Goal: Information Seeking & Learning: Learn about a topic

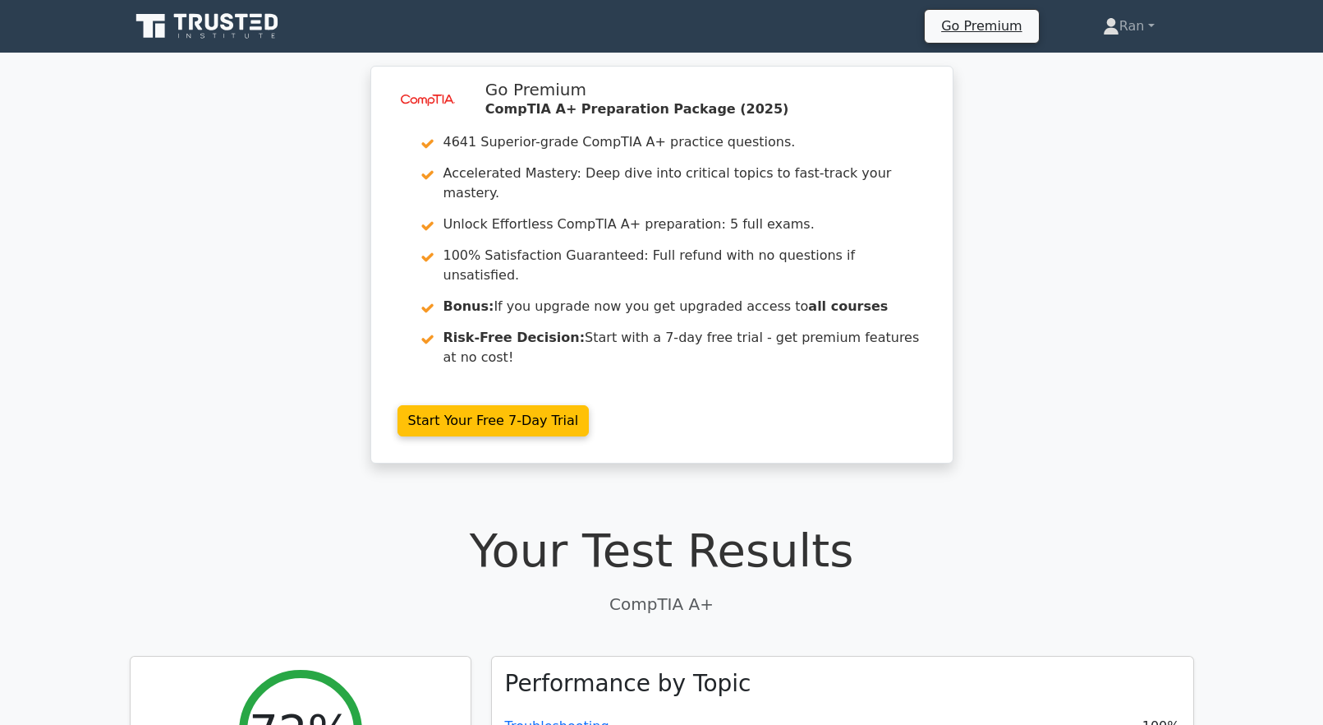
click at [208, 34] on icon at bounding box center [209, 26] width 158 height 31
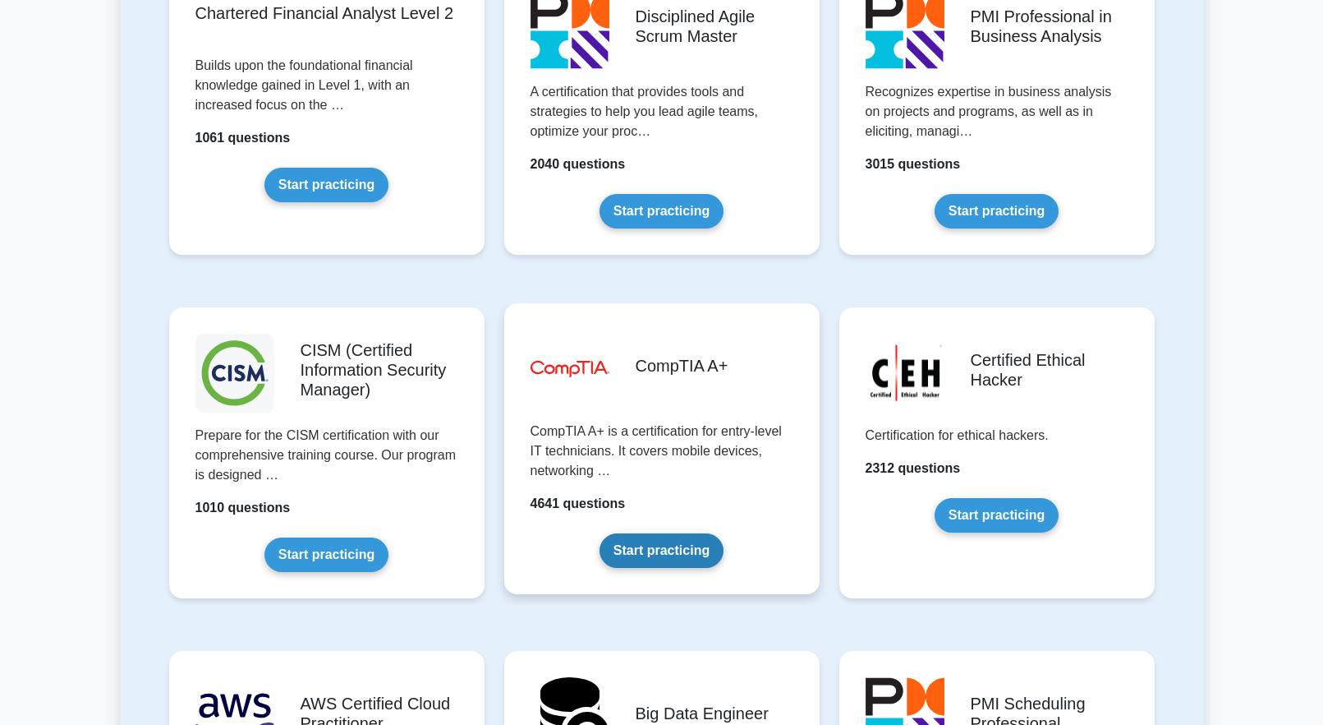
scroll to position [2300, 0]
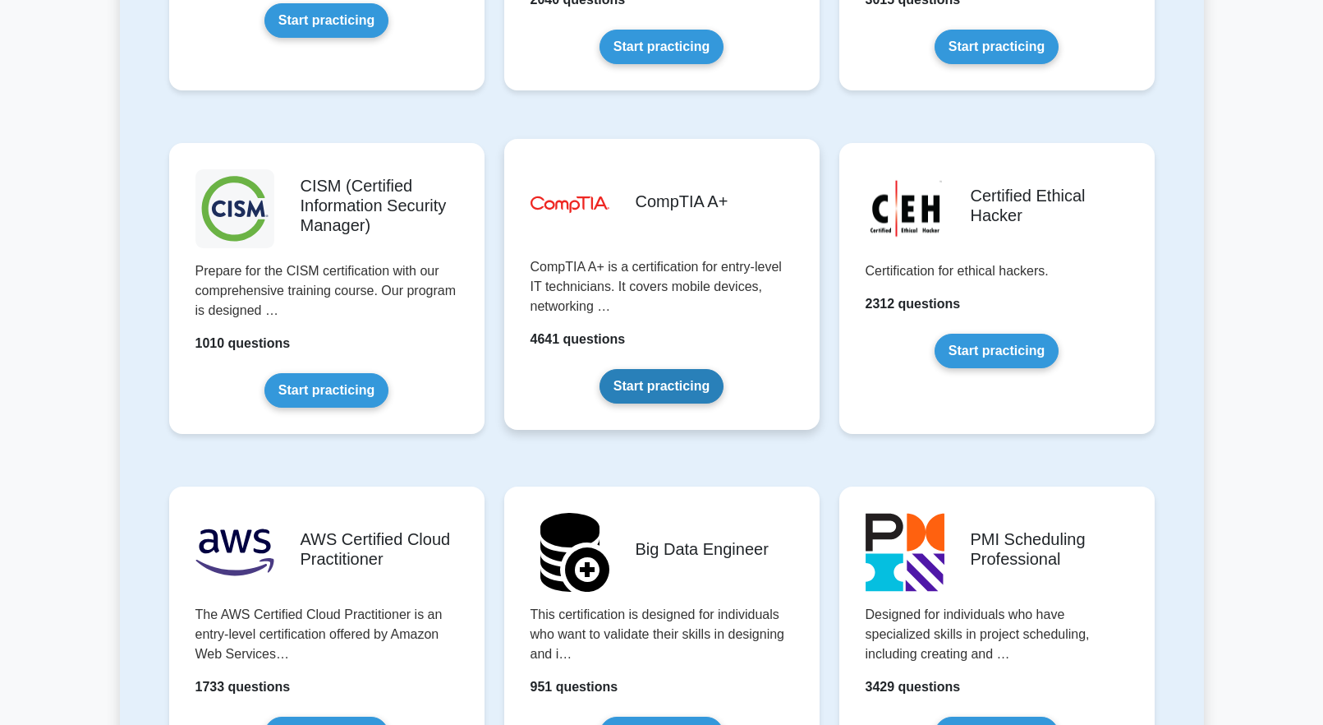
click at [720, 369] on link "Start practicing" at bounding box center [662, 386] width 124 height 35
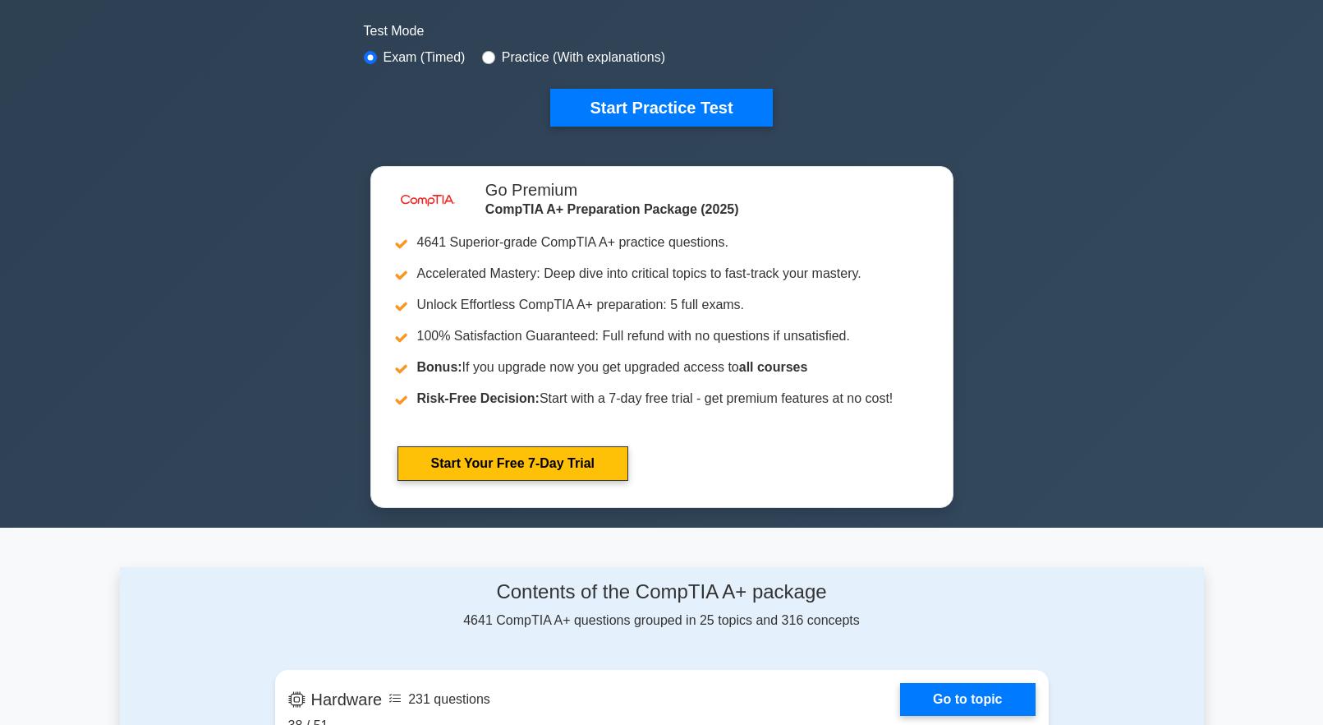
scroll to position [246, 0]
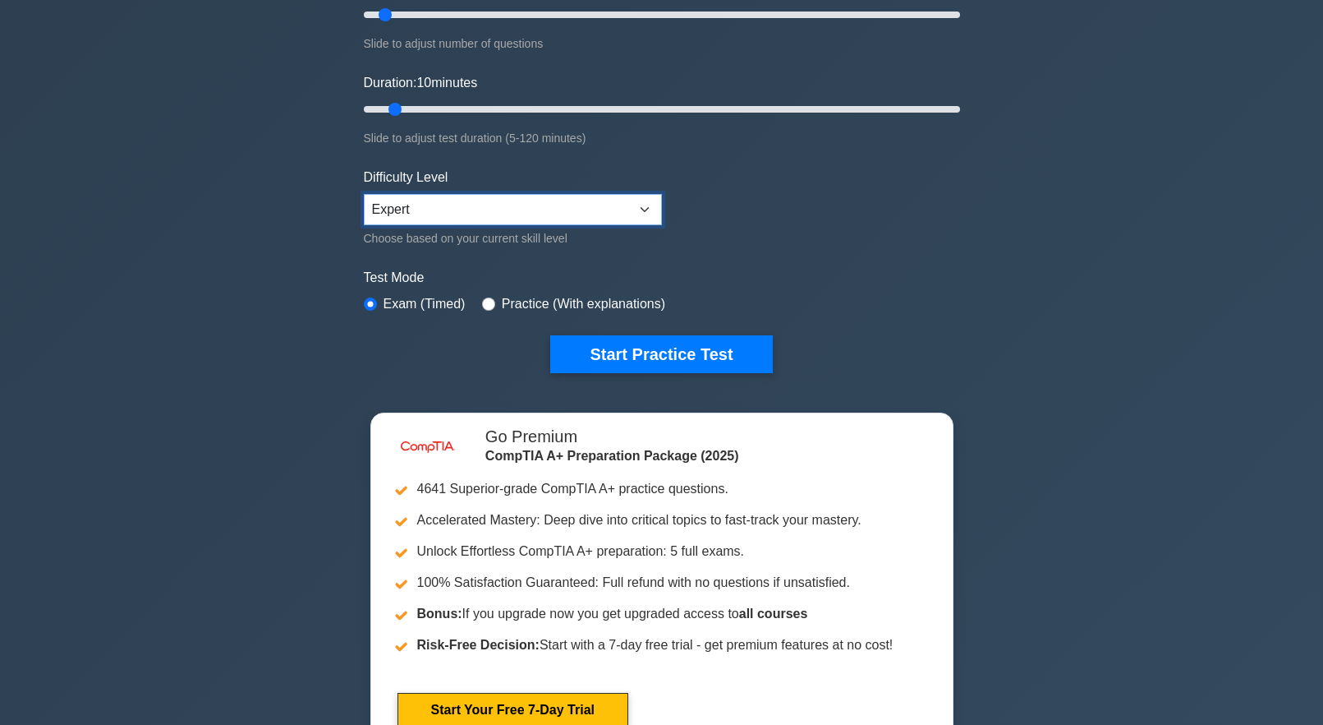
click at [449, 207] on select "Beginner Intermediate Expert" at bounding box center [513, 209] width 298 height 31
select select "intermediate"
click at [364, 194] on select "Beginner Intermediate Expert" at bounding box center [513, 209] width 298 height 31
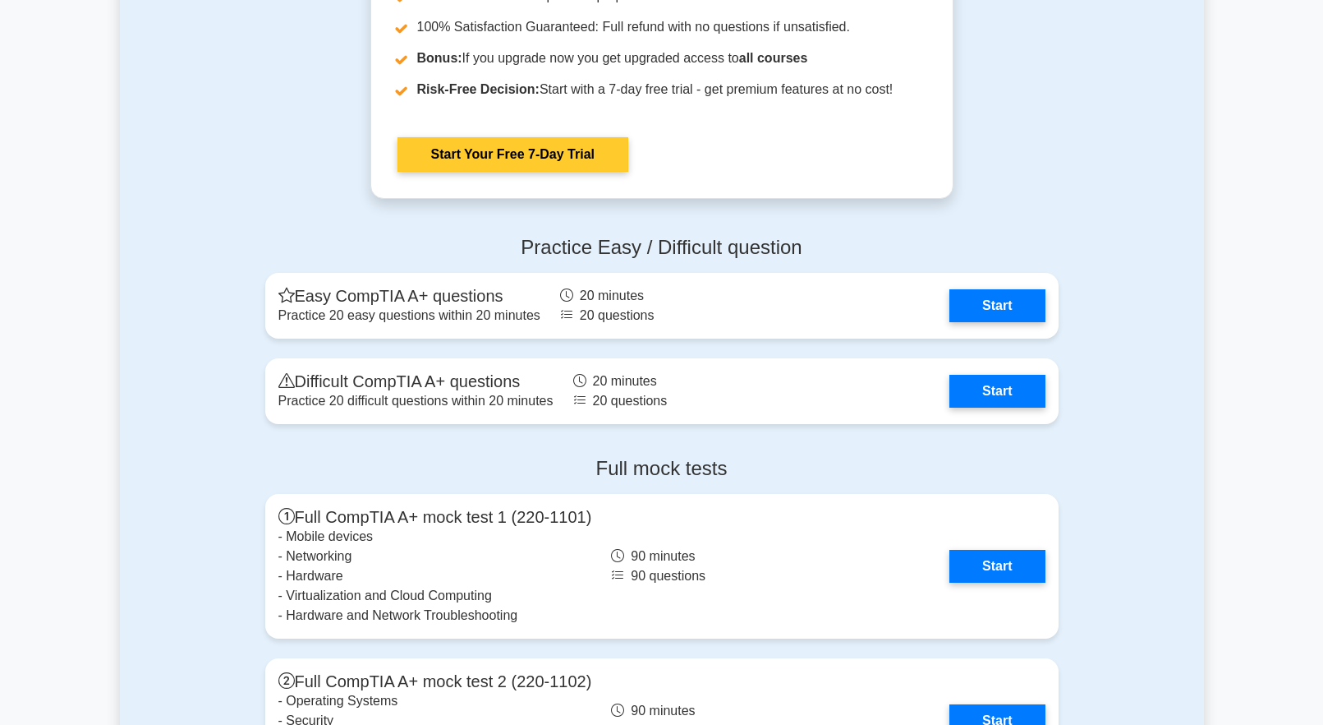
scroll to position [4518, 0]
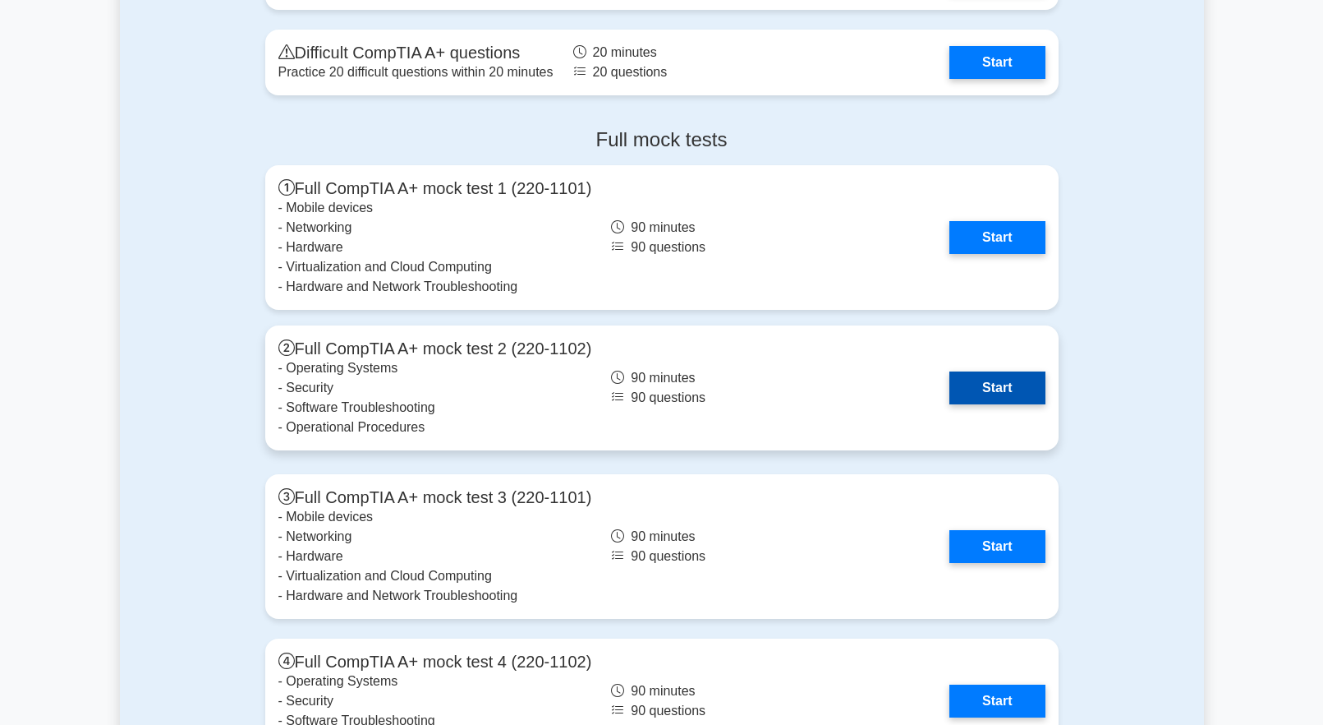
click at [974, 399] on link "Start" at bounding box center [997, 387] width 95 height 33
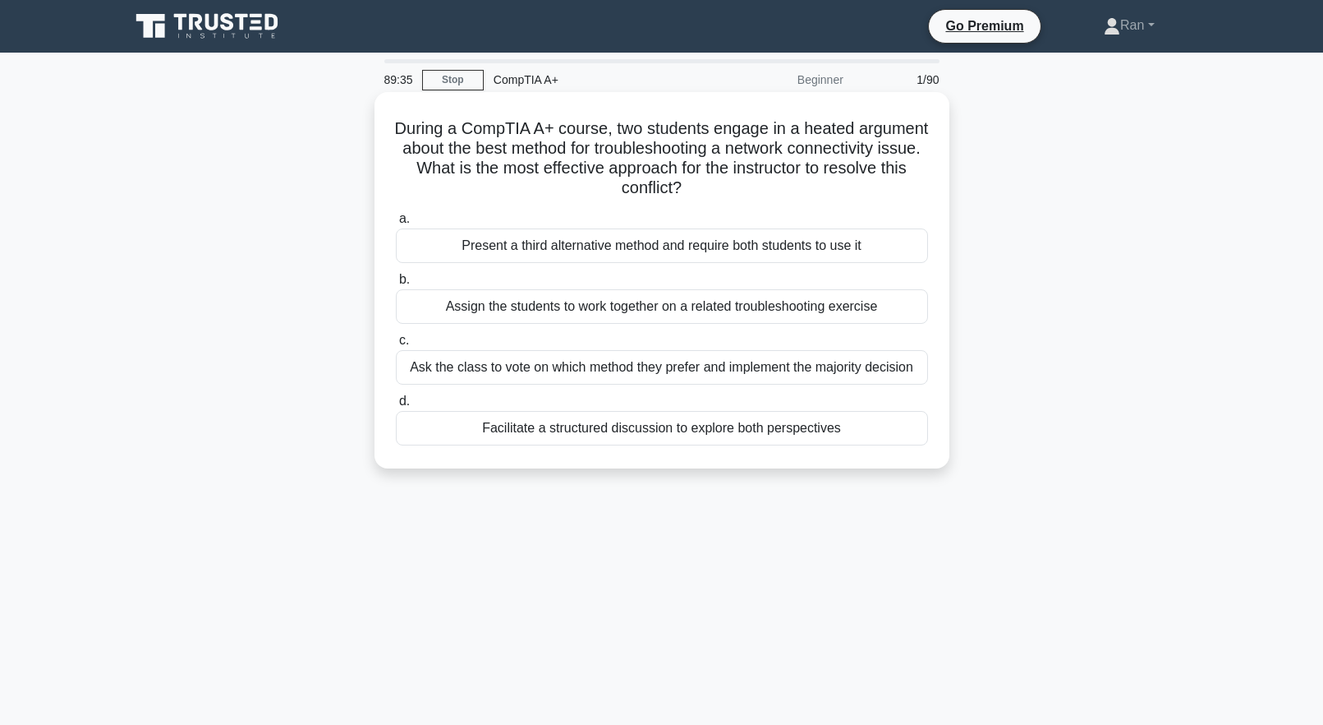
click at [837, 436] on div "Facilitate a structured discussion to explore both perspectives" at bounding box center [662, 428] width 532 height 35
click at [396, 407] on input "d. Facilitate a structured discussion to explore both perspectives" at bounding box center [396, 401] width 0 height 11
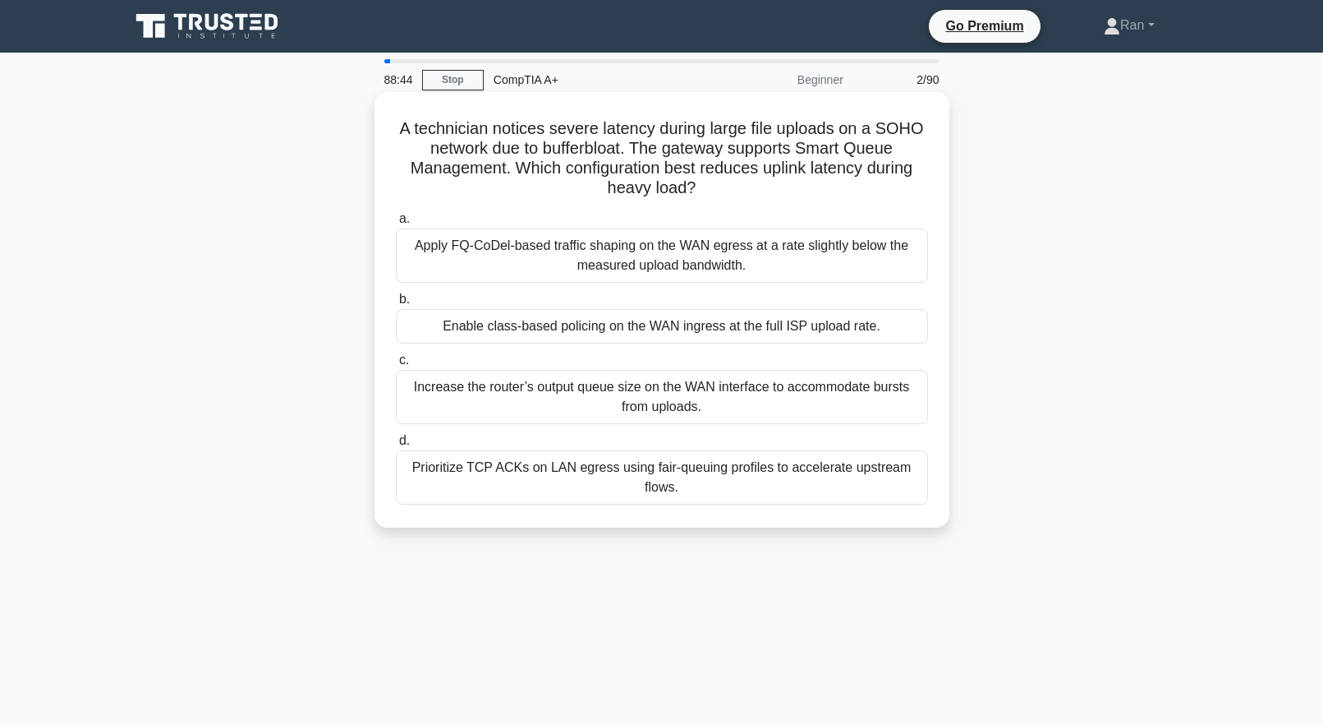
click at [674, 324] on div "Enable class-based policing on the WAN ingress at the full ISP upload rate." at bounding box center [662, 326] width 532 height 35
click at [396, 305] on input "b. Enable class-based policing on the WAN ingress at the full ISP upload rate." at bounding box center [396, 299] width 0 height 11
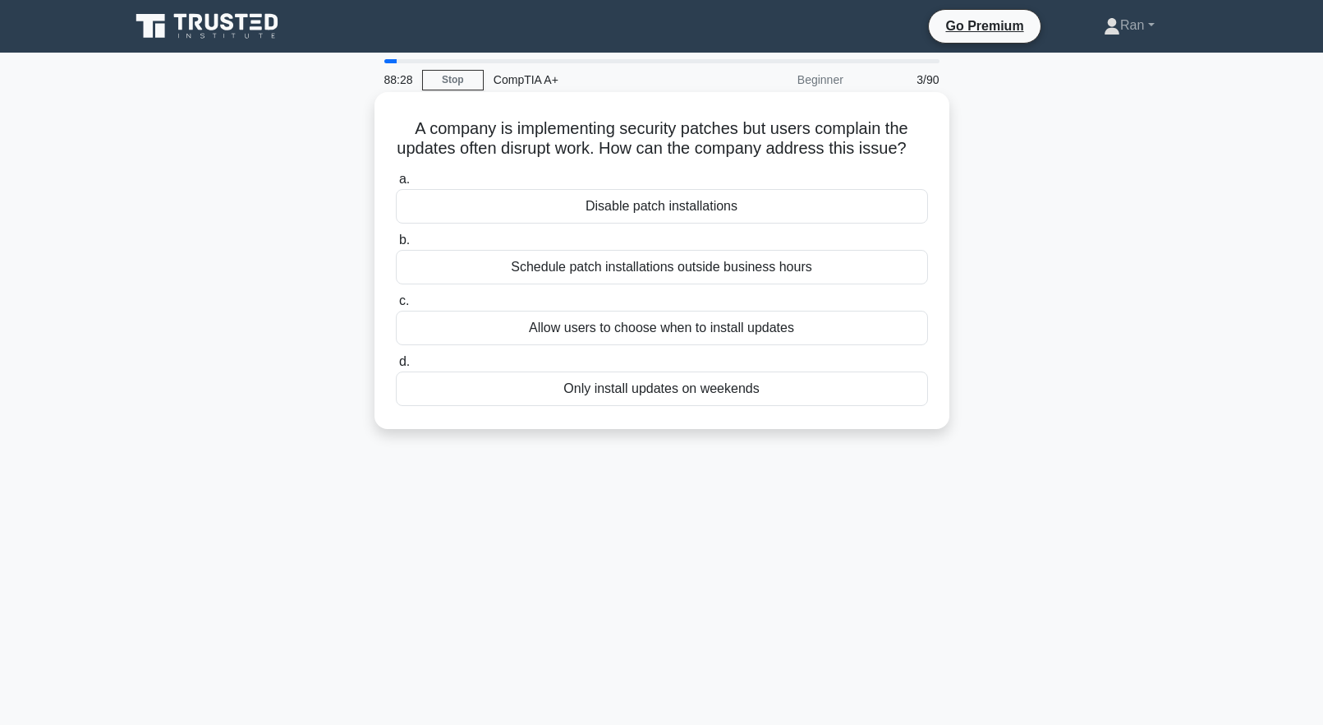
click at [577, 284] on div "Schedule patch installations outside business hours" at bounding box center [662, 267] width 532 height 35
click at [396, 246] on input "b. Schedule patch installations outside business hours" at bounding box center [396, 240] width 0 height 11
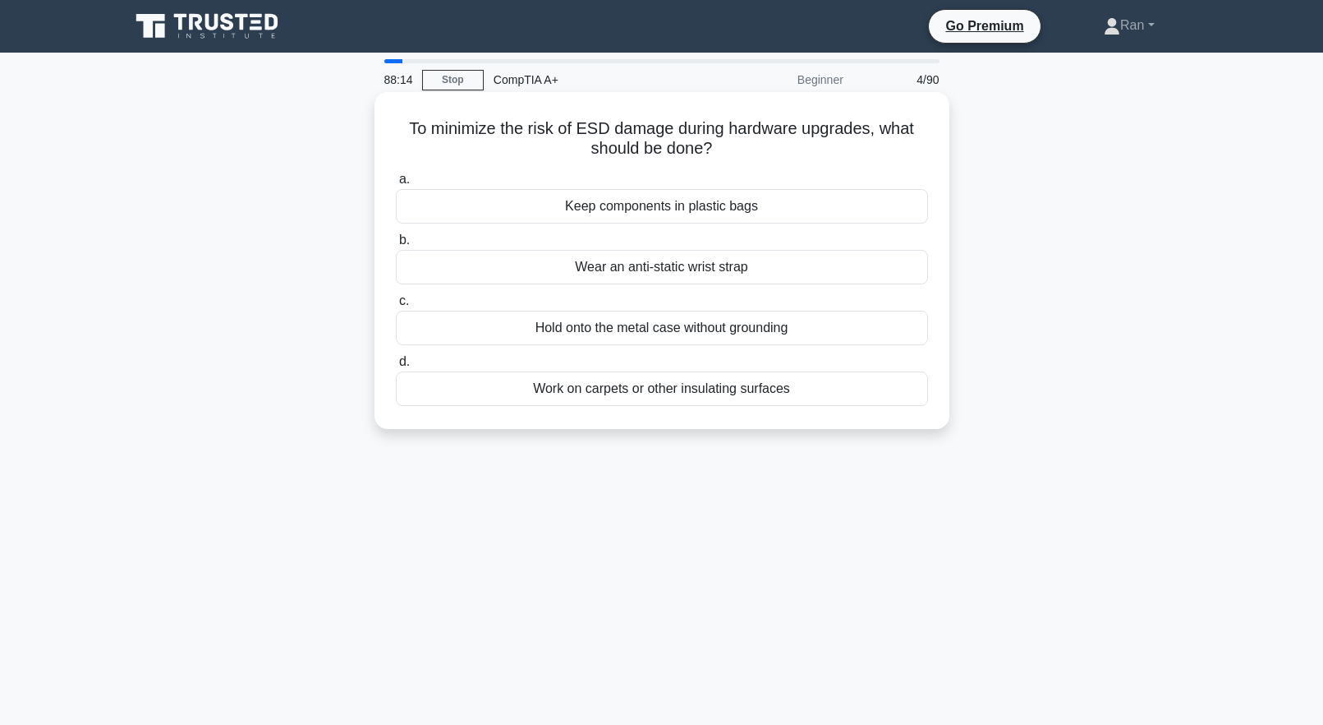
click at [595, 269] on div "Wear an anti-static wrist strap" at bounding box center [662, 267] width 532 height 35
click at [396, 246] on input "b. Wear an anti-static wrist strap" at bounding box center [396, 240] width 0 height 11
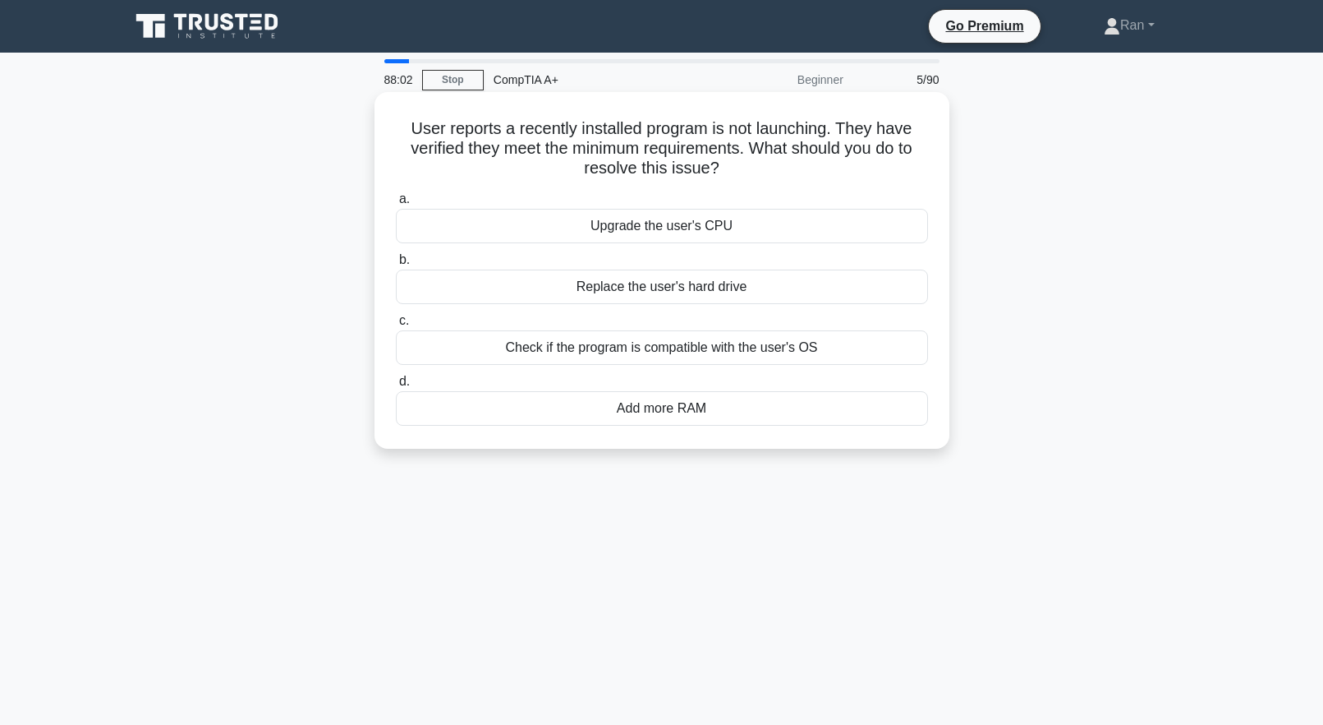
click at [701, 346] on div "Check if the program is compatible with the user's OS" at bounding box center [662, 347] width 532 height 35
click at [396, 326] on input "c. Check if the program is compatible with the user's OS" at bounding box center [396, 320] width 0 height 11
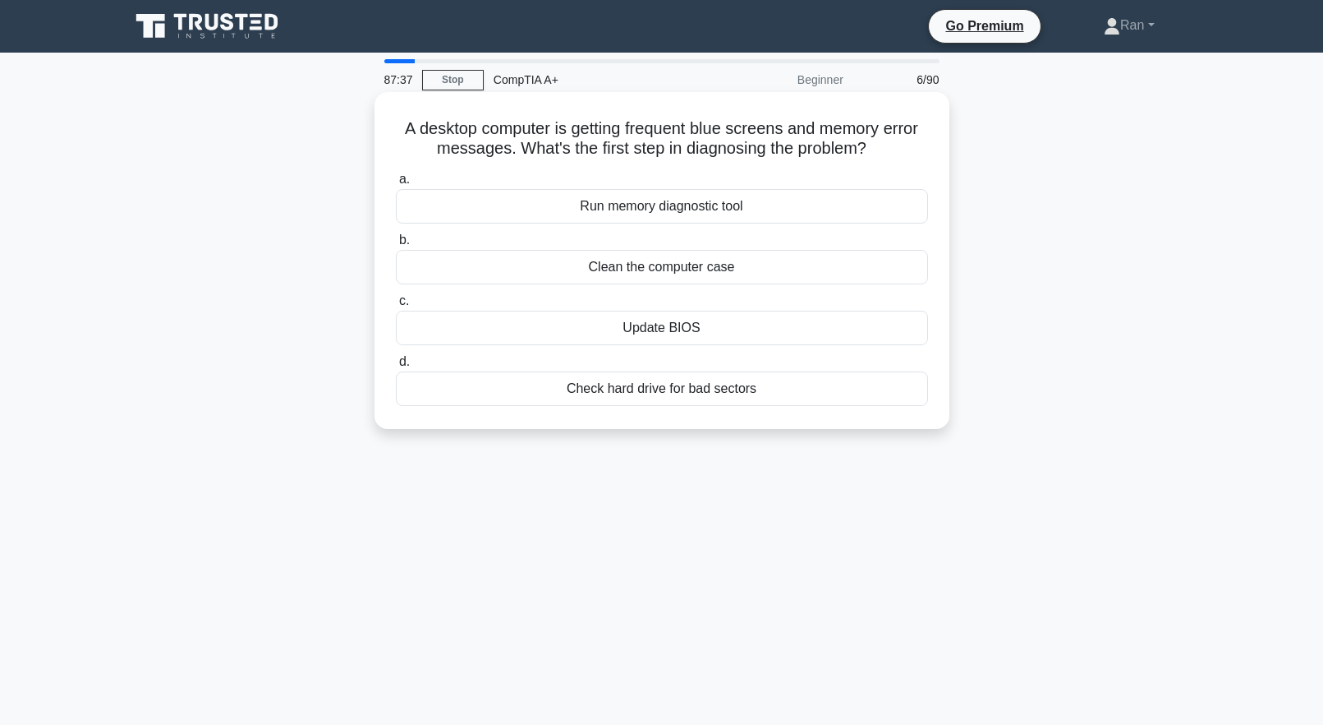
click at [656, 215] on div "Run memory diagnostic tool" at bounding box center [662, 206] width 532 height 35
click at [396, 185] on input "a. Run memory diagnostic tool" at bounding box center [396, 179] width 0 height 11
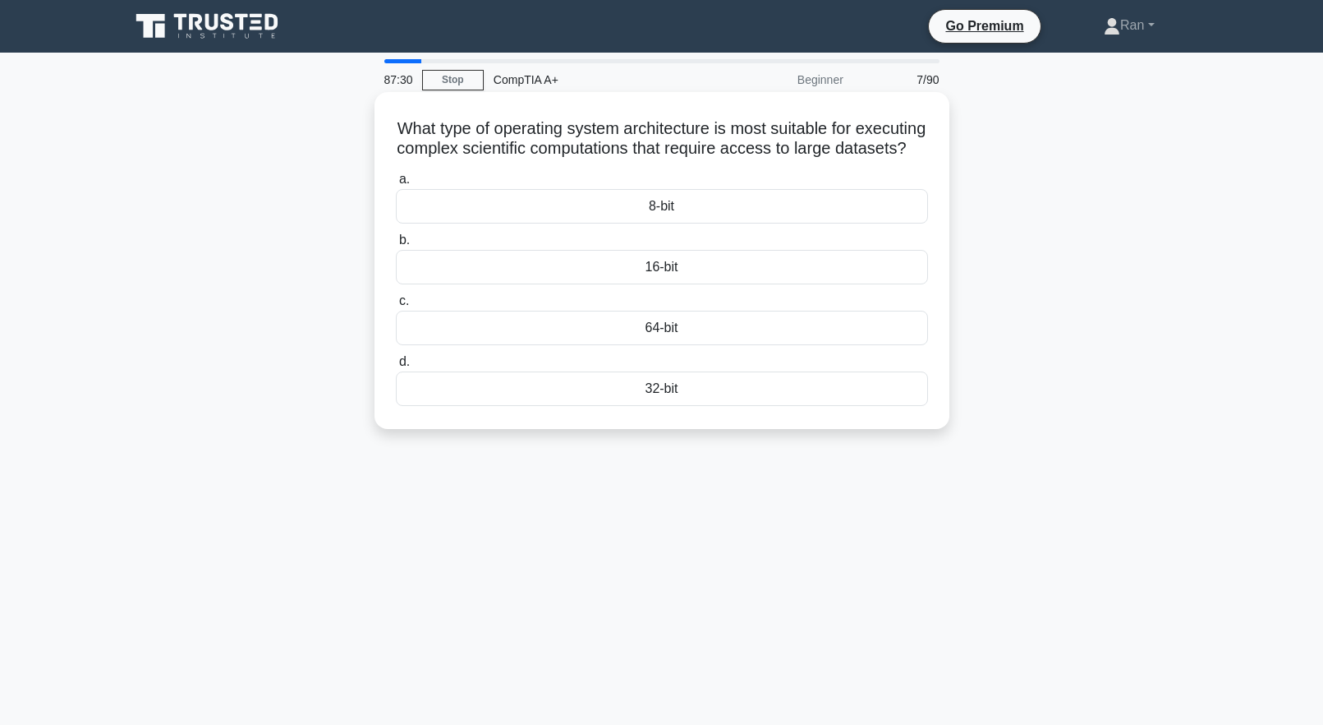
click at [660, 345] on div "64-bit" at bounding box center [662, 328] width 532 height 35
click at [396, 306] on input "c. 64-bit" at bounding box center [396, 301] width 0 height 11
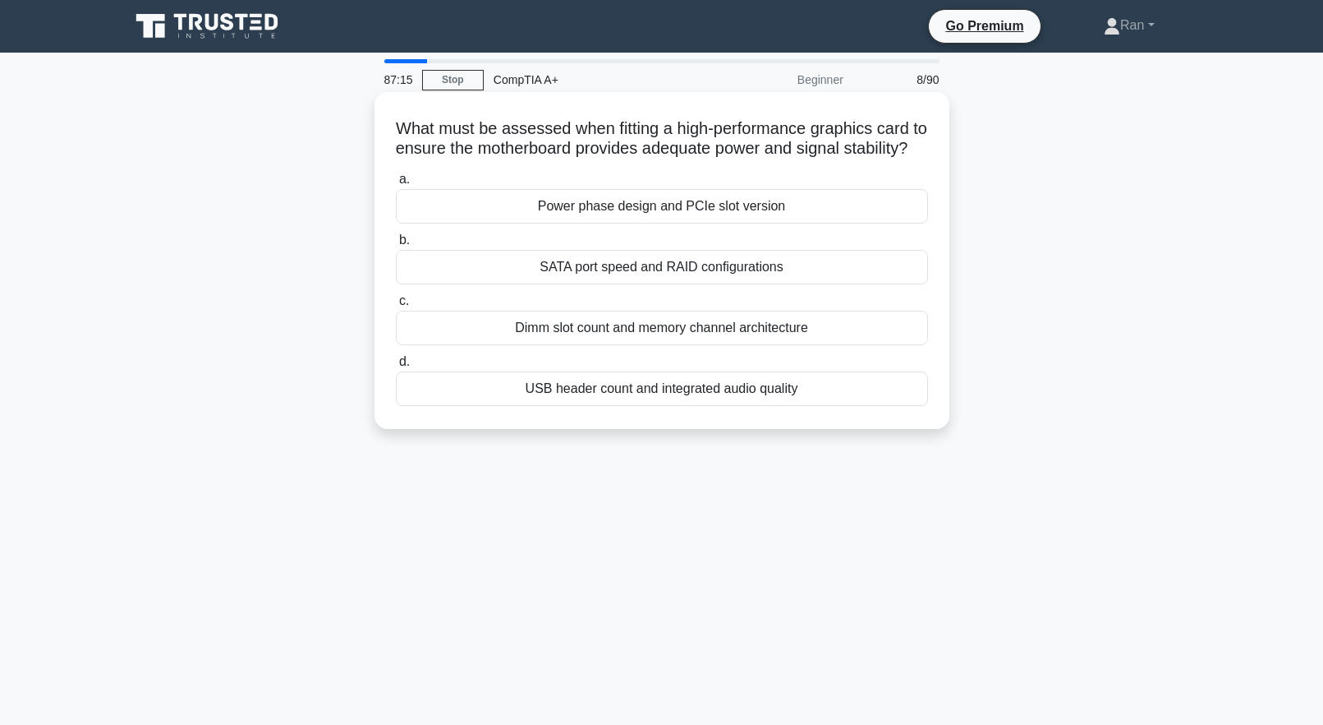
click at [704, 223] on div "Power phase design and PCIe slot version" at bounding box center [662, 206] width 532 height 35
click at [396, 185] on input "a. Power phase design and PCIe slot version" at bounding box center [396, 179] width 0 height 11
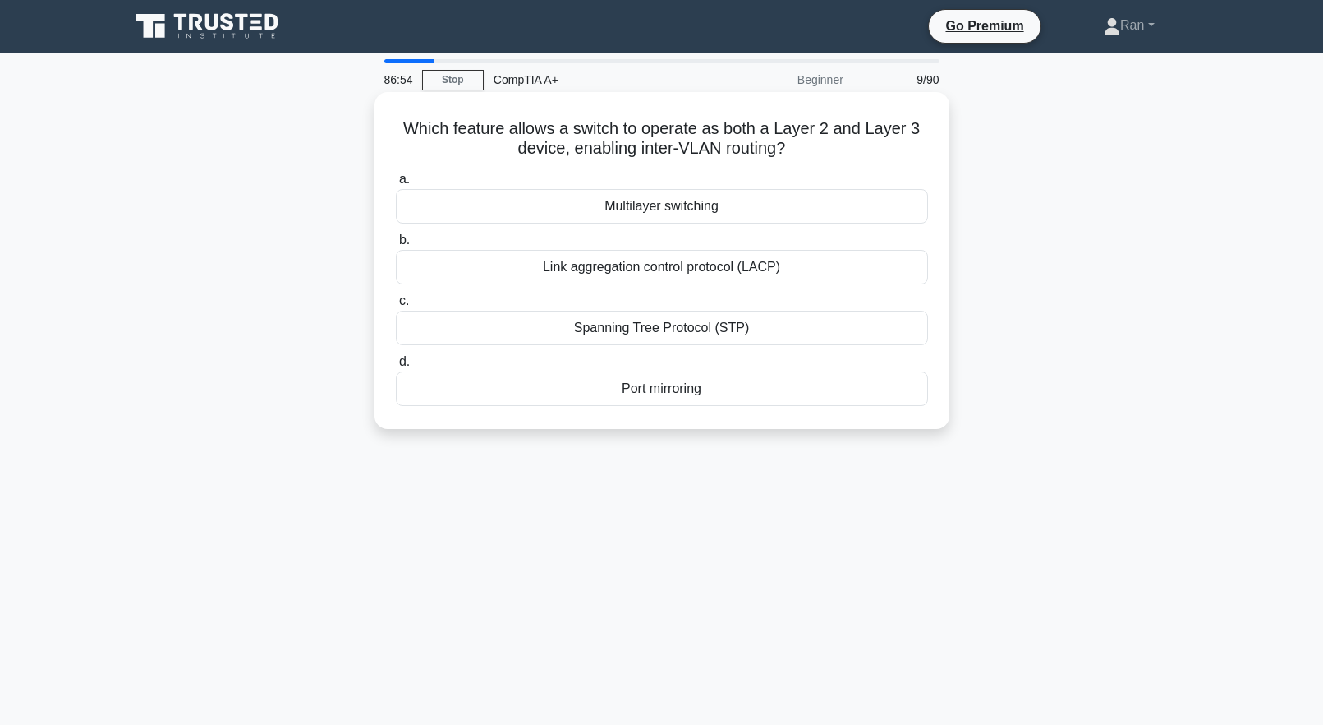
click at [636, 208] on div "Multilayer switching" at bounding box center [662, 206] width 532 height 35
click at [396, 185] on input "a. Multilayer switching" at bounding box center [396, 179] width 0 height 11
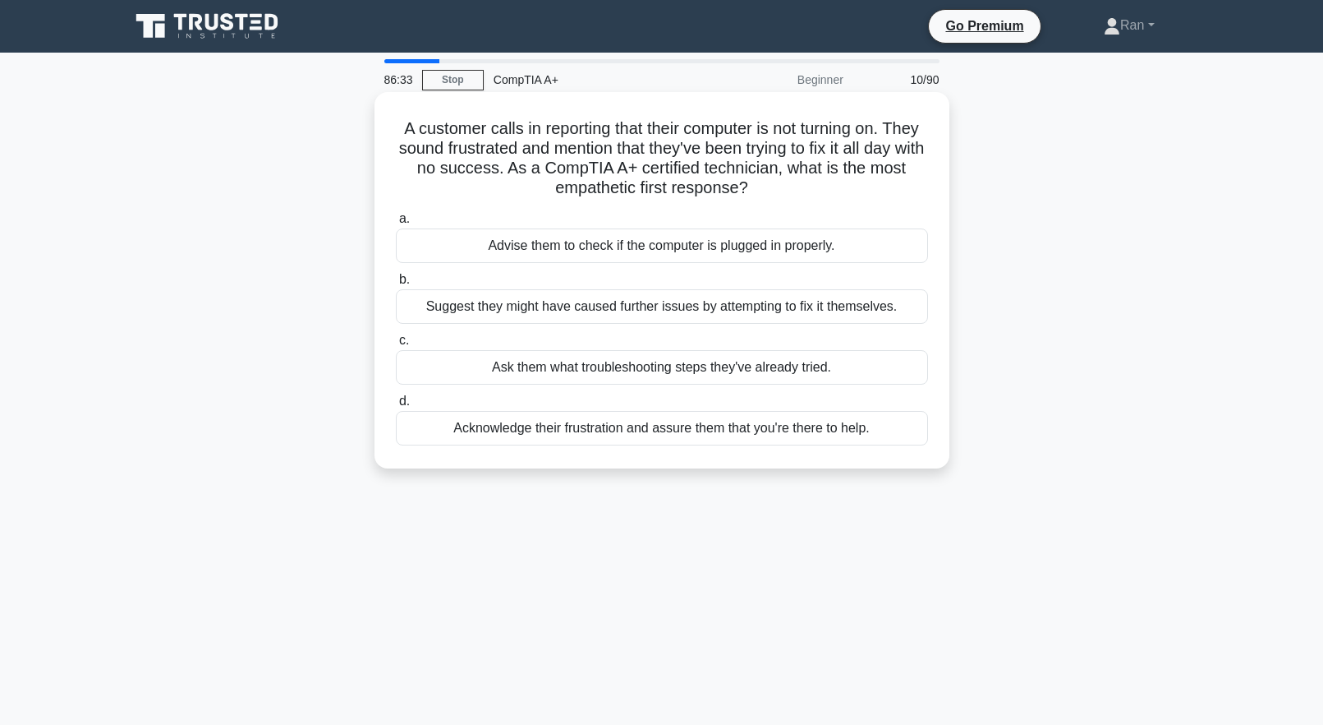
click at [626, 435] on div "Acknowledge their frustration and assure them that you're there to help." at bounding box center [662, 428] width 532 height 35
click at [396, 407] on input "d. Acknowledge their frustration and assure them that you're there to help." at bounding box center [396, 401] width 0 height 11
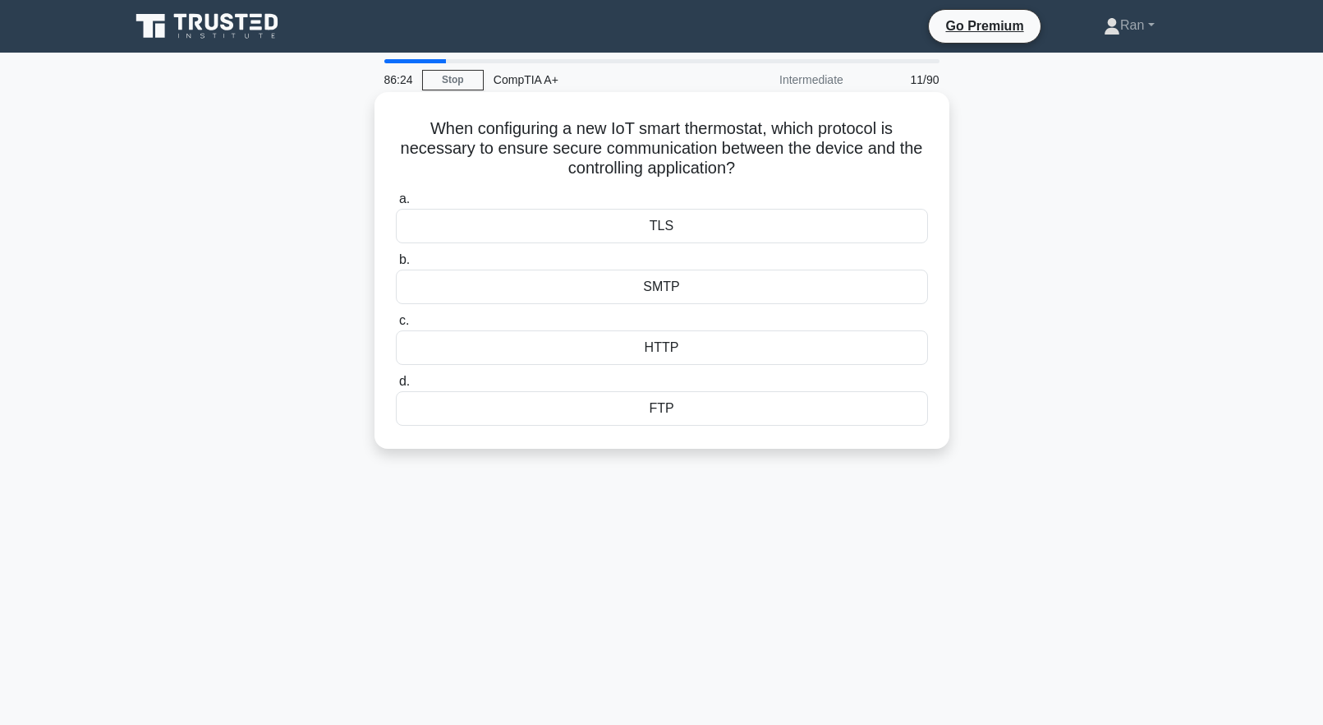
click at [657, 231] on div "TLS" at bounding box center [662, 226] width 532 height 35
click at [396, 205] on input "a. TLS" at bounding box center [396, 199] width 0 height 11
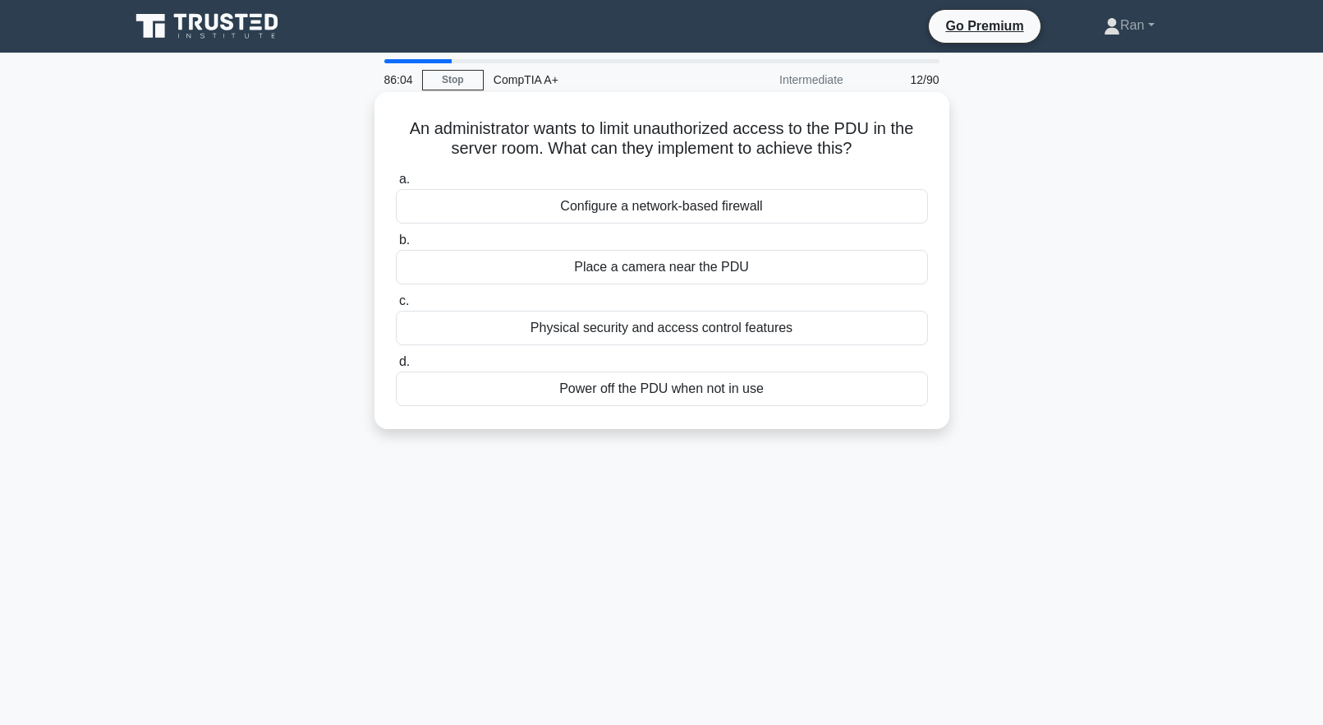
click at [657, 336] on div "Physical security and access control features" at bounding box center [662, 328] width 532 height 35
click at [396, 306] on input "c. Physical security and access control features" at bounding box center [396, 301] width 0 height 11
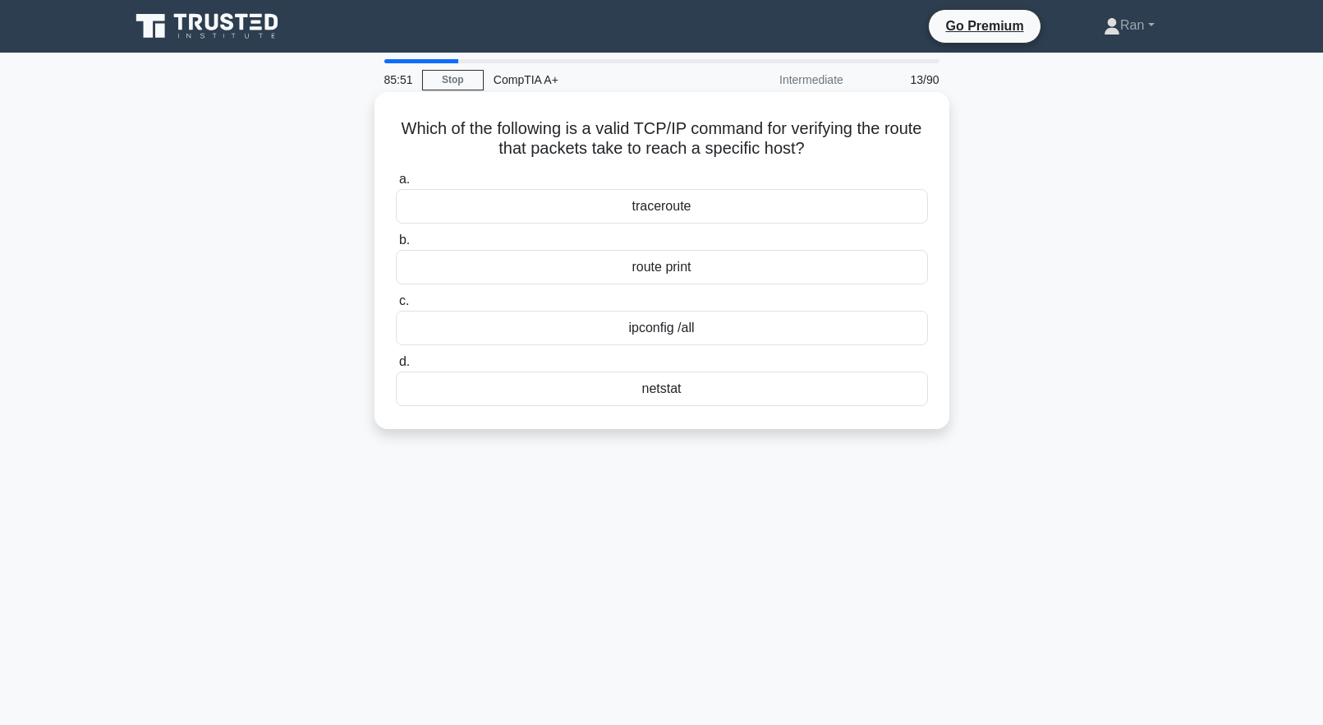
drag, startPoint x: 845, startPoint y: 152, endPoint x: 389, endPoint y: 125, distance: 456.7
click at [389, 125] on div "Which of the following is a valid TCP/IP command for verifying the route that p…" at bounding box center [662, 261] width 562 height 324
copy h5 "Which of the following is a valid TCP/IP command for verifying the route that p…"
click at [657, 208] on div "traceroute" at bounding box center [662, 206] width 532 height 35
click at [396, 185] on input "a. traceroute" at bounding box center [396, 179] width 0 height 11
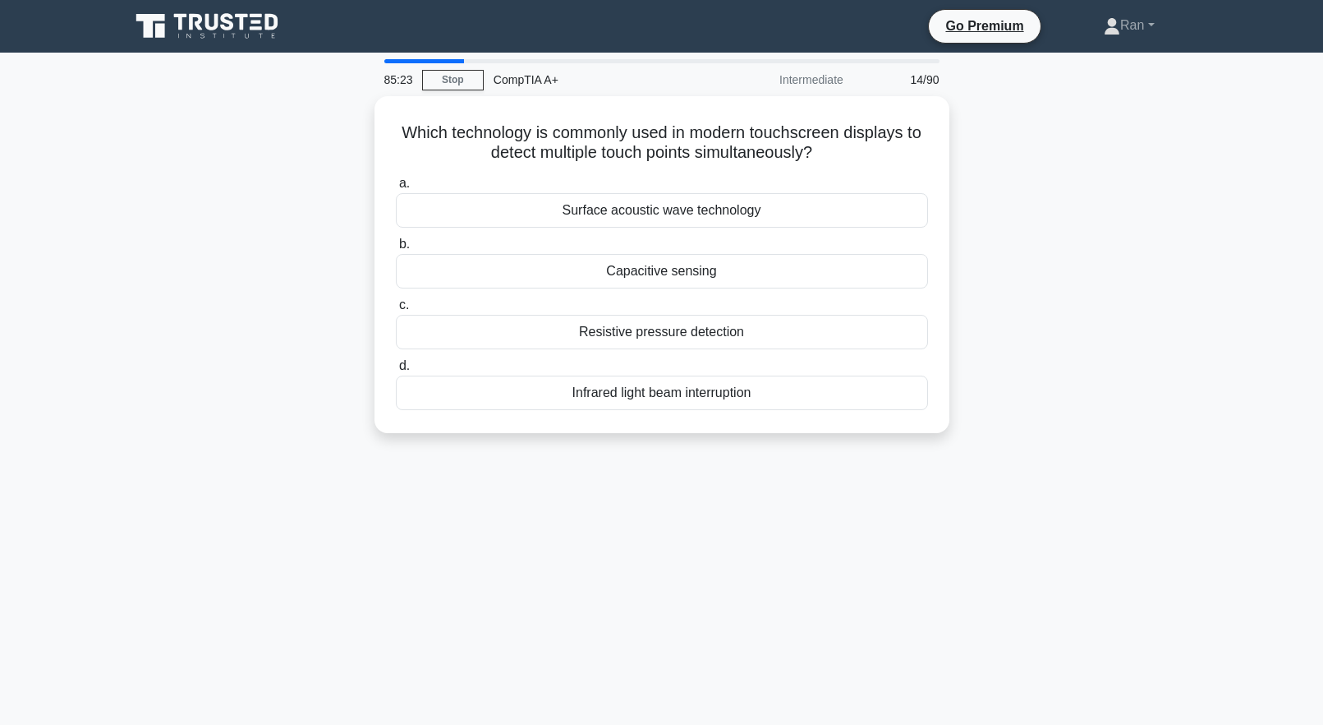
drag, startPoint x: 855, startPoint y: 159, endPoint x: 318, endPoint y: 99, distance: 540.5
click at [318, 99] on div "Which technology is commonly used in modern touchscreen displays to detect mult…" at bounding box center [662, 274] width 1084 height 357
copy h5 "Which technology is commonly used in modern touchscreen displays to detect mult…"
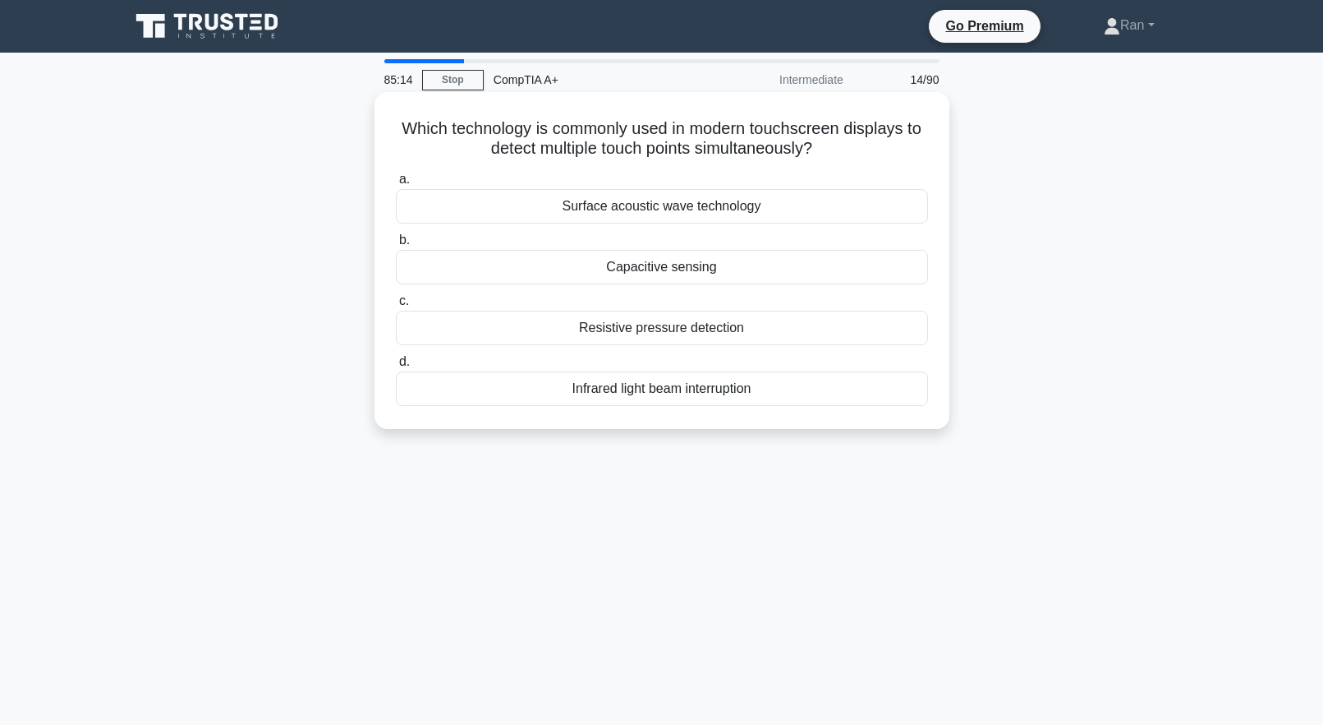
click at [671, 272] on div "Capacitive sensing" at bounding box center [662, 267] width 532 height 35
click at [396, 246] on input "b. Capacitive sensing" at bounding box center [396, 240] width 0 height 11
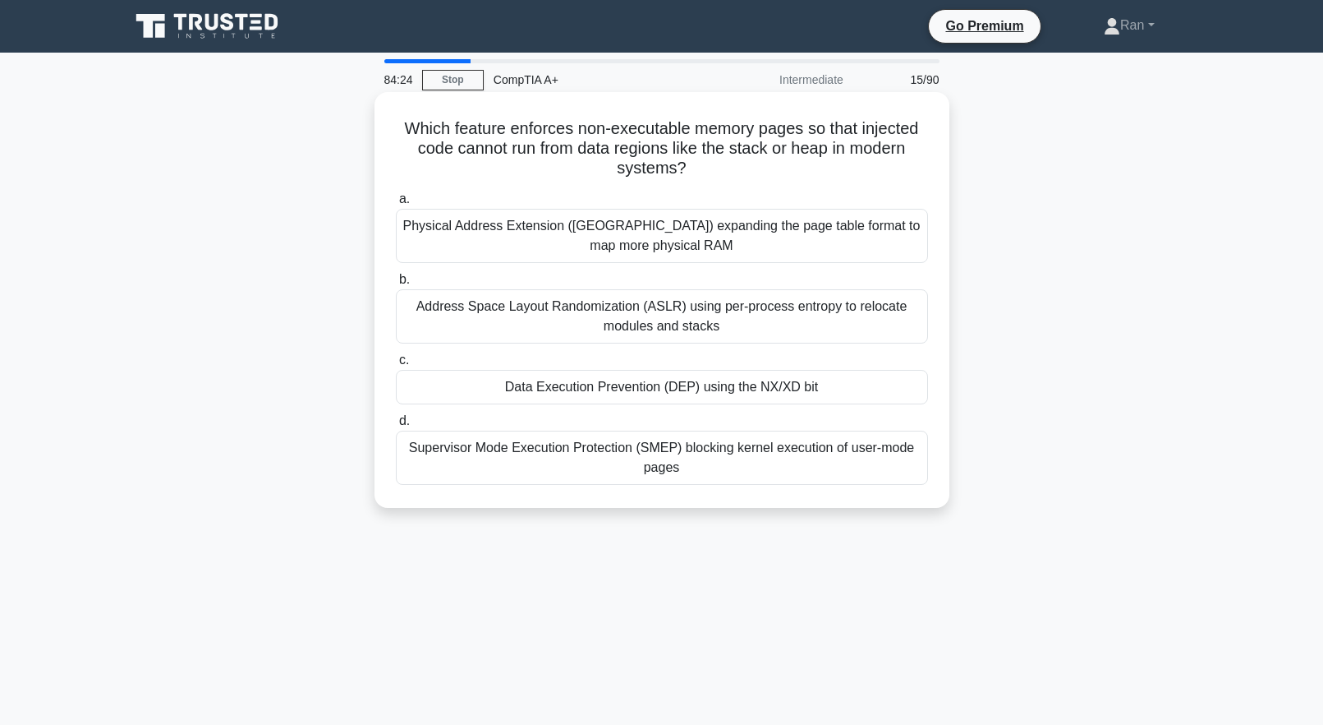
click at [611, 474] on div "Supervisor Mode Execution Protection (SMEP) blocking kernel execution of user-m…" at bounding box center [662, 457] width 532 height 54
click at [396, 426] on input "d. Supervisor Mode Execution Protection (SMEP) blocking kernel execution of use…" at bounding box center [396, 421] width 0 height 11
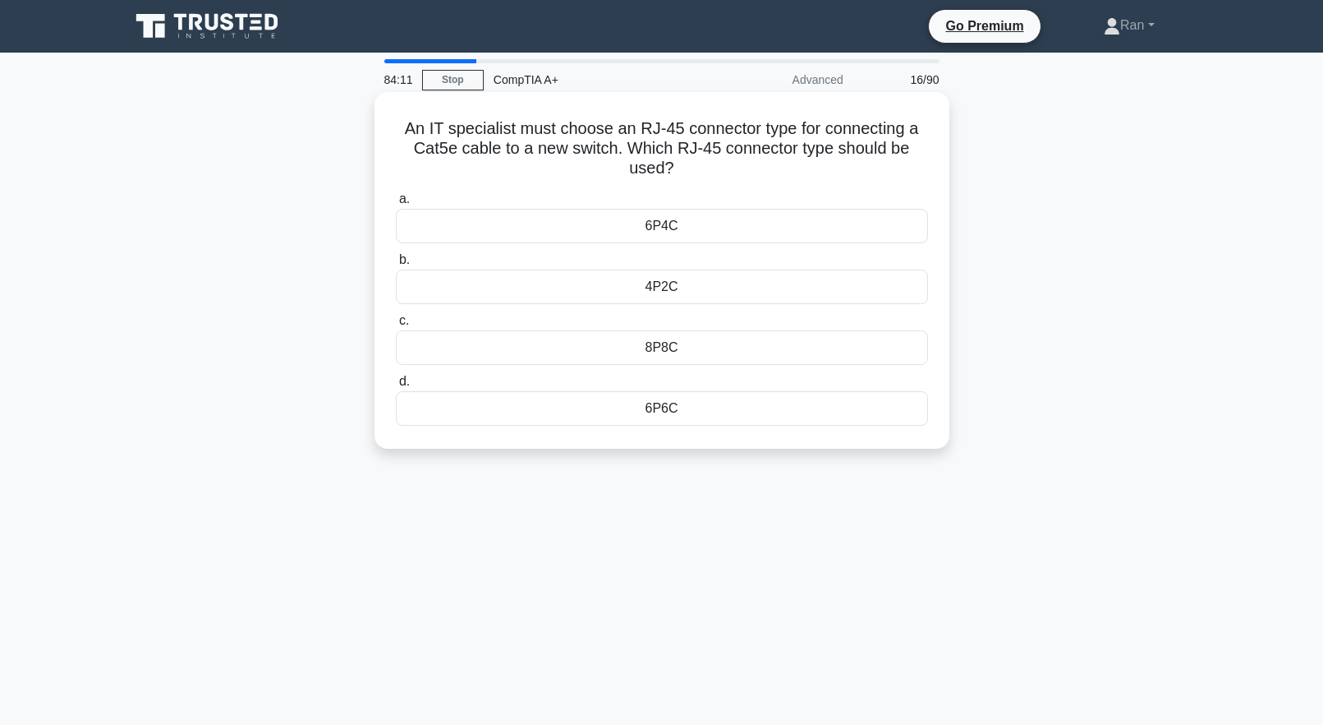
click at [624, 230] on div "6P4C" at bounding box center [662, 226] width 532 height 35
click at [396, 205] on input "a. 6P4C" at bounding box center [396, 199] width 0 height 11
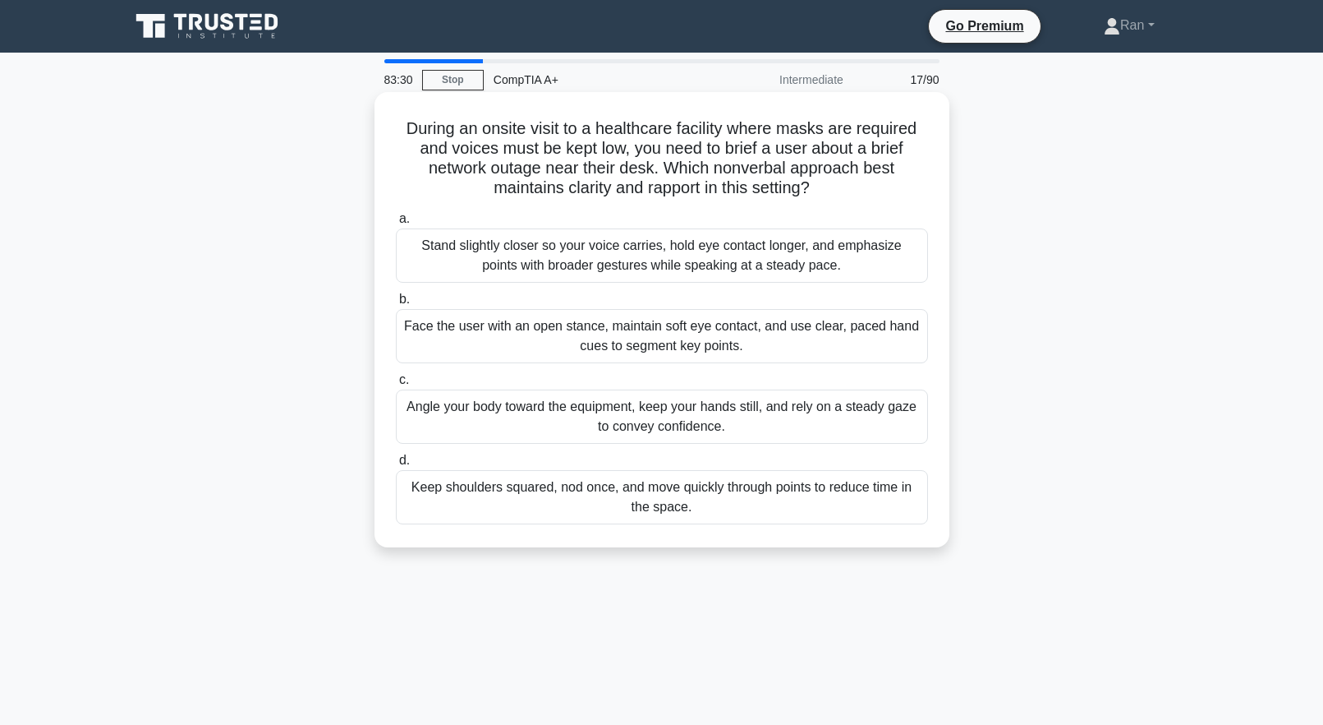
click at [542, 340] on div "Face the user with an open stance, maintain soft eye contact, and use clear, pa…" at bounding box center [662, 336] width 532 height 54
click at [396, 305] on input "b. Face the user with an open stance, maintain soft eye contact, and use clear,…" at bounding box center [396, 299] width 0 height 11
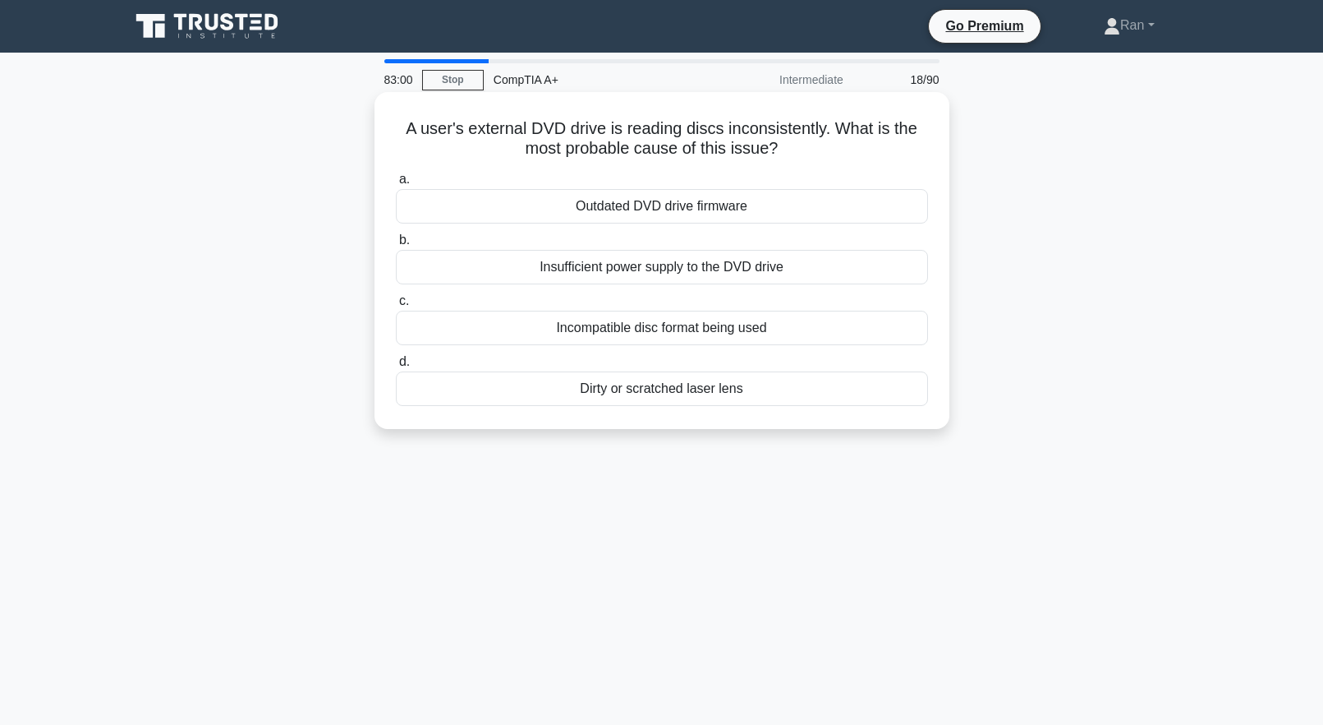
click at [608, 209] on div "Outdated DVD drive firmware" at bounding box center [662, 206] width 532 height 35
click at [396, 185] on input "a. Outdated DVD drive firmware" at bounding box center [396, 179] width 0 height 11
click at [559, 209] on div "Yes, but check if the missing pin affects the display." at bounding box center [662, 206] width 532 height 35
click at [396, 185] on input "a. Yes, but check if the missing pin affects the display." at bounding box center [396, 179] width 0 height 11
click at [476, 267] on div "Run a comprehensive software diagnostic suite." at bounding box center [662, 267] width 532 height 35
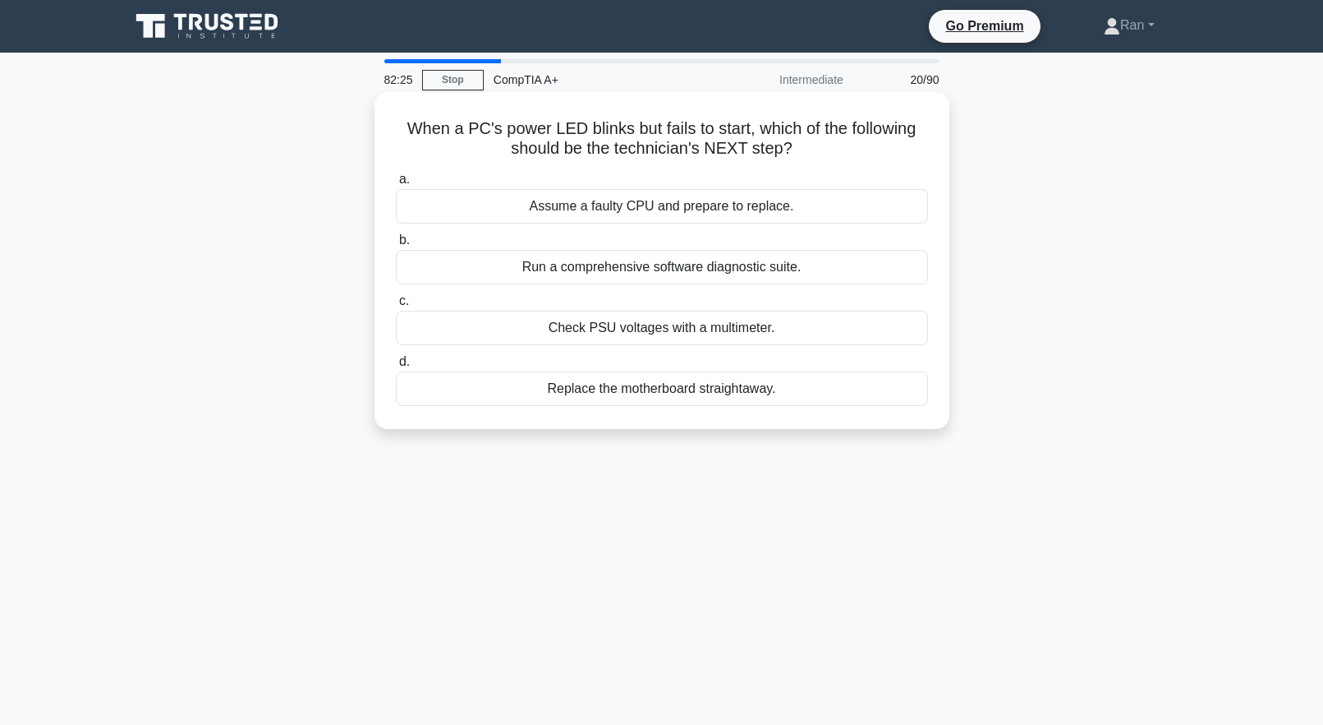
click at [396, 246] on input "b. Run a comprehensive software diagnostic suite." at bounding box center [396, 240] width 0 height 11
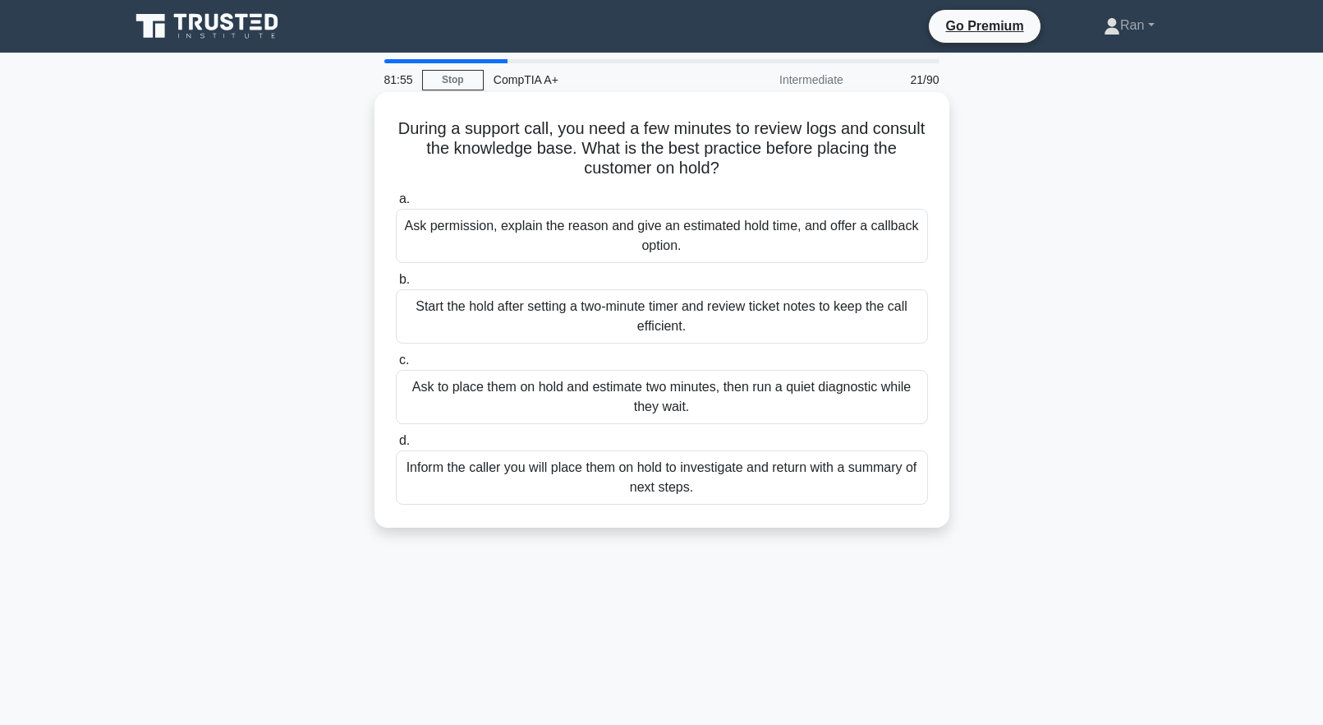
click at [660, 477] on div "Inform the caller you will place them on hold to investigate and return with a …" at bounding box center [662, 477] width 532 height 54
click at [396, 446] on input "d. Inform the caller you will place them on hold to investigate and return with…" at bounding box center [396, 440] width 0 height 11
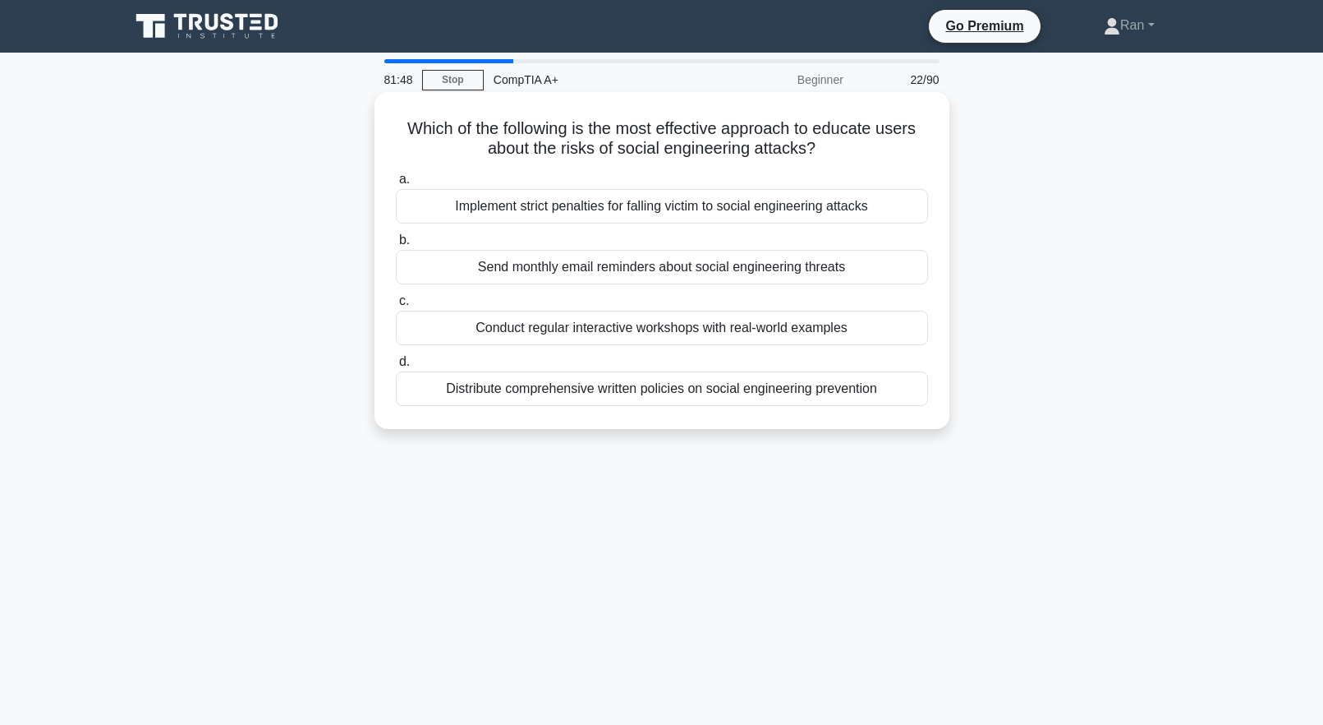
click at [650, 332] on div "Conduct regular interactive workshops with real-world examples" at bounding box center [662, 328] width 532 height 35
click at [396, 306] on input "c. Conduct regular interactive workshops with real-world examples" at bounding box center [396, 301] width 0 height 11
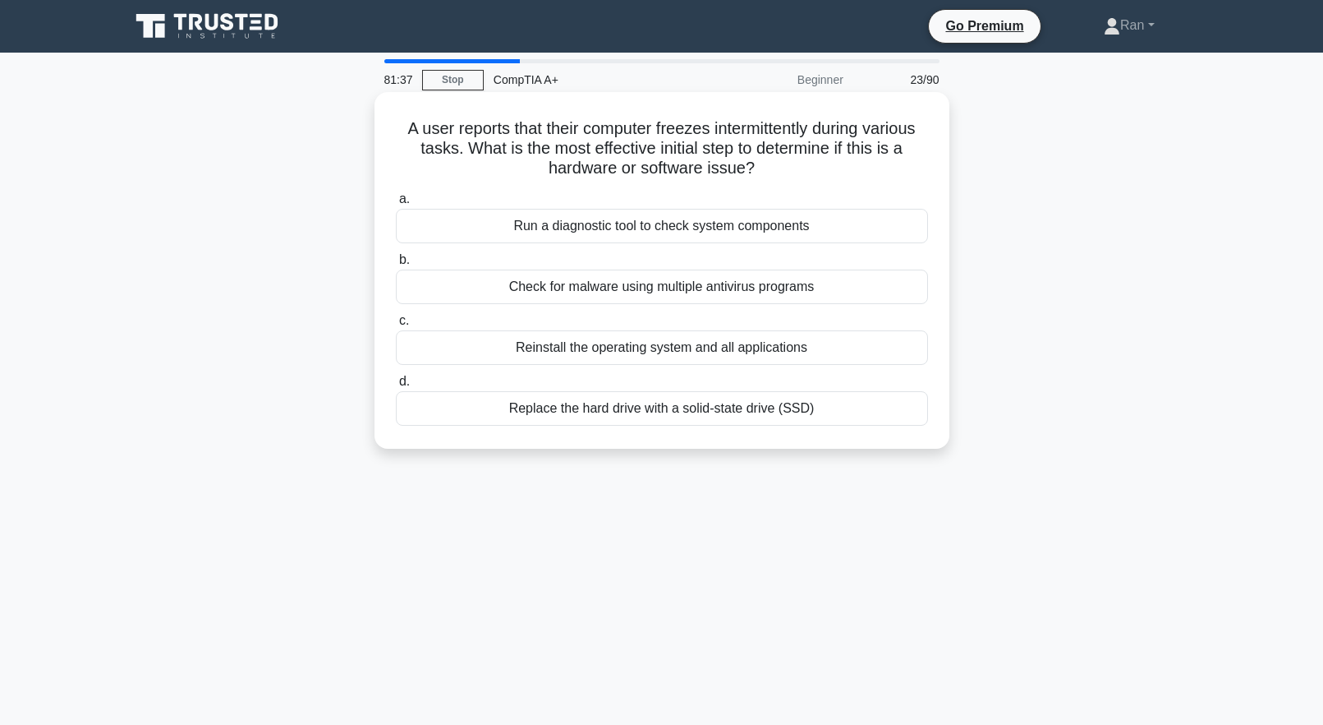
click at [525, 223] on div "Run a diagnostic tool to check system components" at bounding box center [662, 226] width 532 height 35
click at [396, 205] on input "a. Run a diagnostic tool to check system components" at bounding box center [396, 199] width 0 height 11
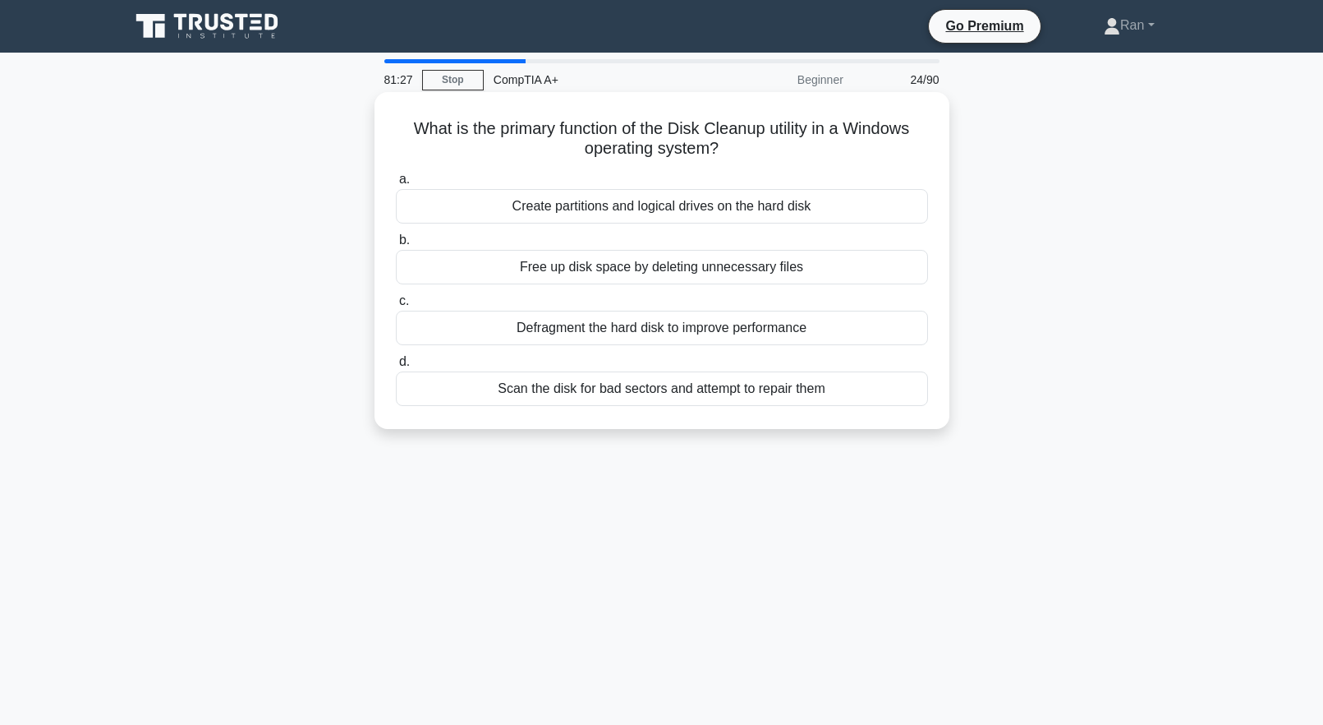
click at [488, 262] on div "Free up disk space by deleting unnecessary files" at bounding box center [662, 267] width 532 height 35
click at [396, 246] on input "b. Free up disk space by deleting unnecessary files" at bounding box center [396, 240] width 0 height 11
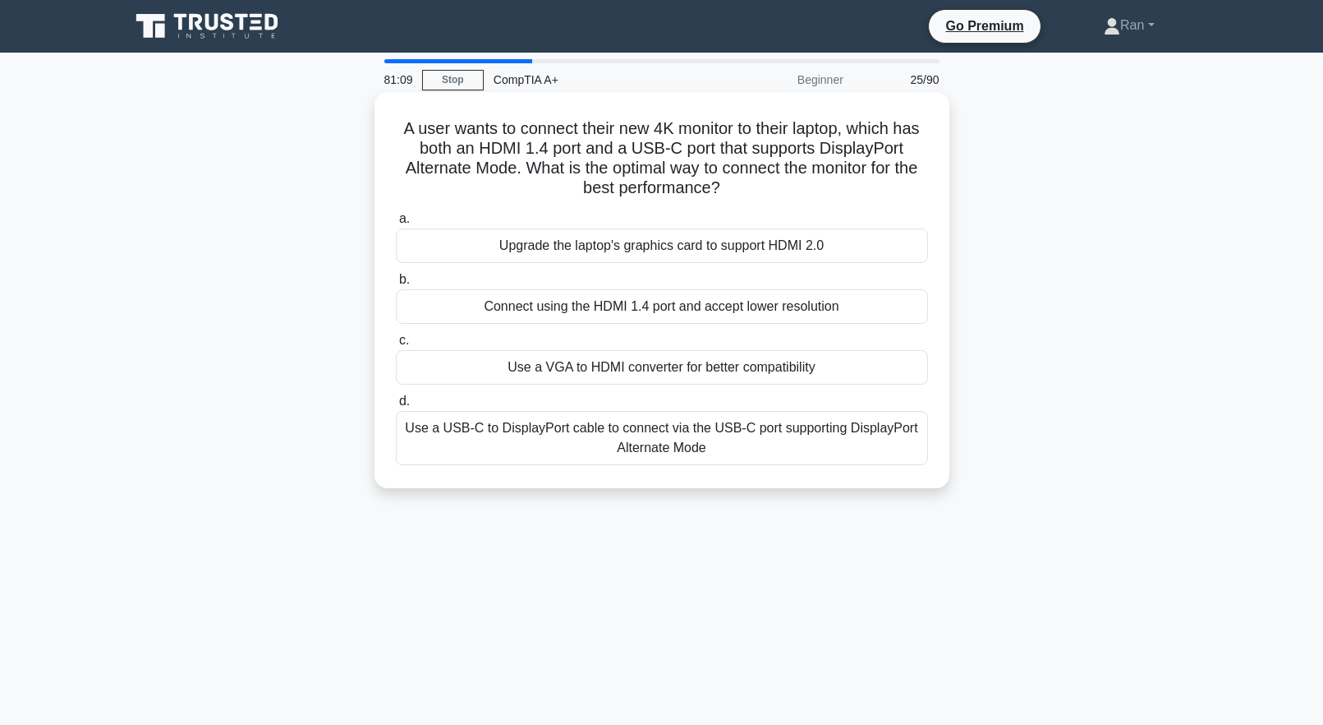
click at [745, 454] on div "Use a USB-C to DisplayPort cable to connect via the USB-C port supporting Displ…" at bounding box center [662, 438] width 532 height 54
click at [396, 407] on input "d. Use a USB-C to DisplayPort cable to connect via the USB-C port supporting Di…" at bounding box center [396, 401] width 0 height 11
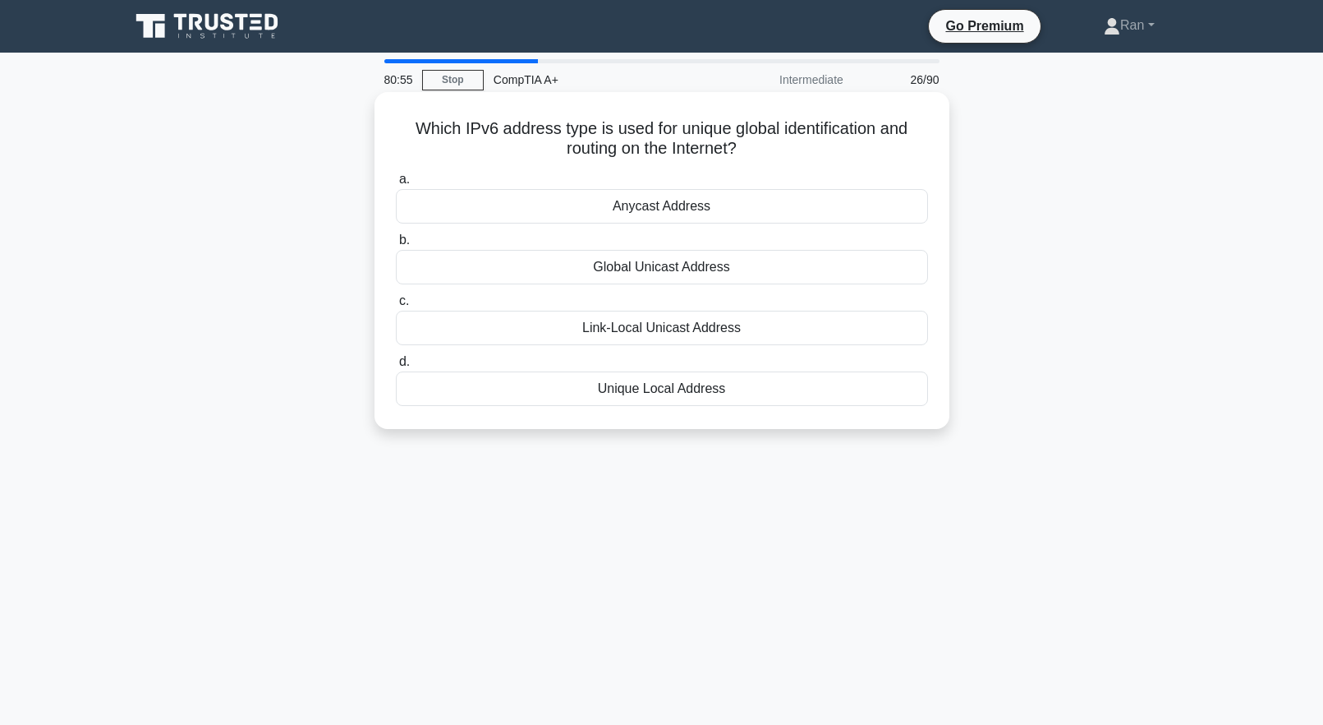
click at [527, 270] on div "Global Unicast Address" at bounding box center [662, 267] width 532 height 35
click at [396, 246] on input "b. Global Unicast Address" at bounding box center [396, 240] width 0 height 11
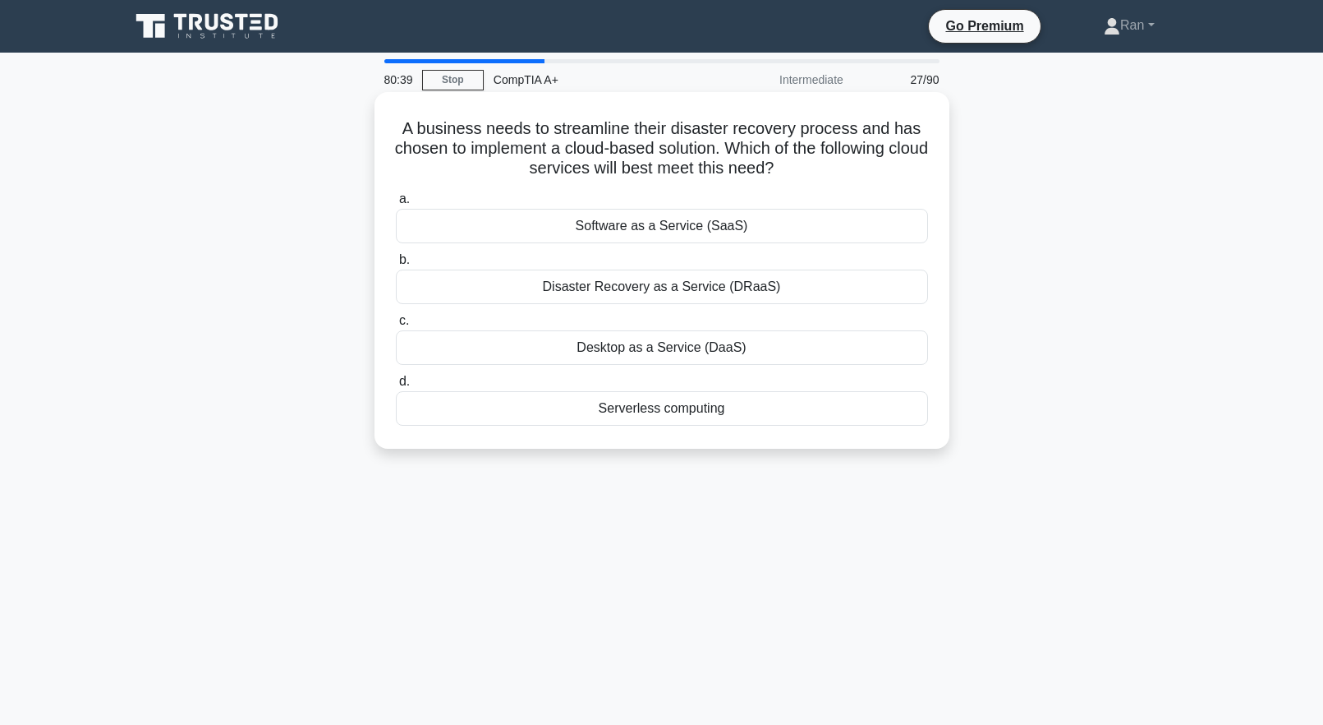
click at [513, 288] on div "Disaster Recovery as a Service (DRaaS)" at bounding box center [662, 286] width 532 height 35
click at [396, 265] on input "b. Disaster Recovery as a Service (DRaaS)" at bounding box center [396, 260] width 0 height 11
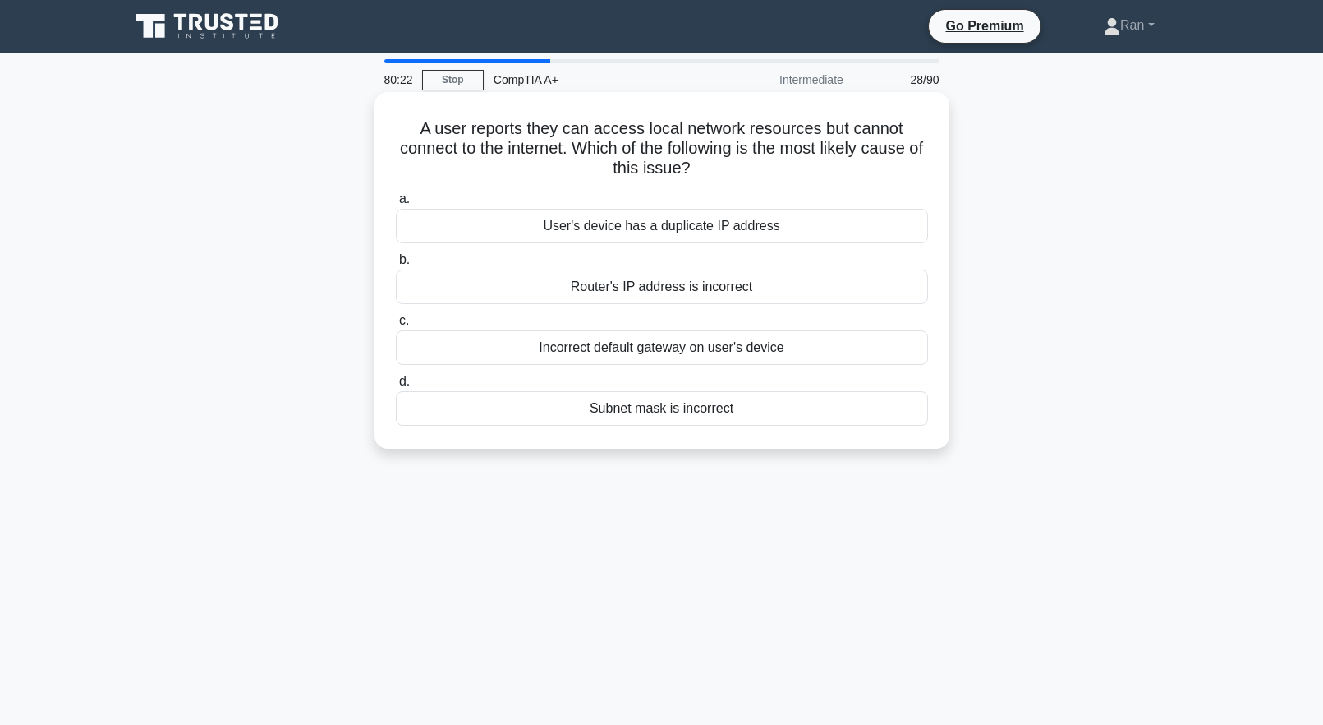
click at [554, 351] on div "Incorrect default gateway on user's device" at bounding box center [662, 347] width 532 height 35
click at [396, 326] on input "c. Incorrect default gateway on user's device" at bounding box center [396, 320] width 0 height 11
click at [791, 357] on div "80 PLUS Gold certification" at bounding box center [662, 347] width 532 height 35
click at [396, 326] on input "c. 80 PLUS Gold certification" at bounding box center [396, 320] width 0 height 11
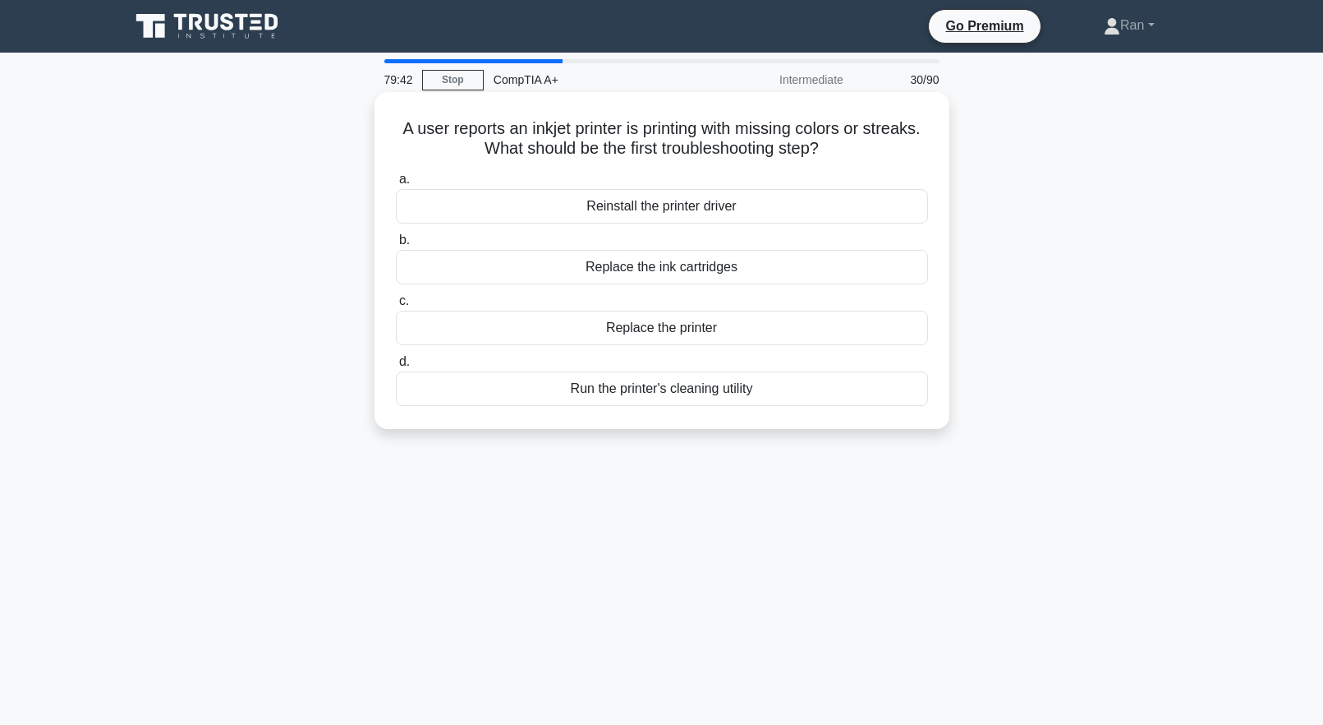
click at [803, 397] on div "Run the printer's cleaning utility" at bounding box center [662, 388] width 532 height 35
click at [396, 367] on input "d. Run the printer's cleaning utility" at bounding box center [396, 362] width 0 height 11
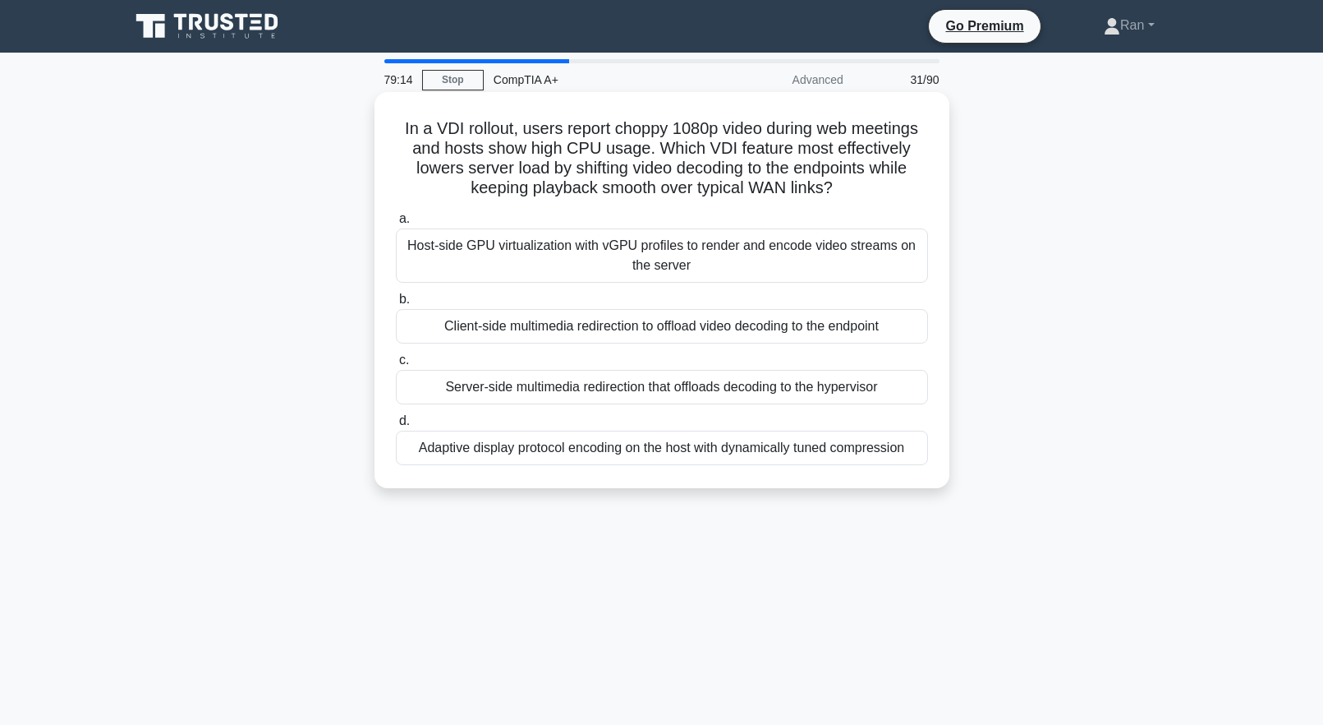
click at [605, 269] on div "Host-side GPU virtualization with vGPU profiles to render and encode video stre…" at bounding box center [662, 255] width 532 height 54
click at [396, 224] on input "a. Host-side GPU virtualization with vGPU profiles to render and encode video s…" at bounding box center [396, 219] width 0 height 11
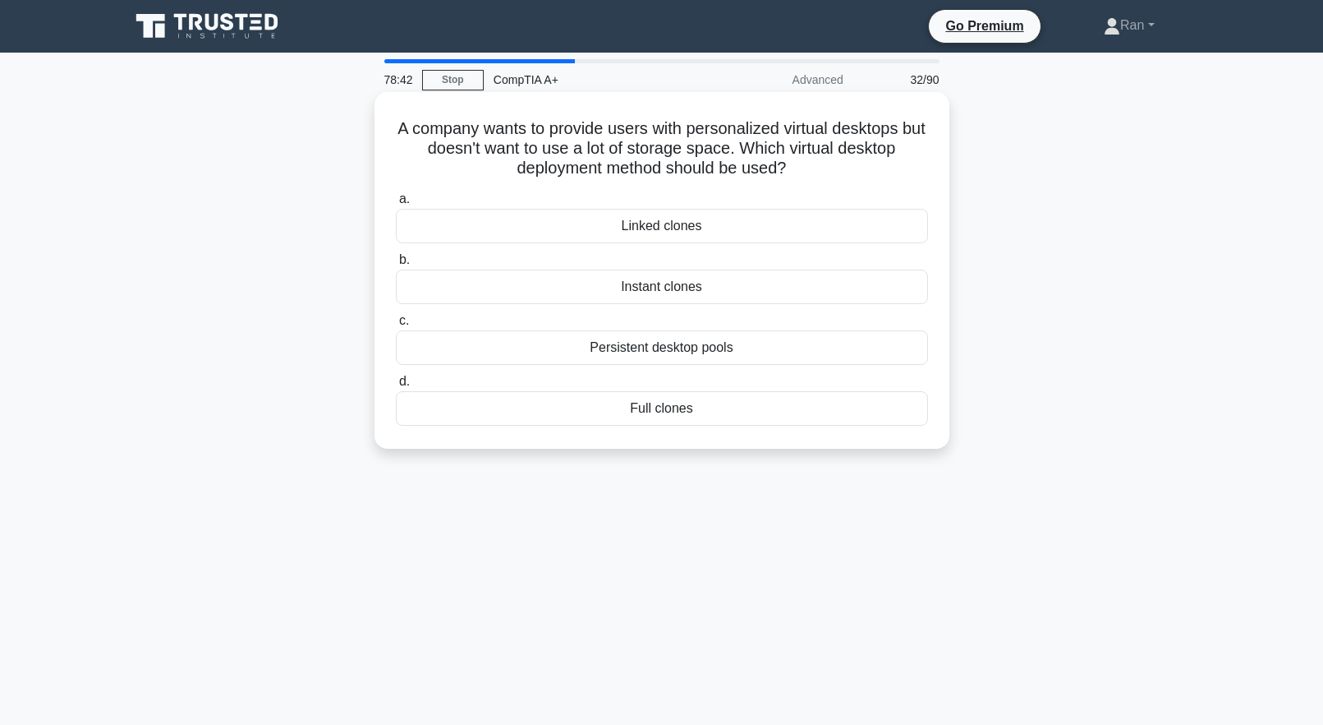
click at [737, 356] on div "Persistent desktop pools" at bounding box center [662, 347] width 532 height 35
click at [396, 326] on input "c. Persistent desktop pools" at bounding box center [396, 320] width 0 height 11
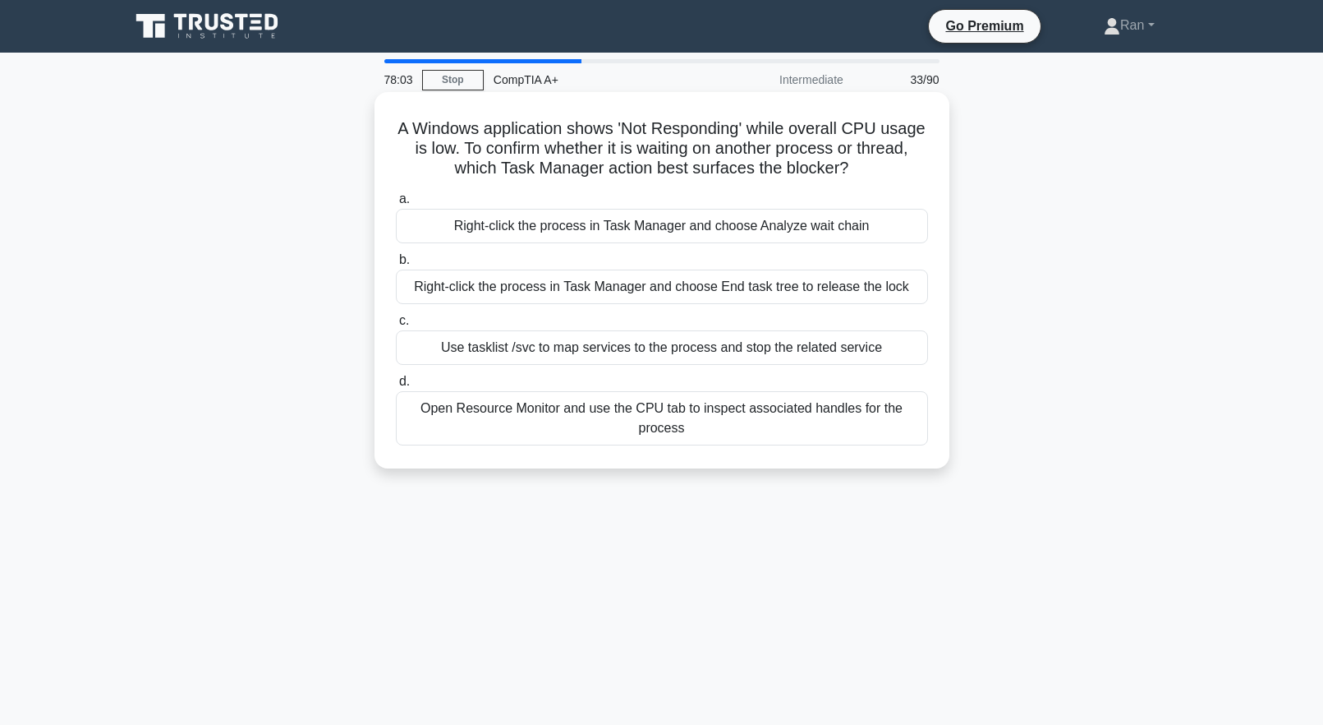
click at [623, 238] on div "Right-click the process in Task Manager and choose Analyze wait chain" at bounding box center [662, 226] width 532 height 35
click at [396, 205] on input "a. Right-click the process in Task Manager and choose Analyze wait chain" at bounding box center [396, 199] width 0 height 11
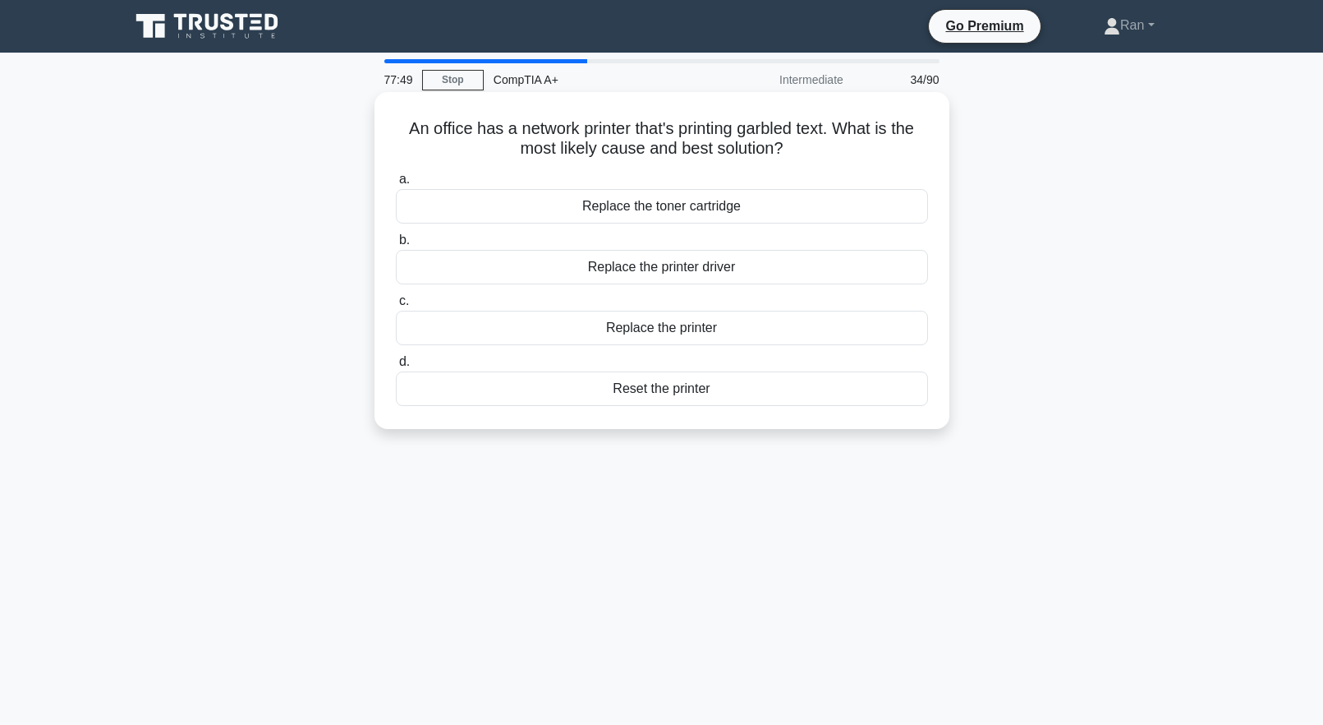
click at [591, 207] on div "Replace the toner cartridge" at bounding box center [662, 206] width 532 height 35
click at [396, 185] on input "a. Replace the toner cartridge" at bounding box center [396, 179] width 0 height 11
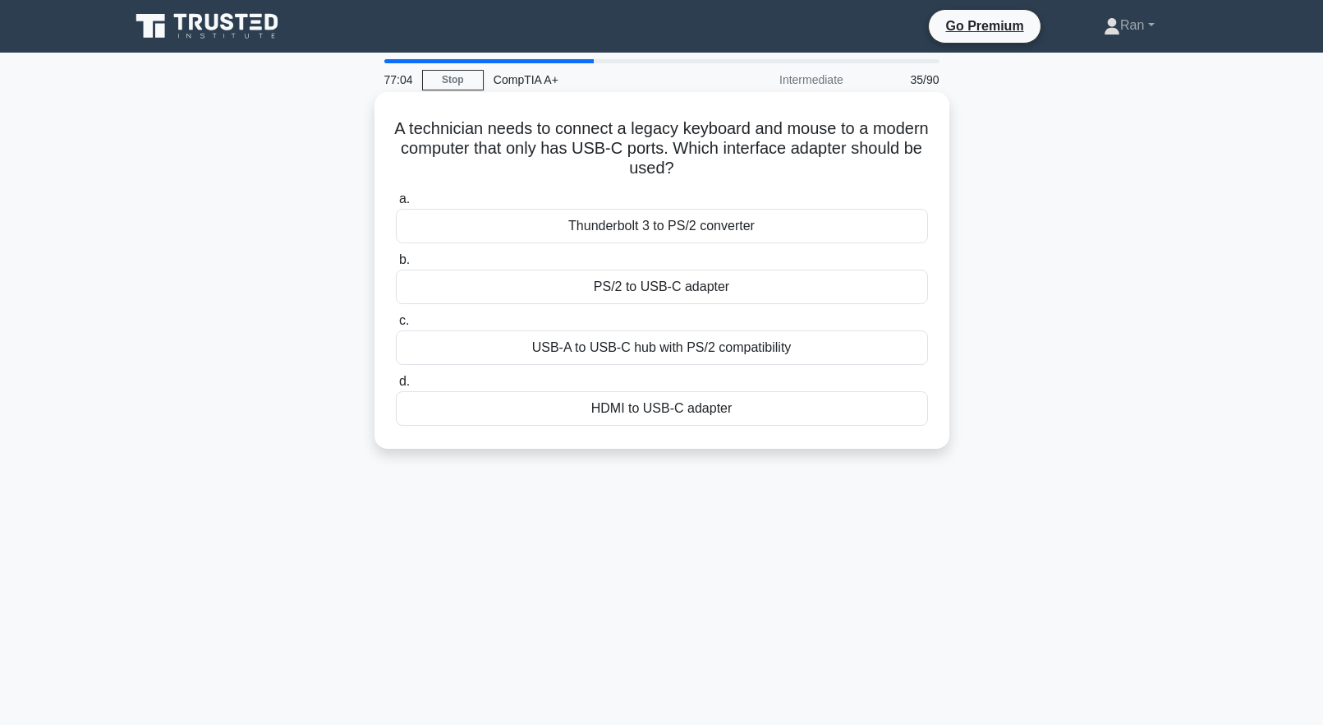
click at [582, 152] on h5 "A technician needs to connect a legacy keyboard and mouse to a modern computer …" at bounding box center [662, 148] width 536 height 61
click at [823, 343] on div "USB-A to USB-C hub with PS/2 compatibility" at bounding box center [662, 347] width 532 height 35
click at [396, 326] on input "c. USB-A to USB-C hub with PS/2 compatibility" at bounding box center [396, 320] width 0 height 11
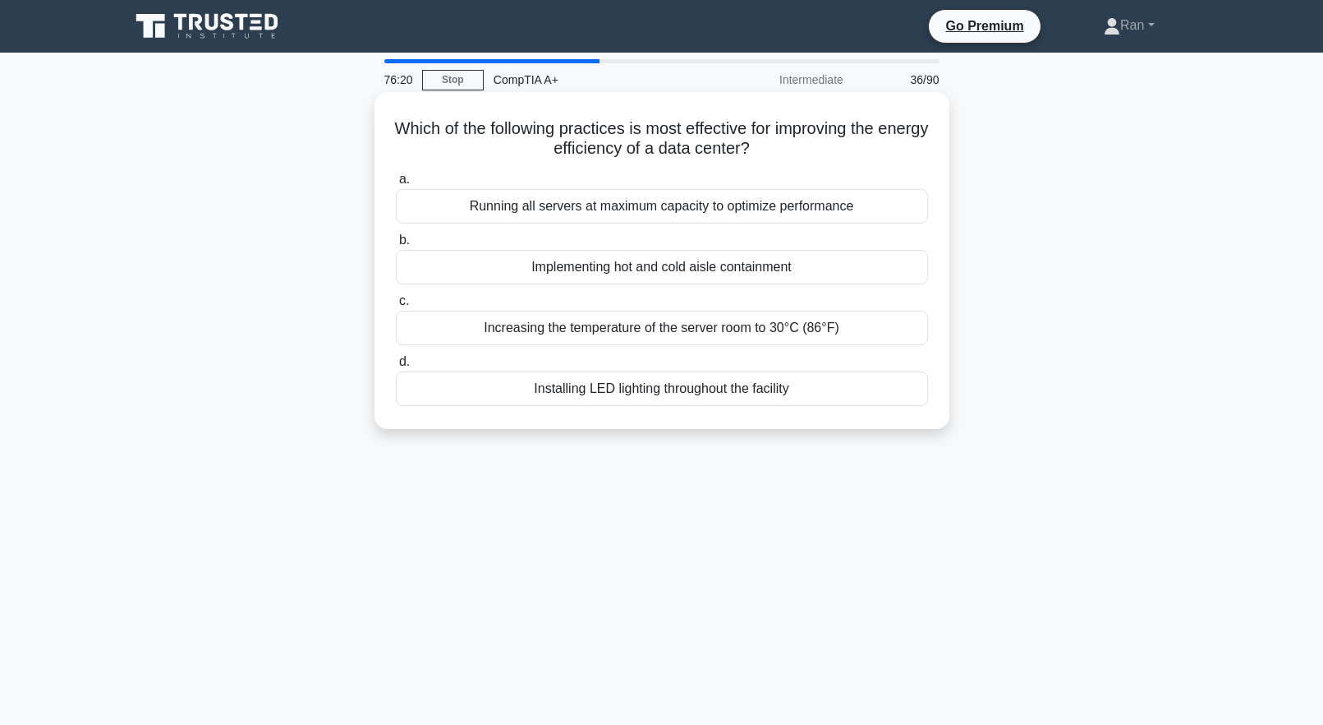
click at [484, 269] on div "Implementing hot and cold aisle containment" at bounding box center [662, 267] width 532 height 35
click at [396, 246] on input "b. Implementing hot and cold aisle containment" at bounding box center [396, 240] width 0 height 11
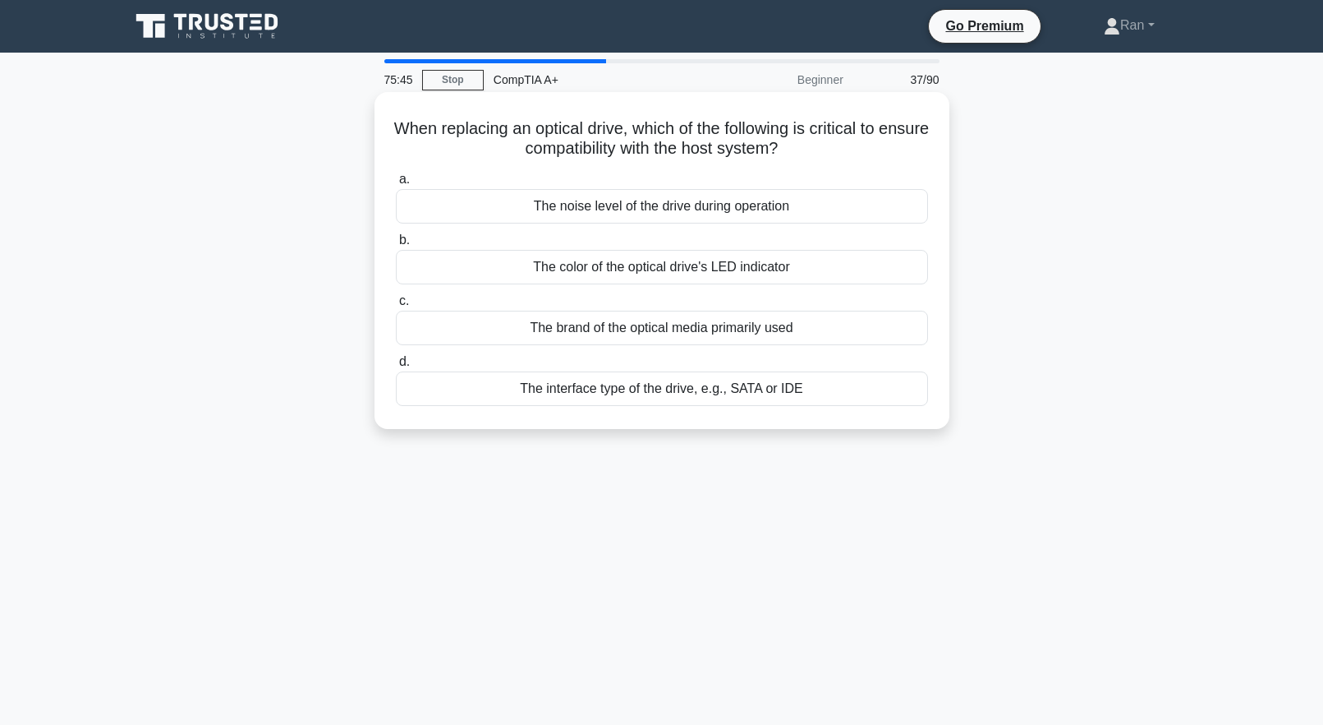
click at [863, 393] on div "The interface type of the drive, e.g., SATA or IDE" at bounding box center [662, 388] width 532 height 35
click at [396, 367] on input "d. The interface type of the drive, e.g., SATA or IDE" at bounding box center [396, 362] width 0 height 11
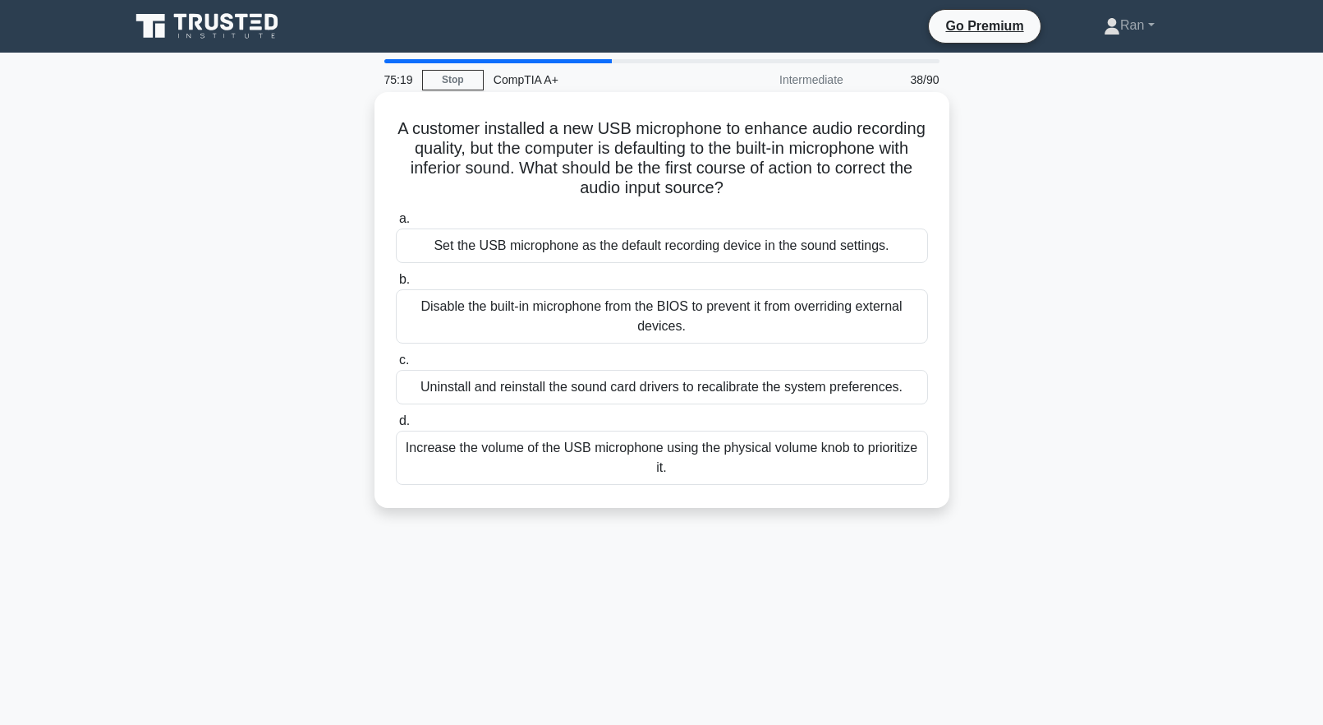
click at [570, 252] on div "Set the USB microphone as the default recording device in the sound settings." at bounding box center [662, 245] width 532 height 35
click at [396, 224] on input "a. Set the USB microphone as the default recording device in the sound settings." at bounding box center [396, 219] width 0 height 11
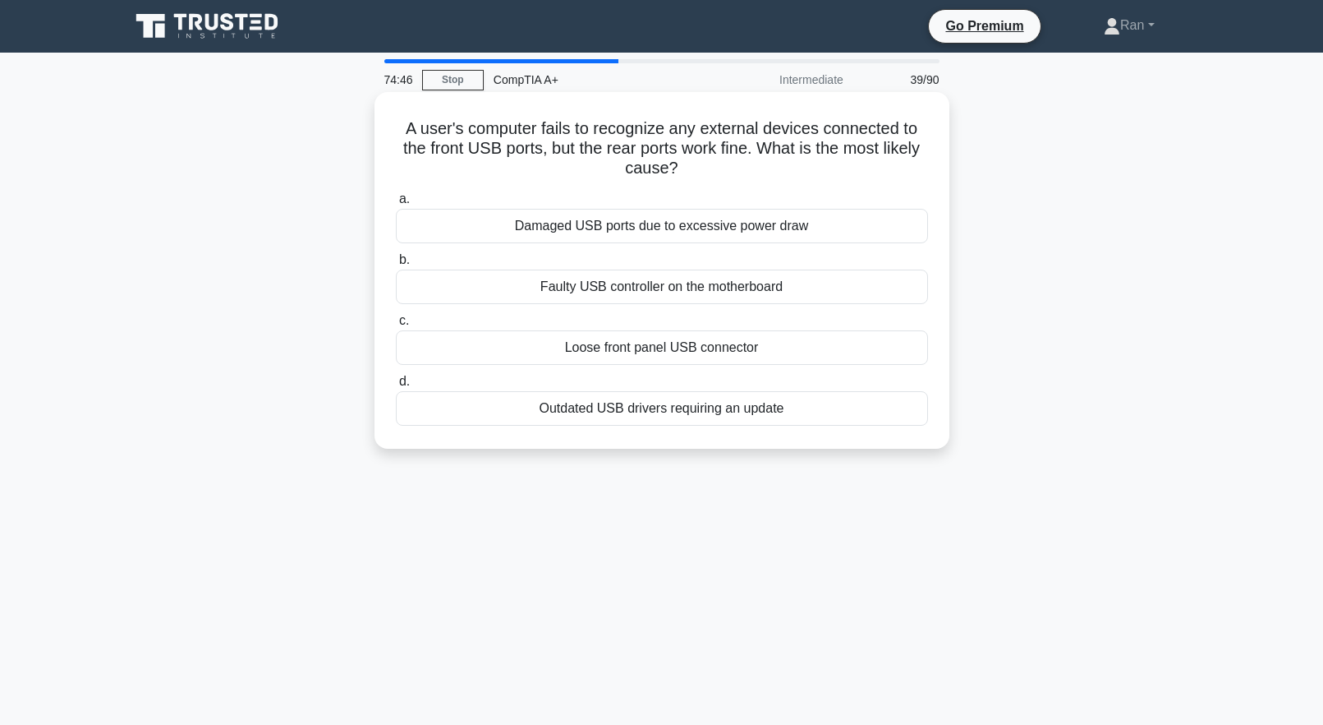
click at [587, 352] on div "Loose front panel USB connector" at bounding box center [662, 347] width 532 height 35
click at [396, 326] on input "c. Loose front panel USB connector" at bounding box center [396, 320] width 0 height 11
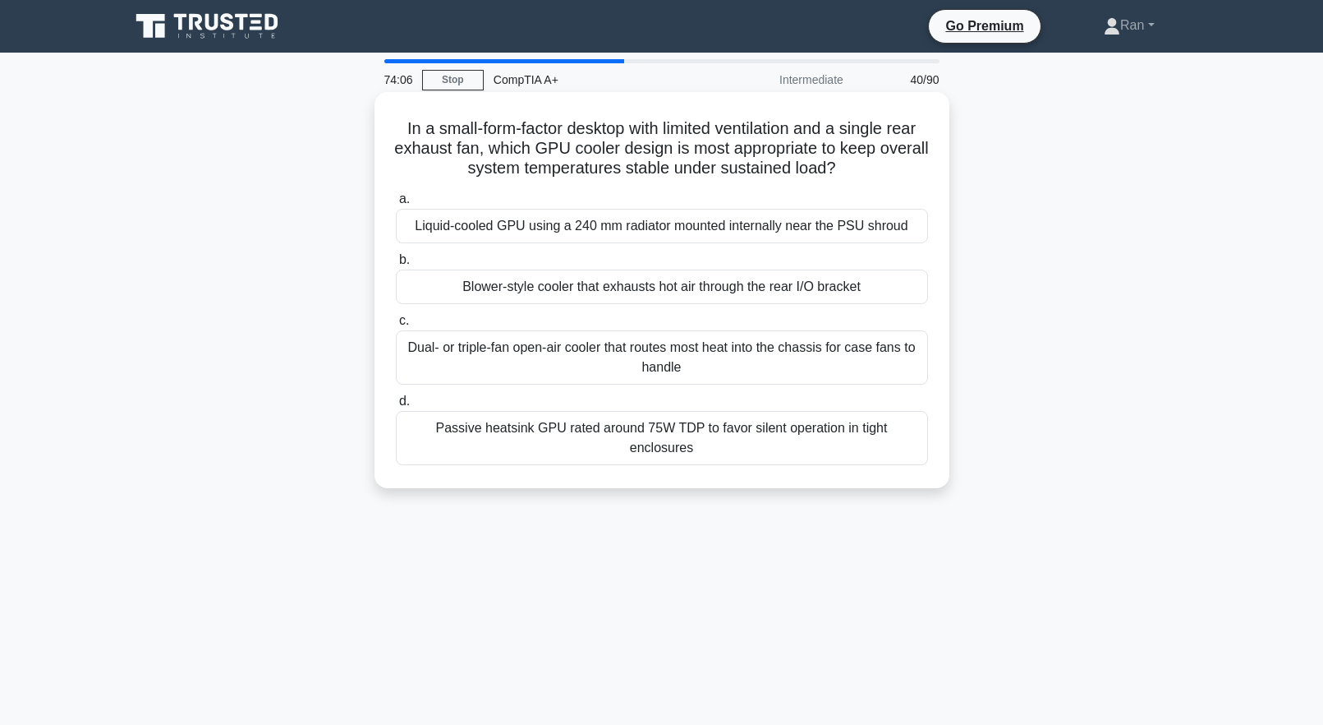
click at [794, 436] on div "Passive heatsink GPU rated around 75W TDP to favor silent operation in tight en…" at bounding box center [662, 438] width 532 height 54
click at [396, 407] on input "d. Passive heatsink GPU rated around 75W TDP to favor silent operation in tight…" at bounding box center [396, 401] width 0 height 11
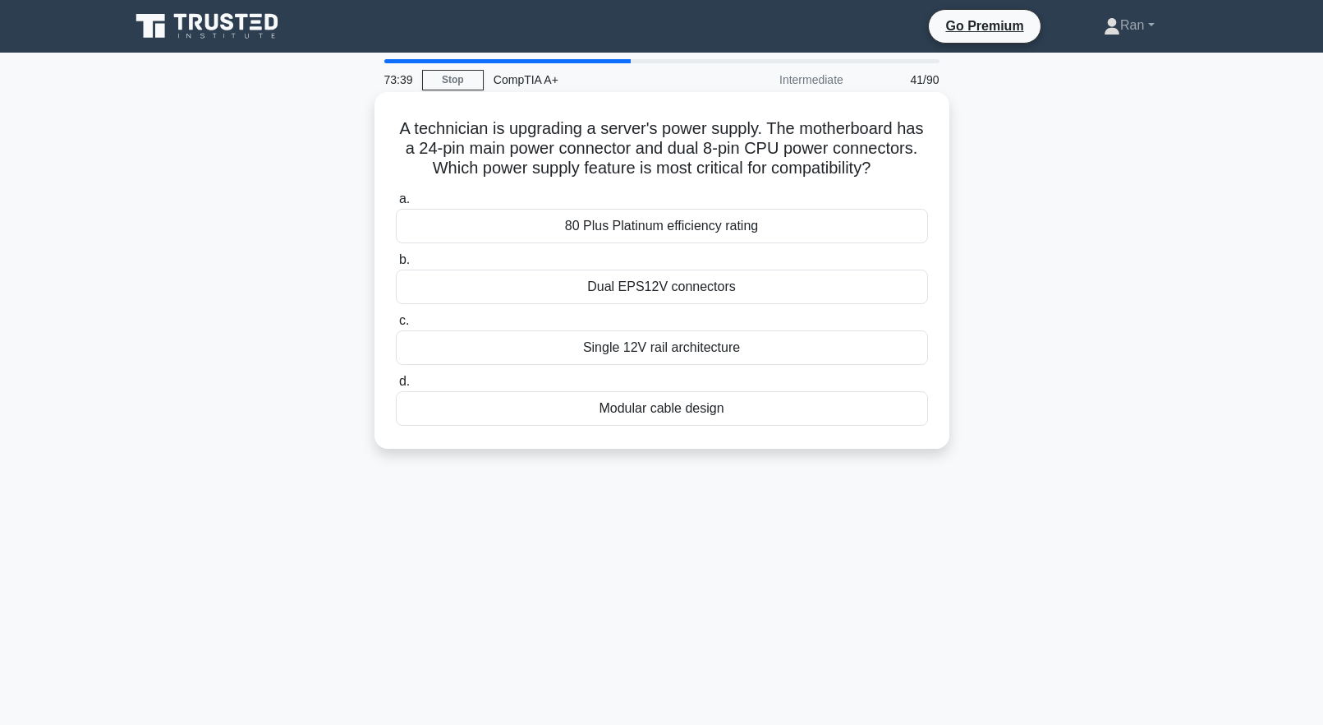
click at [519, 304] on div "Dual EPS12V connectors" at bounding box center [662, 286] width 532 height 35
click at [396, 265] on input "b. Dual EPS12V connectors" at bounding box center [396, 260] width 0 height 11
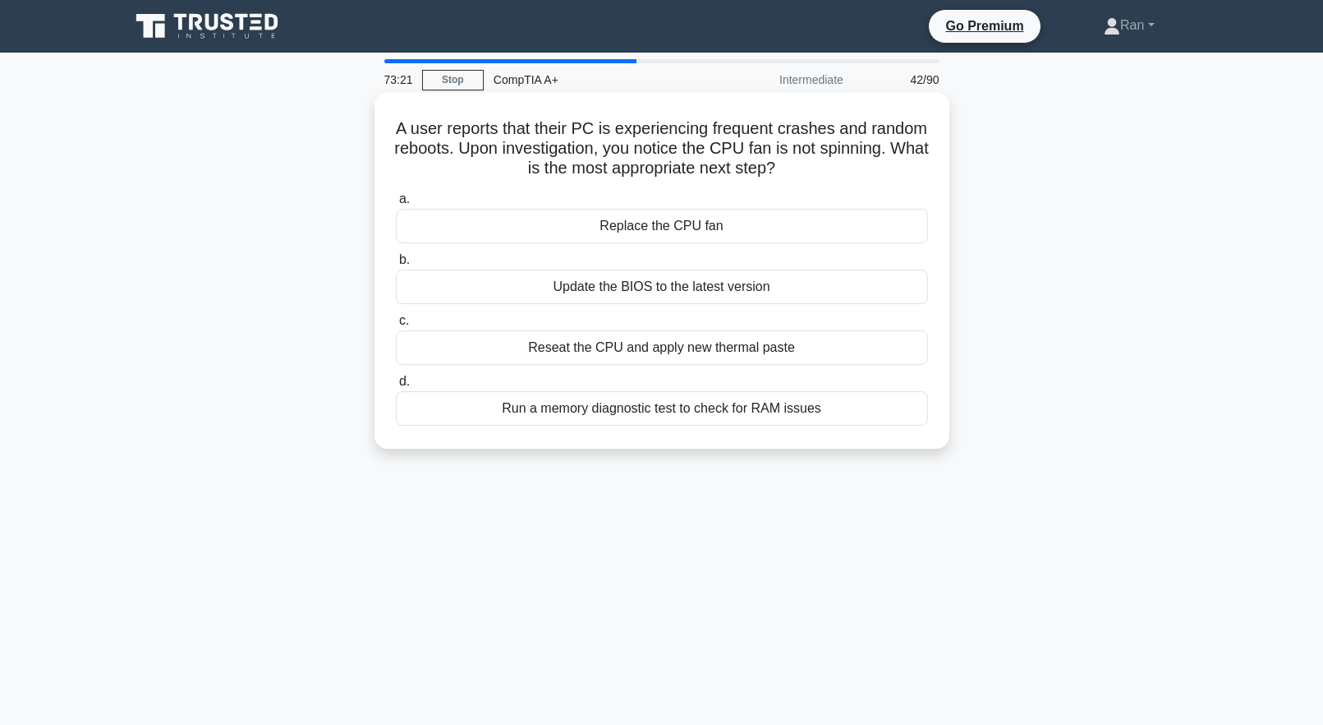
click at [637, 233] on div "Replace the CPU fan" at bounding box center [662, 226] width 532 height 35
click at [396, 205] on input "a. Replace the CPU fan" at bounding box center [396, 199] width 0 height 11
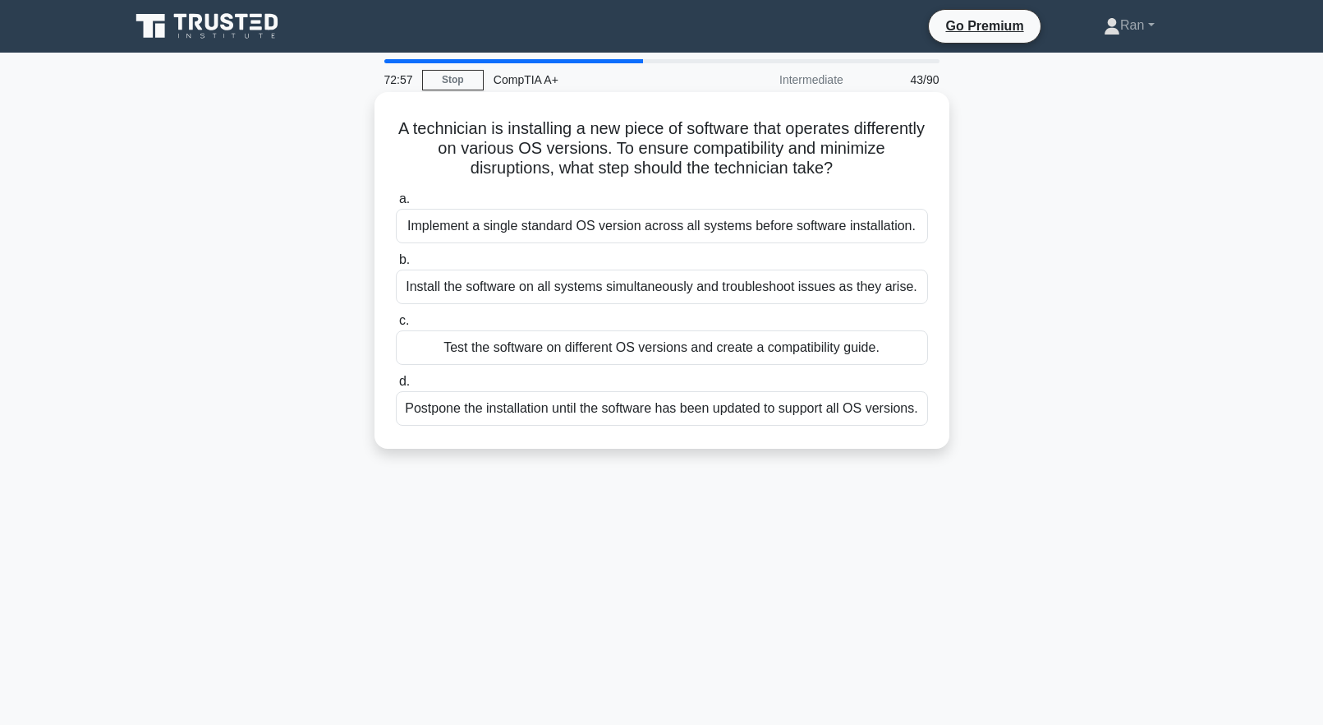
click at [631, 347] on div "Test the software on different OS versions and create a compatibility guide." at bounding box center [662, 347] width 532 height 35
click at [396, 326] on input "c. Test the software on different OS versions and create a compatibility guide." at bounding box center [396, 320] width 0 height 11
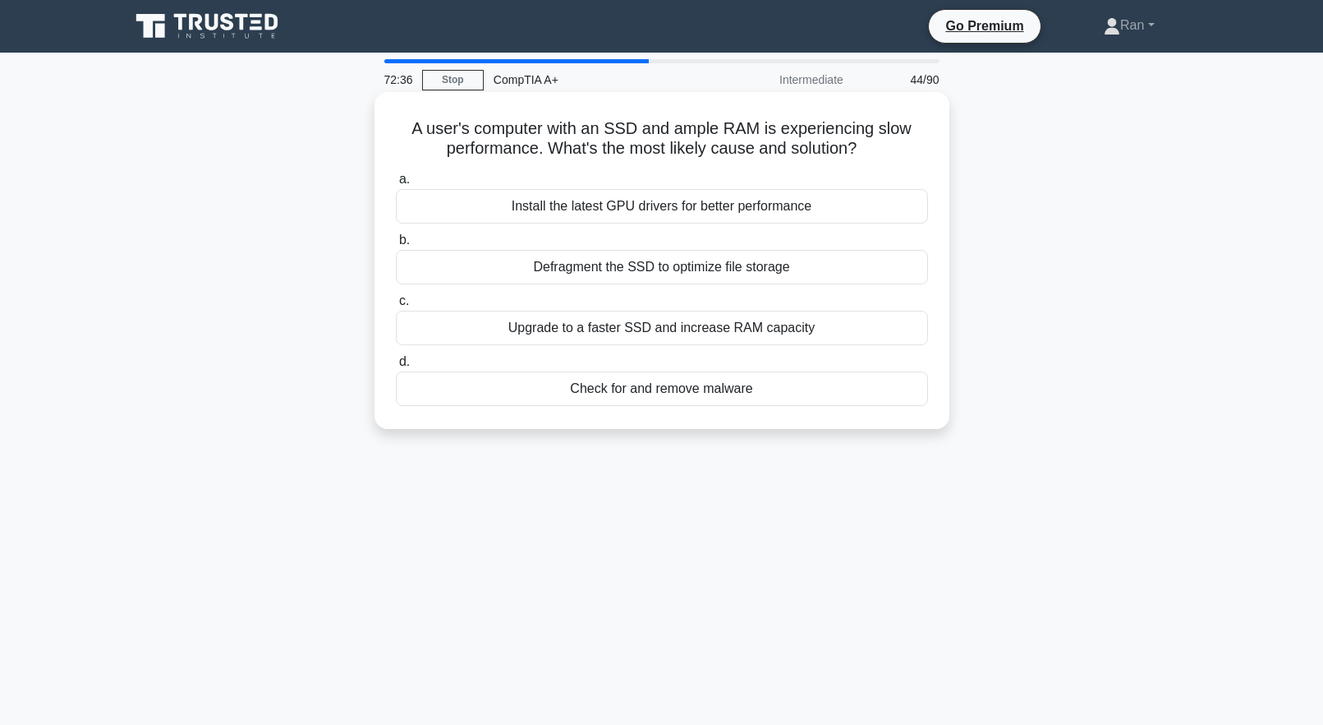
click at [765, 385] on div "Check for and remove malware" at bounding box center [662, 388] width 532 height 35
click at [396, 367] on input "d. Check for and remove malware" at bounding box center [396, 362] width 0 height 11
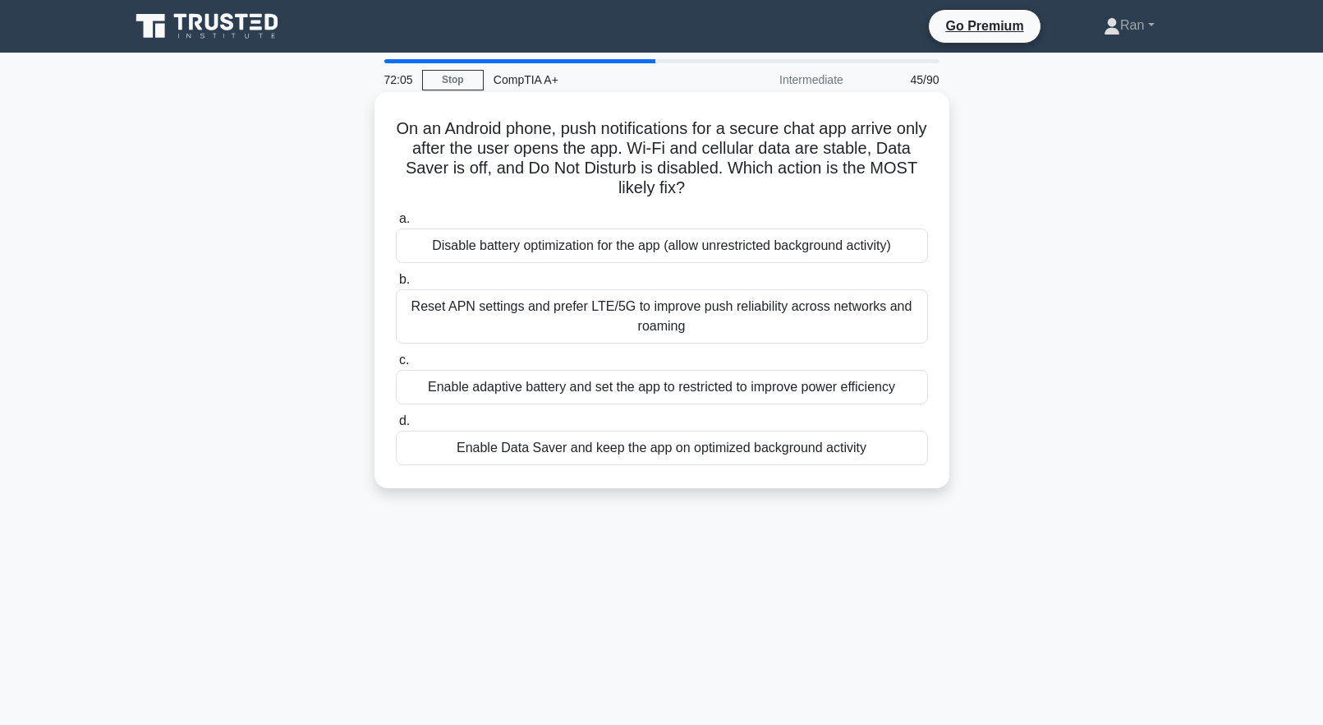
click at [728, 336] on div "Reset APN settings and prefer LTE/5G to improve push reliability across network…" at bounding box center [662, 316] width 532 height 54
click at [396, 285] on input "b. Reset APN settings and prefer LTE/5G to improve push reliability across netw…" at bounding box center [396, 279] width 0 height 11
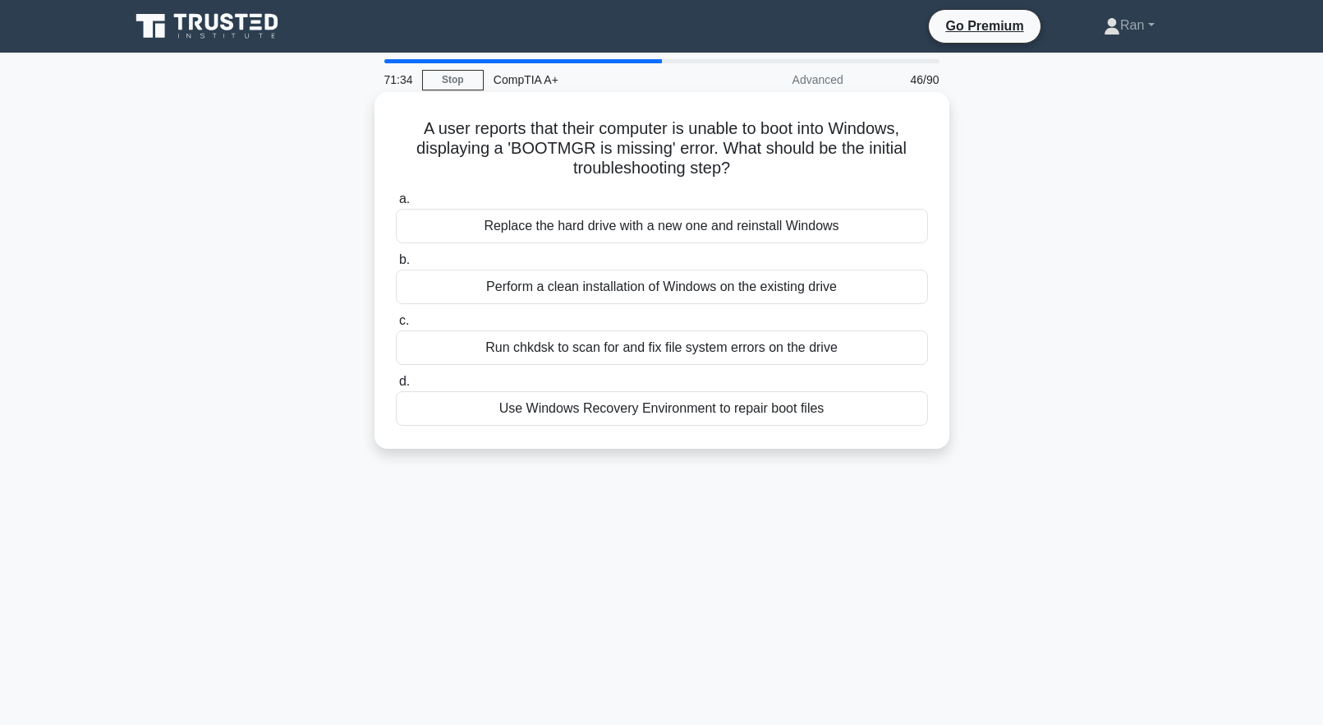
drag, startPoint x: 894, startPoint y: 444, endPoint x: 399, endPoint y: 120, distance: 591.0
click at [399, 120] on div "A user reports that their computer is unable to boot into Windows, displaying a…" at bounding box center [662, 270] width 562 height 343
copy div "A user reports that their computer is unable to boot into Windows, displaying a…"
click at [563, 410] on div "Use Windows Recovery Environment to repair boot files" at bounding box center [662, 408] width 532 height 35
click at [396, 387] on input "d. Use Windows Recovery Environment to repair boot files" at bounding box center [396, 381] width 0 height 11
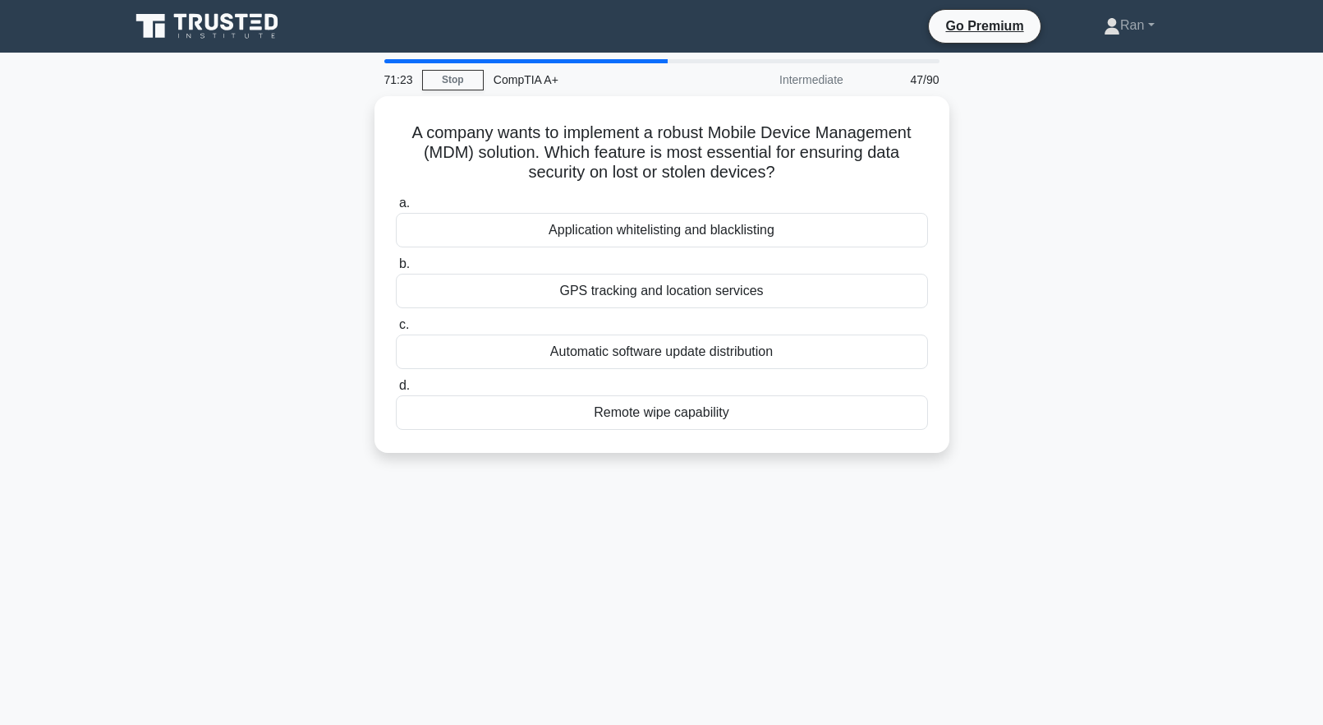
click at [218, 322] on div "A company wants to implement a robust Mobile Device Management (MDM) solution. …" at bounding box center [662, 284] width 1084 height 376
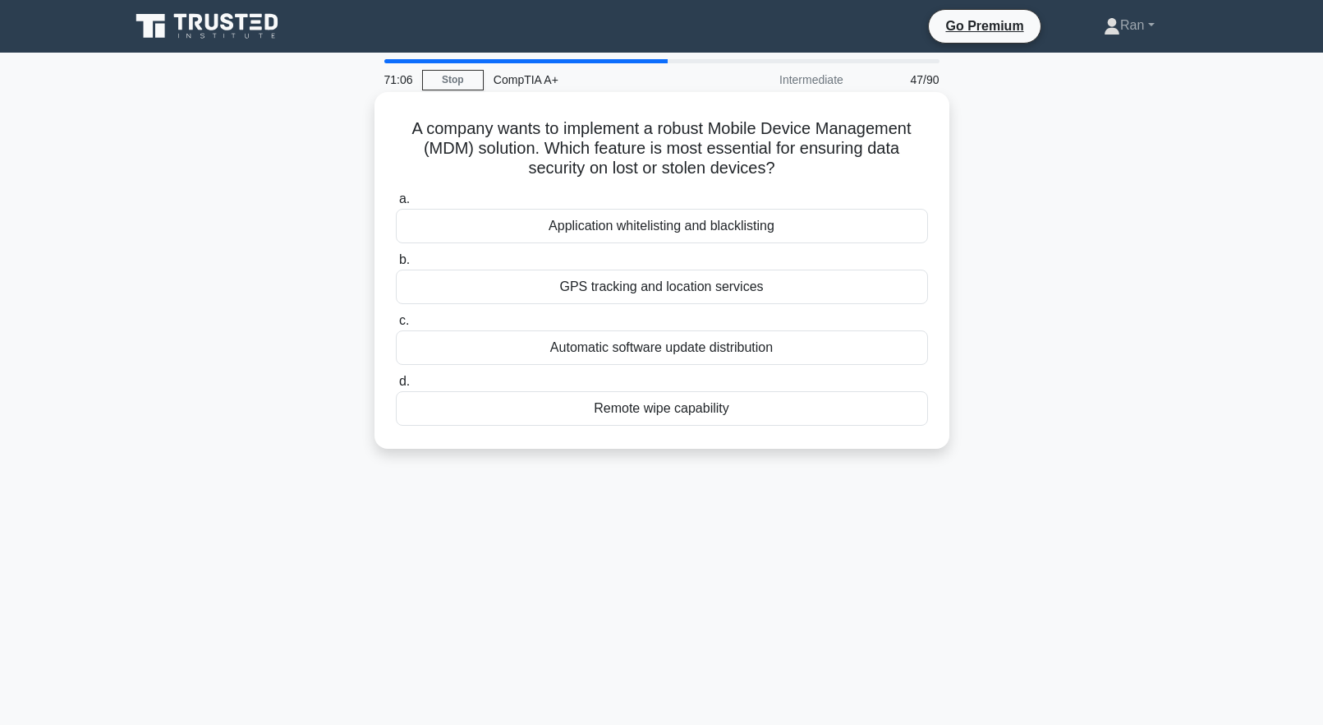
click at [678, 411] on div "Remote wipe capability" at bounding box center [662, 408] width 532 height 35
click at [396, 387] on input "d. Remote wipe capability" at bounding box center [396, 381] width 0 height 11
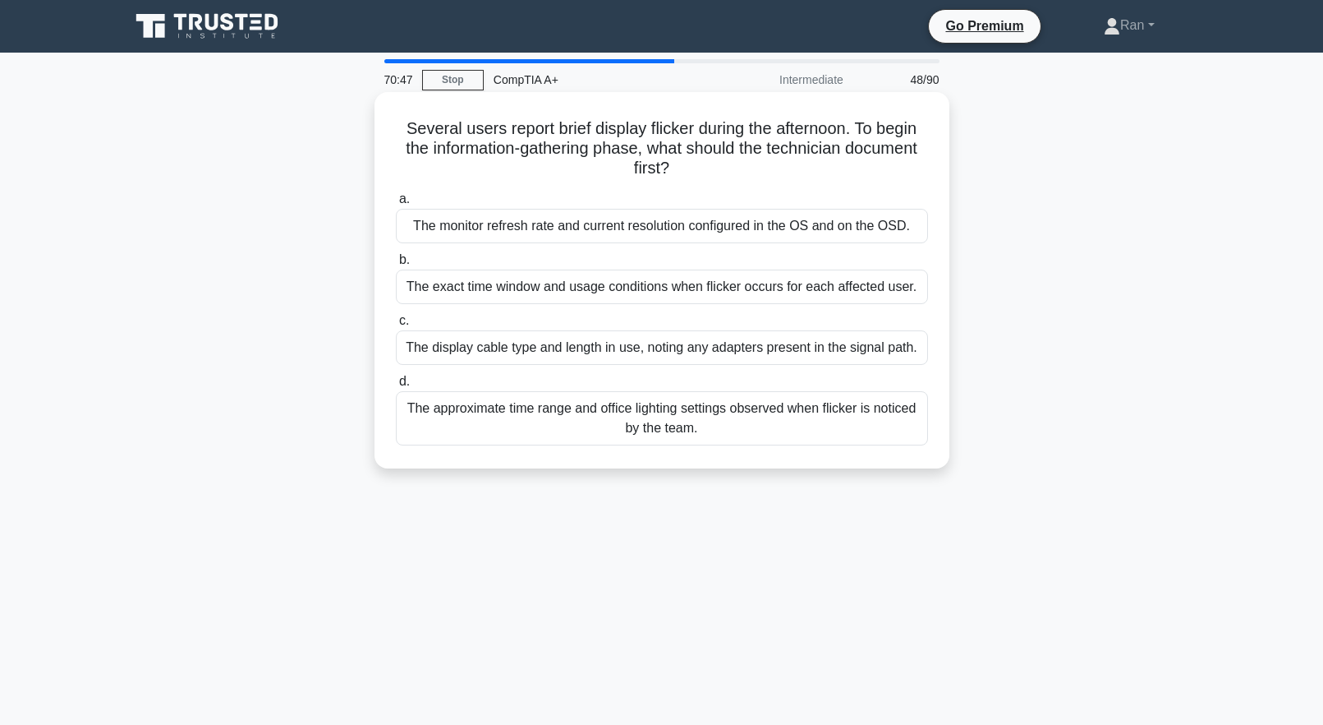
click at [674, 290] on div "The exact time window and usage conditions when flicker occurs for each affecte…" at bounding box center [662, 286] width 532 height 35
click at [396, 265] on input "b. The exact time window and usage conditions when flicker occurs for each affe…" at bounding box center [396, 260] width 0 height 11
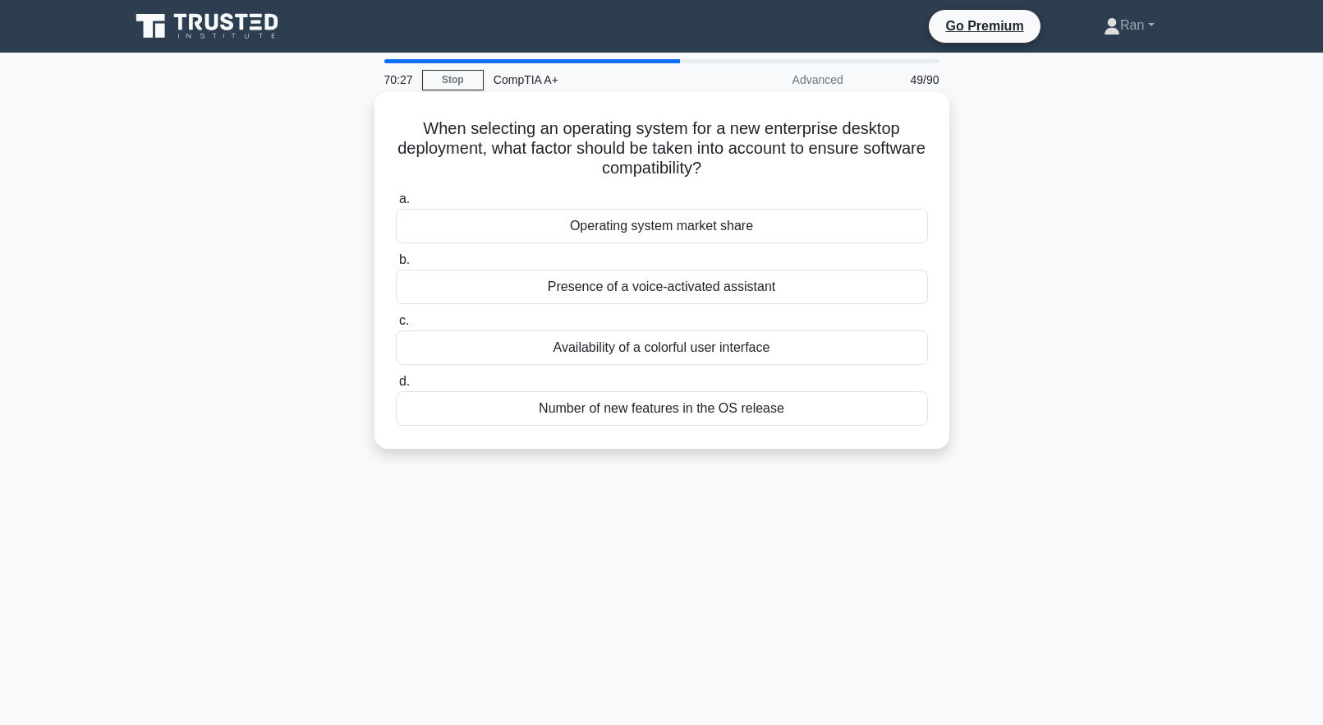
click at [637, 421] on div "Number of new features in the OS release" at bounding box center [662, 408] width 532 height 35
click at [396, 387] on input "d. Number of new features in the OS release" at bounding box center [396, 381] width 0 height 11
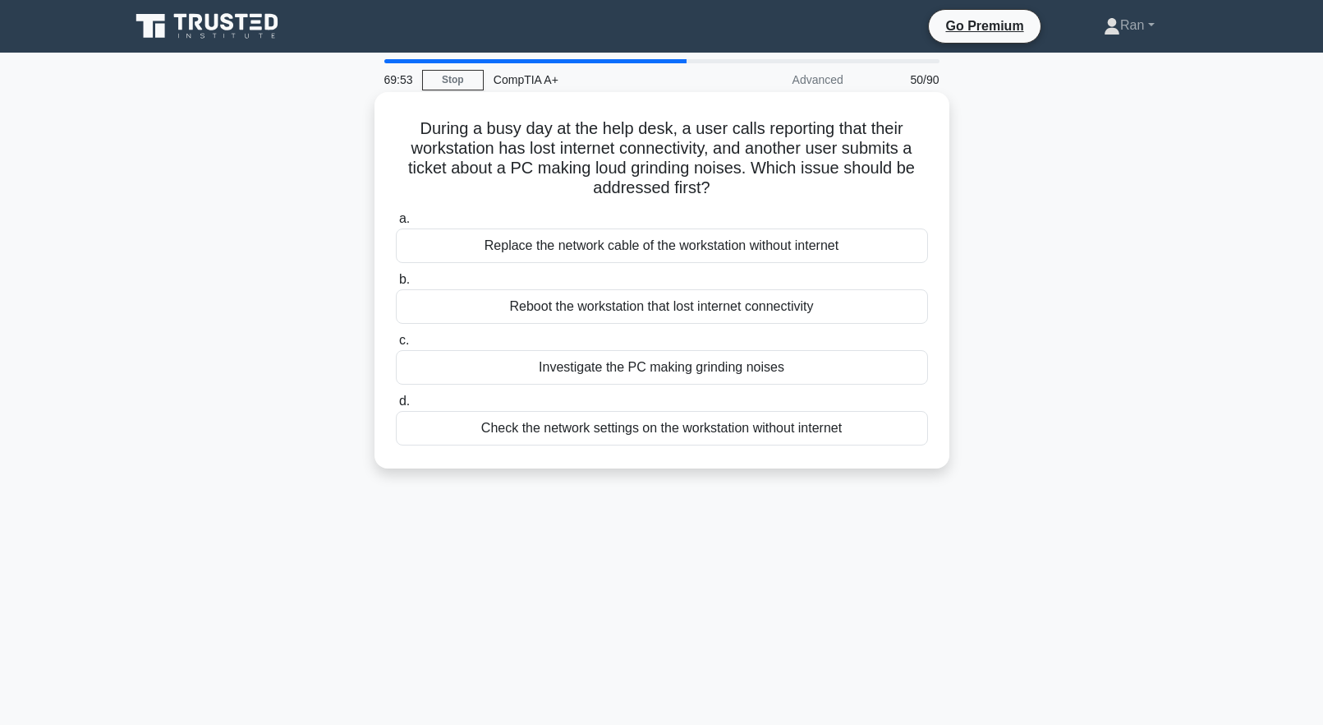
click at [671, 372] on div "Investigate the PC making grinding noises" at bounding box center [662, 367] width 532 height 35
click at [396, 346] on input "c. Investigate the PC making grinding noises" at bounding box center [396, 340] width 0 height 11
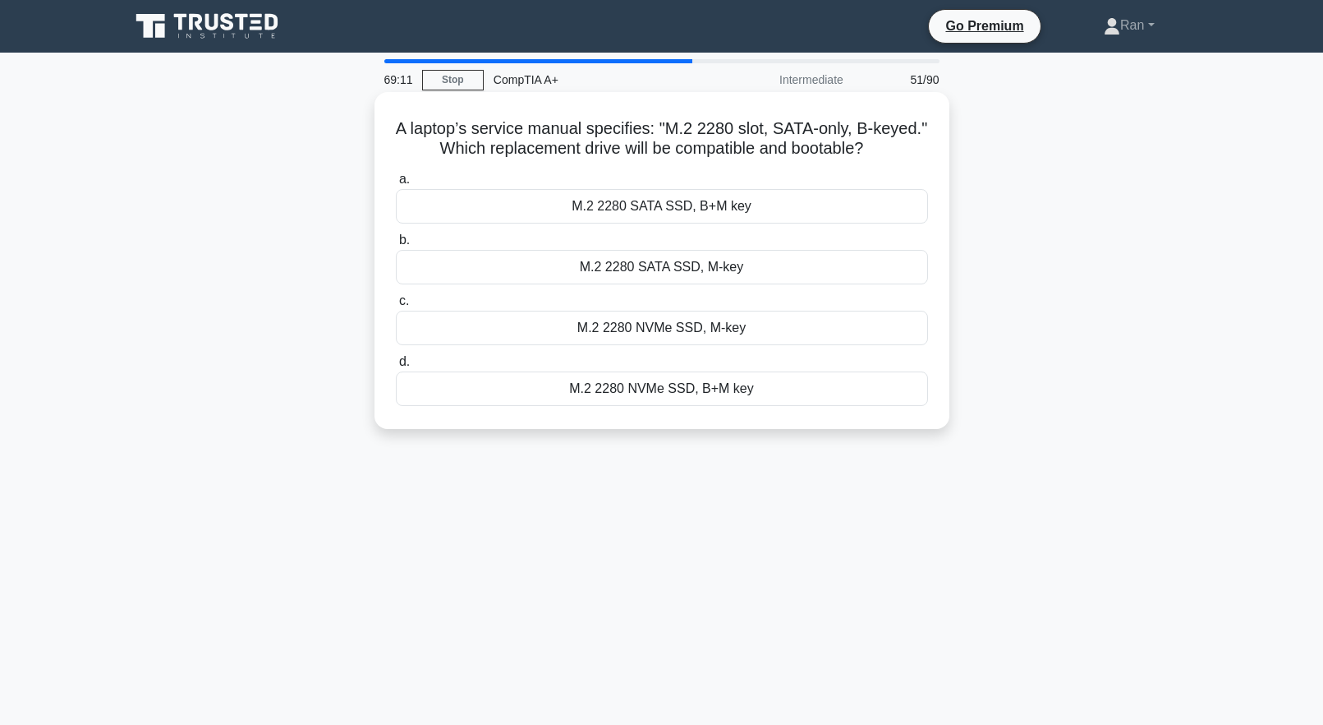
click at [621, 205] on div "M.2 2280 SATA SSD, B+M key" at bounding box center [662, 206] width 532 height 35
click at [396, 185] on input "a. M.2 2280 SATA SSD, B+M key" at bounding box center [396, 179] width 0 height 11
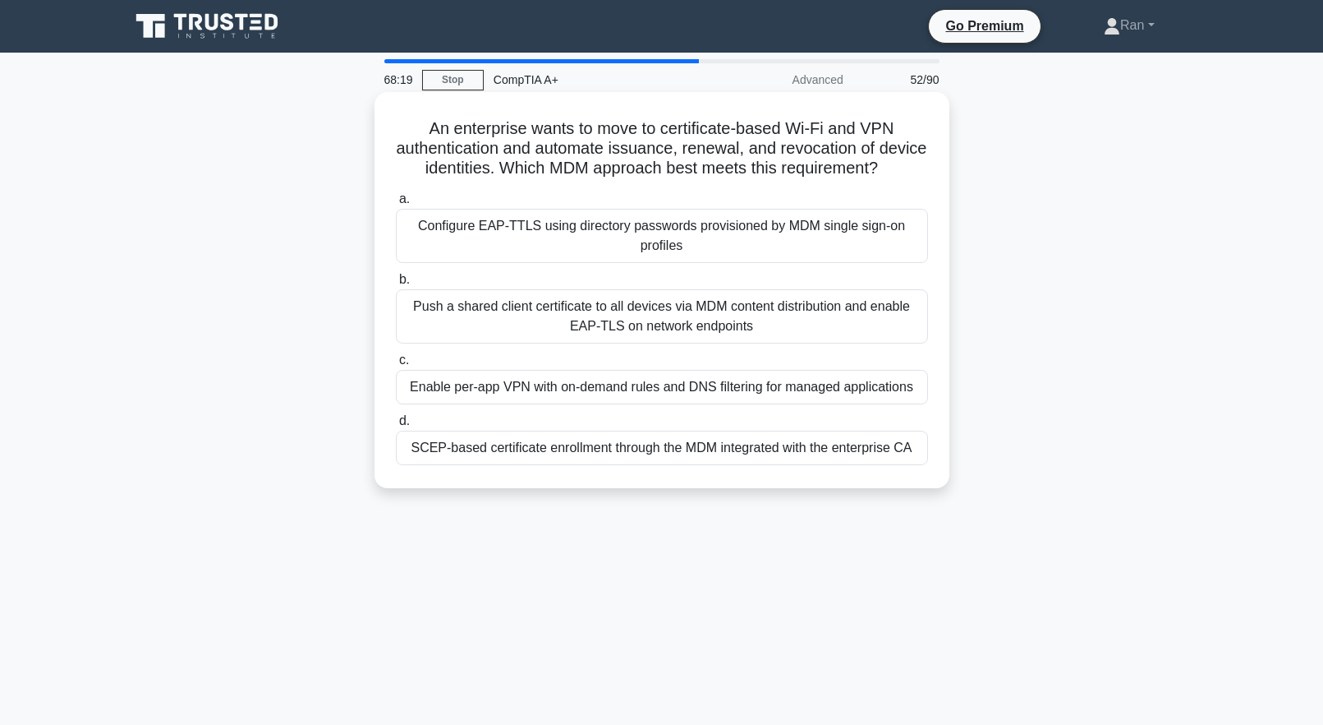
click at [785, 465] on div "SCEP-based certificate enrollment through the MDM integrated with the enterpris…" at bounding box center [662, 447] width 532 height 35
click at [396, 426] on input "d. SCEP-based certificate enrollment through the MDM integrated with the enterp…" at bounding box center [396, 421] width 0 height 11
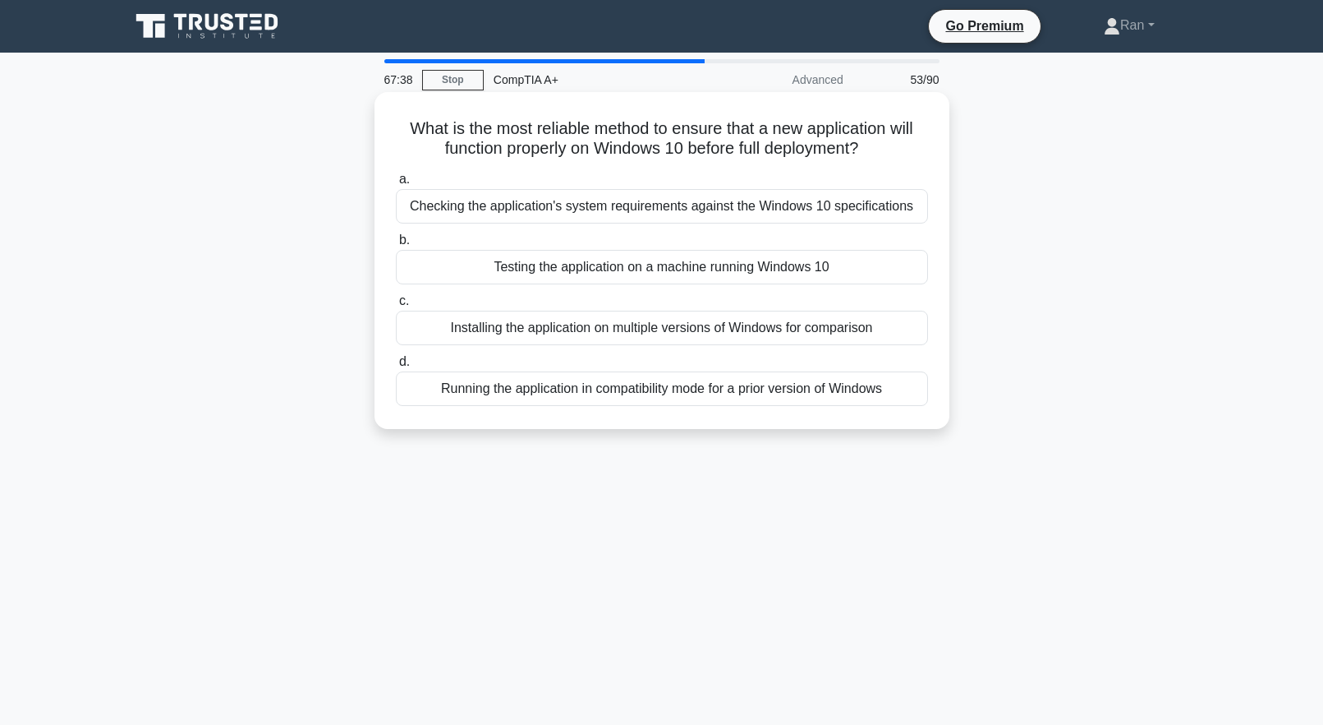
click at [851, 275] on div "Testing the application on a machine running Windows 10" at bounding box center [662, 267] width 532 height 35
click at [396, 246] on input "b. Testing the application on a machine running Windows 10" at bounding box center [396, 240] width 0 height 11
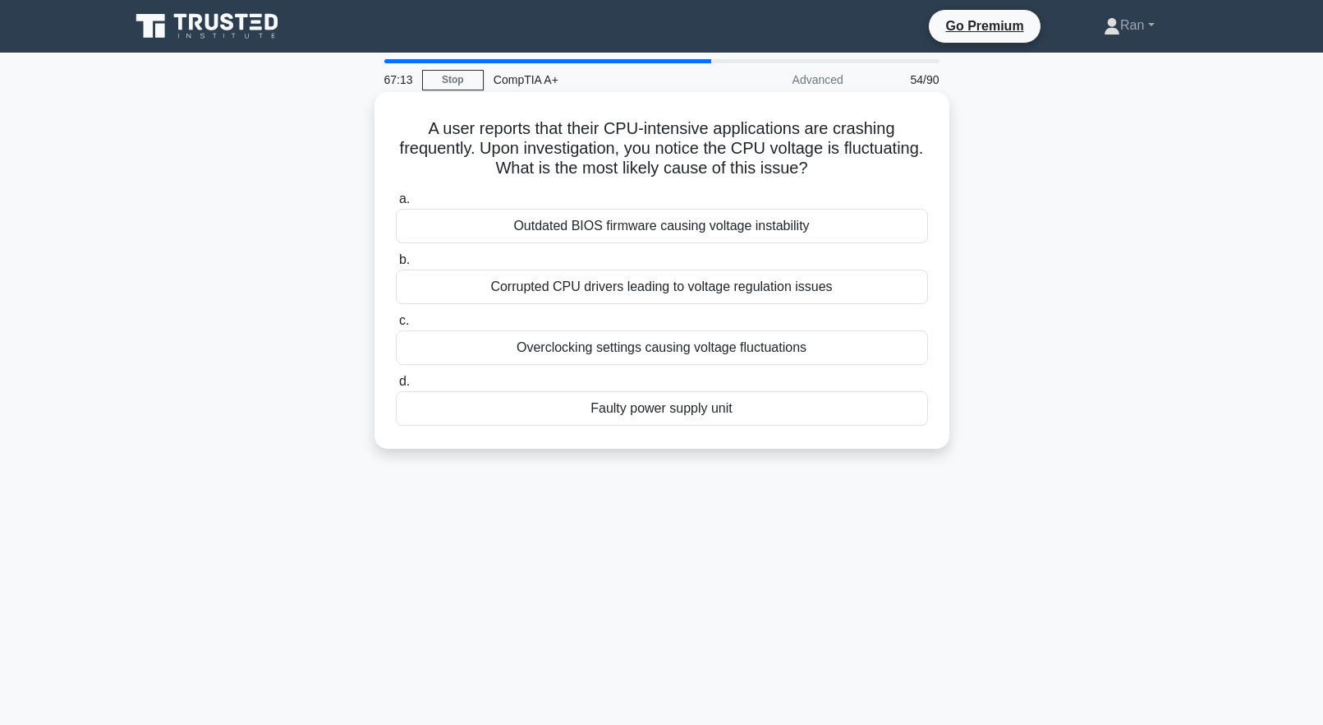
click at [864, 291] on div "Corrupted CPU drivers leading to voltage regulation issues" at bounding box center [662, 286] width 532 height 35
click at [396, 265] on input "b. Corrupted CPU drivers leading to voltage regulation issues" at bounding box center [396, 260] width 0 height 11
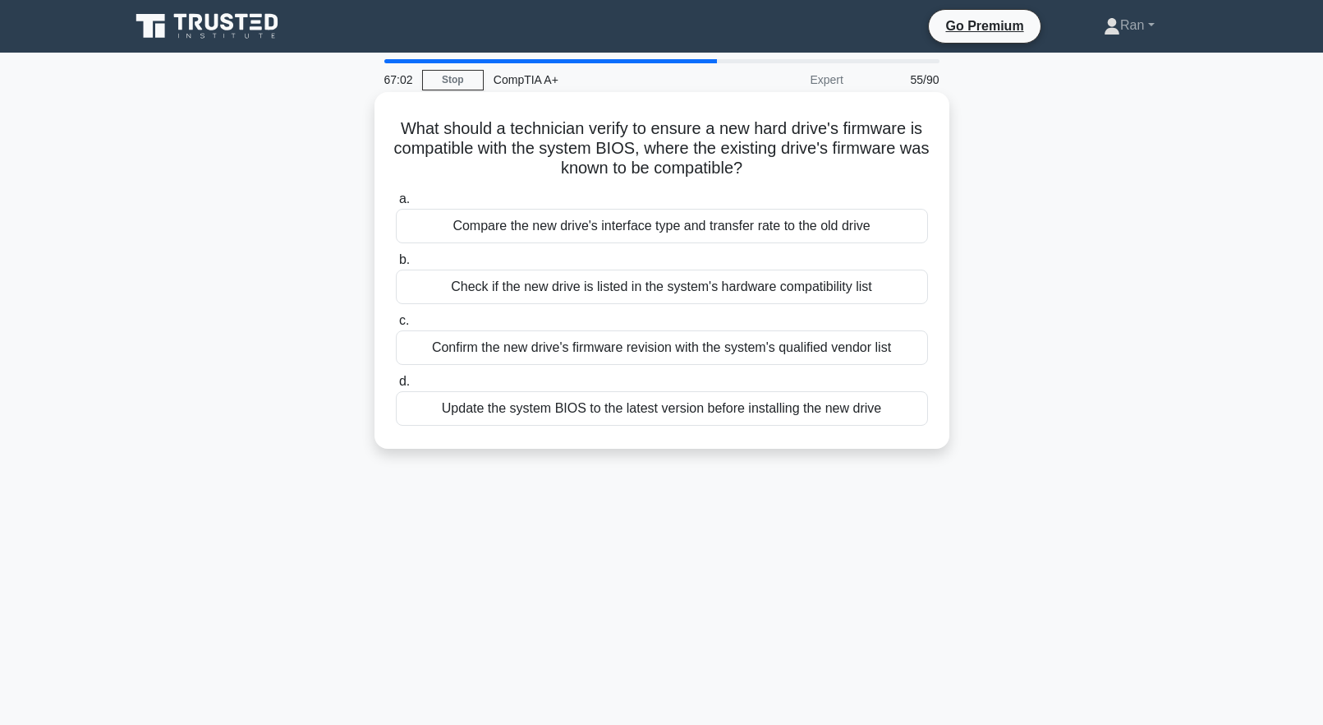
drag, startPoint x: 540, startPoint y: 171, endPoint x: 867, endPoint y: 174, distance: 327.8
click at [867, 174] on h5 "What should a technician verify to ensure a new hard drive's firmware is compat…" at bounding box center [662, 148] width 536 height 61
click at [921, 173] on h5 "What should a technician verify to ensure a new hard drive's firmware is compat…" at bounding box center [662, 148] width 536 height 61
click at [687, 290] on div "Check if the new drive is listed in the system's hardware compatibility list" at bounding box center [662, 286] width 532 height 35
click at [396, 265] on input "b. Check if the new drive is listed in the system's hardware compatibility list" at bounding box center [396, 260] width 0 height 11
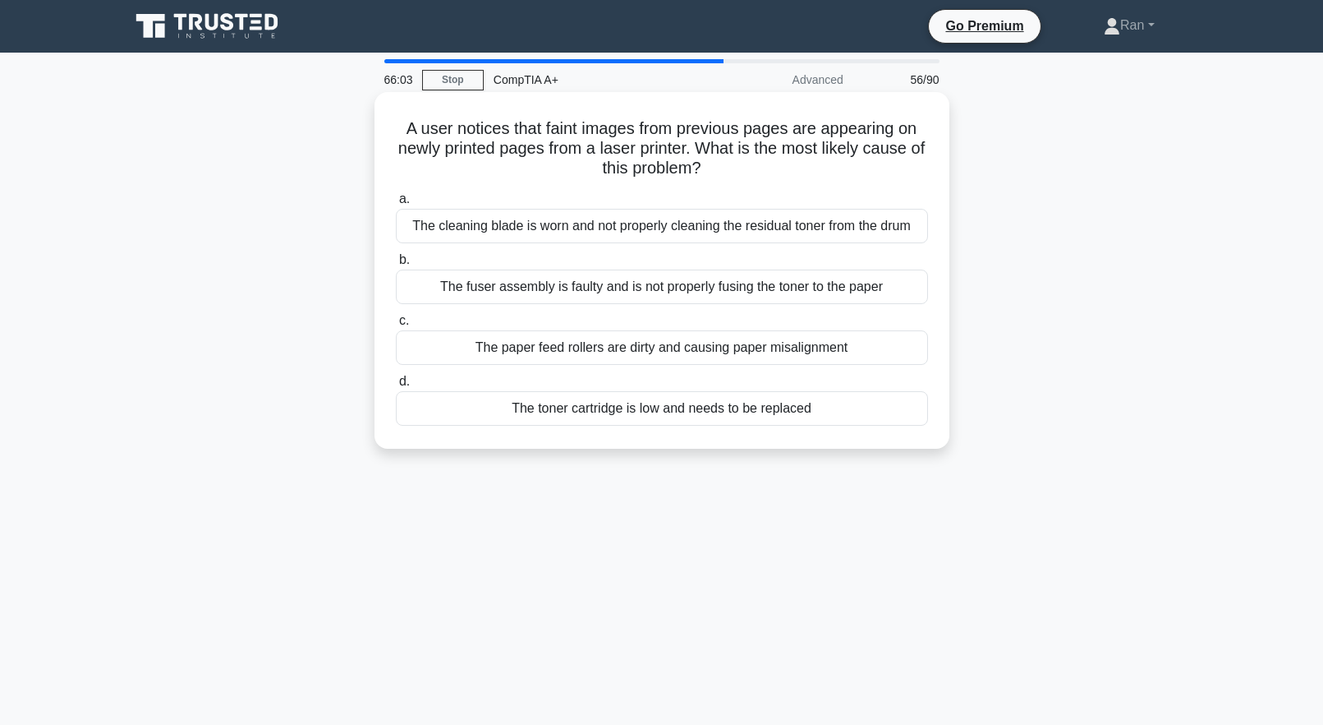
click at [556, 236] on div "The cleaning blade is worn and not properly cleaning the residual toner from th…" at bounding box center [662, 226] width 532 height 35
click at [396, 205] on input "a. The cleaning blade is worn and not properly cleaning the residual toner from…" at bounding box center [396, 199] width 0 height 11
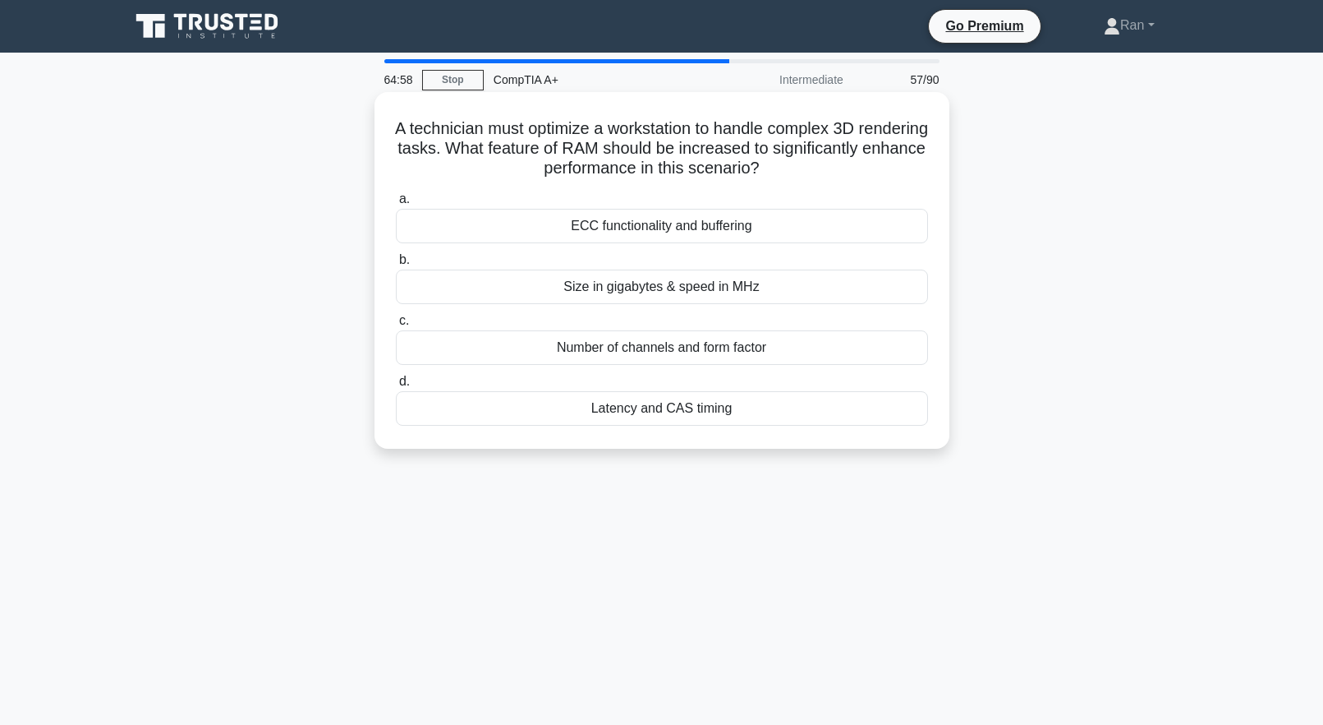
click at [519, 292] on div "Size in gigabytes & speed in MHz" at bounding box center [662, 286] width 532 height 35
click at [396, 265] on input "b. Size in gigabytes & speed in MHz" at bounding box center [396, 260] width 0 height 11
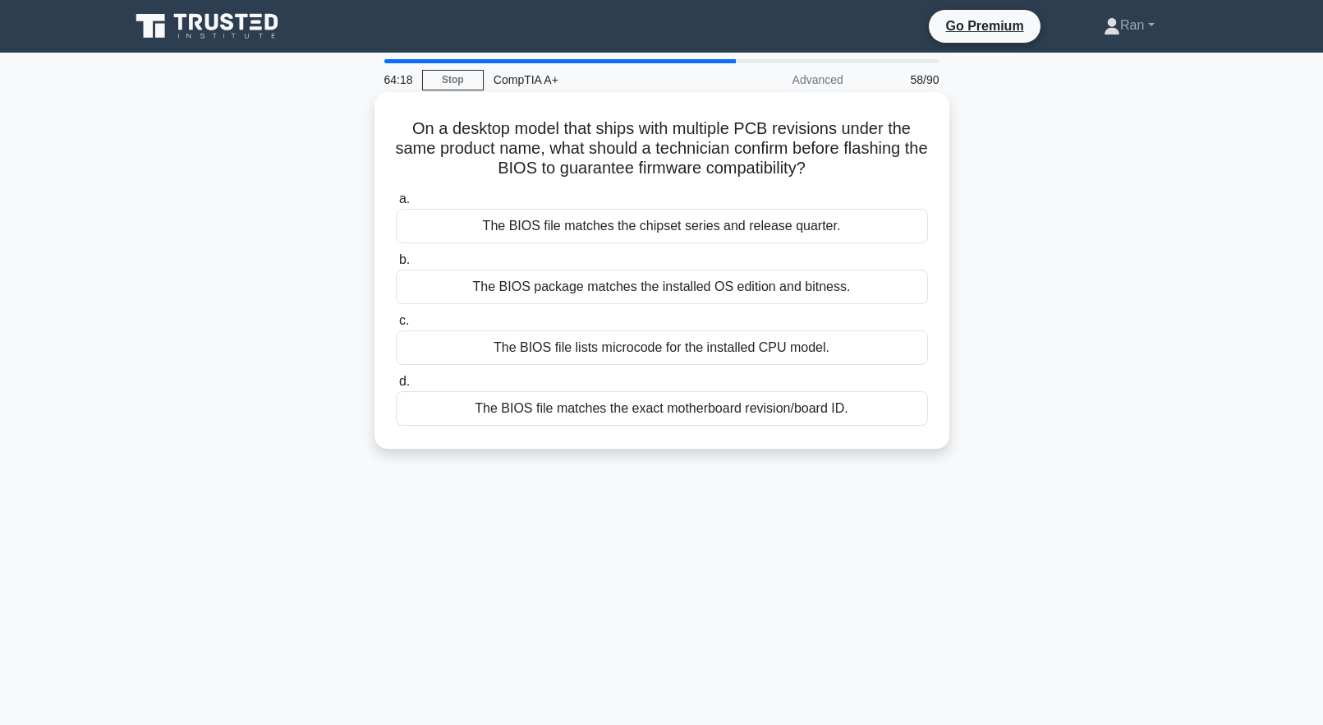
click at [760, 425] on div "The BIOS file matches the exact motherboard revision/board ID." at bounding box center [662, 408] width 532 height 35
click at [396, 387] on input "d. The BIOS file matches the exact motherboard revision/board ID." at bounding box center [396, 381] width 0 height 11
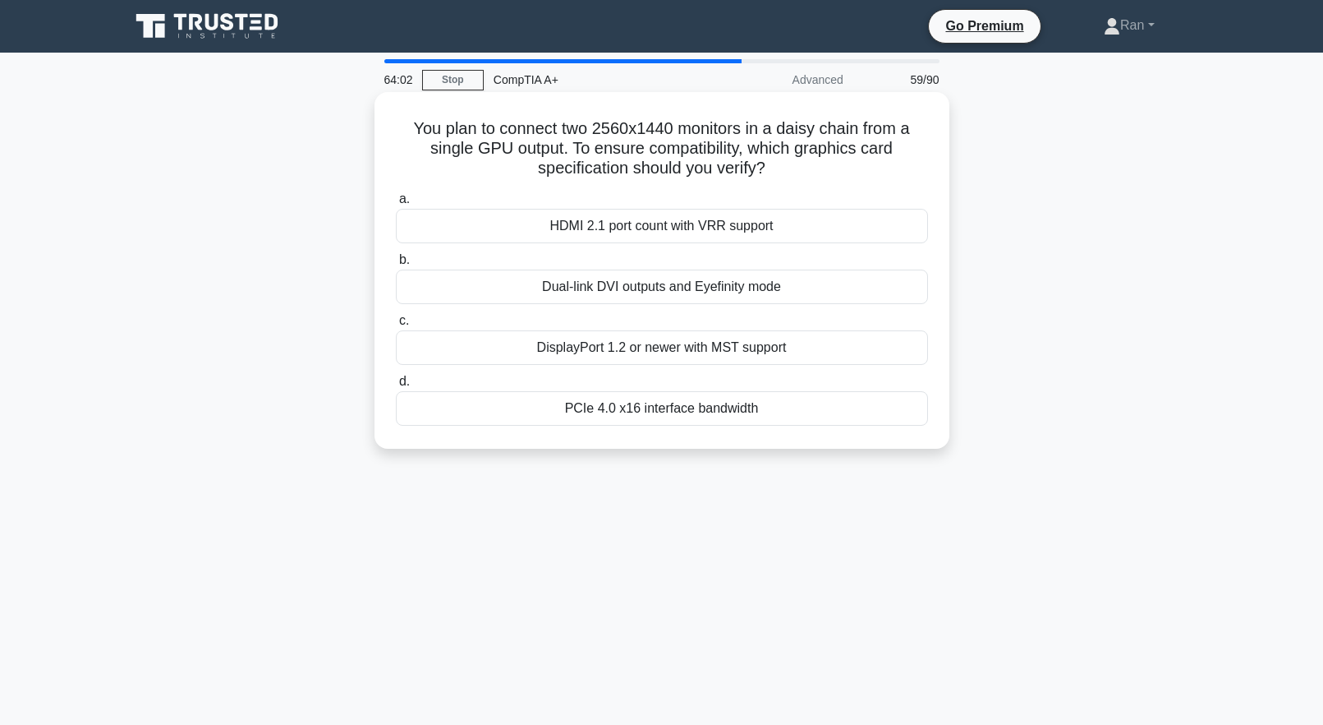
click at [454, 352] on div "DisplayPort 1.2 or newer with MST support" at bounding box center [662, 347] width 532 height 35
click at [396, 326] on input "c. DisplayPort 1.2 or newer with MST support" at bounding box center [396, 320] width 0 height 11
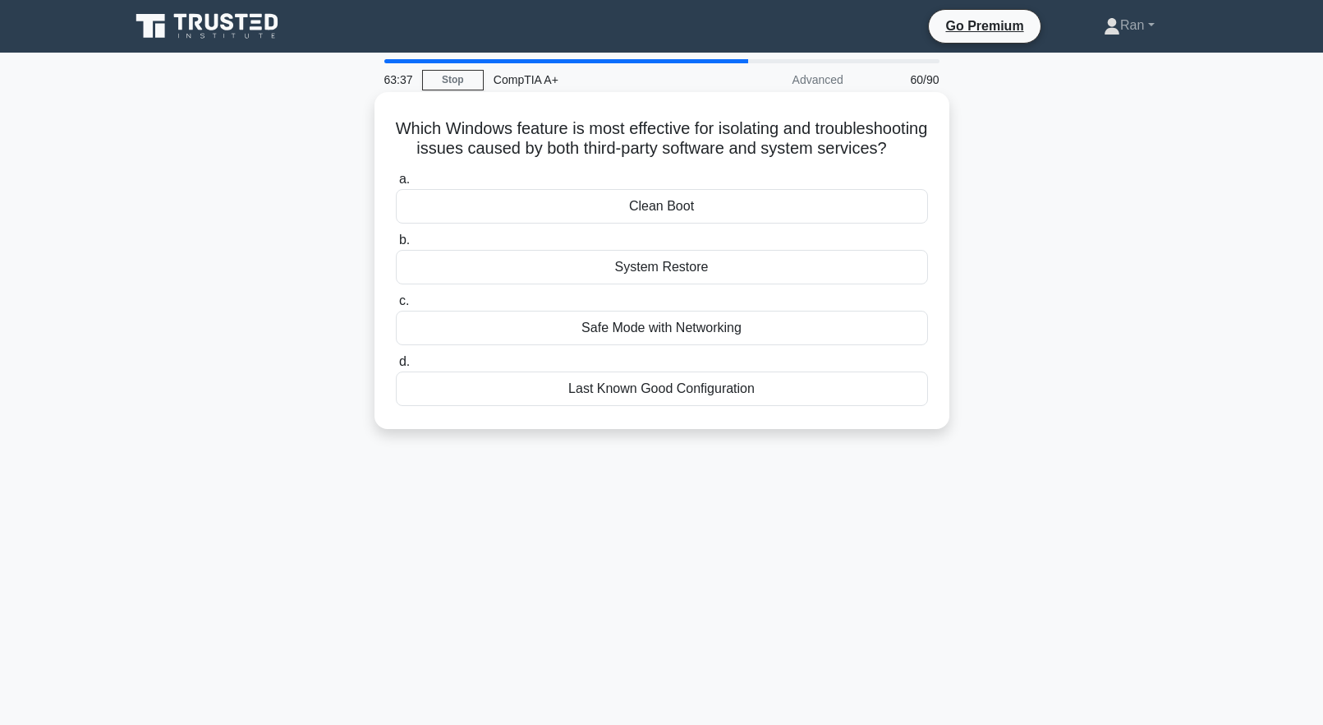
click at [738, 345] on div "Safe Mode with Networking" at bounding box center [662, 328] width 532 height 35
click at [396, 306] on input "c. Safe Mode with Networking" at bounding box center [396, 301] width 0 height 11
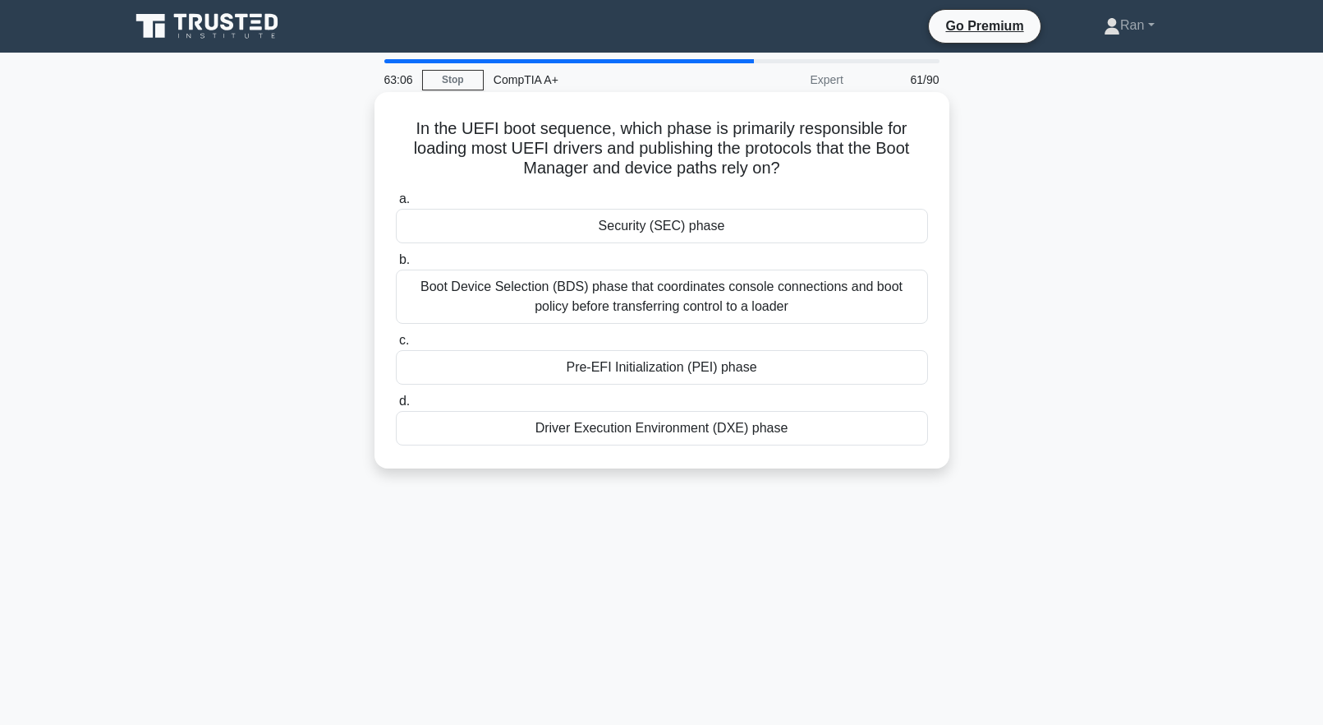
click at [517, 317] on div "Boot Device Selection (BDS) phase that coordinates console connections and boot…" at bounding box center [662, 296] width 532 height 54
click at [396, 265] on input "b. Boot Device Selection (BDS) phase that coordinates console connections and b…" at bounding box center [396, 260] width 0 height 11
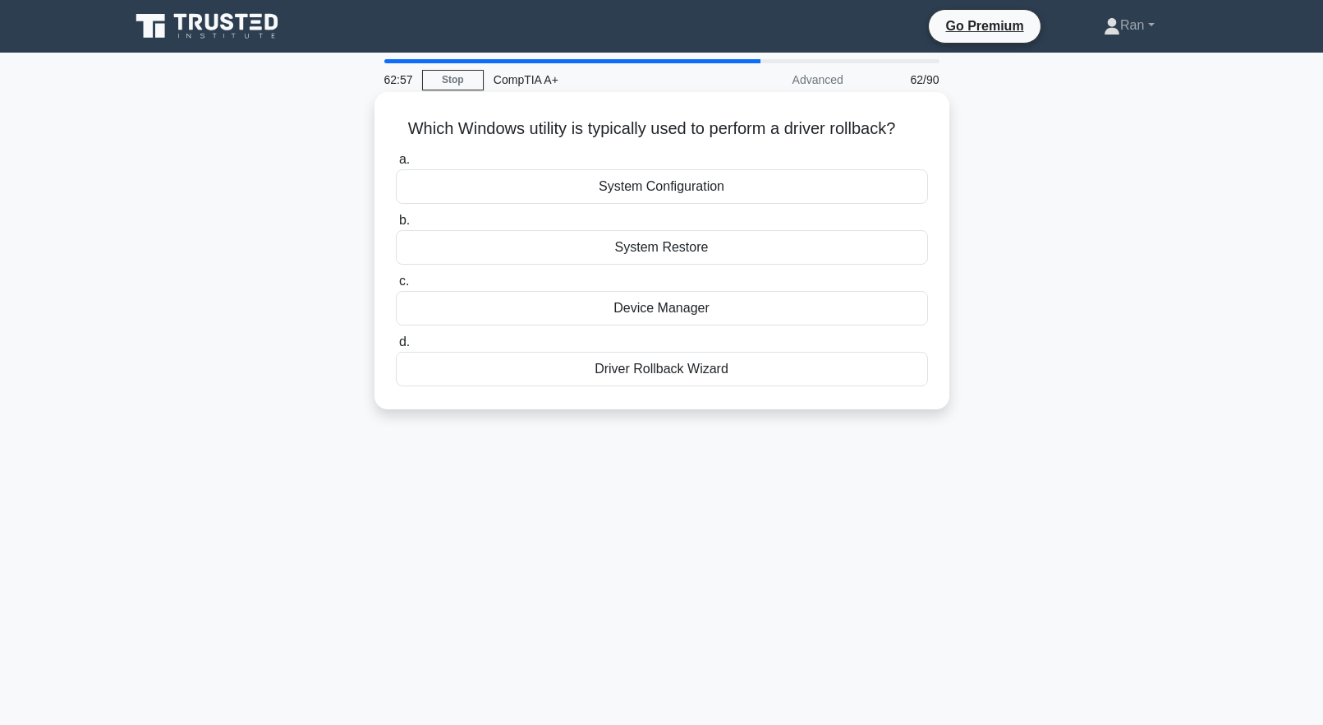
click at [593, 369] on div "Driver Rollback Wizard" at bounding box center [662, 369] width 532 height 35
click at [396, 347] on input "d. Driver Rollback Wizard" at bounding box center [396, 342] width 0 height 11
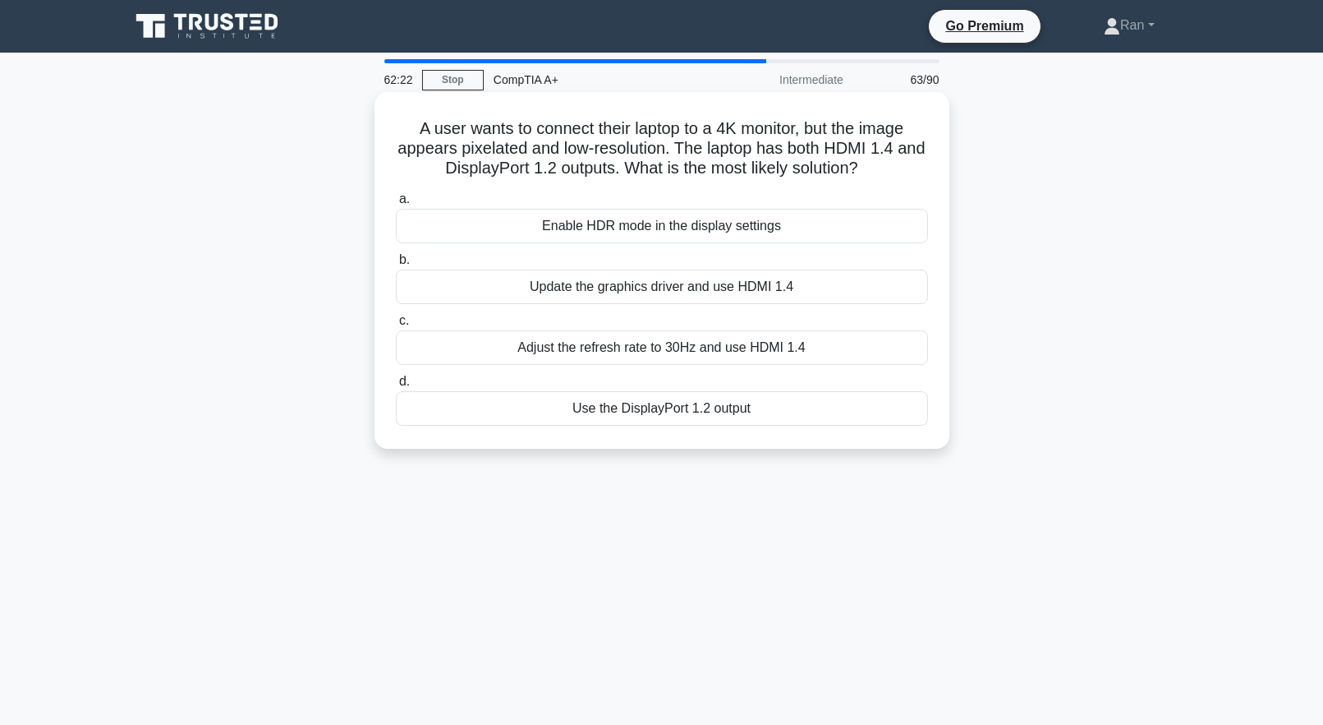
click at [682, 411] on div "Use the DisplayPort 1.2 output" at bounding box center [662, 408] width 532 height 35
click at [396, 387] on input "d. Use the DisplayPort 1.2 output" at bounding box center [396, 381] width 0 height 11
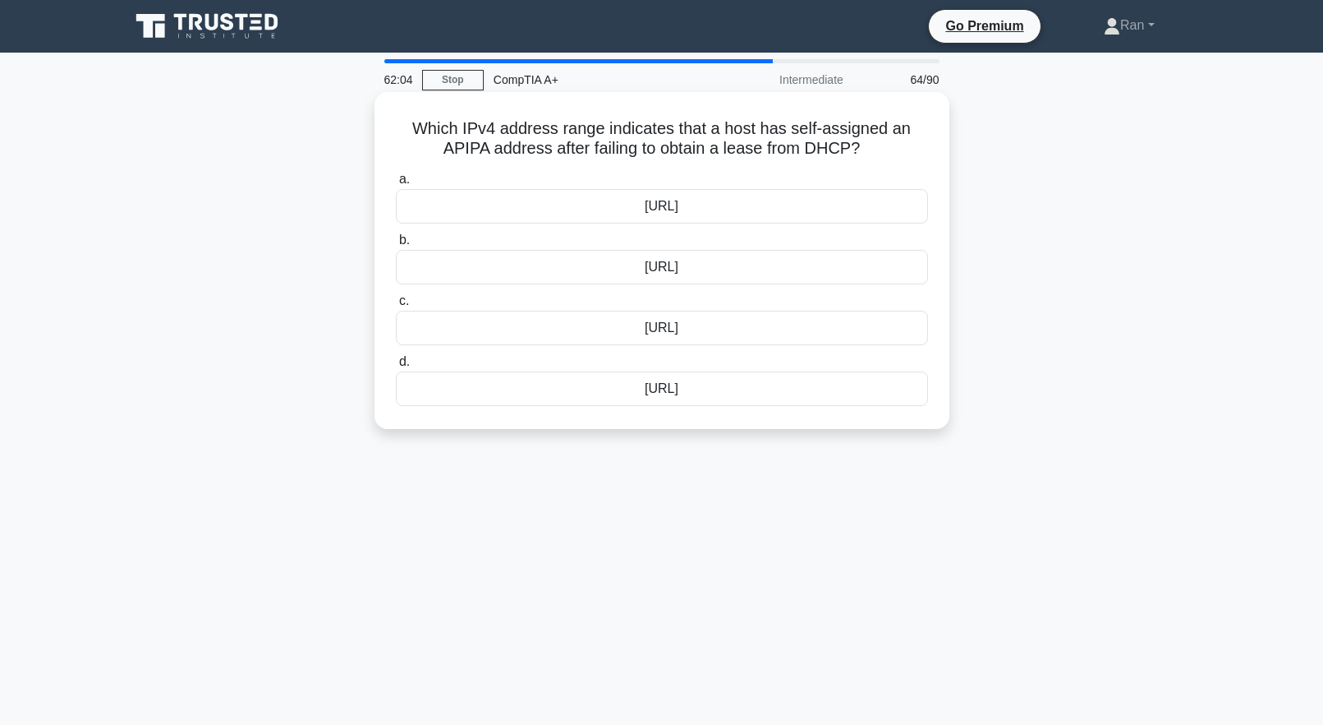
click at [622, 388] on div "192.168.0.0/16" at bounding box center [662, 388] width 532 height 35
click at [396, 367] on input "d. 192.168.0.0/16" at bounding box center [396, 362] width 0 height 11
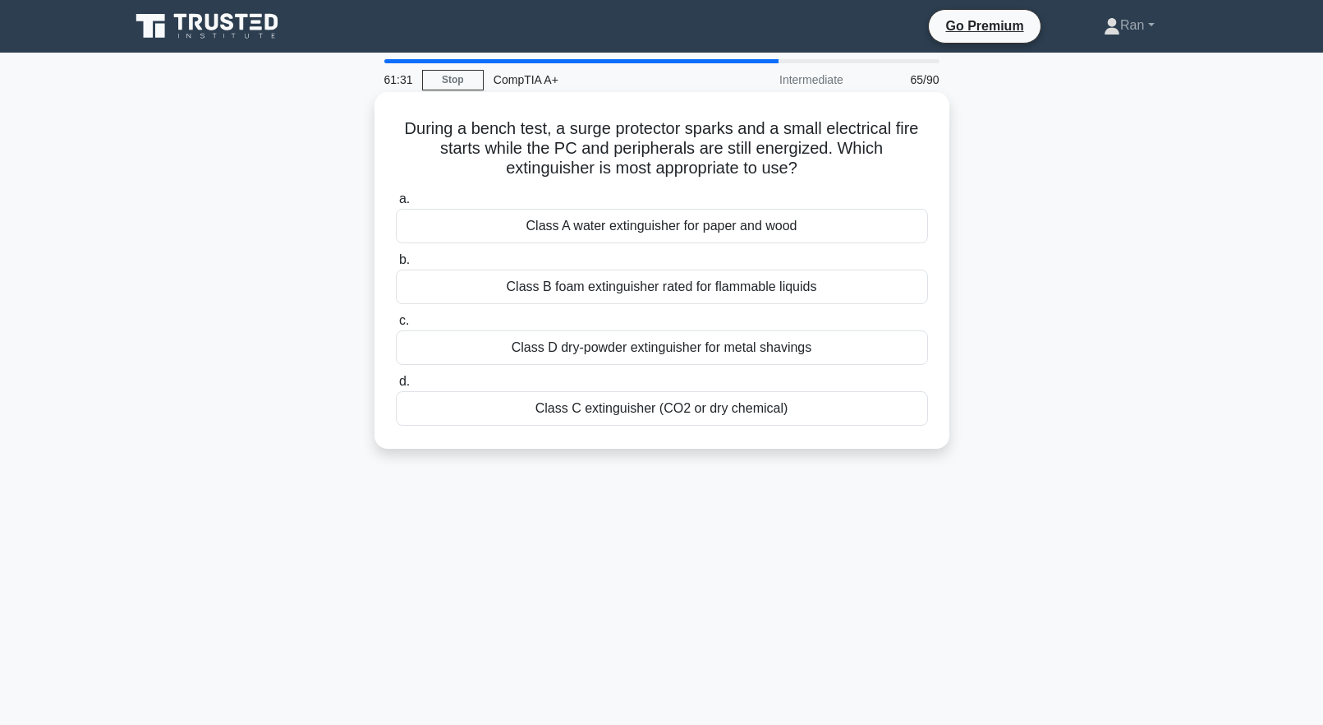
click at [608, 413] on div "Class C extinguisher (CO2 or dry chemical)" at bounding box center [662, 408] width 532 height 35
click at [396, 387] on input "d. Class C extinguisher (CO2 or dry chemical)" at bounding box center [396, 381] width 0 height 11
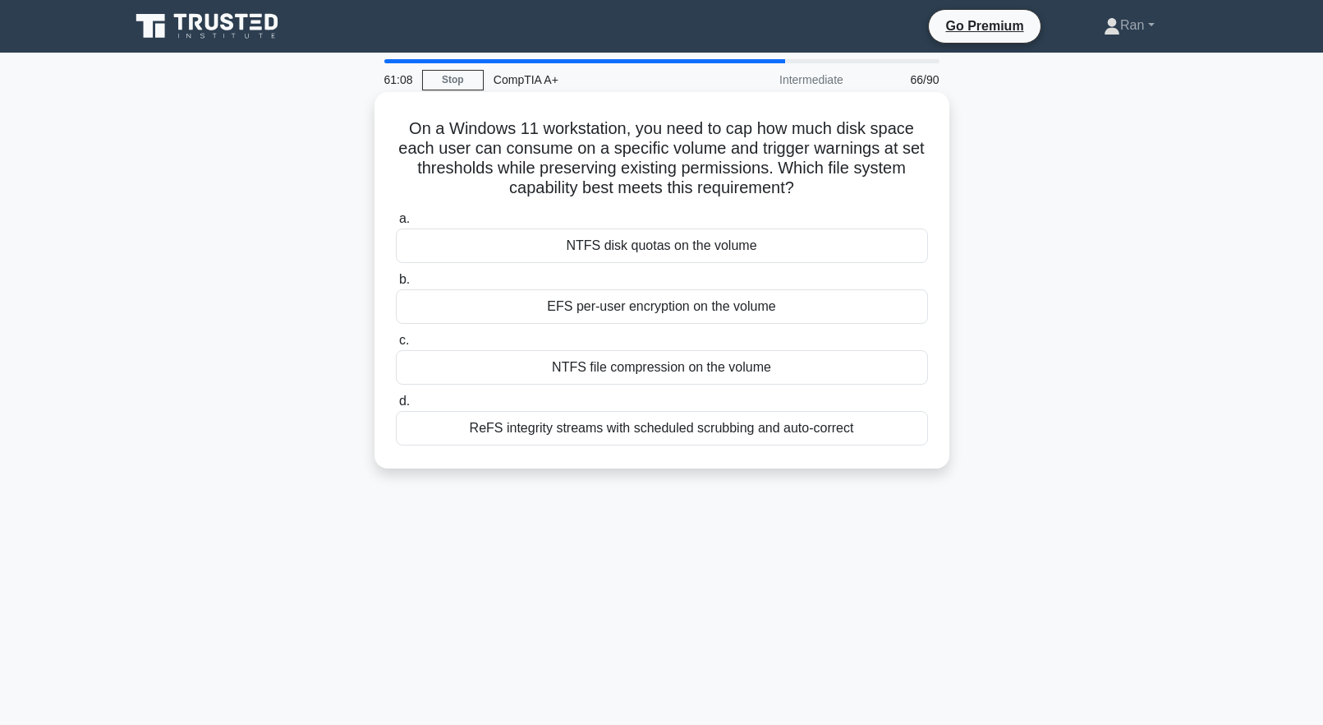
click at [611, 255] on div "NTFS disk quotas on the volume" at bounding box center [662, 245] width 532 height 35
click at [396, 224] on input "a. NTFS disk quotas on the volume" at bounding box center [396, 219] width 0 height 11
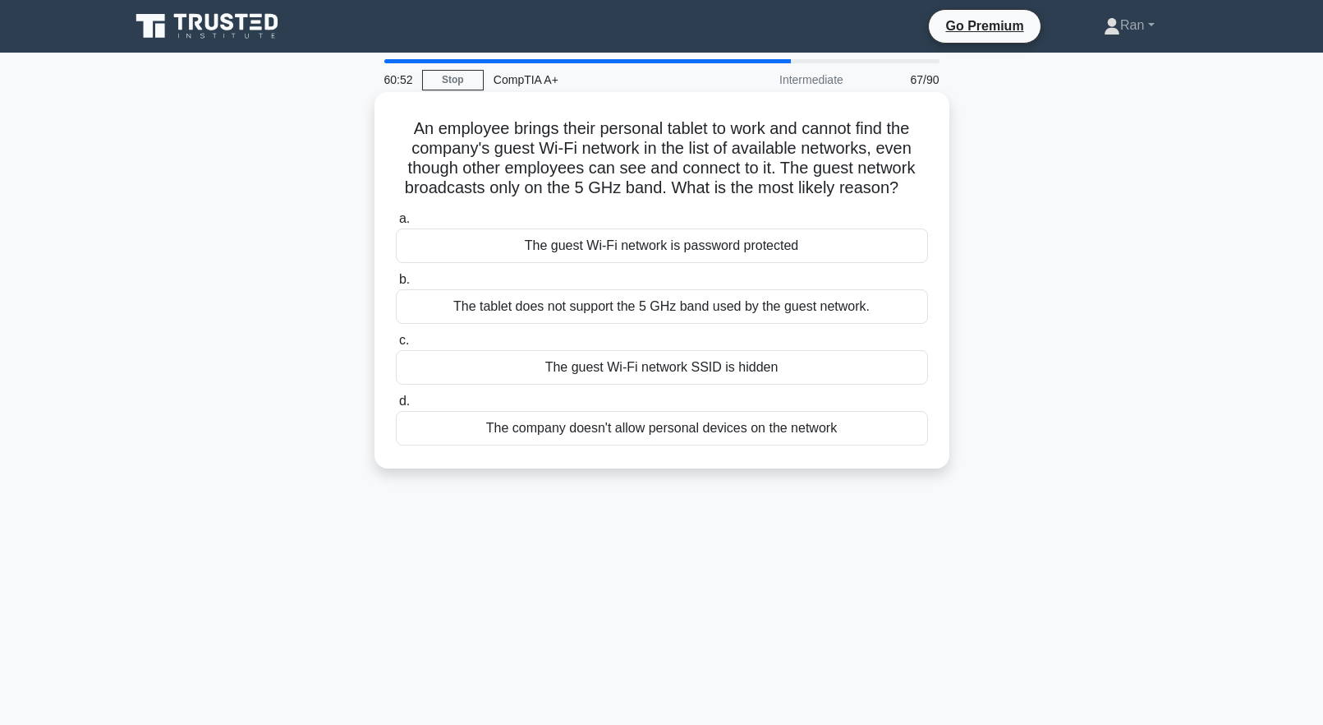
click at [635, 316] on div "The tablet does not support the 5 GHz band used by the guest network." at bounding box center [662, 306] width 532 height 35
click at [396, 285] on input "b. The tablet does not support the 5 GHz band used by the guest network." at bounding box center [396, 279] width 0 height 11
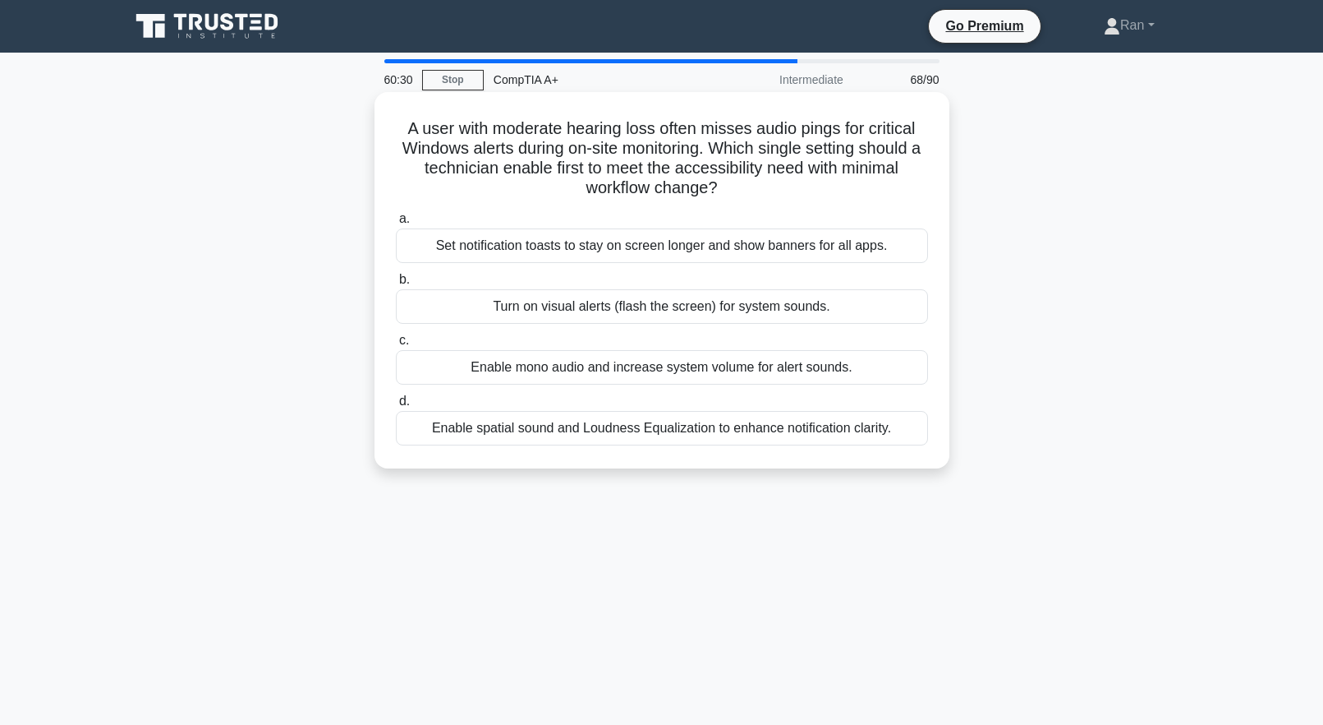
click at [610, 315] on div "Turn on visual alerts (flash the screen) for system sounds." at bounding box center [662, 306] width 532 height 35
click at [396, 285] on input "b. Turn on visual alerts (flash the screen) for system sounds." at bounding box center [396, 279] width 0 height 11
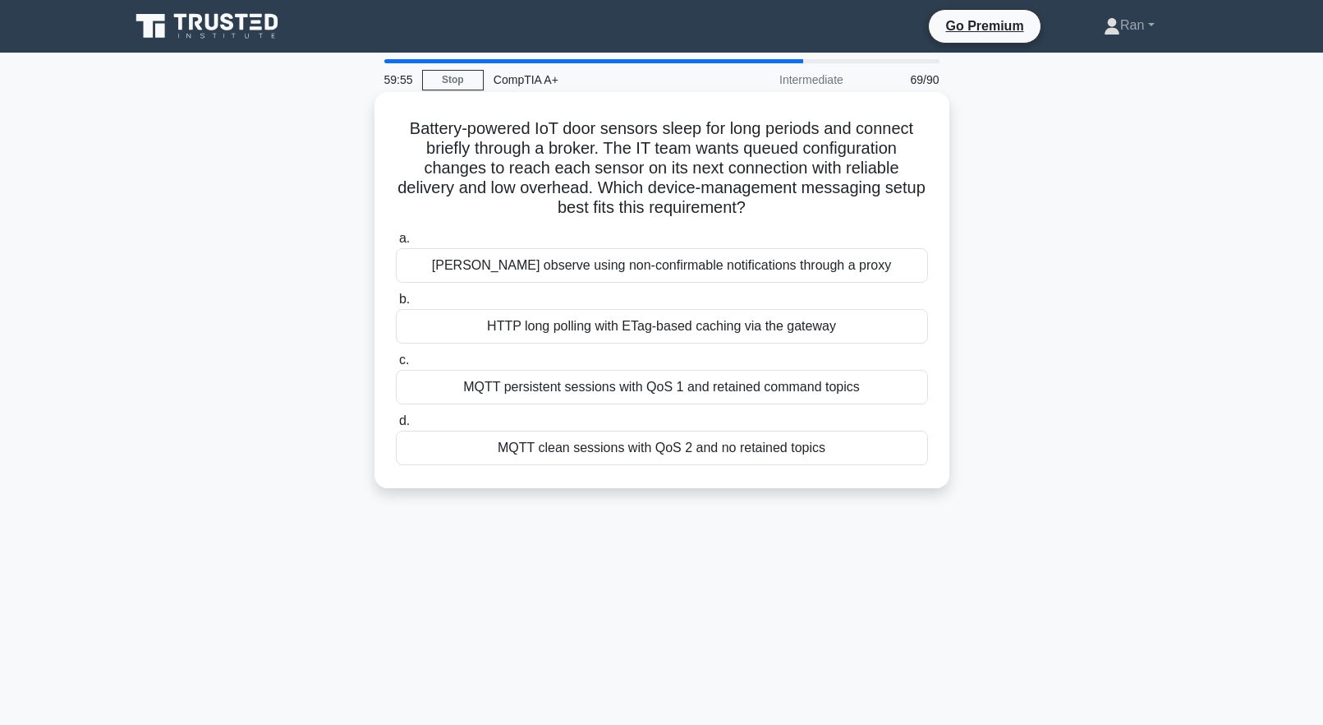
click at [909, 386] on div "MQTT persistent sessions with QoS 1 and retained command topics" at bounding box center [662, 387] width 532 height 35
click at [396, 366] on input "c. MQTT persistent sessions with QoS 1 and retained command topics" at bounding box center [396, 360] width 0 height 11
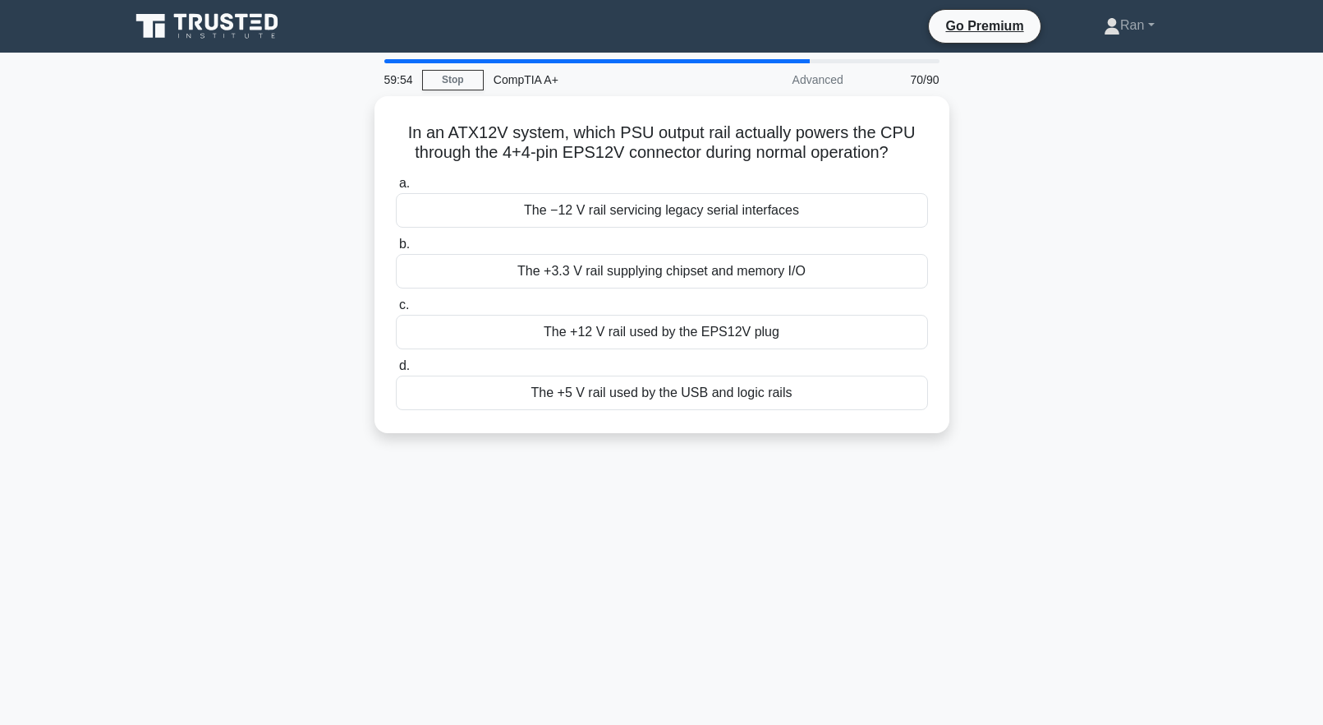
drag, startPoint x: 909, startPoint y: 386, endPoint x: 1065, endPoint y: 435, distance: 162.9
click at [1064, 435] on div "In an ATX12V system, which PSU output rail actually powers the CPU through the …" at bounding box center [662, 274] width 1084 height 357
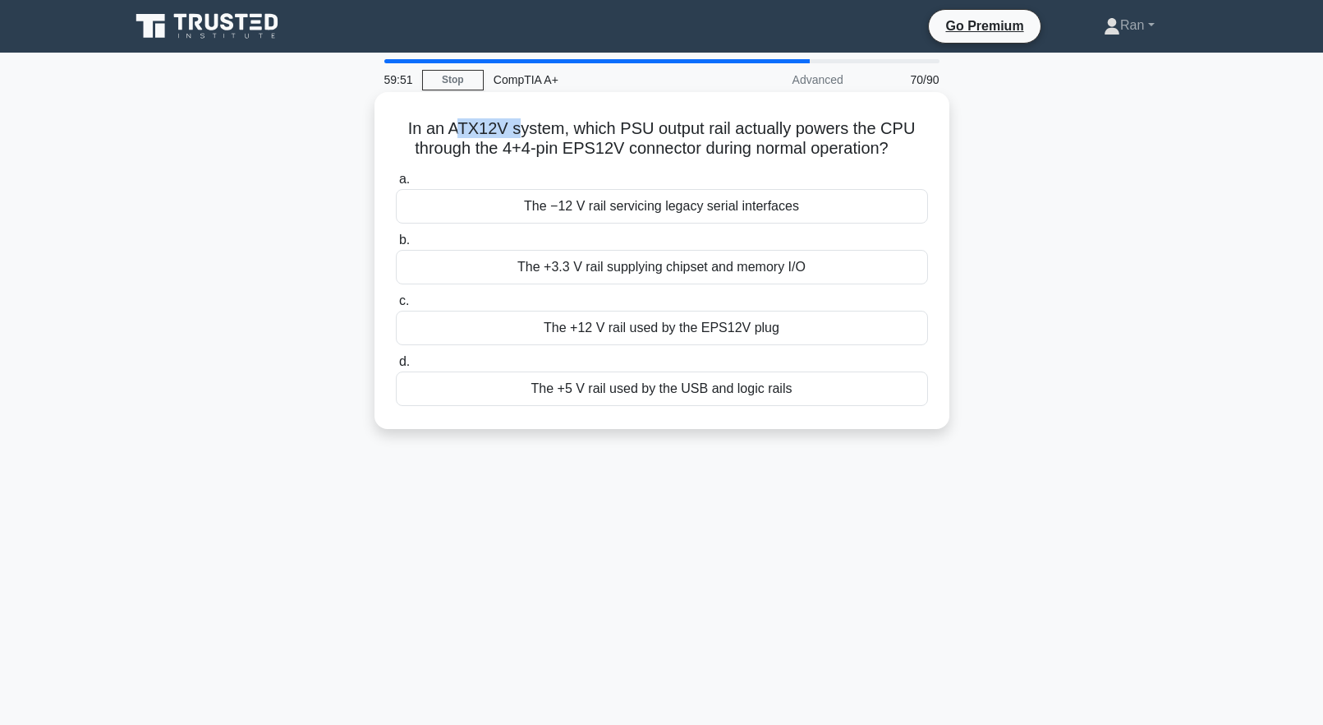
drag, startPoint x: 460, startPoint y: 133, endPoint x: 548, endPoint y: 140, distance: 88.1
click at [513, 132] on h5 "In an ATX12V system, which PSU output rail actually powers the CPU through the …" at bounding box center [662, 138] width 536 height 41
drag, startPoint x: 633, startPoint y: 143, endPoint x: 614, endPoint y: 147, distance: 19.3
click at [633, 143] on h5 "In an ATX12V system, which PSU output rail actually powers the CPU through the …" at bounding box center [662, 138] width 536 height 41
drag, startPoint x: 510, startPoint y: 150, endPoint x: 614, endPoint y: 163, distance: 105.3
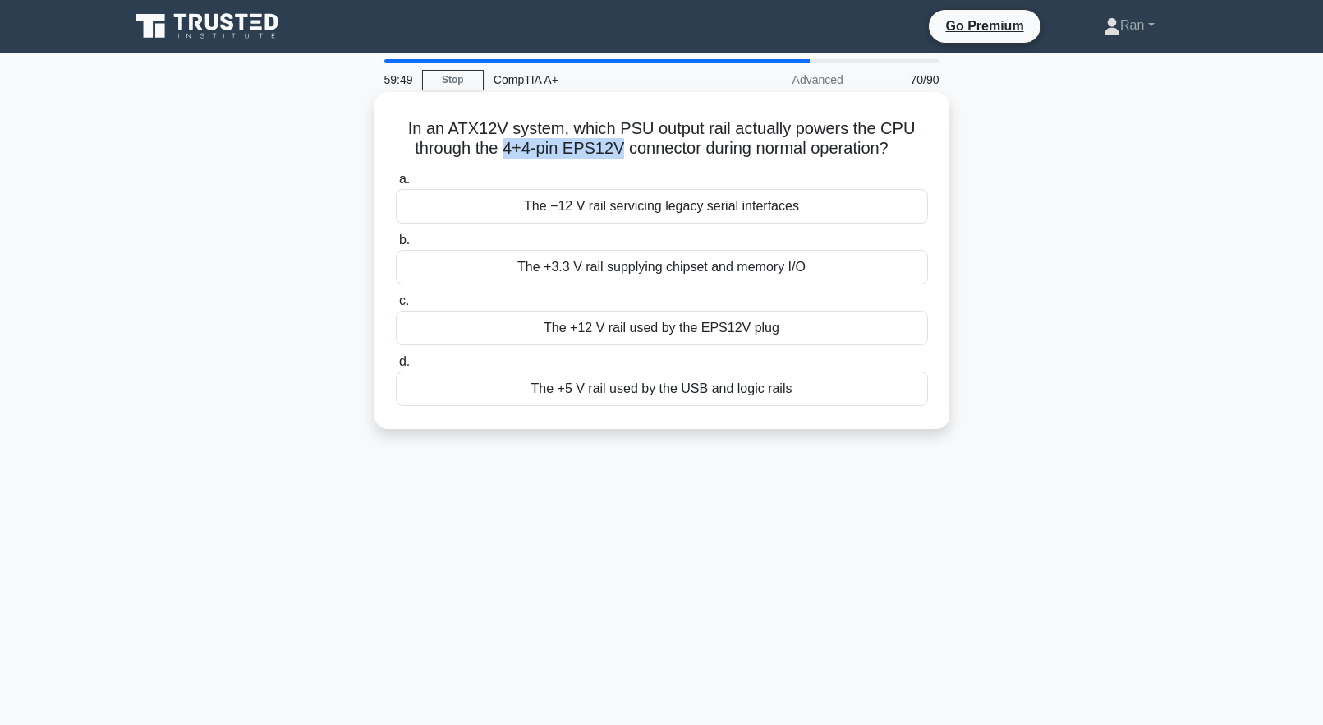
click at [621, 150] on h5 "In an ATX12V system, which PSU output rail actually powers the CPU through the …" at bounding box center [662, 138] width 536 height 41
click at [815, 150] on h5 "In an ATX12V system, which PSU output rail actually powers the CPU through the …" at bounding box center [662, 138] width 536 height 41
click at [686, 325] on div "The +12 V rail used by the EPS12V plug" at bounding box center [662, 328] width 532 height 35
click at [396, 306] on input "c. The +12 V rail used by the EPS12V plug" at bounding box center [396, 301] width 0 height 11
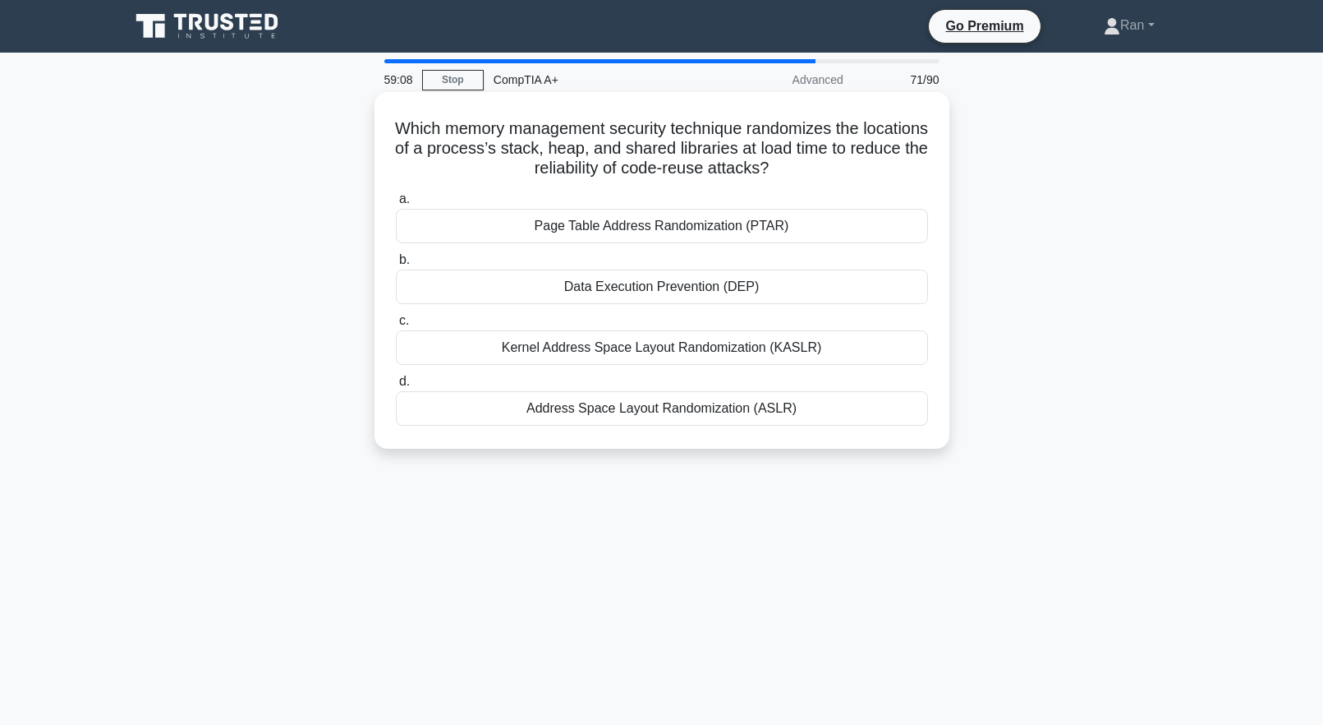
click at [920, 359] on div "Kernel Address Space Layout Randomization (KASLR)" at bounding box center [662, 347] width 532 height 35
click at [396, 326] on input "c. Kernel Address Space Layout Randomization (KASLR)" at bounding box center [396, 320] width 0 height 11
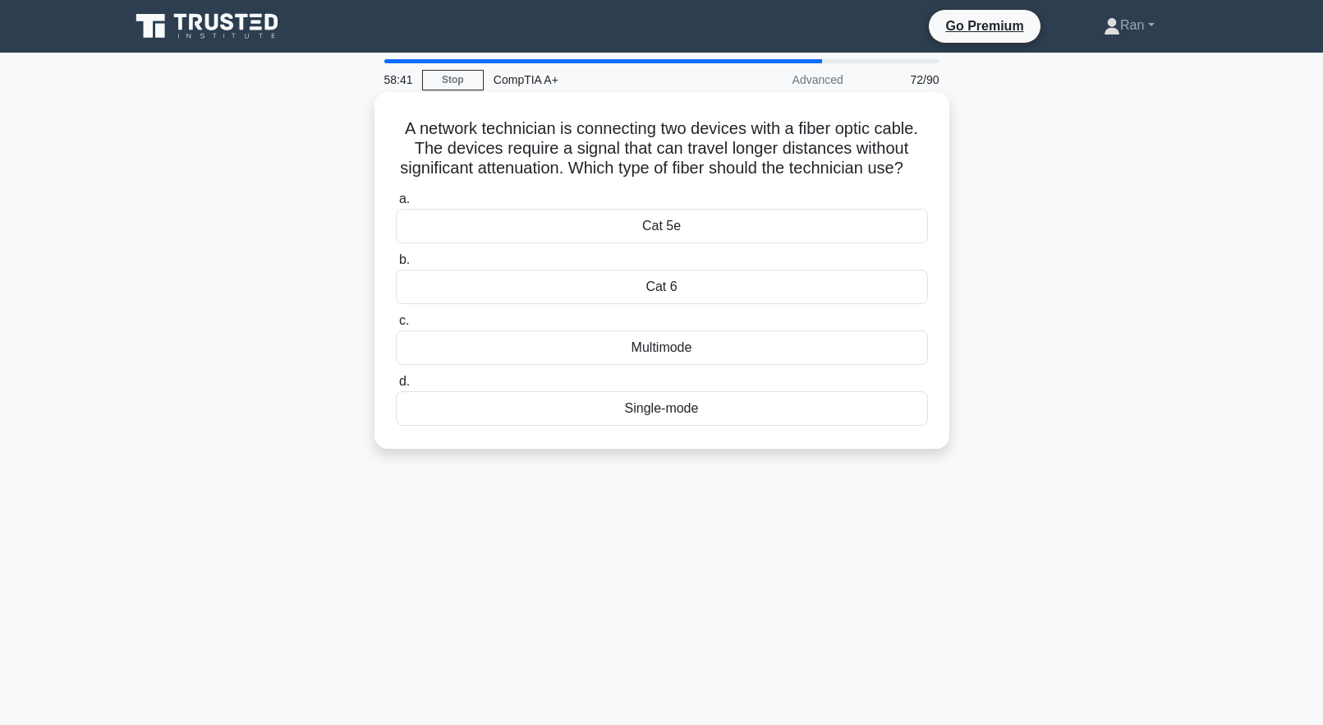
click at [675, 365] on div "Multimode" at bounding box center [662, 347] width 532 height 35
click at [396, 326] on input "c. Multimode" at bounding box center [396, 320] width 0 height 11
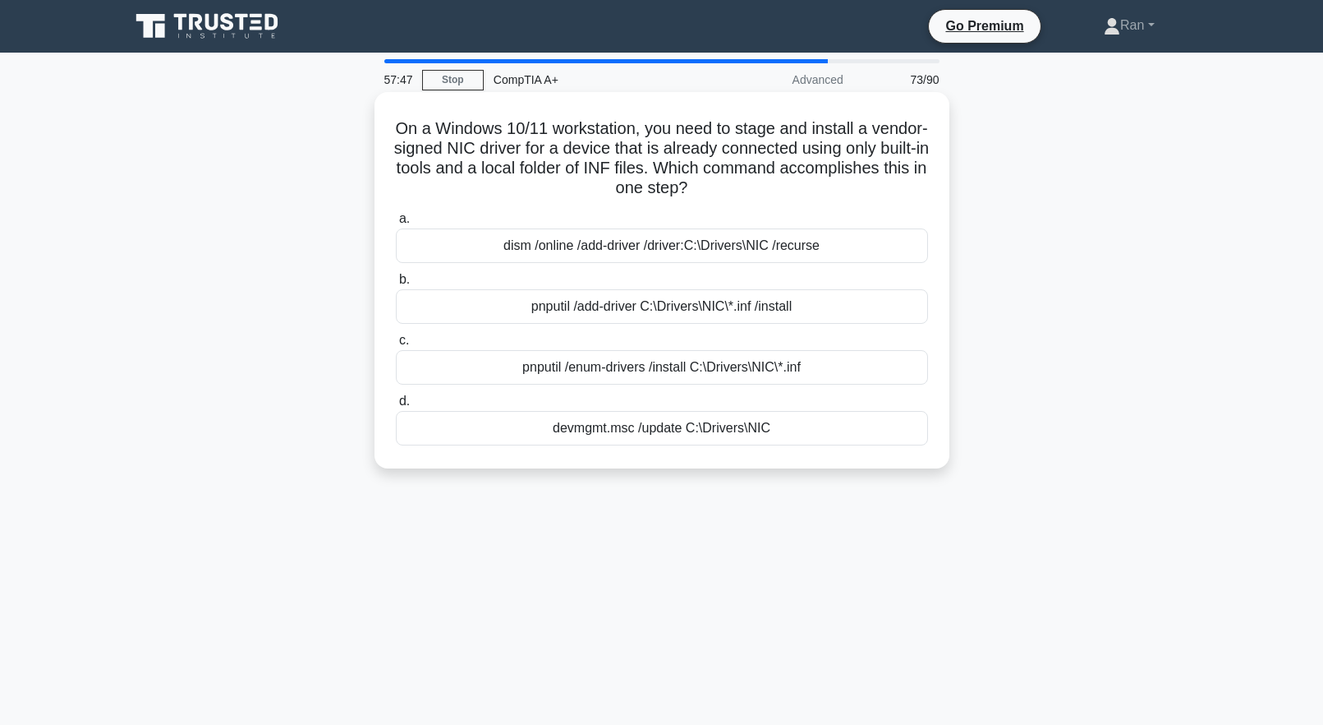
click at [567, 250] on div "dism /online /add-driver /driver:C:\Drivers\NIC /recurse" at bounding box center [662, 245] width 532 height 35
click at [396, 224] on input "a. dism /online /add-driver /driver:C:\Drivers\NIC /recurse" at bounding box center [396, 219] width 0 height 11
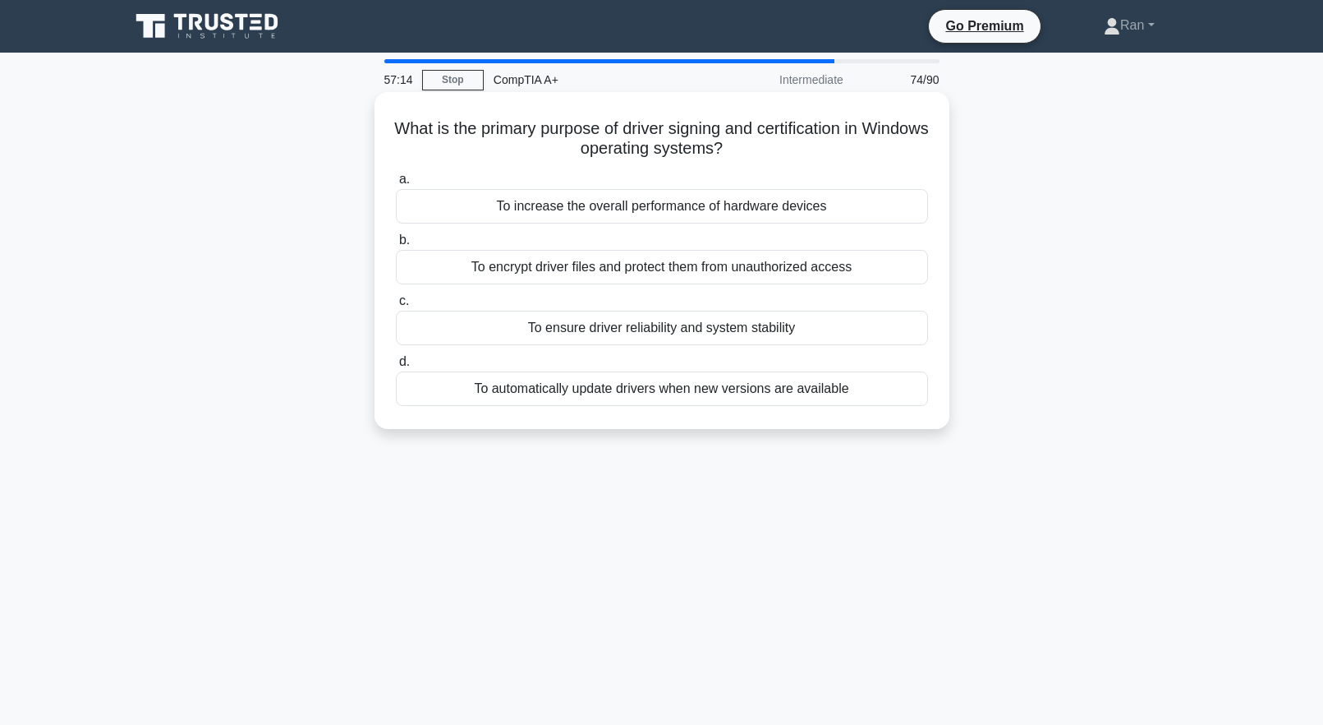
click at [667, 281] on div "To encrypt driver files and protect them from unauthorized access" at bounding box center [662, 267] width 532 height 35
click at [396, 246] on input "b. To encrypt driver files and protect them from unauthorized access" at bounding box center [396, 240] width 0 height 11
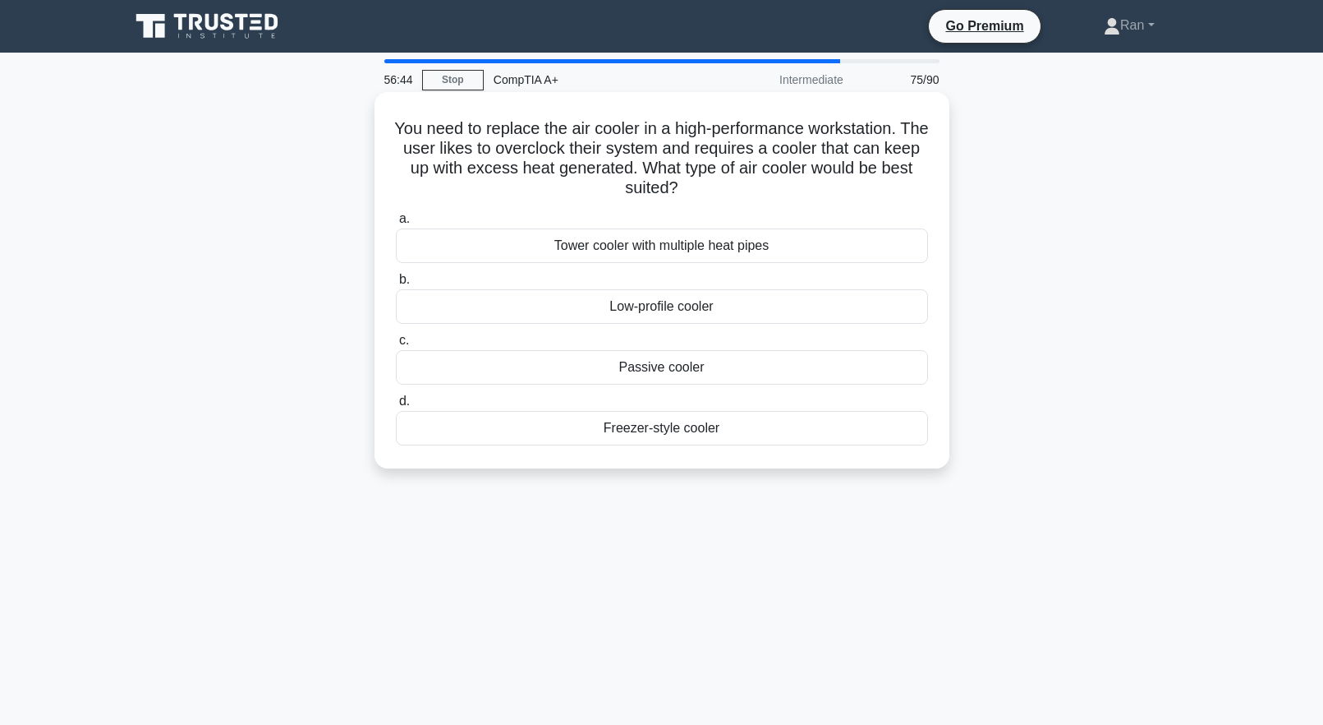
click at [743, 373] on div "Passive cooler" at bounding box center [662, 367] width 532 height 35
click at [396, 346] on input "c. Passive cooler" at bounding box center [396, 340] width 0 height 11
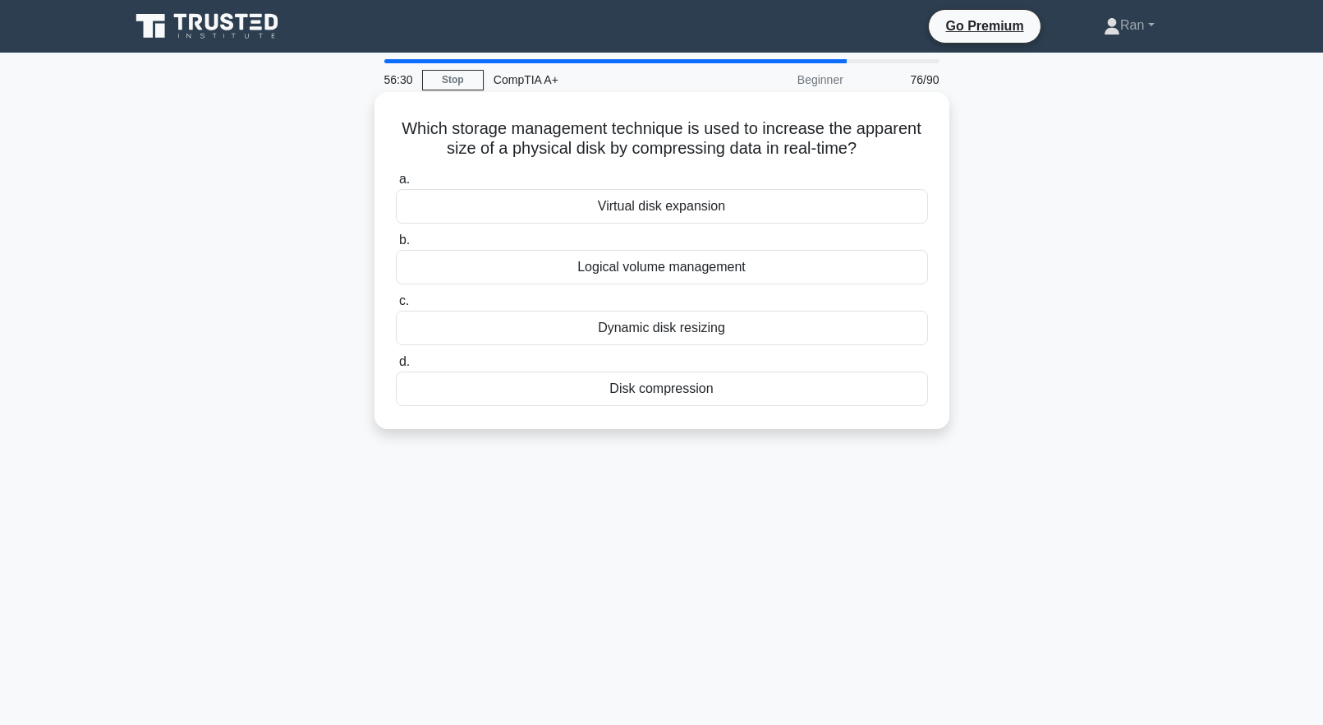
click at [718, 391] on div "Disk compression" at bounding box center [662, 388] width 532 height 35
click at [396, 367] on input "d. Disk compression" at bounding box center [396, 362] width 0 height 11
click at [676, 205] on div "Moisture sensors" at bounding box center [662, 206] width 532 height 35
click at [655, 205] on div "Moisture sensors" at bounding box center [662, 206] width 532 height 35
click at [396, 185] on input "a. Moisture sensors" at bounding box center [396, 179] width 0 height 11
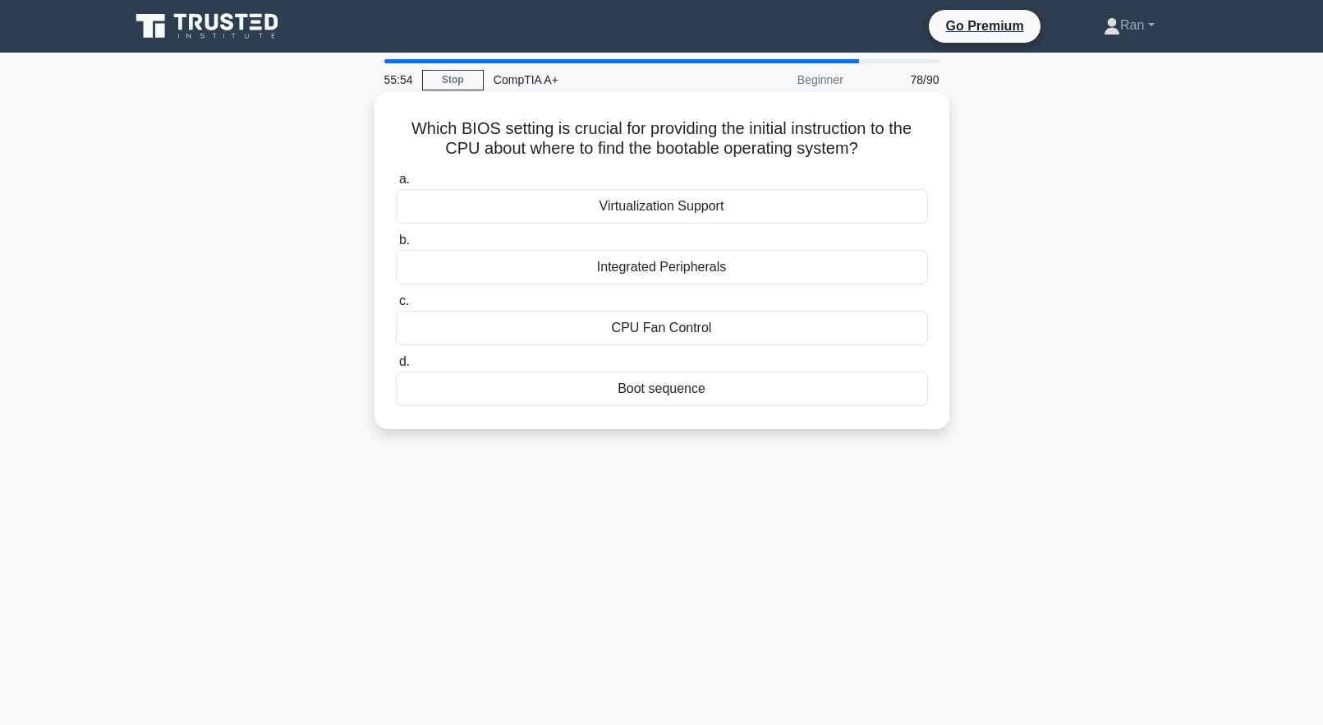
click at [702, 398] on div "Boot sequence" at bounding box center [662, 388] width 532 height 35
click at [396, 367] on input "d. Boot sequence" at bounding box center [396, 362] width 0 height 11
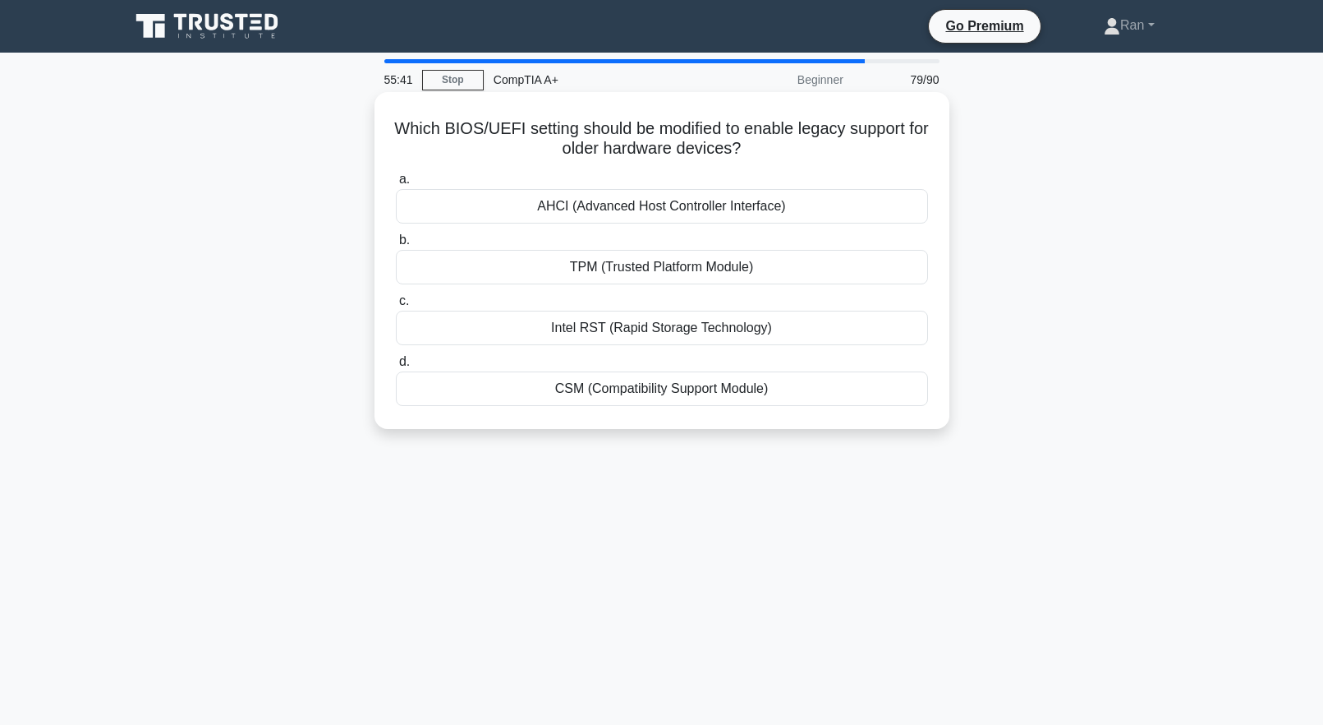
click at [765, 385] on div "CSM (Compatibility Support Module)" at bounding box center [662, 388] width 532 height 35
click at [396, 367] on input "d. CSM (Compatibility Support Module)" at bounding box center [396, 362] width 0 height 11
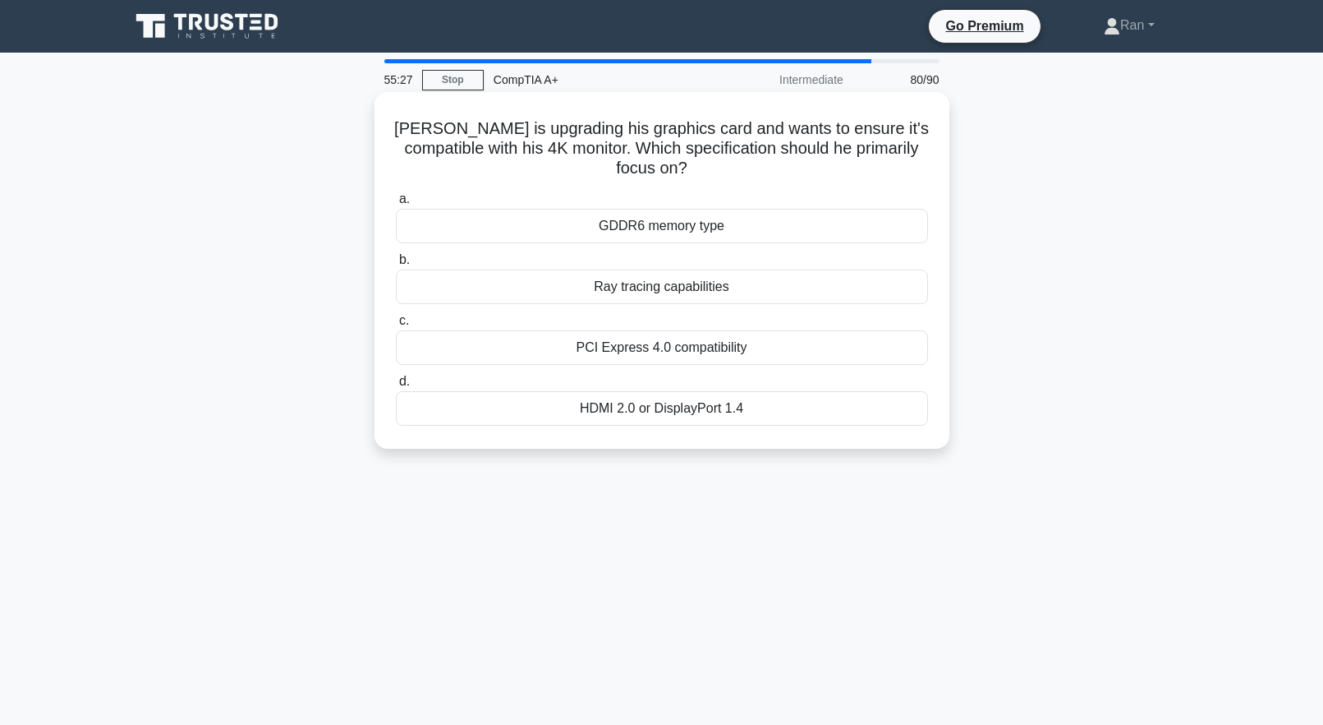
click at [669, 412] on div "HDMI 2.0 or DisplayPort 1.4" at bounding box center [662, 408] width 532 height 35
click at [396, 387] on input "d. HDMI 2.0 or DisplayPort 1.4" at bounding box center [396, 381] width 0 height 11
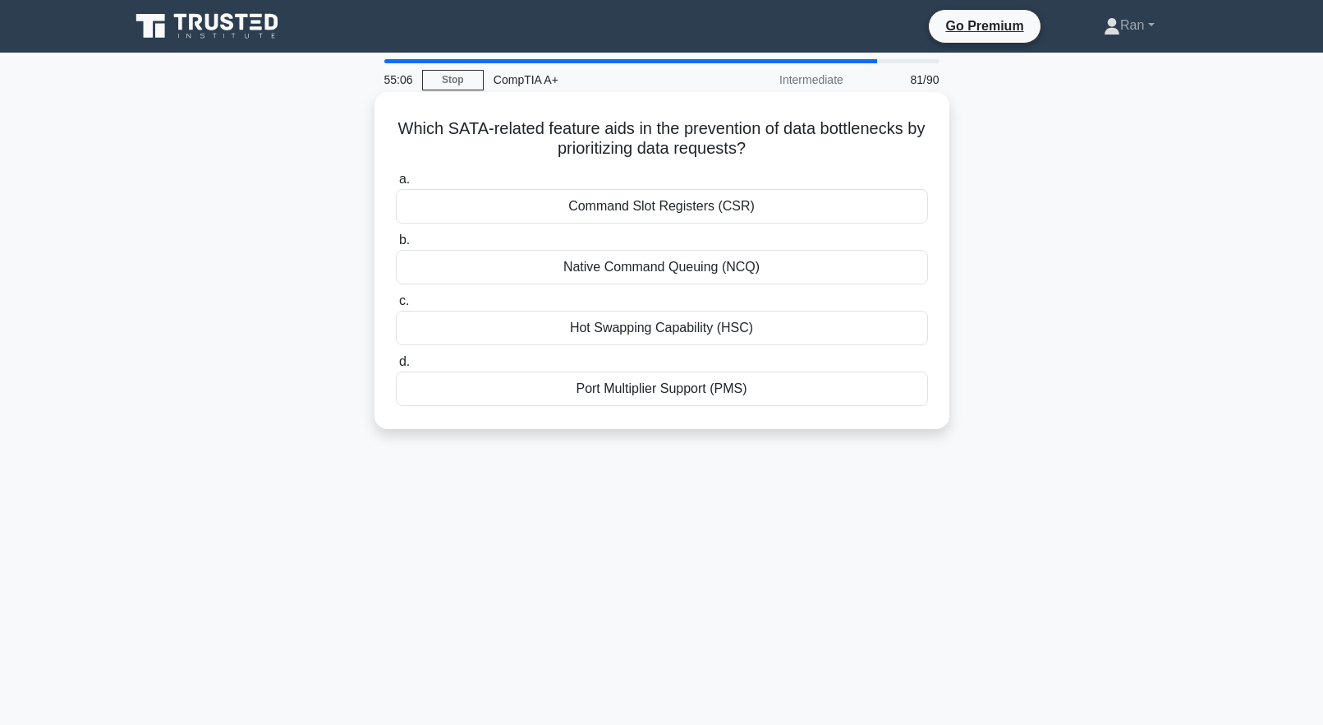
click at [706, 278] on div "Native Command Queuing (NCQ)" at bounding box center [662, 267] width 532 height 35
click at [396, 246] on input "b. Native Command Queuing (NCQ)" at bounding box center [396, 240] width 0 height 11
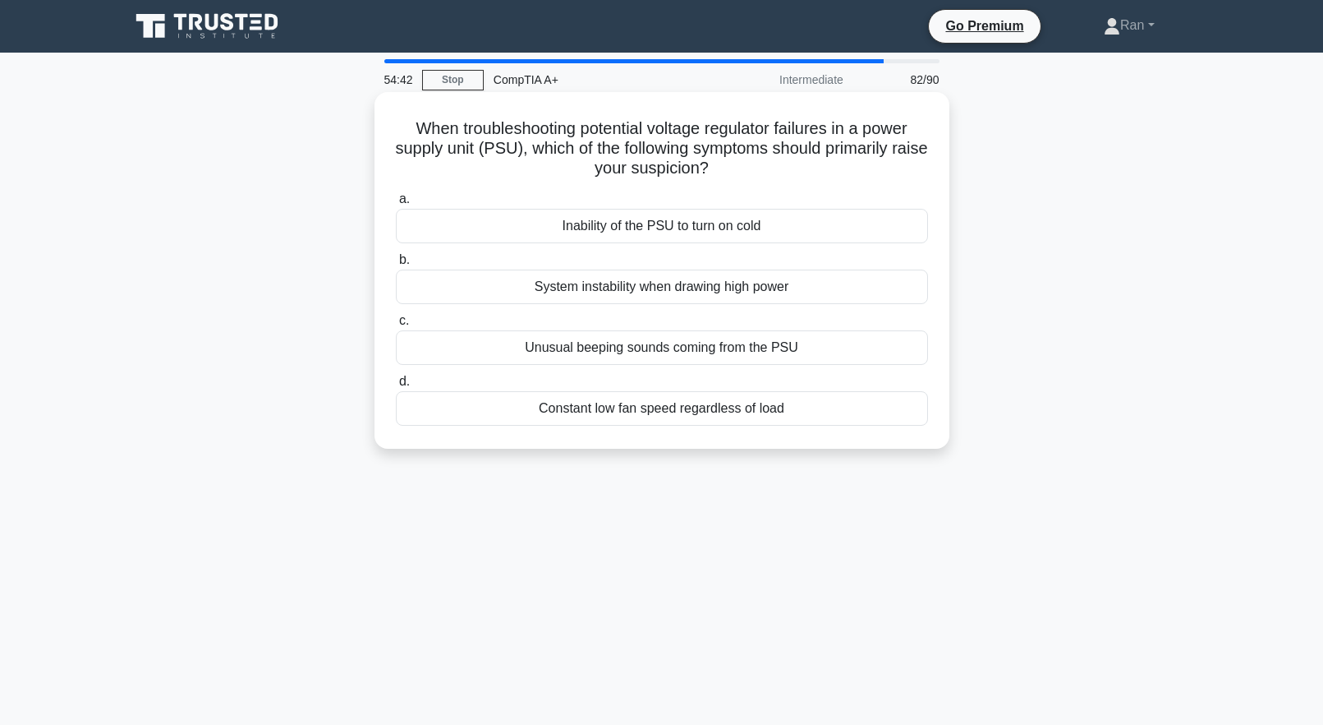
click at [504, 292] on div "System instability when drawing high power" at bounding box center [662, 286] width 532 height 35
click at [396, 265] on input "b. System instability when drawing high power" at bounding box center [396, 260] width 0 height 11
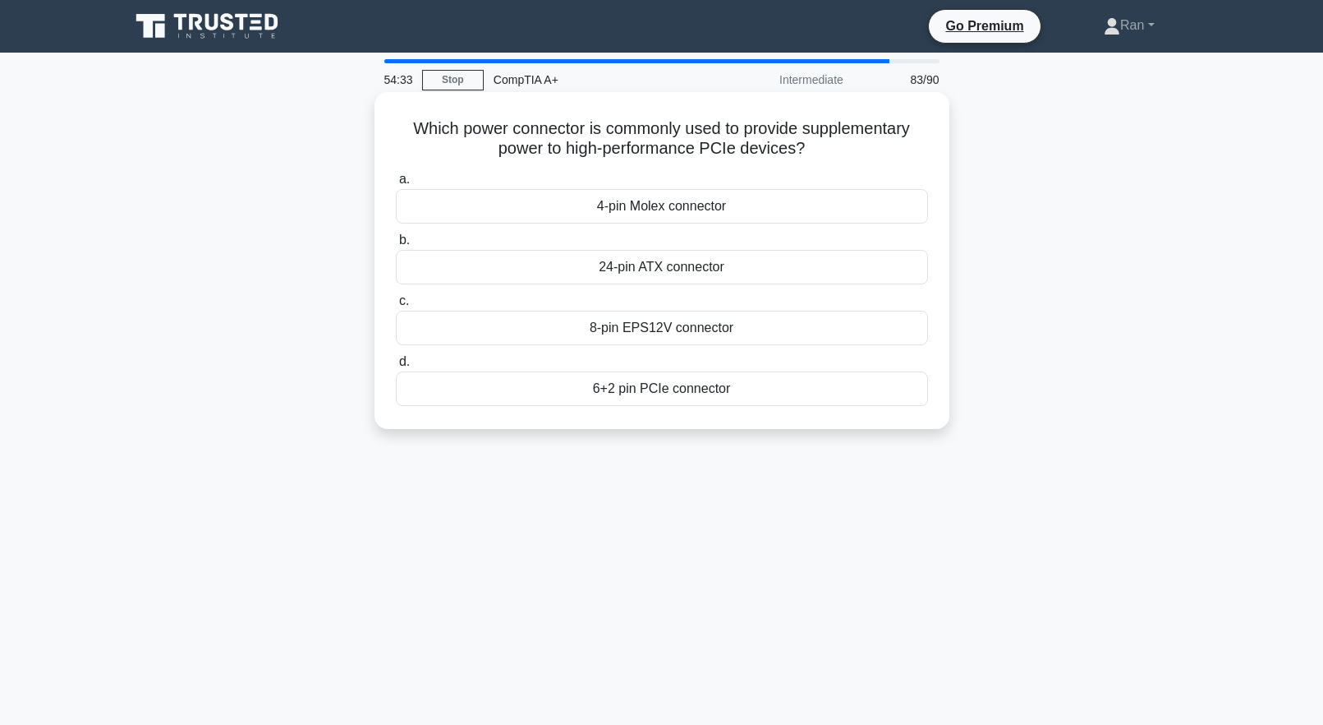
click at [531, 273] on div "24-pin ATX connector" at bounding box center [662, 267] width 532 height 35
click at [396, 246] on input "b. 24-pin ATX connector" at bounding box center [396, 240] width 0 height 11
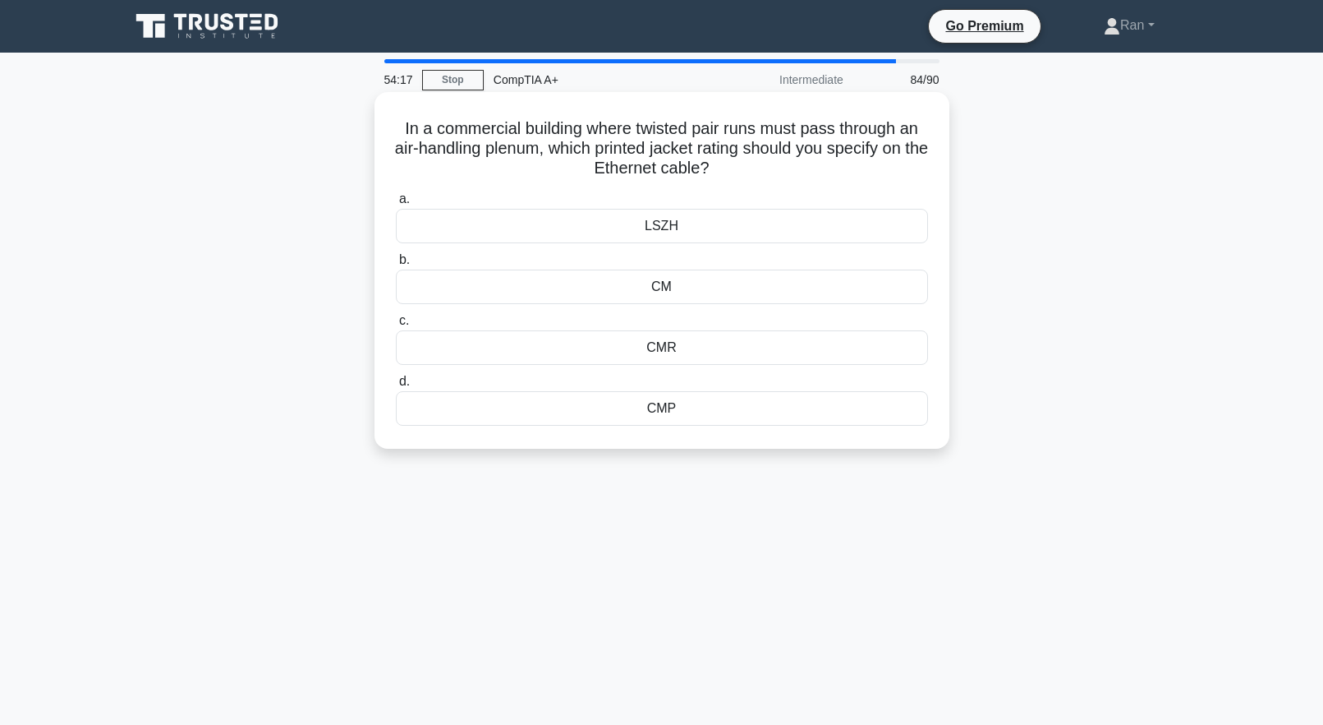
click at [635, 343] on div "CMR" at bounding box center [662, 347] width 532 height 35
click at [396, 326] on input "c. CMR" at bounding box center [396, 320] width 0 height 11
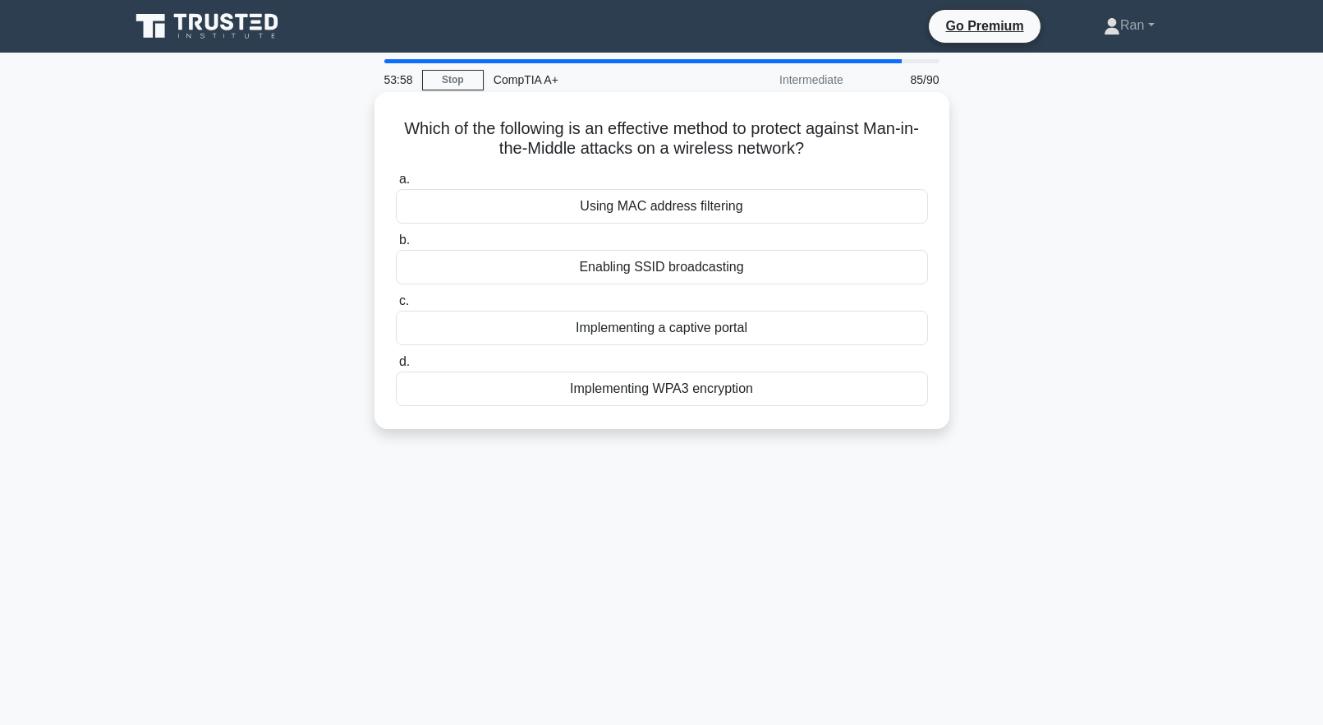
click at [636, 400] on div "Implementing WPA3 encryption" at bounding box center [662, 388] width 532 height 35
click at [396, 367] on input "d. Implementing WPA3 encryption" at bounding box center [396, 362] width 0 height 11
click at [652, 387] on div "Defective backlight" at bounding box center [662, 388] width 532 height 35
click at [396, 367] on input "d. Defective backlight" at bounding box center [396, 362] width 0 height 11
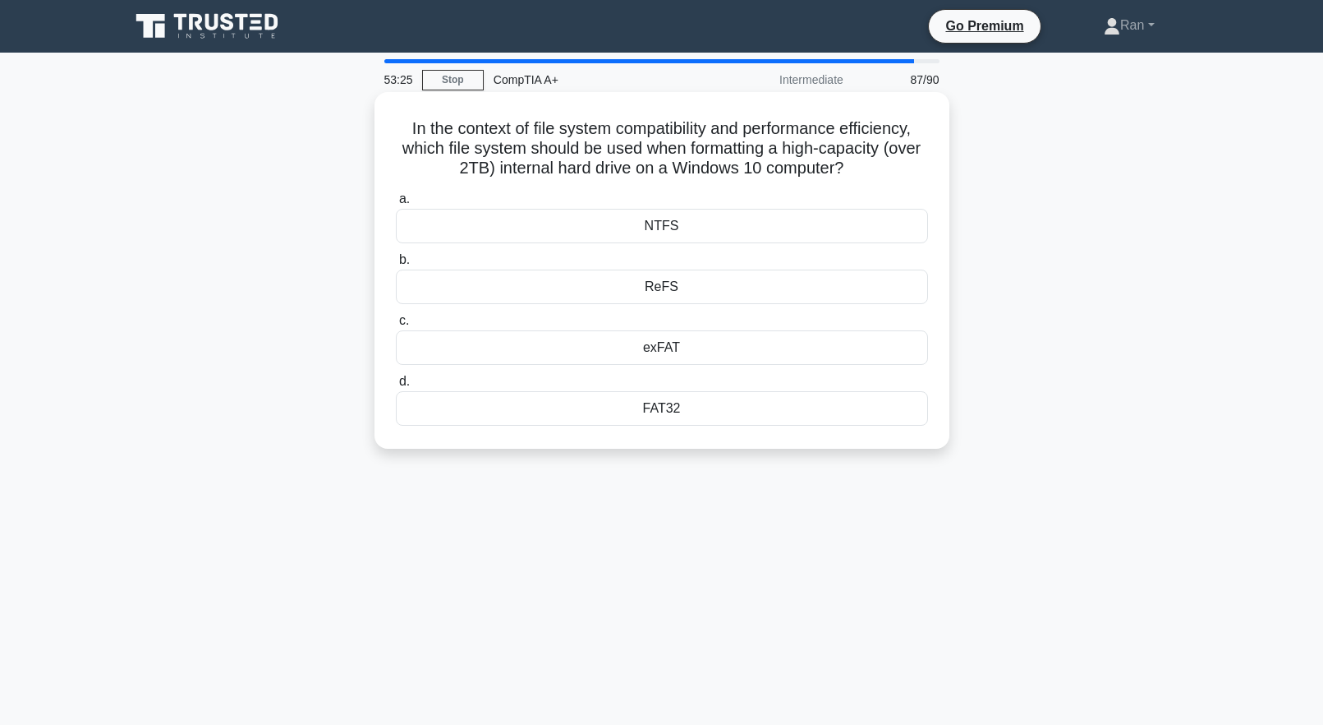
click at [667, 417] on div "FAT32" at bounding box center [662, 408] width 532 height 35
click at [396, 387] on input "d. FAT32" at bounding box center [396, 381] width 0 height 11
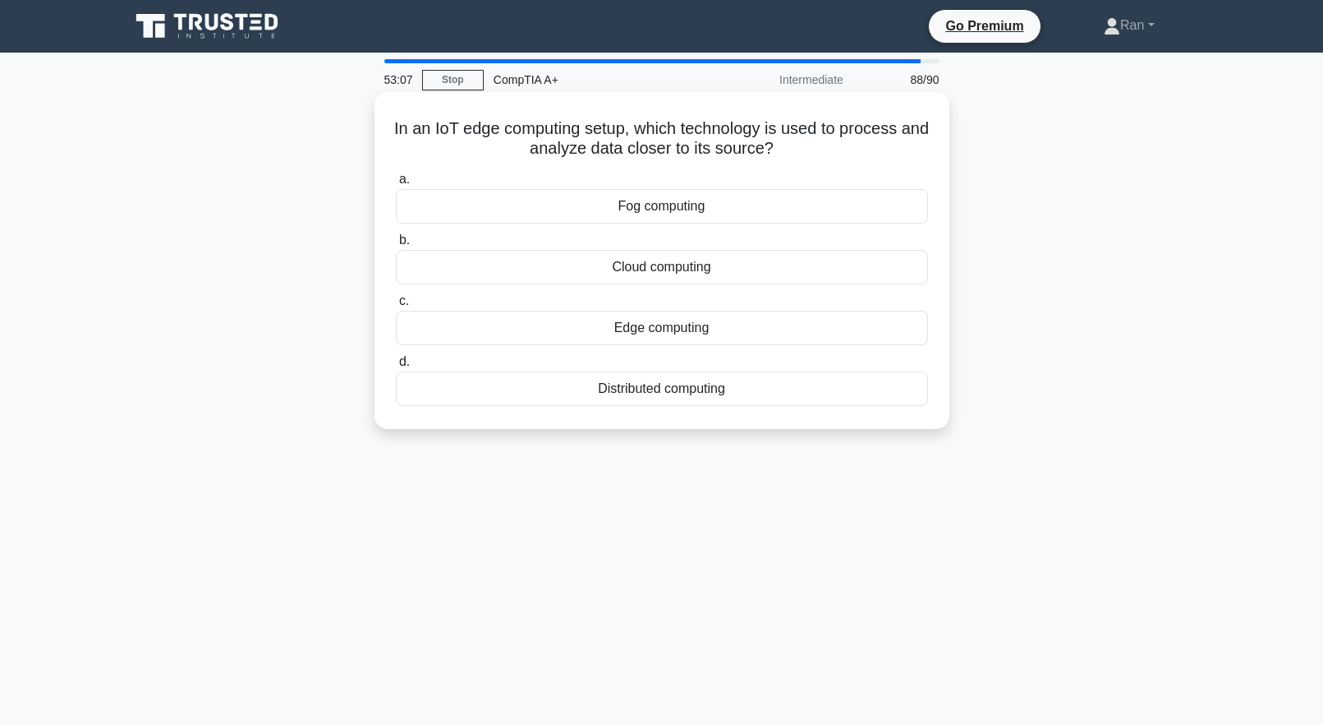
click at [646, 334] on div "Edge computing" at bounding box center [662, 328] width 532 height 35
click at [396, 306] on input "c. Edge computing" at bounding box center [396, 301] width 0 height 11
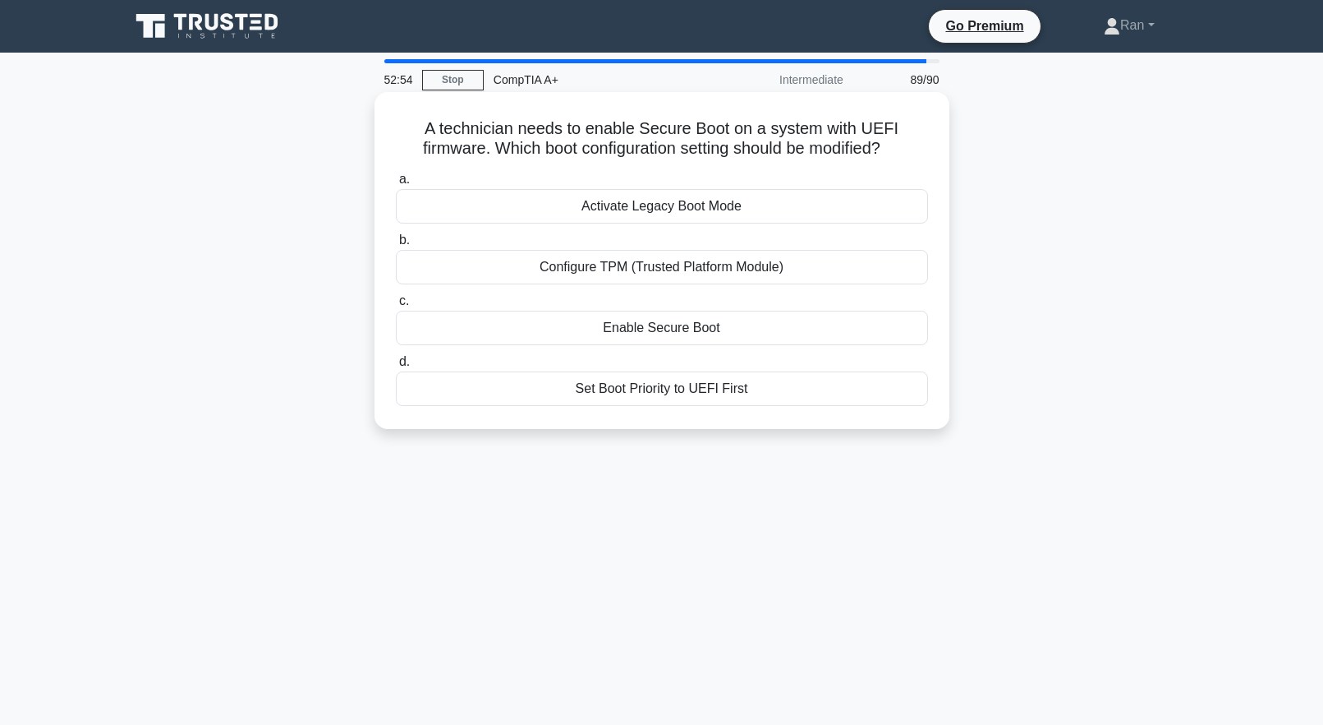
click at [642, 334] on div "Enable Secure Boot" at bounding box center [662, 328] width 532 height 35
click at [396, 306] on input "c. Enable Secure Boot" at bounding box center [396, 301] width 0 height 11
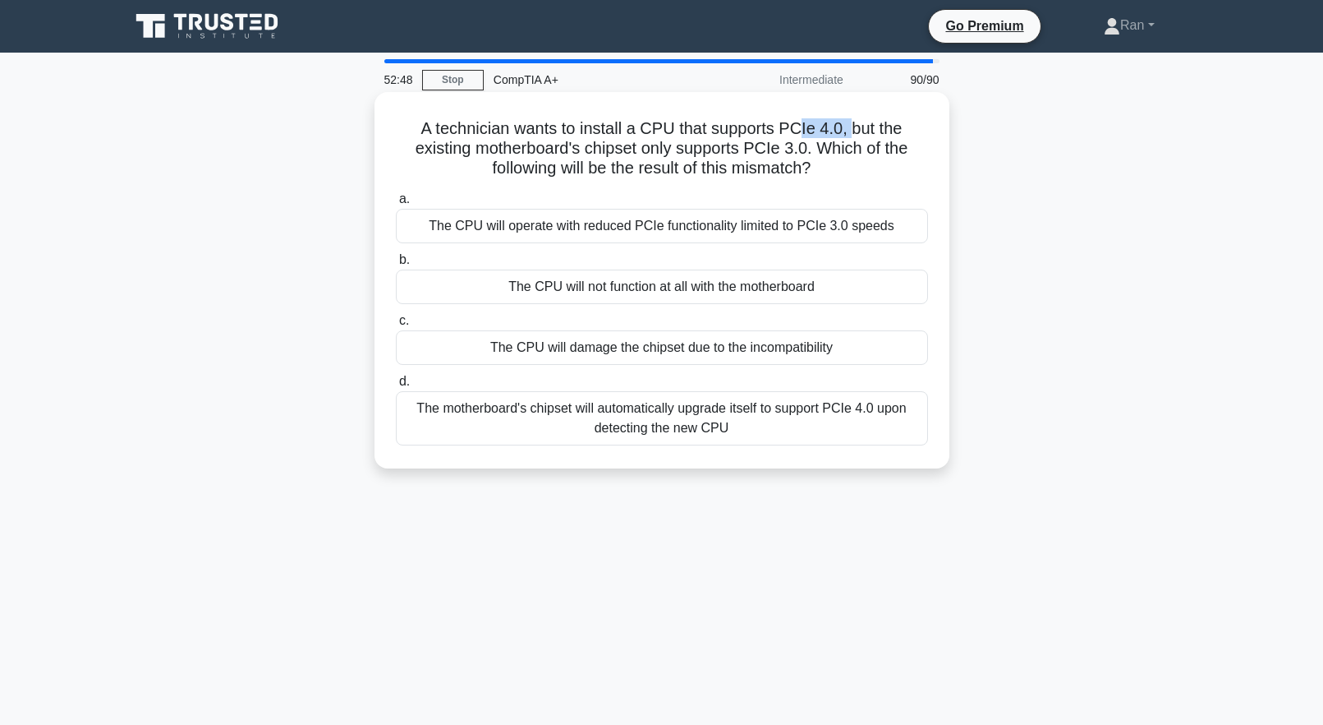
drag, startPoint x: 802, startPoint y: 133, endPoint x: 880, endPoint y: 129, distance: 78.1
click at [880, 129] on h5 "A technician wants to install a CPU that supports PCIe 4.0, but the existing mo…" at bounding box center [662, 148] width 536 height 61
click at [823, 157] on h5 "A technician wants to install a CPU that supports PCIe 4.0, but the existing mo…" at bounding box center [662, 148] width 536 height 61
click at [736, 229] on div "The CPU will operate with reduced PCIe functionality limited to PCIe 3.0 speeds" at bounding box center [662, 226] width 532 height 35
click at [396, 205] on input "a. The CPU will operate with reduced PCIe functionality limited to PCIe 3.0 spe…" at bounding box center [396, 199] width 0 height 11
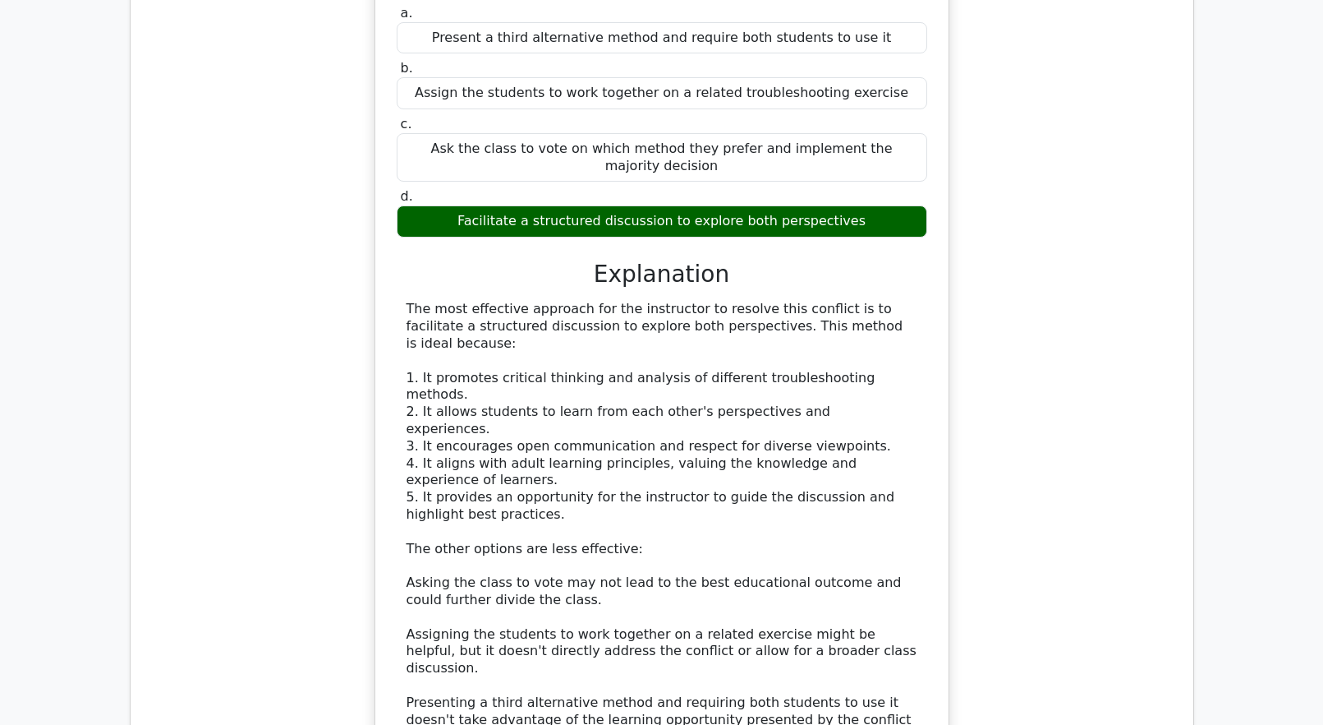
scroll to position [2711, 0]
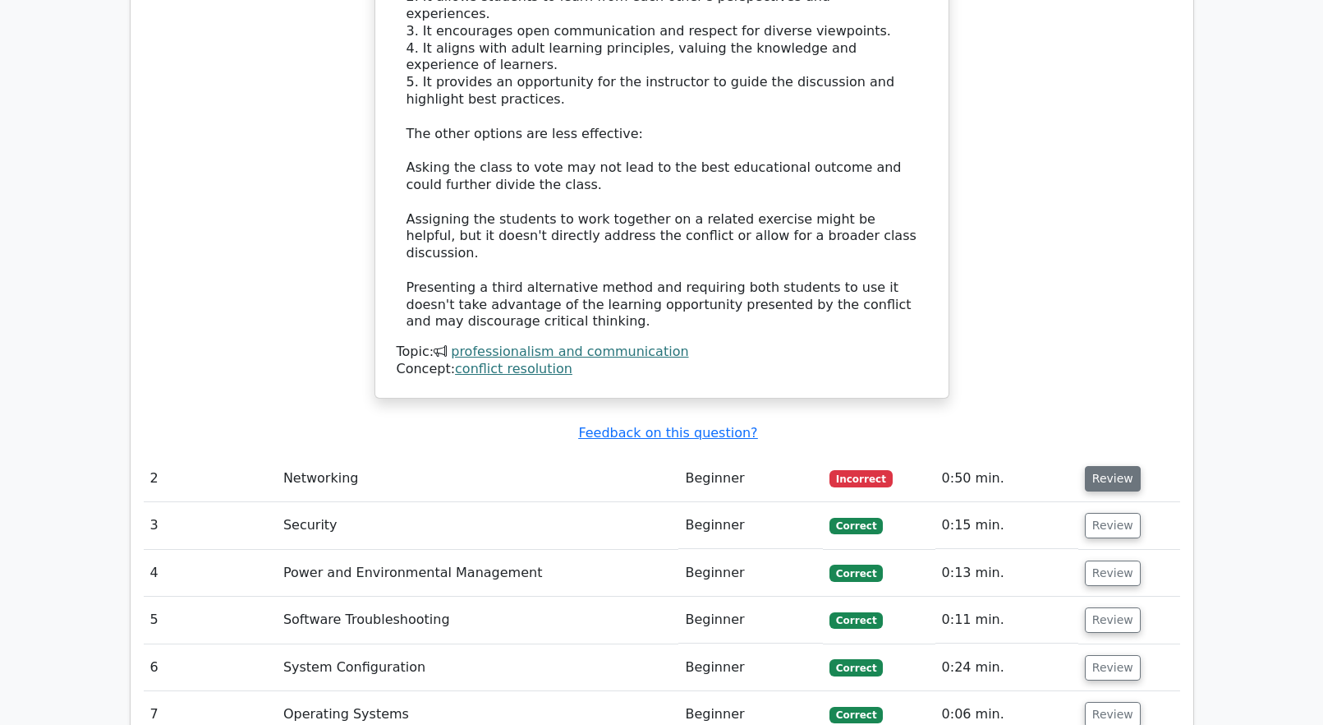
click at [1086, 466] on button "Review" at bounding box center [1113, 478] width 56 height 25
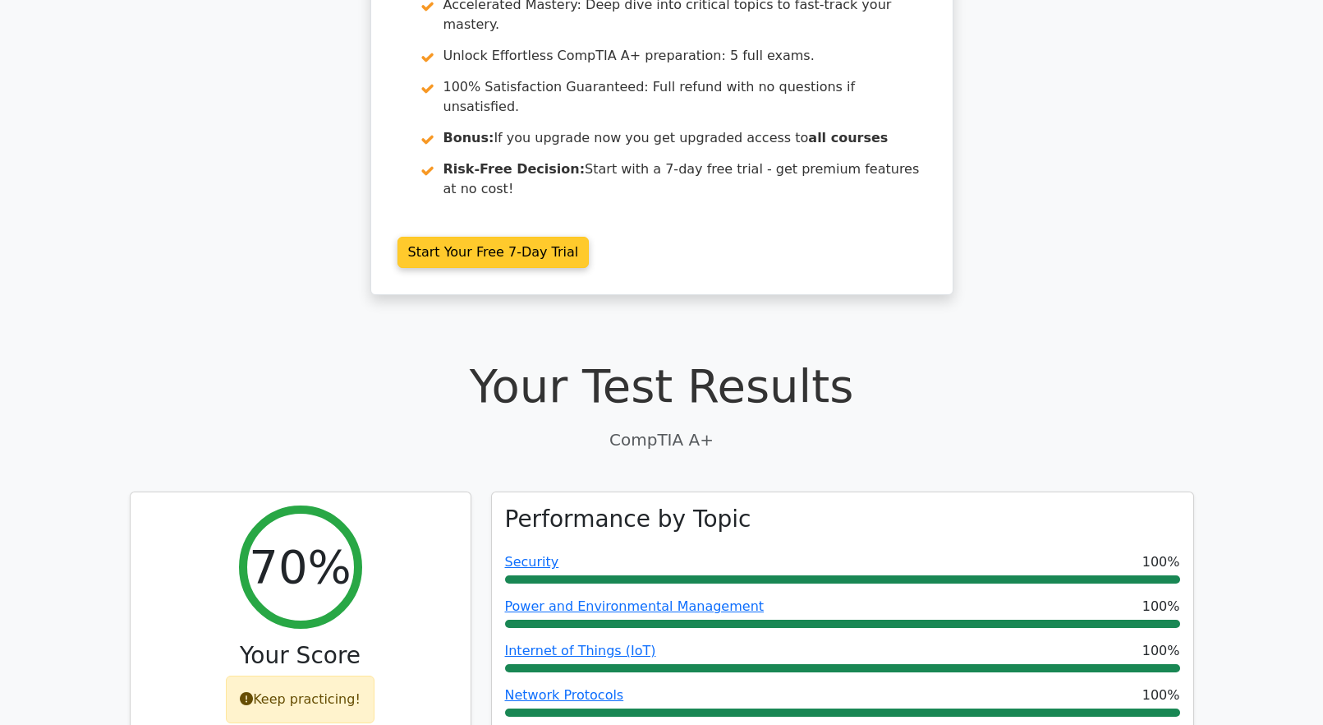
scroll to position [0, 0]
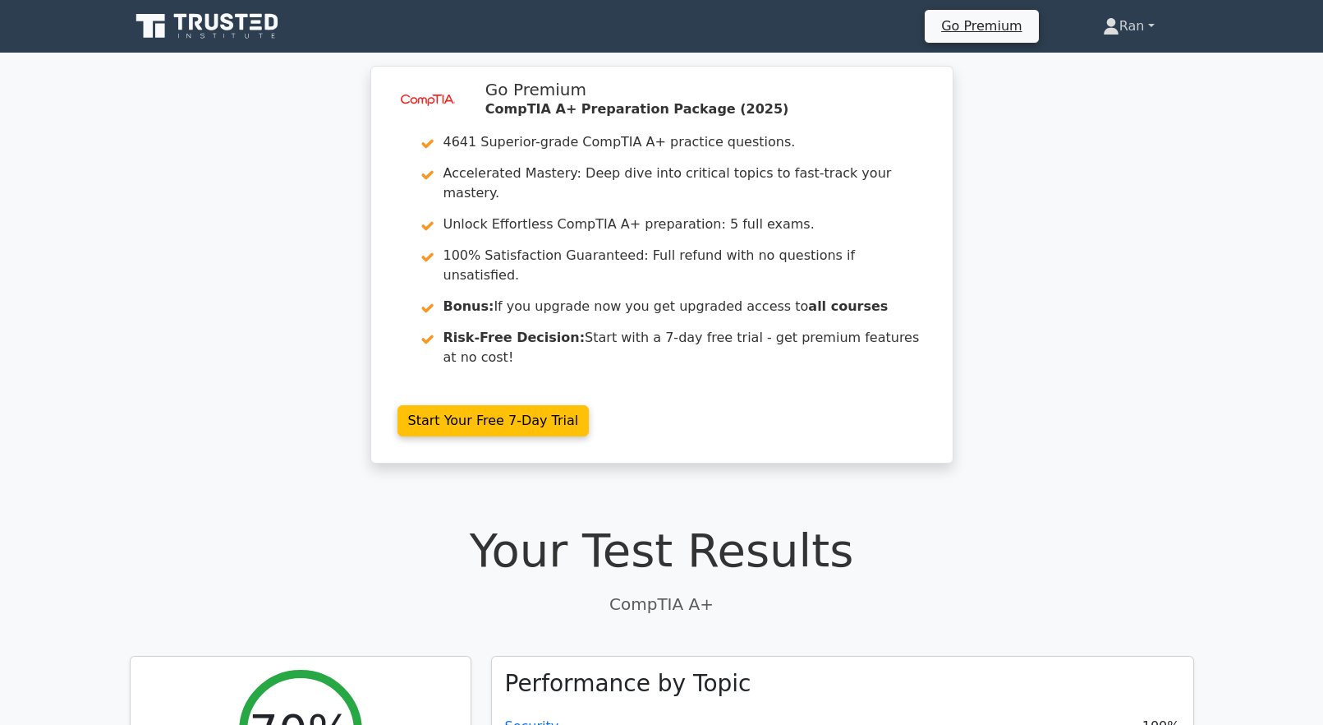
click at [1150, 35] on link "Ran" at bounding box center [1129, 26] width 131 height 33
click at [1126, 67] on link "Profile" at bounding box center [1130, 65] width 130 height 26
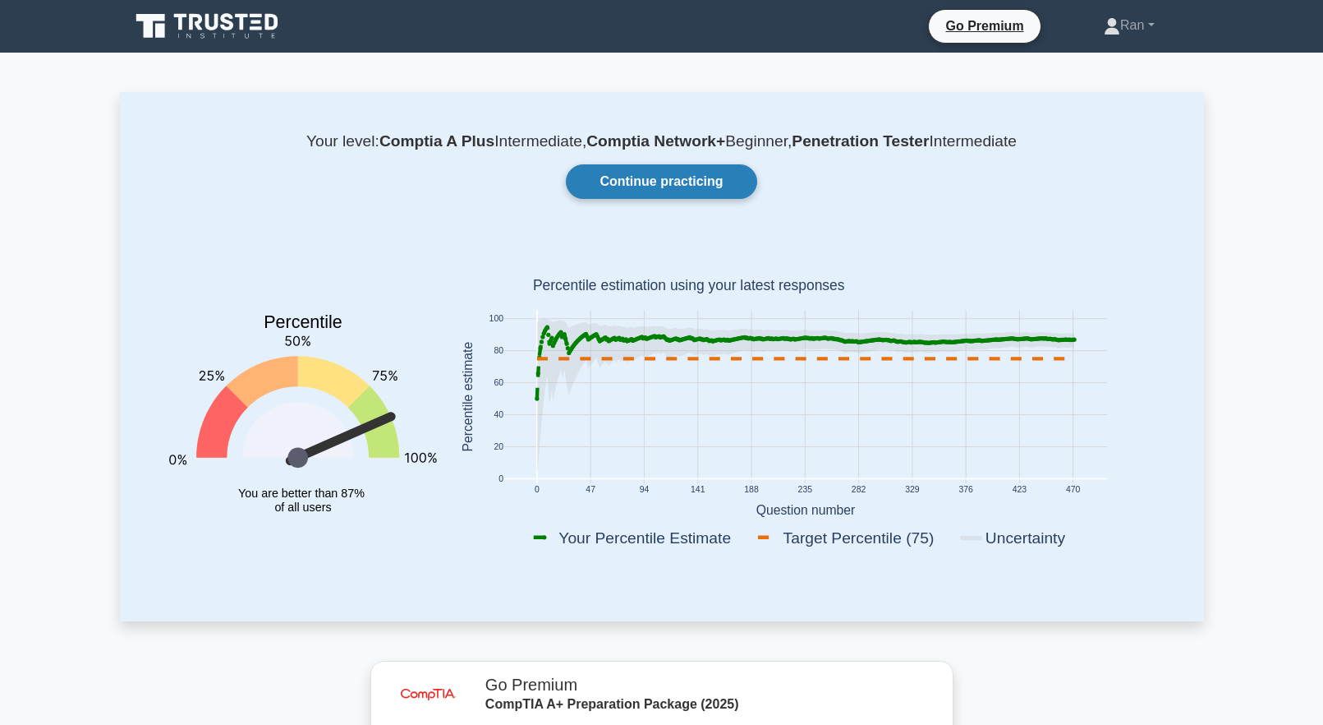
click at [688, 180] on link "Continue practicing" at bounding box center [661, 181] width 191 height 35
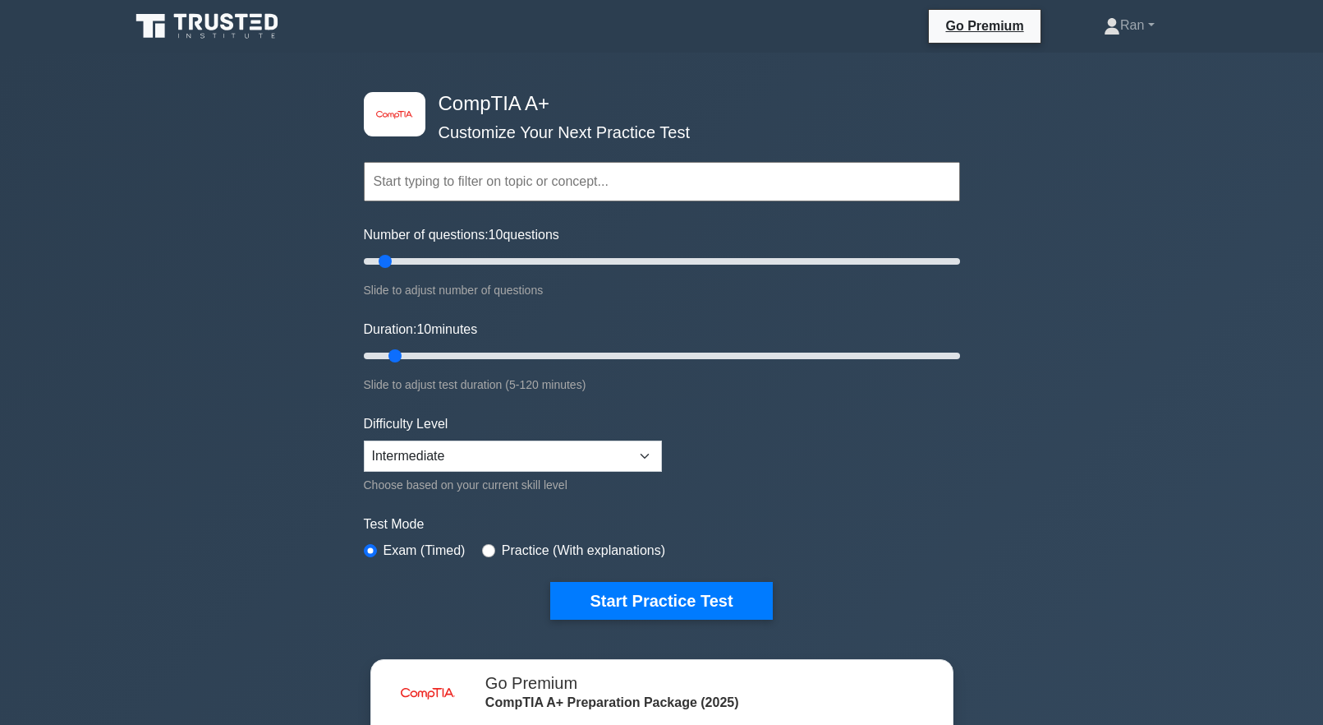
click at [495, 543] on div "Practice (With explanations)" at bounding box center [573, 551] width 183 height 20
click at [502, 554] on label "Practice (With explanations)" at bounding box center [583, 551] width 163 height 20
click at [489, 550] on input "radio" at bounding box center [488, 550] width 13 height 13
radio input "true"
click at [466, 448] on select "Beginner Intermediate Expert" at bounding box center [513, 455] width 298 height 31
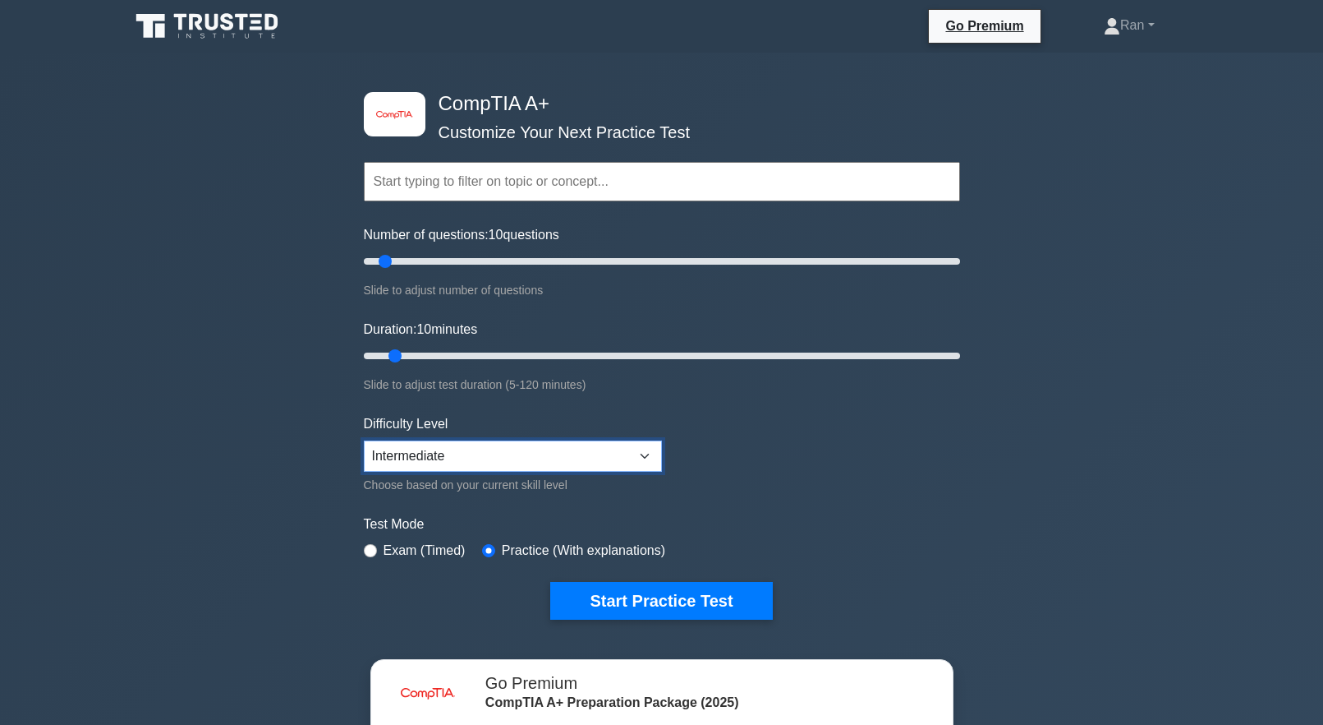
select select "beginner"
click at [364, 440] on select "Beginner Intermediate Expert" at bounding box center [513, 455] width 298 height 31
drag, startPoint x: 850, startPoint y: 459, endPoint x: 860, endPoint y: 462, distance: 10.4
click at [851, 458] on form "Topics Hardware Operating Systems Networking Security Troubleshooting Mobile De…" at bounding box center [662, 366] width 596 height 508
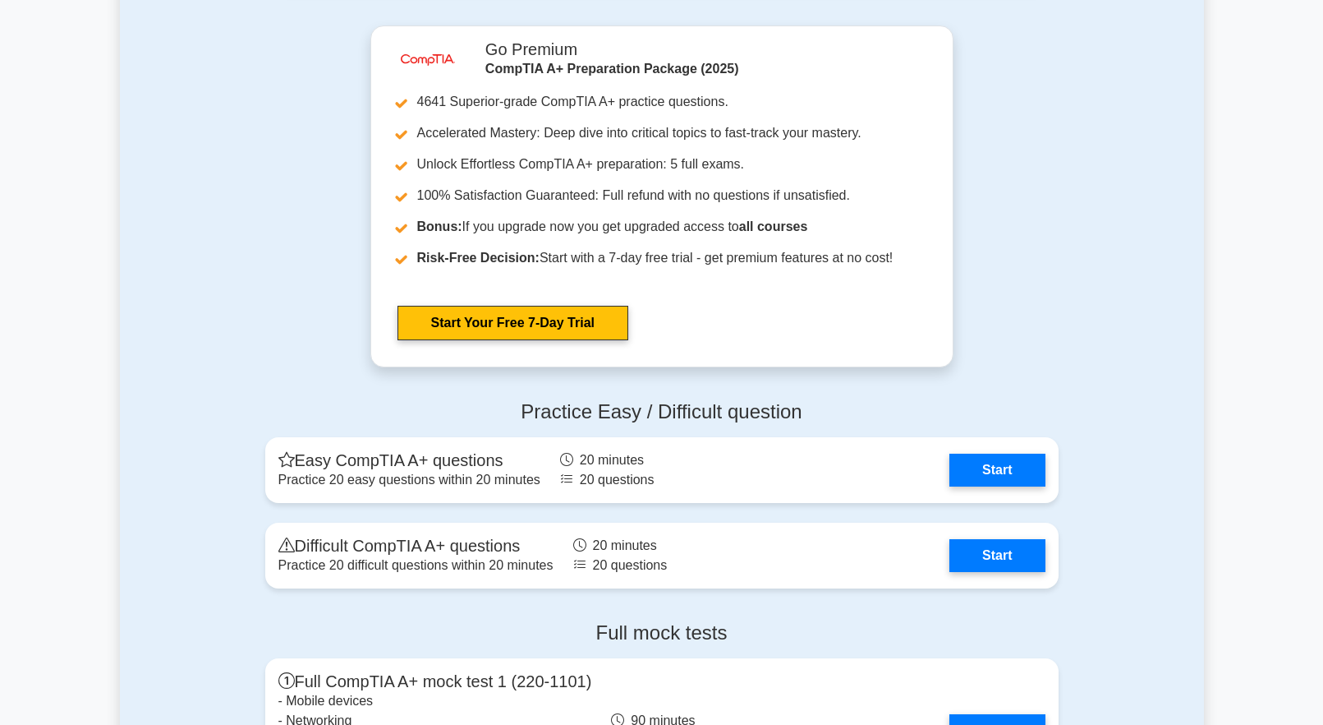
scroll to position [4436, 0]
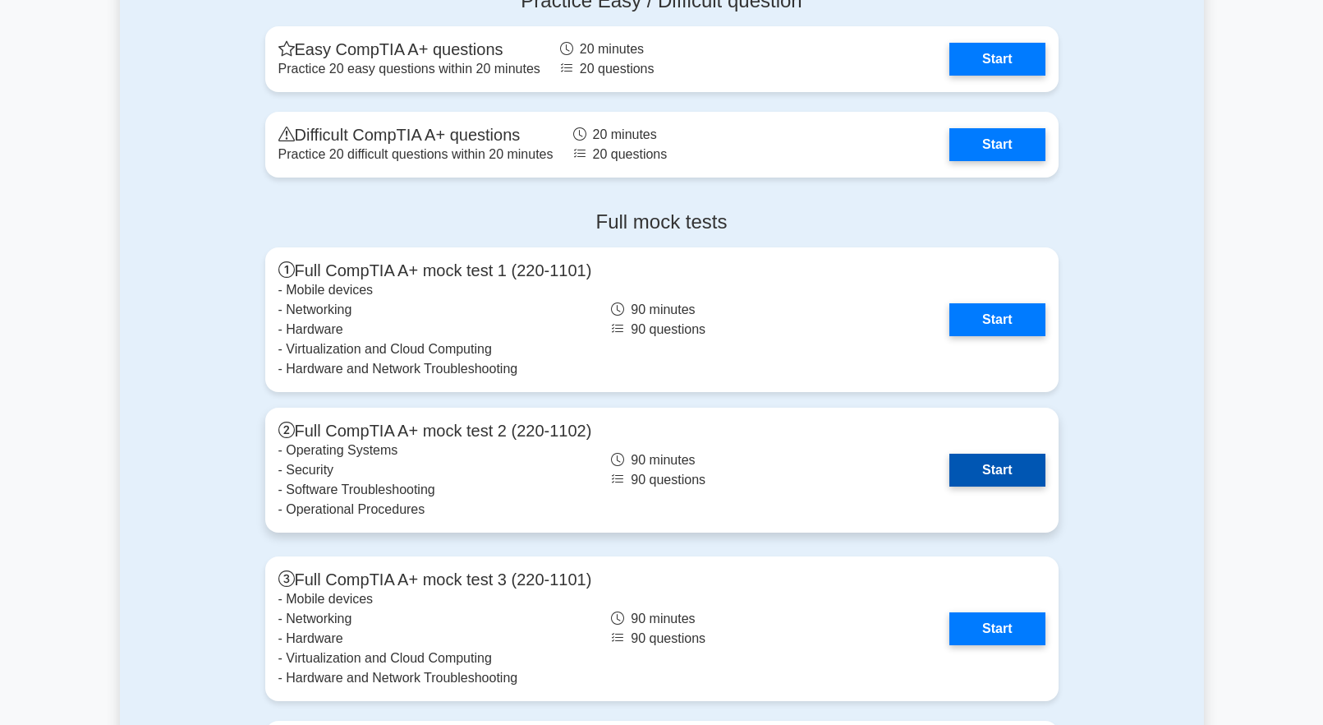
click at [996, 475] on link "Start" at bounding box center [997, 469] width 95 height 33
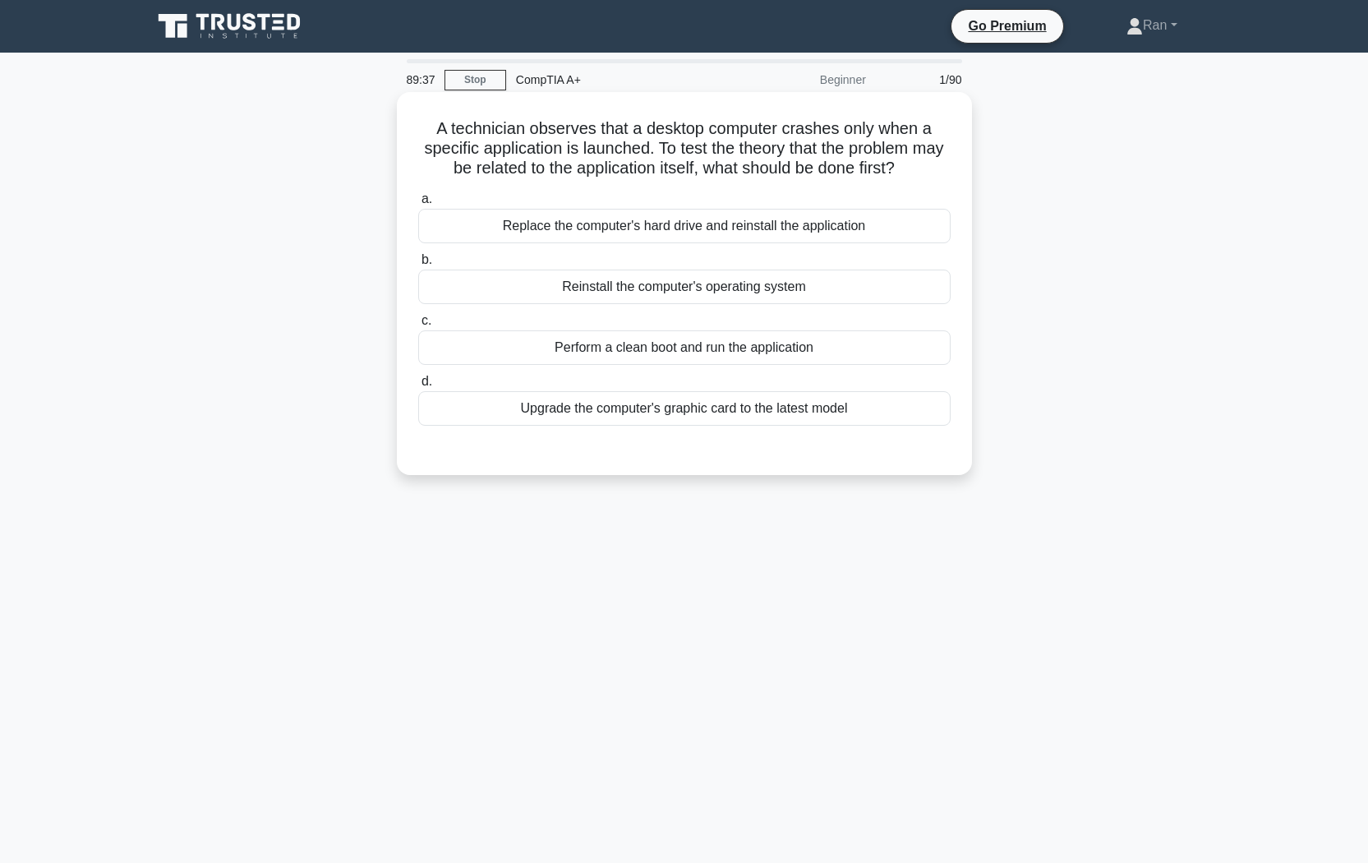
click at [540, 350] on div "Perform a clean boot and run the application" at bounding box center [684, 347] width 532 height 35
click at [418, 326] on input "c. Perform a clean boot and run the application" at bounding box center [418, 320] width 0 height 11
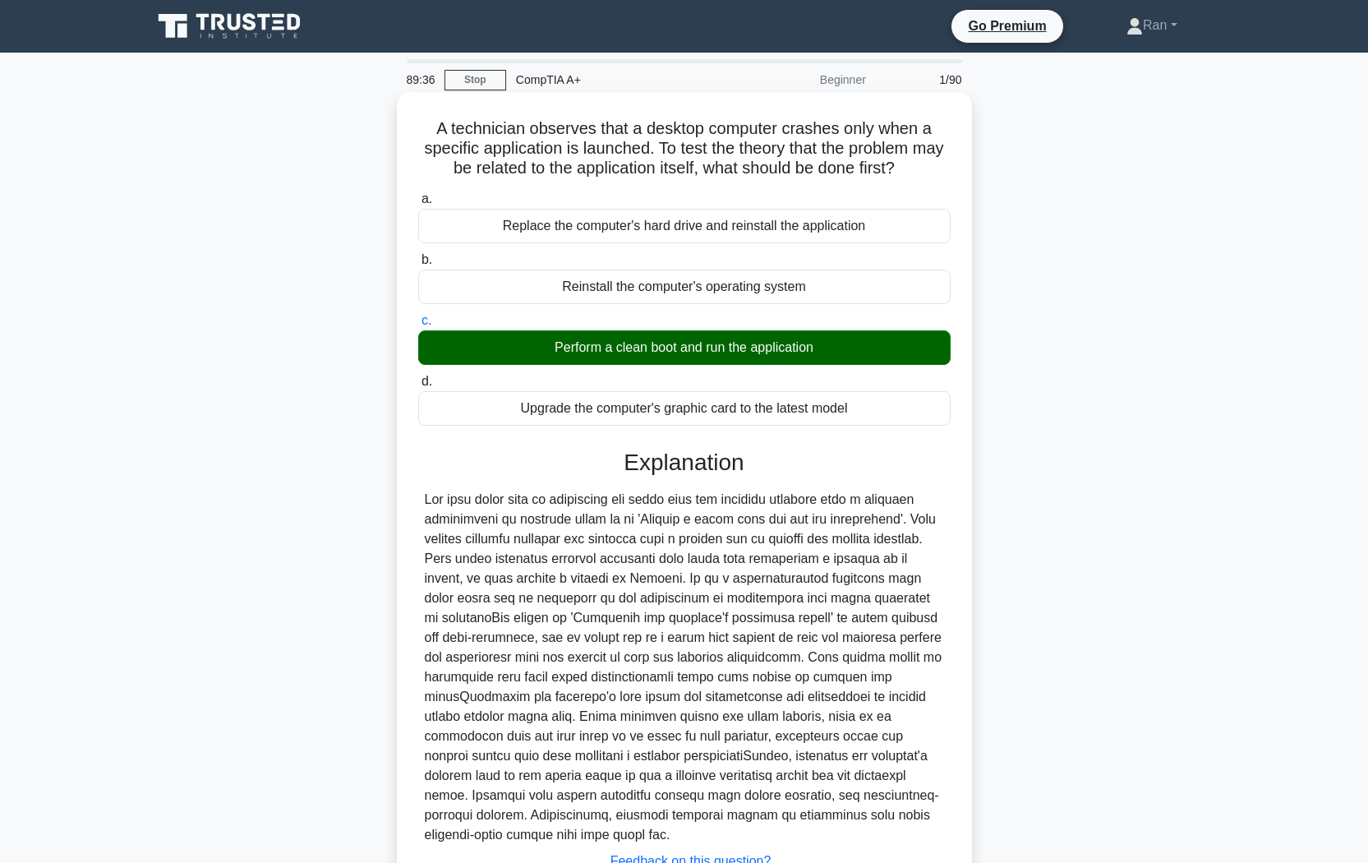
scroll to position [113, 0]
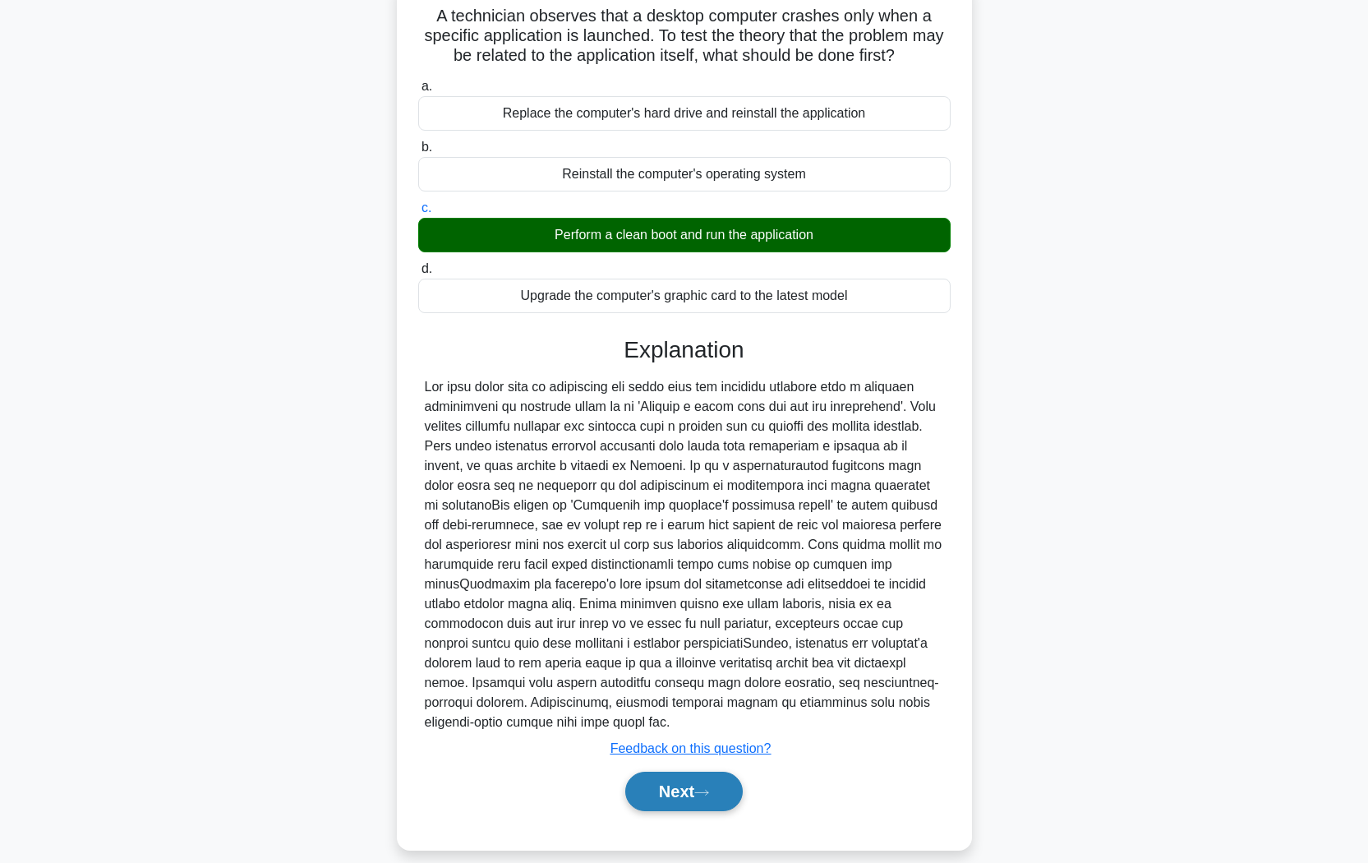
click at [706, 724] on button "Next" at bounding box center [683, 790] width 117 height 39
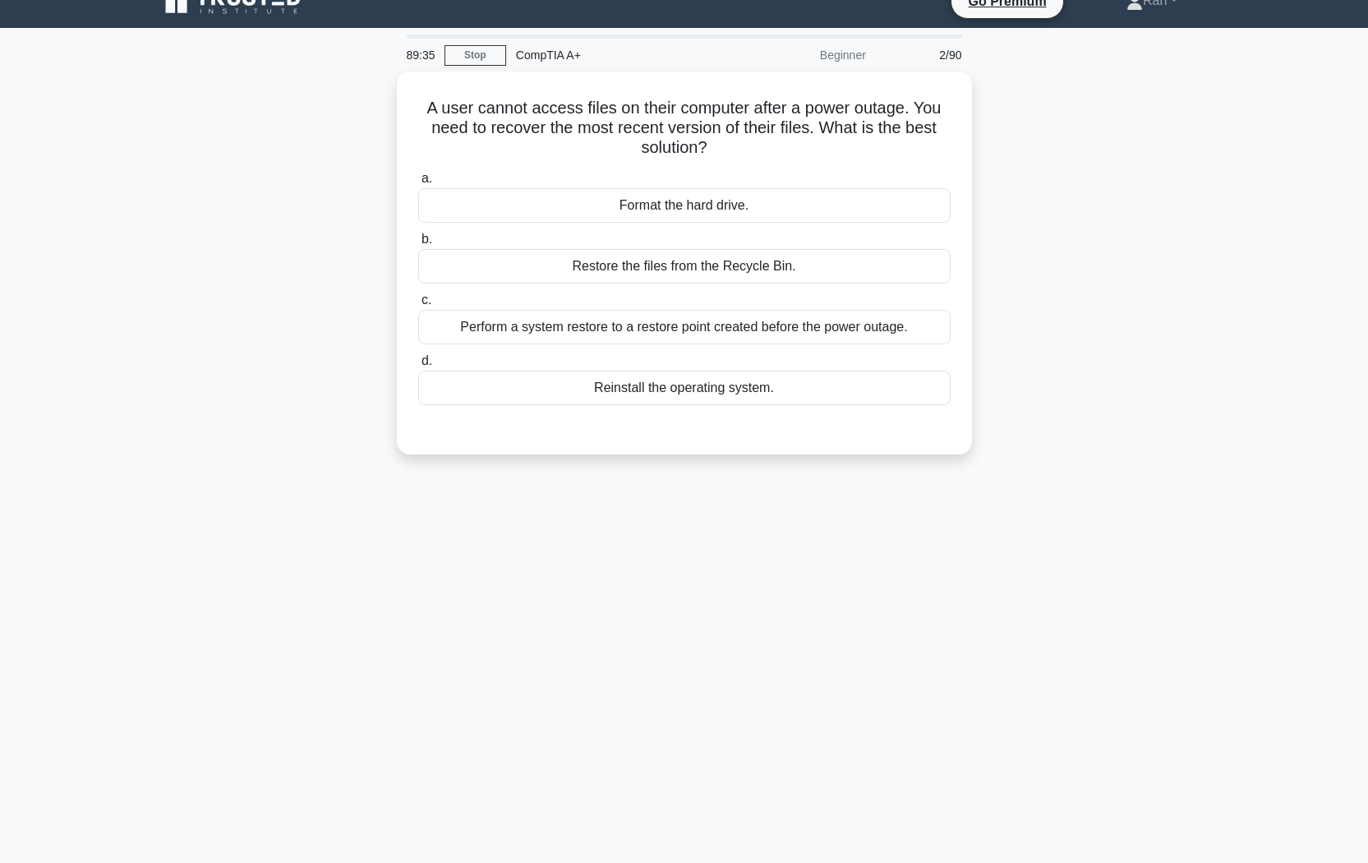
scroll to position [0, 0]
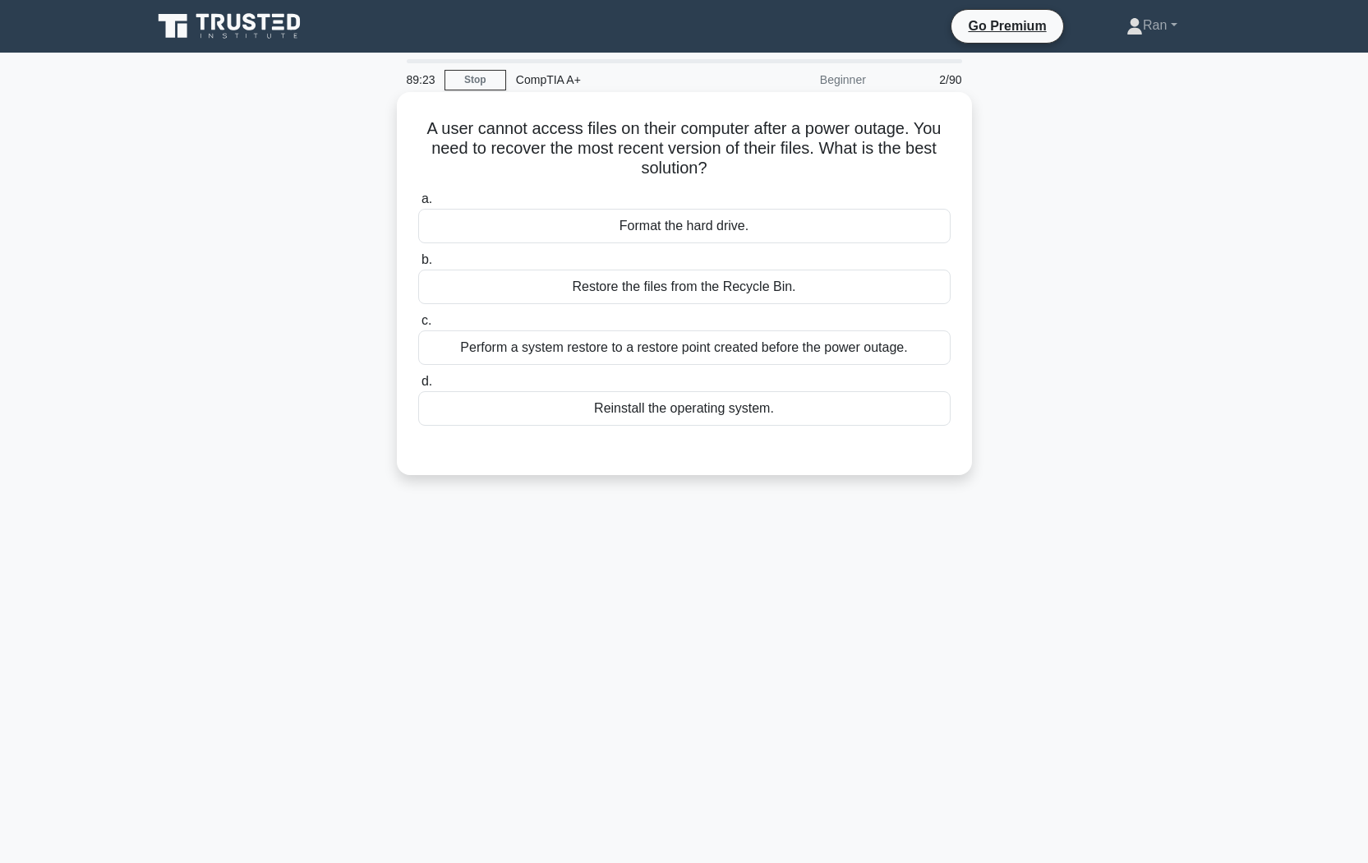
click at [614, 356] on div "Perform a system restore to a restore point created before the power outage." at bounding box center [684, 347] width 532 height 35
click at [418, 326] on input "c. Perform a system restore to a restore point created before the power outage." at bounding box center [418, 320] width 0 height 11
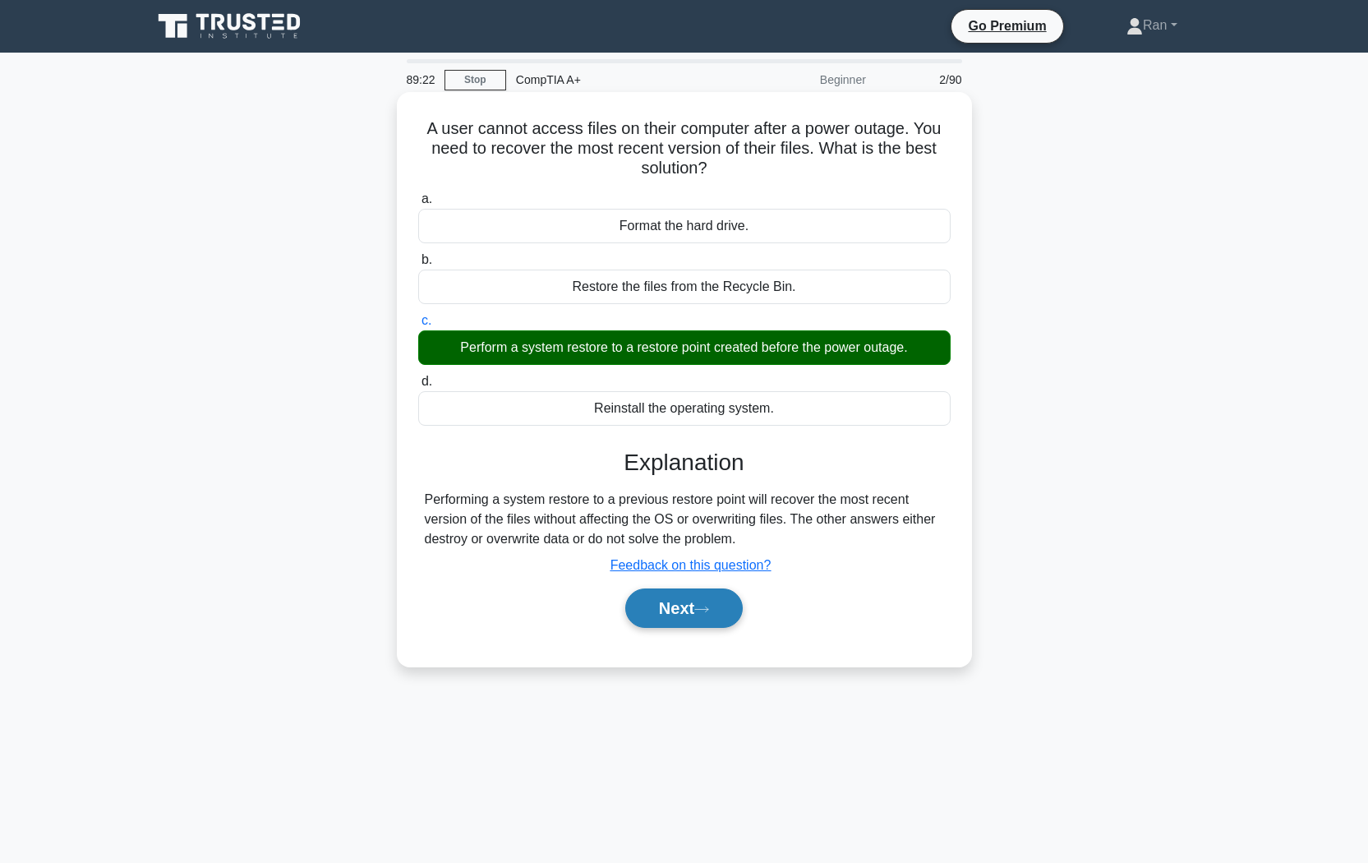
click at [665, 624] on button "Next" at bounding box center [683, 607] width 117 height 39
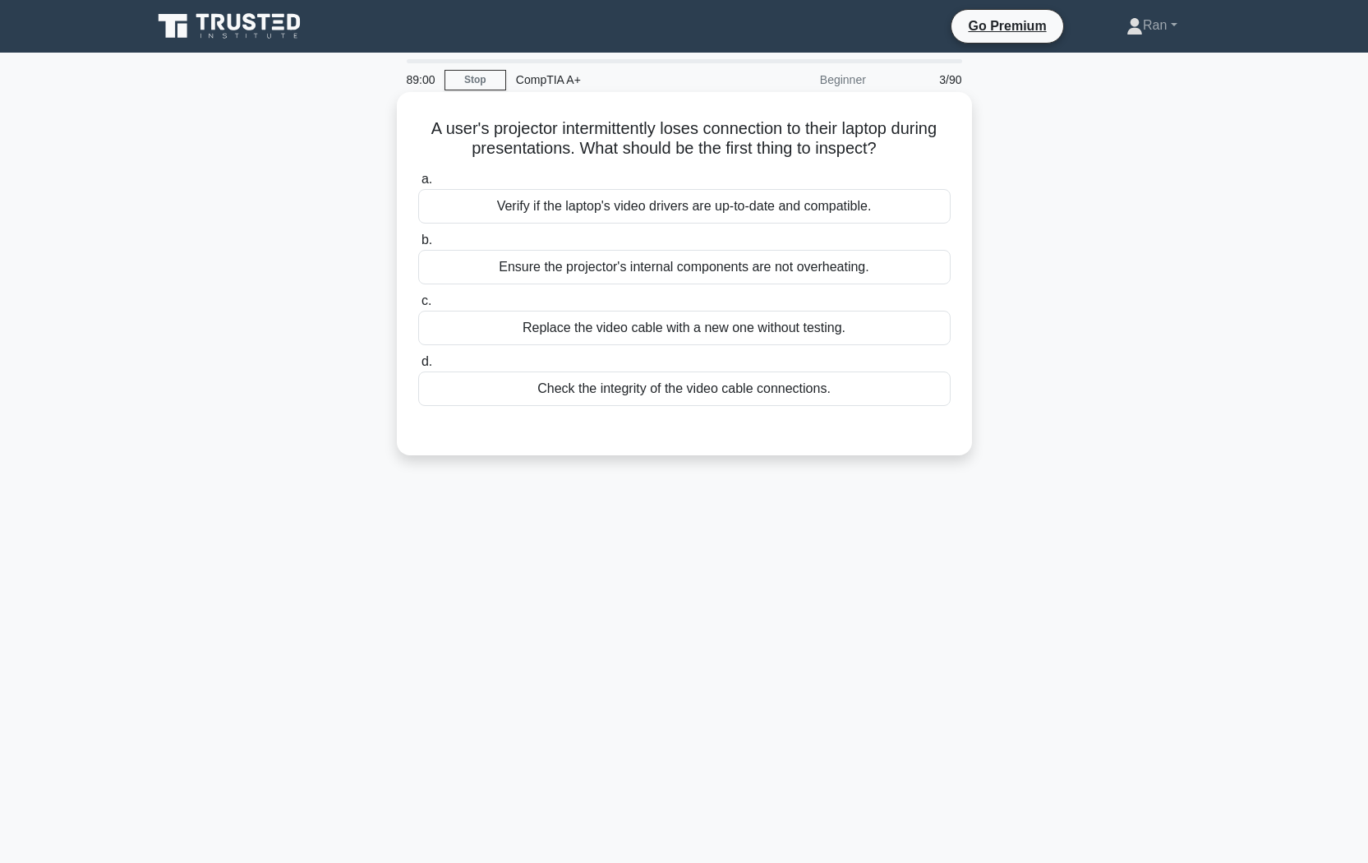
click at [559, 391] on div "Check the integrity of the video cable connections." at bounding box center [684, 388] width 532 height 35
click at [418, 367] on input "d. Check the integrity of the video cable connections." at bounding box center [418, 362] width 0 height 11
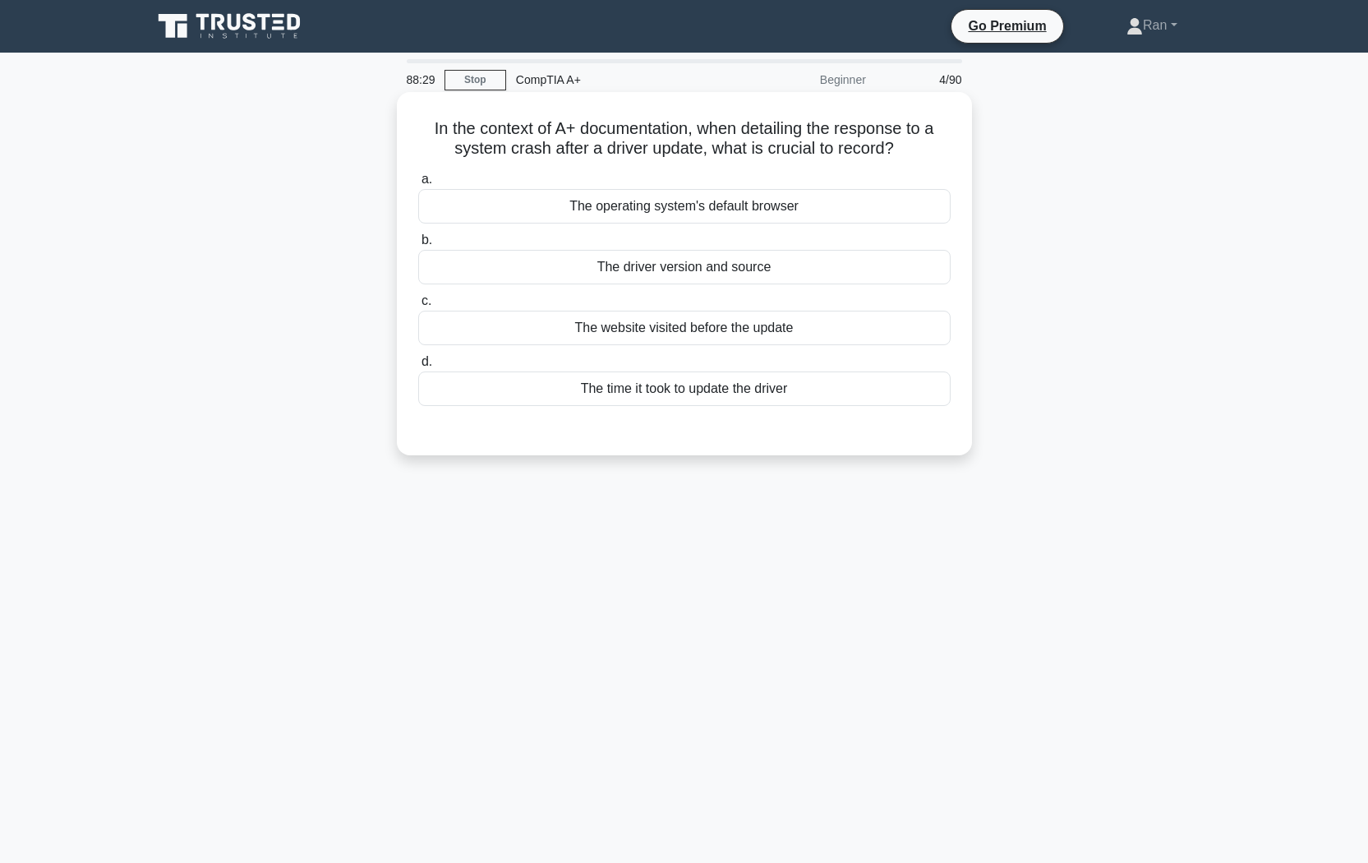
click at [620, 278] on div "The driver version and source" at bounding box center [684, 267] width 532 height 35
click at [418, 246] on input "b. The driver version and source" at bounding box center [418, 240] width 0 height 11
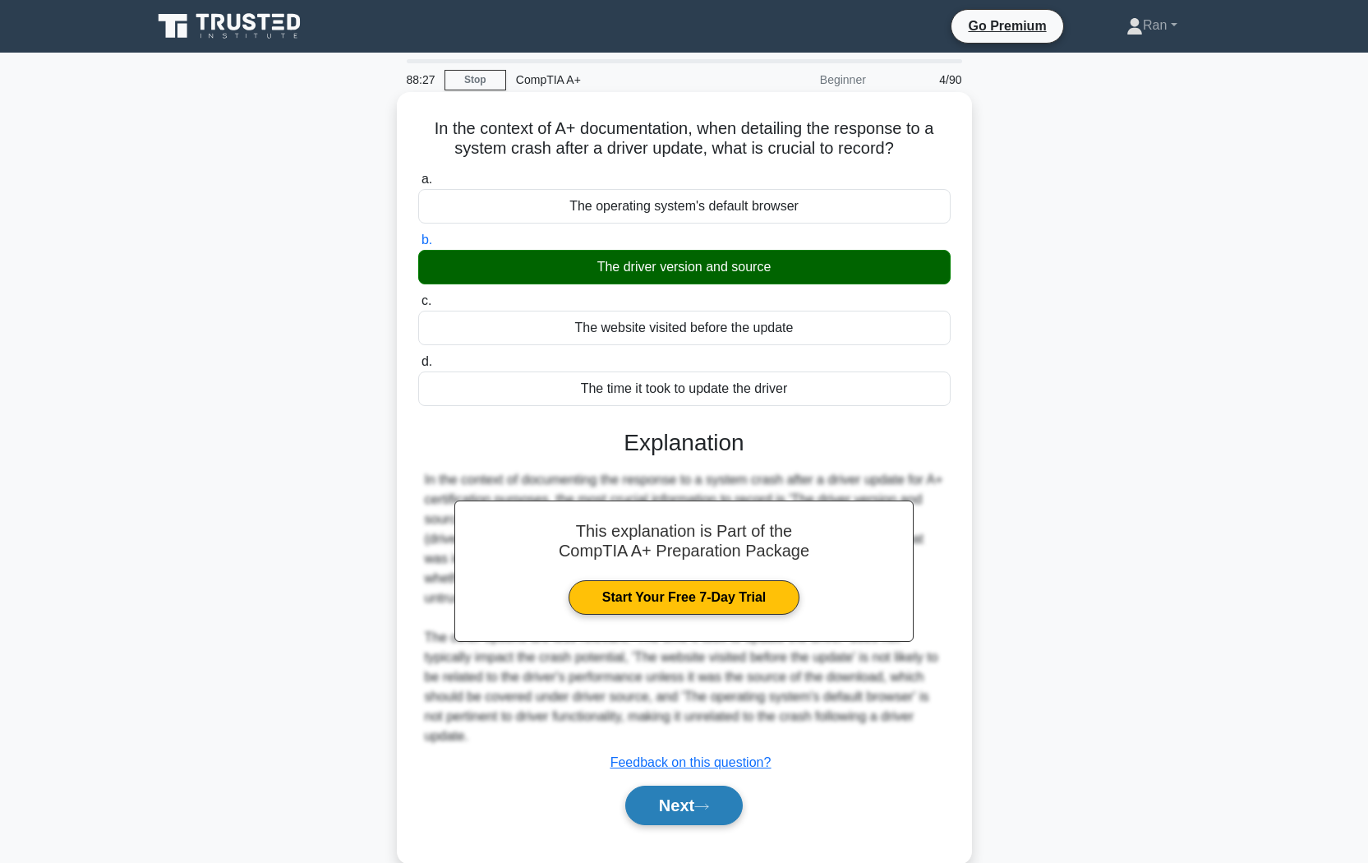
click at [711, 724] on button "Next" at bounding box center [683, 804] width 117 height 39
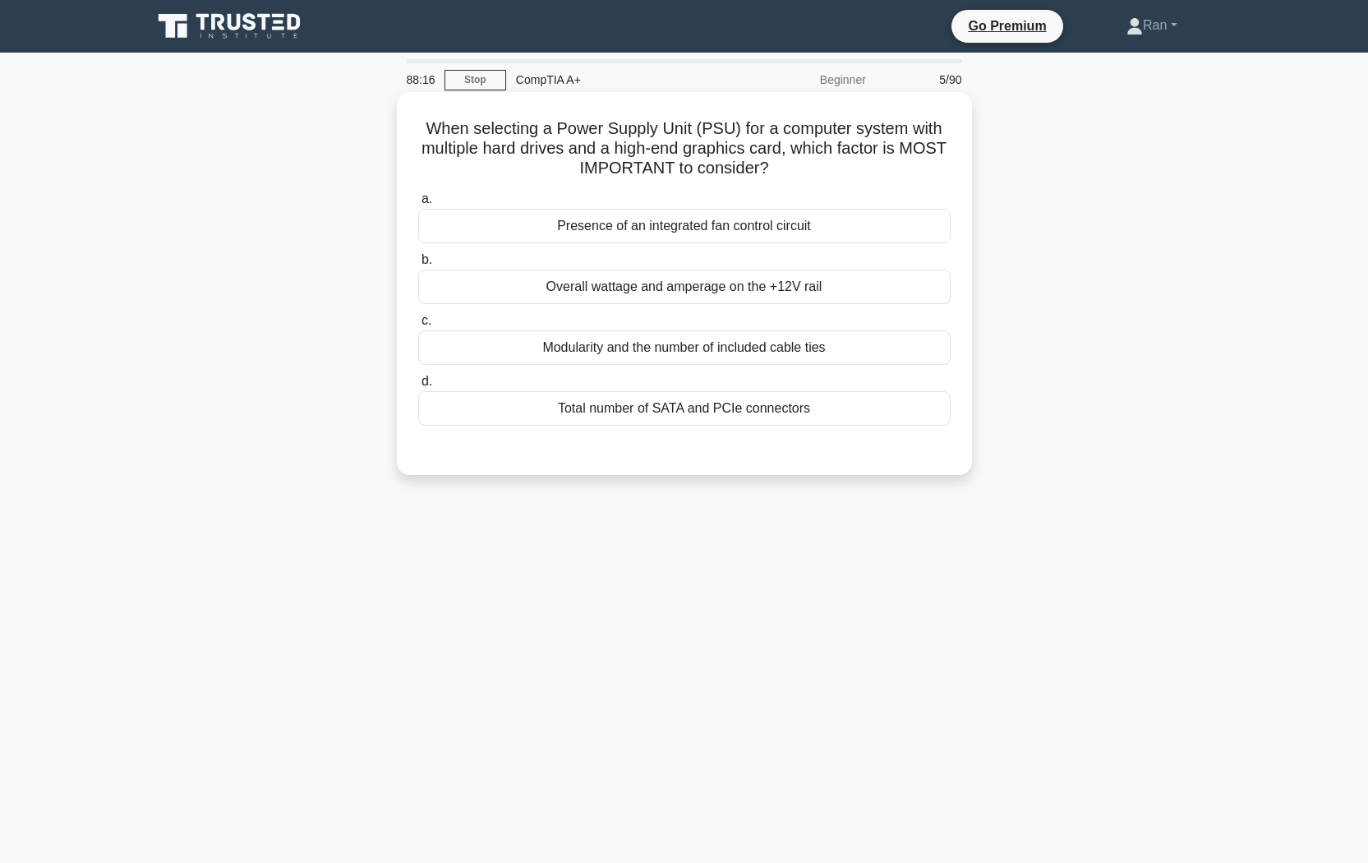
click at [504, 288] on div "Overall wattage and amperage on the +12V rail" at bounding box center [684, 286] width 532 height 35
click at [418, 265] on input "b. Overall wattage and amperage on the +12V rail" at bounding box center [418, 260] width 0 height 11
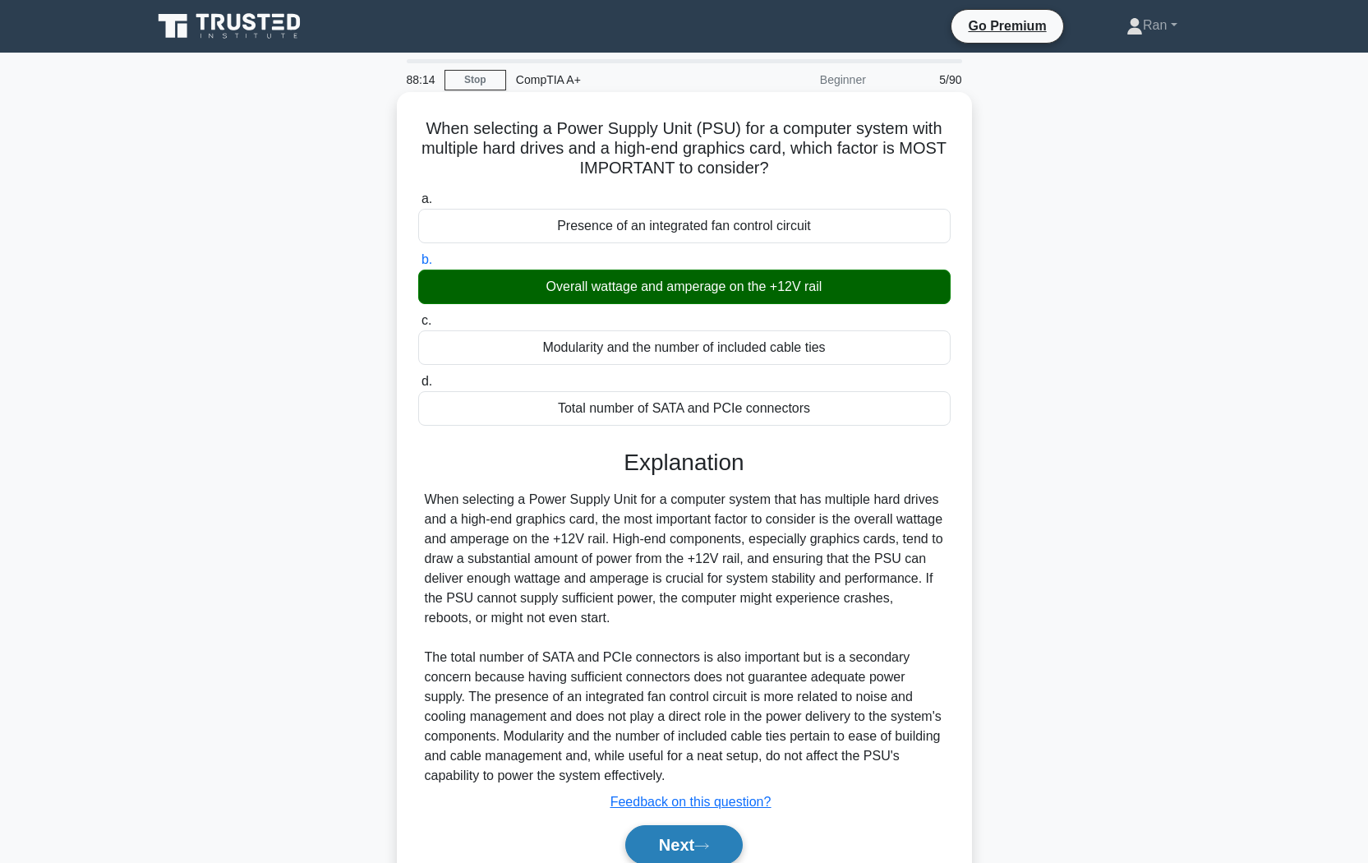
click at [688, 724] on button "Next" at bounding box center [683, 844] width 117 height 39
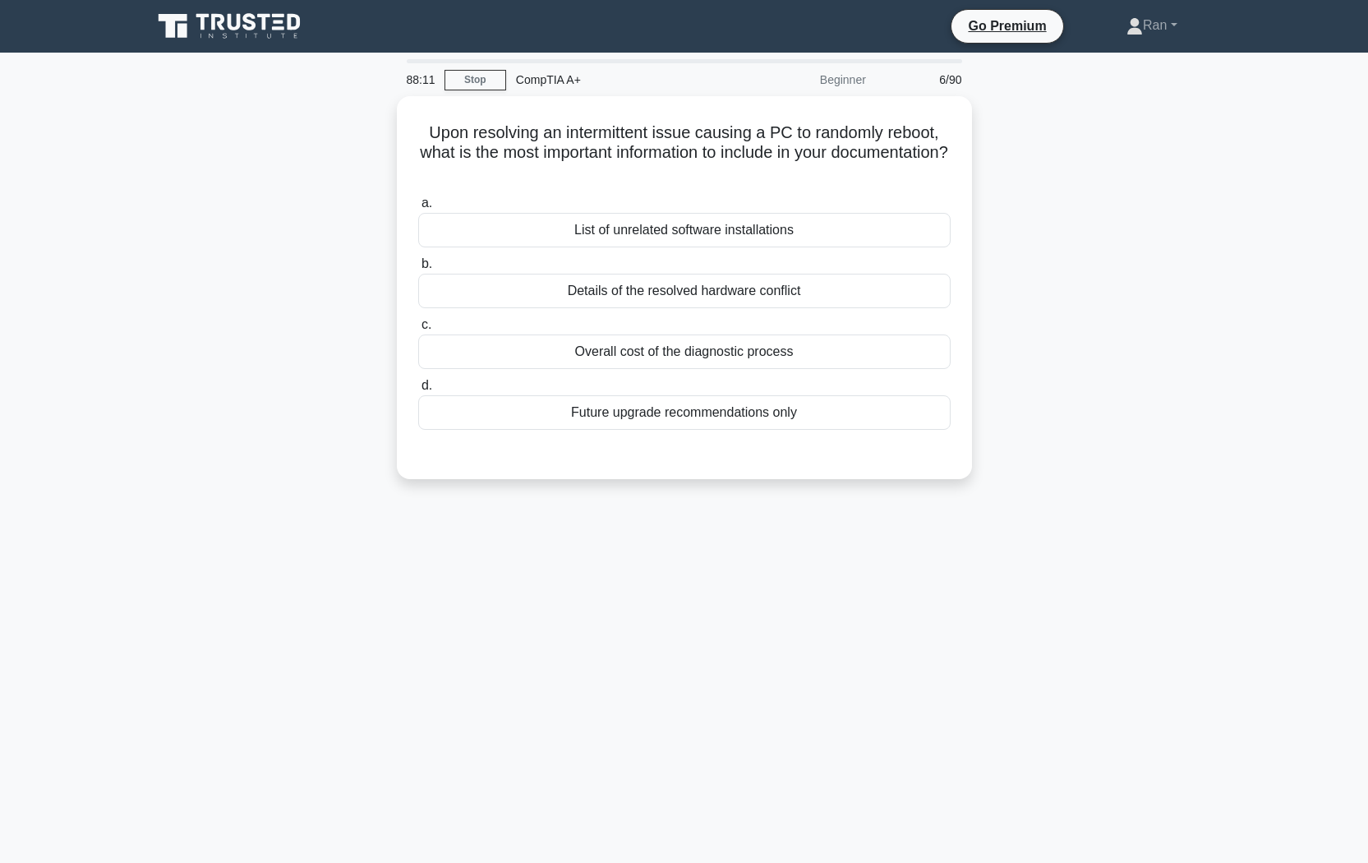
drag, startPoint x: 351, startPoint y: 339, endPoint x: 365, endPoint y: 337, distance: 14.2
drag, startPoint x: 365, startPoint y: 337, endPoint x: 194, endPoint y: 232, distance: 200.6
click at [195, 232] on div "Upon resolving an intermittent issue causing a PC to randomly reboot, what is t…" at bounding box center [684, 297] width 1084 height 403
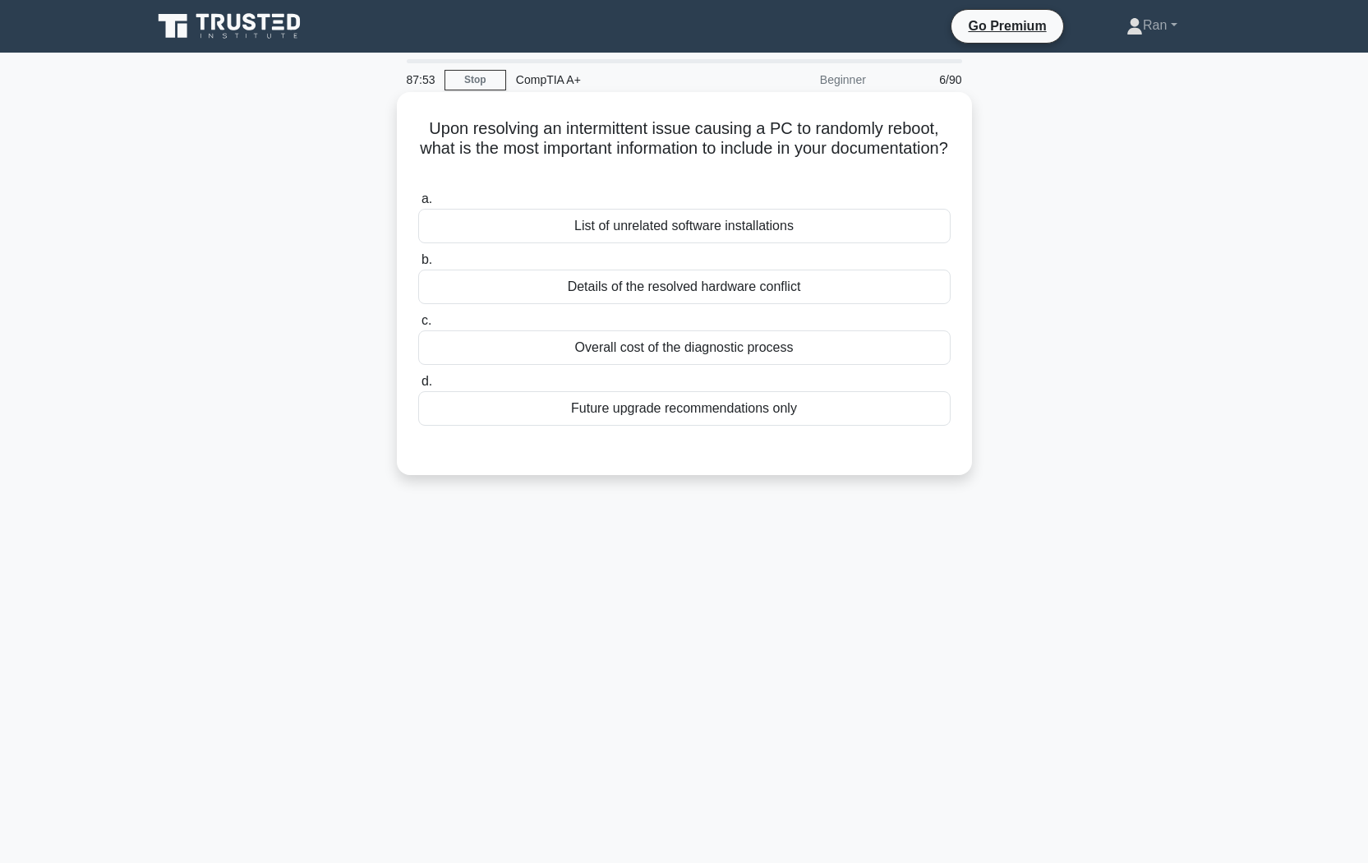
click at [690, 294] on div "Details of the resolved hardware conflict" at bounding box center [684, 286] width 532 height 35
click at [418, 265] on input "b. Details of the resolved hardware conflict" at bounding box center [418, 260] width 0 height 11
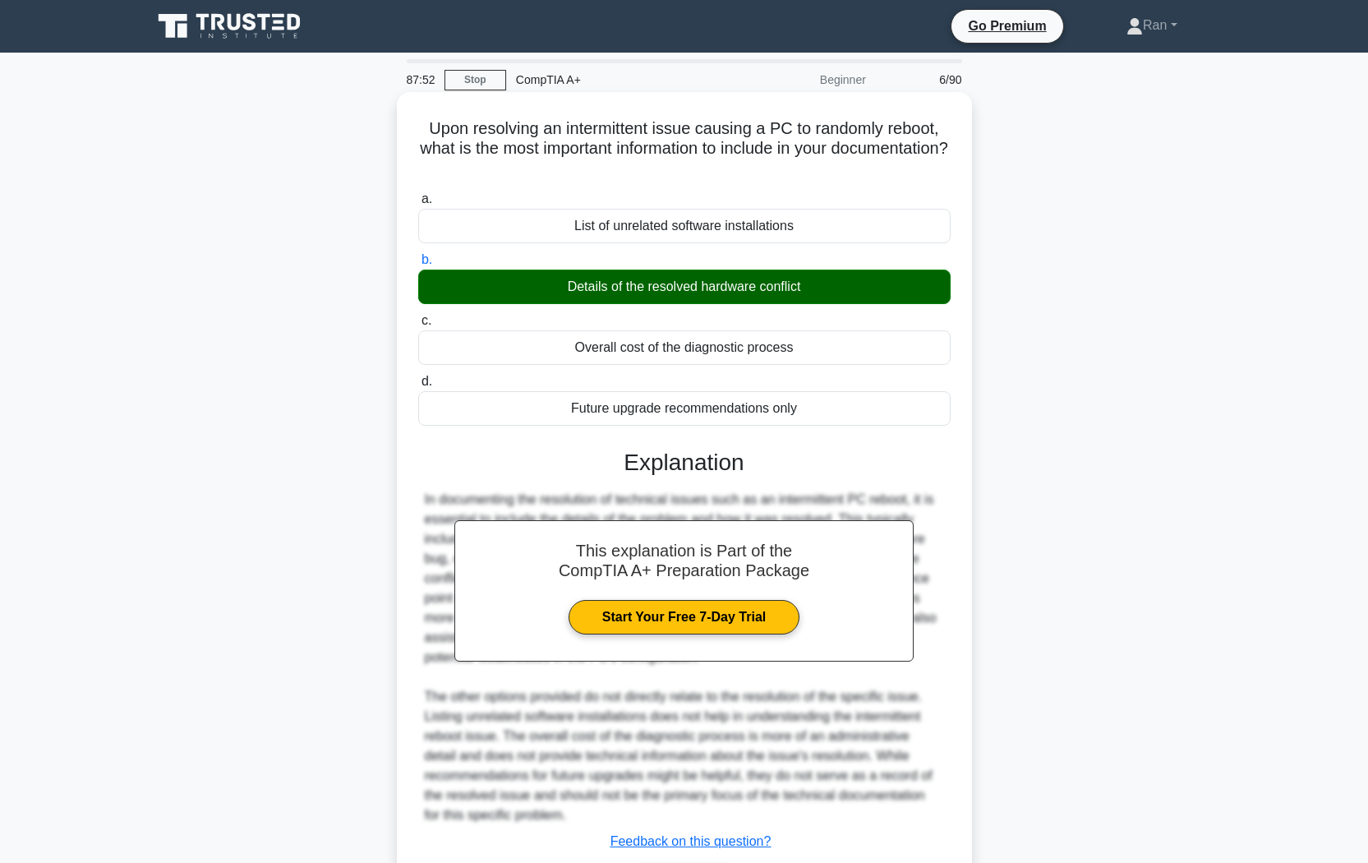
scroll to position [113, 0]
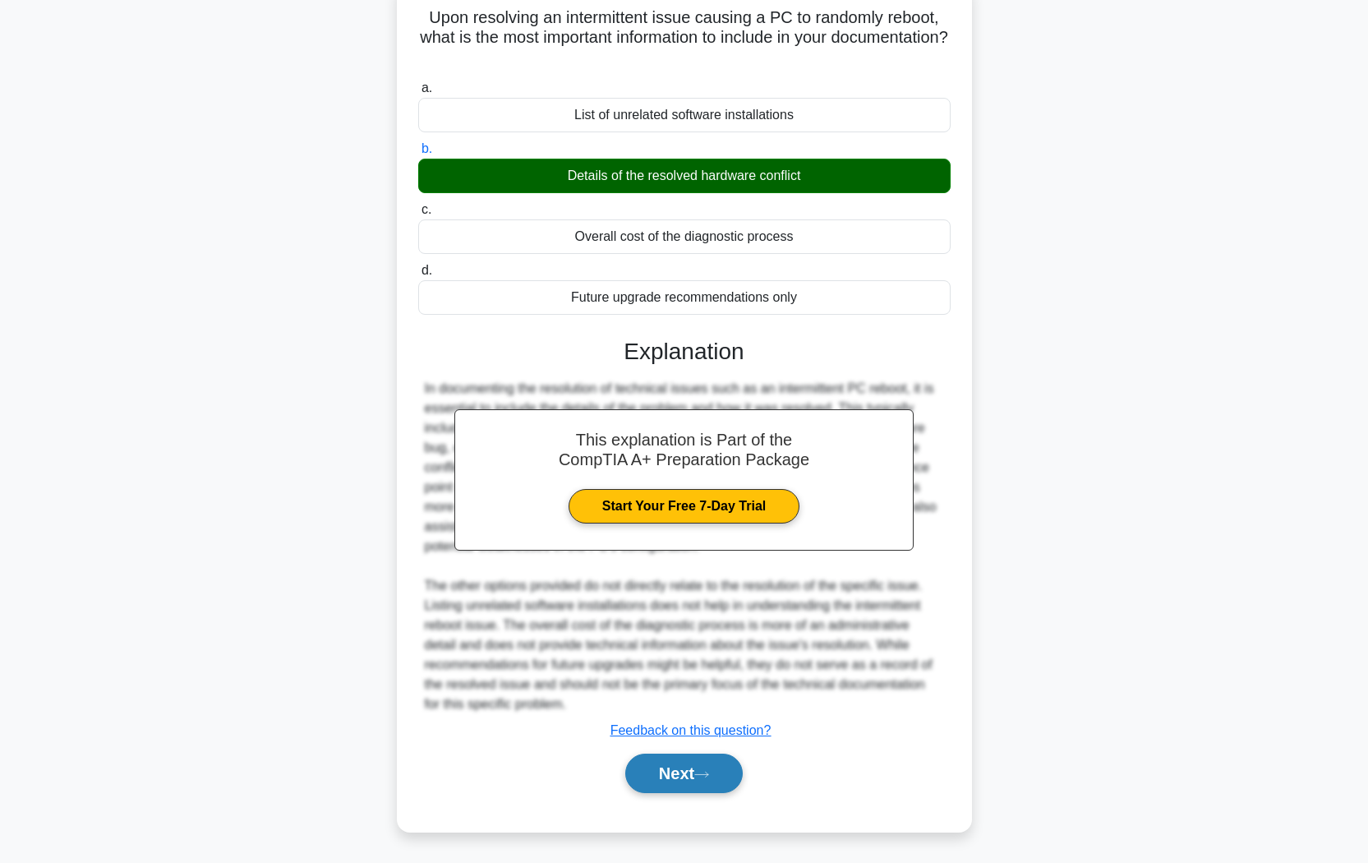
click at [679, 724] on button "Next" at bounding box center [683, 772] width 117 height 39
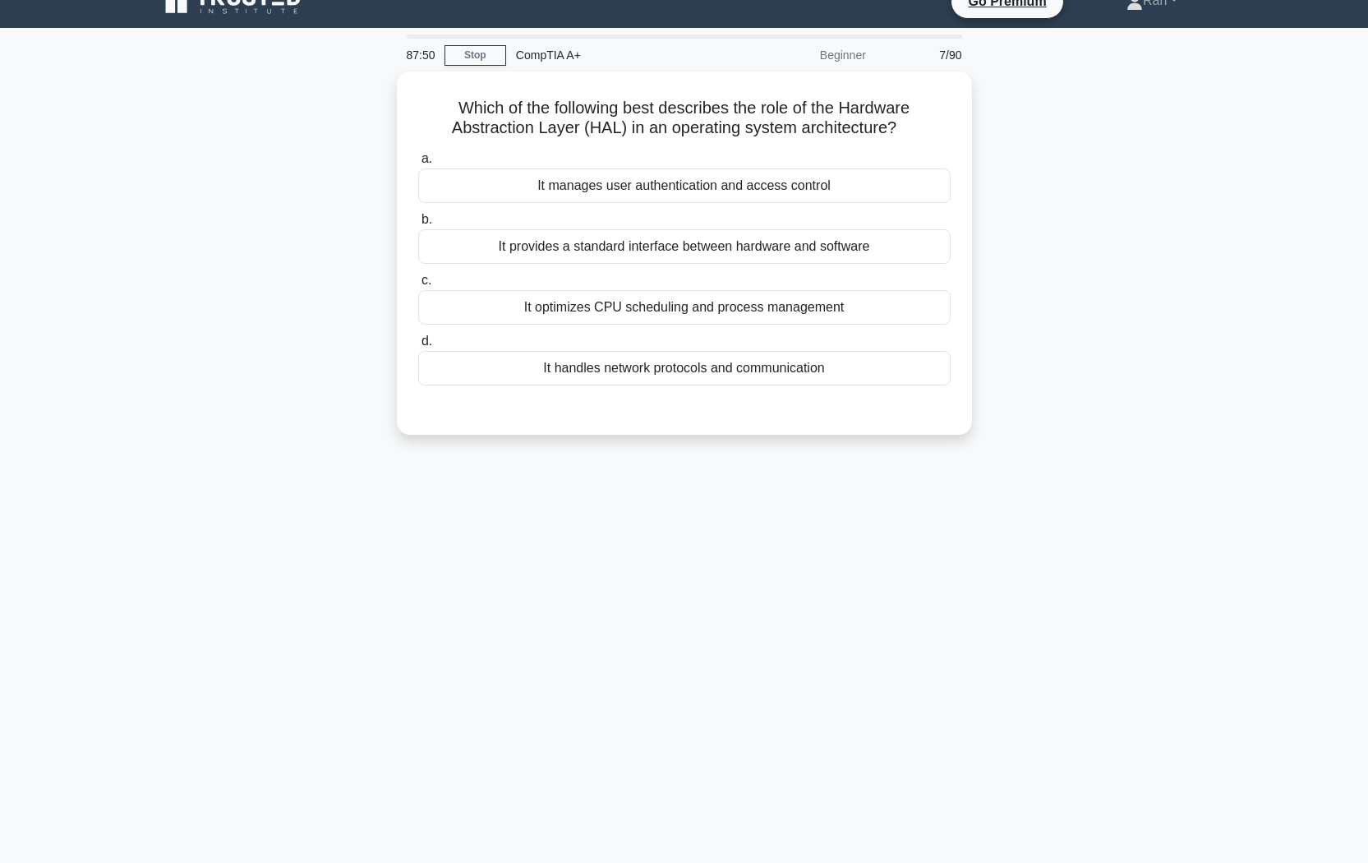
scroll to position [0, 0]
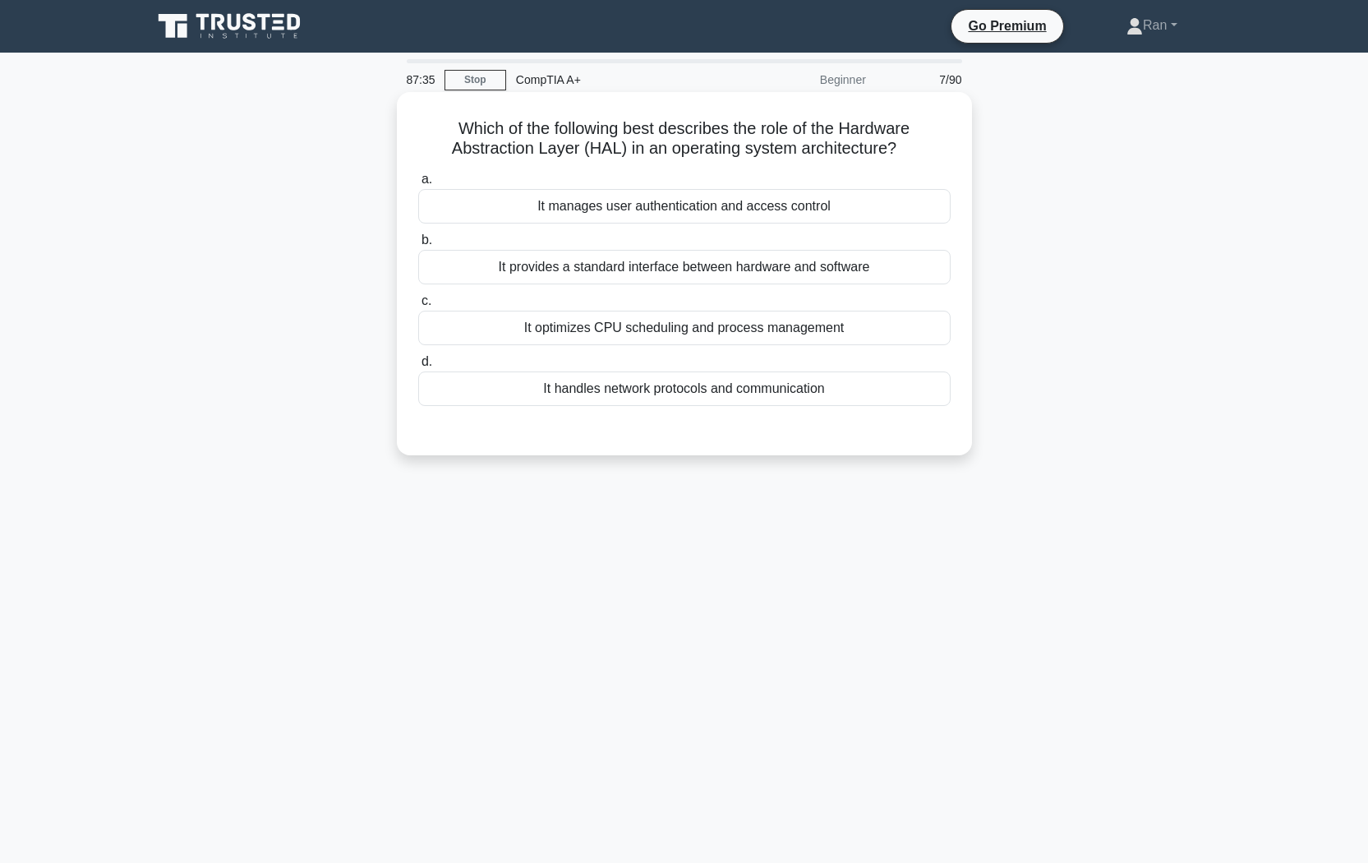
click at [446, 270] on div "It provides a standard interface between hardware and software" at bounding box center [684, 267] width 532 height 35
click at [418, 246] on input "b. It provides a standard interface between hardware and software" at bounding box center [418, 240] width 0 height 11
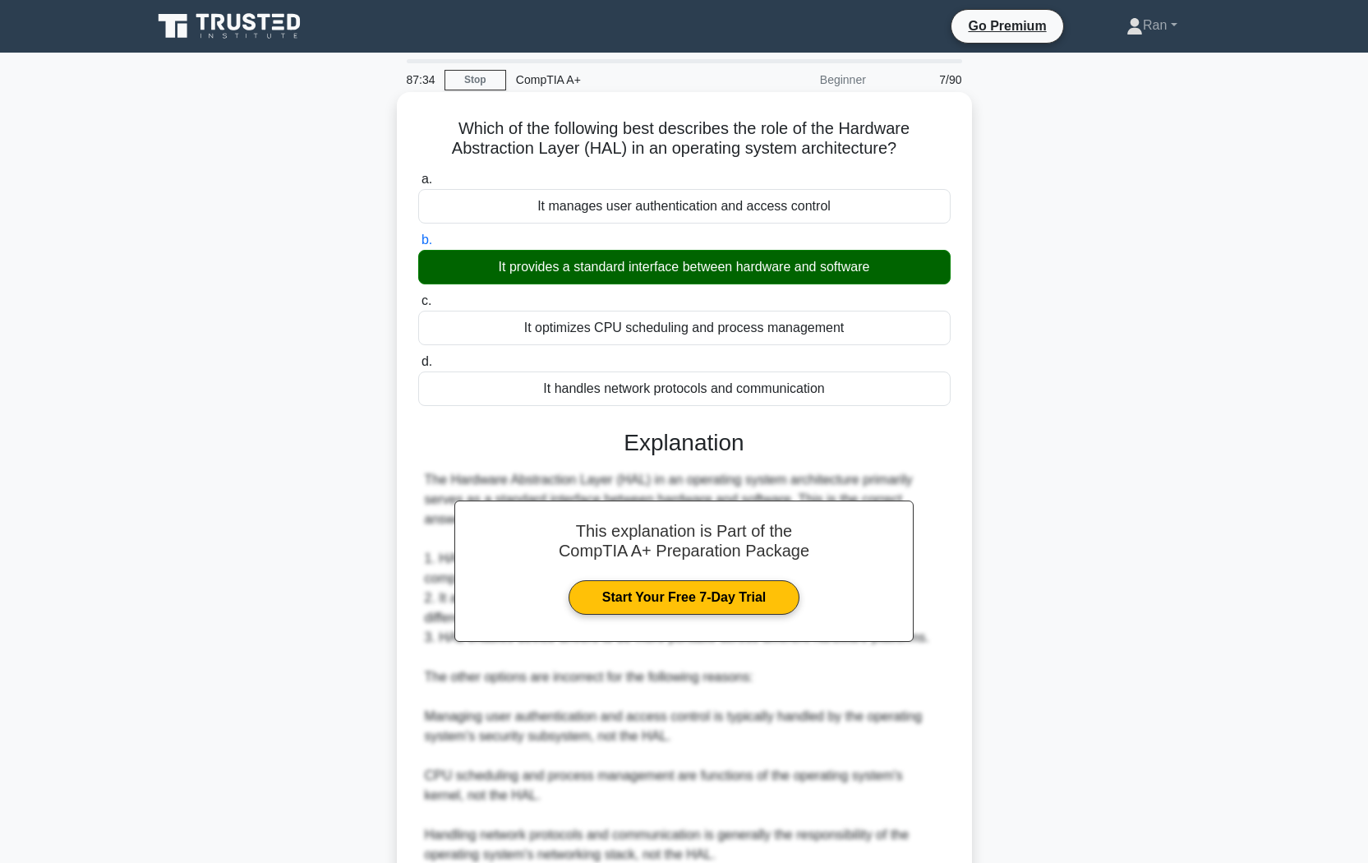
scroll to position [211, 0]
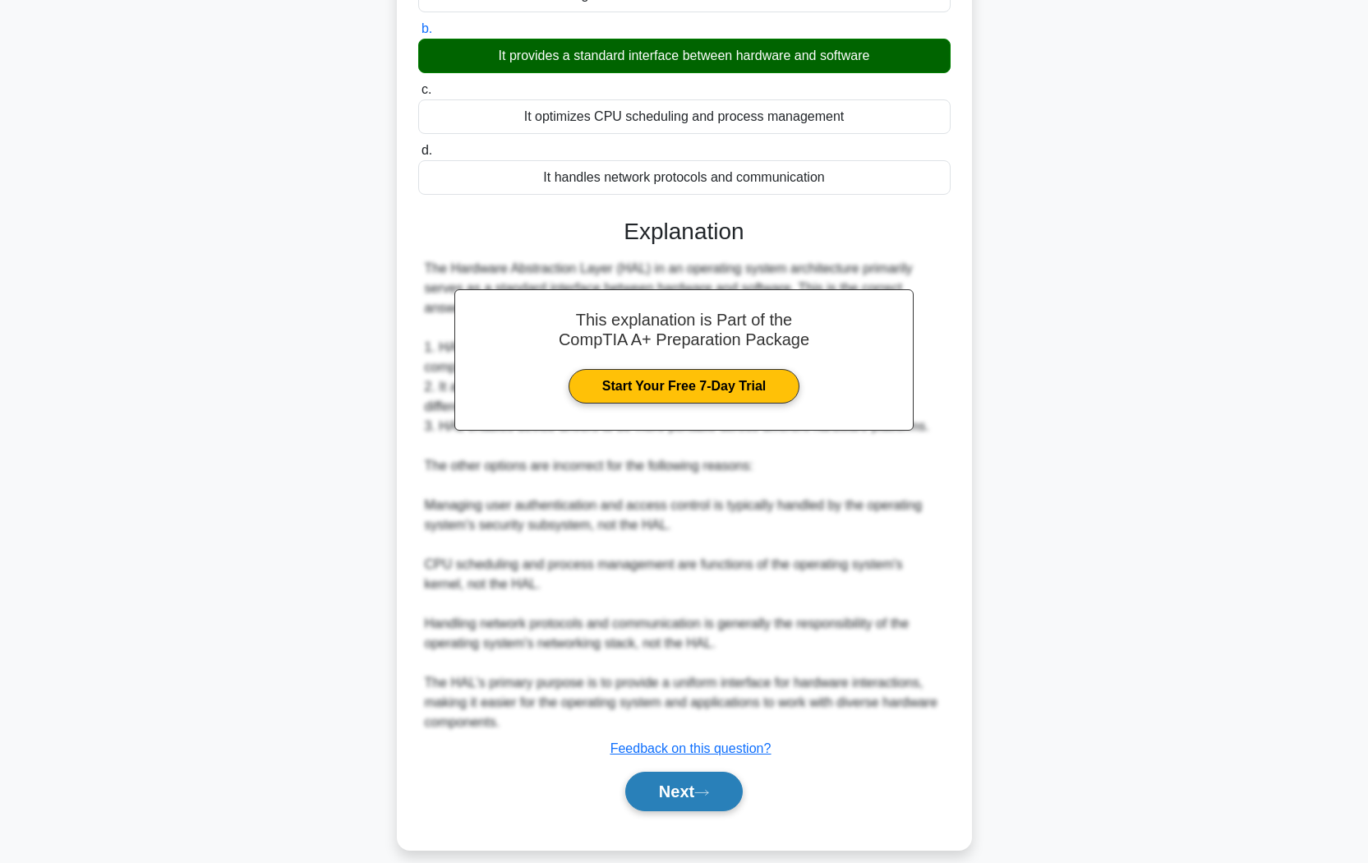
drag, startPoint x: 728, startPoint y: 765, endPoint x: 720, endPoint y: 729, distance: 36.9
click at [728, 724] on button "Next" at bounding box center [683, 790] width 117 height 39
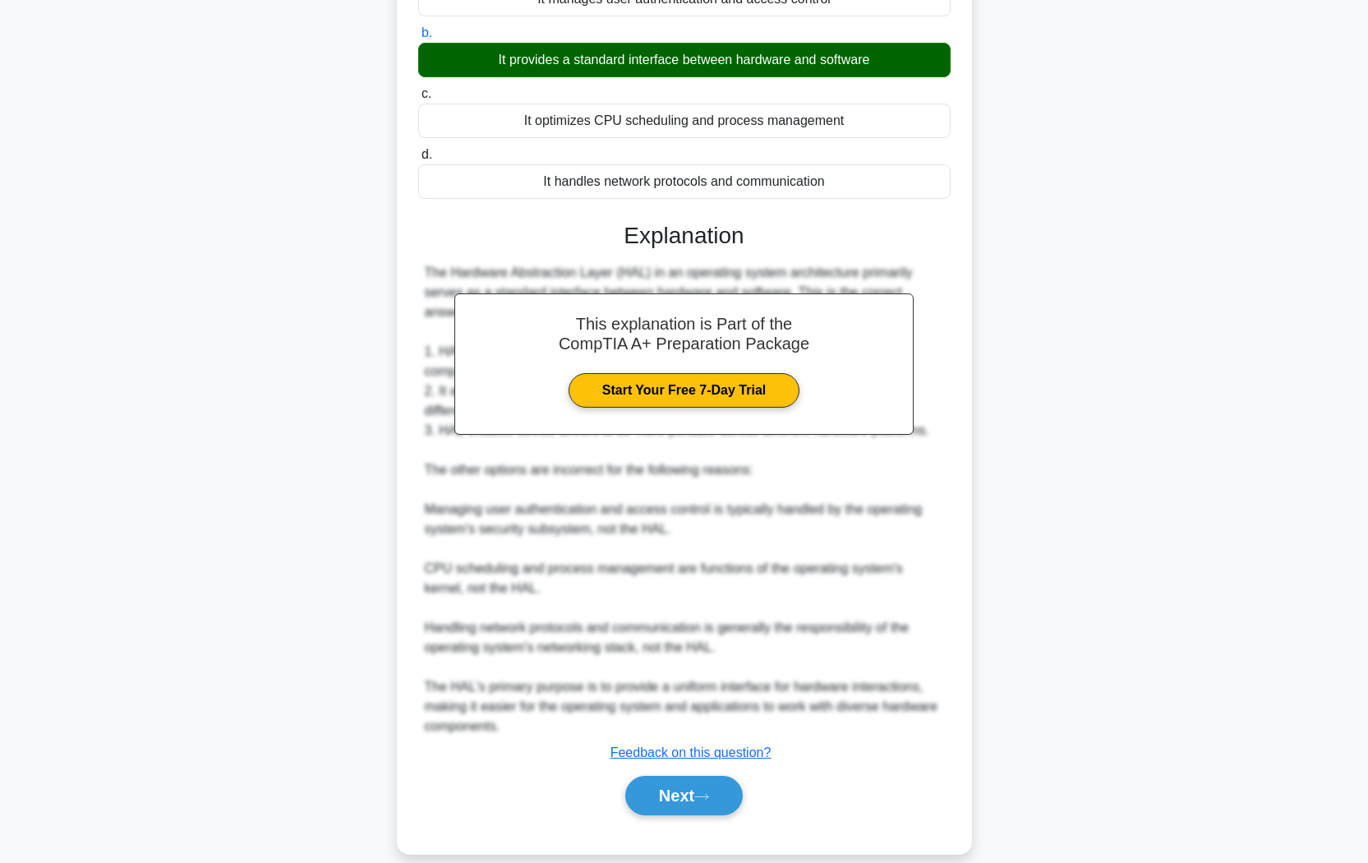
scroll to position [0, 0]
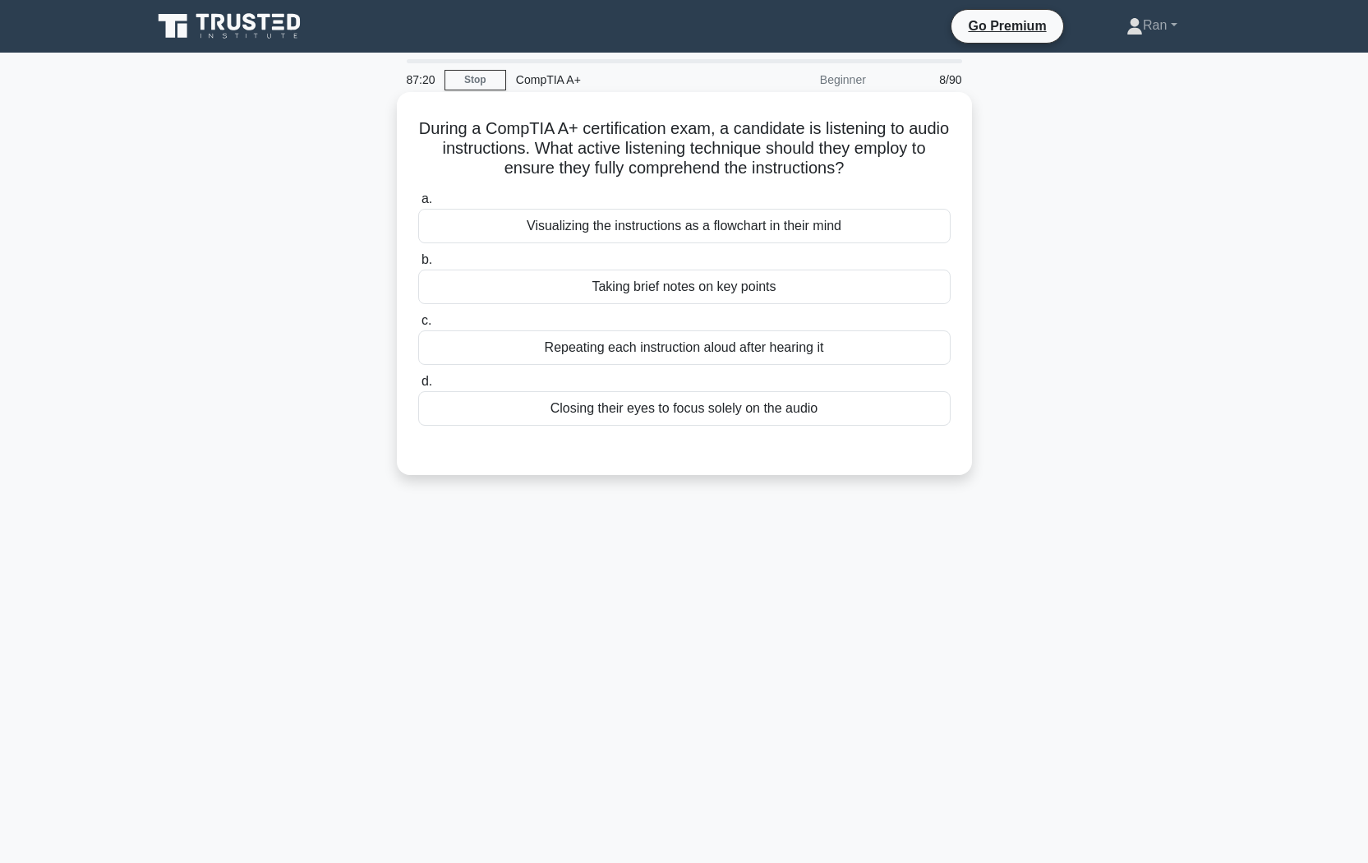
click at [638, 350] on div "Repeating each instruction aloud after hearing it" at bounding box center [684, 347] width 532 height 35
click at [418, 326] on input "c. Repeating each instruction aloud after hearing it" at bounding box center [418, 320] width 0 height 11
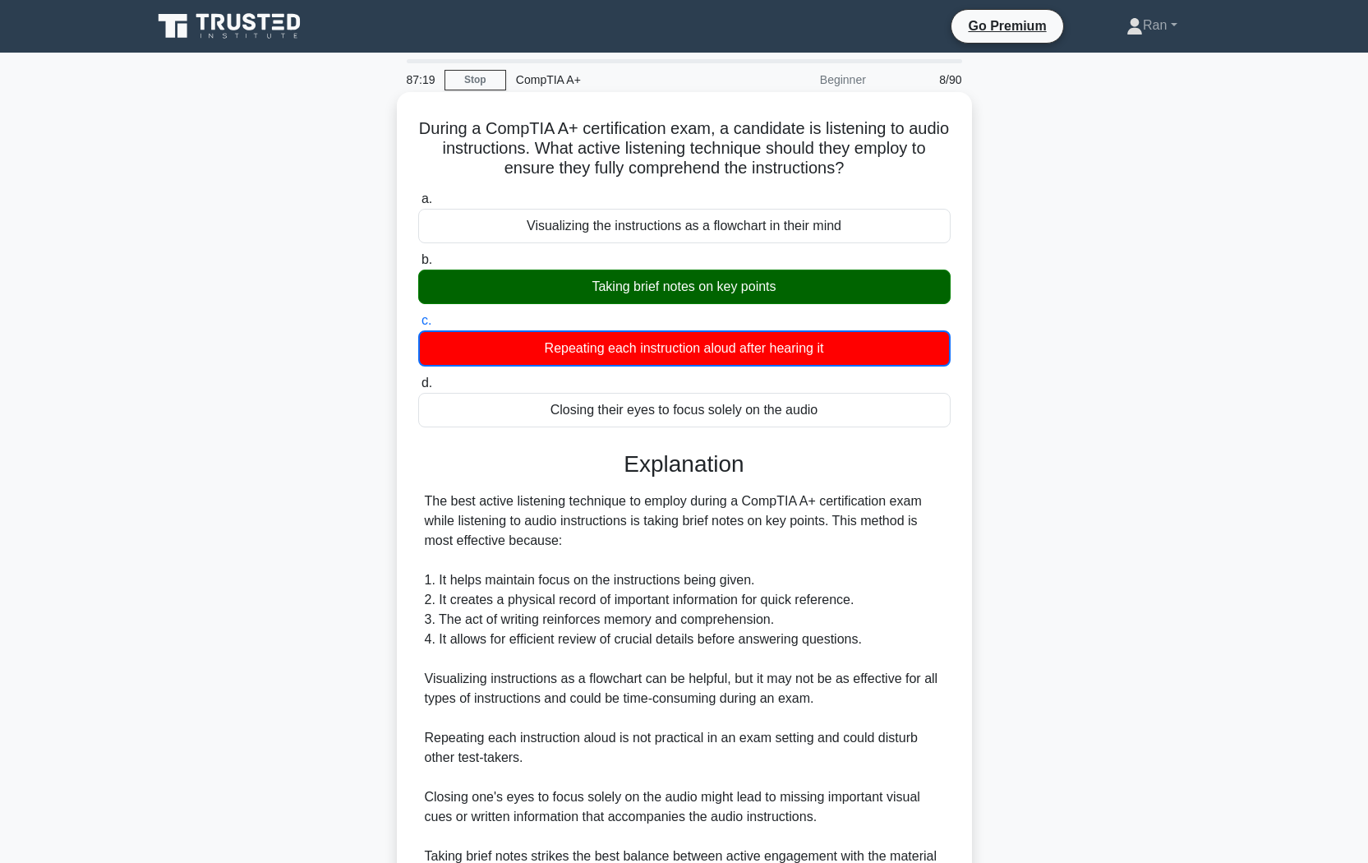
scroll to position [173, 0]
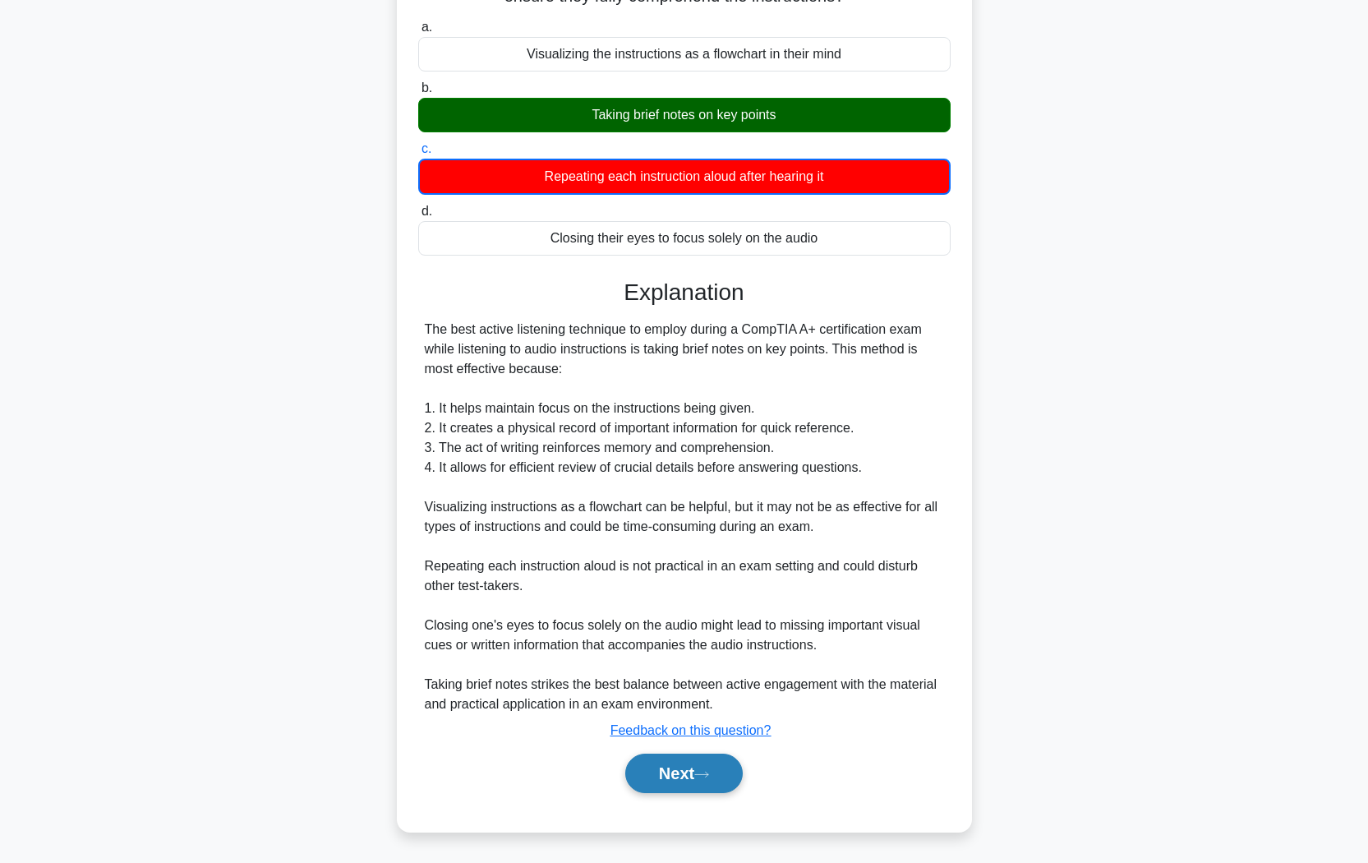
click at [703, 724] on button "Next" at bounding box center [683, 772] width 117 height 39
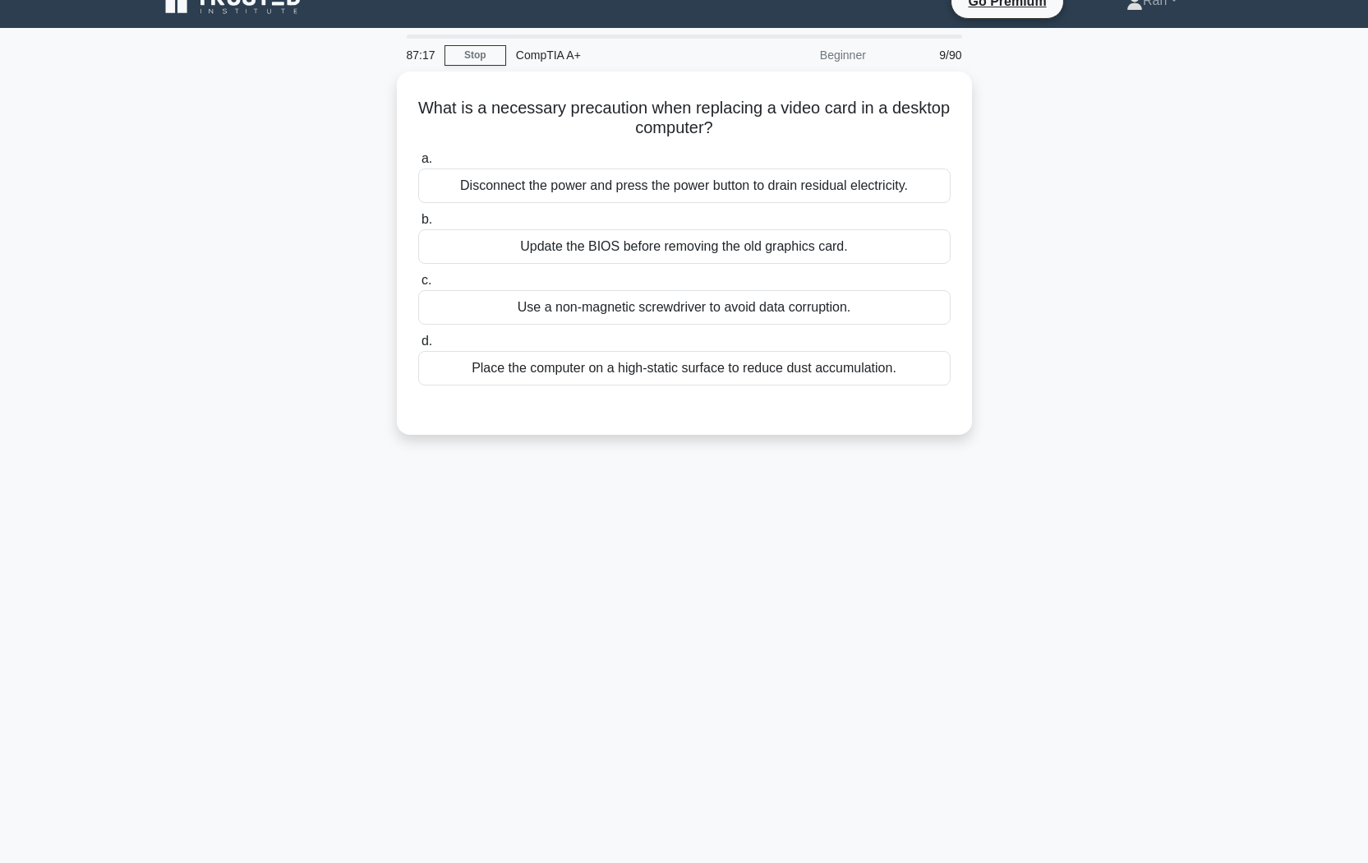
scroll to position [0, 0]
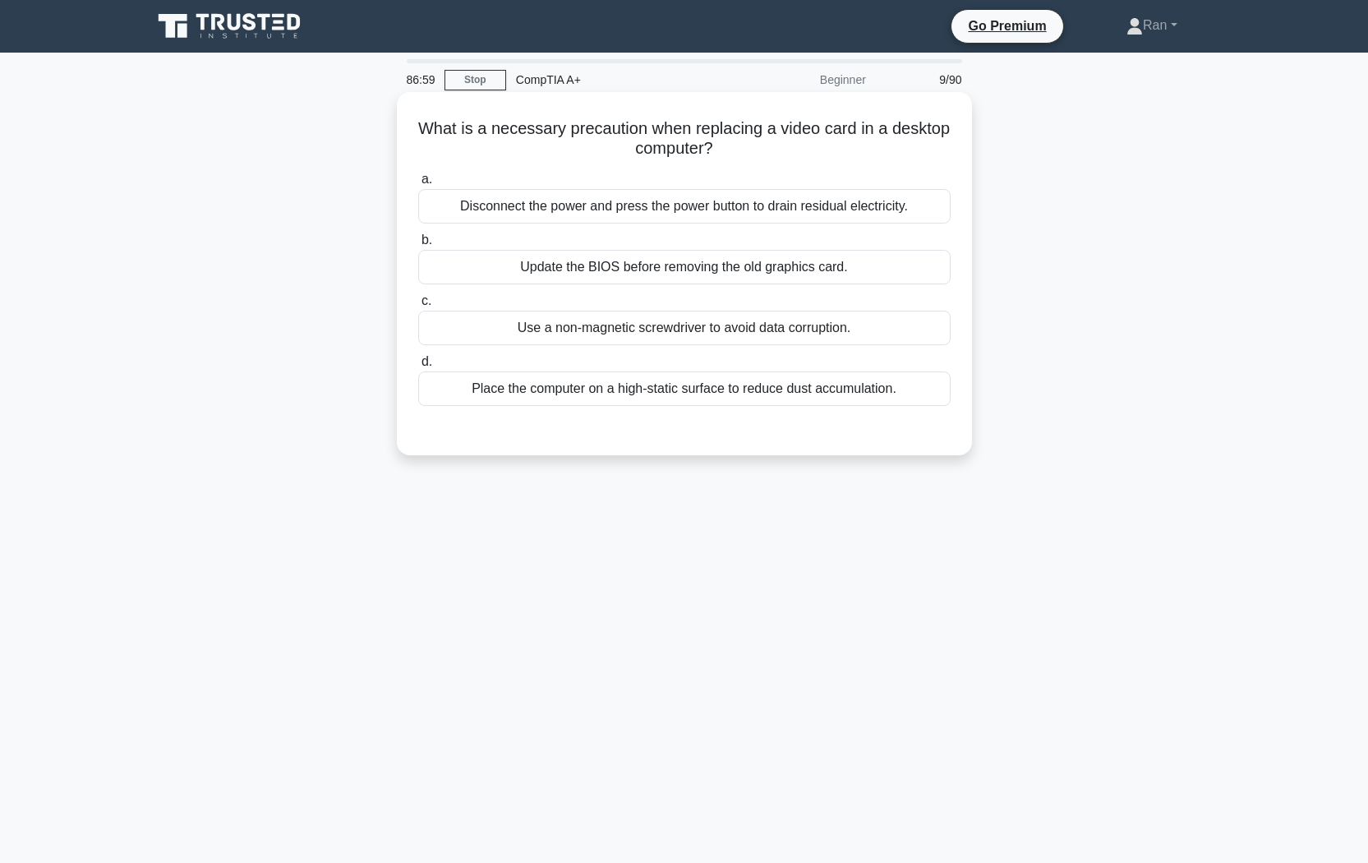
click at [614, 206] on div "Disconnect the power and press the power button to drain residual electricity." at bounding box center [684, 206] width 532 height 35
click at [418, 185] on input "a. Disconnect the power and press the power button to drain residual electricit…" at bounding box center [418, 179] width 0 height 11
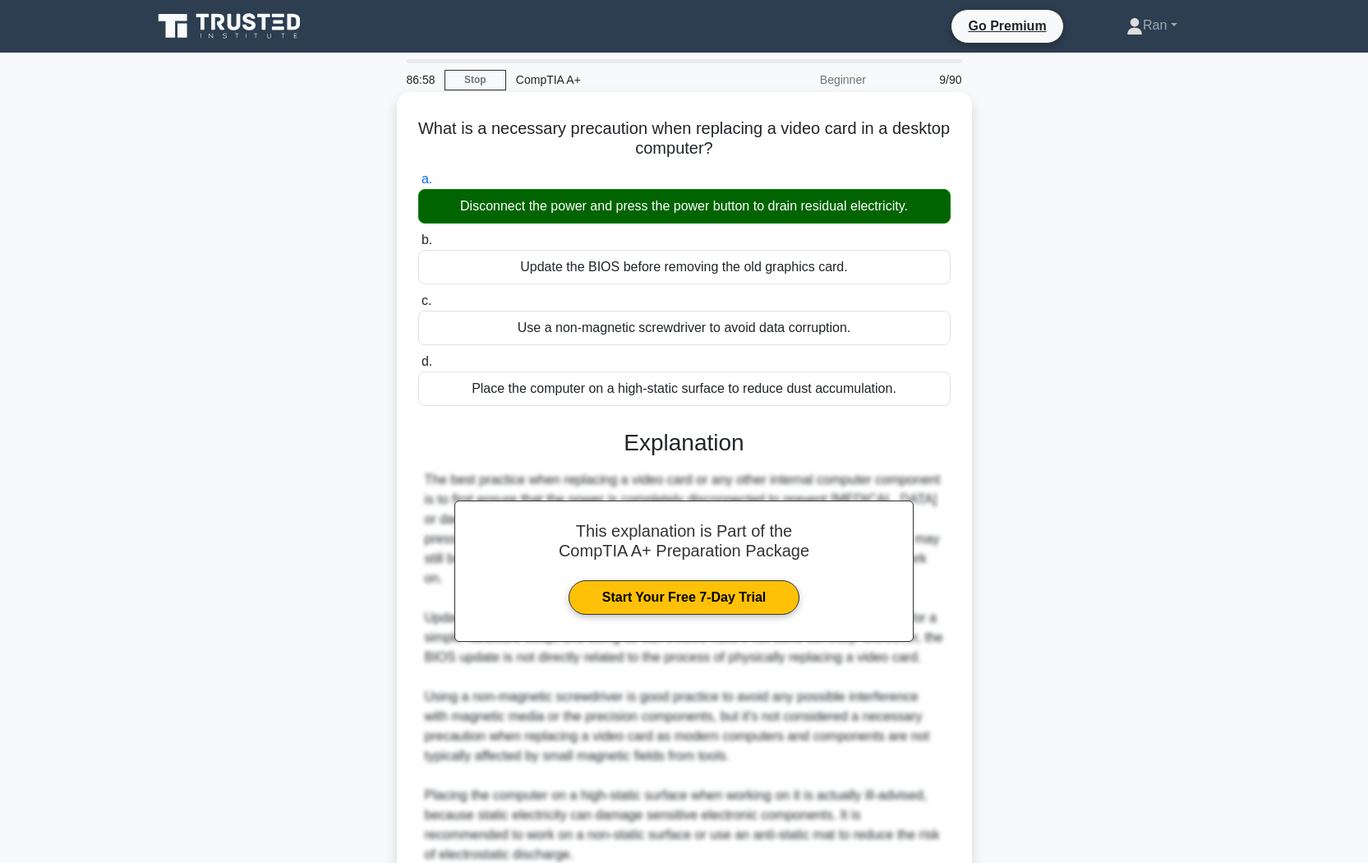
scroll to position [132, 0]
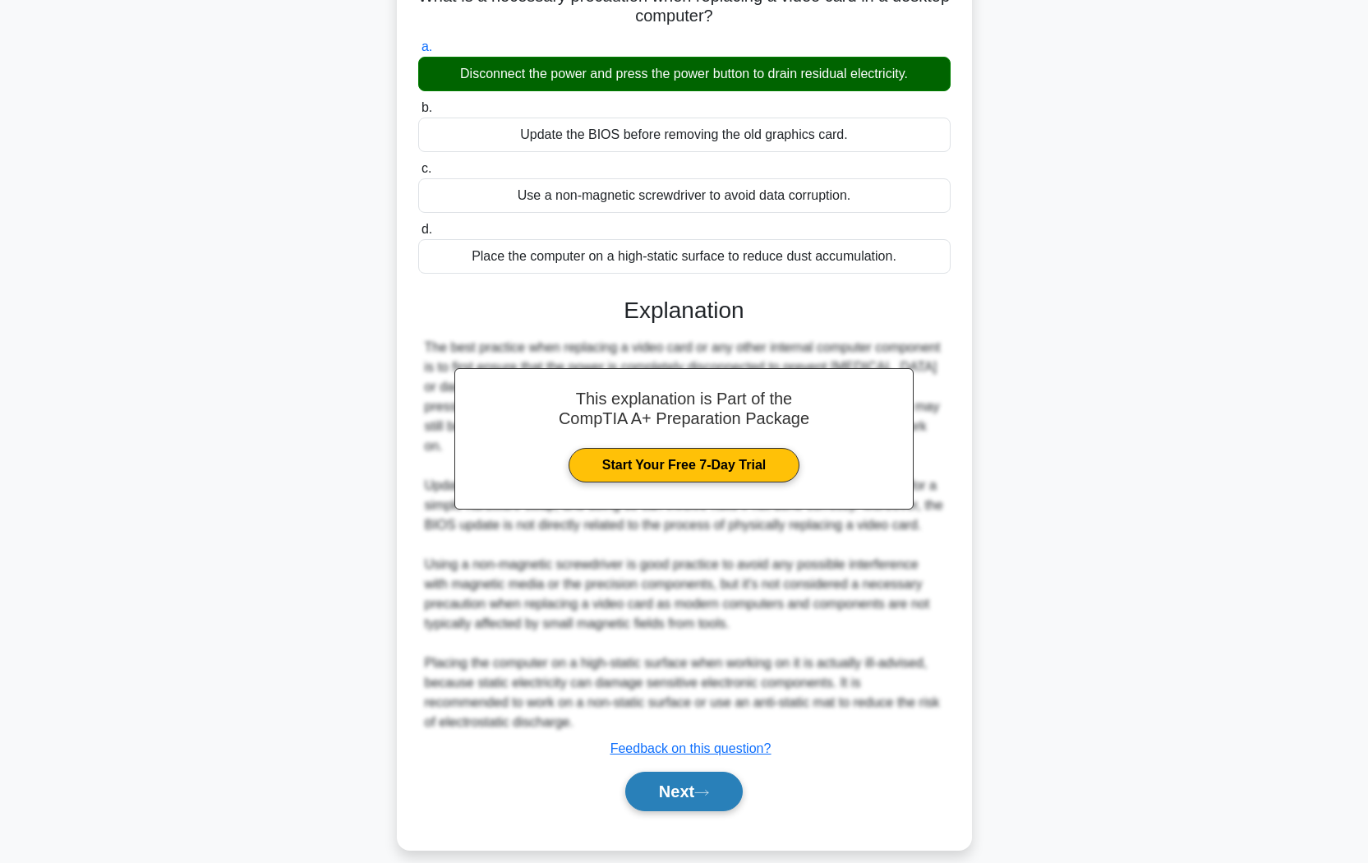
click at [716, 724] on button "Next" at bounding box center [683, 790] width 117 height 39
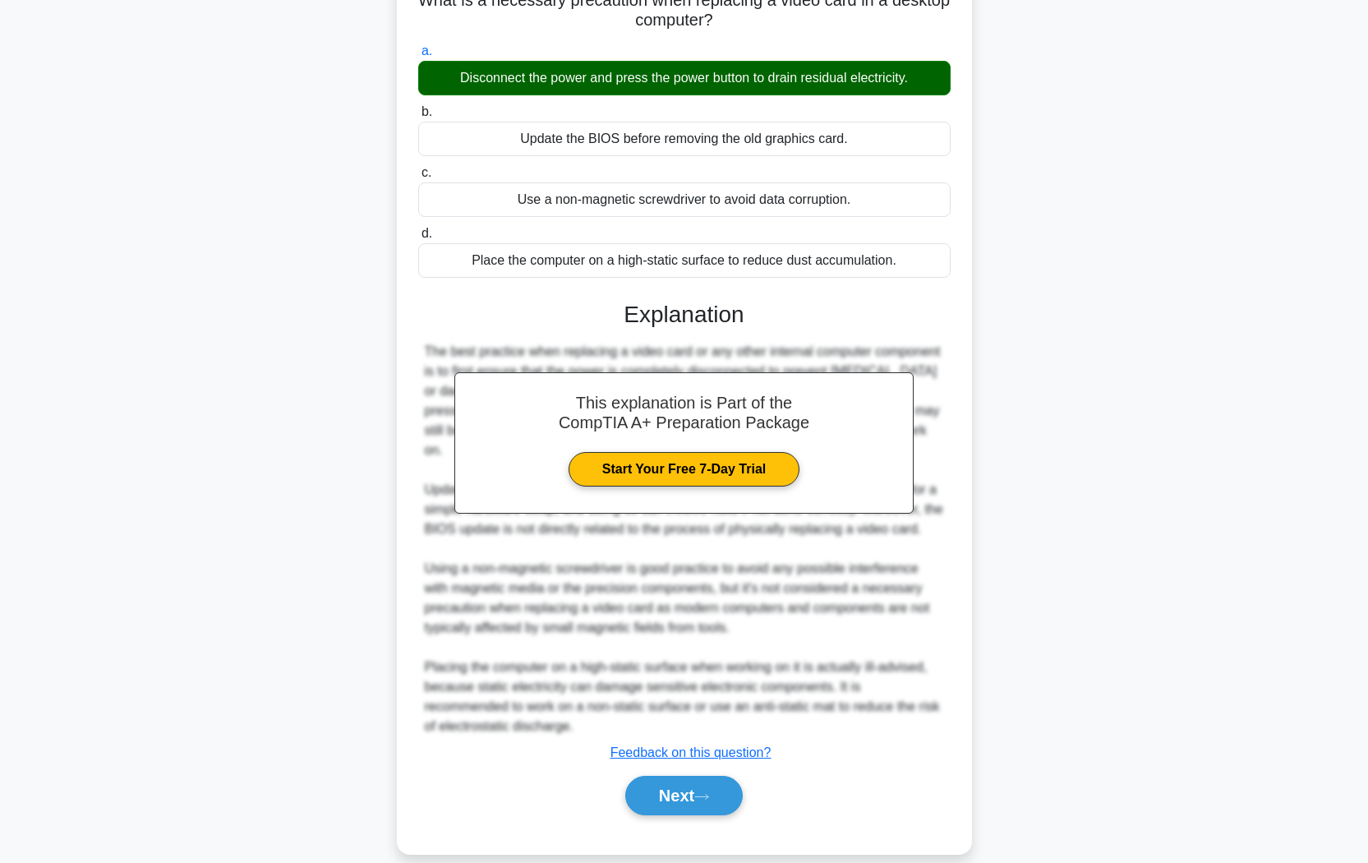
scroll to position [0, 0]
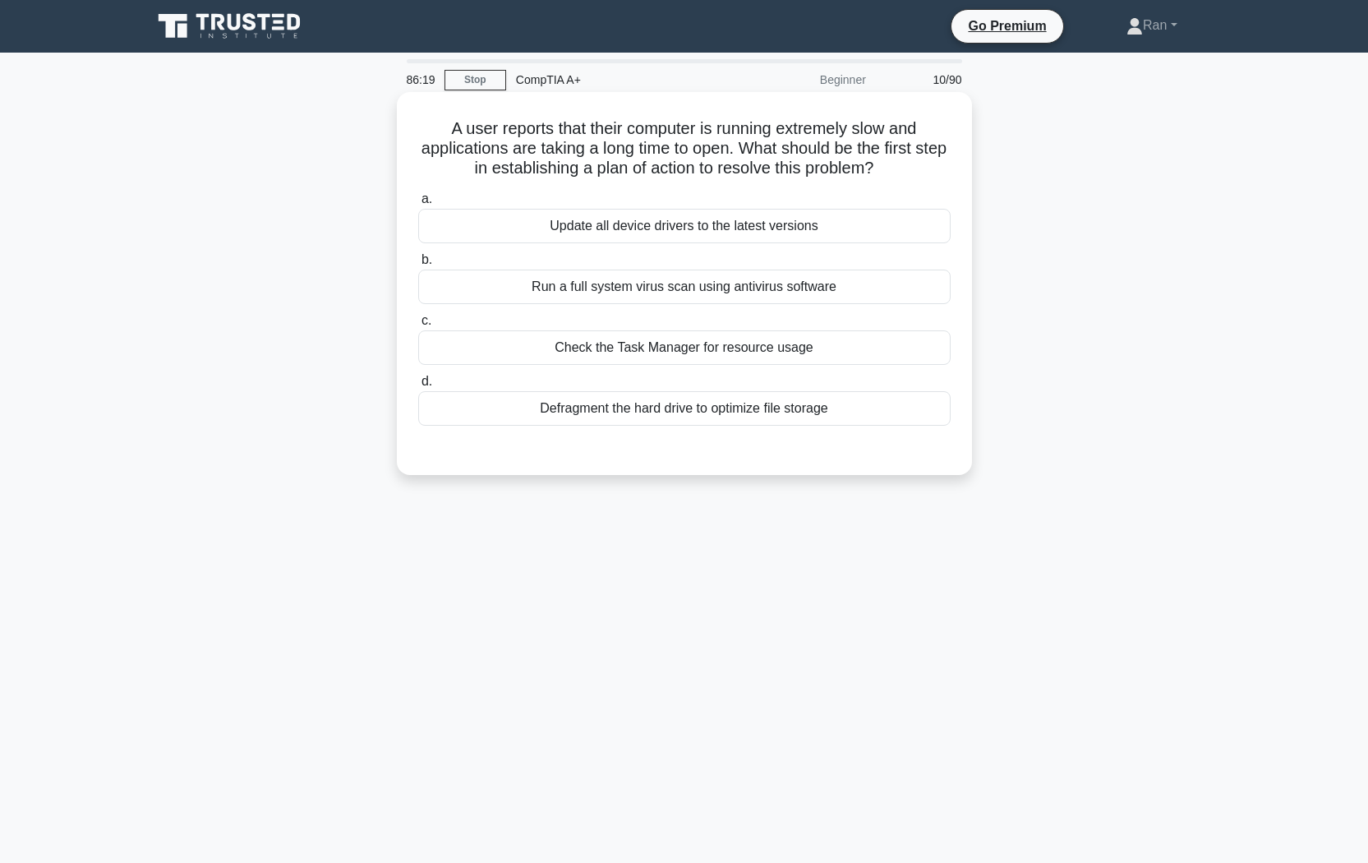
click at [591, 350] on div "Check the Task Manager for resource usage" at bounding box center [684, 347] width 532 height 35
click at [418, 326] on input "c. Check the Task Manager for resource usage" at bounding box center [418, 320] width 0 height 11
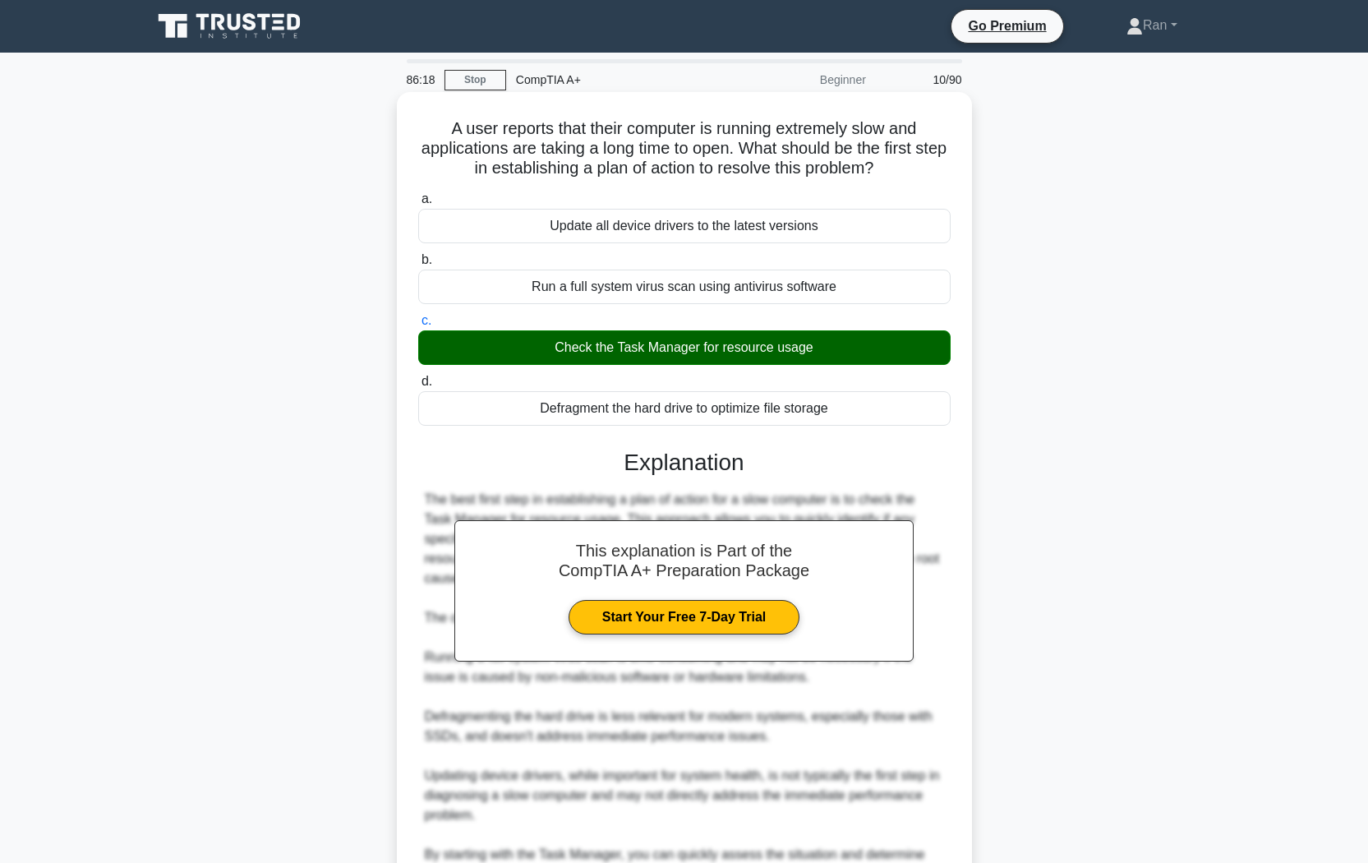
scroll to position [191, 0]
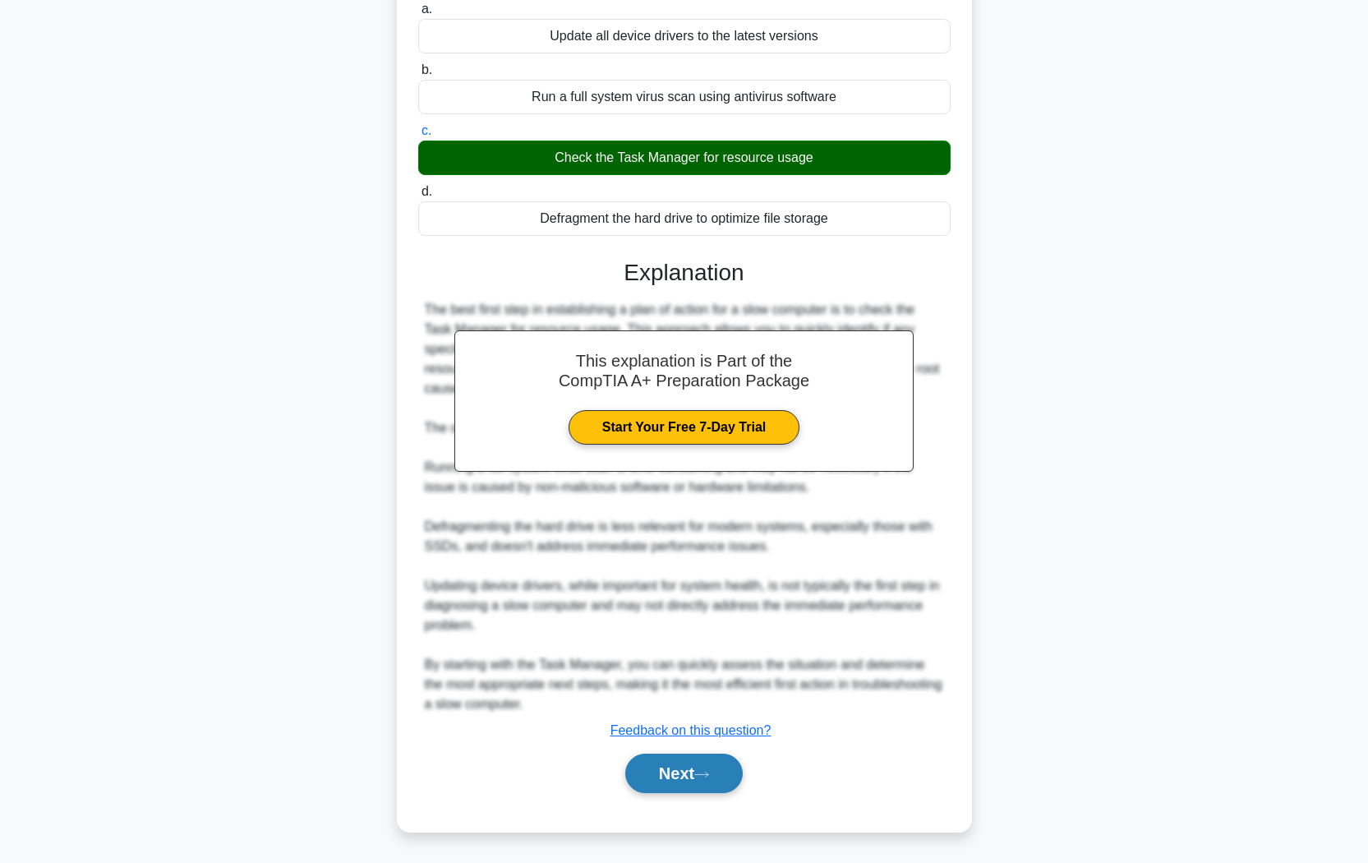
click at [702, 724] on button "Next" at bounding box center [683, 772] width 117 height 39
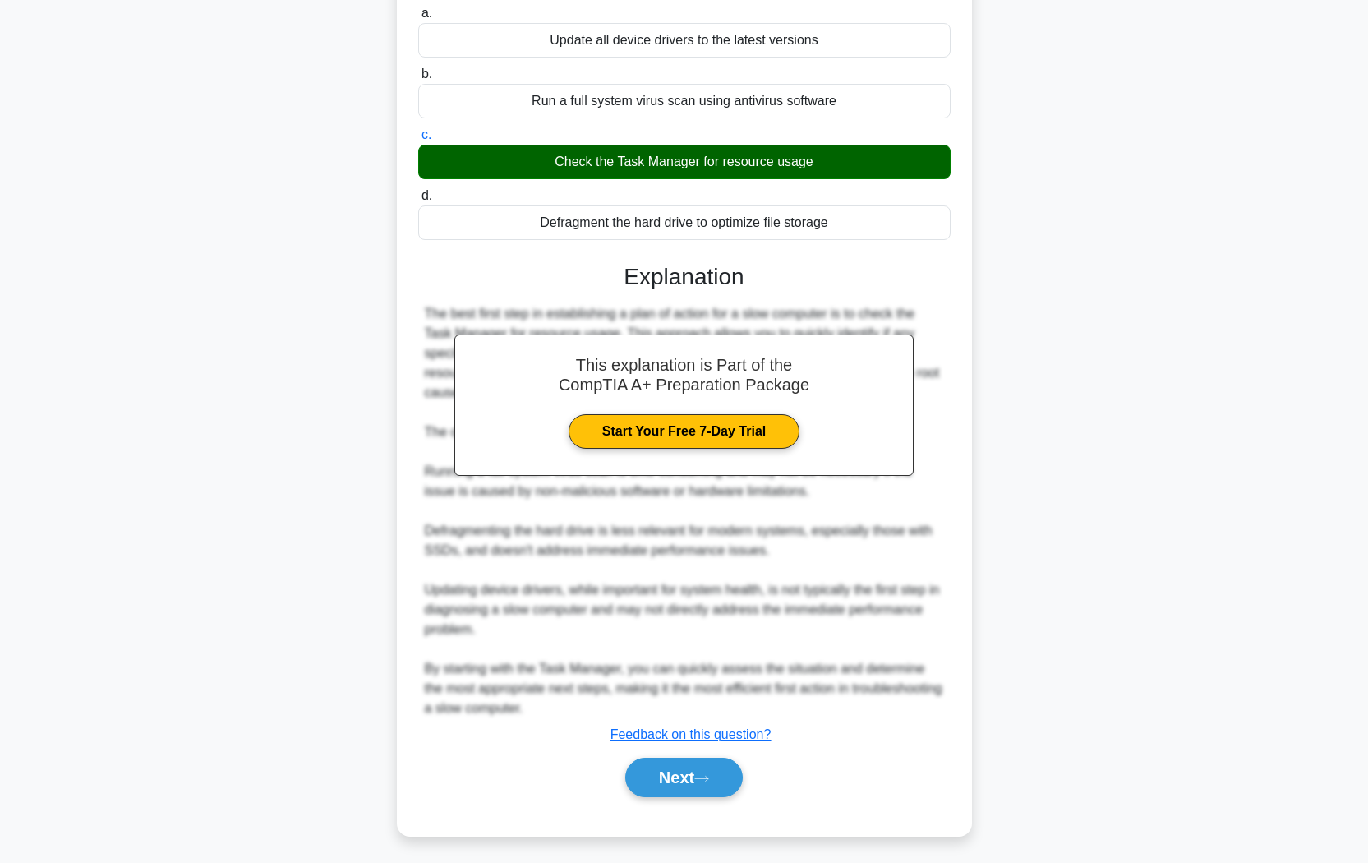
scroll to position [0, 0]
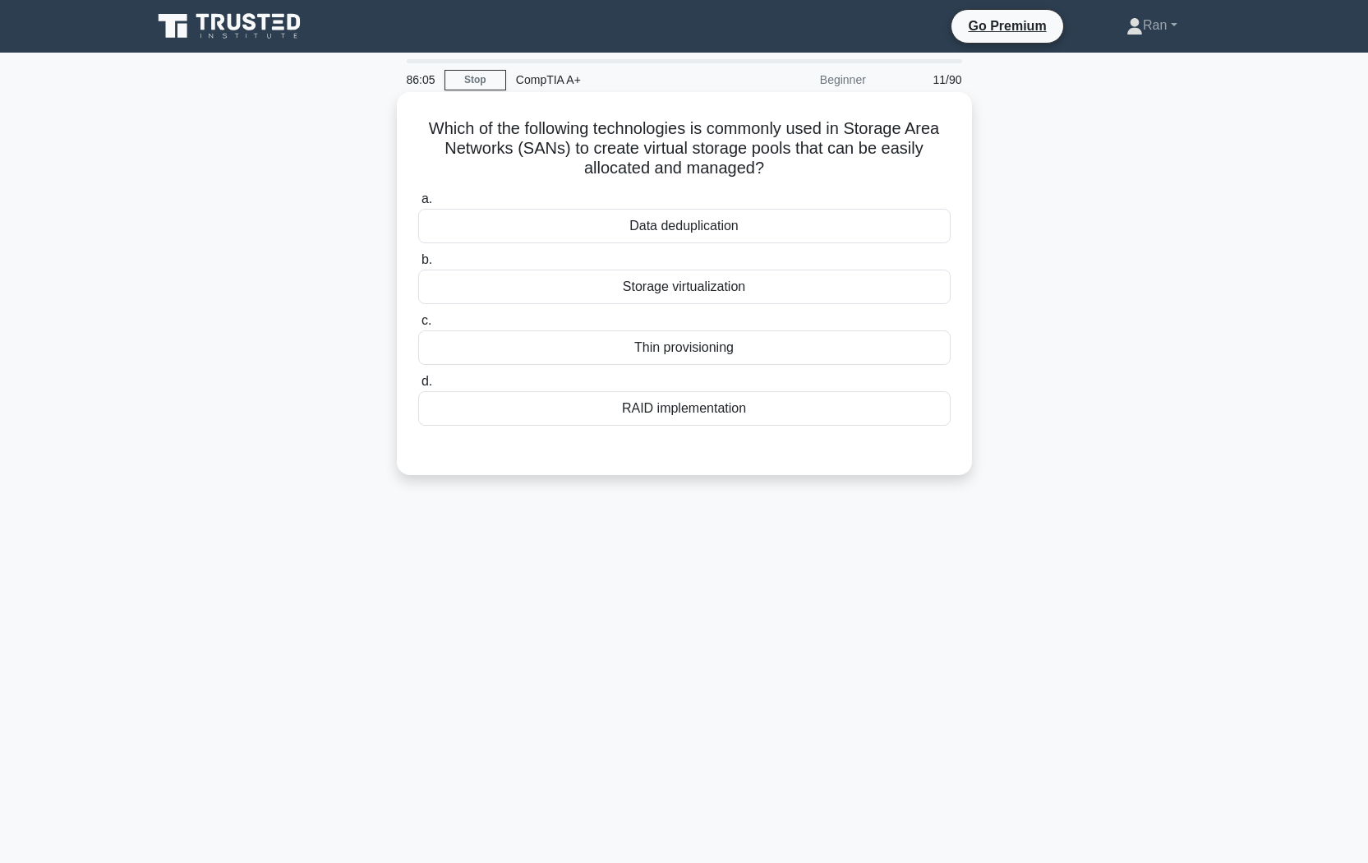
click at [679, 281] on div "Storage virtualization" at bounding box center [684, 286] width 532 height 35
click at [418, 265] on input "b. Storage virtualization" at bounding box center [418, 260] width 0 height 11
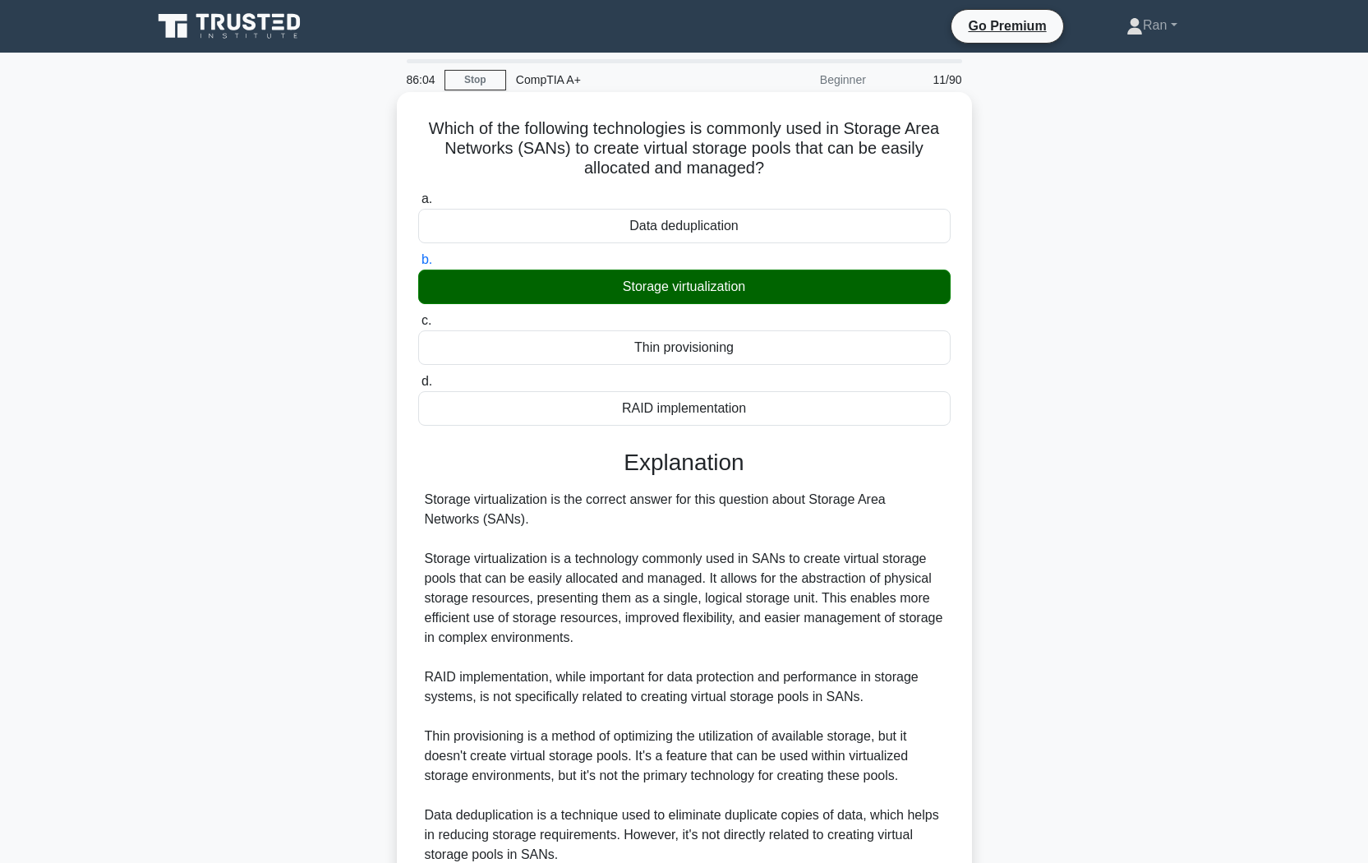
scroll to position [231, 0]
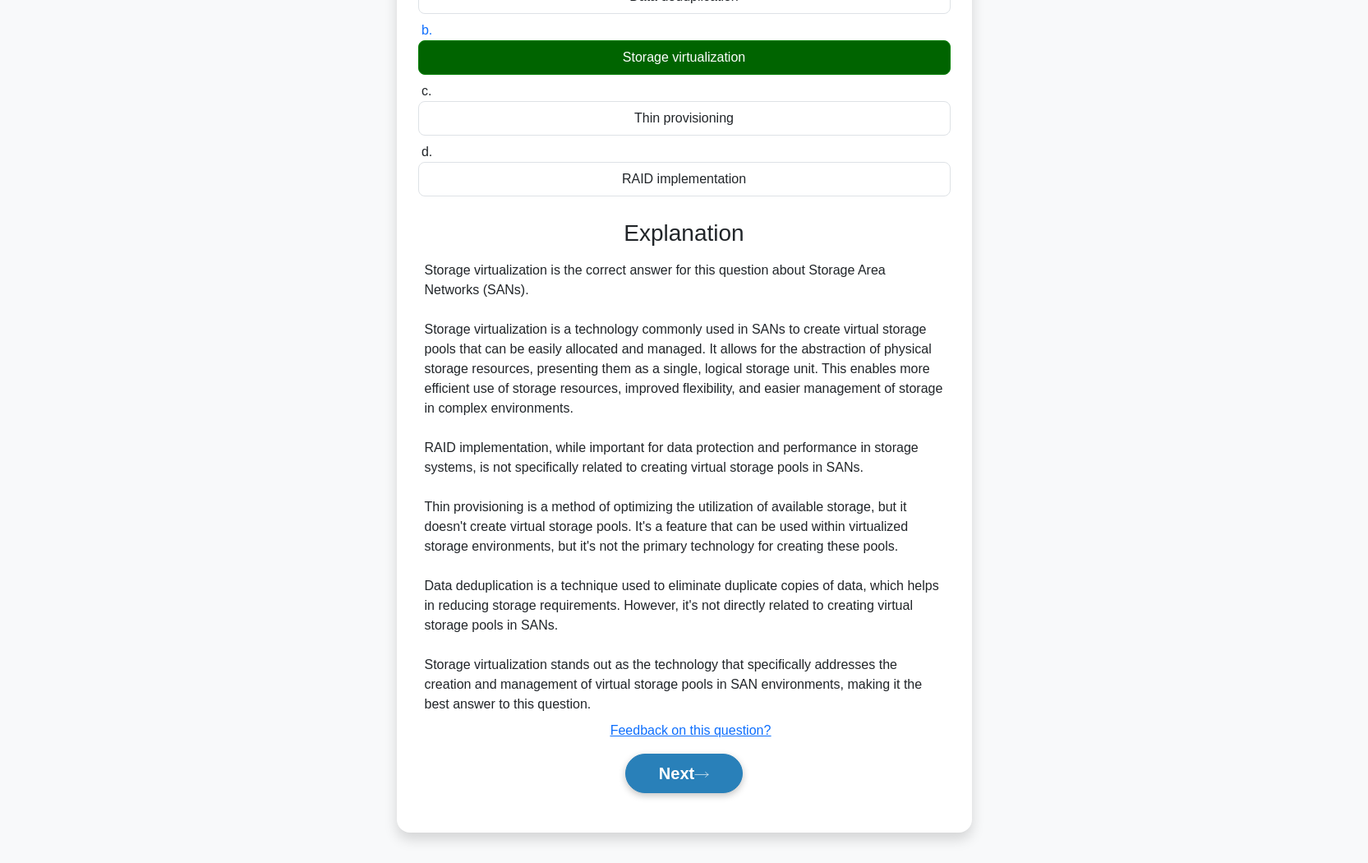
click at [670, 724] on button "Next" at bounding box center [683, 772] width 117 height 39
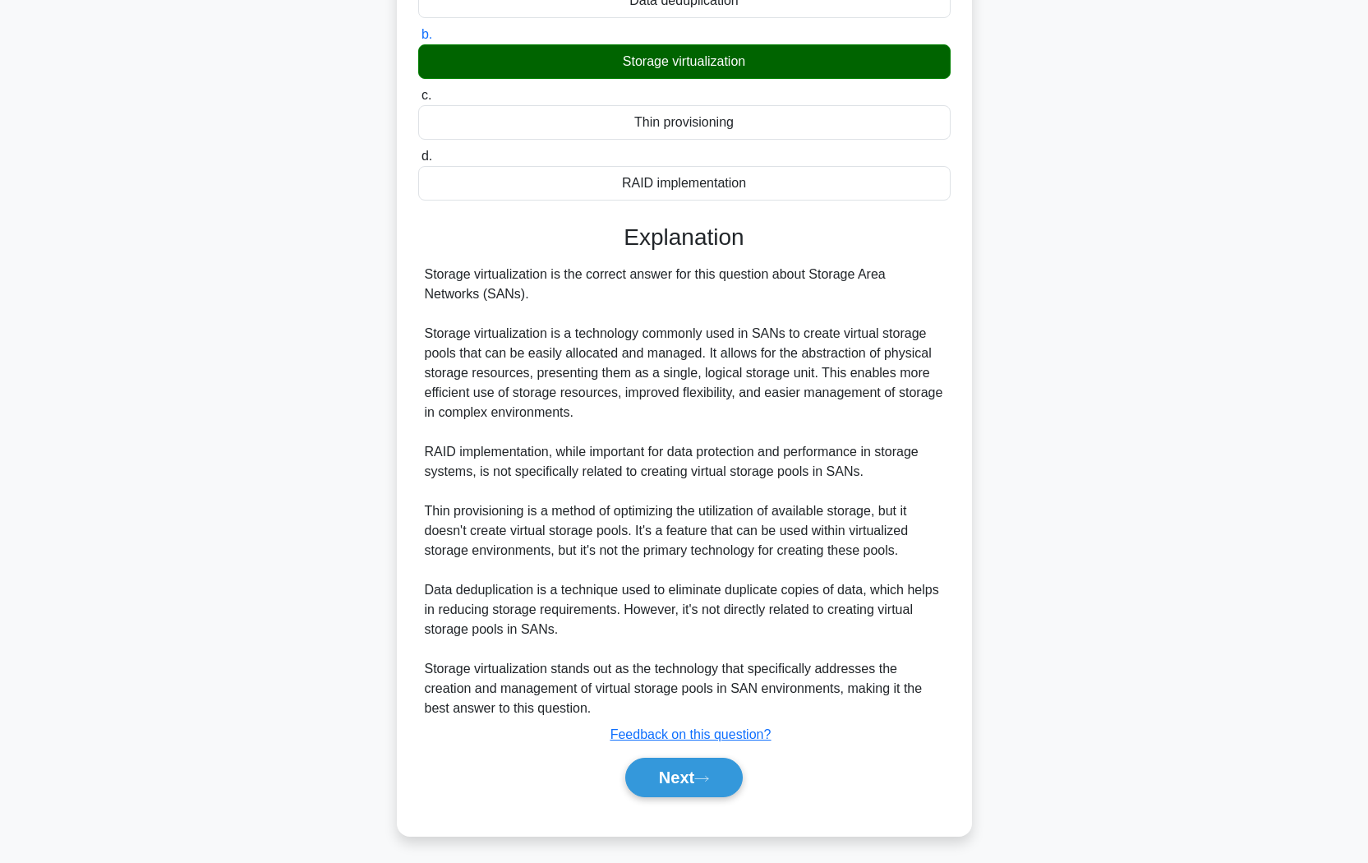
scroll to position [0, 0]
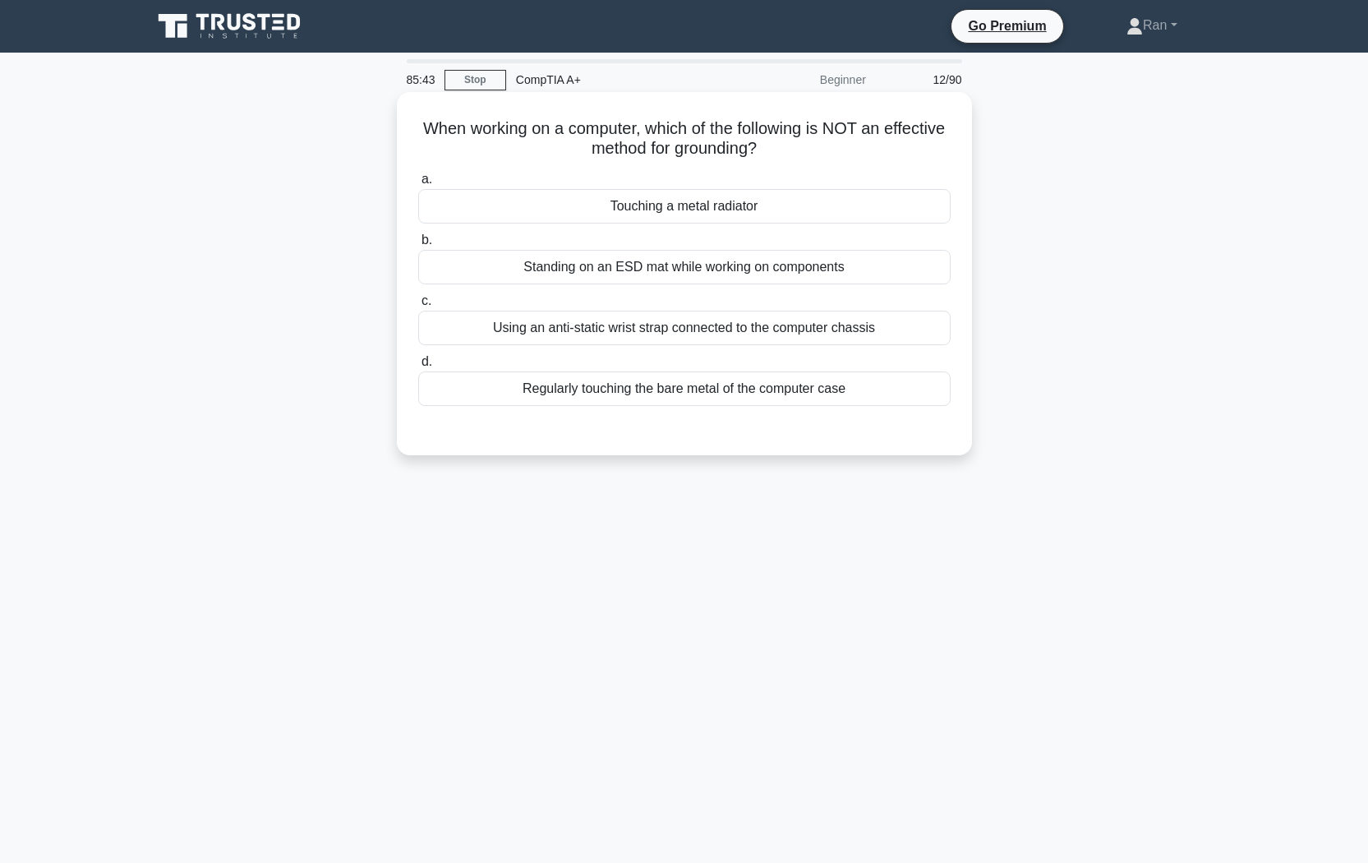
click at [596, 211] on div "Touching a metal radiator" at bounding box center [684, 206] width 532 height 35
click at [418, 185] on input "a. Touching a metal radiator" at bounding box center [418, 179] width 0 height 11
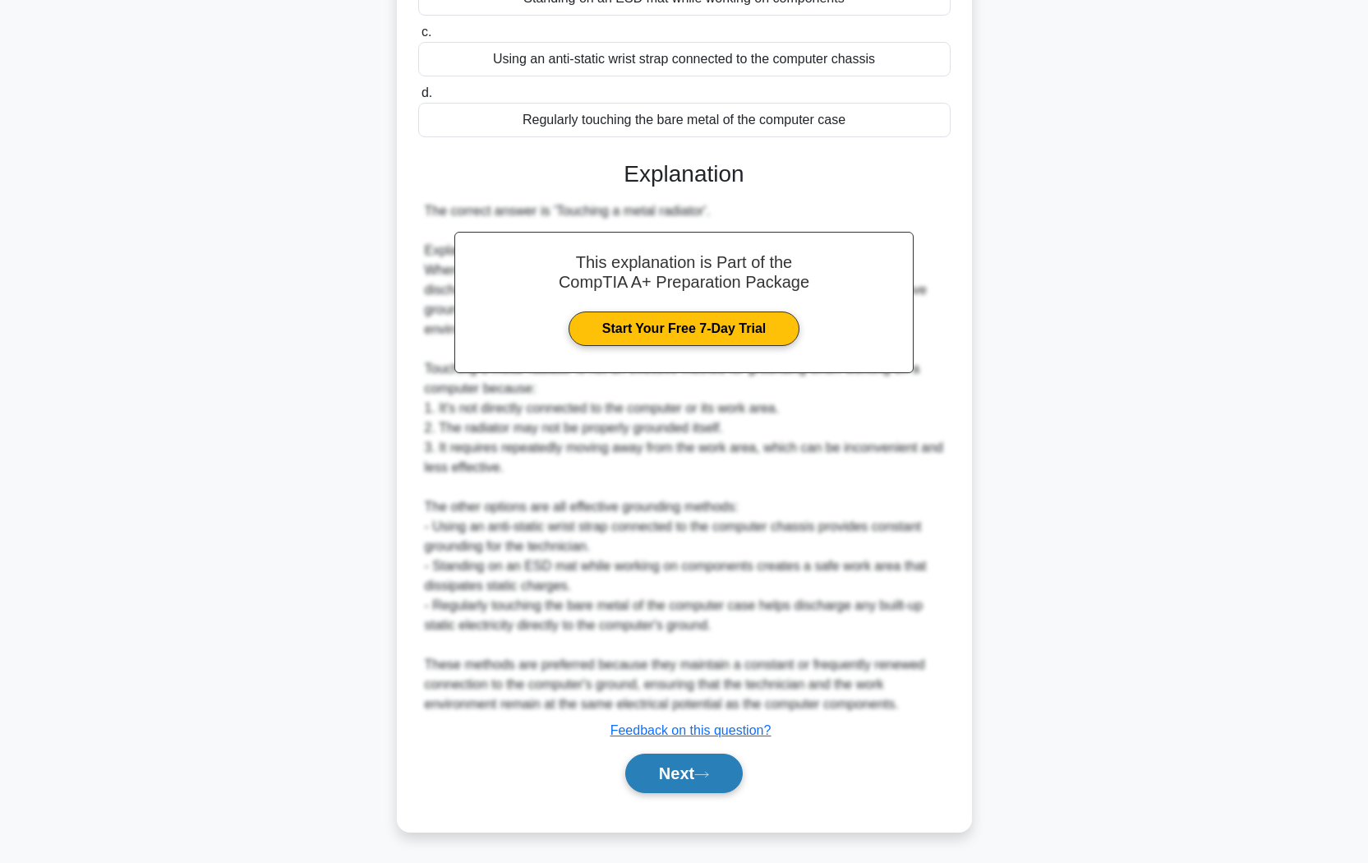
click at [673, 724] on button "Next" at bounding box center [683, 772] width 117 height 39
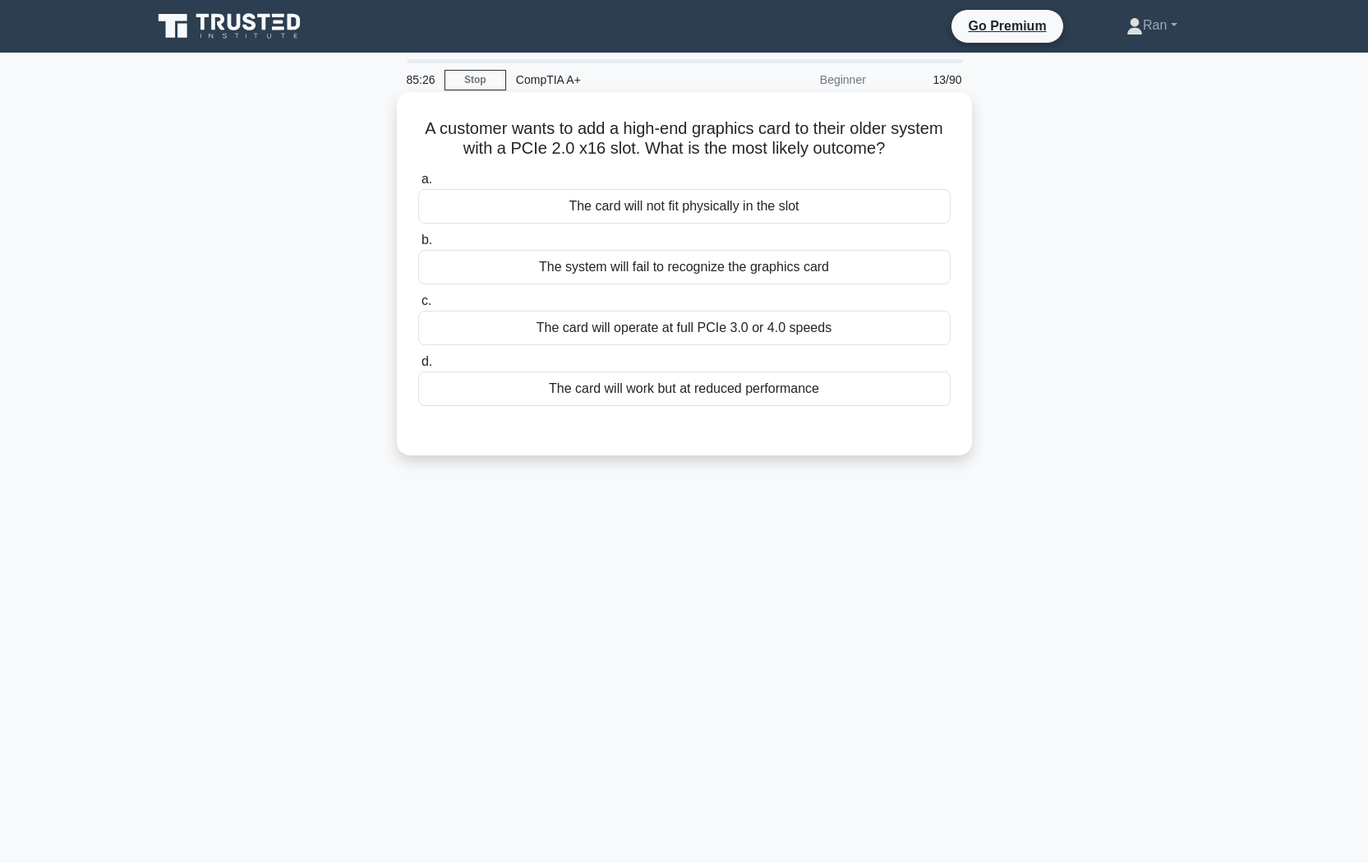
click at [524, 189] on label "a. The card will not fit physically in the slot" at bounding box center [684, 196] width 532 height 54
click at [418, 185] on input "a. The card will not fit physically in the slot" at bounding box center [418, 179] width 0 height 11
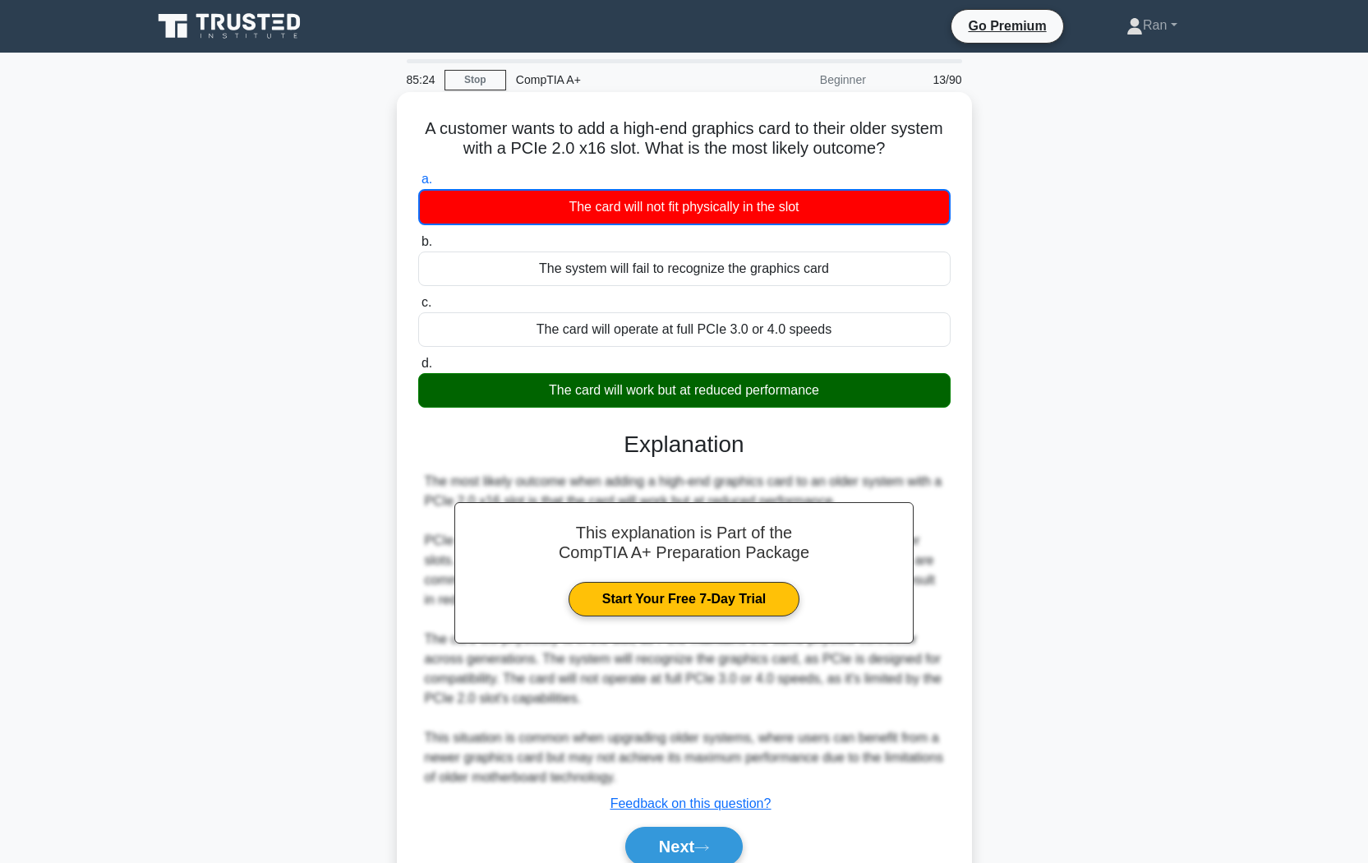
scroll to position [75, 0]
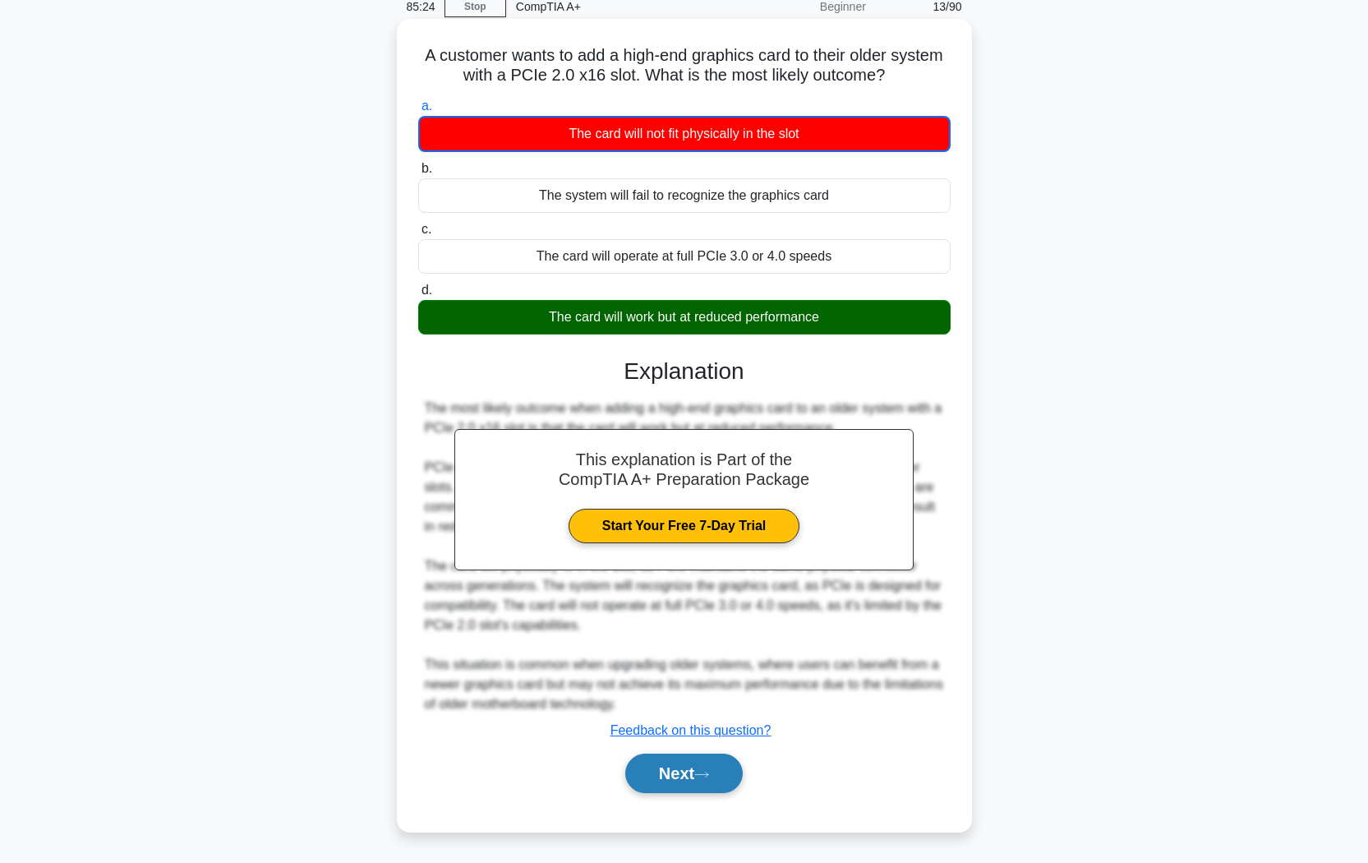
click at [691, 724] on button "Next" at bounding box center [683, 772] width 117 height 39
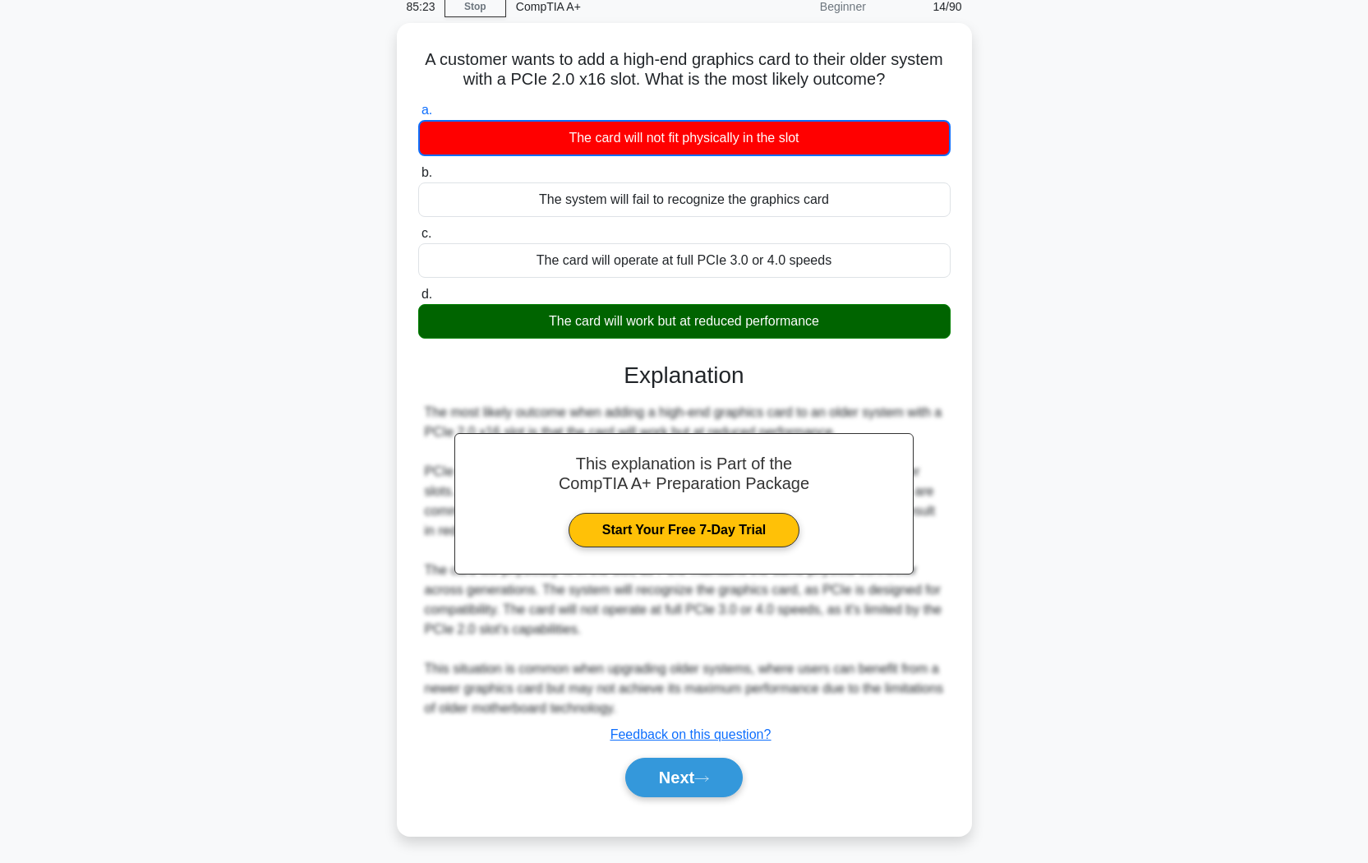
scroll to position [0, 0]
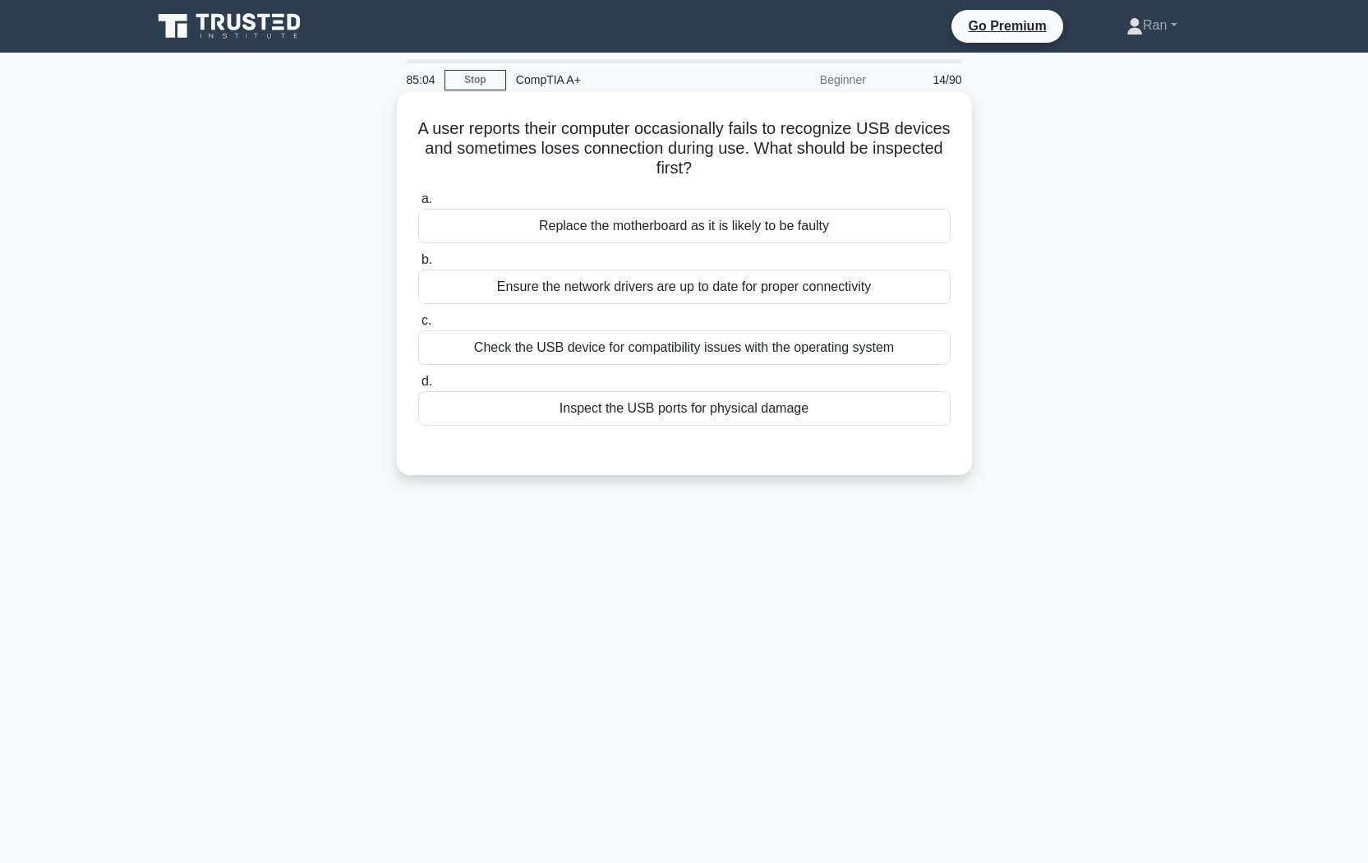
click at [523, 352] on div "Check the USB device for compatibility issues with the operating system" at bounding box center [684, 347] width 532 height 35
click at [418, 326] on input "c. Check the USB device for compatibility issues with the operating system" at bounding box center [418, 320] width 0 height 11
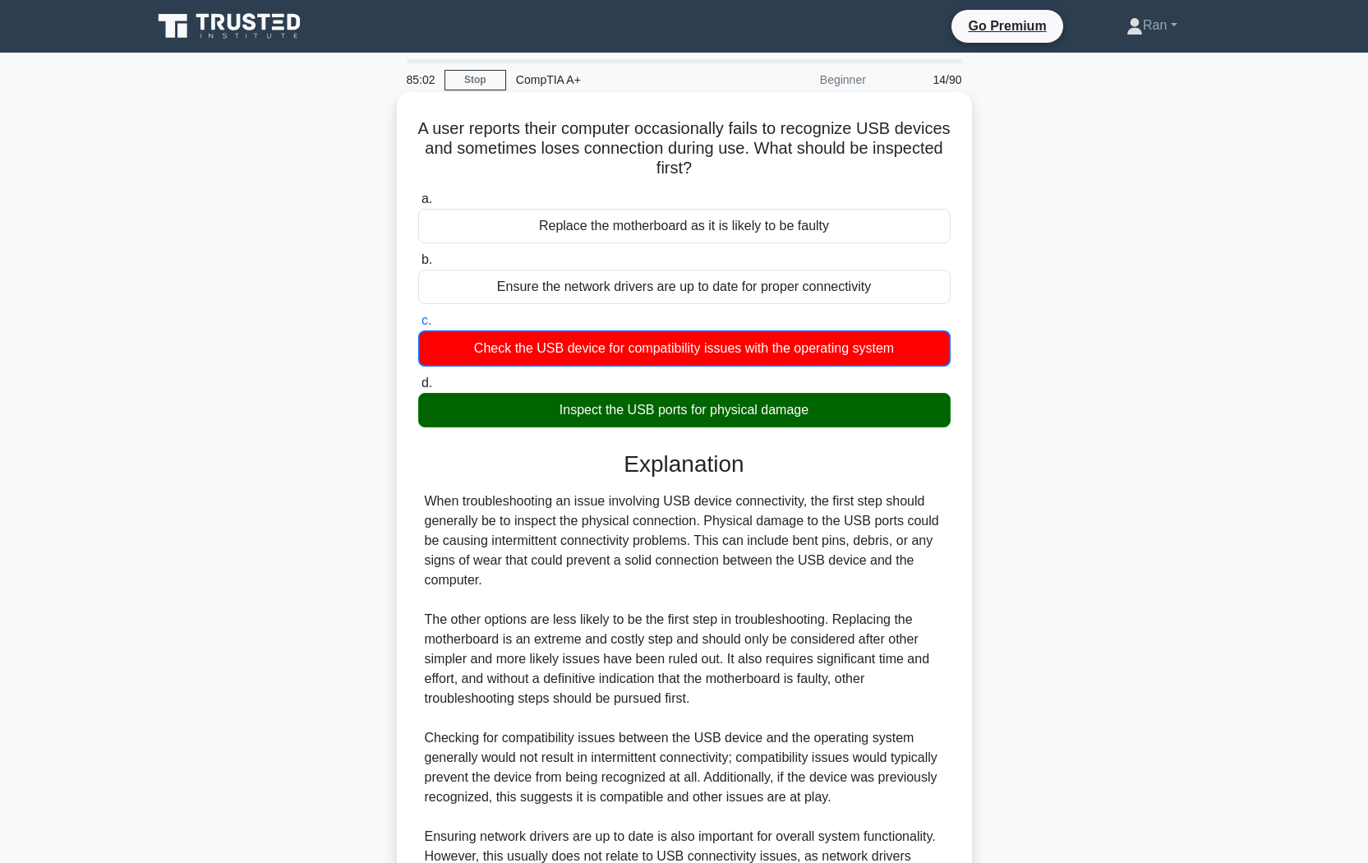
scroll to position [154, 0]
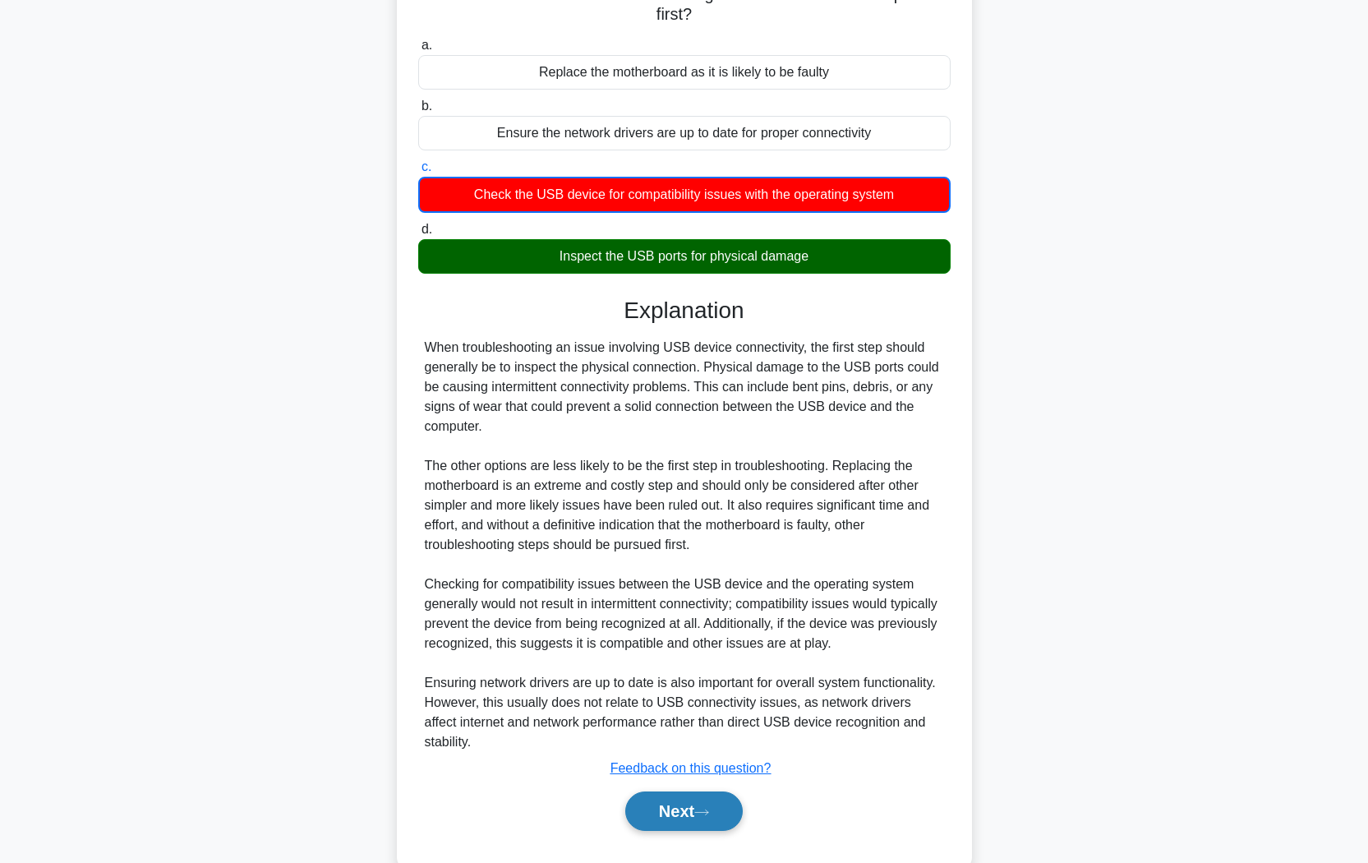
click at [689, 724] on button "Next" at bounding box center [683, 810] width 117 height 39
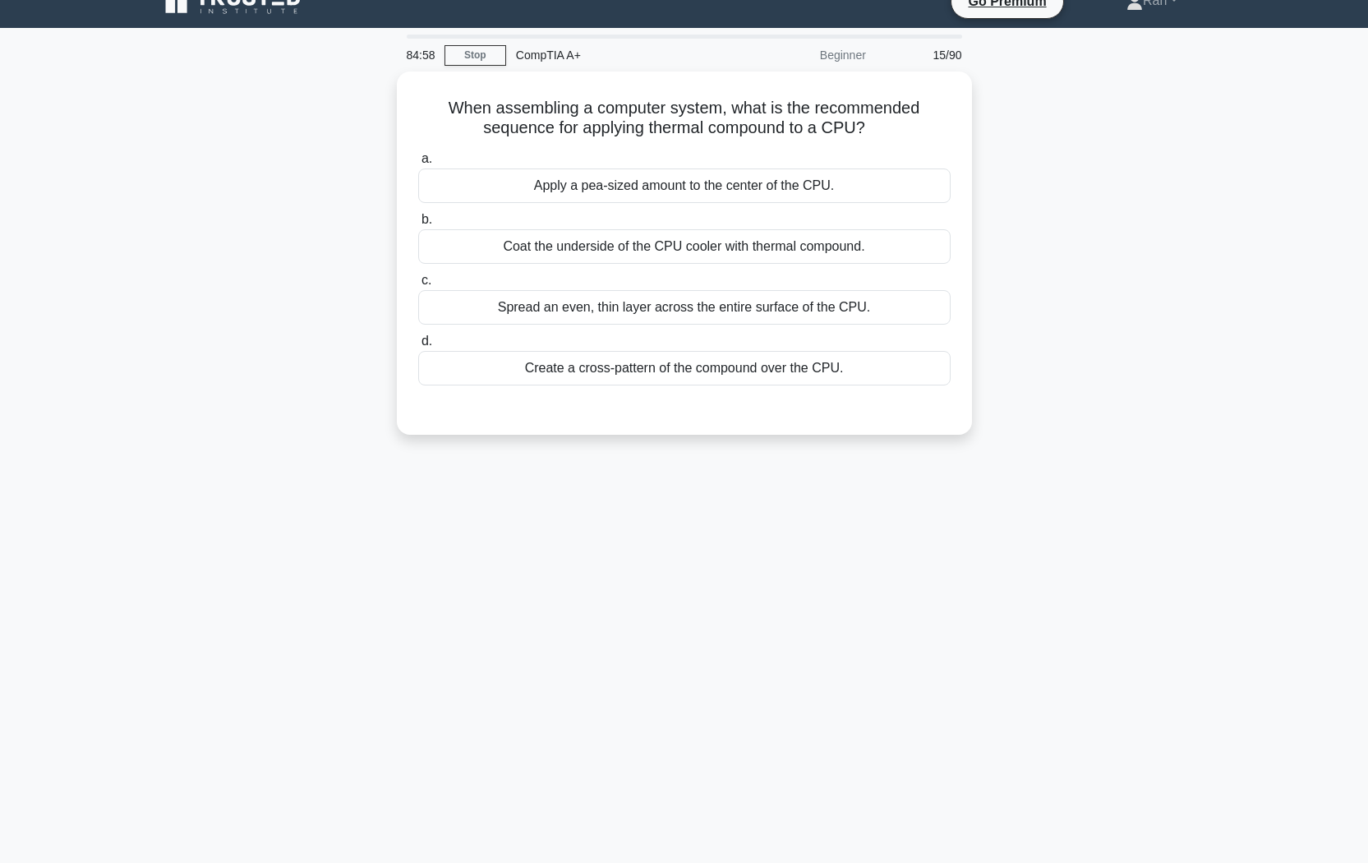
scroll to position [0, 0]
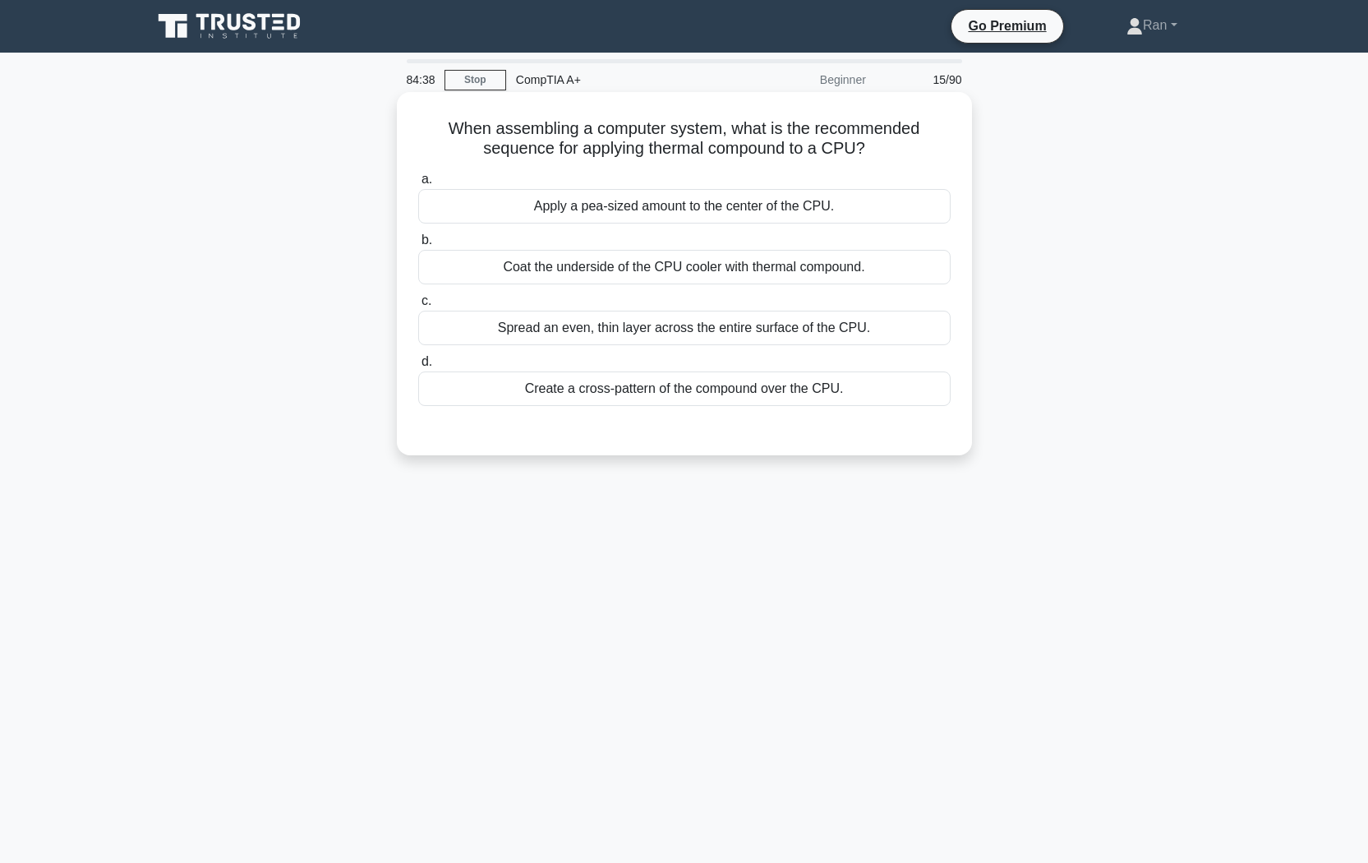
click at [744, 205] on div "Apply a pea-sized amount to the center of the CPU." at bounding box center [684, 206] width 532 height 35
click at [418, 185] on input "a. Apply a pea-sized amount to the center of the CPU." at bounding box center [418, 179] width 0 height 11
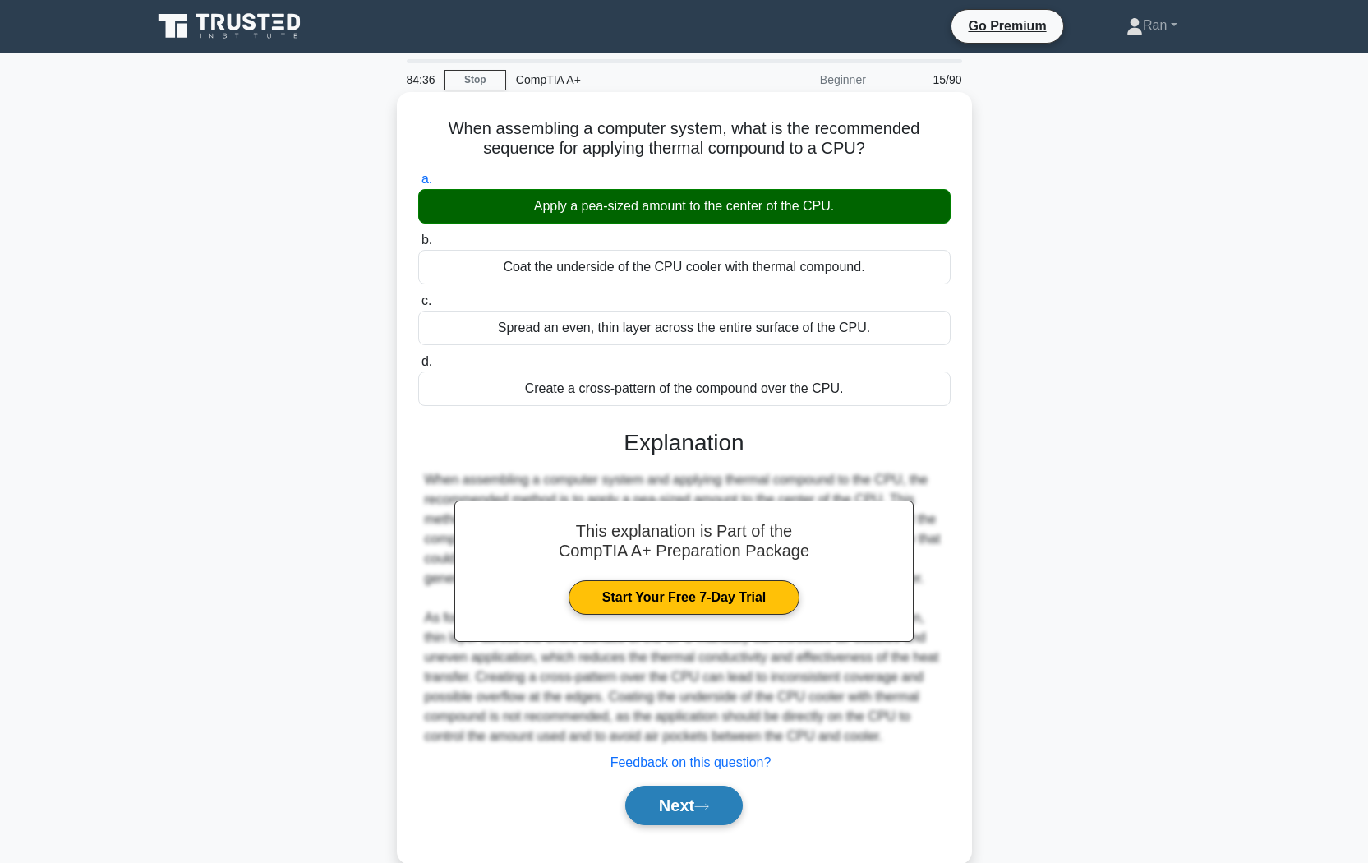
click at [705, 724] on icon at bounding box center [701, 806] width 15 height 9
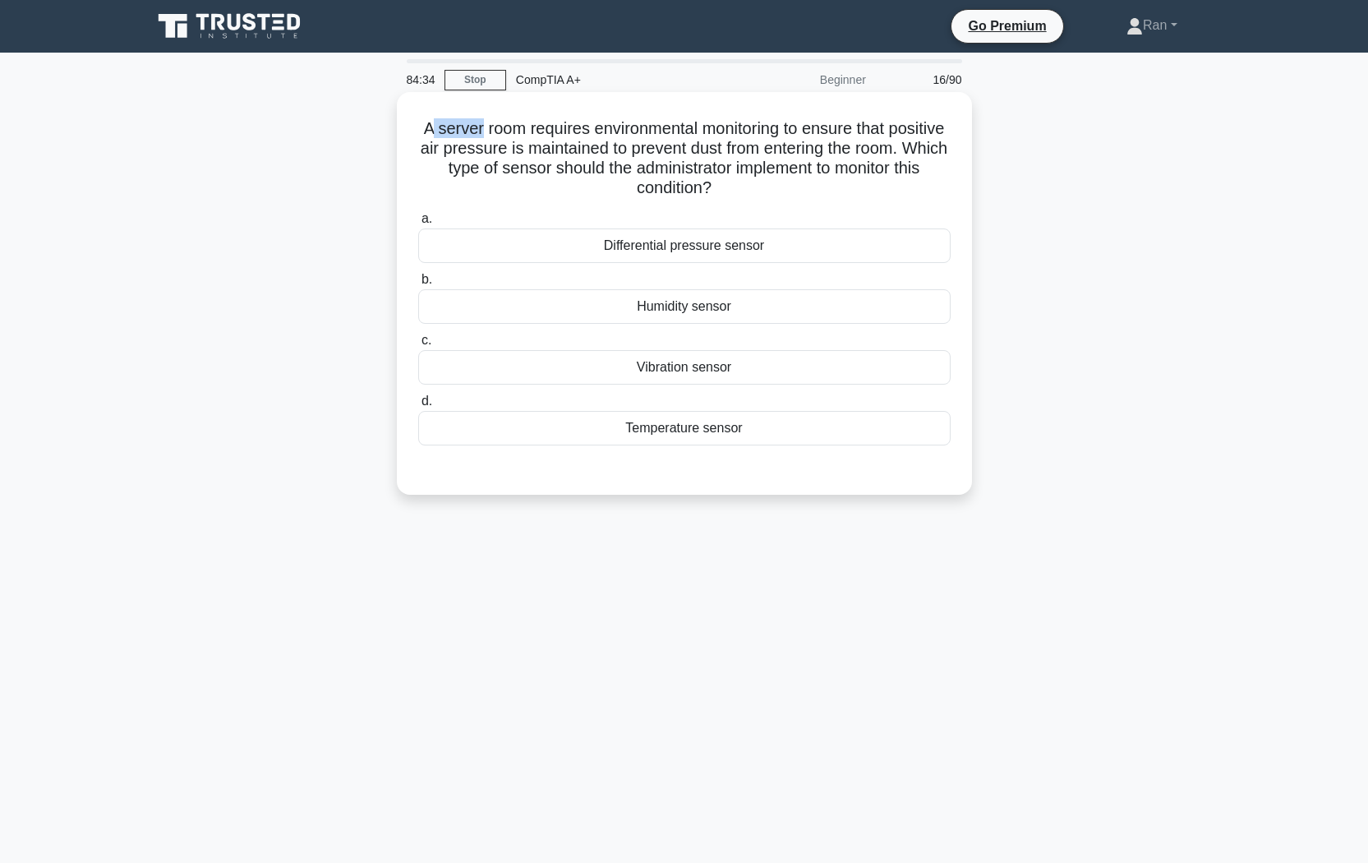
drag, startPoint x: 447, startPoint y: 129, endPoint x: 502, endPoint y: 130, distance: 55.0
click at [501, 130] on h5 "A server room requires environmental monitoring to ensure that positive air pre…" at bounding box center [684, 158] width 536 height 81
click at [583, 171] on h5 "A server room requires environmental monitoring to ensure that positive air pre…" at bounding box center [684, 158] width 536 height 81
click at [614, 249] on div "Differential pressure sensor" at bounding box center [684, 245] width 532 height 35
click at [418, 224] on input "a. Differential pressure sensor" at bounding box center [418, 219] width 0 height 11
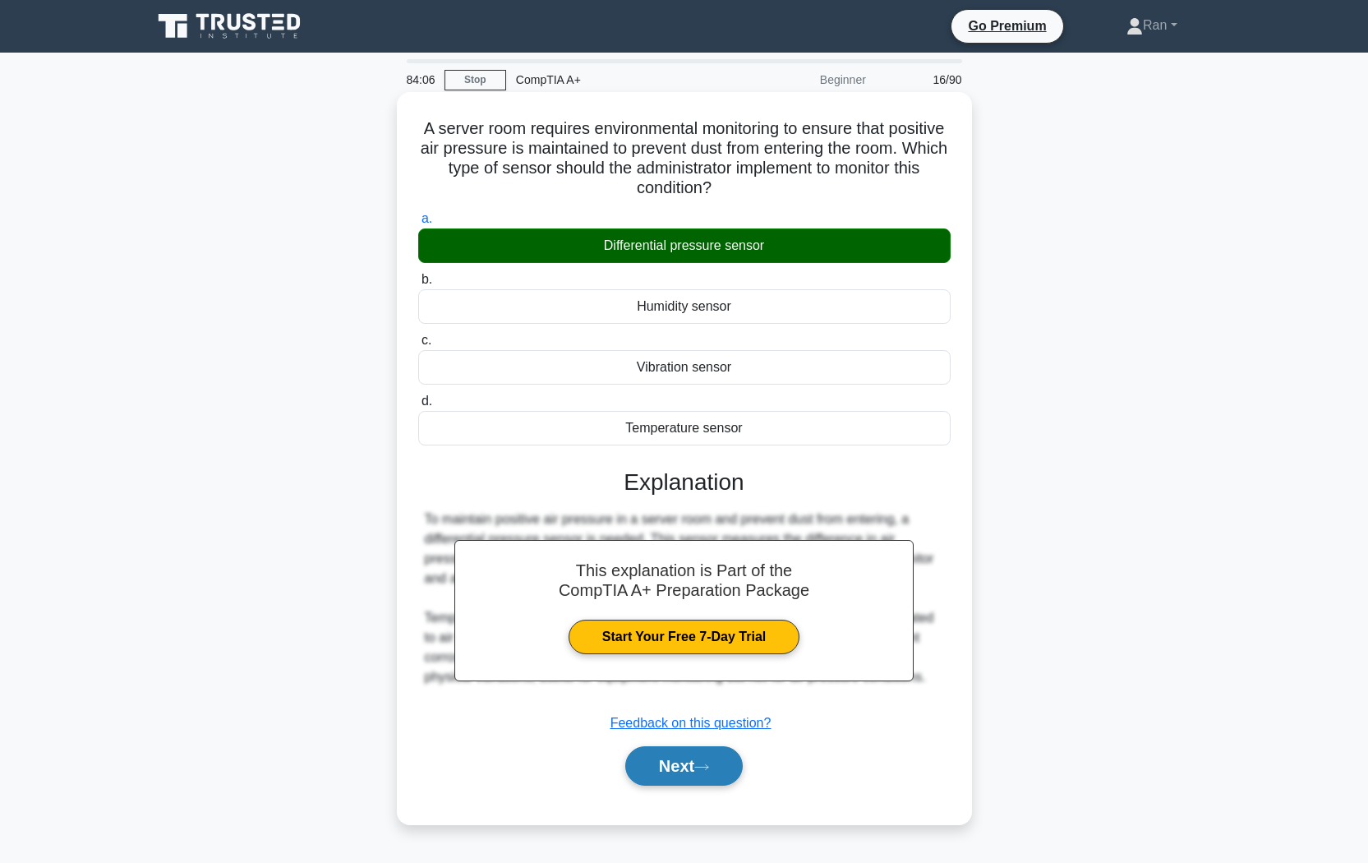
click at [670, 724] on button "Next" at bounding box center [683, 765] width 117 height 39
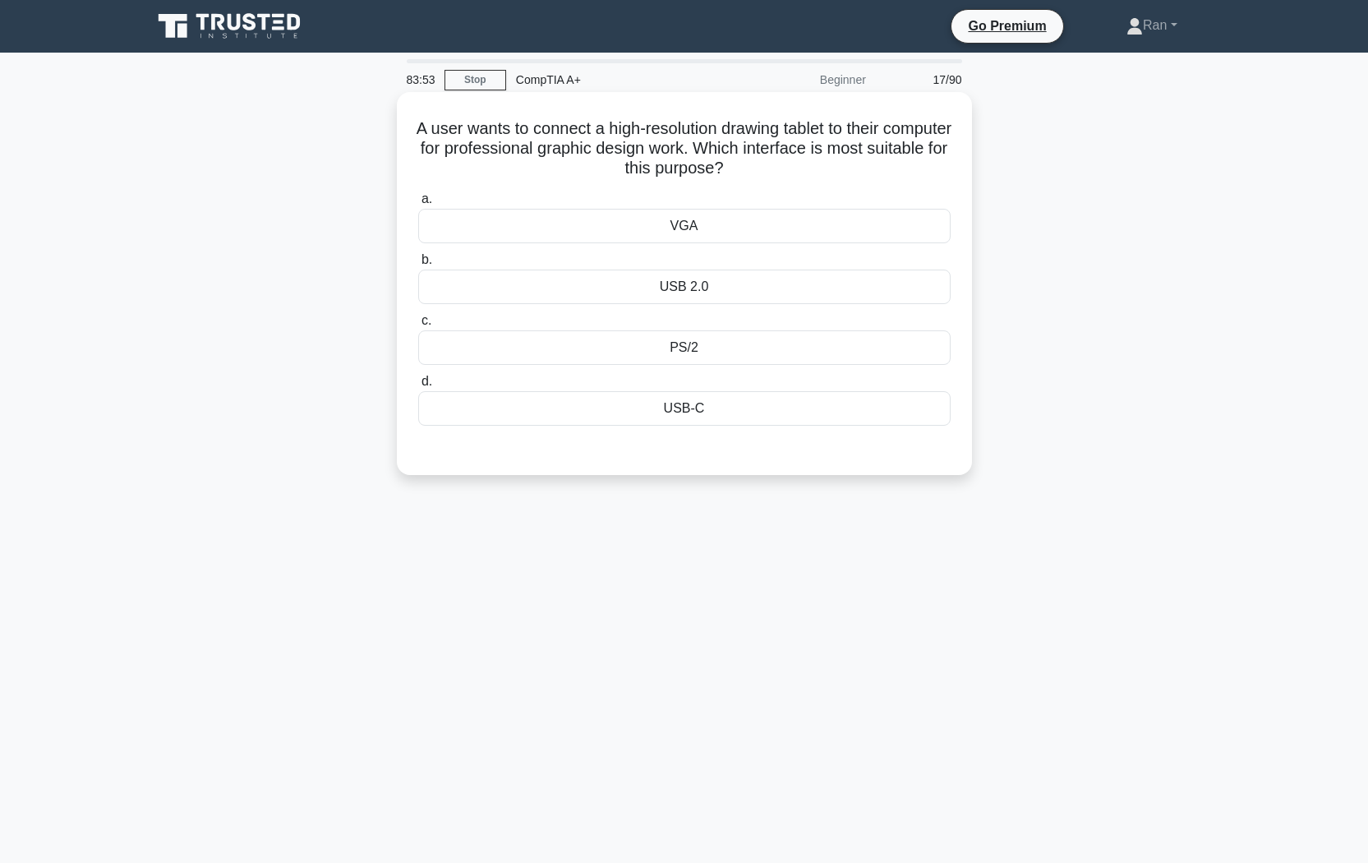
click at [544, 420] on div "USB-C" at bounding box center [684, 408] width 532 height 35
click at [418, 387] on input "d. USB-C" at bounding box center [418, 381] width 0 height 11
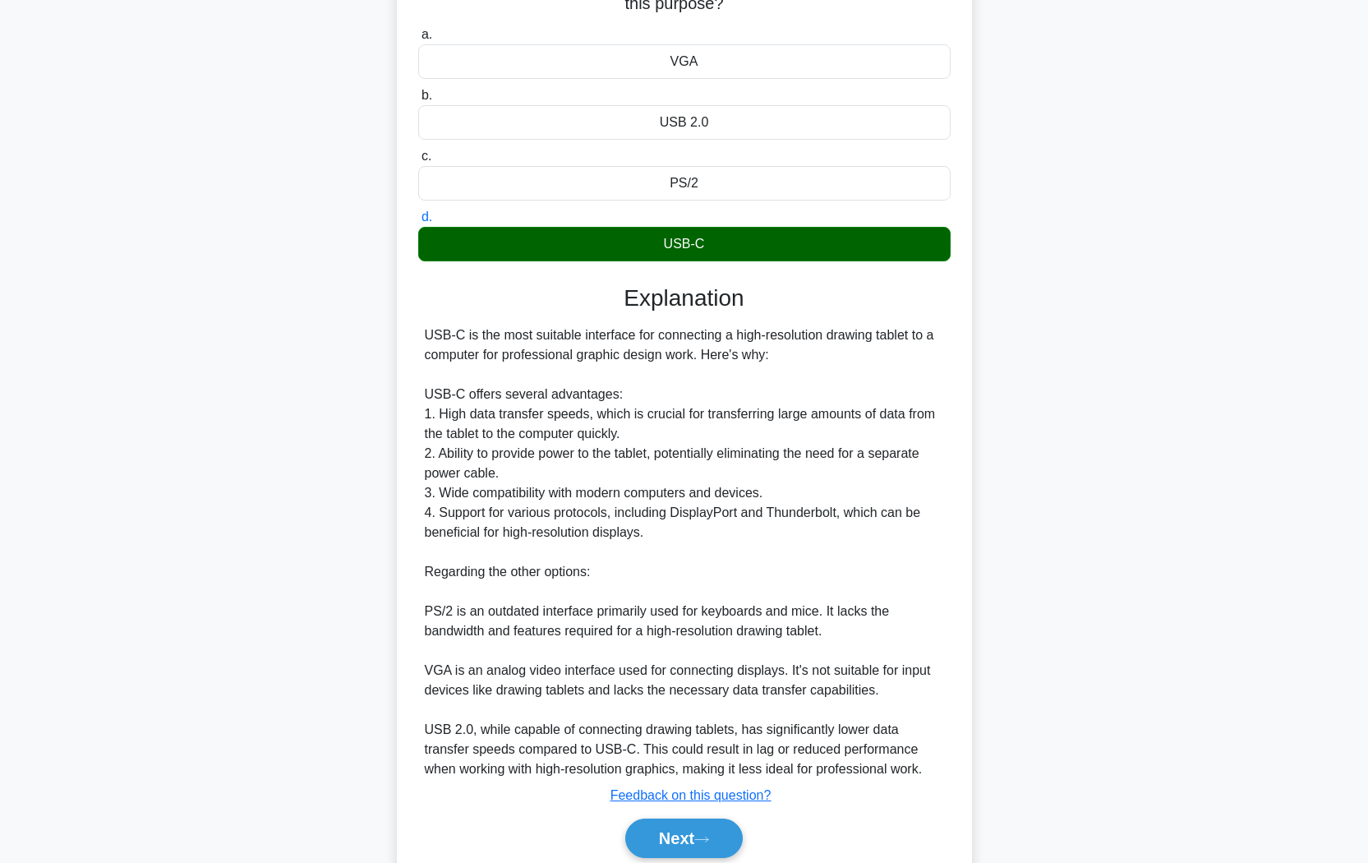
scroll to position [231, 0]
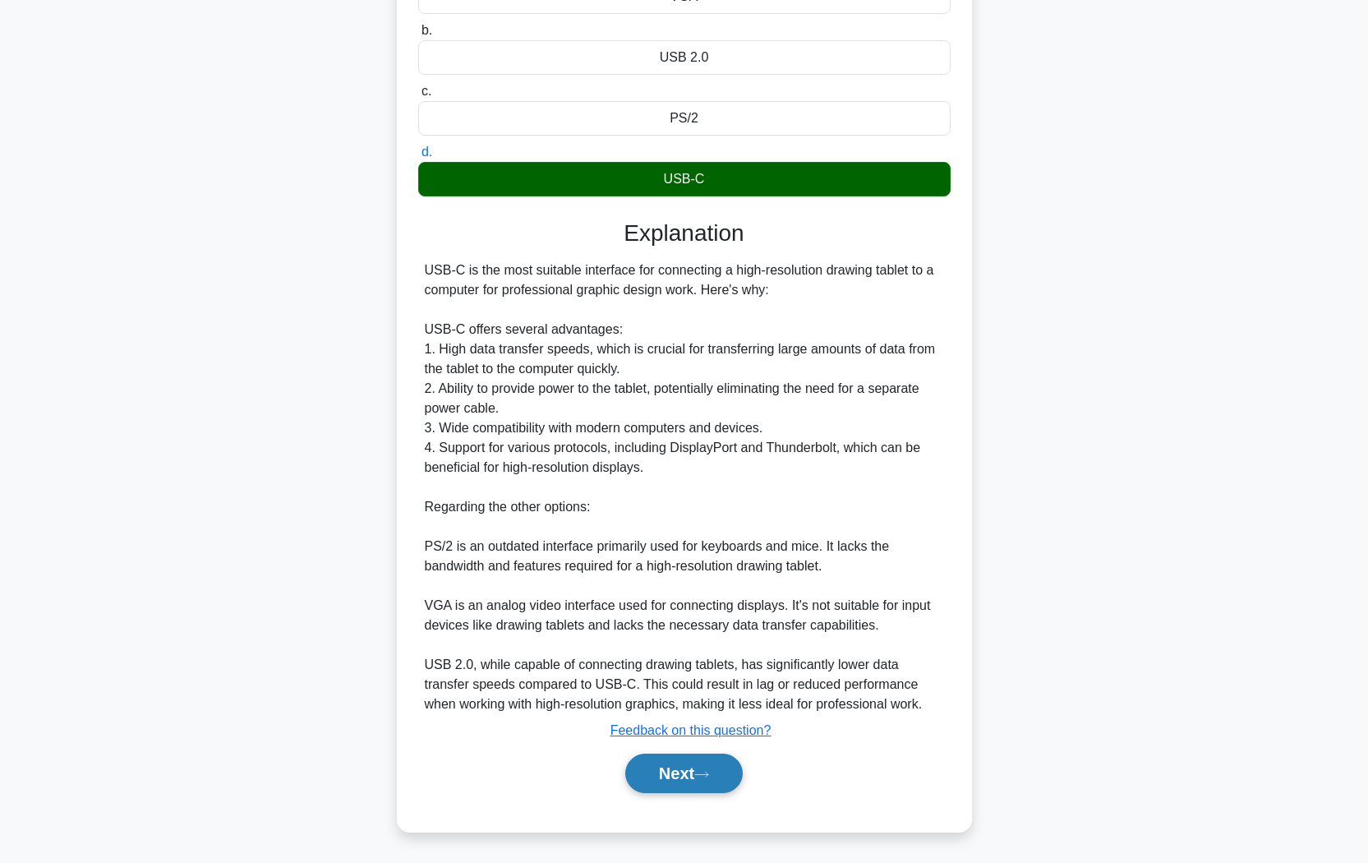
click at [687, 724] on button "Next" at bounding box center [683, 772] width 117 height 39
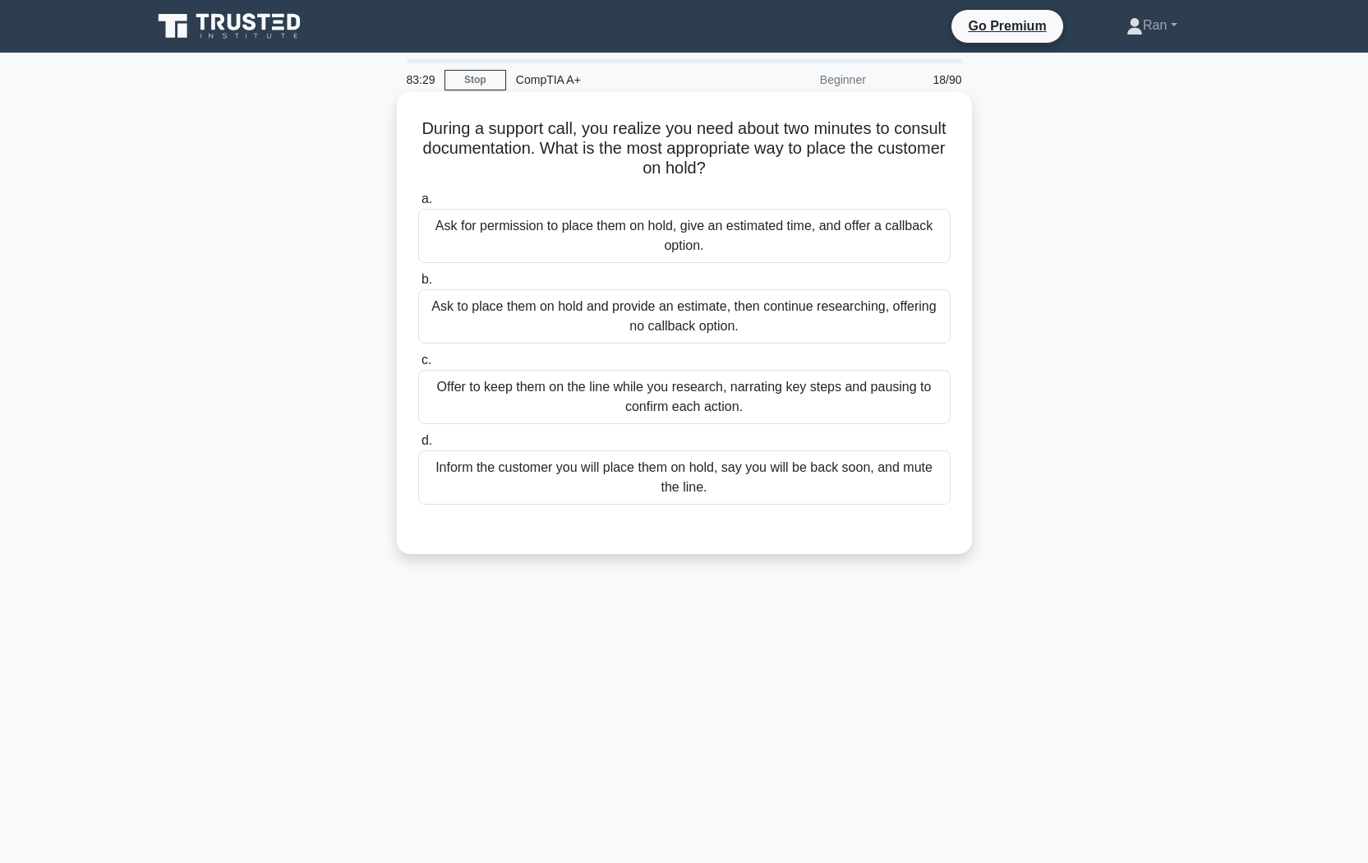
click at [558, 246] on div "Ask for permission to place them on hold, give an estimated time, and offer a c…" at bounding box center [684, 236] width 532 height 54
click at [418, 205] on input "a. Ask for permission to place them on hold, give an estimated time, and offer …" at bounding box center [418, 199] width 0 height 11
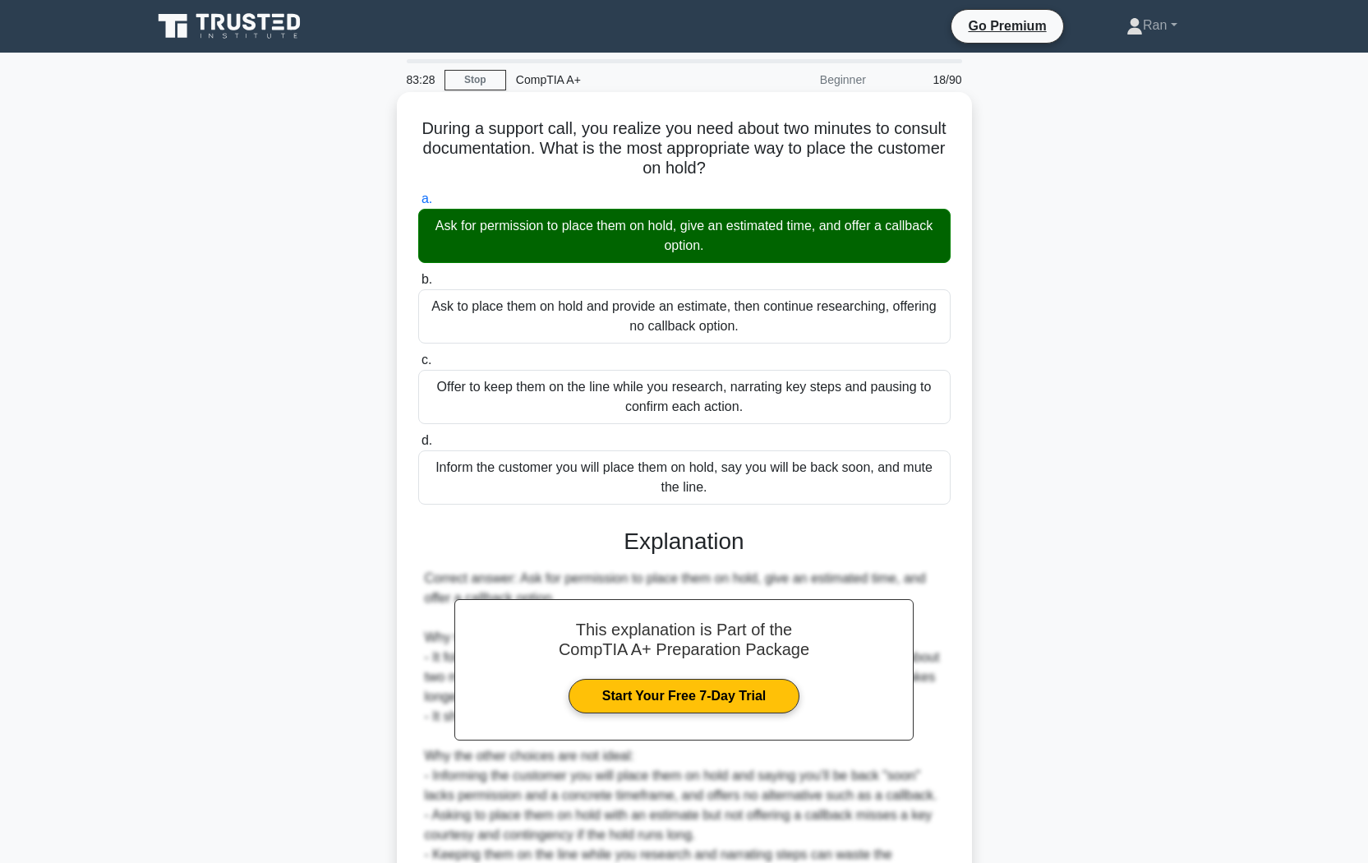
scroll to position [191, 0]
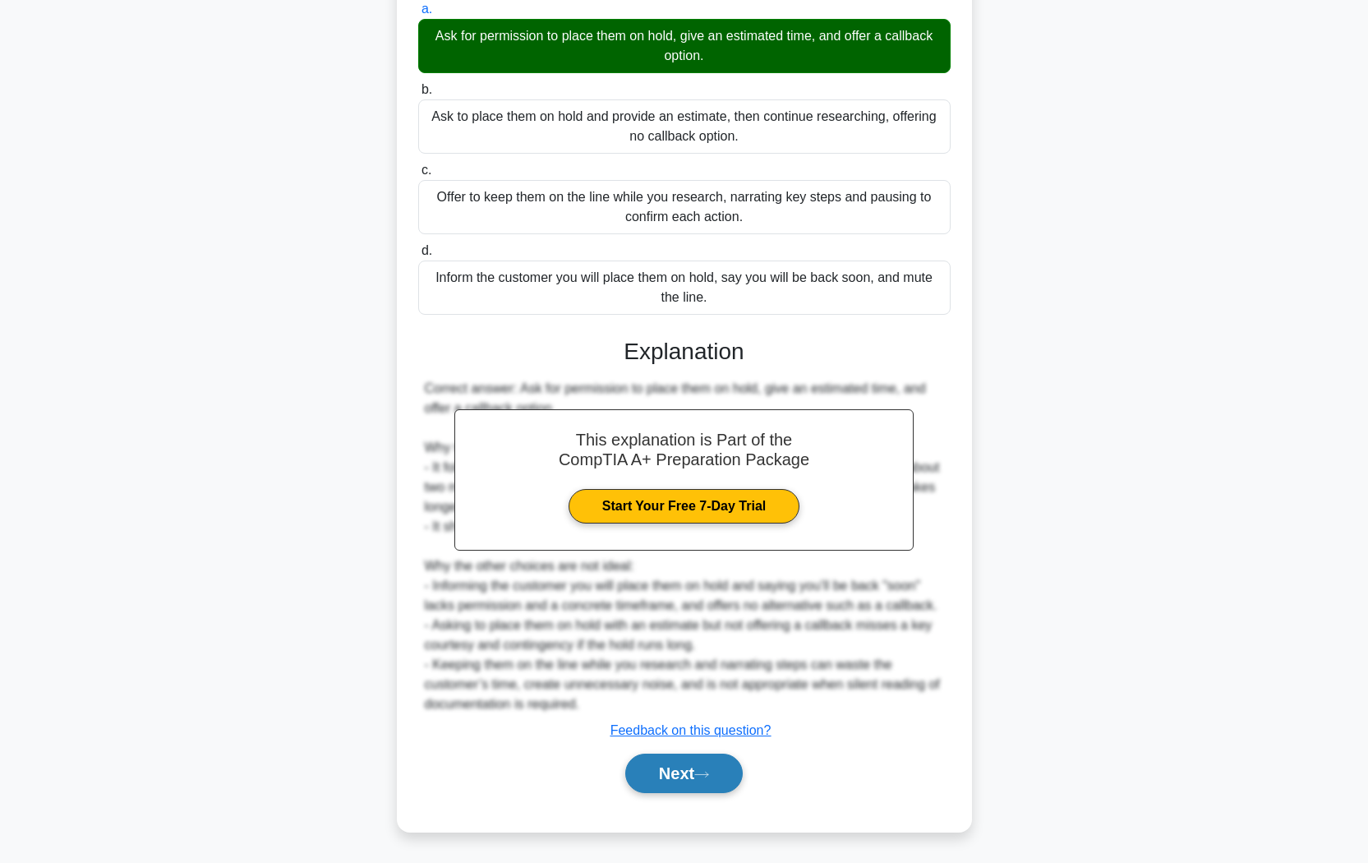
click at [697, 724] on button "Next" at bounding box center [683, 772] width 117 height 39
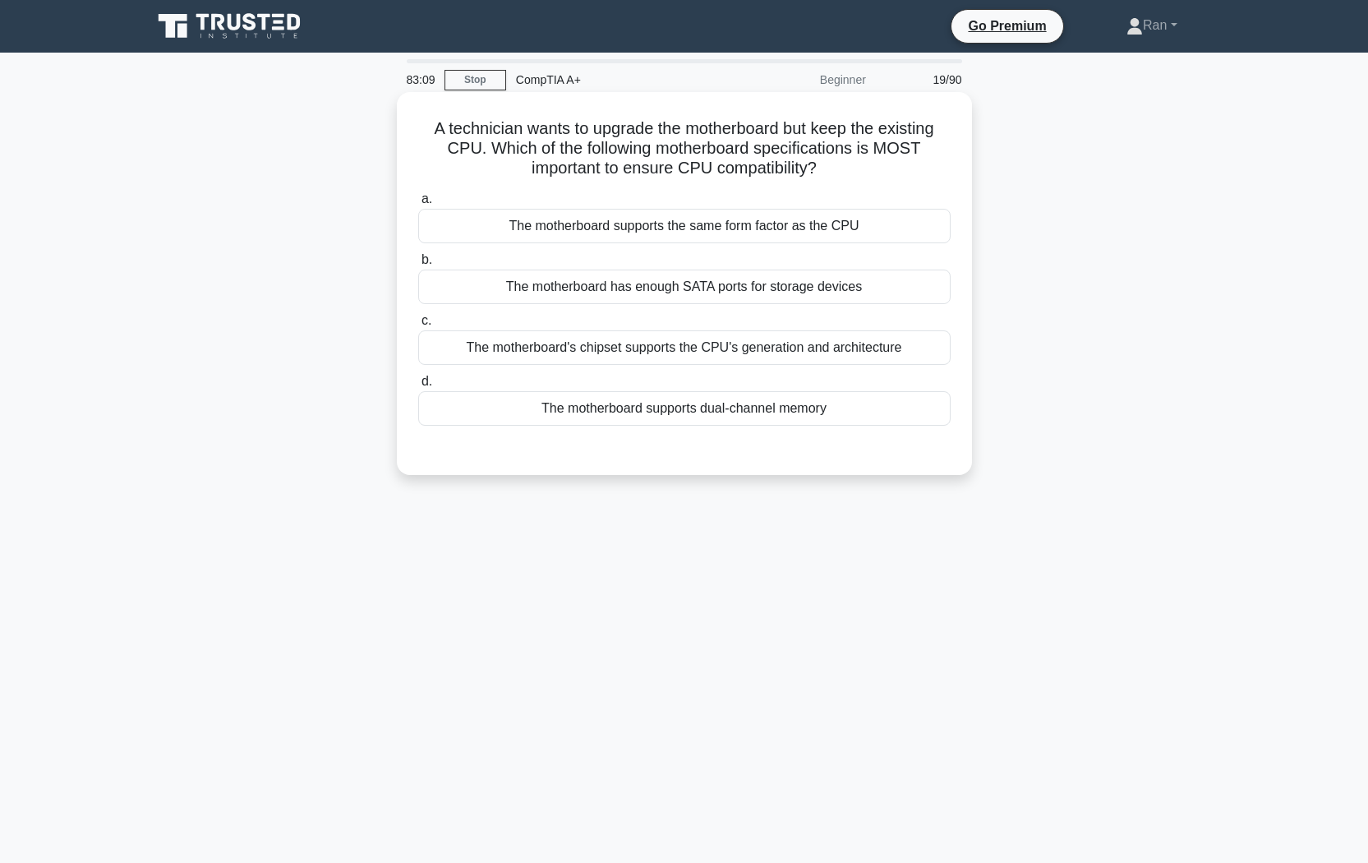
click at [775, 222] on div "The motherboard supports the same form factor as the CPU" at bounding box center [684, 226] width 532 height 35
click at [418, 205] on input "a. The motherboard supports the same form factor as the CPU" at bounding box center [418, 199] width 0 height 11
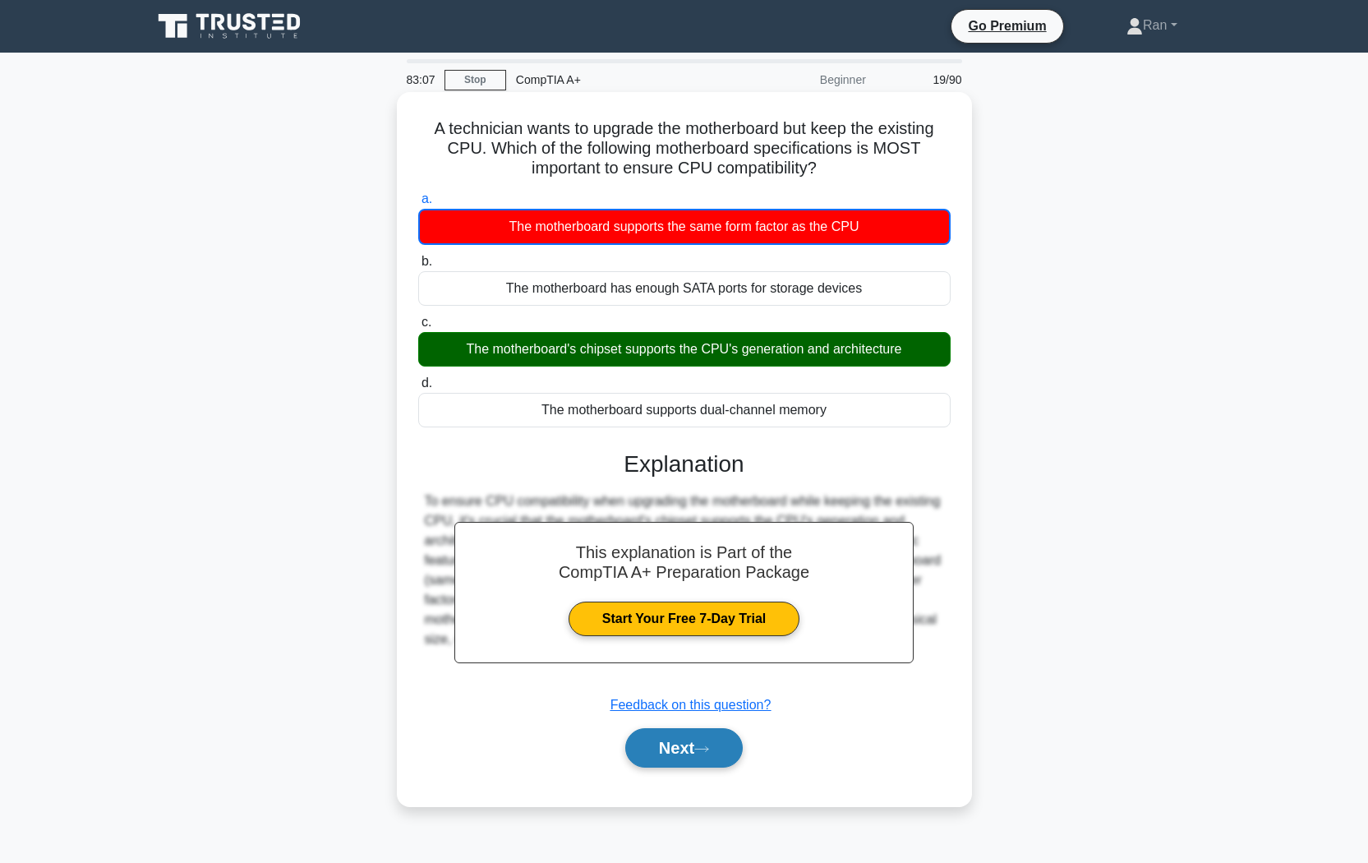
click at [697, 724] on button "Next" at bounding box center [683, 747] width 117 height 39
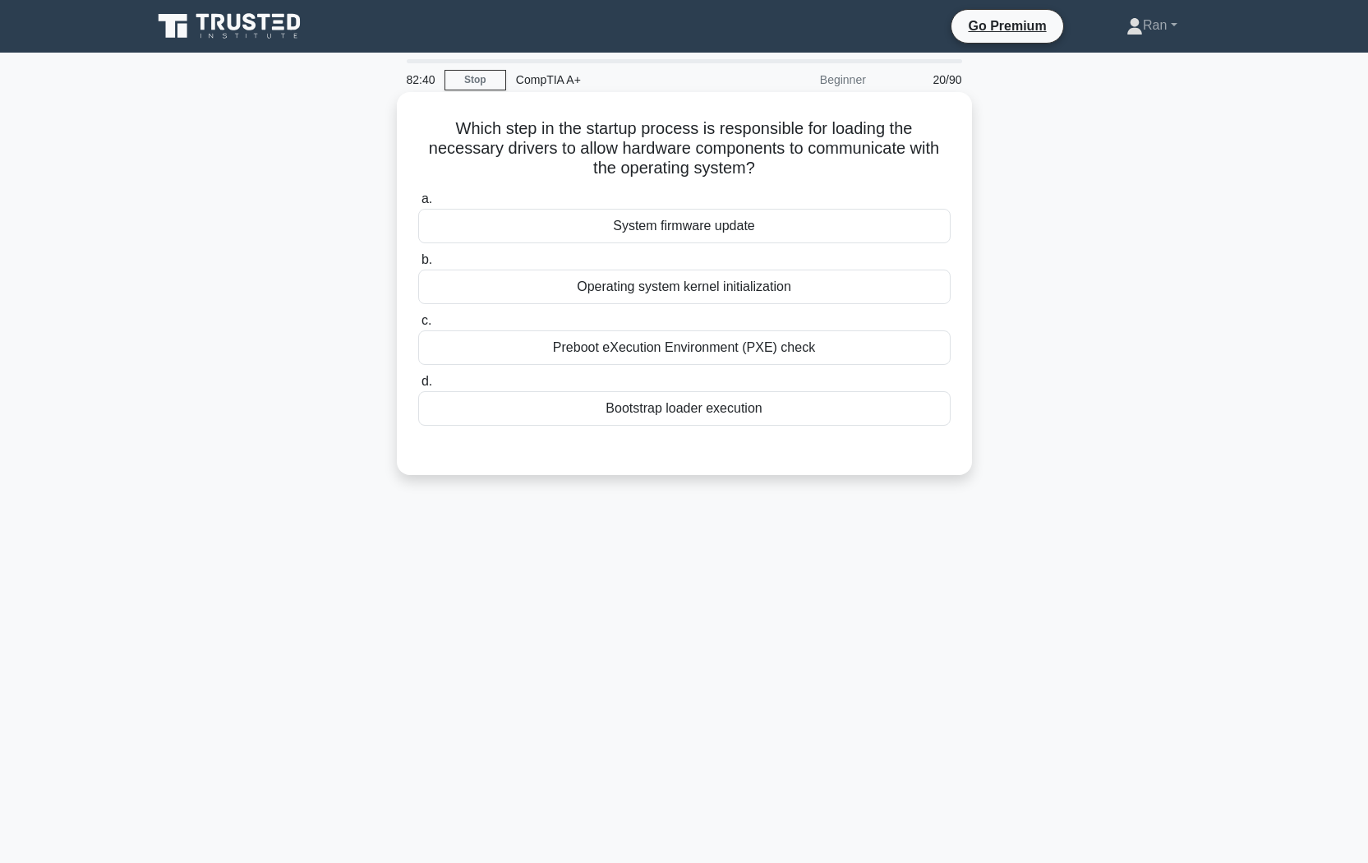
click at [606, 288] on div "Operating system kernel initialization" at bounding box center [684, 286] width 532 height 35
click at [418, 265] on input "b. Operating system kernel initialization" at bounding box center [418, 260] width 0 height 11
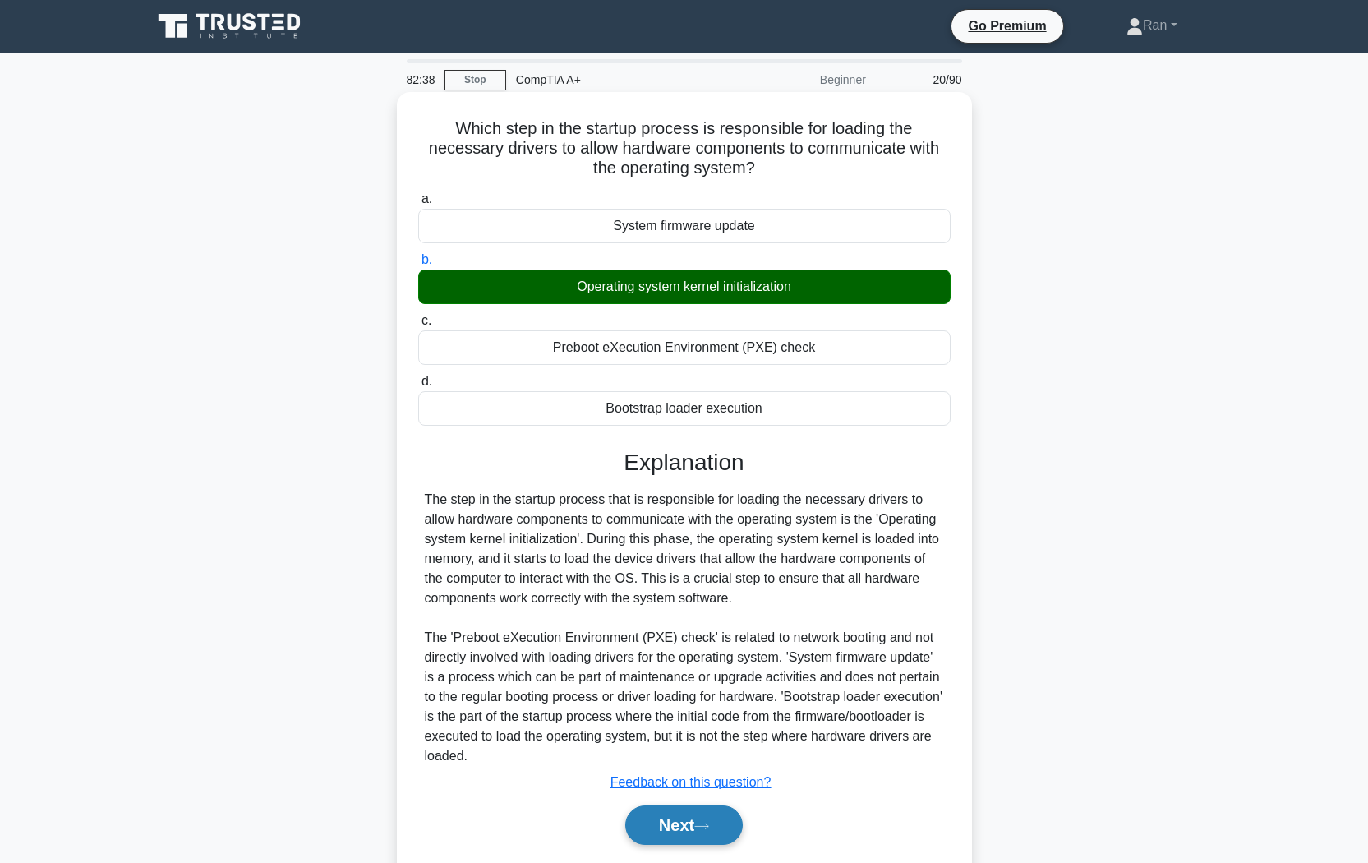
click at [668, 724] on button "Next" at bounding box center [683, 824] width 117 height 39
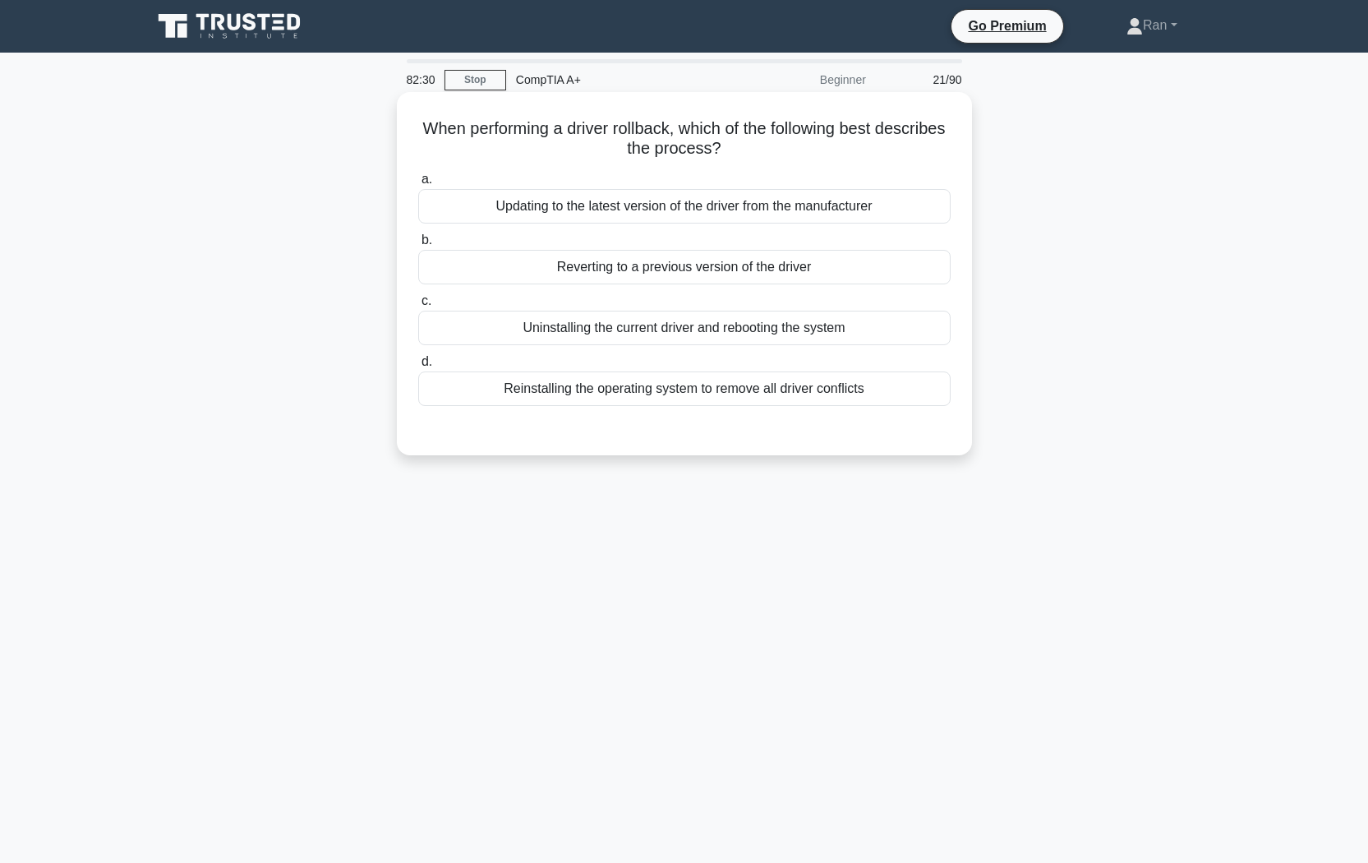
click at [766, 269] on div "Reverting to a previous version of the driver" at bounding box center [684, 267] width 532 height 35
click at [418, 246] on input "b. Reverting to a previous version of the driver" at bounding box center [418, 240] width 0 height 11
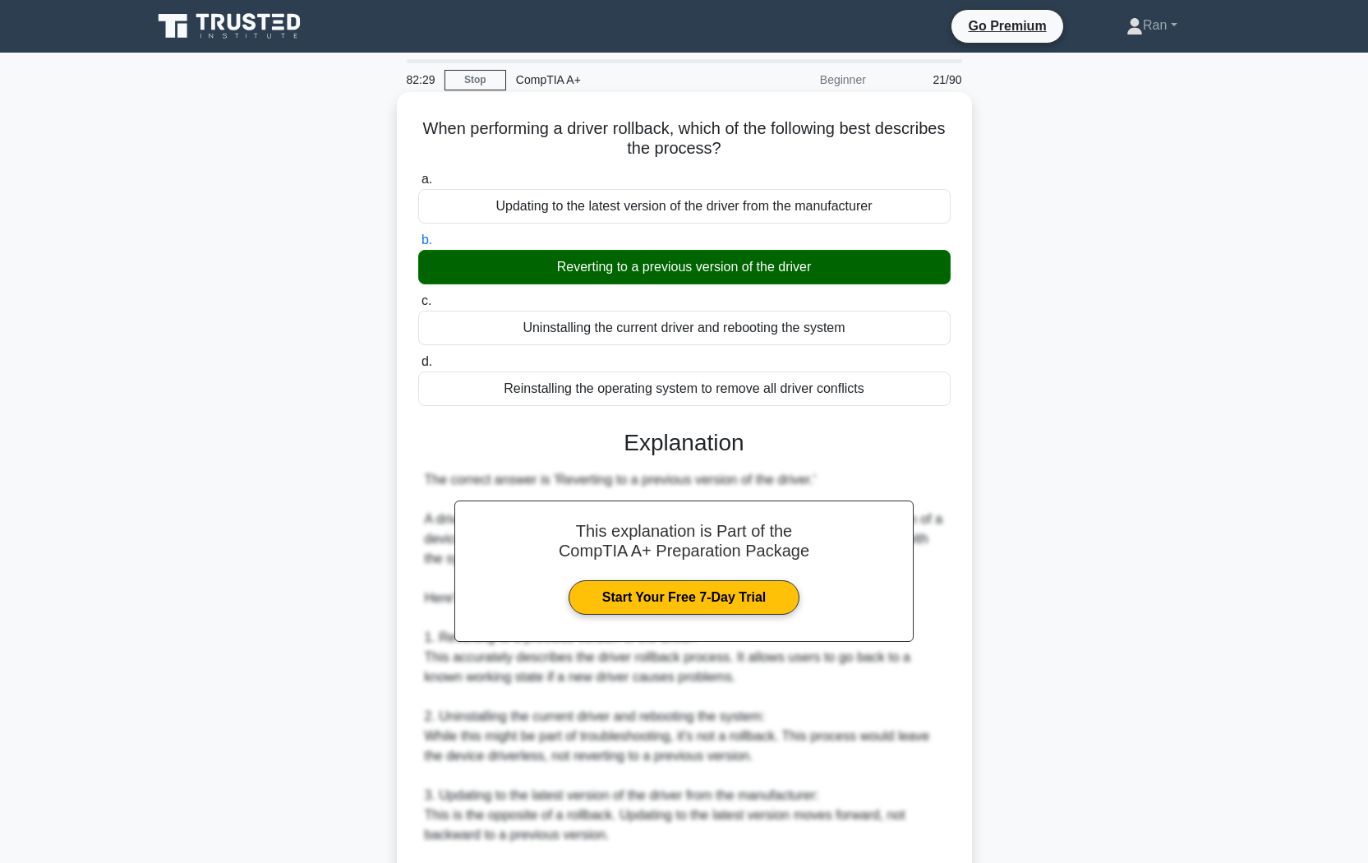
scroll to position [270, 0]
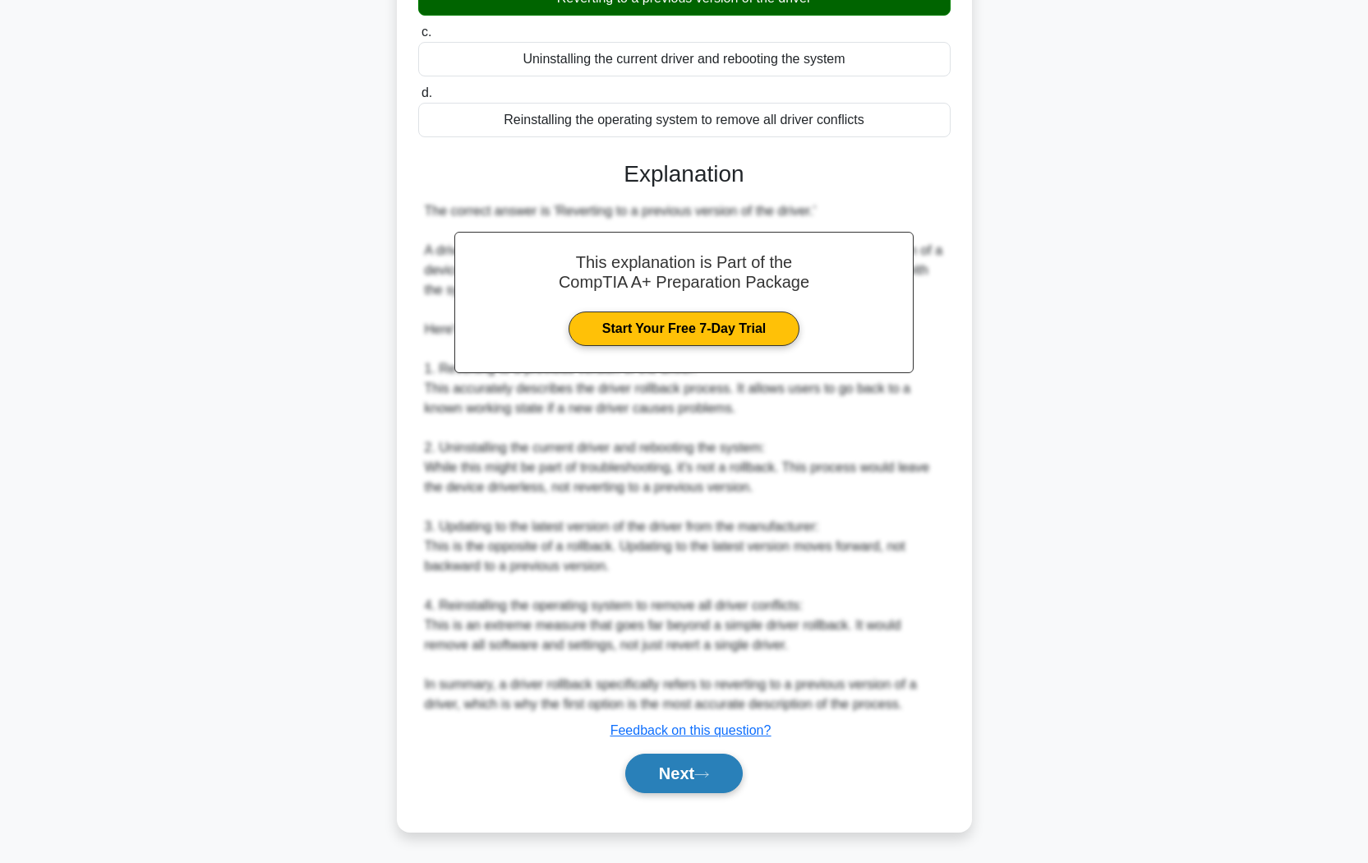
click at [741, 724] on button "Next" at bounding box center [683, 772] width 117 height 39
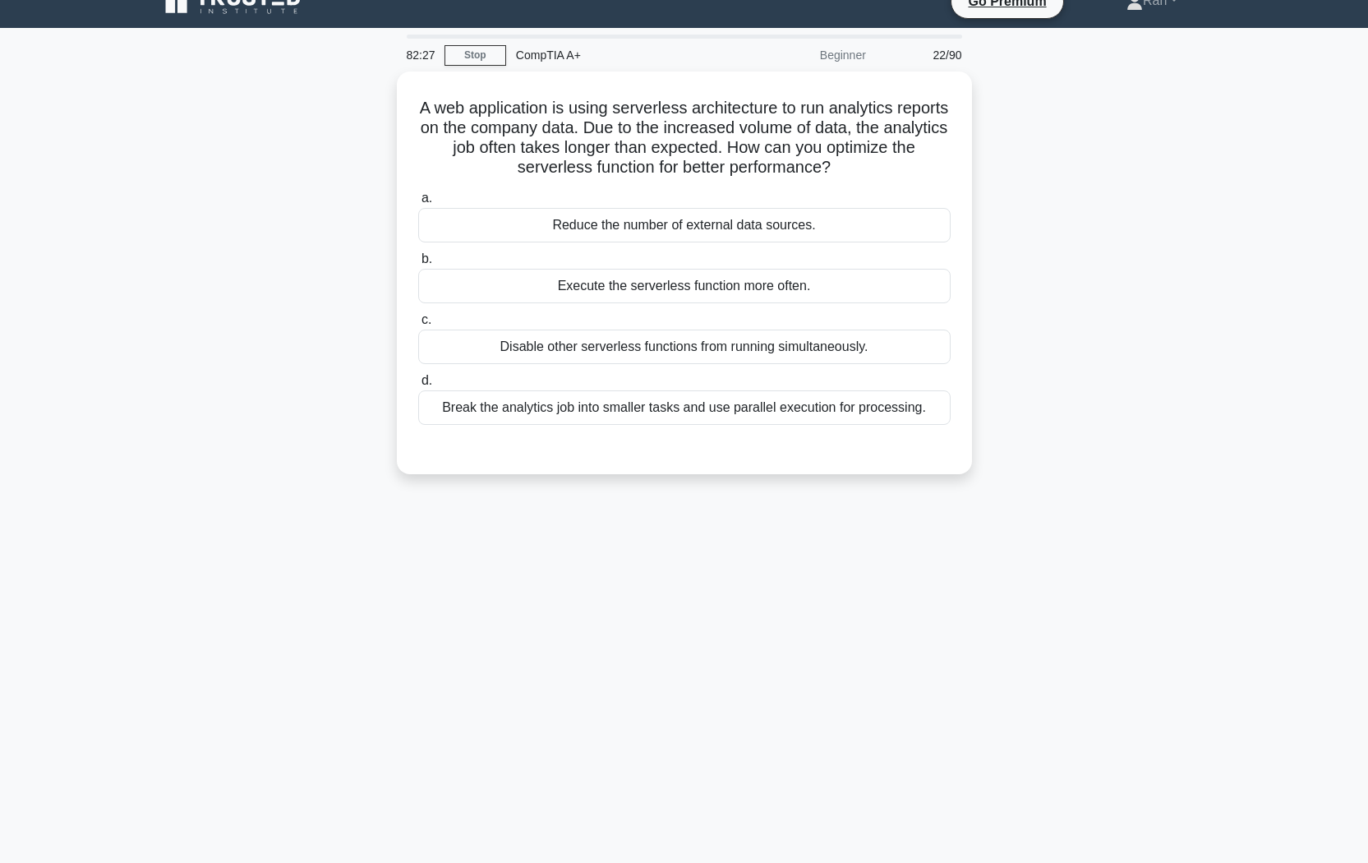
scroll to position [0, 0]
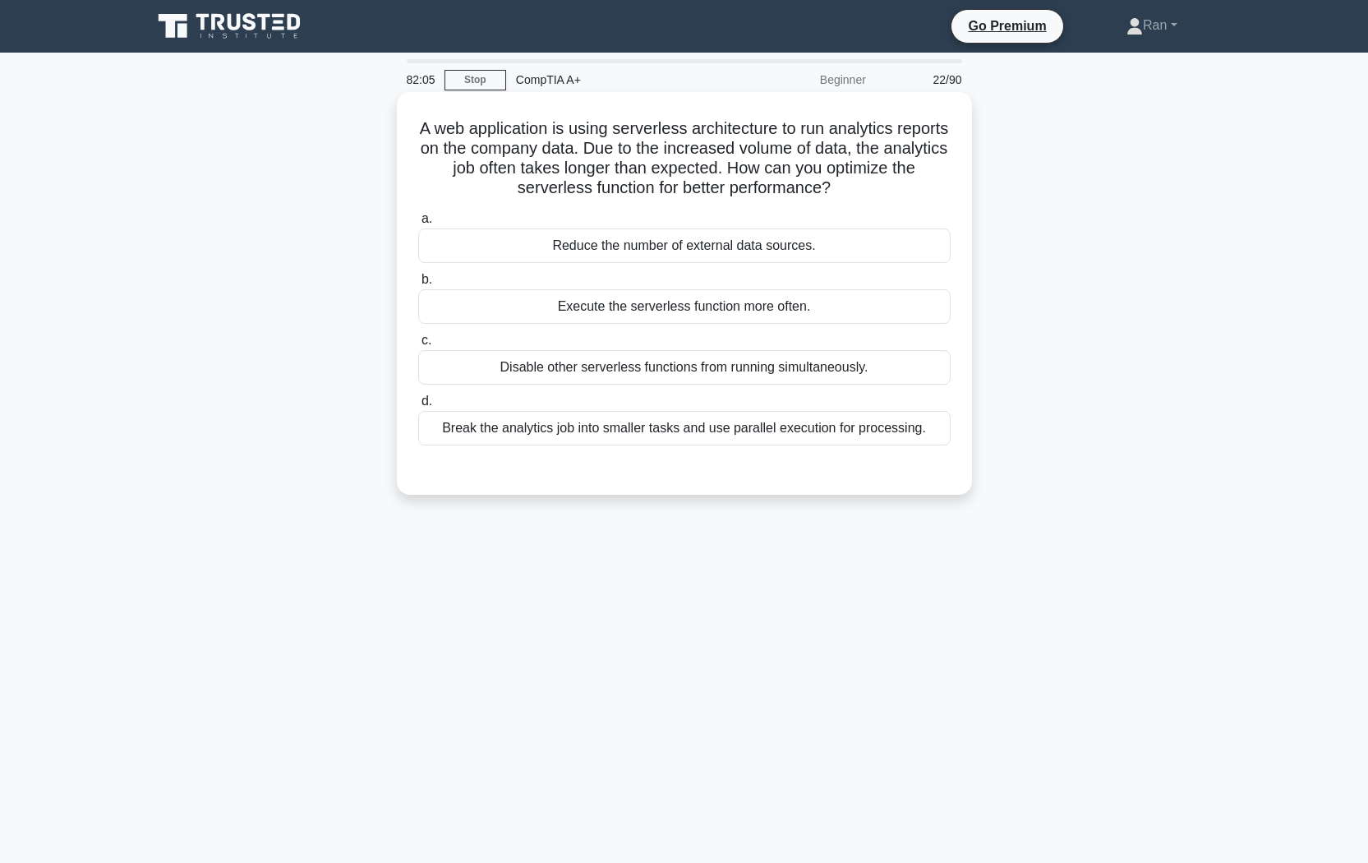
click at [653, 433] on div "Break the analytics job into smaller tasks and use parallel execution for proce…" at bounding box center [684, 428] width 532 height 35
click at [418, 407] on input "d. Break the analytics job into smaller tasks and use parallel execution for pr…" at bounding box center [418, 401] width 0 height 11
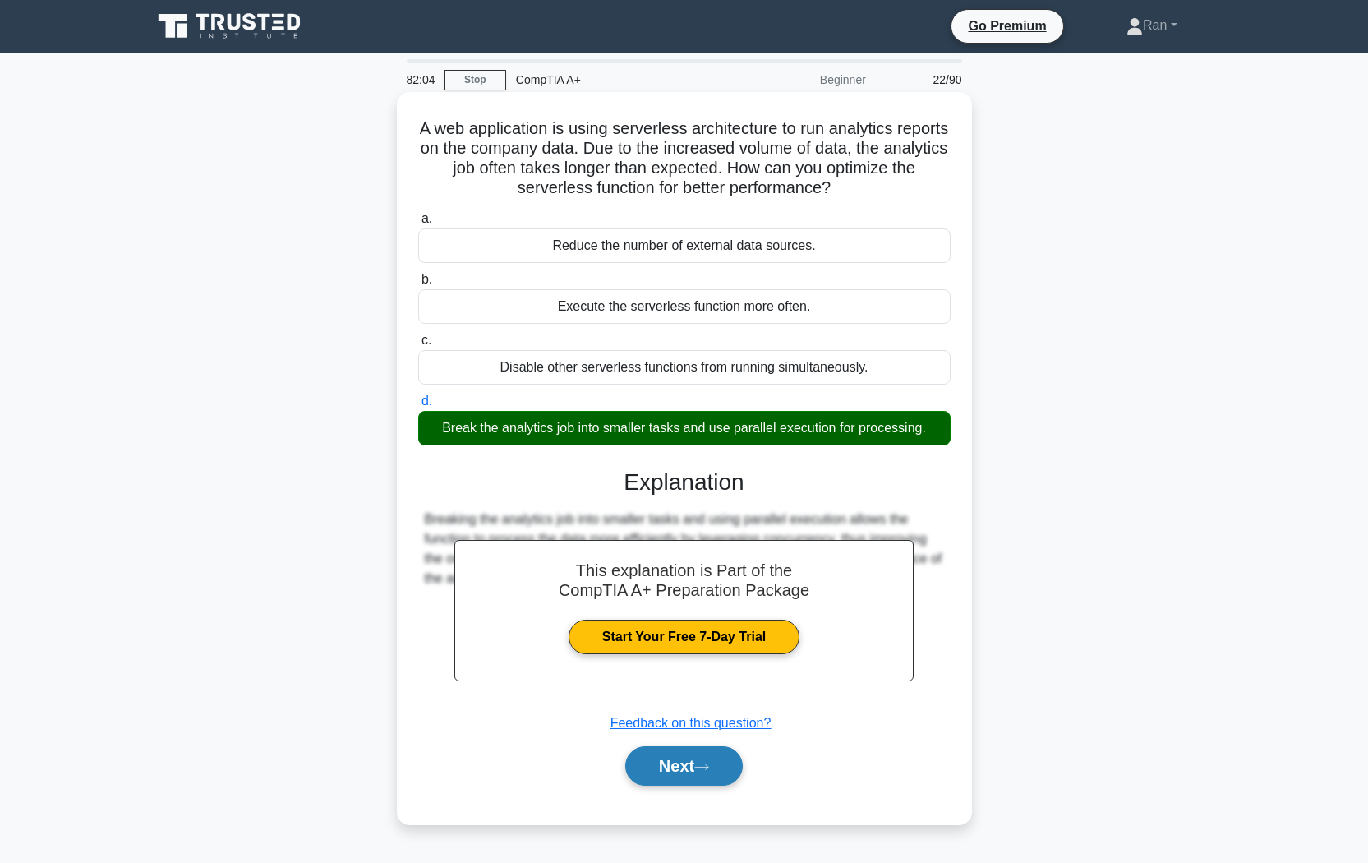
click at [697, 724] on button "Next" at bounding box center [683, 765] width 117 height 39
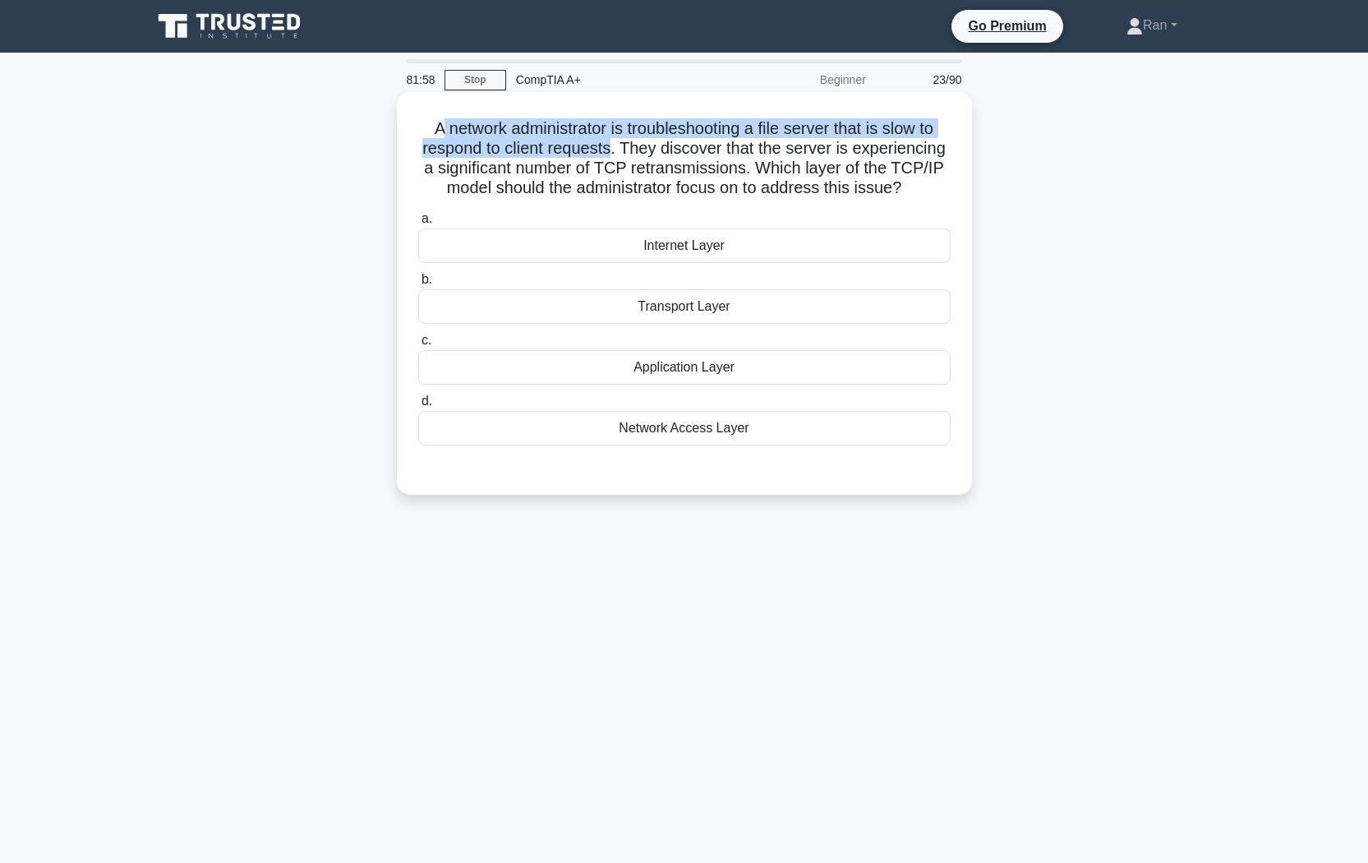
drag, startPoint x: 435, startPoint y: 131, endPoint x: 660, endPoint y: 150, distance: 225.9
click at [660, 150] on h5 "A network administrator is troubleshooting a file server that is slow to respon…" at bounding box center [684, 158] width 536 height 81
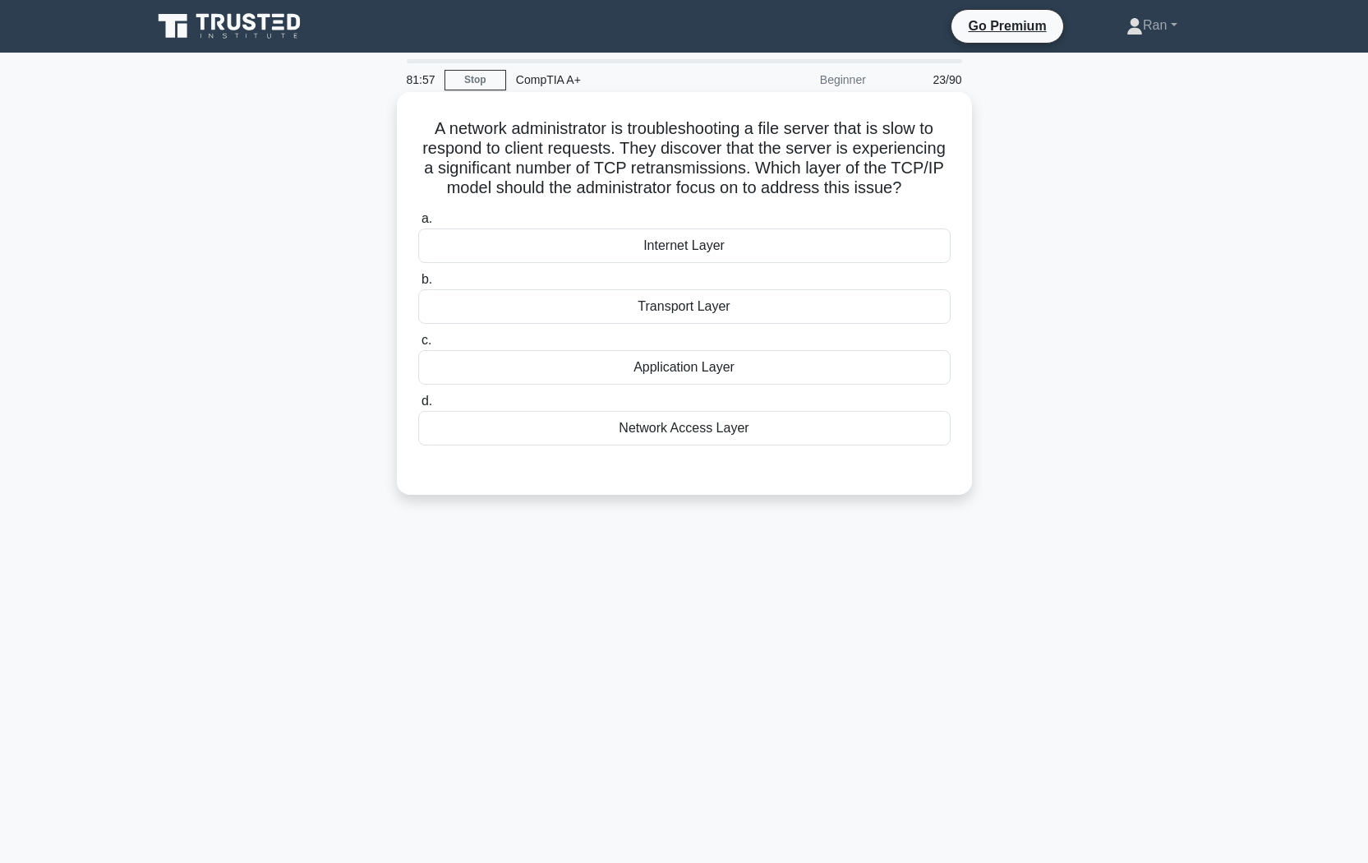
click at [729, 163] on h5 "A network administrator is troubleshooting a file server that is slow to respon…" at bounding box center [684, 158] width 536 height 81
click at [621, 323] on div "Transport Layer" at bounding box center [684, 306] width 532 height 35
click at [418, 285] on input "b. Transport Layer" at bounding box center [418, 279] width 0 height 11
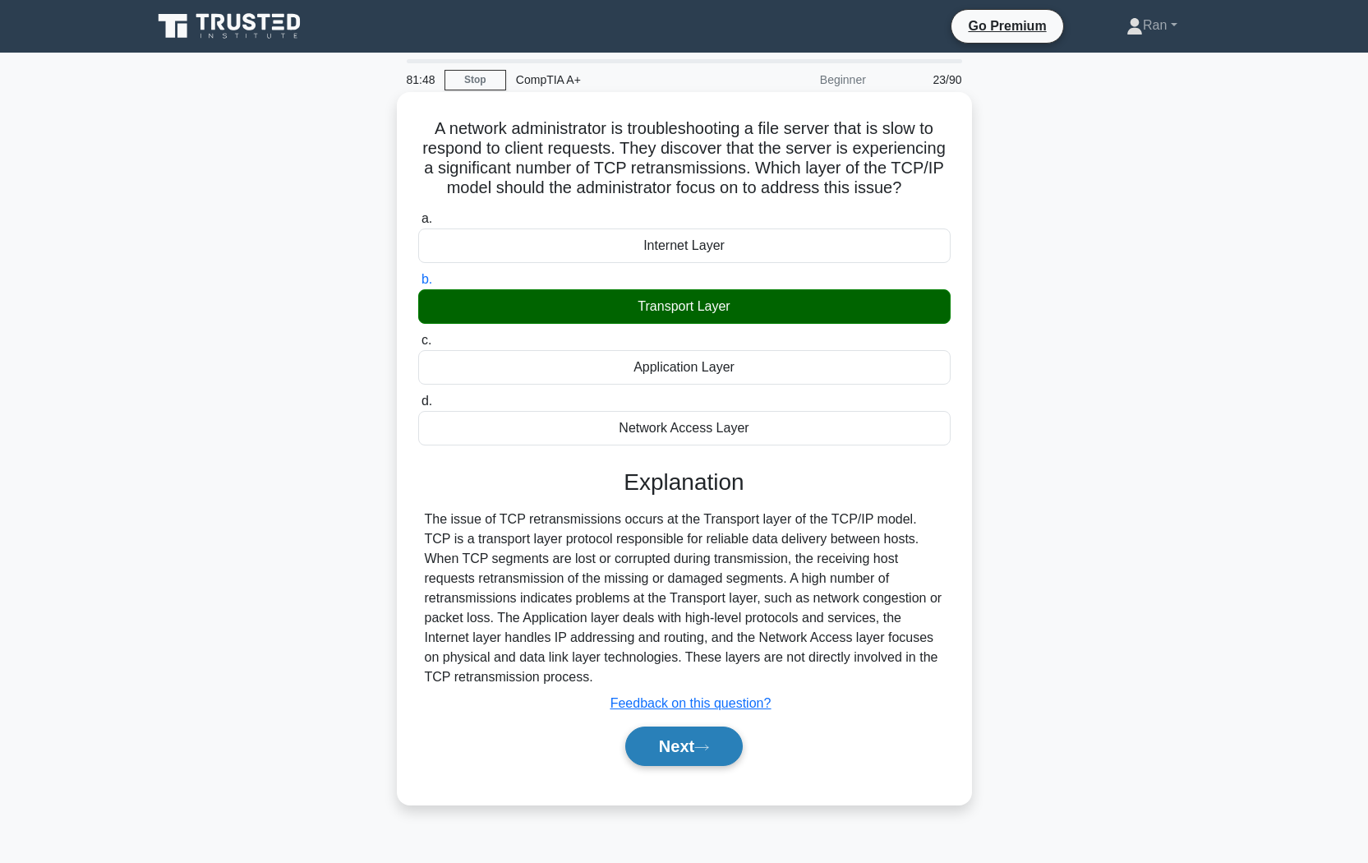
click at [712, 724] on button "Next" at bounding box center [683, 745] width 117 height 39
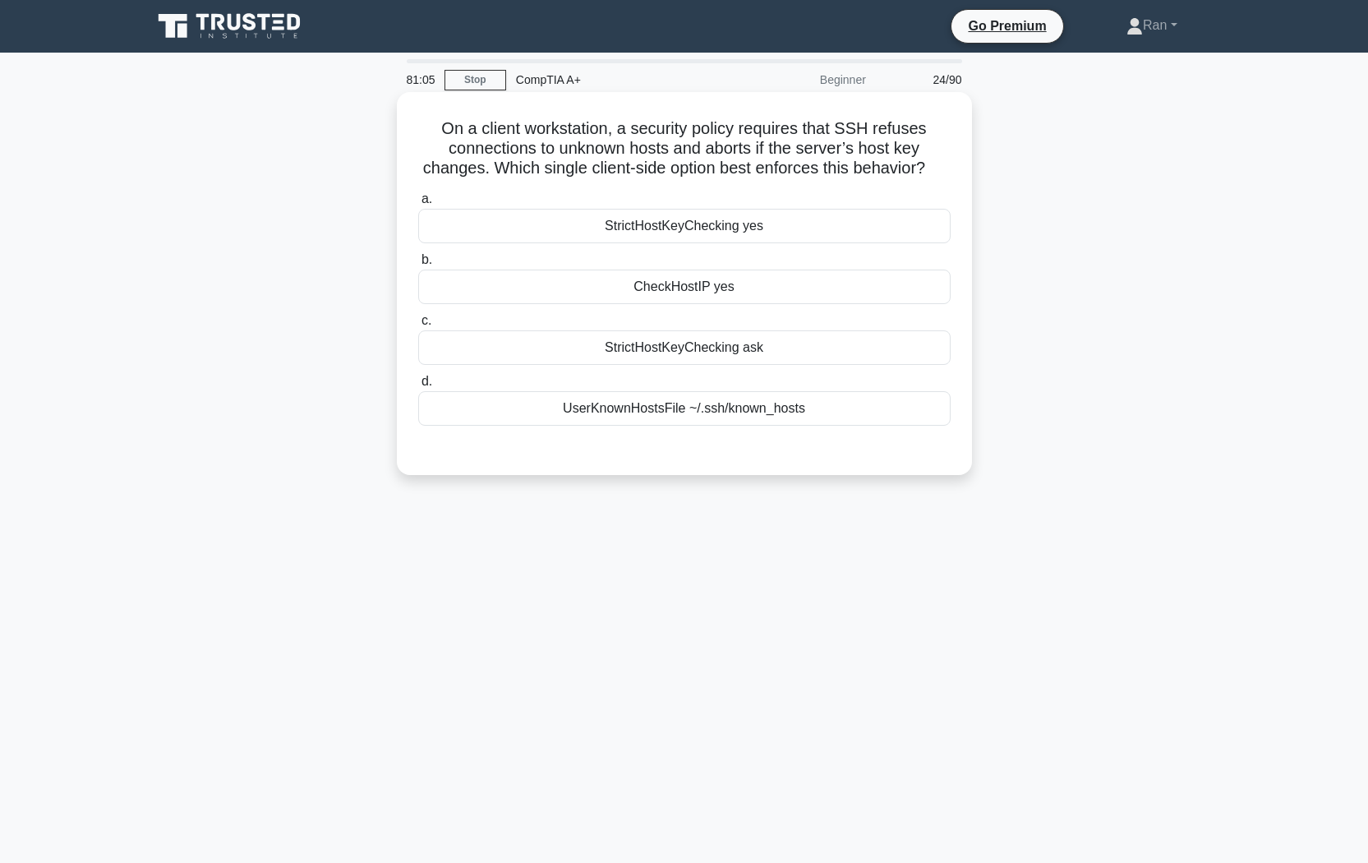
click at [760, 426] on div "UserKnownHostsFile ~/.ssh/known_hosts" at bounding box center [684, 408] width 532 height 35
click at [418, 387] on input "d. UserKnownHostsFile ~/.ssh/known_hosts" at bounding box center [418, 381] width 0 height 11
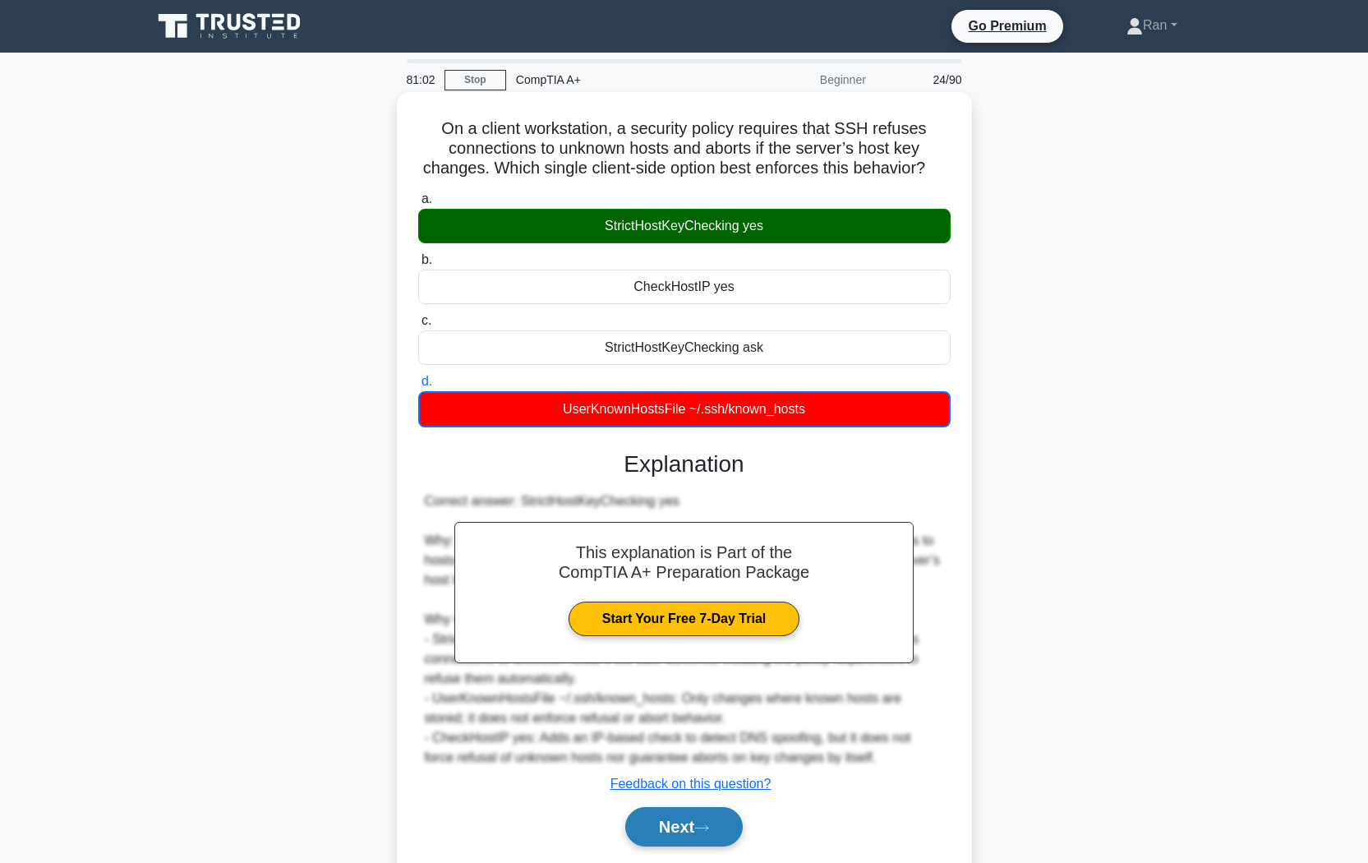
click at [708, 724] on icon at bounding box center [701, 827] width 15 height 9
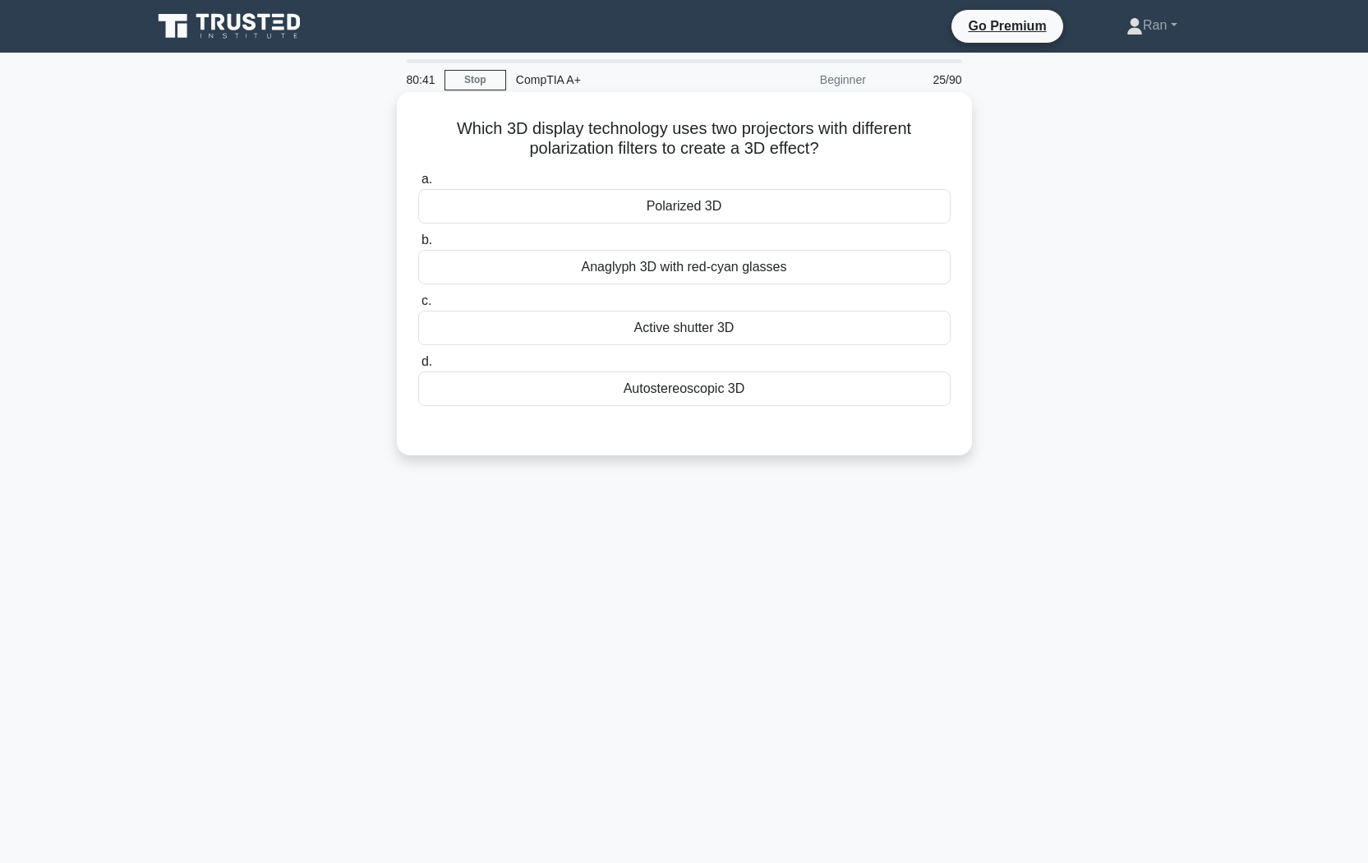
click at [623, 269] on div "Anaglyph 3D with red-cyan glasses" at bounding box center [684, 267] width 532 height 35
click at [418, 246] on input "b. Anaglyph 3D with red-cyan glasses" at bounding box center [418, 240] width 0 height 11
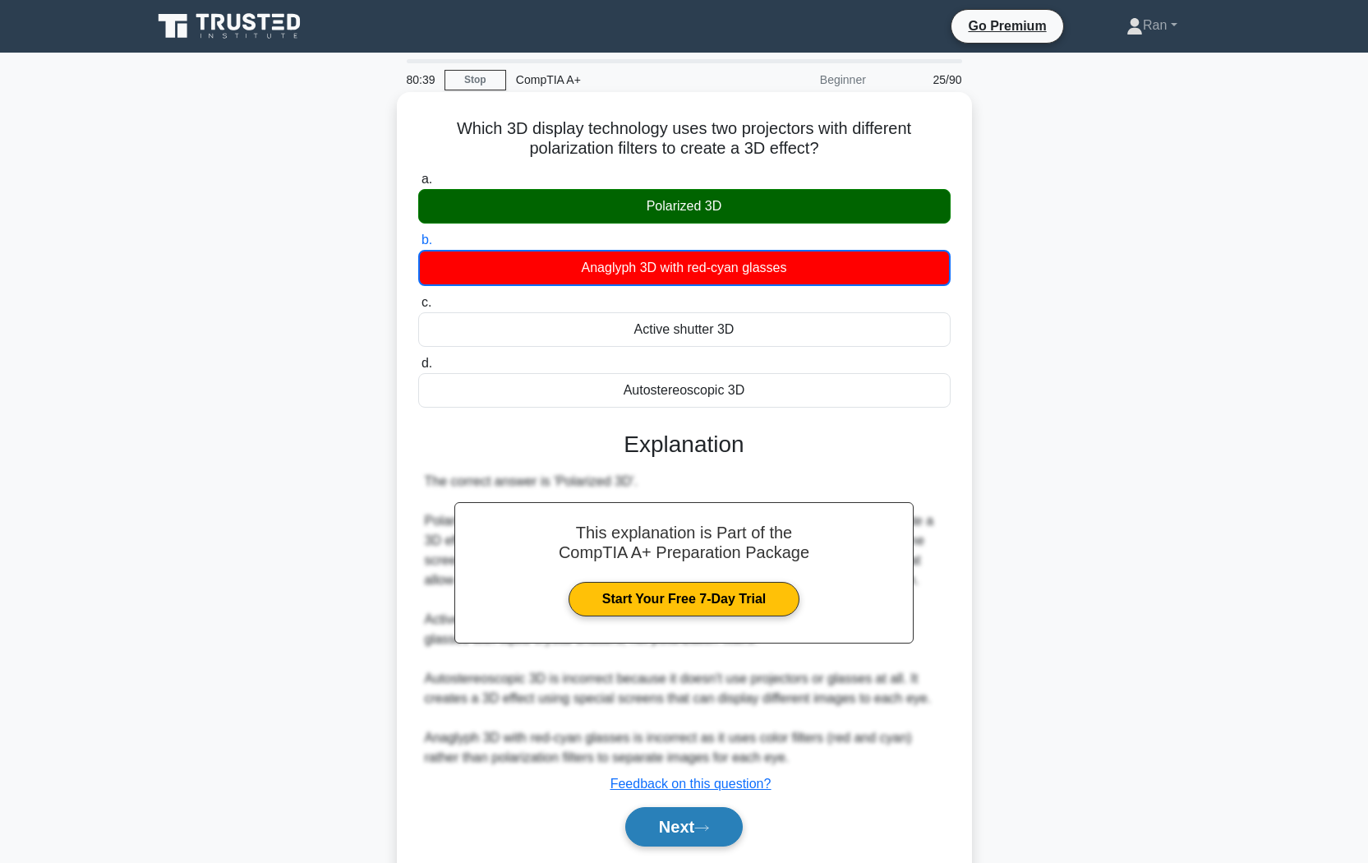
click at [694, 724] on button "Next" at bounding box center [683, 826] width 117 height 39
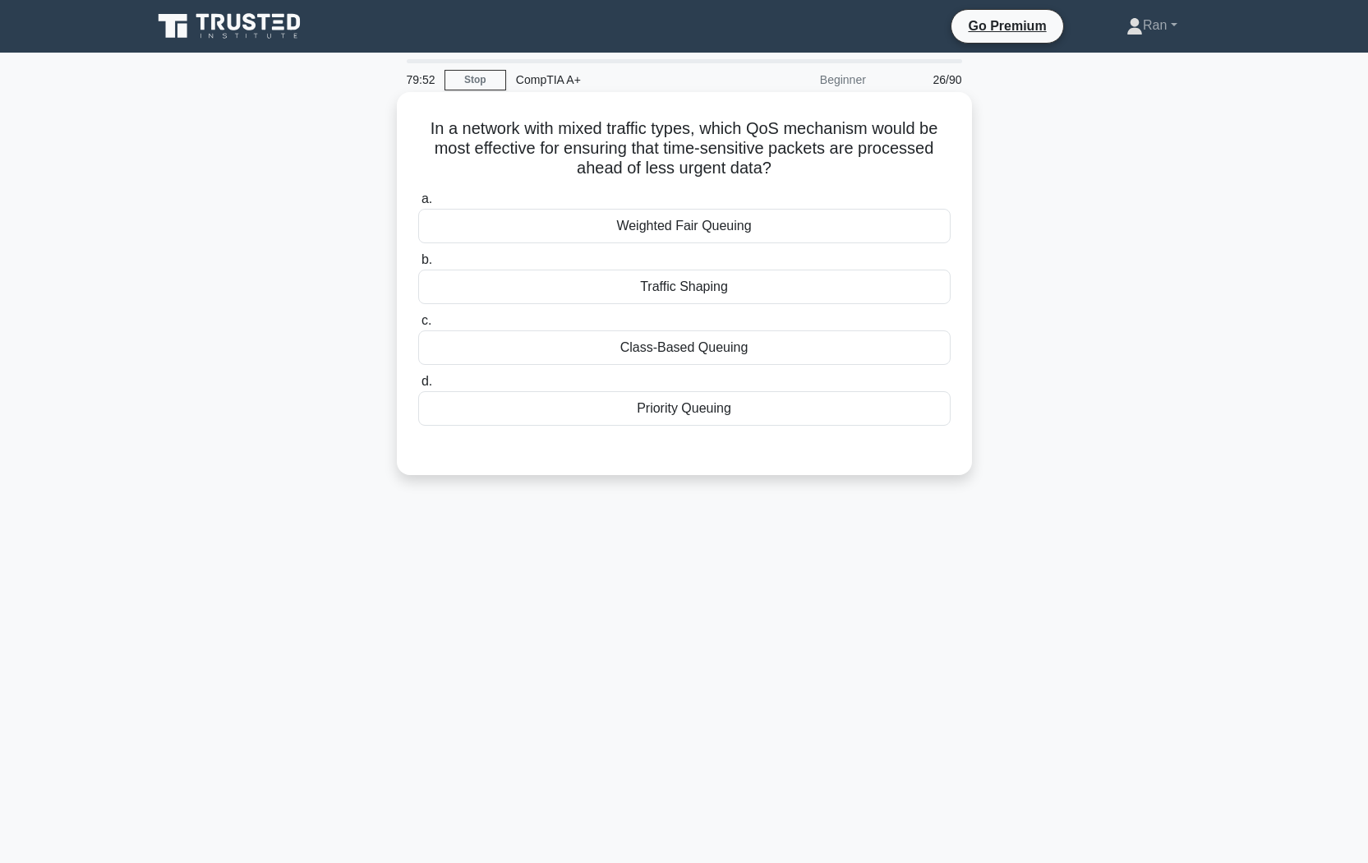
click at [624, 416] on div "Priority Queuing" at bounding box center [684, 408] width 532 height 35
click at [418, 387] on input "d. Priority Queuing" at bounding box center [418, 381] width 0 height 11
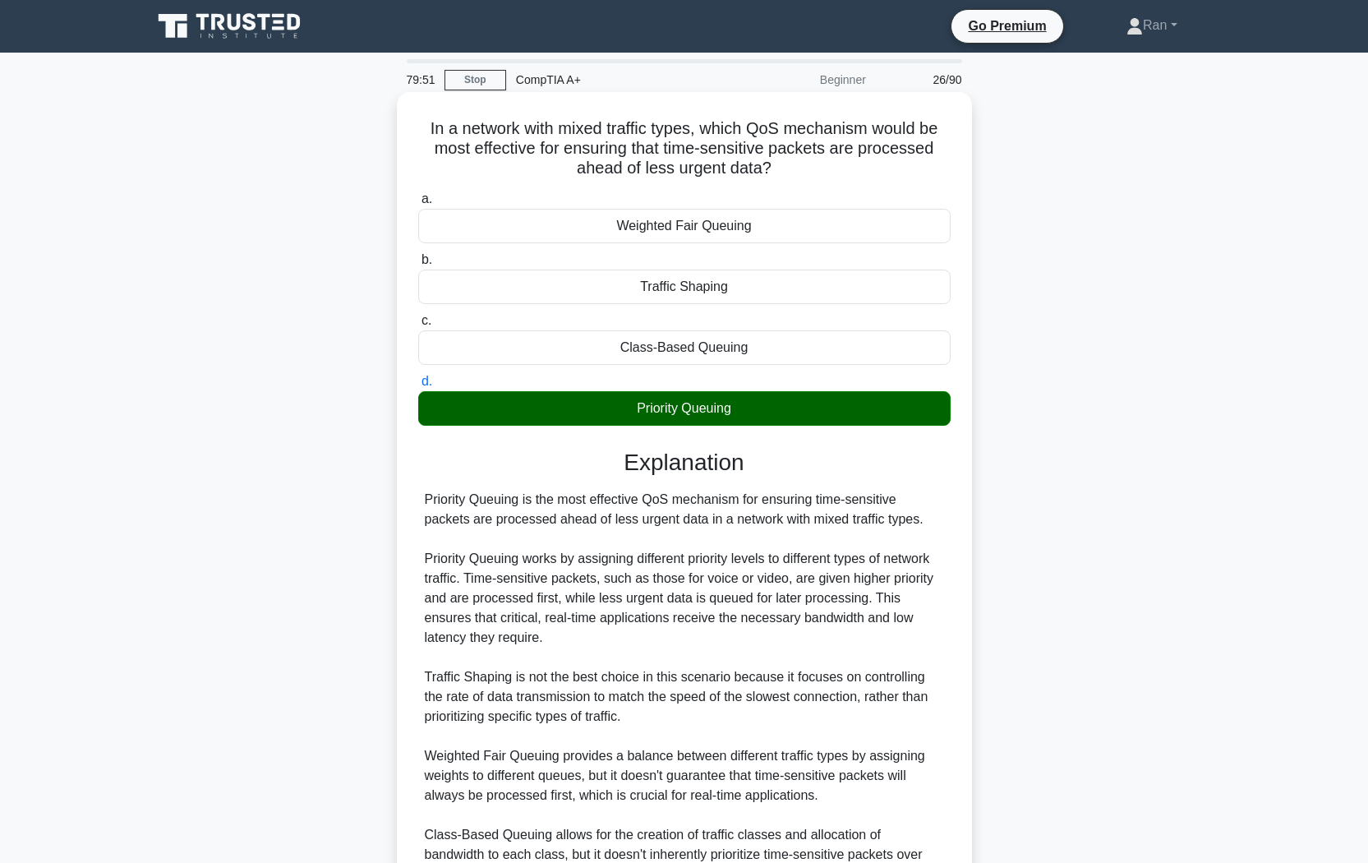
scroll to position [231, 0]
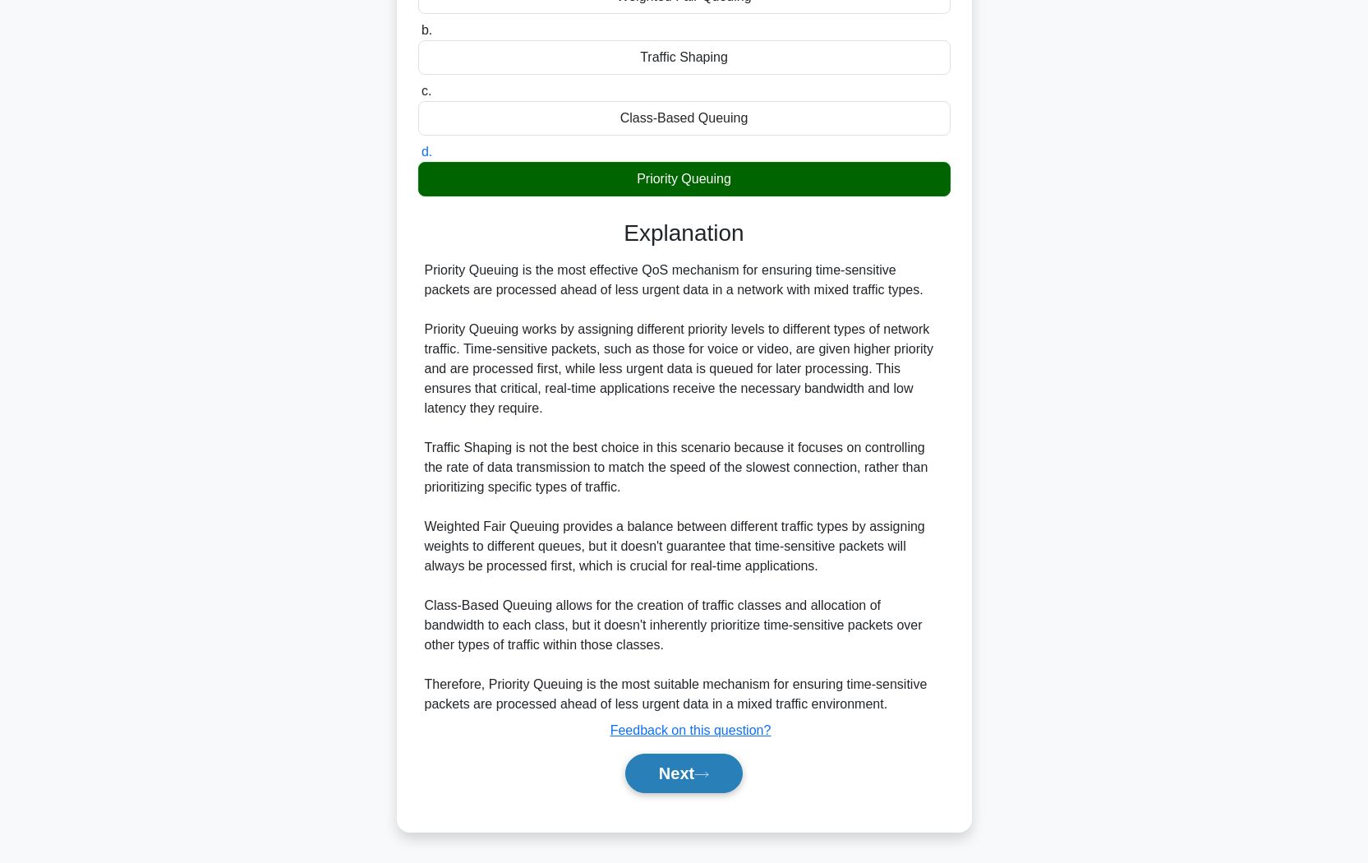
click at [677, 724] on button "Next" at bounding box center [683, 772] width 117 height 39
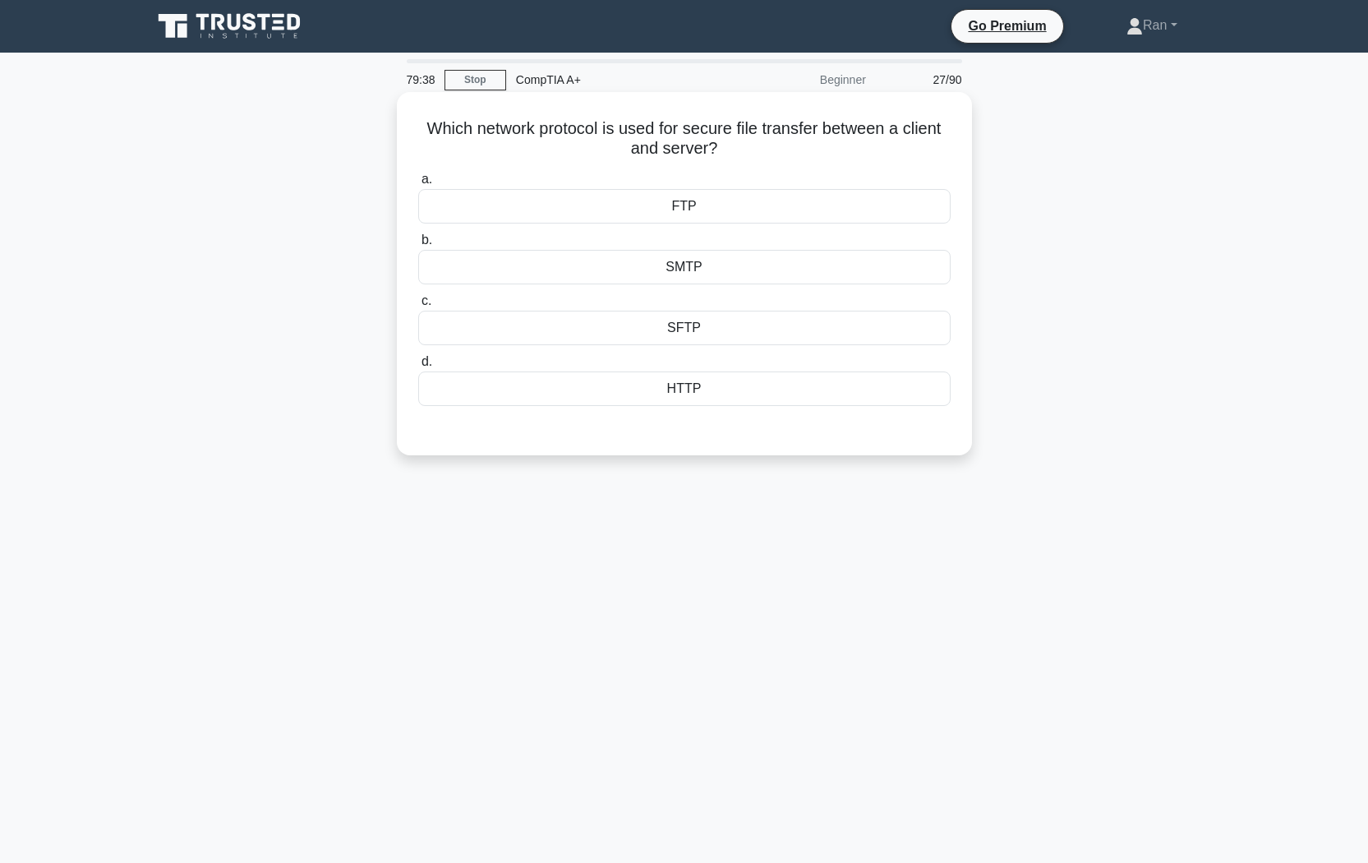
click at [568, 333] on div "SFTP" at bounding box center [684, 328] width 532 height 35
click at [418, 306] on input "c. SFTP" at bounding box center [418, 301] width 0 height 11
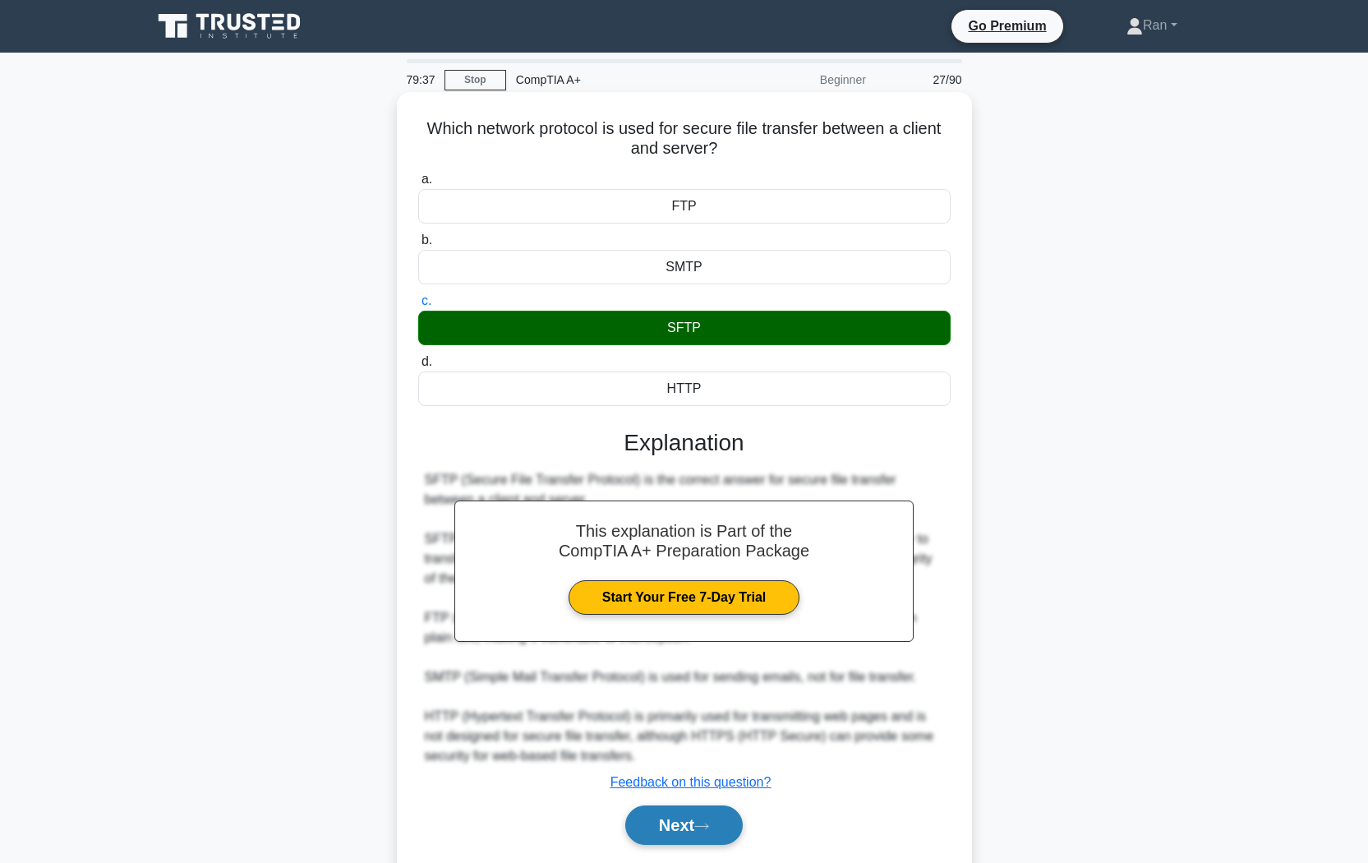
click at [705, 724] on icon at bounding box center [701, 825] width 15 height 9
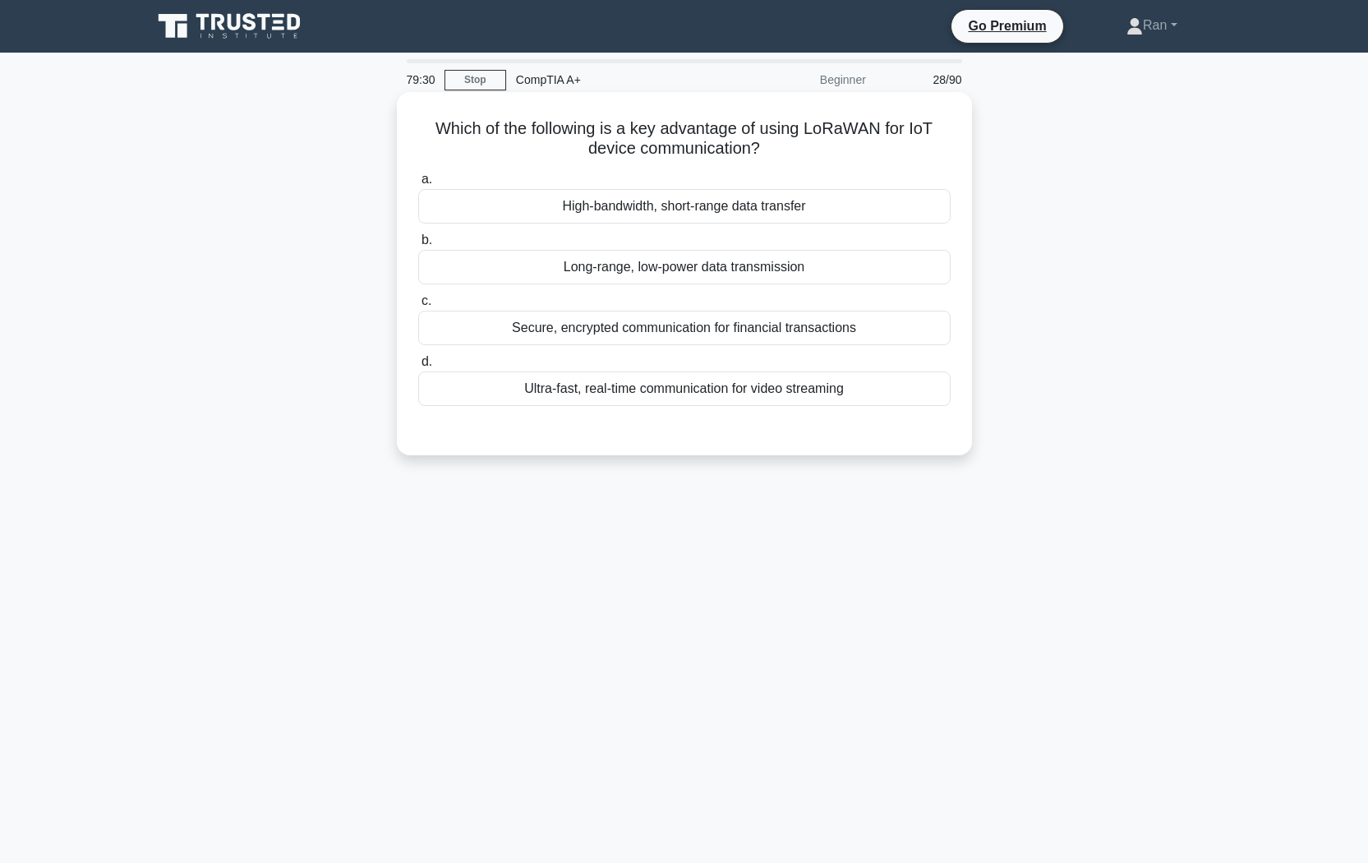
click at [716, 271] on div "Long-range, low-power data transmission" at bounding box center [684, 267] width 532 height 35
click at [418, 246] on input "b. Long-range, low-power data transmission" at bounding box center [418, 240] width 0 height 11
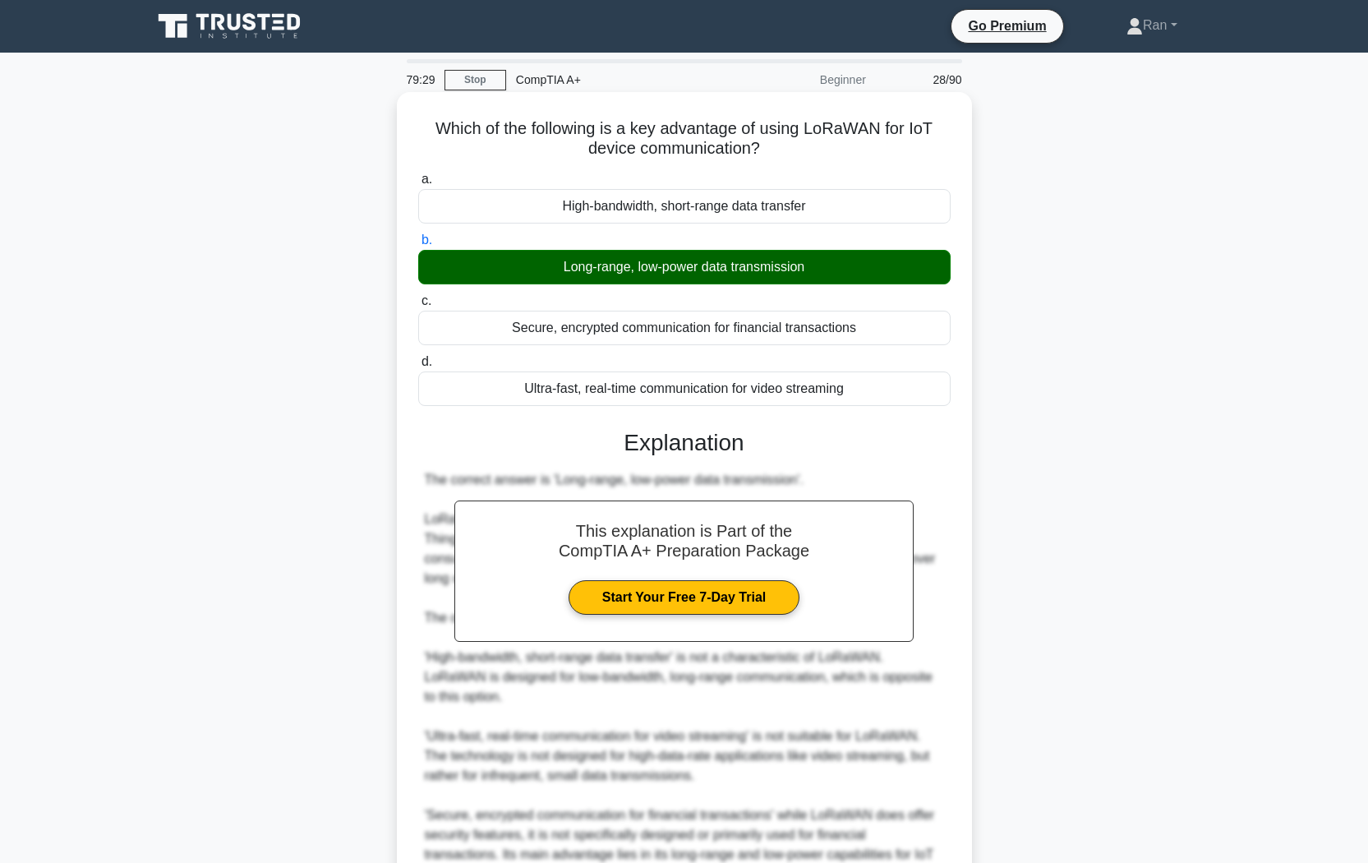
scroll to position [152, 0]
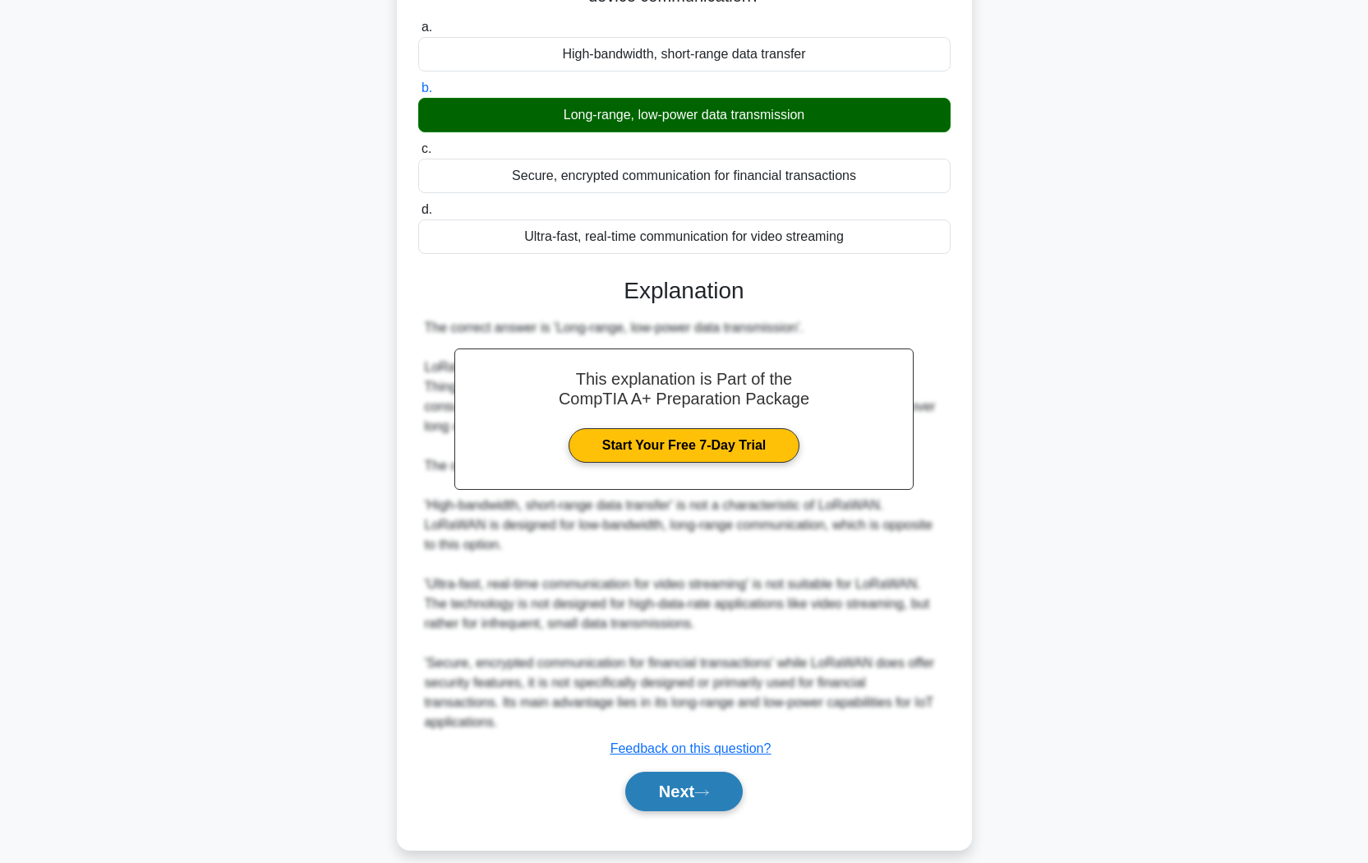
click at [717, 724] on button "Next" at bounding box center [683, 790] width 117 height 39
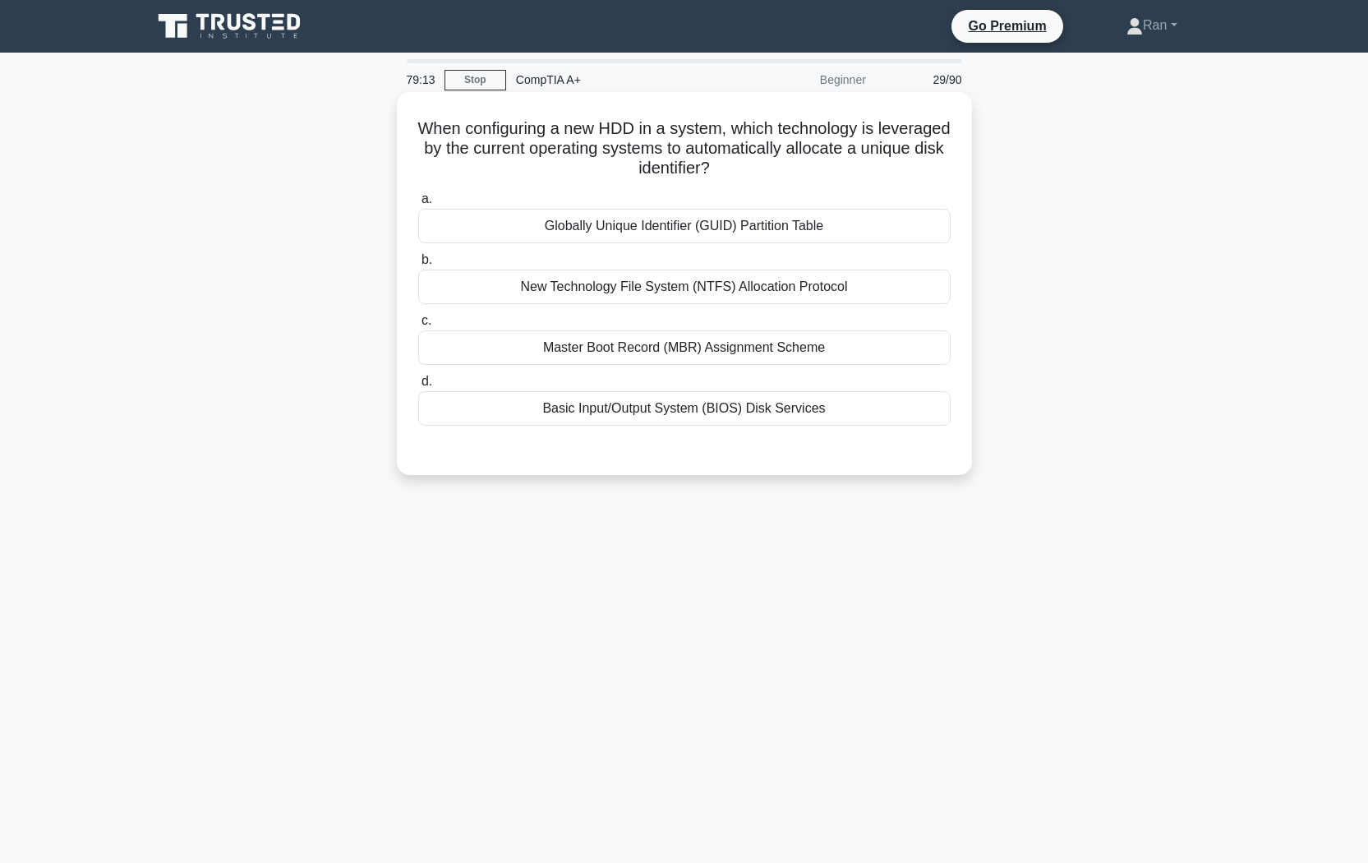
click at [708, 228] on div "Globally Unique Identifier (GUID) Partition Table" at bounding box center [684, 226] width 532 height 35
click at [418, 205] on input "a. Globally Unique Identifier (GUID) Partition Table" at bounding box center [418, 199] width 0 height 11
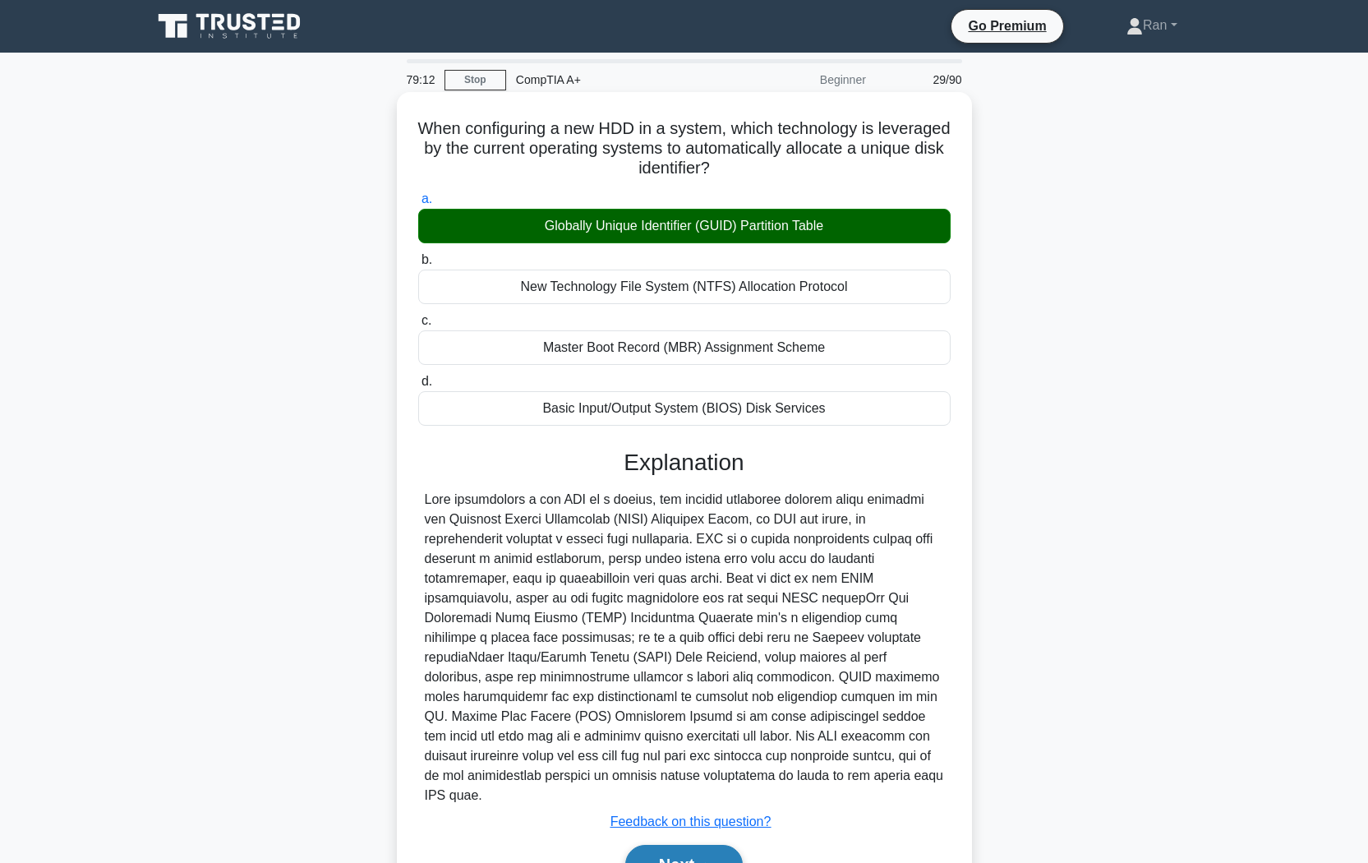
click at [669, 724] on button "Next" at bounding box center [683, 863] width 117 height 39
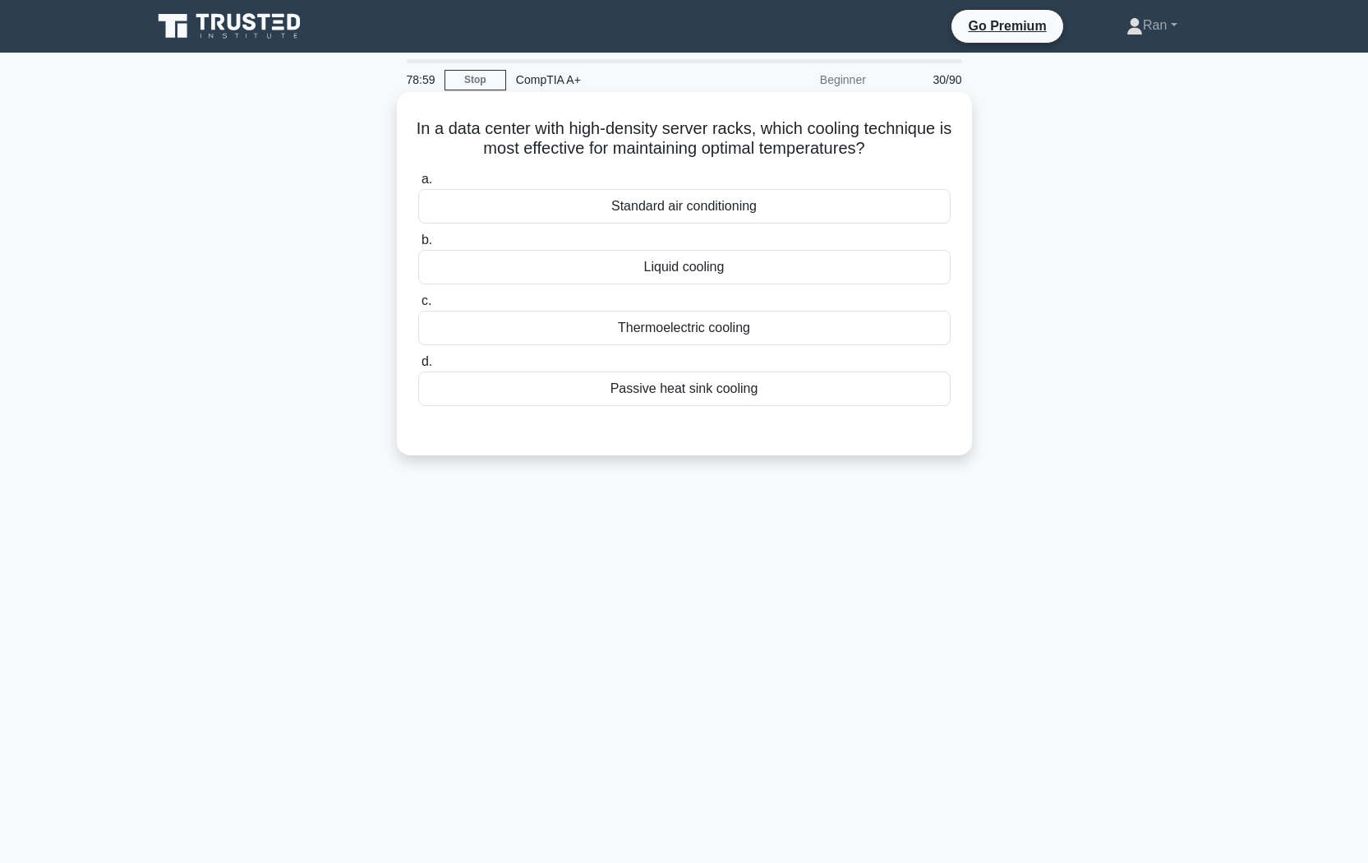
click at [571, 262] on div "Liquid cooling" at bounding box center [684, 267] width 532 height 35
click at [418, 246] on input "b. Liquid cooling" at bounding box center [418, 240] width 0 height 11
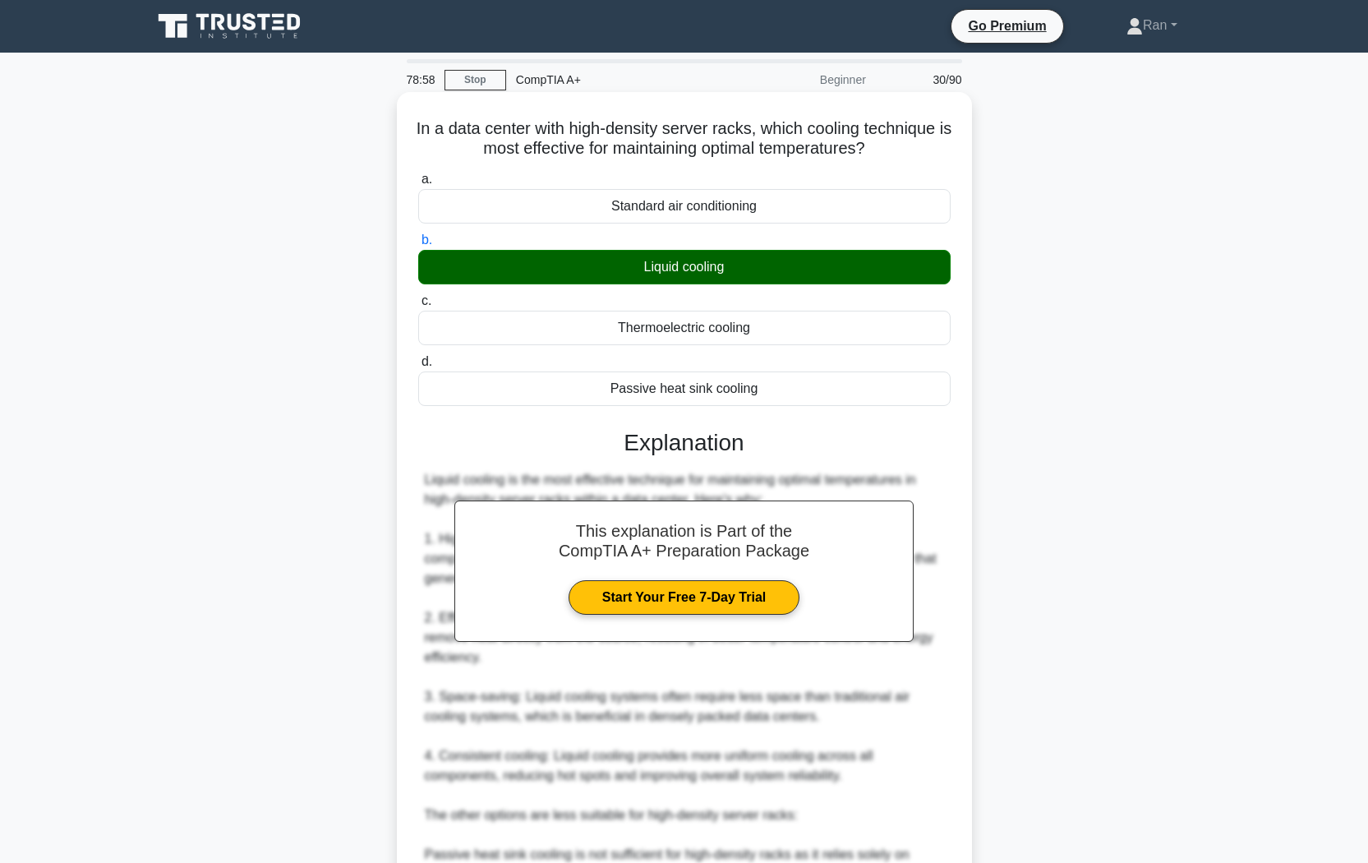
scroll to position [290, 0]
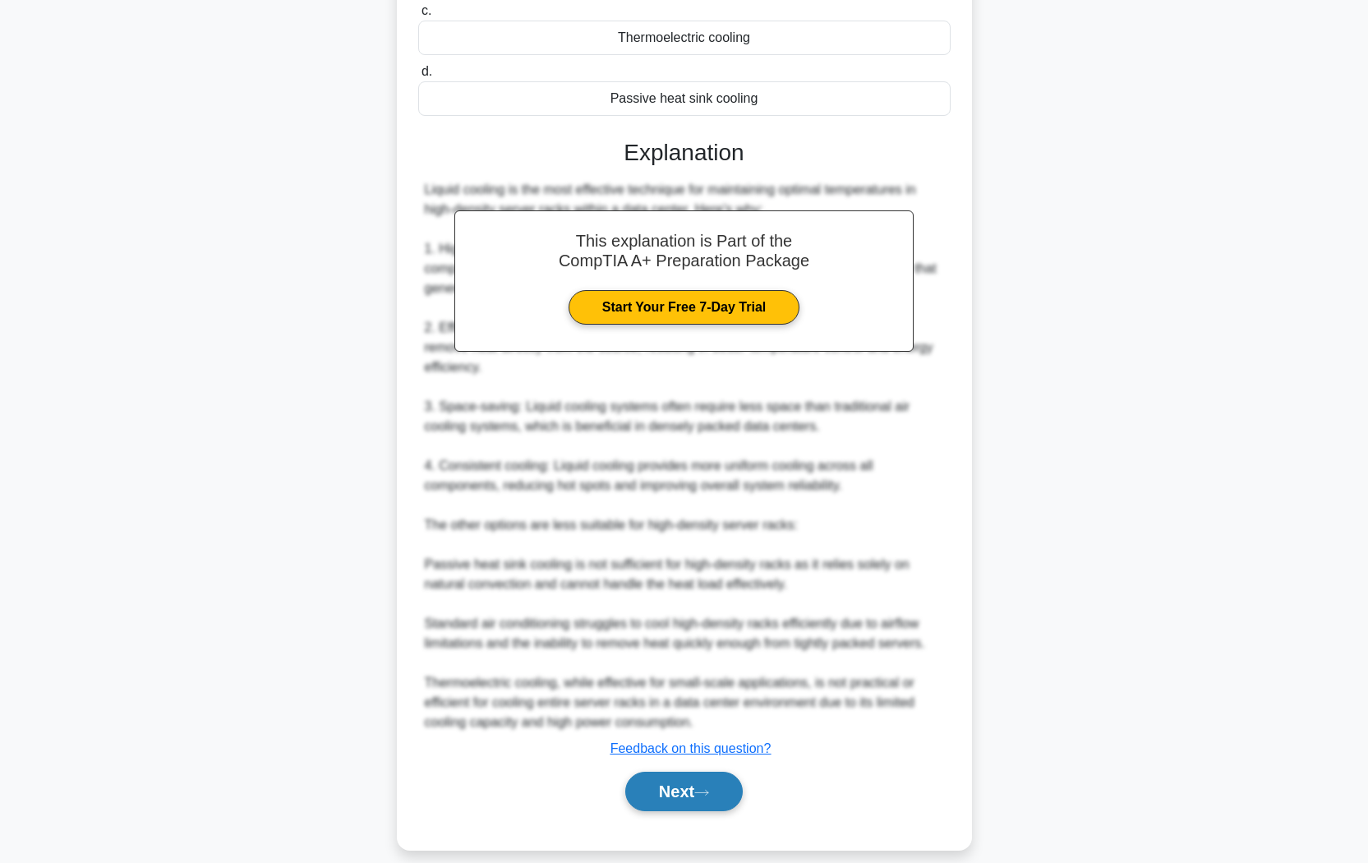
click at [687, 724] on button "Next" at bounding box center [683, 790] width 117 height 39
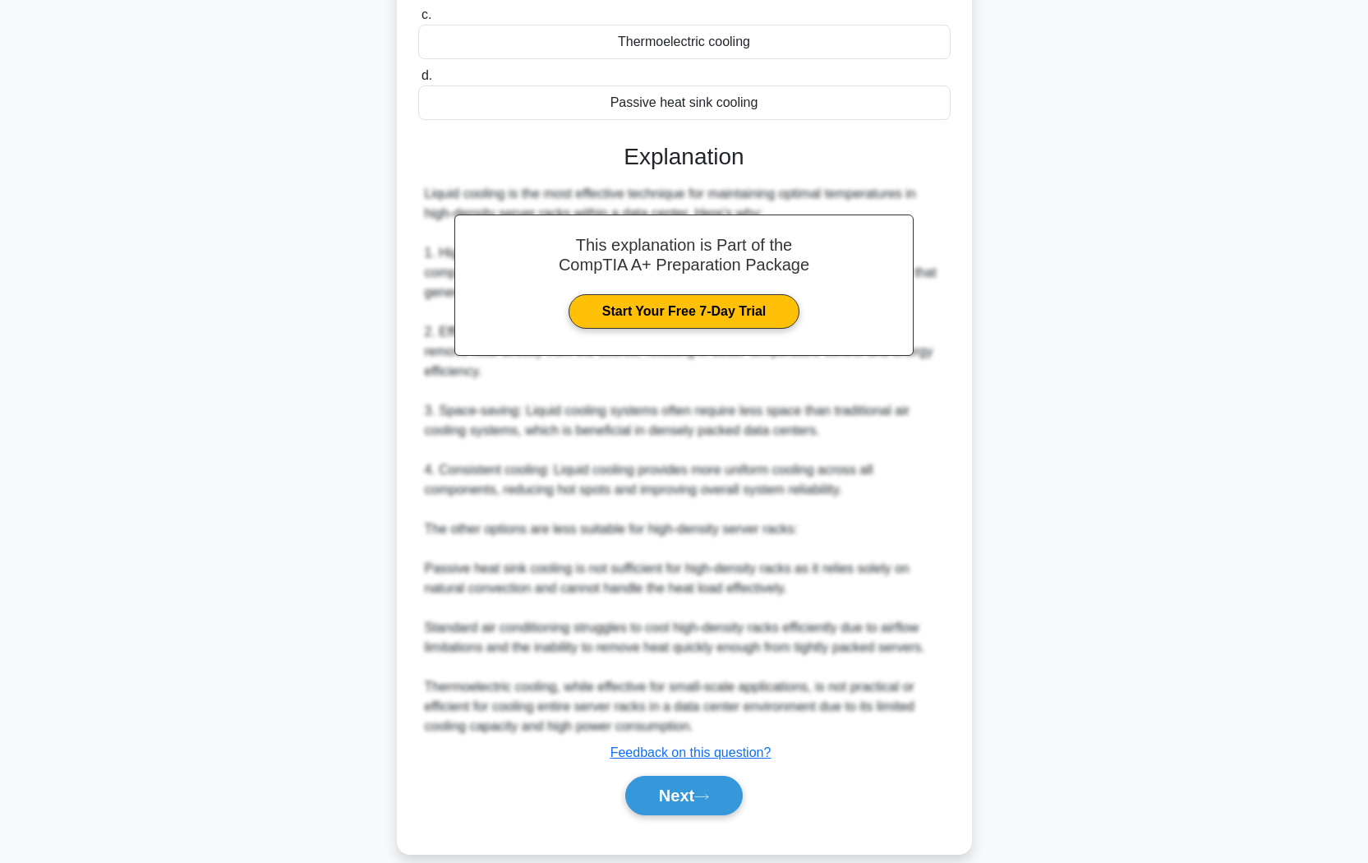
scroll to position [0, 0]
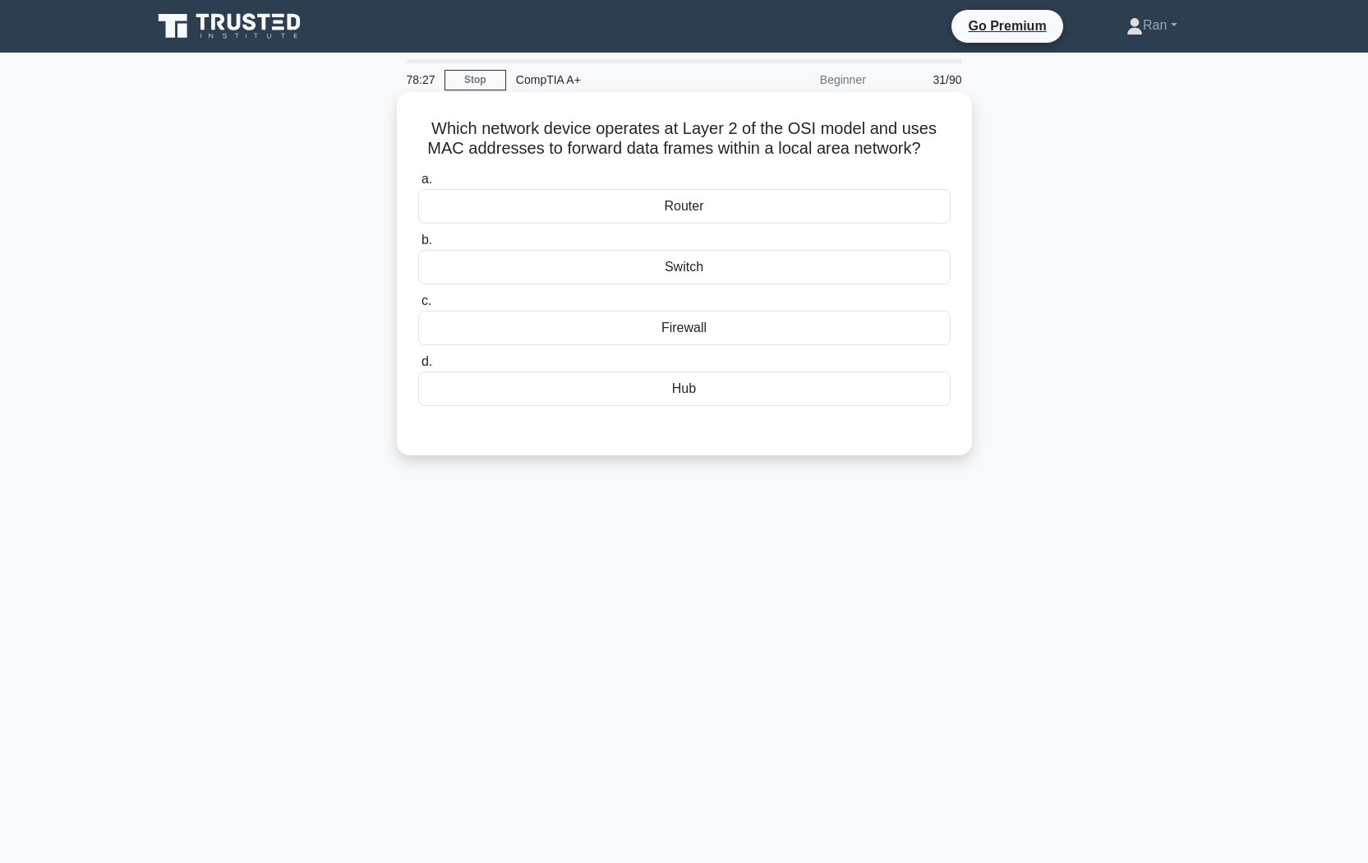
click at [637, 406] on div "Hub" at bounding box center [684, 388] width 532 height 35
click at [418, 367] on input "d. Hub" at bounding box center [418, 362] width 0 height 11
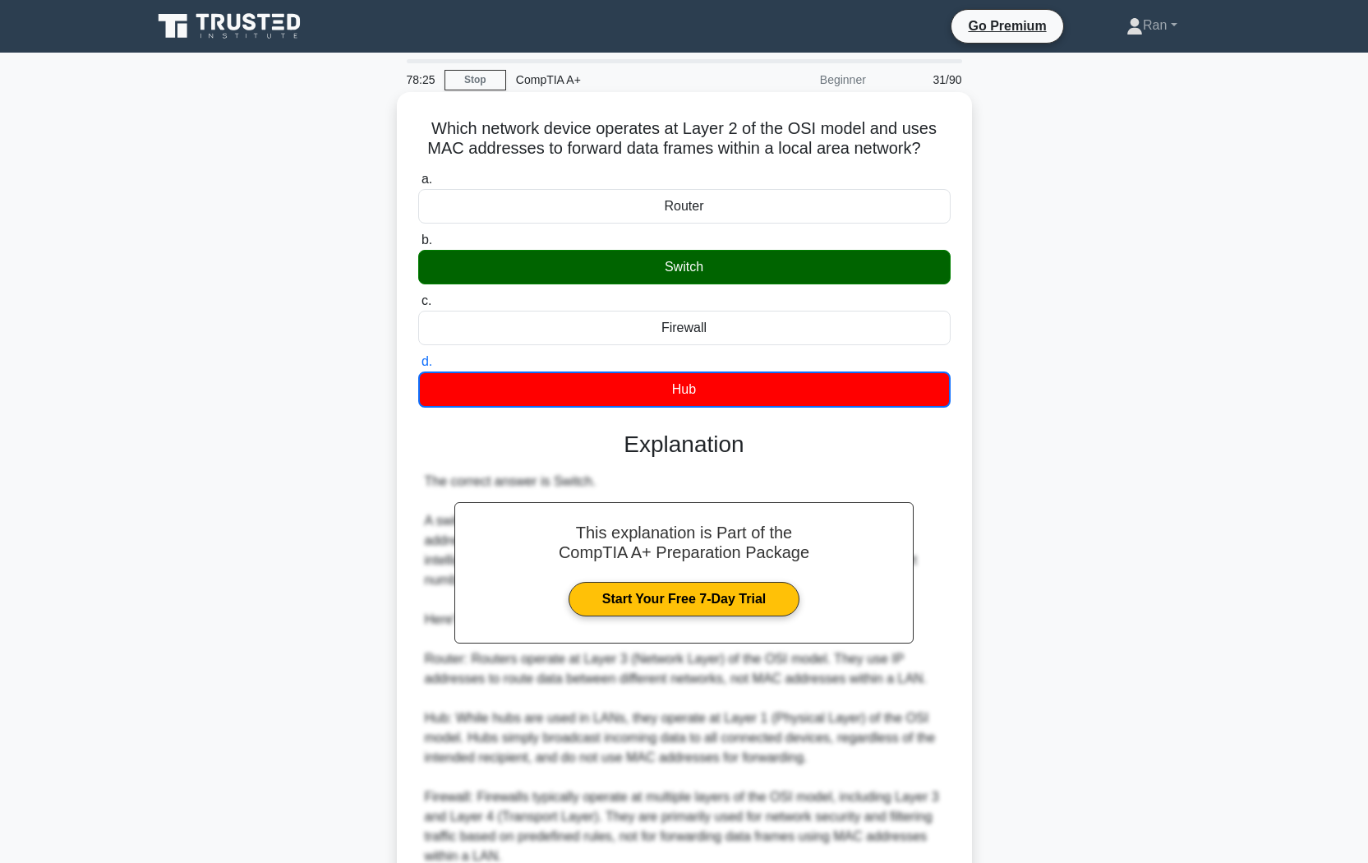
scroll to position [154, 0]
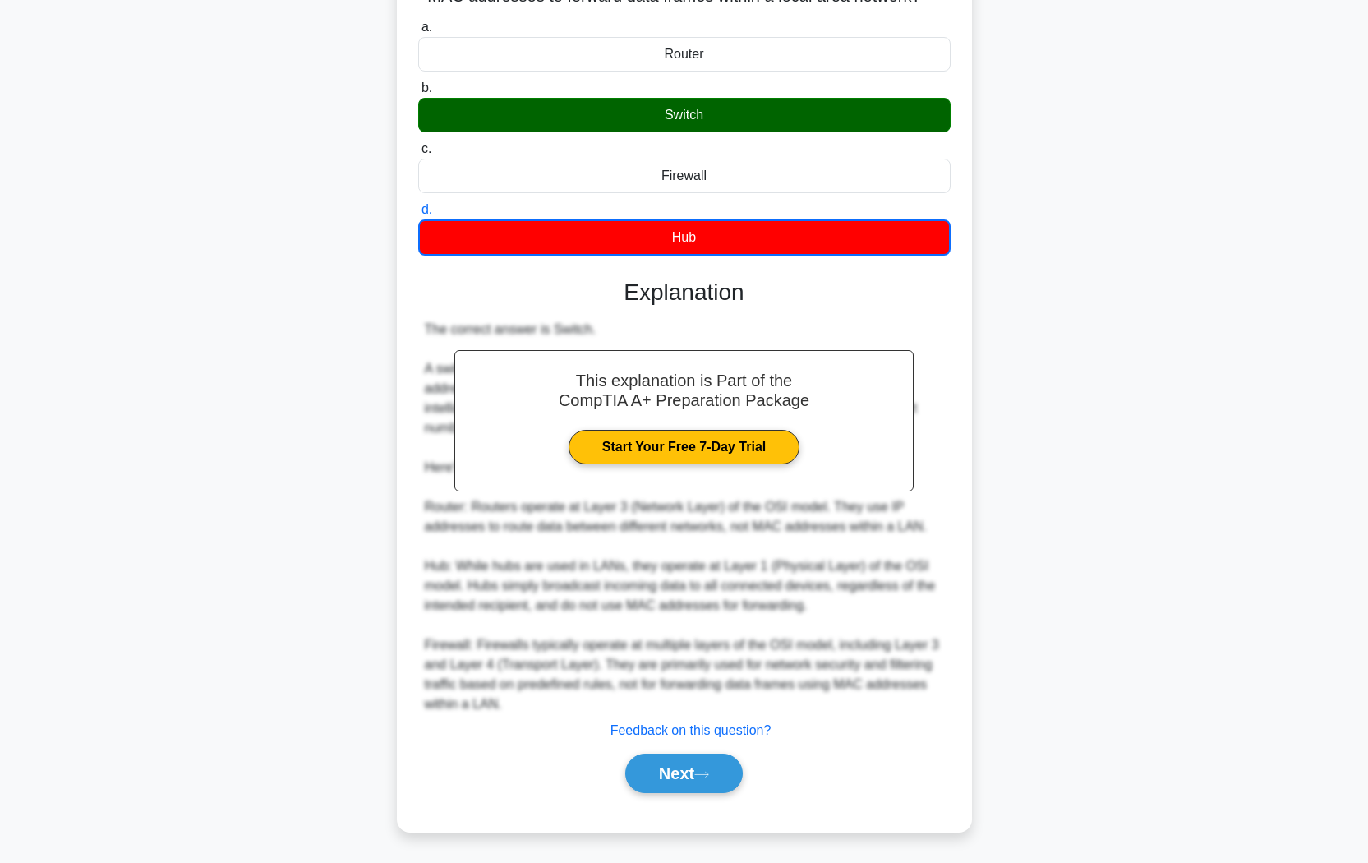
click at [711, 724] on div "Next" at bounding box center [684, 773] width 532 height 53
click at [703, 724] on icon at bounding box center [701, 774] width 15 height 9
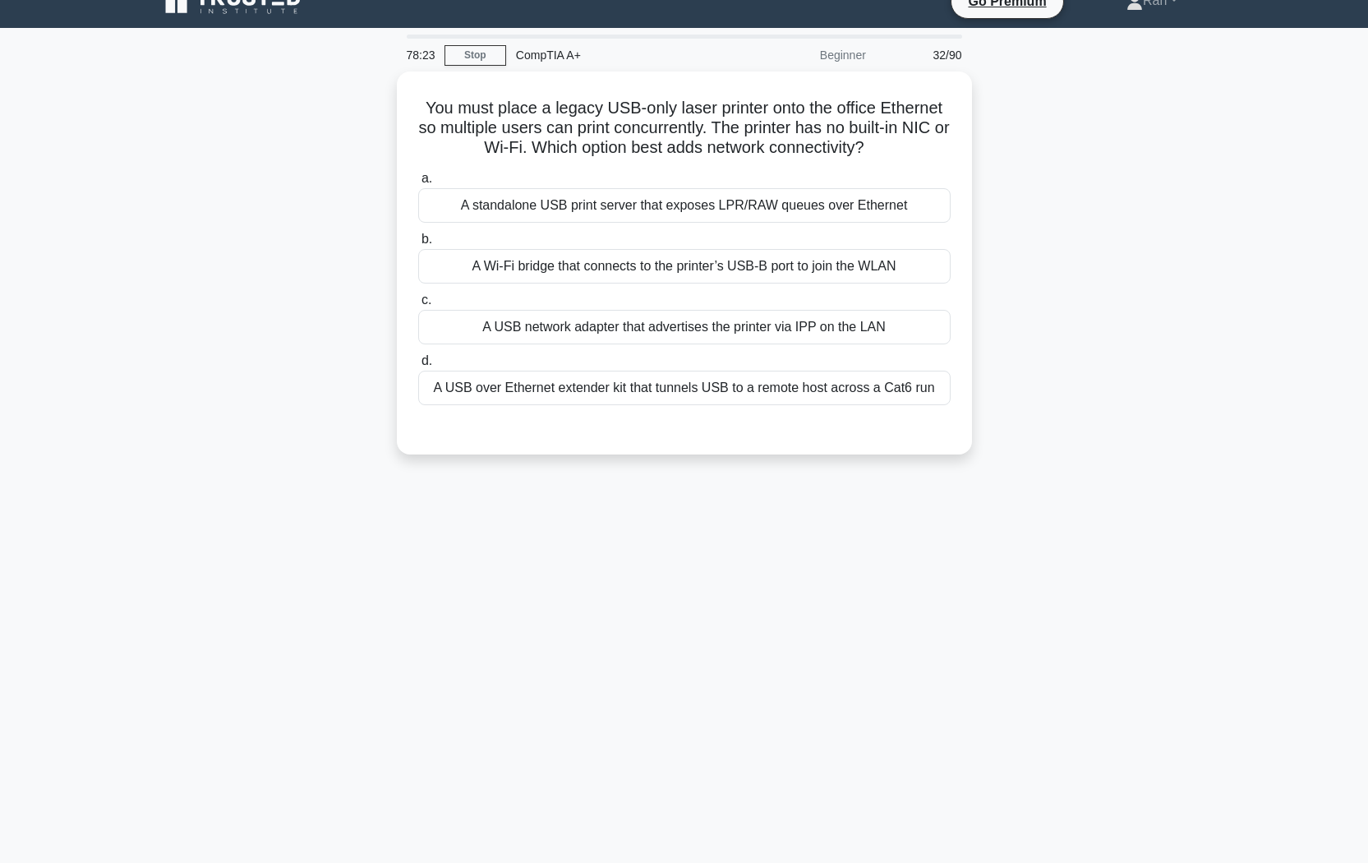
scroll to position [25, 0]
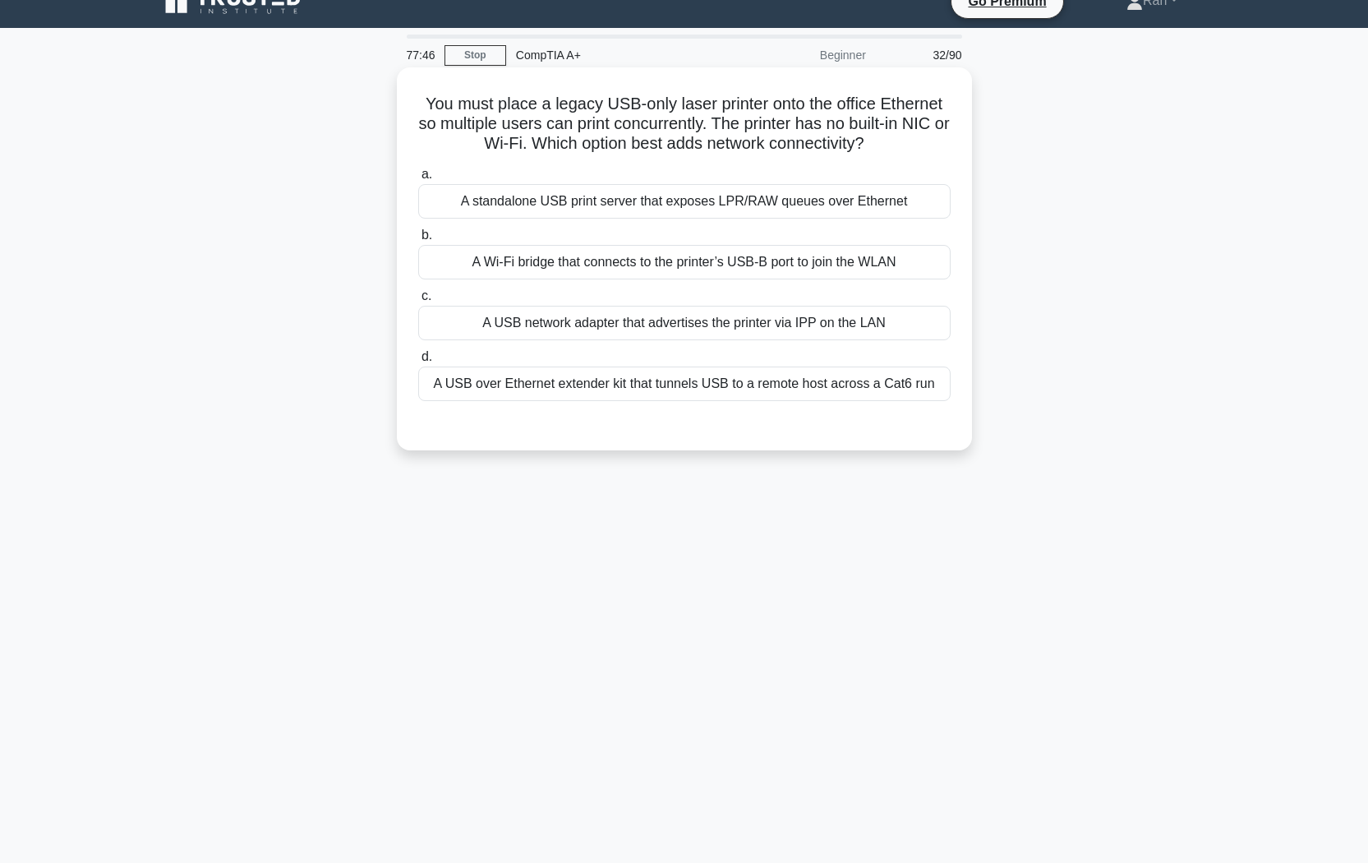
click at [530, 330] on div "A USB network adapter that advertises the printer via IPP on the LAN" at bounding box center [684, 323] width 532 height 35
click at [418, 301] on input "c. A USB network adapter that advertises the printer via IPP on the LAN" at bounding box center [418, 296] width 0 height 11
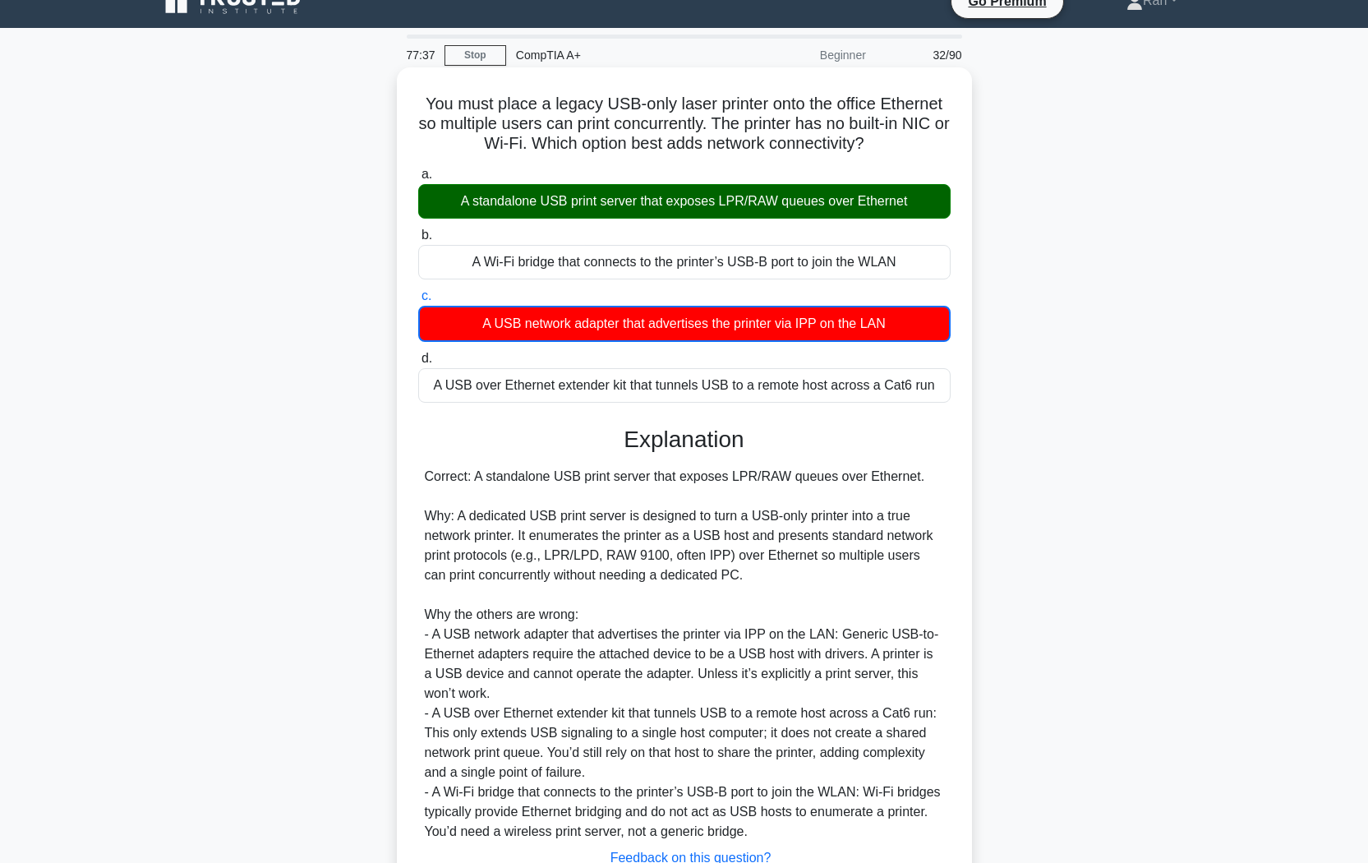
scroll to position [154, 0]
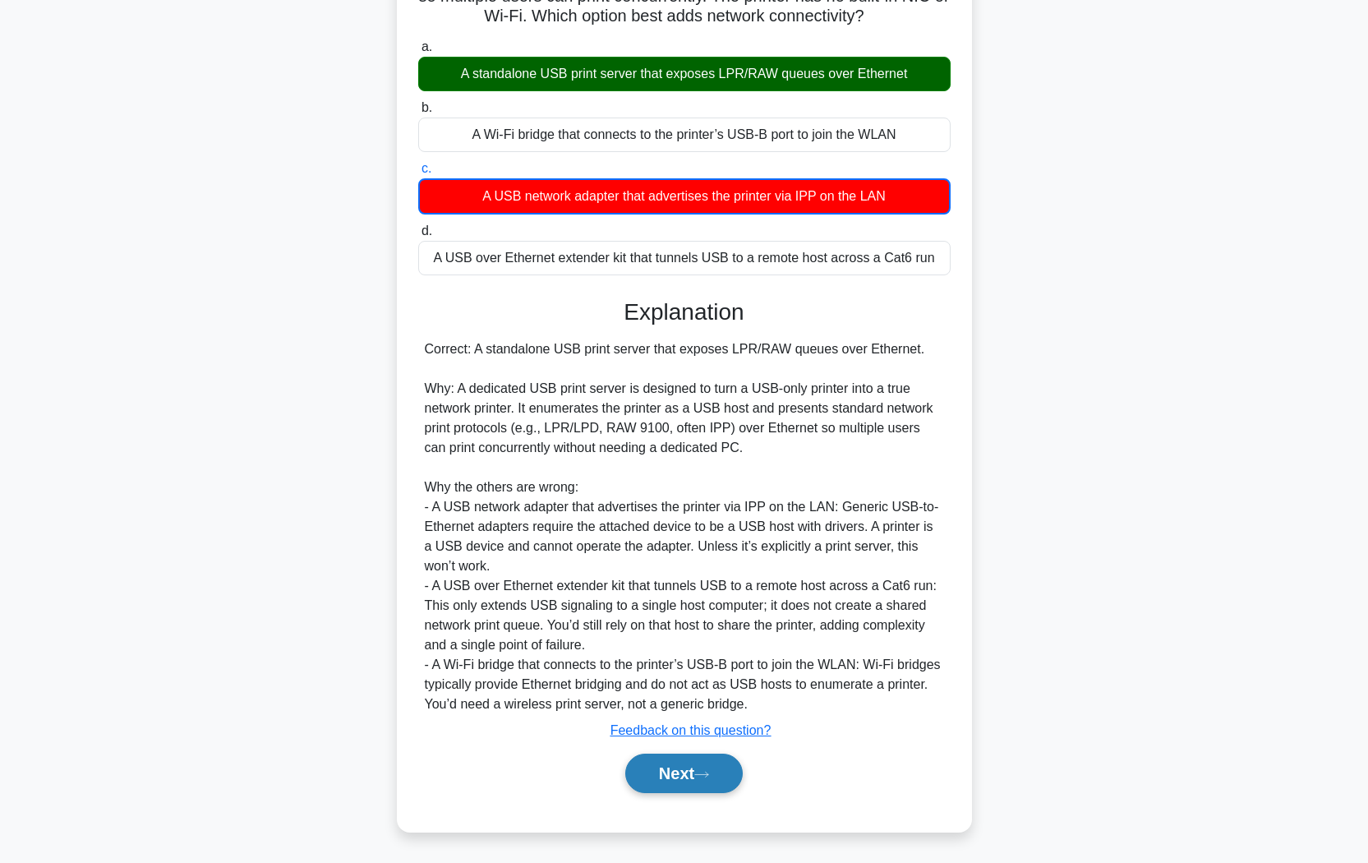
click at [706, 724] on button "Next" at bounding box center [683, 772] width 117 height 39
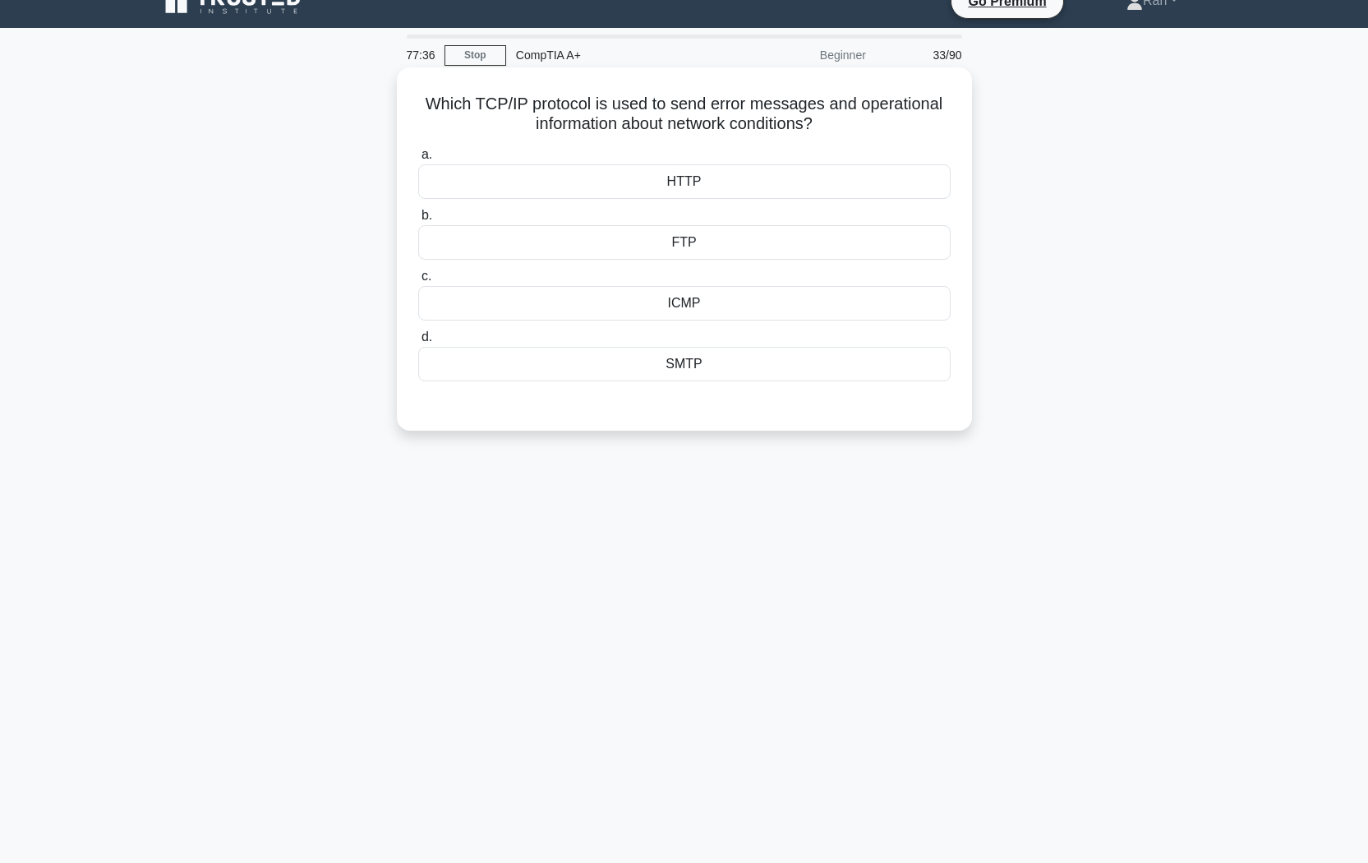
scroll to position [0, 0]
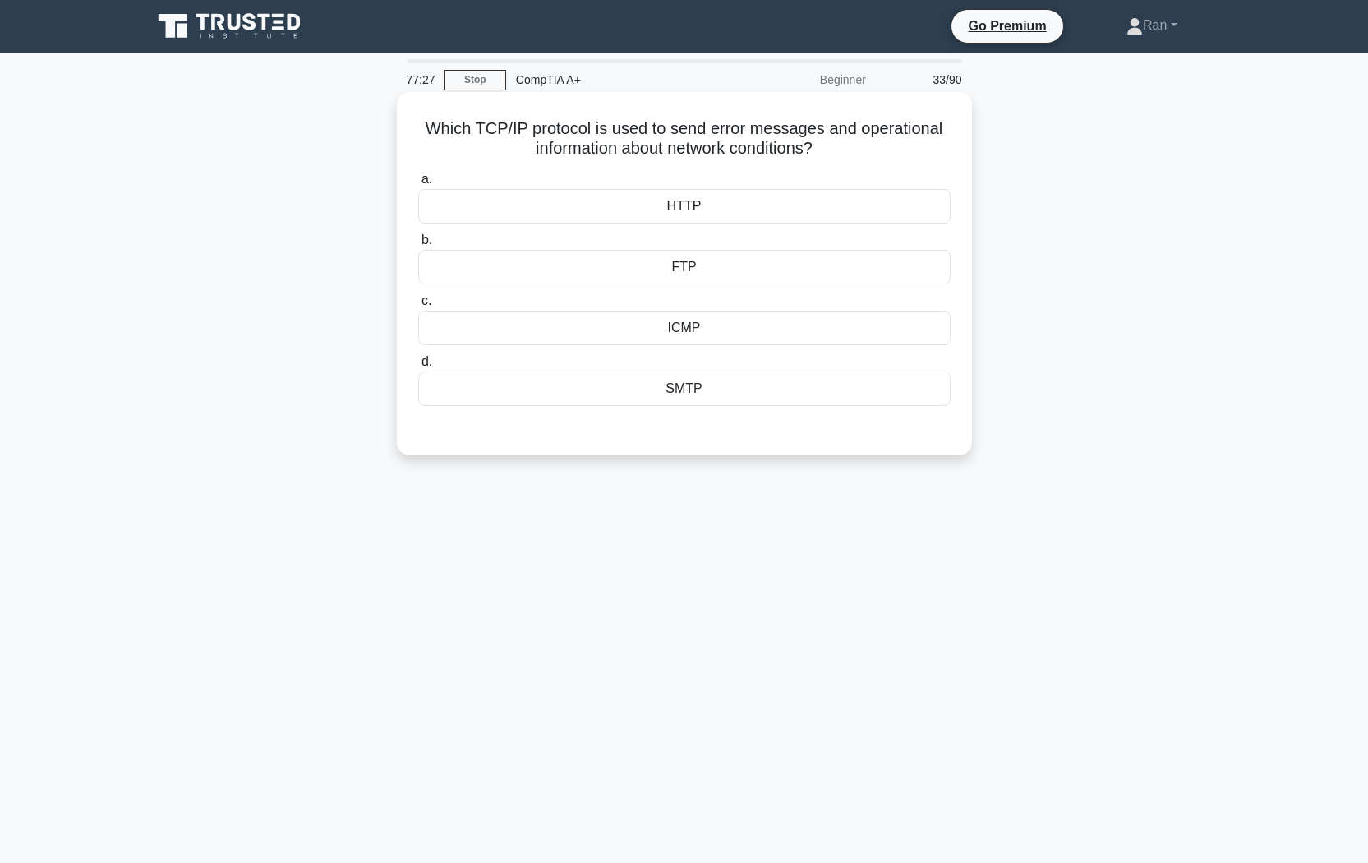
click at [696, 389] on div "SMTP" at bounding box center [684, 388] width 532 height 35
click at [418, 367] on input "d. SMTP" at bounding box center [418, 362] width 0 height 11
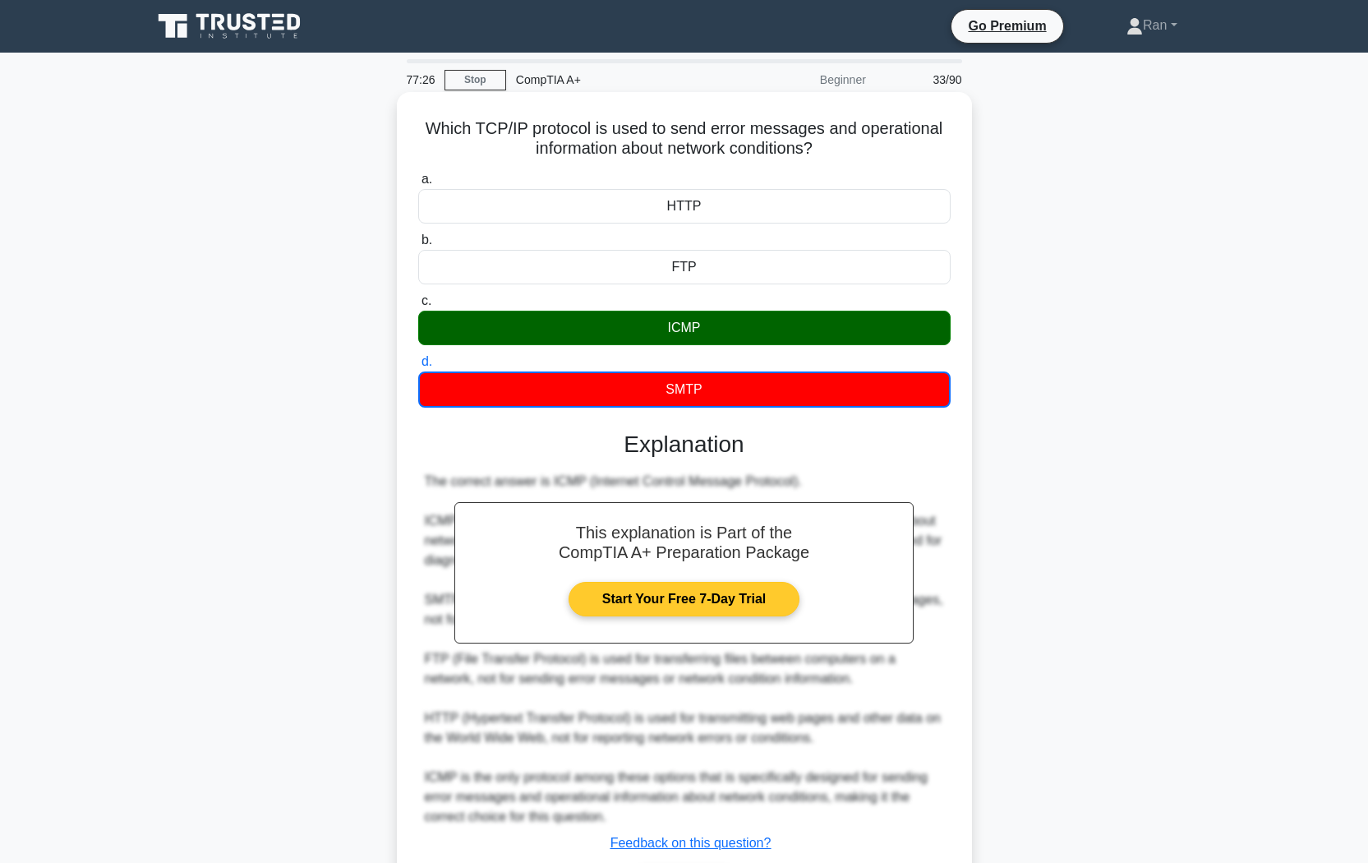
scroll to position [114, 0]
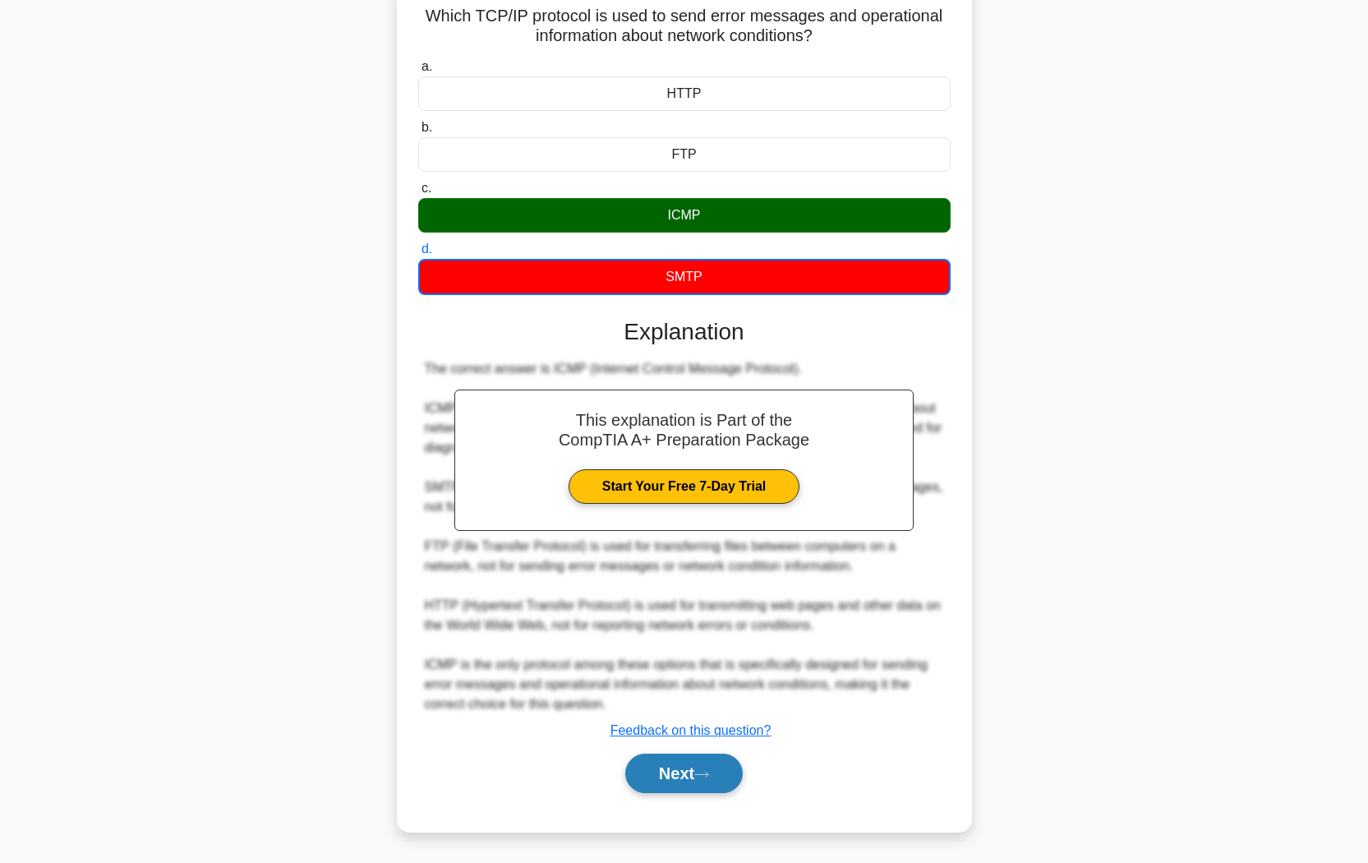
click at [725, 724] on button "Next" at bounding box center [683, 772] width 117 height 39
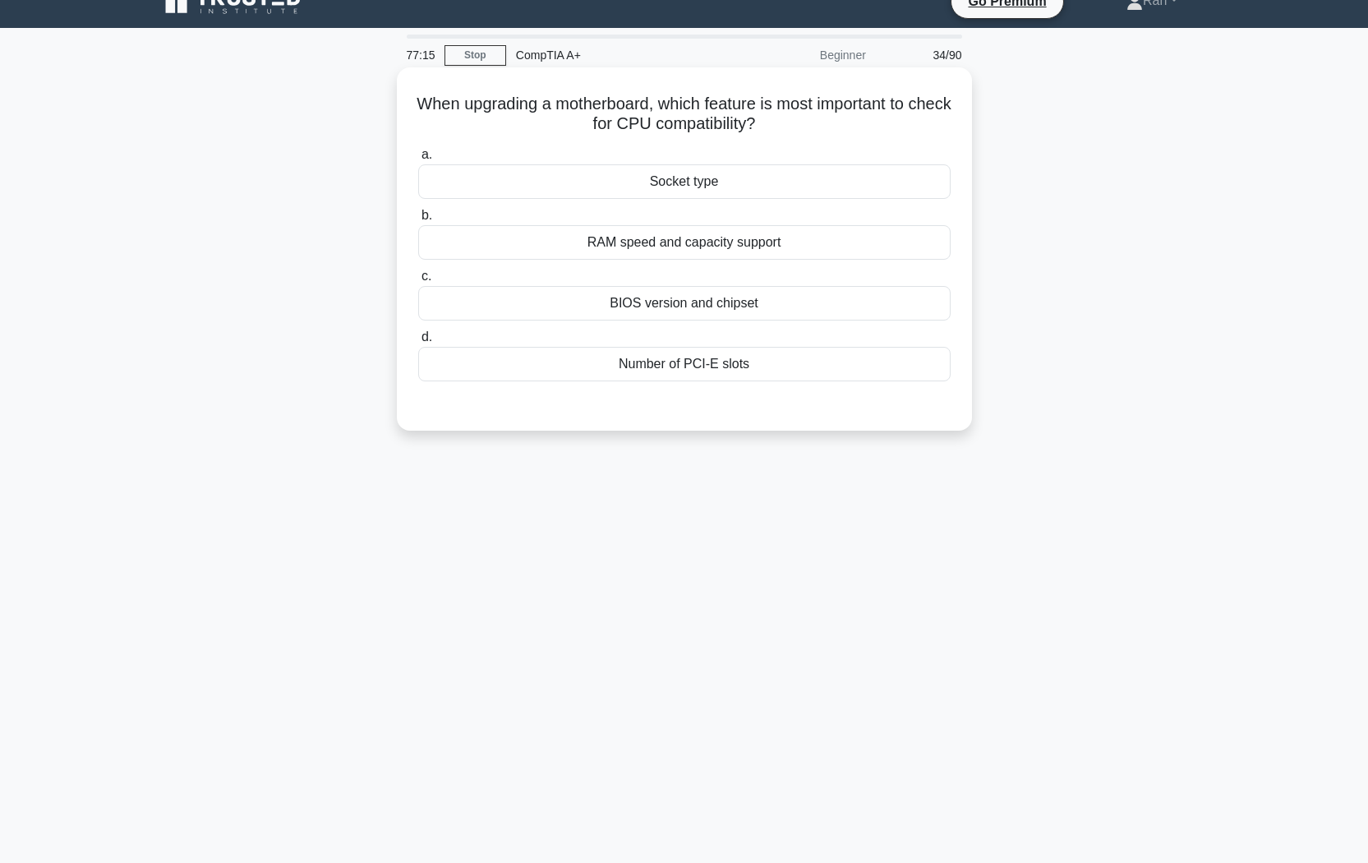
scroll to position [0, 0]
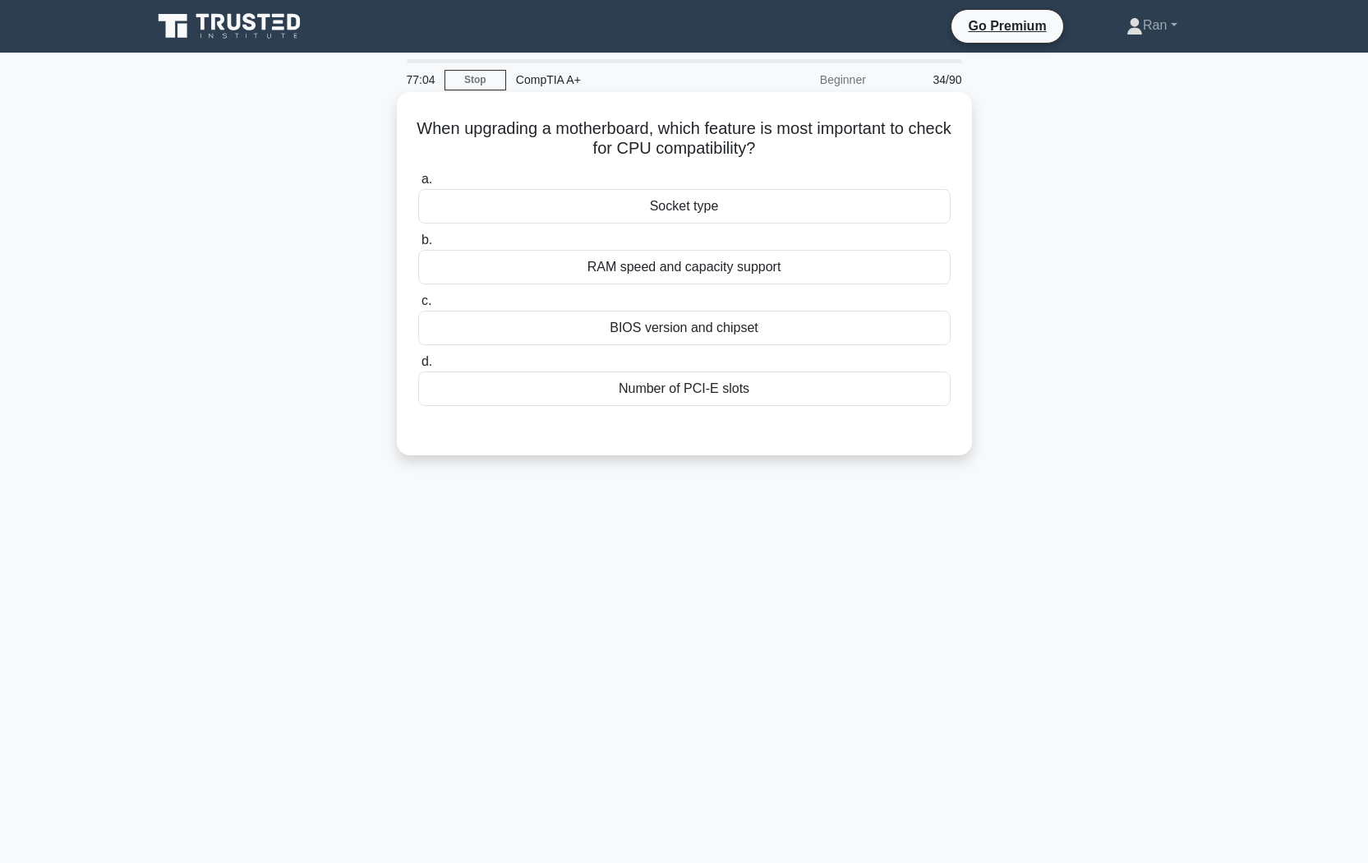
click at [696, 214] on div "Socket type" at bounding box center [684, 206] width 532 height 35
click at [418, 185] on input "a. Socket type" at bounding box center [418, 179] width 0 height 11
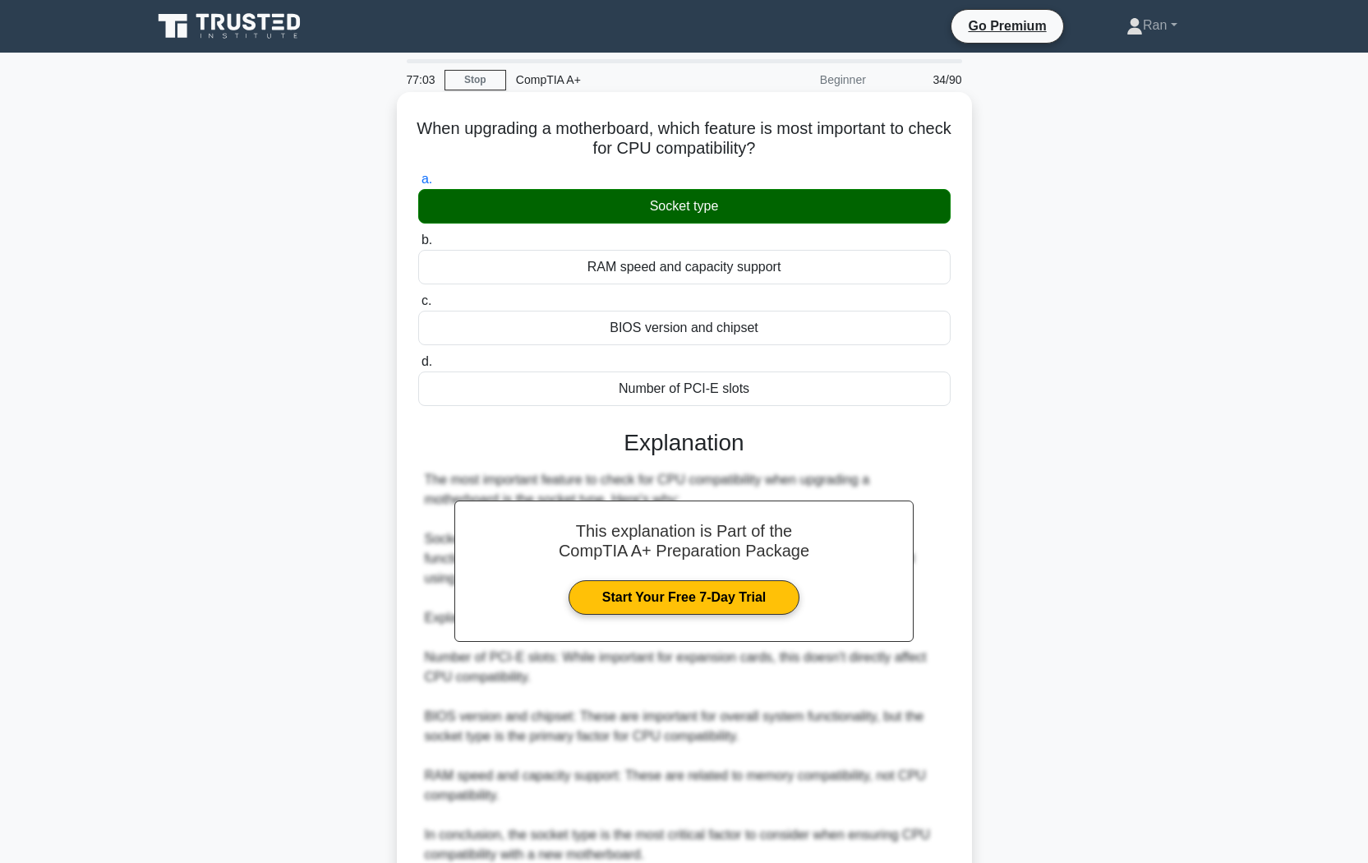
scroll to position [152, 0]
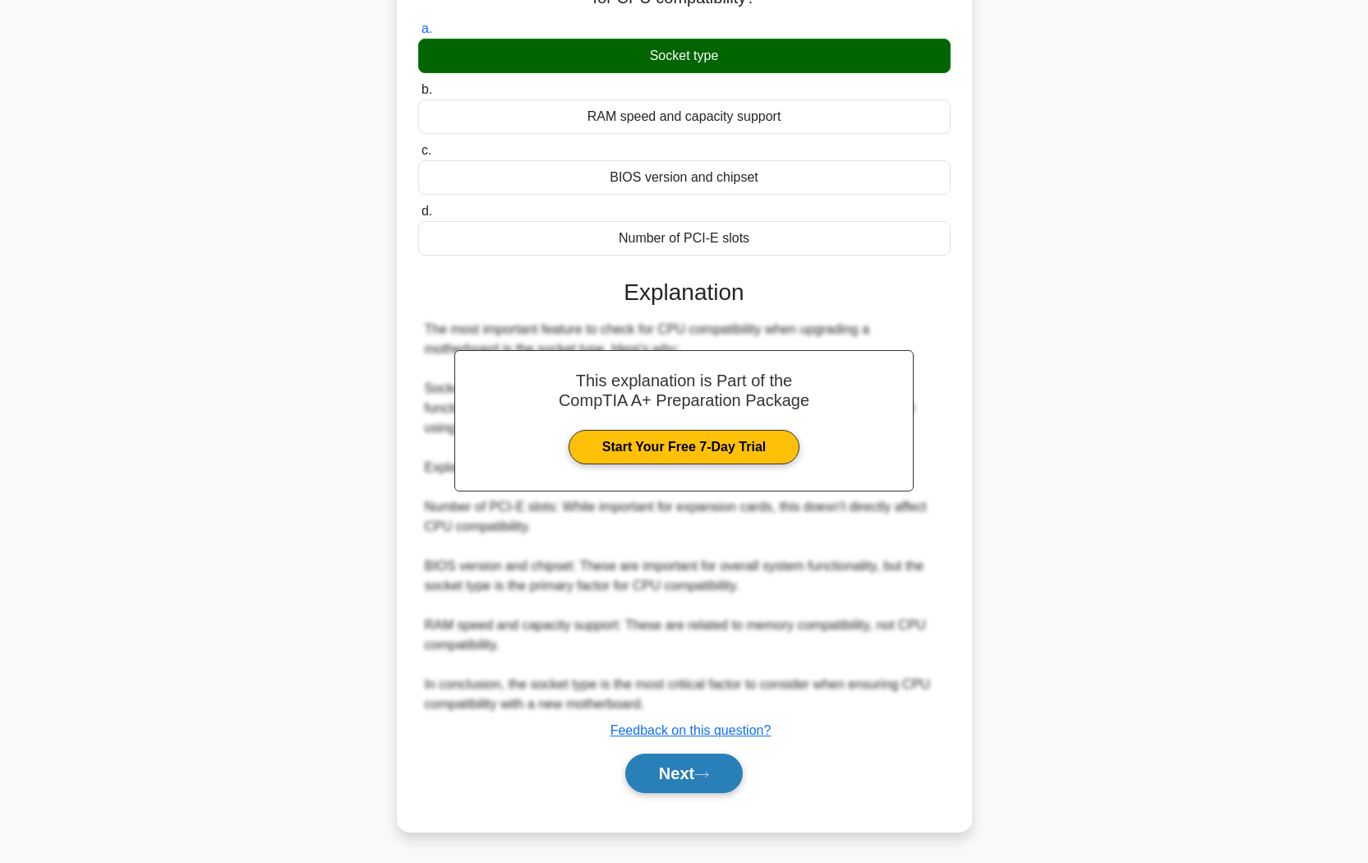
click at [724, 724] on button "Next" at bounding box center [683, 772] width 117 height 39
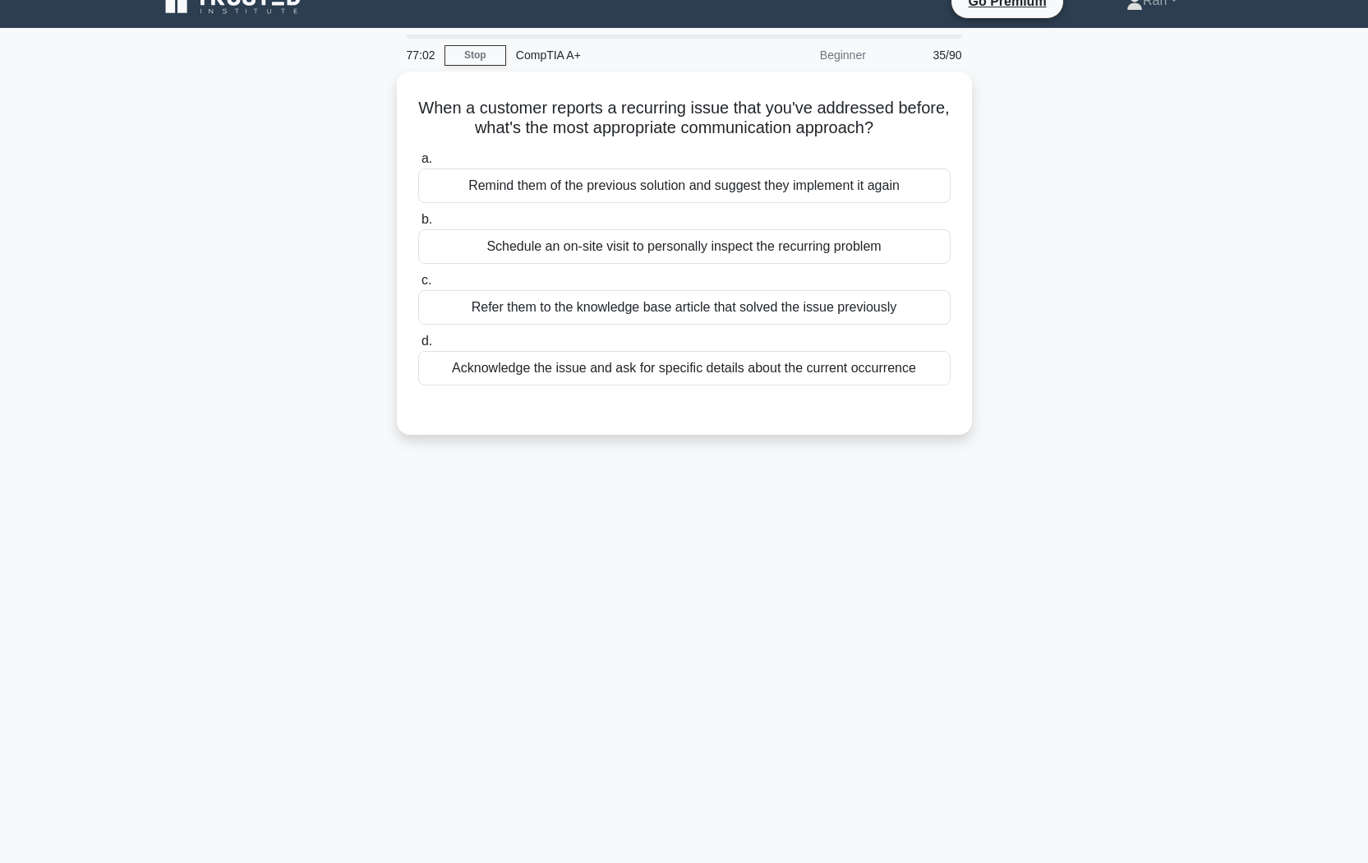
scroll to position [0, 0]
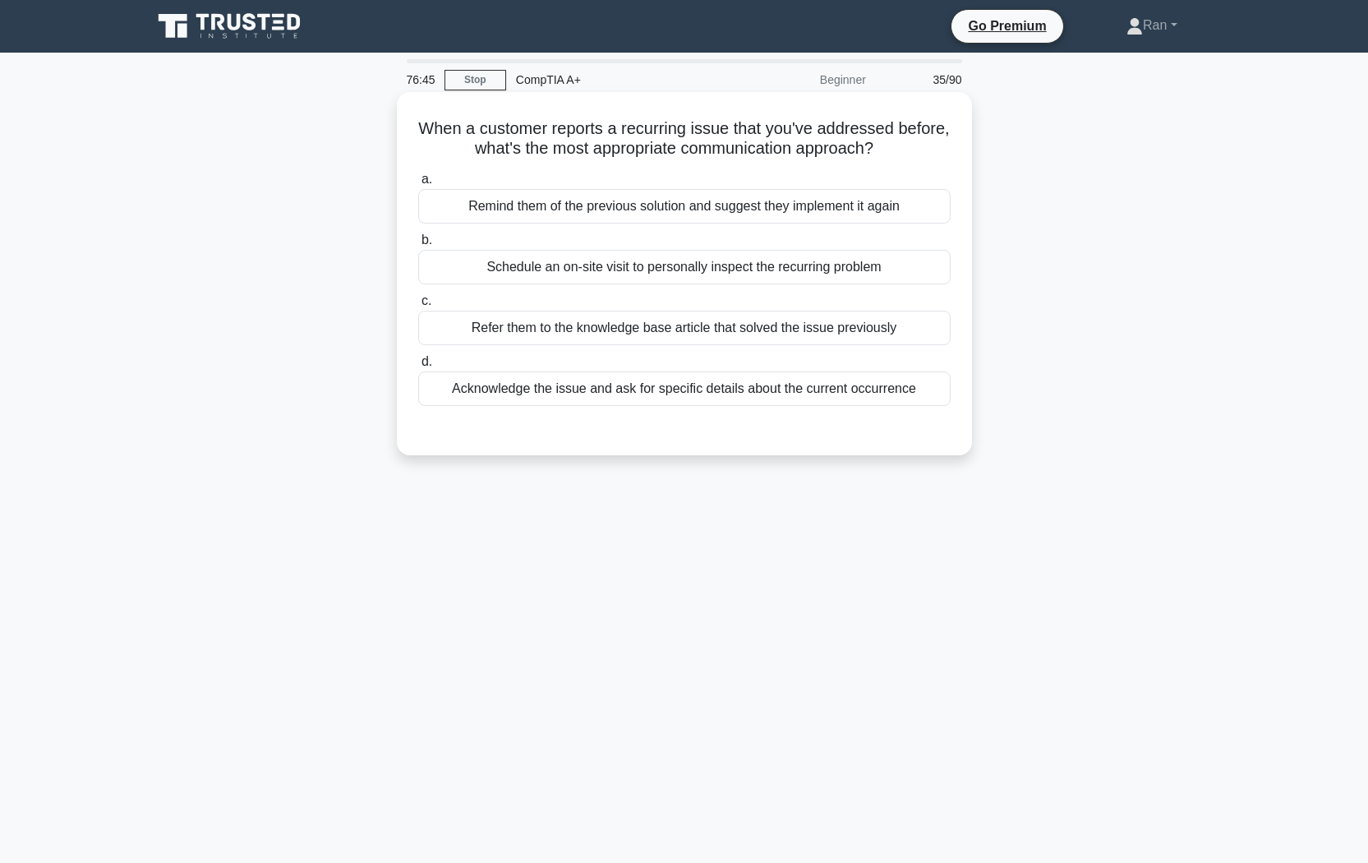
click at [884, 398] on div "Acknowledge the issue and ask for specific details about the current occurrence" at bounding box center [684, 388] width 532 height 35
click at [418, 367] on input "d. Acknowledge the issue and ask for specific details about the current occurre…" at bounding box center [418, 362] width 0 height 11
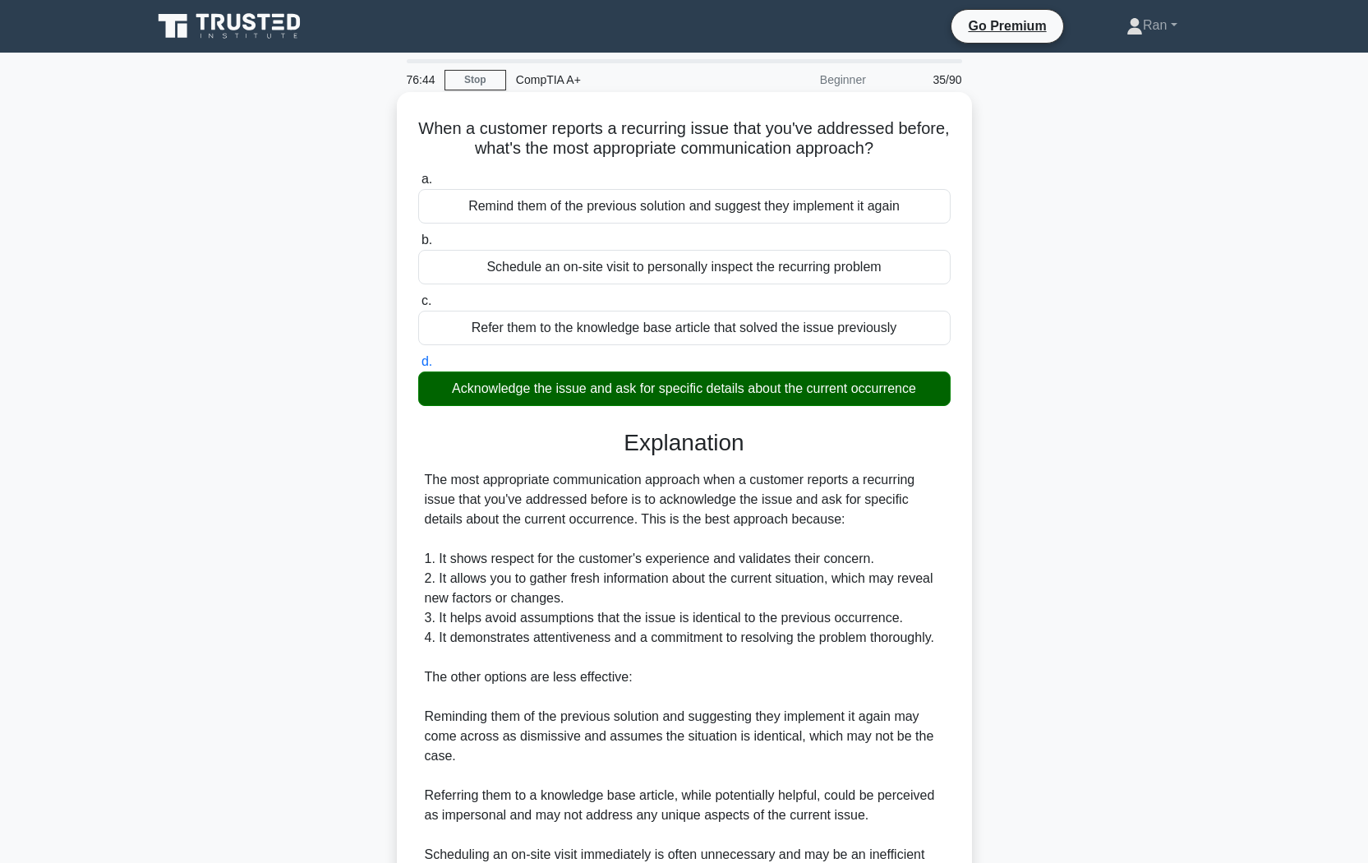
scroll to position [172, 0]
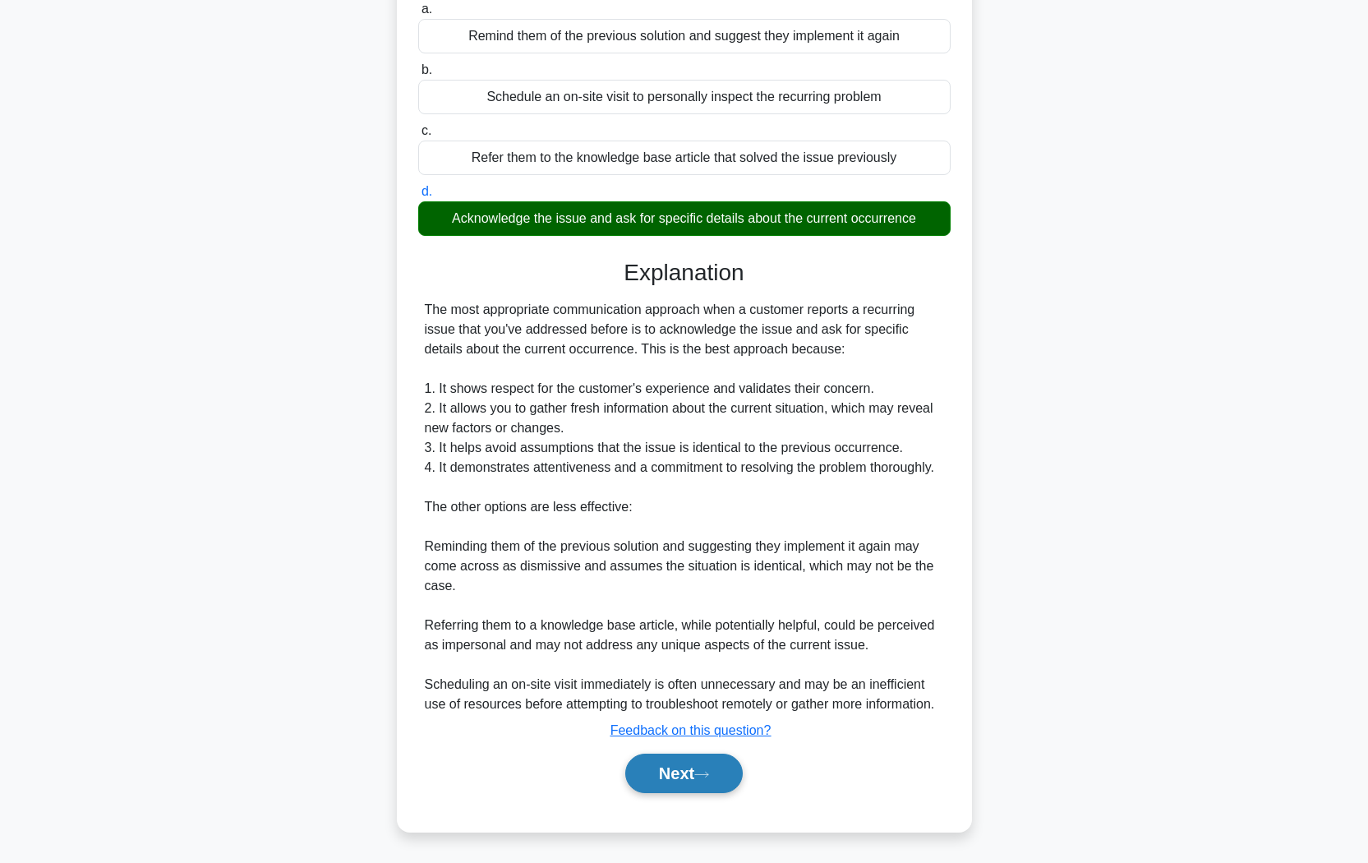
click at [724, 724] on button "Next" at bounding box center [683, 772] width 117 height 39
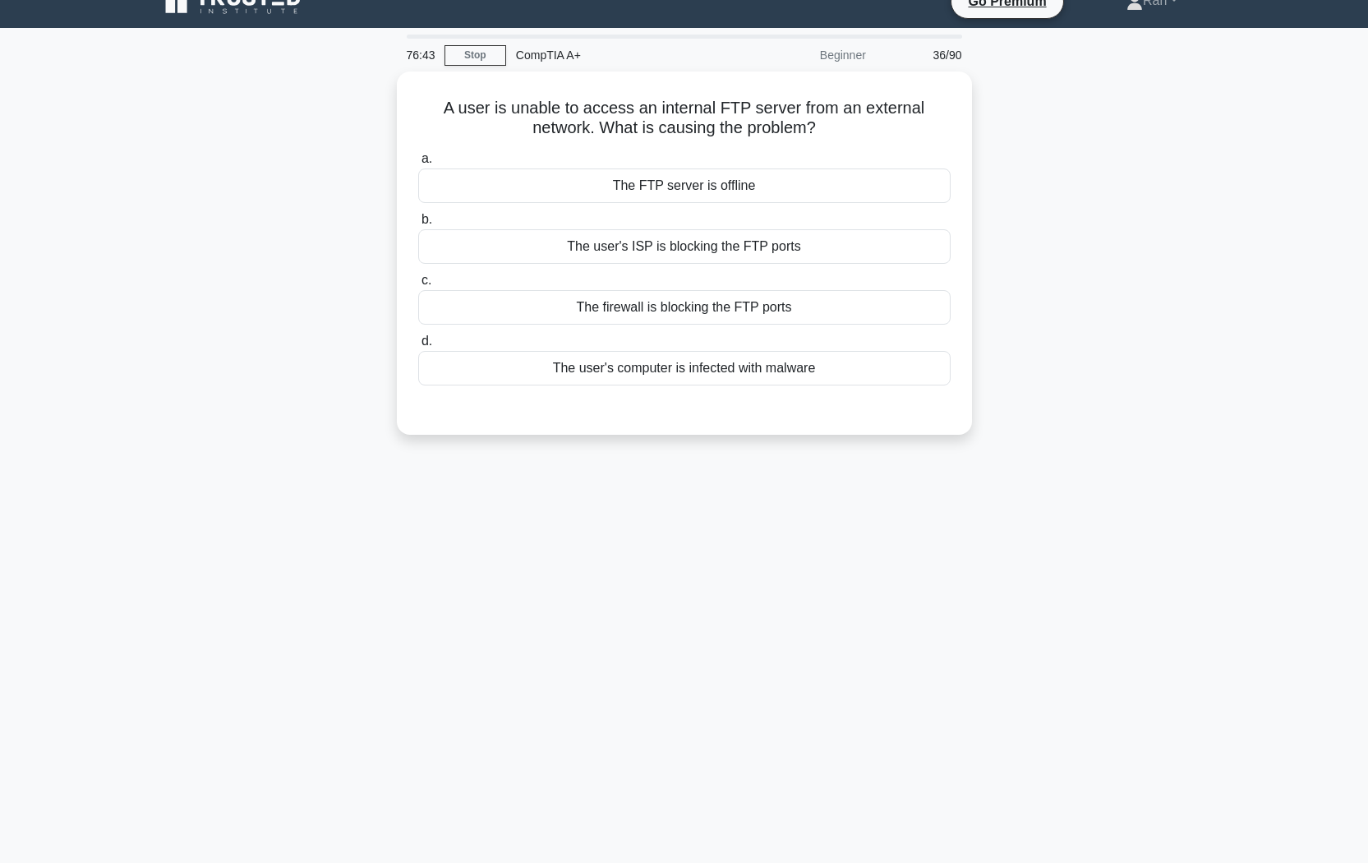
scroll to position [0, 0]
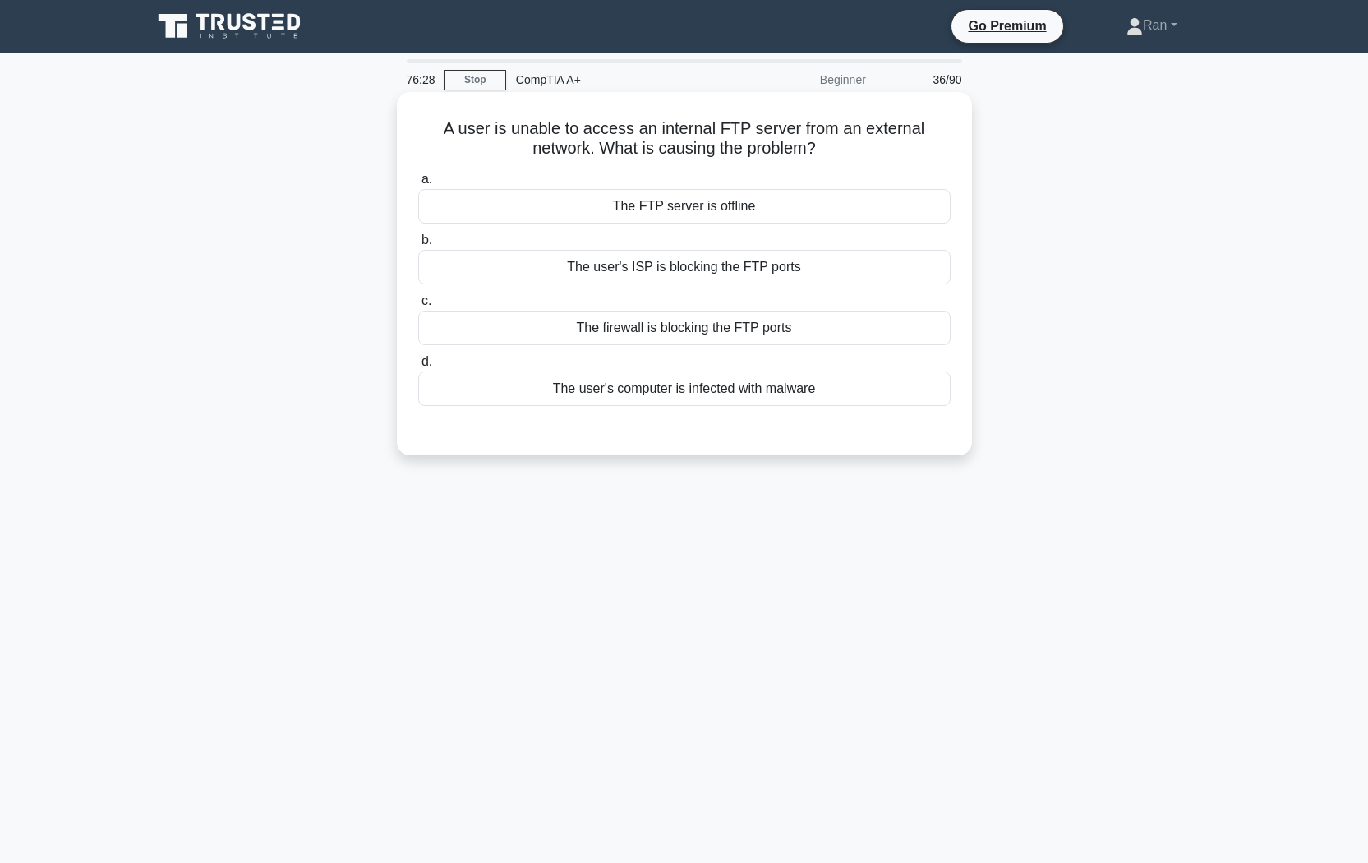
click at [697, 338] on div "The firewall is blocking the FTP ports" at bounding box center [684, 328] width 532 height 35
click at [418, 306] on input "c. The firewall is blocking the FTP ports" at bounding box center [418, 301] width 0 height 11
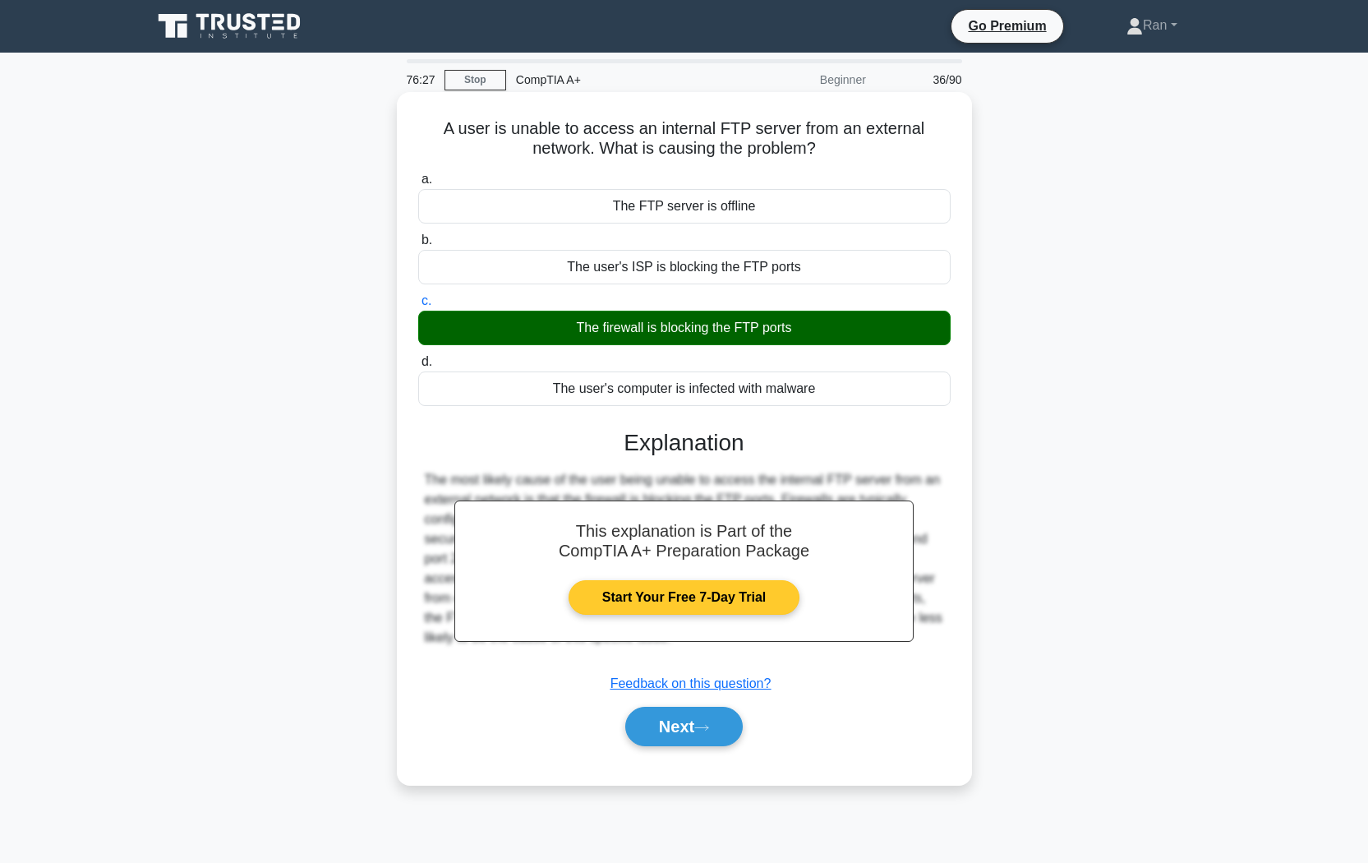
scroll to position [25, 0]
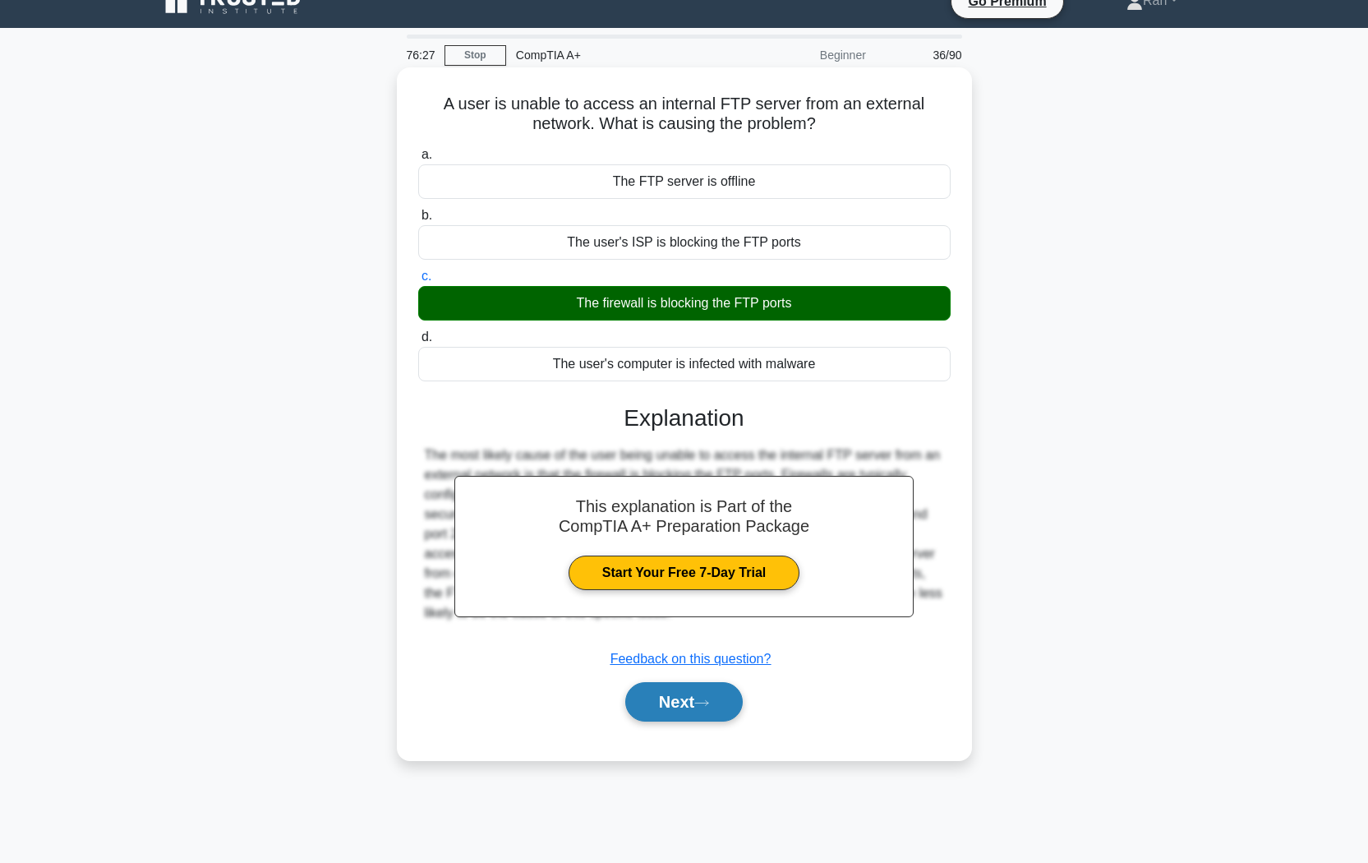
click at [712, 697] on button "Next" at bounding box center [683, 701] width 117 height 39
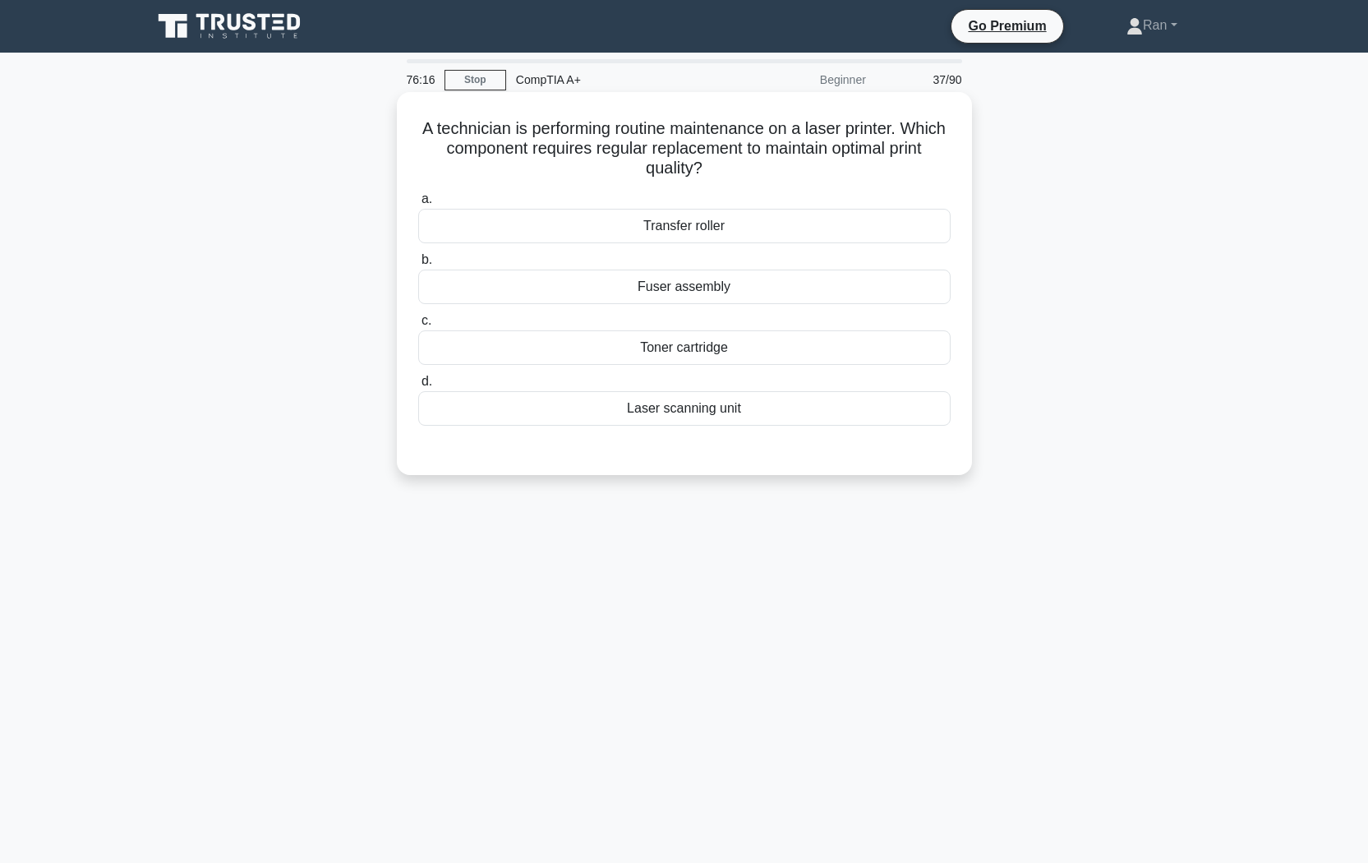
click at [623, 290] on div "Fuser assembly" at bounding box center [684, 286] width 532 height 35
click at [418, 265] on input "b. Fuser assembly" at bounding box center [418, 260] width 0 height 11
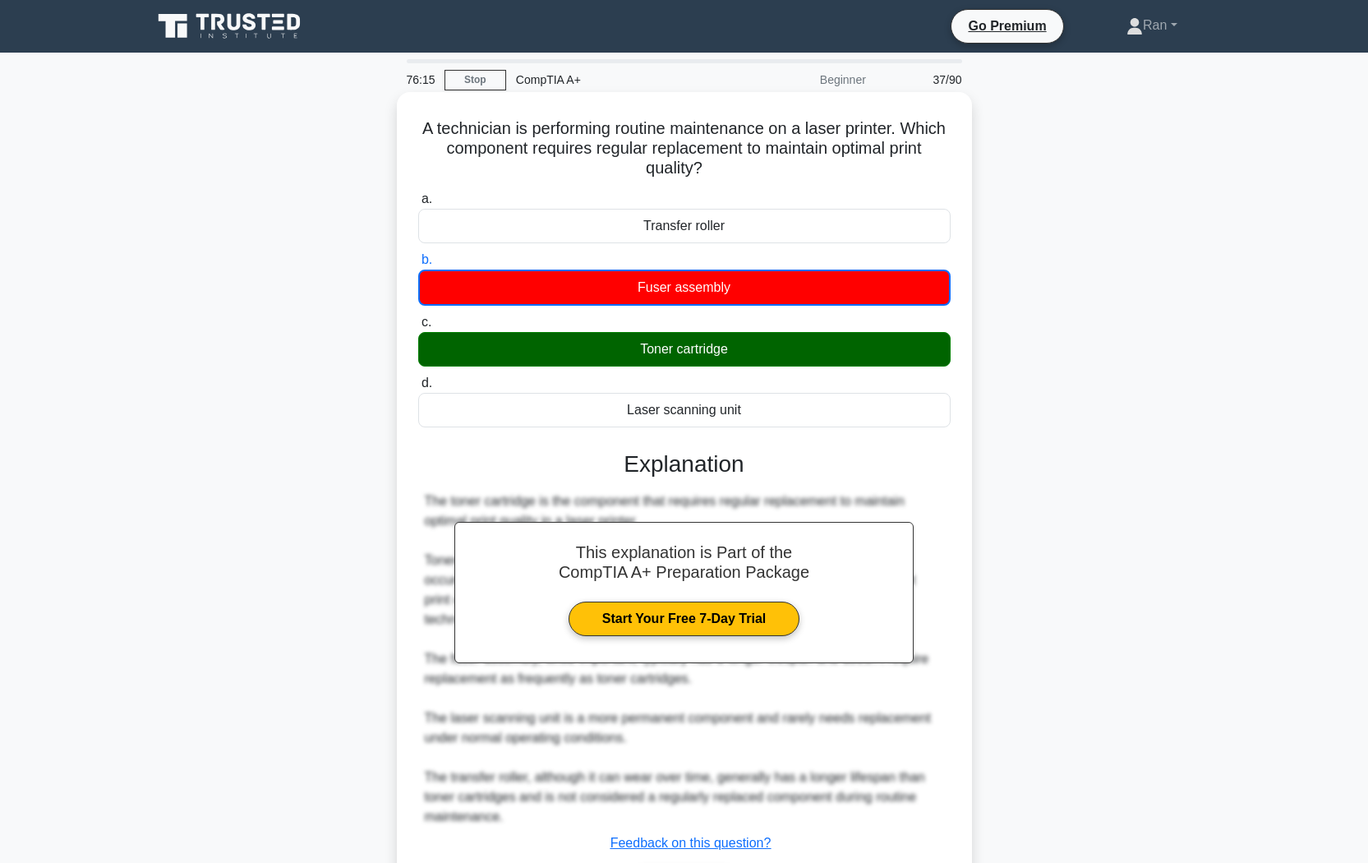
scroll to position [94, 0]
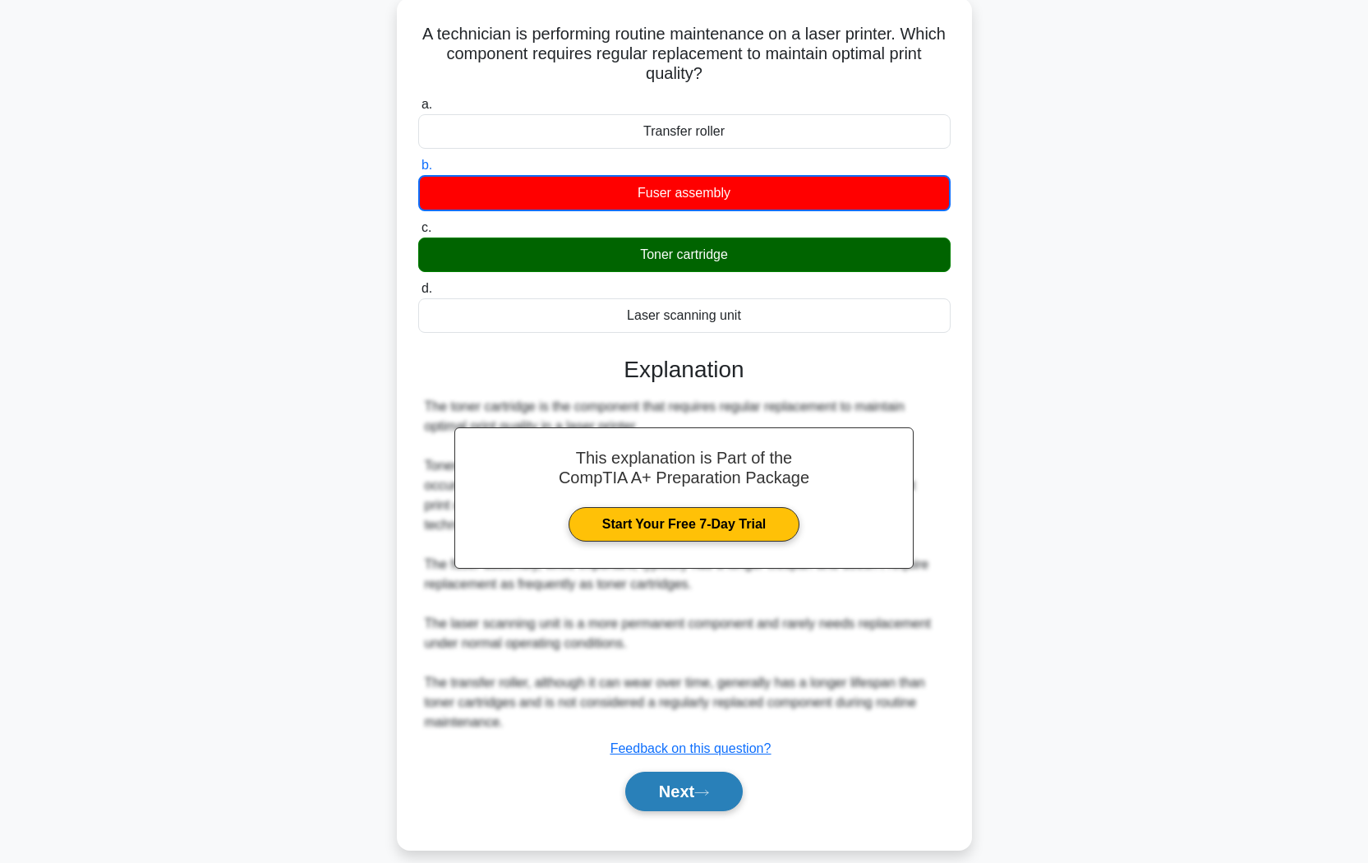
click at [697, 724] on button "Next" at bounding box center [683, 790] width 117 height 39
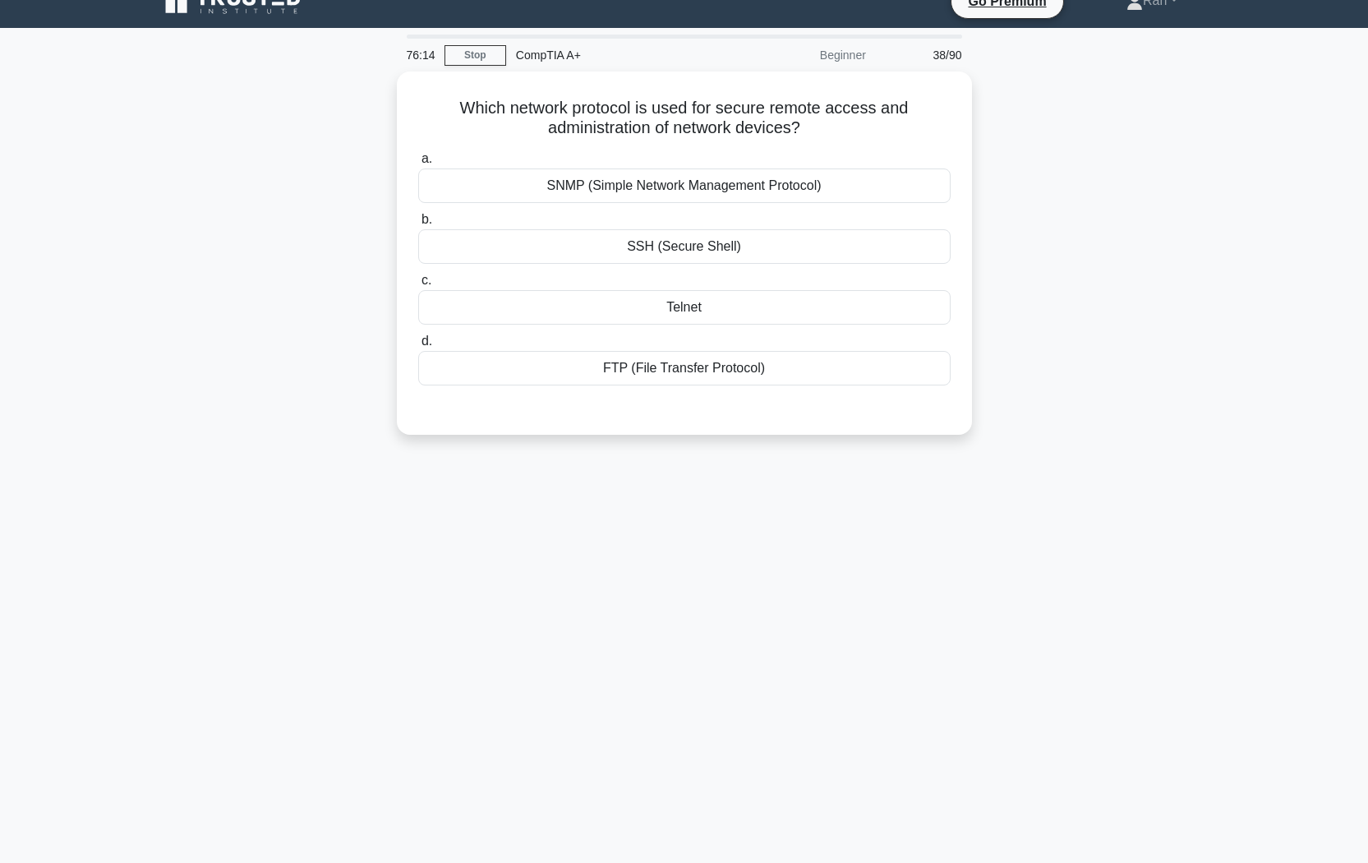
scroll to position [25, 0]
click at [712, 257] on div "SSH (Secure Shell)" at bounding box center [684, 242] width 532 height 35
click at [418, 221] on input "b. SSH (Secure Shell)" at bounding box center [418, 215] width 0 height 11
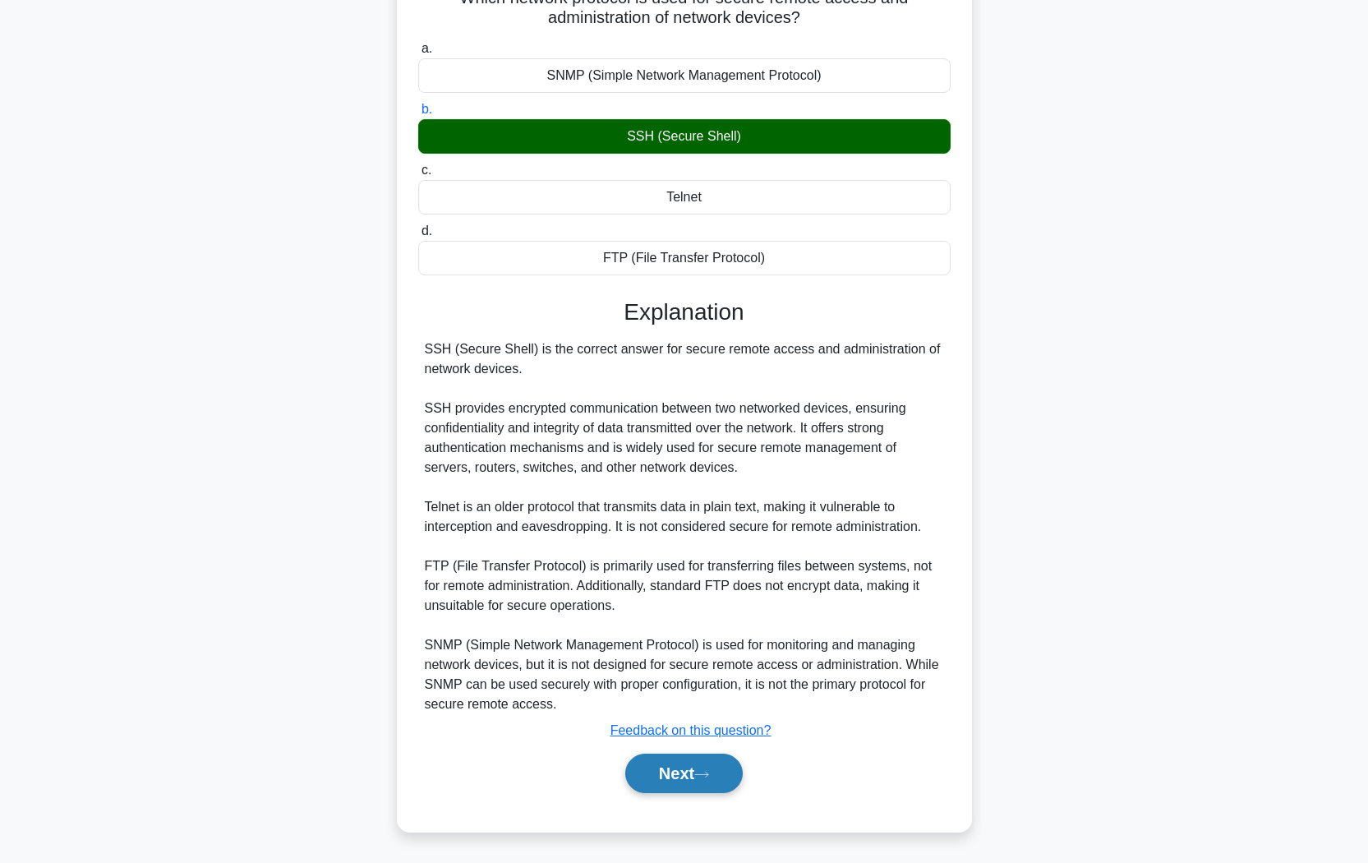
click at [693, 724] on button "Next" at bounding box center [683, 772] width 117 height 39
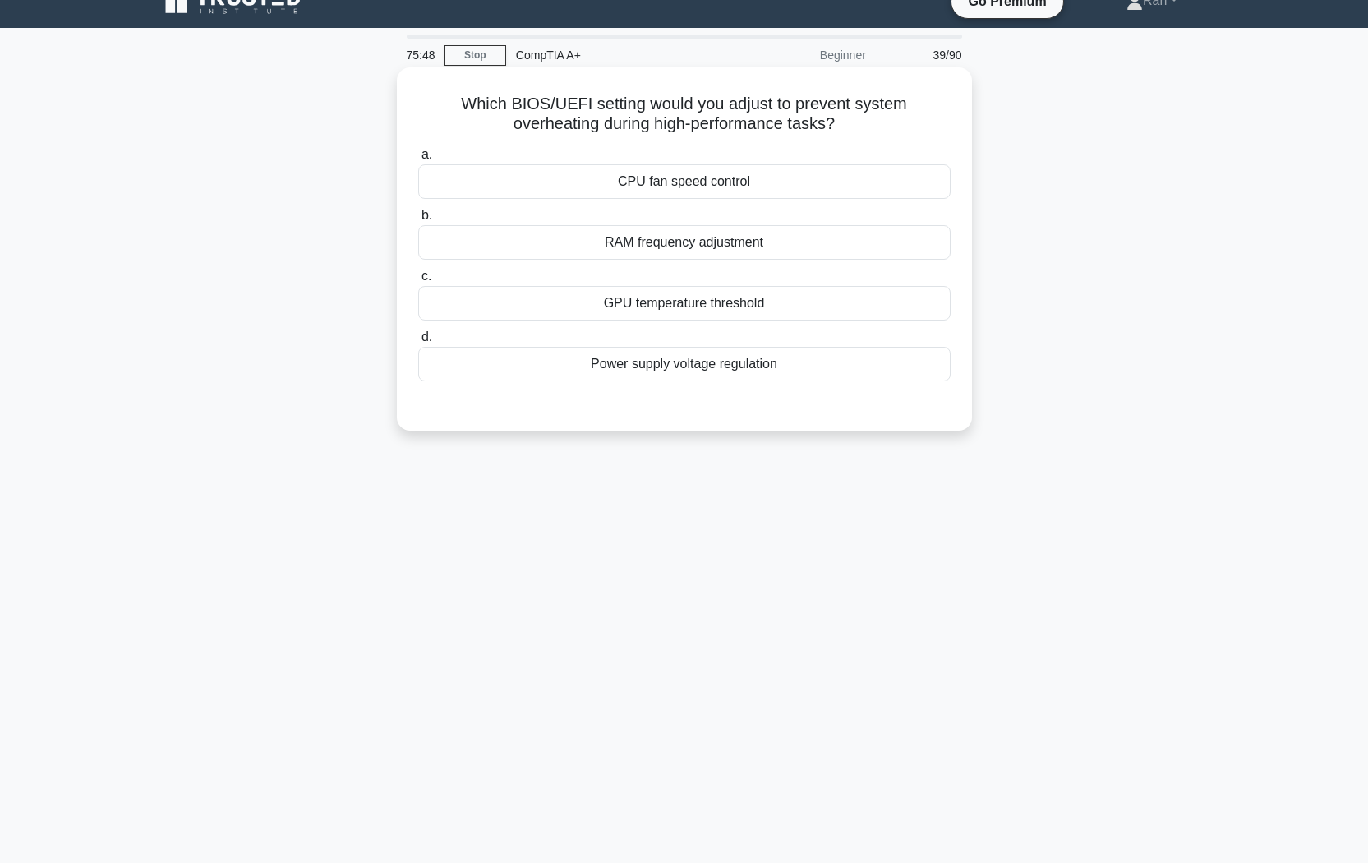
scroll to position [0, 0]
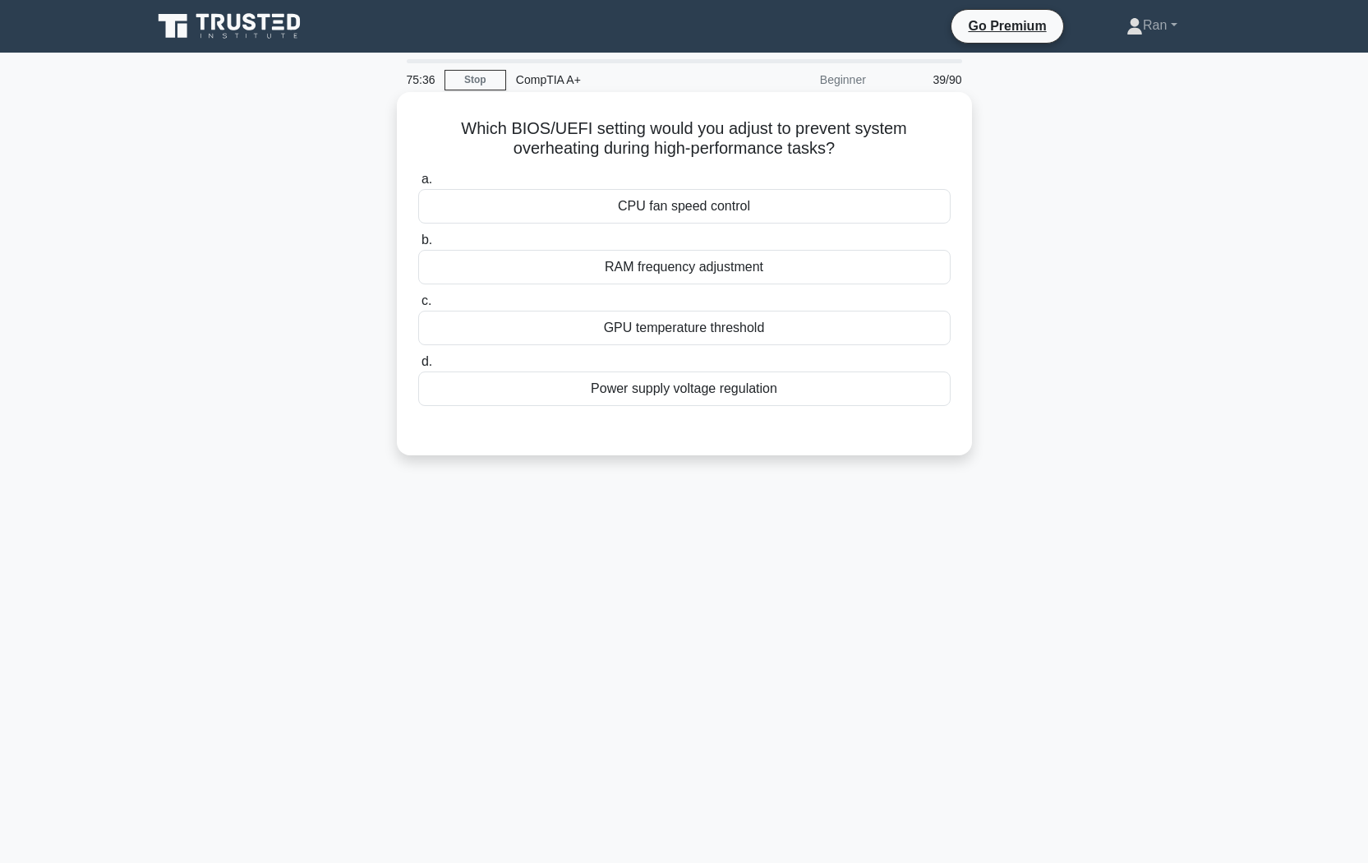
click at [669, 331] on div "GPU temperature threshold" at bounding box center [684, 328] width 532 height 35
click at [418, 306] on input "c. GPU temperature threshold" at bounding box center [418, 301] width 0 height 11
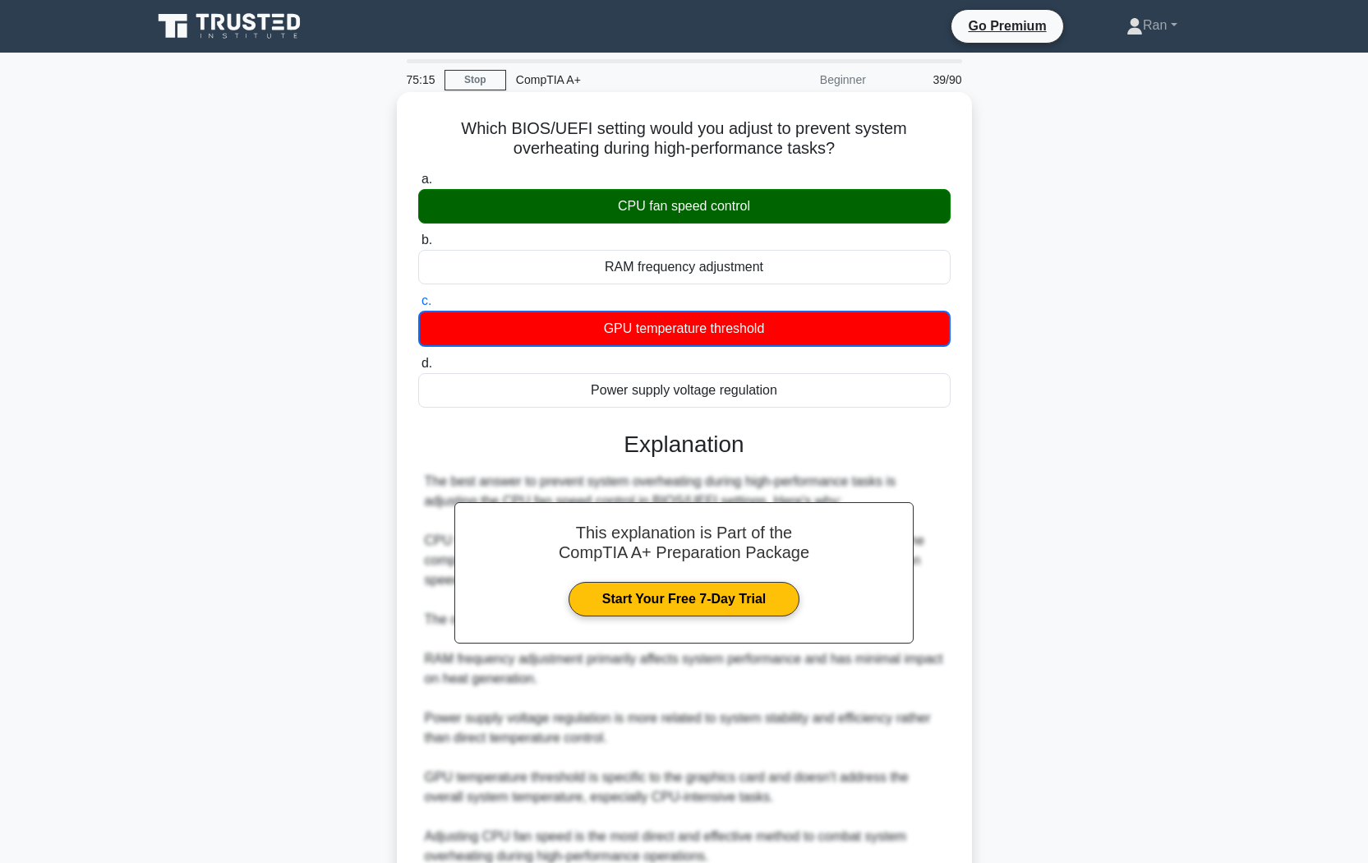
scroll to position [154, 0]
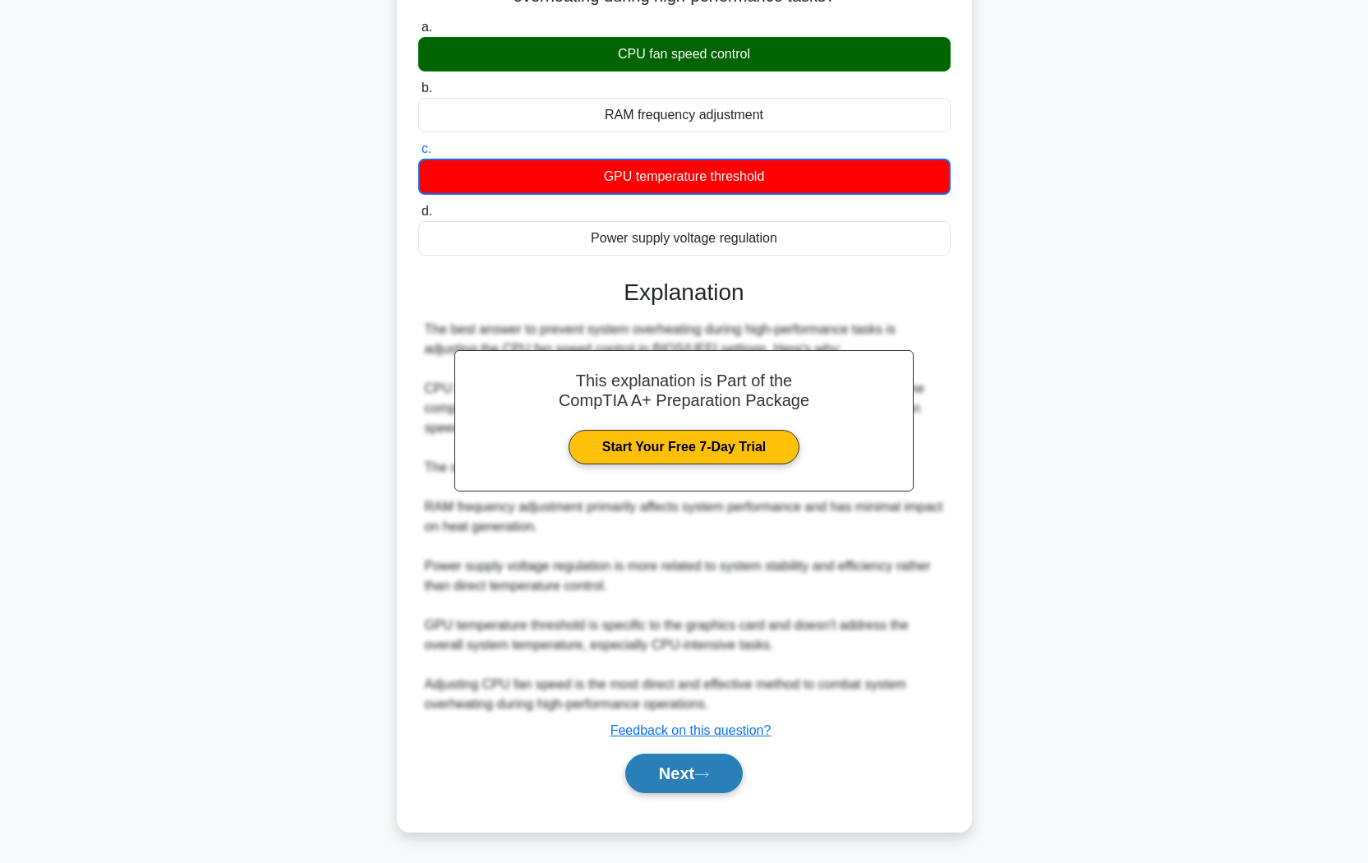
click at [704, 724] on button "Next" at bounding box center [683, 772] width 117 height 39
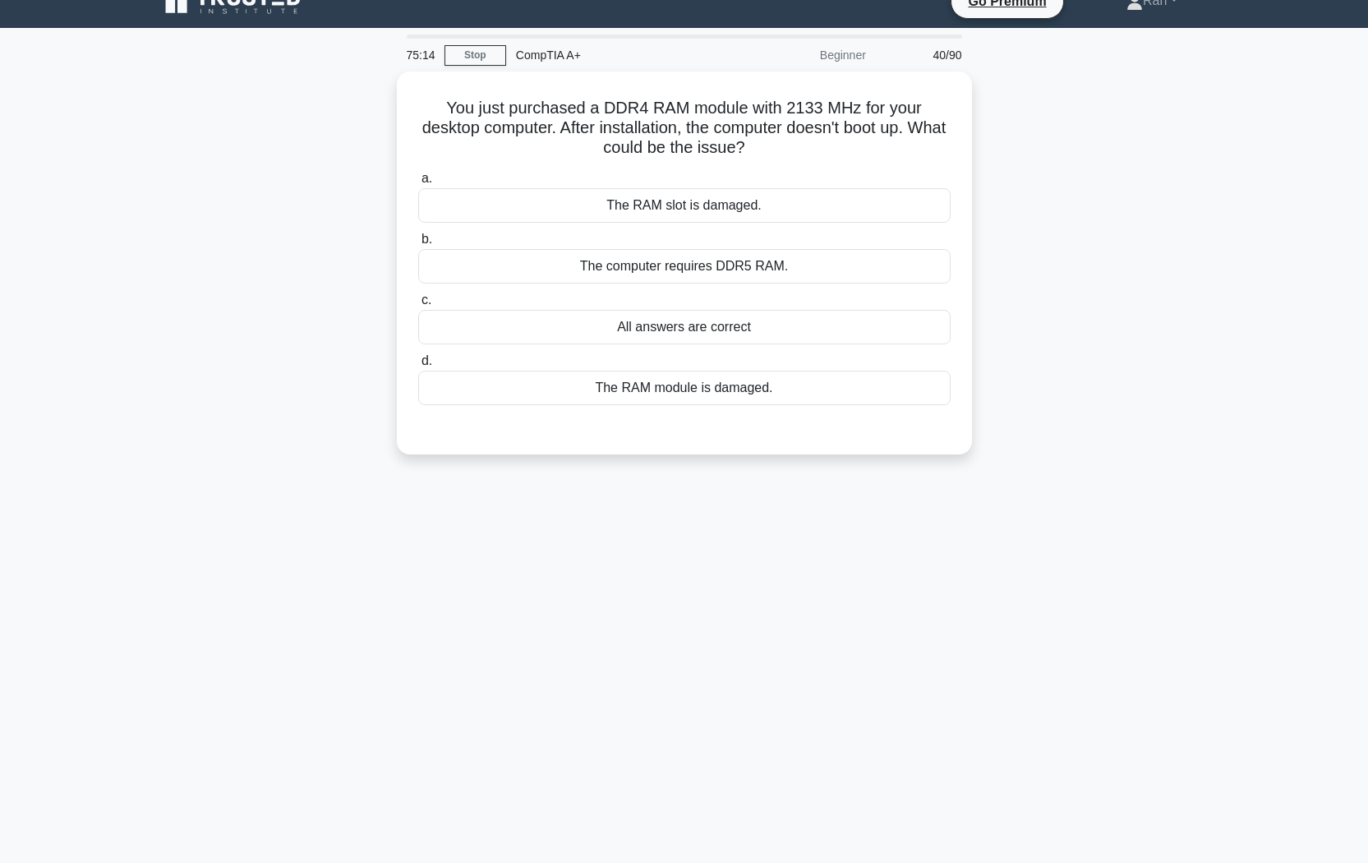
scroll to position [0, 0]
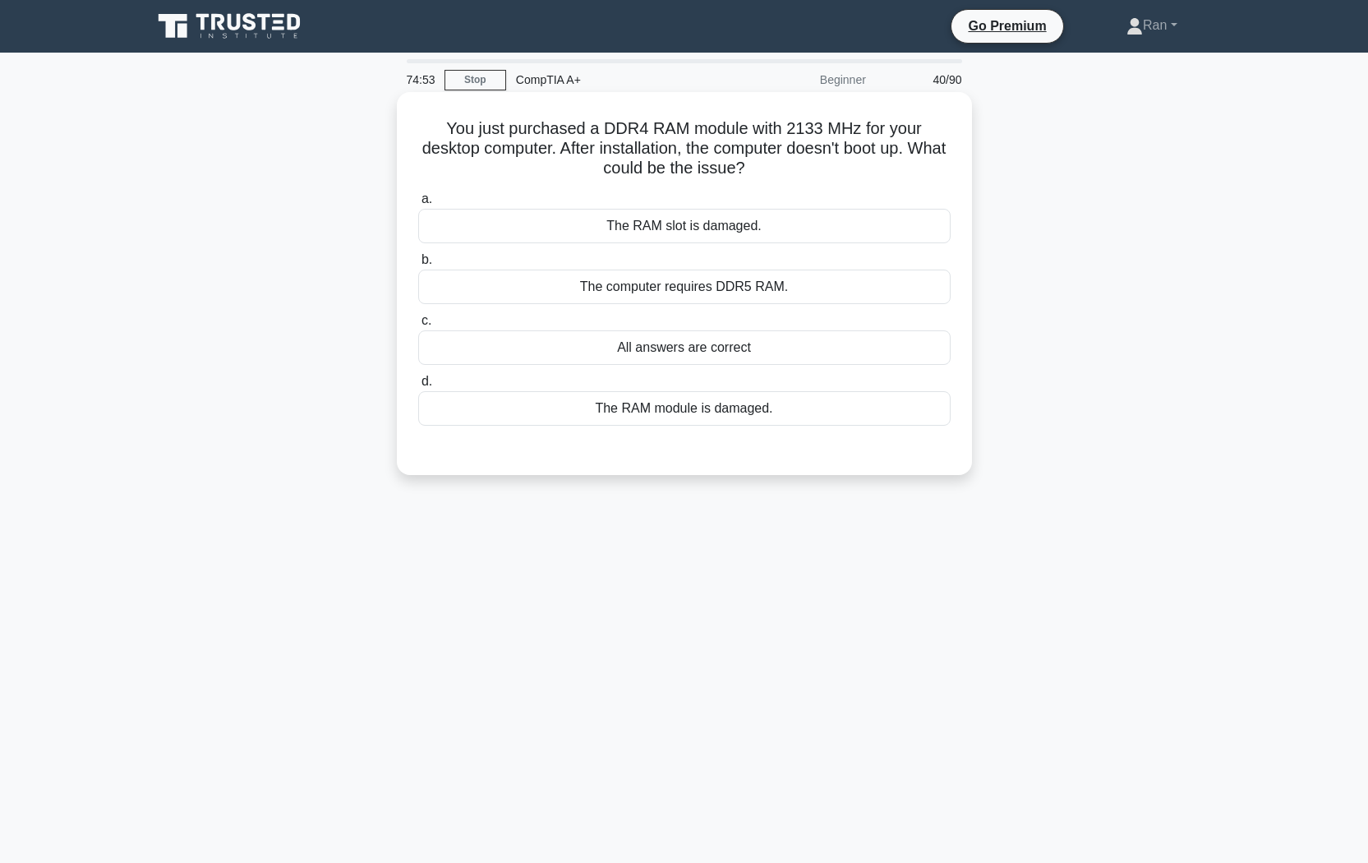
click at [715, 352] on div "All answers are correct" at bounding box center [684, 347] width 532 height 35
click at [418, 326] on input "c. All answers are correct" at bounding box center [418, 320] width 0 height 11
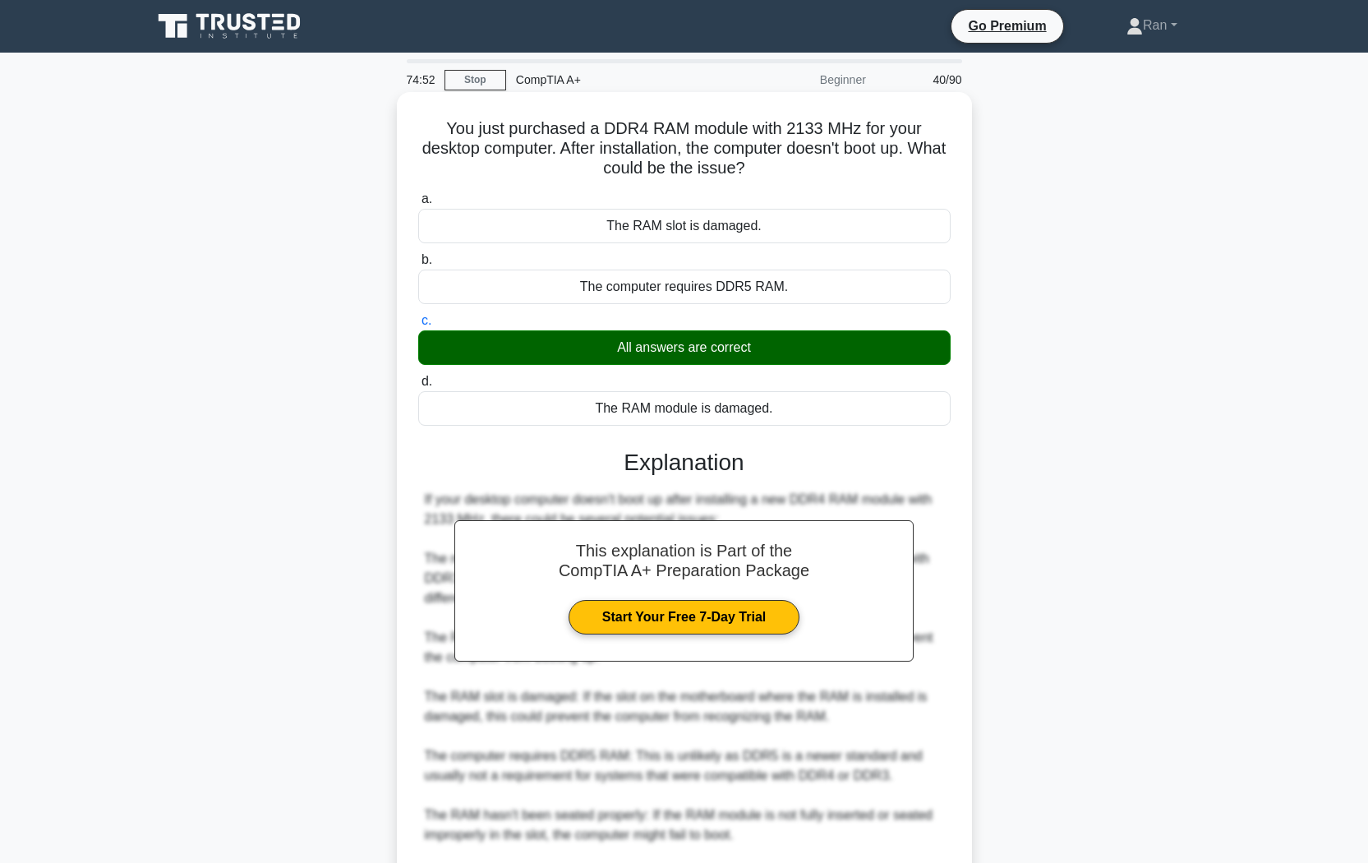
scroll to position [191, 0]
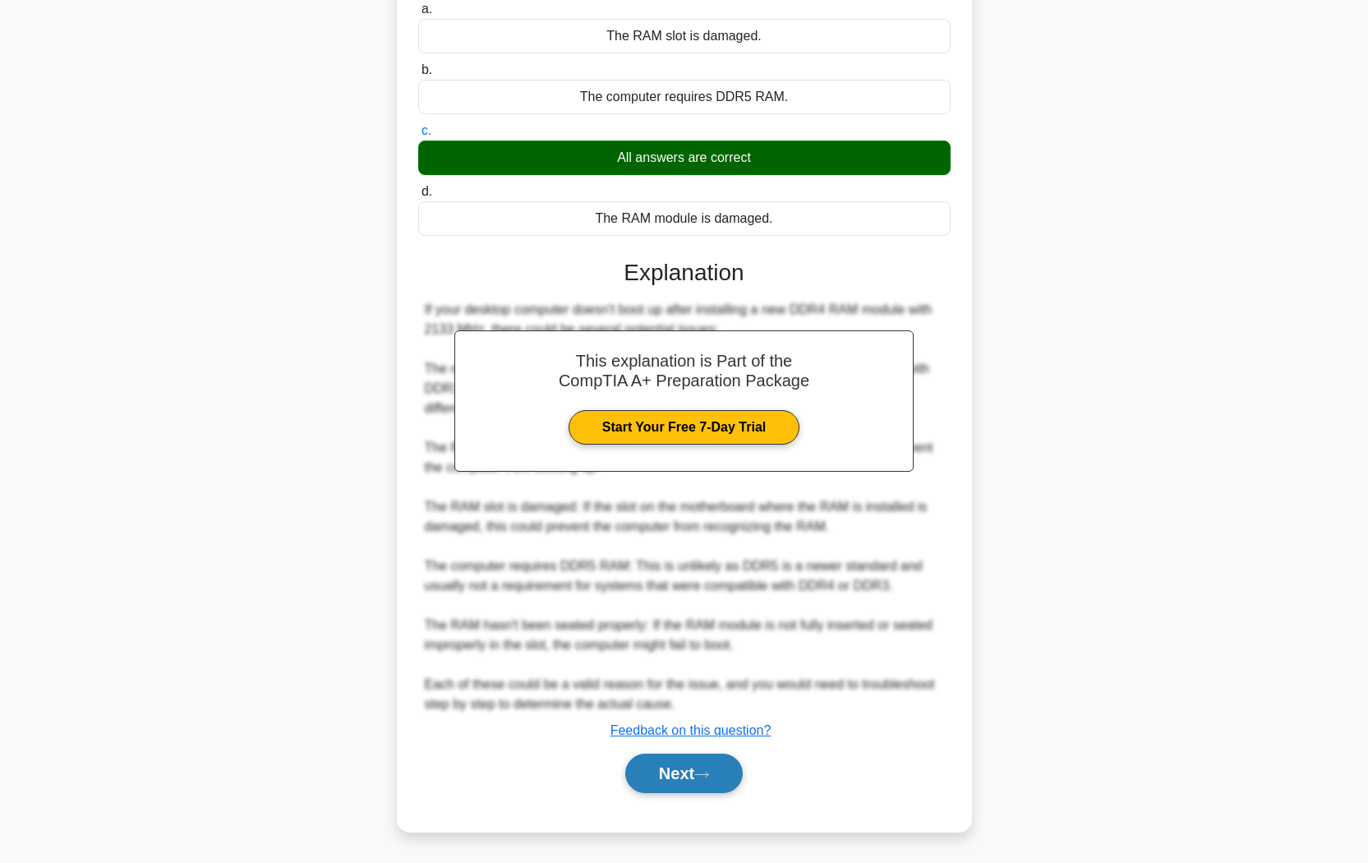
click at [719, 724] on button "Next" at bounding box center [683, 772] width 117 height 39
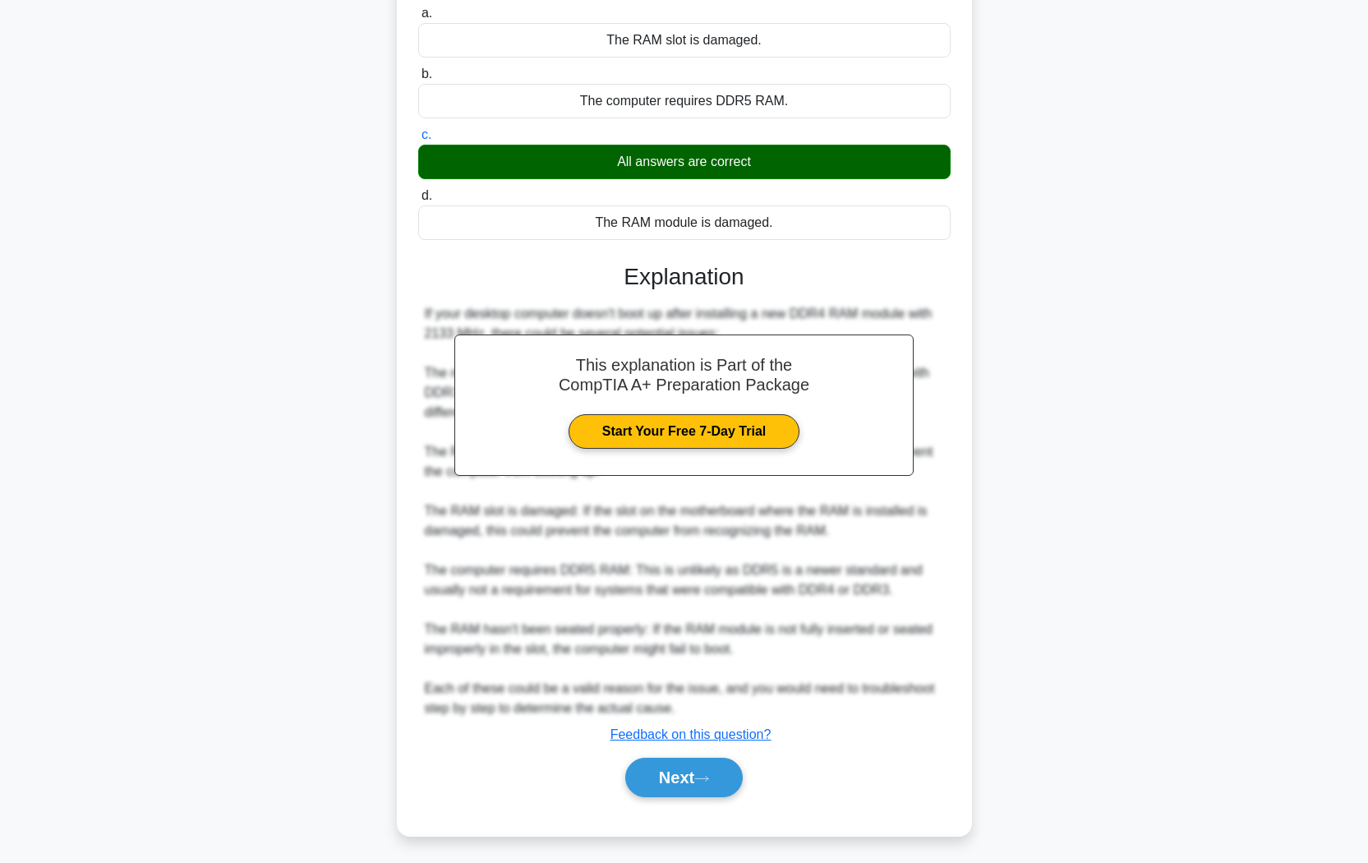
scroll to position [0, 0]
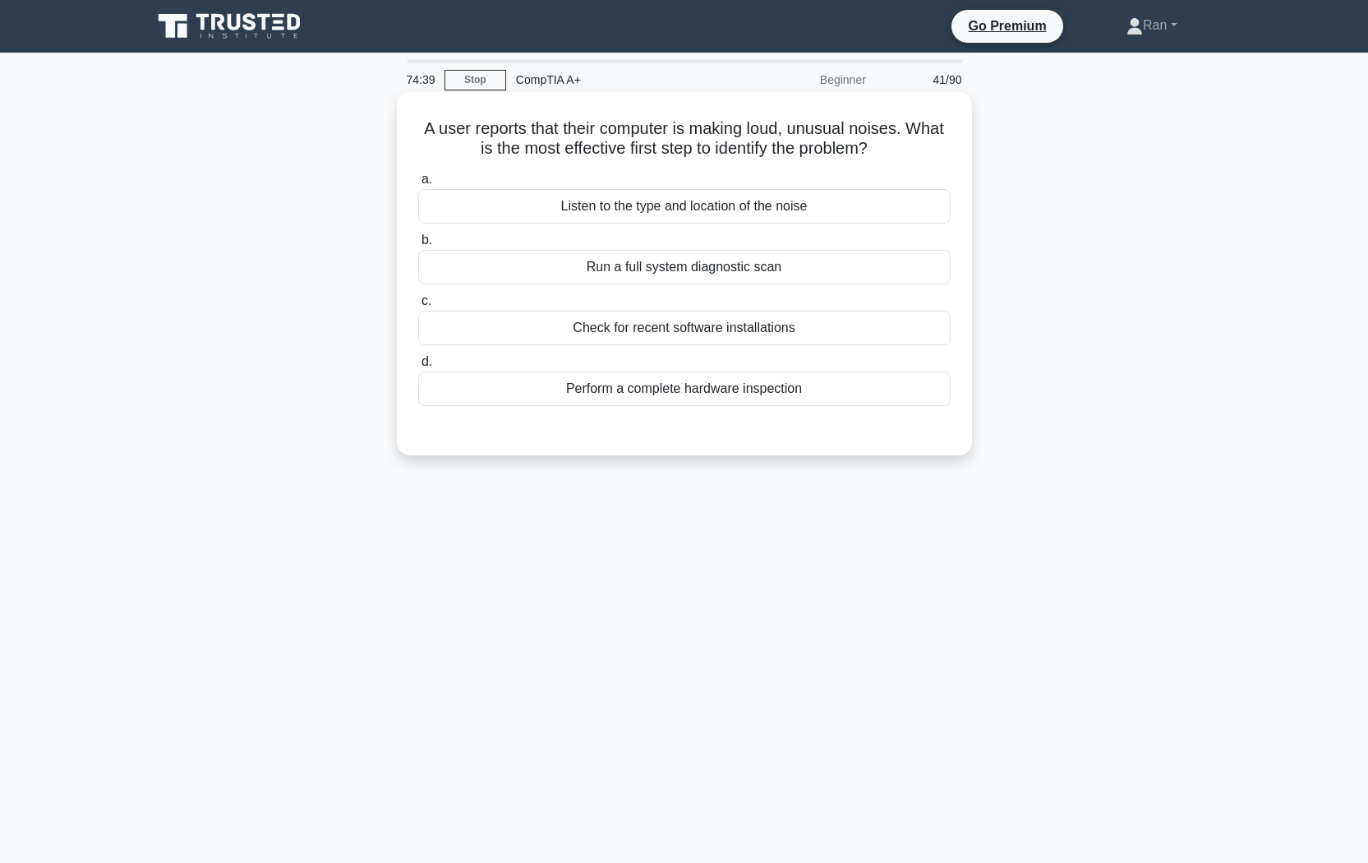
click at [633, 275] on div "Run a full system diagnostic scan" at bounding box center [684, 267] width 532 height 35
click at [418, 246] on input "b. Run a full system diagnostic scan" at bounding box center [418, 240] width 0 height 11
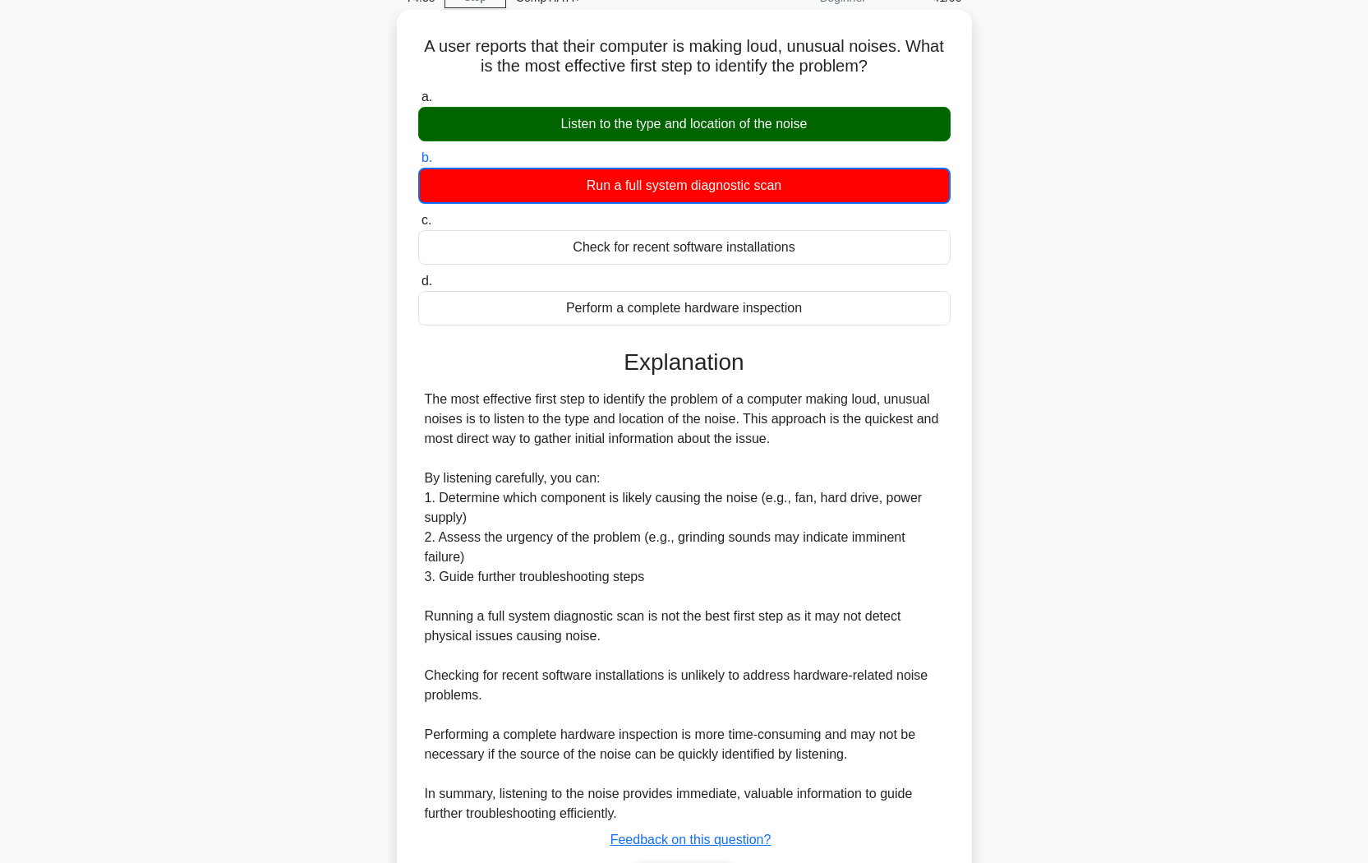
scroll to position [173, 0]
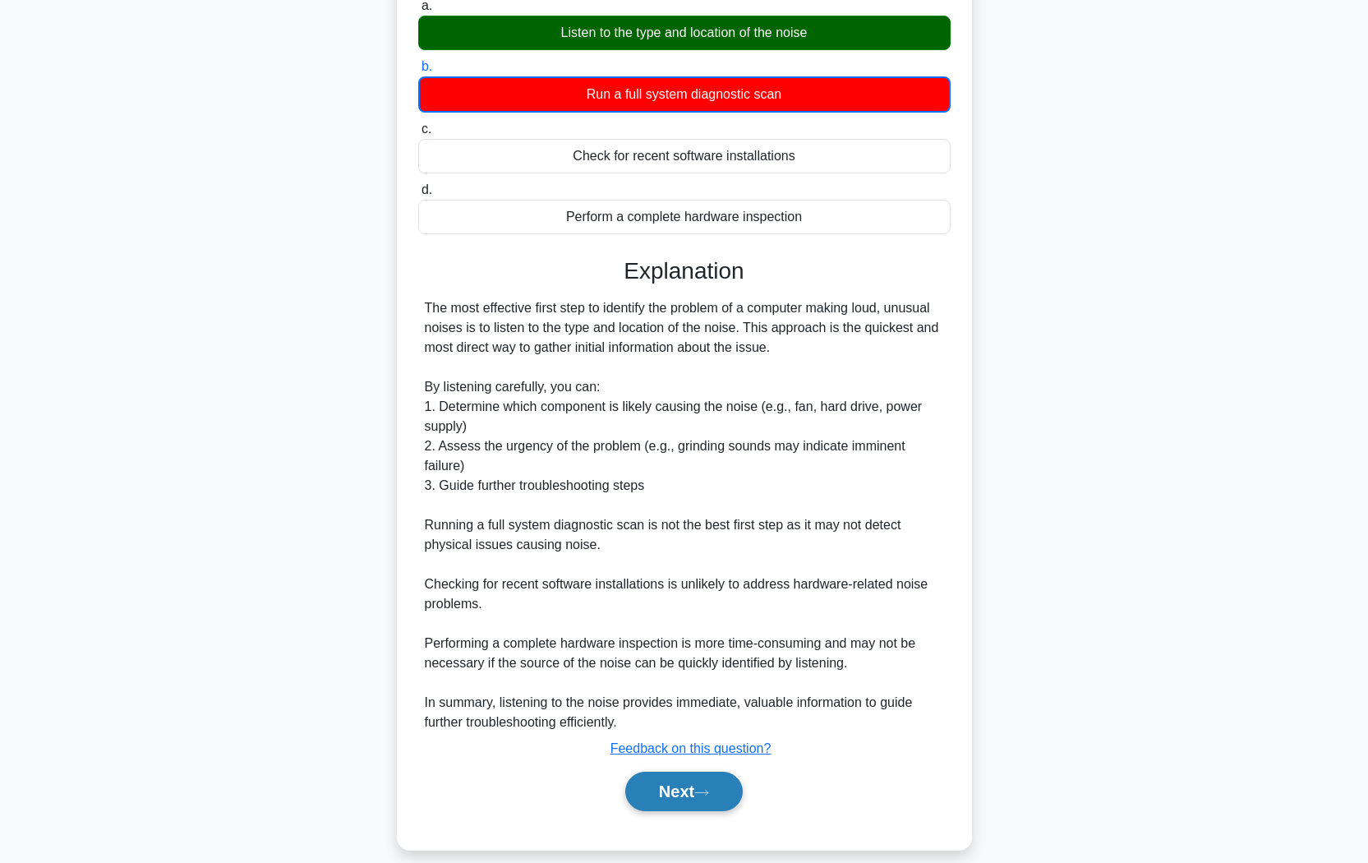
click at [703, 724] on button "Next" at bounding box center [683, 790] width 117 height 39
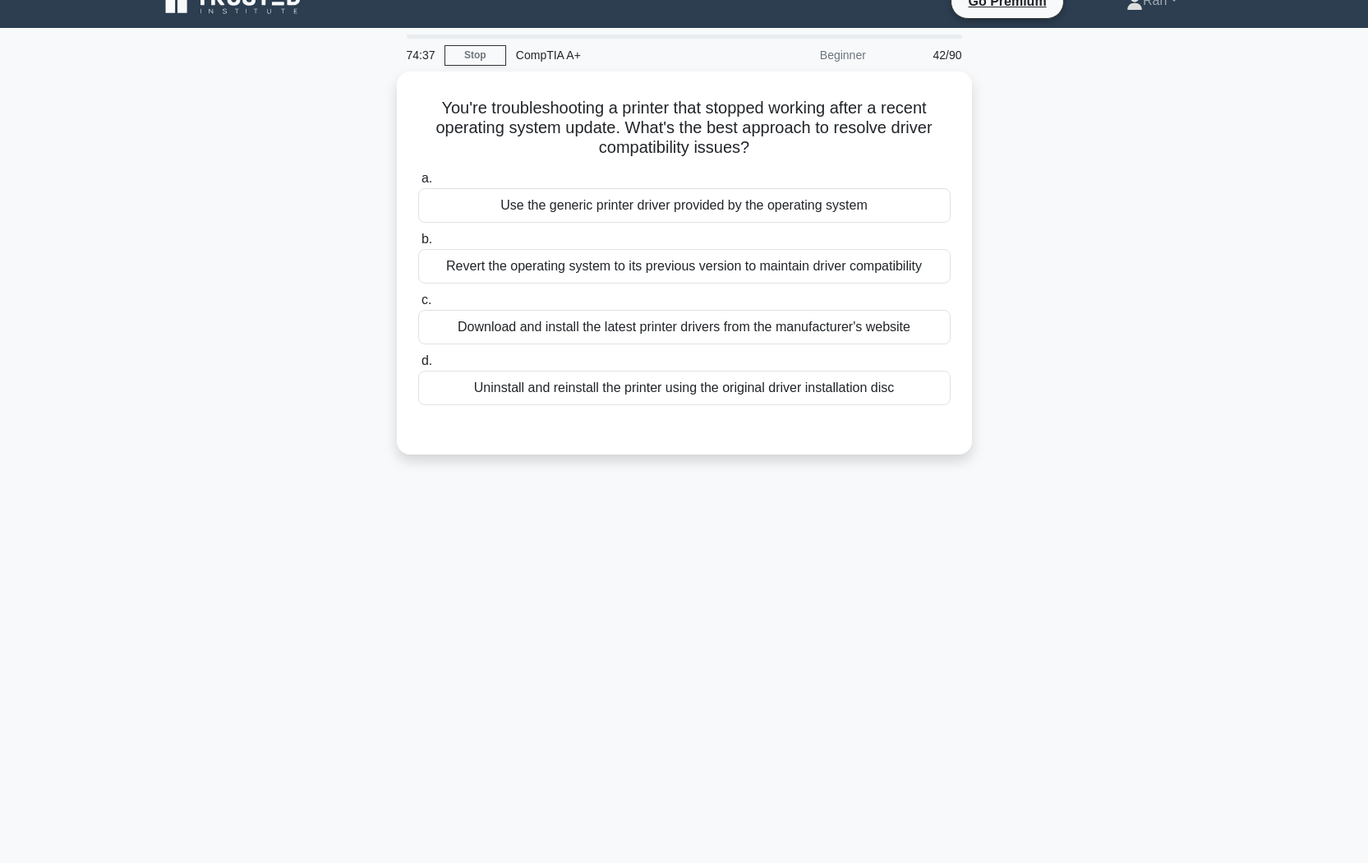
scroll to position [25, 0]
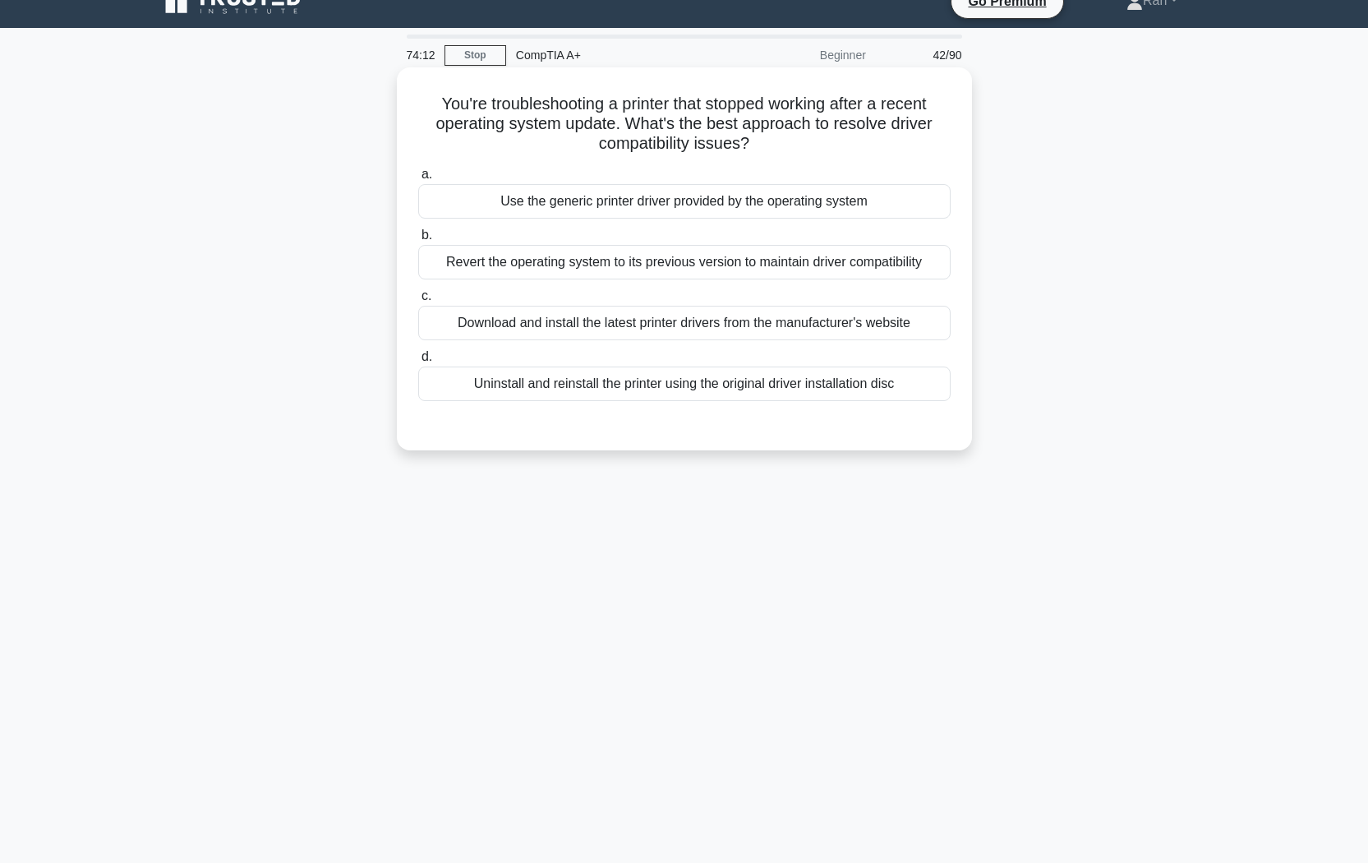
click at [683, 327] on div "Download and install the latest printer drivers from the manufacturer's website" at bounding box center [684, 323] width 532 height 35
click at [418, 301] on input "c. Download and install the latest printer drivers from the manufacturer's webs…" at bounding box center [418, 296] width 0 height 11
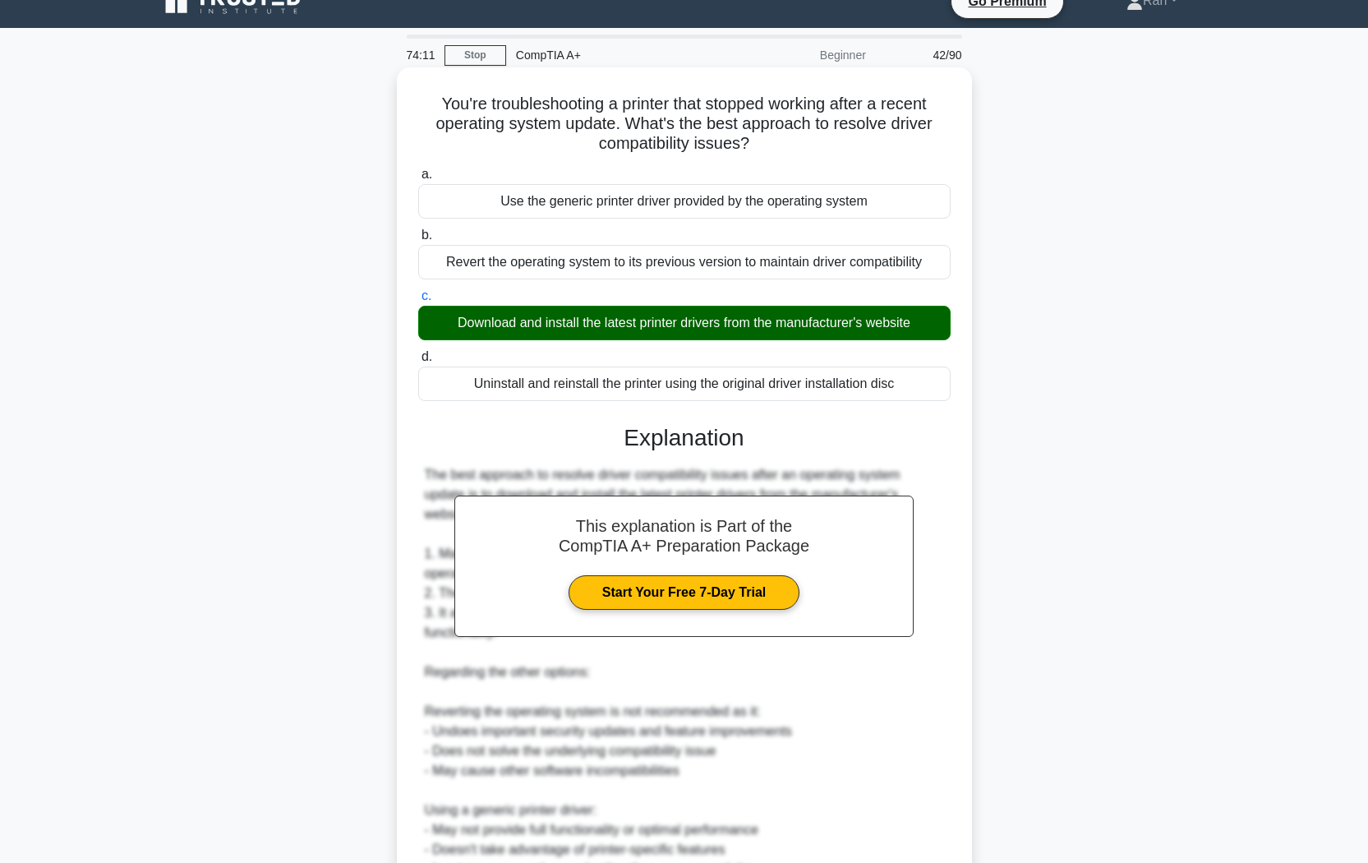
scroll to position [369, 0]
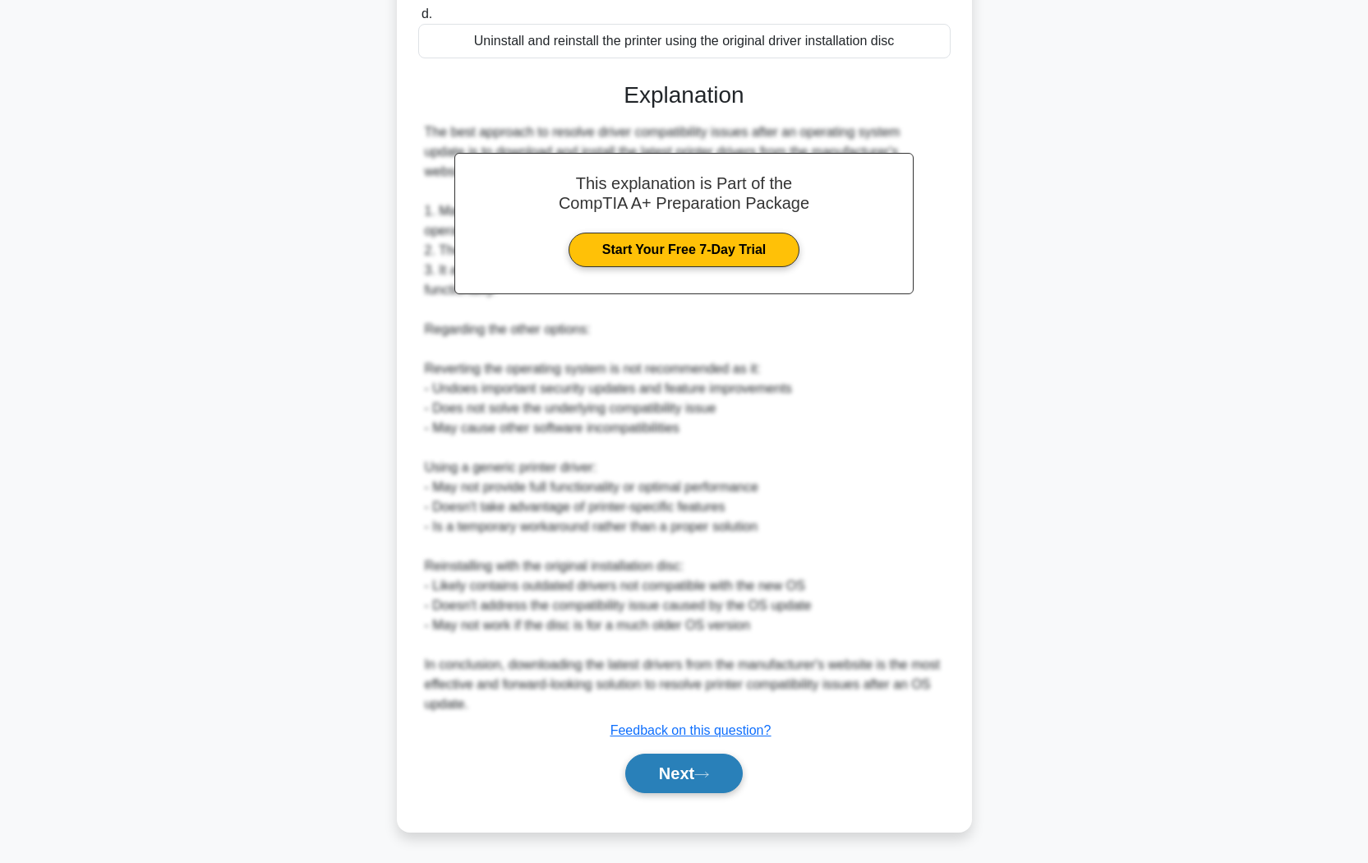
click at [679, 724] on button "Next" at bounding box center [683, 772] width 117 height 39
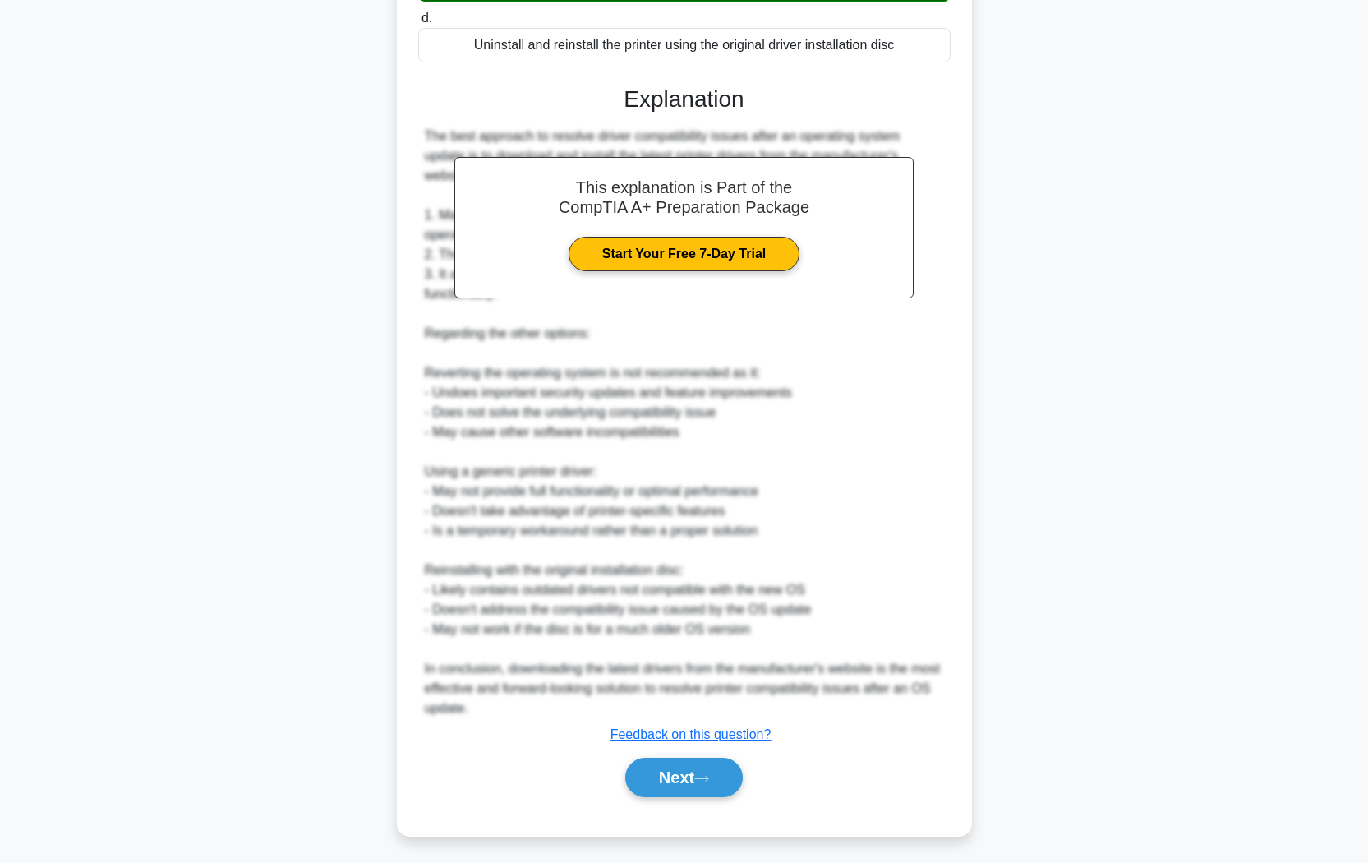
scroll to position [0, 0]
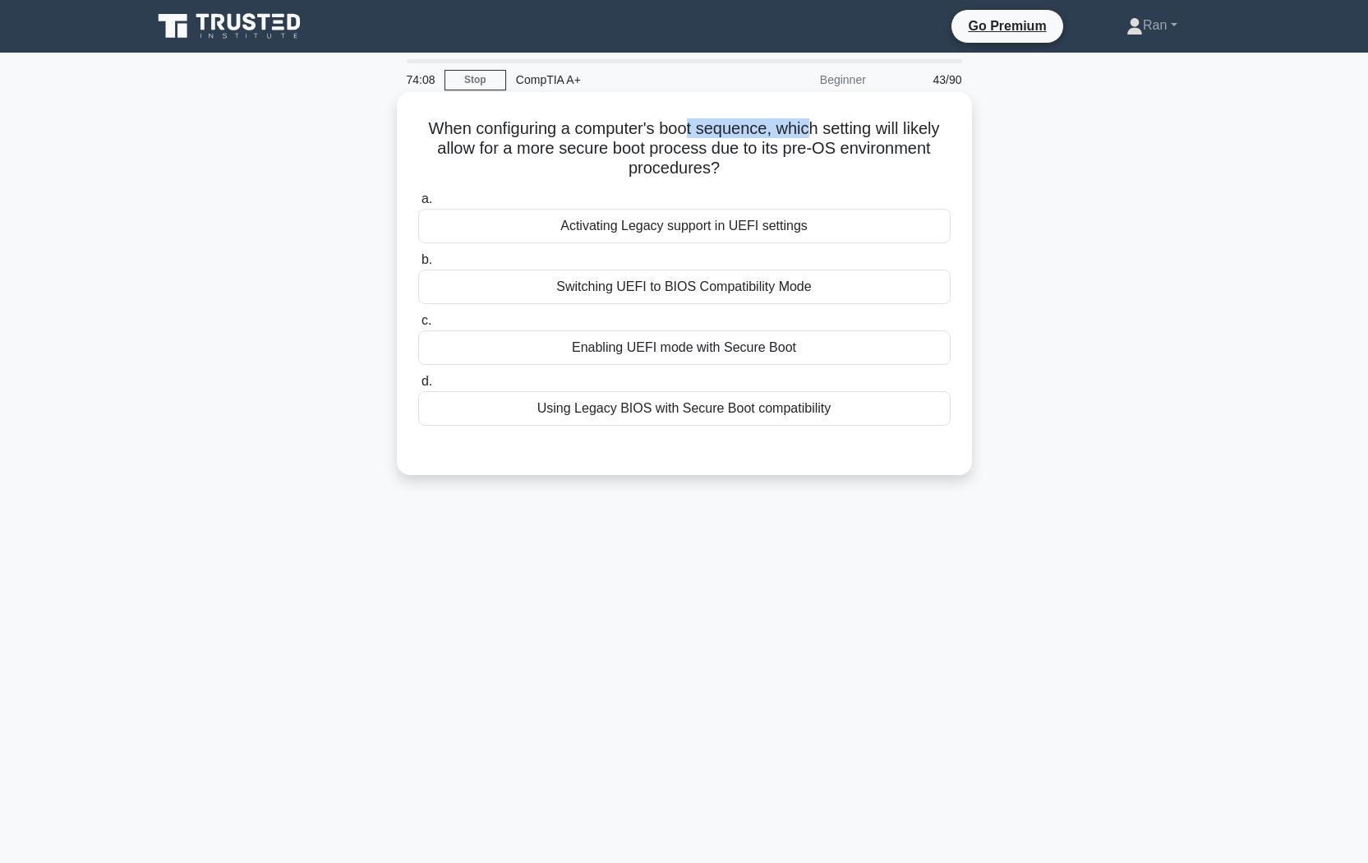
drag, startPoint x: 697, startPoint y: 131, endPoint x: 831, endPoint y: 128, distance: 133.9
click at [831, 128] on h5 "When configuring a computer's boot sequence, which setting will likely allow fo…" at bounding box center [684, 148] width 536 height 61
drag, startPoint x: 840, startPoint y: 135, endPoint x: 827, endPoint y: 134, distance: 13.2
click at [840, 135] on h5 "When configuring a computer's boot sequence, which setting will likely allow fo…" at bounding box center [684, 148] width 536 height 61
click at [688, 354] on div "Enabling UEFI mode with Secure Boot" at bounding box center [684, 347] width 532 height 35
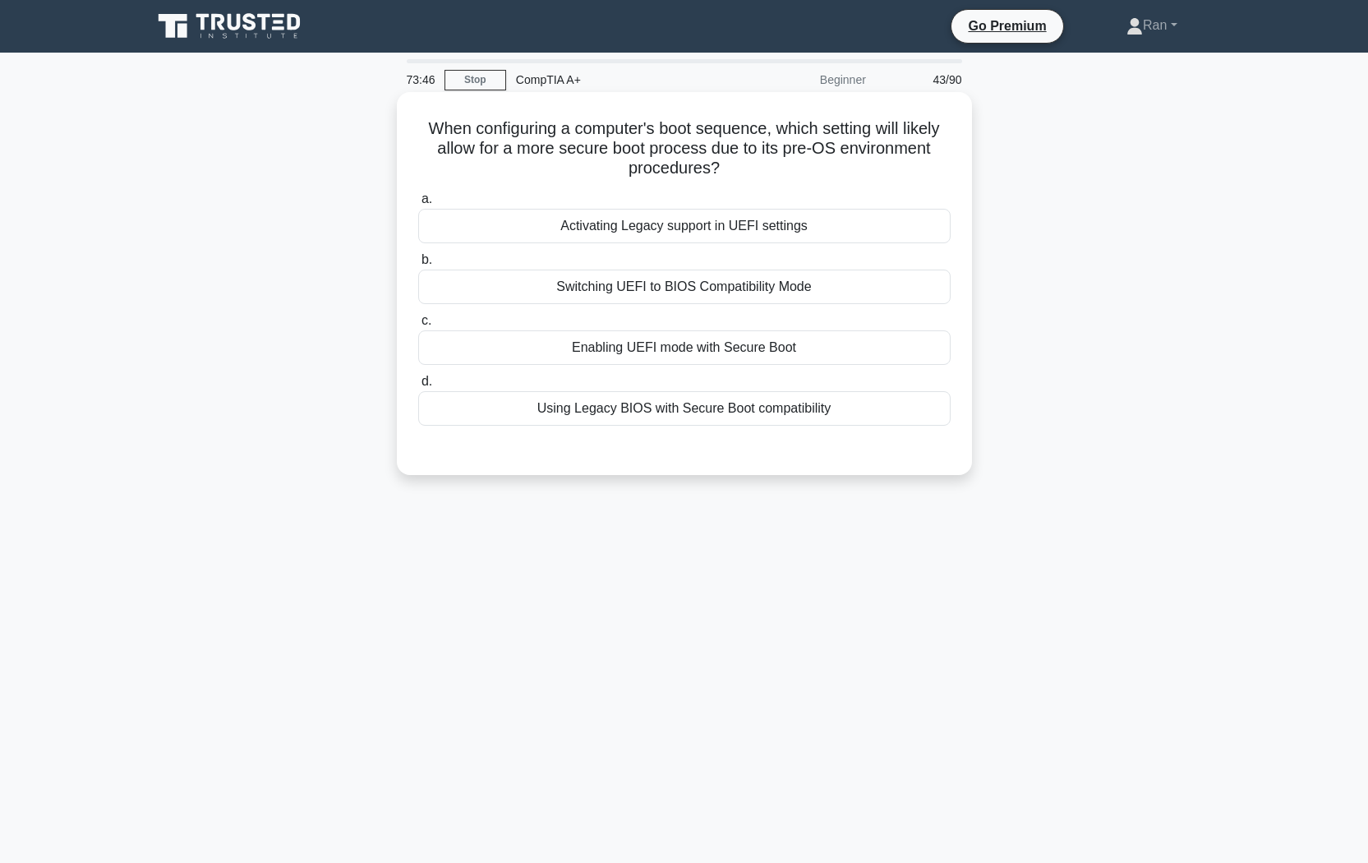
click at [418, 326] on input "c. Enabling UEFI mode with Secure Boot" at bounding box center [418, 320] width 0 height 11
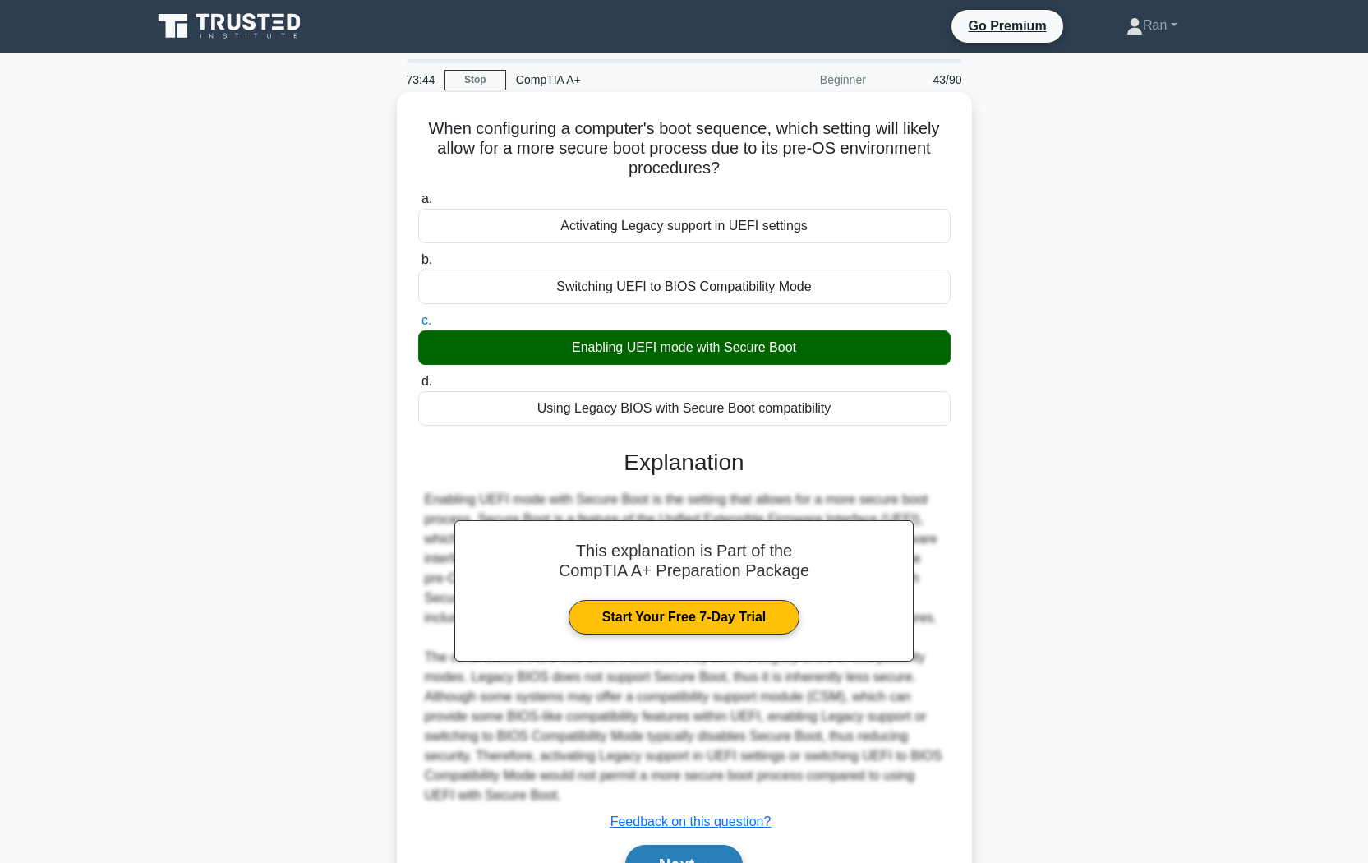
click at [709, 724] on button "Next" at bounding box center [683, 863] width 117 height 39
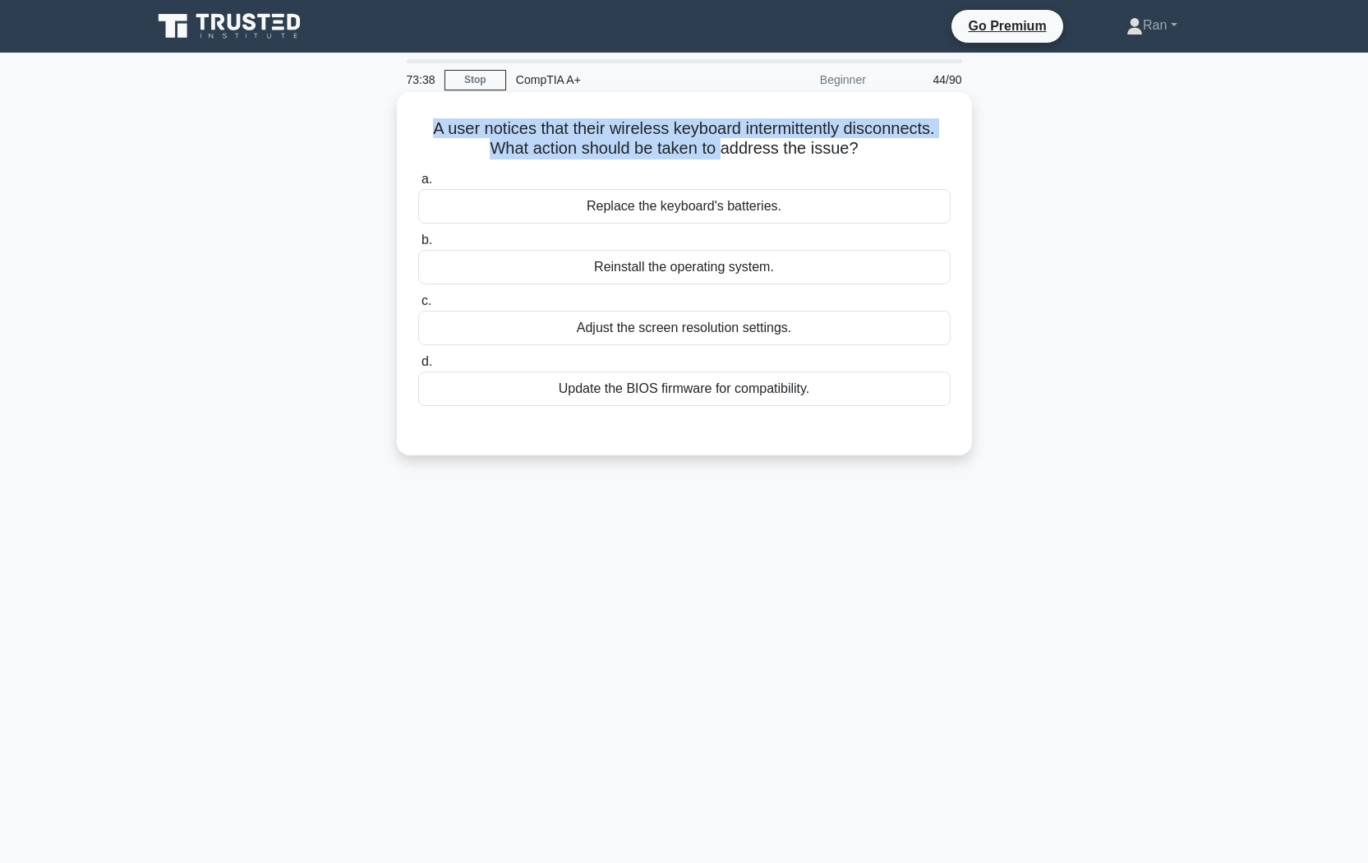
drag, startPoint x: 422, startPoint y: 135, endPoint x: 722, endPoint y: 144, distance: 300.0
click at [722, 144] on h5 "A user notices that their wireless keyboard intermittently disconnects. What ac…" at bounding box center [684, 138] width 536 height 41
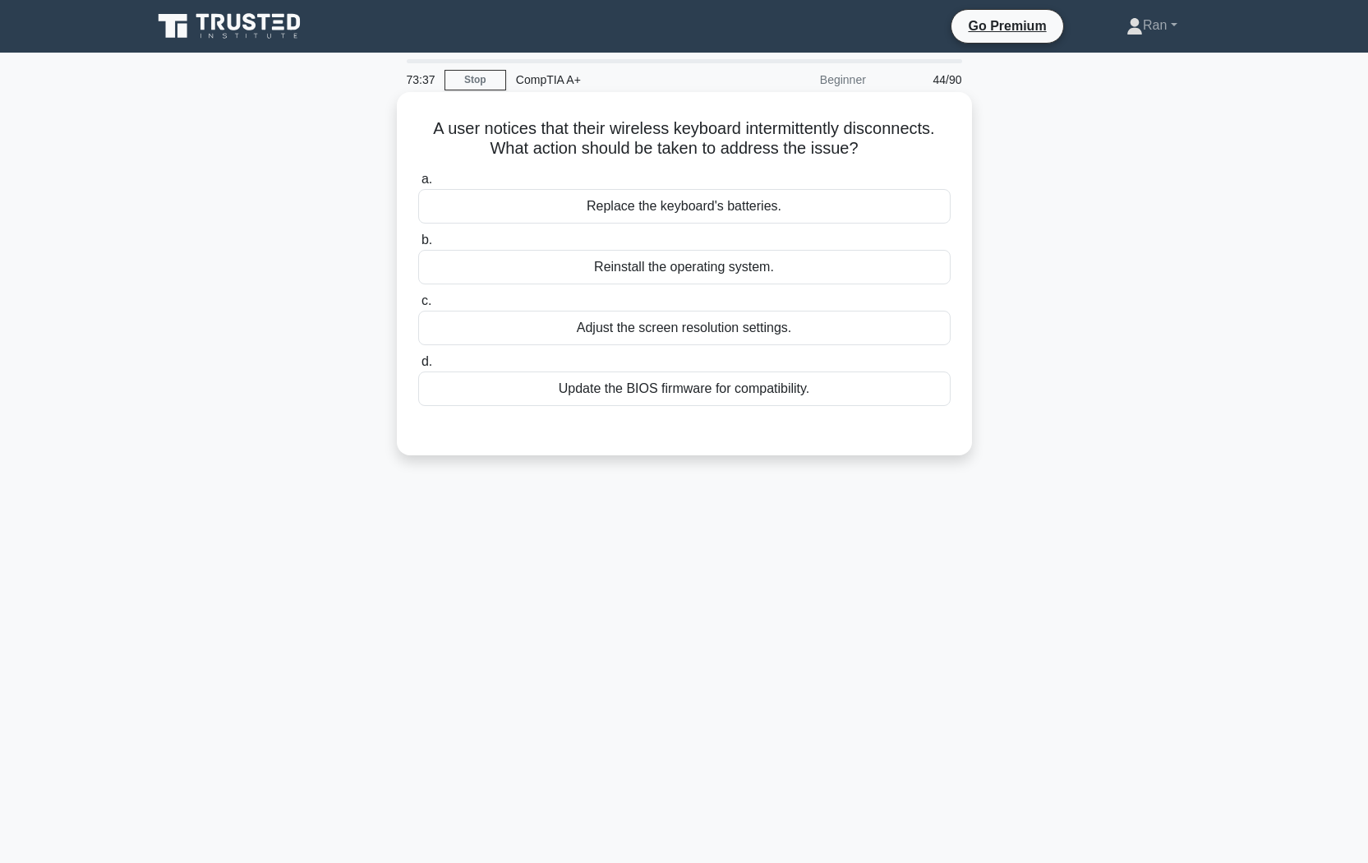
click at [908, 153] on h5 "A user notices that their wireless keyboard intermittently disconnects. What ac…" at bounding box center [684, 138] width 536 height 41
click at [762, 202] on div "Replace the keyboard's batteries." at bounding box center [684, 206] width 532 height 35
click at [418, 185] on input "a. Replace the keyboard's batteries." at bounding box center [418, 179] width 0 height 11
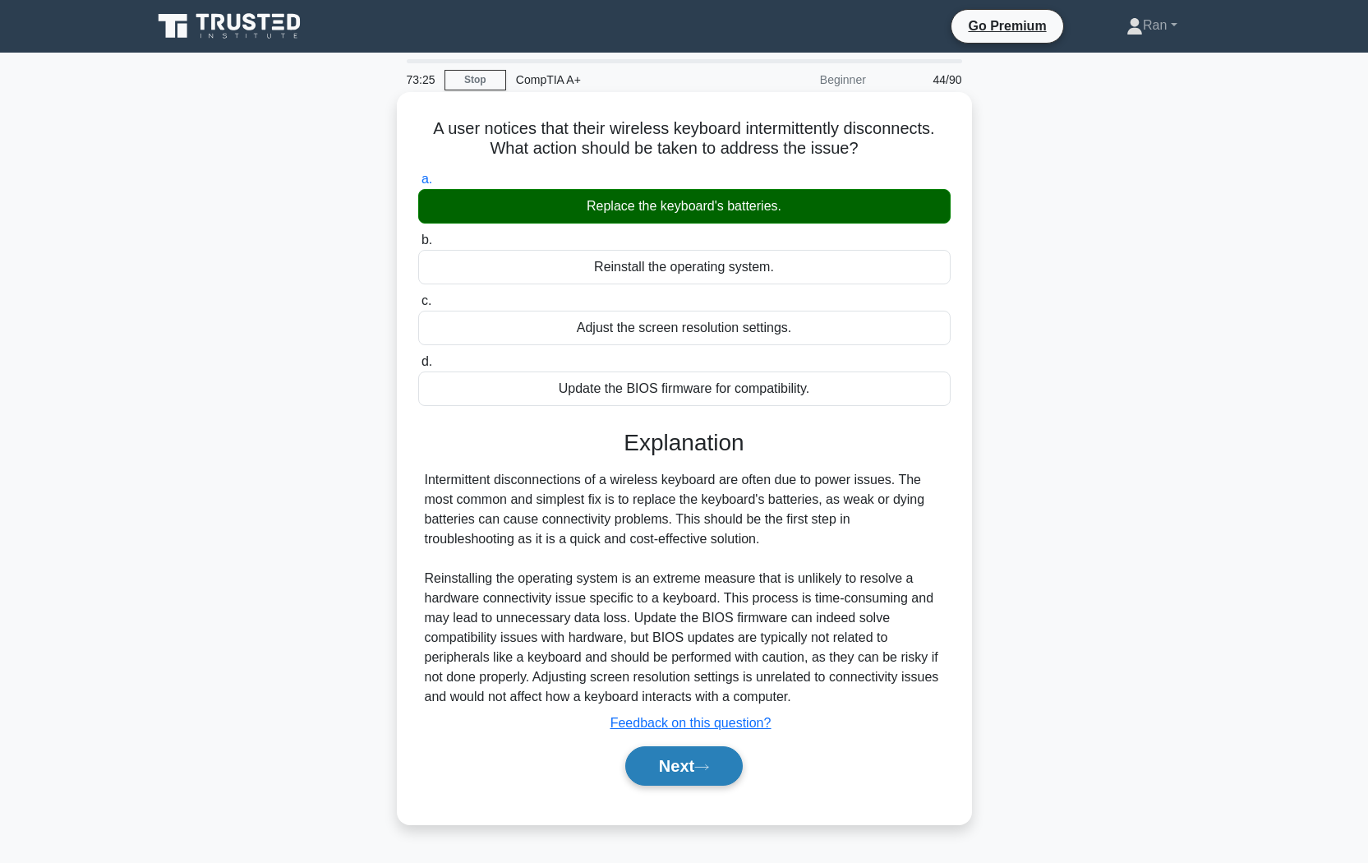
click at [709, 724] on icon at bounding box center [701, 766] width 15 height 9
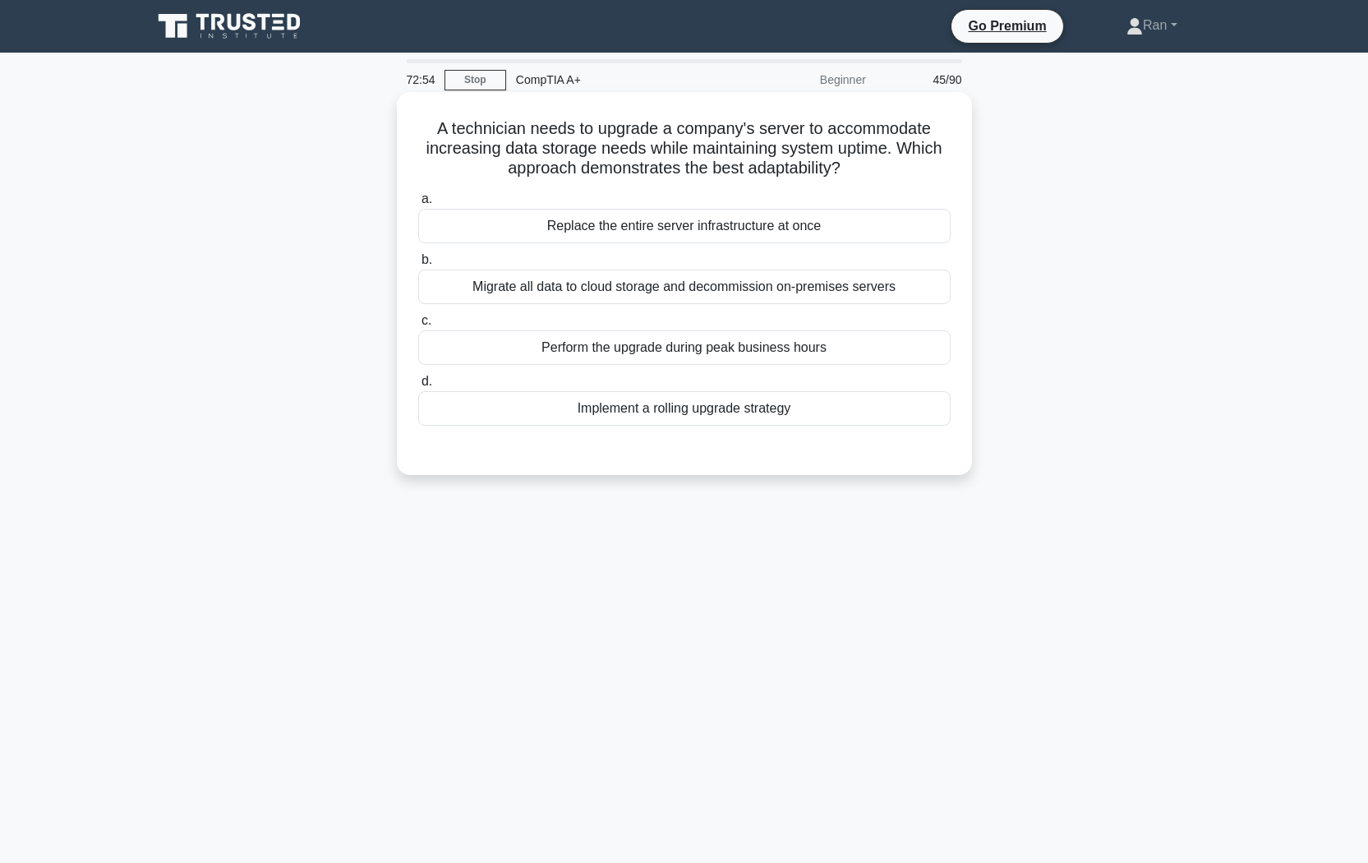
click at [722, 412] on div "Implement a rolling upgrade strategy" at bounding box center [684, 408] width 532 height 35
click at [418, 387] on input "d. Implement a rolling upgrade strategy" at bounding box center [418, 381] width 0 height 11
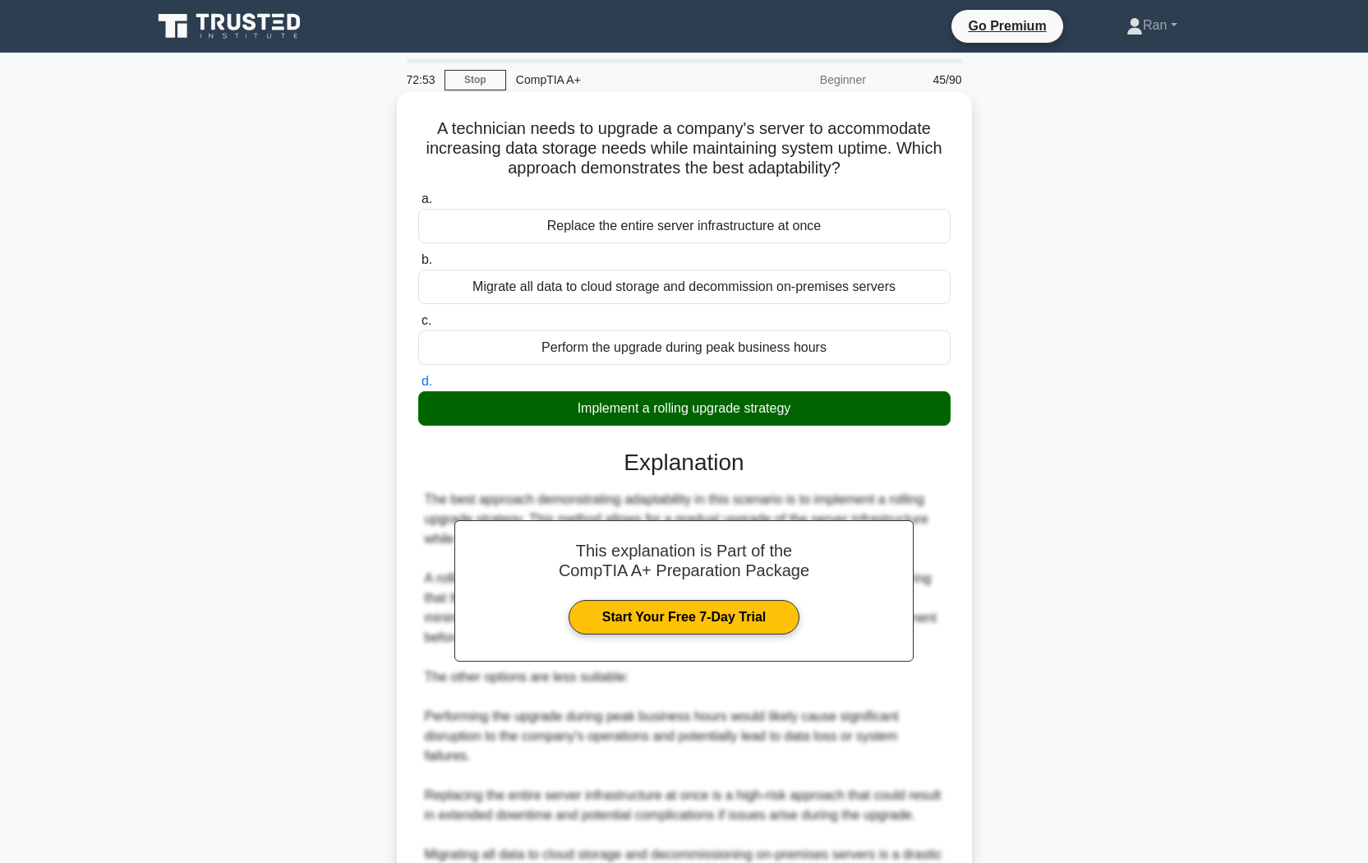
scroll to position [251, 0]
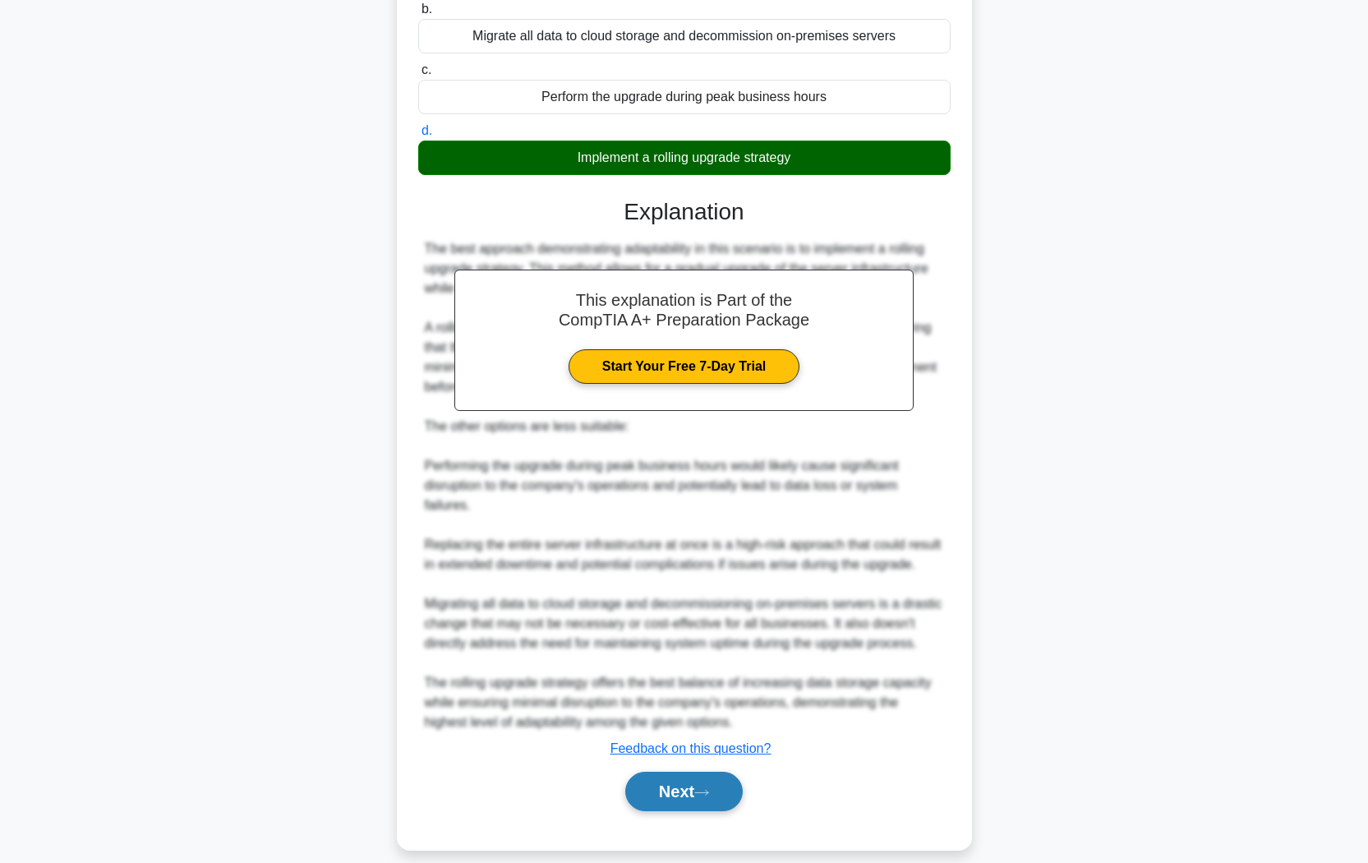
click at [699, 724] on button "Next" at bounding box center [683, 790] width 117 height 39
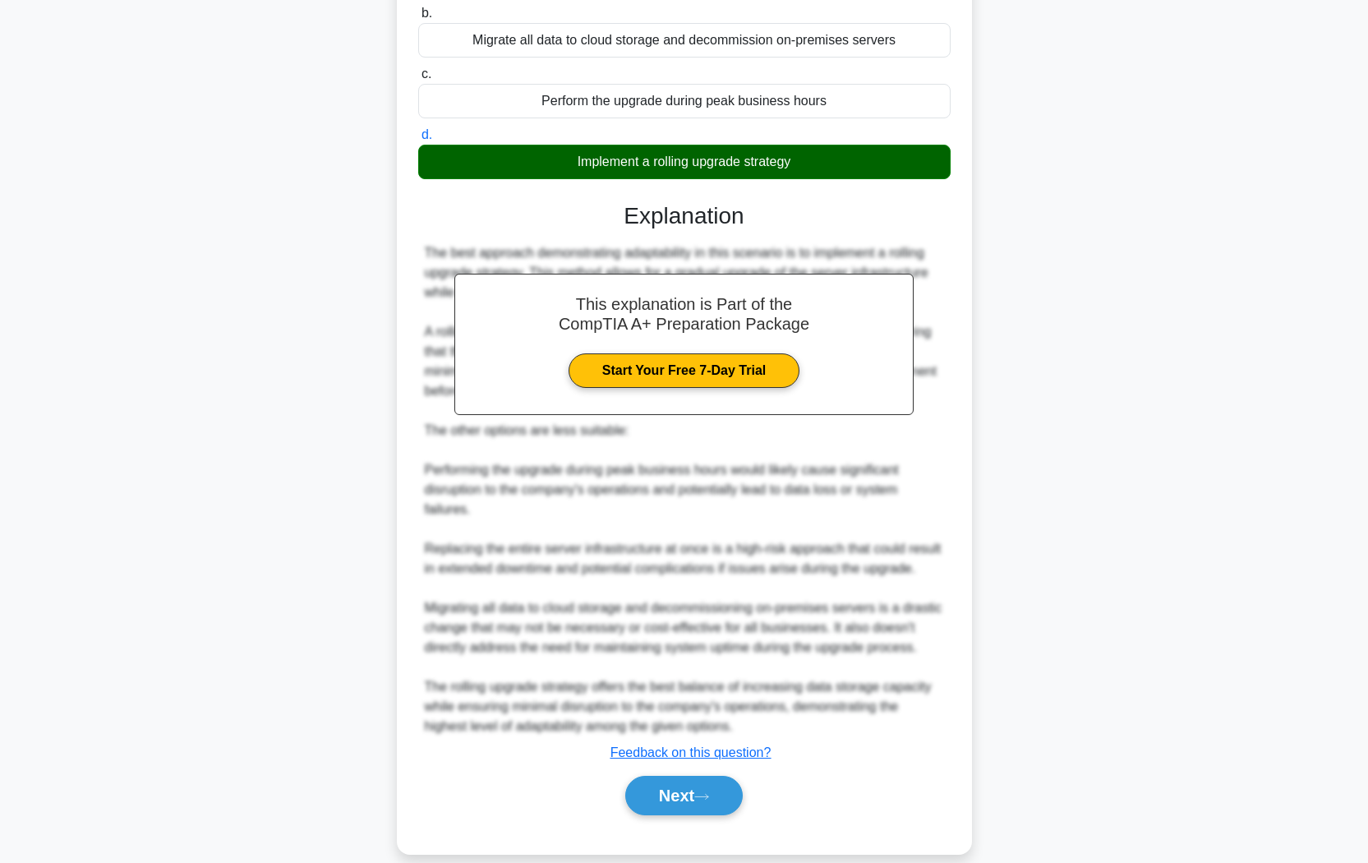
scroll to position [0, 0]
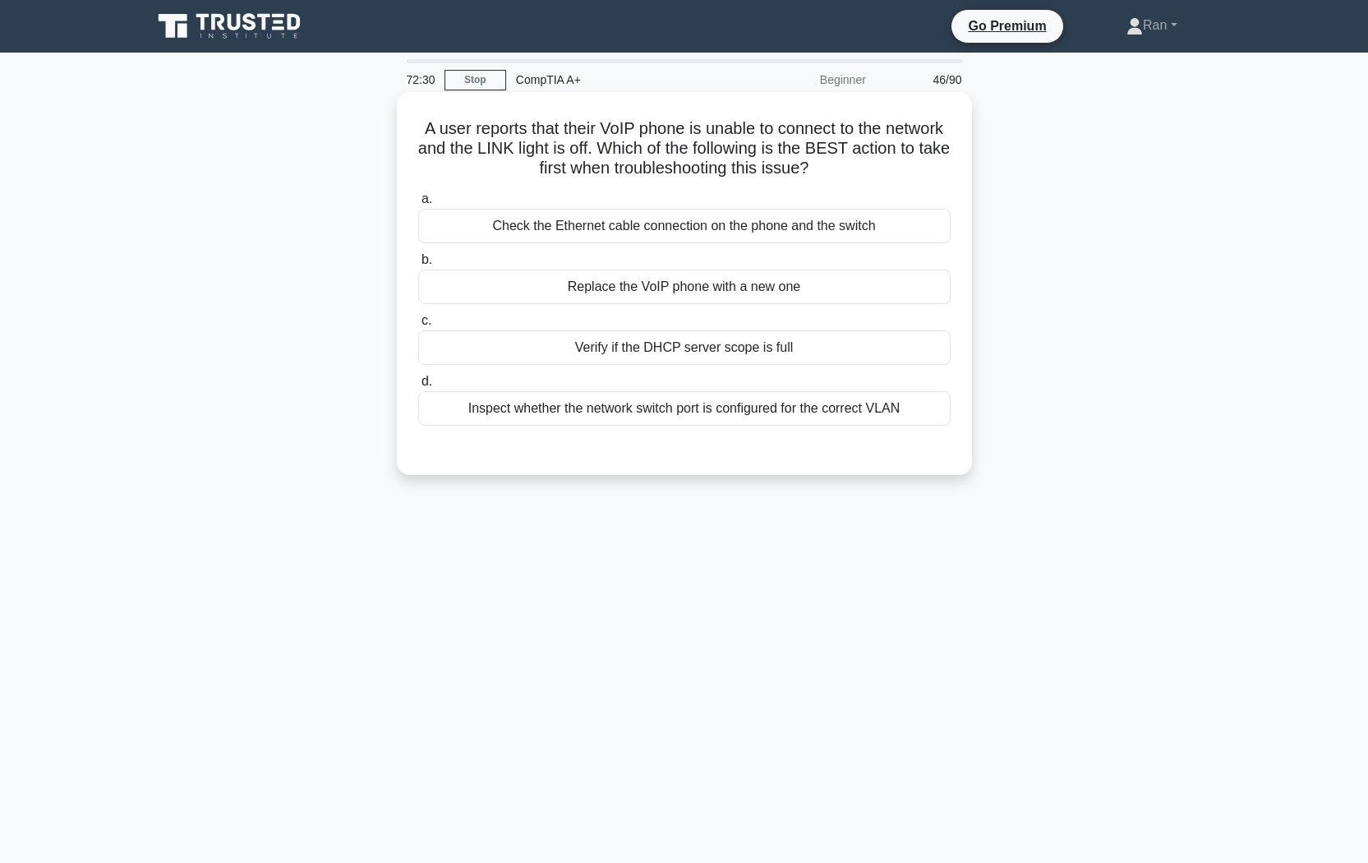
click at [719, 234] on div "Check the Ethernet cable connection on the phone and the switch" at bounding box center [684, 226] width 532 height 35
click at [418, 205] on input "a. Check the Ethernet cable connection on the phone and the switch" at bounding box center [418, 199] width 0 height 11
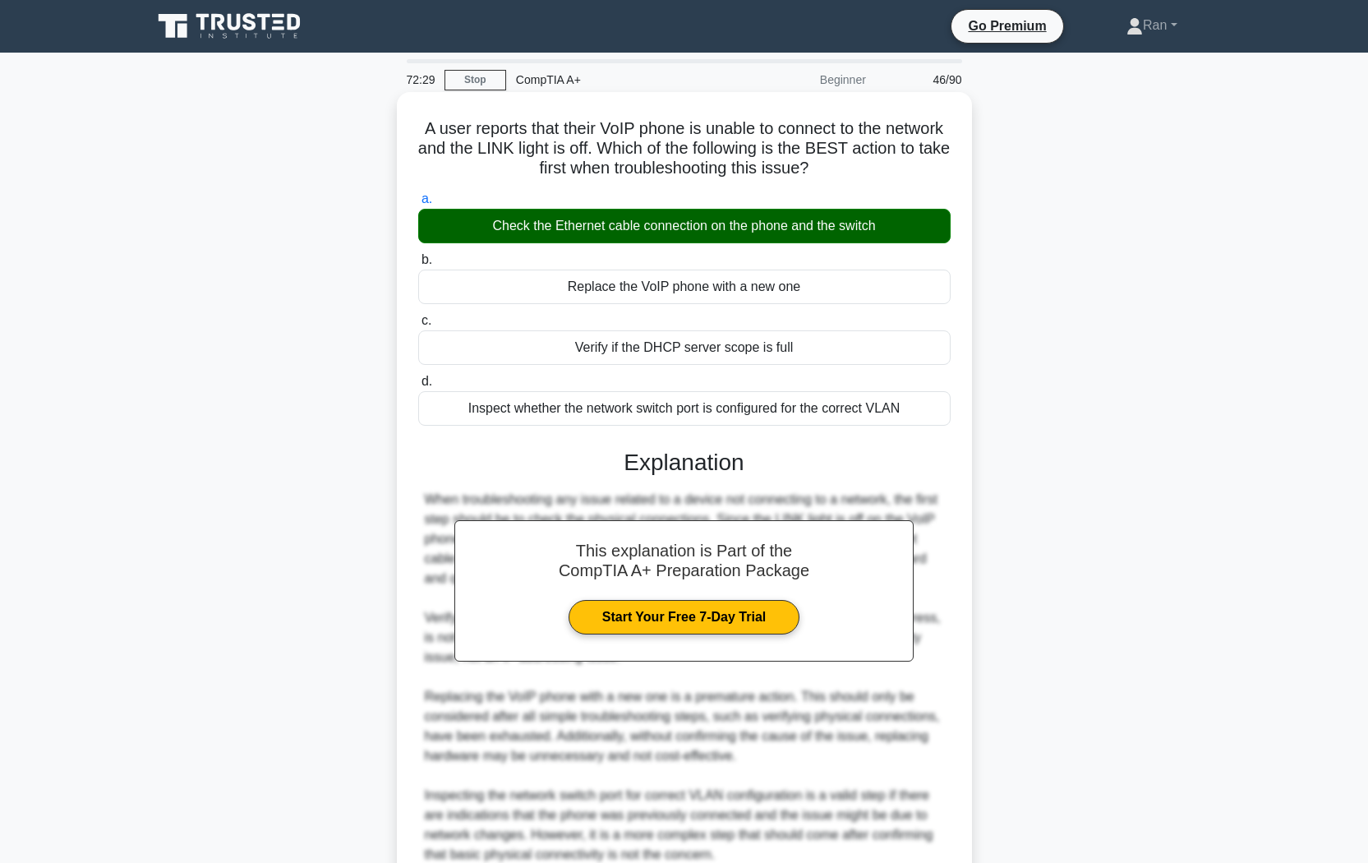
scroll to position [152, 0]
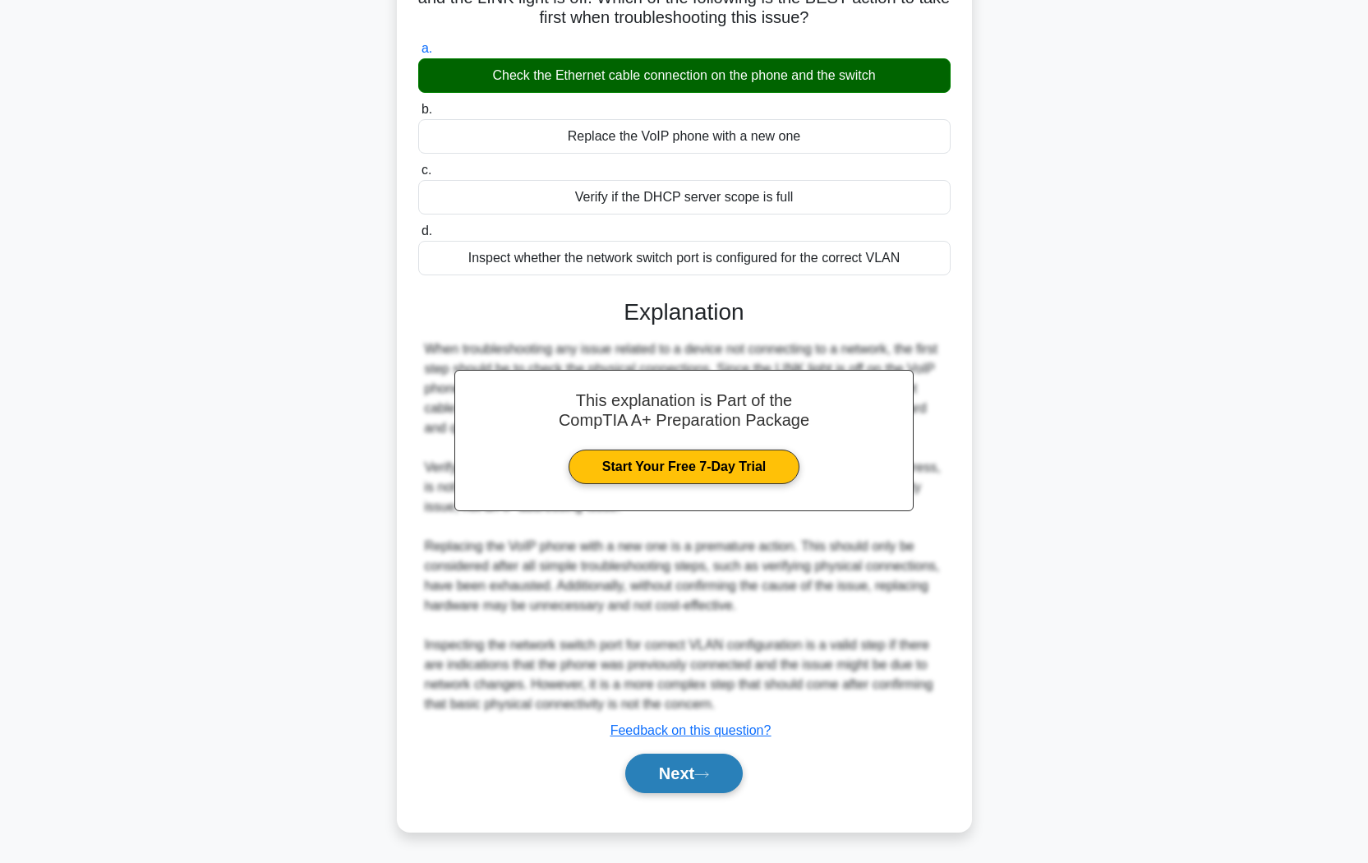
click at [698, 724] on button "Next" at bounding box center [683, 772] width 117 height 39
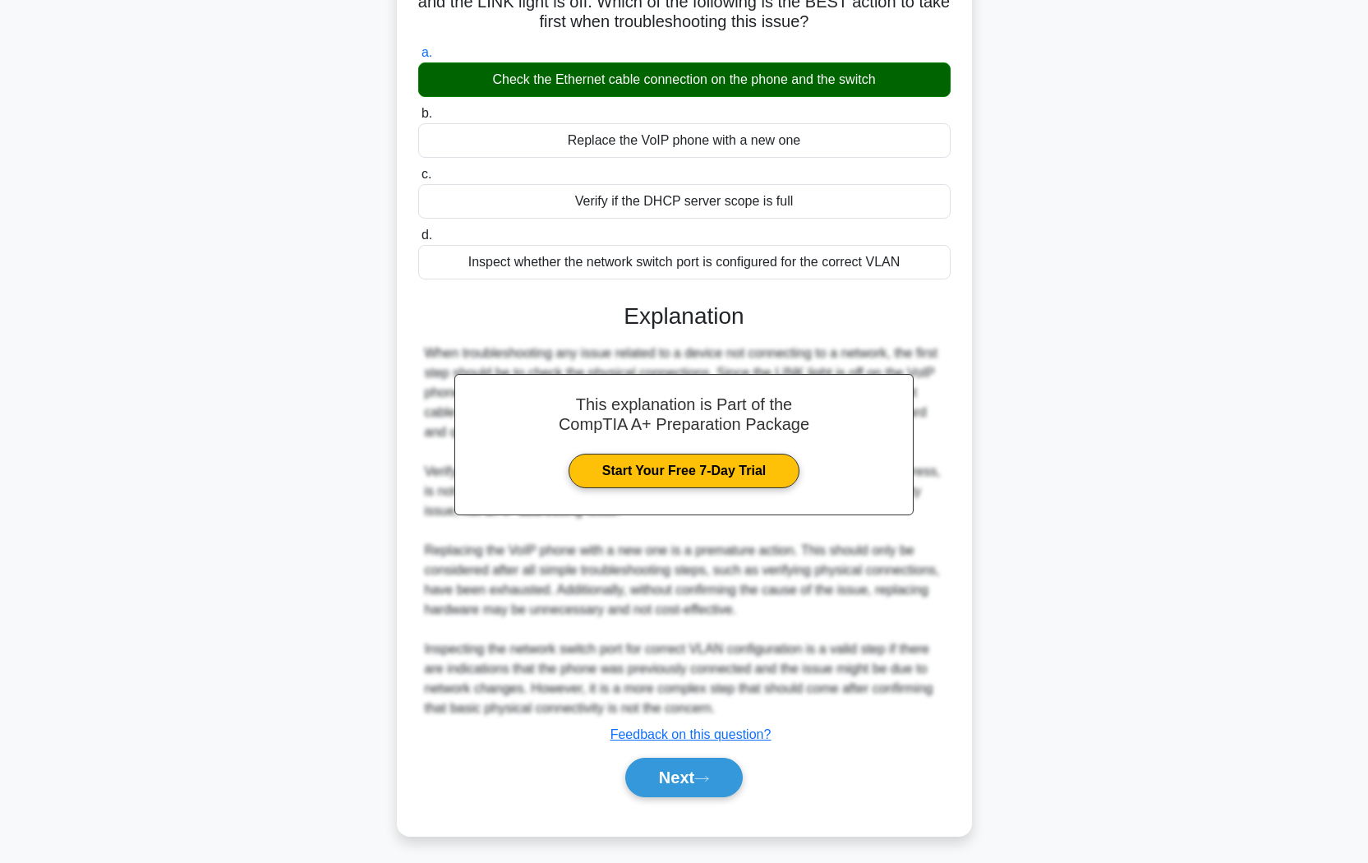
scroll to position [0, 0]
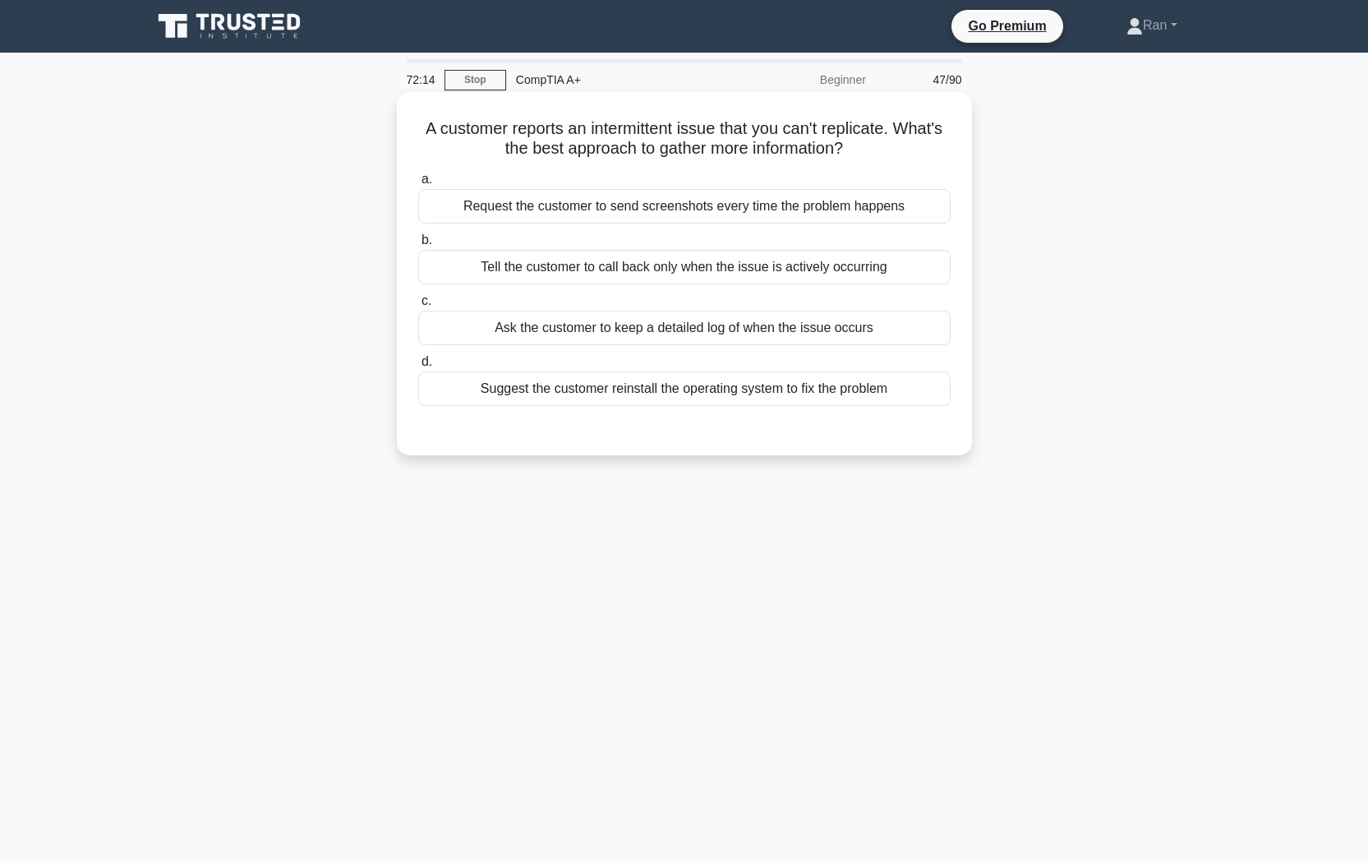
click at [537, 332] on div "Ask the customer to keep a detailed log of when the issue occurs" at bounding box center [684, 328] width 532 height 35
click at [418, 306] on input "c. Ask the customer to keep a detailed log of when the issue occurs" at bounding box center [418, 301] width 0 height 11
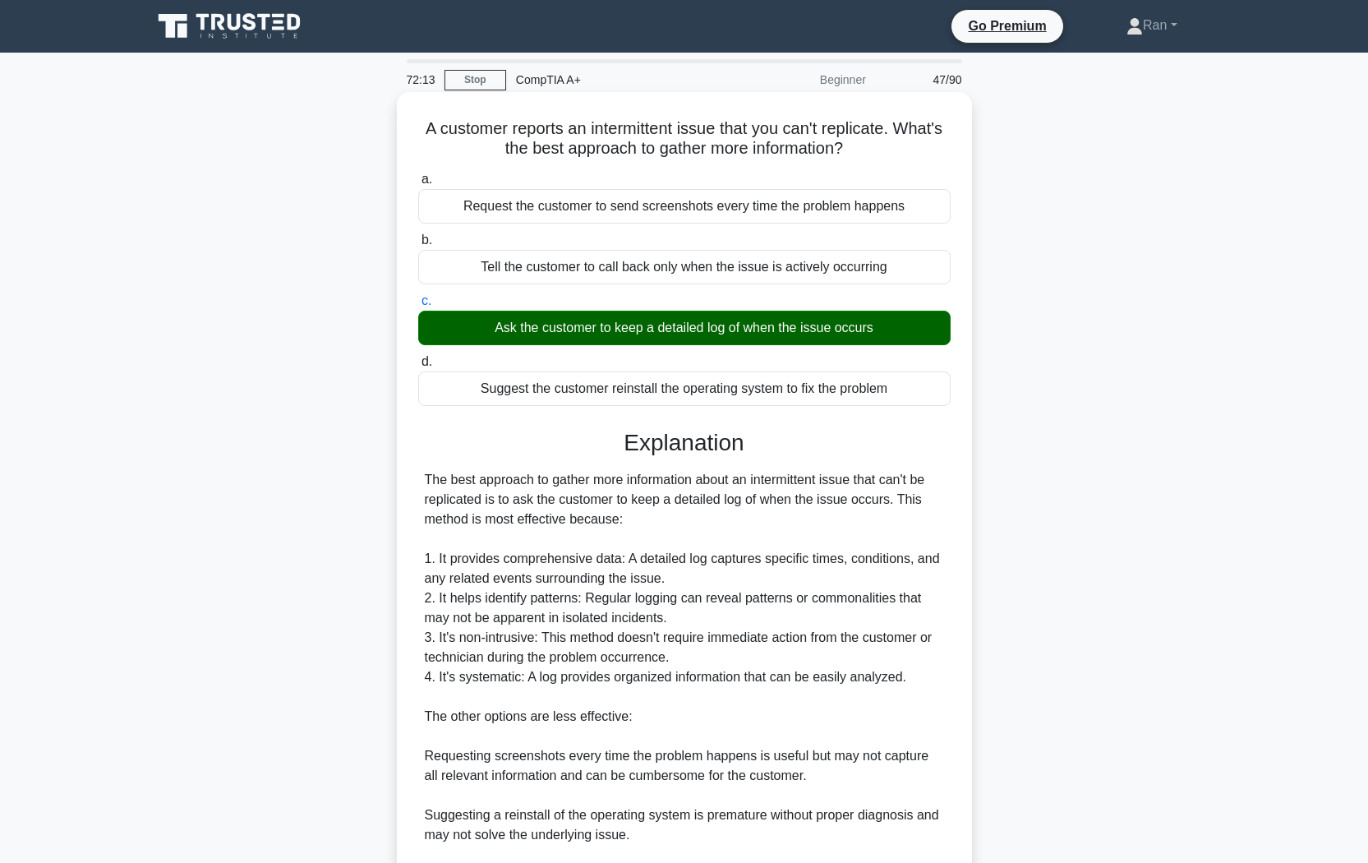
scroll to position [191, 0]
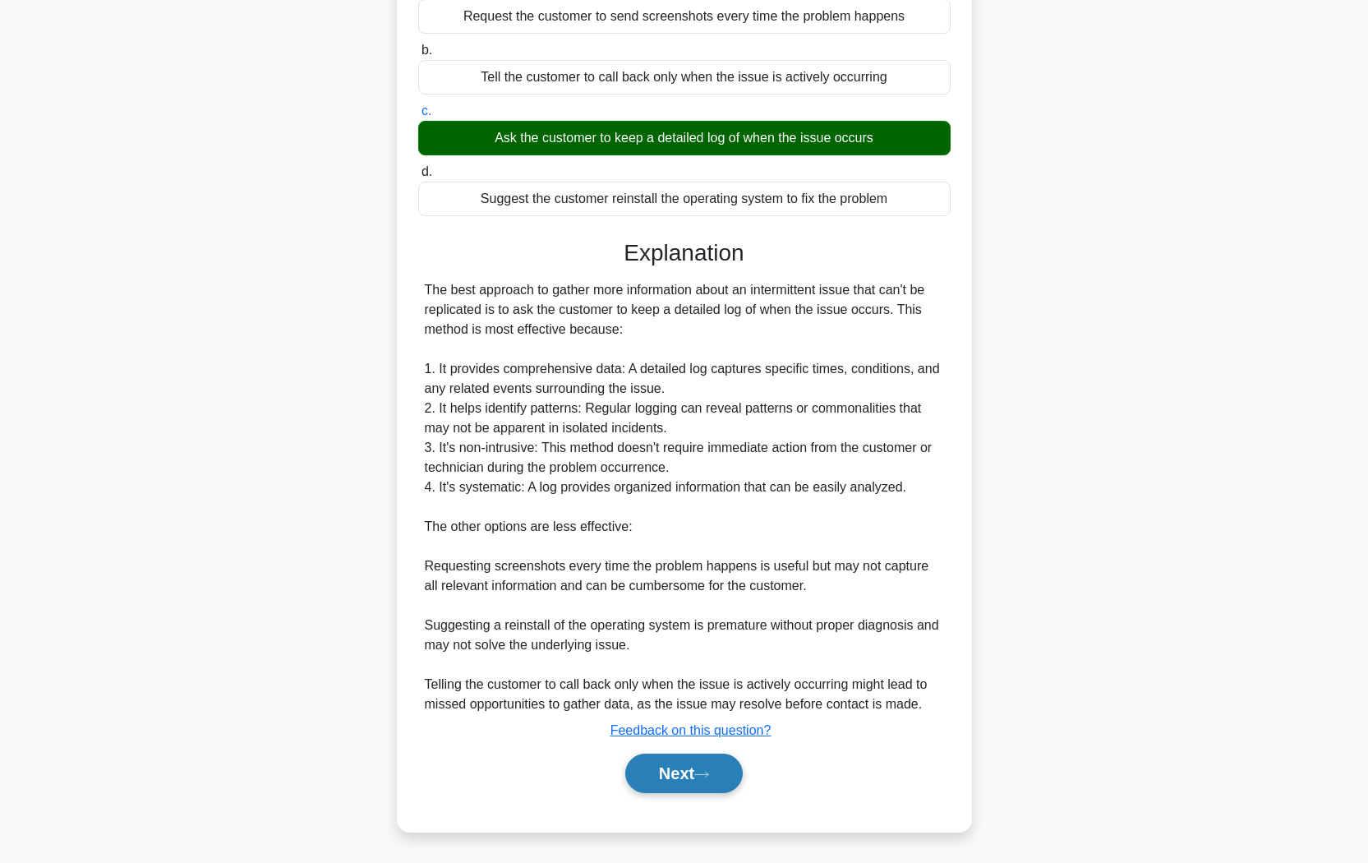
click at [694, 724] on button "Next" at bounding box center [683, 772] width 117 height 39
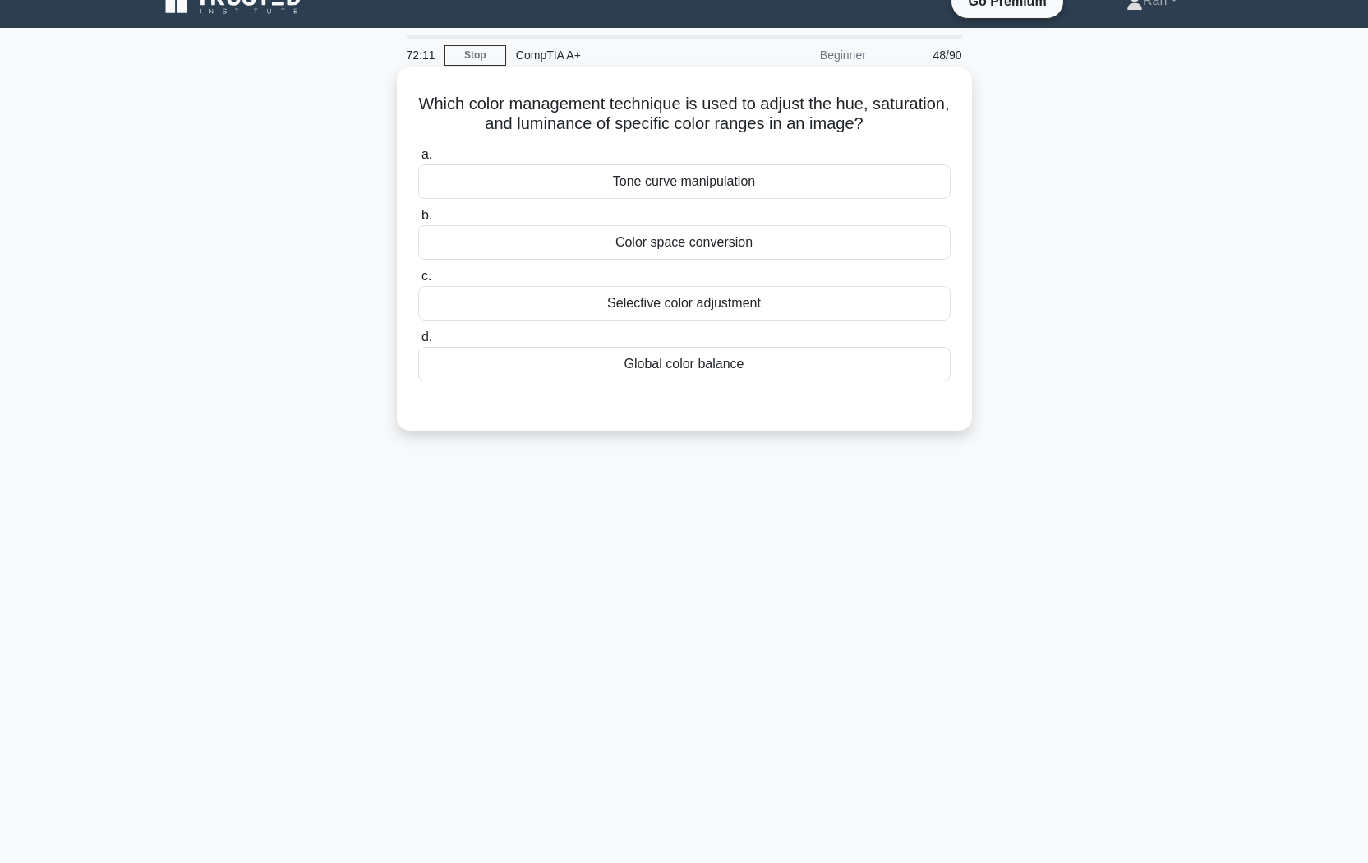
scroll to position [0, 0]
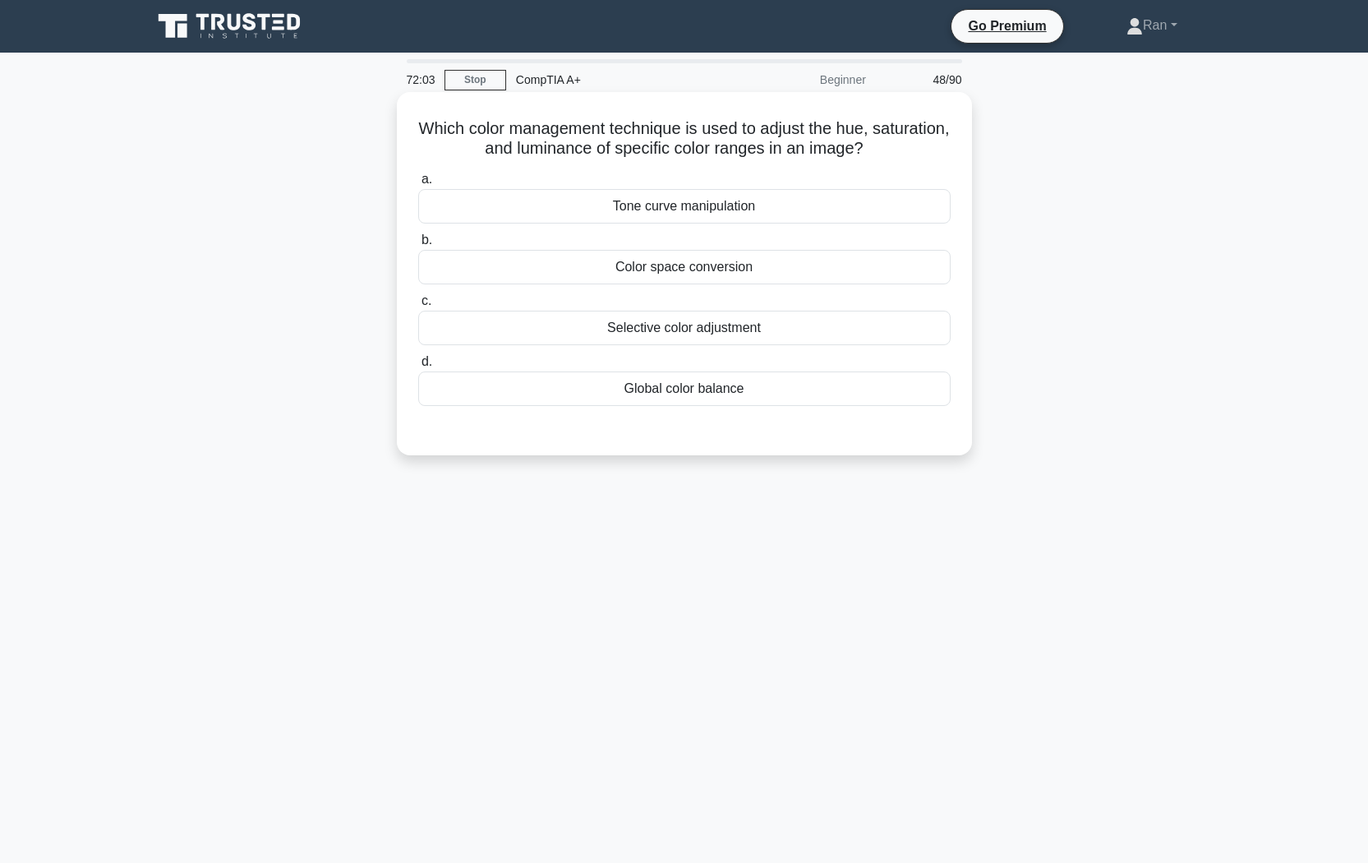
click at [667, 331] on div "Selective color adjustment" at bounding box center [684, 328] width 532 height 35
click at [418, 306] on input "c. Selective color adjustment" at bounding box center [418, 301] width 0 height 11
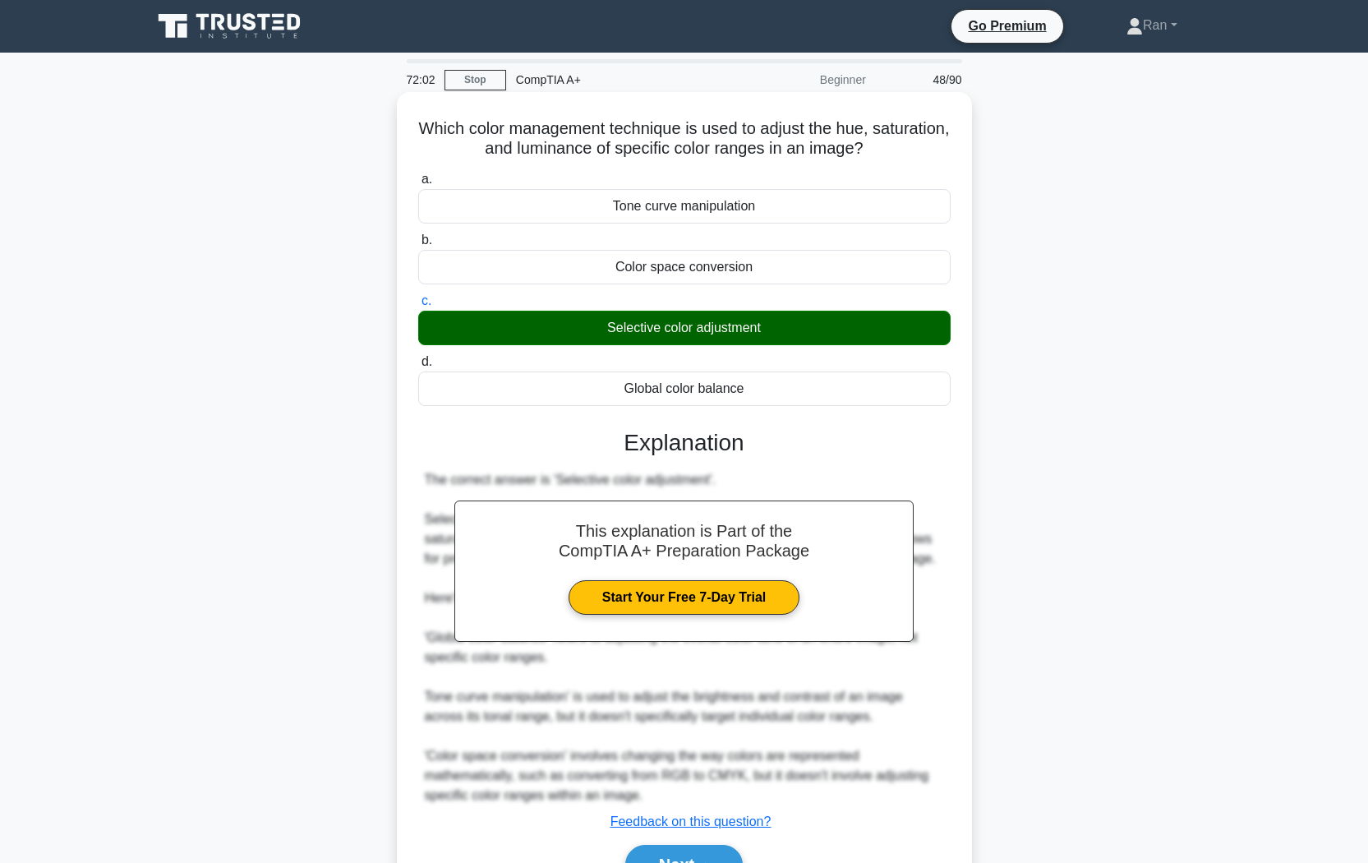
scroll to position [93, 0]
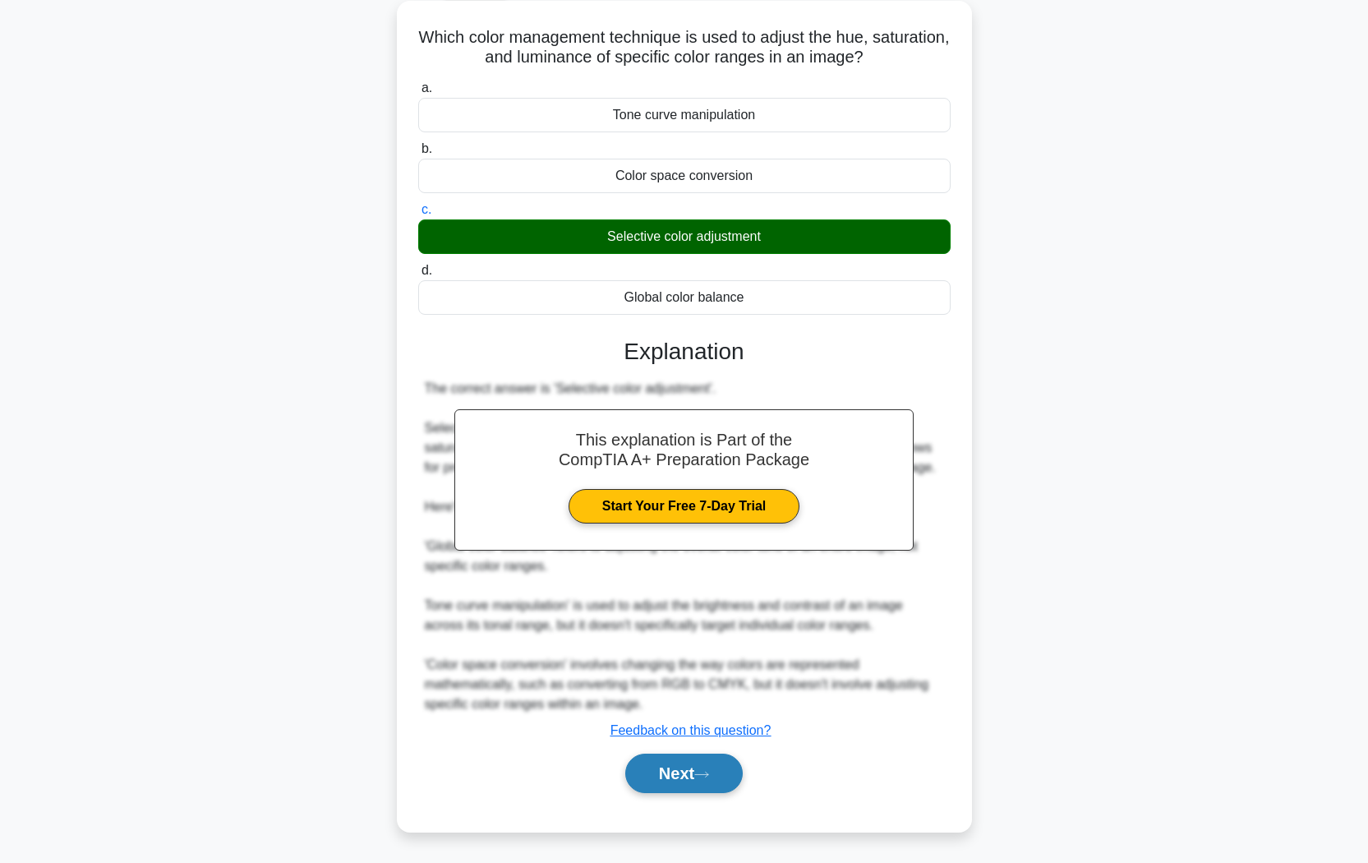
click at [703, 724] on button "Next" at bounding box center [683, 772] width 117 height 39
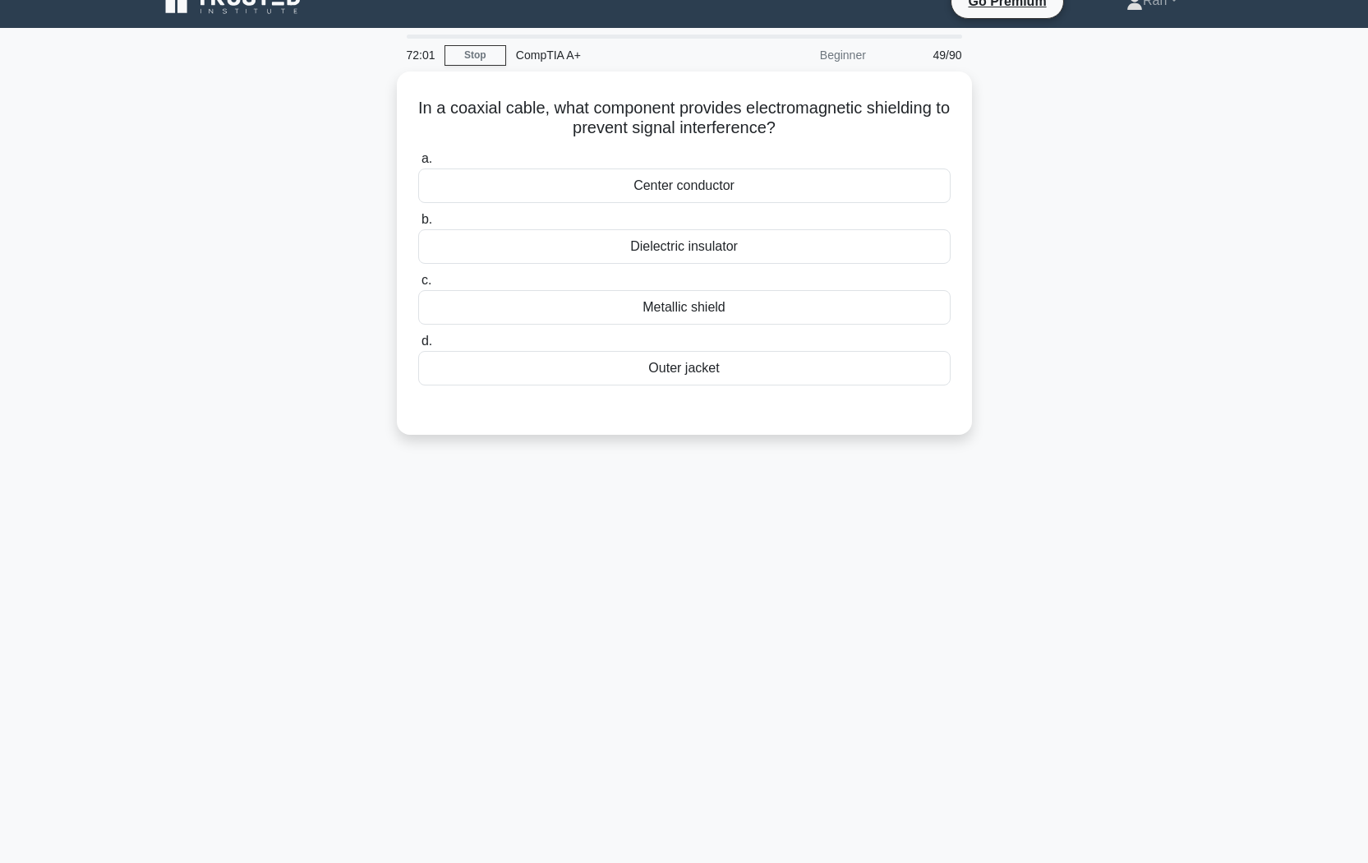
scroll to position [0, 0]
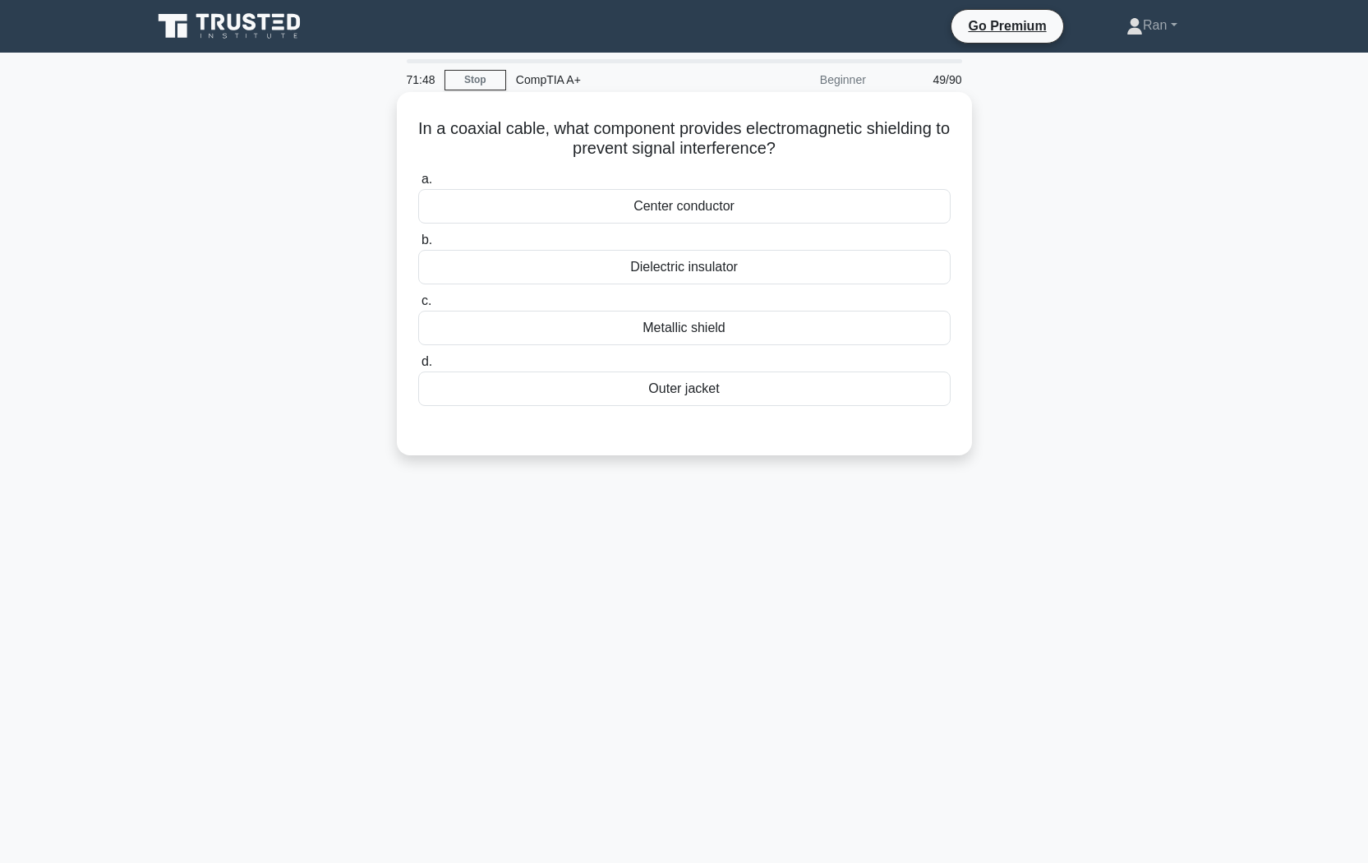
click at [711, 396] on div "Outer jacket" at bounding box center [684, 388] width 532 height 35
click at [418, 367] on input "d. Outer jacket" at bounding box center [418, 362] width 0 height 11
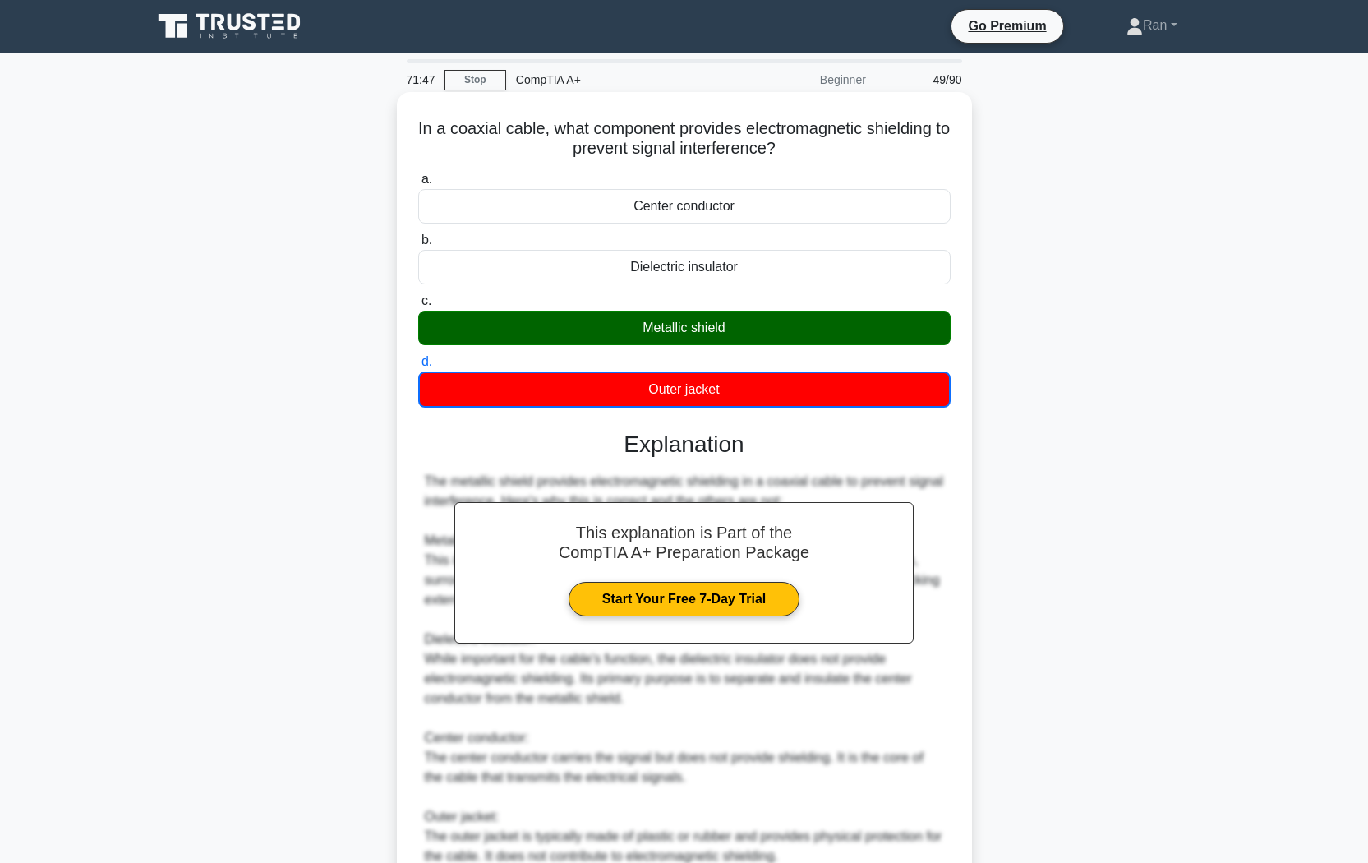
scroll to position [154, 0]
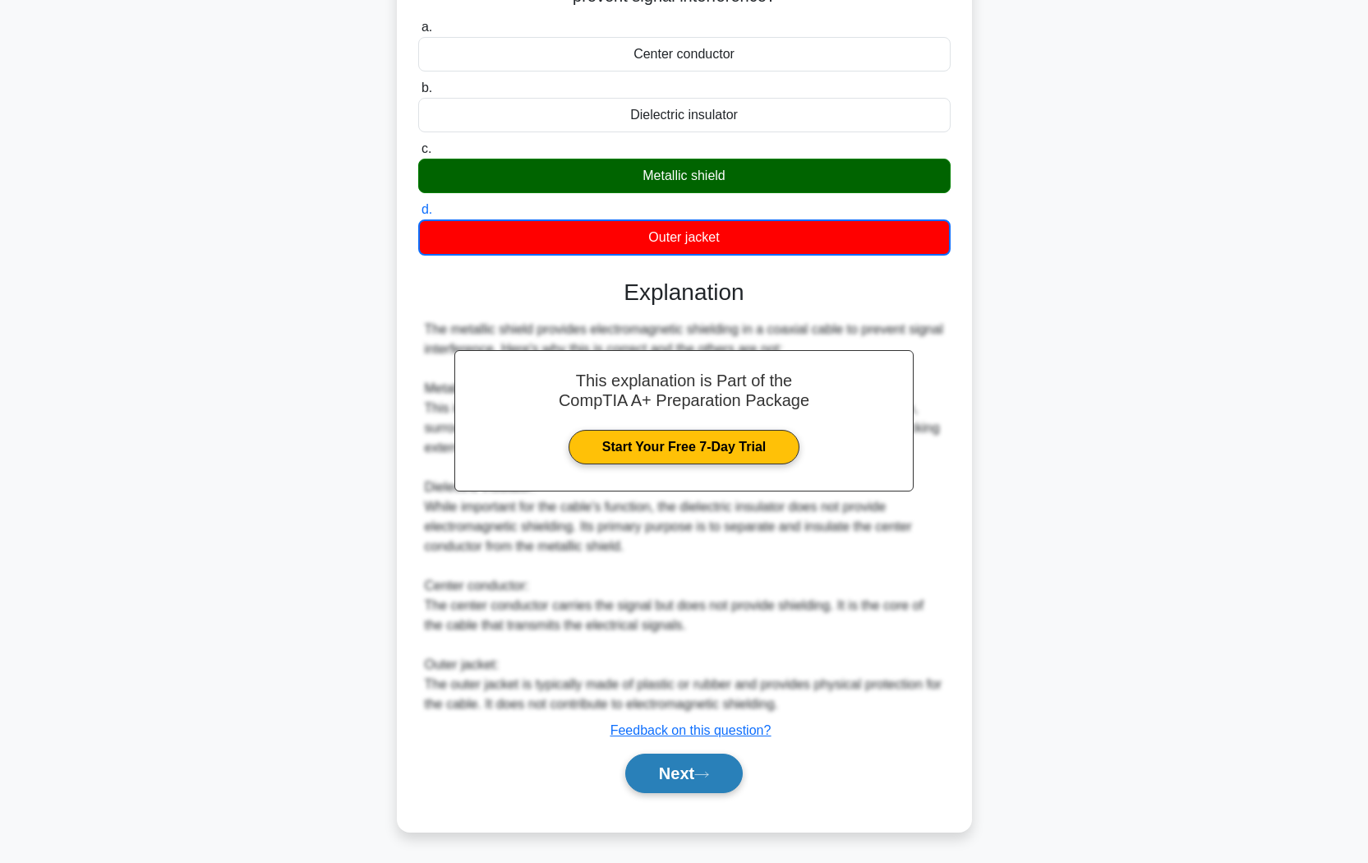
click at [698, 724] on button "Next" at bounding box center [683, 772] width 117 height 39
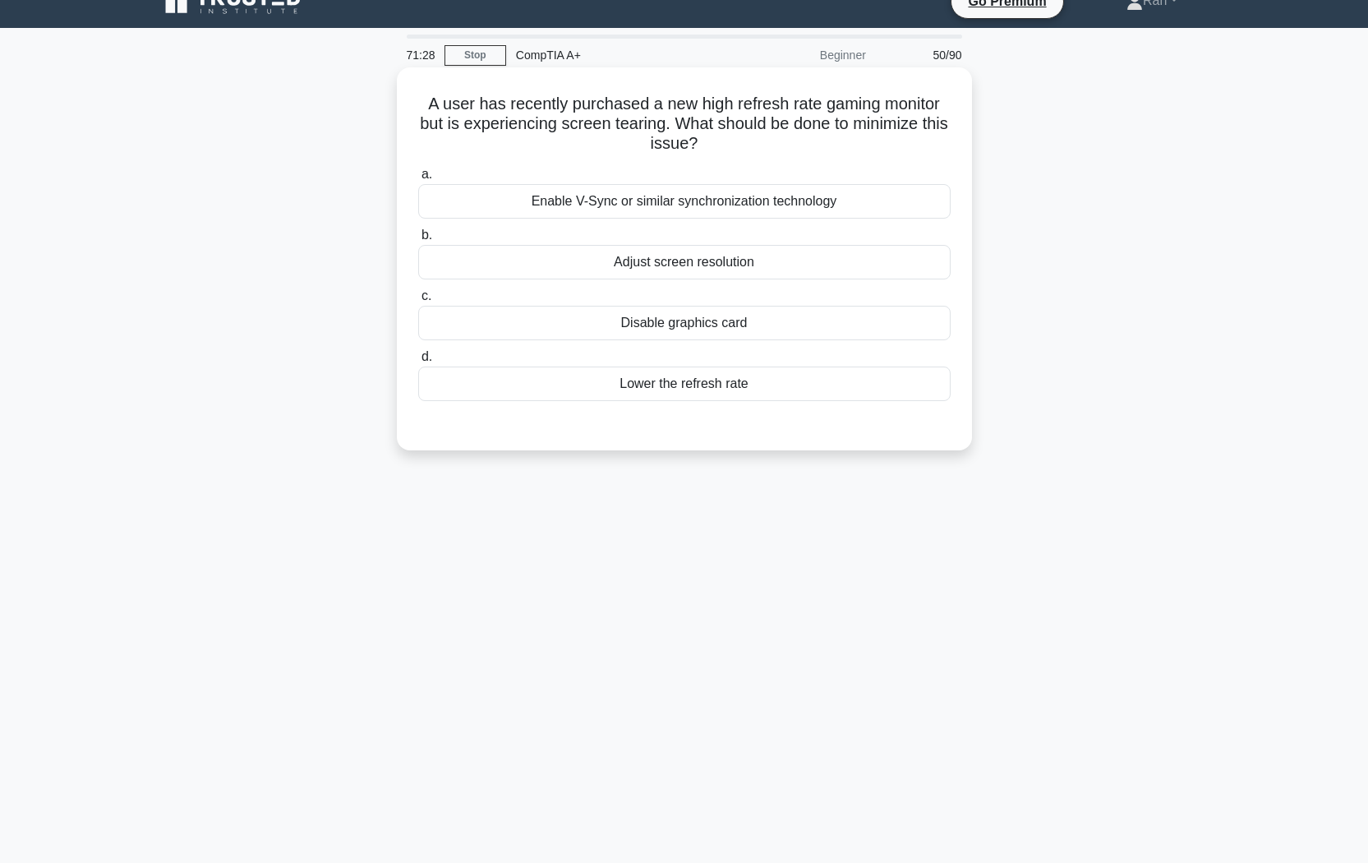
click at [771, 205] on div "Enable V-Sync or similar synchronization technology" at bounding box center [684, 201] width 532 height 35
click at [418, 180] on input "a. Enable V-Sync or similar synchronization technology" at bounding box center [418, 174] width 0 height 11
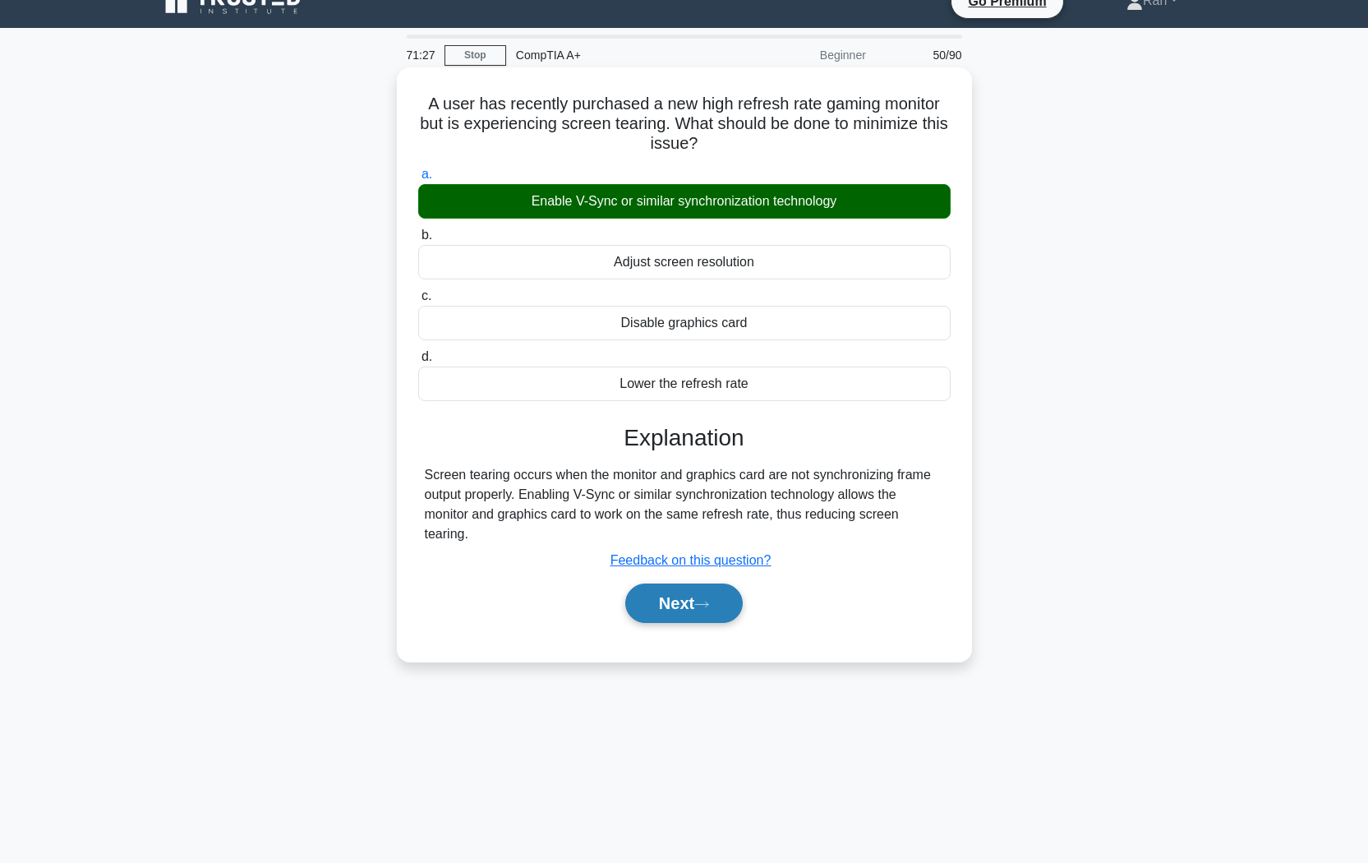
click at [701, 583] on button "Next" at bounding box center [683, 602] width 117 height 39
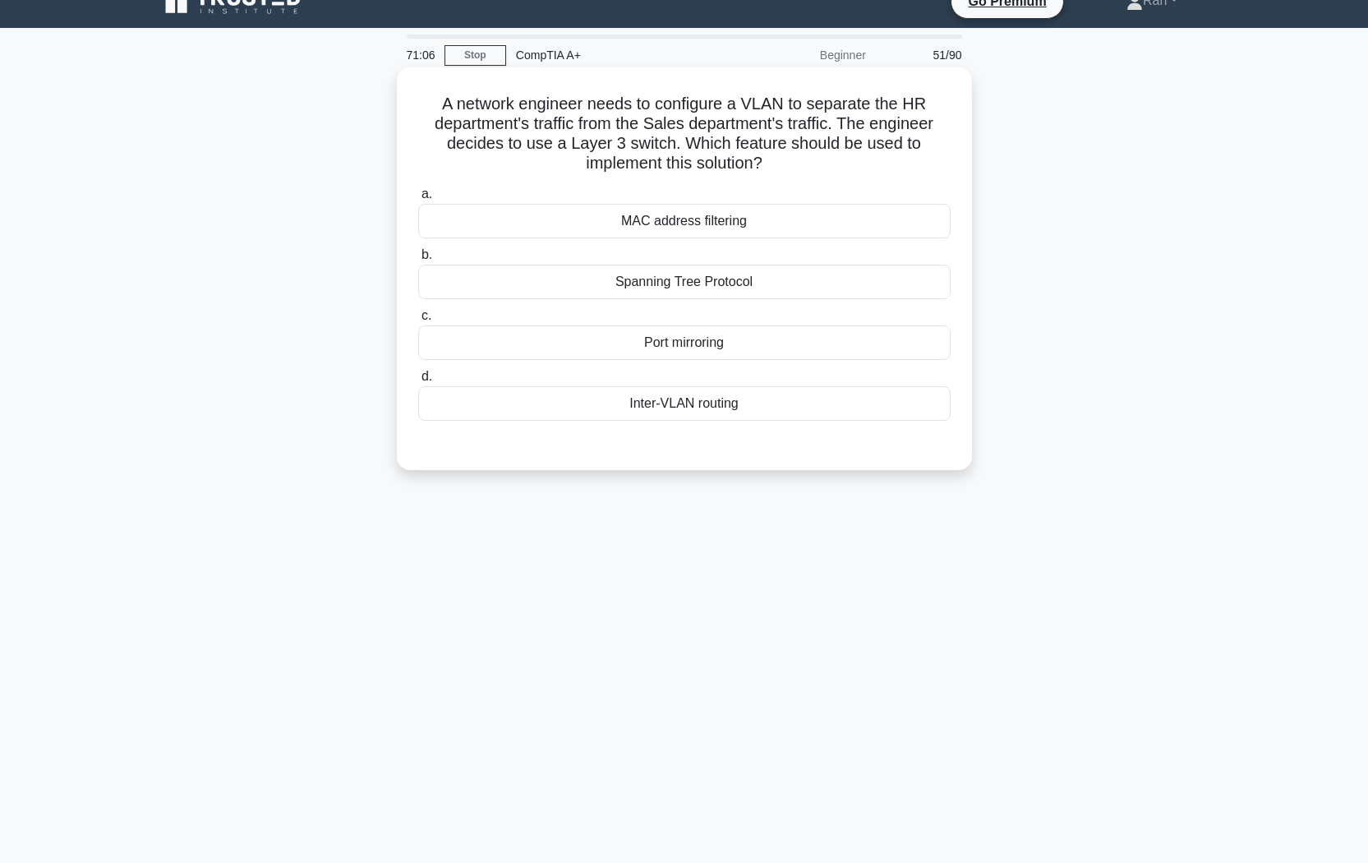
click at [668, 403] on div "Inter-VLAN routing" at bounding box center [684, 403] width 532 height 35
click at [418, 382] on input "d. Inter-VLAN routing" at bounding box center [418, 376] width 0 height 11
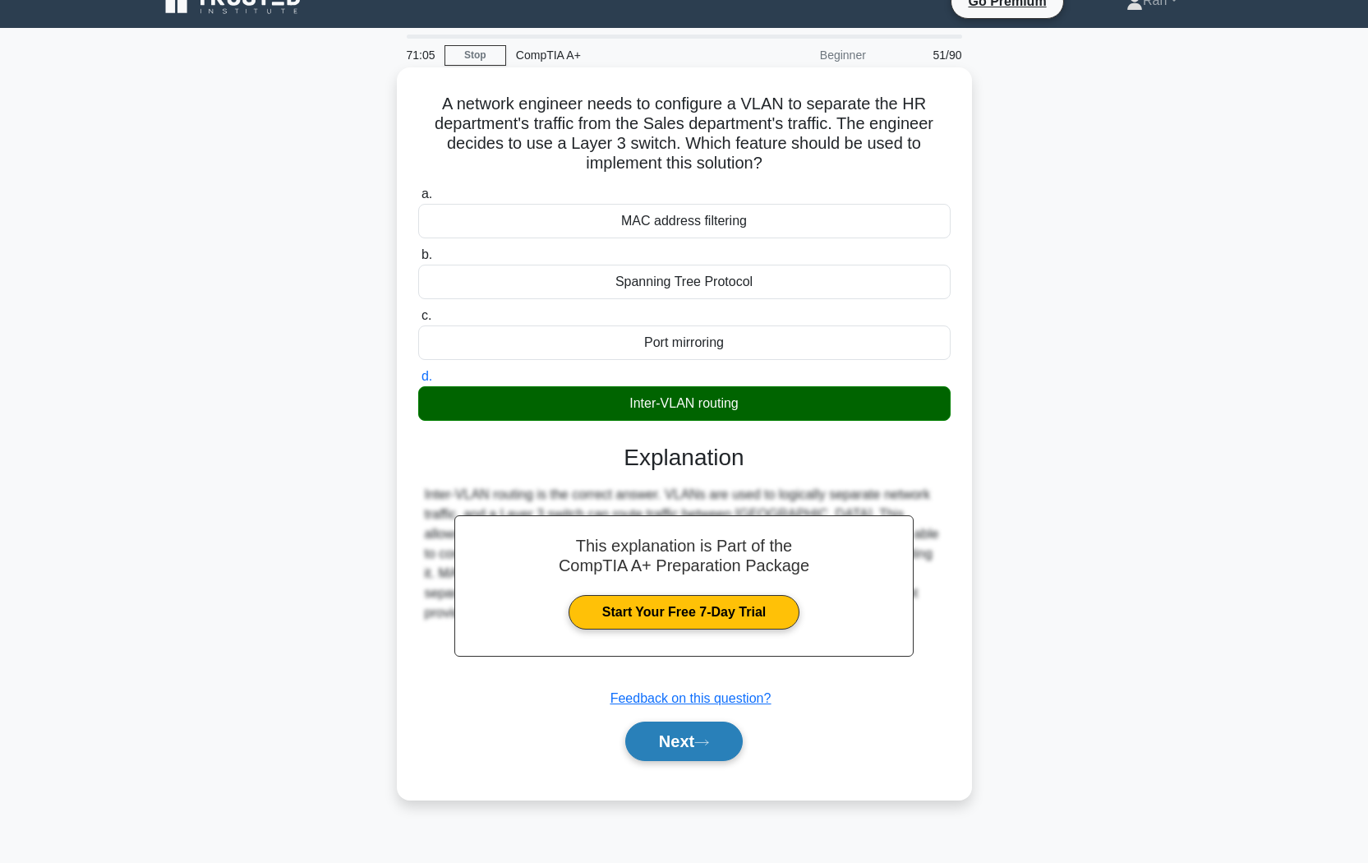
click at [661, 724] on button "Next" at bounding box center [683, 740] width 117 height 39
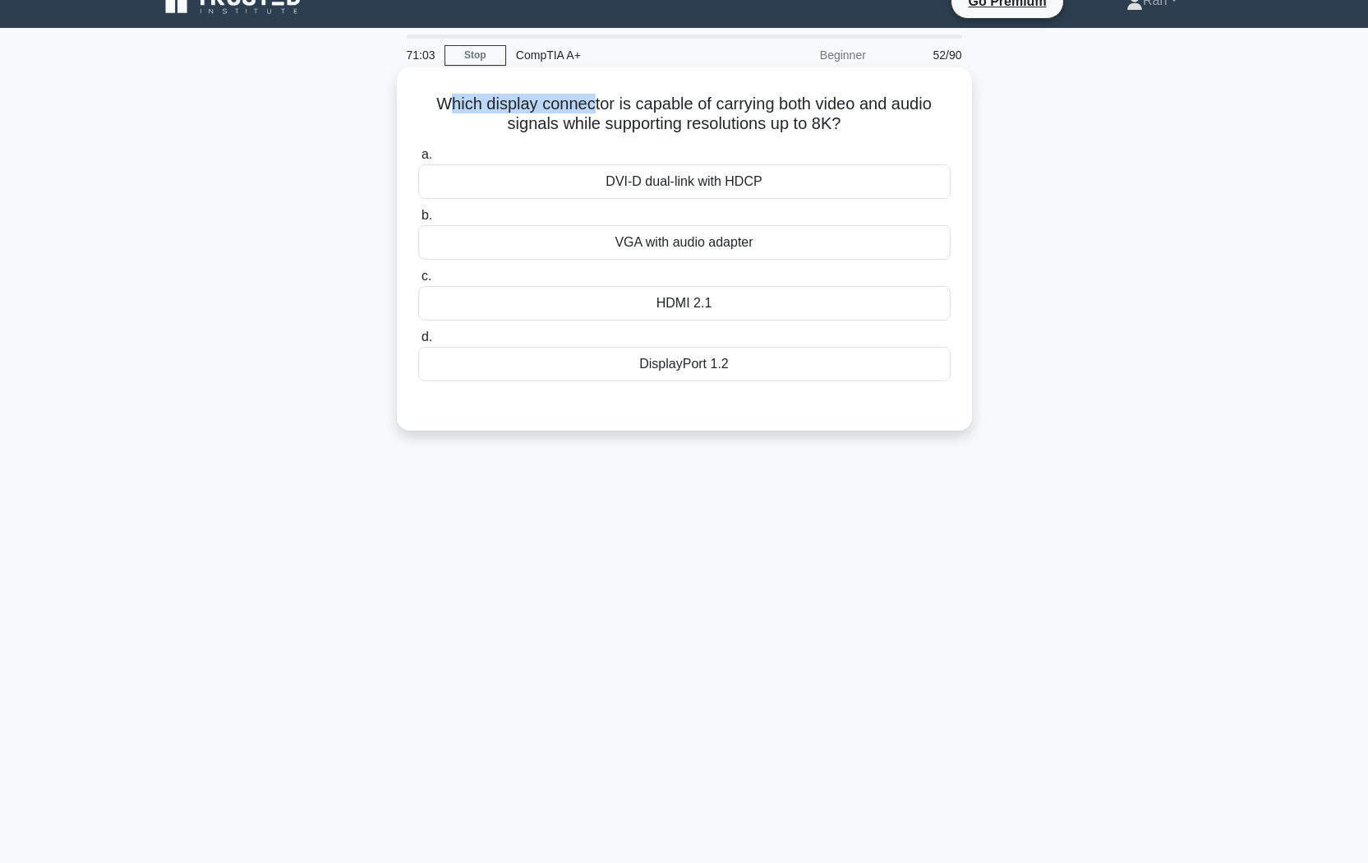
drag, startPoint x: 436, startPoint y: 103, endPoint x: 590, endPoint y: 108, distance: 153.7
click at [588, 108] on h5 "Which display connector is capable of carrying both video and audio signals whi…" at bounding box center [684, 114] width 536 height 41
click at [692, 119] on h5 "Which display connector is capable of carrying both video and audio signals whi…" at bounding box center [684, 114] width 536 height 41
click at [714, 306] on div "HDMI 2.1" at bounding box center [684, 303] width 532 height 35
click at [418, 282] on input "c. HDMI 2.1" at bounding box center [418, 276] width 0 height 11
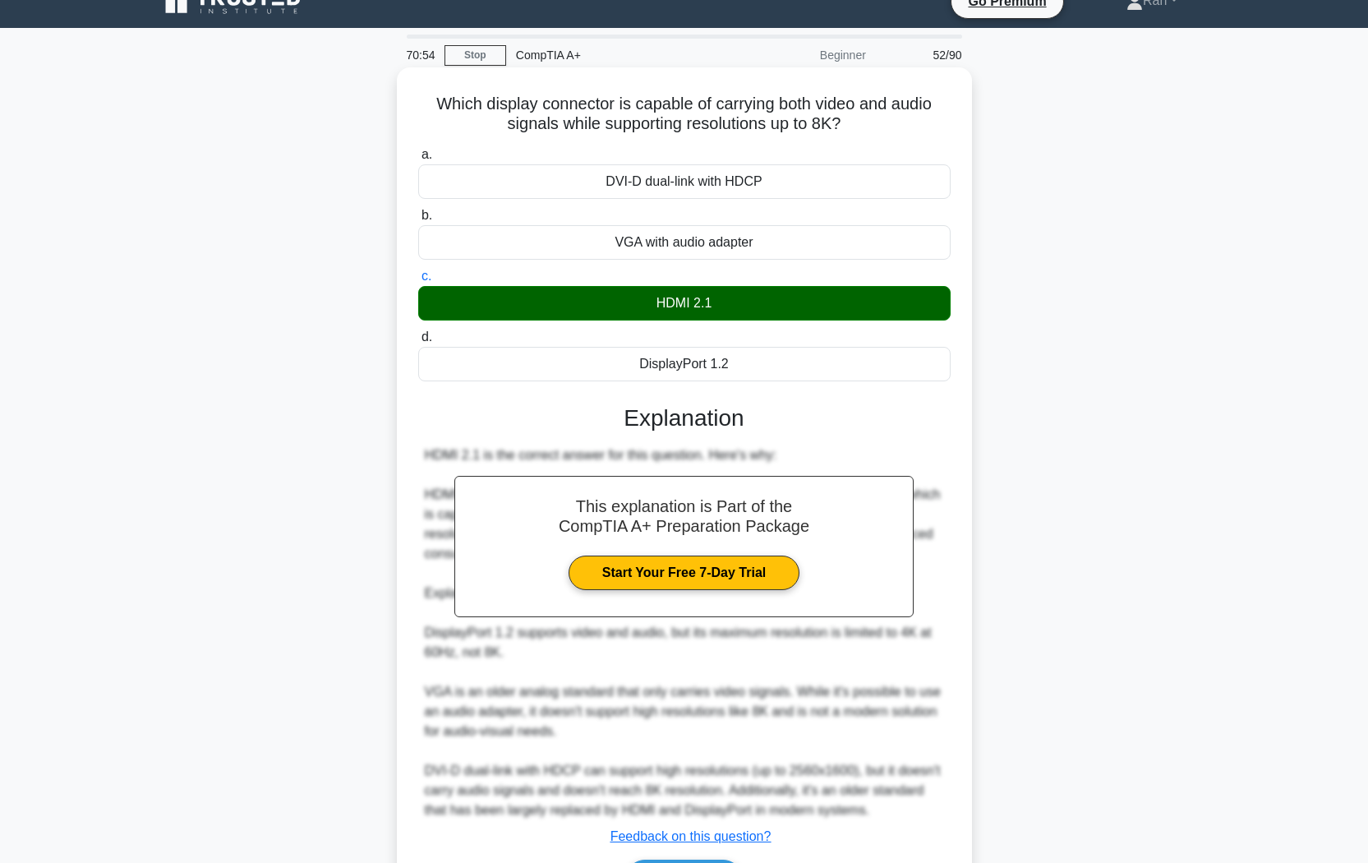
scroll to position [132, 0]
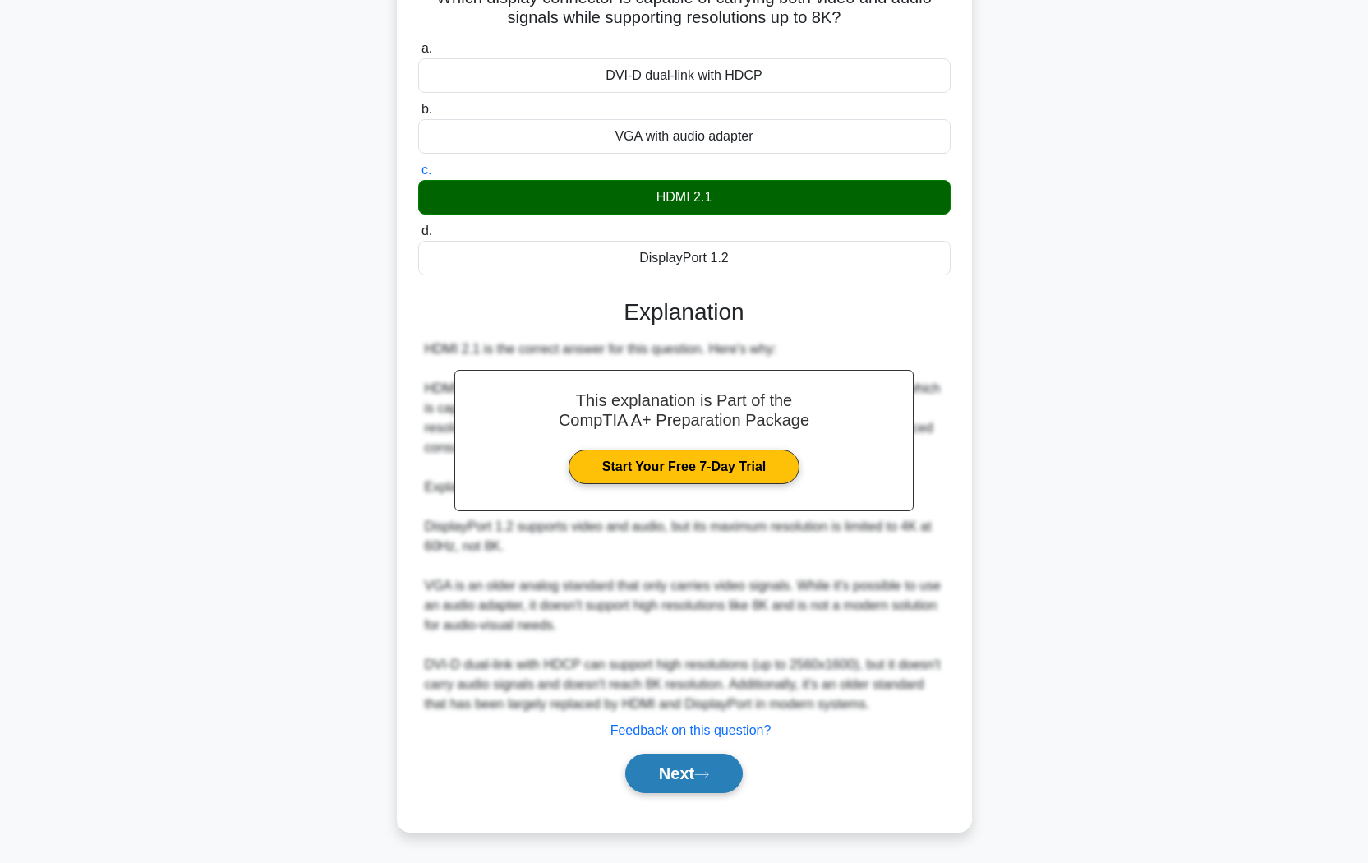
click at [720, 724] on button "Next" at bounding box center [683, 772] width 117 height 39
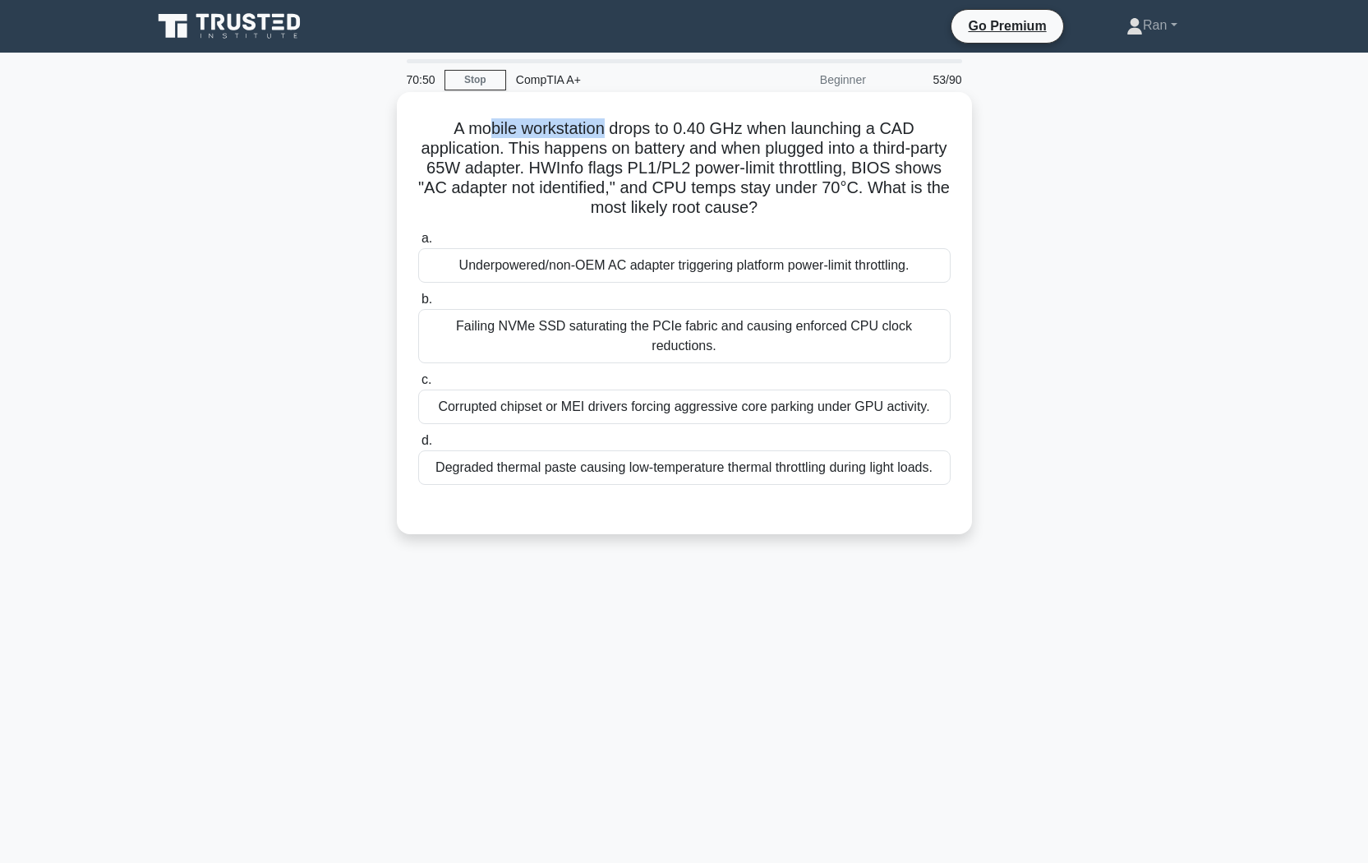
drag, startPoint x: 485, startPoint y: 131, endPoint x: 610, endPoint y: 126, distance: 125.8
click at [607, 126] on h5 "A mobile workstation drops to 0.40 GHz when launching a CAD application. This h…" at bounding box center [684, 168] width 536 height 100
click at [686, 132] on h5 "A mobile workstation drops to 0.40 GHz when launching a CAD application. This h…" at bounding box center [684, 168] width 536 height 100
click at [637, 276] on div "Underpowered/non‑OEM AC adapter triggering platform power‑limit throttling." at bounding box center [684, 265] width 532 height 35
click at [418, 244] on input "a. Underpowered/non‑OEM AC adapter triggering platform power‑limit throttling." at bounding box center [418, 238] width 0 height 11
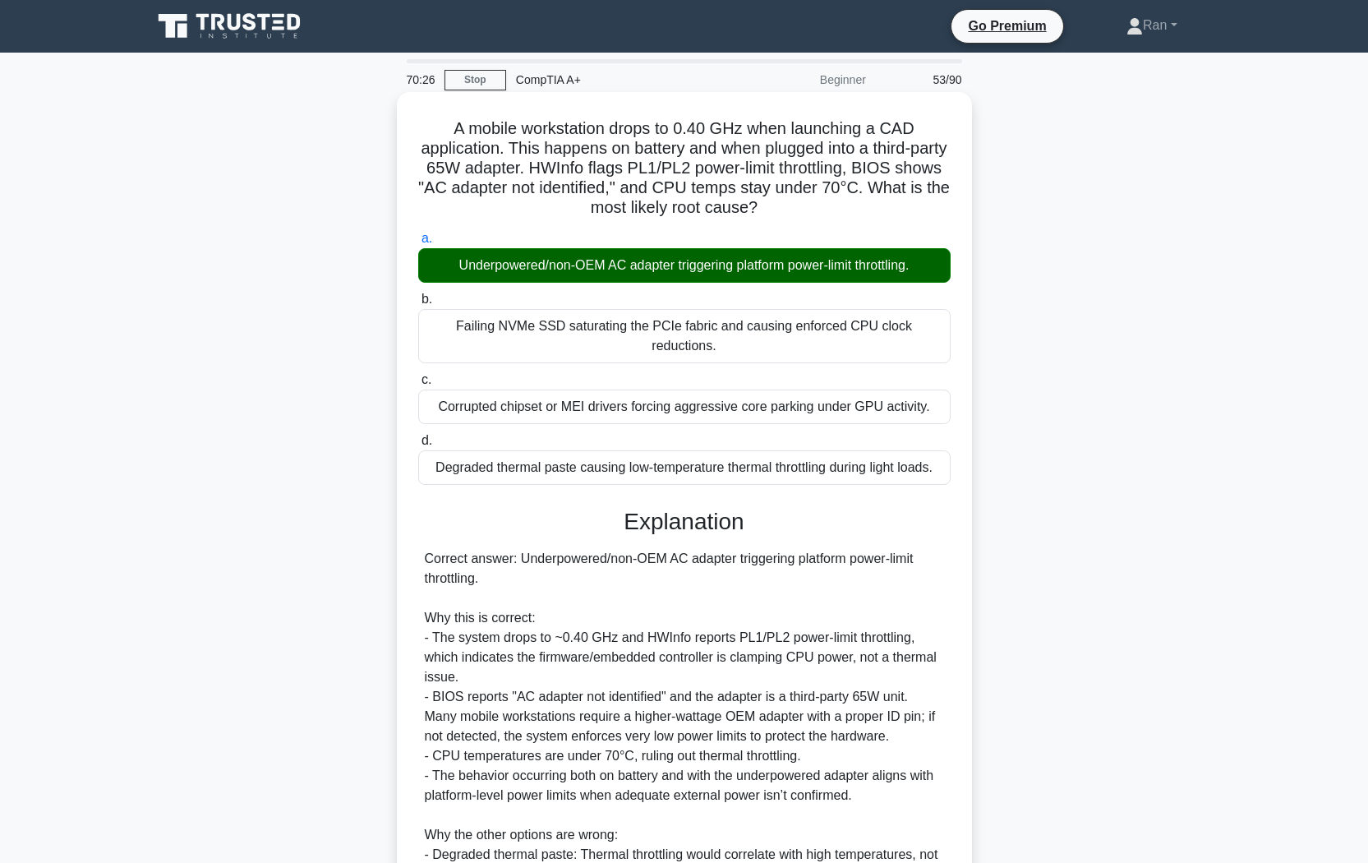
scroll to position [251, 0]
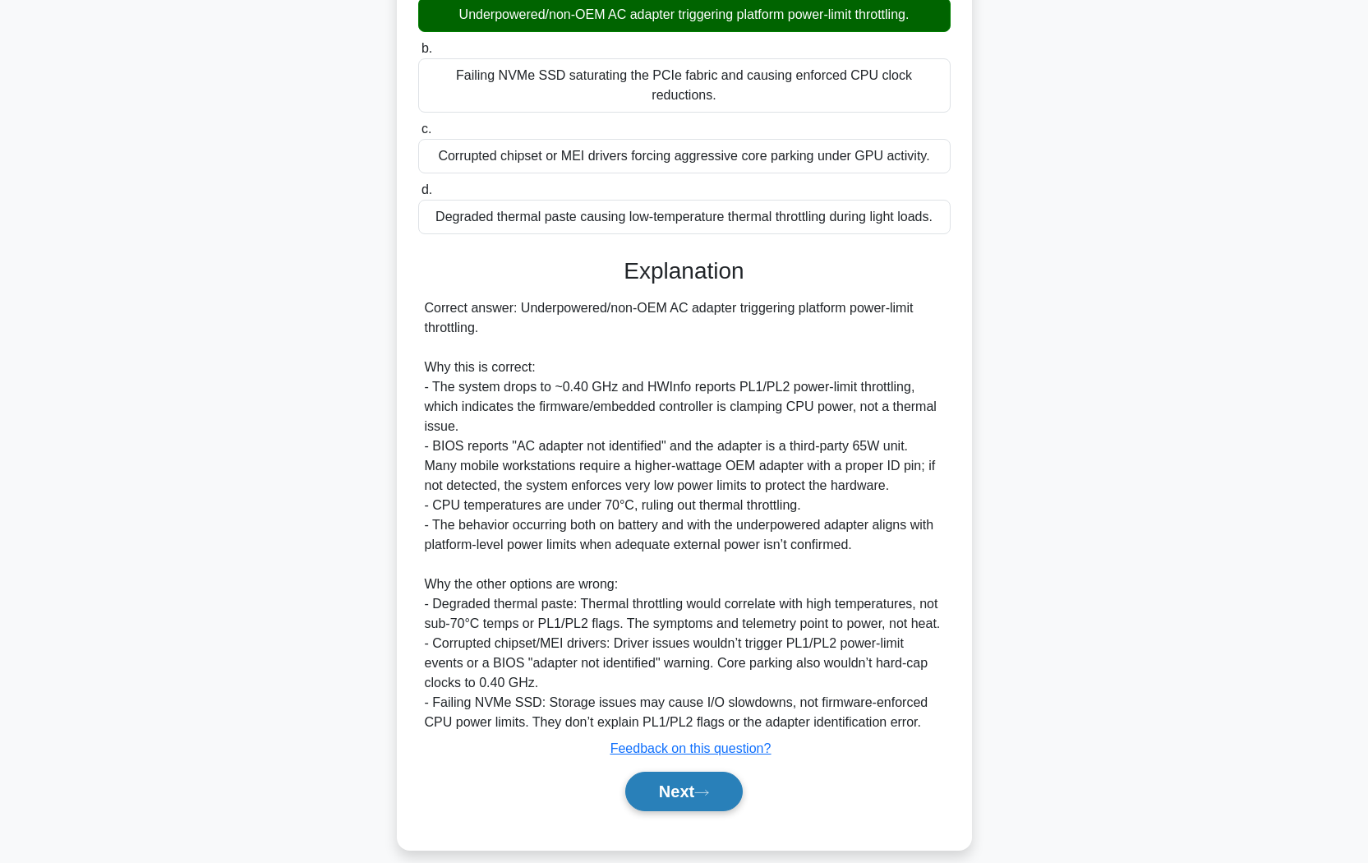
click at [686, 724] on button "Next" at bounding box center [683, 790] width 117 height 39
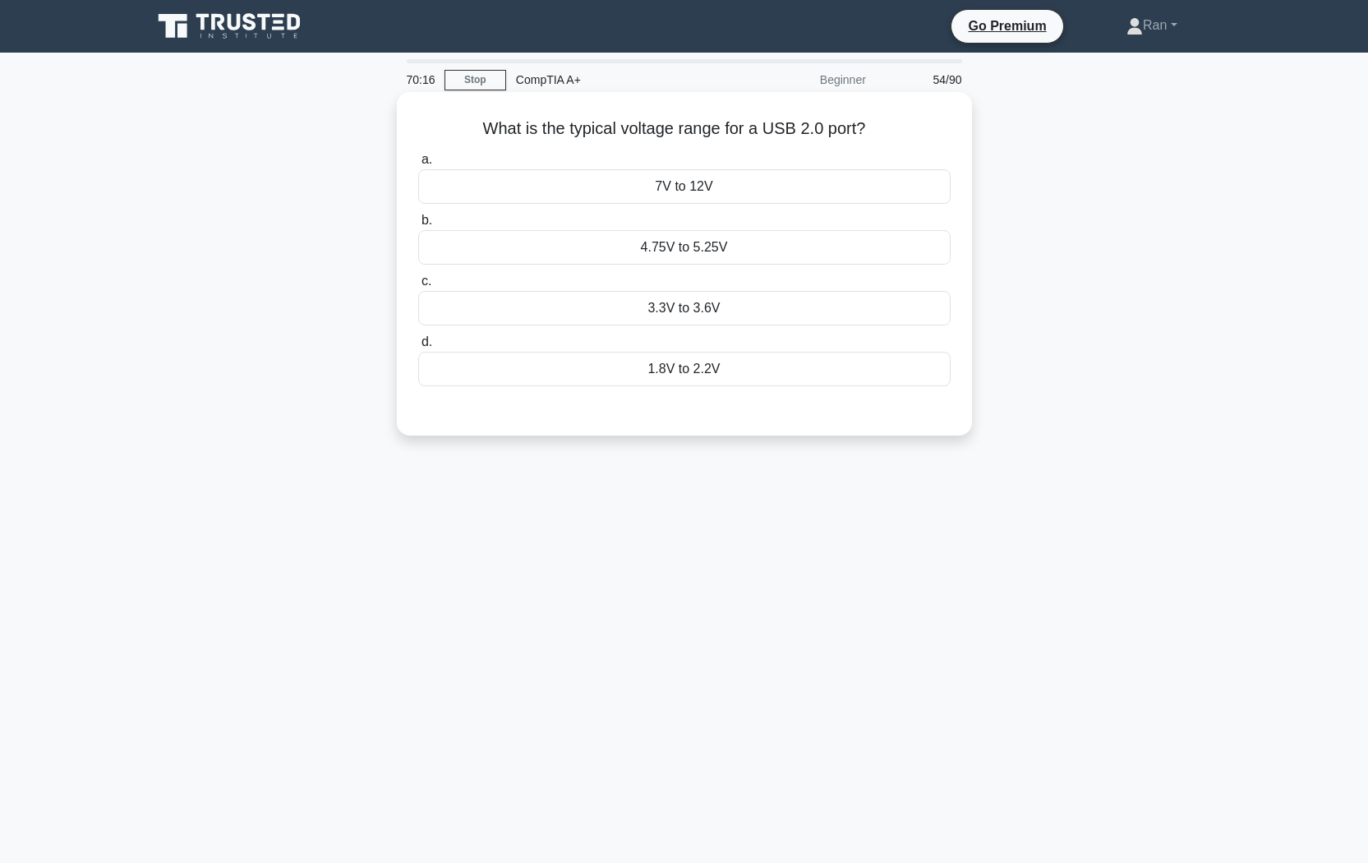
click at [674, 372] on div "1.8V to 2.2V" at bounding box center [684, 369] width 532 height 35
click at [418, 347] on input "d. 1.8V to 2.2V" at bounding box center [418, 342] width 0 height 11
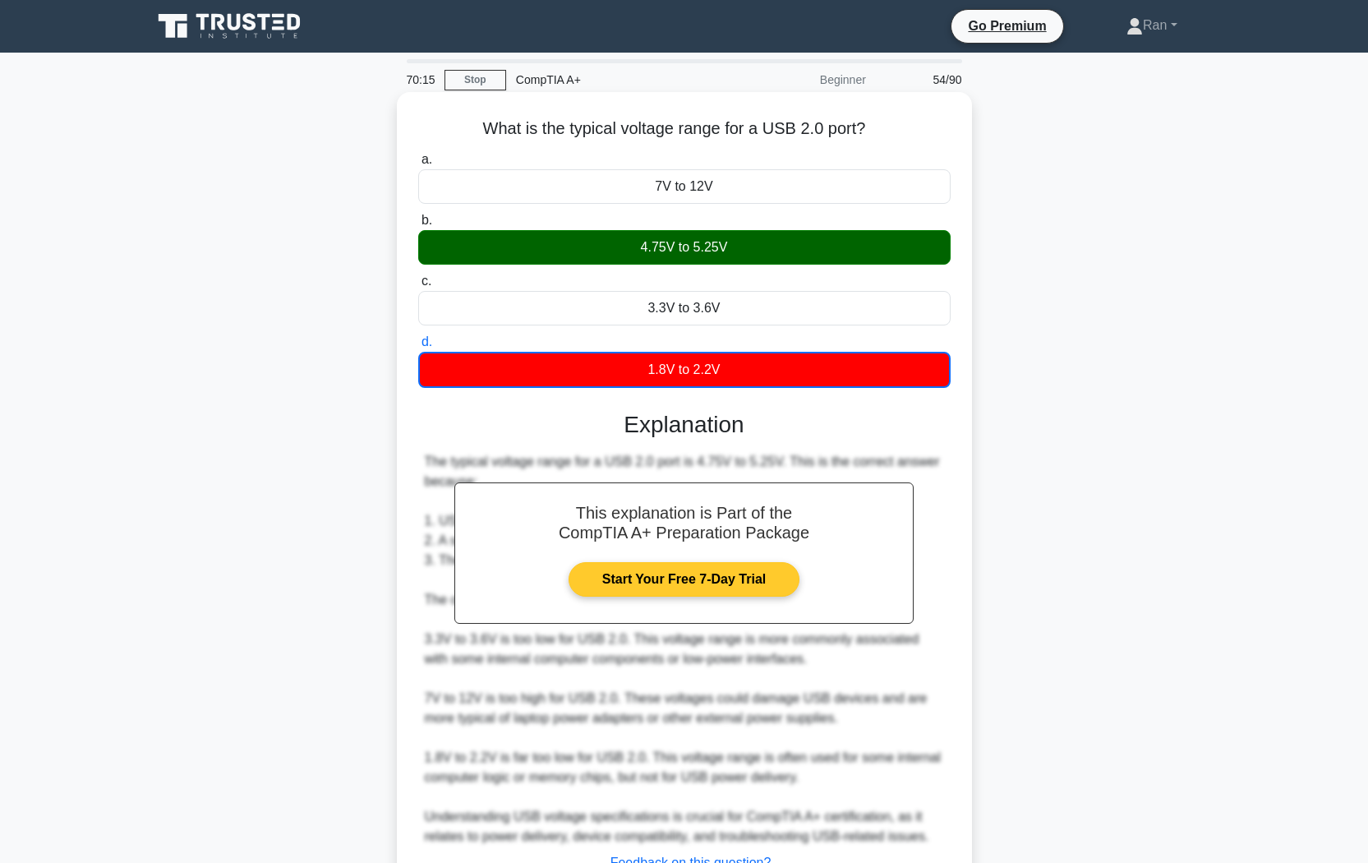
scroll to position [134, 0]
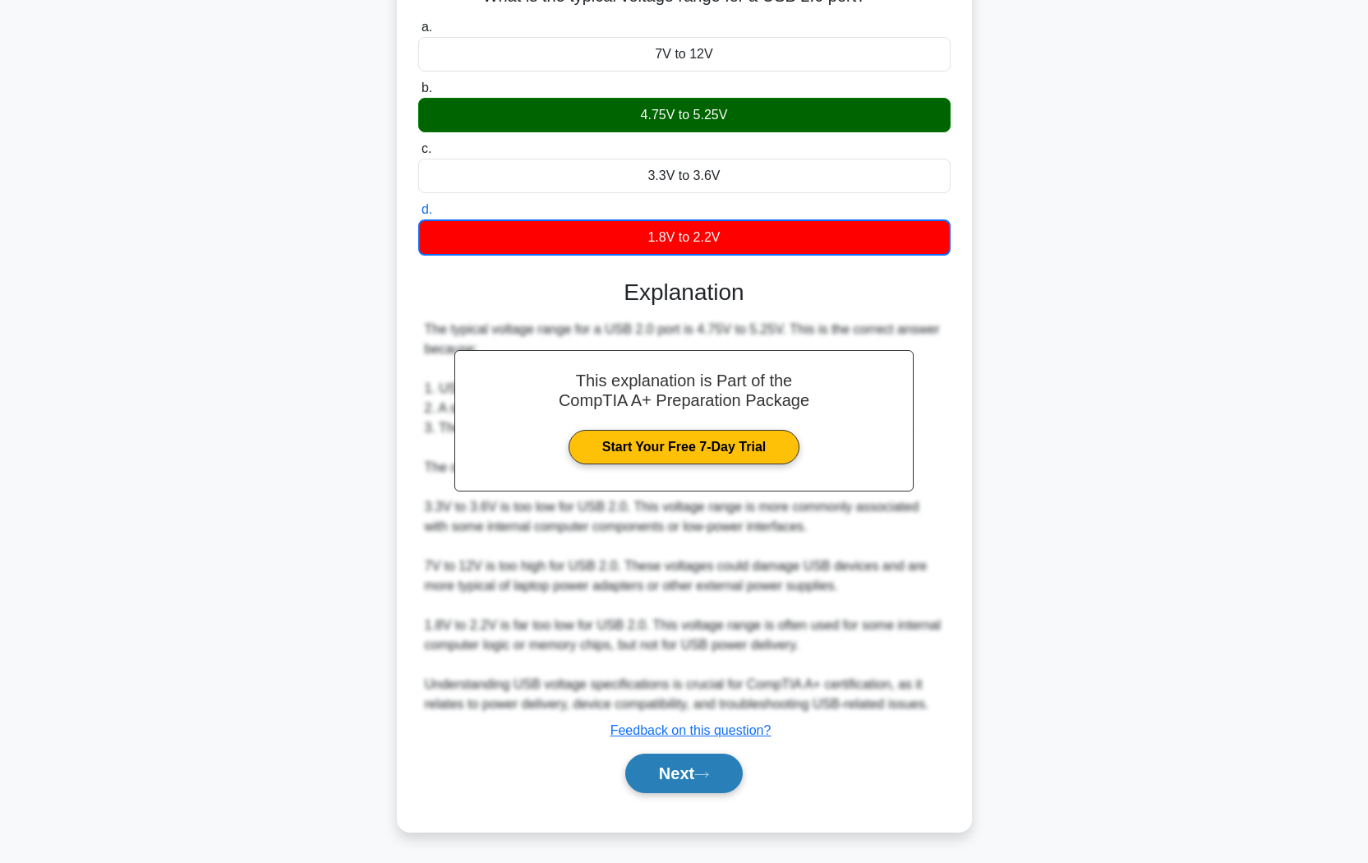
click at [674, 724] on button "Next" at bounding box center [683, 772] width 117 height 39
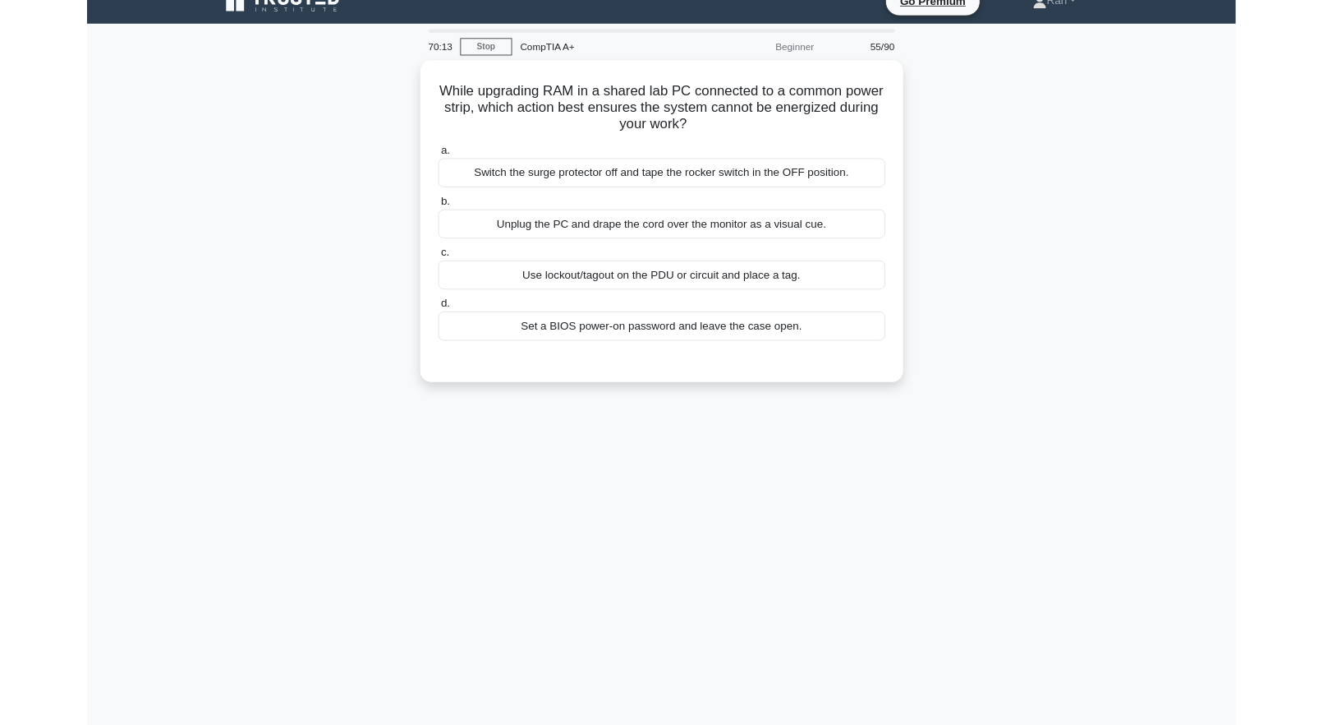
scroll to position [25, 0]
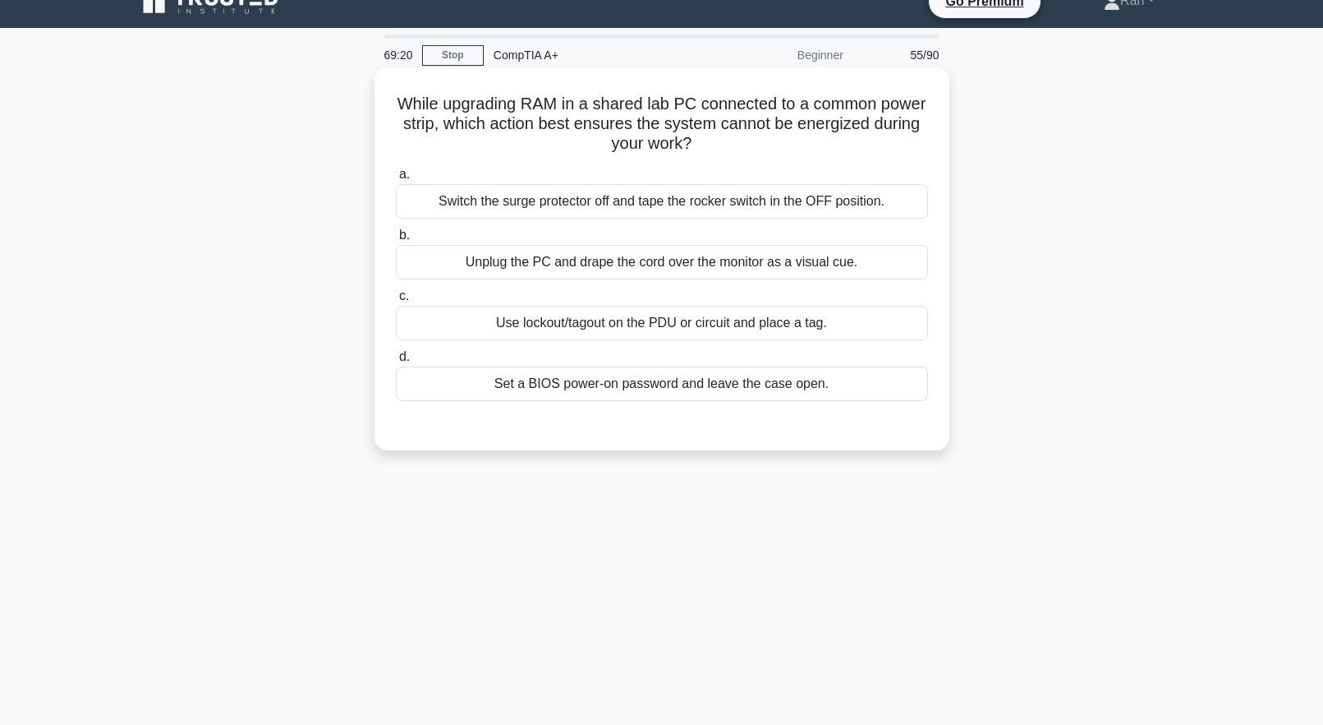
click at [487, 324] on div "Use lockout/tagout on the PDU or circuit and place a tag." at bounding box center [662, 323] width 532 height 35
click at [396, 301] on input "c. Use lockout/tagout on the PDU or circuit and place a tag." at bounding box center [396, 296] width 0 height 11
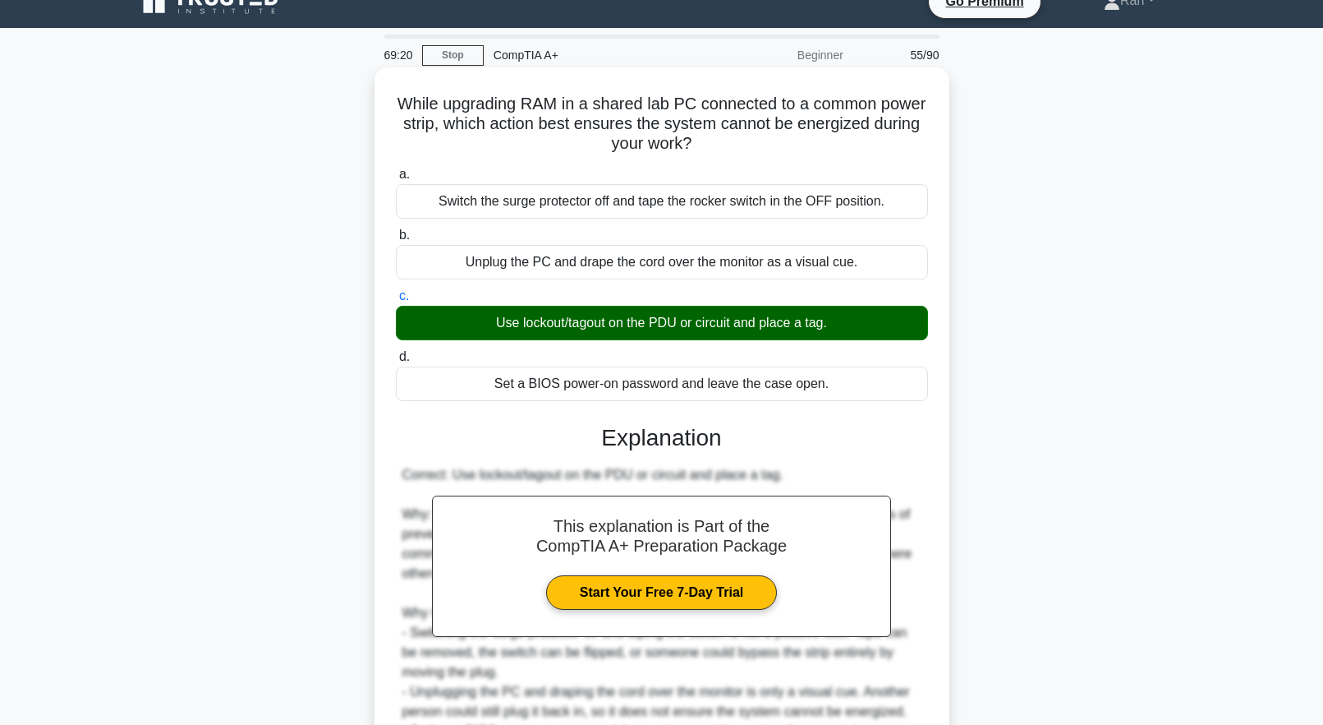
scroll to position [211, 0]
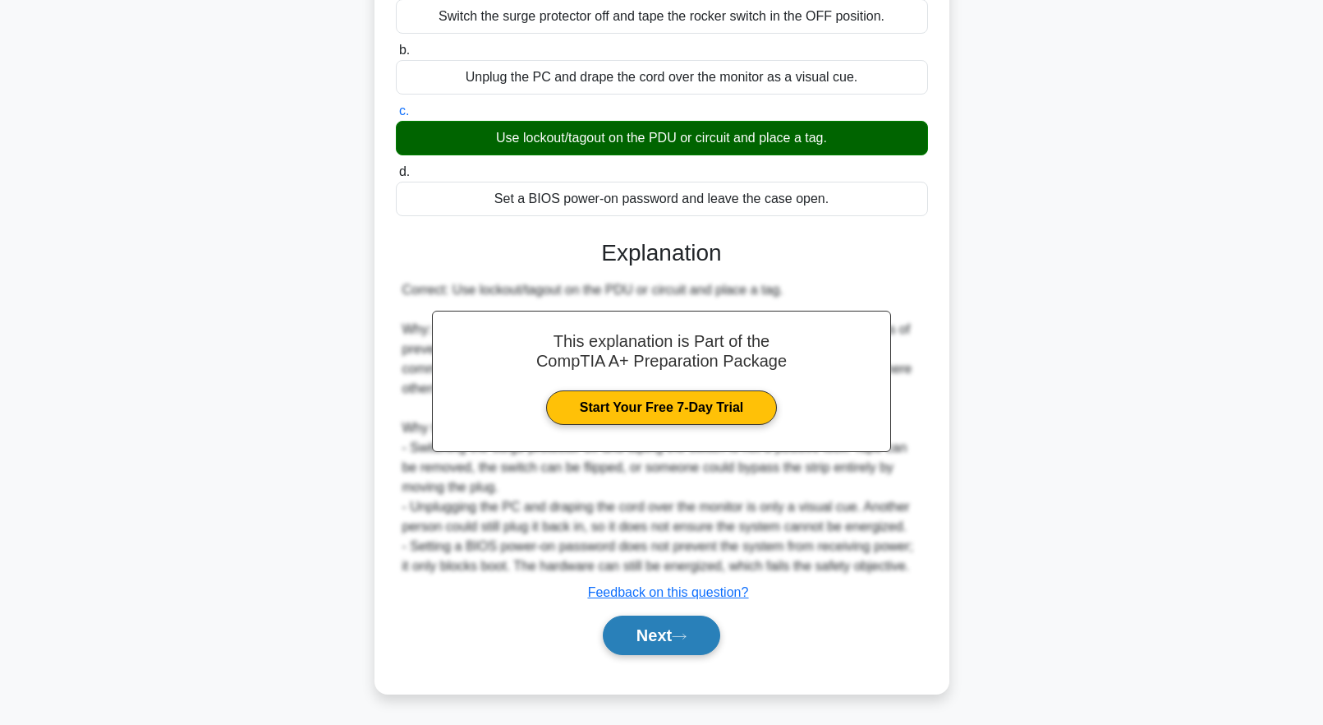
click at [624, 630] on button "Next" at bounding box center [661, 634] width 117 height 39
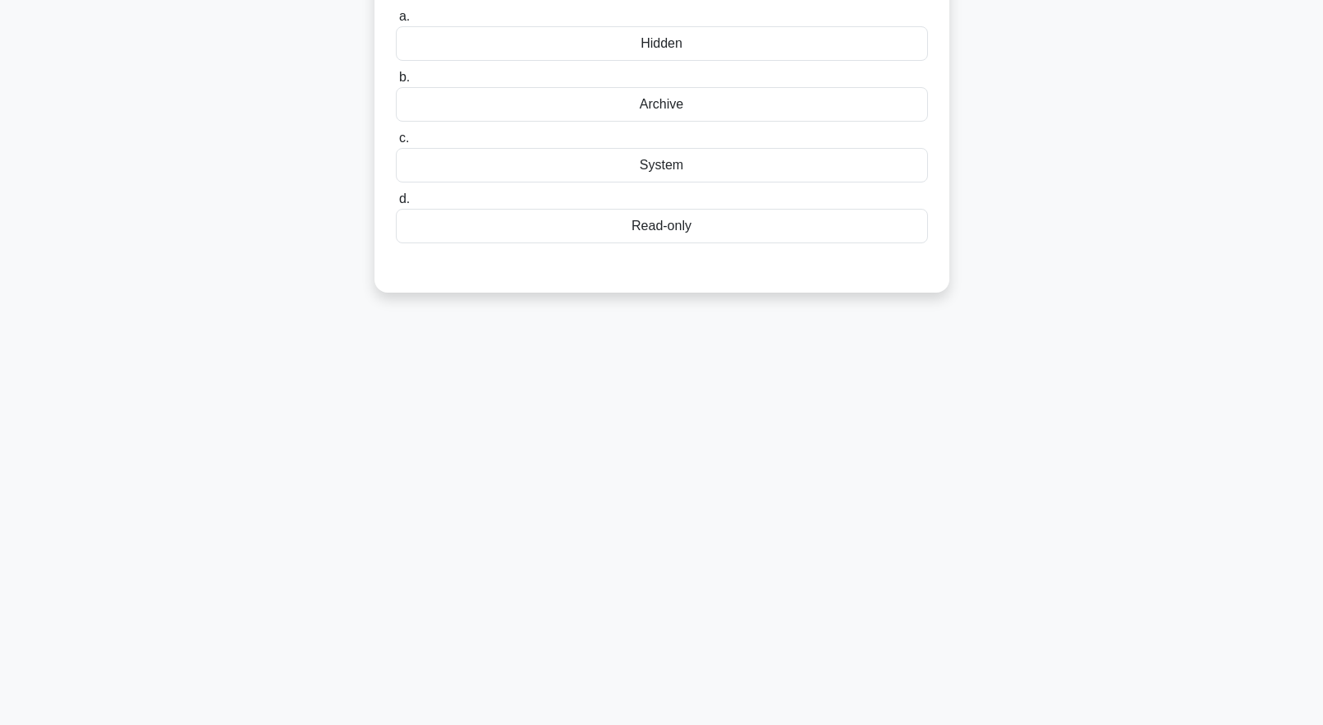
scroll to position [0, 0]
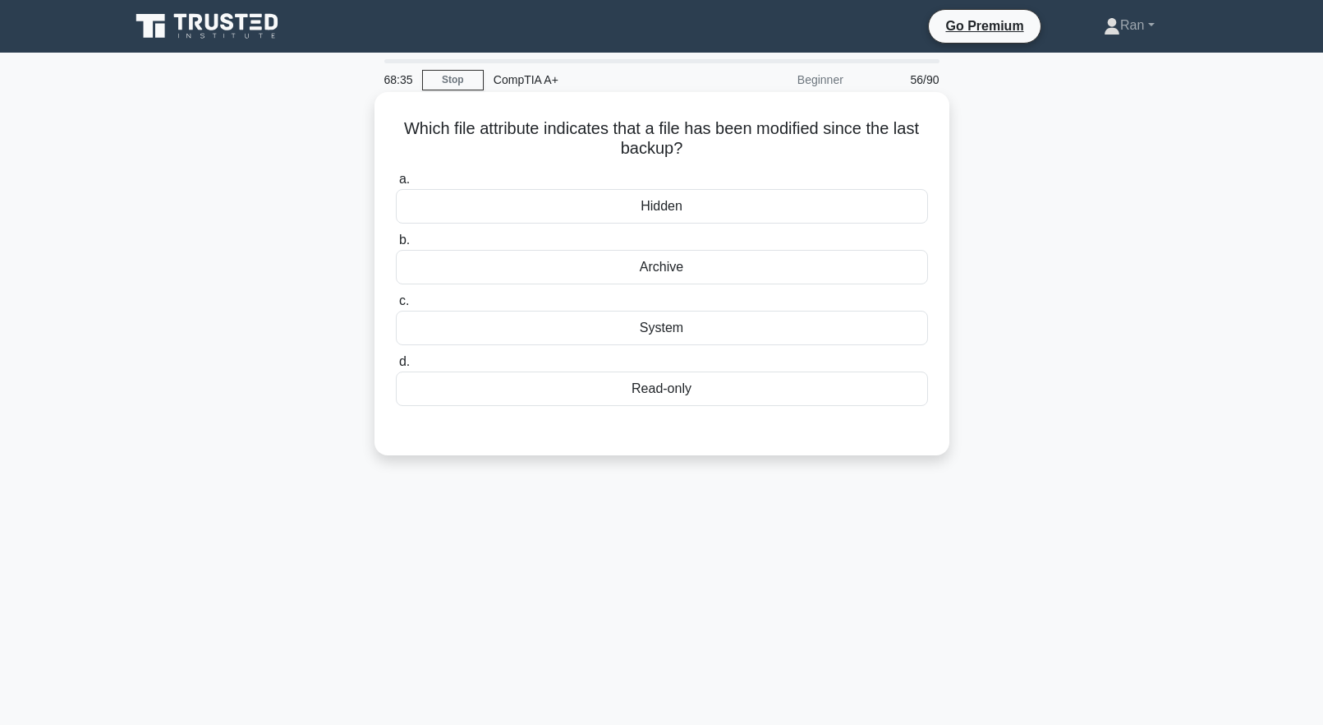
click at [627, 333] on div "System" at bounding box center [662, 328] width 532 height 35
click at [396, 306] on input "c. System" at bounding box center [396, 301] width 0 height 11
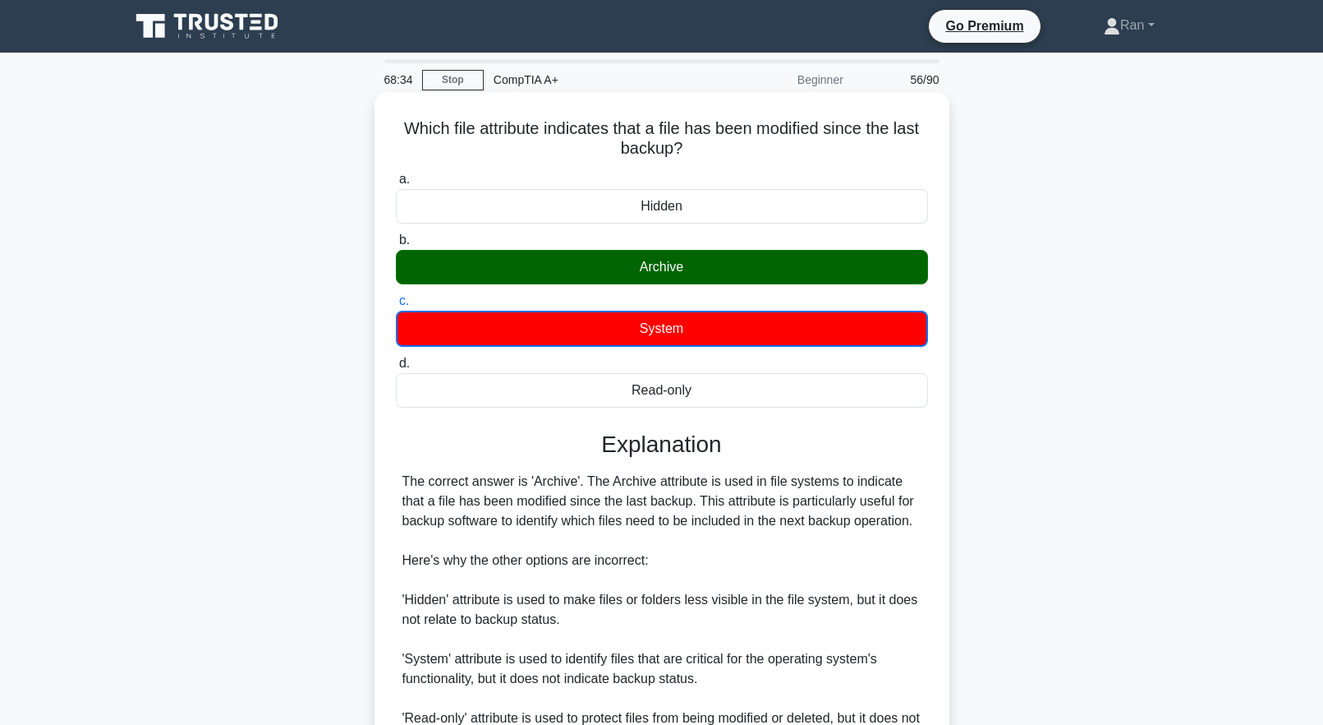
scroll to position [173, 0]
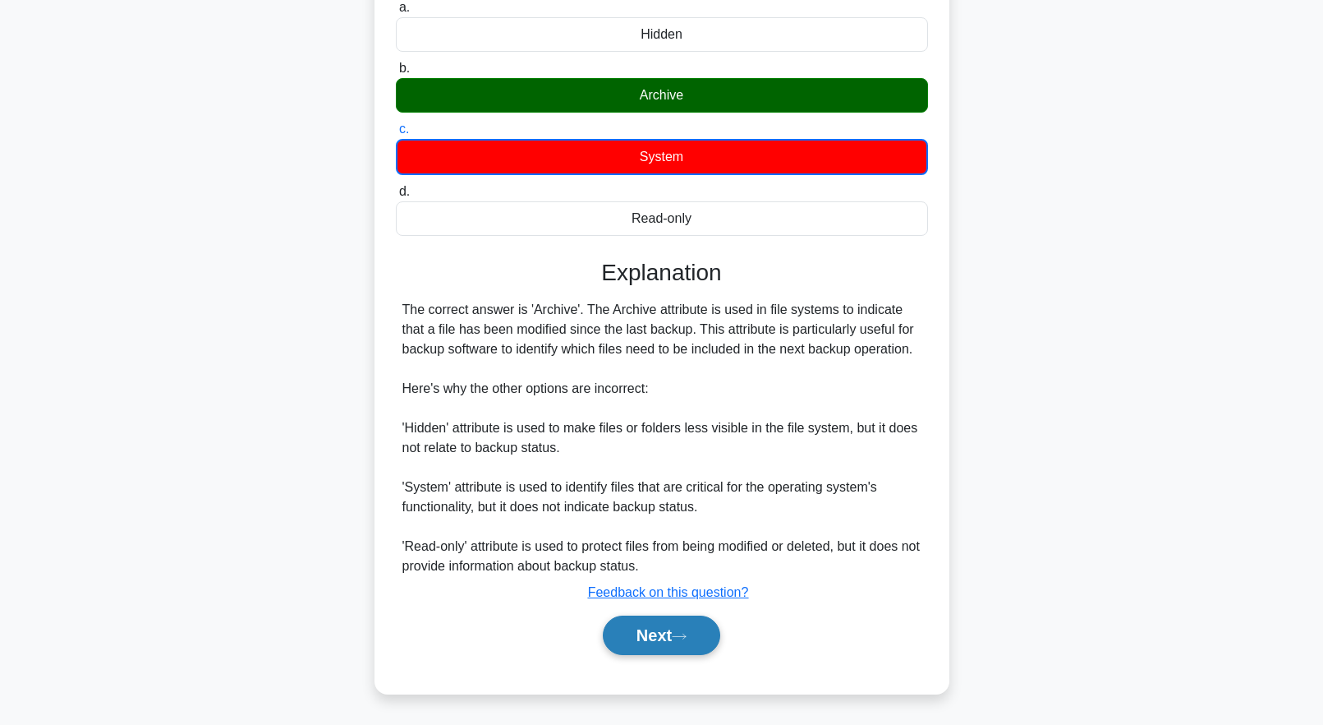
drag, startPoint x: 674, startPoint y: 636, endPoint x: 685, endPoint y: 620, distance: 18.9
click at [676, 628] on button "Next" at bounding box center [661, 634] width 117 height 39
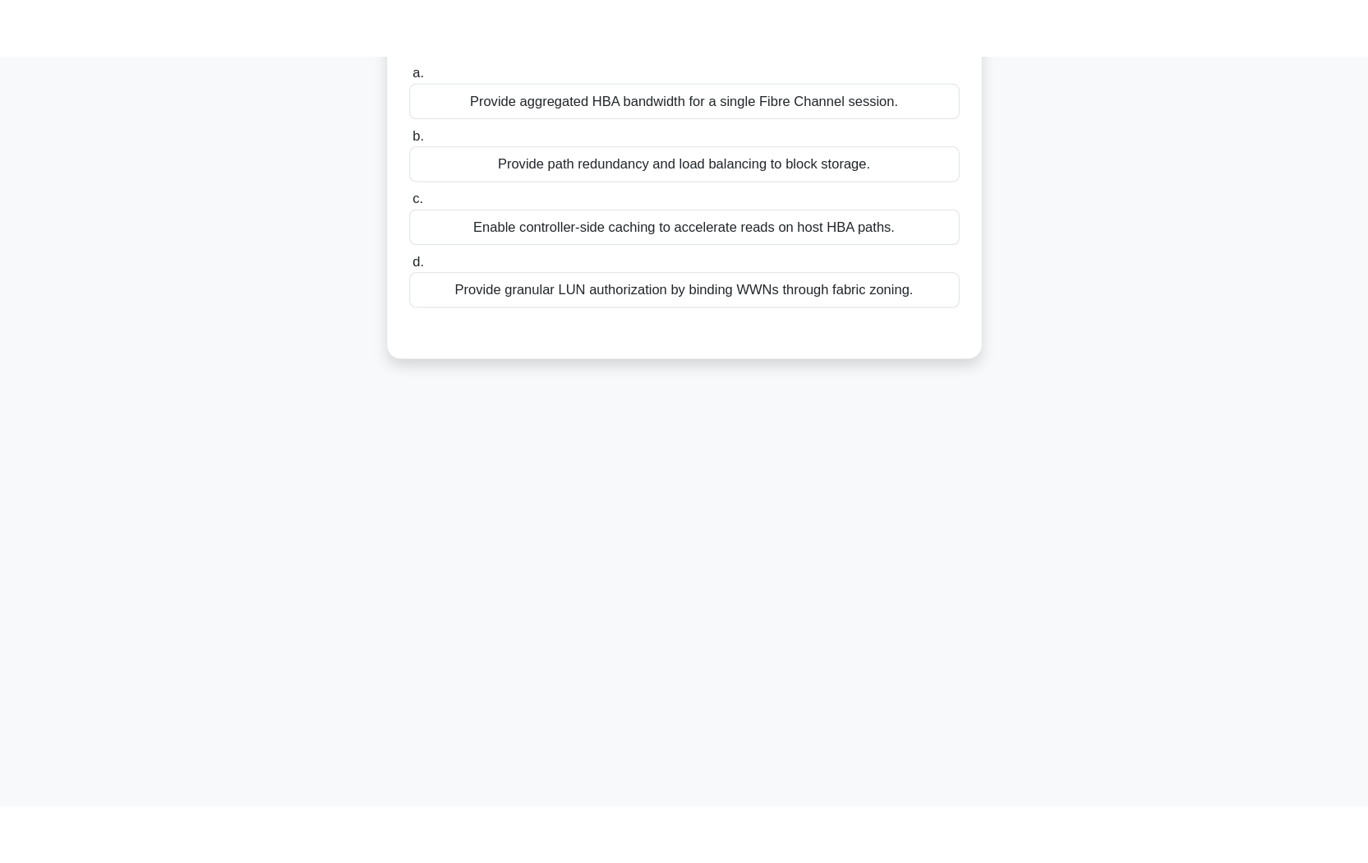
scroll to position [0, 0]
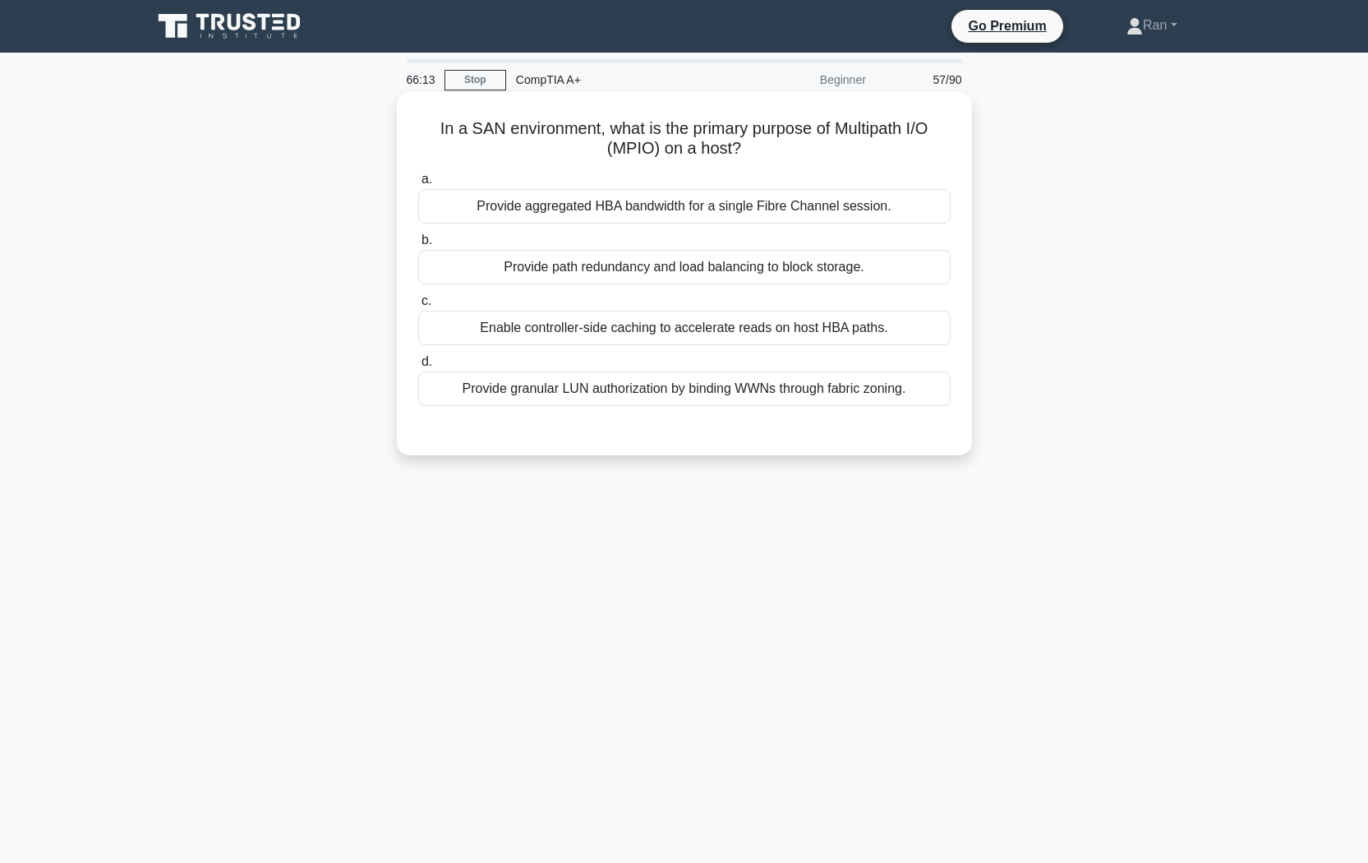
click at [780, 217] on div "Provide aggregated HBA bandwidth for a single Fibre Channel session." at bounding box center [684, 206] width 532 height 35
click at [418, 185] on input "a. Provide aggregated HBA bandwidth for a single Fibre Channel session." at bounding box center [418, 179] width 0 height 11
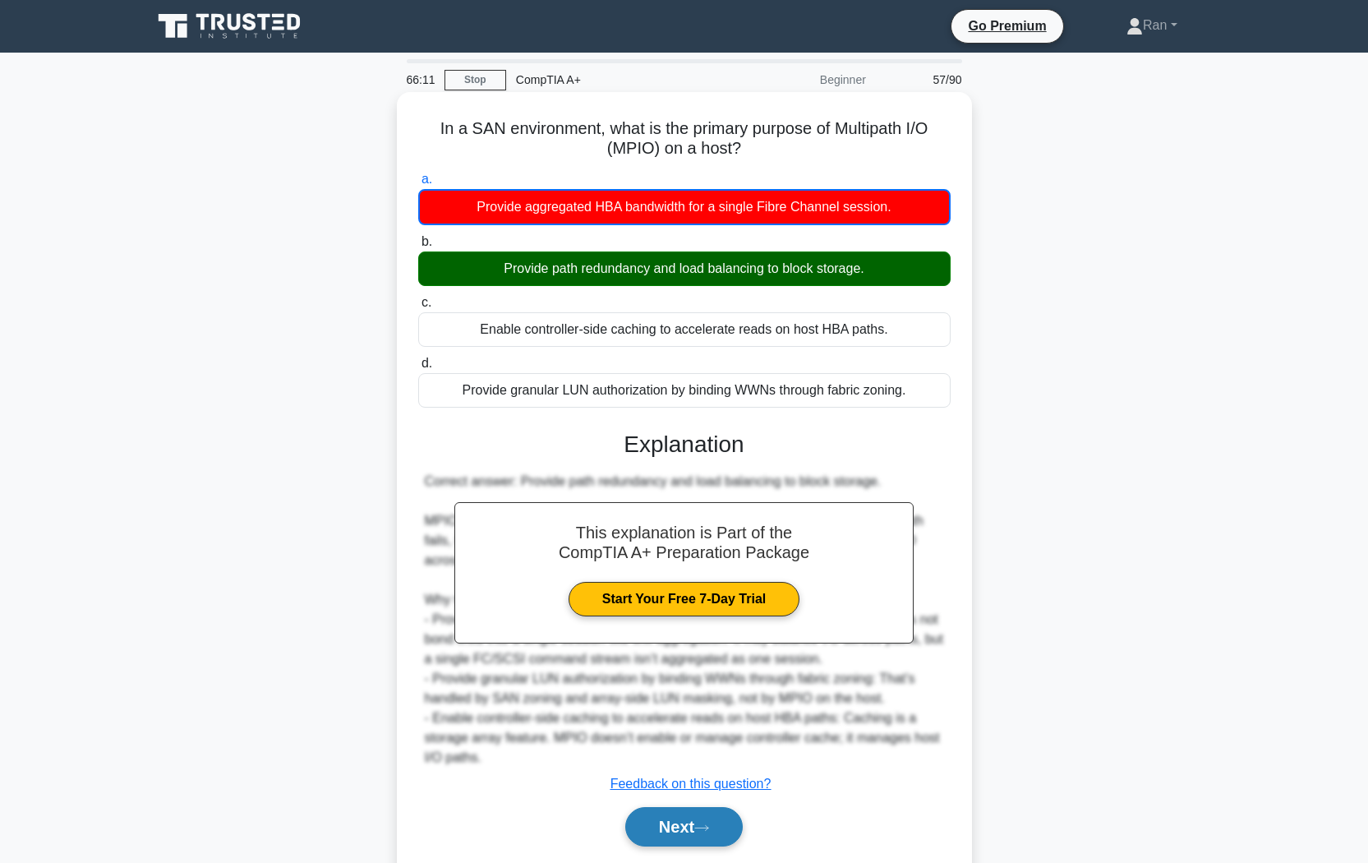
click at [708, 724] on icon at bounding box center [701, 827] width 13 height 5
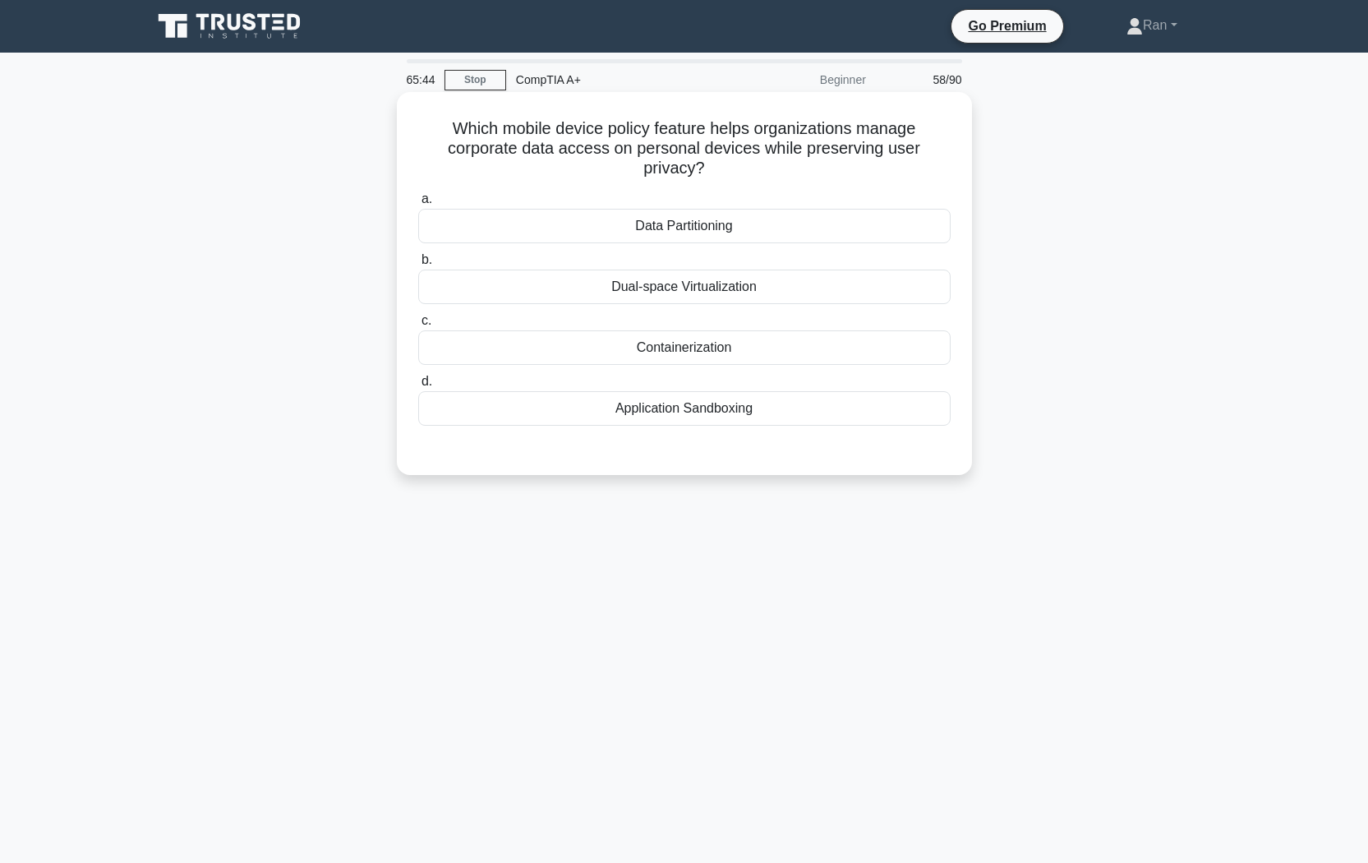
click at [691, 351] on div "Containerization" at bounding box center [684, 347] width 532 height 35
click at [418, 326] on input "c. Containerization" at bounding box center [418, 320] width 0 height 11
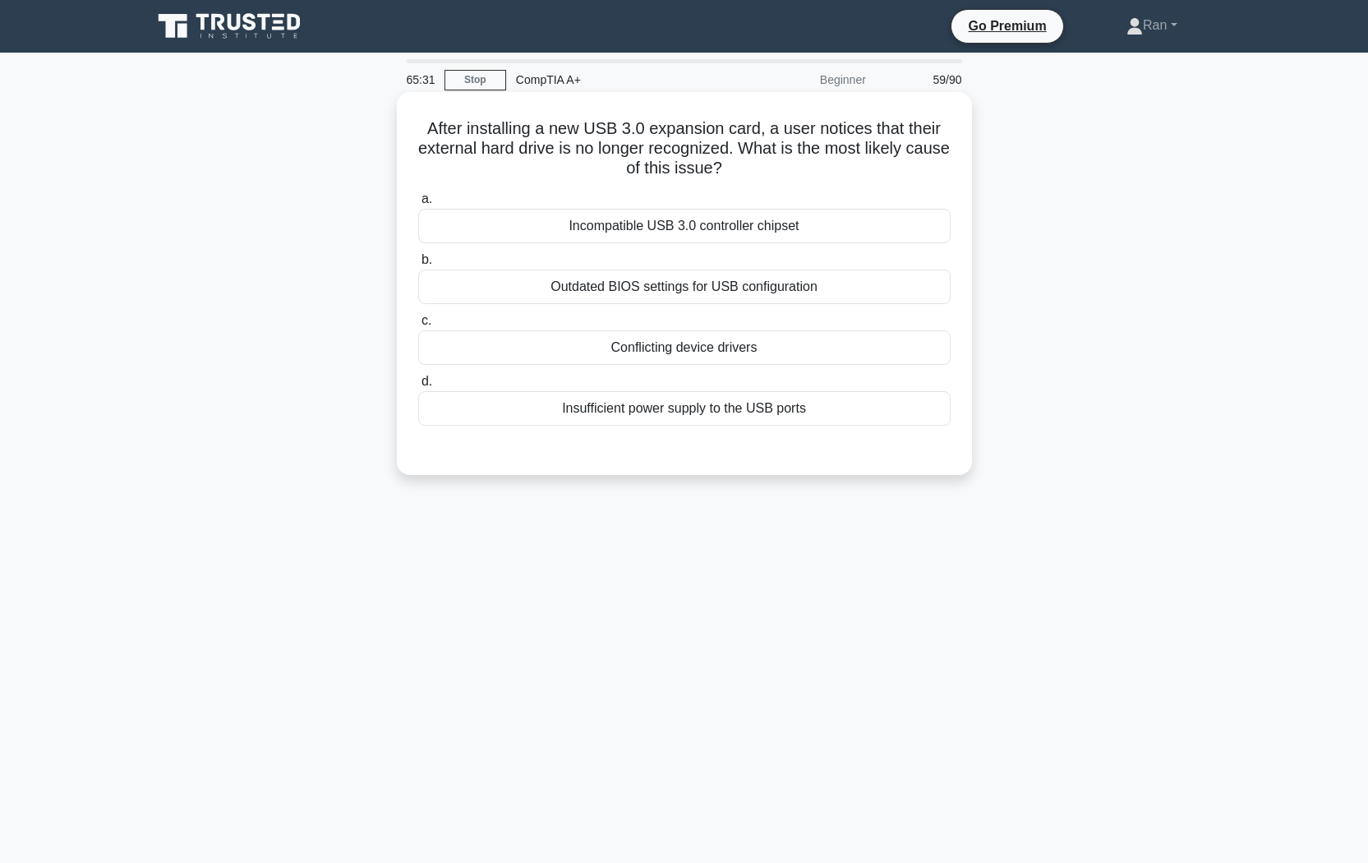
click at [658, 344] on div "Conflicting device drivers" at bounding box center [684, 347] width 532 height 35
click at [418, 326] on input "c. Conflicting device drivers" at bounding box center [418, 320] width 0 height 11
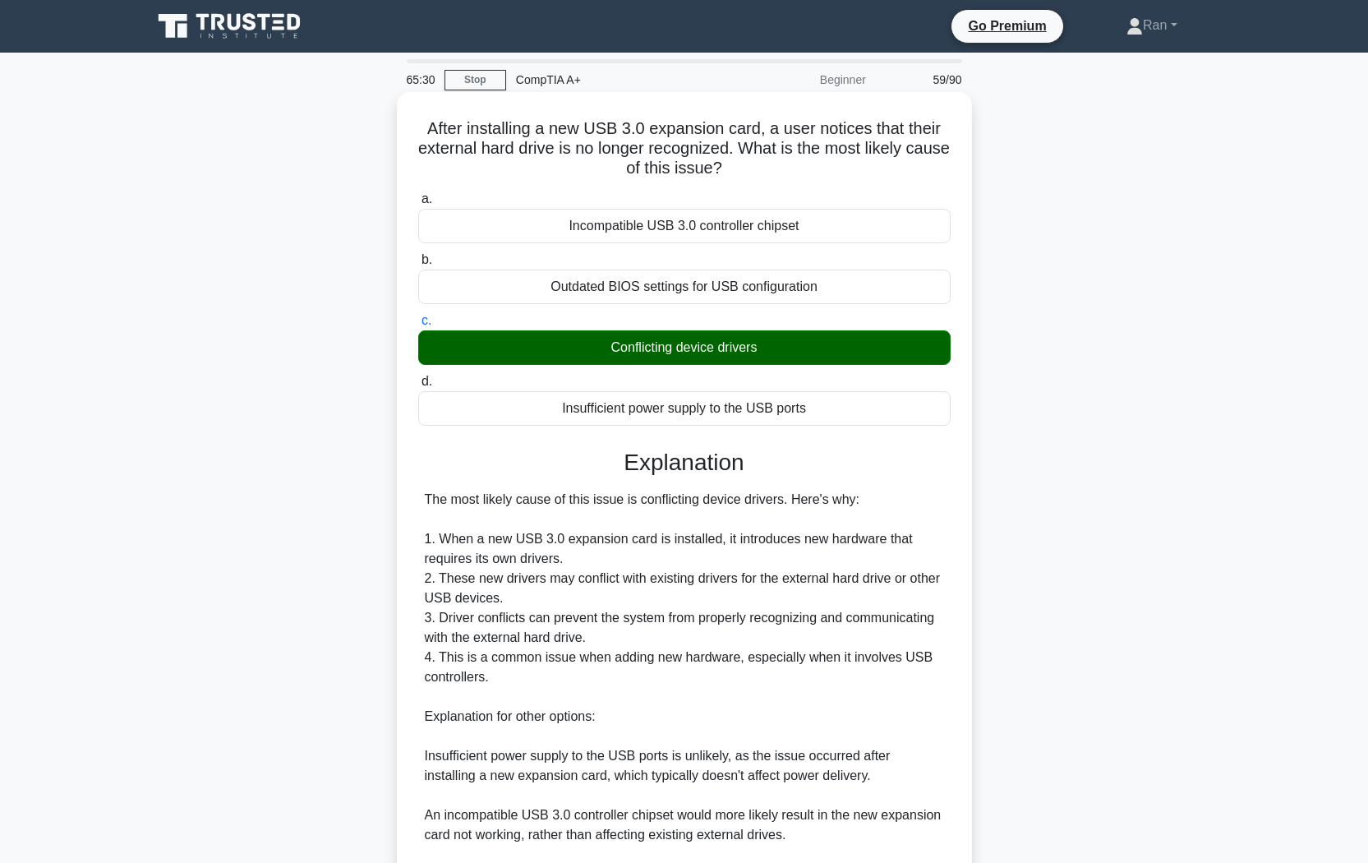
scroll to position [211, 0]
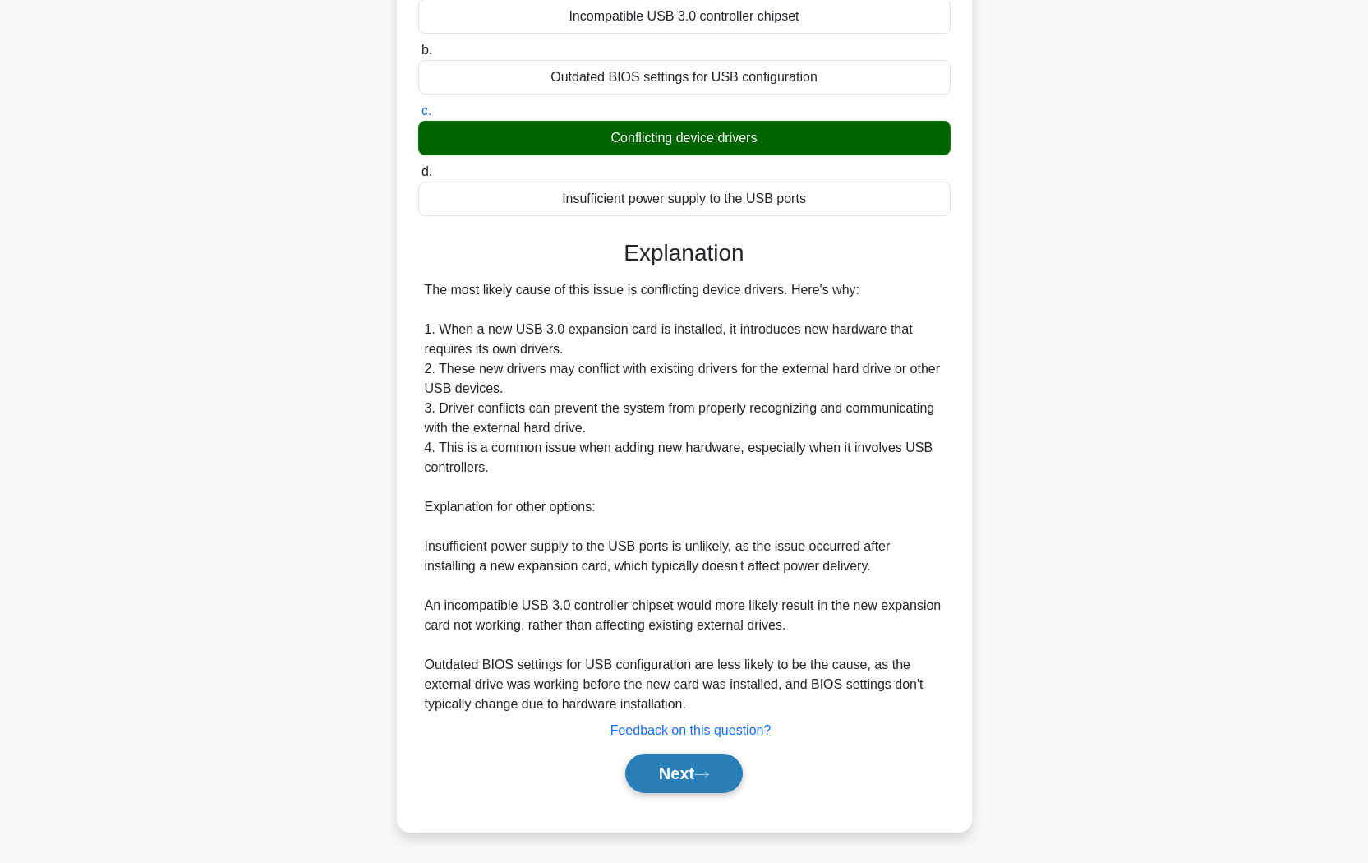
click at [679, 724] on button "Next" at bounding box center [683, 772] width 117 height 39
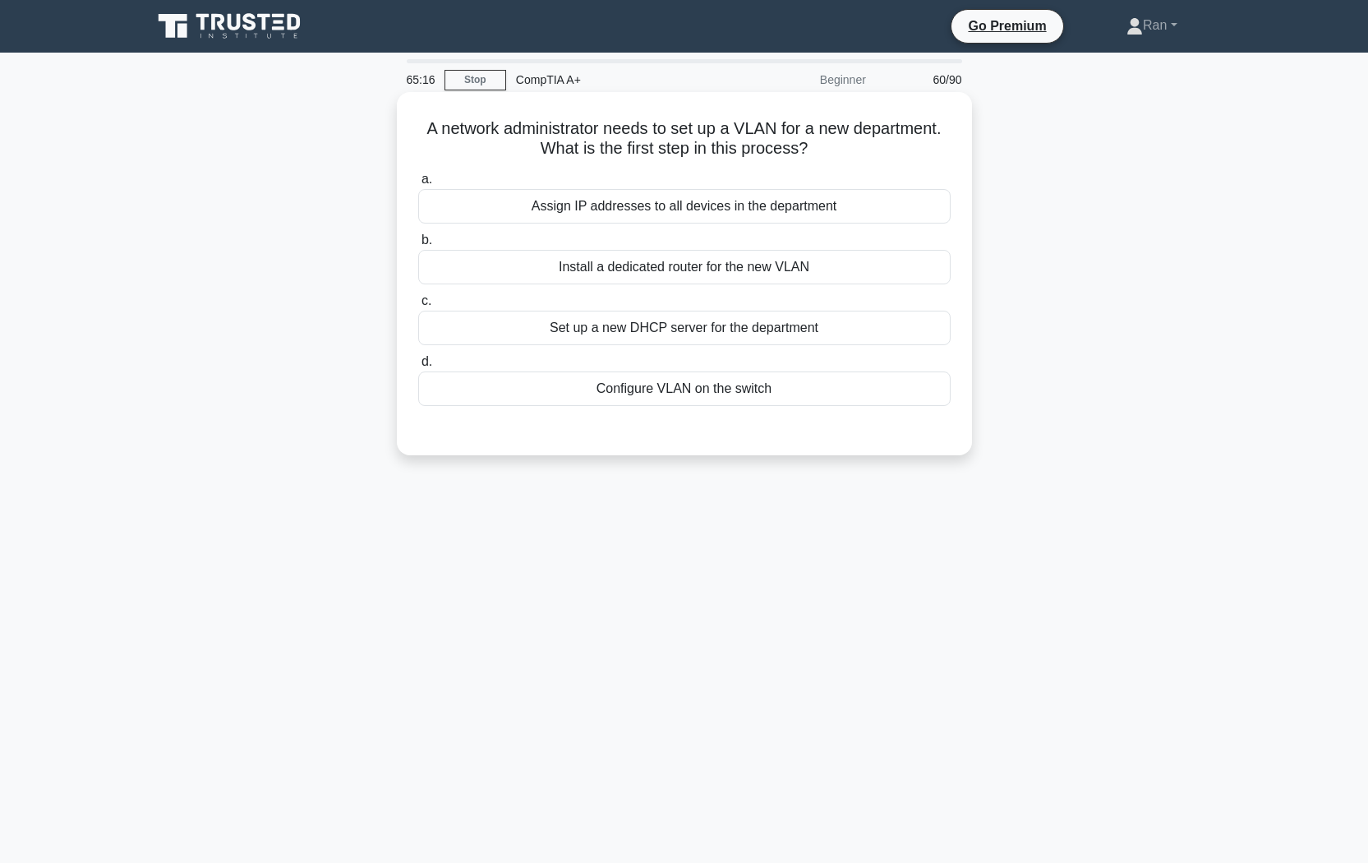
click at [637, 394] on div "Configure VLAN on the switch" at bounding box center [684, 388] width 532 height 35
click at [418, 367] on input "d. Configure VLAN on the switch" at bounding box center [418, 362] width 0 height 11
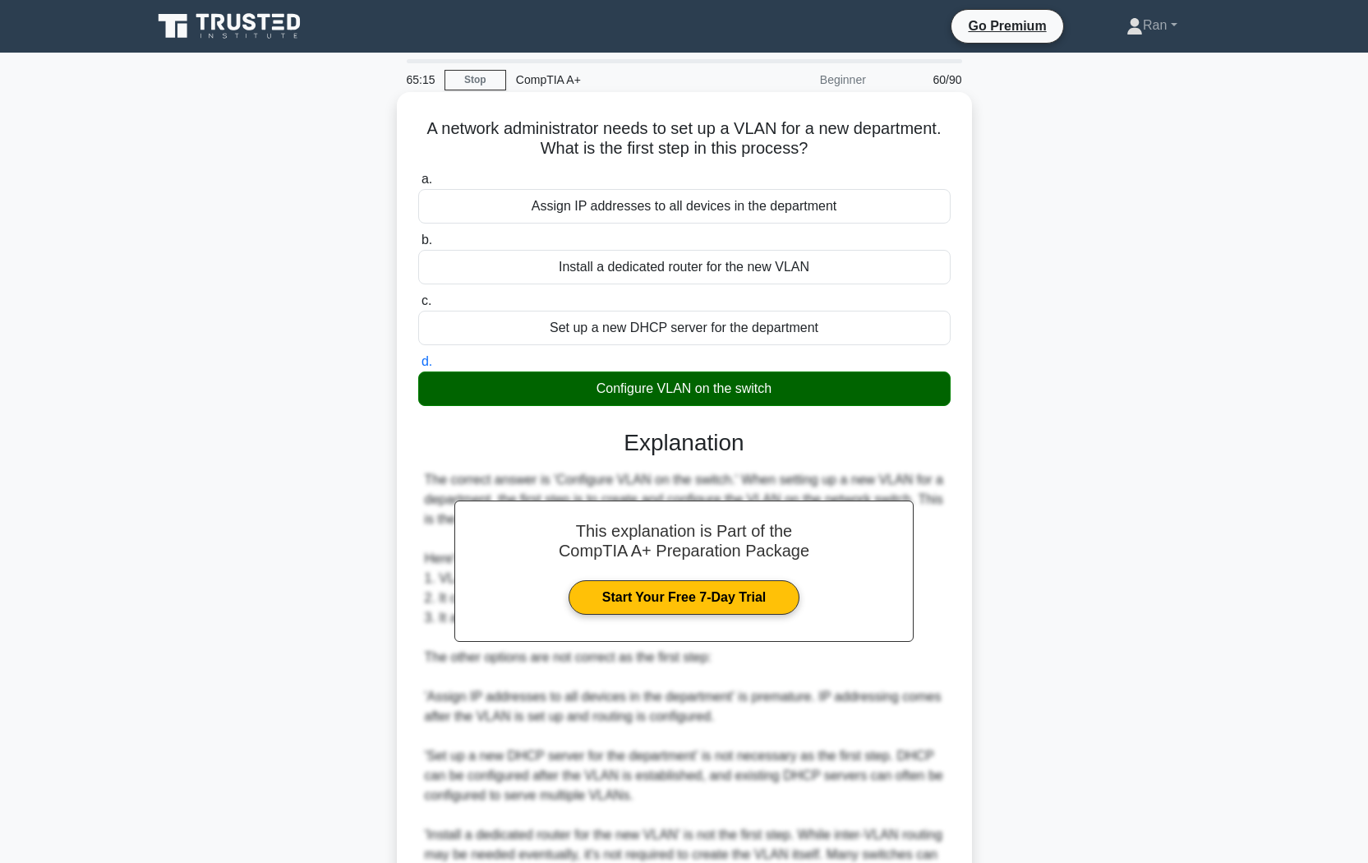
scroll to position [172, 0]
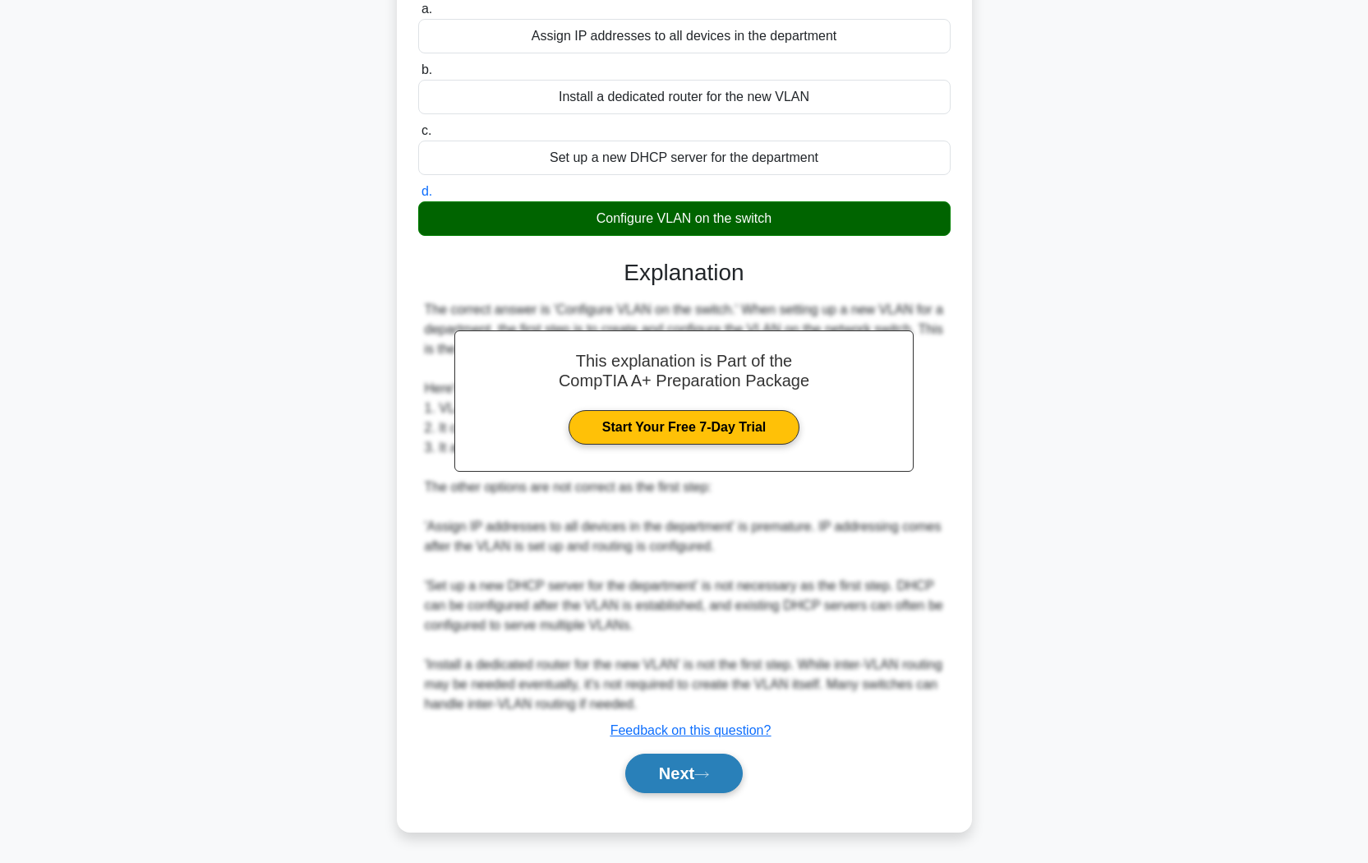
click at [709, 724] on button "Next" at bounding box center [683, 772] width 117 height 39
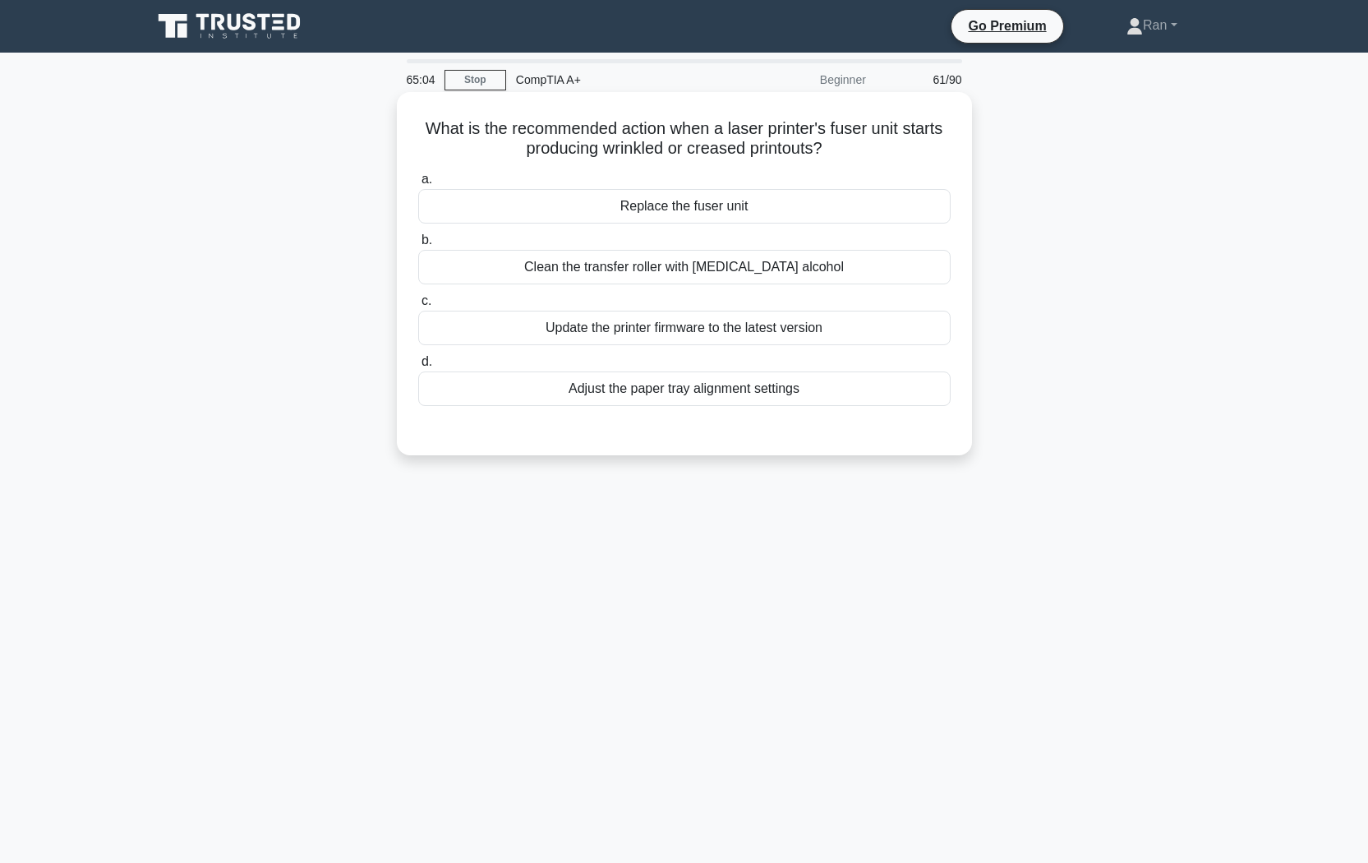
click at [490, 204] on div "Replace the fuser unit" at bounding box center [684, 206] width 532 height 35
click at [418, 185] on input "a. Replace the fuser unit" at bounding box center [418, 179] width 0 height 11
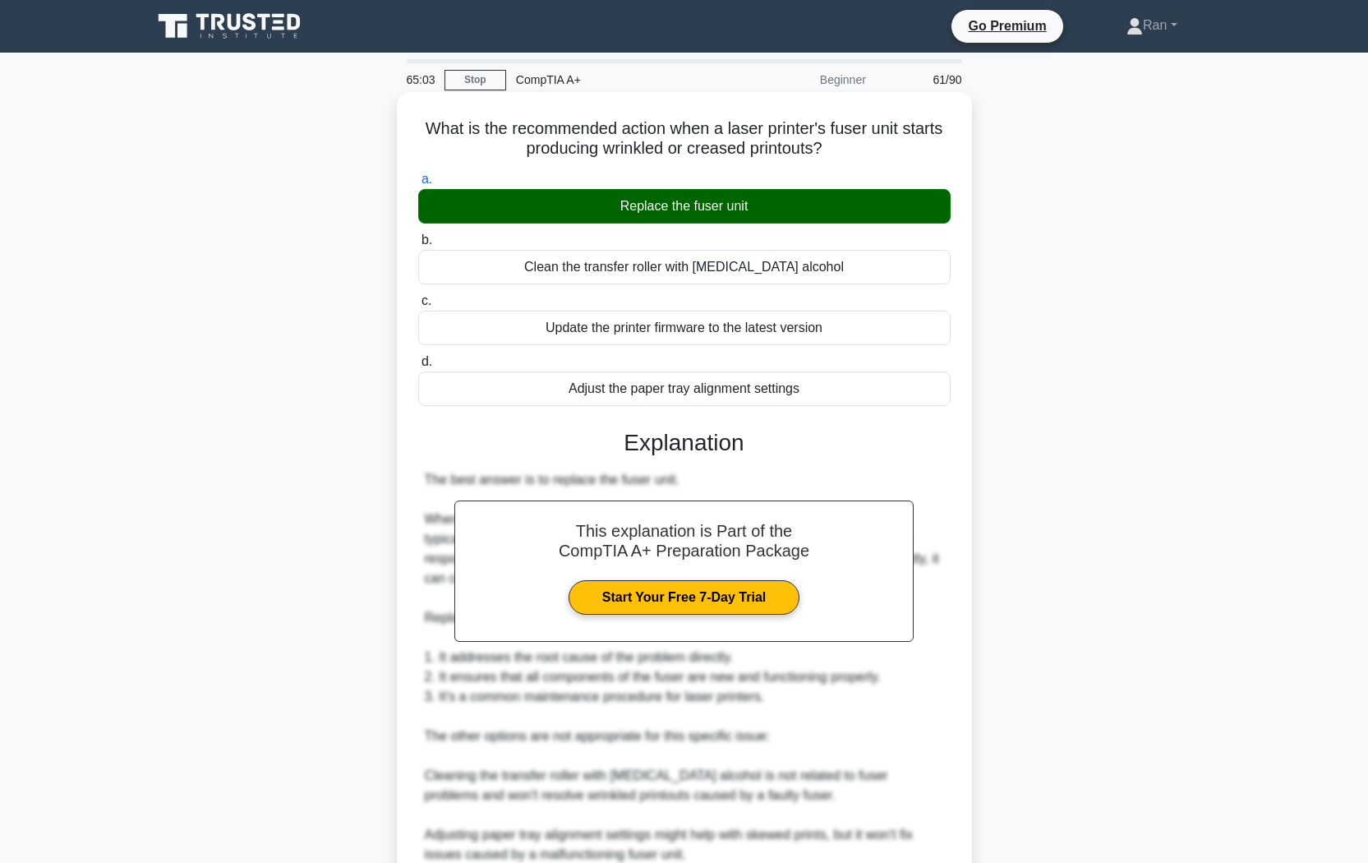
scroll to position [270, 0]
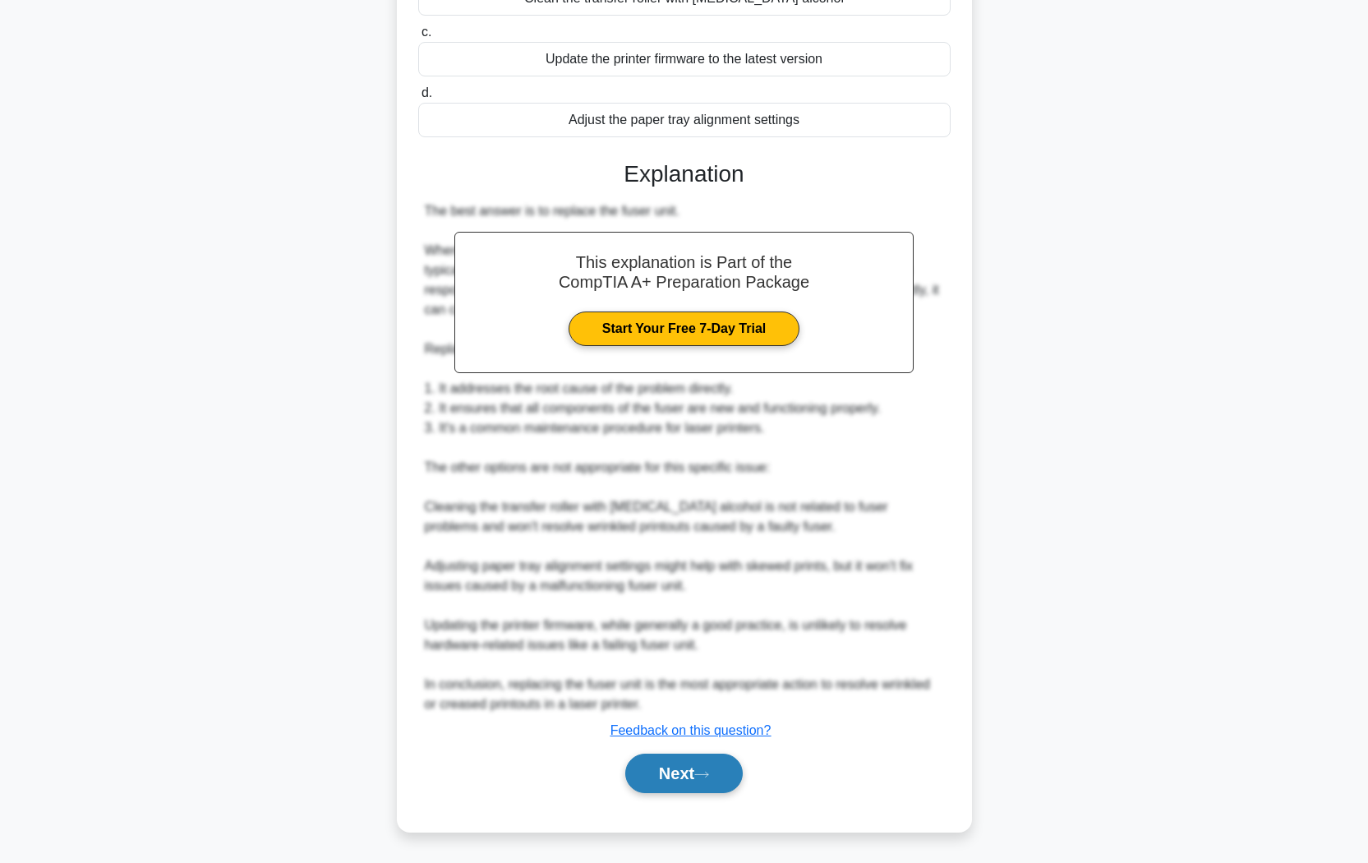
click at [688, 724] on button "Next" at bounding box center [683, 772] width 117 height 39
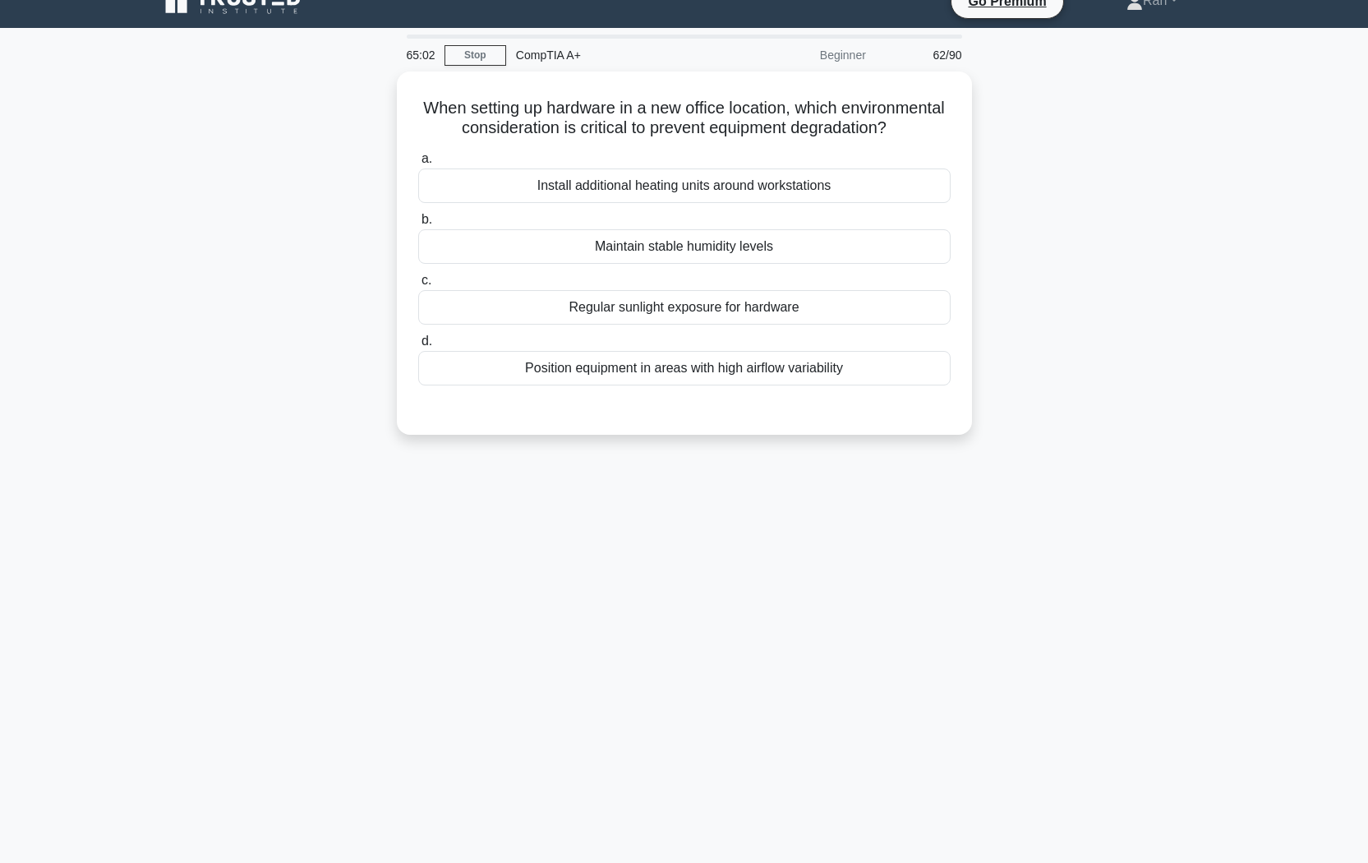
scroll to position [0, 0]
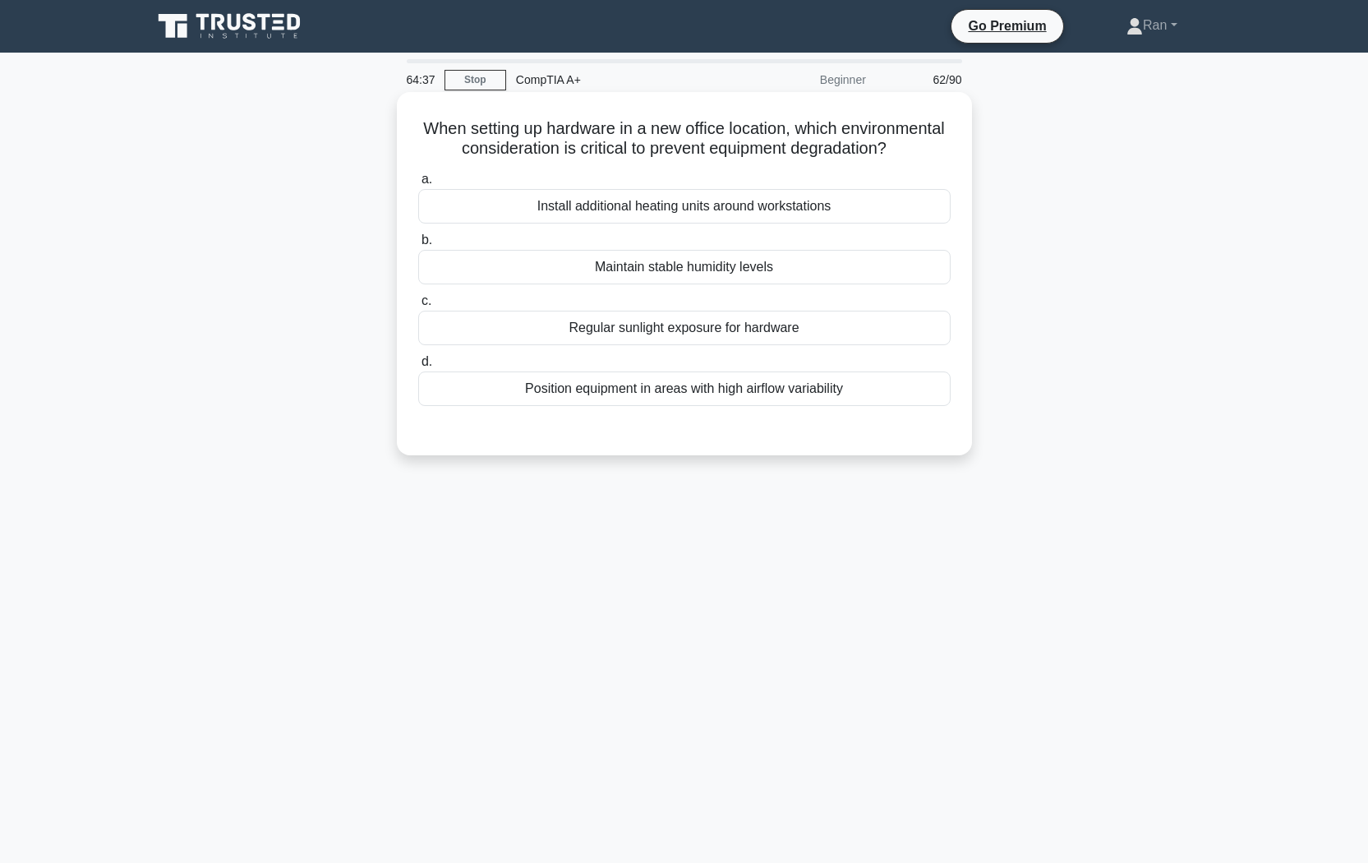
click at [718, 406] on div "Position equipment in areas with high airflow variability" at bounding box center [684, 388] width 532 height 35
click at [418, 367] on input "d. Position equipment in areas with high airflow variability" at bounding box center [418, 362] width 0 height 11
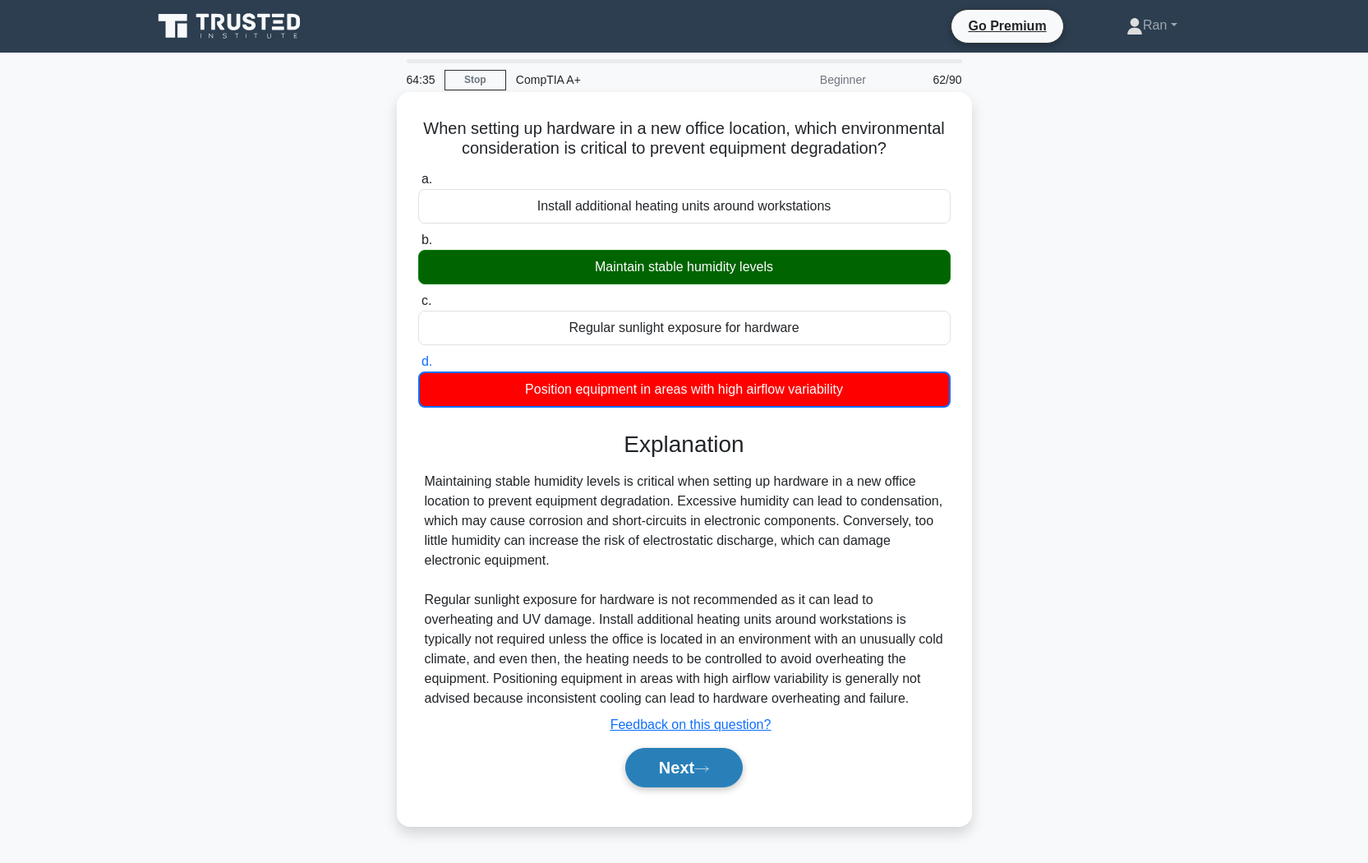
click at [681, 724] on button "Next" at bounding box center [683, 767] width 117 height 39
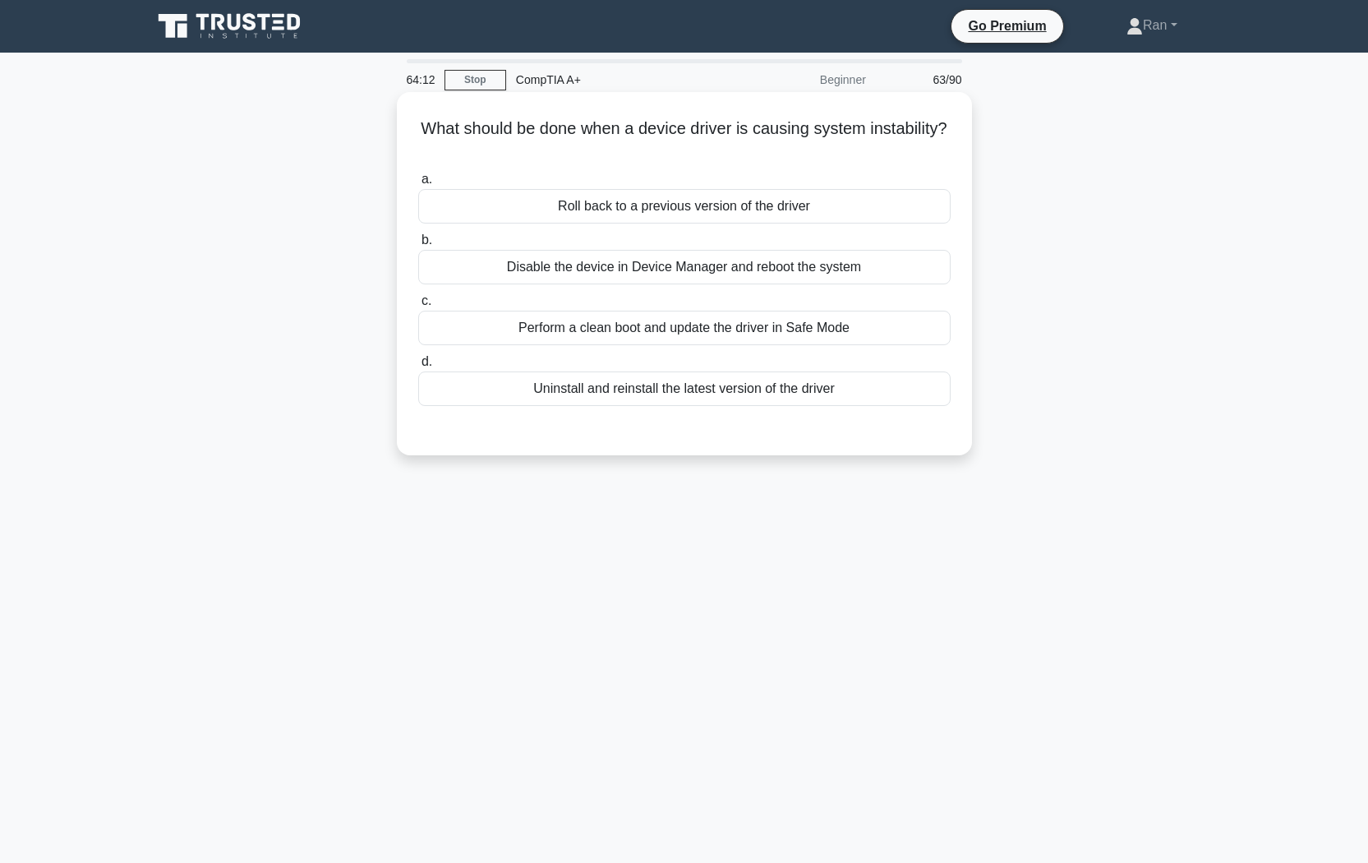
click at [752, 206] on div "Roll back to a previous version of the driver" at bounding box center [684, 206] width 532 height 35
click at [418, 185] on input "a. Roll back to a previous version of the driver" at bounding box center [418, 179] width 0 height 11
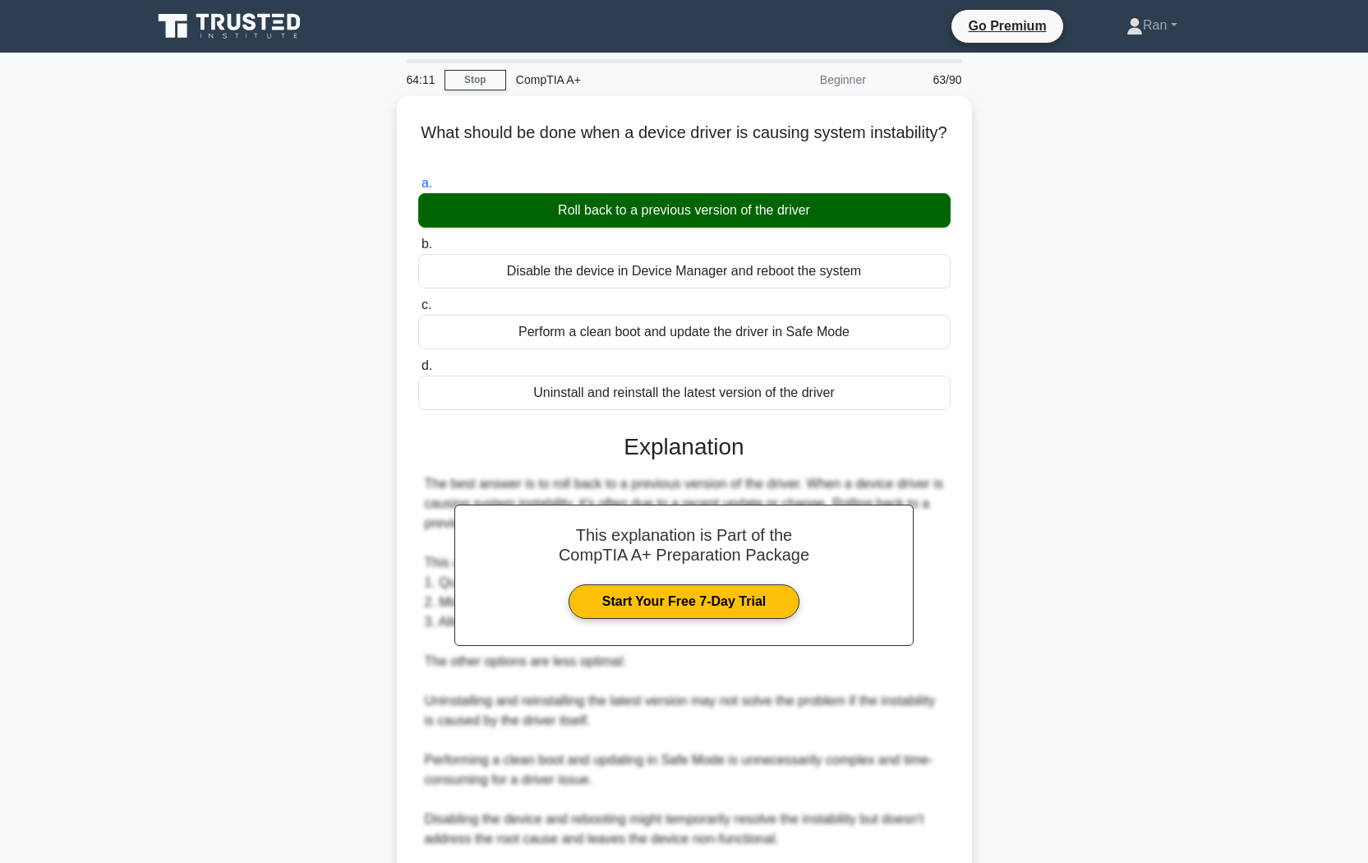
scroll to position [191, 0]
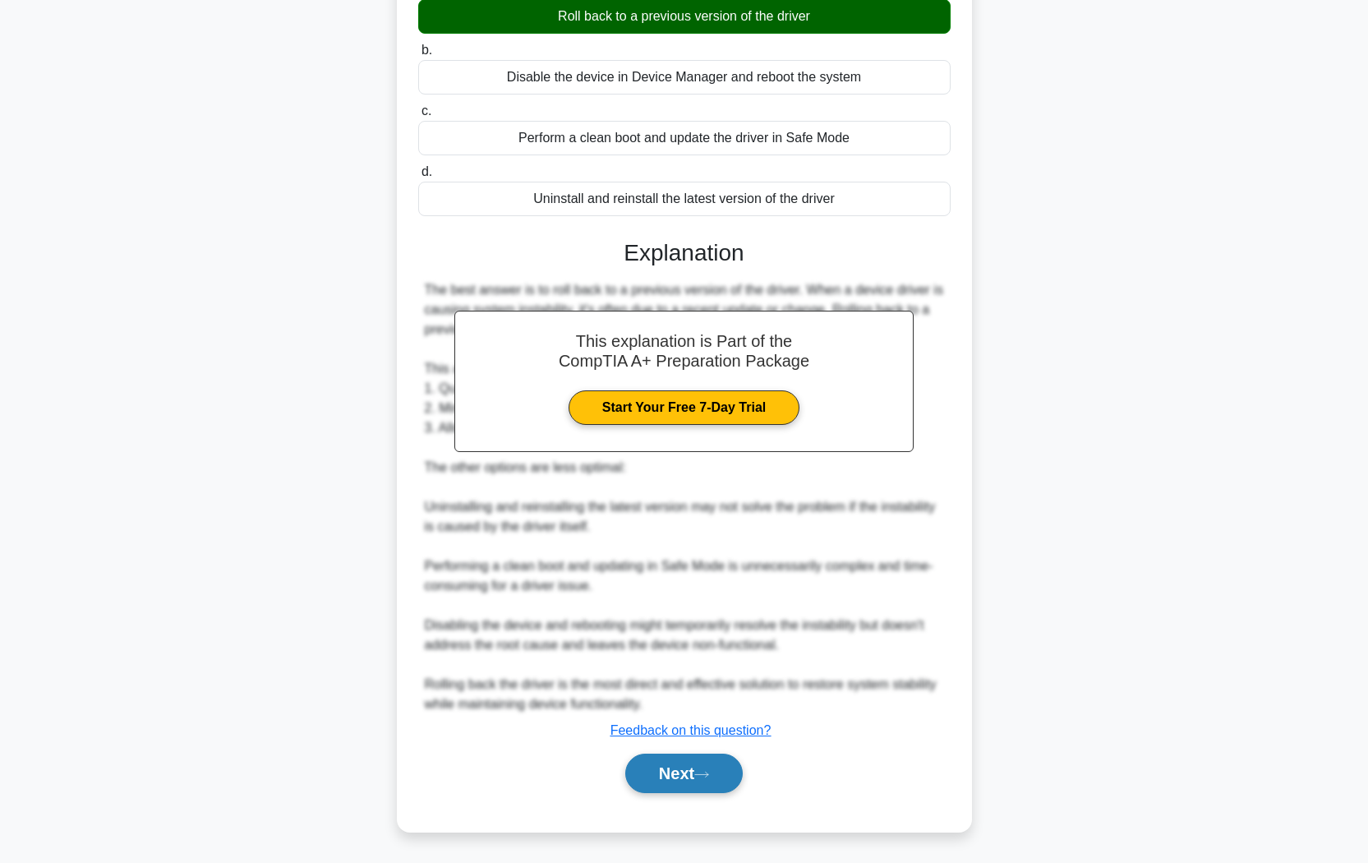
click at [678, 724] on button "Next" at bounding box center [683, 772] width 117 height 39
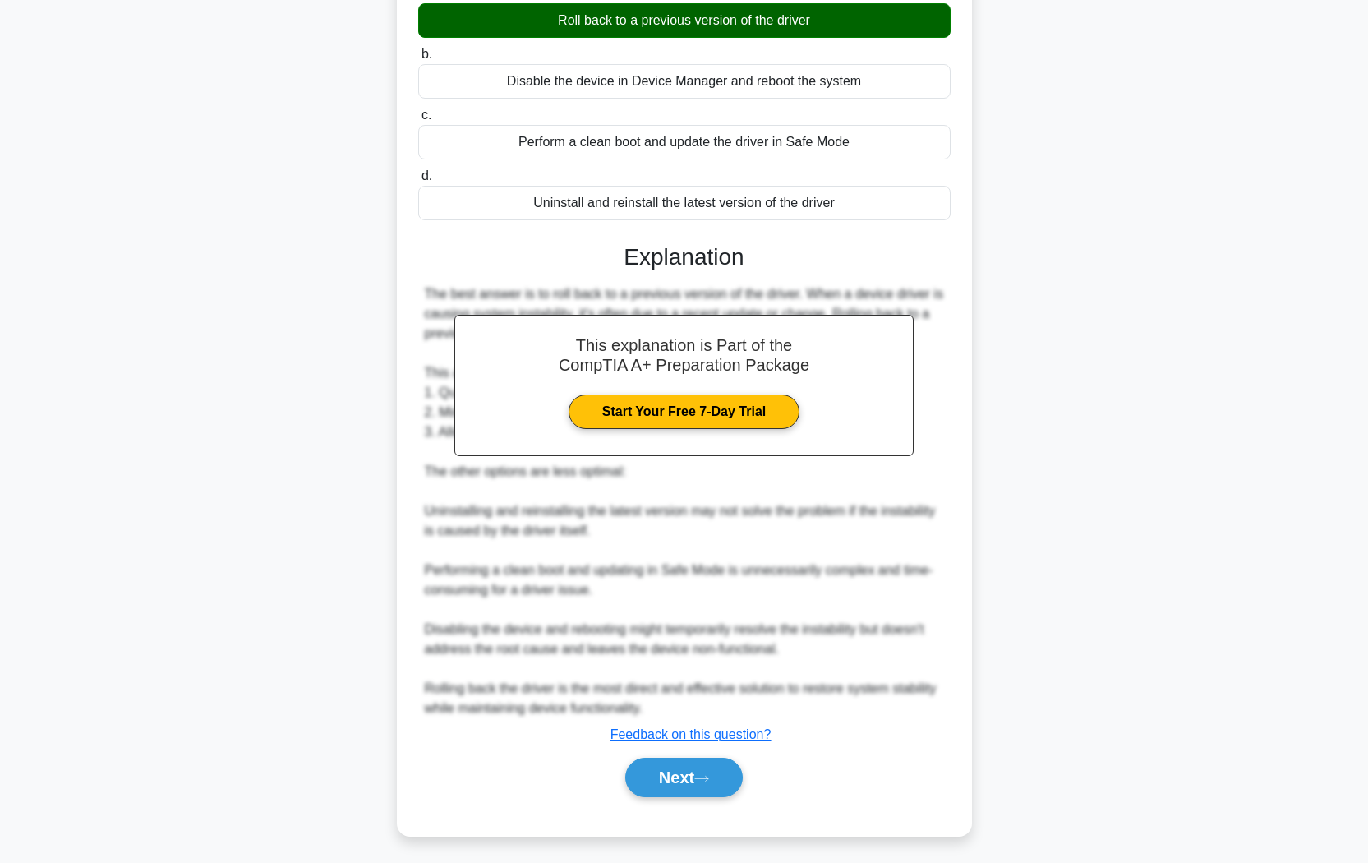
scroll to position [0, 0]
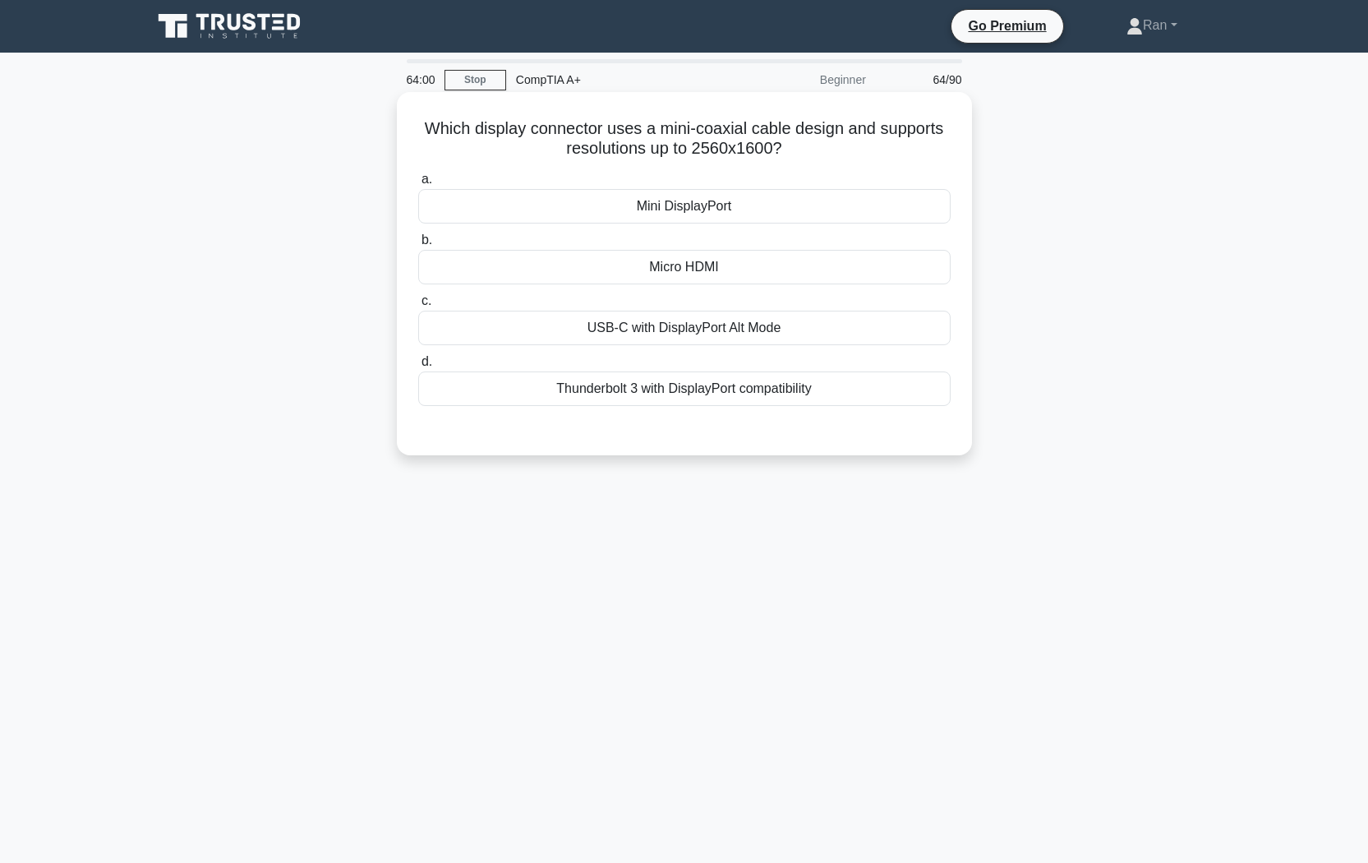
click at [577, 328] on div "USB-C with DisplayPort Alt Mode" at bounding box center [684, 328] width 532 height 35
click at [418, 306] on input "c. USB-C with DisplayPort Alt Mode" at bounding box center [418, 301] width 0 height 11
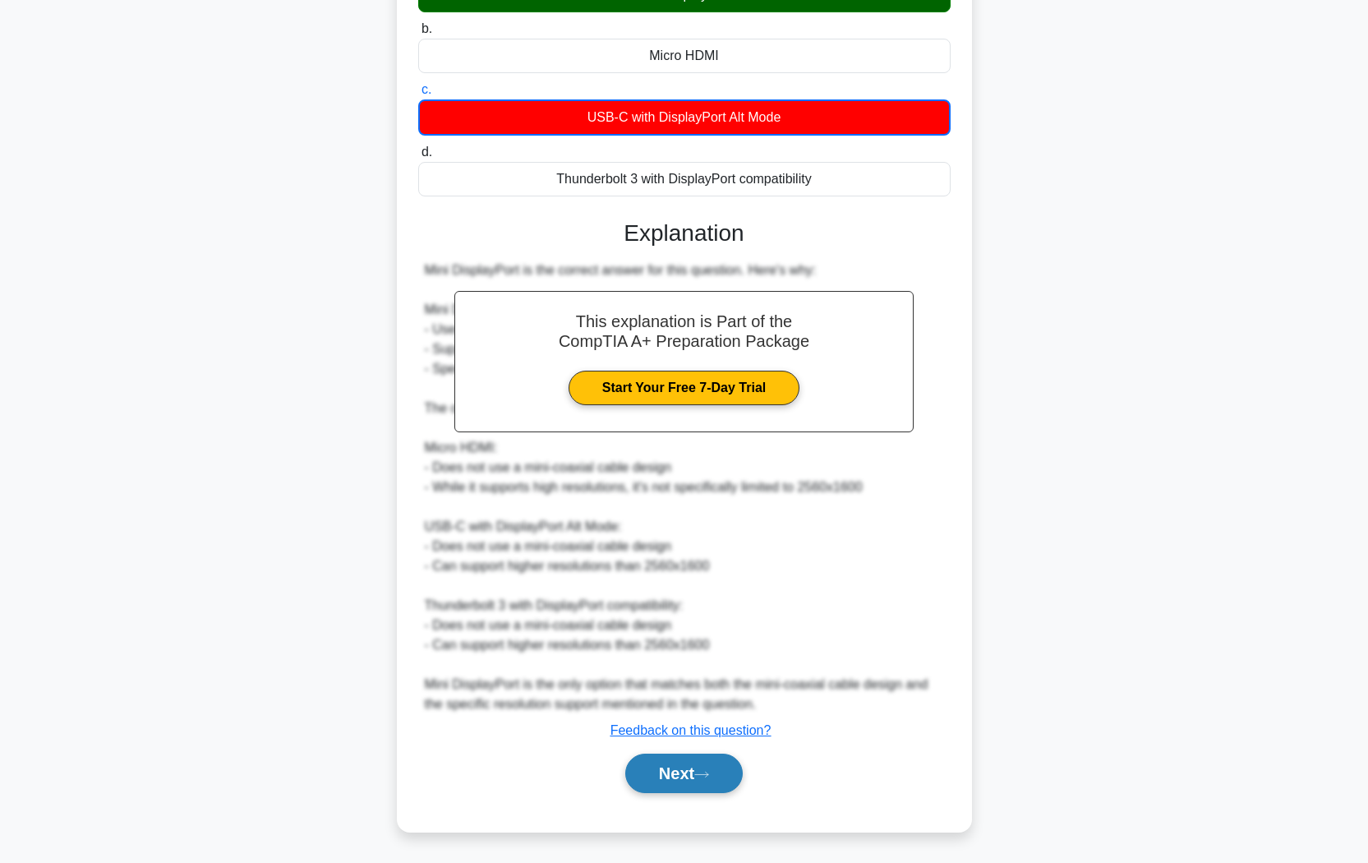
click at [674, 724] on button "Next" at bounding box center [683, 772] width 117 height 39
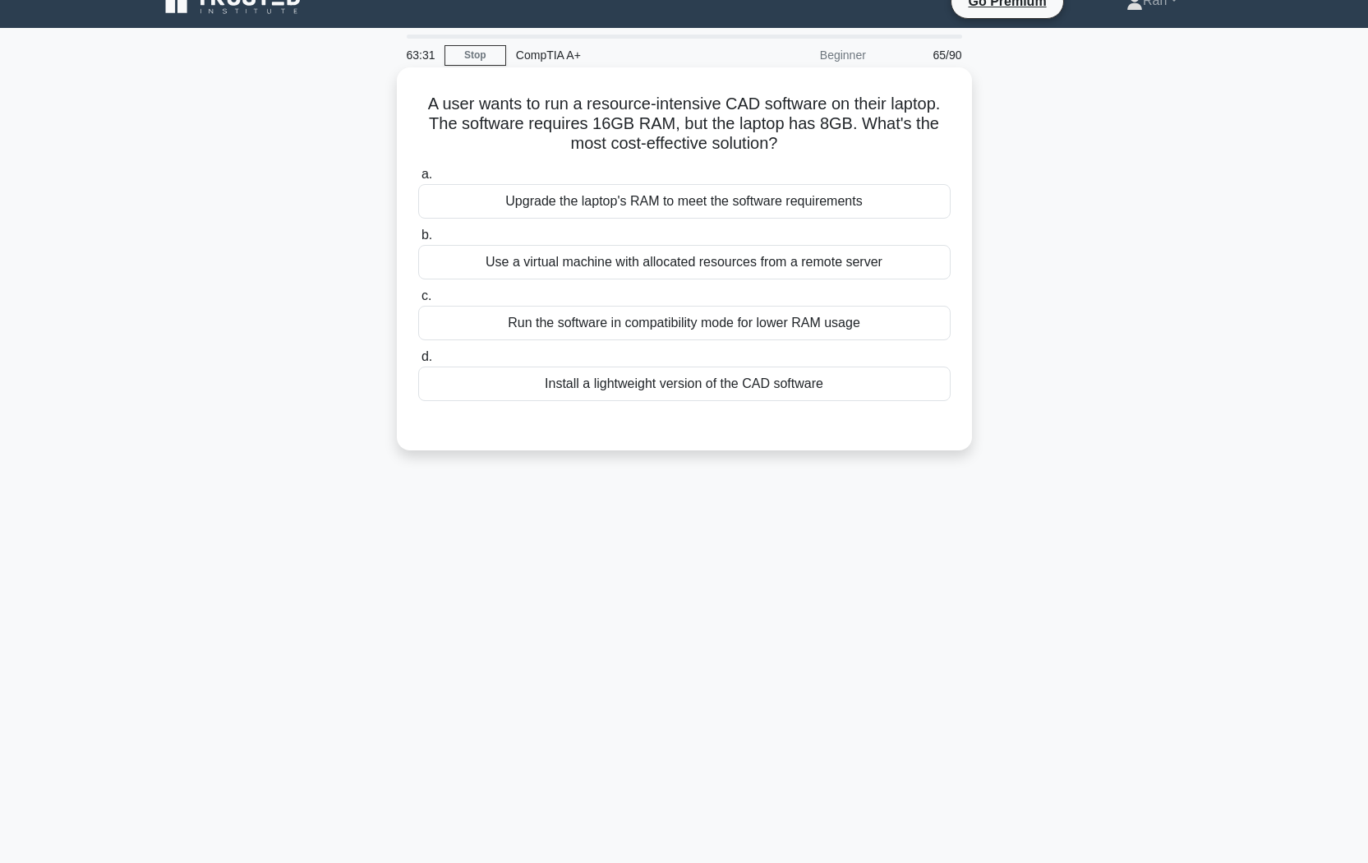
click at [642, 387] on div "Install a lightweight version of the CAD software" at bounding box center [684, 383] width 532 height 35
click at [418, 362] on input "d. Install a lightweight version of the CAD software" at bounding box center [418, 357] width 0 height 11
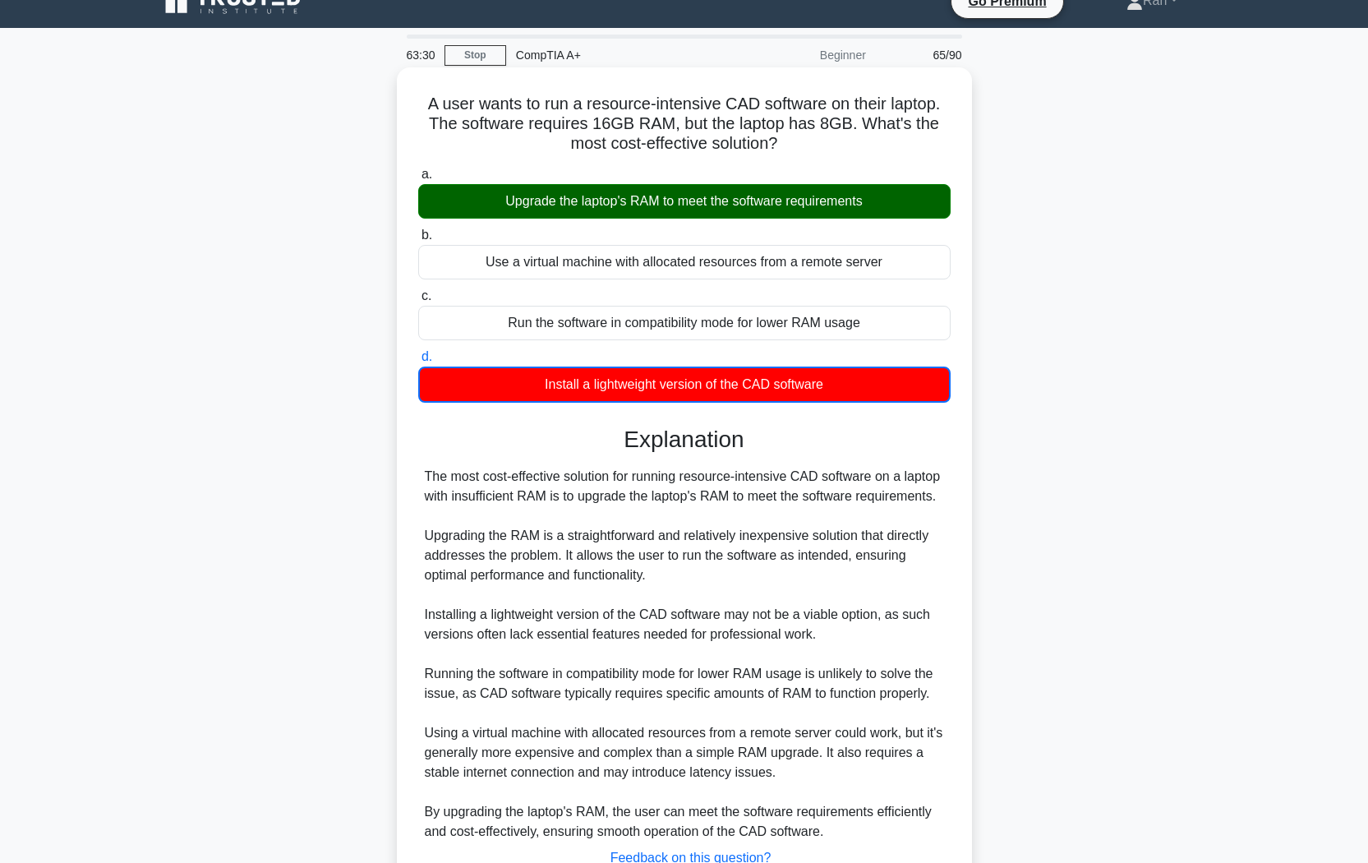
scroll to position [154, 0]
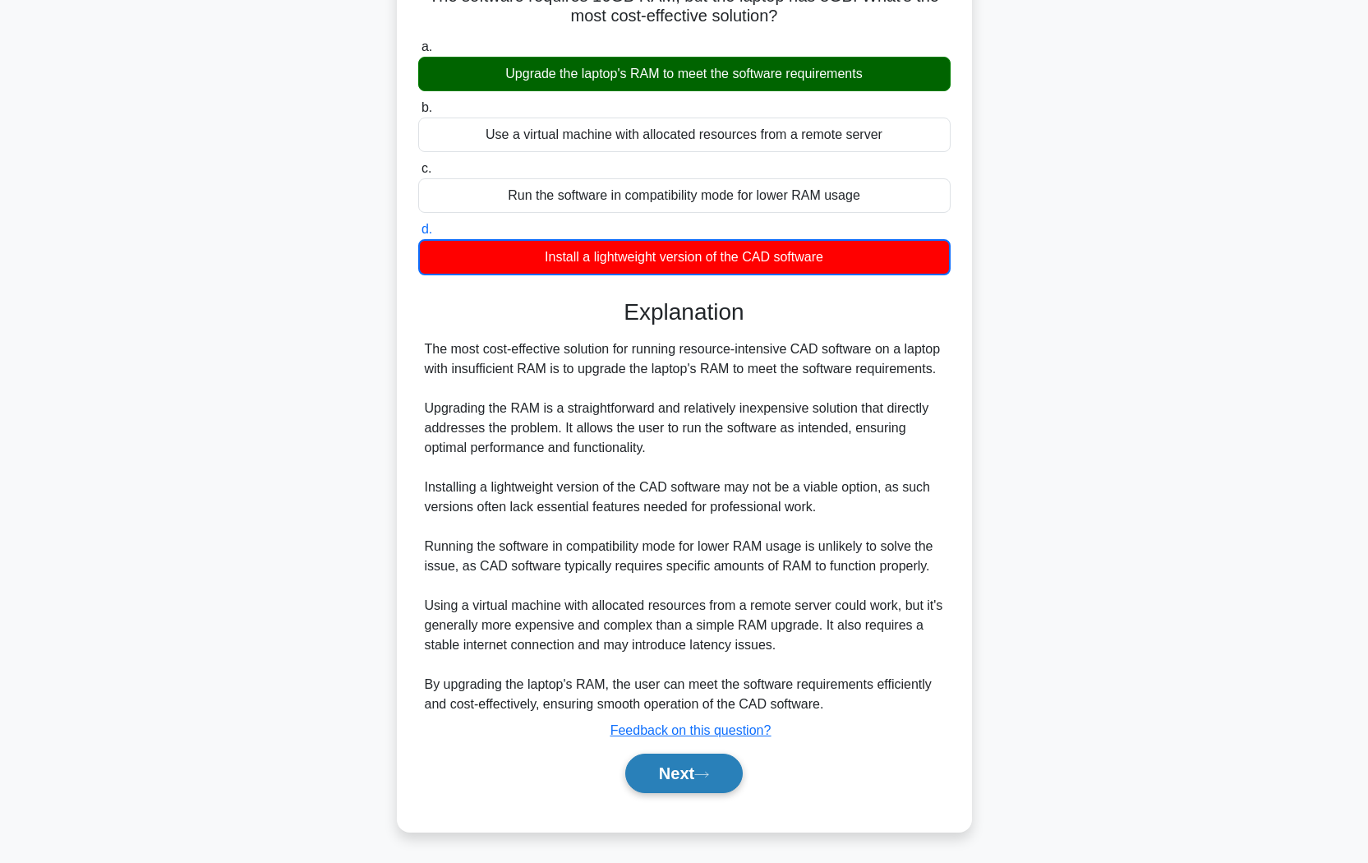
click at [709, 724] on button "Next" at bounding box center [683, 772] width 117 height 39
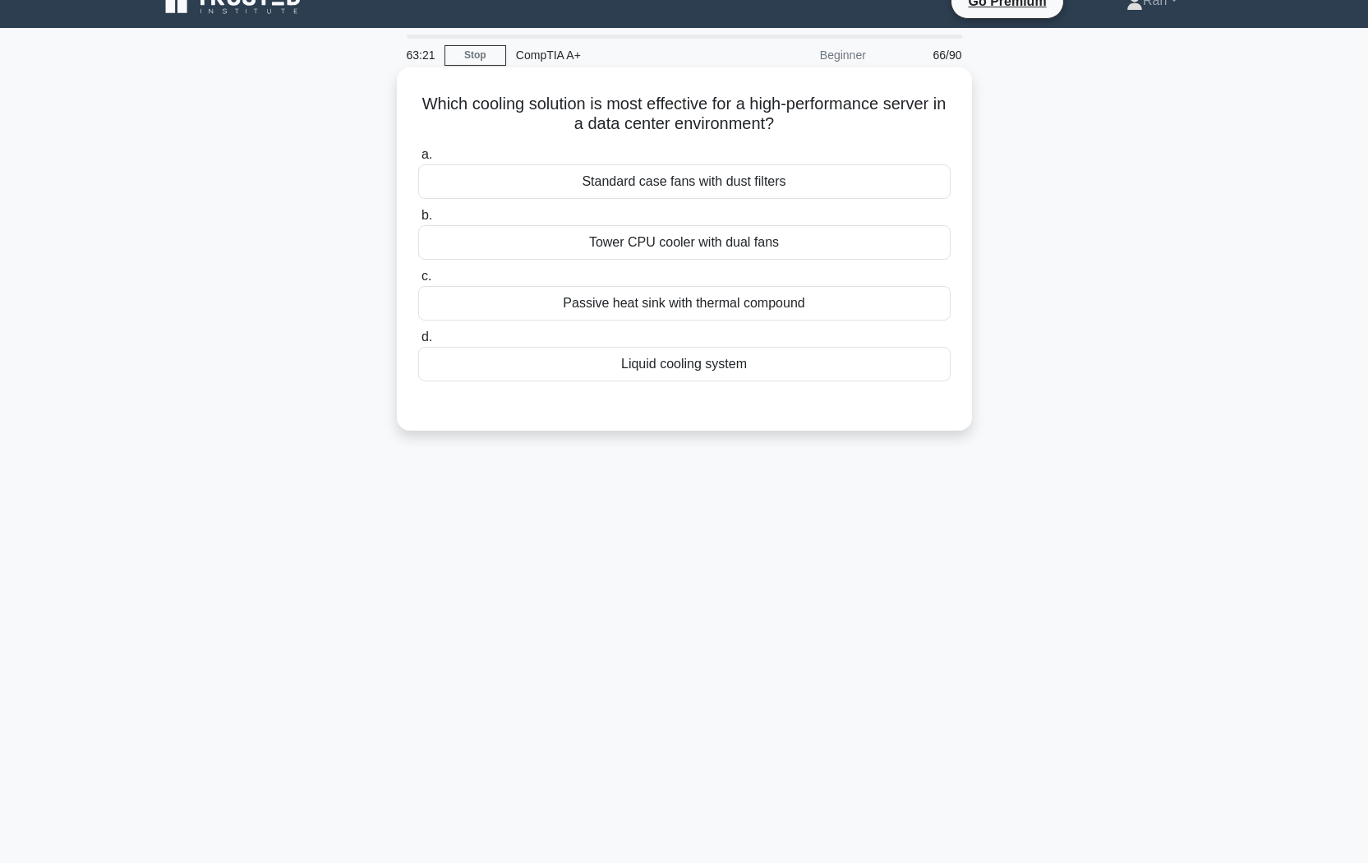
click at [711, 370] on div "Liquid cooling system" at bounding box center [684, 364] width 532 height 35
click at [418, 343] on input "d. Liquid cooling system" at bounding box center [418, 337] width 0 height 11
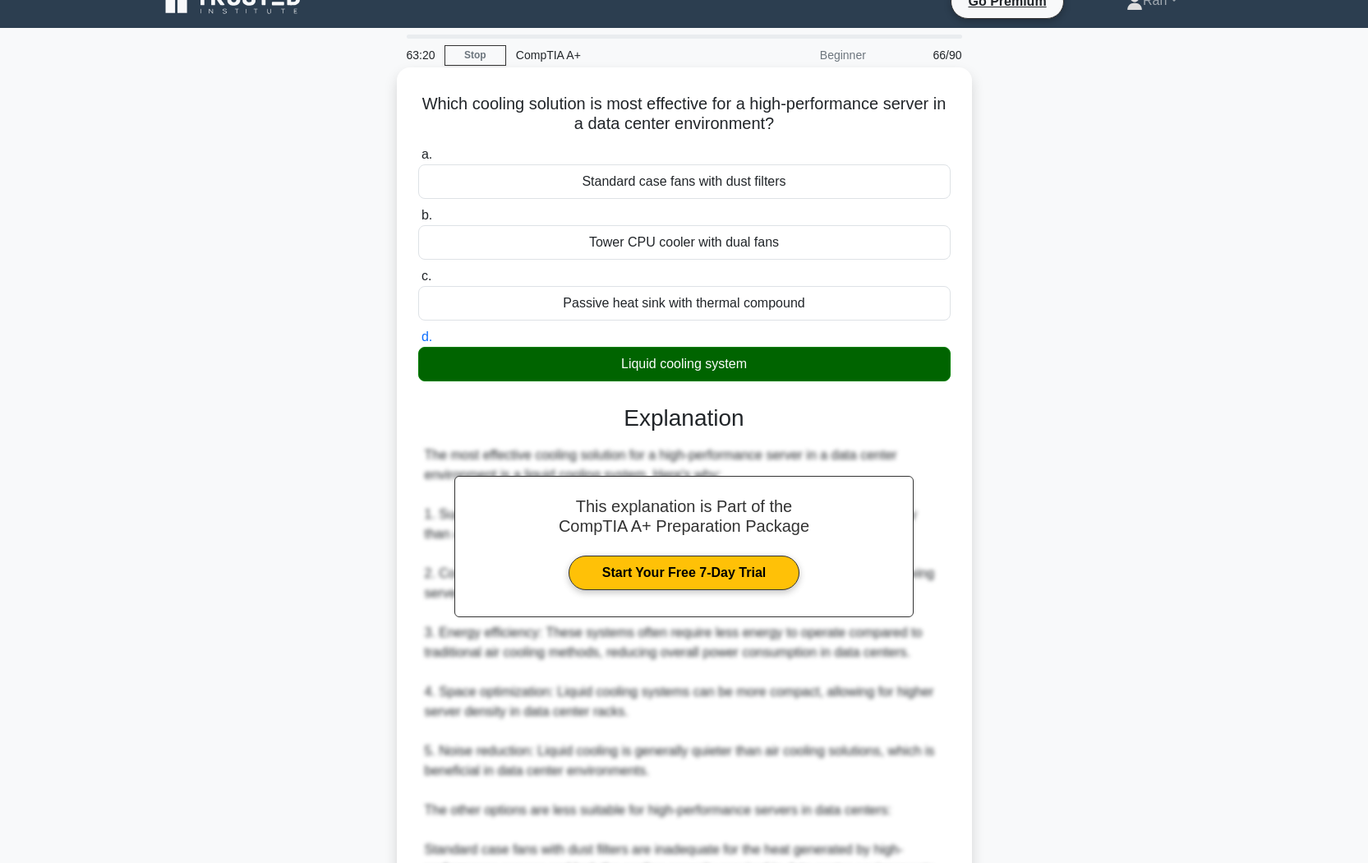
scroll to position [310, 0]
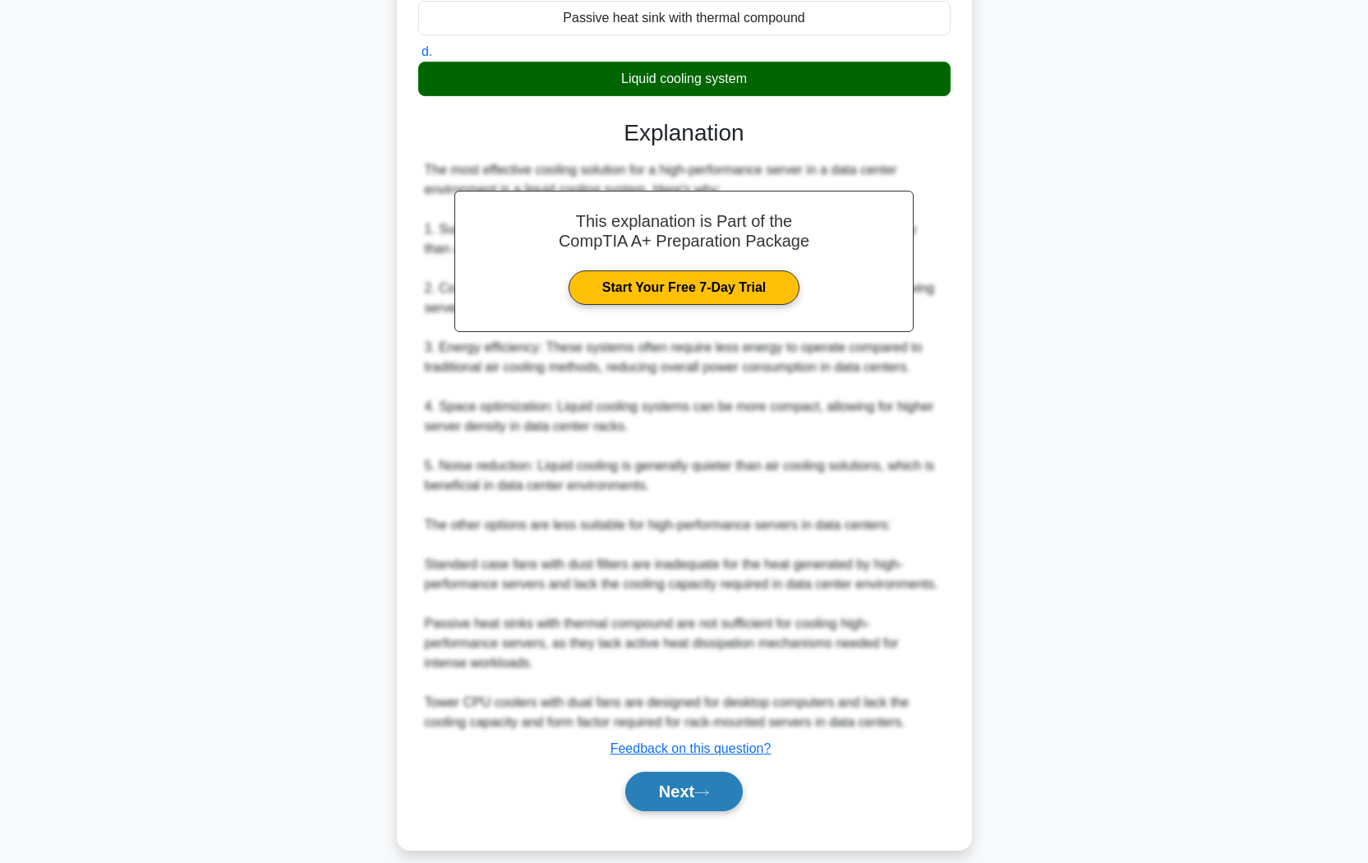
click at [711, 724] on button "Next" at bounding box center [683, 790] width 117 height 39
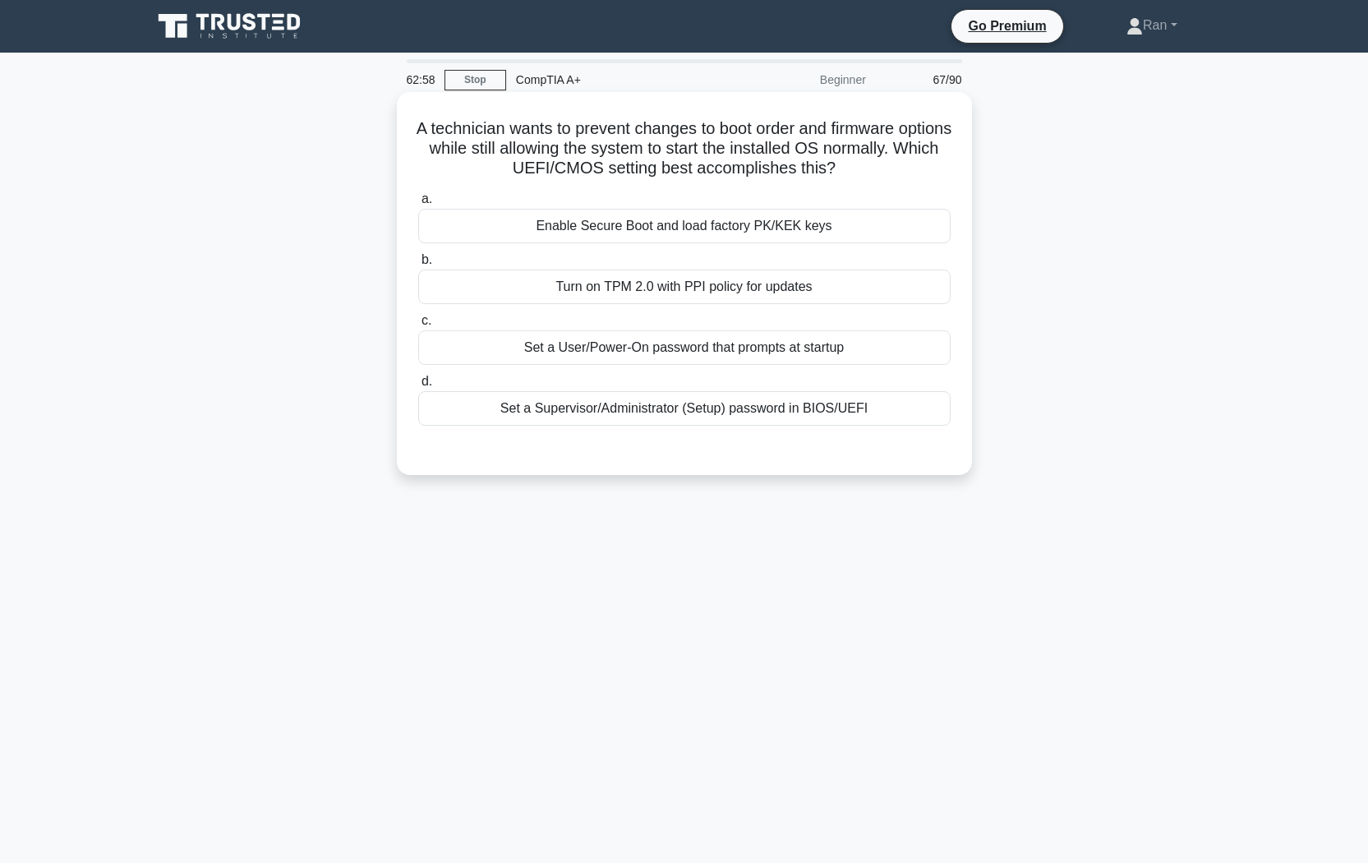
click at [562, 228] on div "Enable Secure Boot and load factory PK/KEK keys" at bounding box center [684, 226] width 532 height 35
click at [418, 205] on input "a. Enable Secure Boot and load factory PK/KEK keys" at bounding box center [418, 199] width 0 height 11
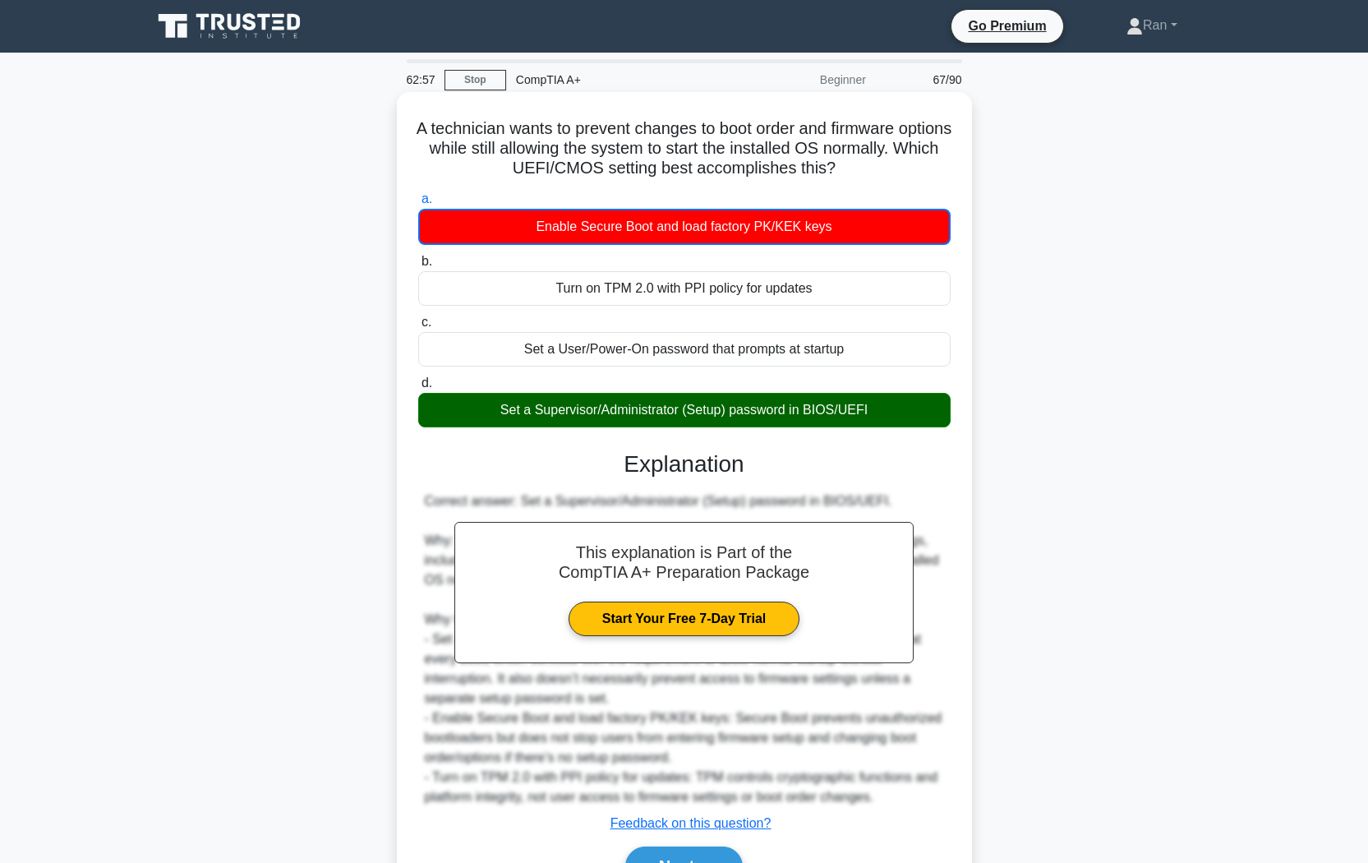
scroll to position [94, 0]
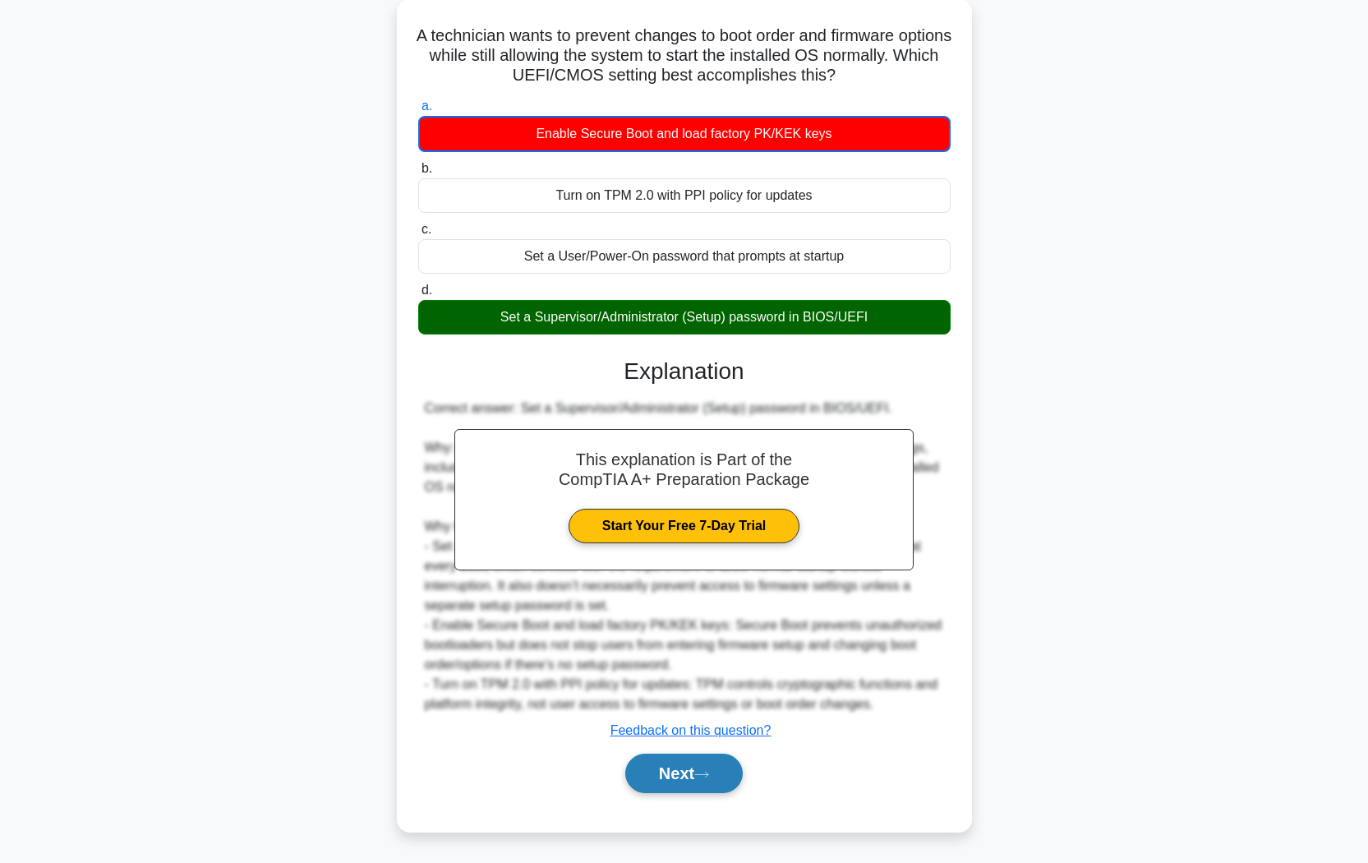
click at [686, 724] on button "Next" at bounding box center [683, 772] width 117 height 39
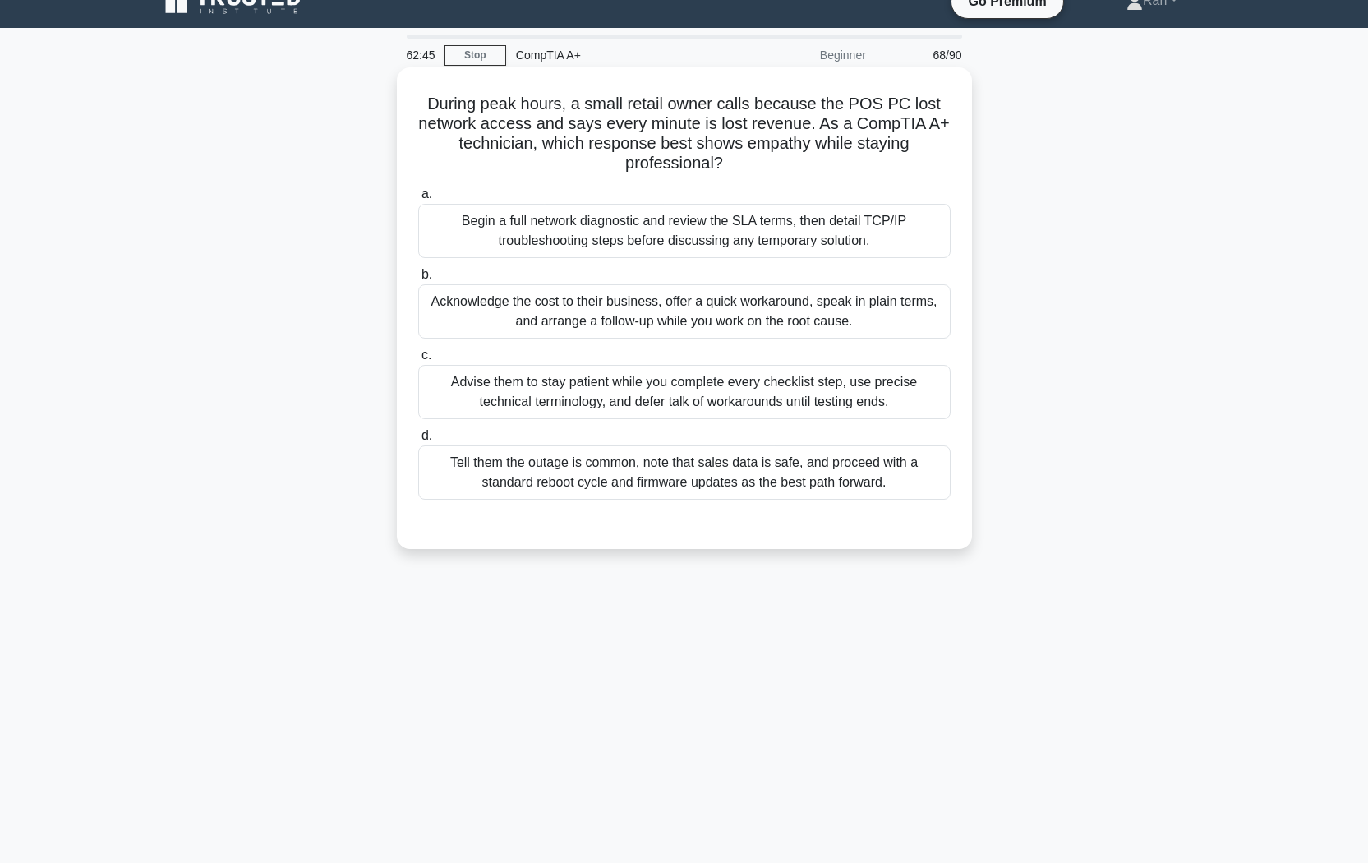
scroll to position [0, 0]
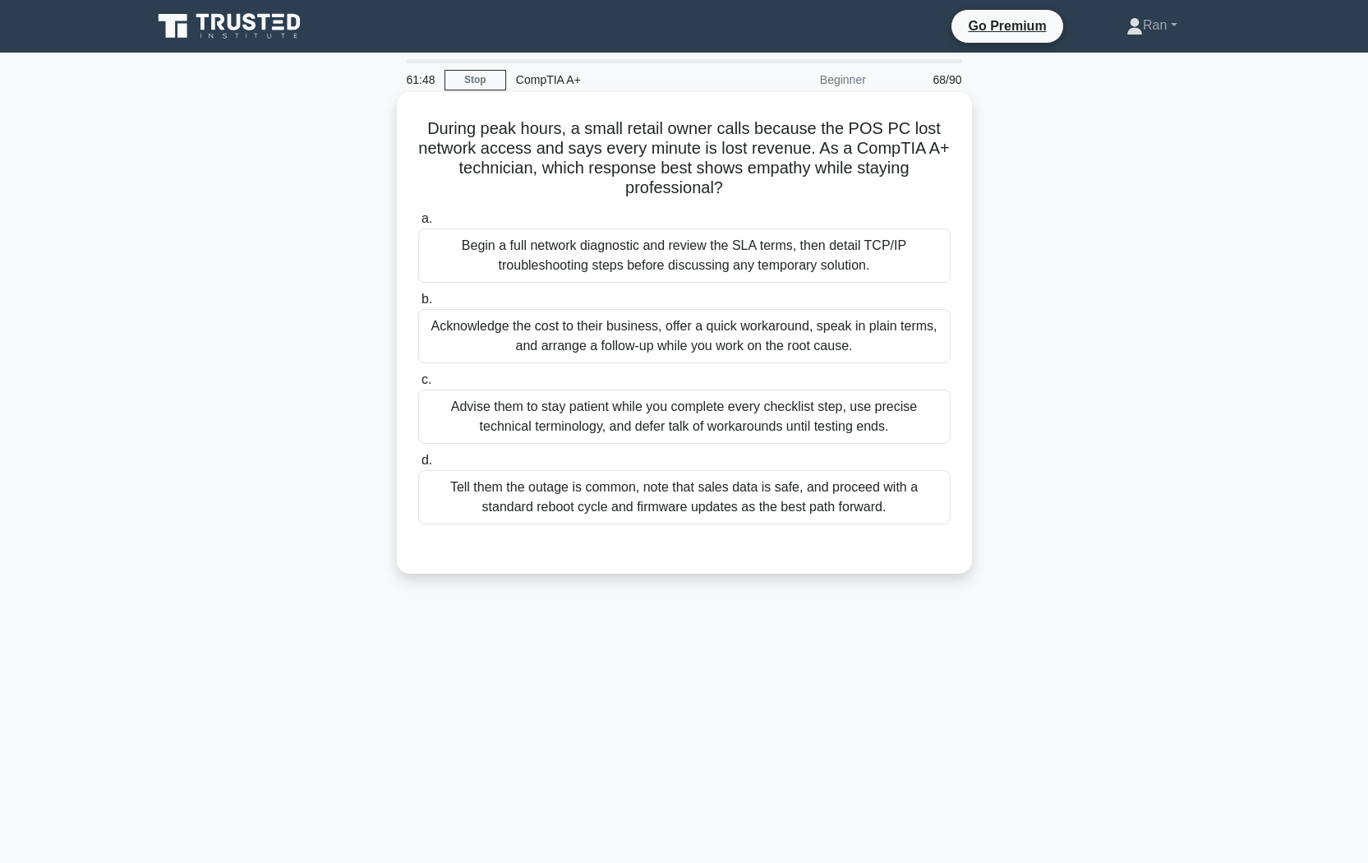
click at [523, 409] on div "Advise them to stay patient while you complete every checklist step, use precis…" at bounding box center [684, 416] width 532 height 54
click at [418, 385] on input "c. Advise them to stay patient while you complete every checklist step, use pre…" at bounding box center [418, 380] width 0 height 11
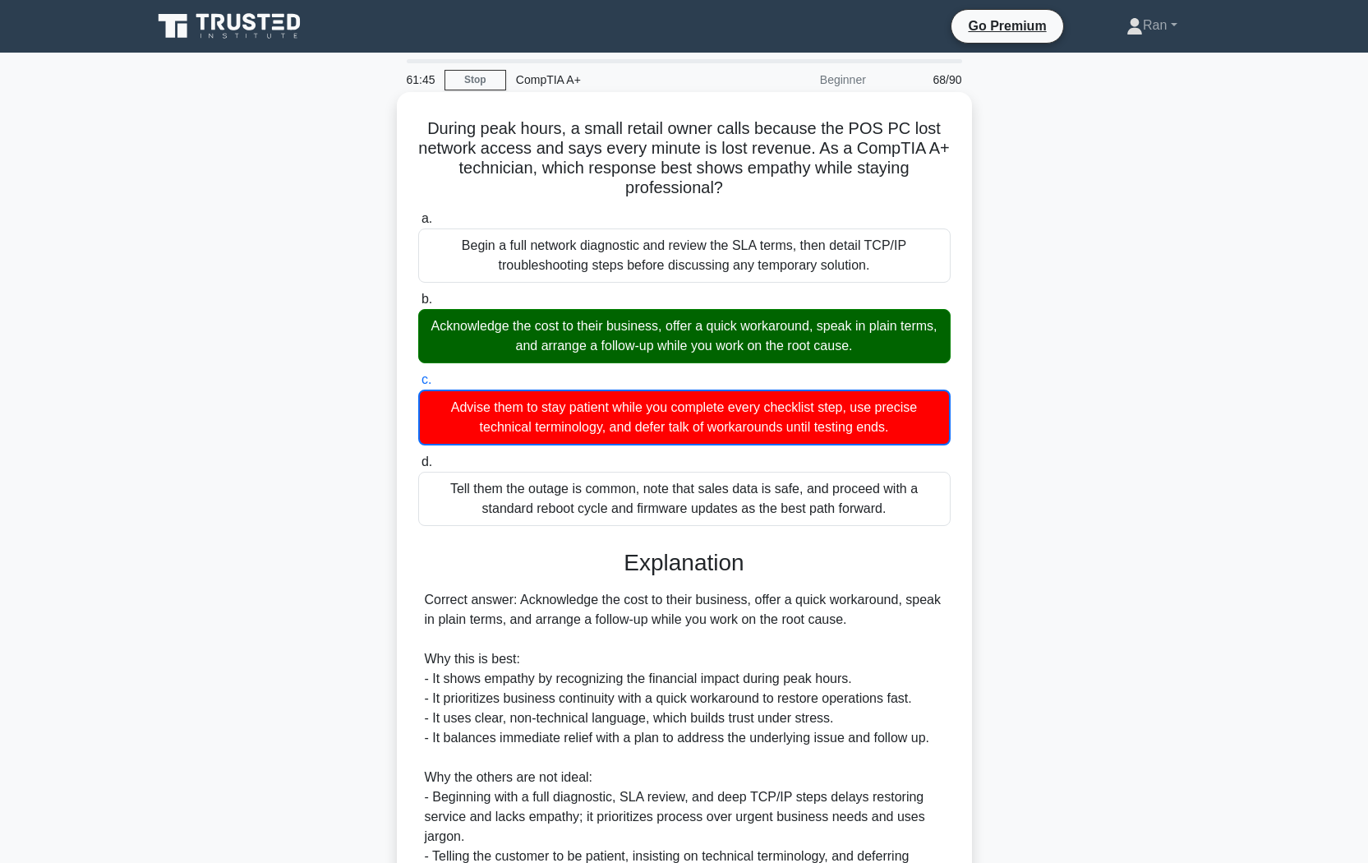
scroll to position [232, 0]
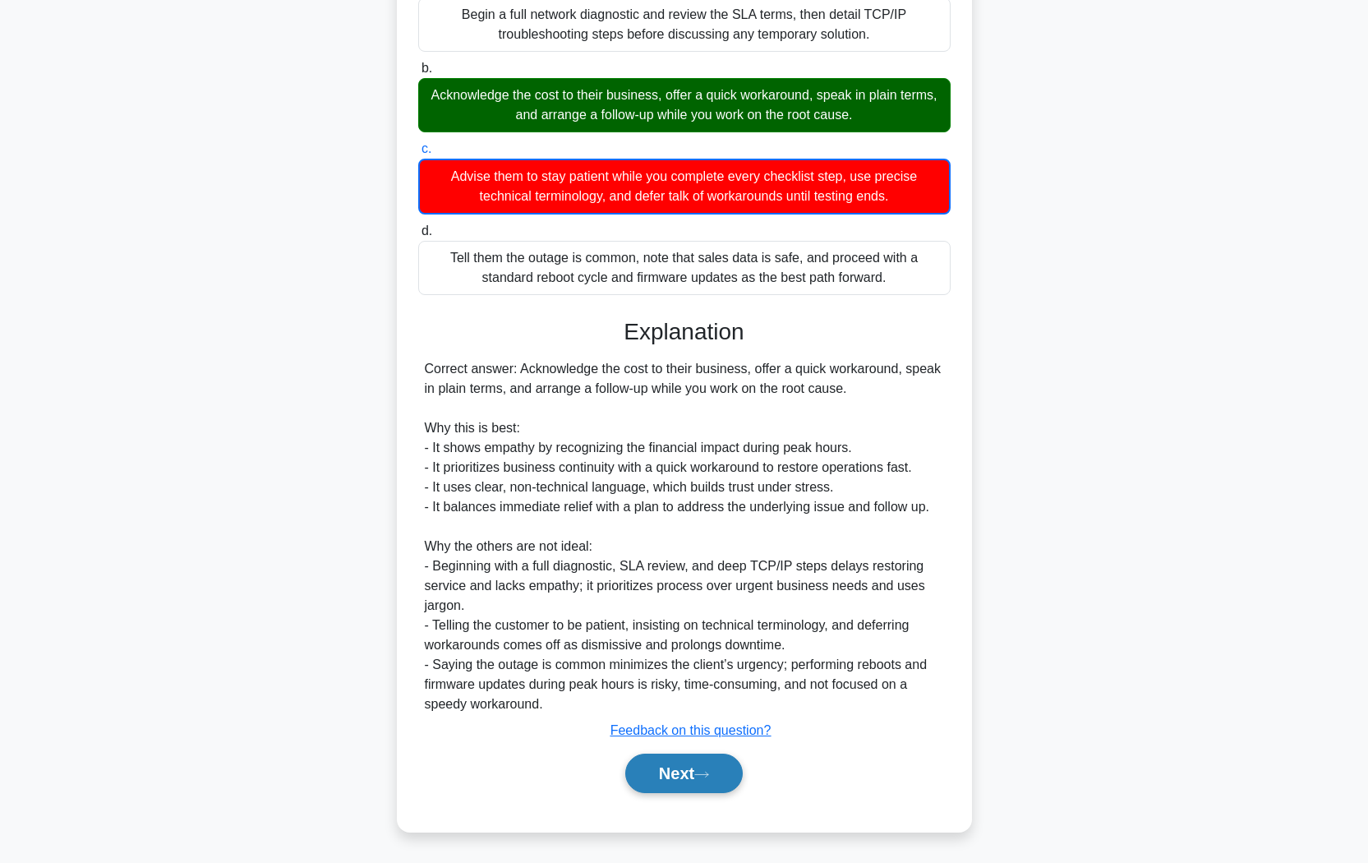
click at [663, 724] on button "Next" at bounding box center [683, 772] width 117 height 39
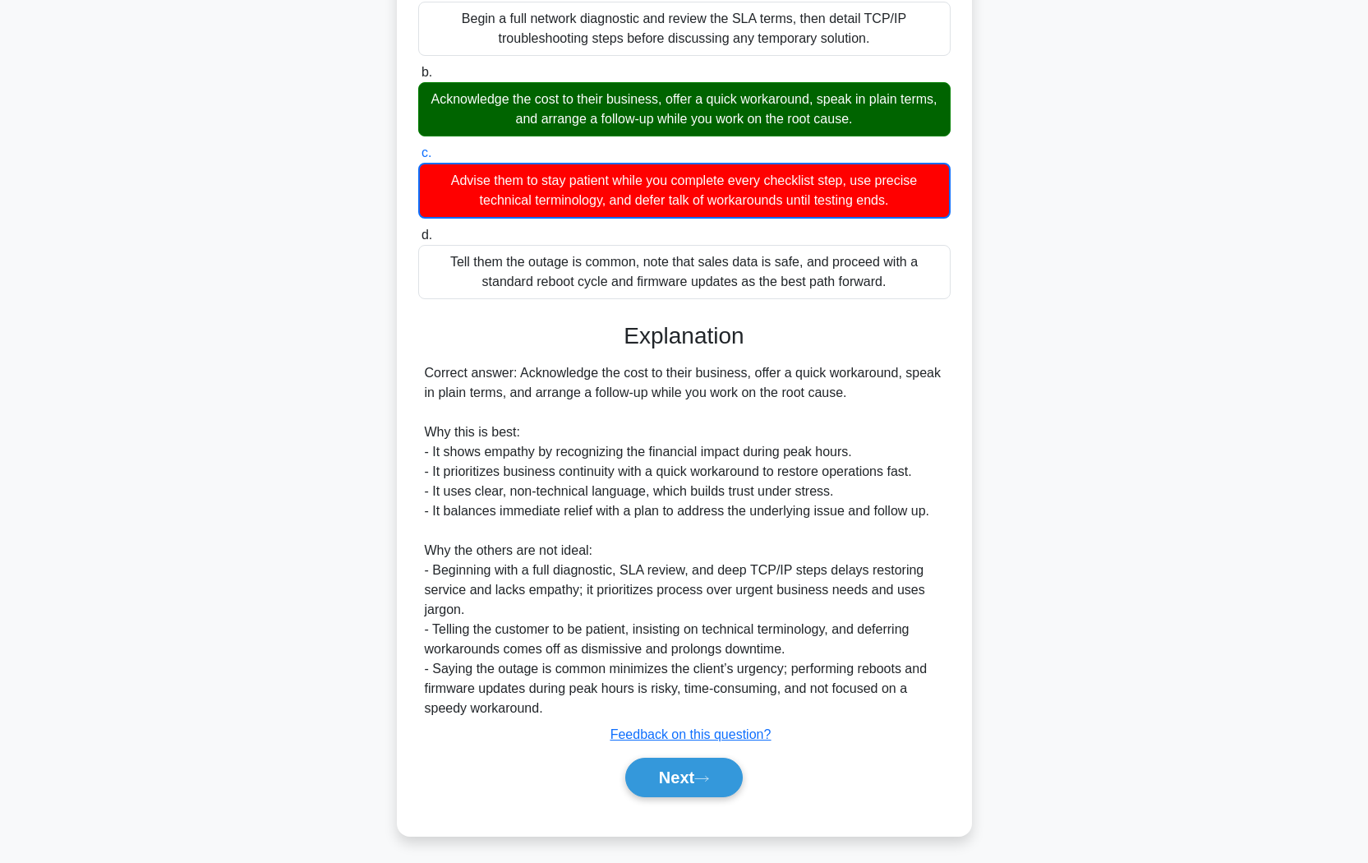
scroll to position [25, 0]
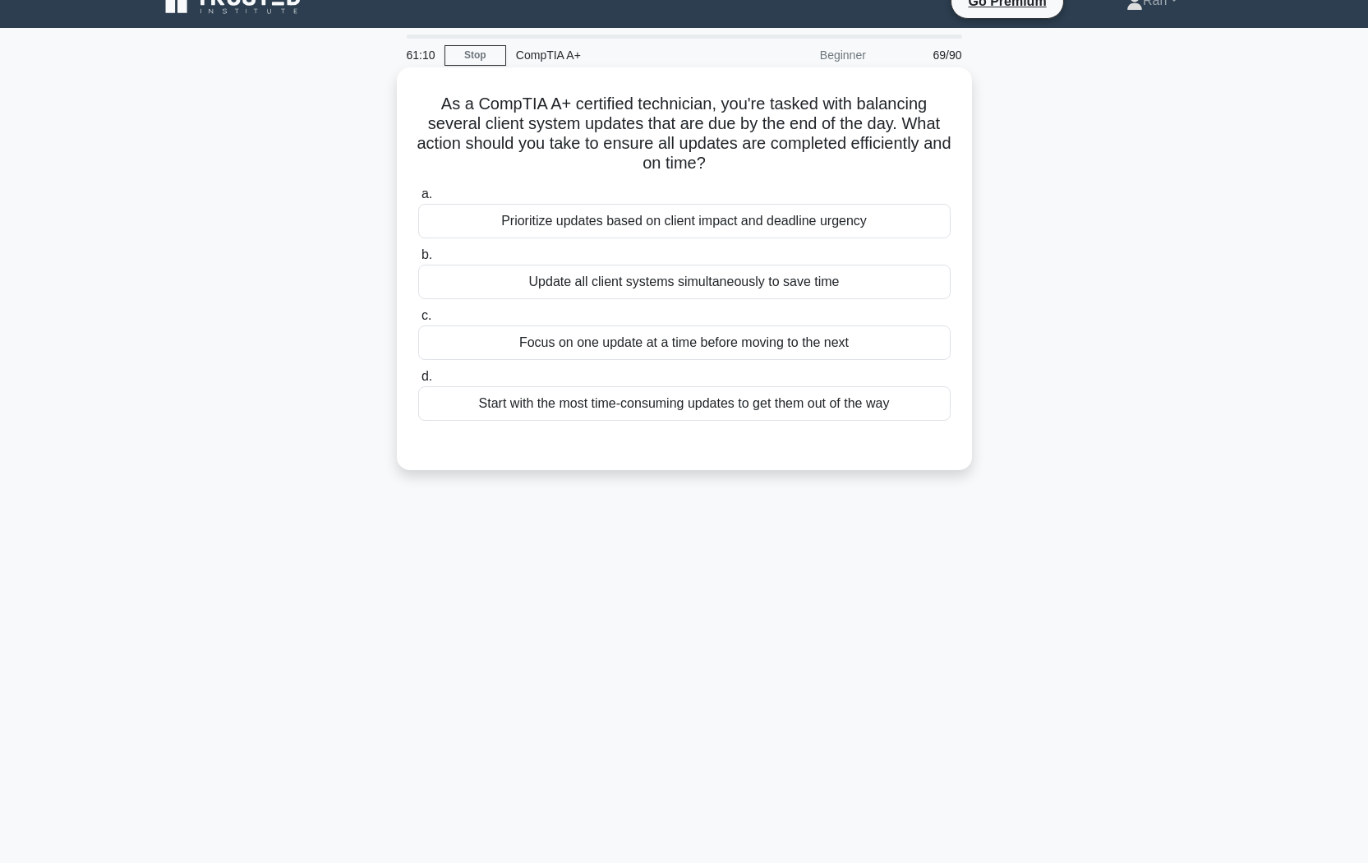
click at [683, 225] on div "Prioritize updates based on client impact and deadline urgency" at bounding box center [684, 221] width 532 height 35
click at [418, 200] on input "a. Prioritize updates based on client impact and deadline urgency" at bounding box center [418, 194] width 0 height 11
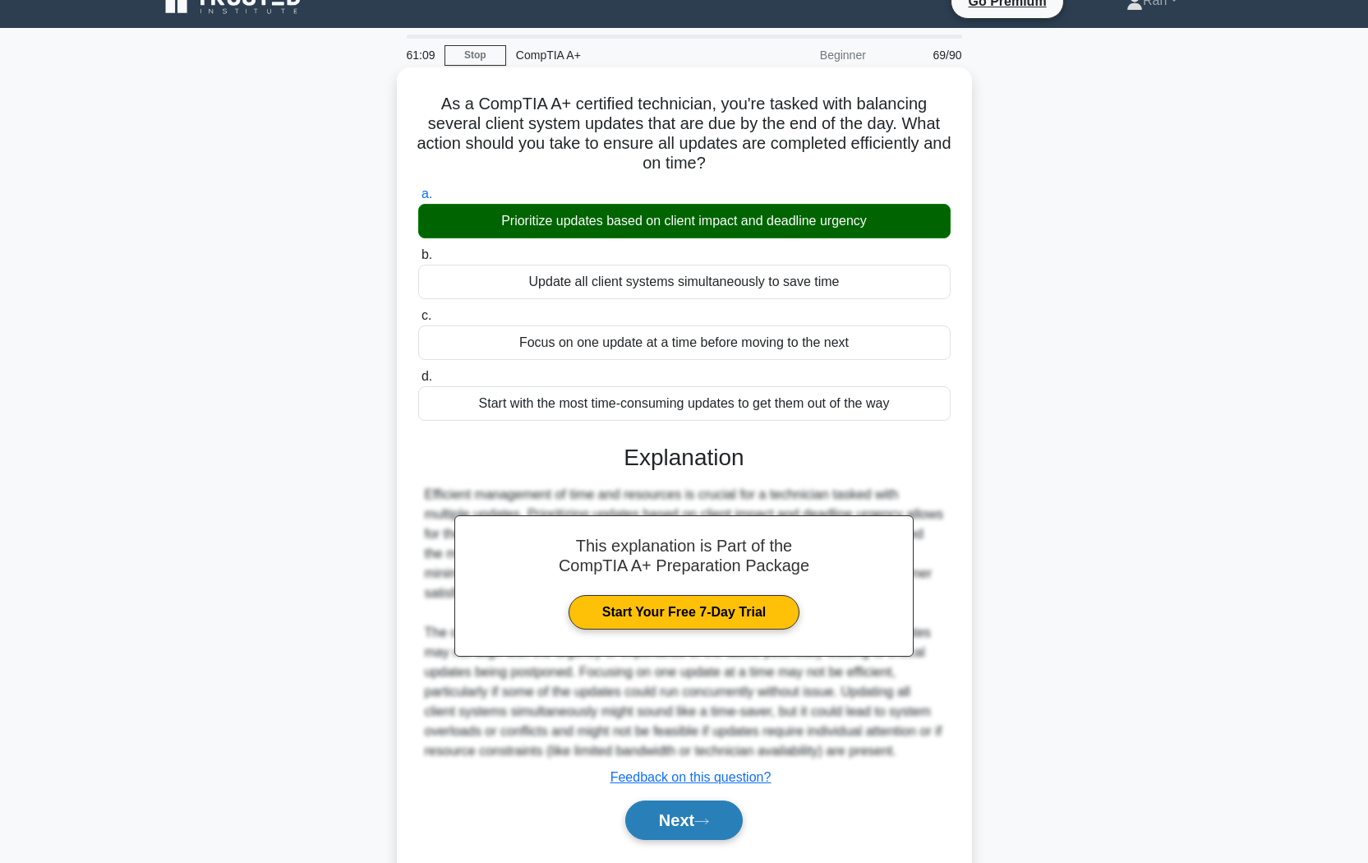
click at [709, 724] on icon at bounding box center [701, 821] width 15 height 9
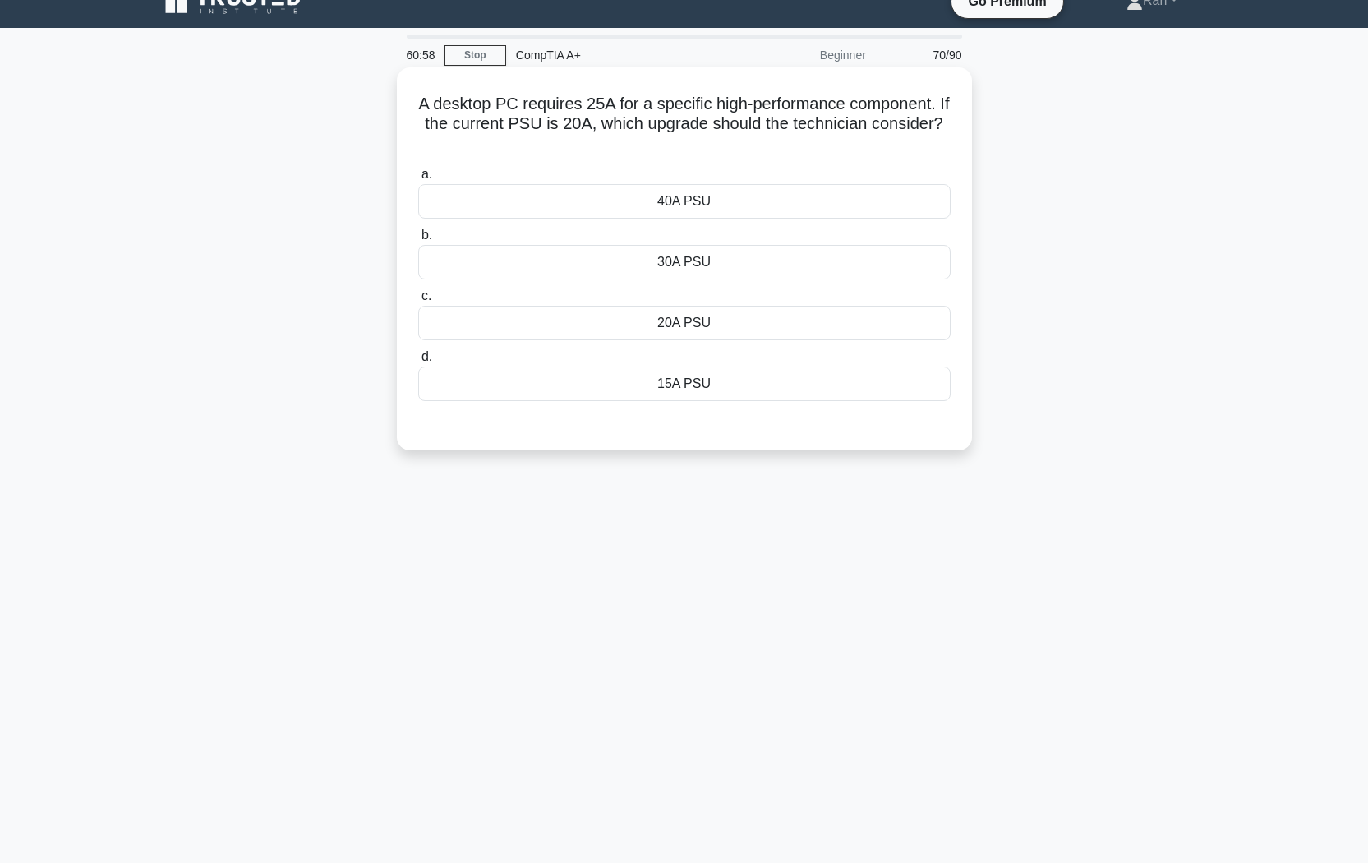
click at [701, 265] on div "30A PSU" at bounding box center [684, 262] width 532 height 35
click at [418, 241] on input "b. 30A PSU" at bounding box center [418, 235] width 0 height 11
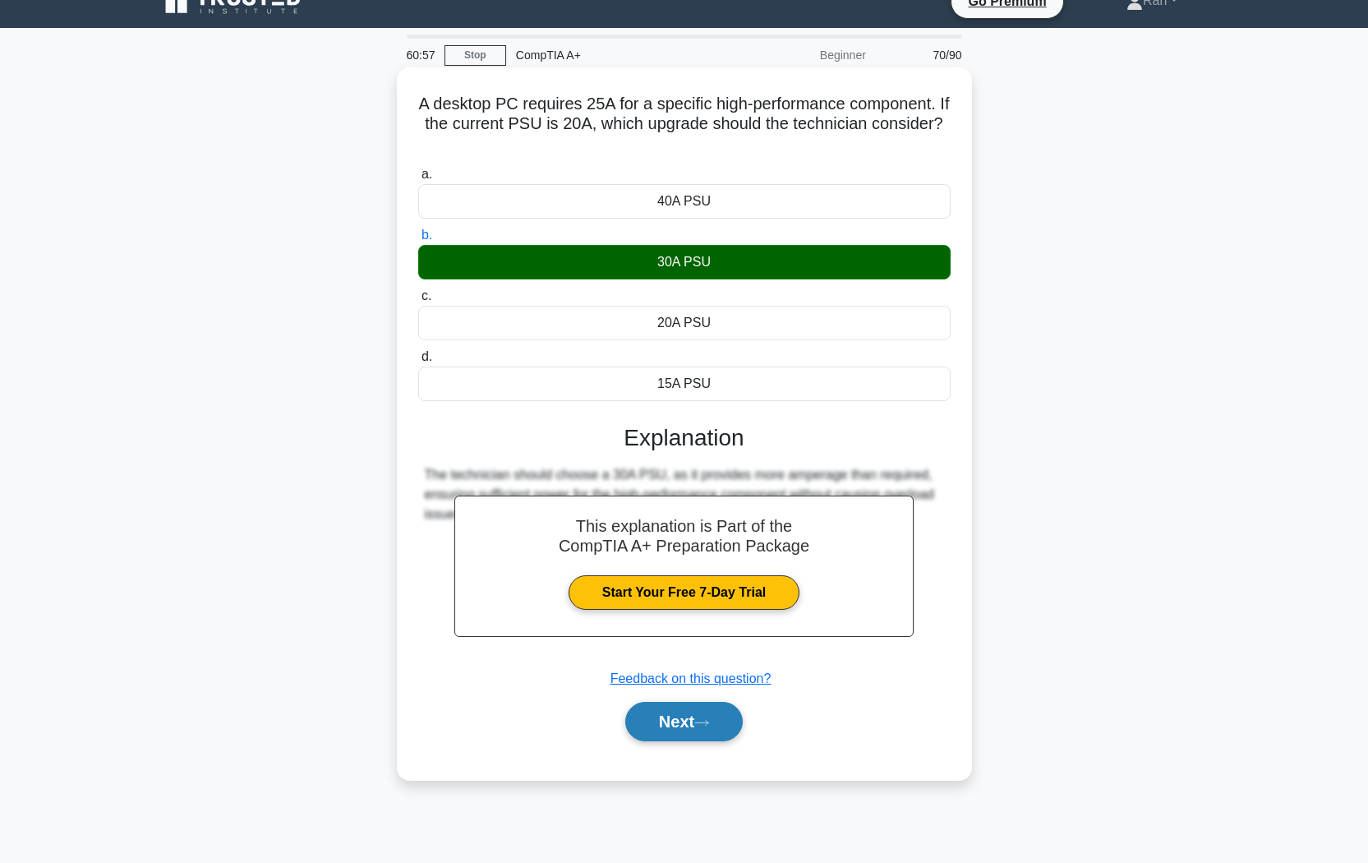
click at [707, 717] on button "Next" at bounding box center [683, 721] width 117 height 39
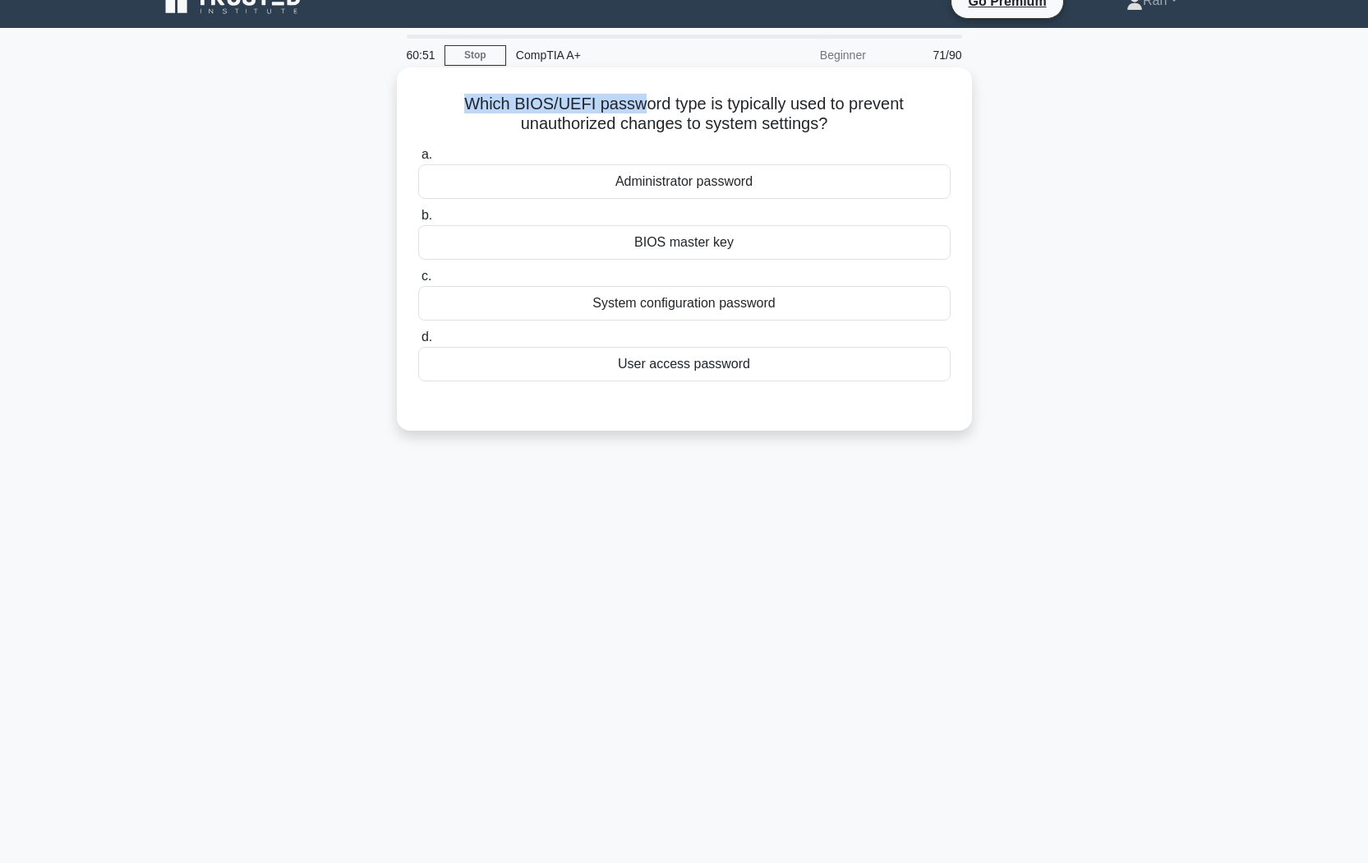
drag, startPoint x: 462, startPoint y: 104, endPoint x: 633, endPoint y: 103, distance: 170.0
click at [633, 103] on h5 "Which BIOS/UEFI password type is typically used to prevent unauthorized changes…" at bounding box center [684, 114] width 536 height 41
click at [665, 126] on h5 "Which BIOS/UEFI password type is typically used to prevent unauthorized changes…" at bounding box center [684, 114] width 536 height 41
click at [612, 315] on div "System configuration password" at bounding box center [684, 303] width 532 height 35
click at [418, 282] on input "c. System configuration password" at bounding box center [418, 276] width 0 height 11
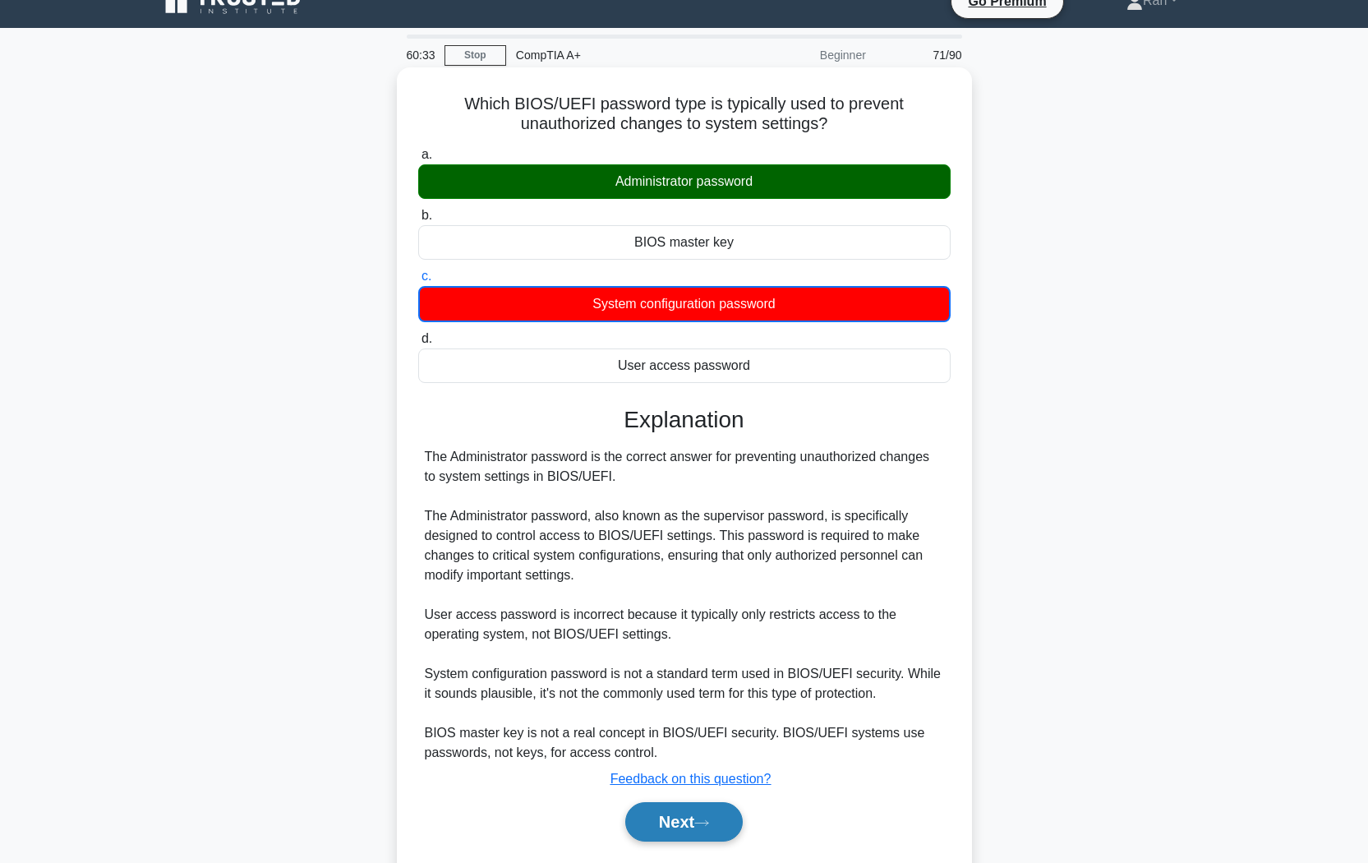
click at [687, 724] on button "Next" at bounding box center [683, 821] width 117 height 39
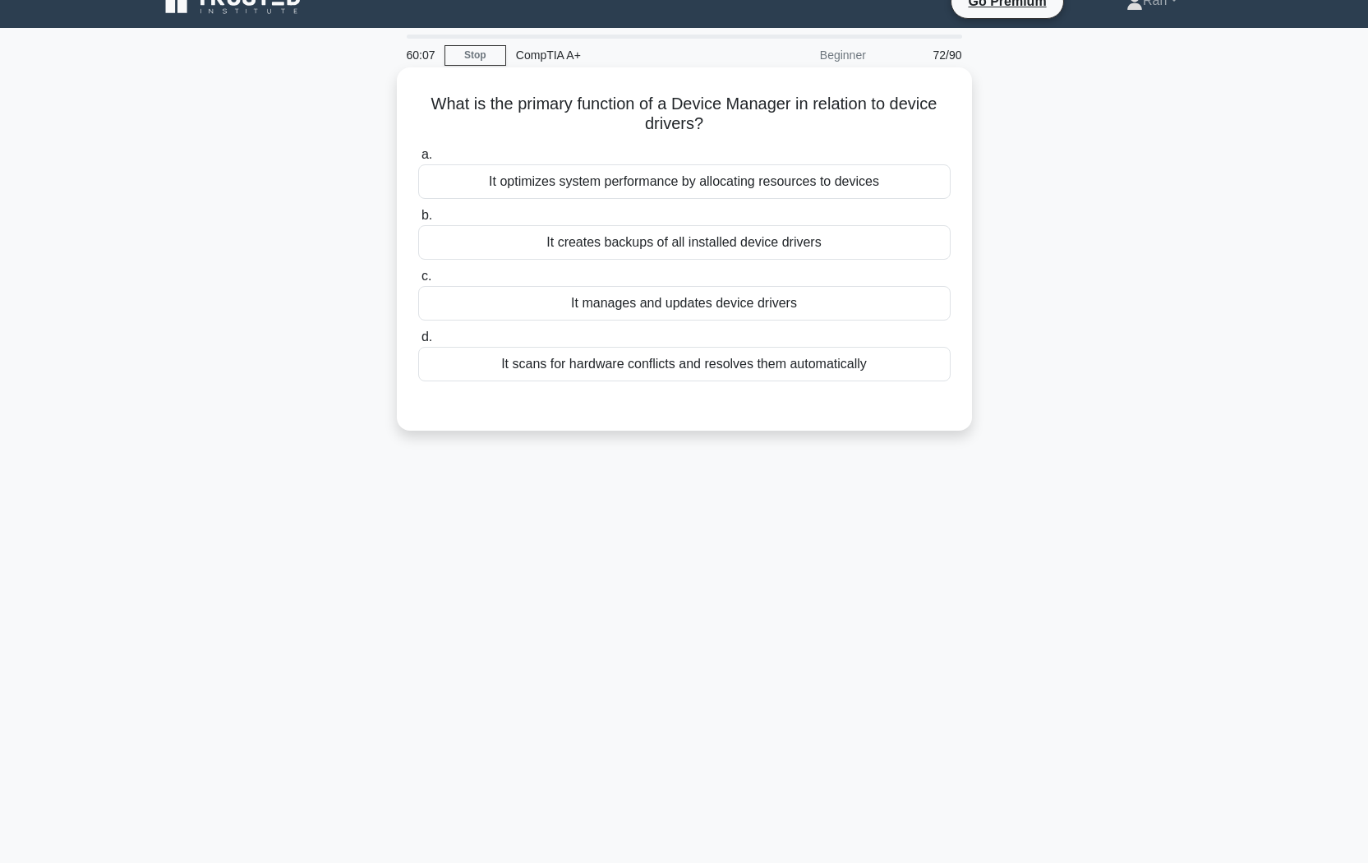
click at [629, 189] on div "It optimizes system performance by allocating resources to devices" at bounding box center [684, 181] width 532 height 35
click at [418, 160] on input "a. It optimizes system performance by allocating resources to devices" at bounding box center [418, 155] width 0 height 11
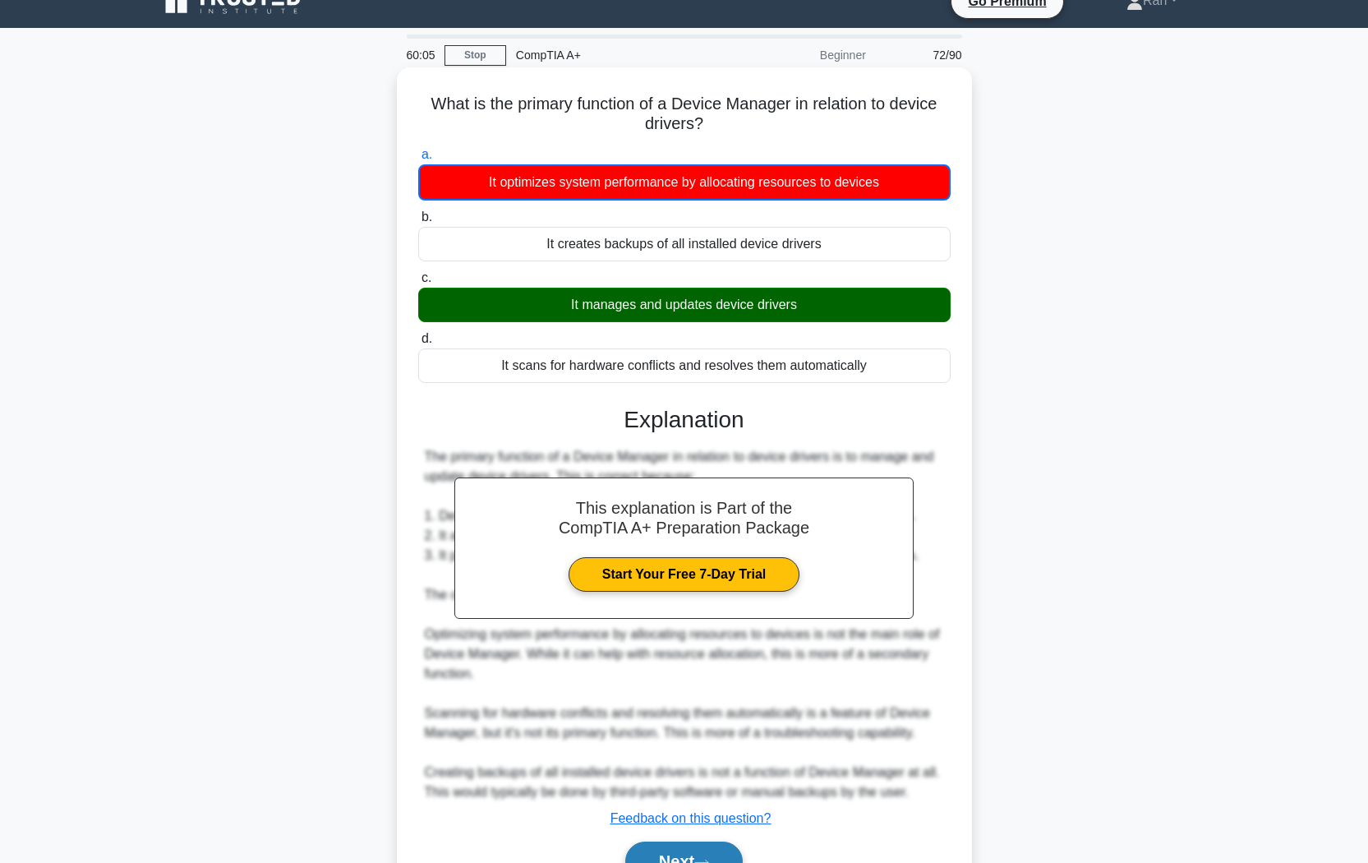
click at [682, 724] on button "Next" at bounding box center [683, 860] width 117 height 39
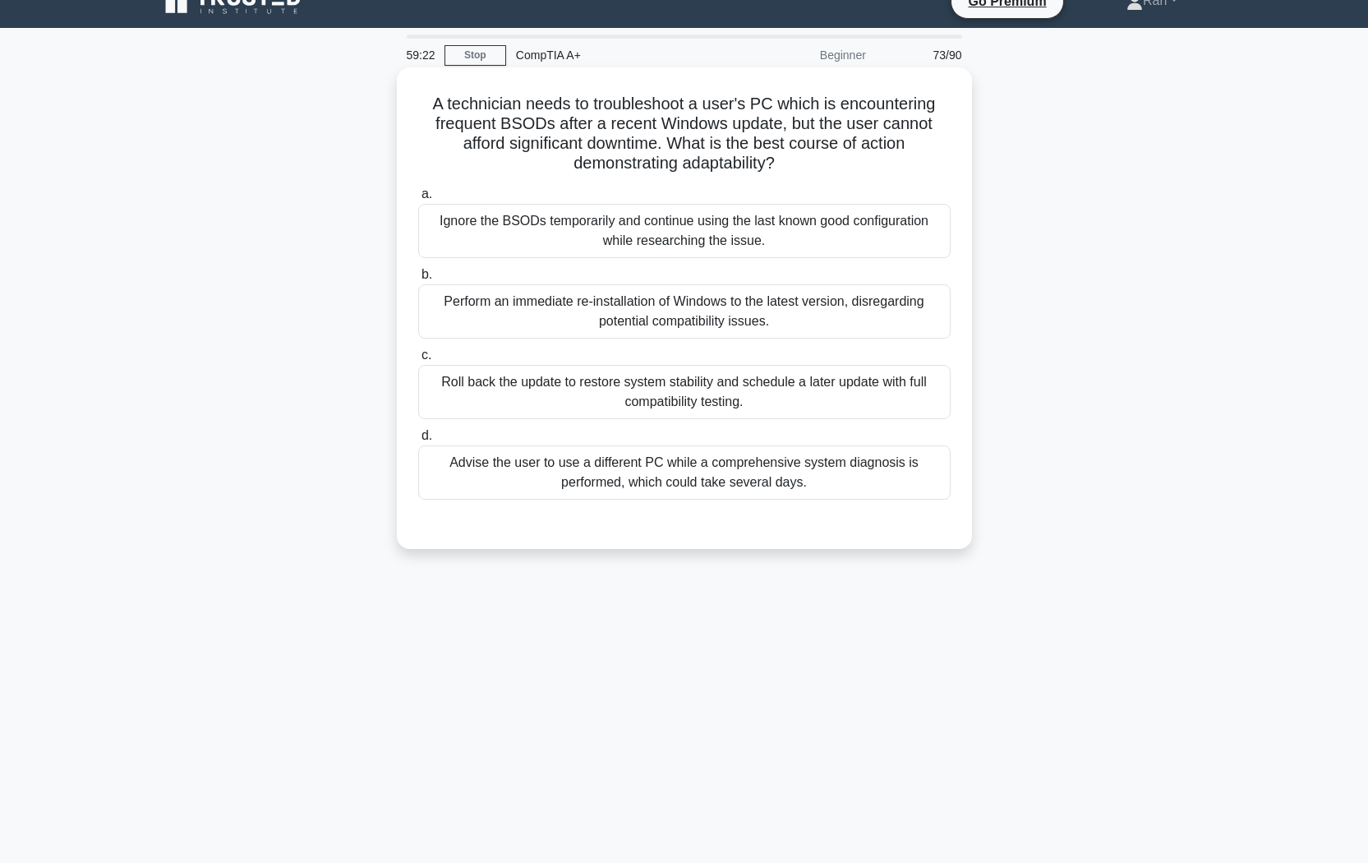
click at [573, 404] on div "Roll back the update to restore system stability and schedule a later update wi…" at bounding box center [684, 392] width 532 height 54
click at [418, 361] on input "c. Roll back the update to restore system stability and schedule a later update…" at bounding box center [418, 355] width 0 height 11
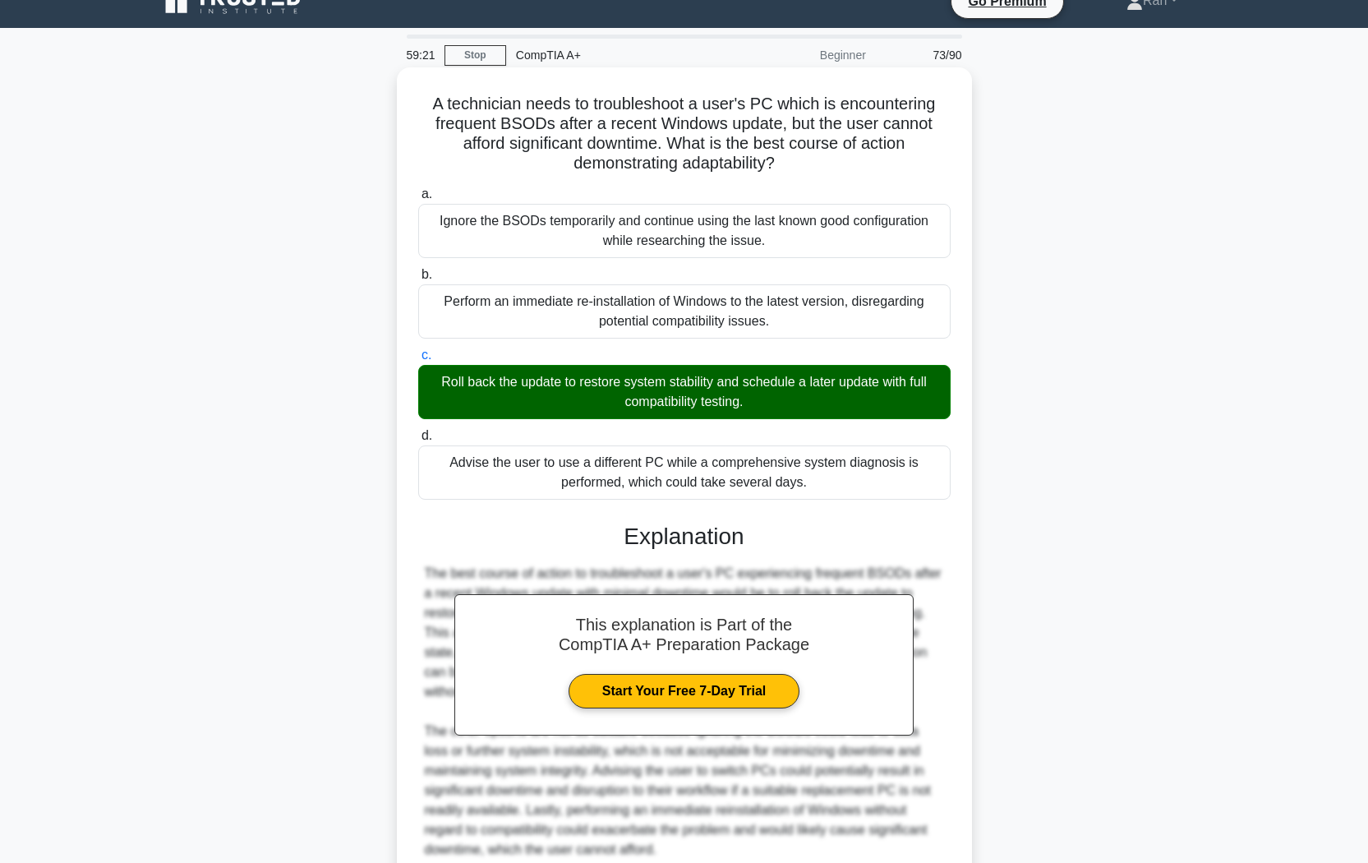
scroll to position [172, 0]
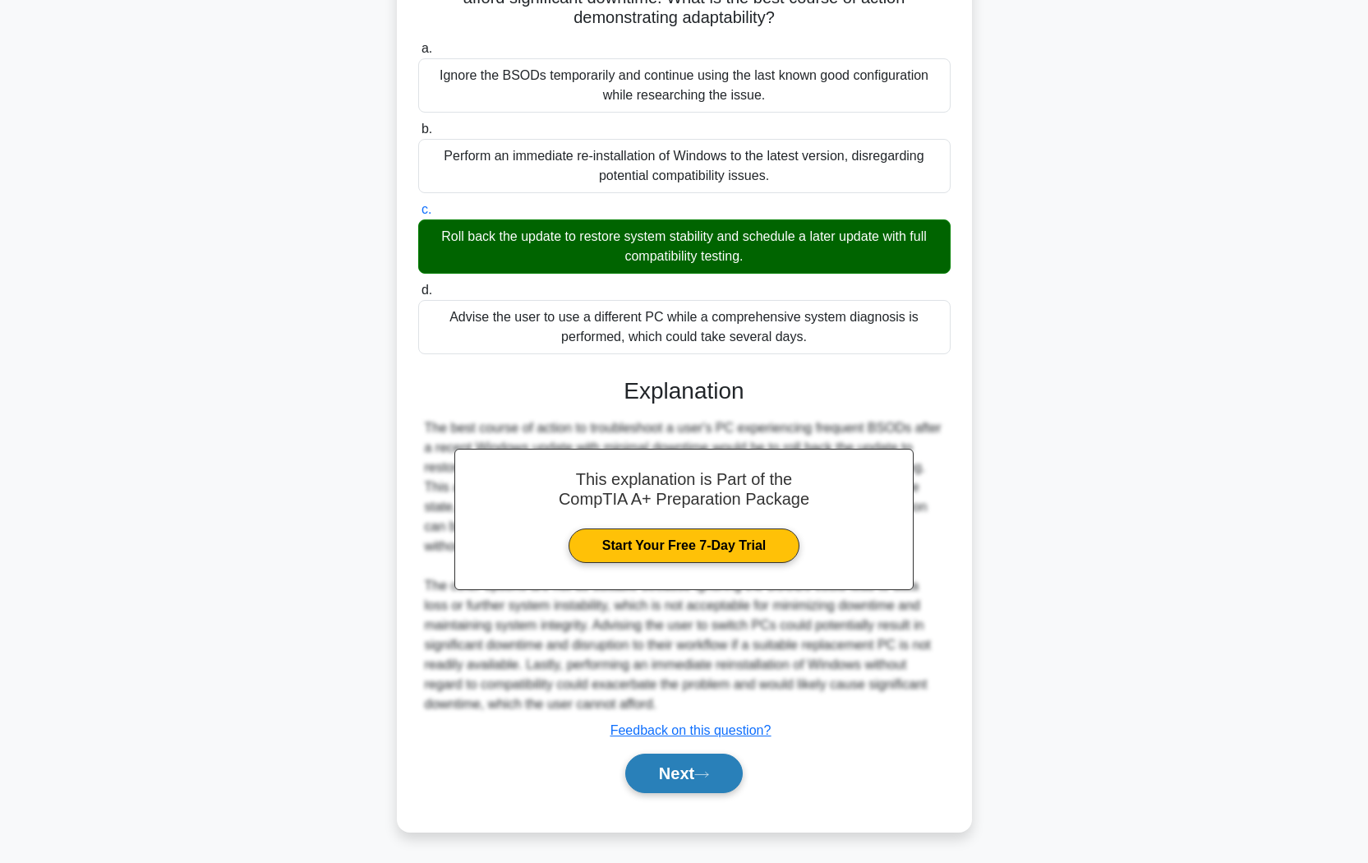
click at [670, 724] on button "Next" at bounding box center [683, 772] width 117 height 39
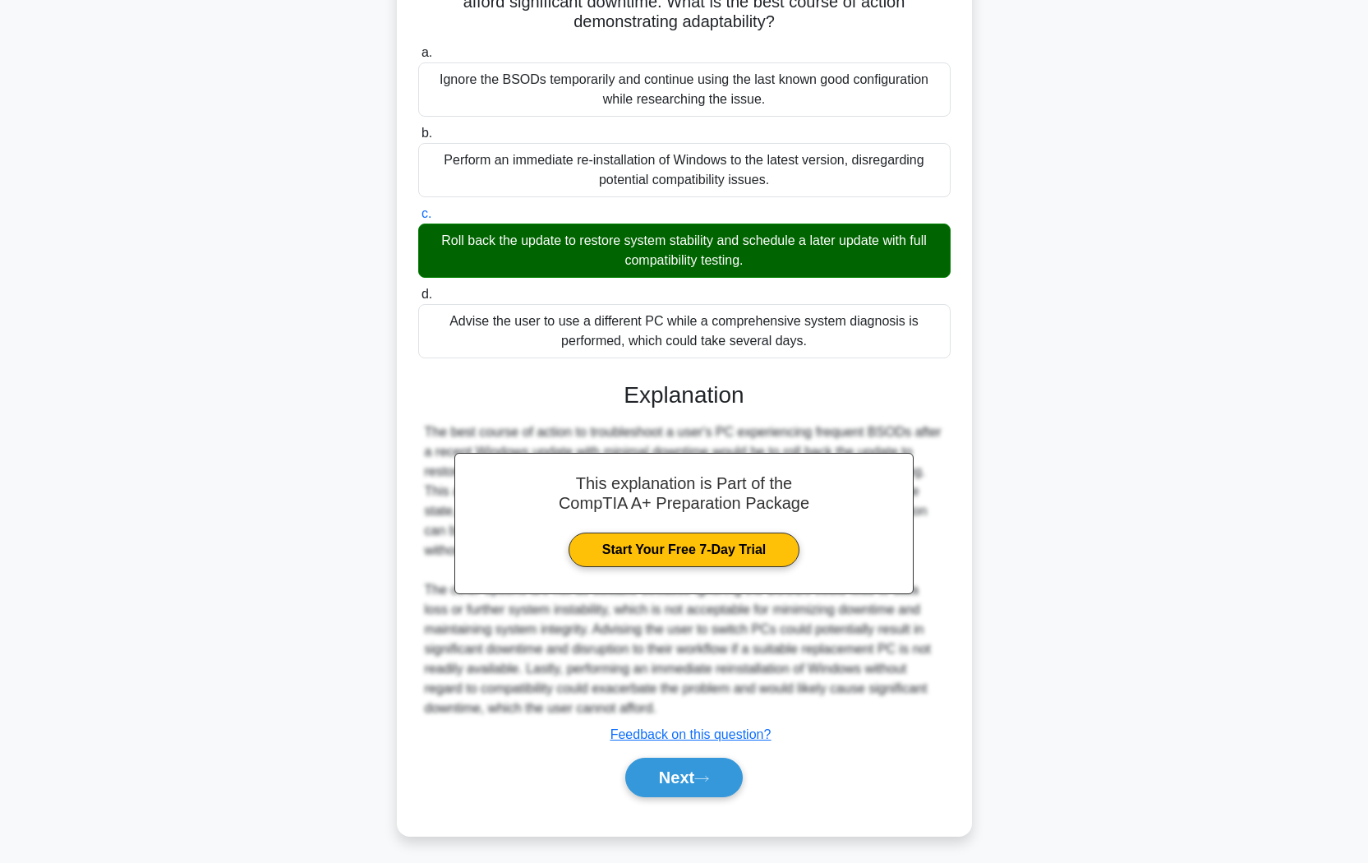
scroll to position [0, 0]
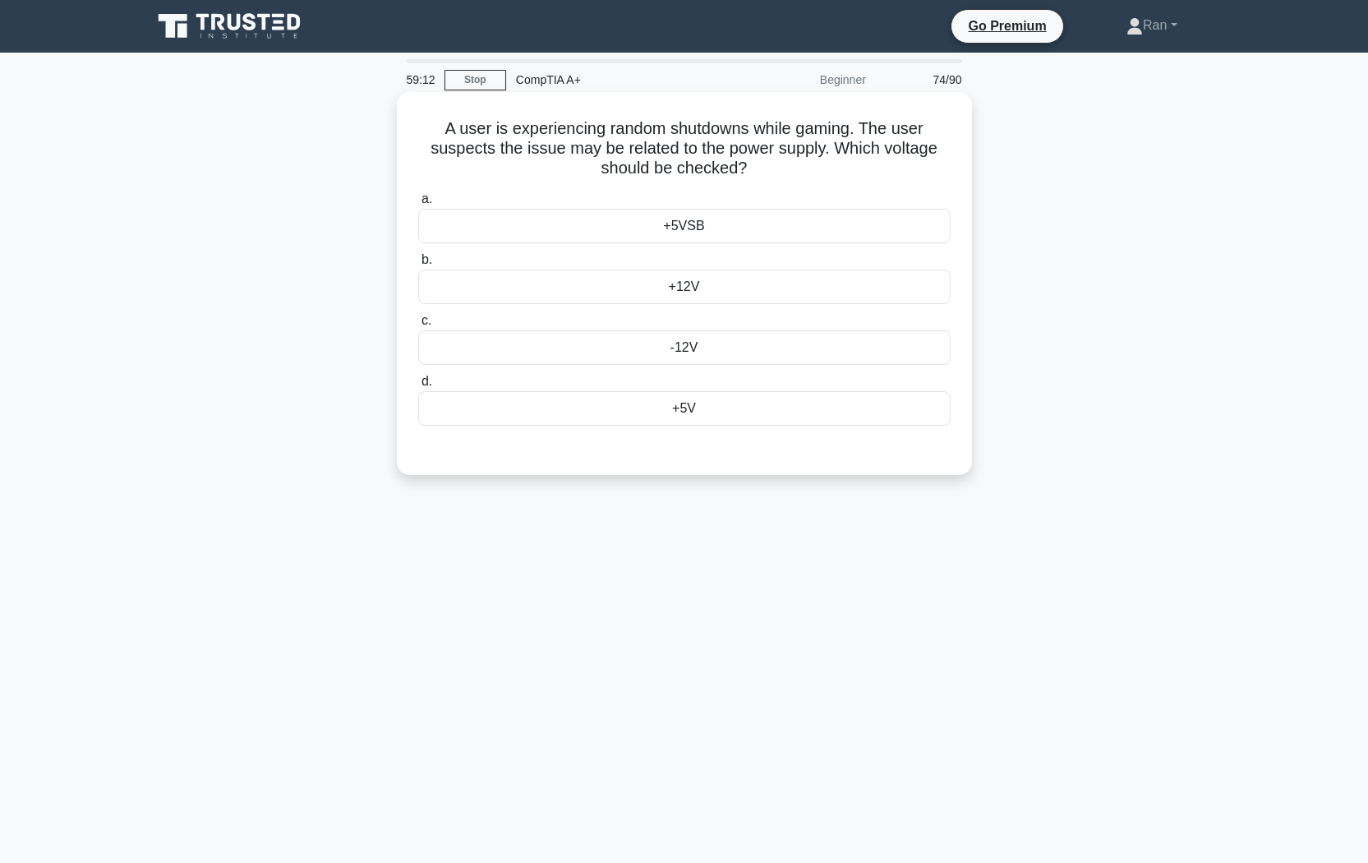
click at [687, 292] on div "+12V" at bounding box center [684, 286] width 532 height 35
click at [418, 265] on input "b. +12V" at bounding box center [418, 260] width 0 height 11
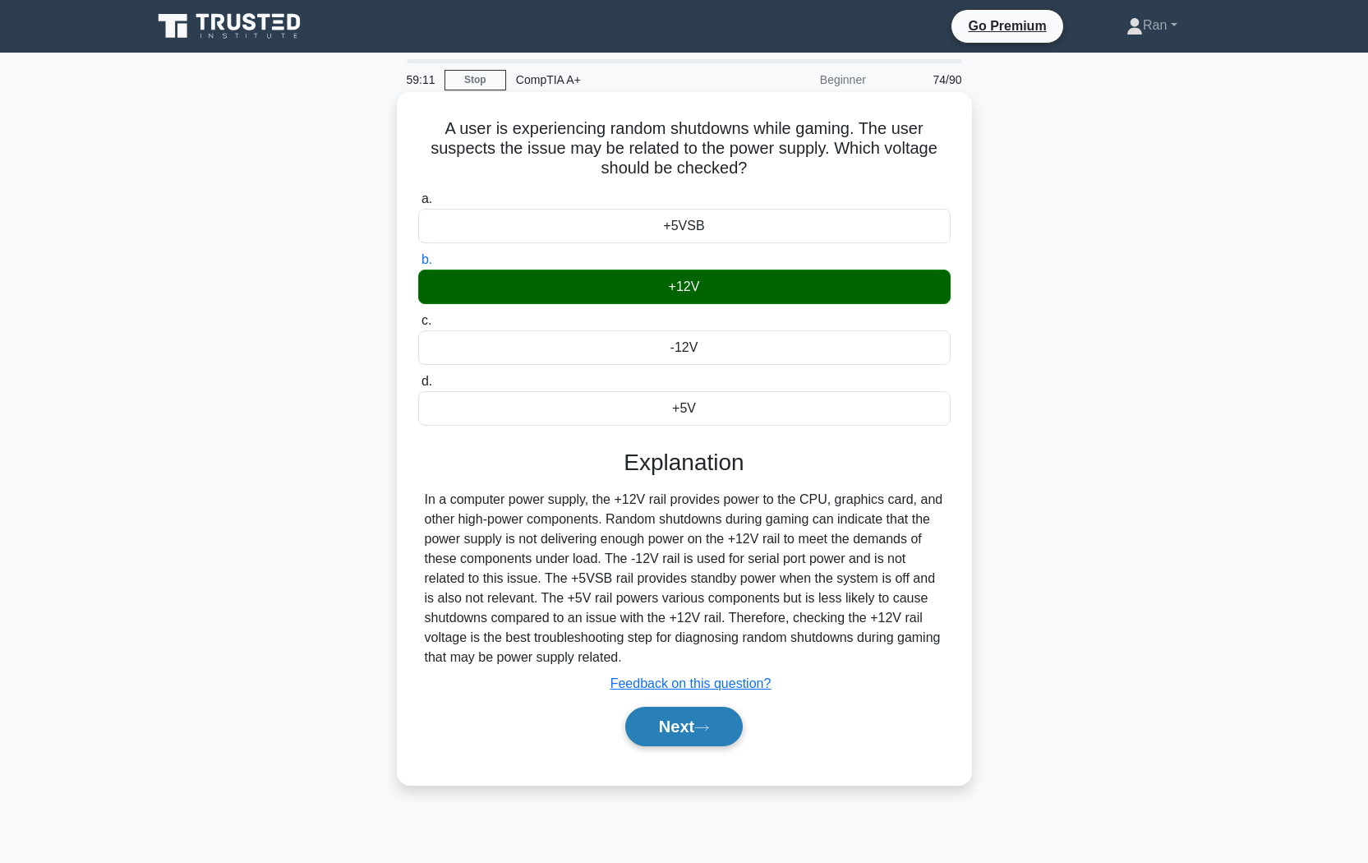
click at [680, 723] on button "Next" at bounding box center [683, 725] width 117 height 39
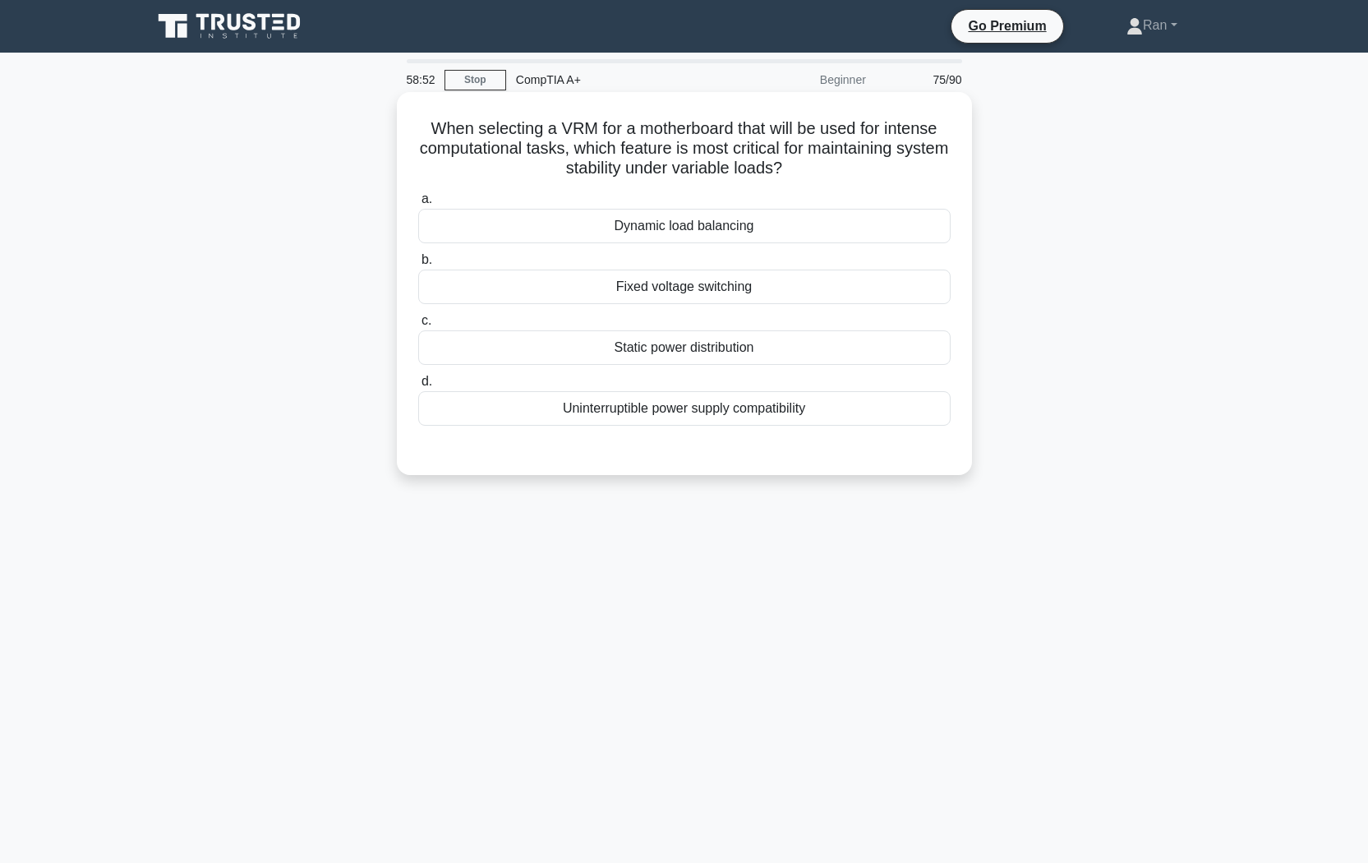
click at [792, 224] on div "Dynamic load balancing" at bounding box center [684, 226] width 532 height 35
click at [418, 205] on input "a. Dynamic load balancing" at bounding box center [418, 199] width 0 height 11
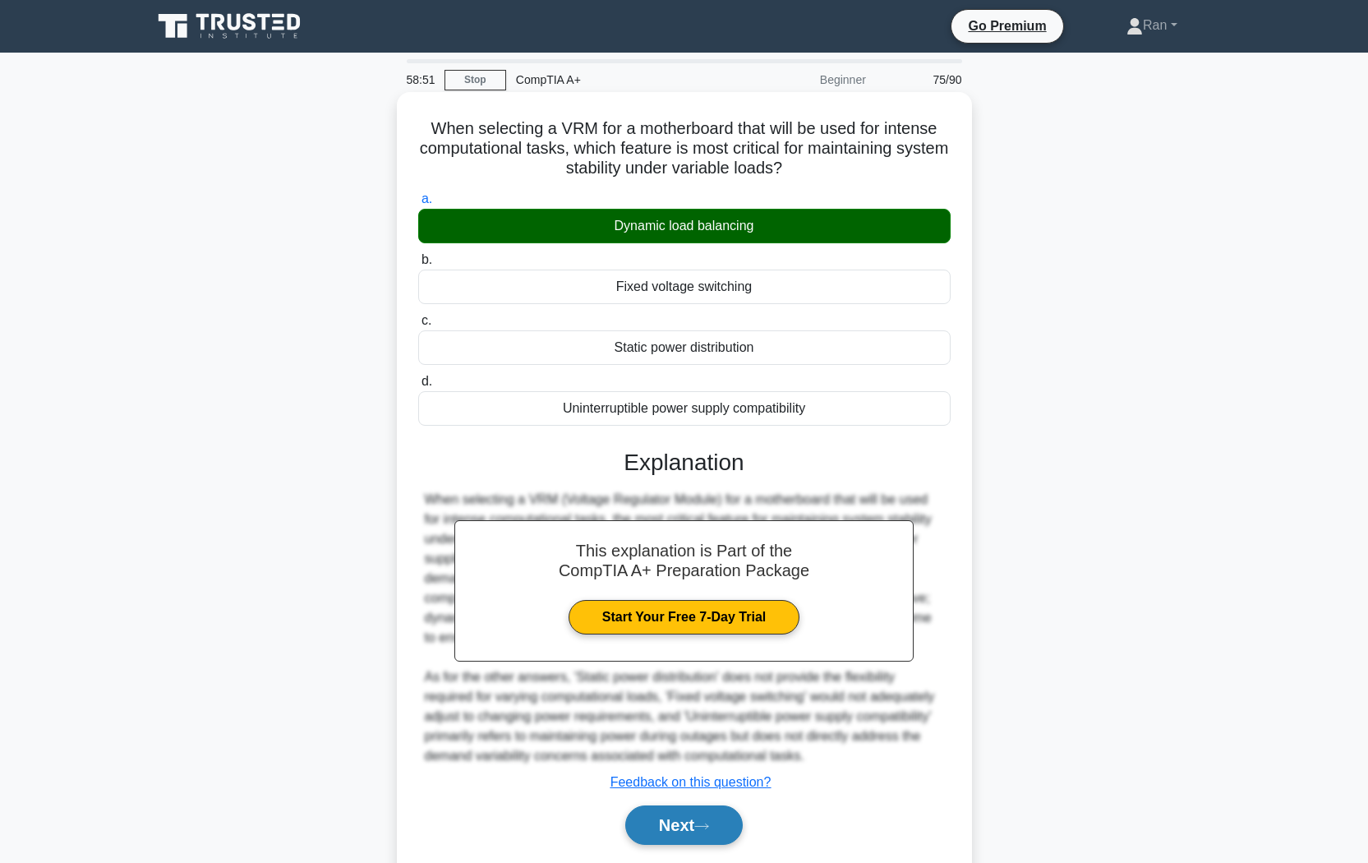
click at [697, 724] on button "Next" at bounding box center [683, 824] width 117 height 39
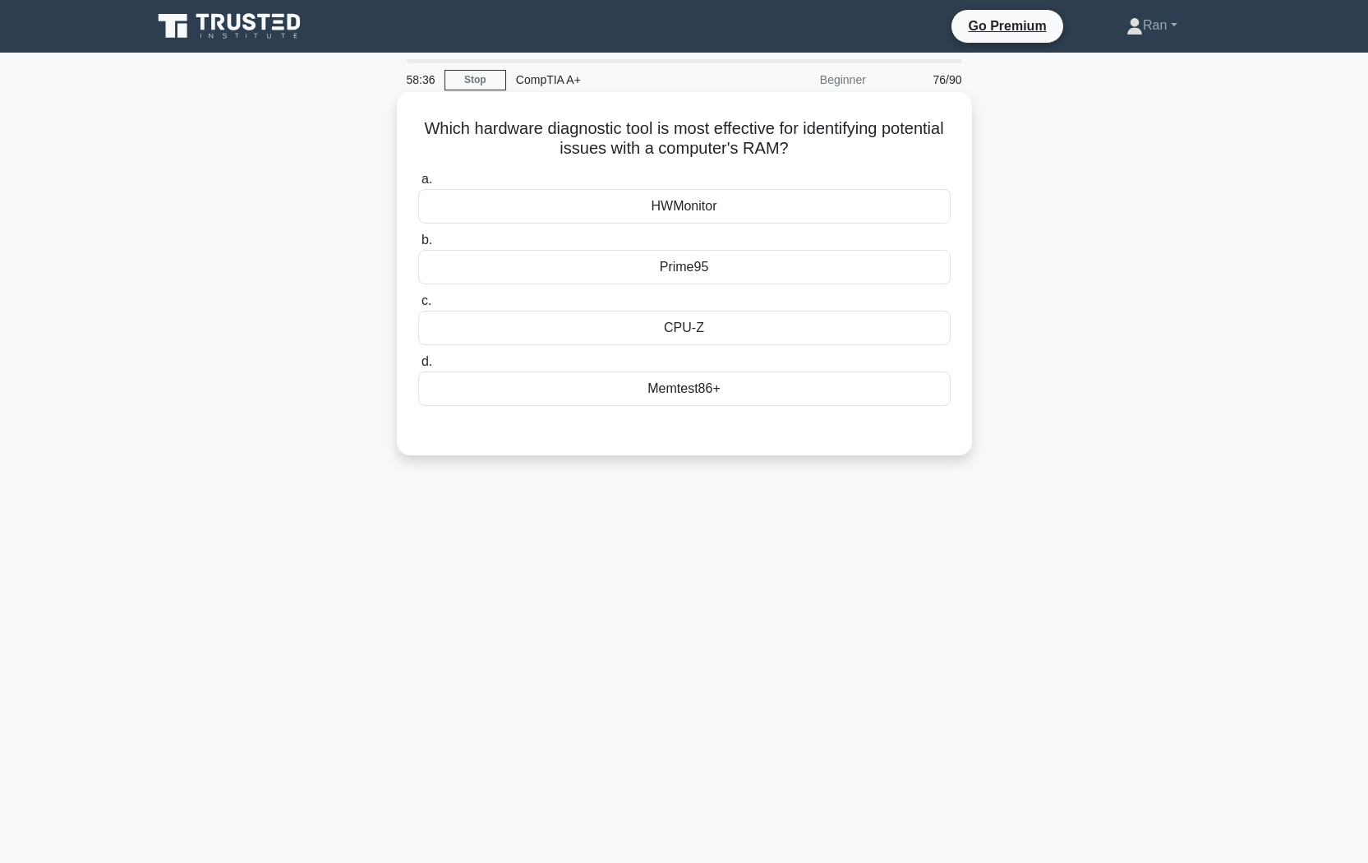
click at [607, 205] on div "HWMonitor" at bounding box center [684, 206] width 532 height 35
click at [418, 185] on input "a. HWMonitor" at bounding box center [418, 179] width 0 height 11
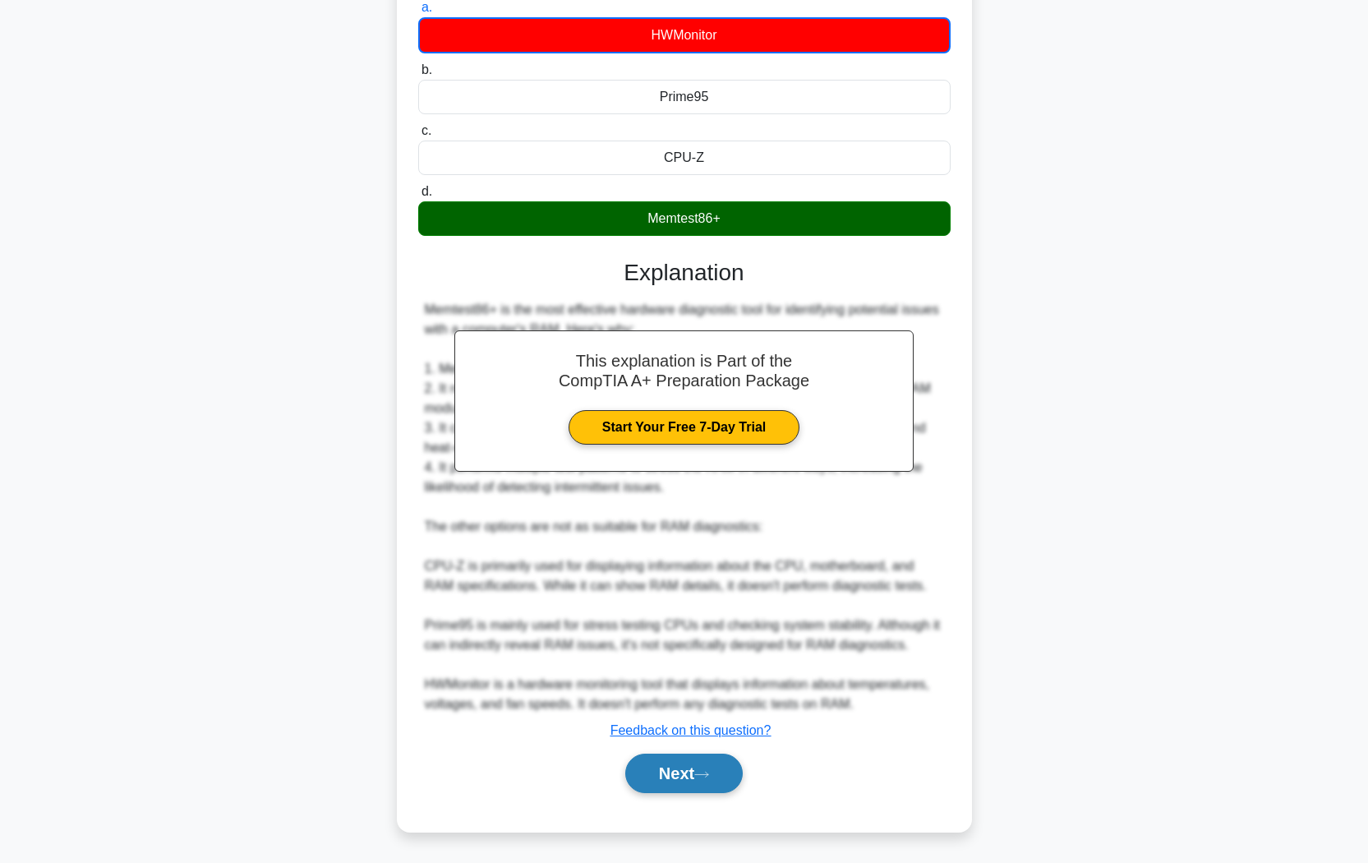
click at [668, 724] on button "Next" at bounding box center [683, 772] width 117 height 39
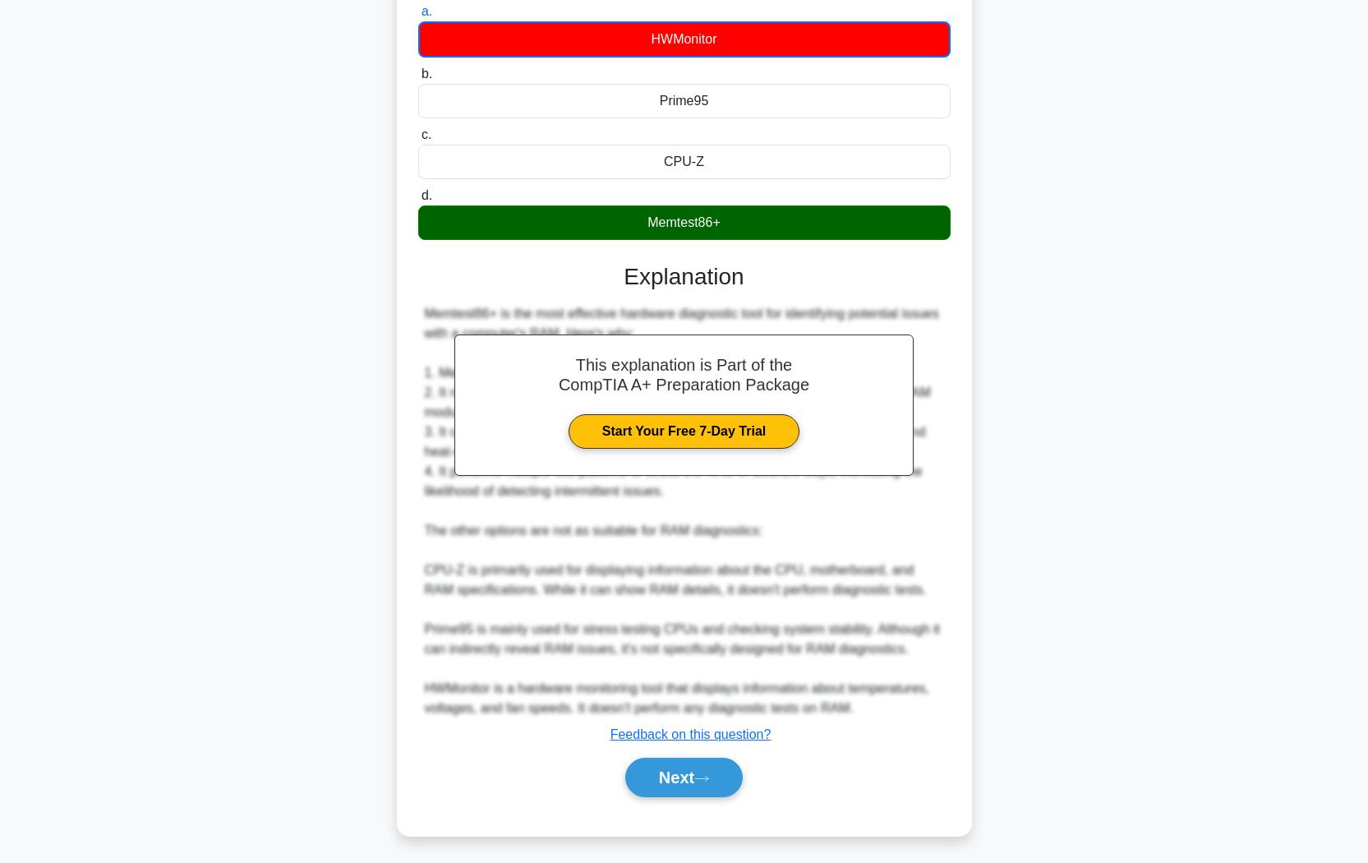
scroll to position [25, 0]
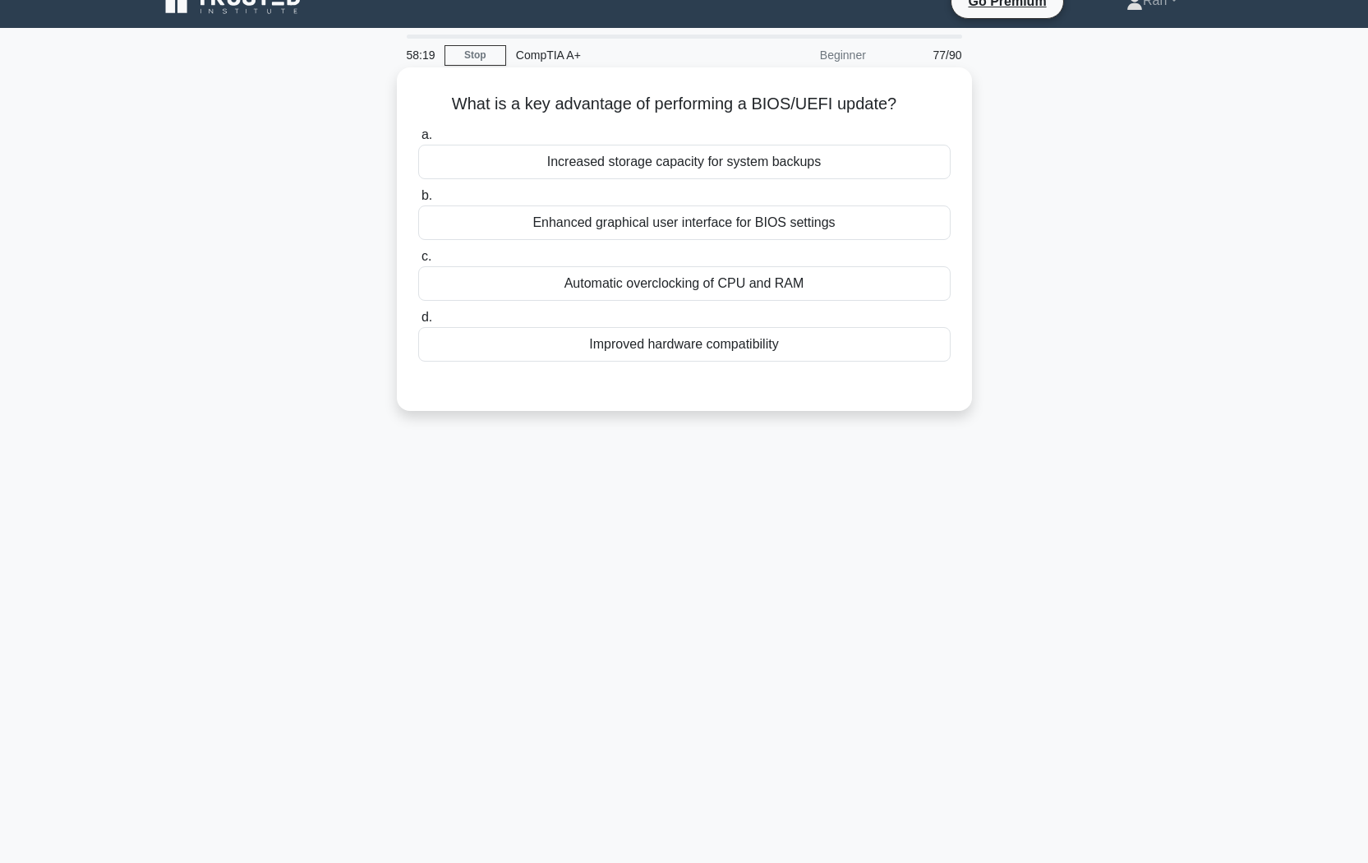
click at [692, 347] on div "Improved hardware compatibility" at bounding box center [684, 344] width 532 height 35
click at [418, 323] on input "d. Improved hardware compatibility" at bounding box center [418, 317] width 0 height 11
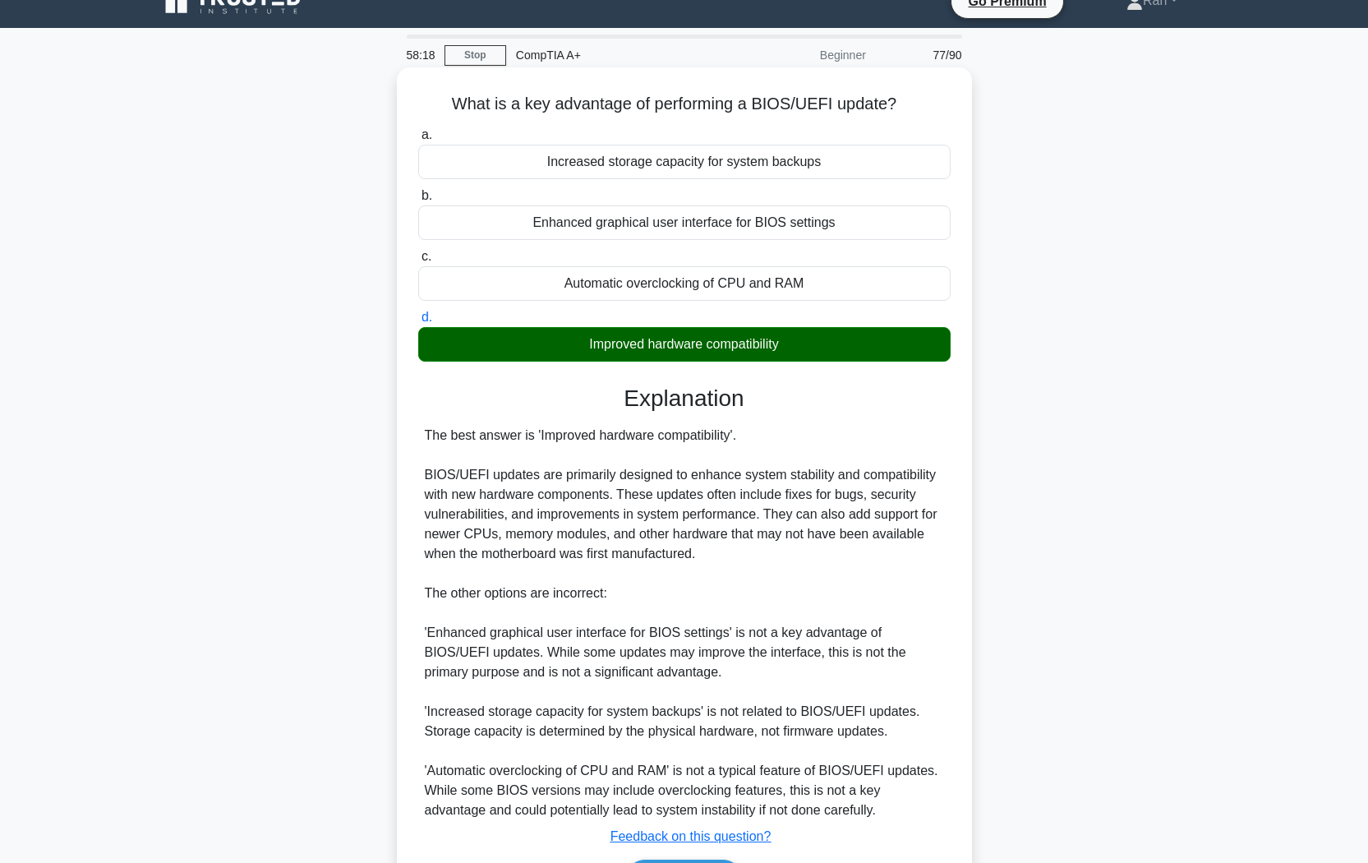
scroll to position [132, 0]
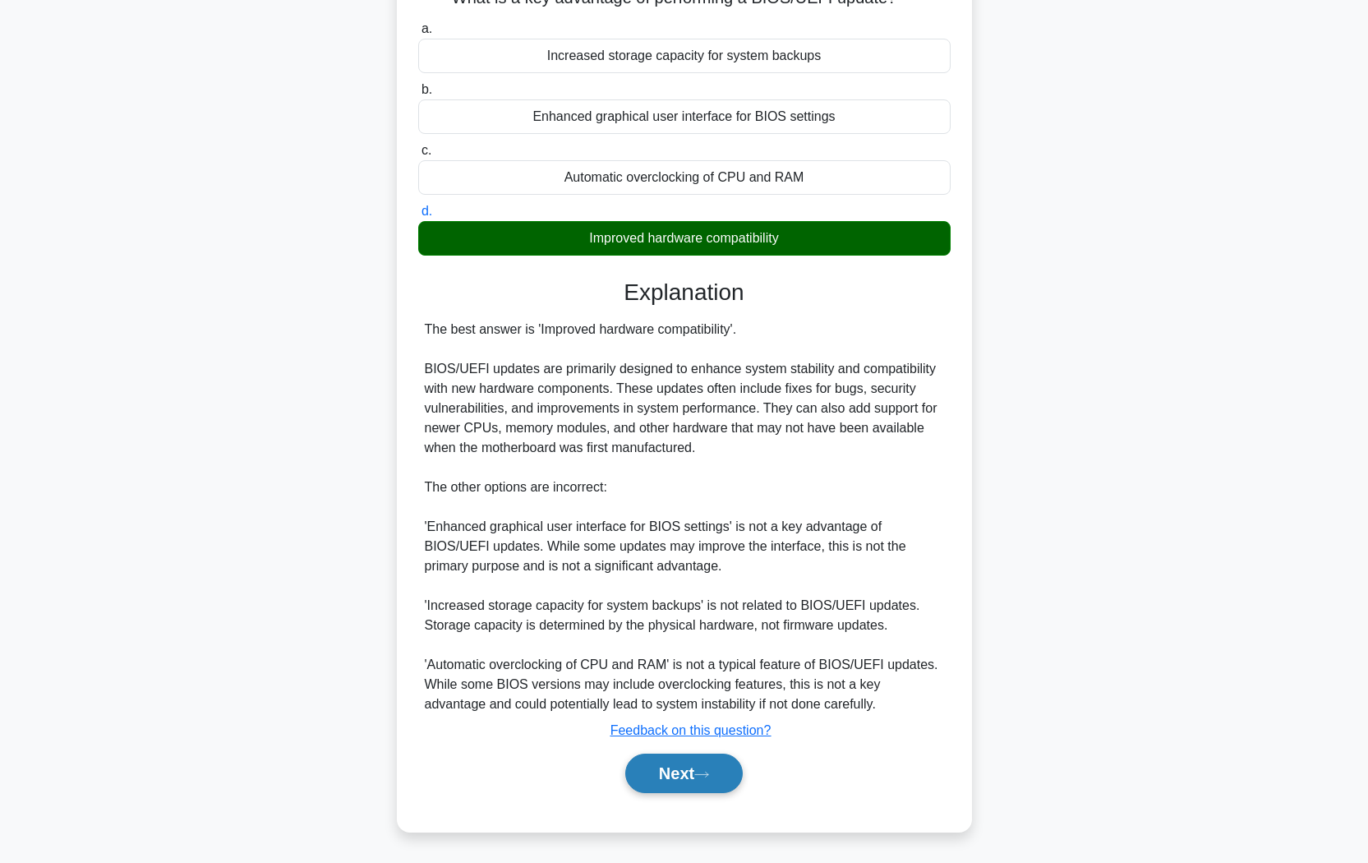
click at [638, 724] on button "Next" at bounding box center [683, 772] width 117 height 39
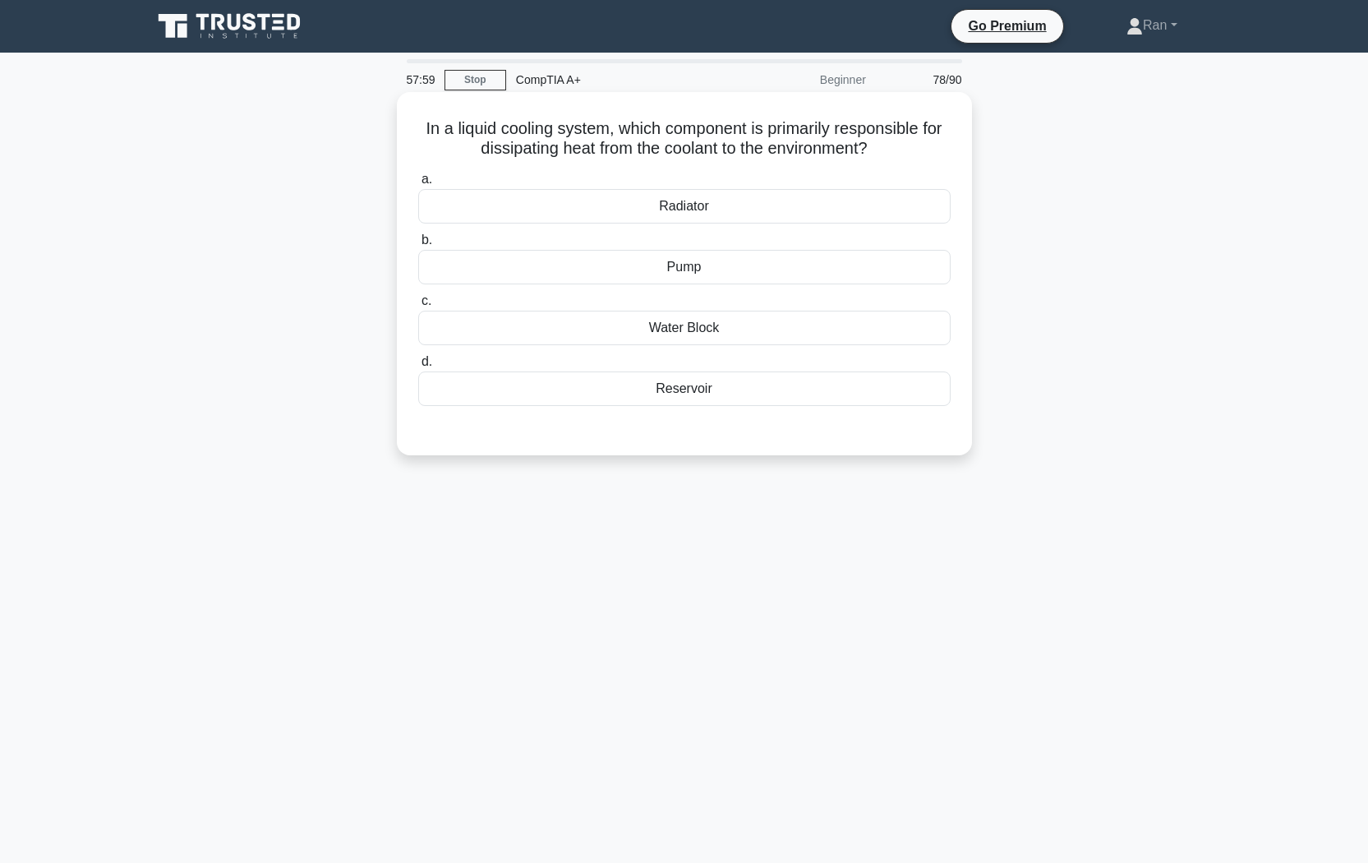
click at [567, 262] on div "Pump" at bounding box center [684, 267] width 532 height 35
click at [418, 246] on input "b. Pump" at bounding box center [418, 240] width 0 height 11
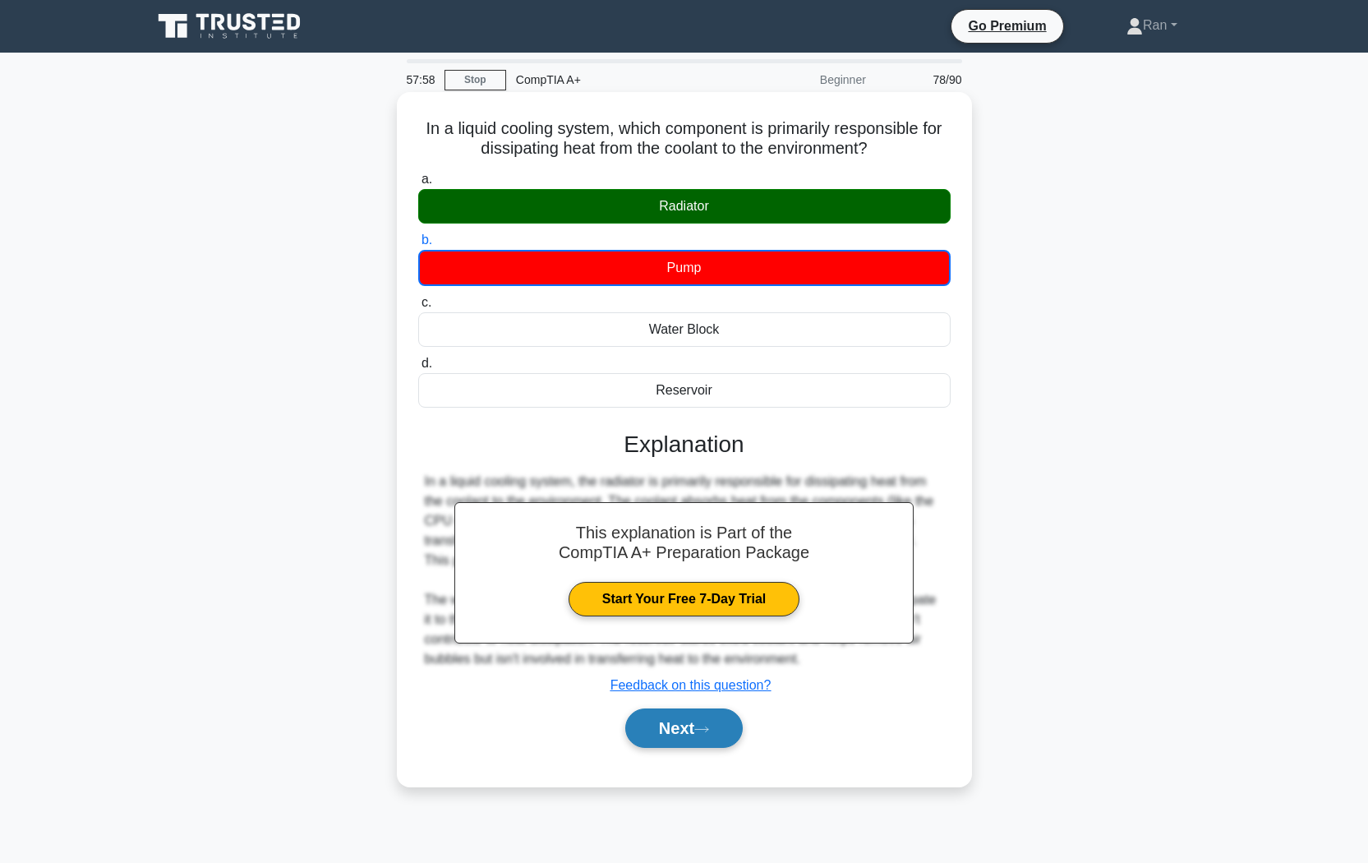
click at [697, 724] on button "Next" at bounding box center [683, 727] width 117 height 39
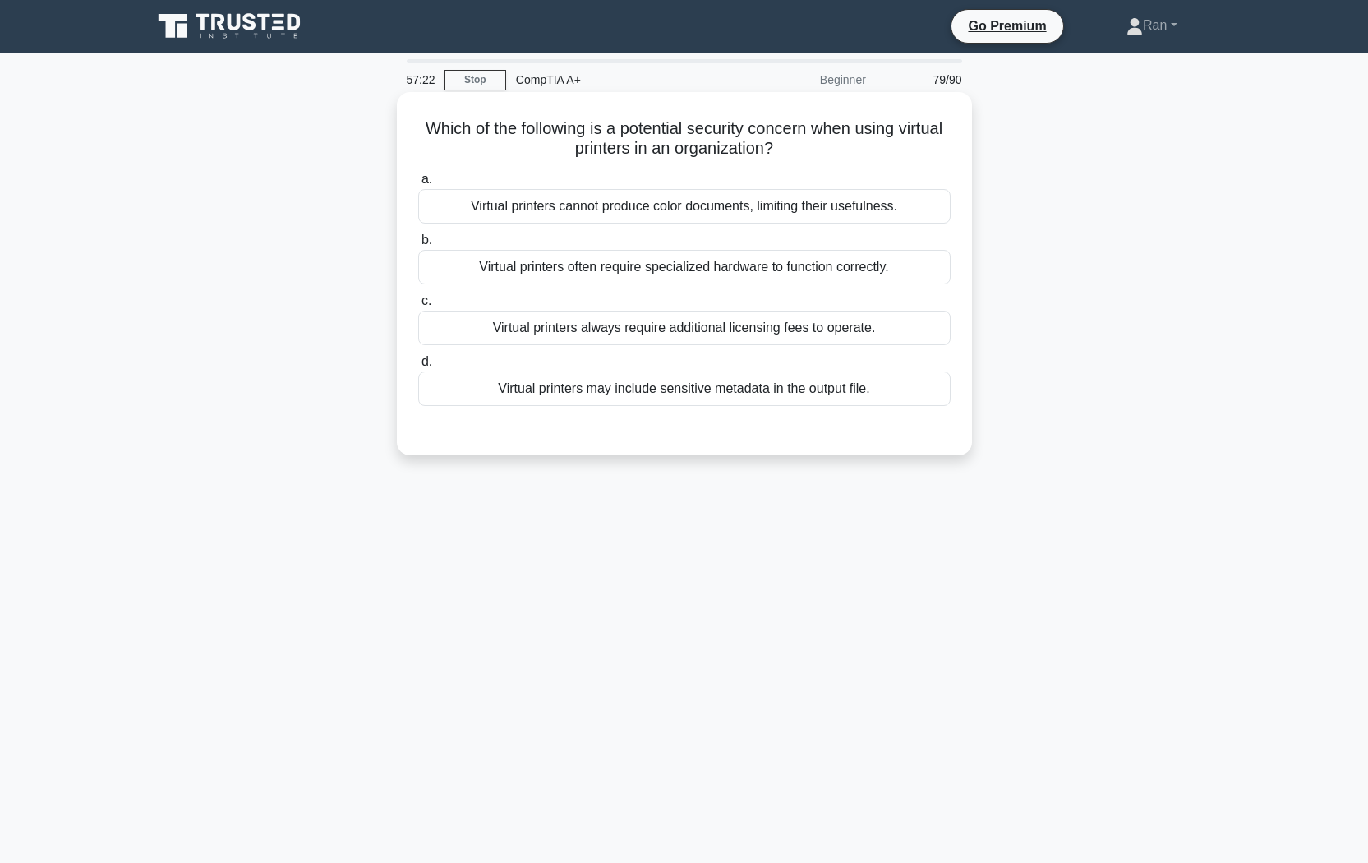
click at [620, 388] on div "Virtual printers may include sensitive metadata in the output file." at bounding box center [684, 388] width 532 height 35
click at [418, 367] on input "d. Virtual printers may include sensitive metadata in the output file." at bounding box center [418, 362] width 0 height 11
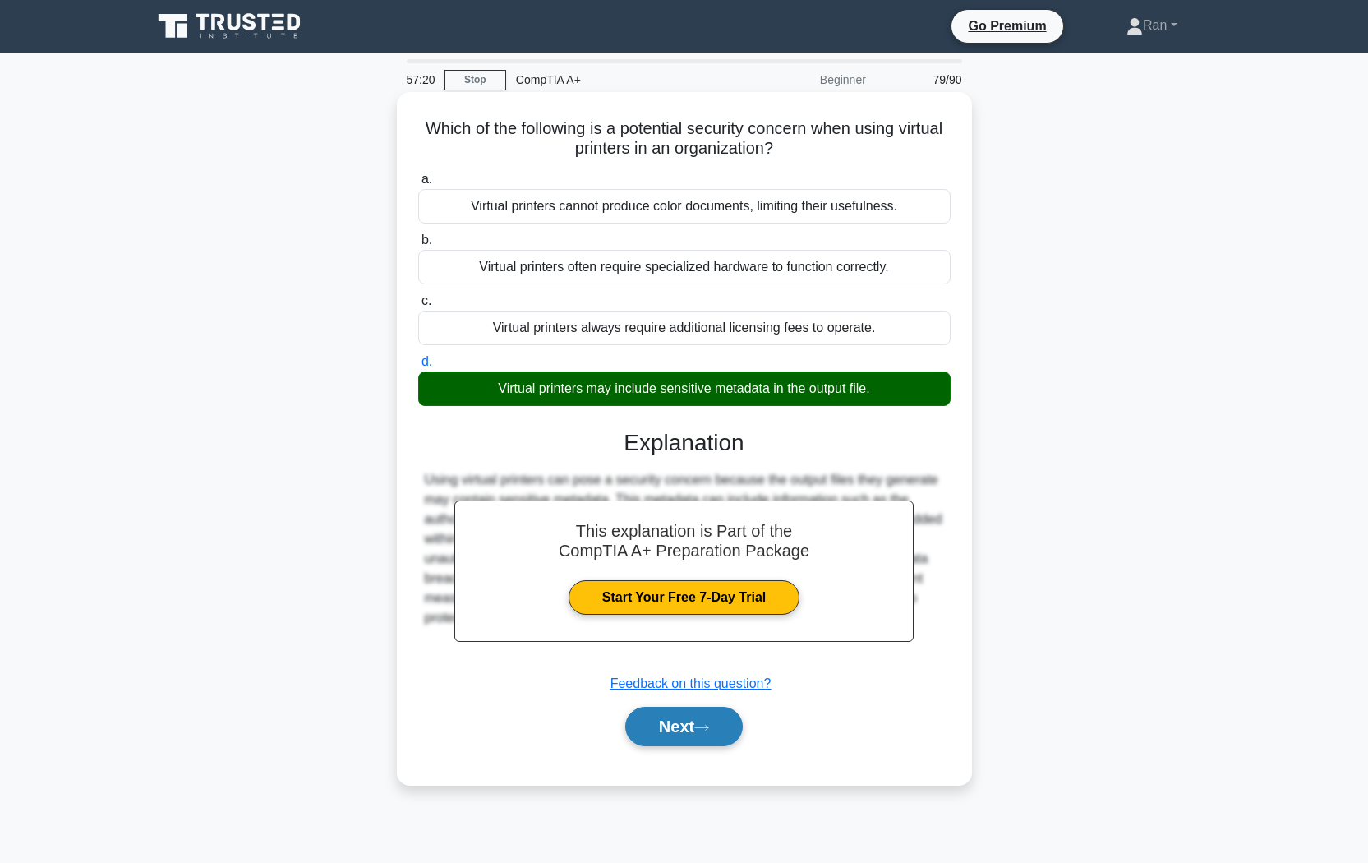
click at [706, 711] on button "Next" at bounding box center [683, 725] width 117 height 39
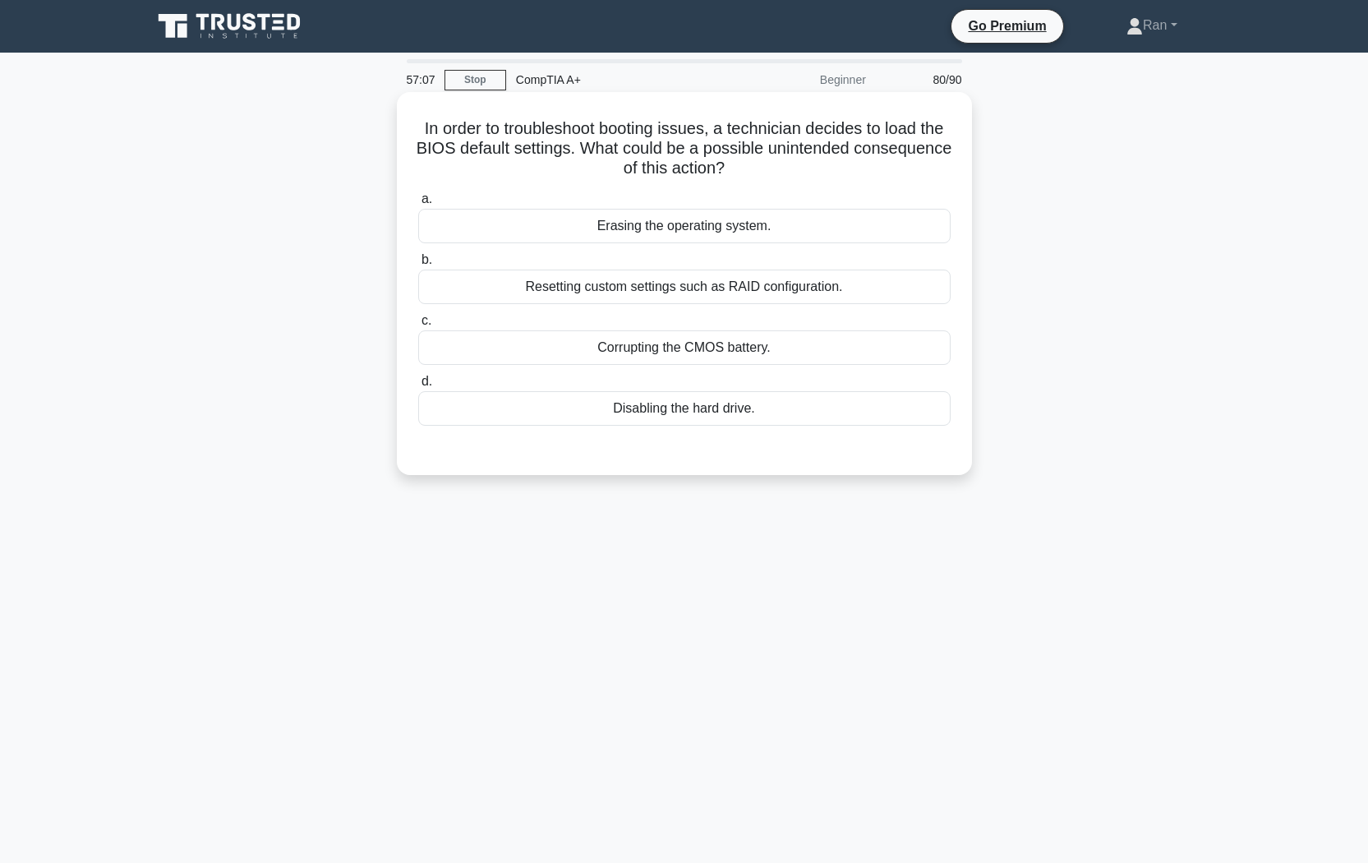
click at [641, 292] on div "Resetting custom settings such as RAID configuration." at bounding box center [684, 286] width 532 height 35
click at [418, 265] on input "b. Resetting custom settings such as RAID configuration." at bounding box center [418, 260] width 0 height 11
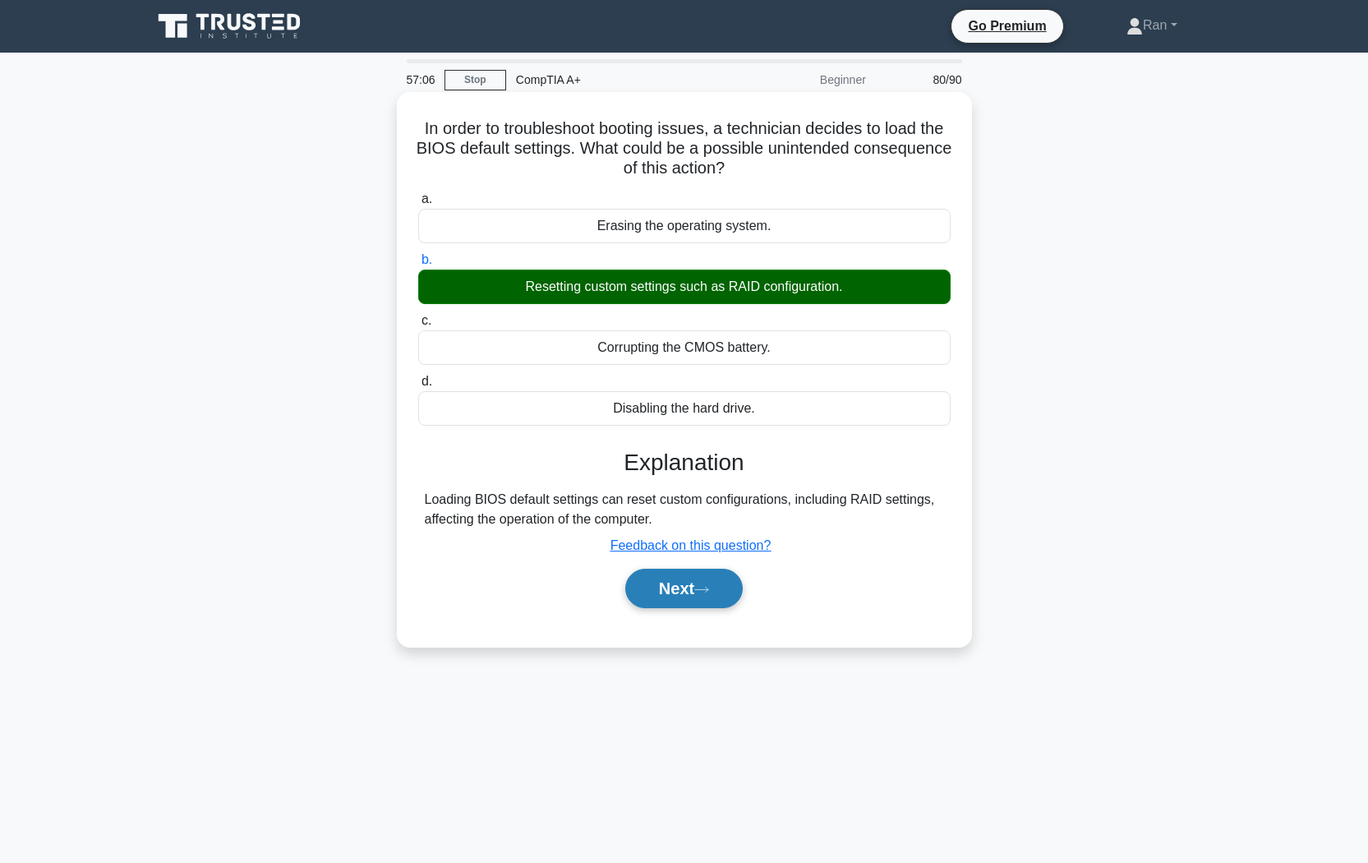
click at [684, 590] on button "Next" at bounding box center [683, 587] width 117 height 39
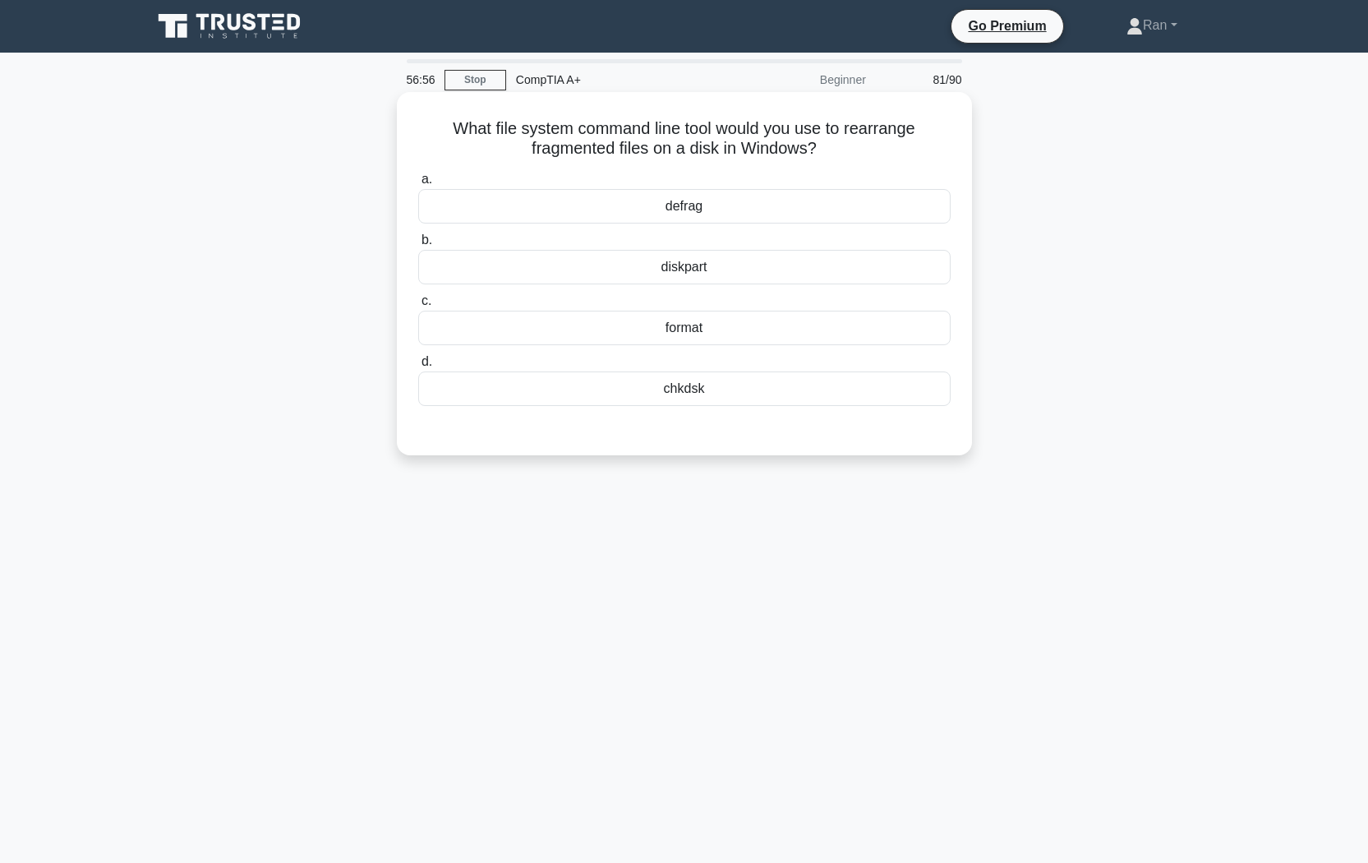
click at [676, 210] on div "defrag" at bounding box center [684, 206] width 532 height 35
click at [418, 185] on input "a. defrag" at bounding box center [418, 179] width 0 height 11
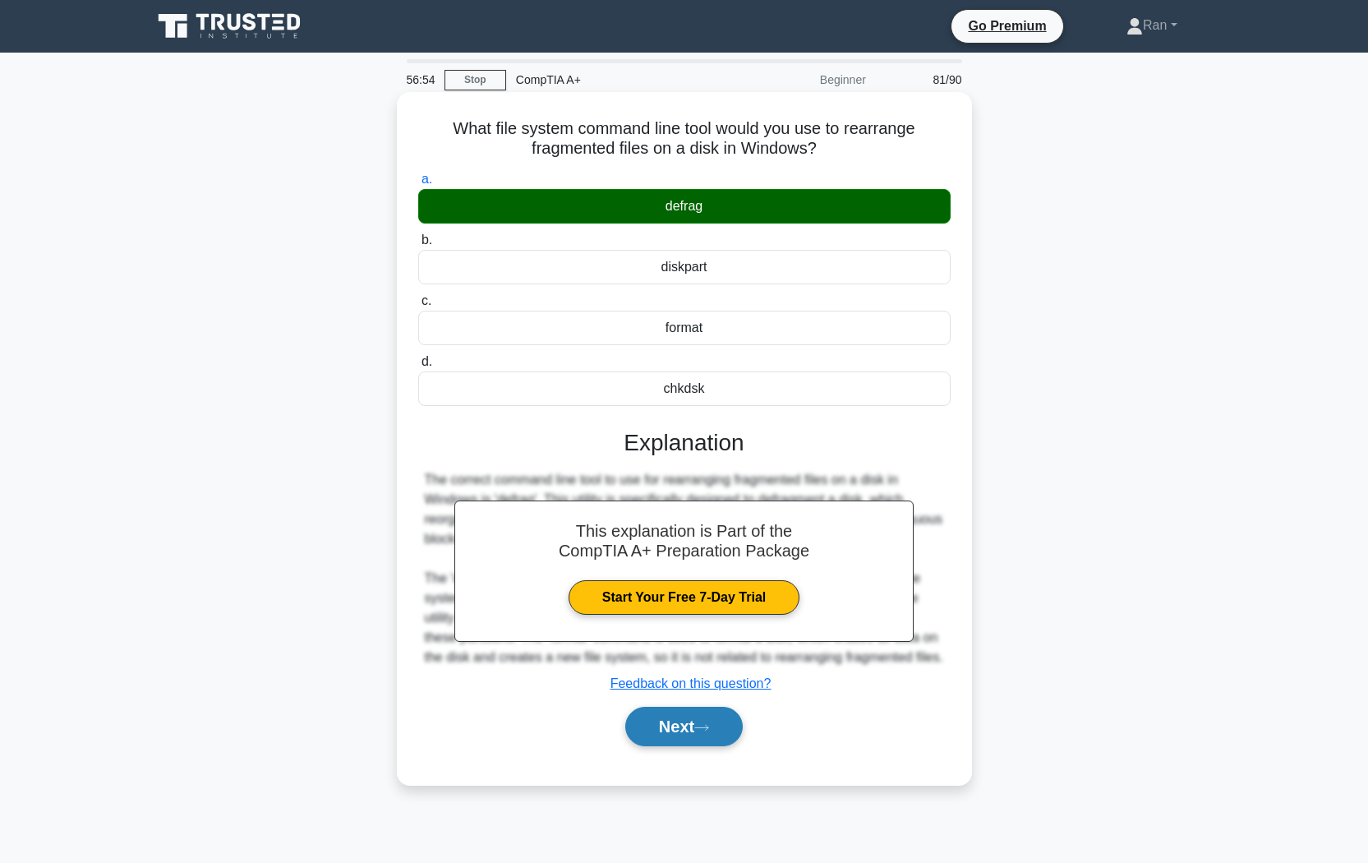
click at [717, 718] on button "Next" at bounding box center [683, 725] width 117 height 39
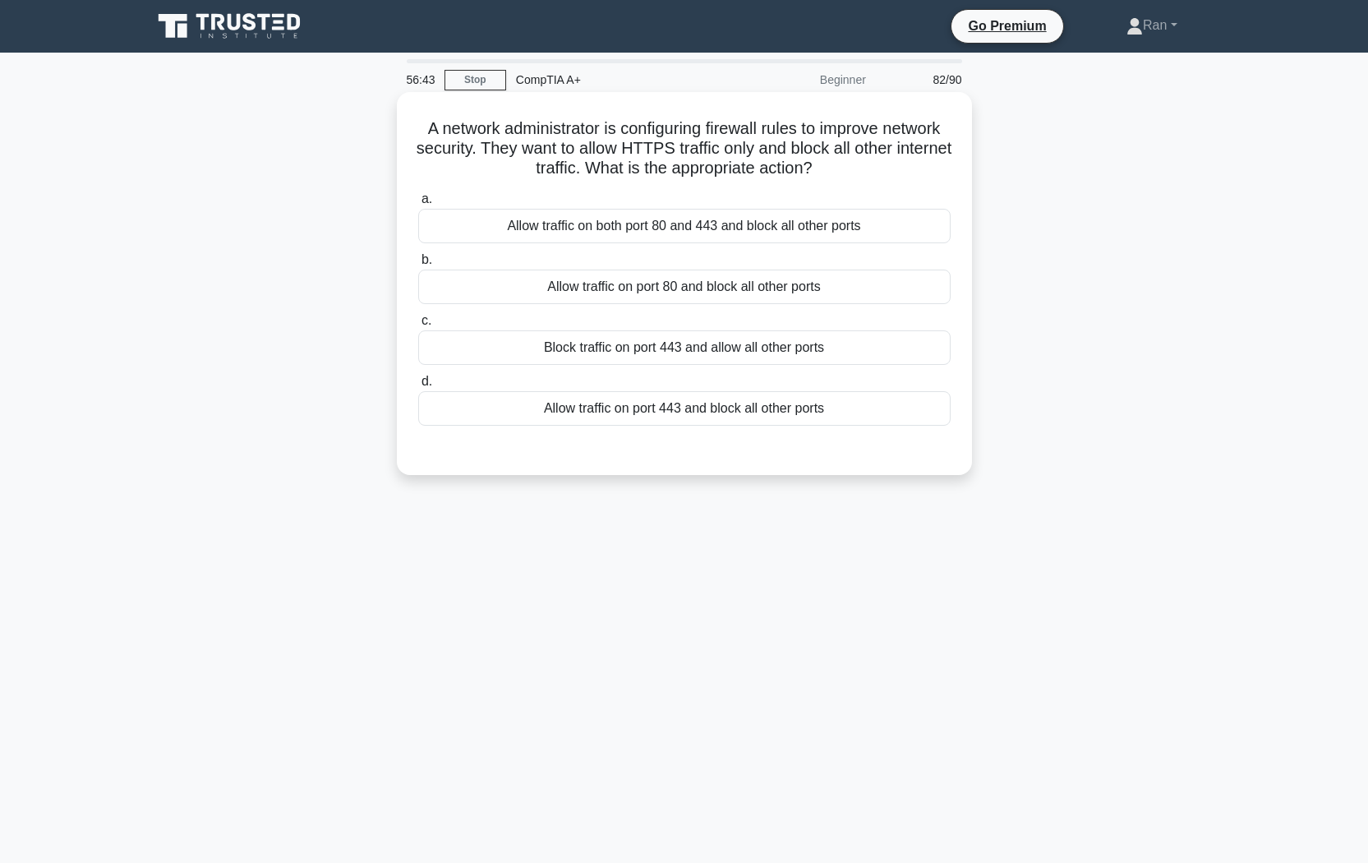
drag, startPoint x: 441, startPoint y: 128, endPoint x: 880, endPoint y: 182, distance: 441.9
click at [880, 182] on div "A network administrator is configuring firewall rules to improve network securi…" at bounding box center [684, 284] width 562 height 370
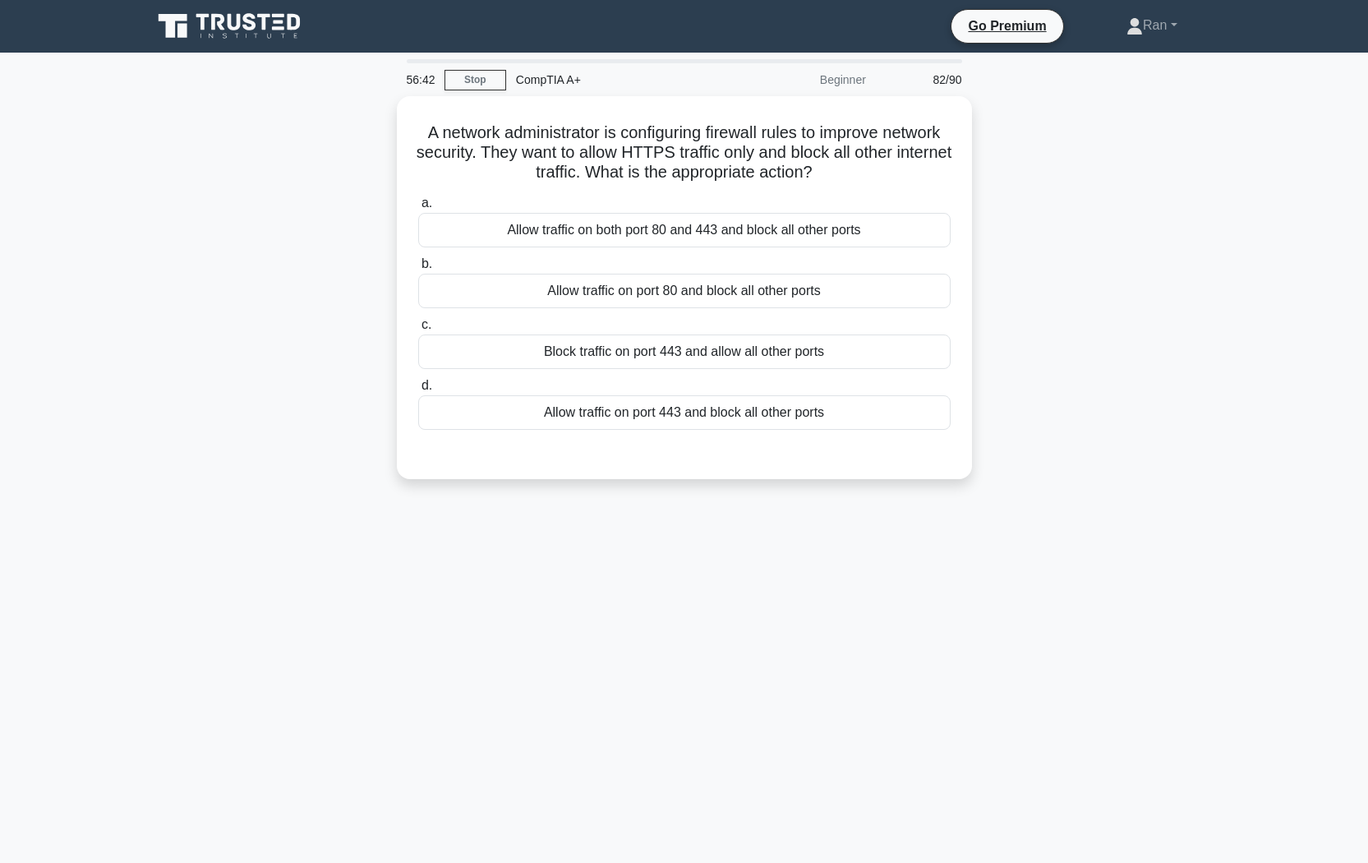
click at [1079, 199] on div "A network administrator is configuring firewall rules to improve network securi…" at bounding box center [684, 297] width 1084 height 403
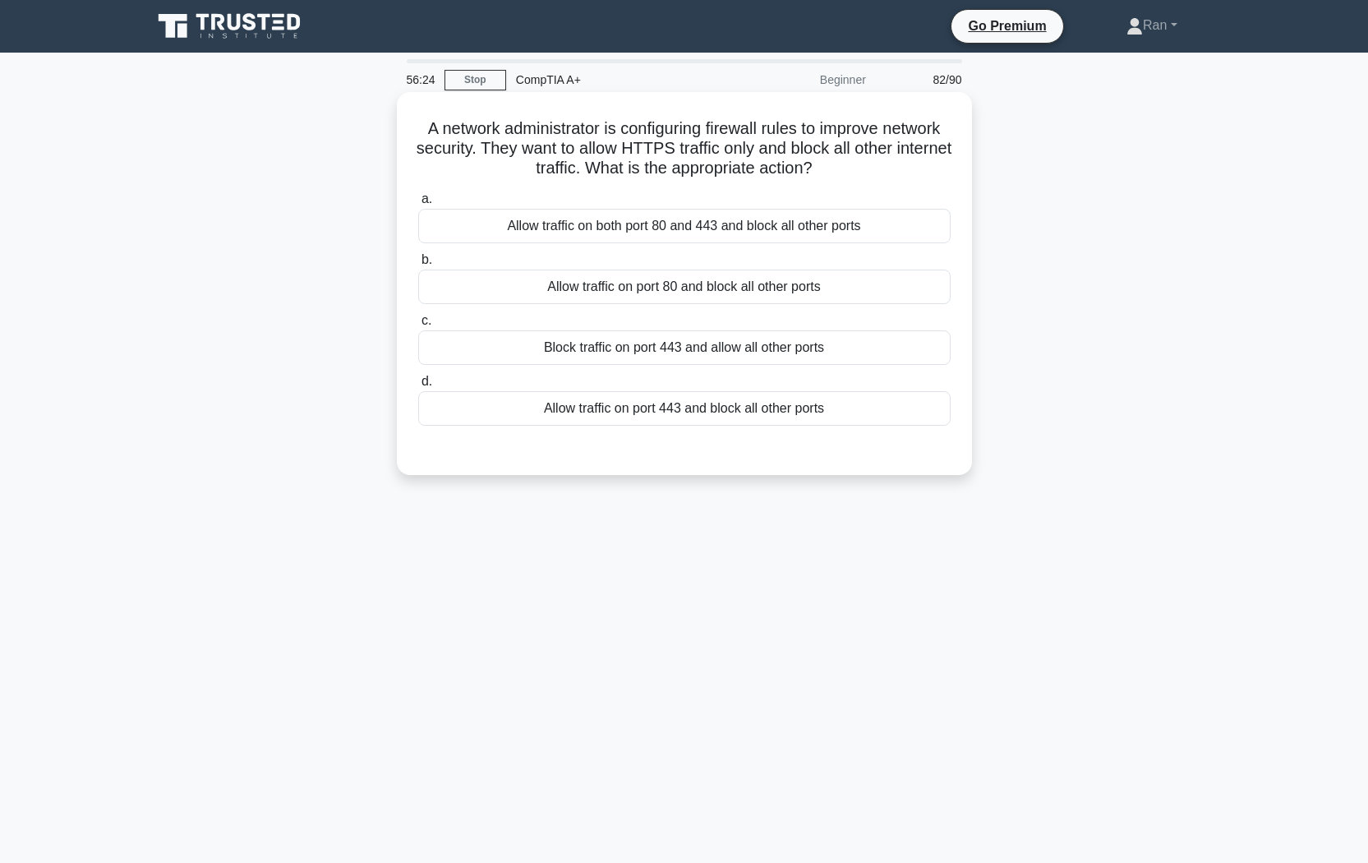
click at [730, 413] on div "Allow traffic on port 443 and block all other ports" at bounding box center [684, 408] width 532 height 35
click at [418, 387] on input "d. Allow traffic on port 443 and block all other ports" at bounding box center [418, 381] width 0 height 11
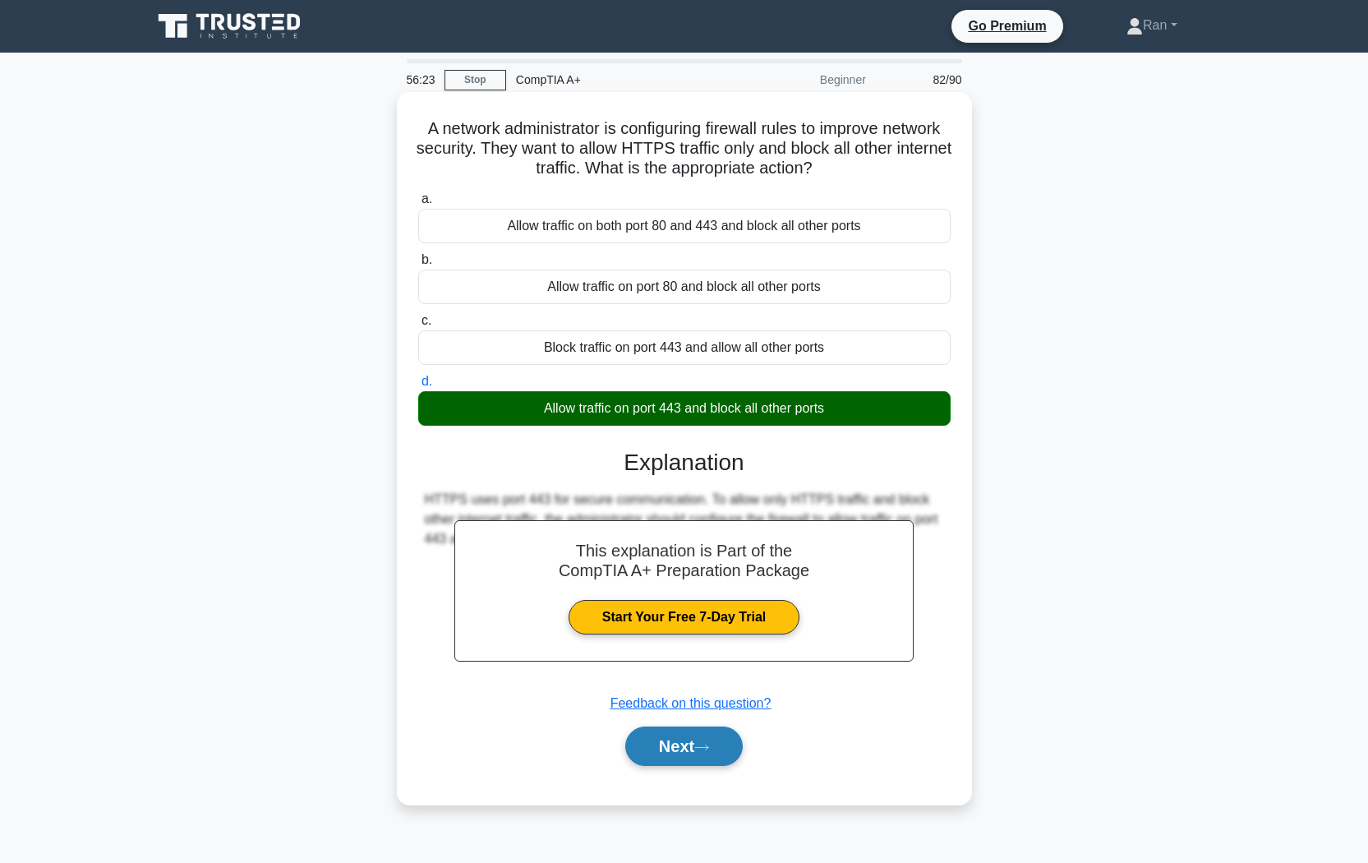
click at [715, 724] on button "Next" at bounding box center [683, 745] width 117 height 39
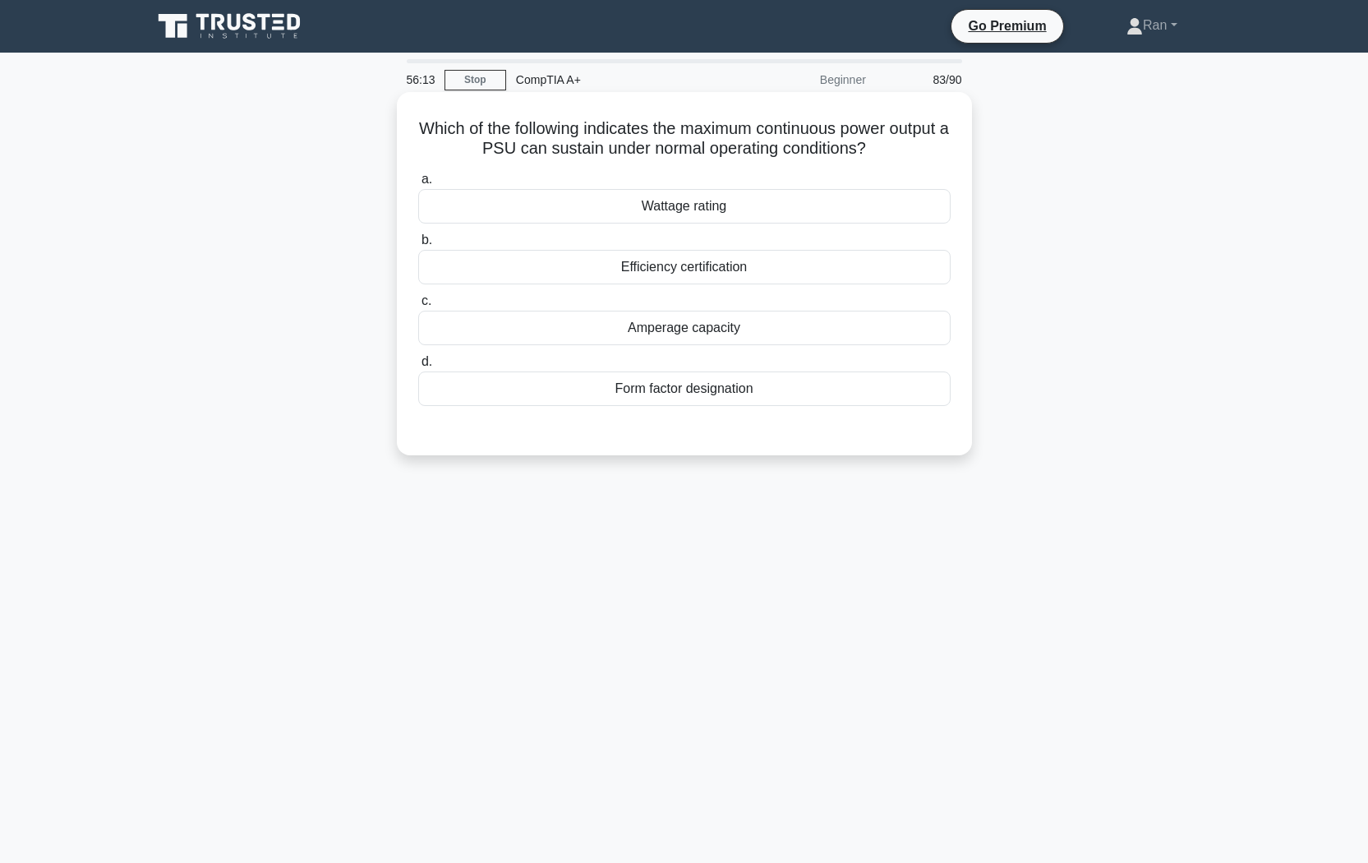
click at [677, 217] on div "Wattage rating" at bounding box center [684, 206] width 532 height 35
click at [418, 185] on input "a. Wattage rating" at bounding box center [418, 179] width 0 height 11
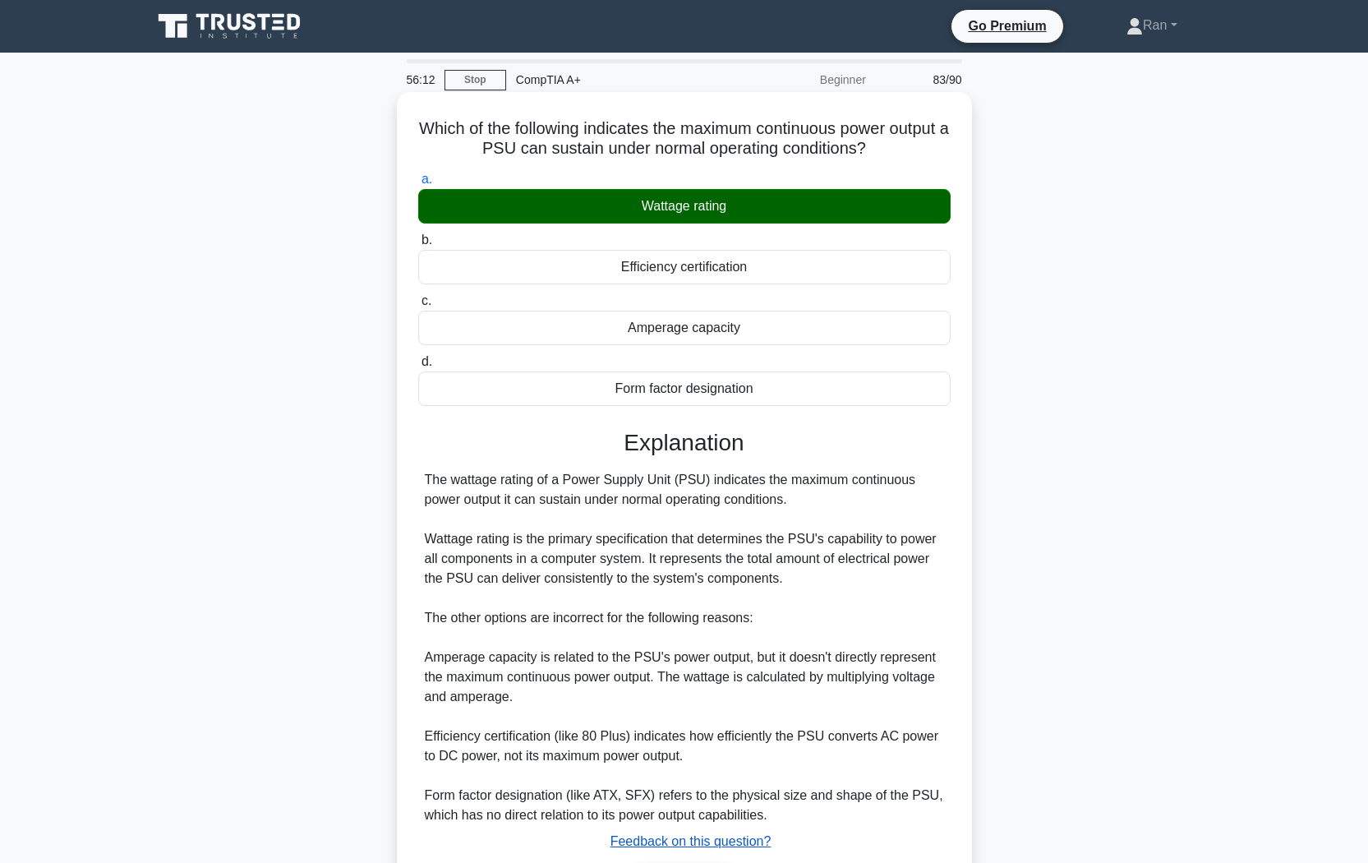
scroll to position [113, 0]
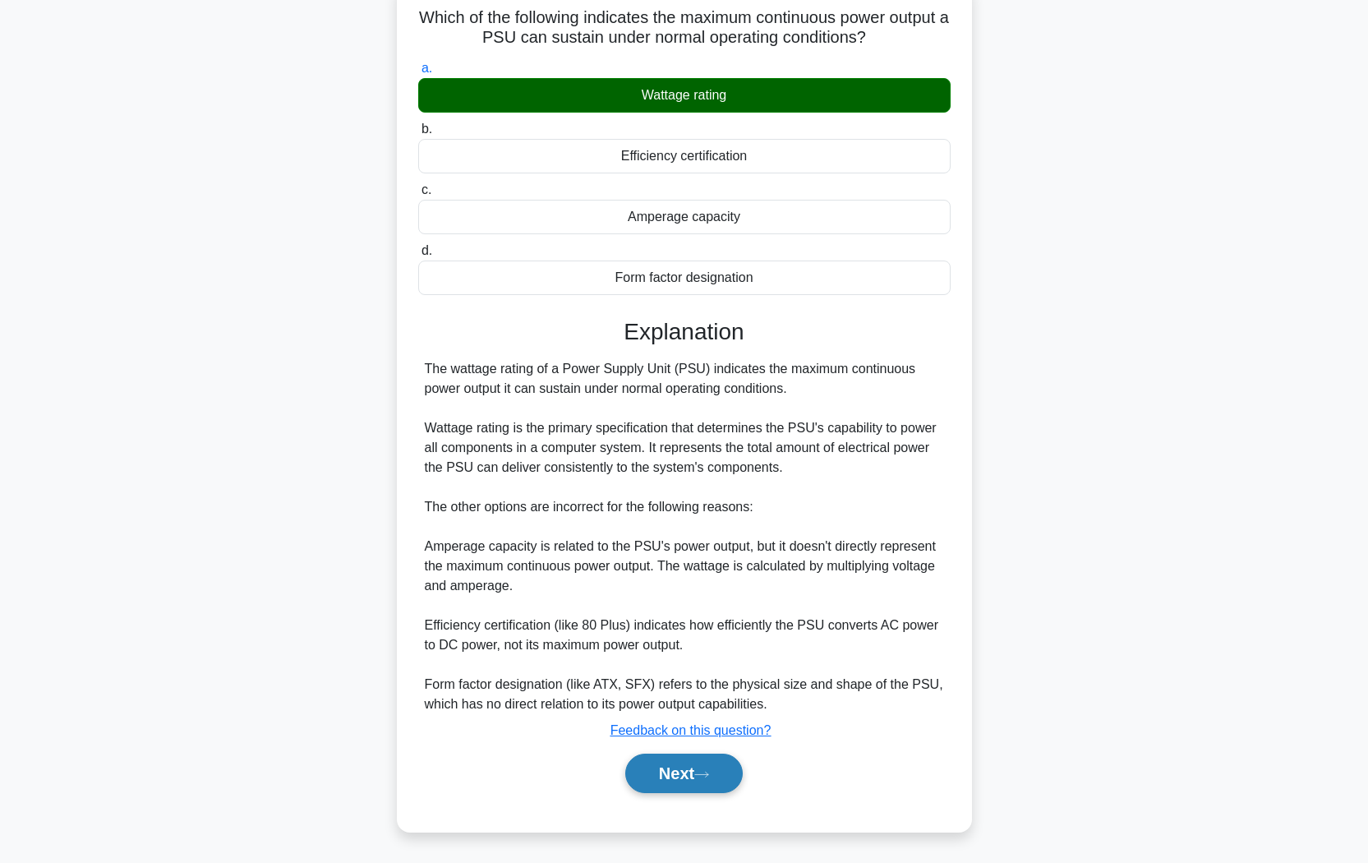
click at [725, 724] on button "Next" at bounding box center [683, 772] width 117 height 39
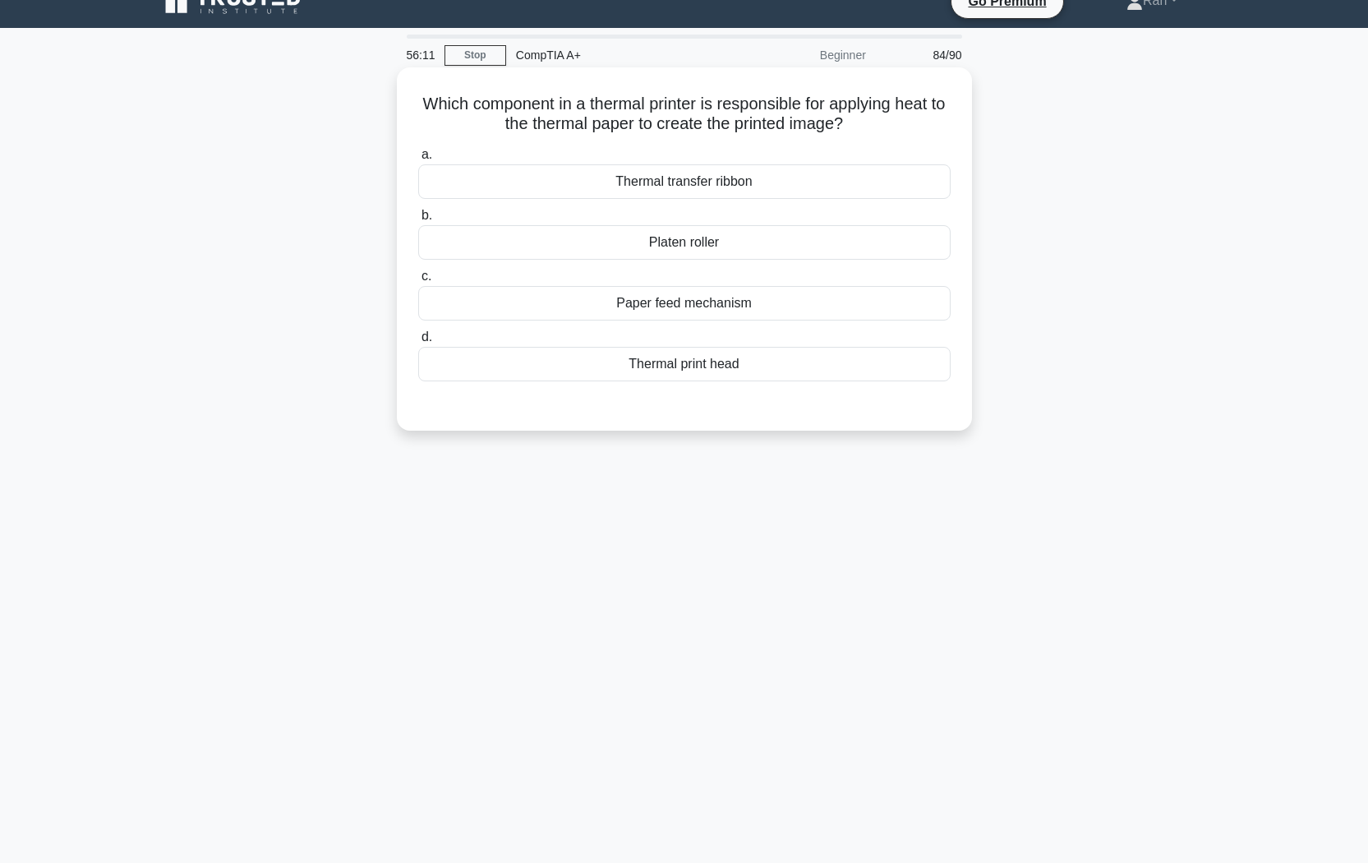
scroll to position [0, 0]
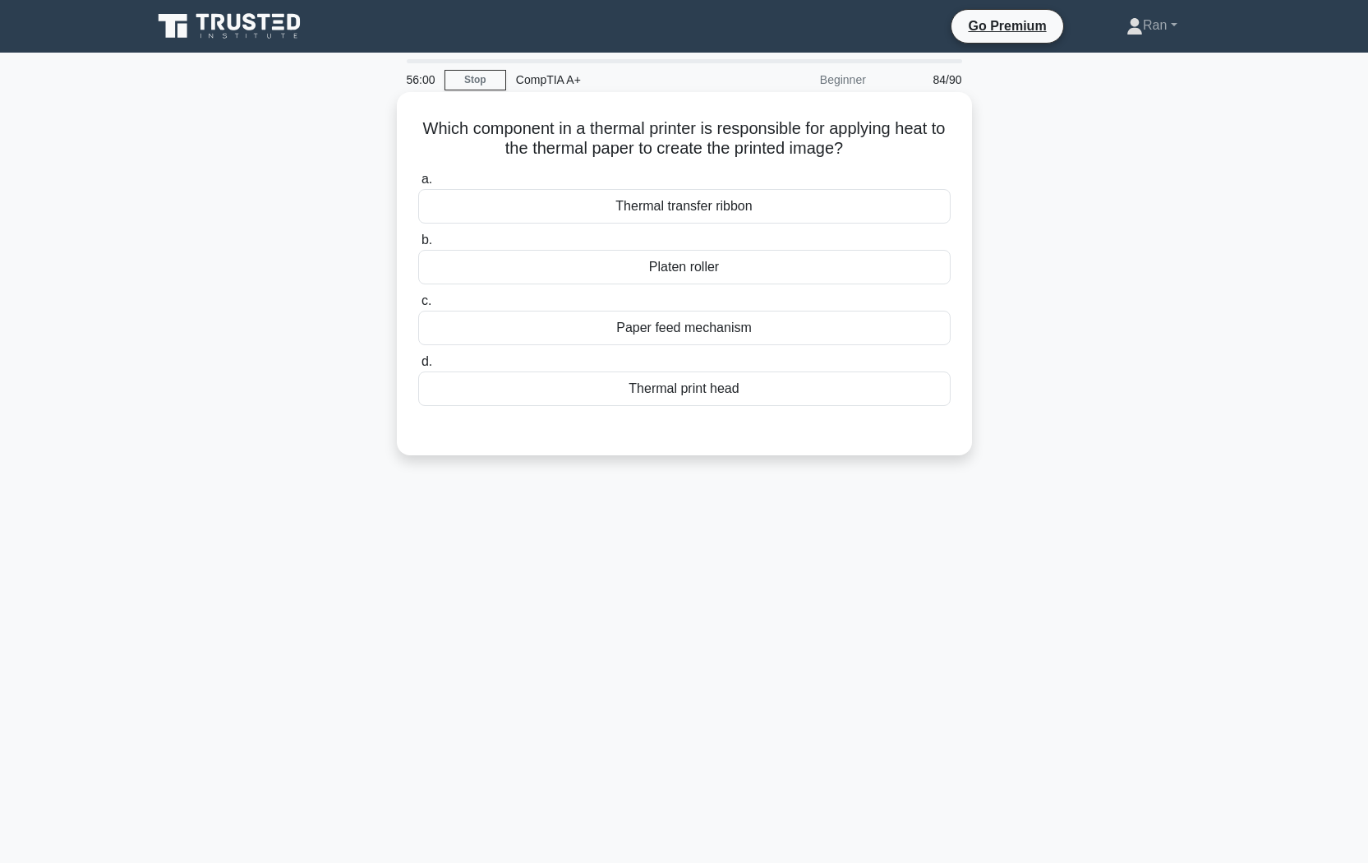
click at [521, 207] on div "Thermal transfer ribbon" at bounding box center [684, 206] width 532 height 35
click at [418, 185] on input "a. Thermal transfer ribbon" at bounding box center [418, 179] width 0 height 11
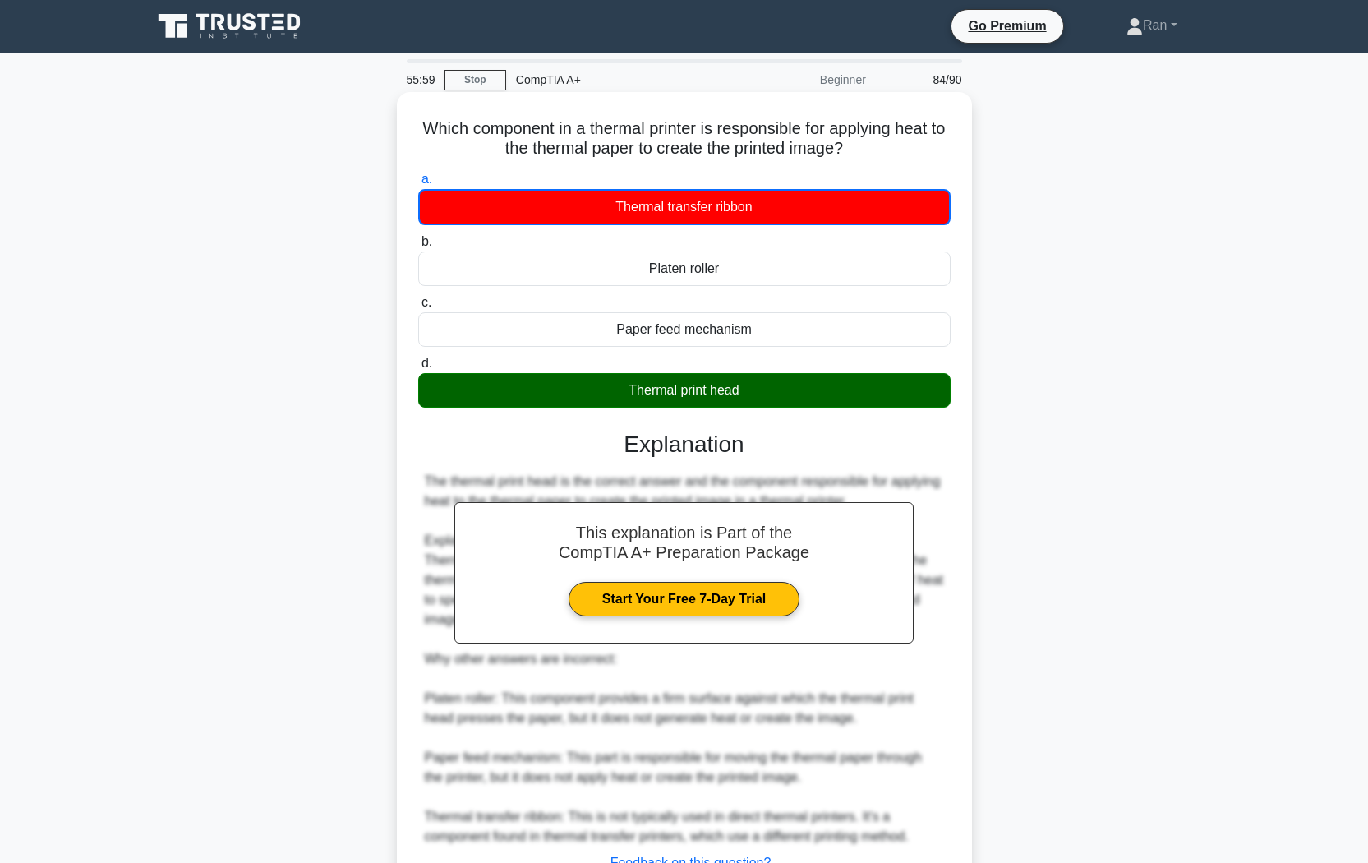
scroll to position [134, 0]
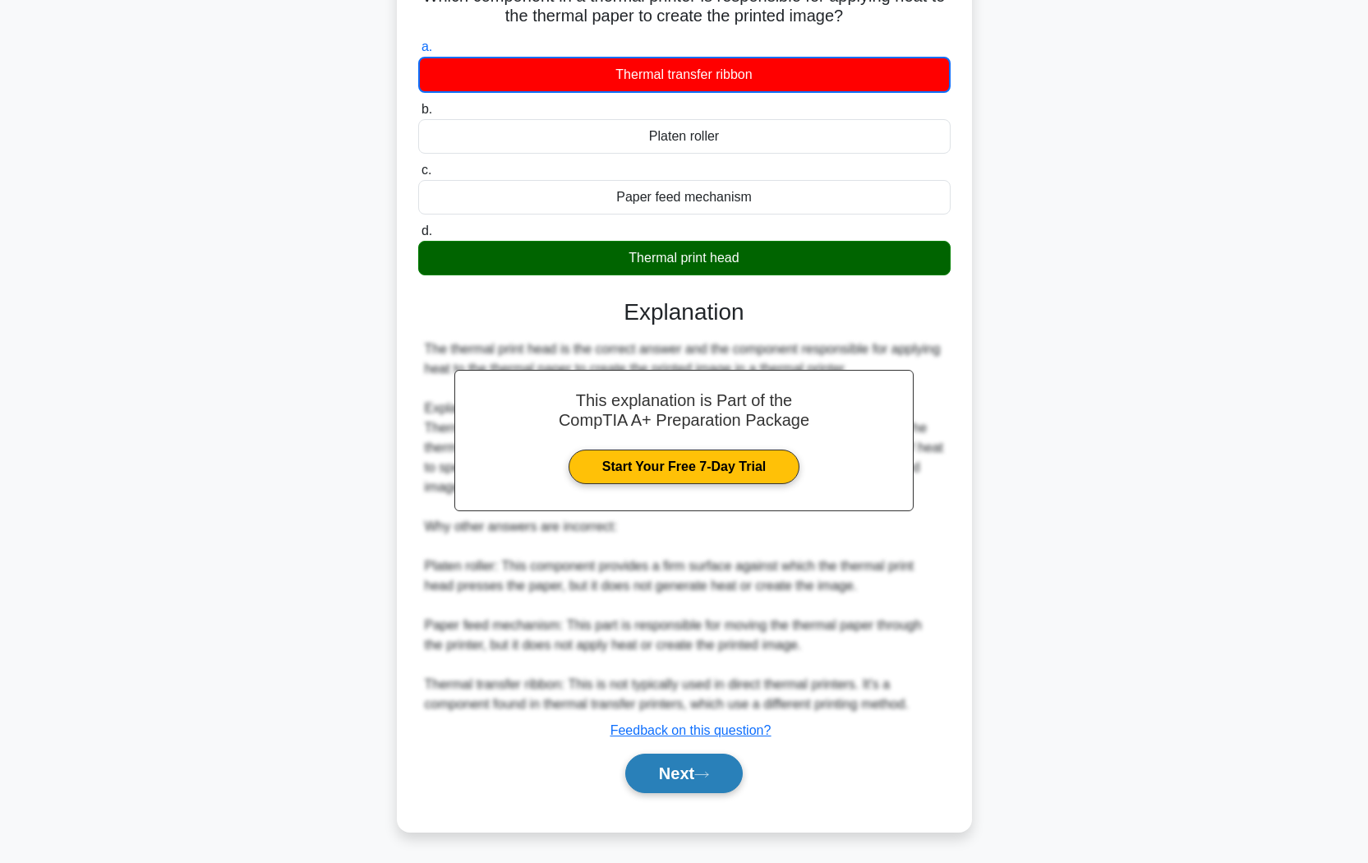
click at [692, 724] on button "Next" at bounding box center [683, 772] width 117 height 39
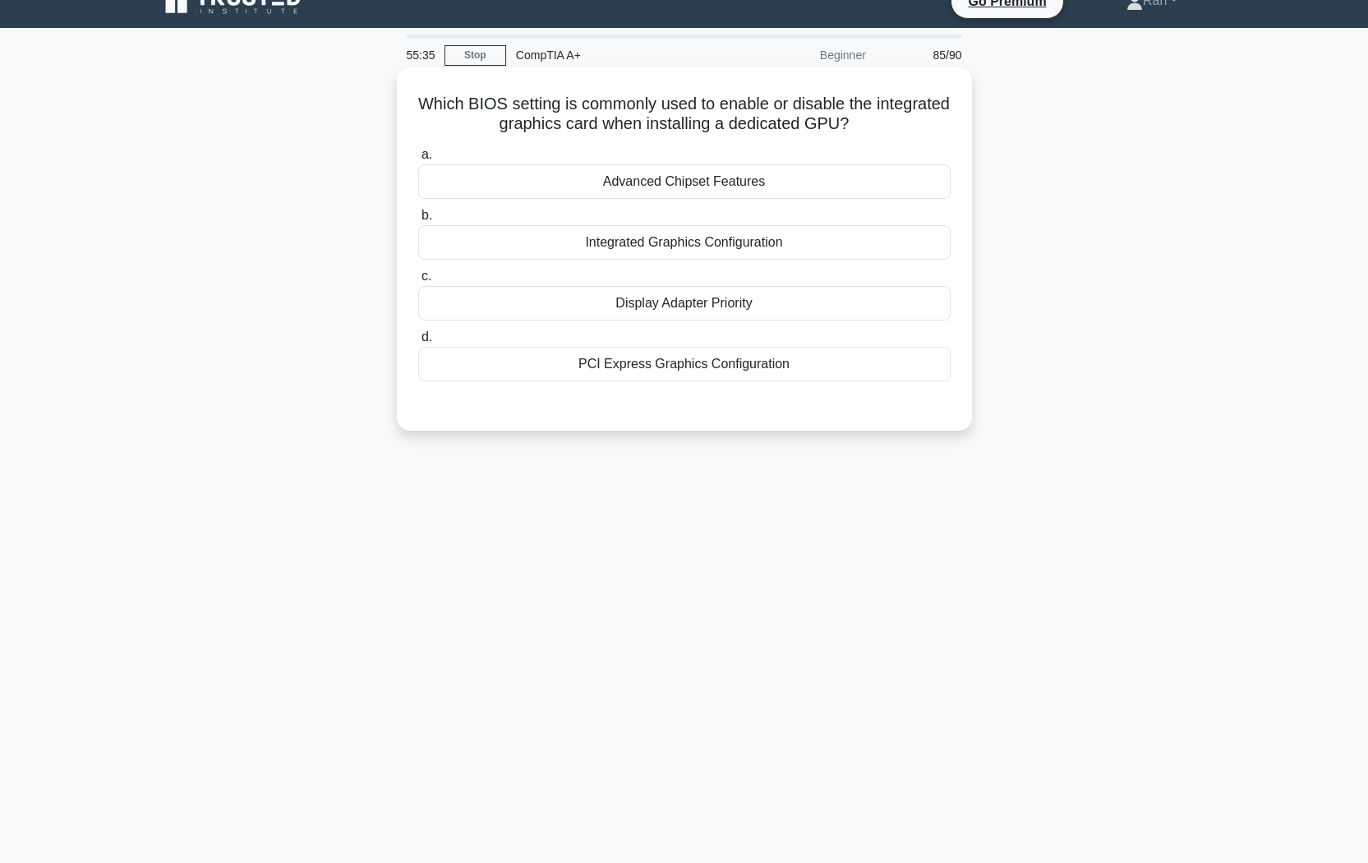
click at [563, 249] on div "Integrated Graphics Configuration" at bounding box center [684, 242] width 532 height 35
click at [418, 221] on input "b. Integrated Graphics Configuration" at bounding box center [418, 215] width 0 height 11
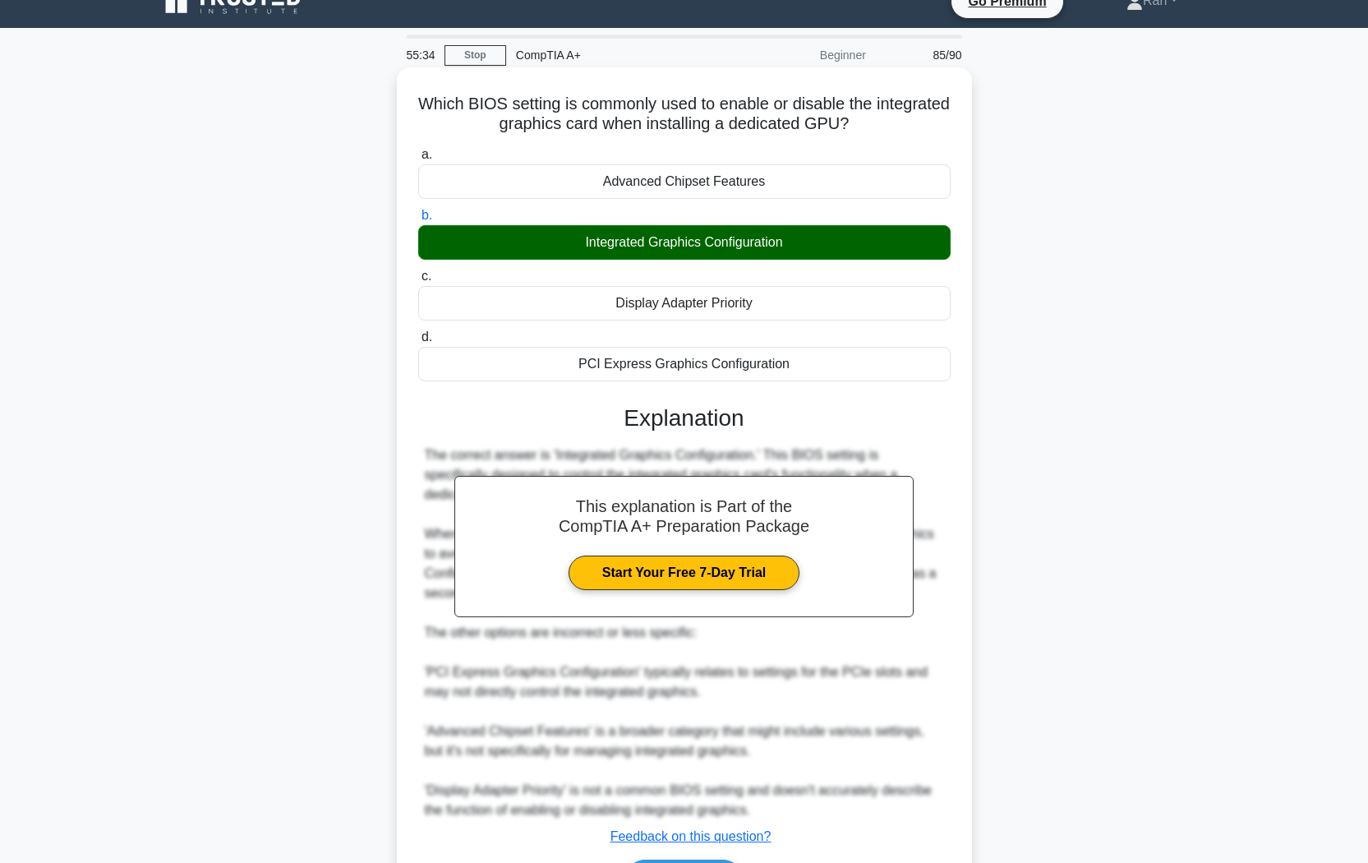
scroll to position [132, 0]
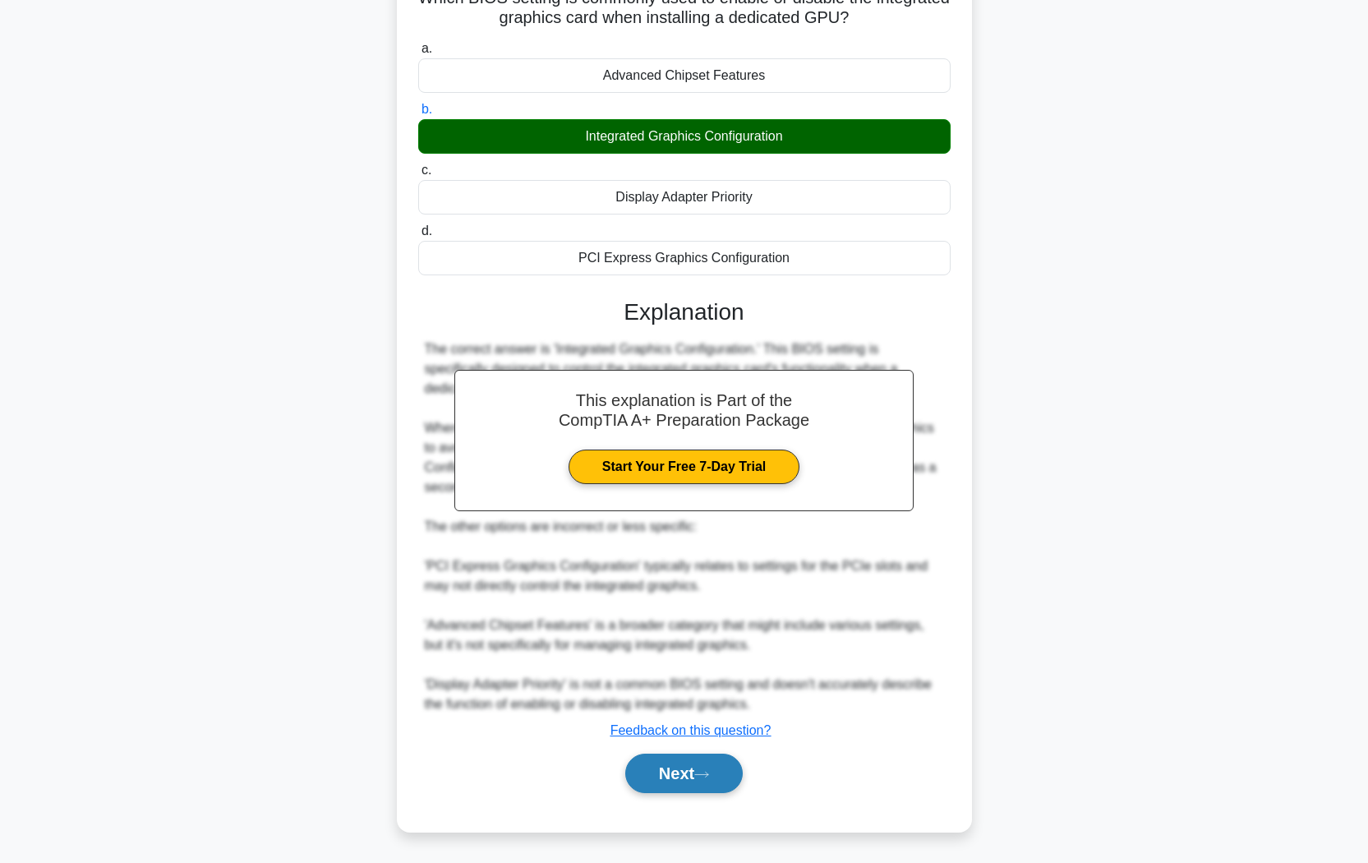
click at [684, 724] on button "Next" at bounding box center [683, 772] width 117 height 39
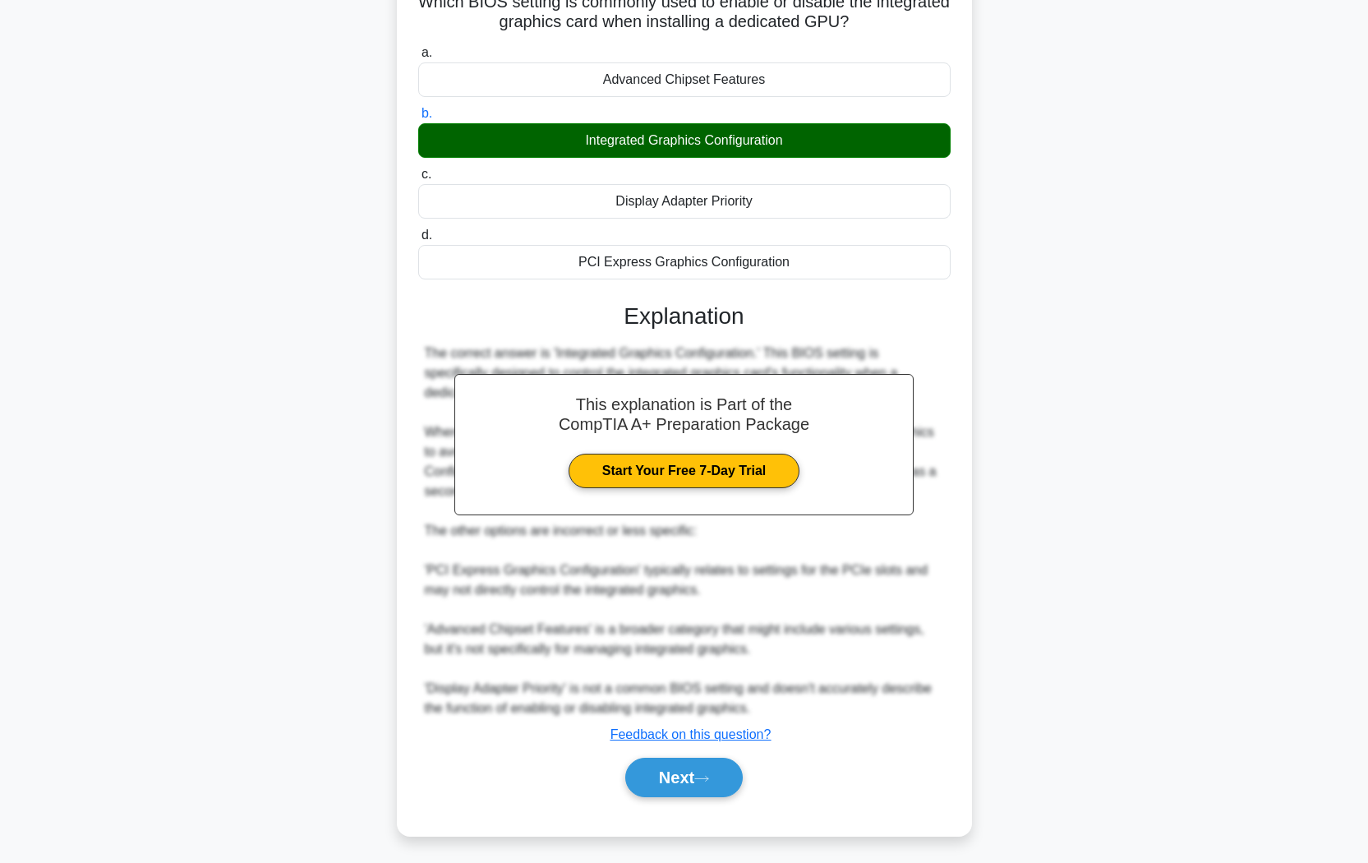
scroll to position [0, 0]
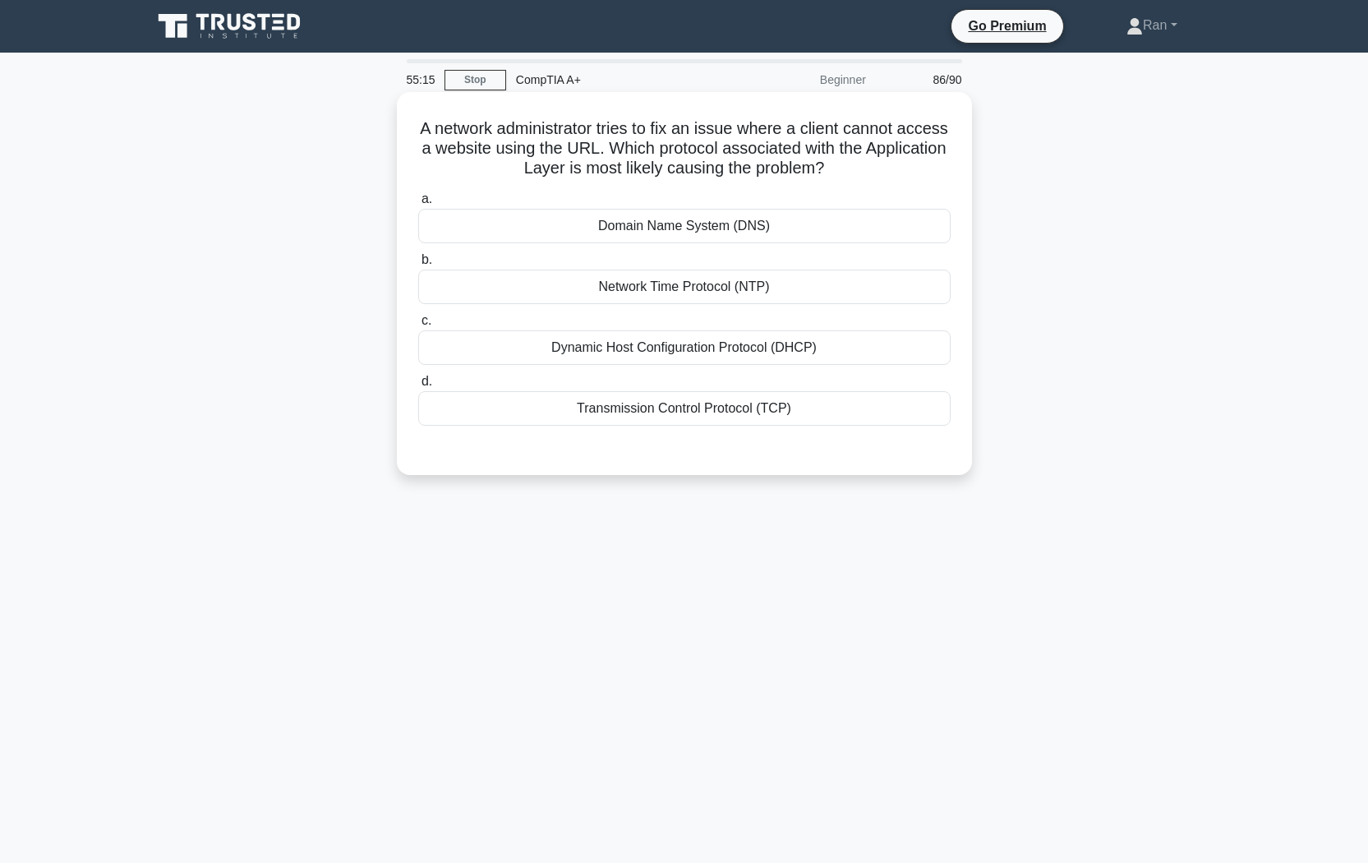
click at [688, 229] on div "Domain Name System (DNS)" at bounding box center [684, 226] width 532 height 35
click at [418, 205] on input "a. Domain Name System (DNS)" at bounding box center [418, 199] width 0 height 11
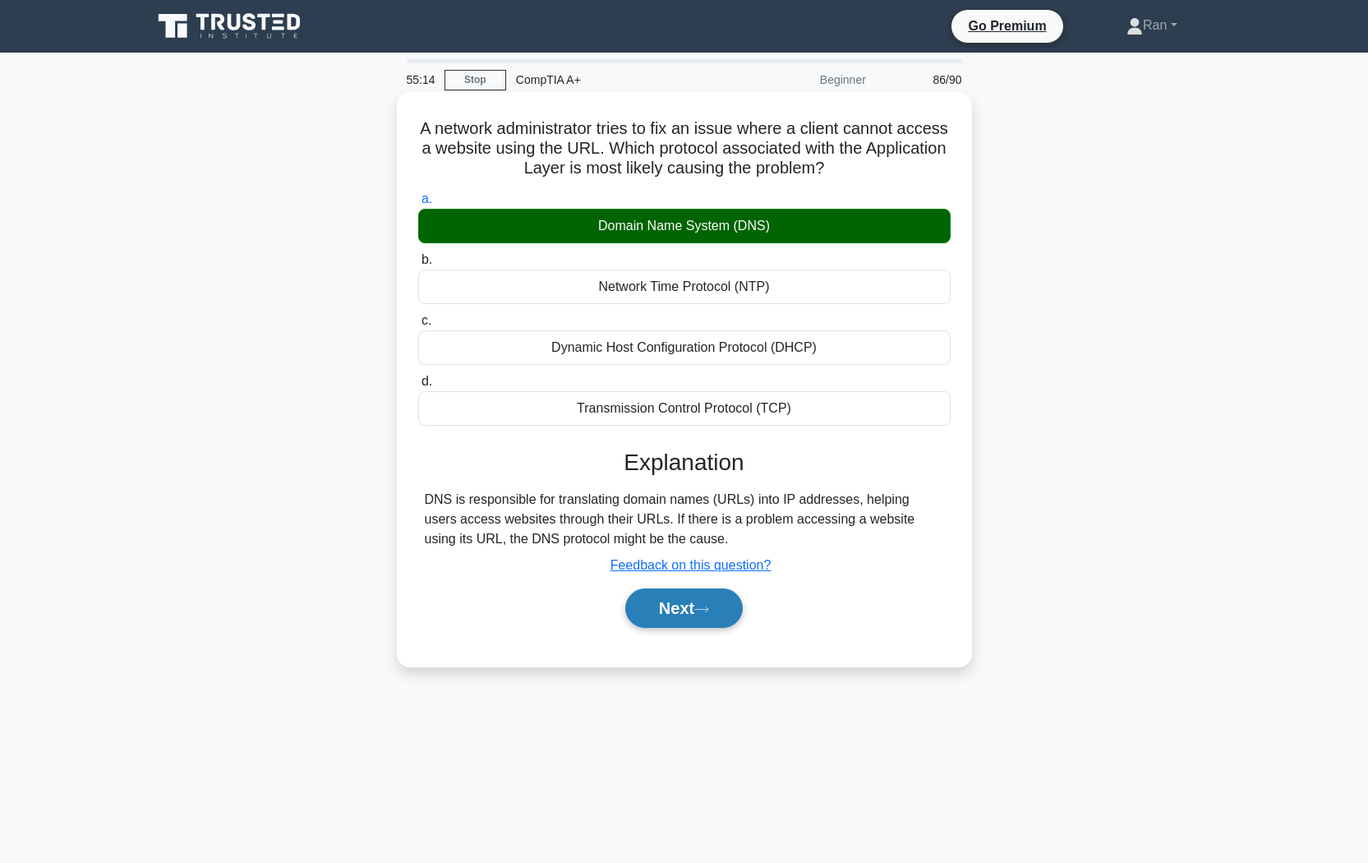
click at [681, 622] on button "Next" at bounding box center [683, 607] width 117 height 39
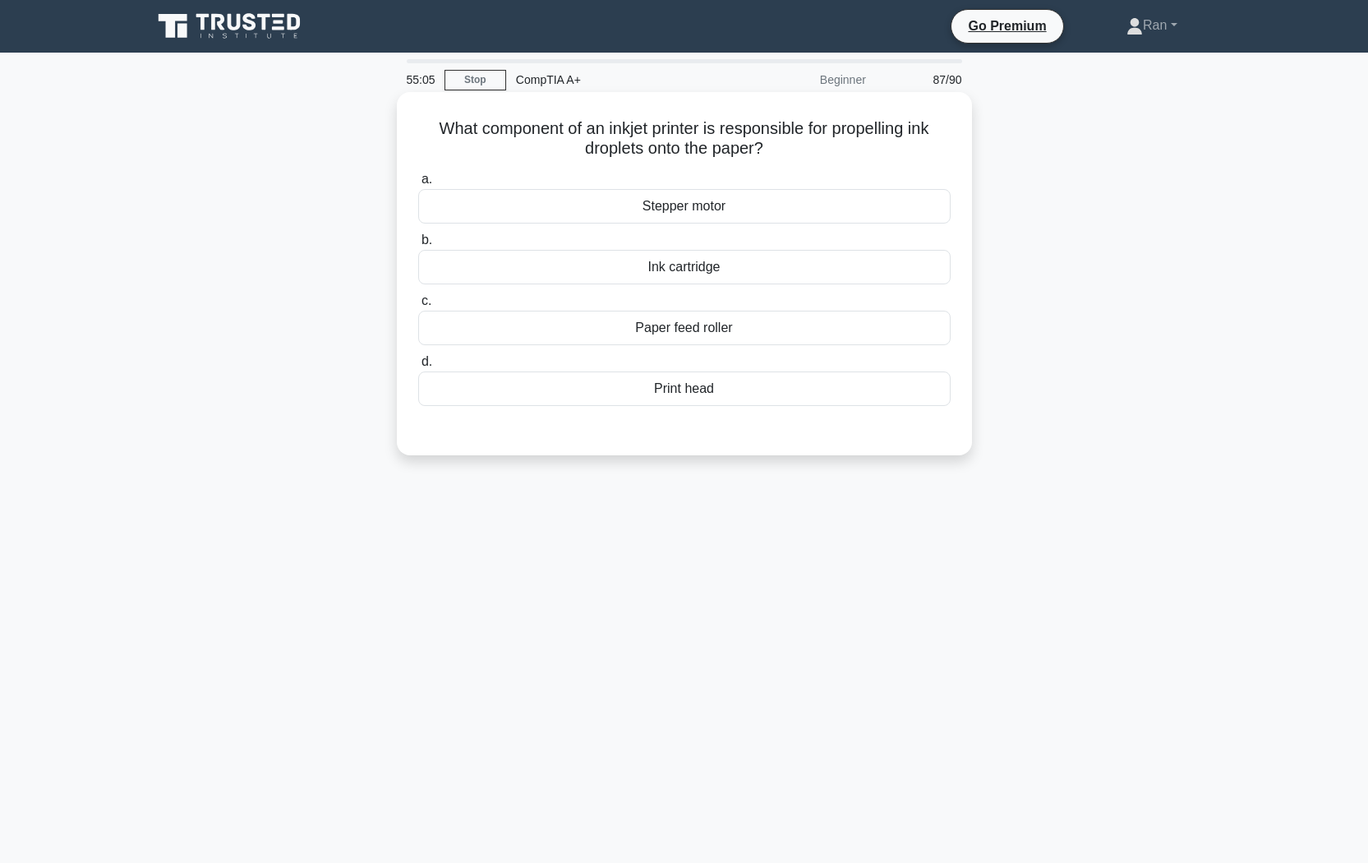
click at [638, 398] on div "Print head" at bounding box center [684, 388] width 532 height 35
click at [418, 367] on input "d. Print head" at bounding box center [418, 362] width 0 height 11
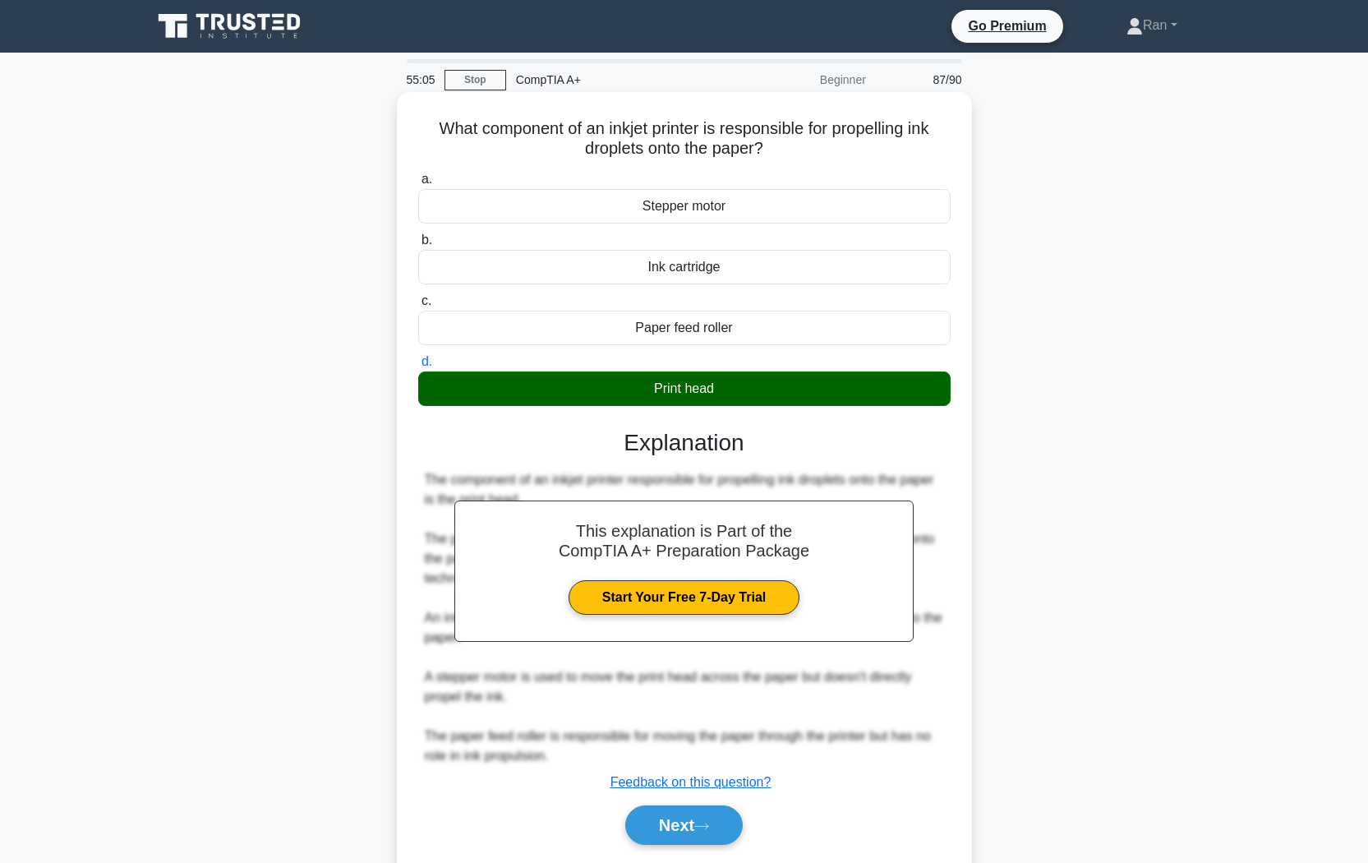
scroll to position [53, 0]
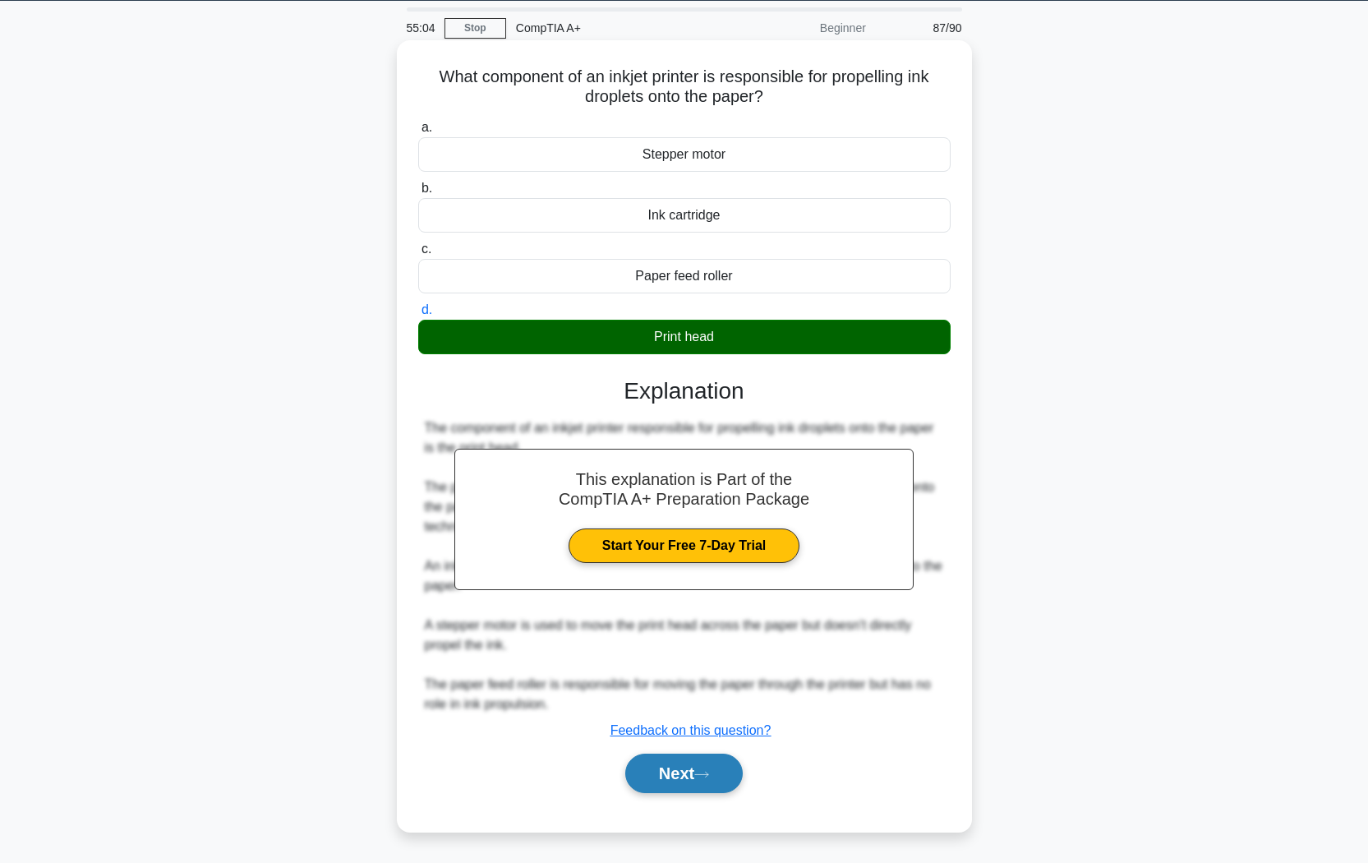
drag, startPoint x: 684, startPoint y: 783, endPoint x: 649, endPoint y: 750, distance: 48.2
click at [683, 724] on button "Next" at bounding box center [683, 772] width 117 height 39
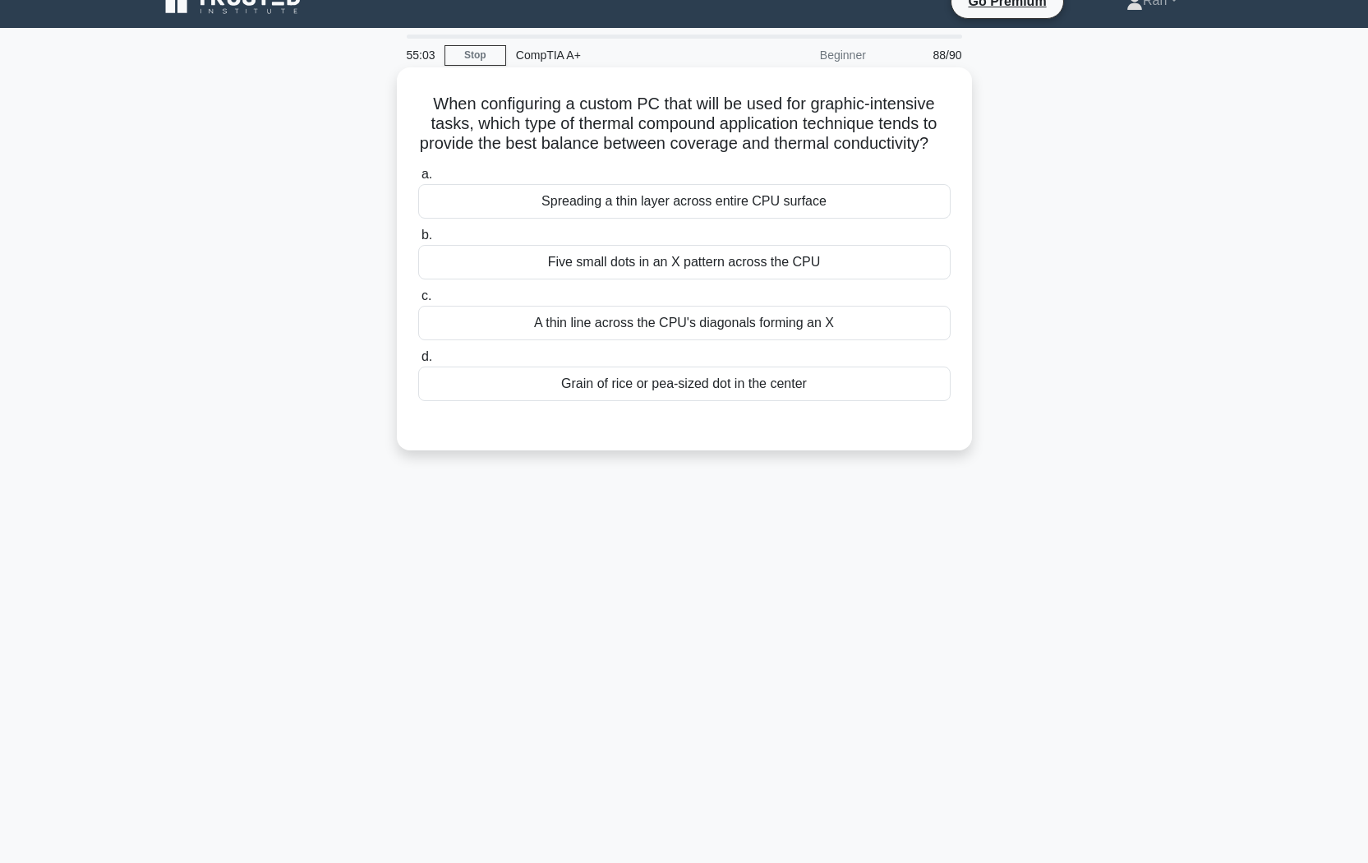
scroll to position [0, 0]
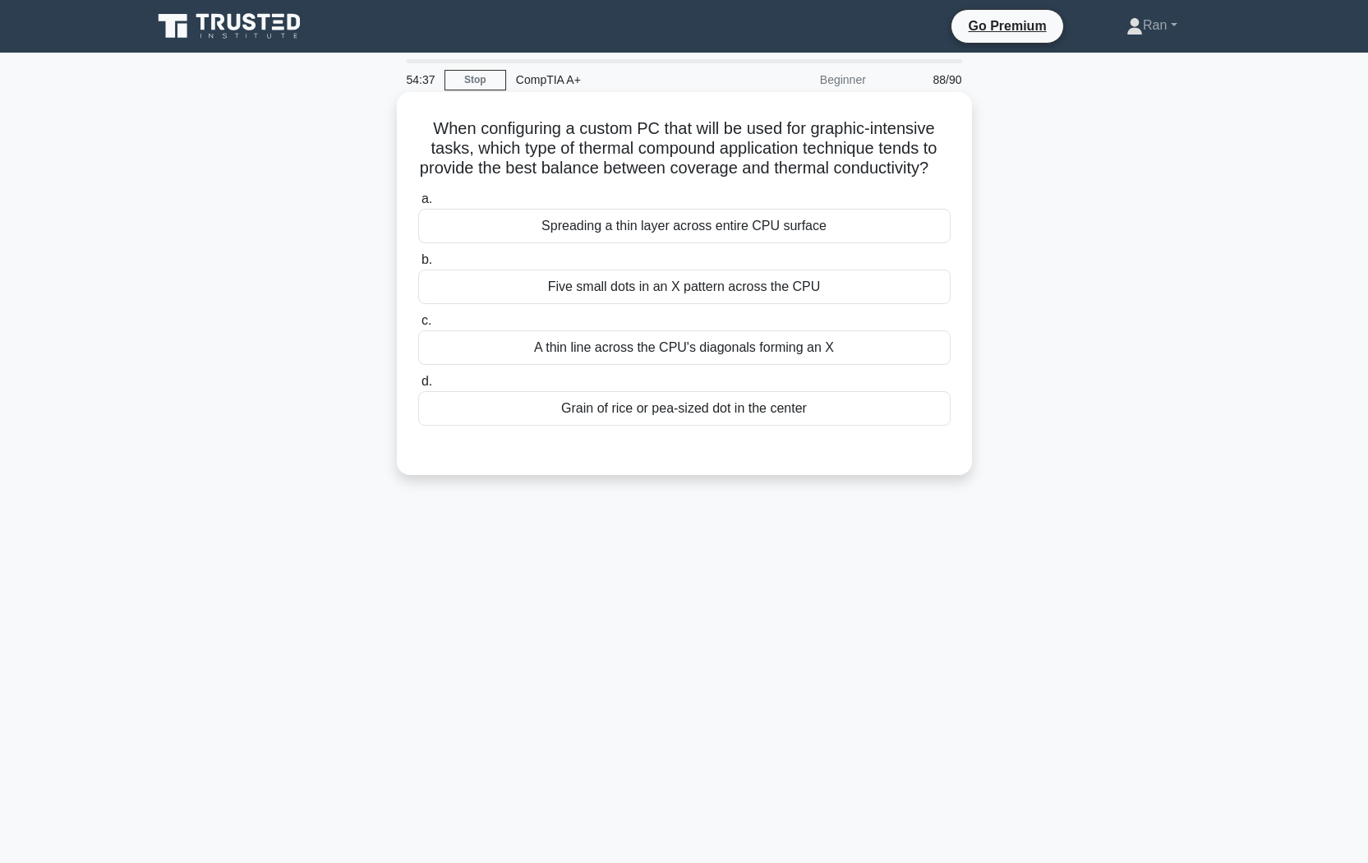
click at [657, 426] on div "Grain of rice or pea-sized dot in the center" at bounding box center [684, 408] width 532 height 35
click at [418, 387] on input "d. Grain of rice or pea-sized dot in the center" at bounding box center [418, 381] width 0 height 11
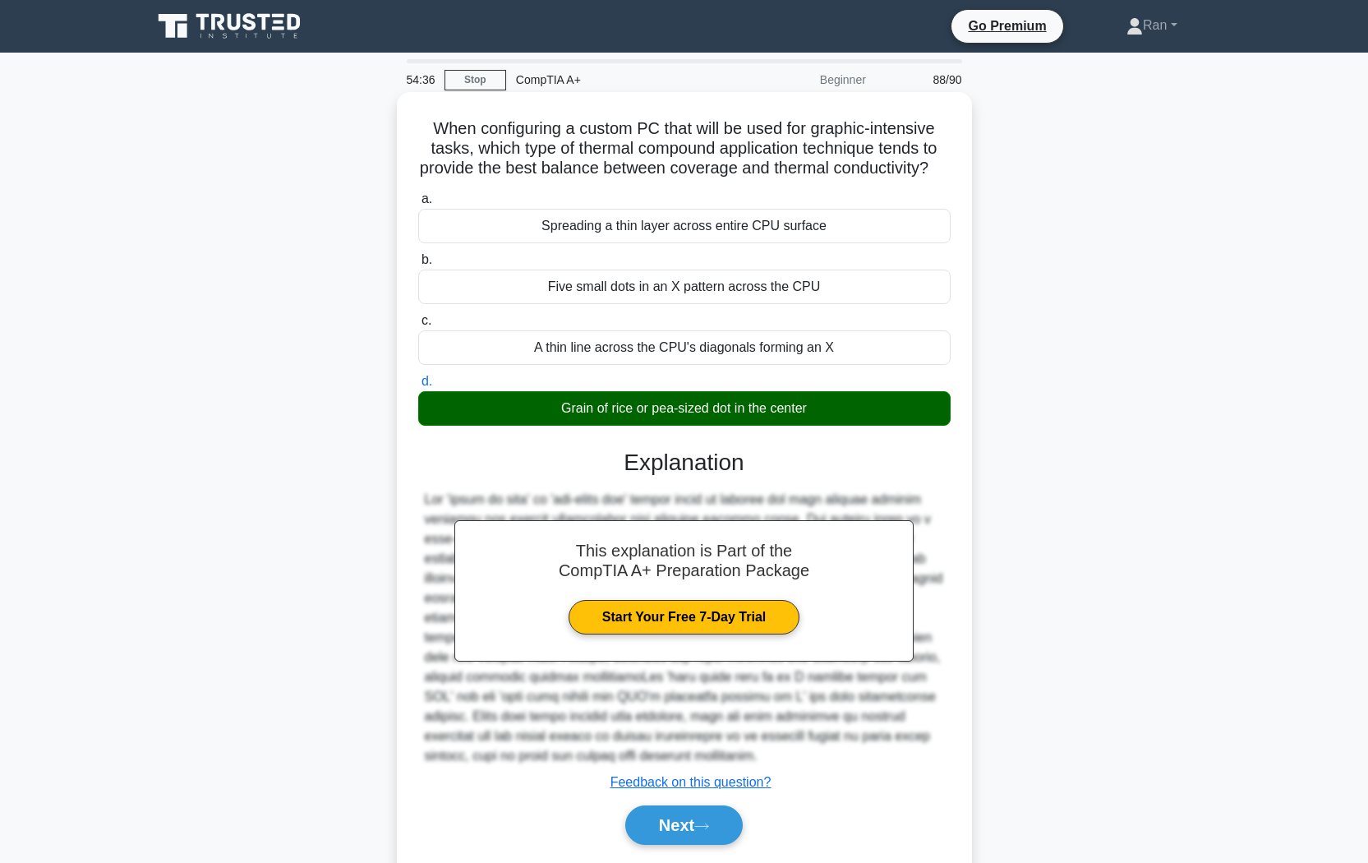
scroll to position [73, 0]
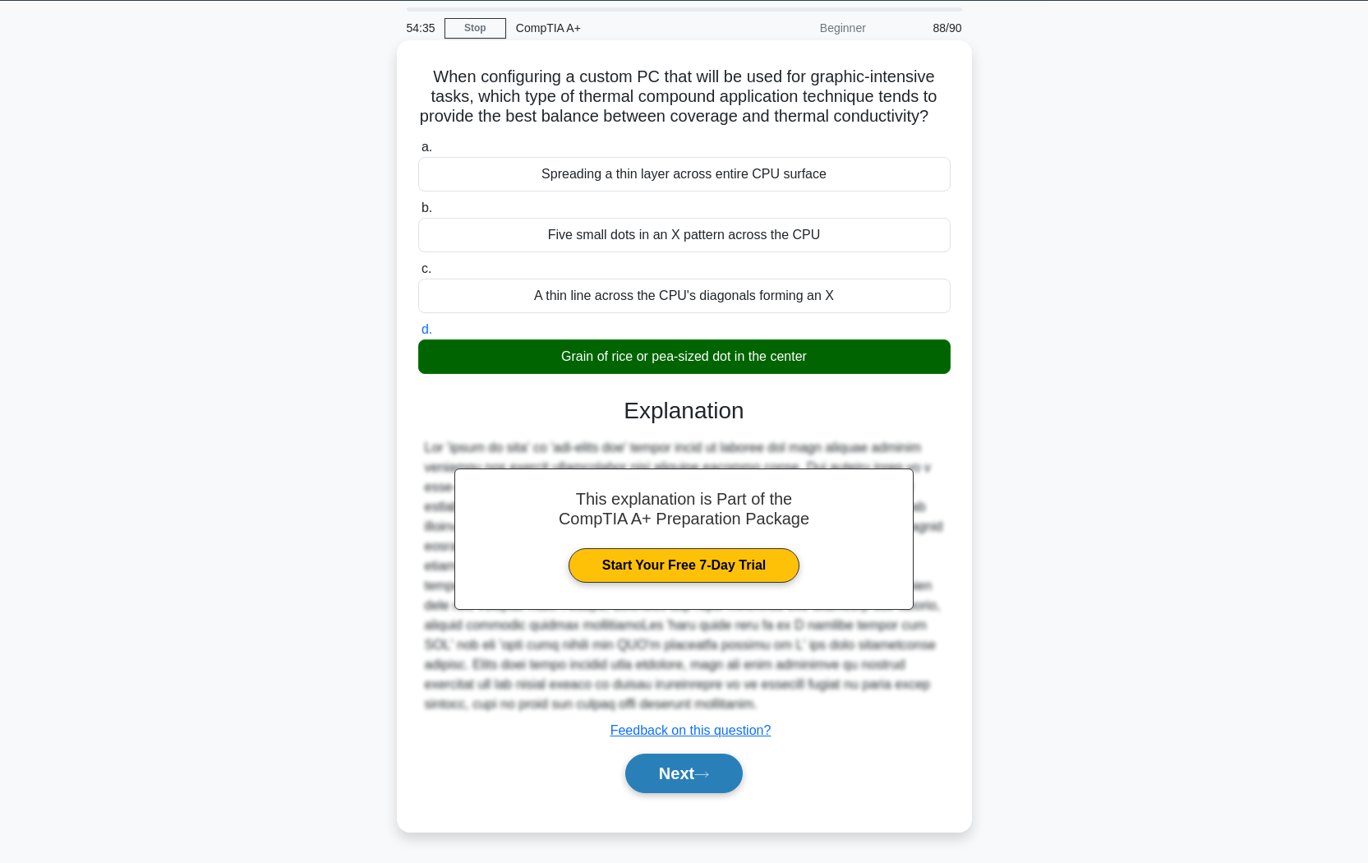
click at [718, 724] on button "Next" at bounding box center [683, 772] width 117 height 39
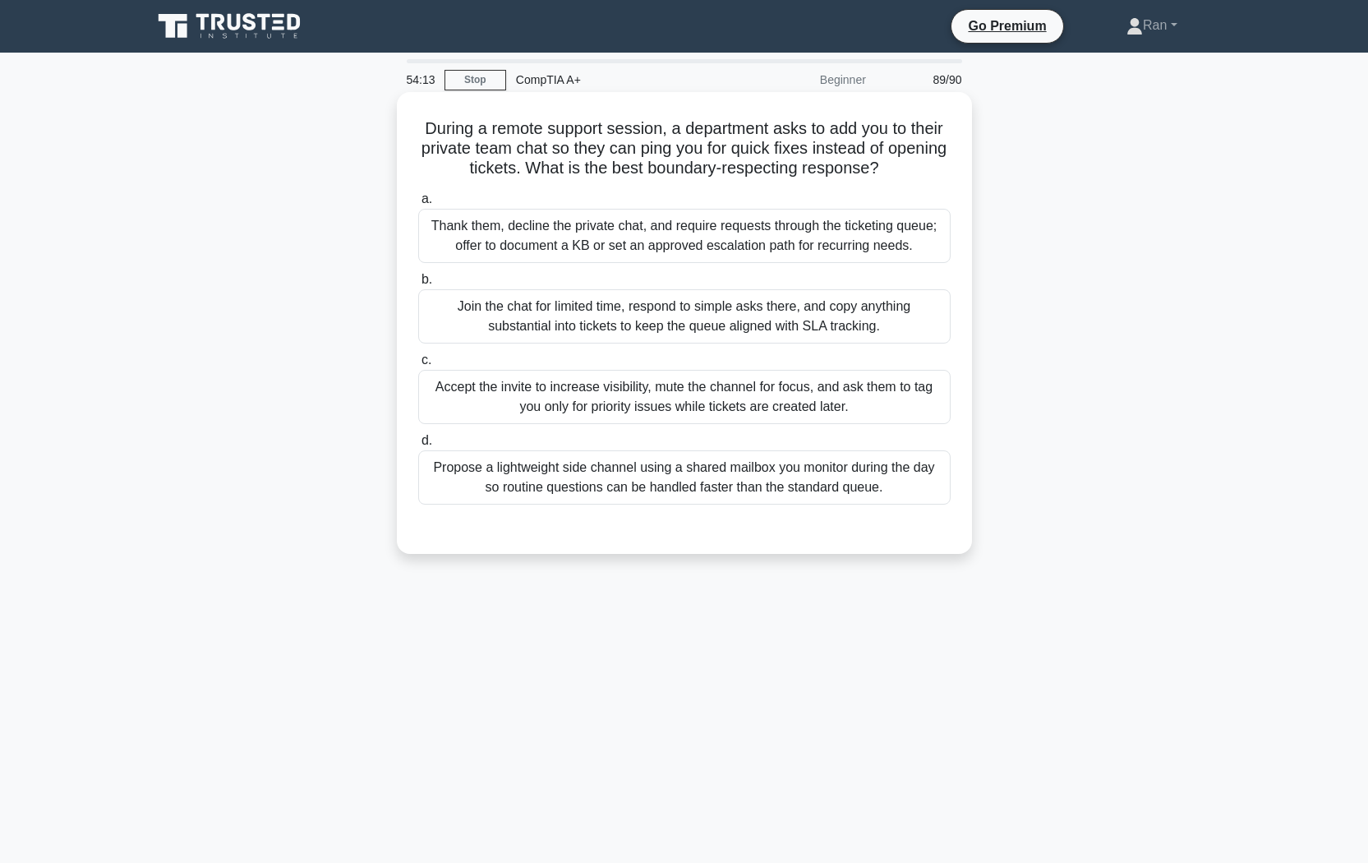
click at [863, 239] on div "Thank them, decline the private chat, and require requests through the ticketin…" at bounding box center [684, 236] width 532 height 54
click at [418, 205] on input "a. Thank them, decline the private chat, and require requests through the ticke…" at bounding box center [418, 199] width 0 height 11
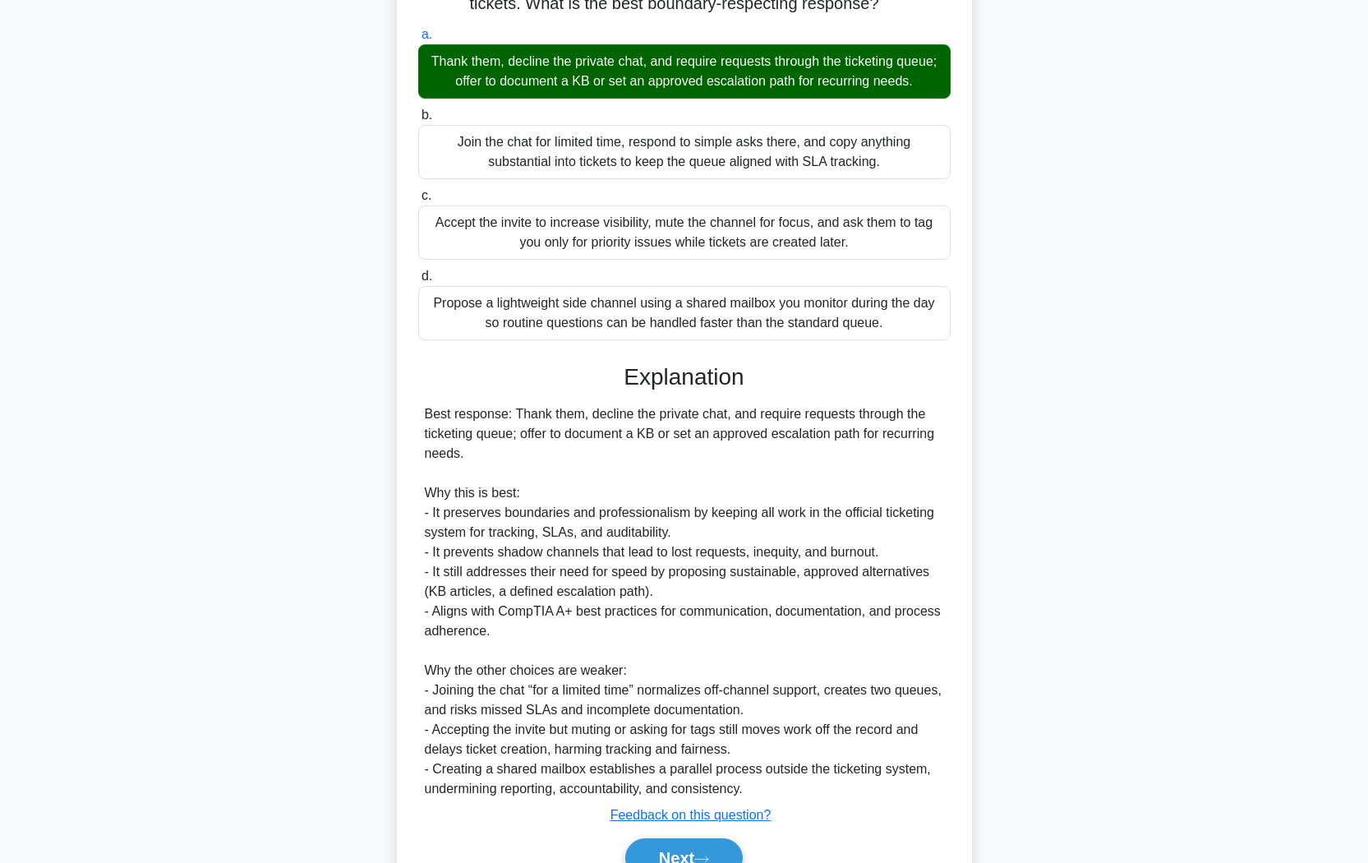
scroll to position [270, 0]
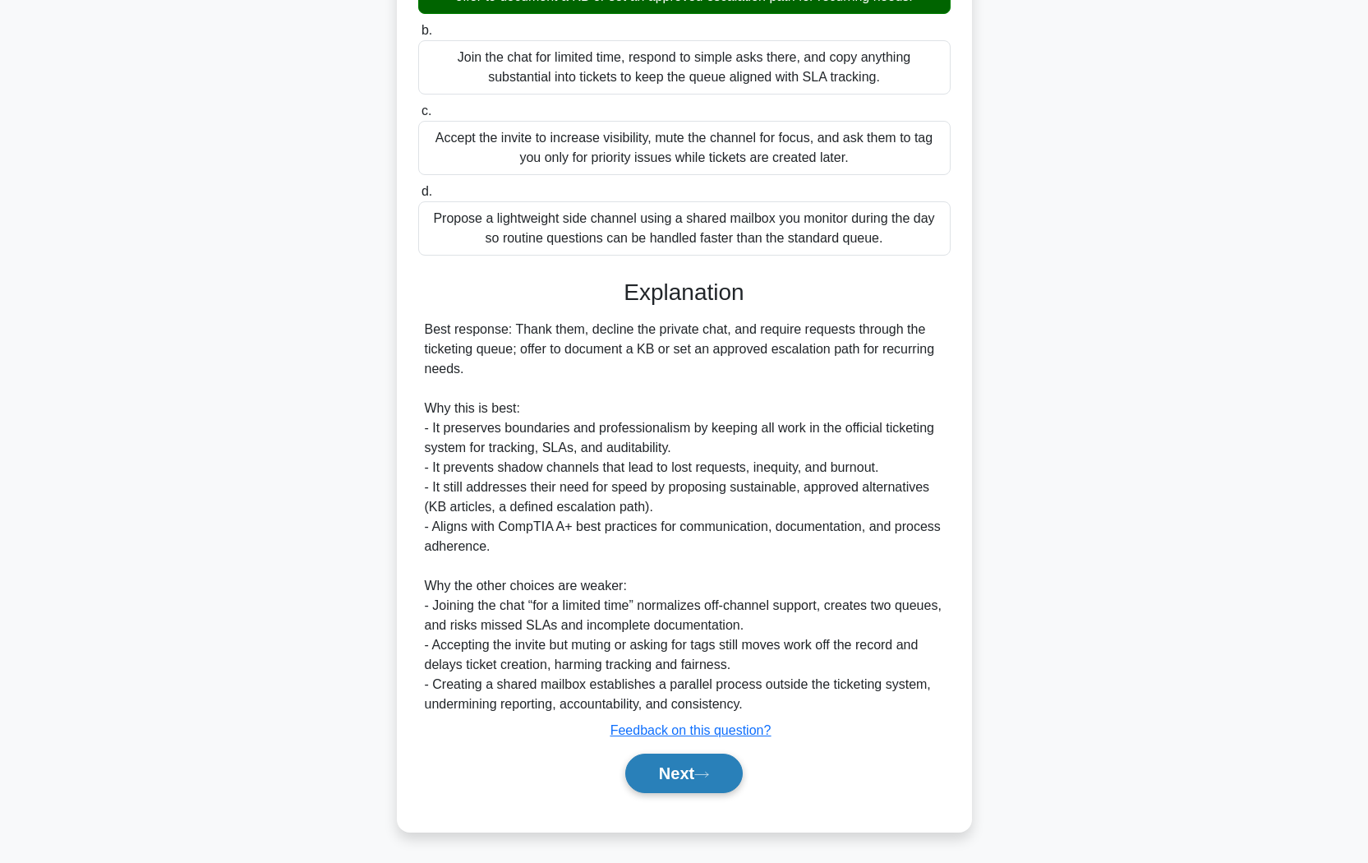
click at [720, 724] on button "Next" at bounding box center [683, 772] width 117 height 39
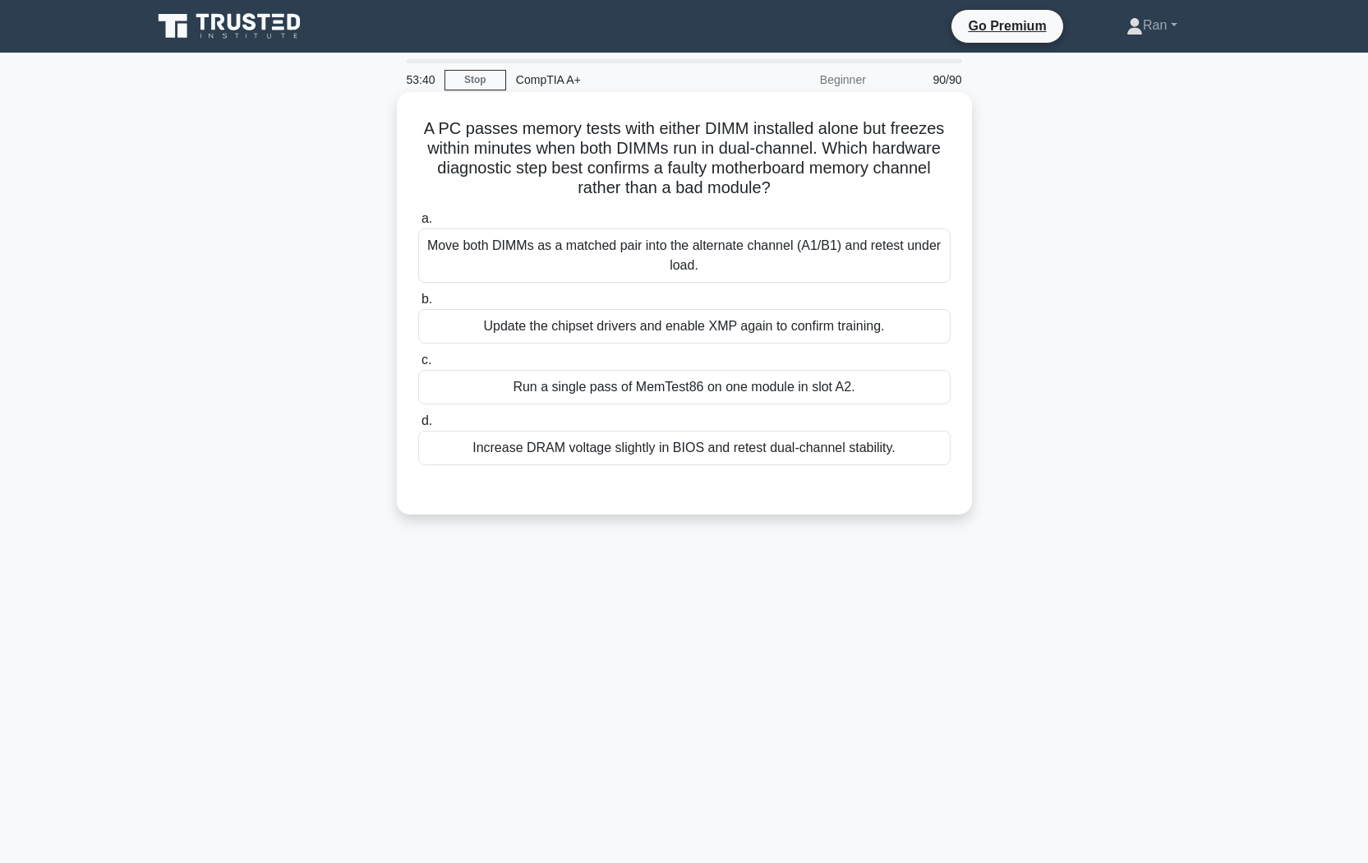
click at [751, 274] on div "Move both DIMMs as a matched pair into the alternate channel (A1/B1) and retest…" at bounding box center [684, 255] width 532 height 54
click at [418, 224] on input "a. Move both DIMMs as a matched pair into the alternate channel (A1/B1) and ret…" at bounding box center [418, 219] width 0 height 11
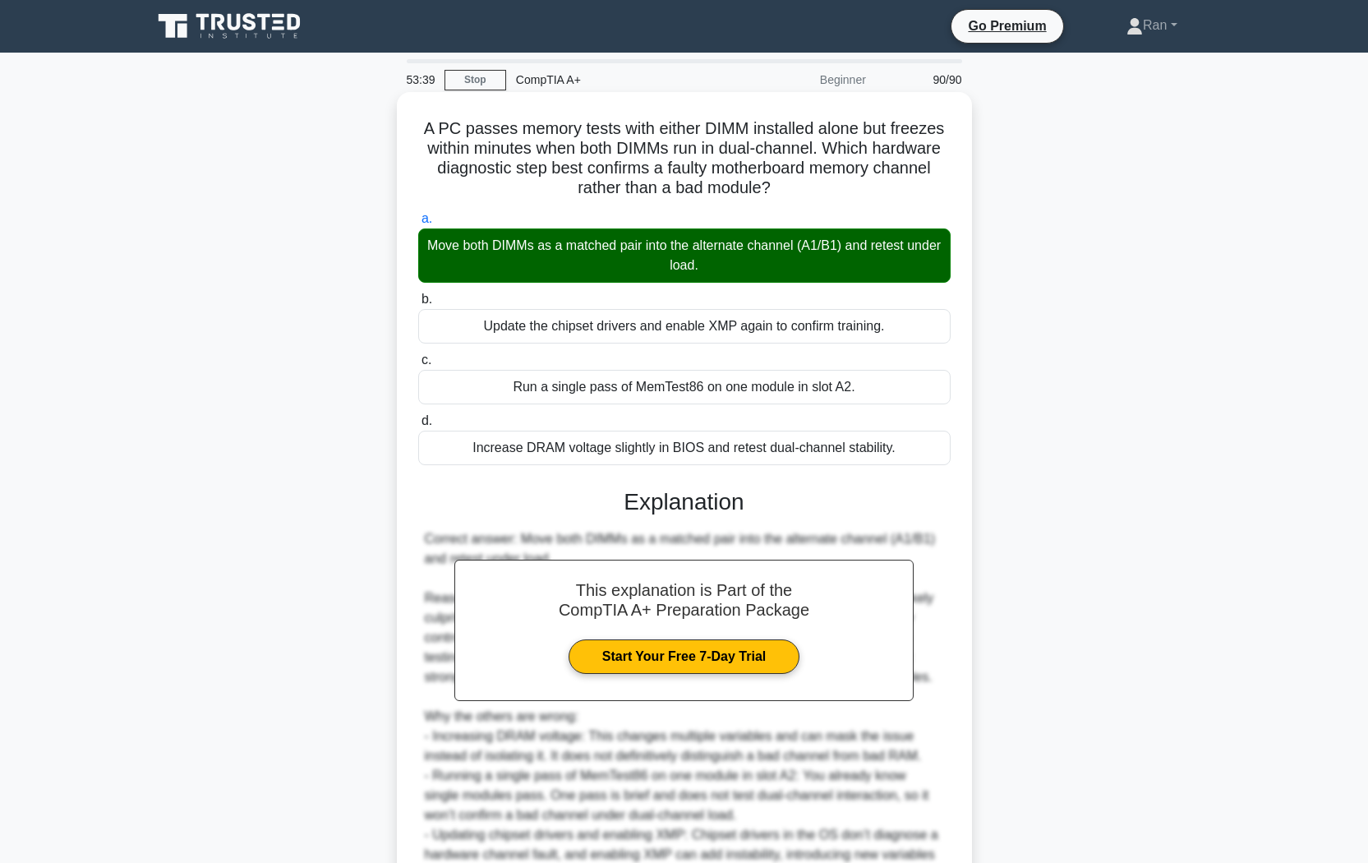
scroll to position [172, 0]
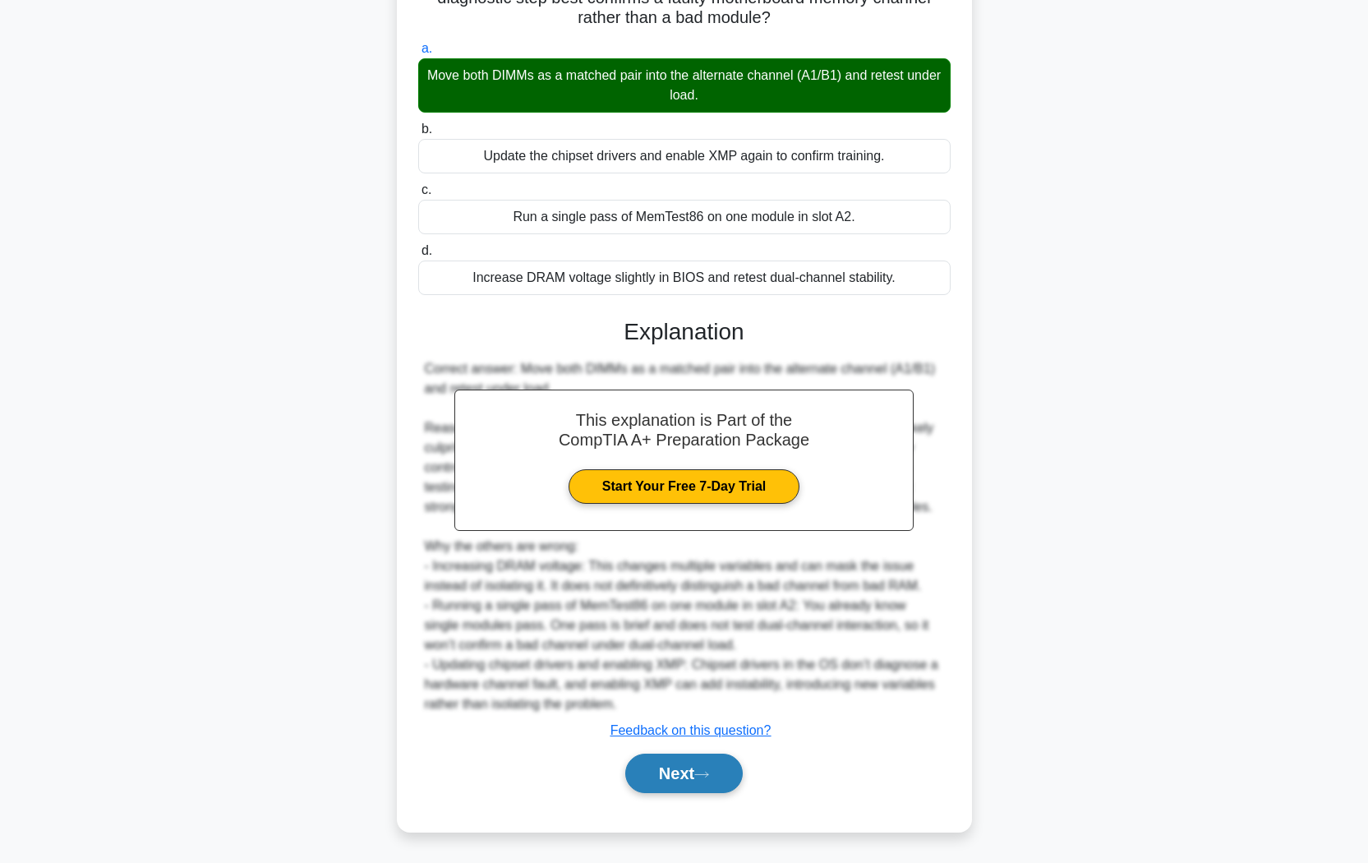
click at [706, 724] on icon at bounding box center [701, 774] width 15 height 9
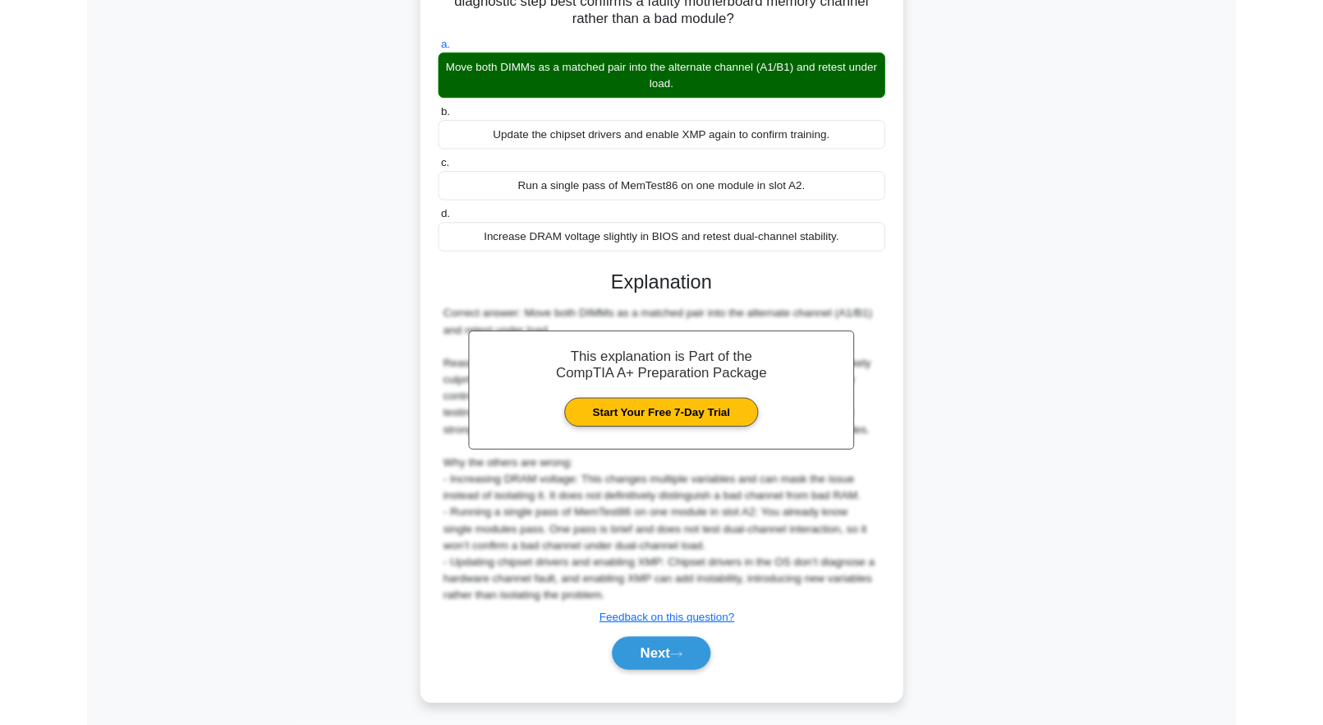
scroll to position [0, 0]
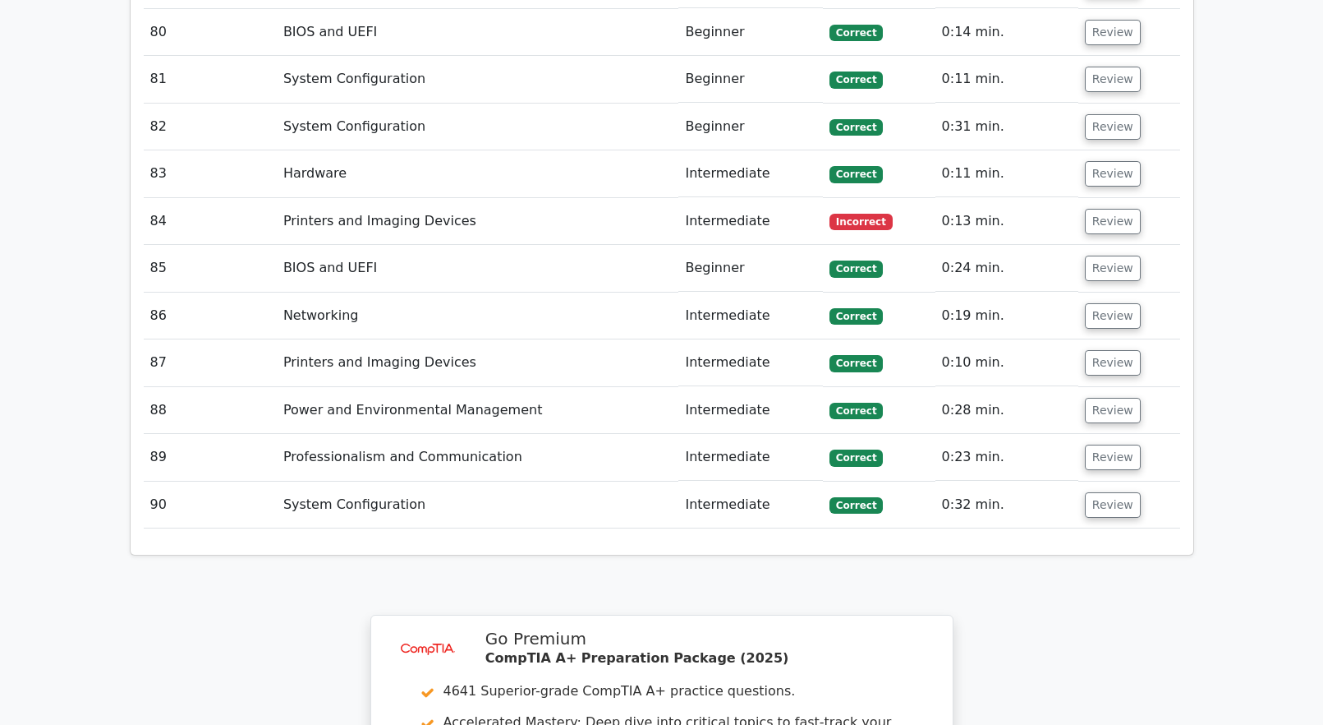
scroll to position [6407, 0]
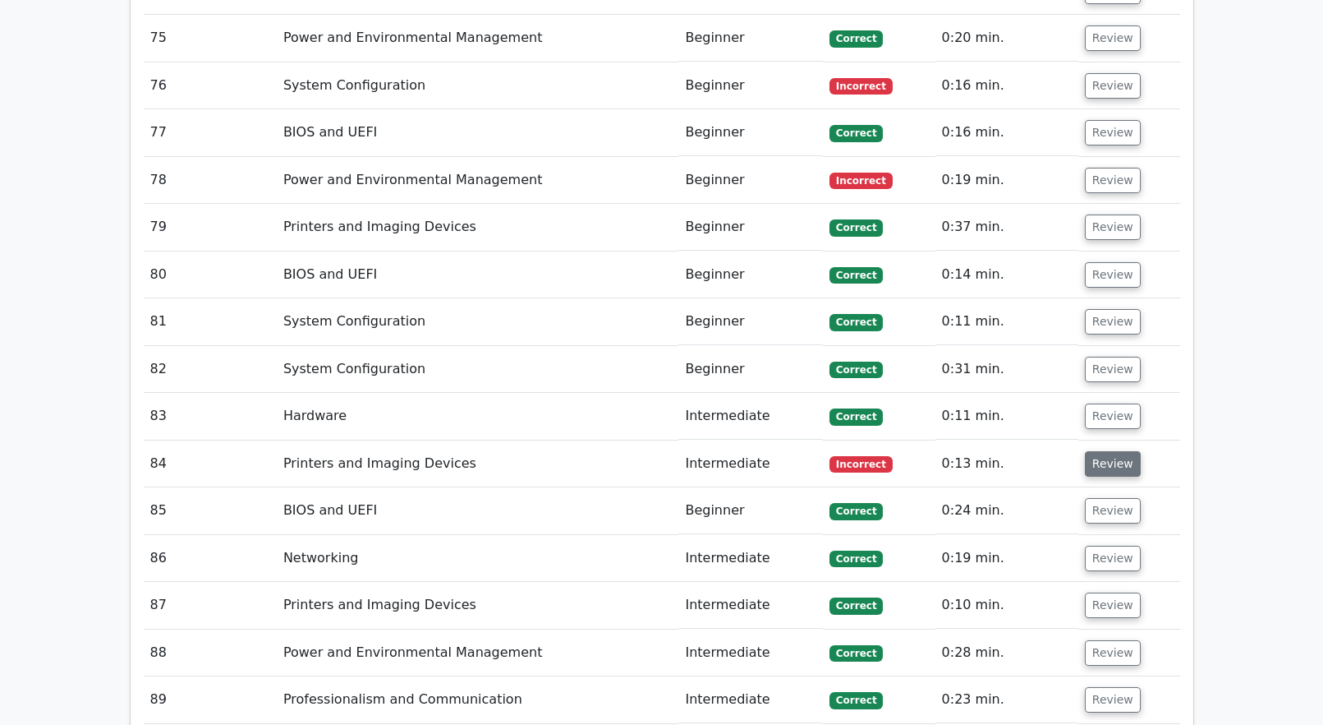
click at [1120, 451] on button "Review" at bounding box center [1113, 463] width 56 height 25
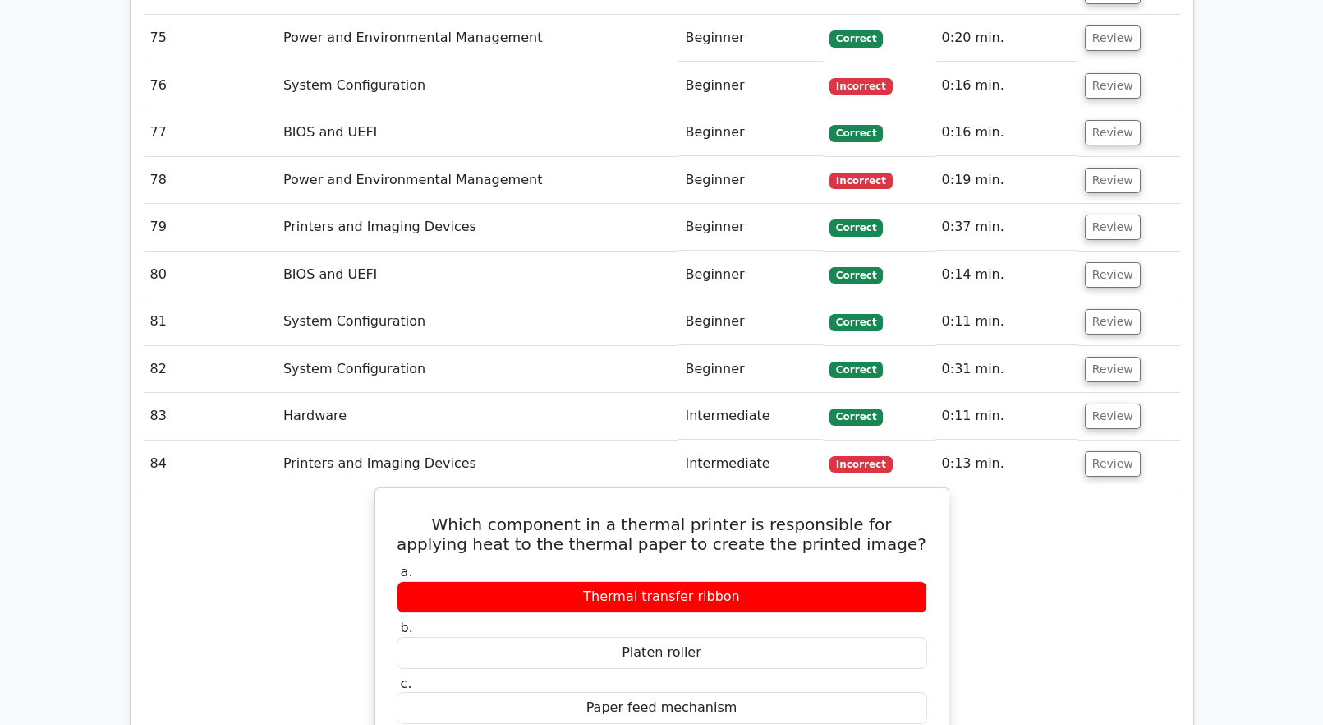
scroll to position [5997, 0]
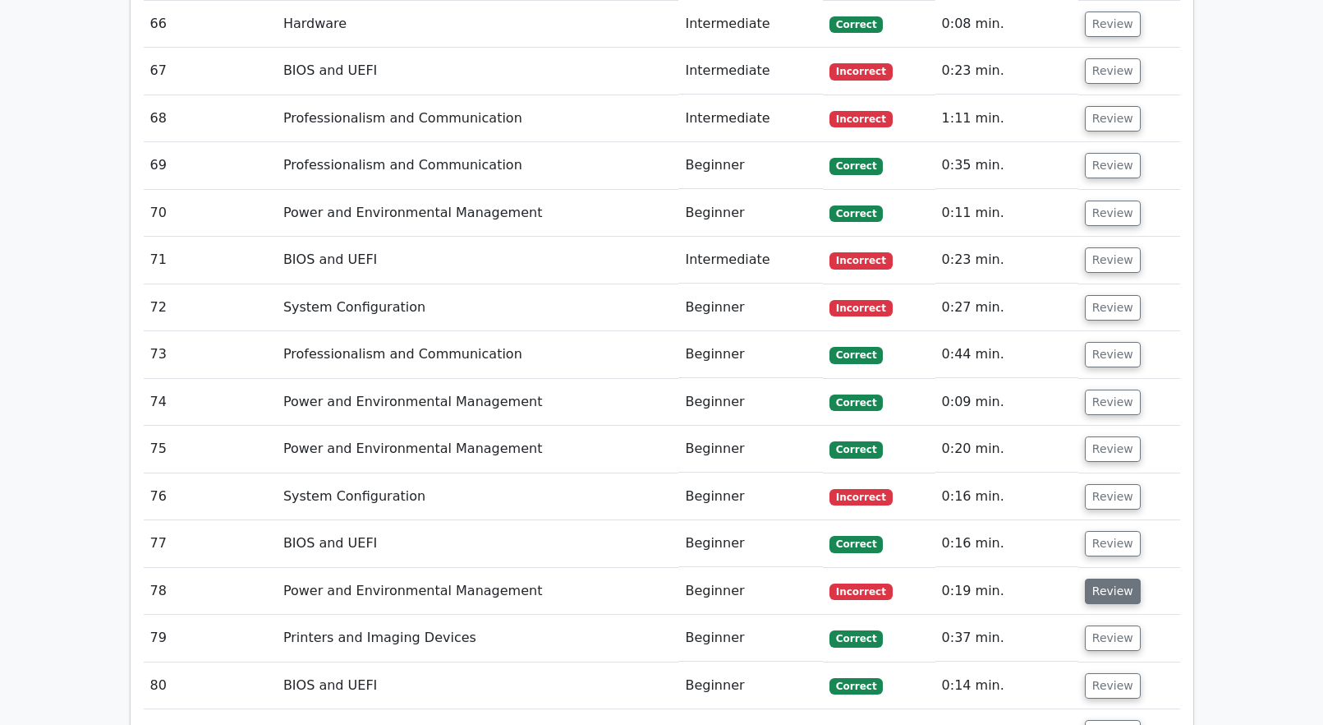
click at [1114, 578] on button "Review" at bounding box center [1113, 590] width 56 height 25
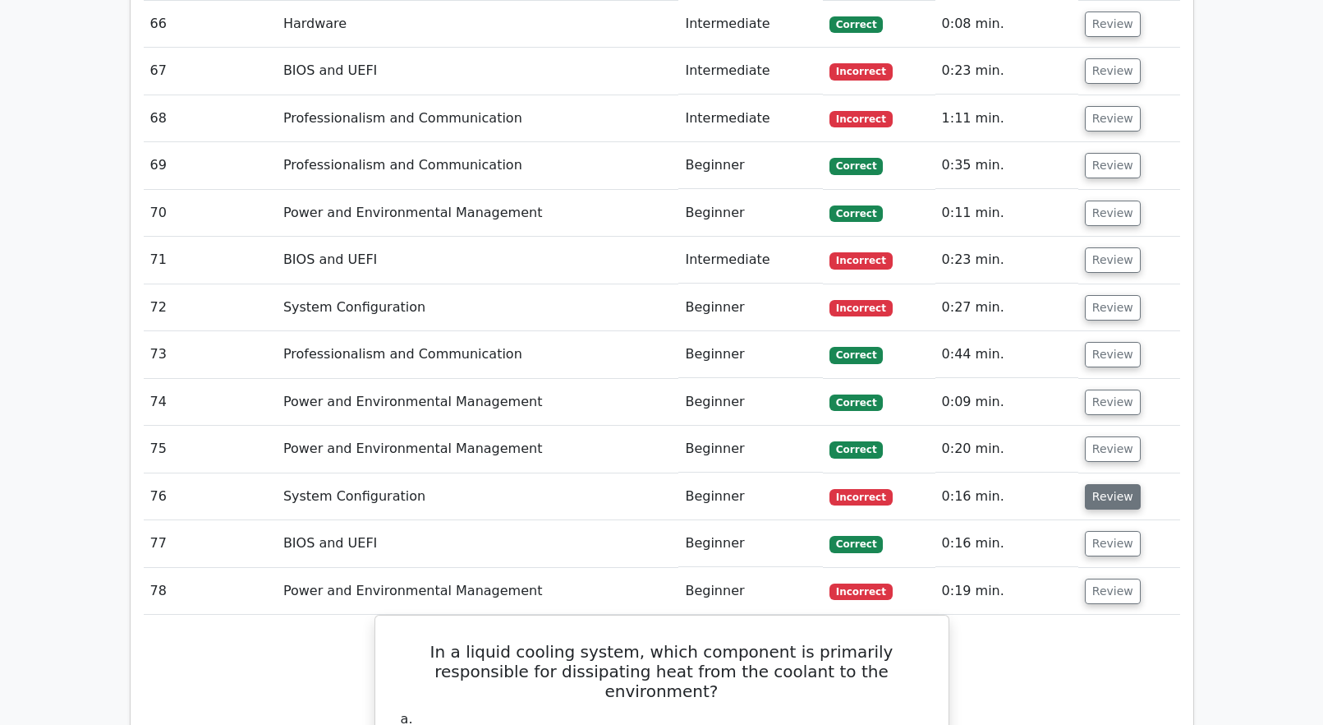
click at [1103, 484] on button "Review" at bounding box center [1113, 496] width 56 height 25
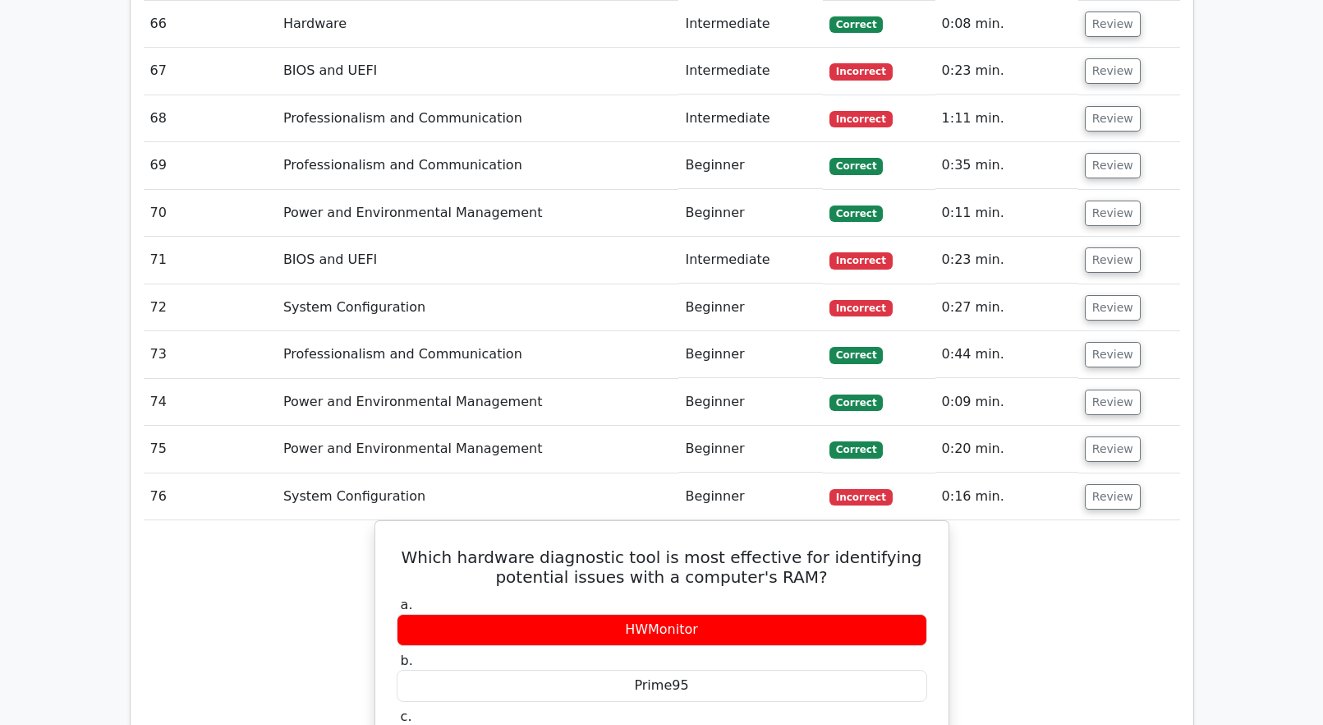
scroll to position [5668, 0]
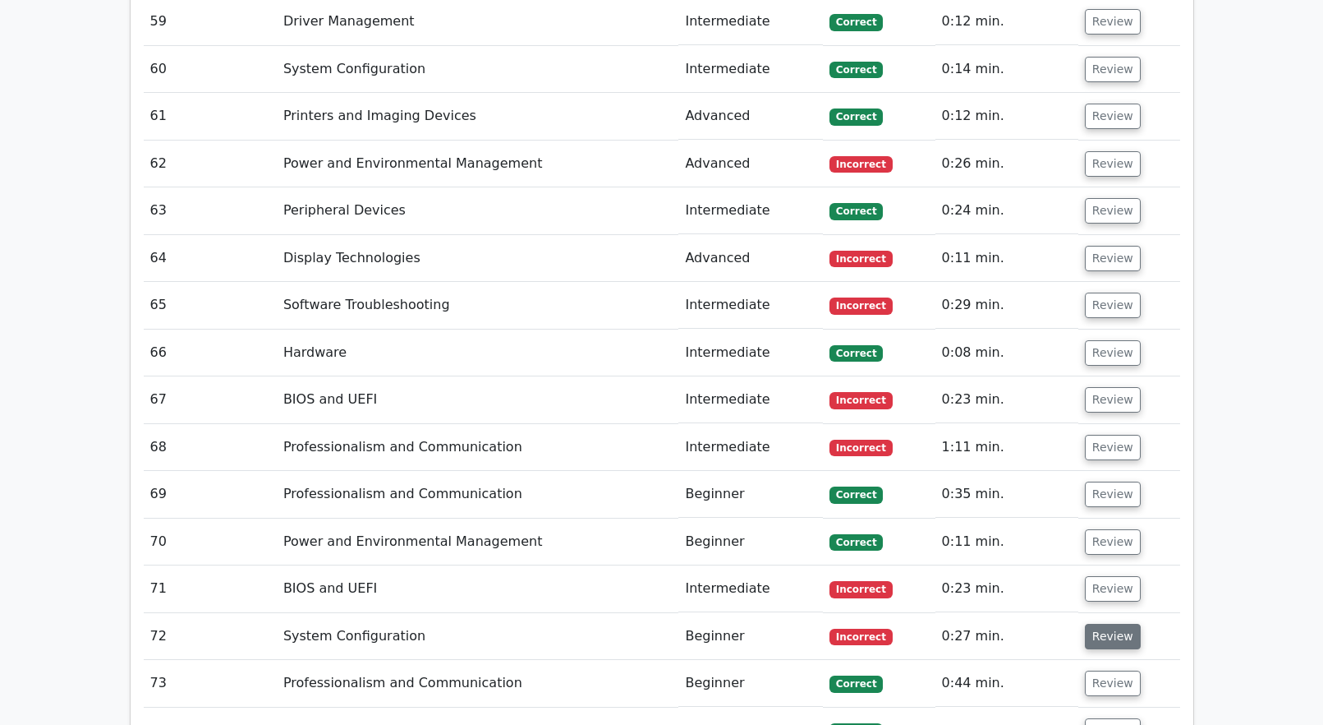
click at [1103, 623] on button "Review" at bounding box center [1113, 635] width 56 height 25
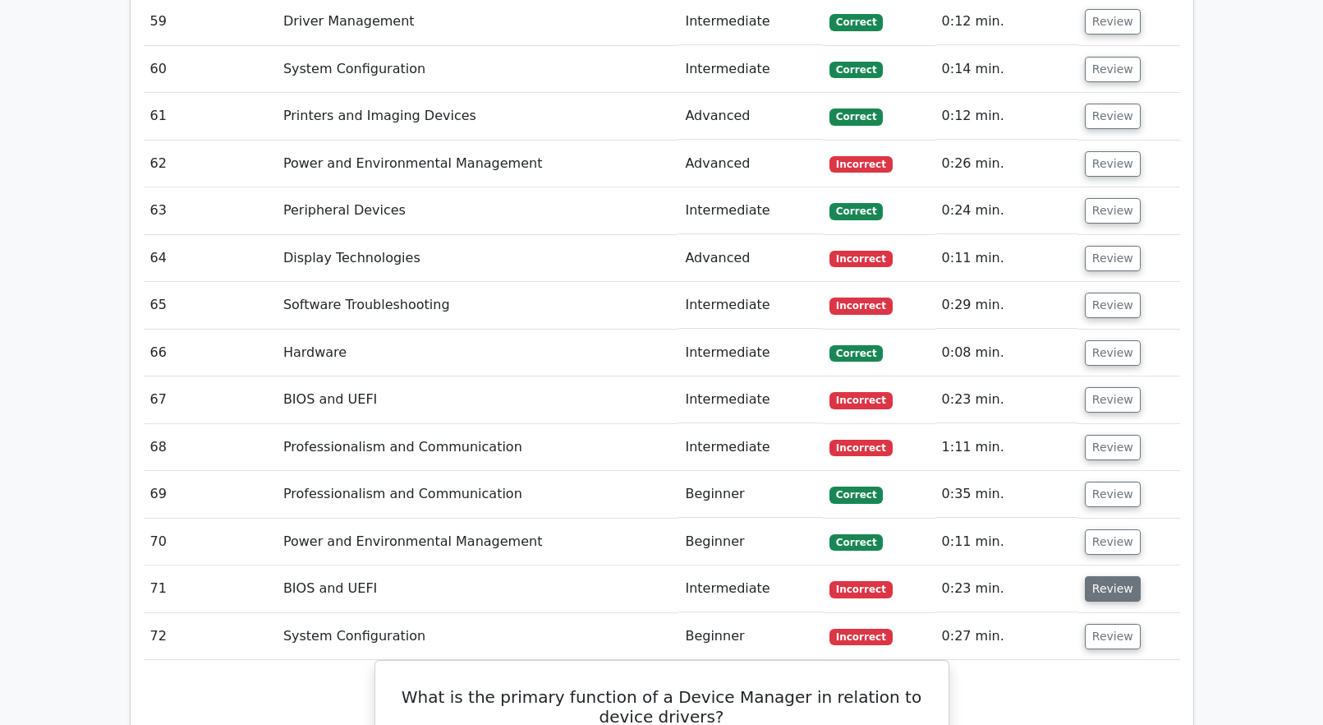
click at [1112, 576] on button "Review" at bounding box center [1113, 588] width 56 height 25
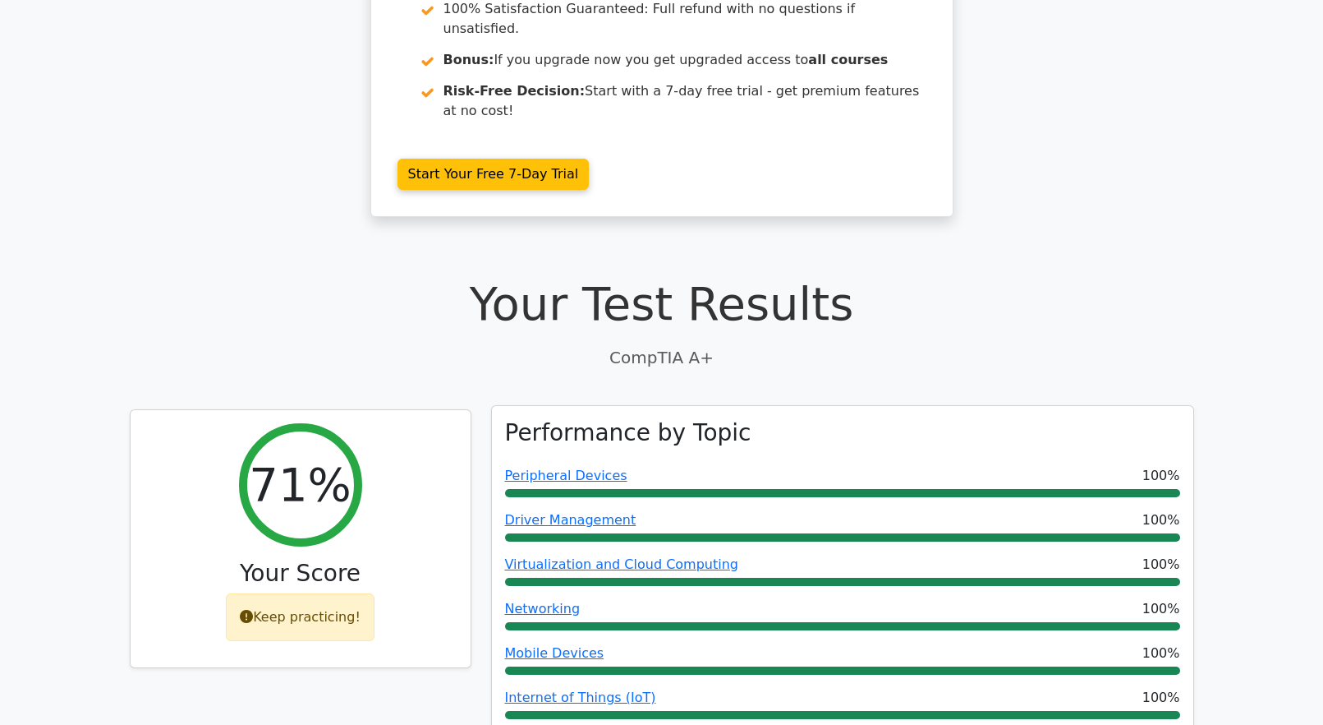
scroll to position [0, 0]
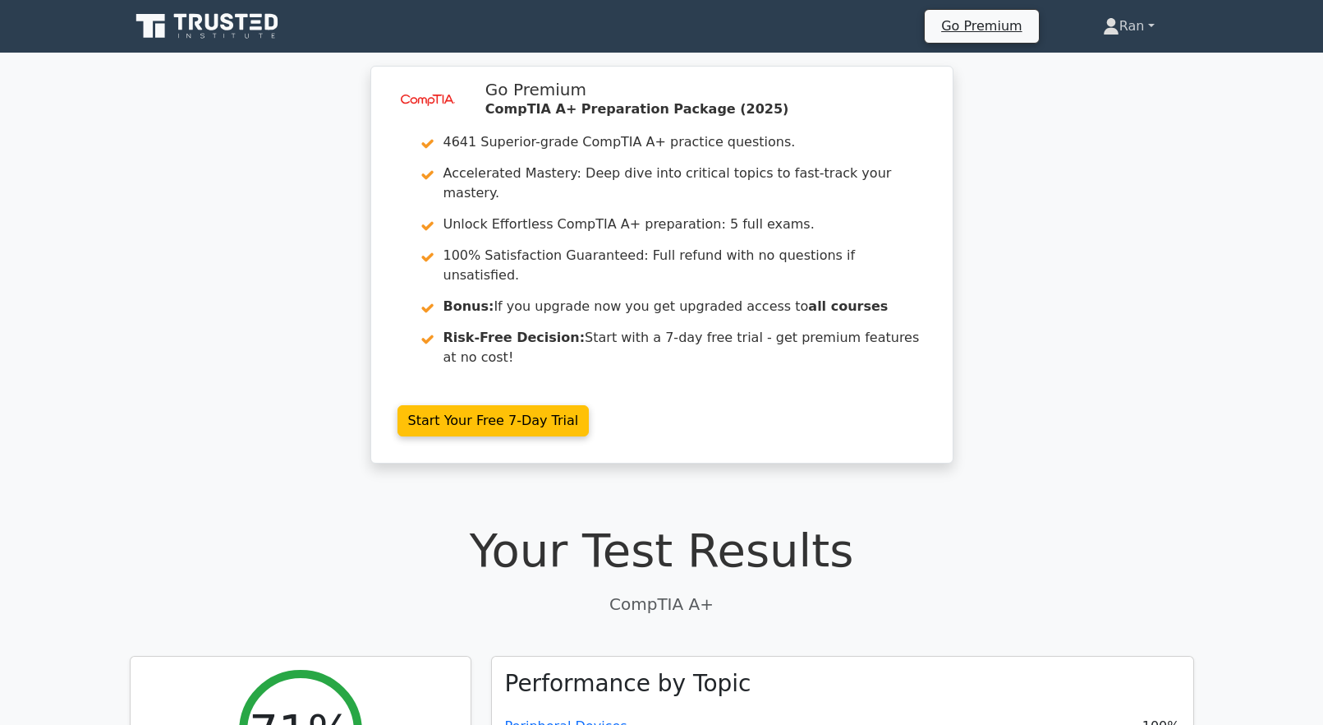
click at [1135, 31] on link "Ran" at bounding box center [1129, 26] width 131 height 33
click at [1096, 59] on link "Profile" at bounding box center [1130, 65] width 130 height 26
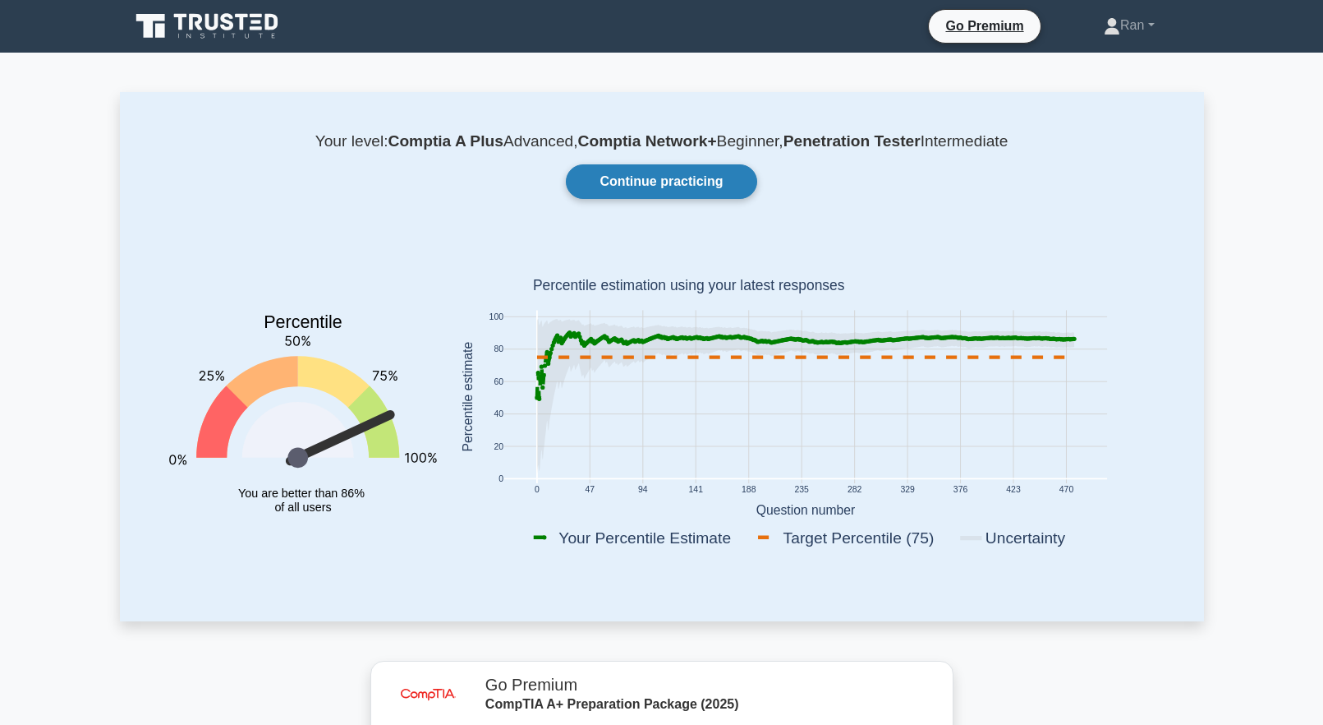
click at [637, 183] on link "Continue practicing" at bounding box center [661, 181] width 191 height 35
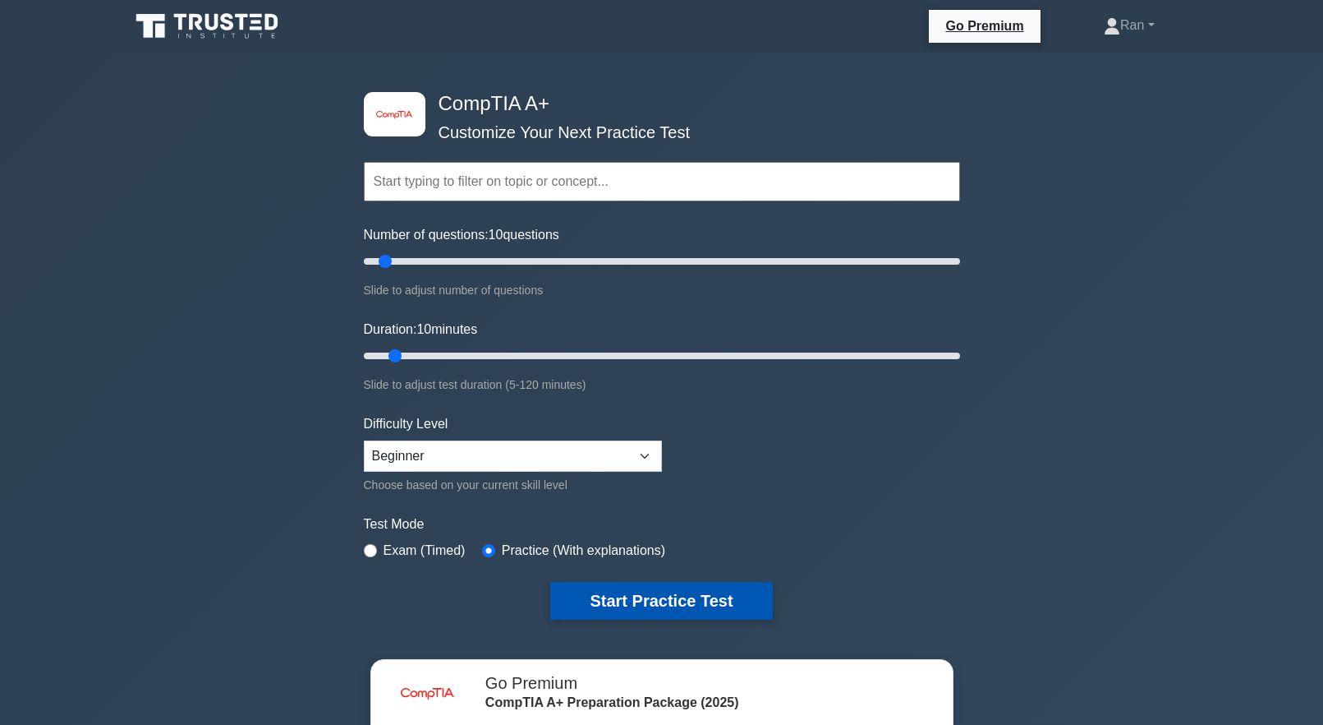
click at [634, 611] on button "Start Practice Test" at bounding box center [661, 601] width 222 height 38
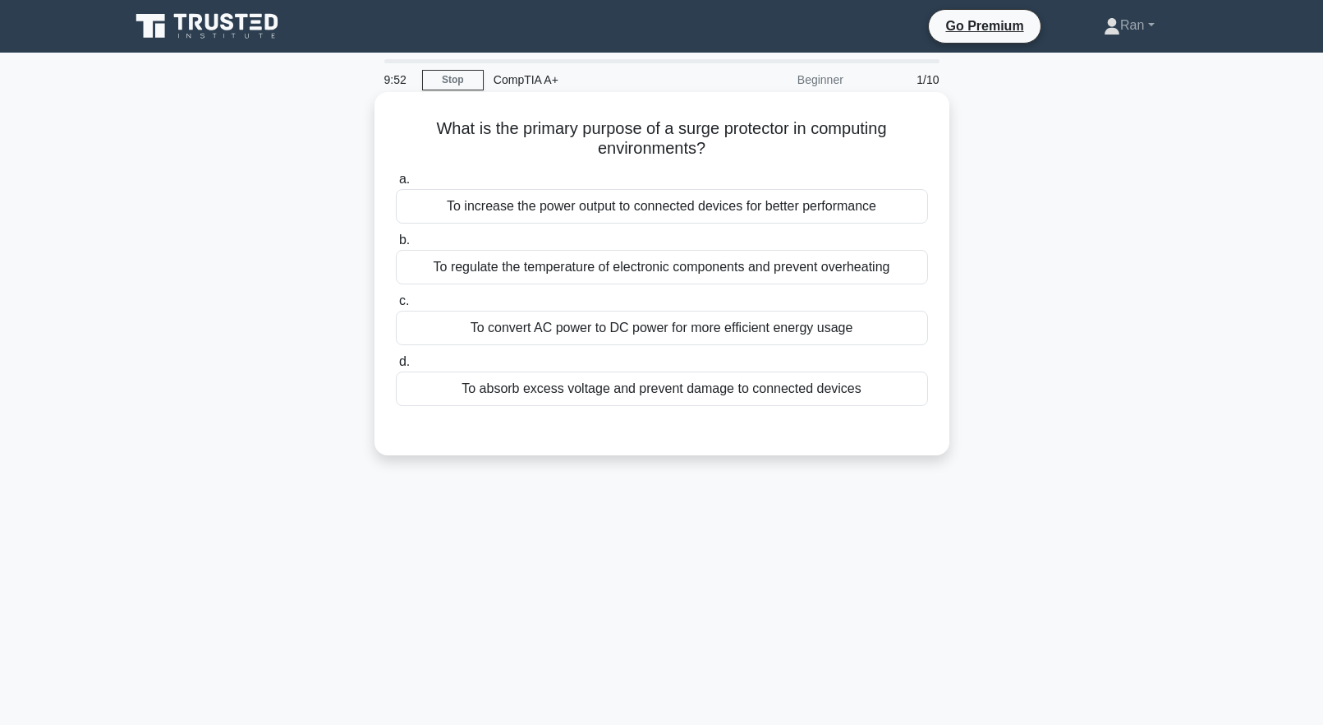
click at [758, 396] on div "To absorb excess voltage and prevent damage to connected devices" at bounding box center [662, 388] width 532 height 35
click at [396, 367] on input "d. To absorb excess voltage and prevent damage to connected devices" at bounding box center [396, 362] width 0 height 11
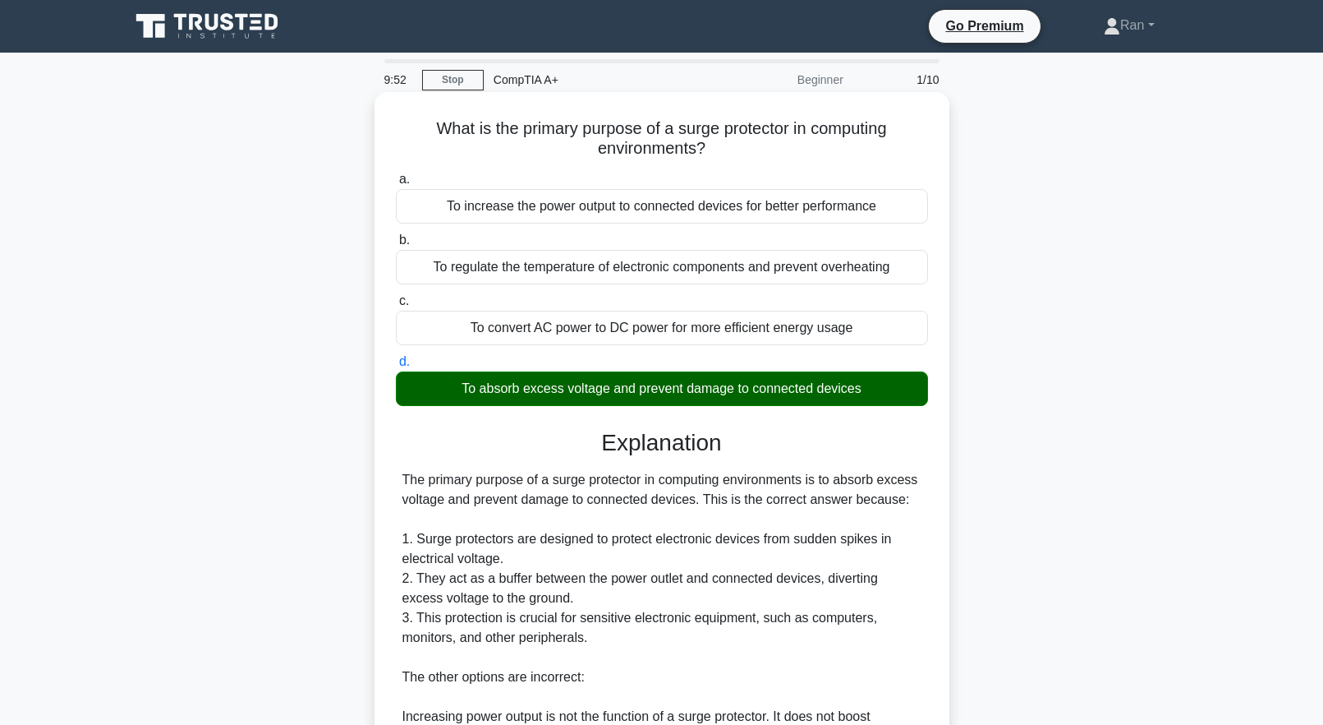
scroll to position [369, 0]
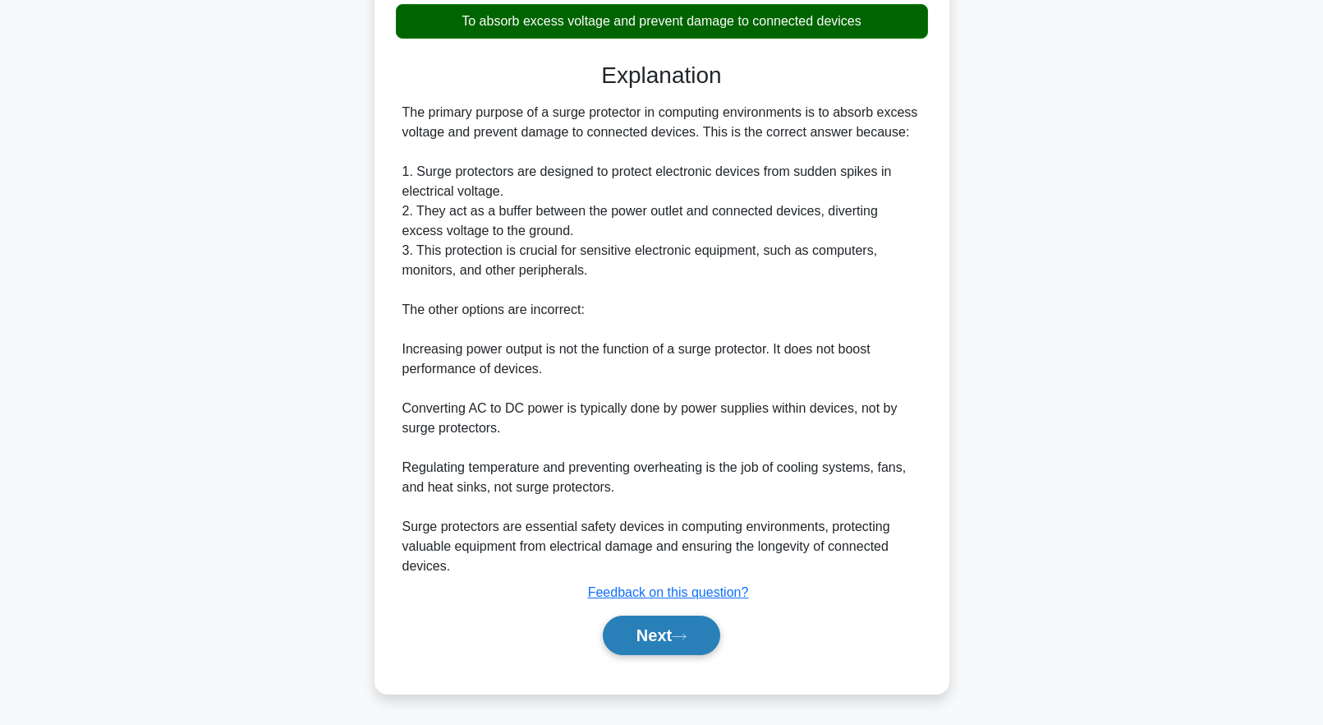
click at [680, 644] on button "Next" at bounding box center [661, 634] width 117 height 39
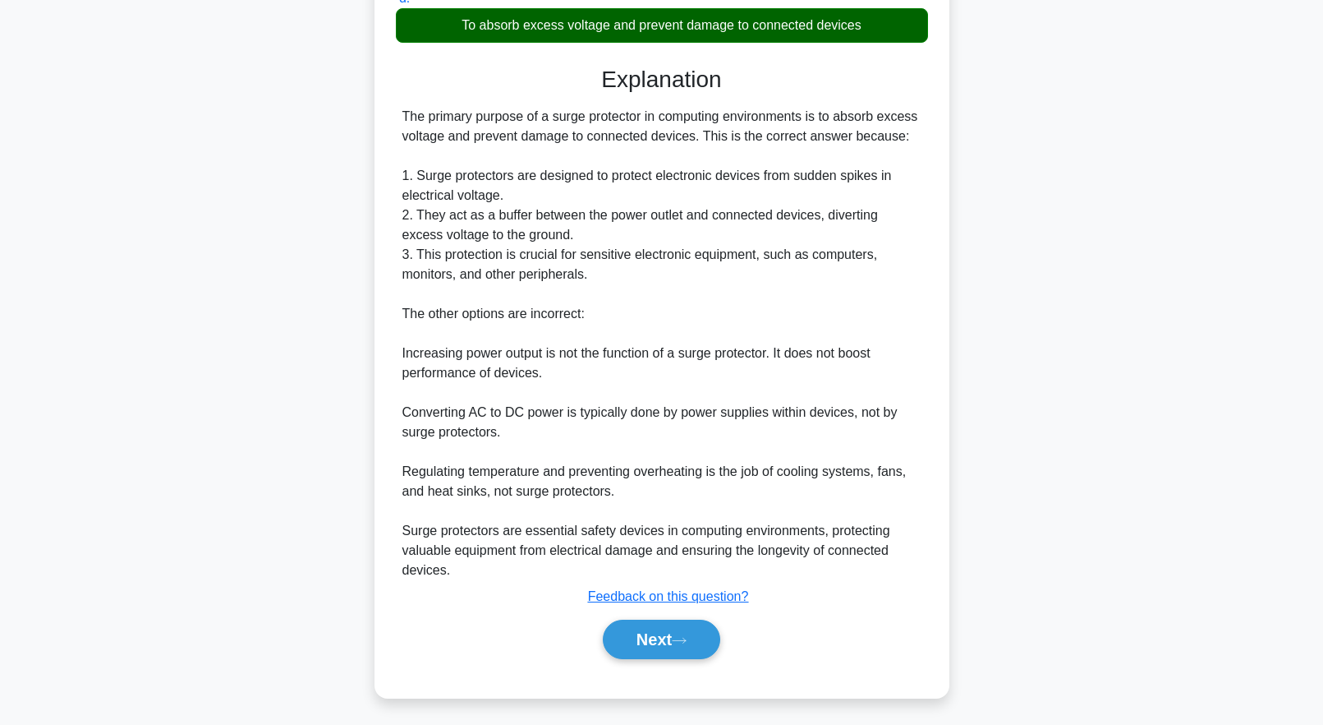
scroll to position [0, 0]
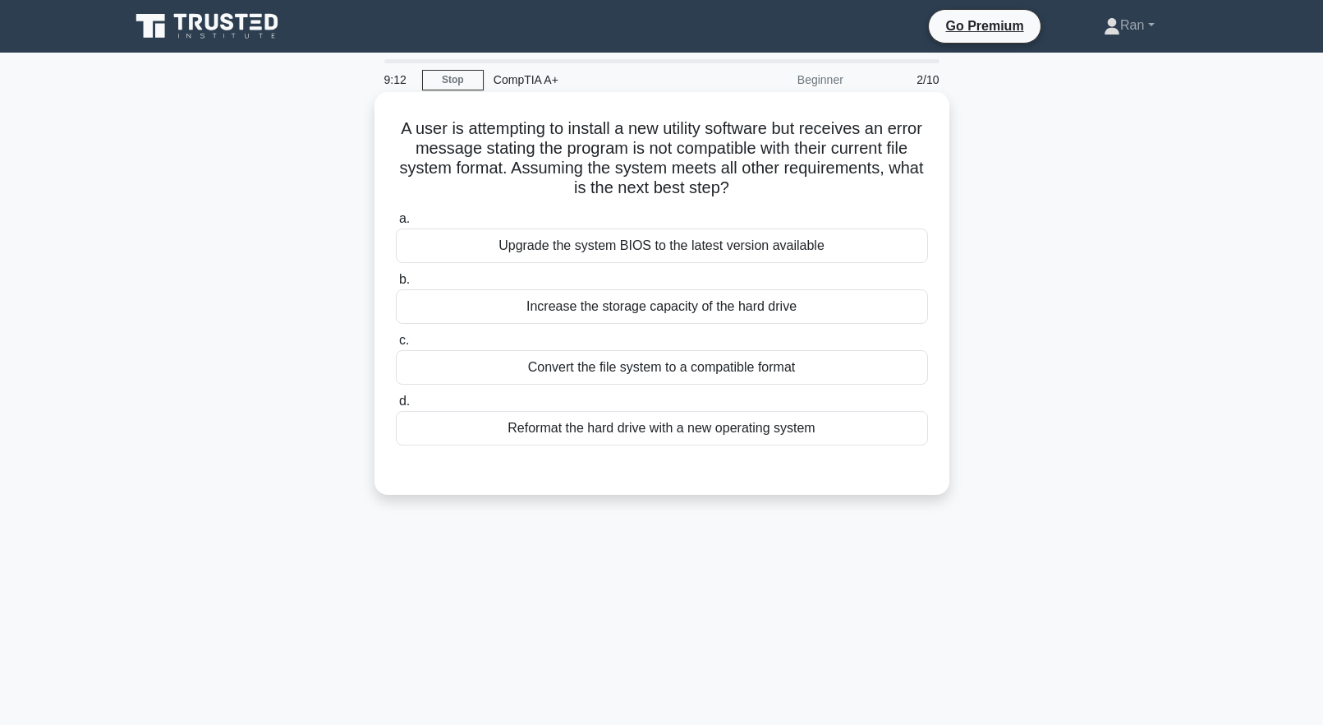
click at [627, 249] on div "Upgrade the system BIOS to the latest version available" at bounding box center [662, 245] width 532 height 35
click at [396, 224] on input "a. Upgrade the system BIOS to the latest version available" at bounding box center [396, 219] width 0 height 11
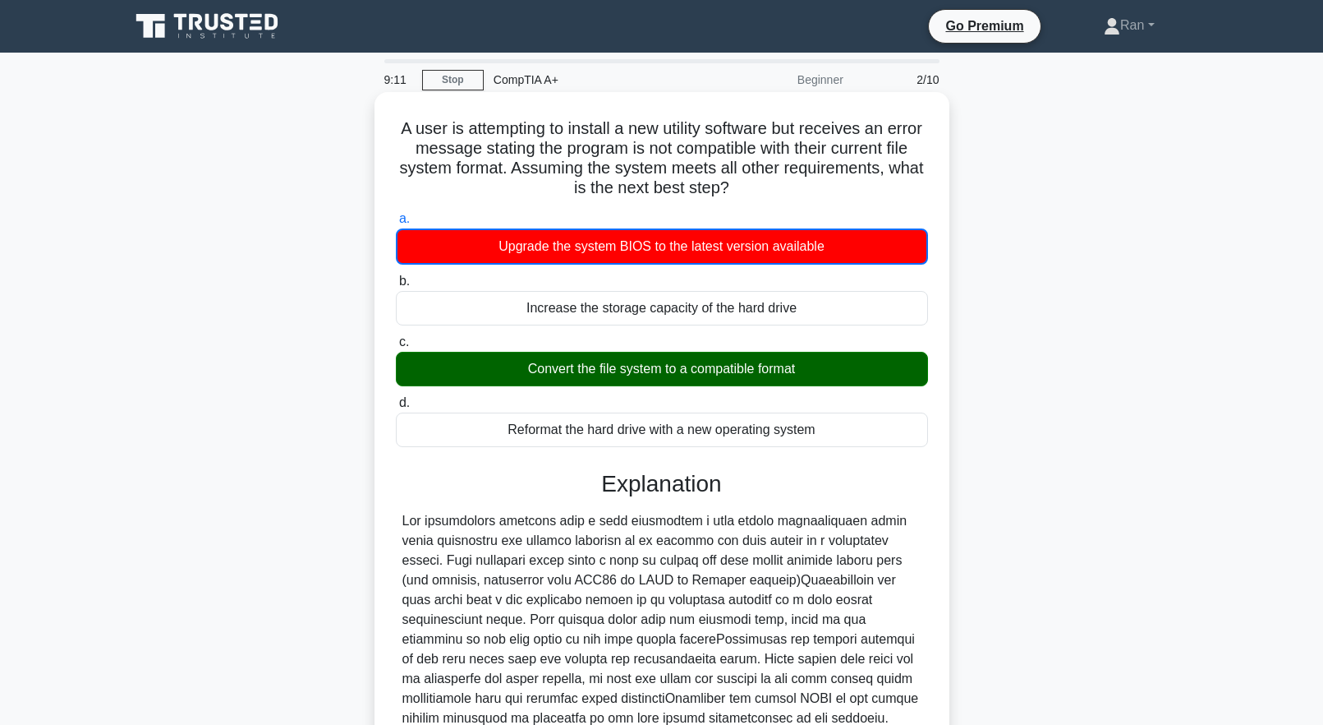
scroll to position [173, 0]
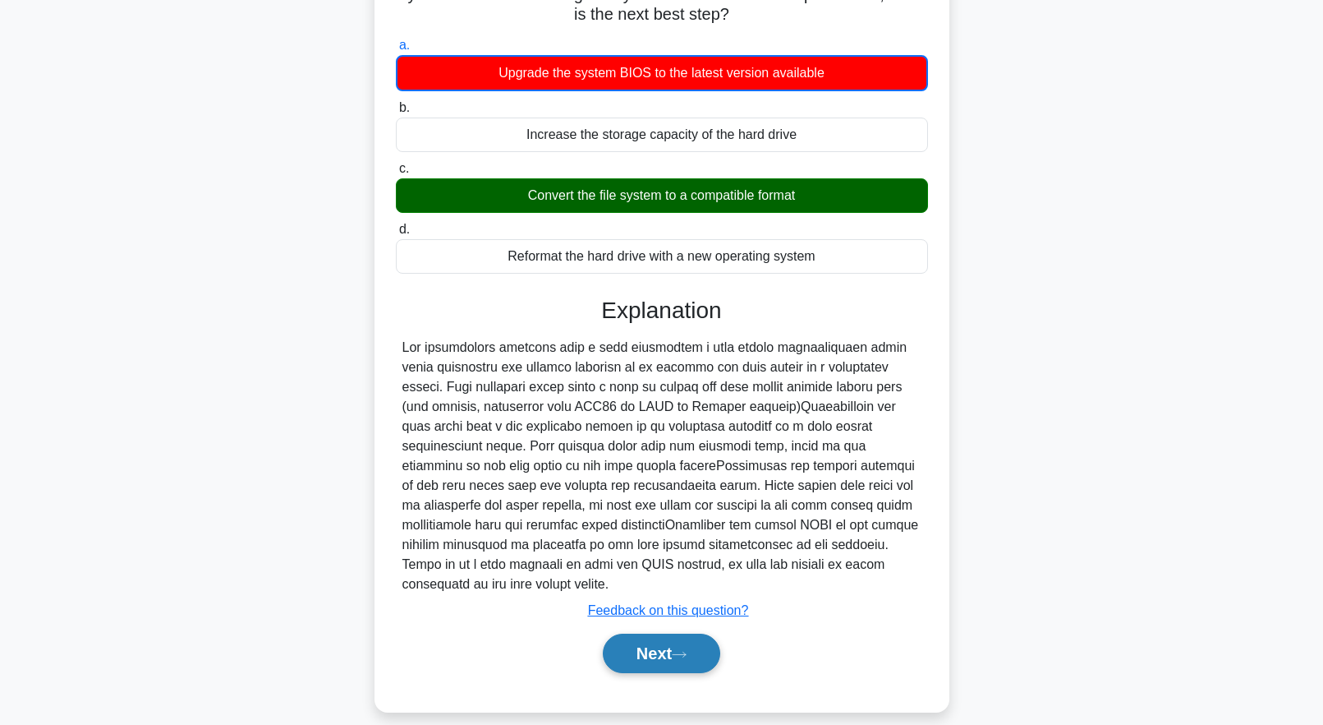
click at [689, 633] on button "Next" at bounding box center [661, 652] width 117 height 39
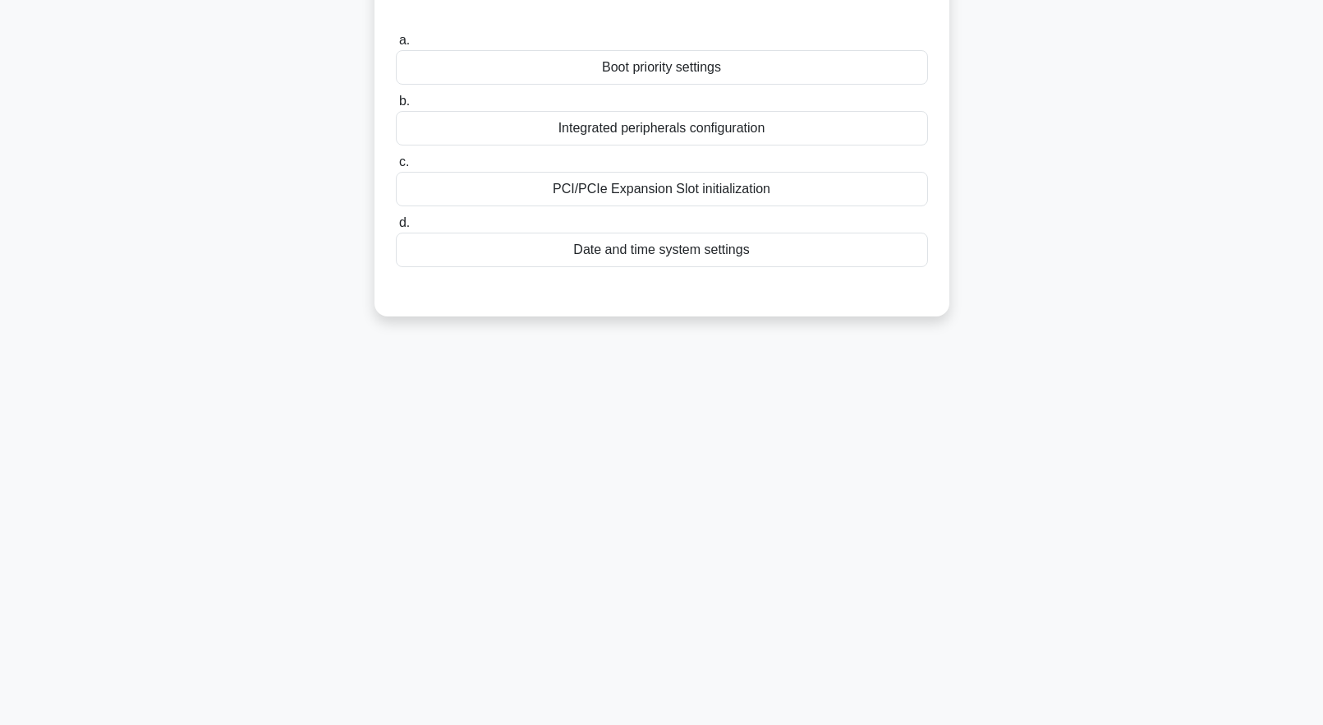
scroll to position [0, 0]
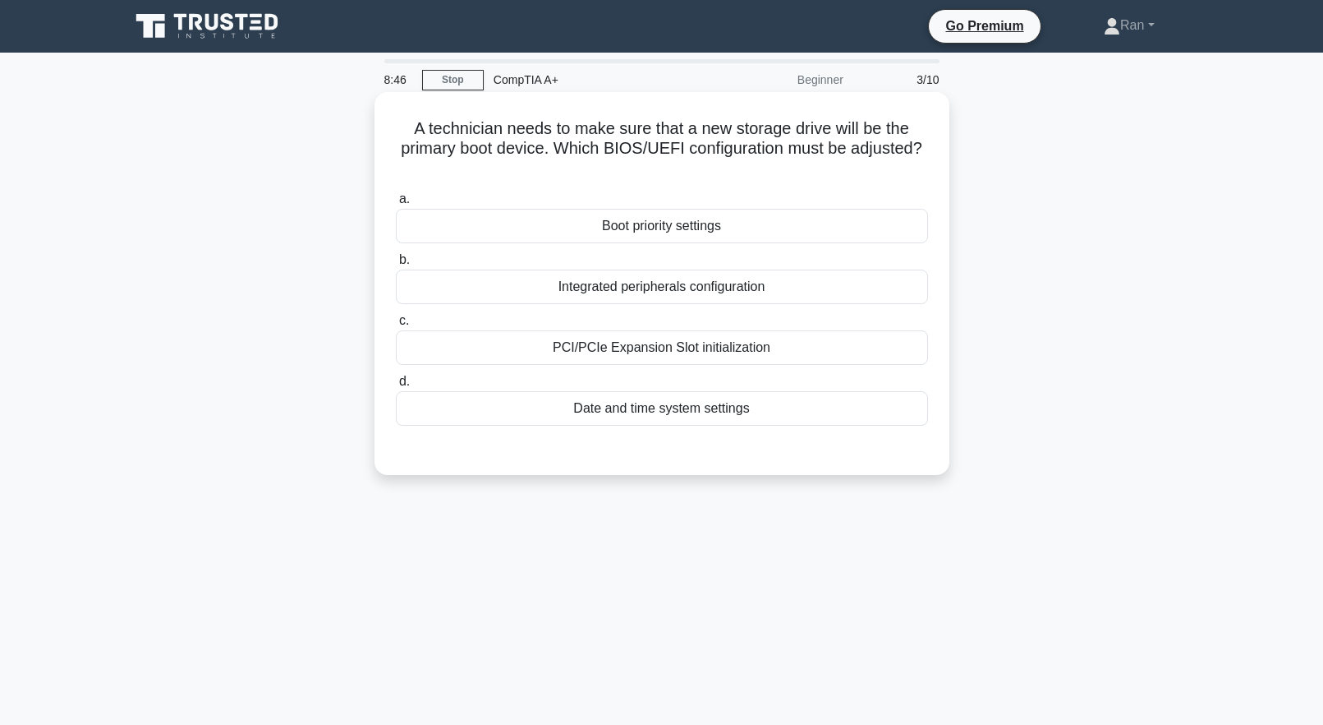
click at [564, 233] on div "Boot priority settings" at bounding box center [662, 226] width 532 height 35
click at [396, 205] on input "a. Boot priority settings" at bounding box center [396, 199] width 0 height 11
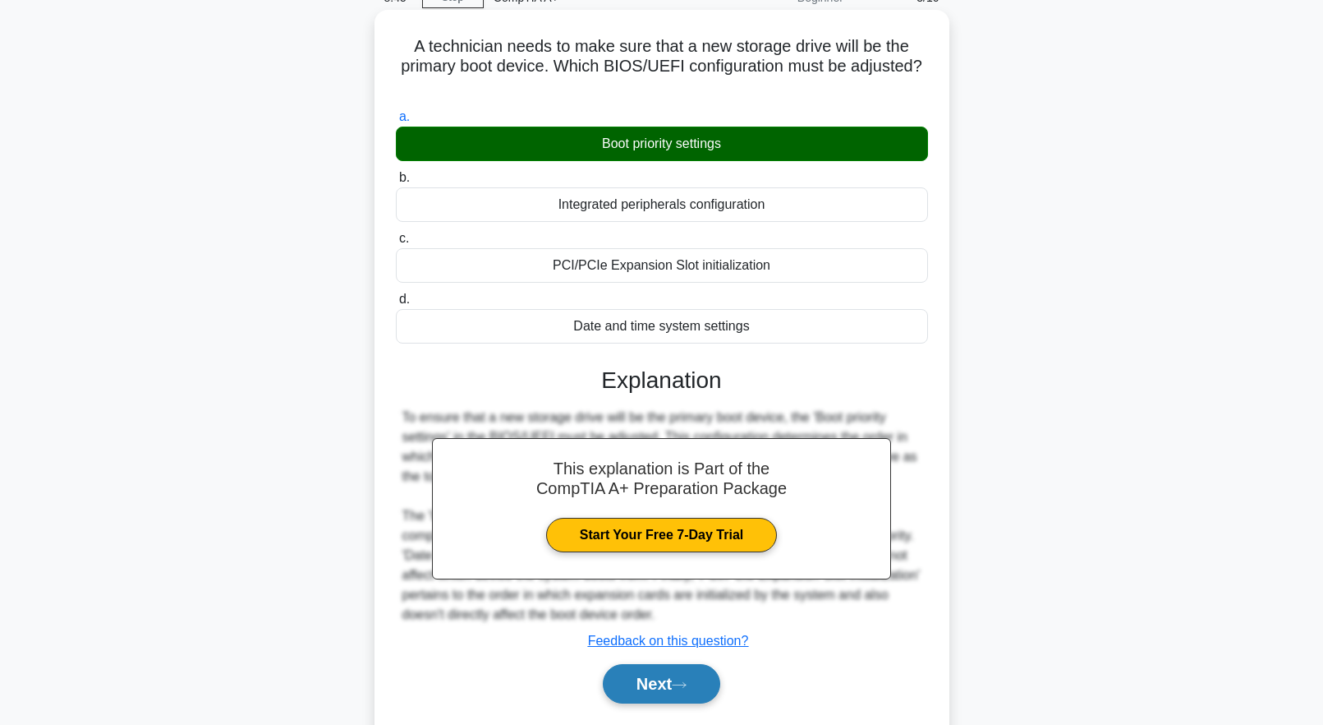
scroll to position [163, 0]
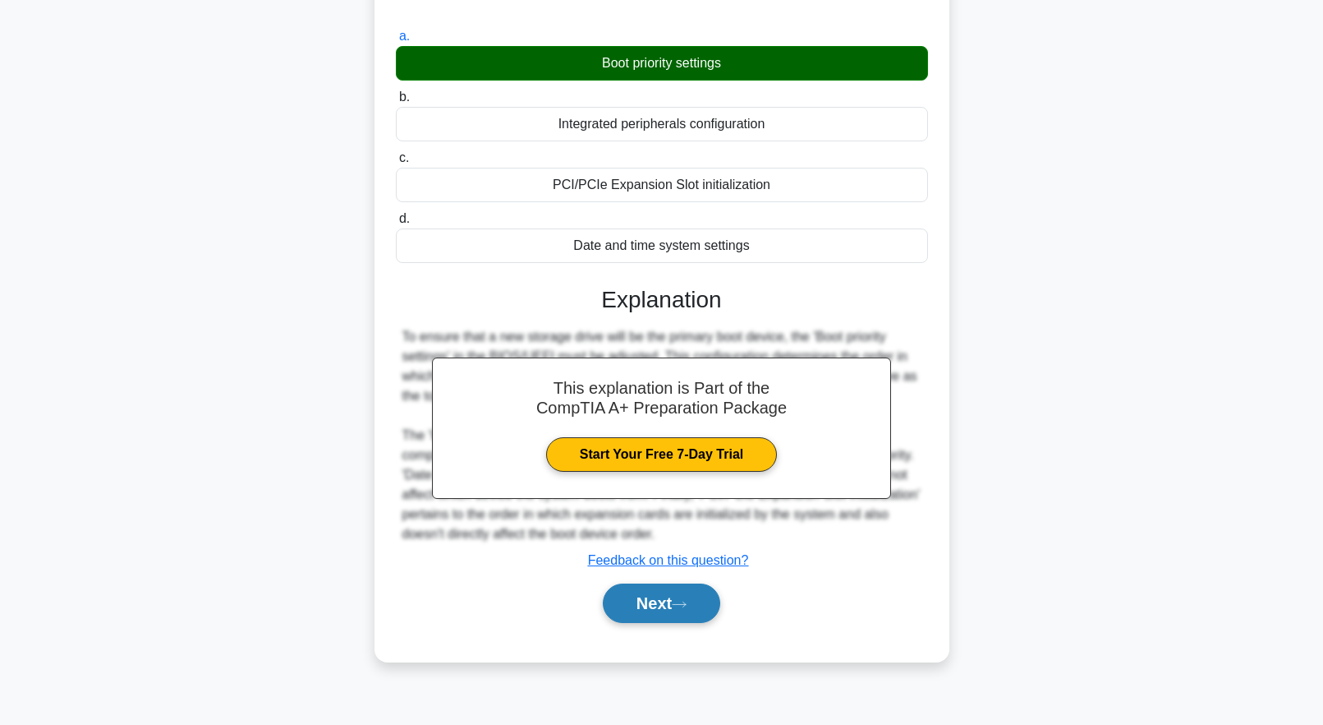
click at [655, 610] on button "Next" at bounding box center [661, 602] width 117 height 39
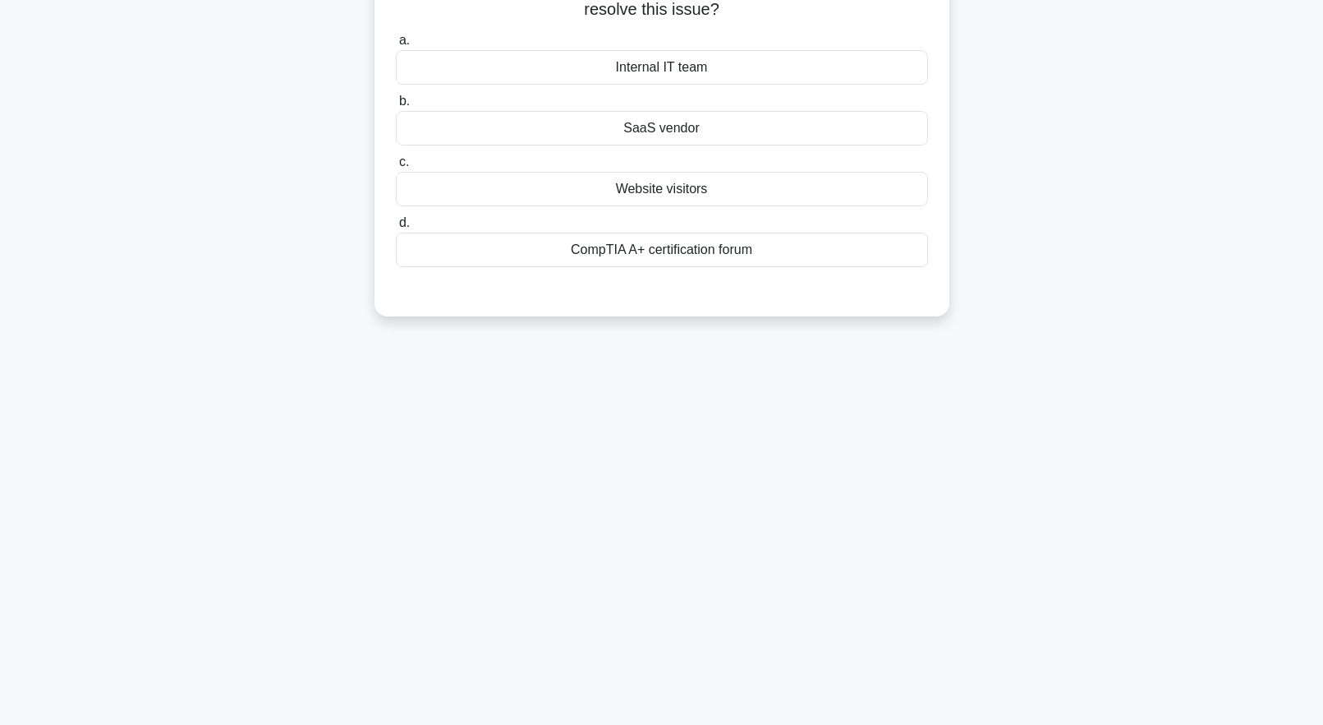
scroll to position [0, 0]
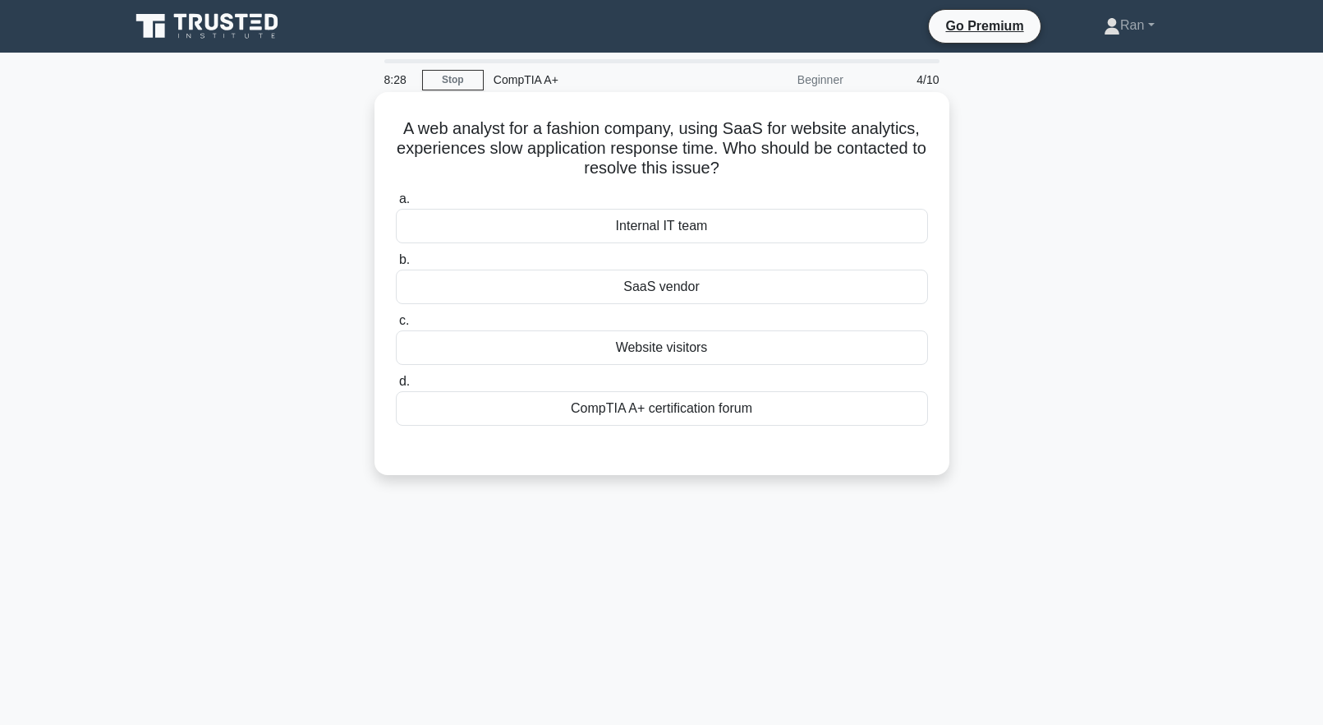
click at [631, 291] on div "SaaS vendor" at bounding box center [662, 286] width 532 height 35
click at [396, 265] on input "b. SaaS vendor" at bounding box center [396, 260] width 0 height 11
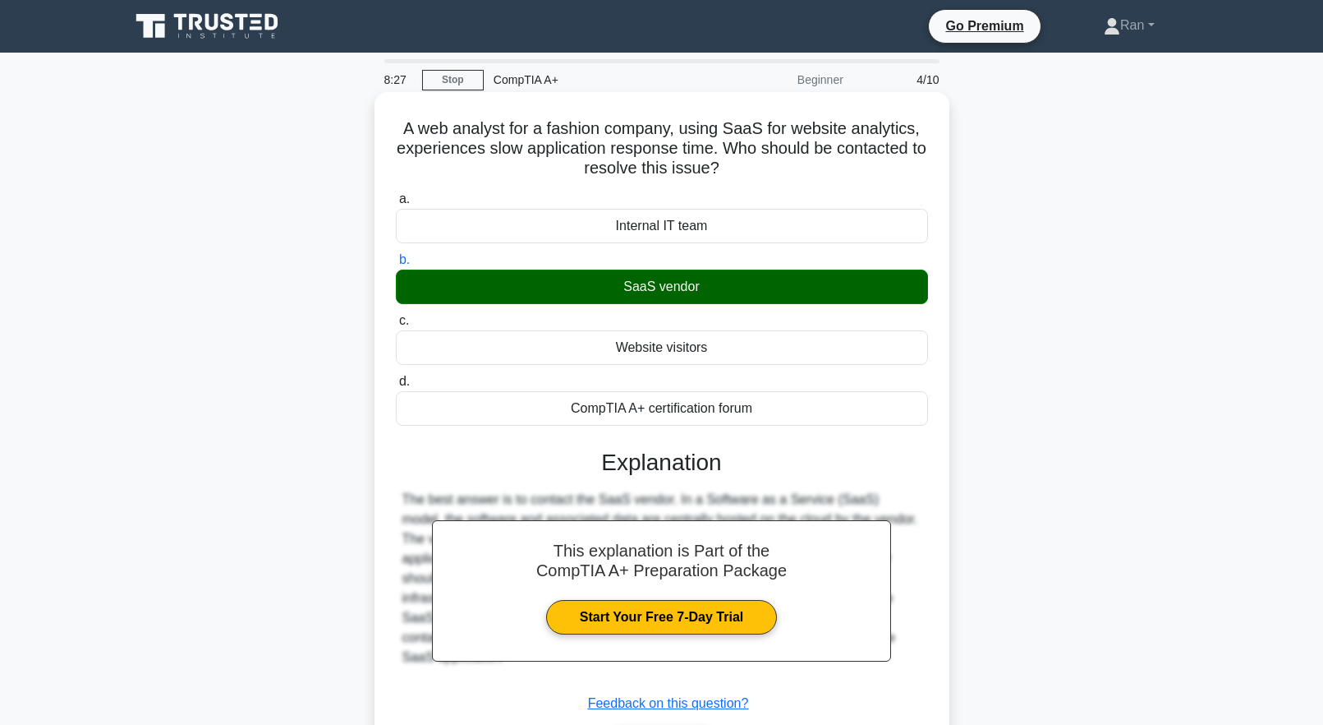
scroll to position [163, 0]
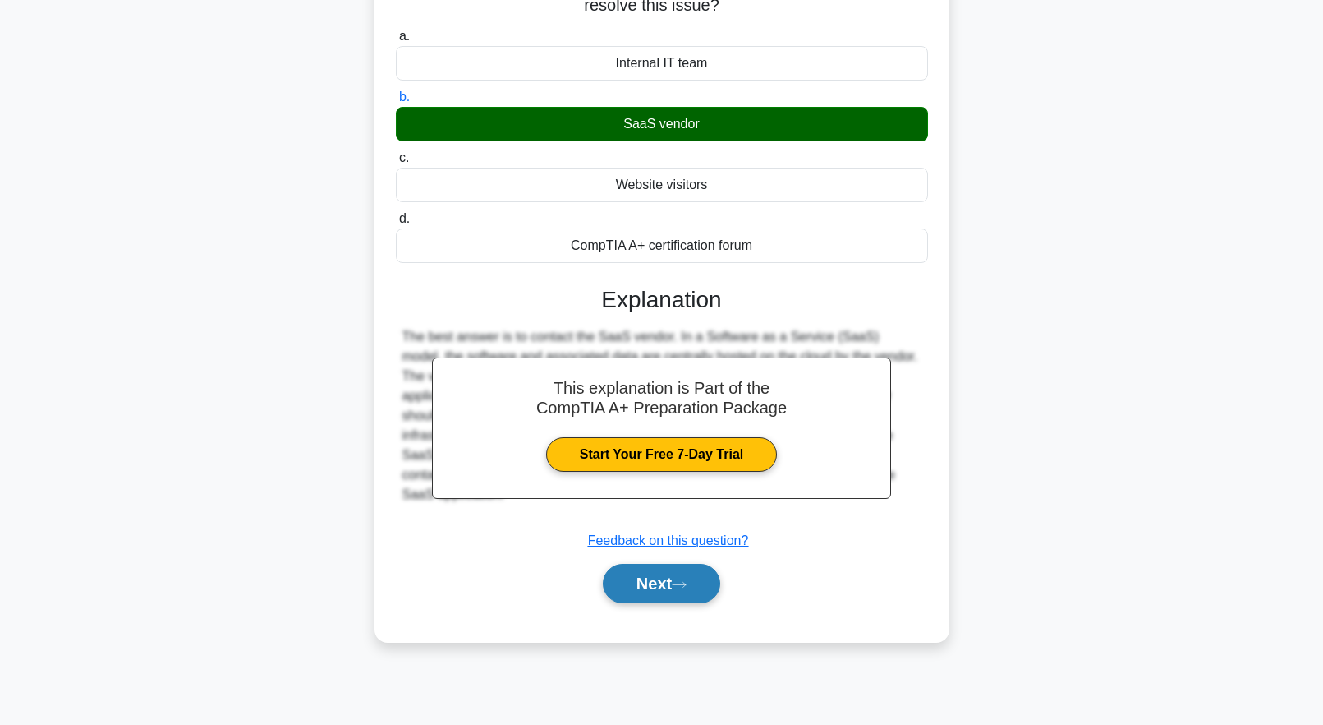
click at [682, 589] on icon at bounding box center [679, 584] width 15 height 9
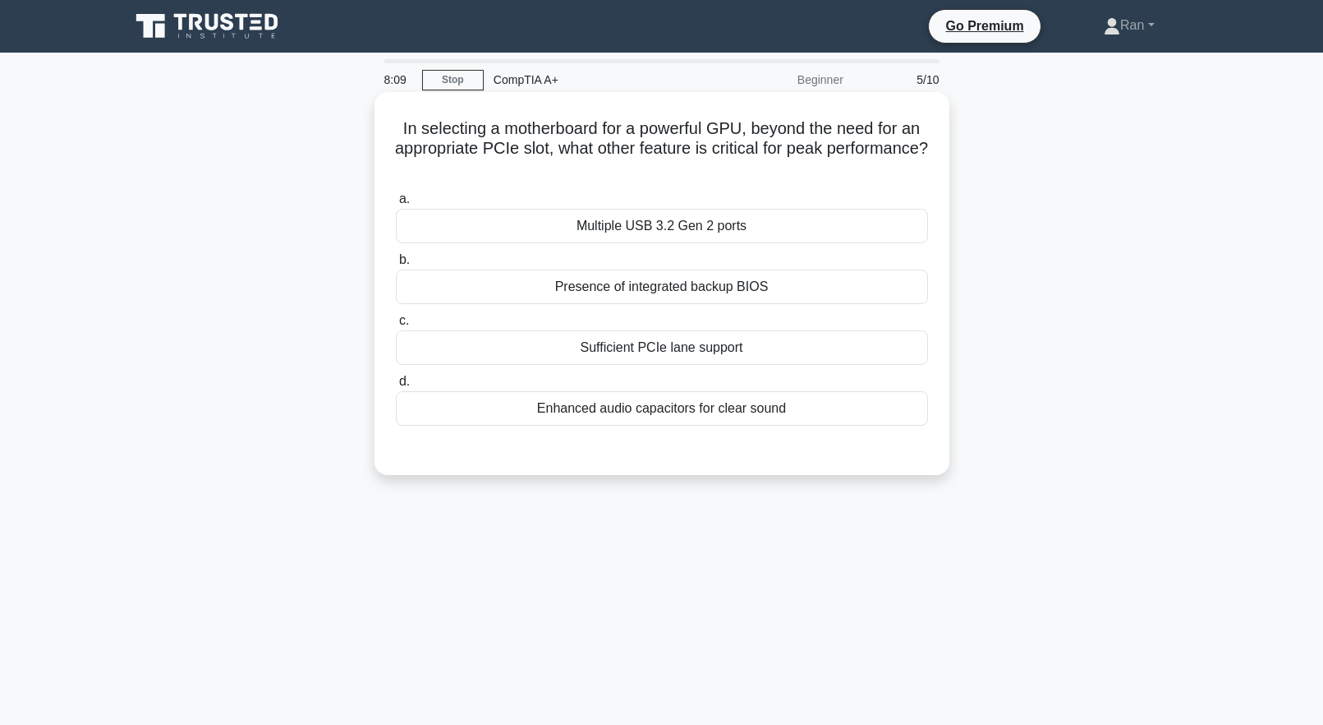
click at [611, 361] on div "Sufficient PCIe lane support" at bounding box center [662, 347] width 532 height 35
click at [396, 326] on input "c. Sufficient PCIe lane support" at bounding box center [396, 320] width 0 height 11
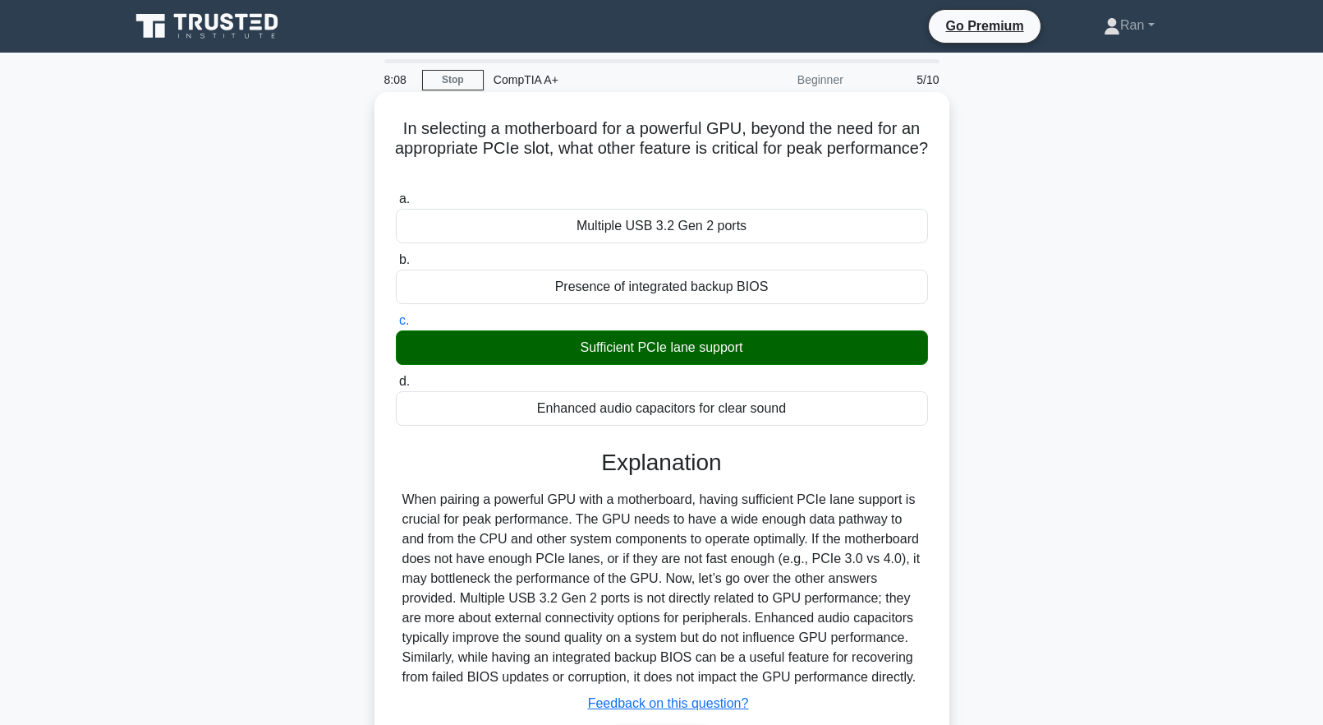
scroll to position [163, 0]
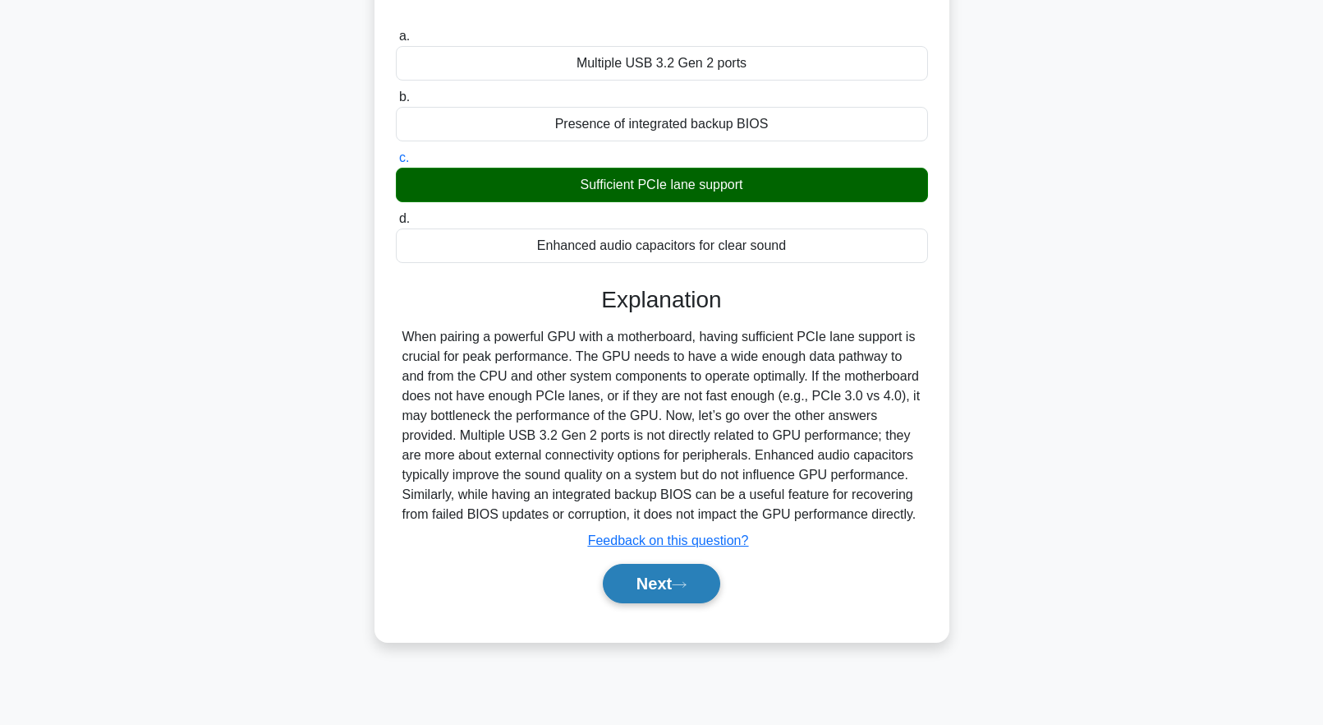
click at [674, 578] on button "Next" at bounding box center [661, 583] width 117 height 39
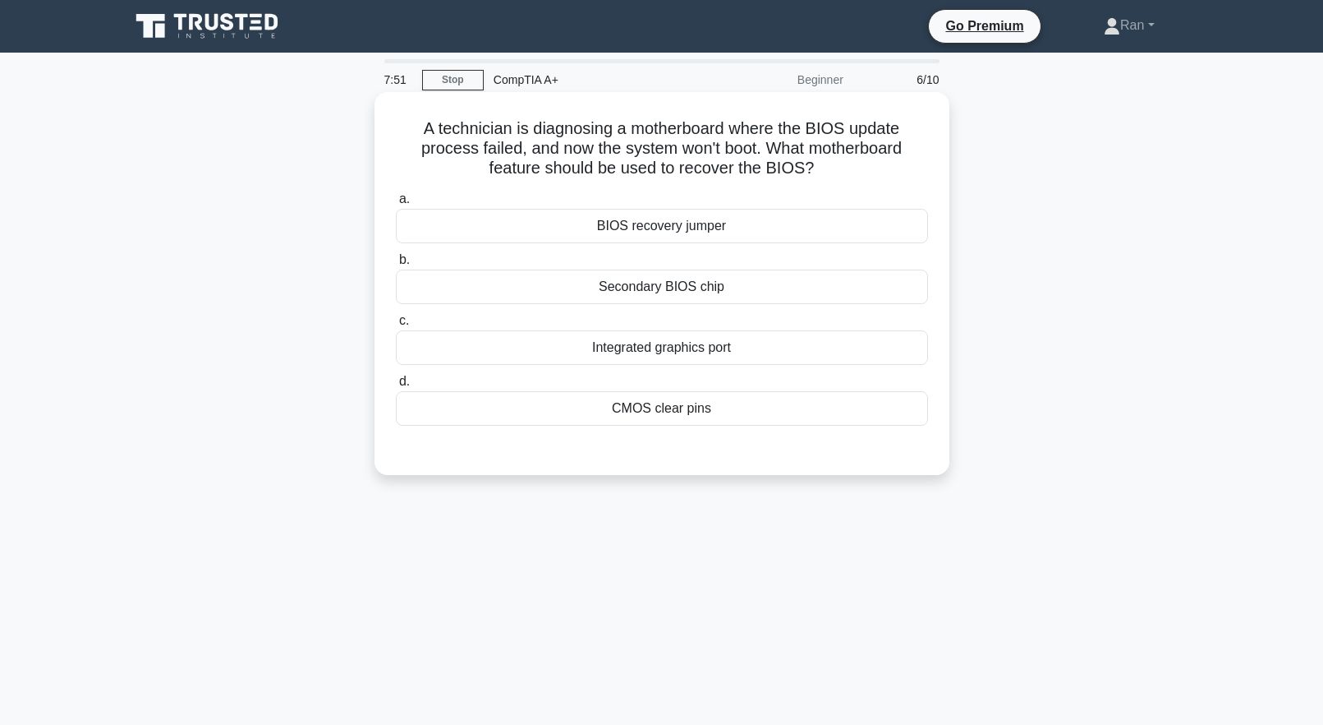
click at [632, 228] on div "BIOS recovery jumper" at bounding box center [662, 226] width 532 height 35
click at [396, 205] on input "a. BIOS recovery jumper" at bounding box center [396, 199] width 0 height 11
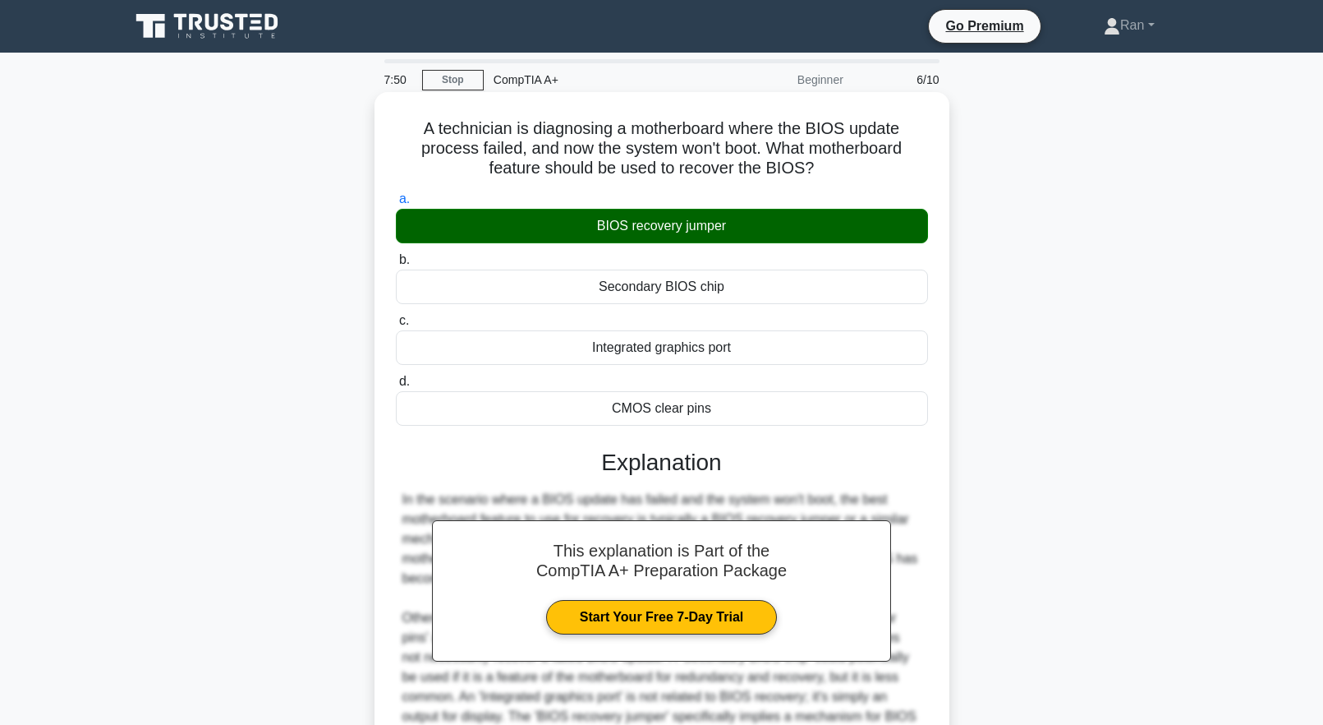
scroll to position [172, 0]
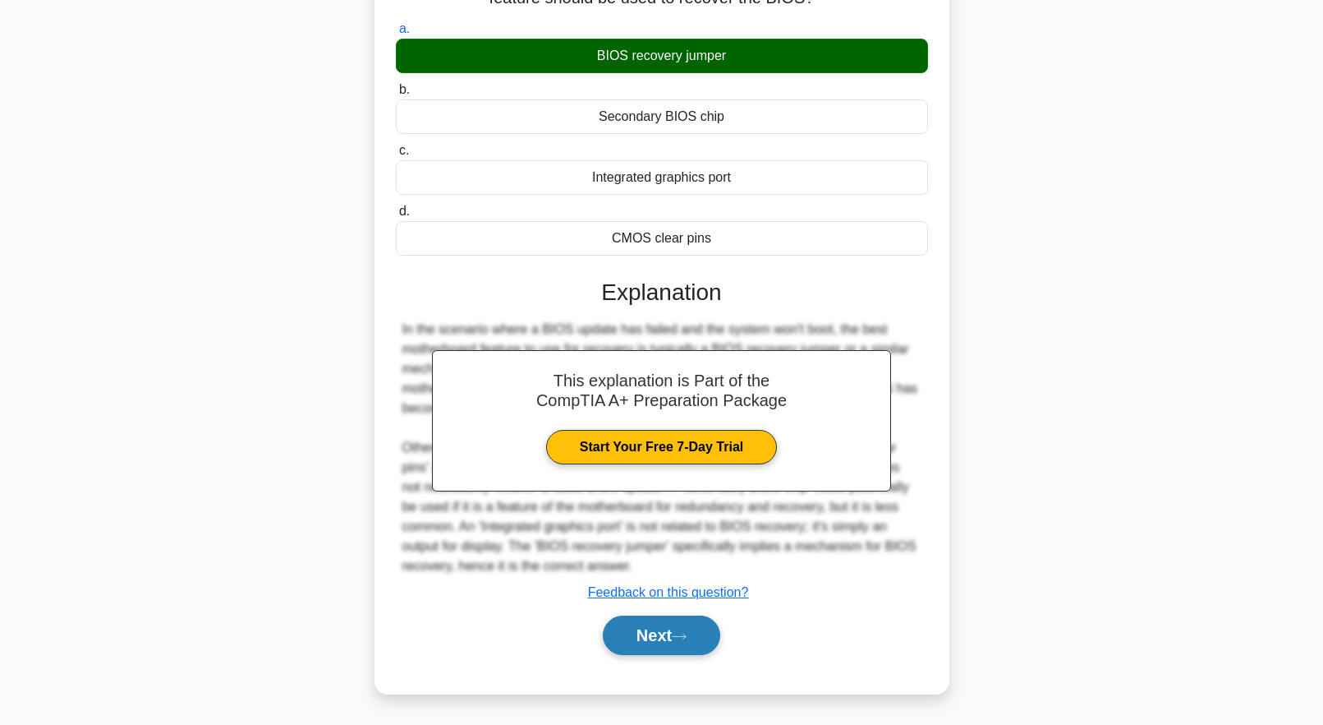
click at [674, 645] on button "Next" at bounding box center [661, 634] width 117 height 39
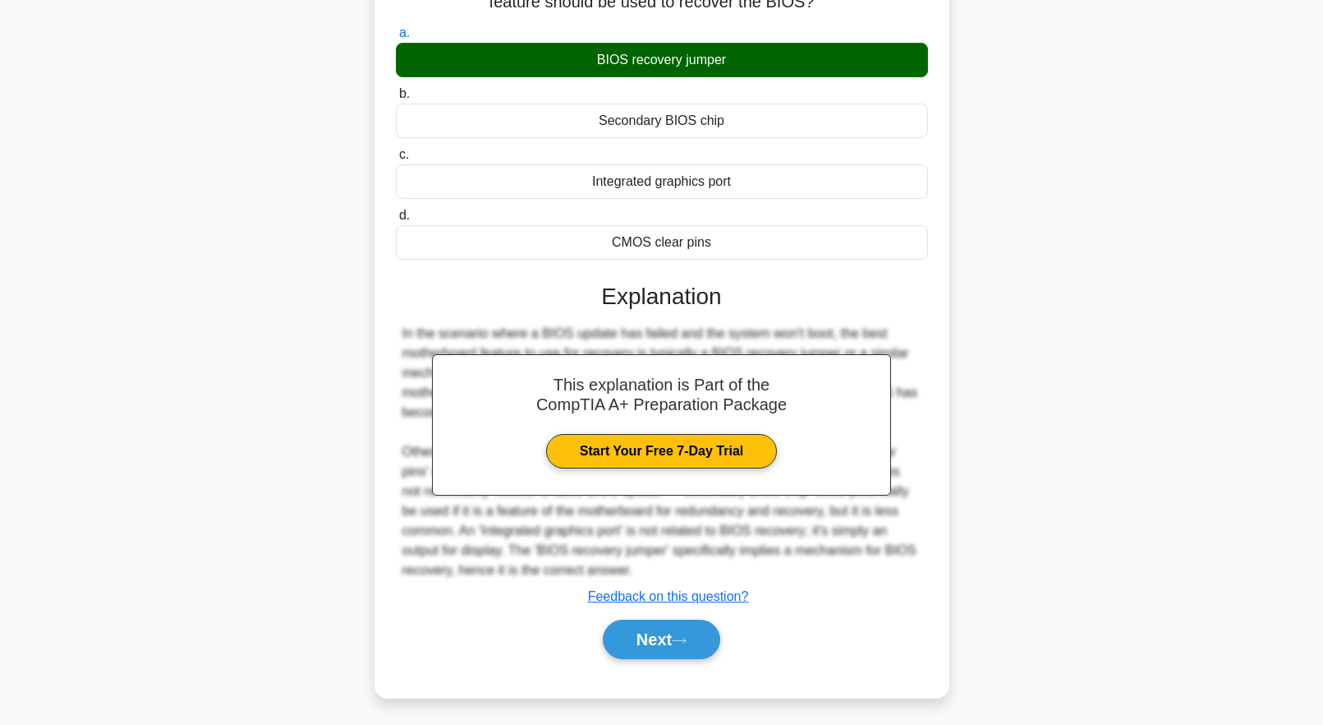
scroll to position [0, 0]
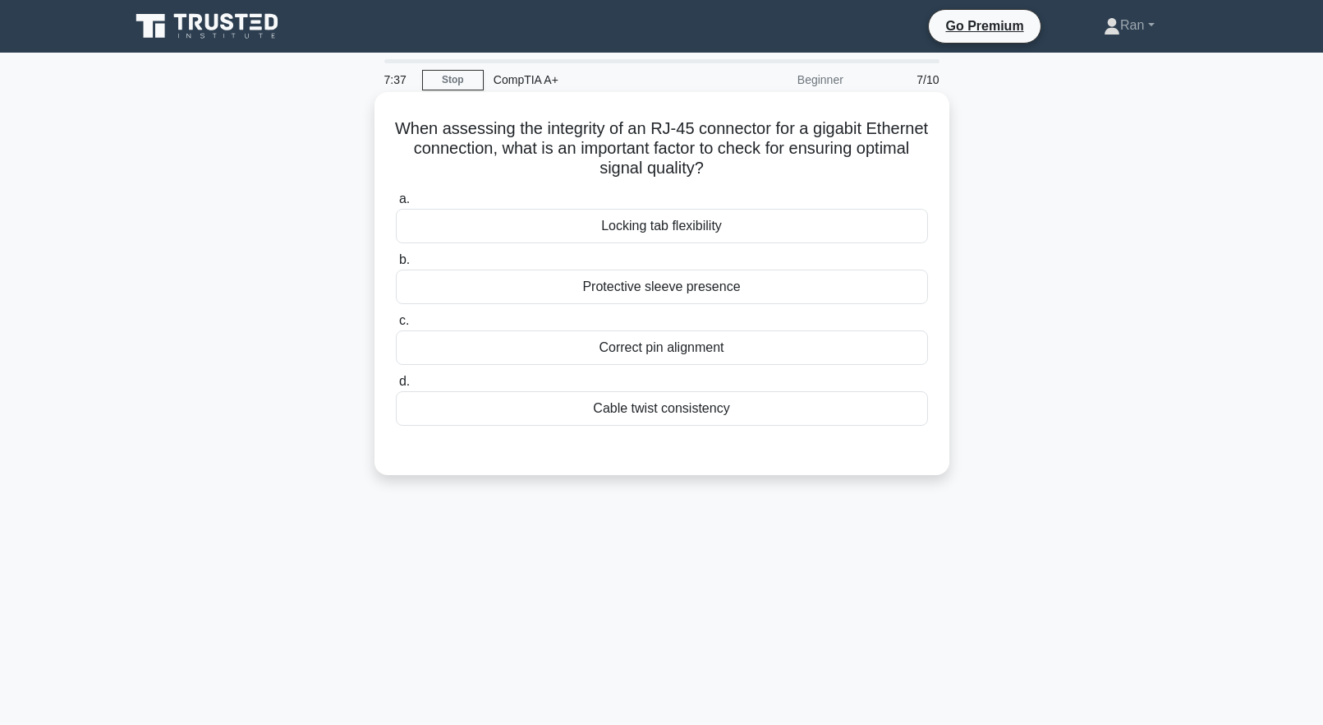
click at [610, 351] on div "Correct pin alignment" at bounding box center [662, 347] width 532 height 35
click at [396, 326] on input "c. Correct pin alignment" at bounding box center [396, 320] width 0 height 11
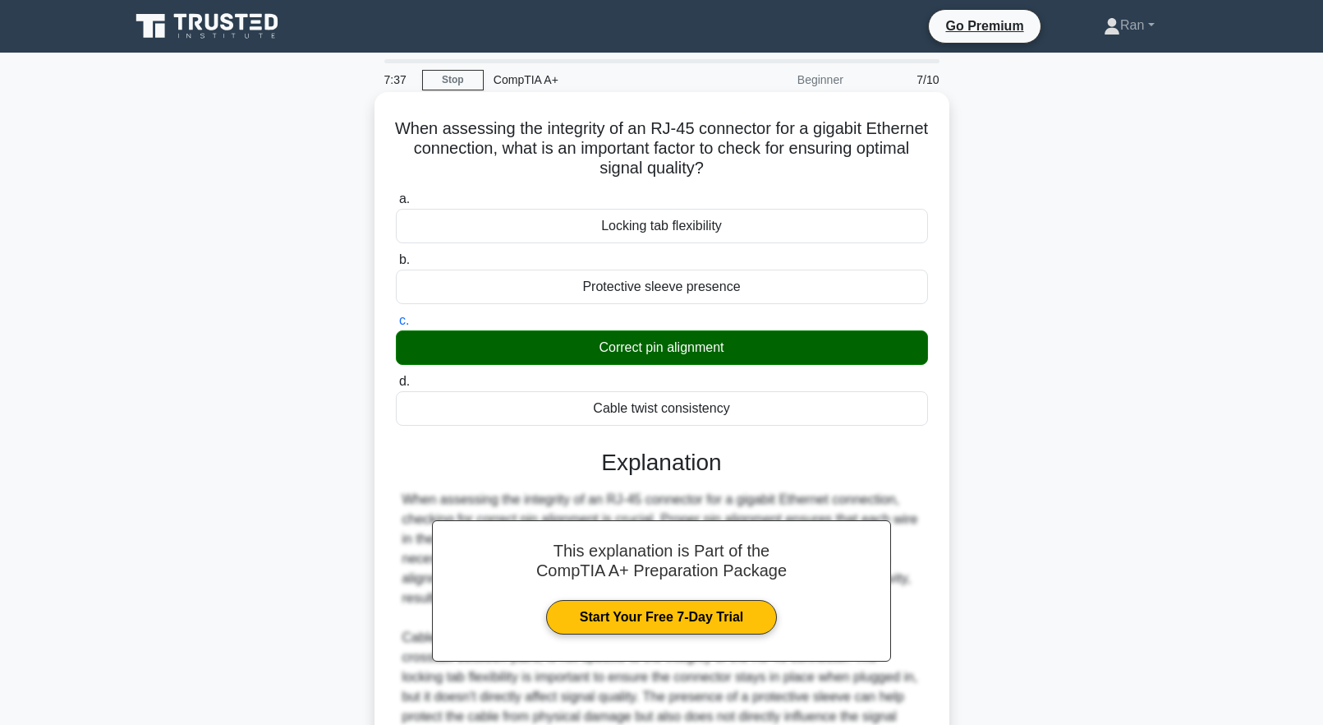
scroll to position [172, 0]
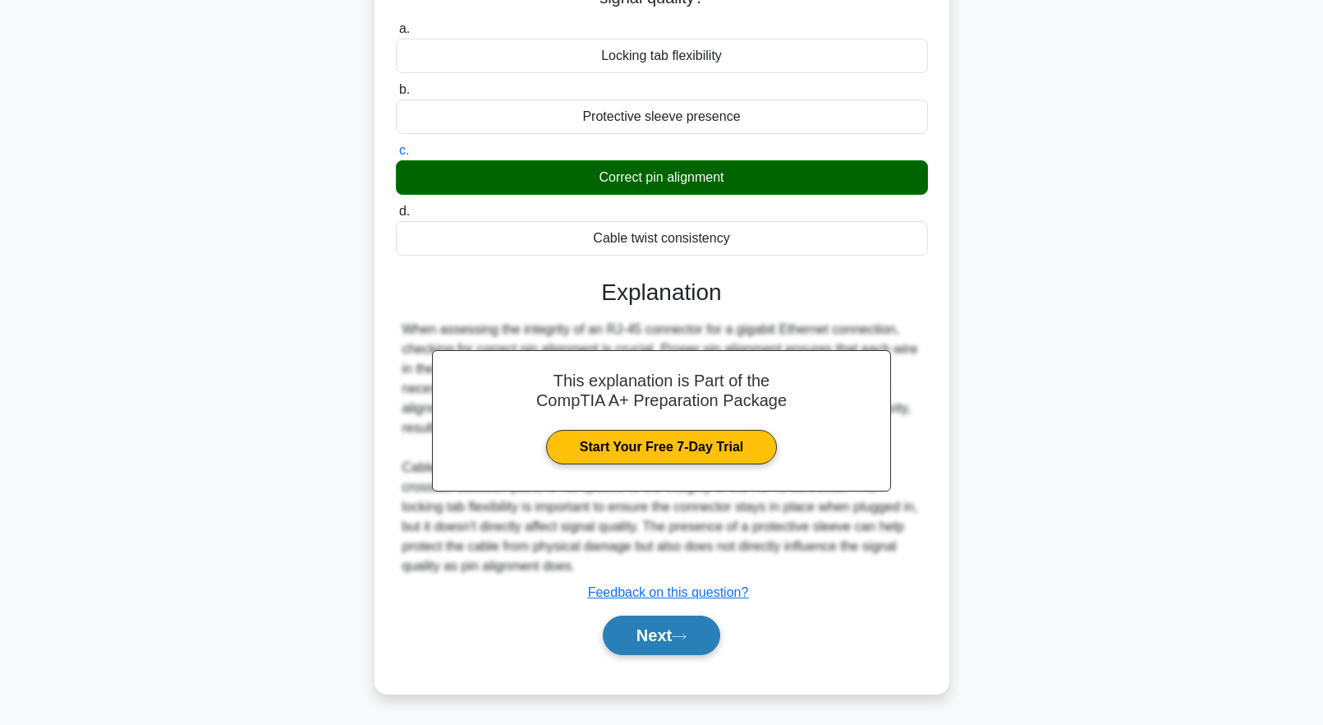
click at [674, 636] on button "Next" at bounding box center [661, 634] width 117 height 39
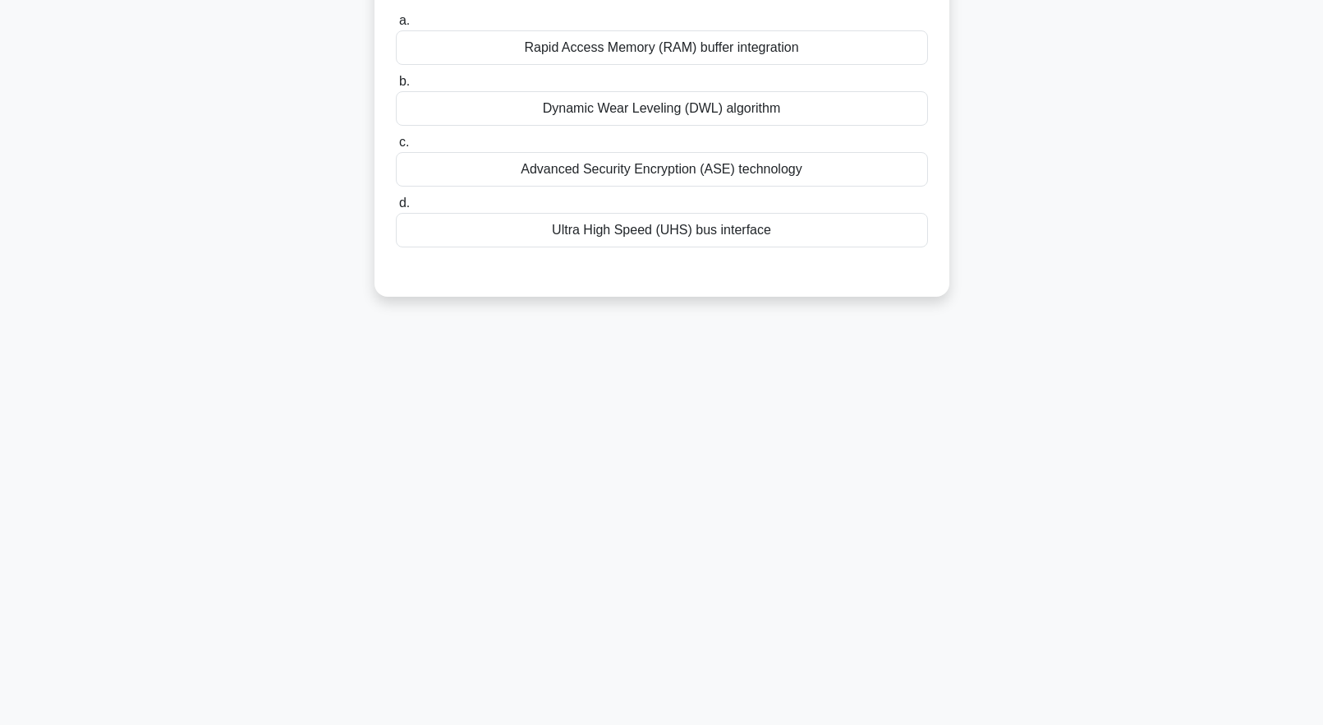
scroll to position [0, 0]
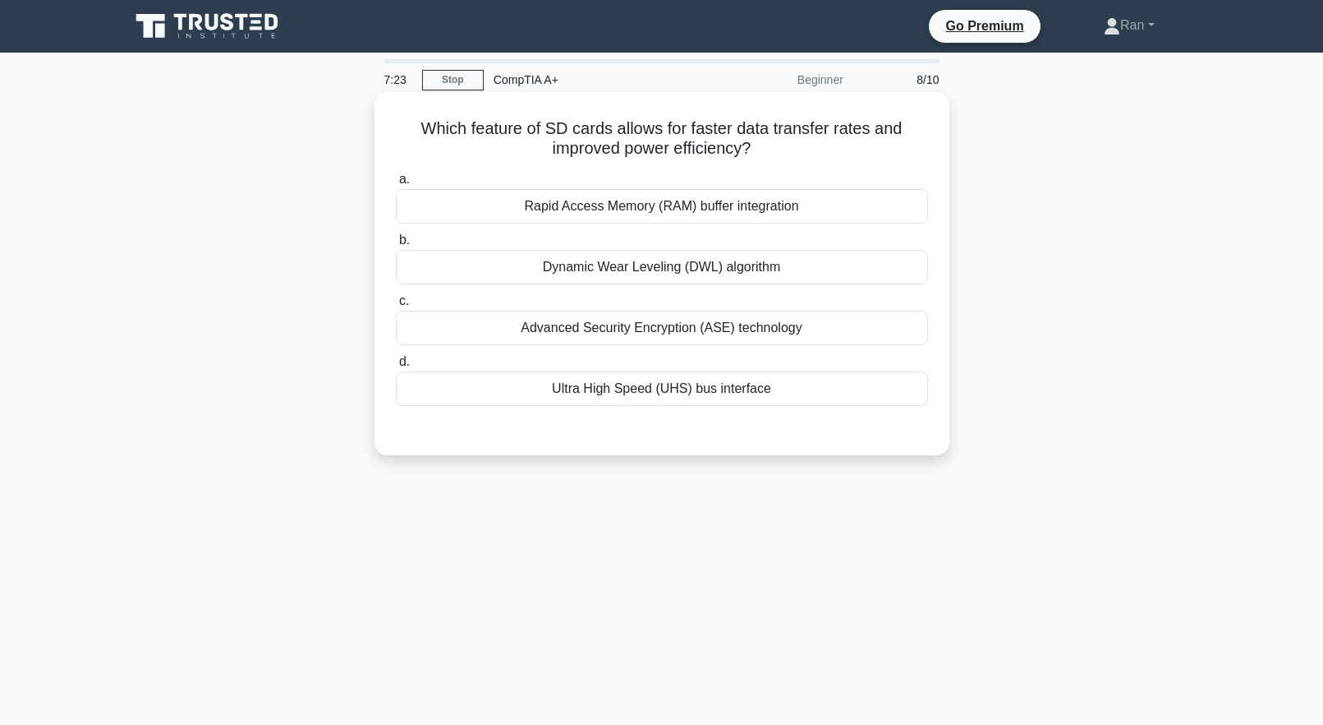
click at [635, 392] on div "Ultra High Speed (UHS) bus interface" at bounding box center [662, 388] width 532 height 35
click at [396, 367] on input "d. Ultra High Speed (UHS) bus interface" at bounding box center [396, 362] width 0 height 11
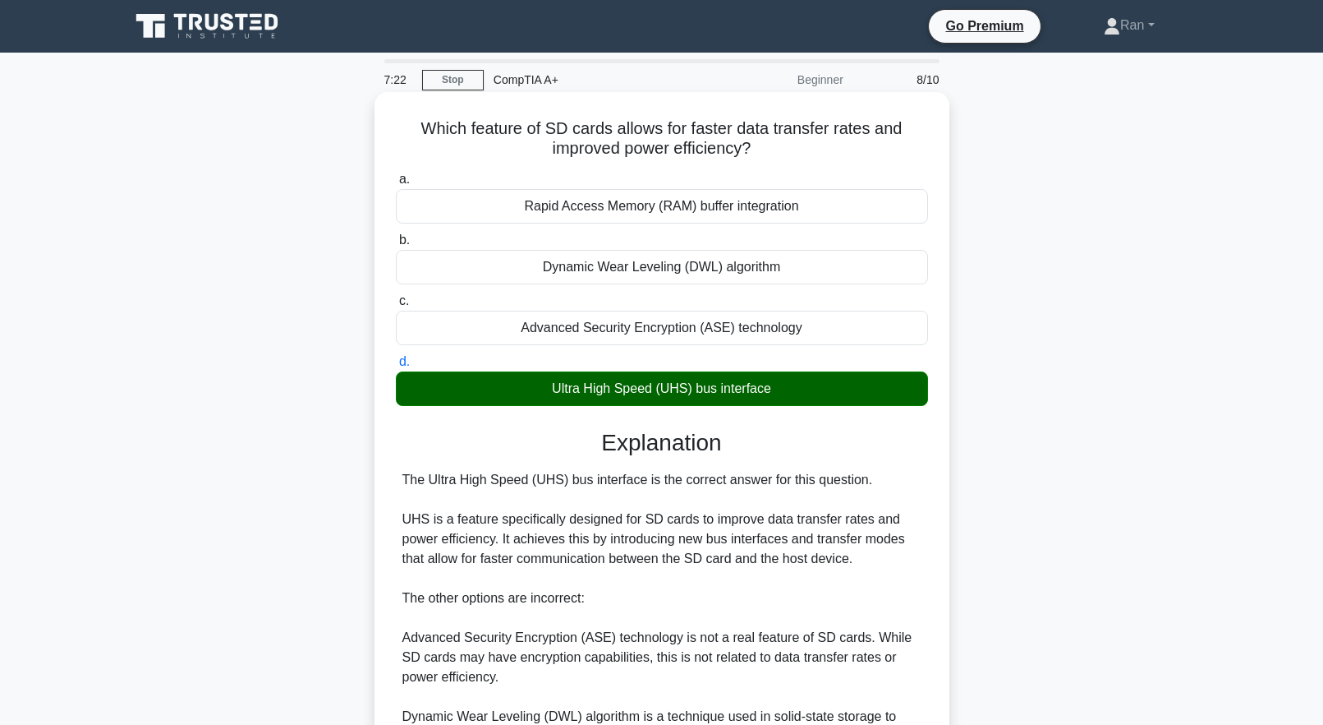
scroll to position [290, 0]
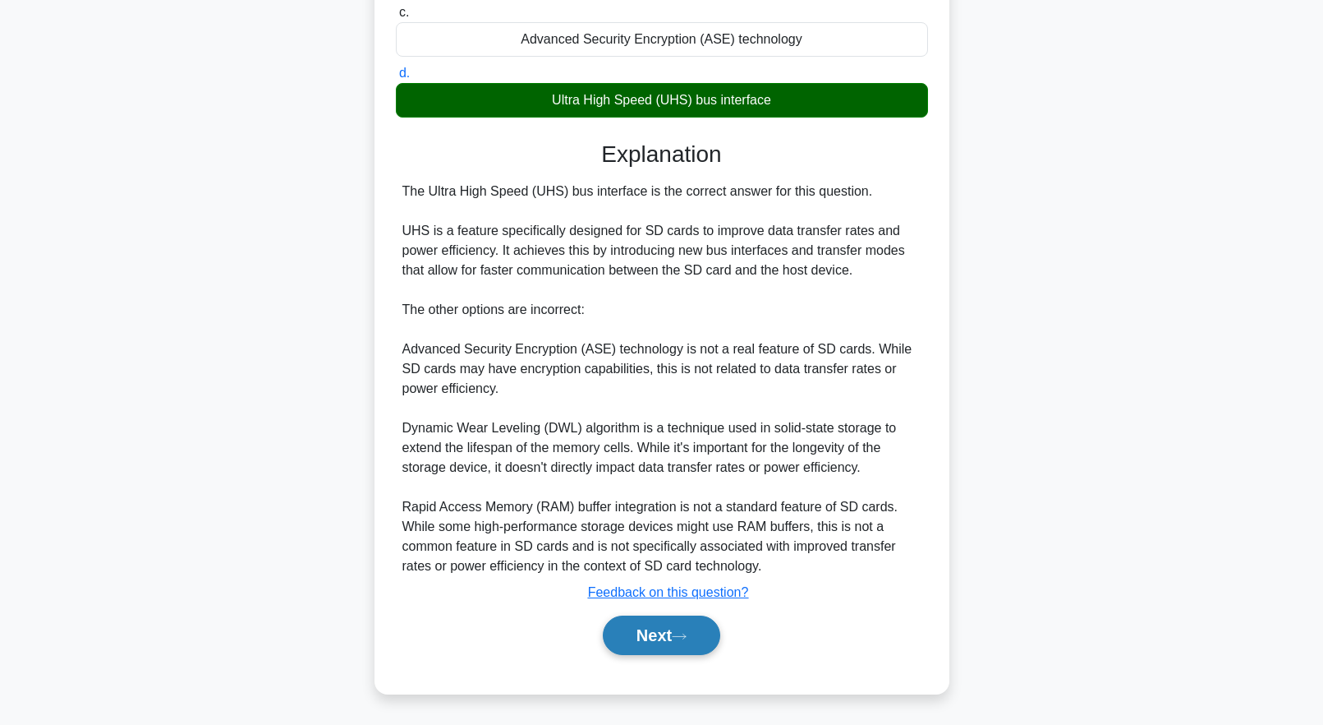
click at [687, 638] on icon at bounding box center [679, 636] width 15 height 9
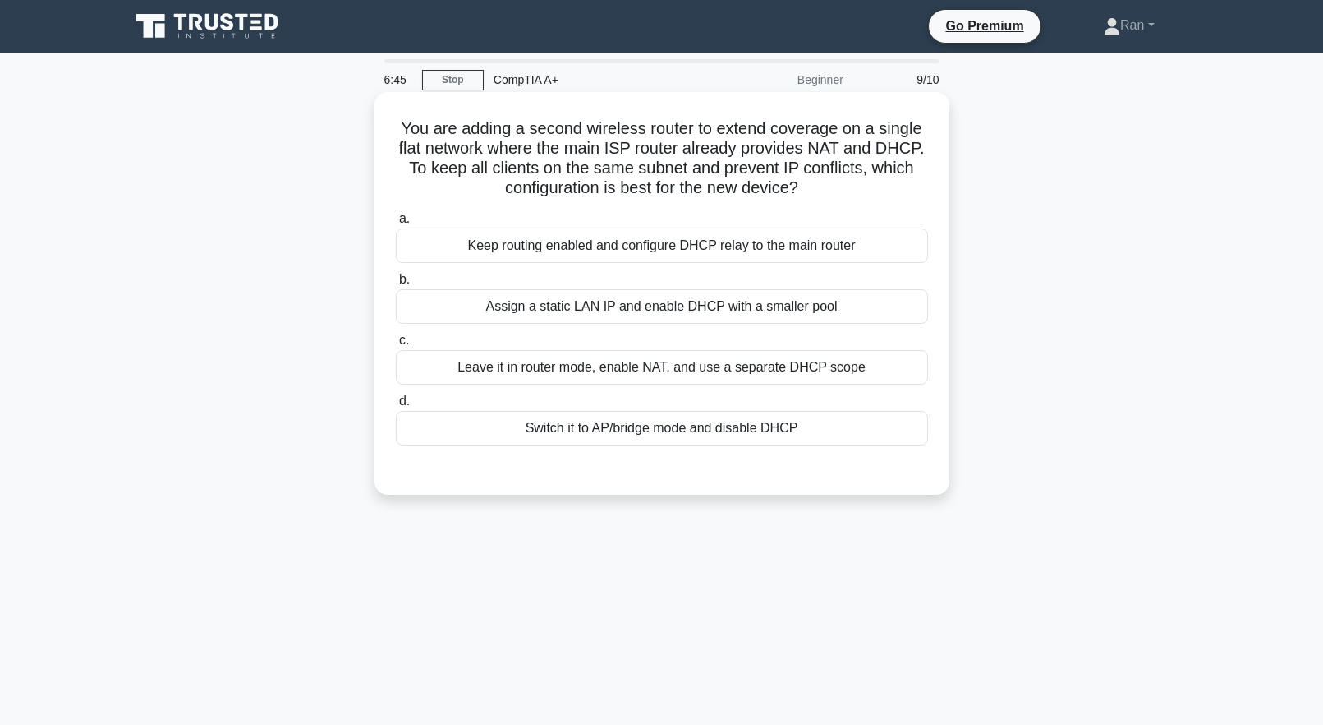
click at [607, 366] on div "Leave it in router mode, enable NAT, and use a separate DHCP scope" at bounding box center [662, 367] width 532 height 35
click at [396, 346] on input "c. Leave it in router mode, enable NAT, and use a separate DHCP scope" at bounding box center [396, 340] width 0 height 11
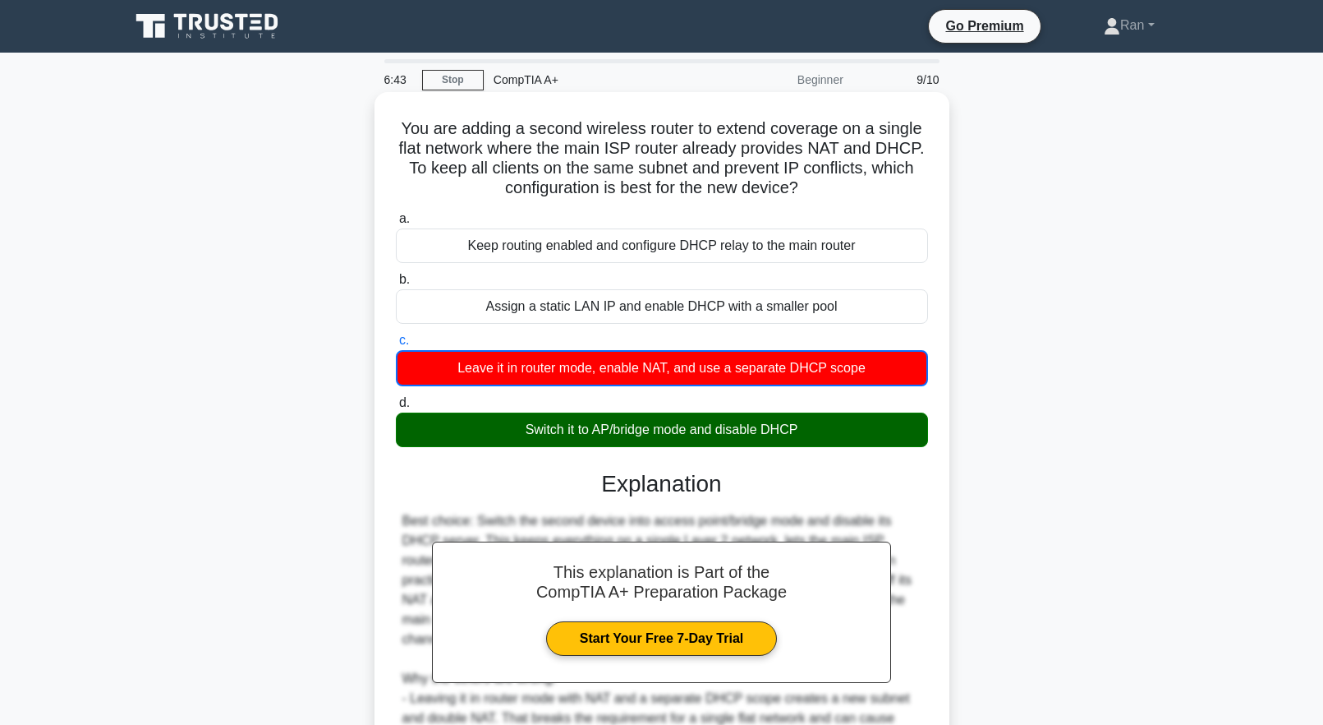
scroll to position [272, 0]
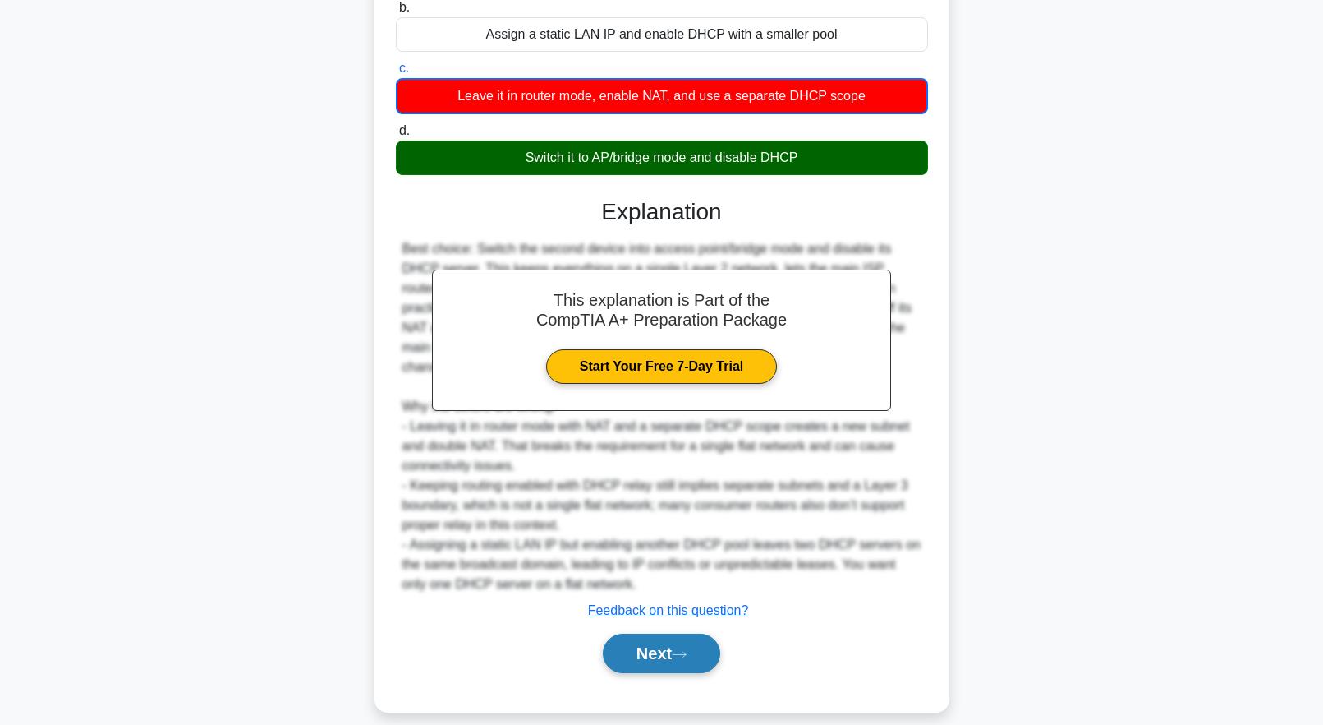
click at [682, 633] on button "Next" at bounding box center [661, 652] width 117 height 39
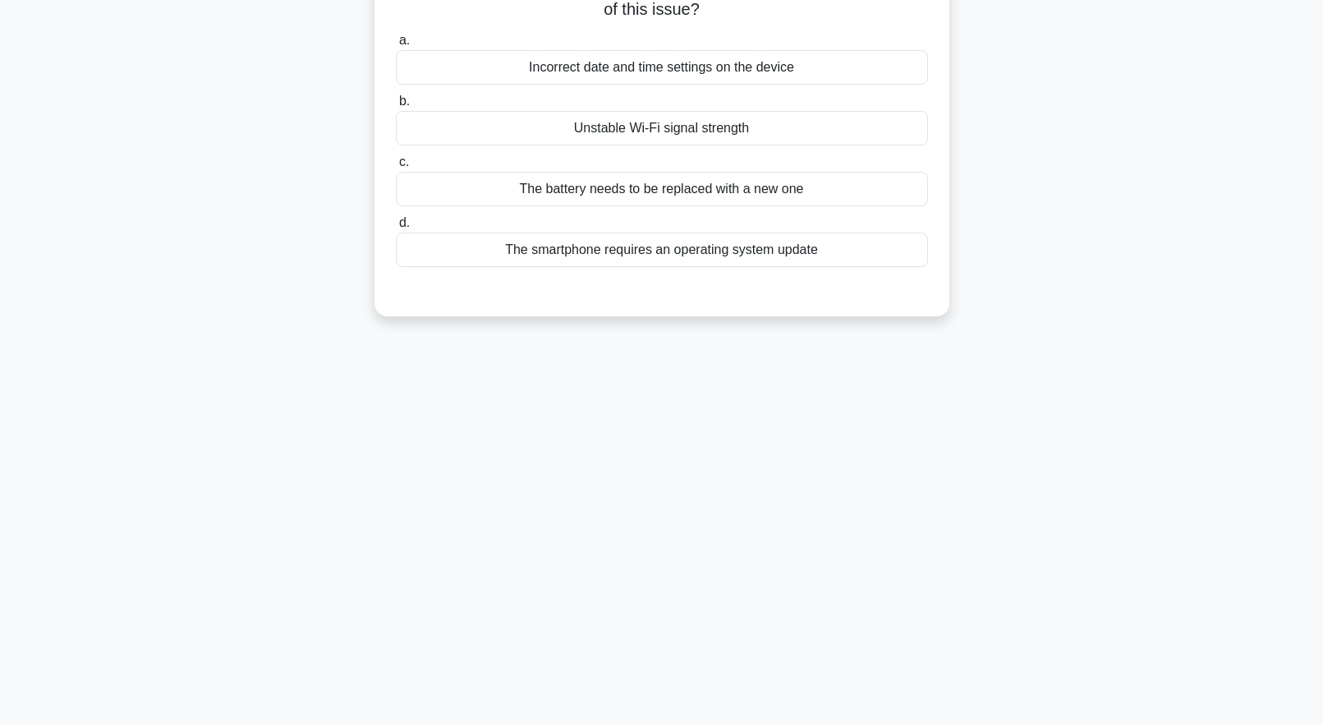
scroll to position [0, 0]
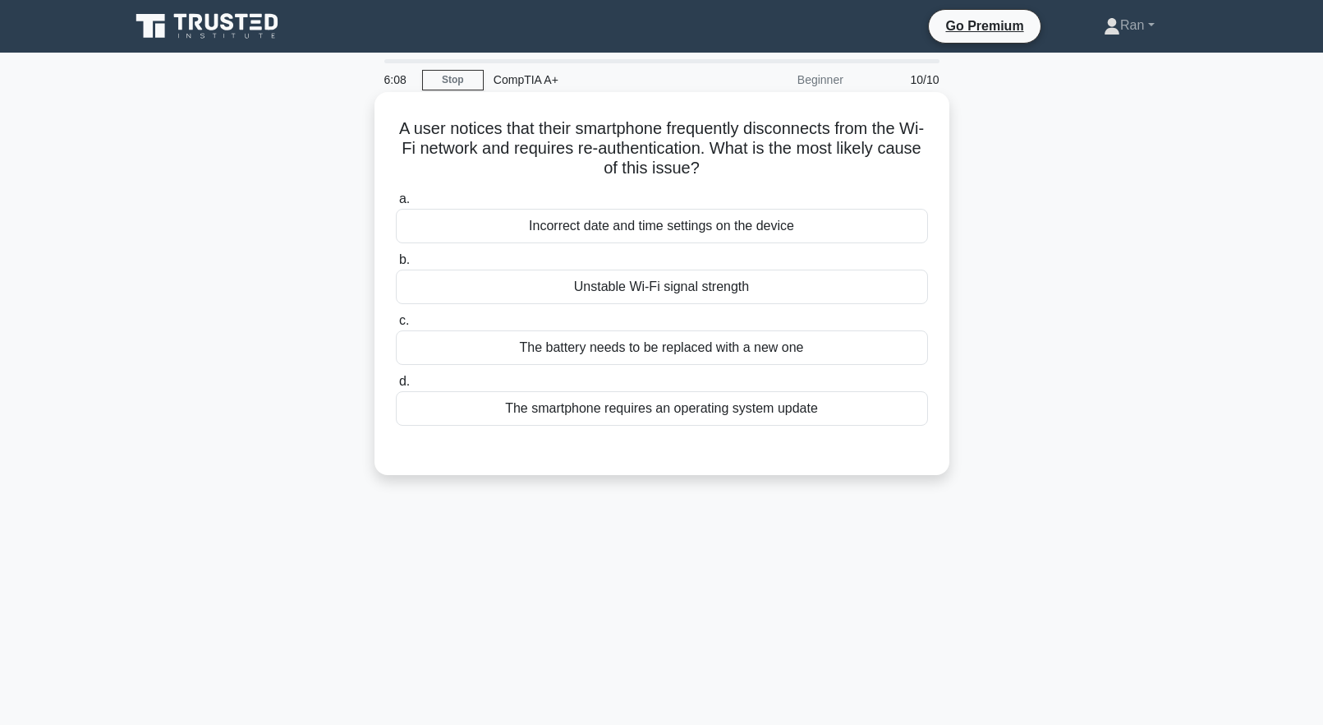
click at [532, 289] on div "Unstable Wi-Fi signal strength" at bounding box center [662, 286] width 532 height 35
click at [396, 265] on input "b. Unstable Wi-Fi signal strength" at bounding box center [396, 260] width 0 height 11
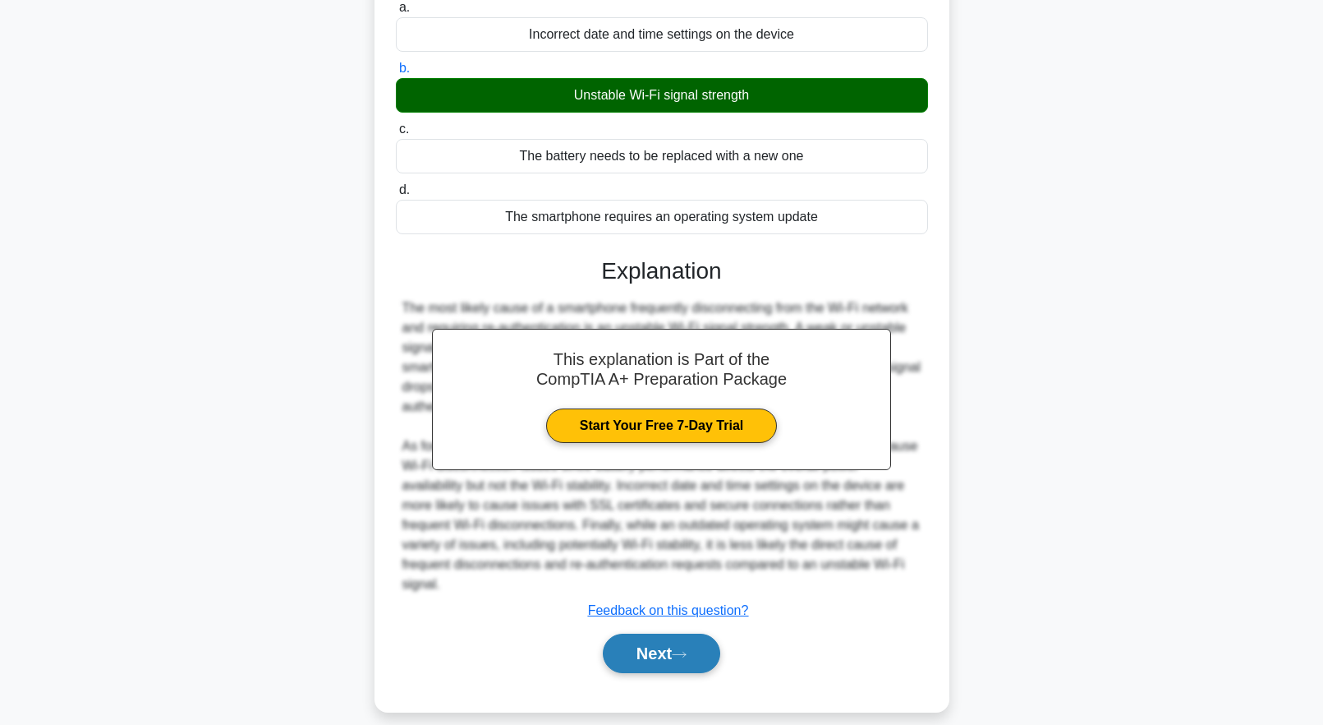
click at [683, 633] on button "Next" at bounding box center [661, 652] width 117 height 39
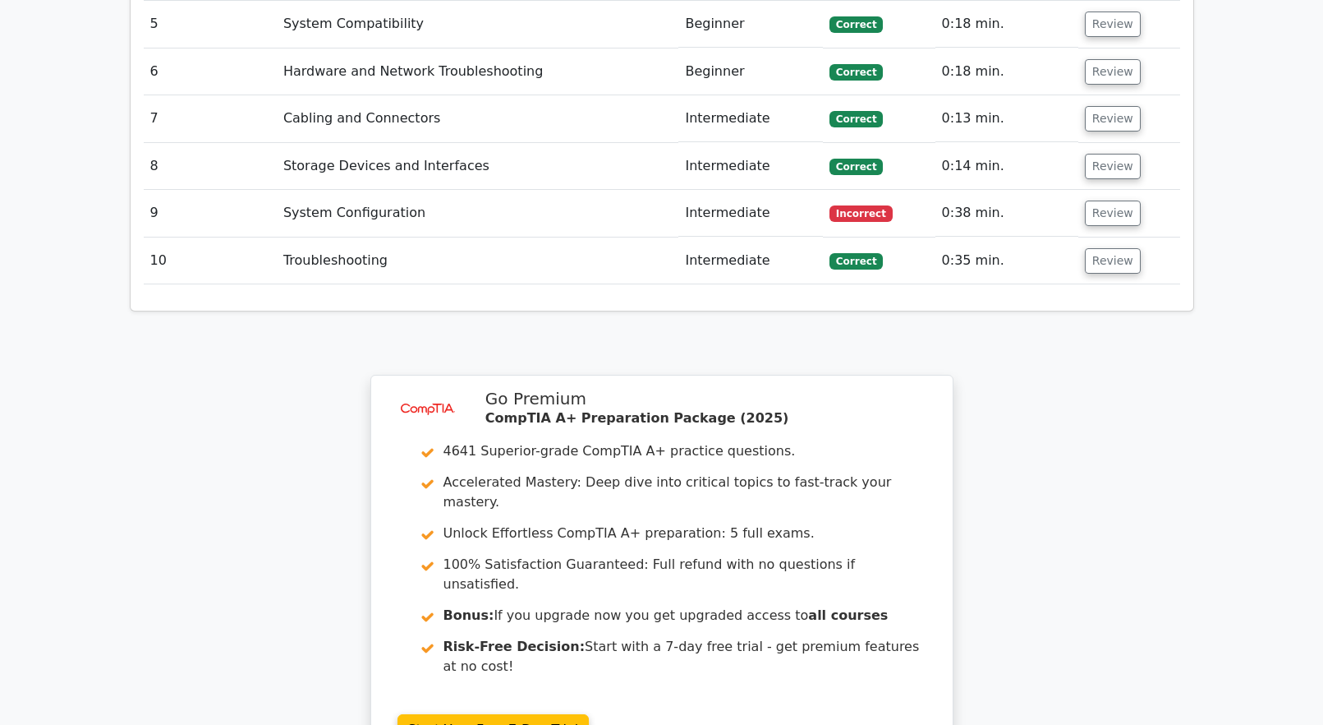
scroll to position [2861, 0]
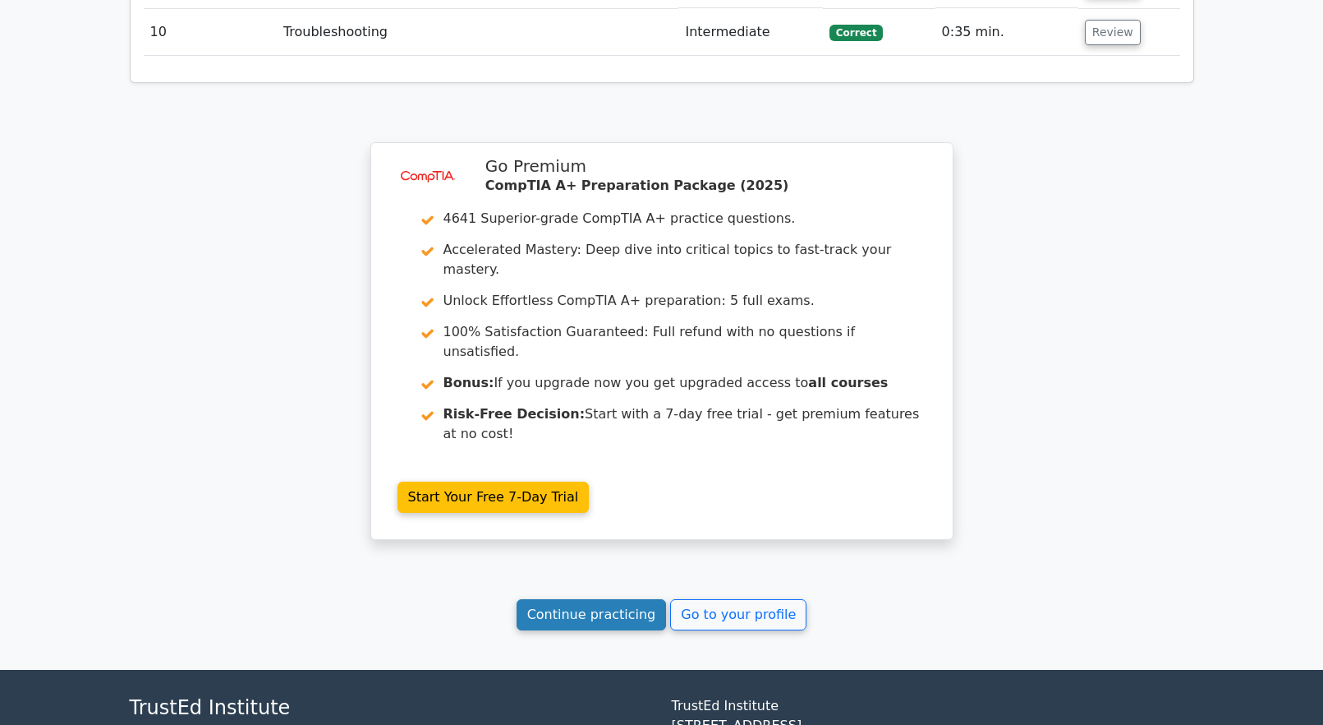
click at [593, 599] on link "Continue practicing" at bounding box center [592, 614] width 150 height 31
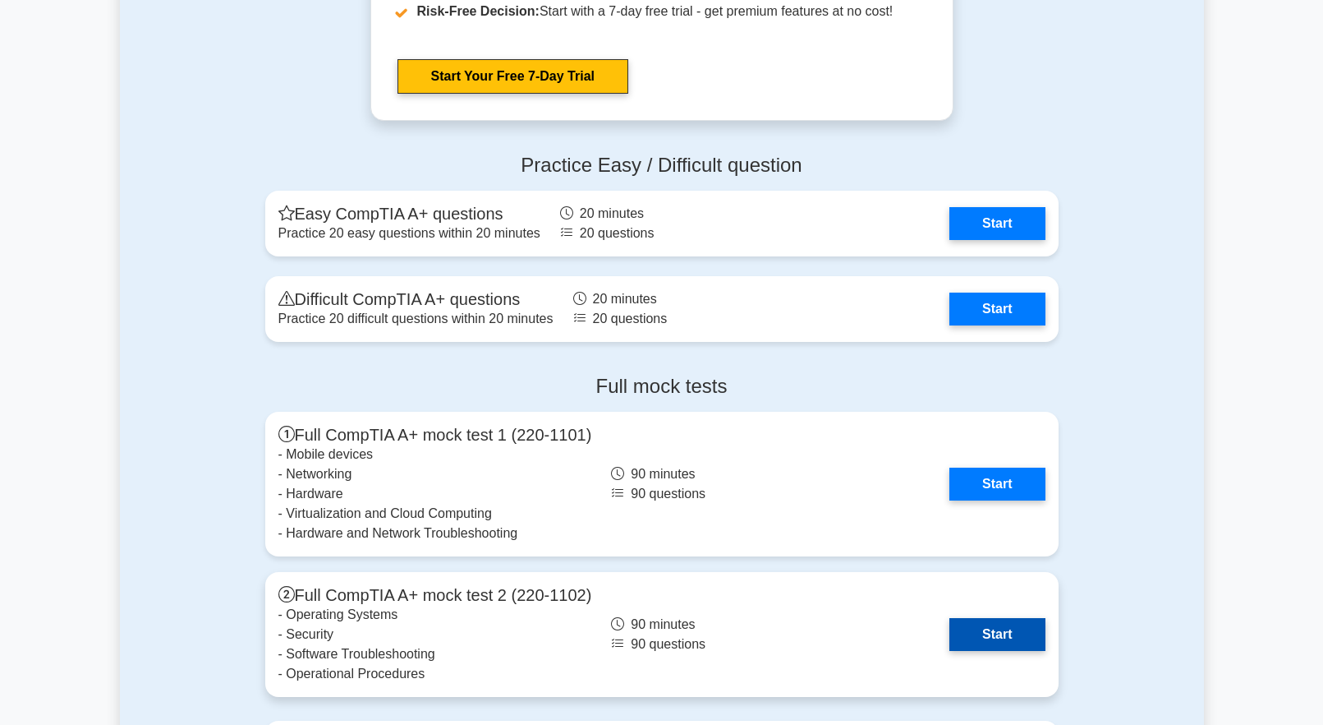
scroll to position [4354, 0]
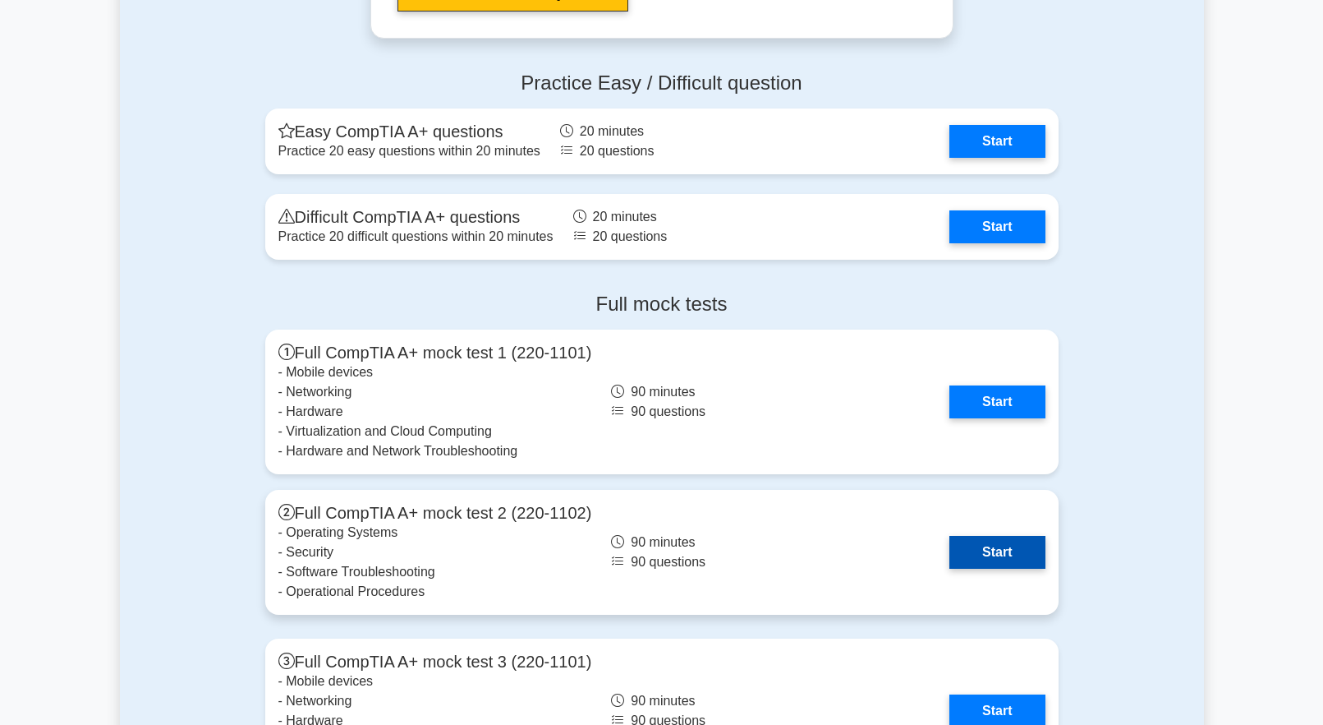
click at [967, 556] on link "Start" at bounding box center [997, 552] width 95 height 33
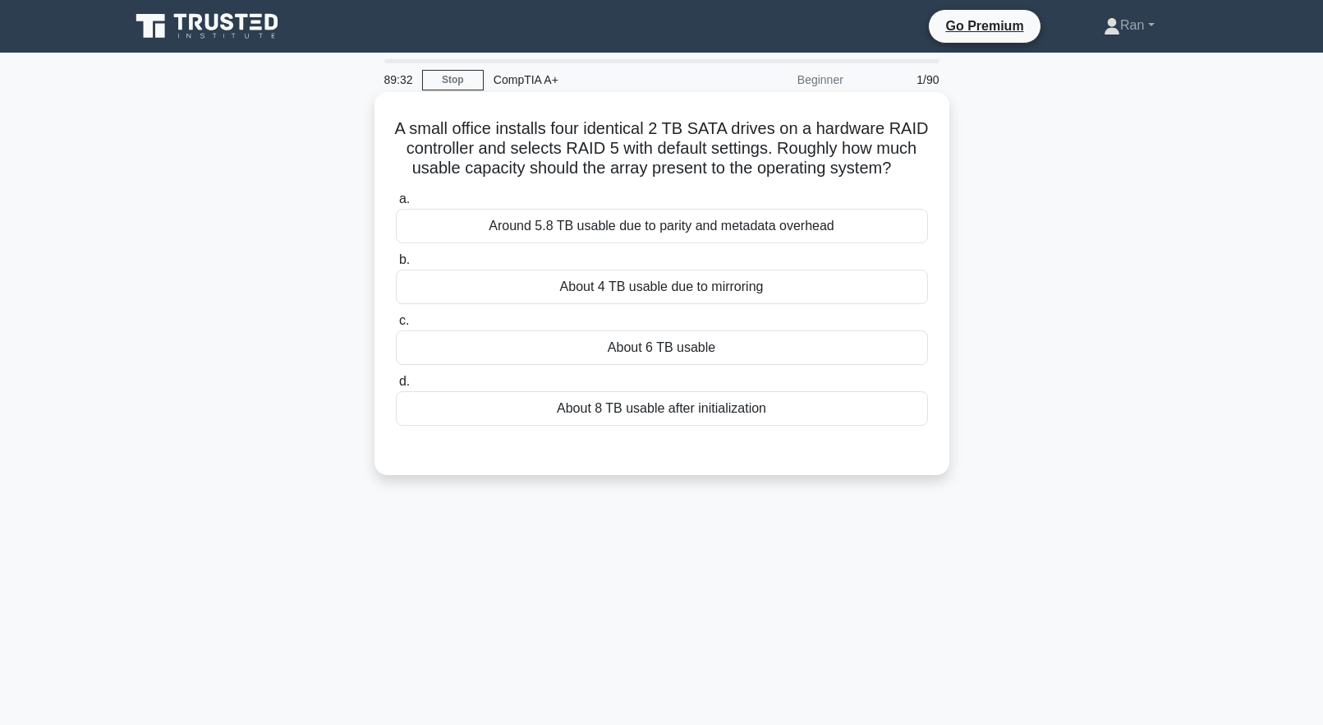
click at [708, 365] on div "About 6 TB usable" at bounding box center [662, 347] width 532 height 35
click at [396, 326] on input "c. About 6 TB usable" at bounding box center [396, 320] width 0 height 11
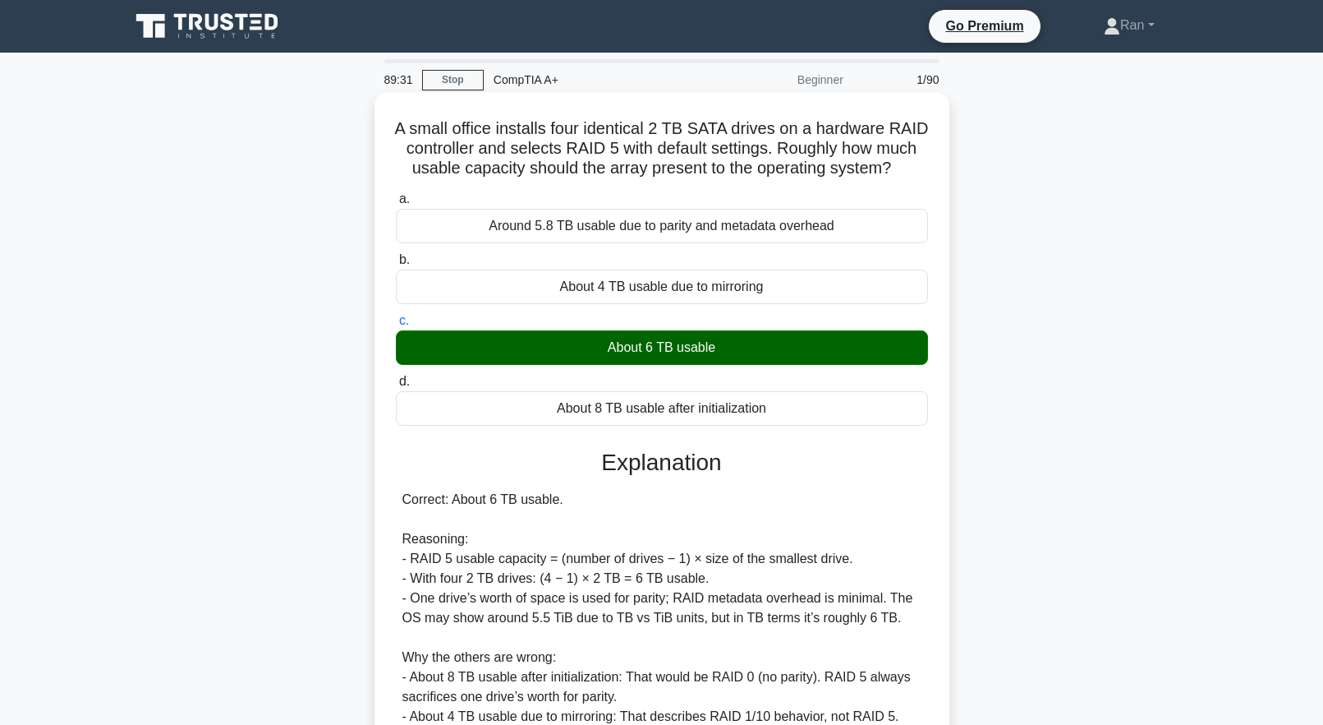
scroll to position [231, 0]
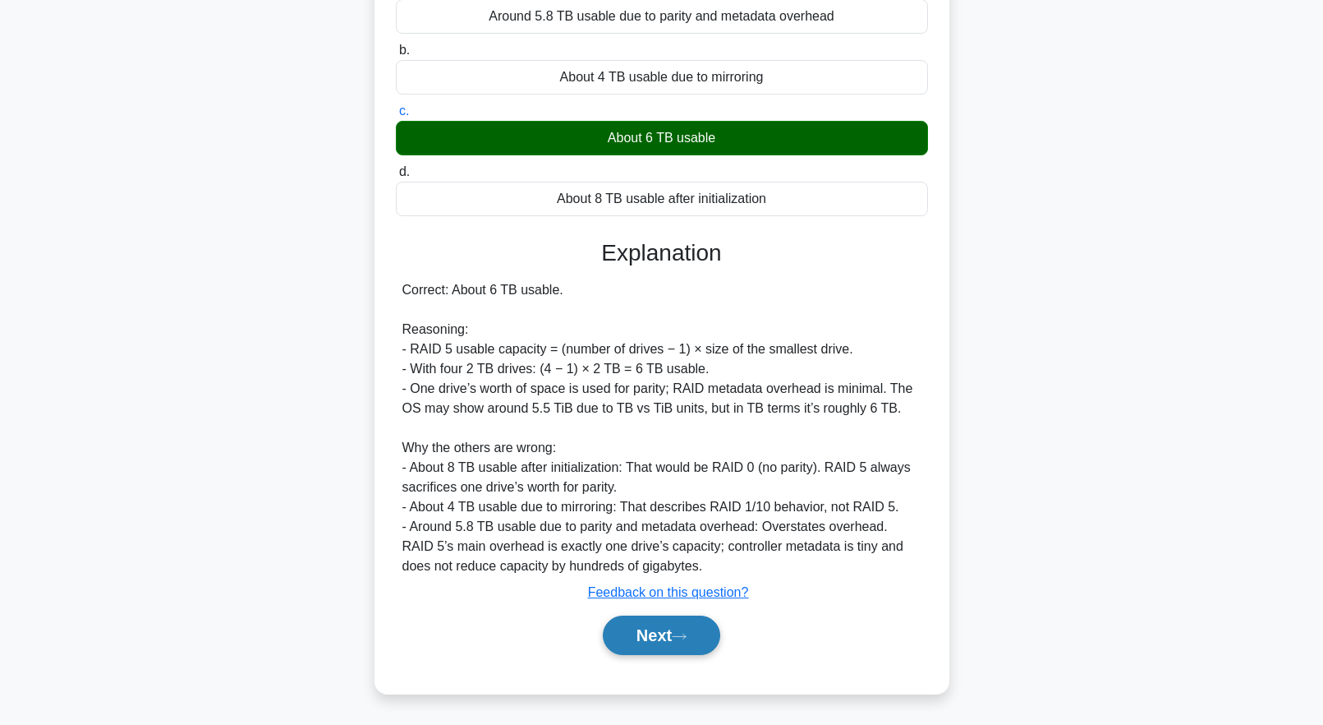
click at [693, 628] on button "Next" at bounding box center [661, 634] width 117 height 39
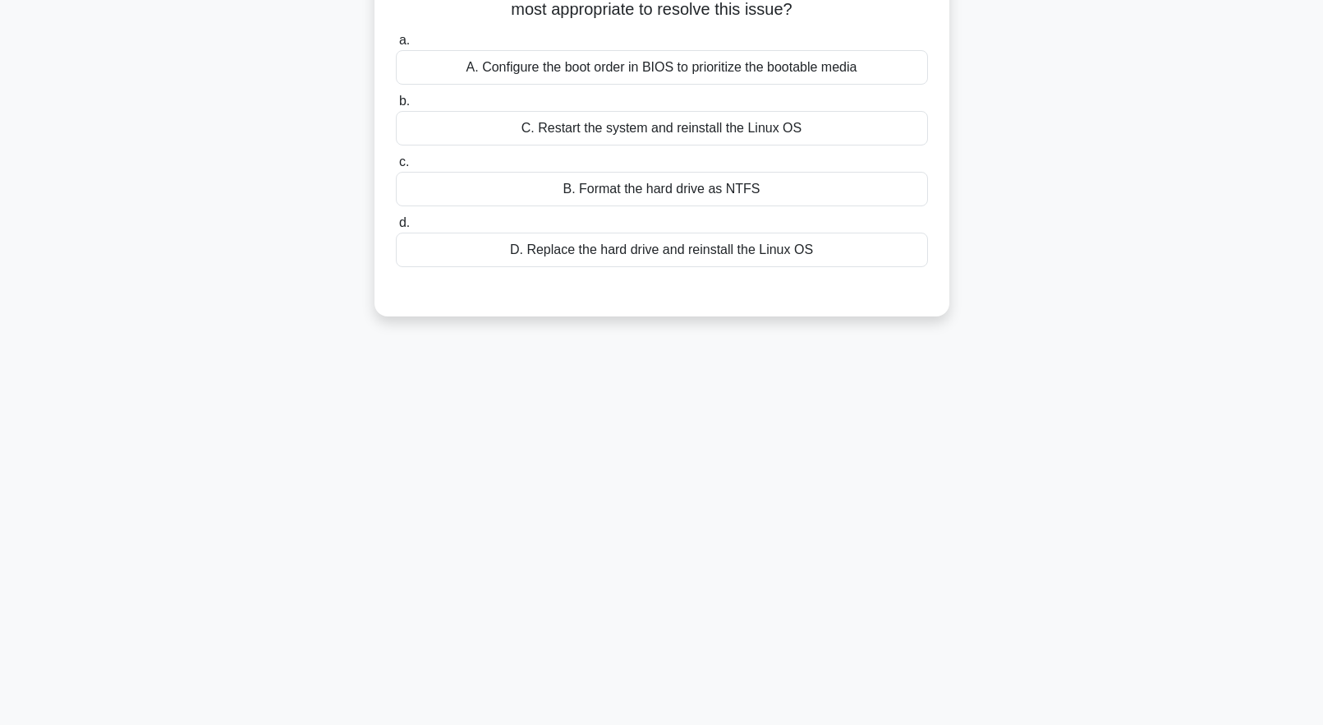
scroll to position [0, 0]
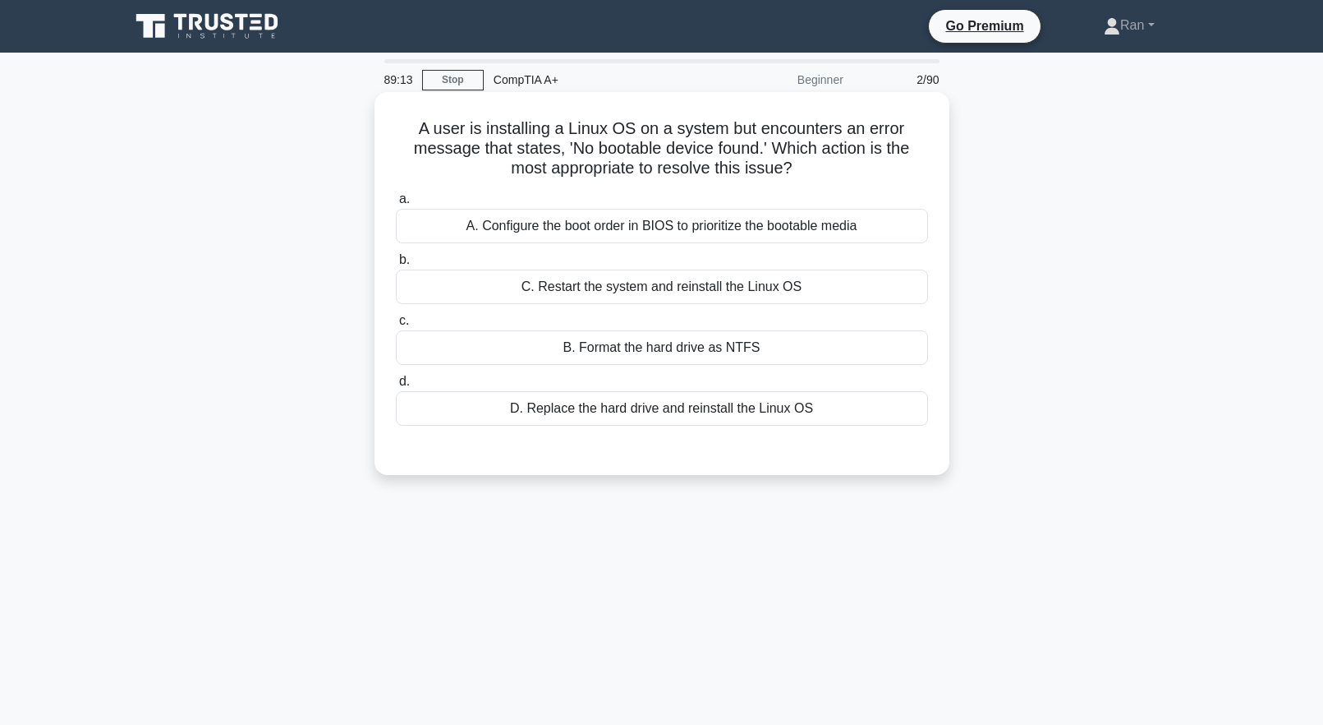
click at [548, 224] on div "A. Configure the boot order in BIOS to prioritize the bootable media" at bounding box center [662, 226] width 532 height 35
click at [396, 205] on input "a. A. Configure the boot order in BIOS to prioritize the bootable media" at bounding box center [396, 199] width 0 height 11
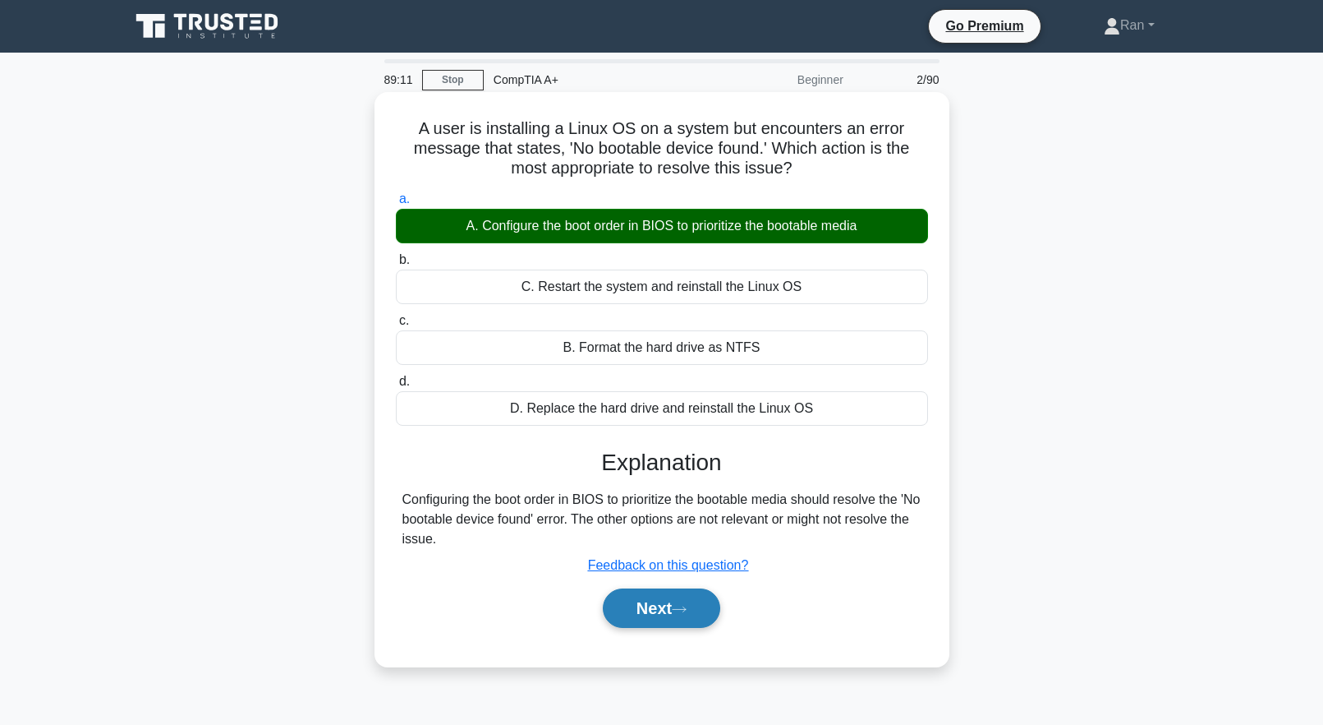
click at [694, 613] on button "Next" at bounding box center [661, 607] width 117 height 39
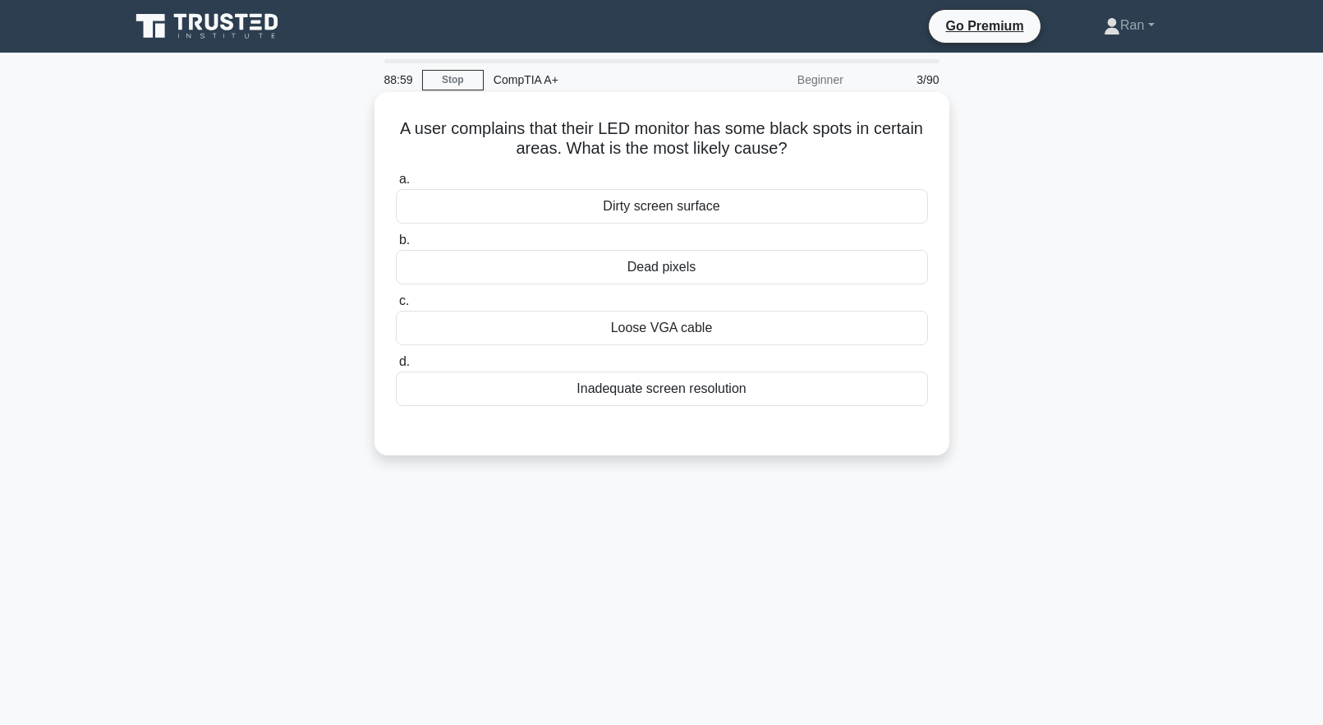
click at [568, 274] on div "Dead pixels" at bounding box center [662, 267] width 532 height 35
click at [396, 246] on input "b. Dead pixels" at bounding box center [396, 240] width 0 height 11
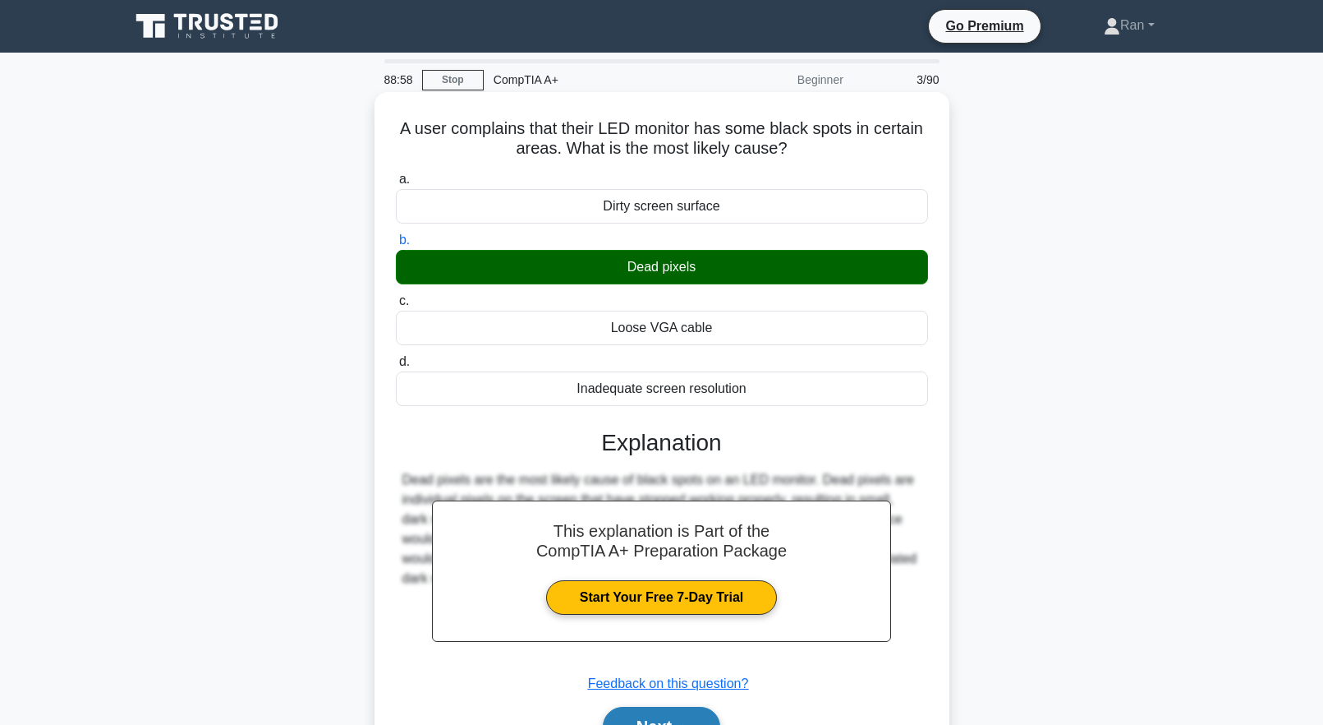
click at [694, 718] on button "Next" at bounding box center [661, 725] width 117 height 39
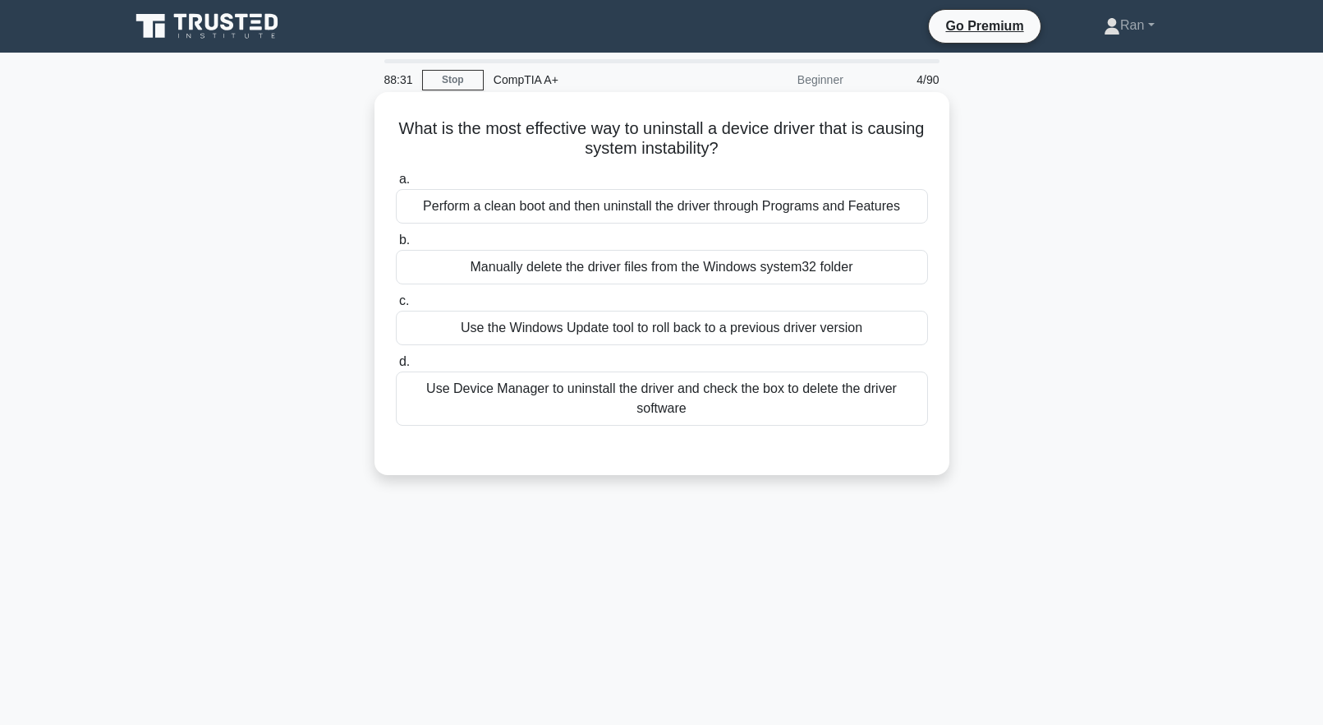
click at [655, 219] on div "Perform a clean boot and then uninstall the driver through Programs and Features" at bounding box center [662, 206] width 532 height 35
click at [396, 185] on input "a. Perform a clean boot and then uninstall the driver through Programs and Feat…" at bounding box center [396, 179] width 0 height 11
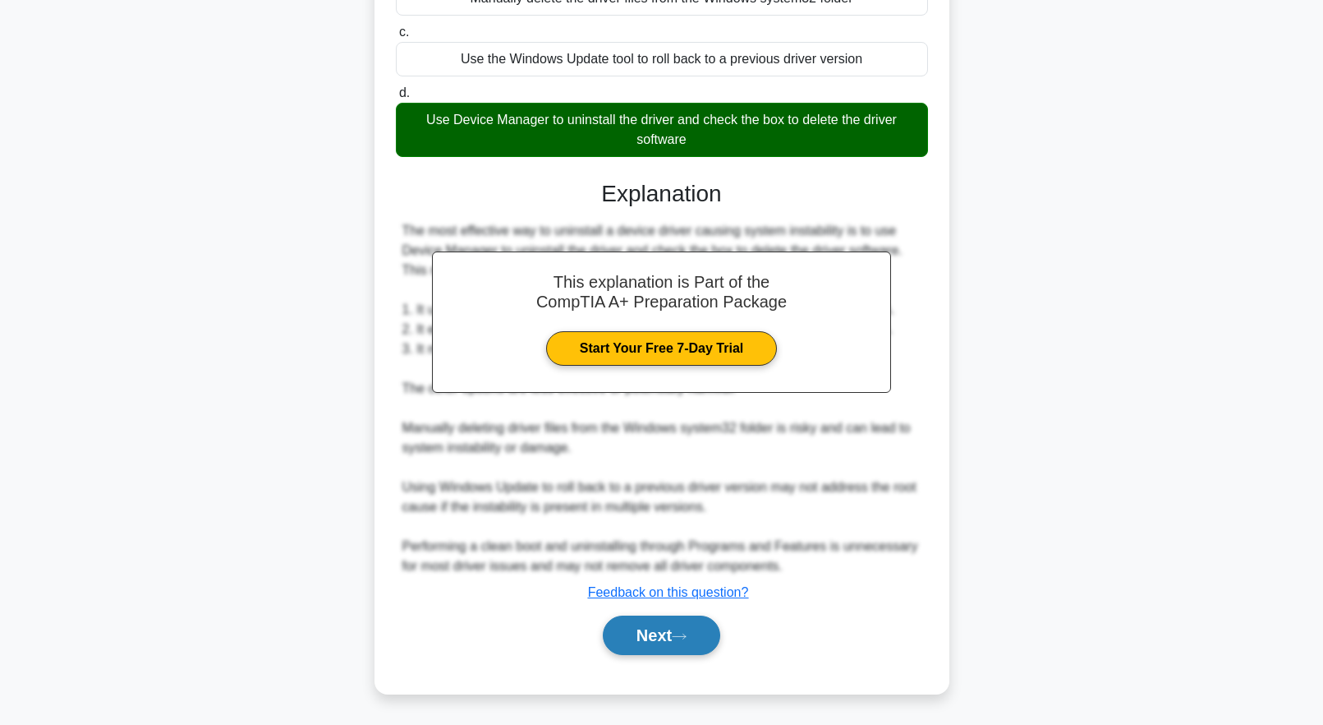
click at [711, 641] on button "Next" at bounding box center [661, 634] width 117 height 39
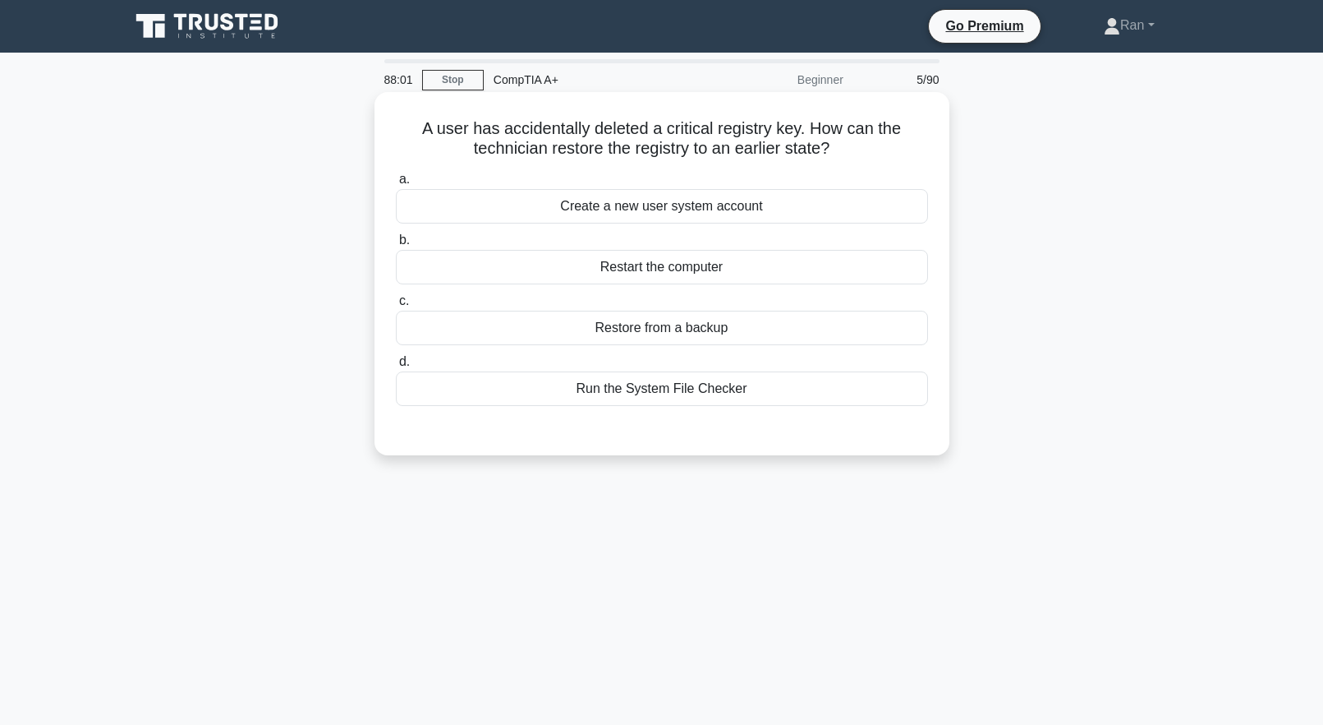
click at [577, 340] on div "Restore from a backup" at bounding box center [662, 328] width 532 height 35
click at [396, 306] on input "c. Restore from a backup" at bounding box center [396, 301] width 0 height 11
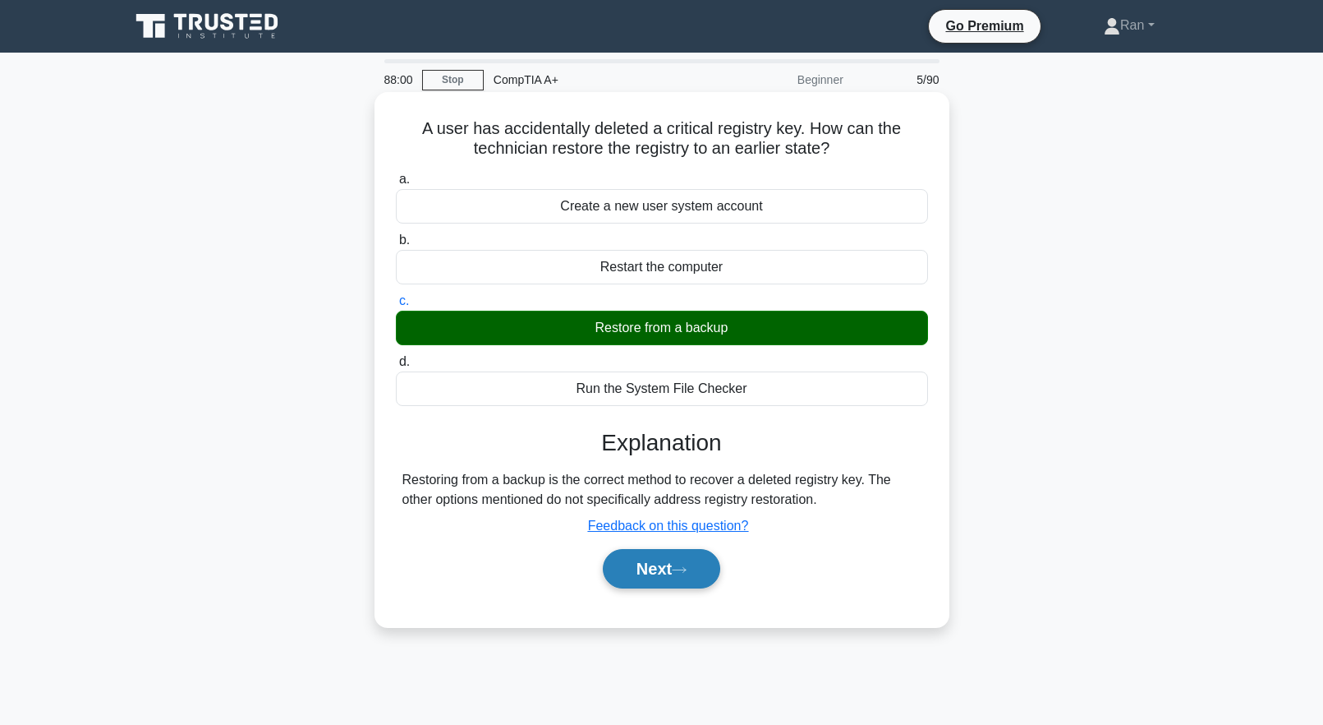
click at [692, 580] on button "Next" at bounding box center [661, 568] width 117 height 39
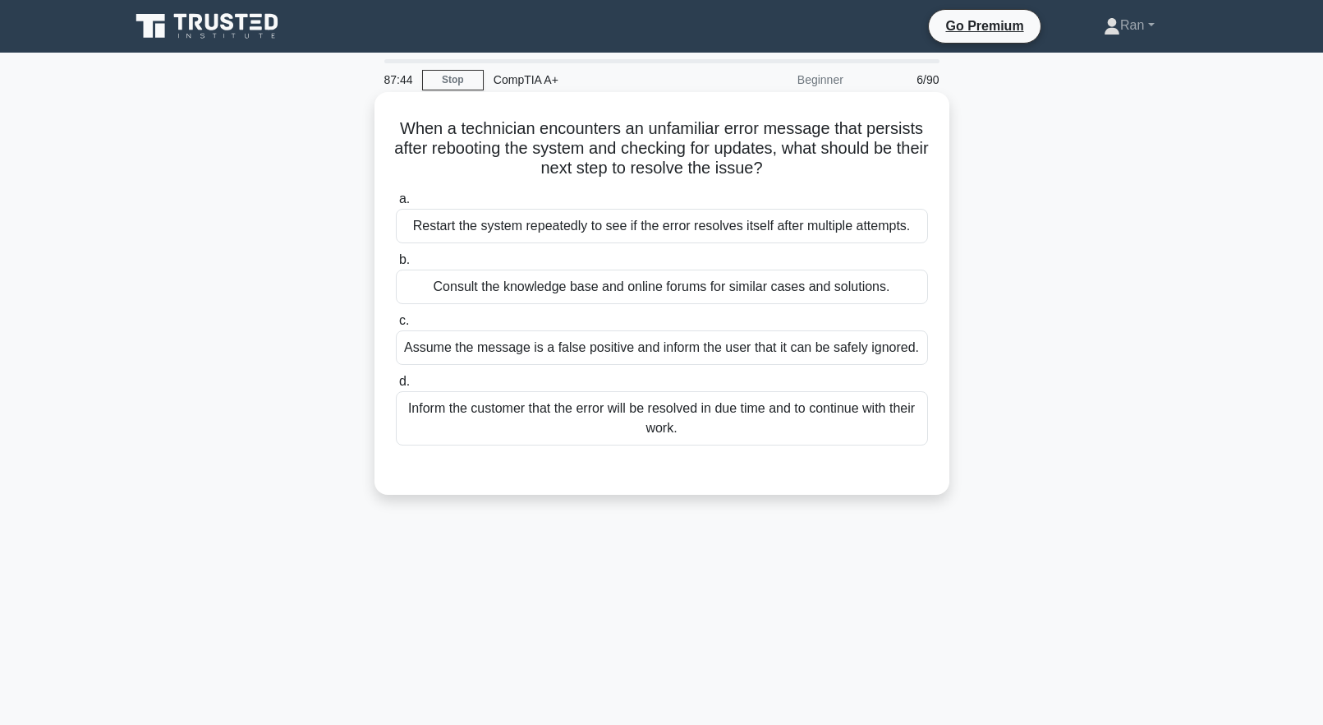
click at [496, 297] on div "Consult the knowledge base and online forums for similar cases and solutions." at bounding box center [662, 286] width 532 height 35
click at [396, 265] on input "b. Consult the knowledge base and online forums for similar cases and solutions." at bounding box center [396, 260] width 0 height 11
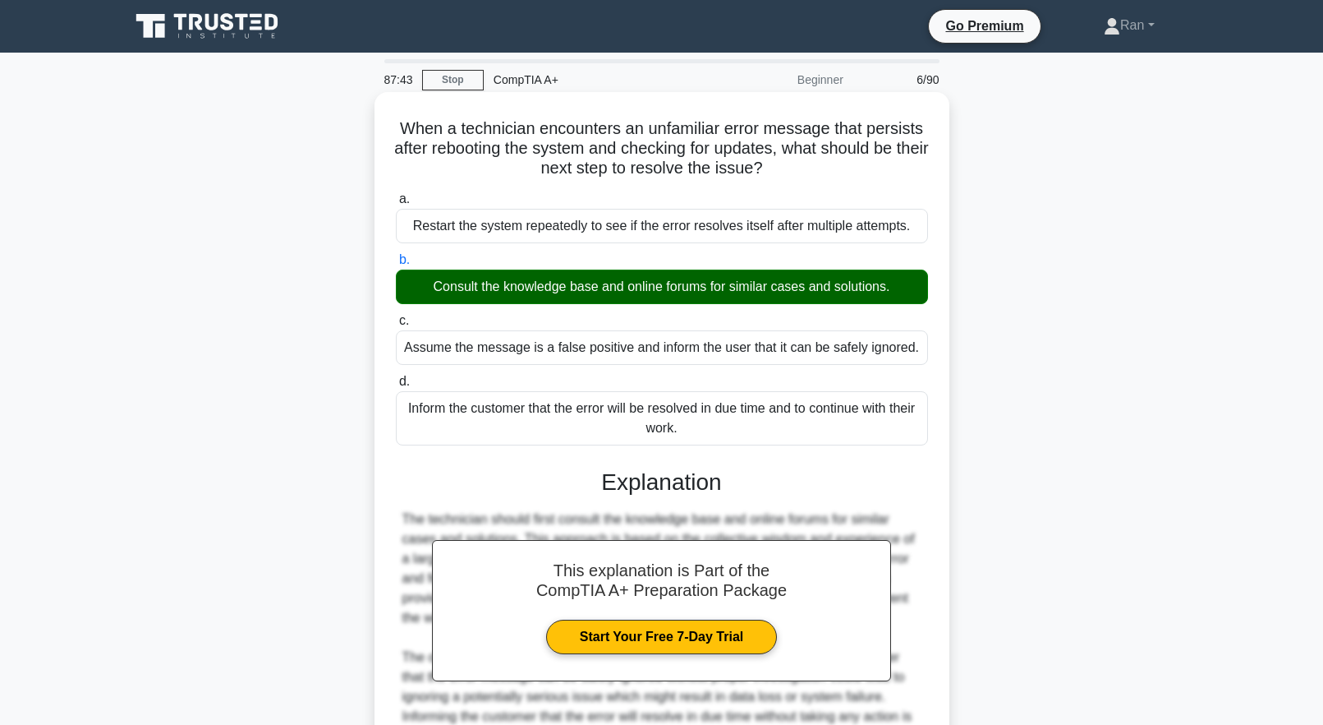
scroll to position [191, 0]
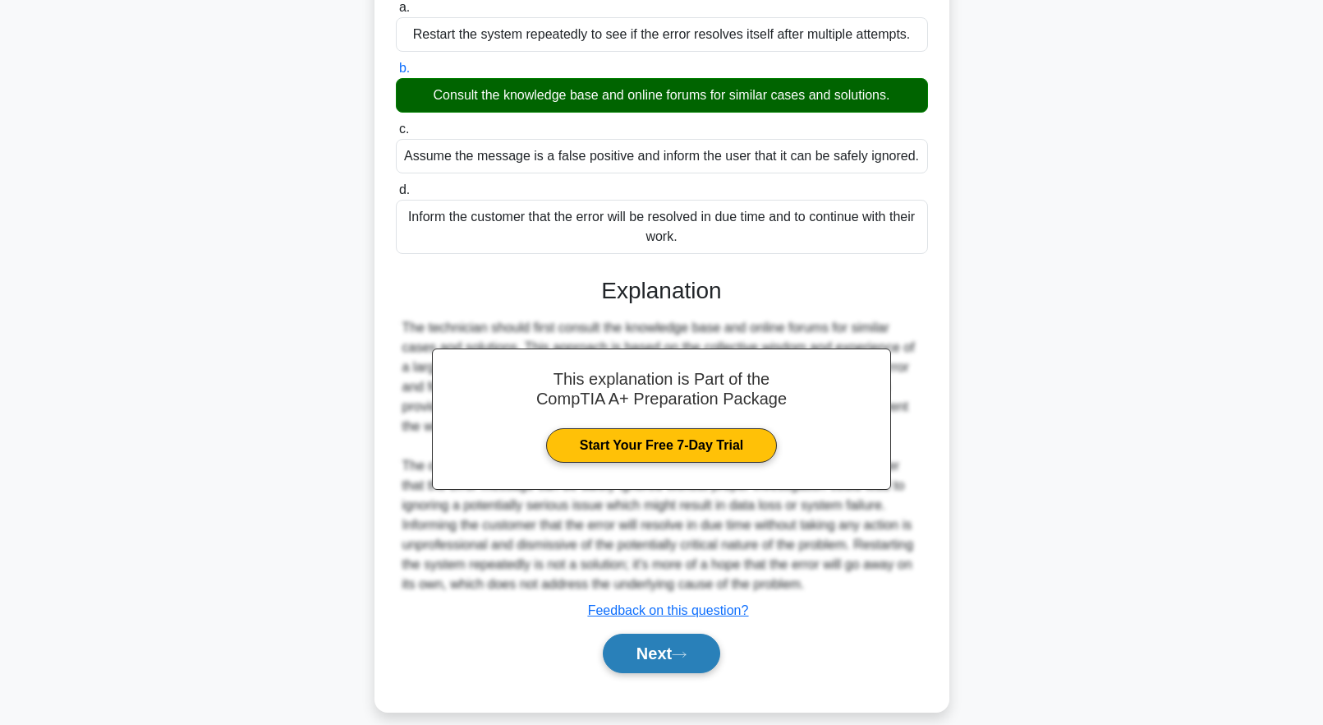
click at [692, 633] on button "Next" at bounding box center [661, 652] width 117 height 39
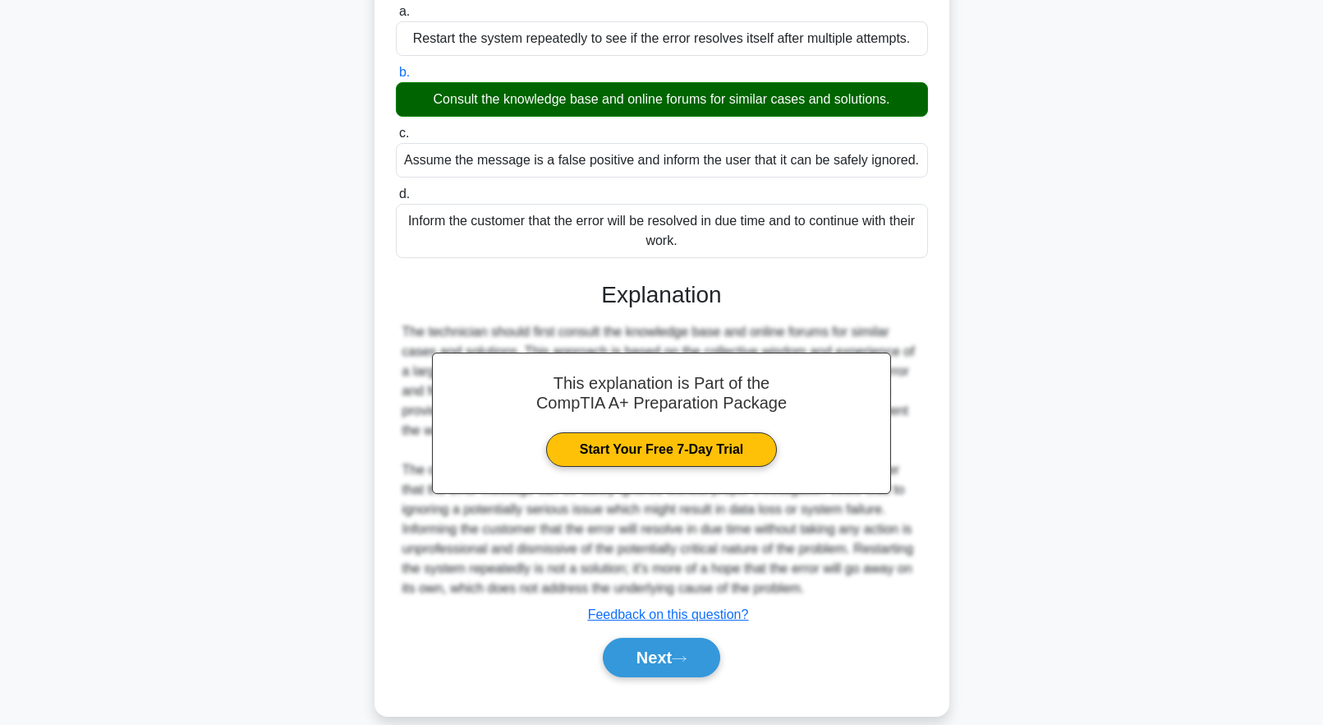
scroll to position [0, 0]
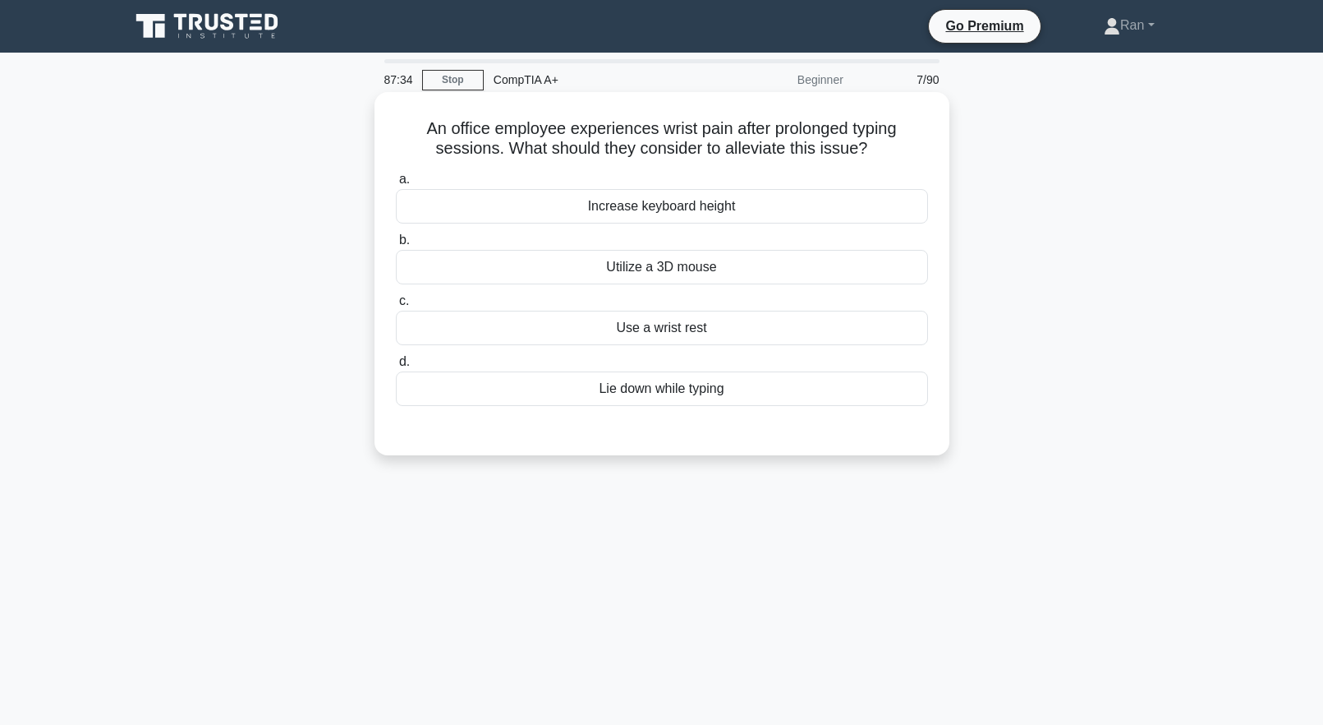
click at [604, 329] on div "Use a wrist rest" at bounding box center [662, 328] width 532 height 35
click at [396, 306] on input "c. Use a wrist rest" at bounding box center [396, 301] width 0 height 11
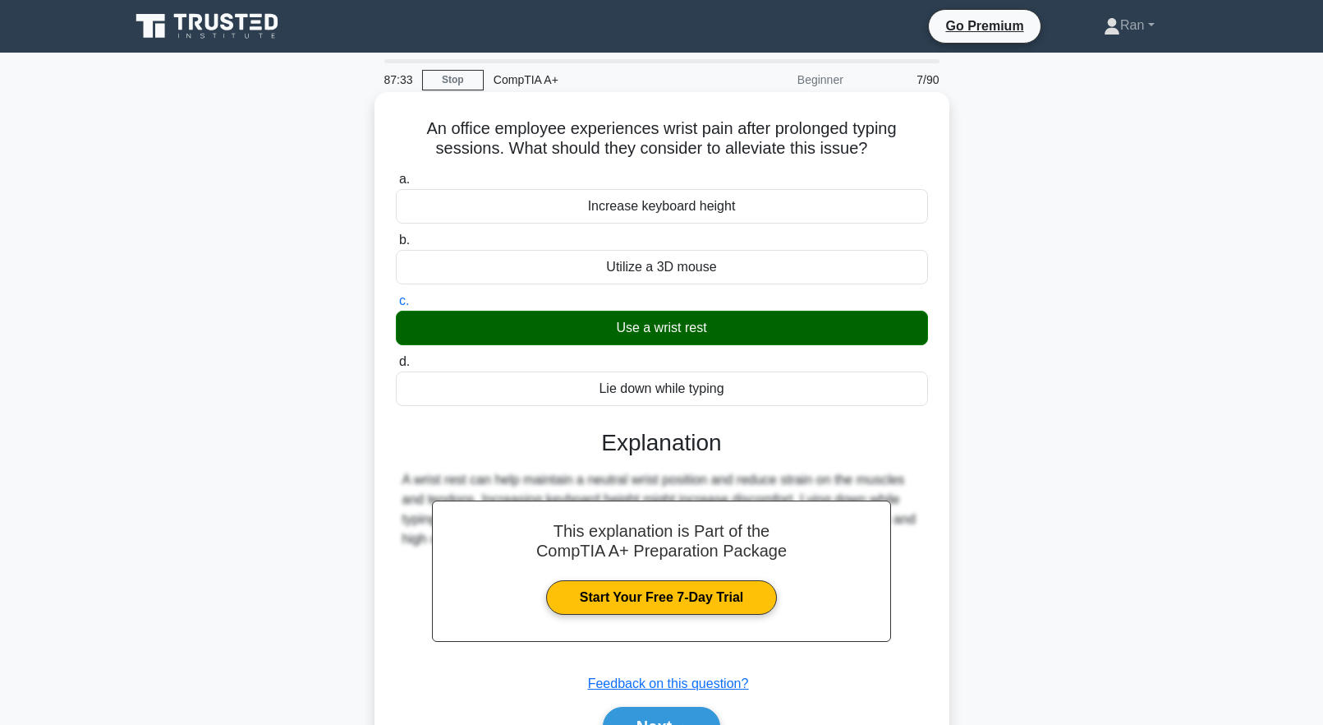
scroll to position [163, 0]
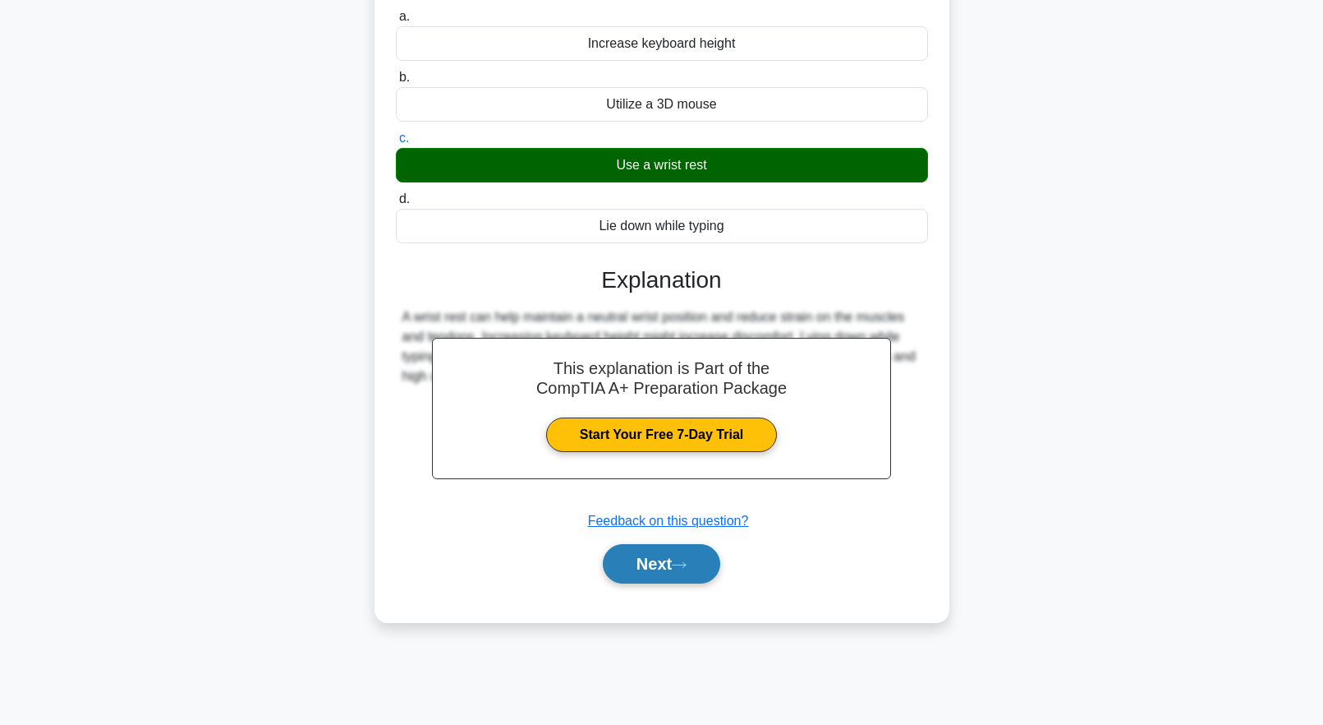
click at [666, 577] on button "Next" at bounding box center [661, 563] width 117 height 39
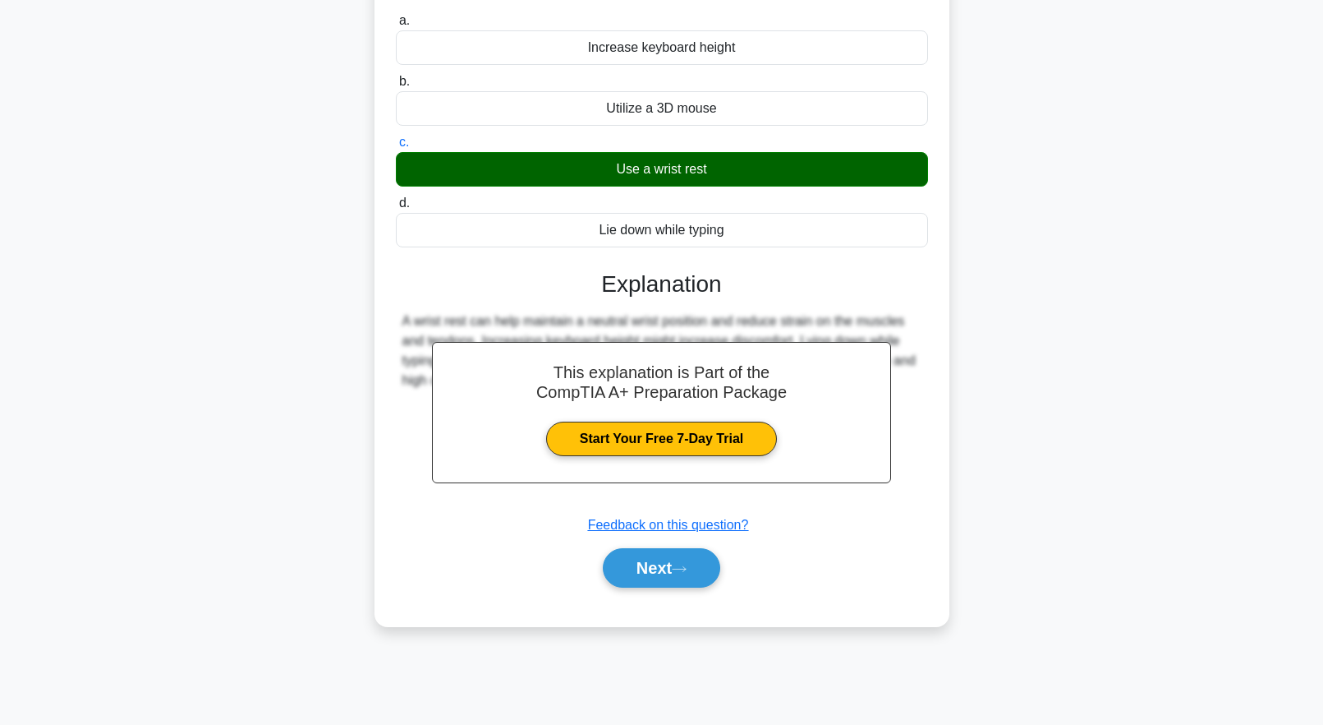
scroll to position [0, 0]
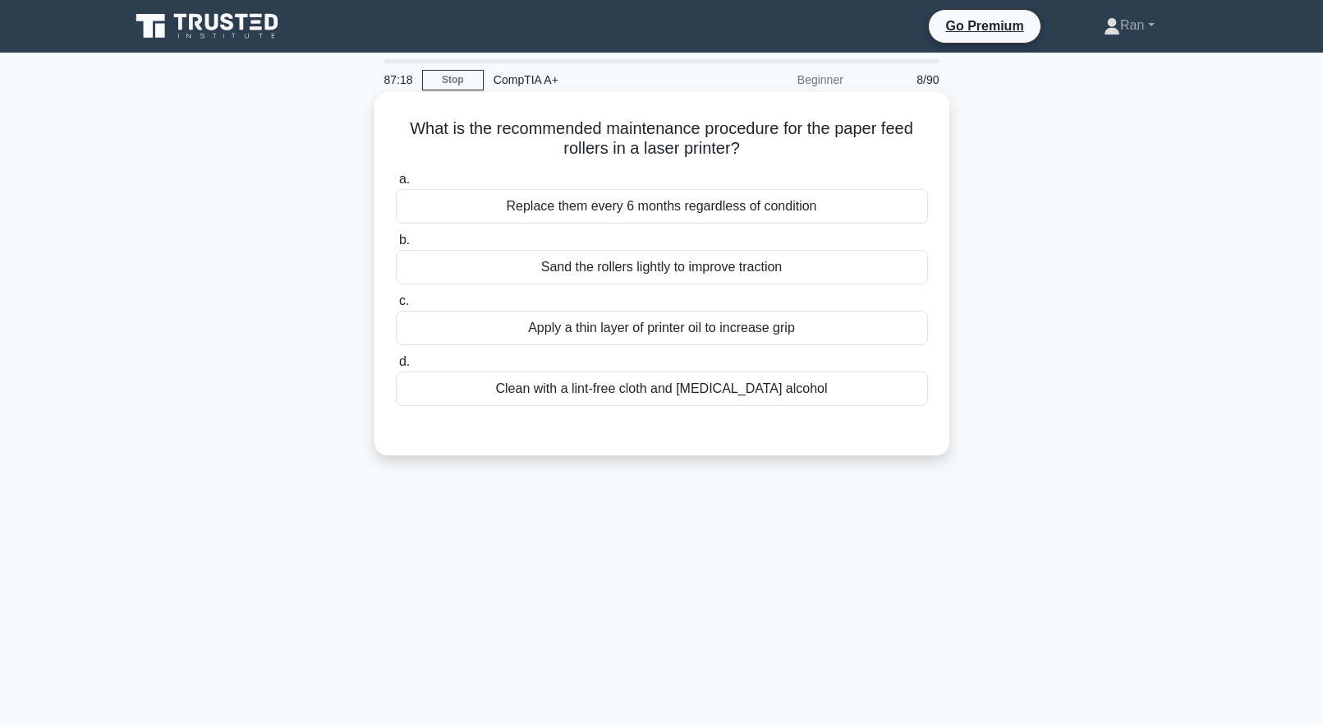
click at [635, 212] on div "Replace them every 6 months regardless of condition" at bounding box center [662, 206] width 532 height 35
click at [396, 185] on input "a. Replace them every 6 months regardless of condition" at bounding box center [396, 179] width 0 height 11
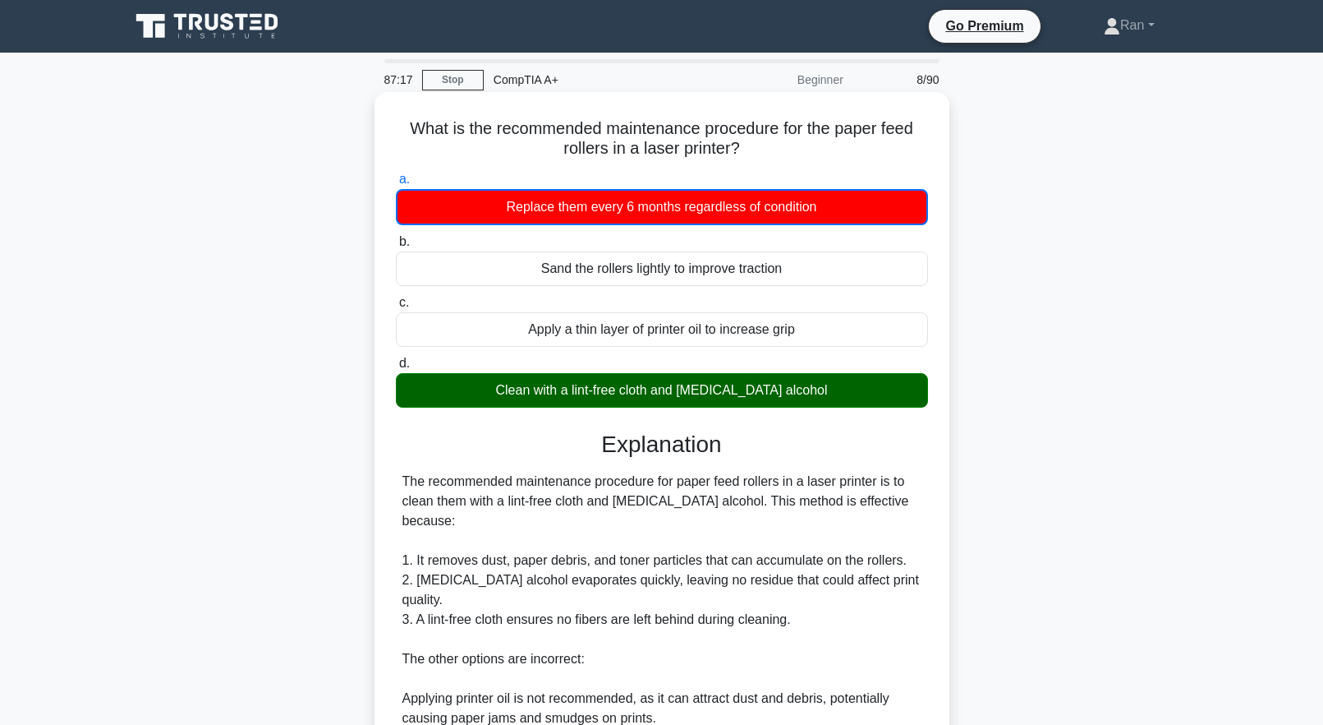
scroll to position [232, 0]
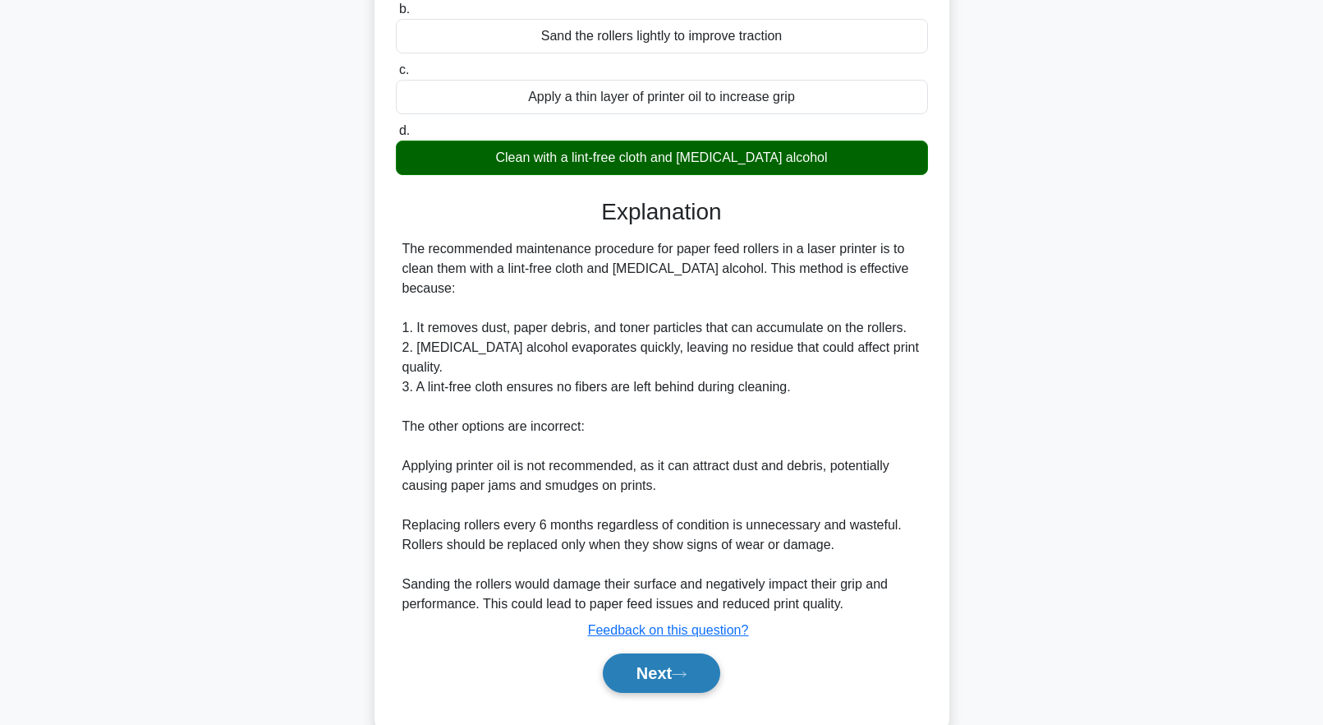
click at [702, 653] on button "Next" at bounding box center [661, 672] width 117 height 39
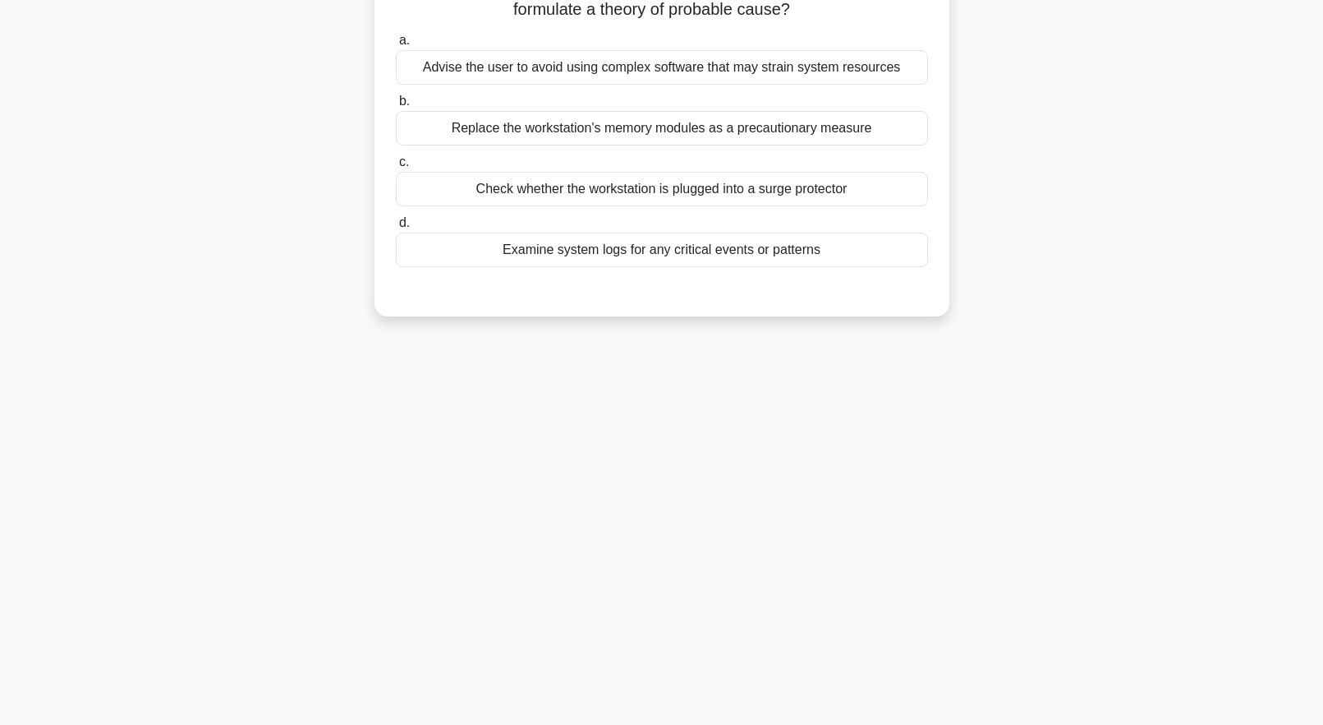
scroll to position [0, 0]
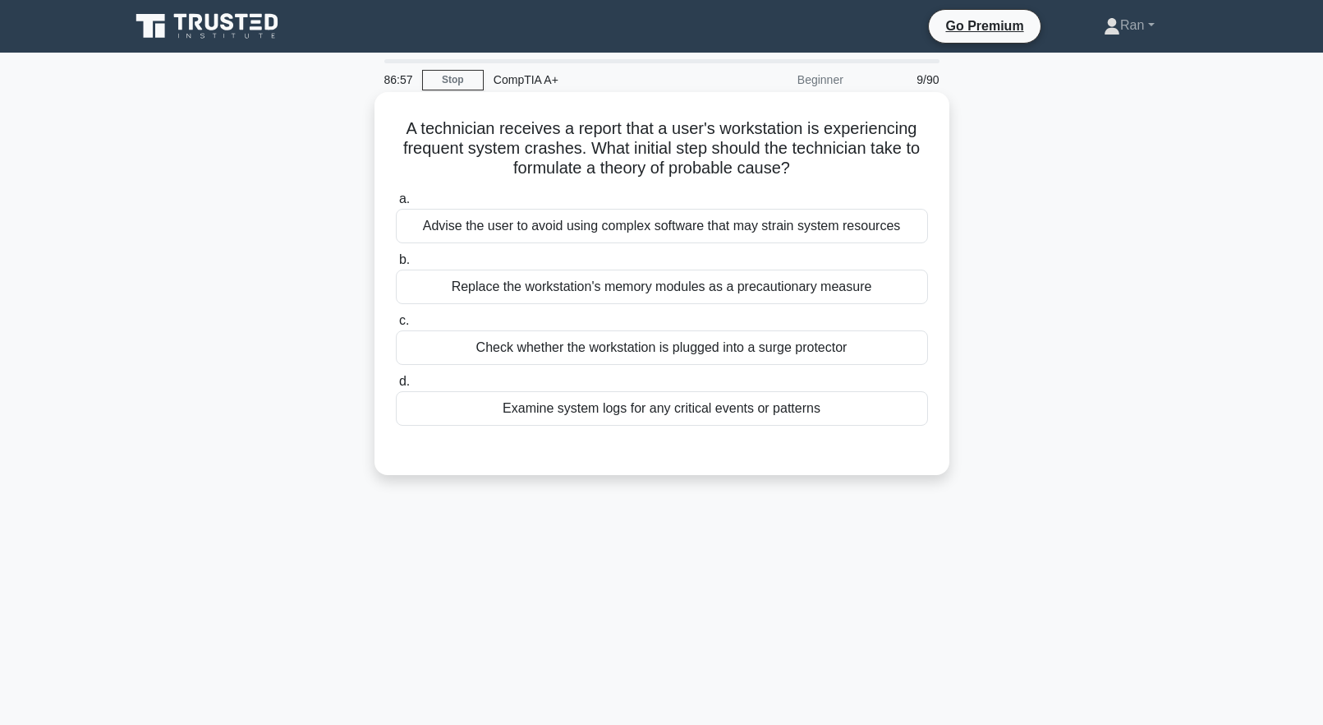
click at [554, 418] on div "Examine system logs for any critical events or patterns" at bounding box center [662, 408] width 532 height 35
click at [396, 387] on input "d. Examine system logs for any critical events or patterns" at bounding box center [396, 381] width 0 height 11
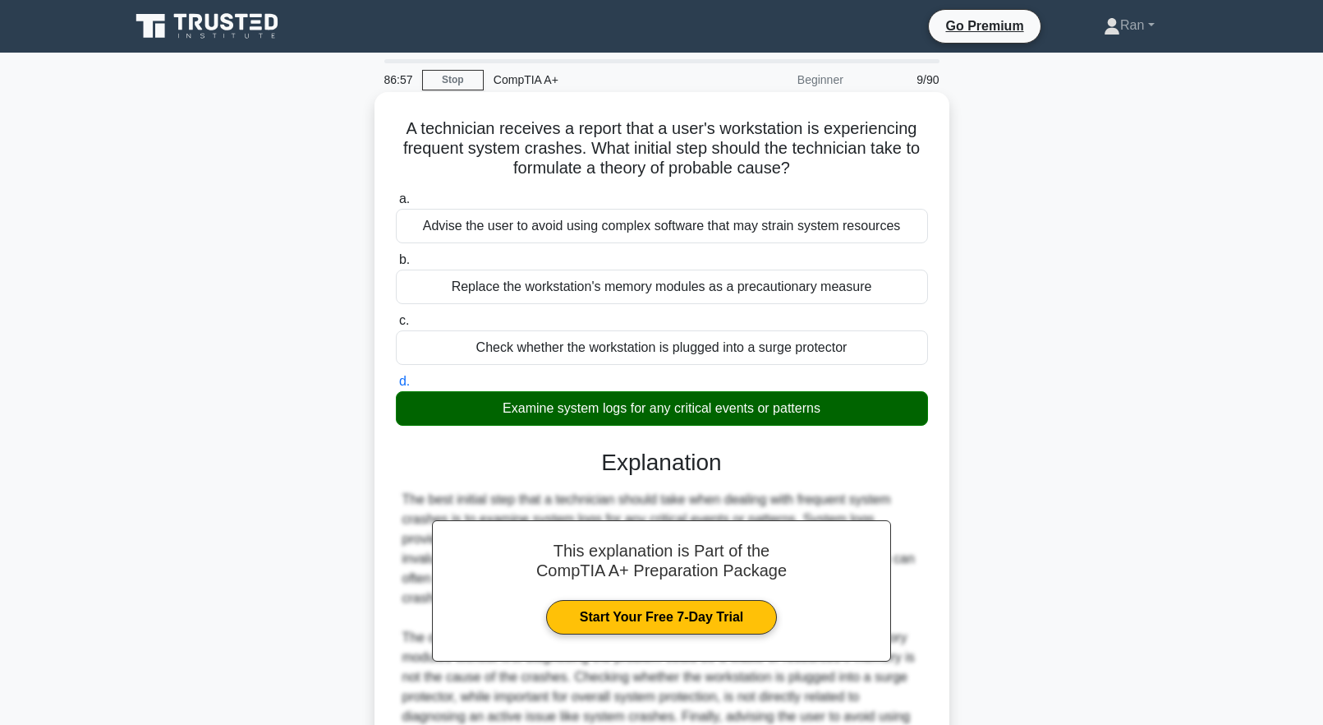
scroll to position [191, 0]
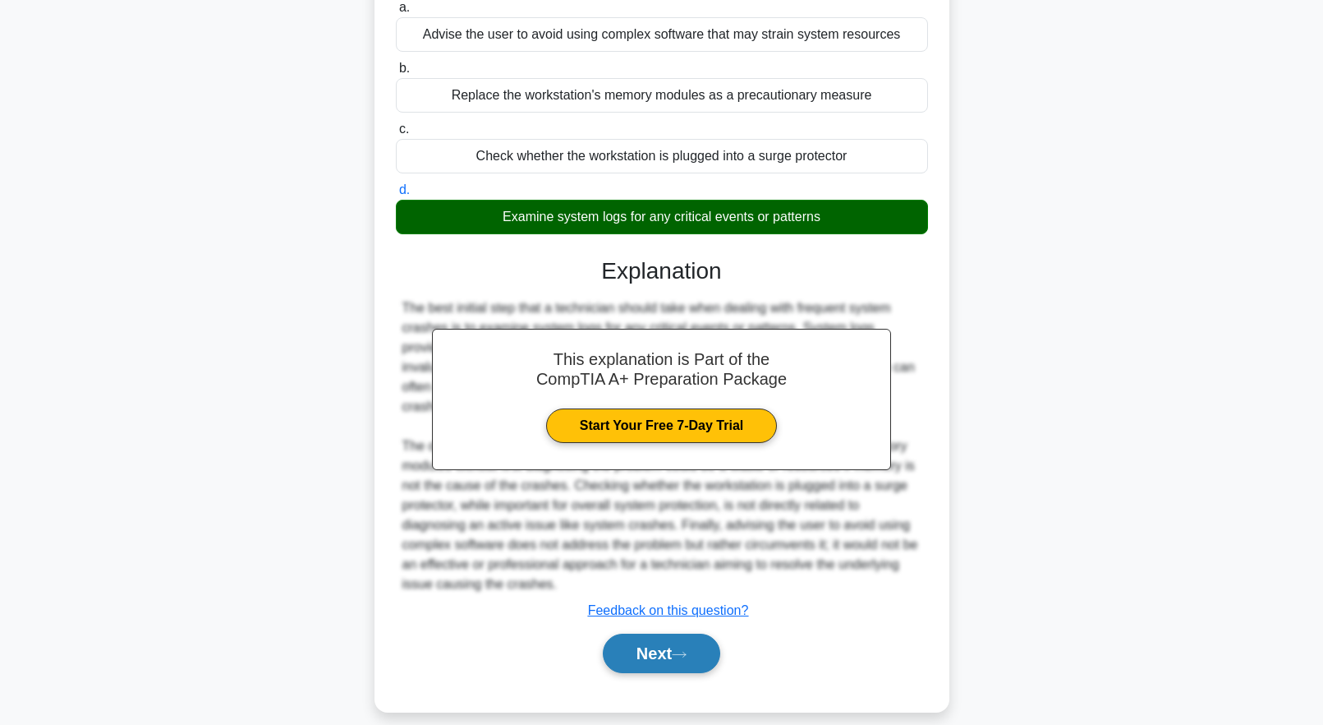
click at [646, 642] on button "Next" at bounding box center [661, 652] width 117 height 39
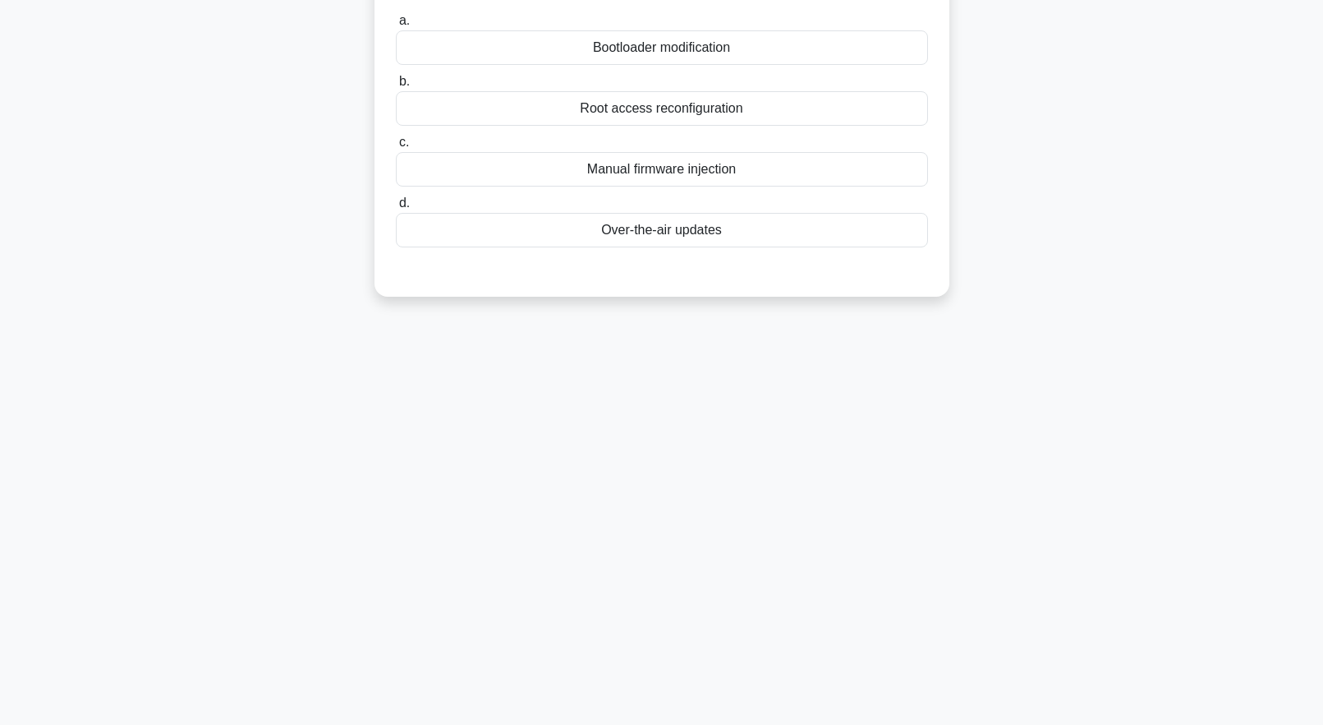
scroll to position [0, 0]
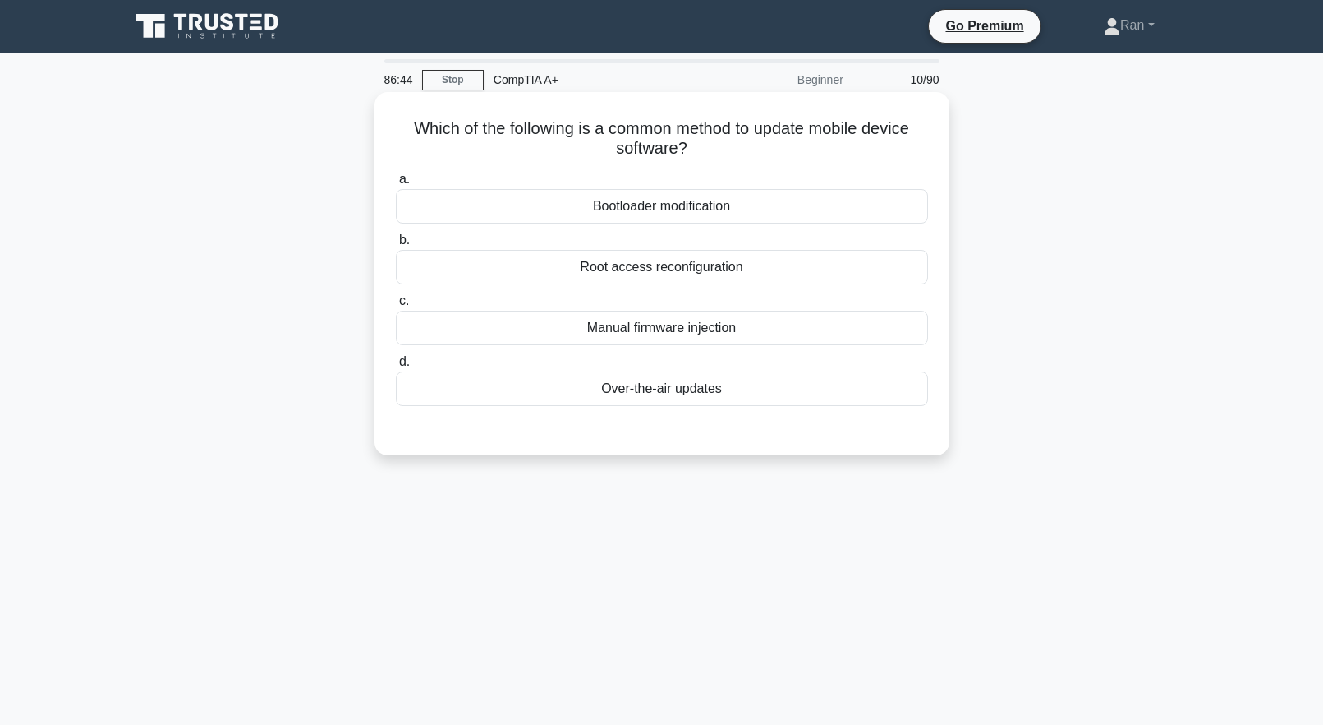
click at [517, 404] on div "Over-the-air updates" at bounding box center [662, 388] width 532 height 35
click at [396, 367] on input "d. Over-the-air updates" at bounding box center [396, 362] width 0 height 11
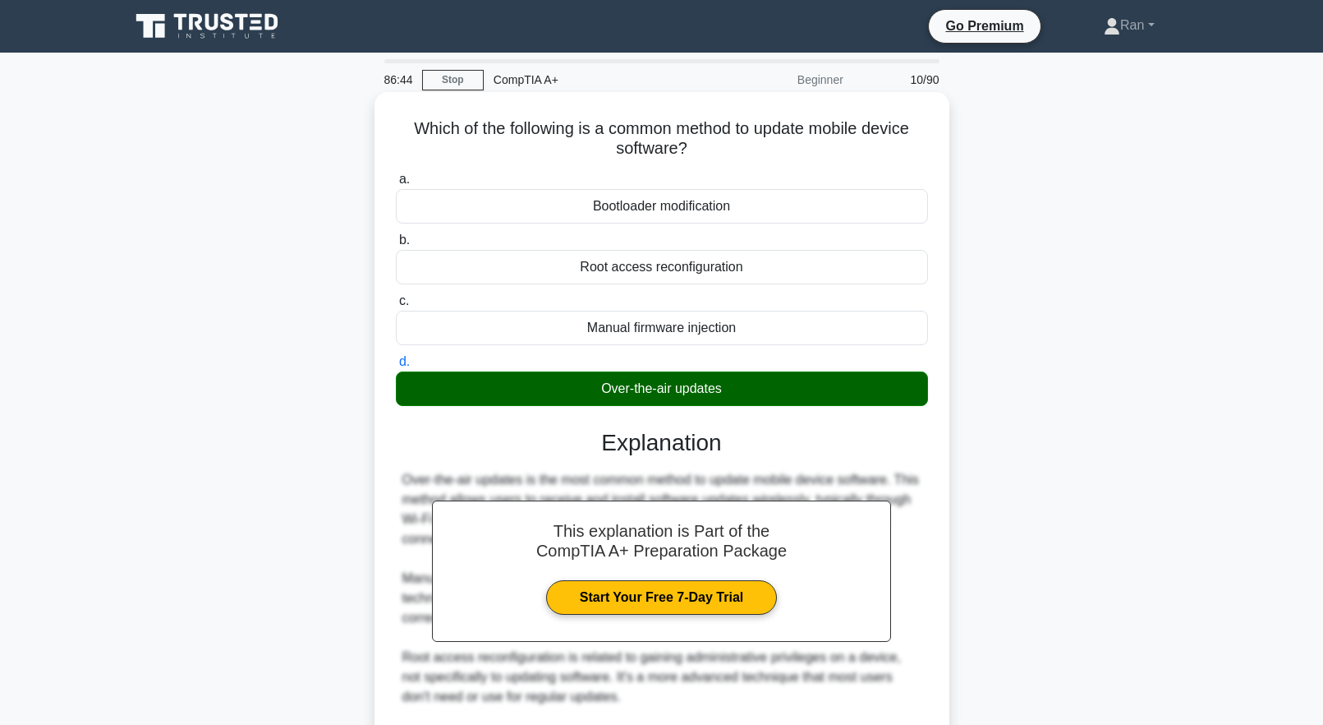
scroll to position [270, 0]
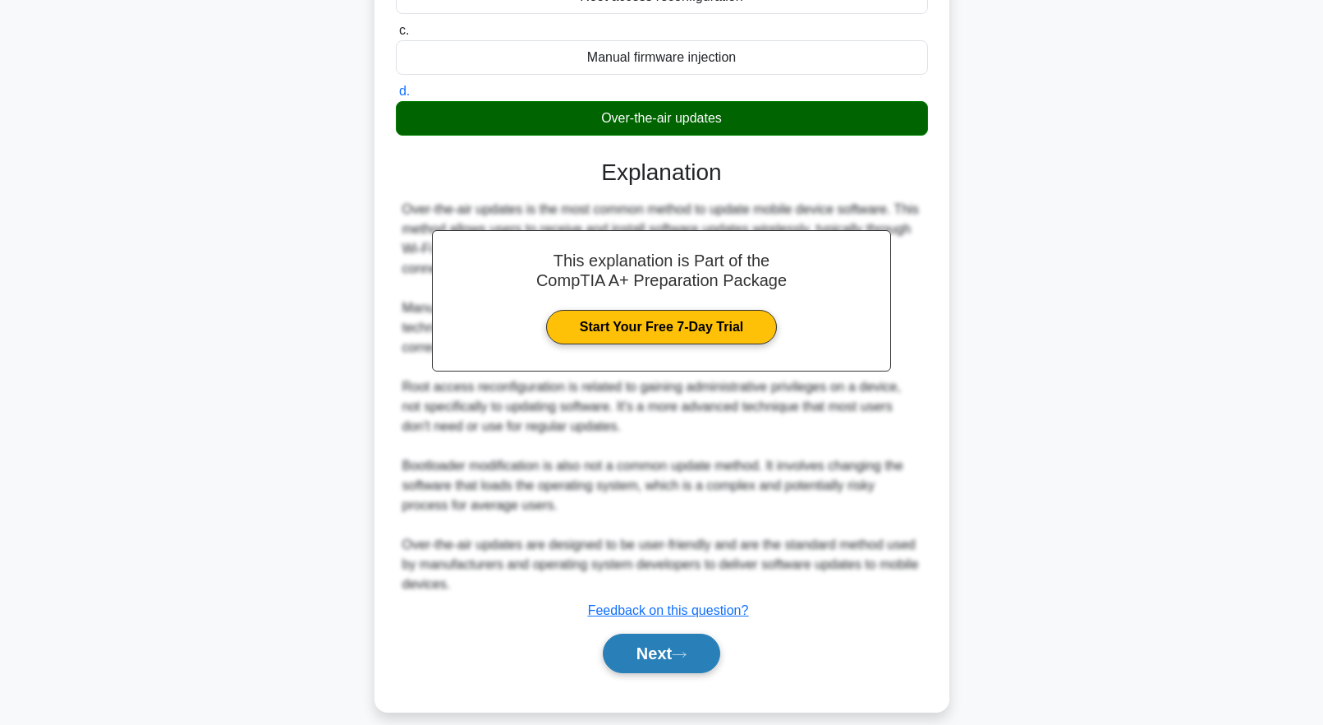
click at [657, 644] on button "Next" at bounding box center [661, 652] width 117 height 39
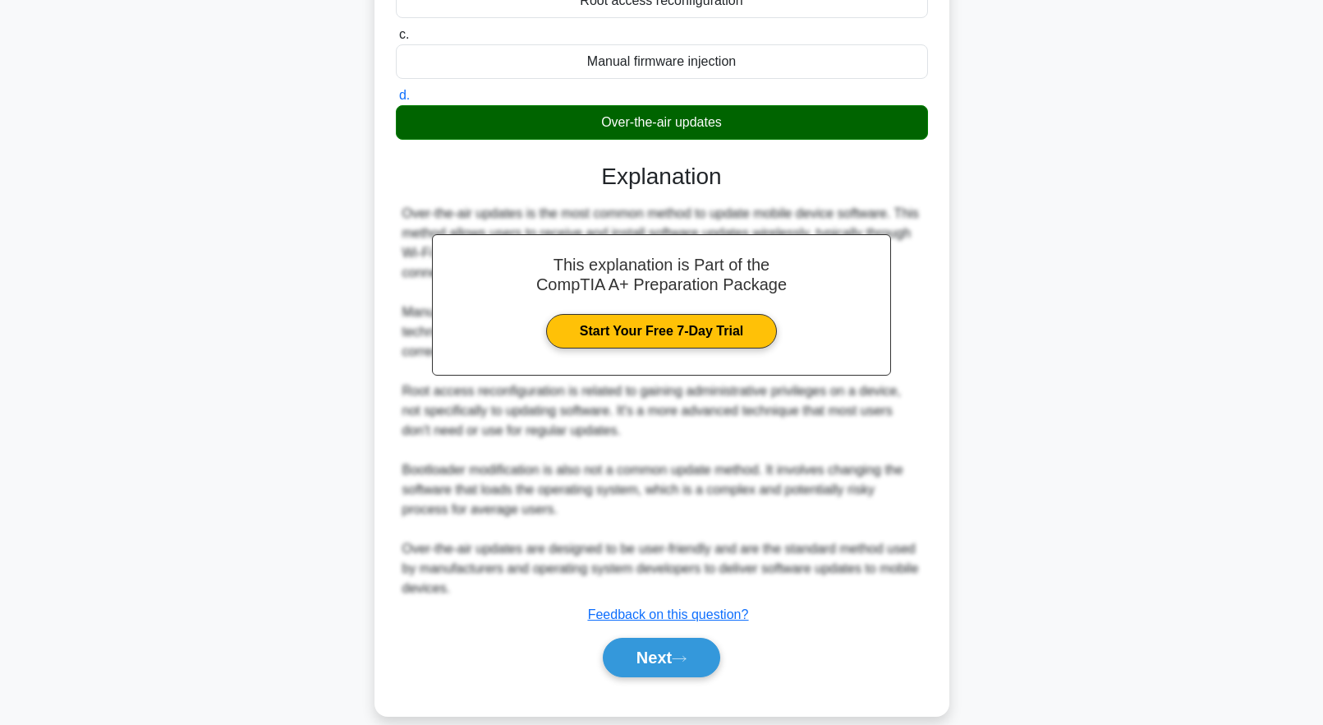
scroll to position [0, 0]
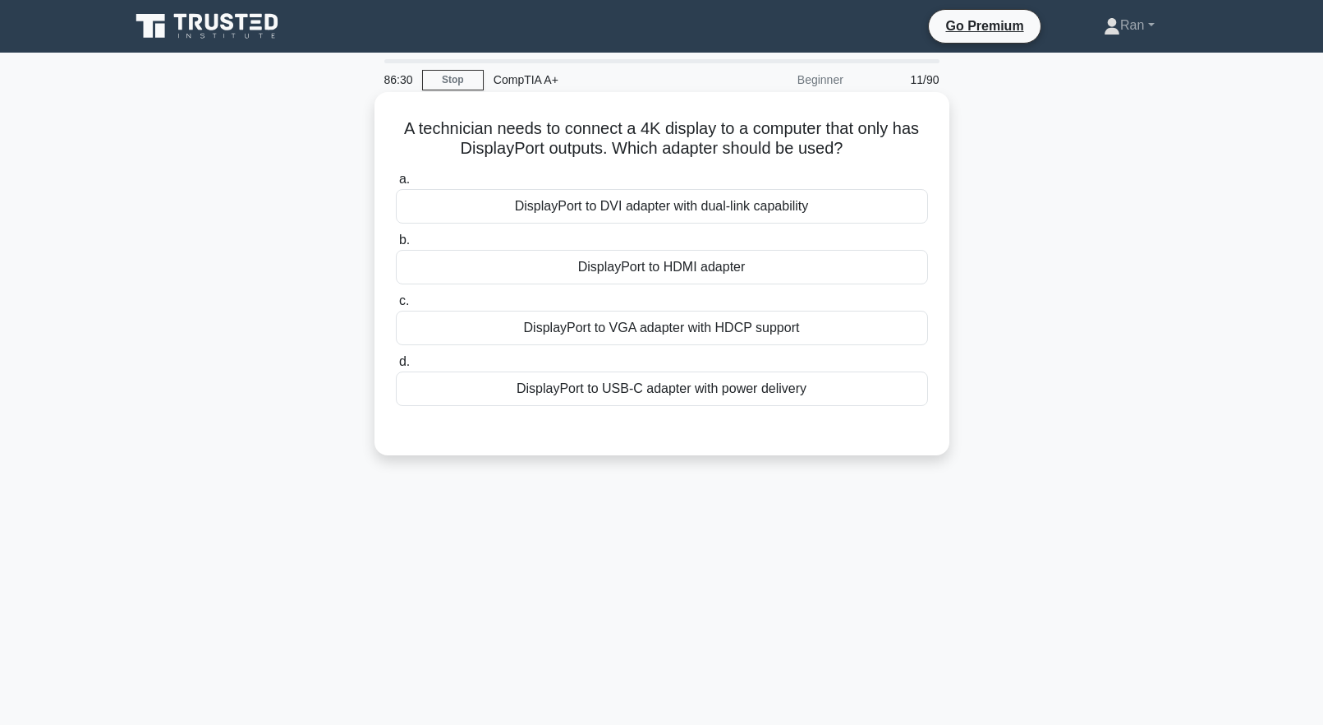
click at [601, 278] on div "DisplayPort to HDMI adapter" at bounding box center [662, 267] width 532 height 35
click at [396, 246] on input "b. DisplayPort to HDMI adapter" at bounding box center [396, 240] width 0 height 11
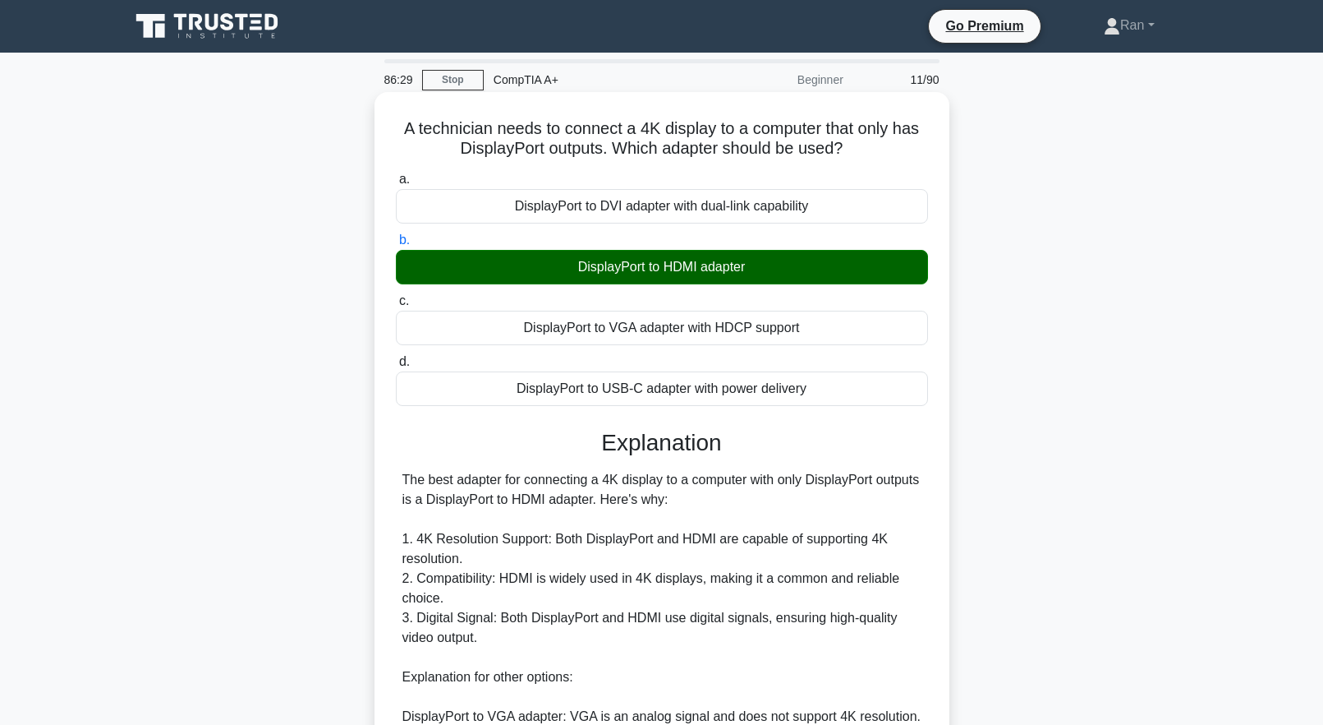
scroll to position [310, 0]
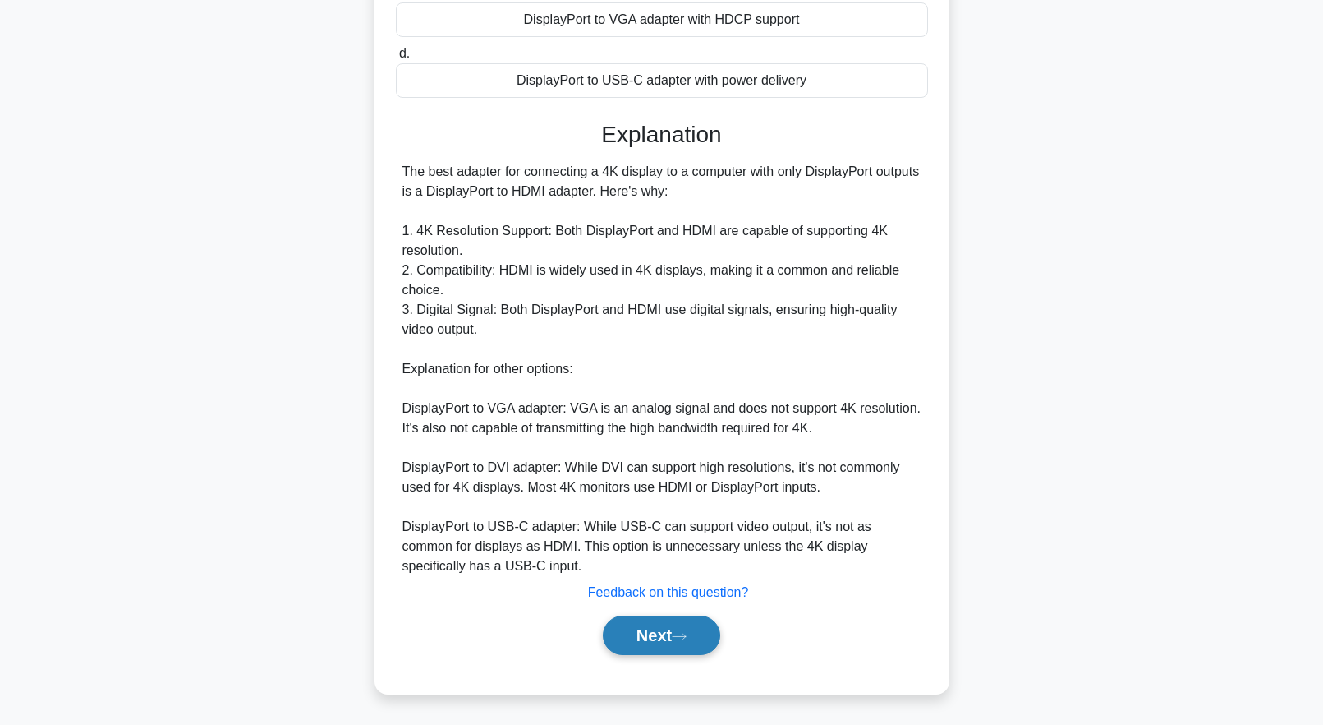
click at [676, 637] on button "Next" at bounding box center [661, 634] width 117 height 39
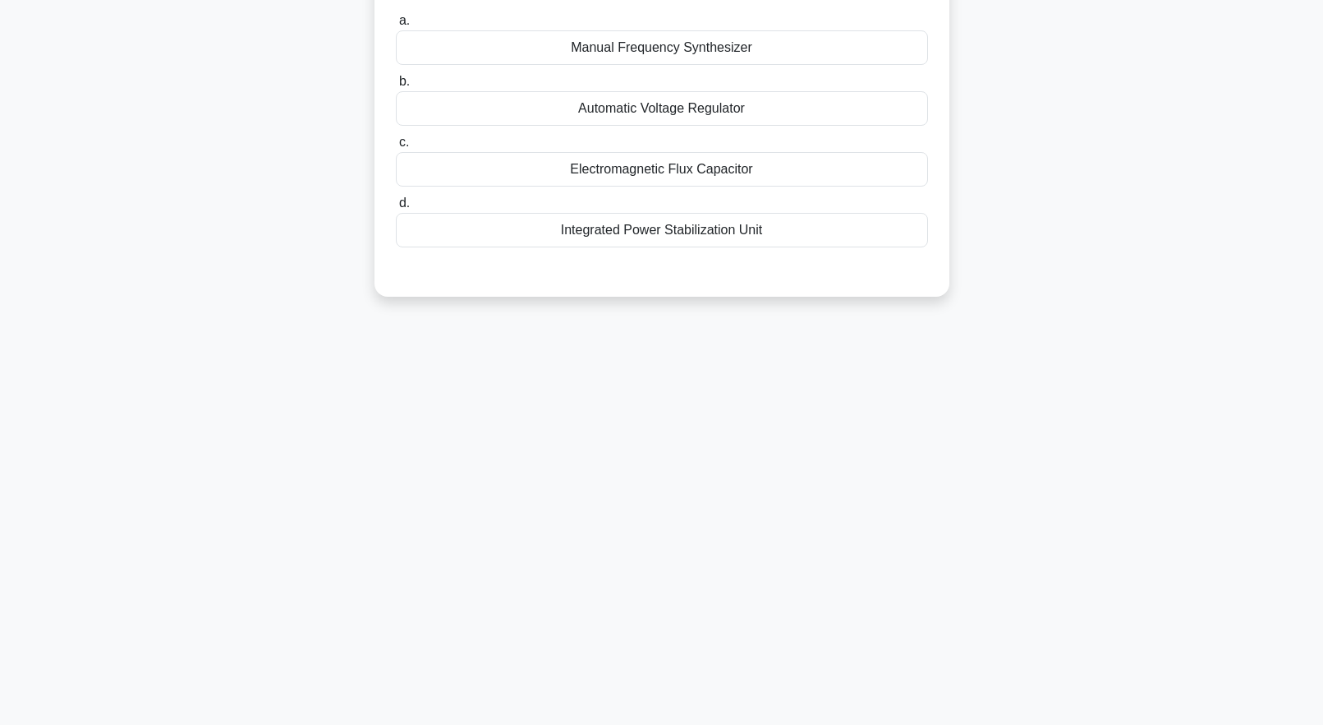
scroll to position [0, 0]
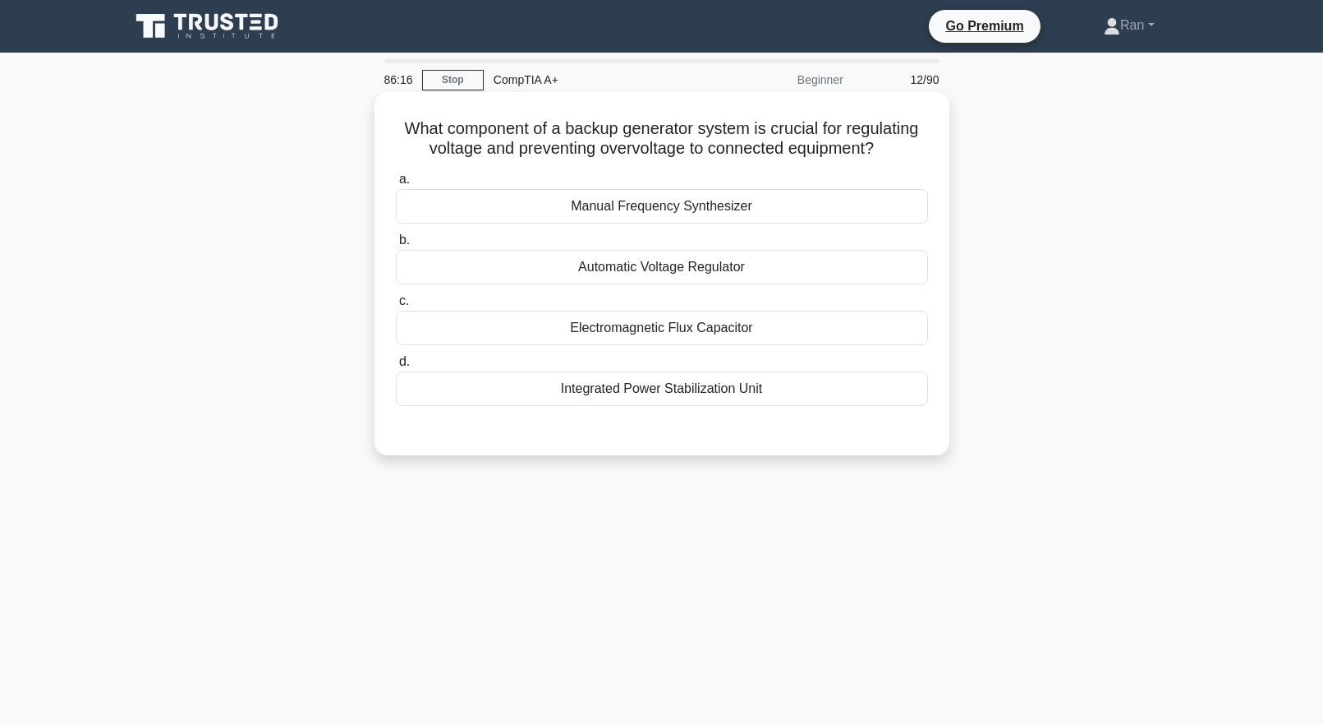
click at [625, 278] on div "Automatic Voltage Regulator" at bounding box center [662, 267] width 532 height 35
click at [396, 246] on input "b. Automatic Voltage Regulator" at bounding box center [396, 240] width 0 height 11
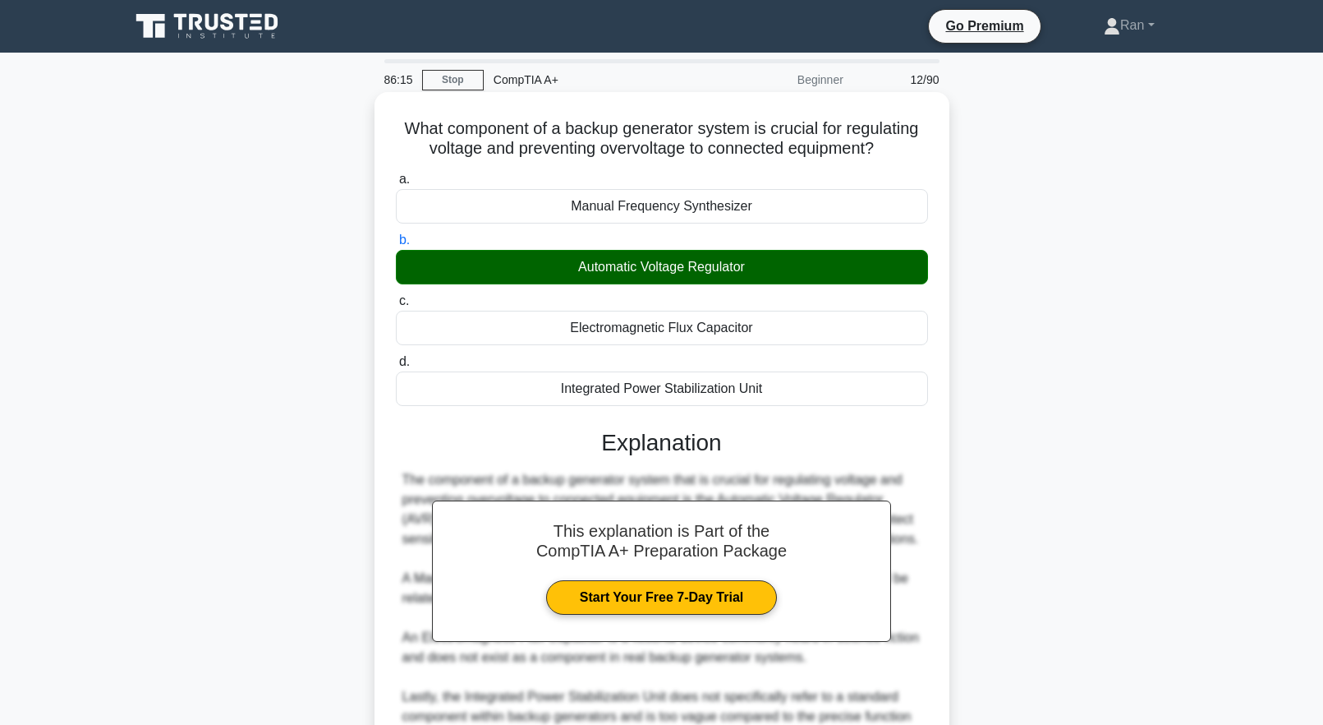
scroll to position [191, 0]
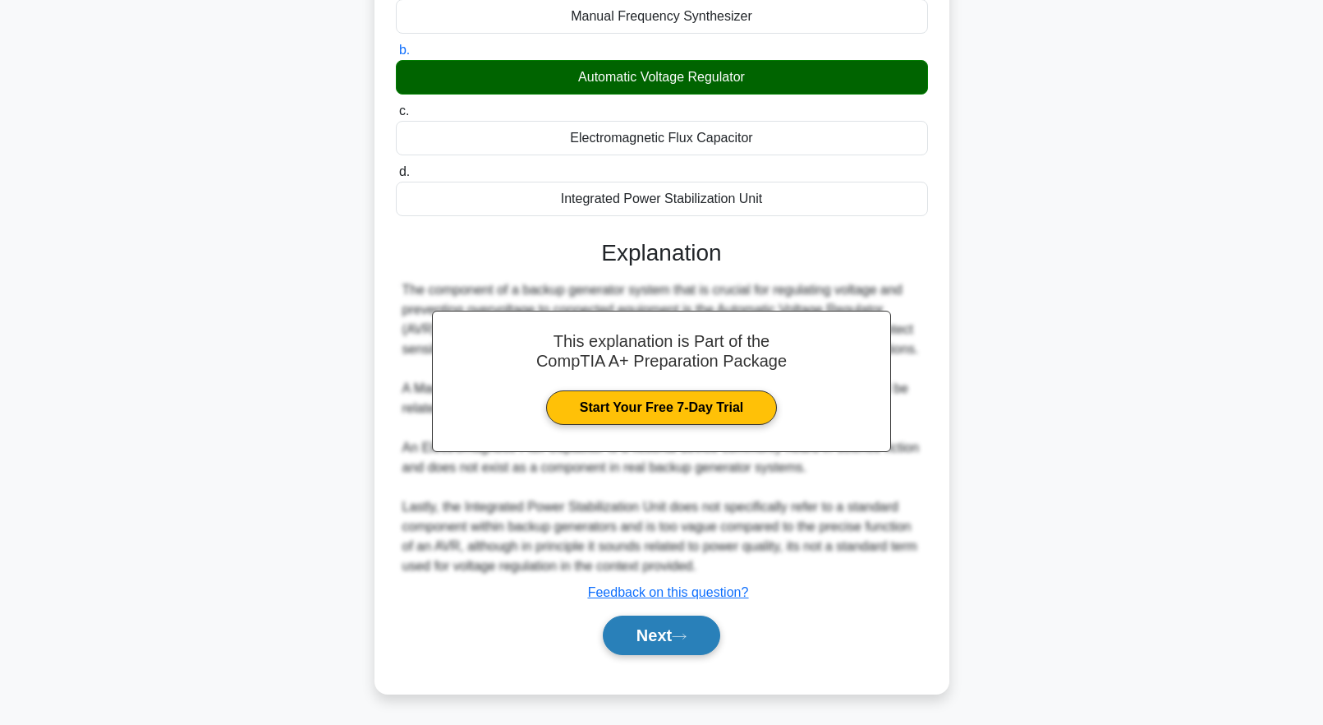
click at [642, 640] on button "Next" at bounding box center [661, 634] width 117 height 39
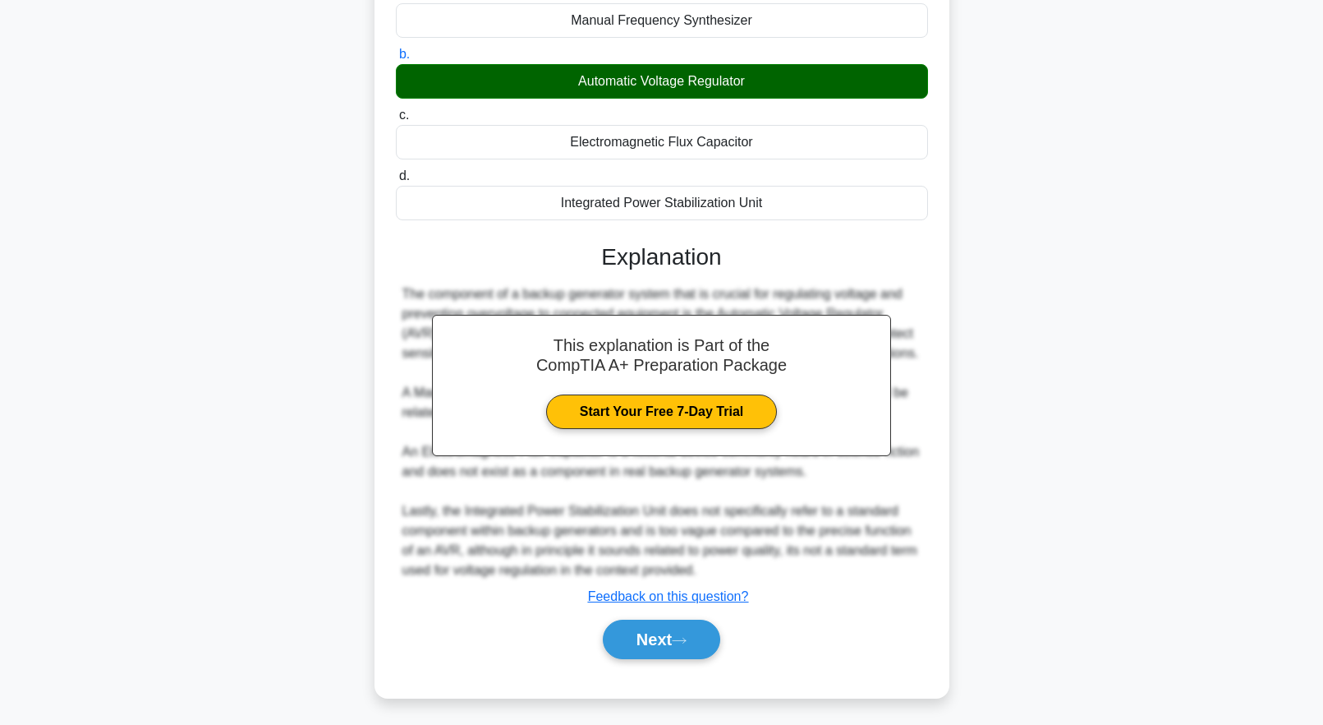
scroll to position [0, 0]
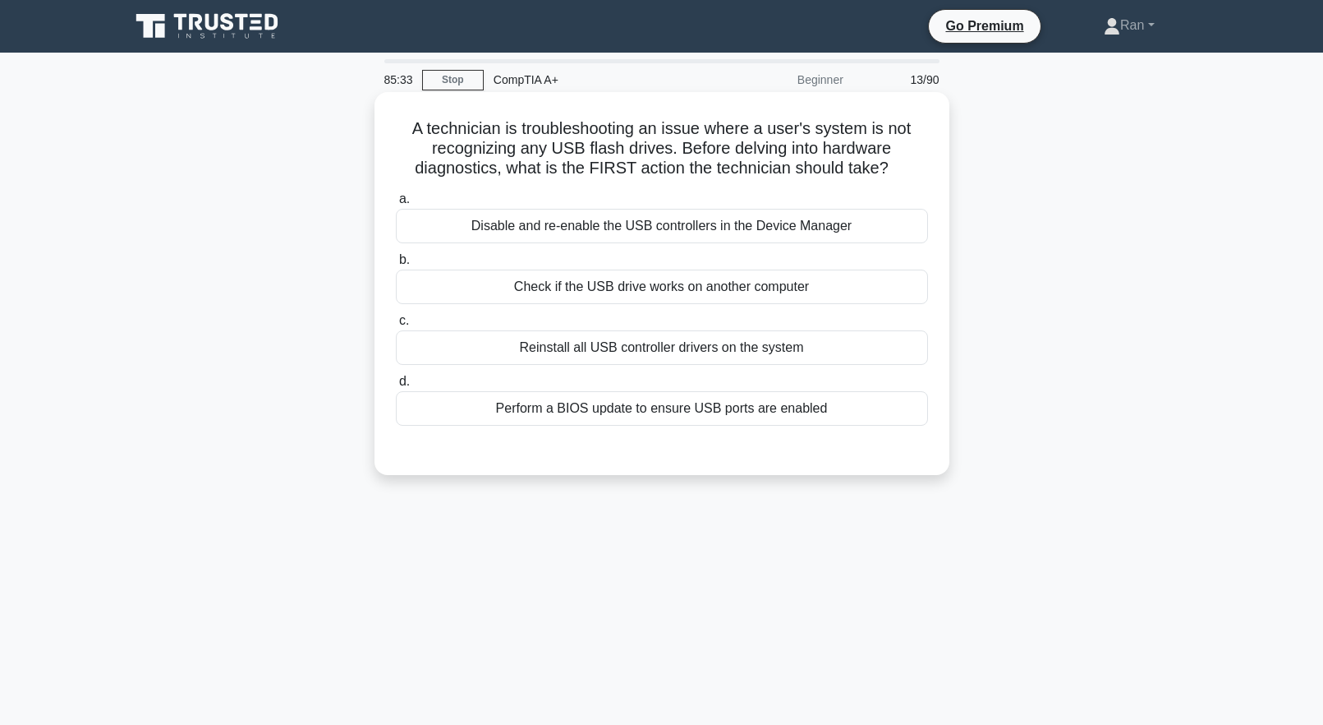
click at [578, 292] on div "Check if the USB drive works on another computer" at bounding box center [662, 286] width 532 height 35
click at [396, 265] on input "b. Check if the USB drive works on another computer" at bounding box center [396, 260] width 0 height 11
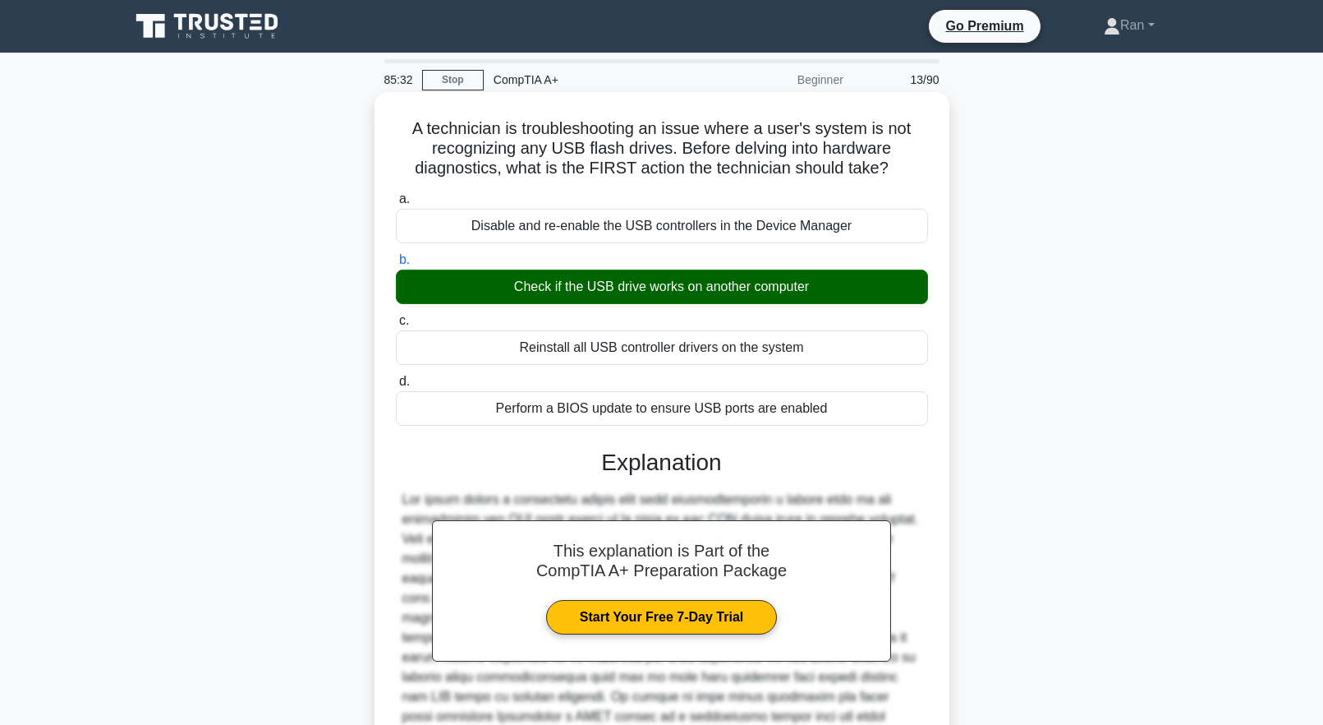
scroll to position [191, 0]
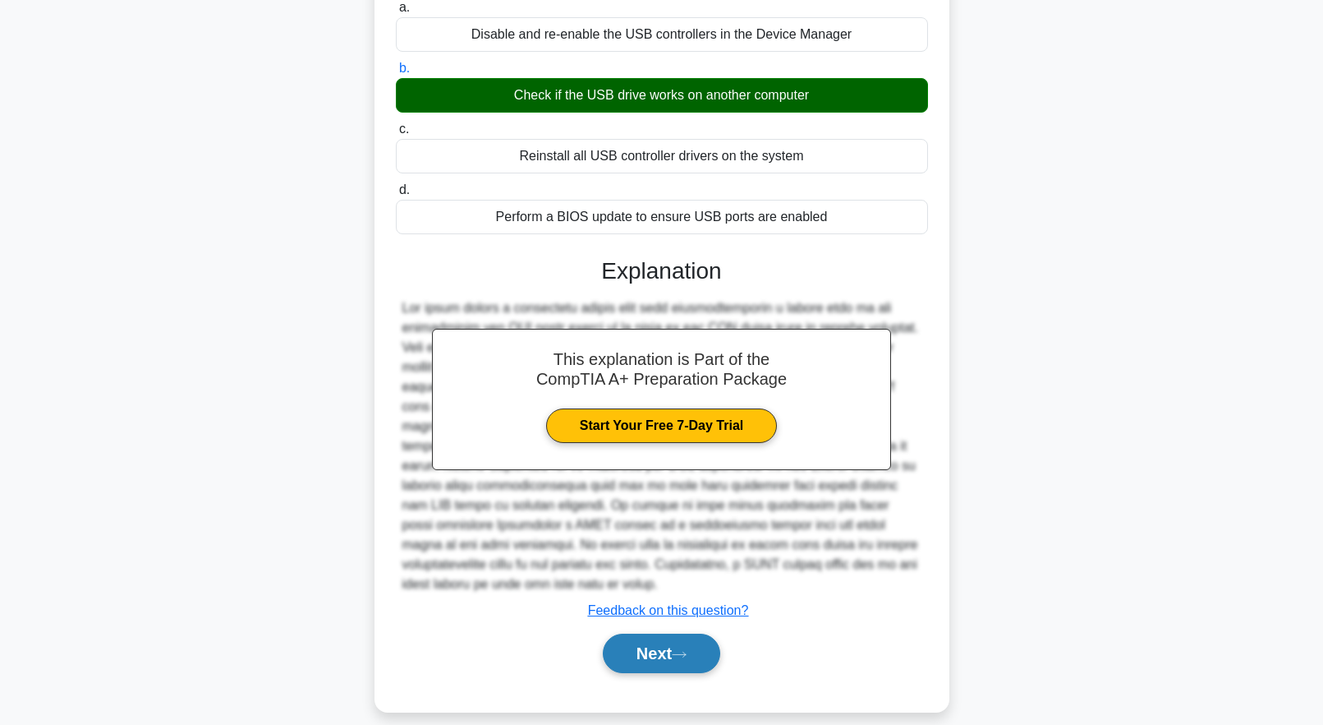
click at [687, 650] on icon at bounding box center [679, 654] width 15 height 9
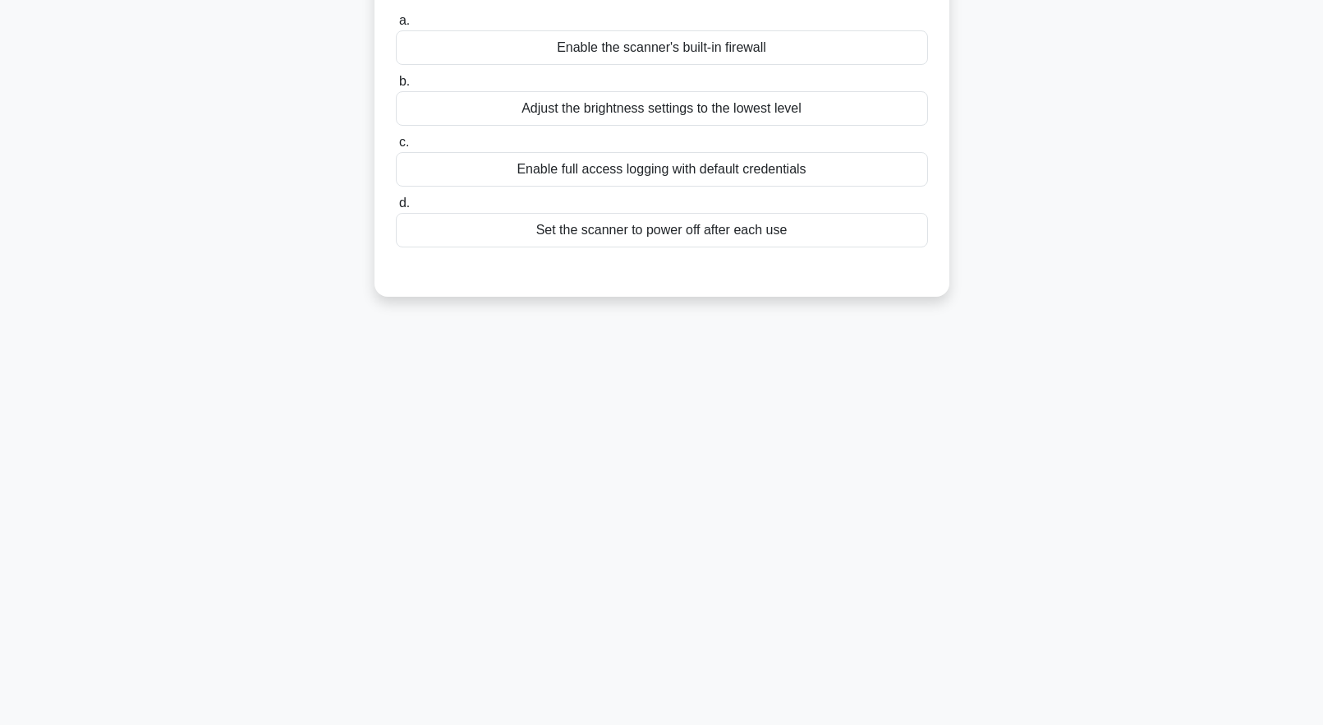
scroll to position [0, 0]
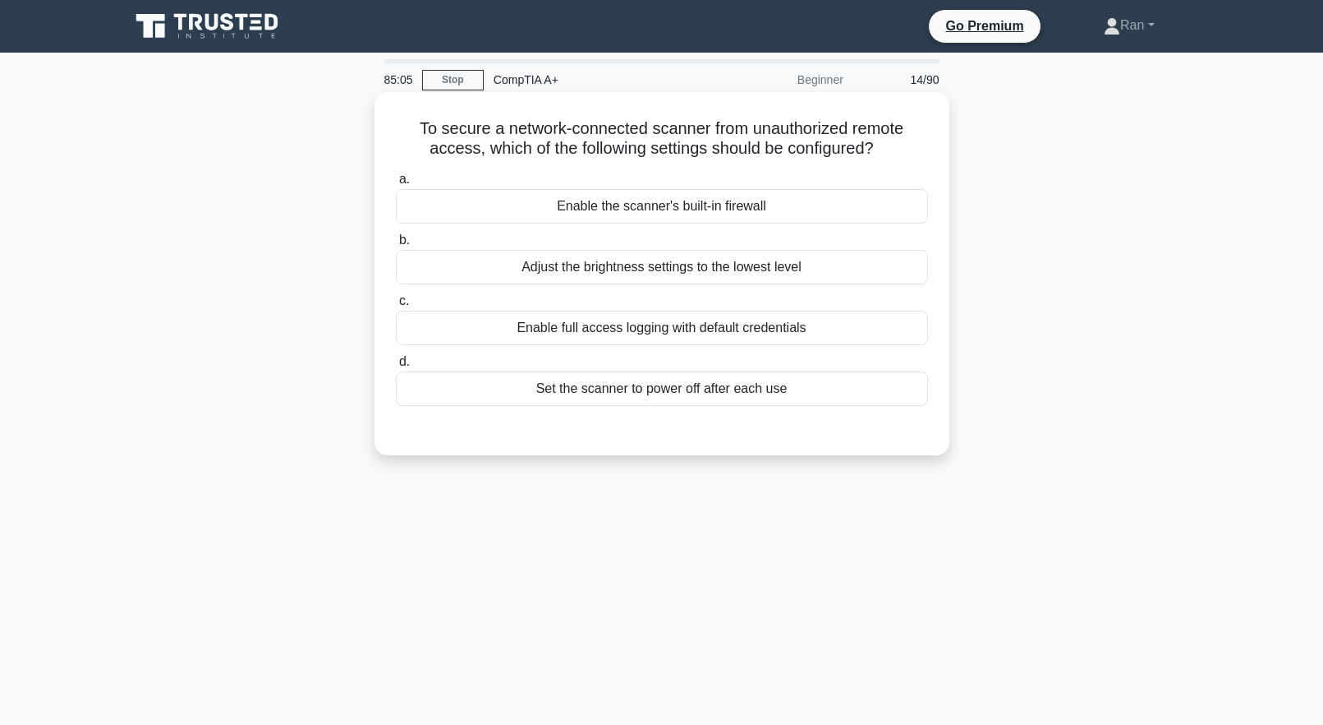
click at [626, 212] on div "Enable the scanner's built-in firewall" at bounding box center [662, 206] width 532 height 35
click at [396, 185] on input "a. Enable the scanner's built-in firewall" at bounding box center [396, 179] width 0 height 11
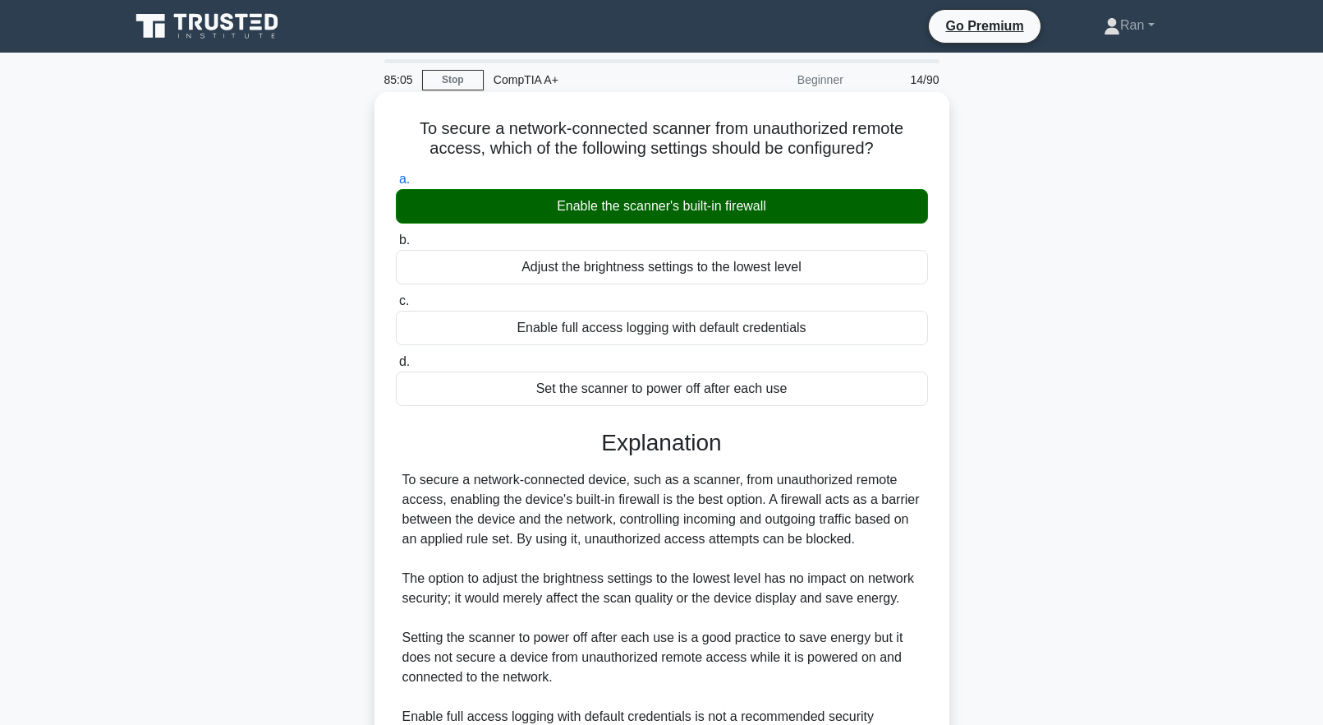
scroll to position [231, 0]
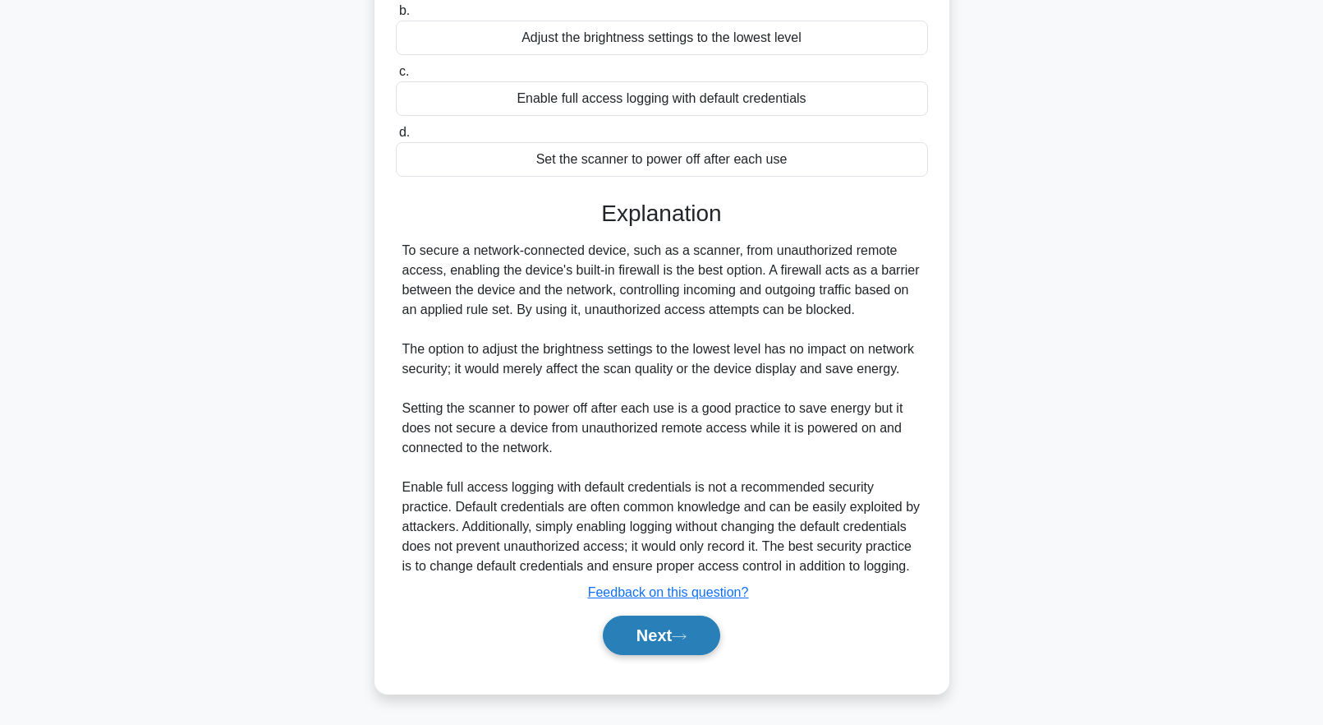
click at [633, 622] on button "Next" at bounding box center [661, 634] width 117 height 39
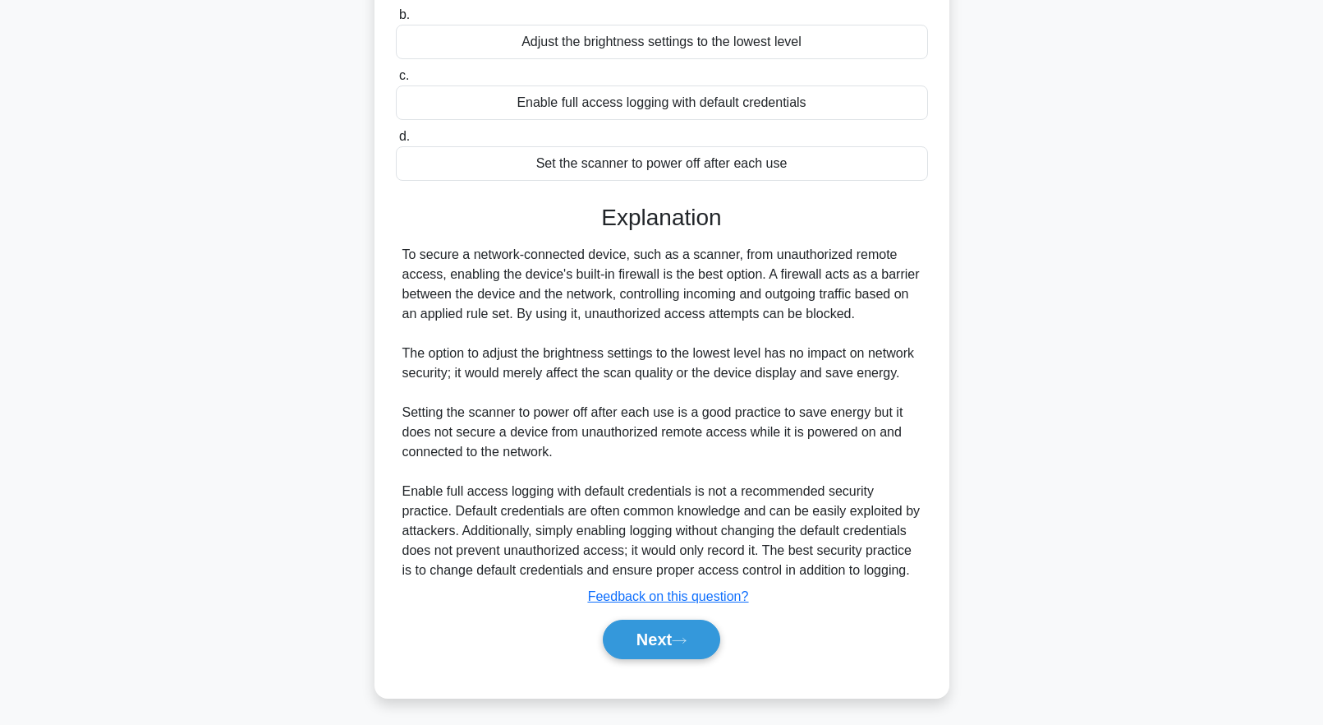
scroll to position [0, 0]
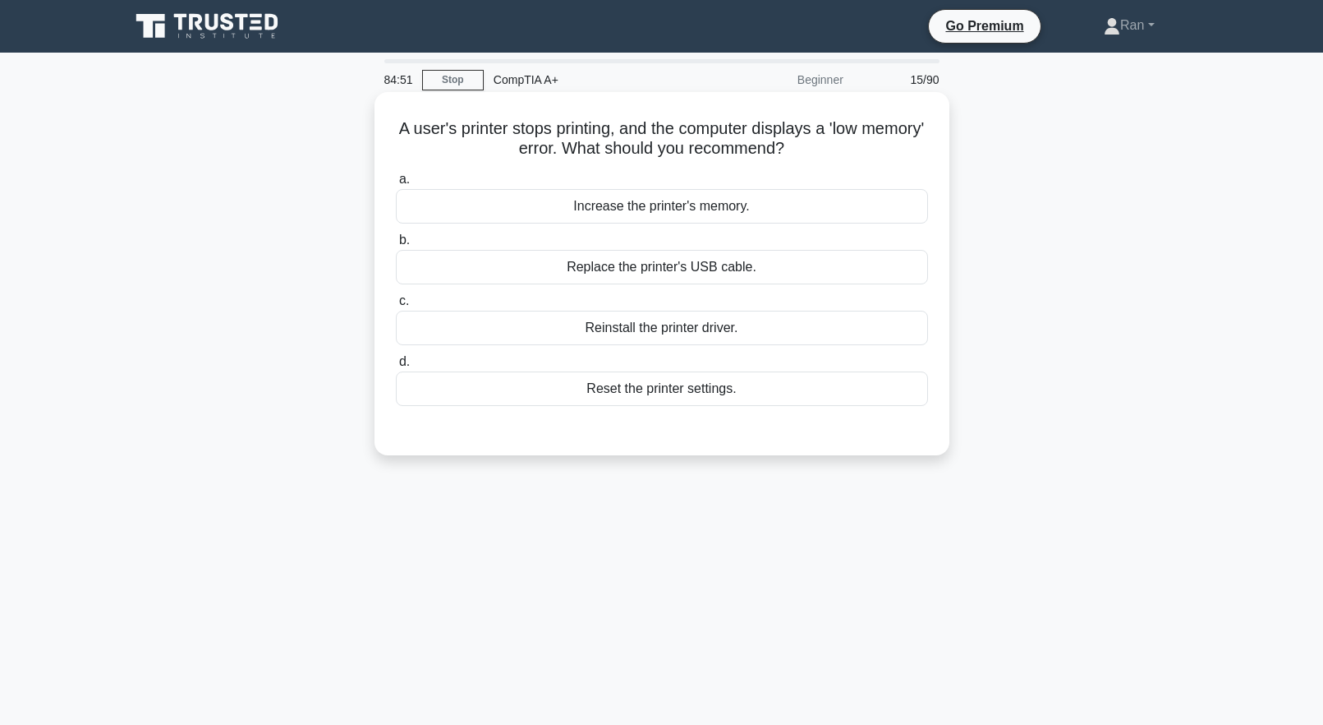
click at [534, 393] on div "Reset the printer settings." at bounding box center [662, 388] width 532 height 35
click at [396, 367] on input "d. Reset the printer settings." at bounding box center [396, 362] width 0 height 11
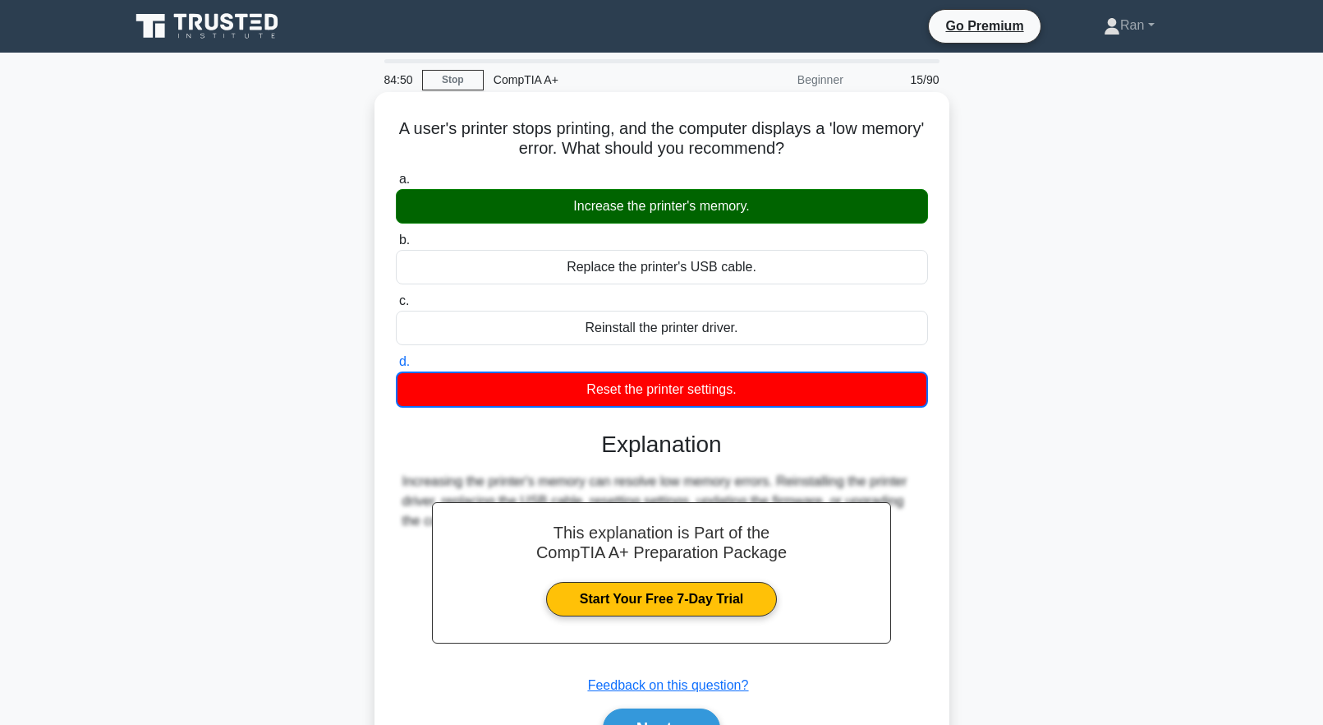
scroll to position [163, 0]
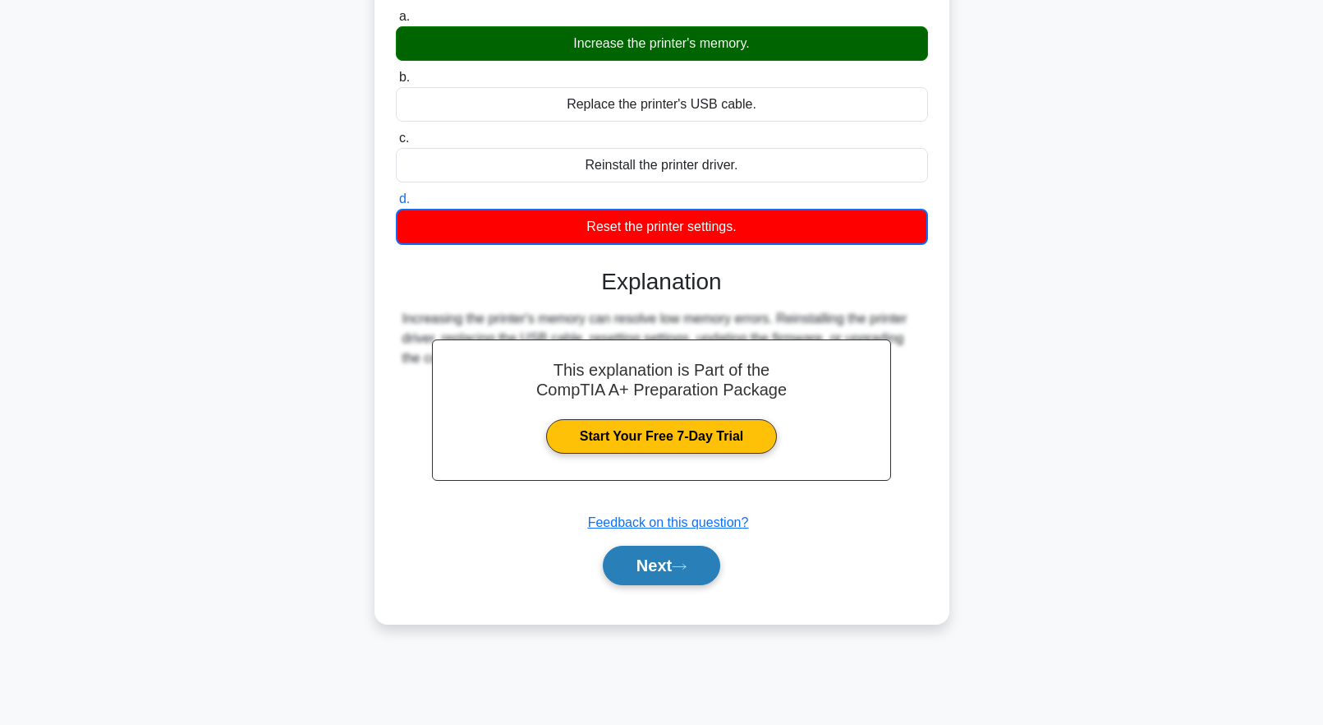
click at [675, 578] on button "Next" at bounding box center [661, 564] width 117 height 39
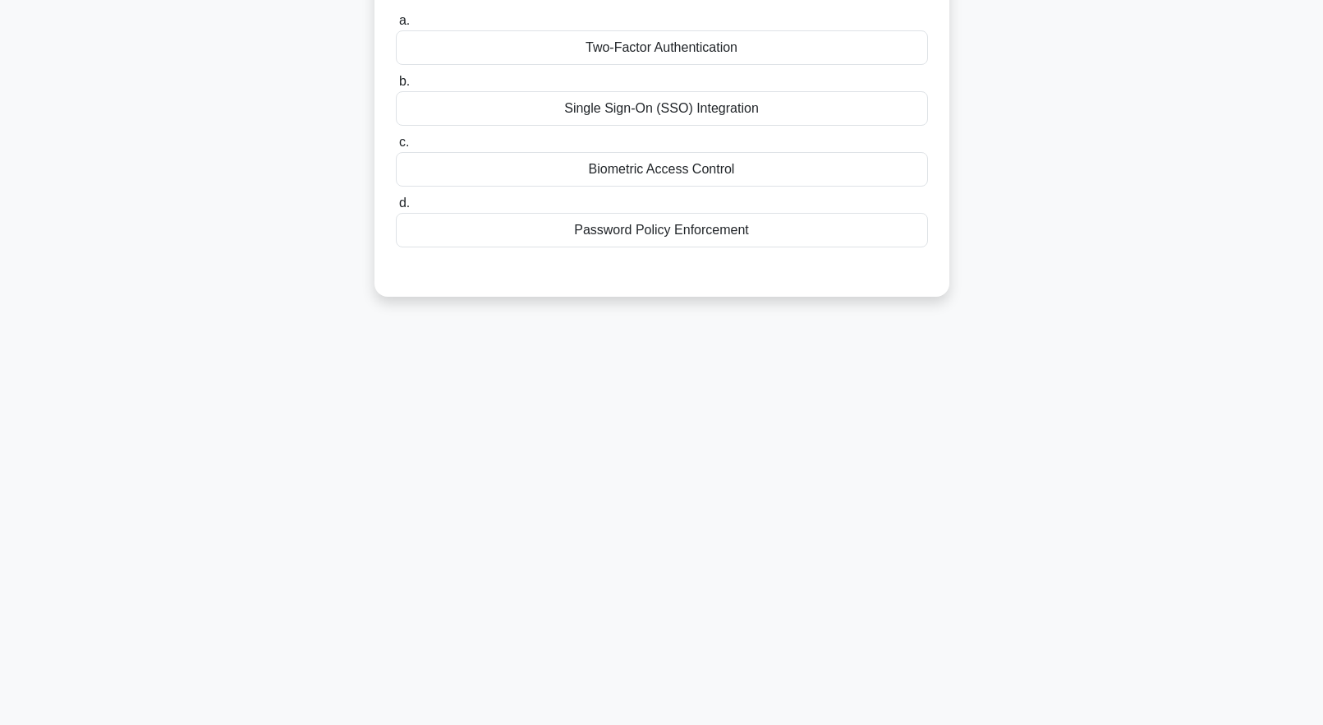
scroll to position [0, 0]
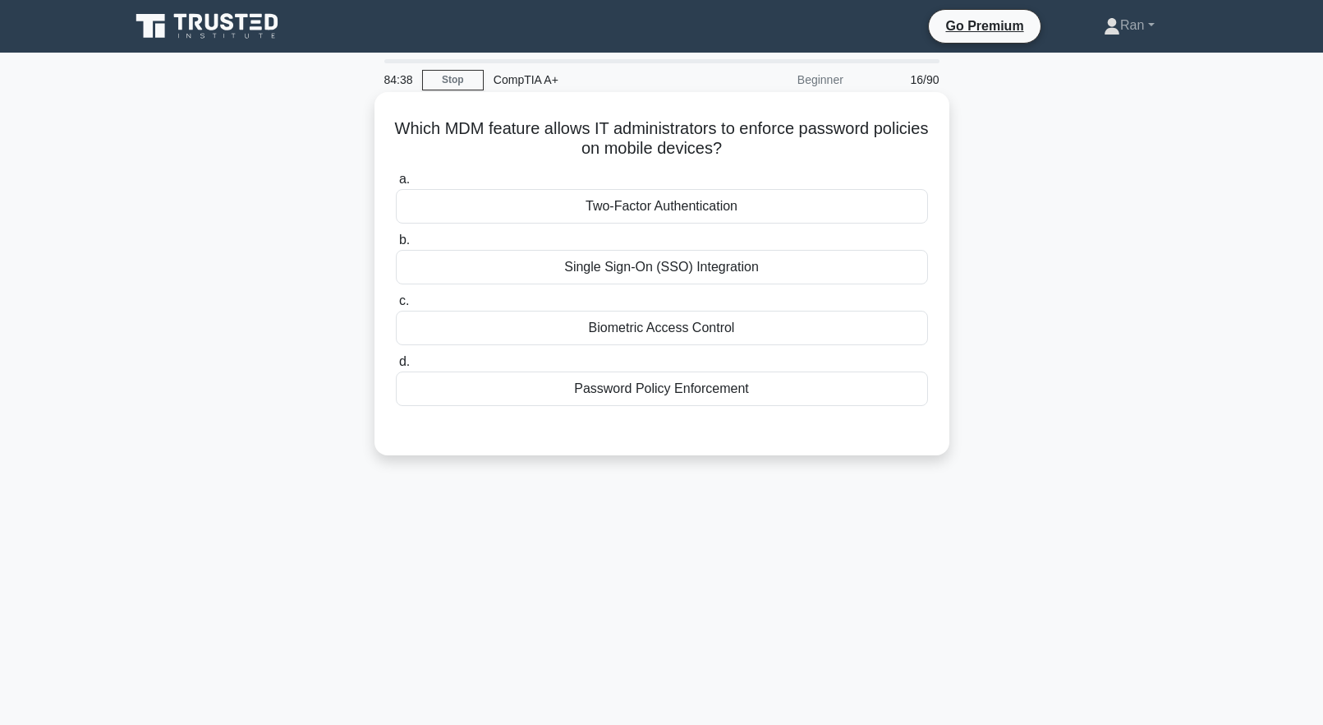
click at [559, 392] on div "Password Policy Enforcement" at bounding box center [662, 388] width 532 height 35
click at [396, 367] on input "d. Password Policy Enforcement" at bounding box center [396, 362] width 0 height 11
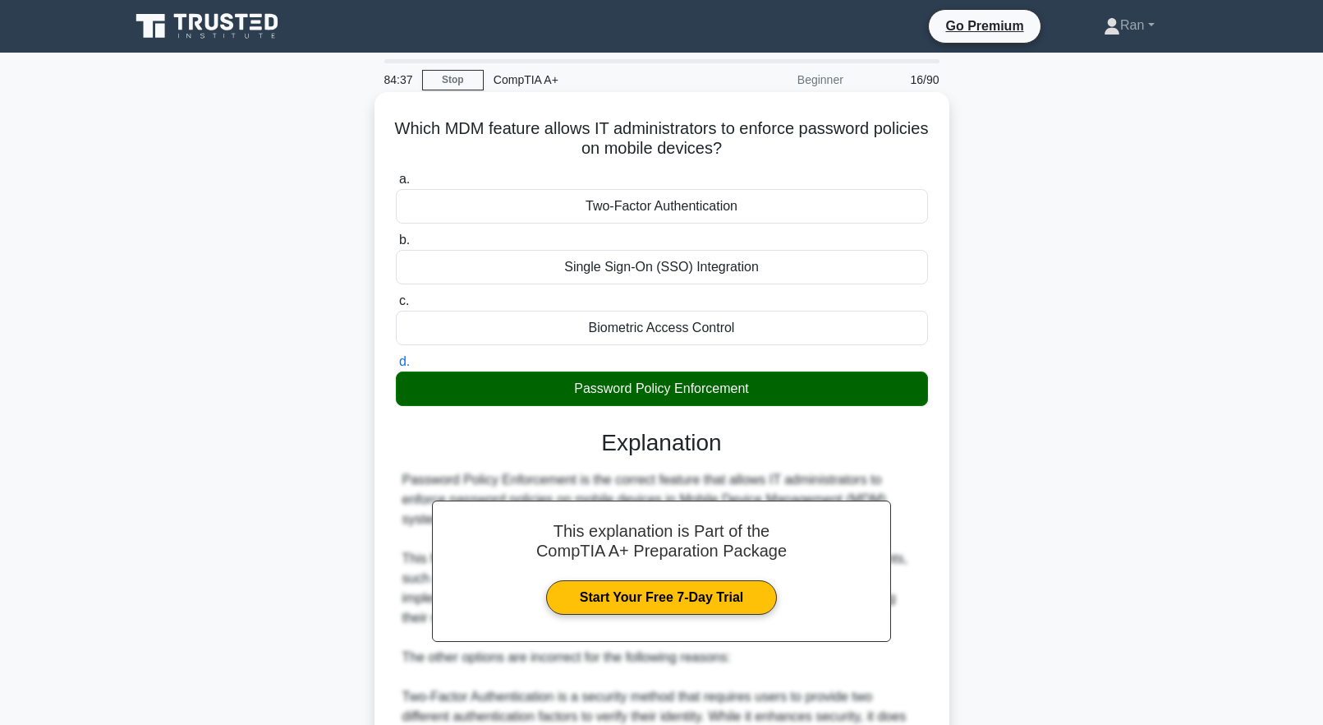
scroll to position [310, 0]
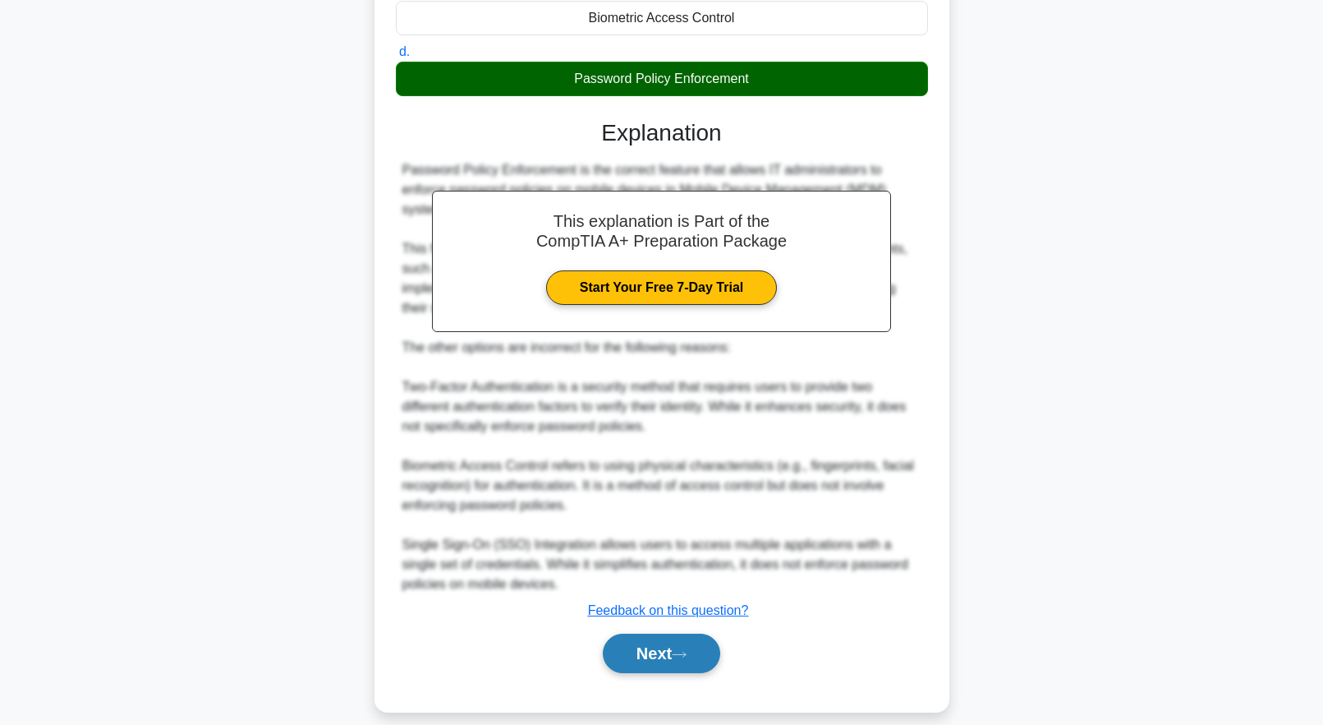
click at [669, 633] on button "Next" at bounding box center [661, 652] width 117 height 39
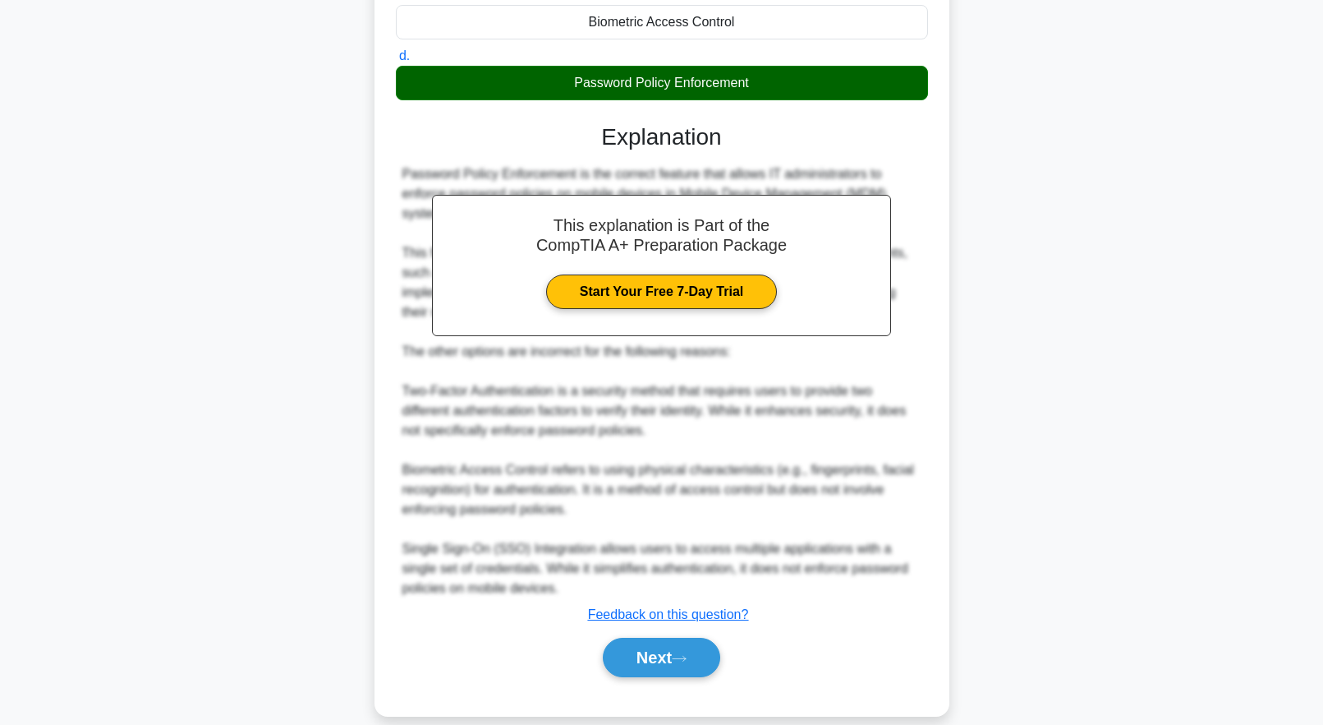
scroll to position [0, 0]
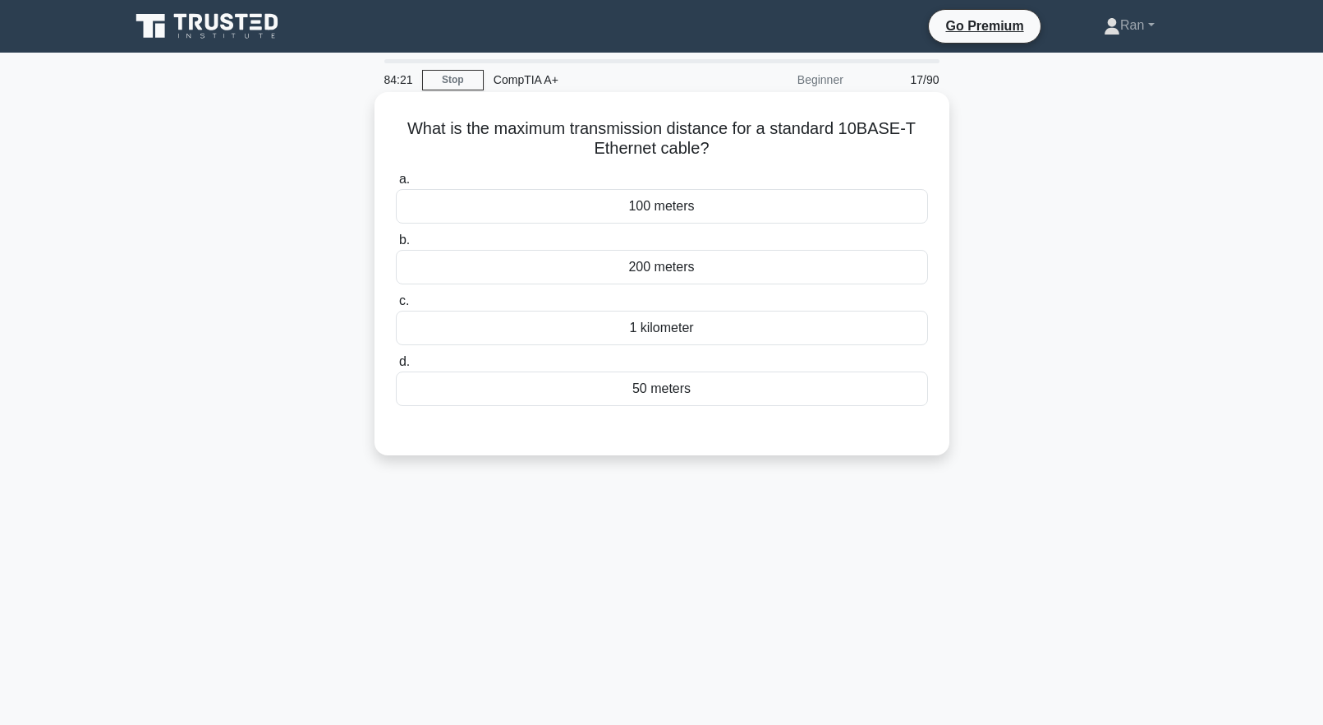
click at [646, 200] on div "100 meters" at bounding box center [662, 206] width 532 height 35
click at [396, 185] on input "a. 100 meters" at bounding box center [396, 179] width 0 height 11
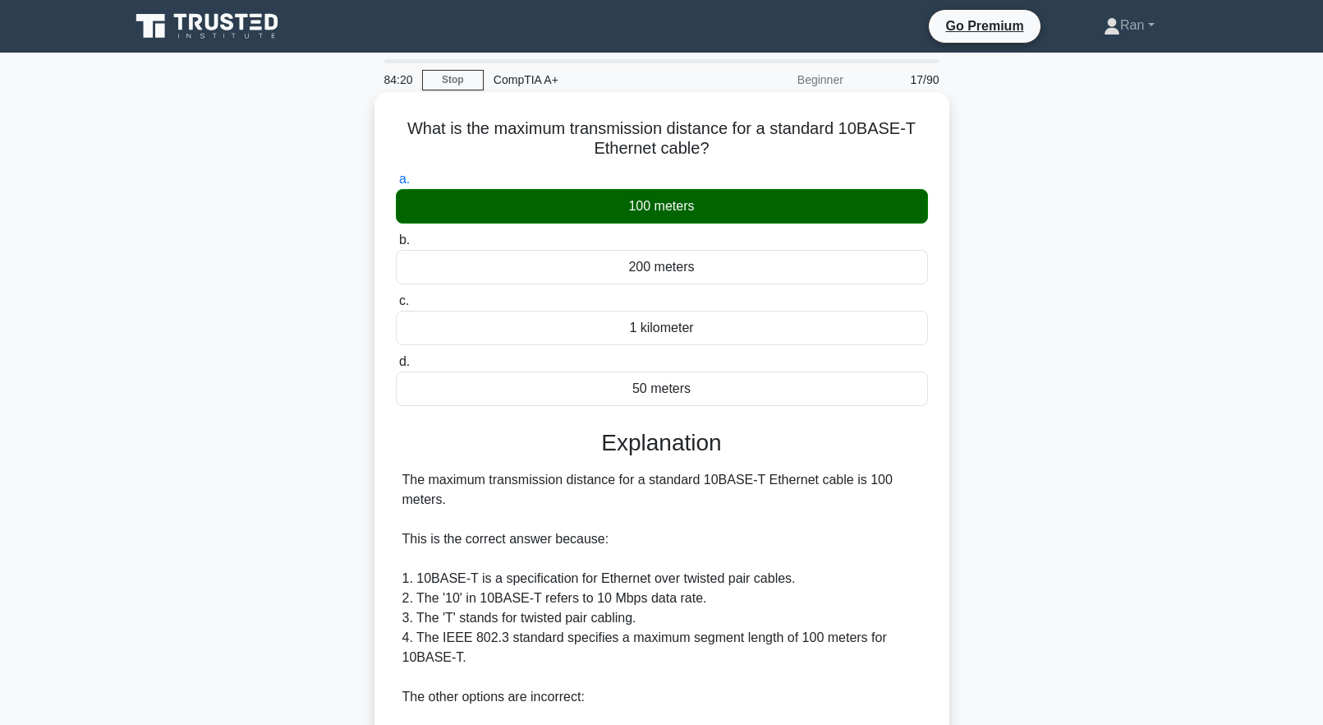
scroll to position [290, 0]
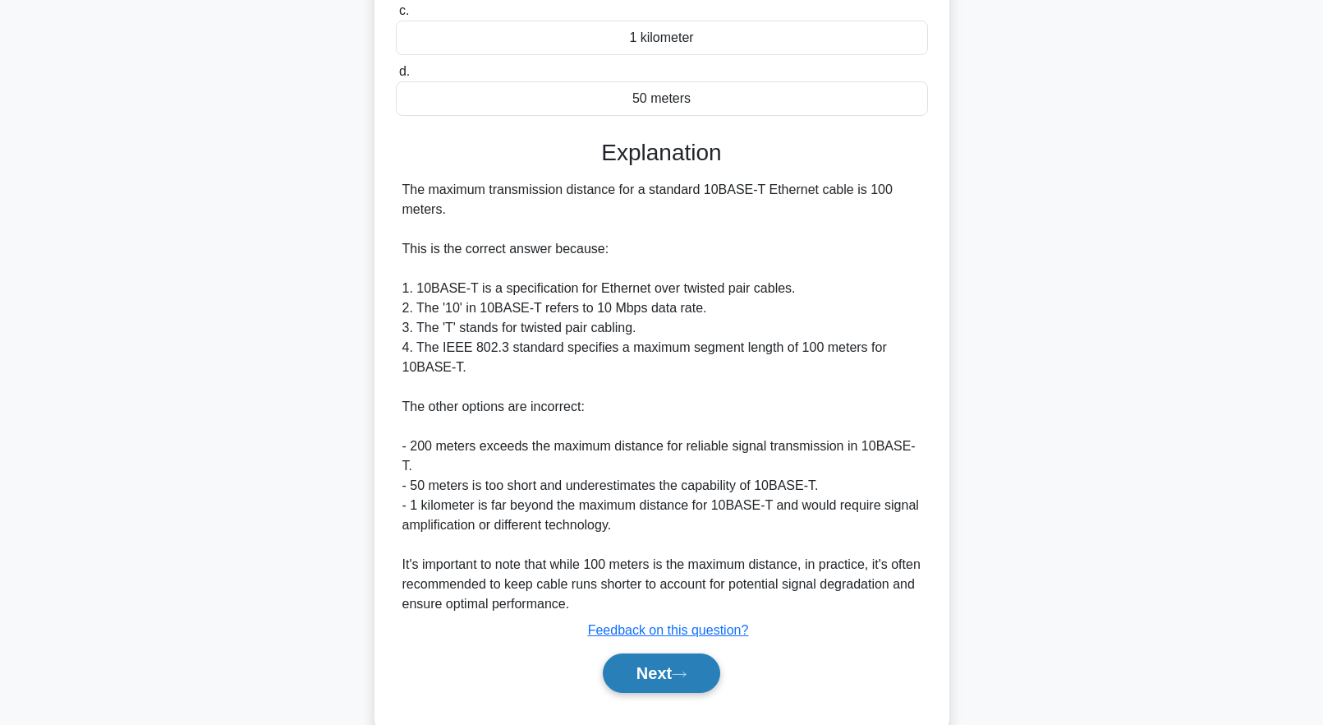
click at [663, 653] on button "Next" at bounding box center [661, 672] width 117 height 39
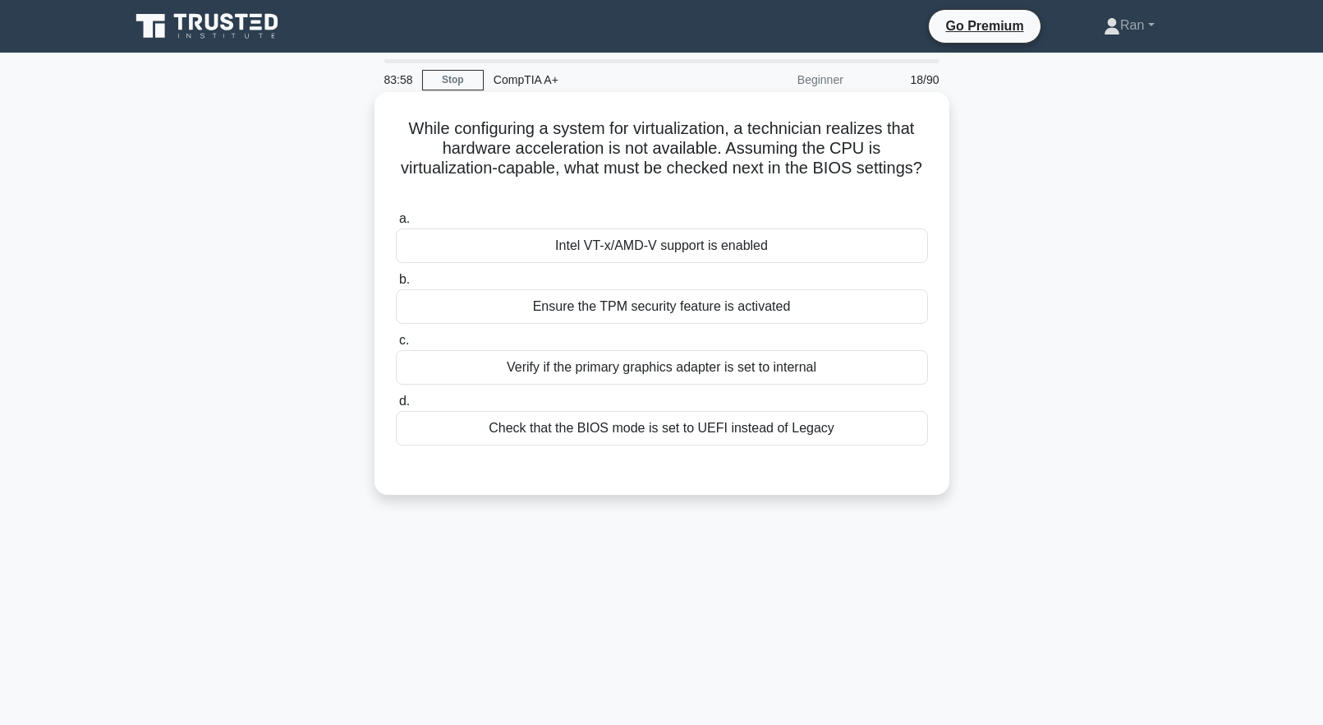
click at [679, 252] on div "Intel VT-x/AMD-V support is enabled" at bounding box center [662, 245] width 532 height 35
click at [396, 224] on input "a. Intel VT-x/AMD-V support is enabled" at bounding box center [396, 219] width 0 height 11
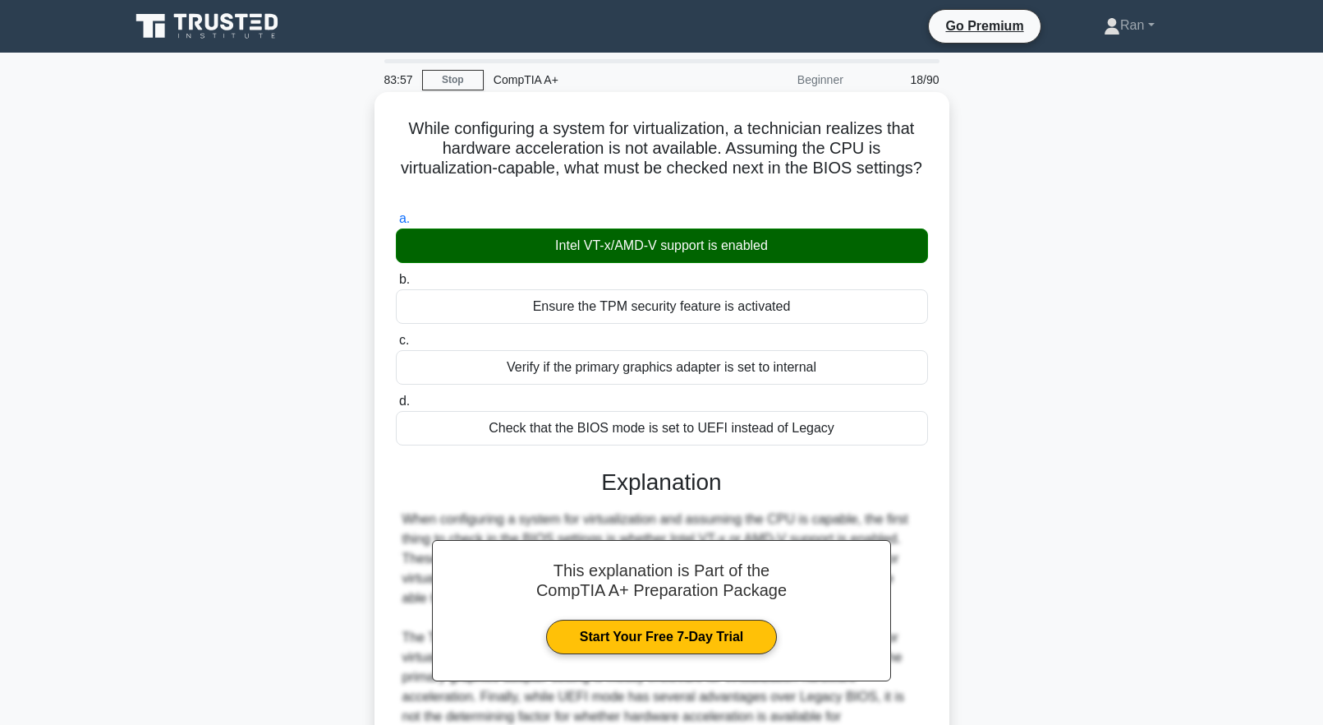
scroll to position [163, 0]
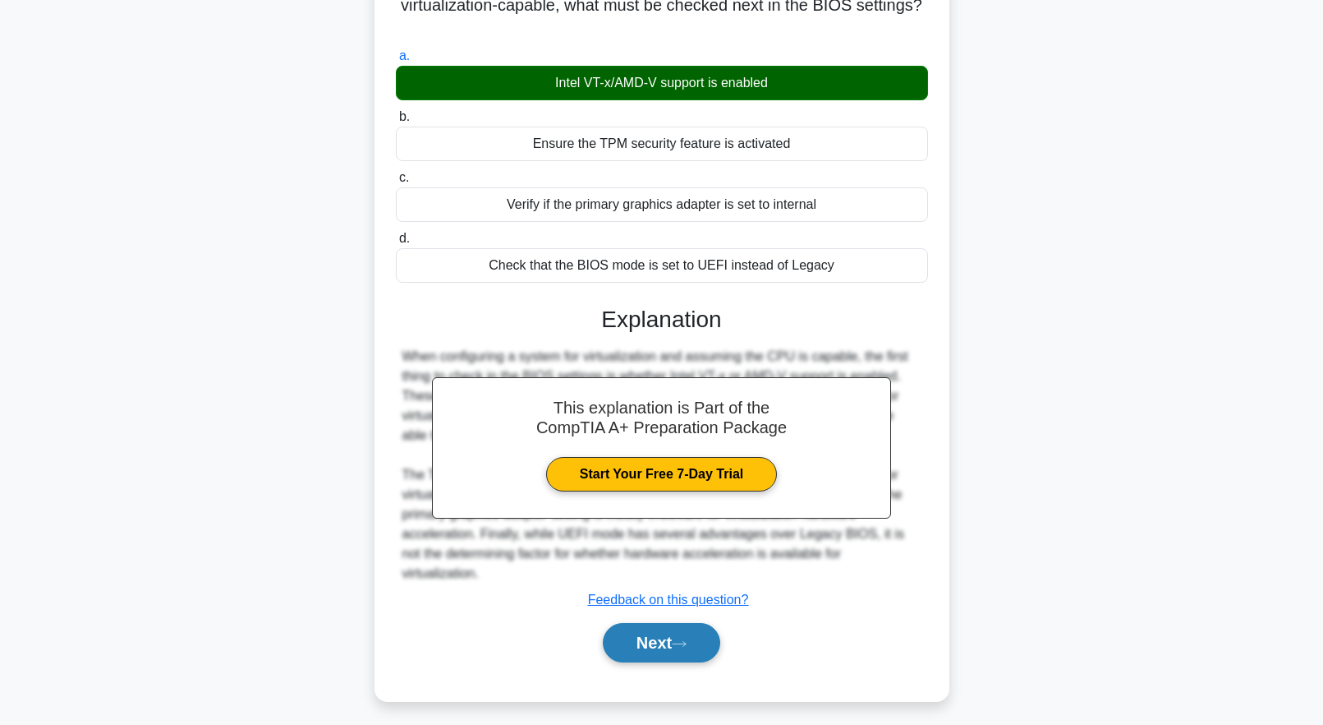
click at [681, 636] on button "Next" at bounding box center [661, 642] width 117 height 39
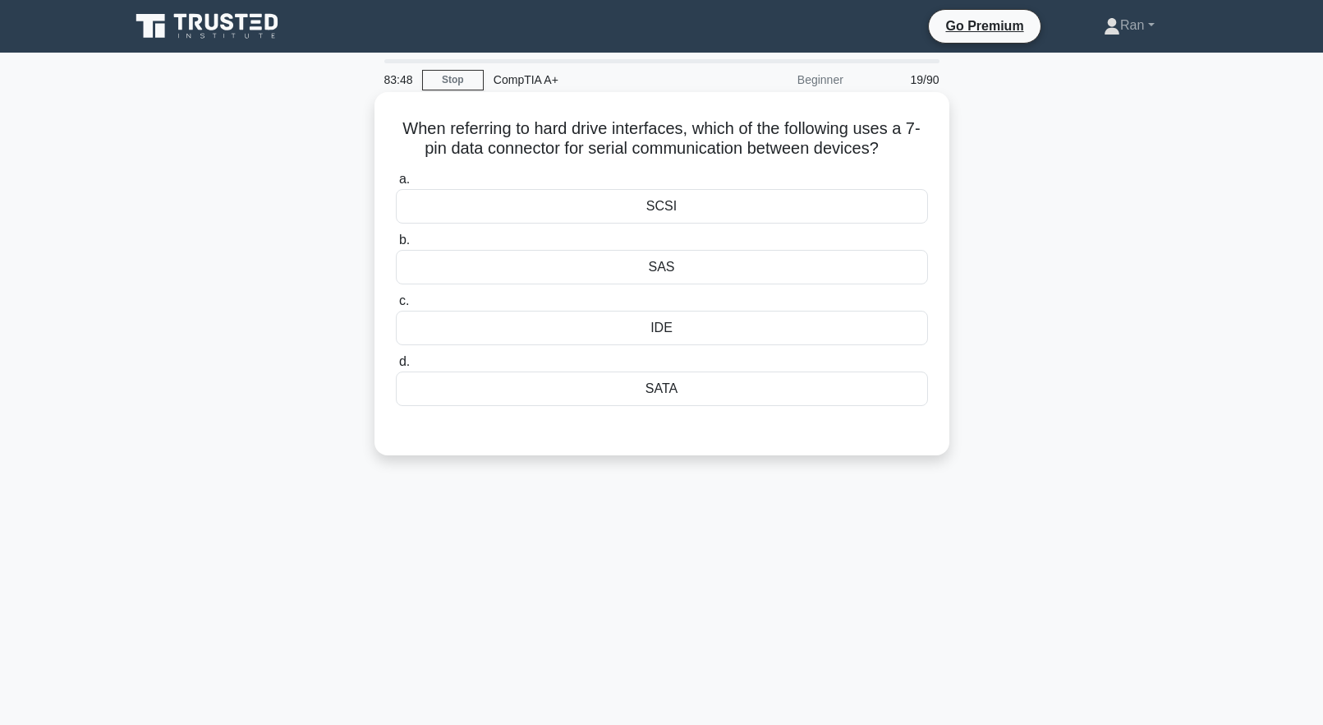
click at [688, 333] on div "IDE" at bounding box center [662, 328] width 532 height 35
click at [396, 306] on input "c. IDE" at bounding box center [396, 301] width 0 height 11
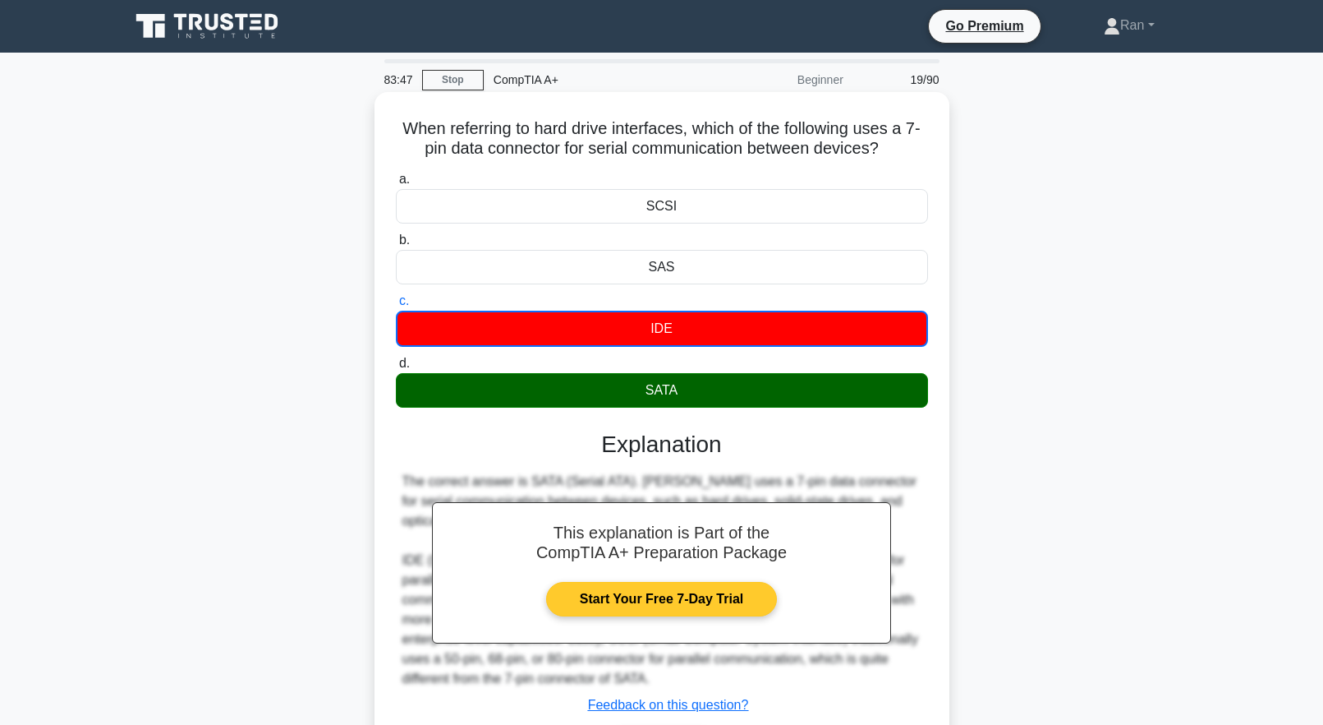
scroll to position [163, 0]
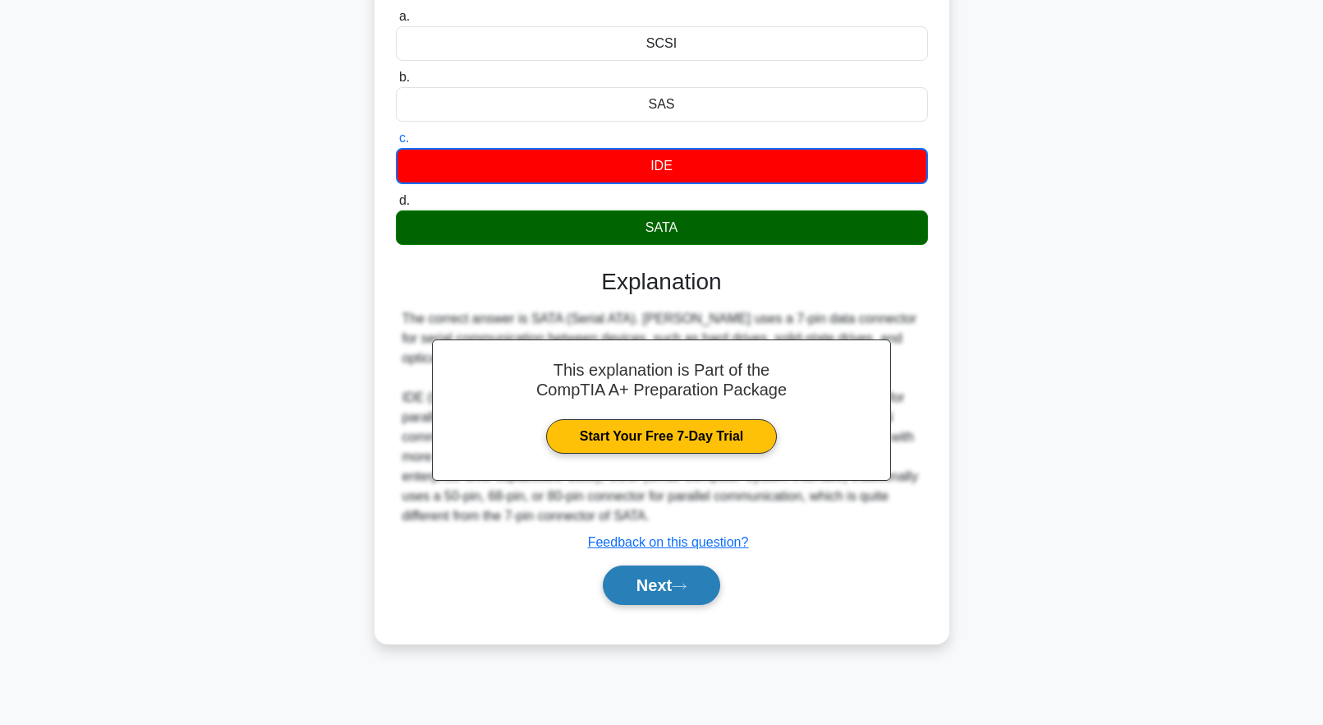
click at [695, 588] on button "Next" at bounding box center [661, 584] width 117 height 39
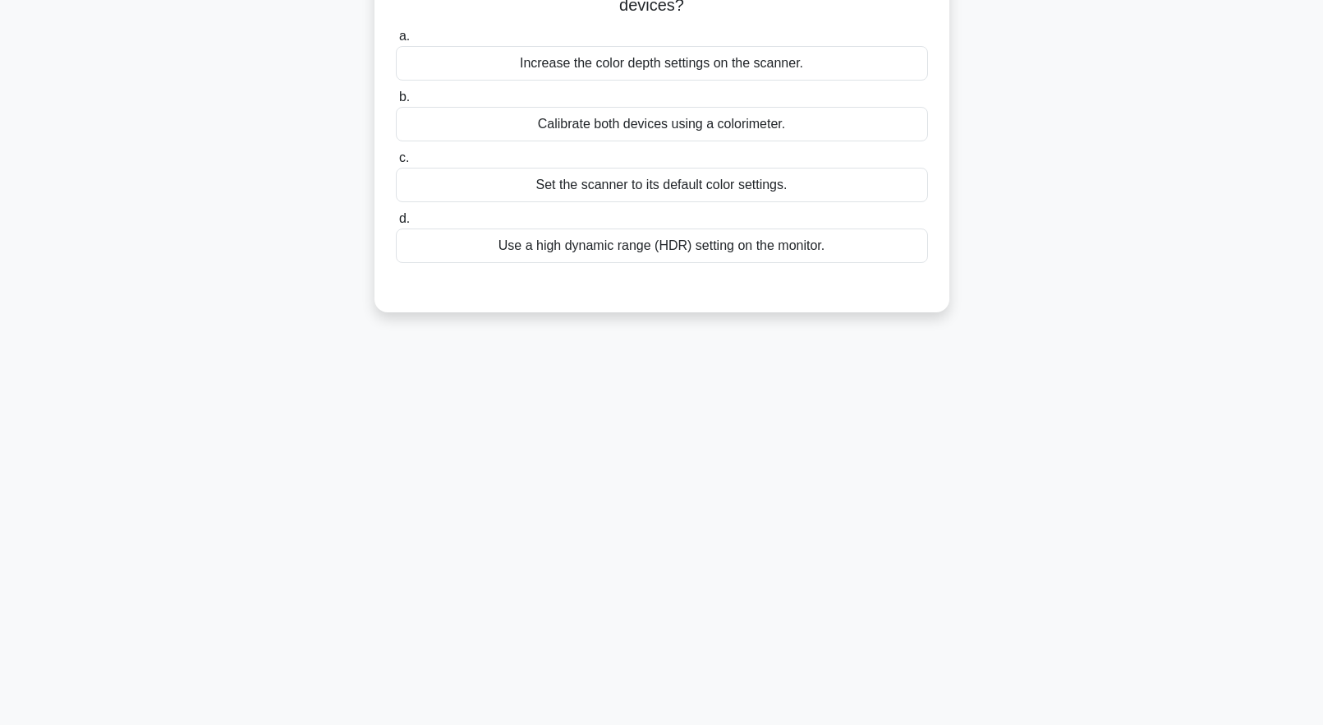
scroll to position [0, 0]
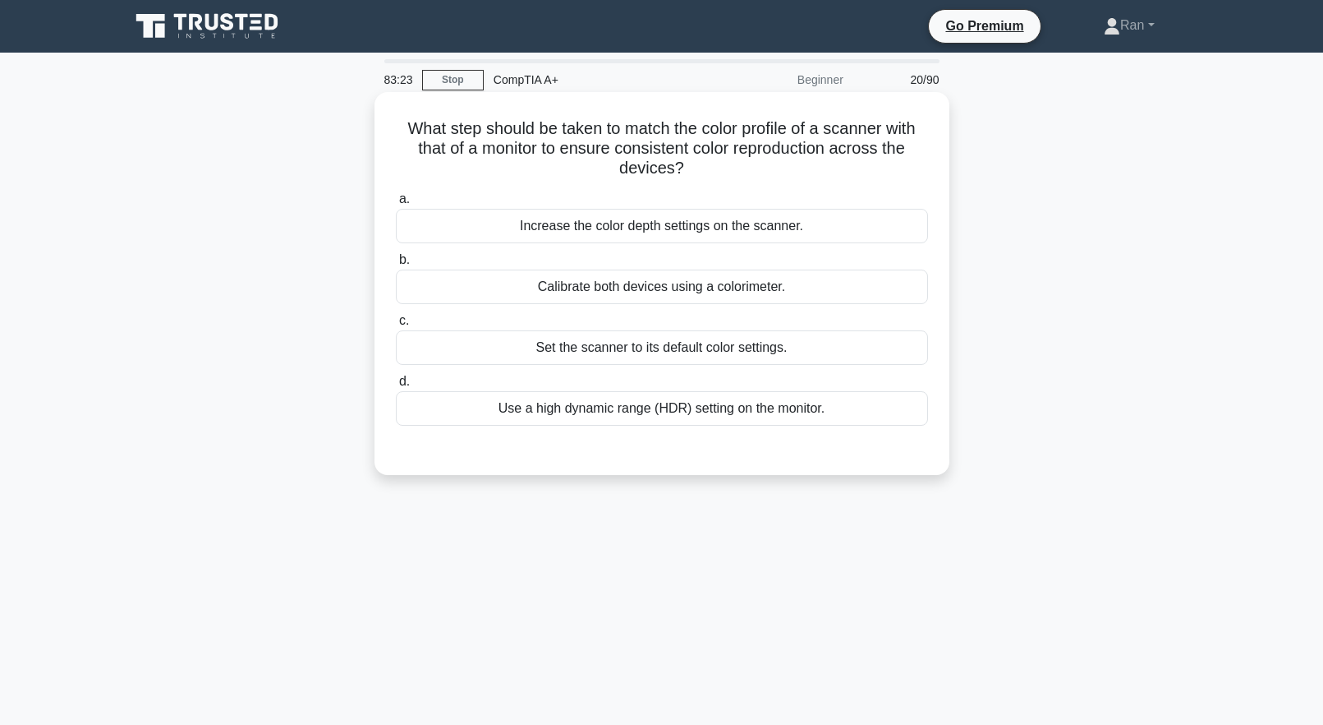
click at [619, 288] on div "Calibrate both devices using a colorimeter." at bounding box center [662, 286] width 532 height 35
click at [396, 265] on input "b. Calibrate both devices using a colorimeter." at bounding box center [396, 260] width 0 height 11
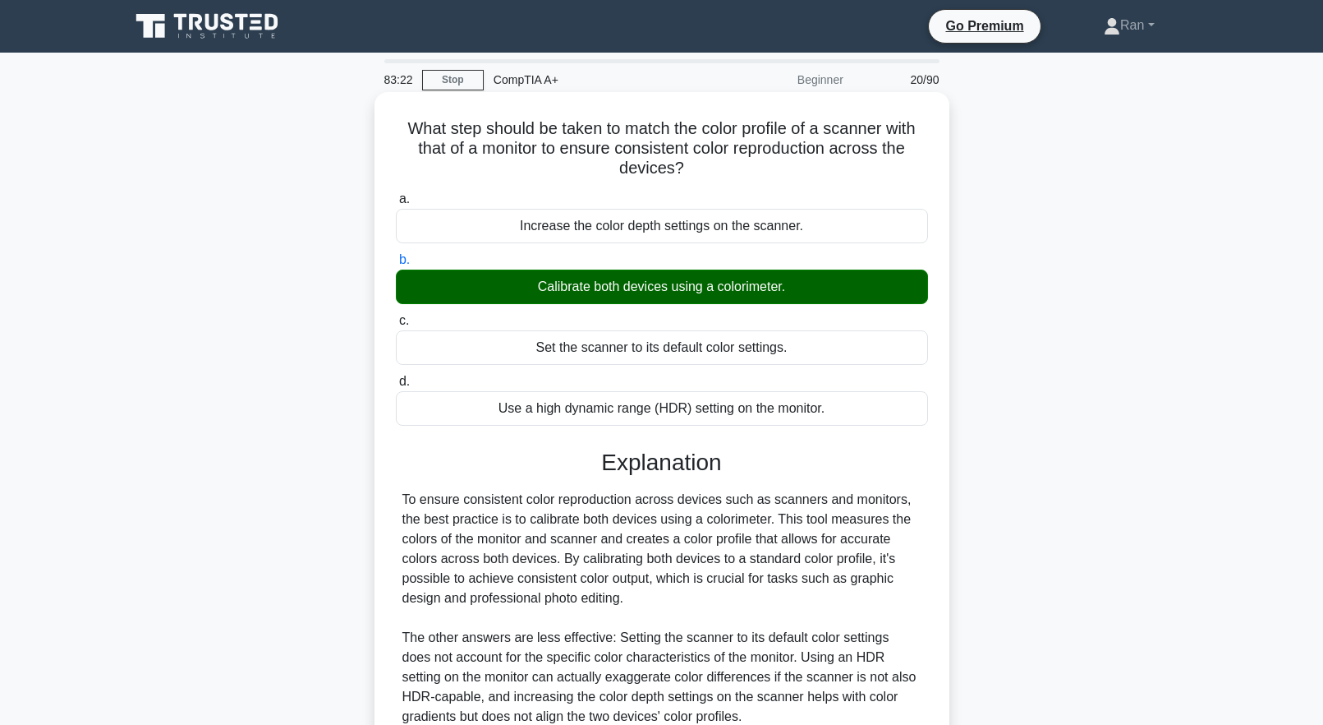
scroll to position [163, 0]
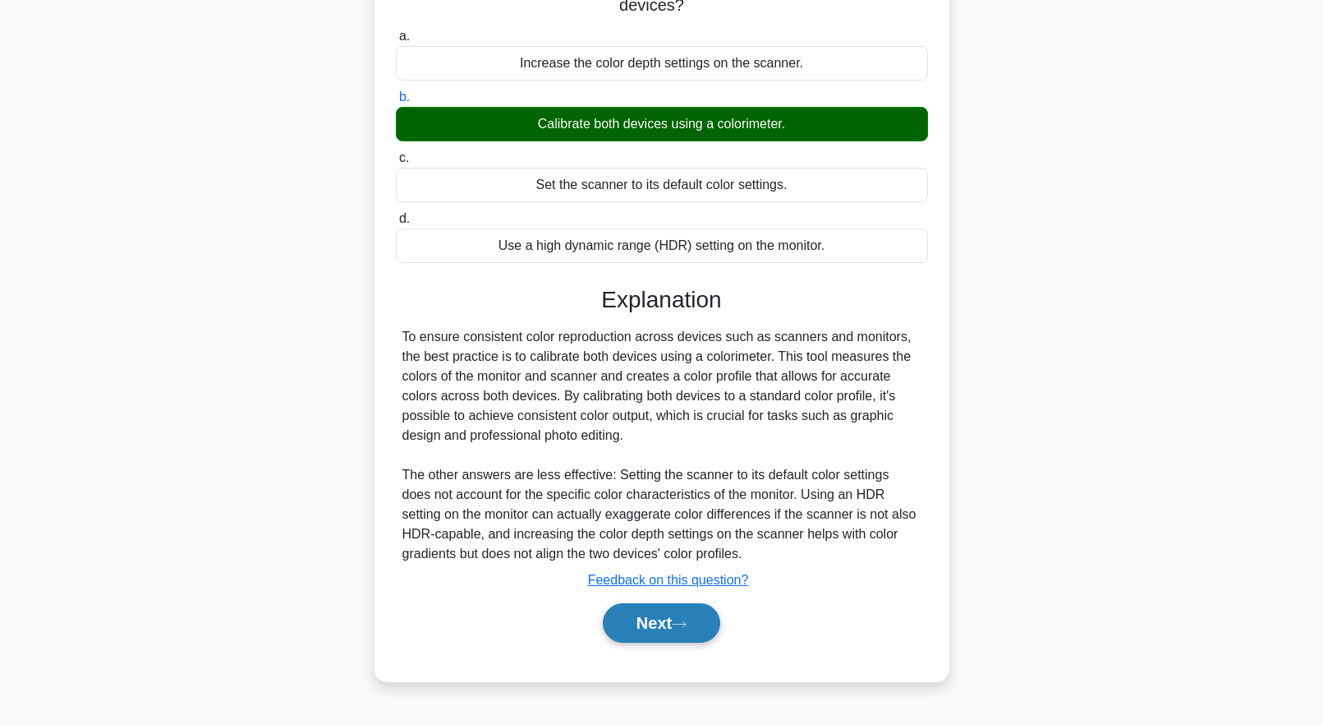
click at [697, 635] on button "Next" at bounding box center [661, 622] width 117 height 39
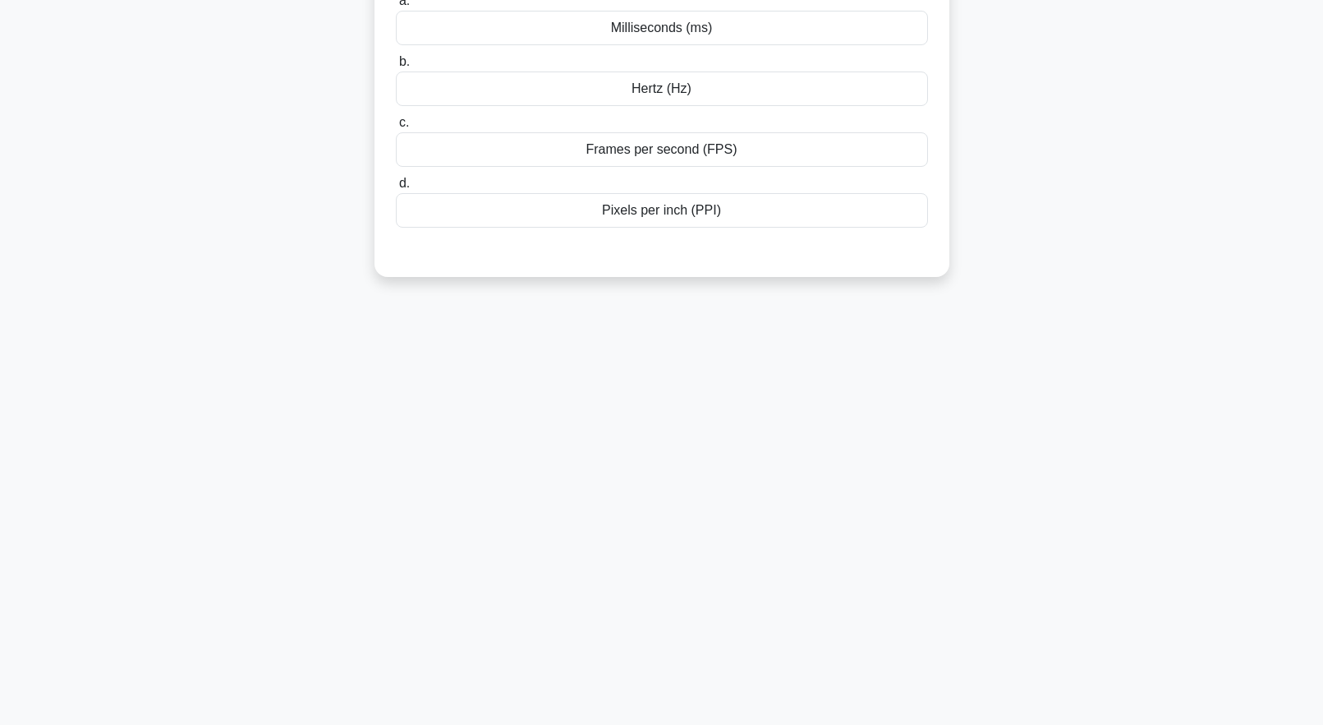
scroll to position [0, 0]
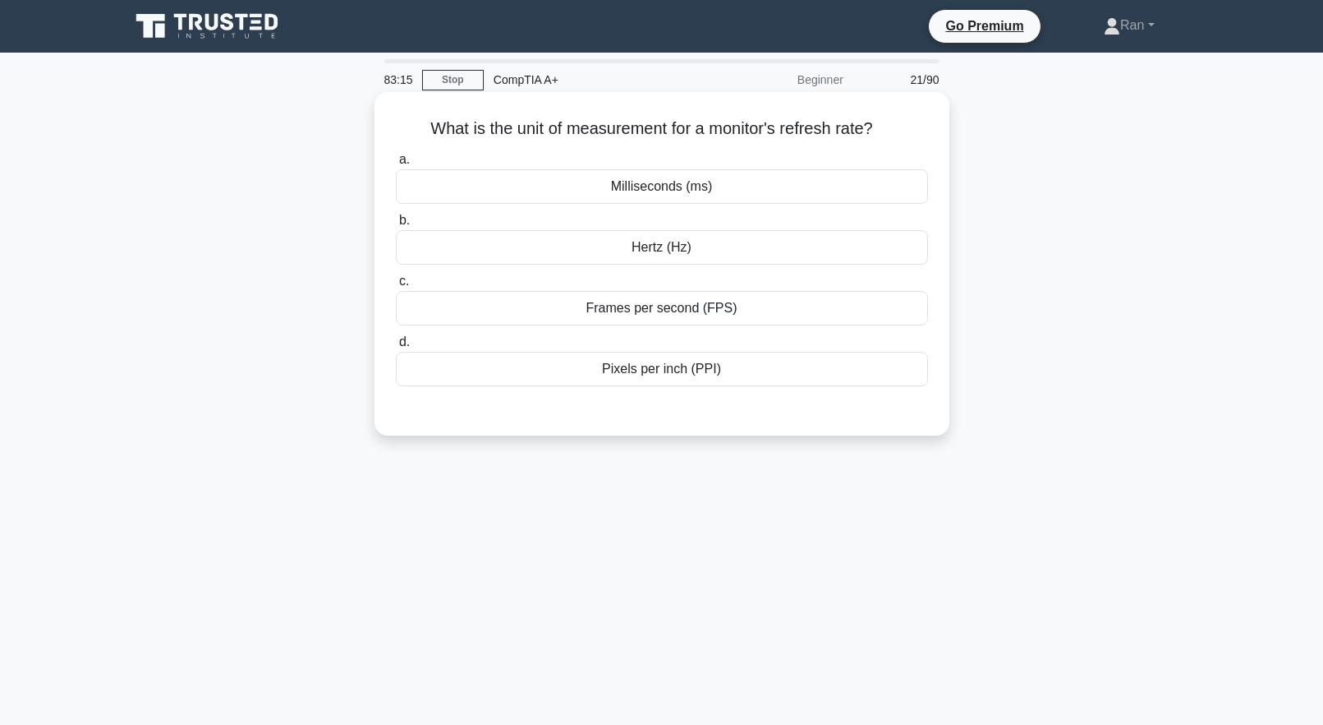
click at [651, 253] on div "Hertz (Hz)" at bounding box center [662, 247] width 532 height 35
click at [396, 226] on input "[PERSON_NAME] (Hz)" at bounding box center [396, 220] width 0 height 11
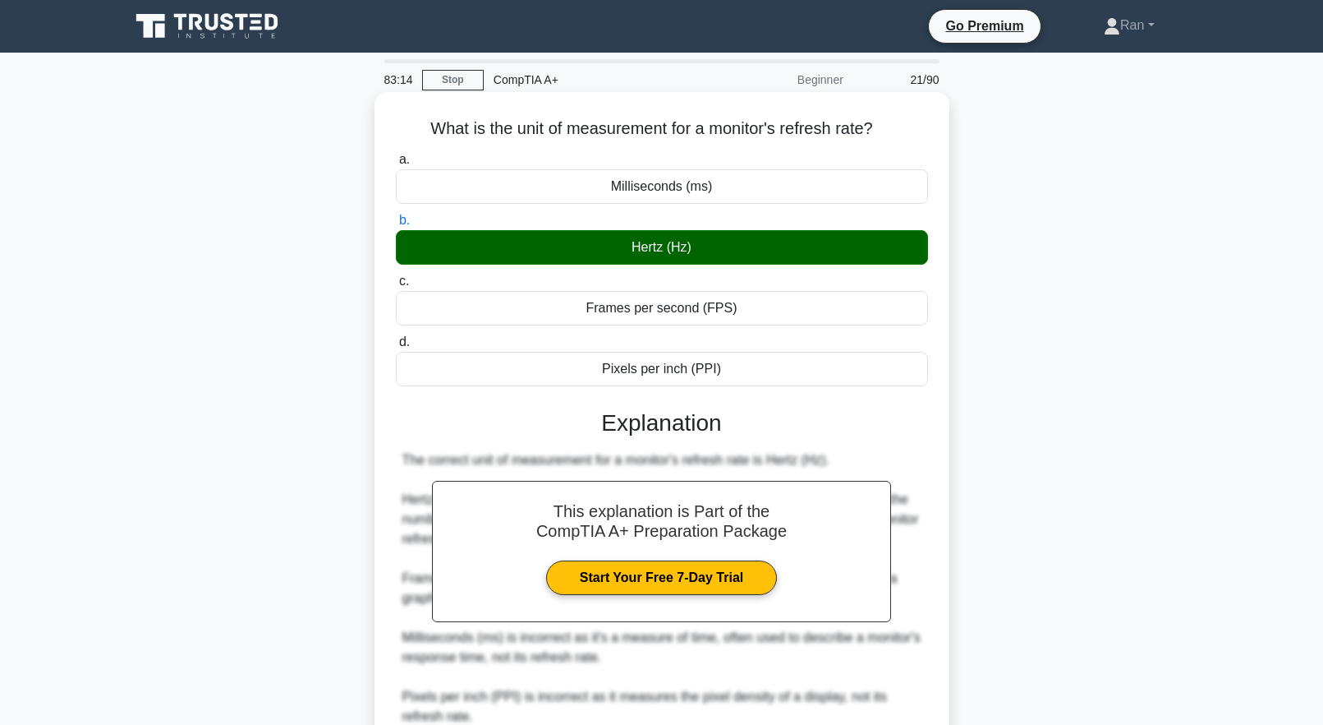
scroll to position [163, 0]
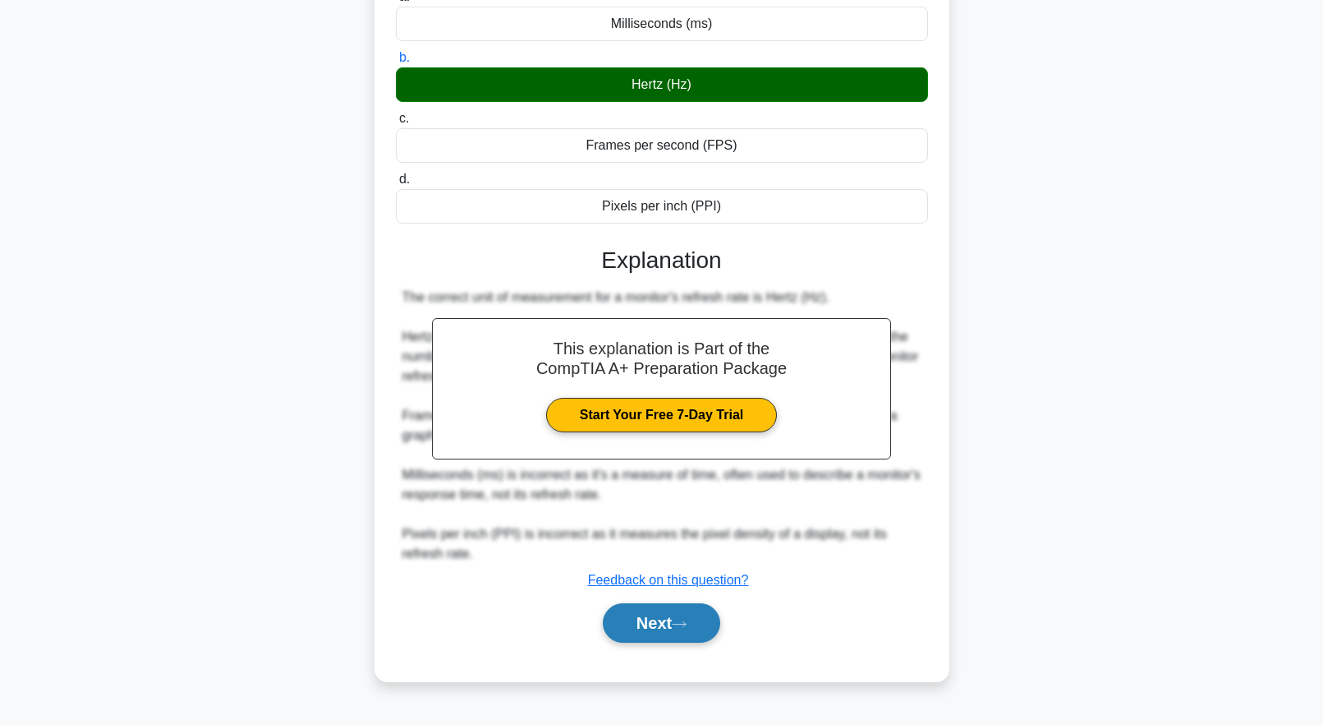
click at [687, 627] on icon at bounding box center [679, 623] width 15 height 9
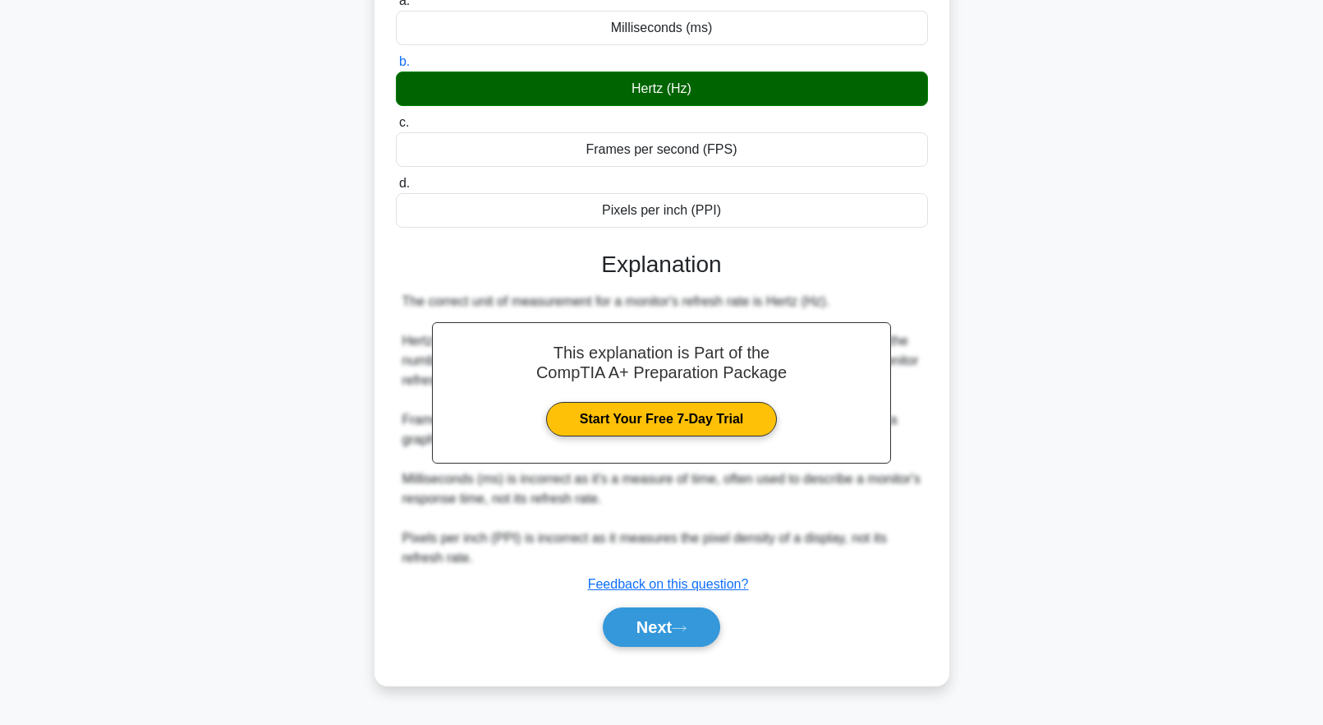
scroll to position [0, 0]
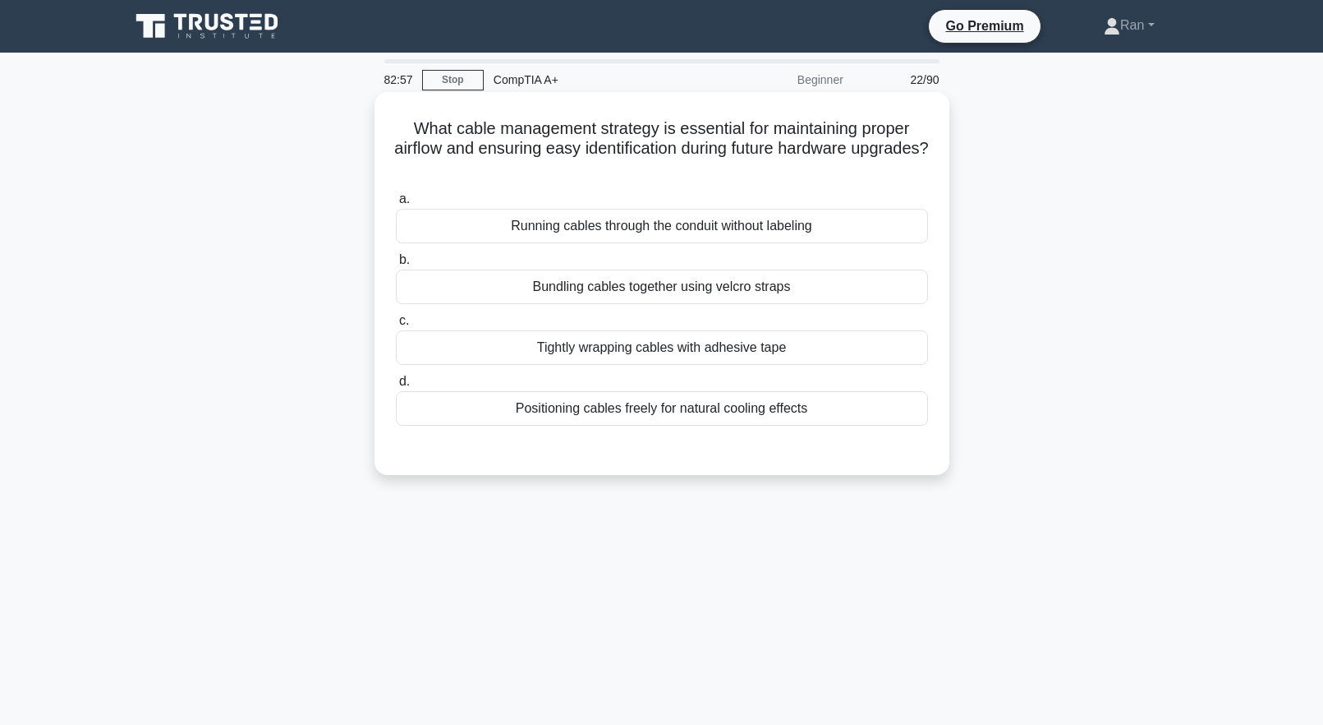
click at [736, 415] on div "Positioning cables freely for natural cooling effects" at bounding box center [662, 408] width 532 height 35
click at [396, 387] on input "d. Positioning cables freely for natural cooling effects" at bounding box center [396, 381] width 0 height 11
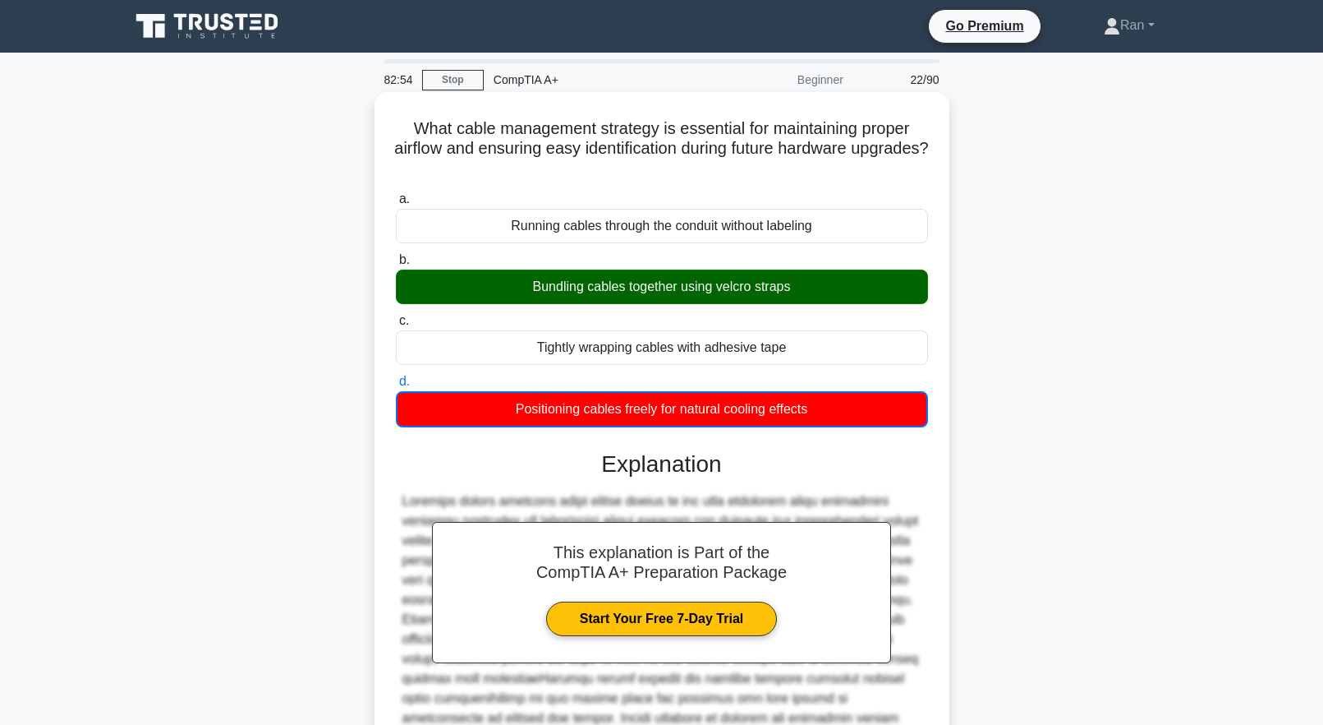
scroll to position [232, 0]
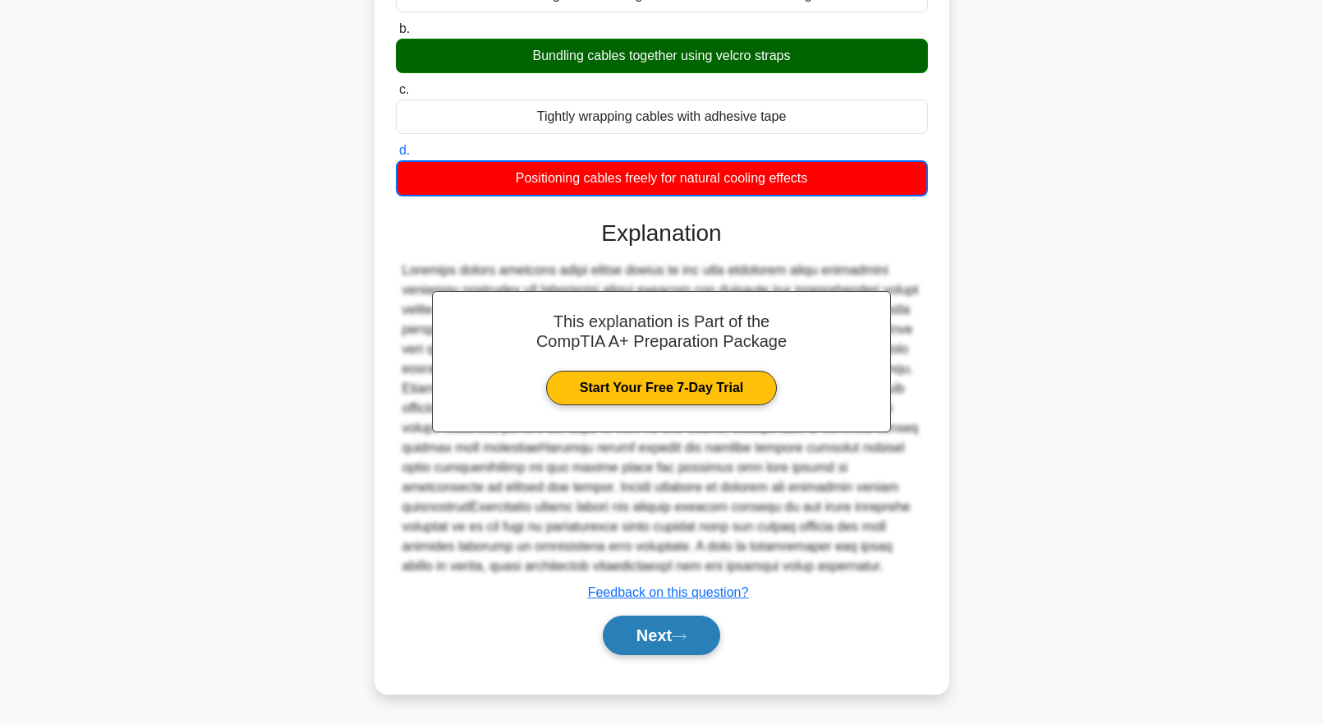
click at [679, 628] on button "Next" at bounding box center [661, 634] width 117 height 39
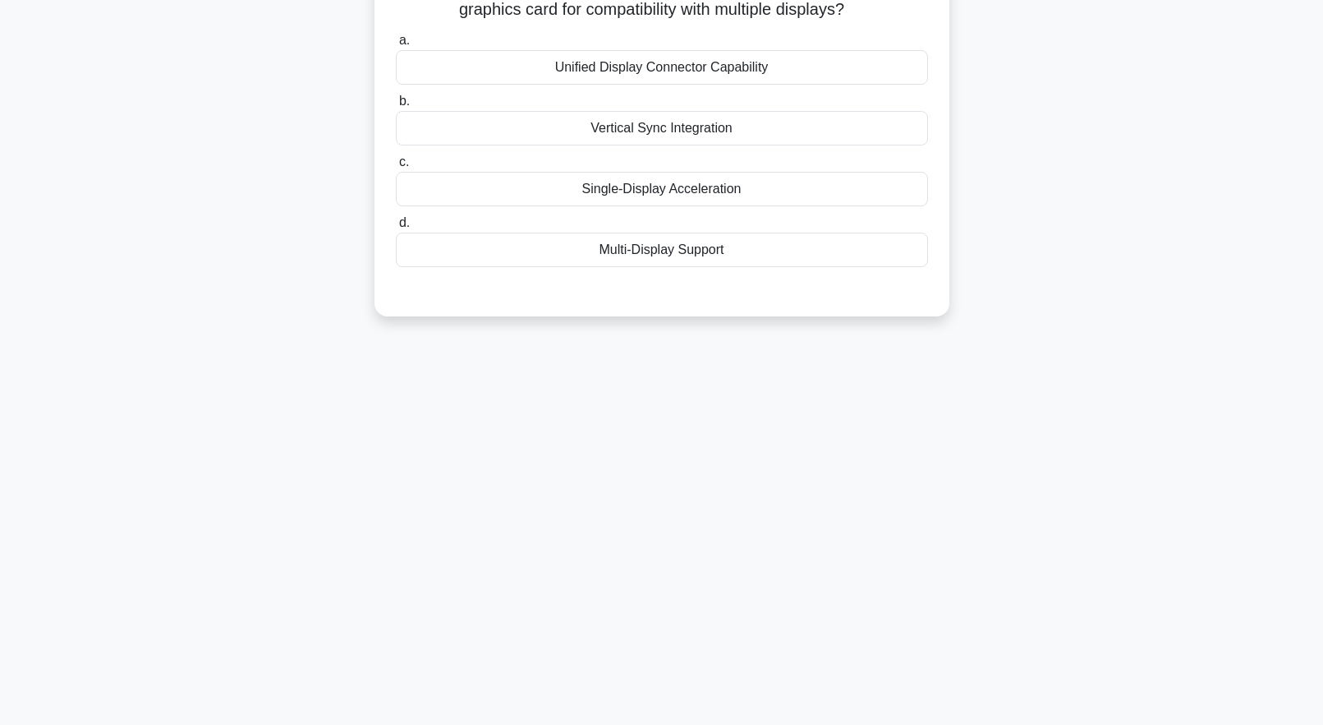
scroll to position [0, 0]
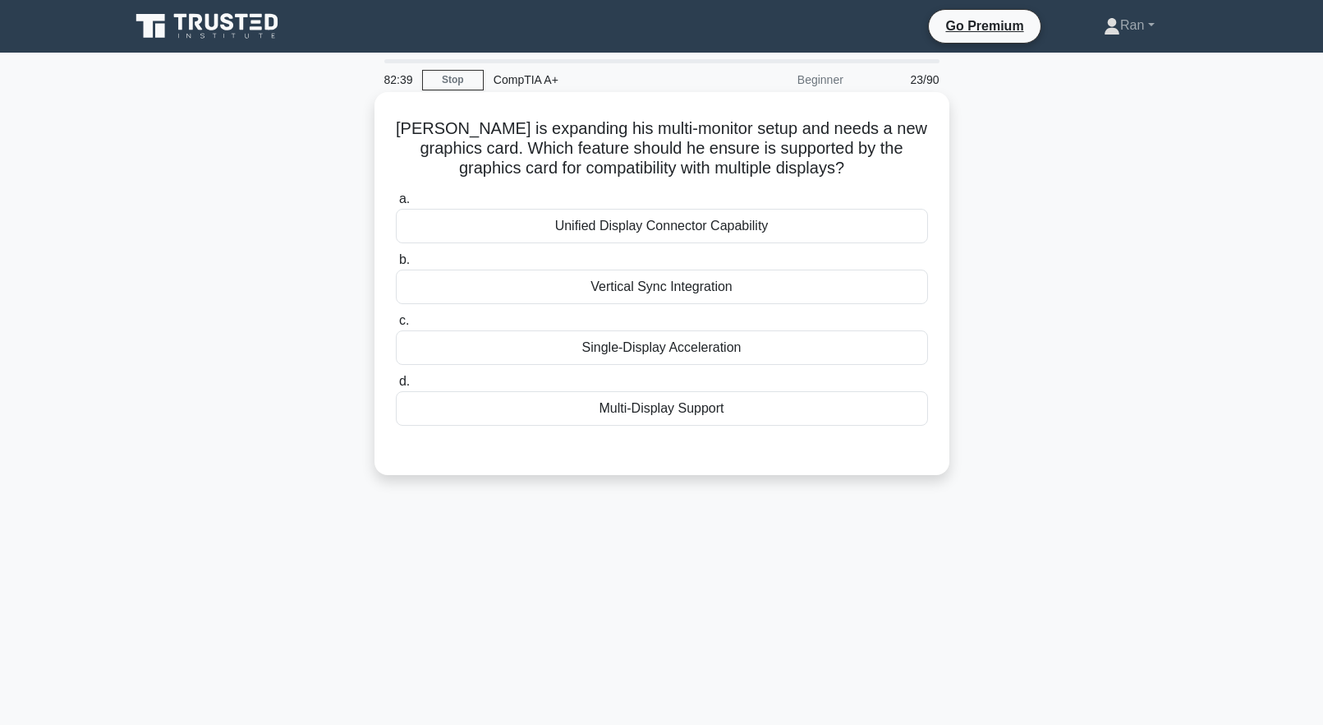
click at [608, 413] on div "Multi-Display Support" at bounding box center [662, 408] width 532 height 35
click at [396, 387] on input "d. Multi-Display Support" at bounding box center [396, 381] width 0 height 11
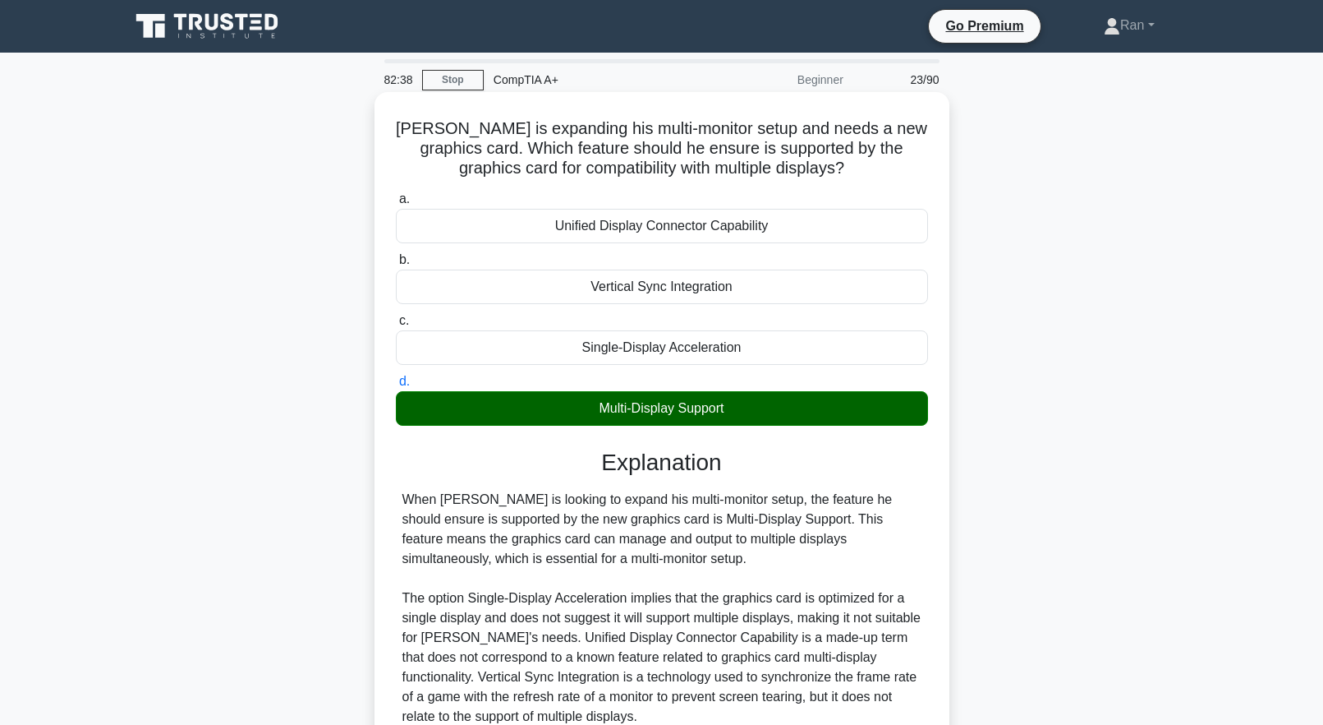
scroll to position [163, 0]
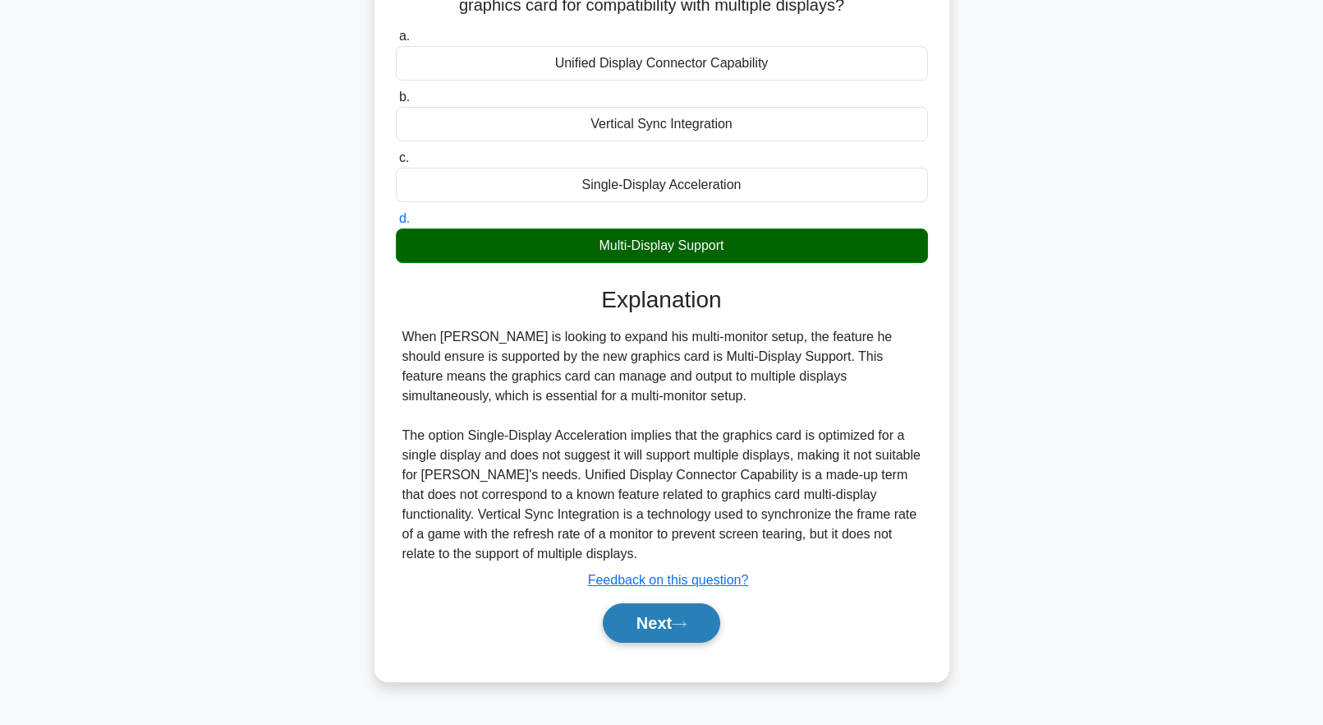
click at [684, 635] on button "Next" at bounding box center [661, 622] width 117 height 39
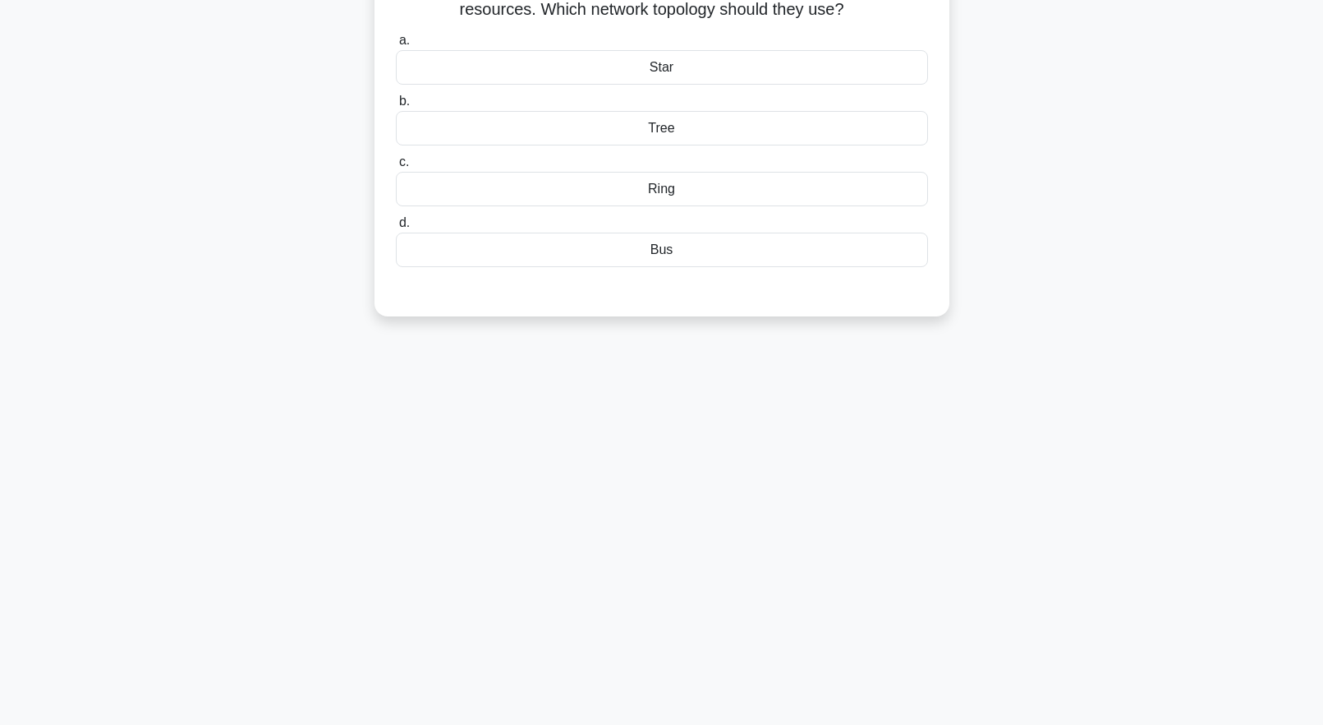
scroll to position [0, 0]
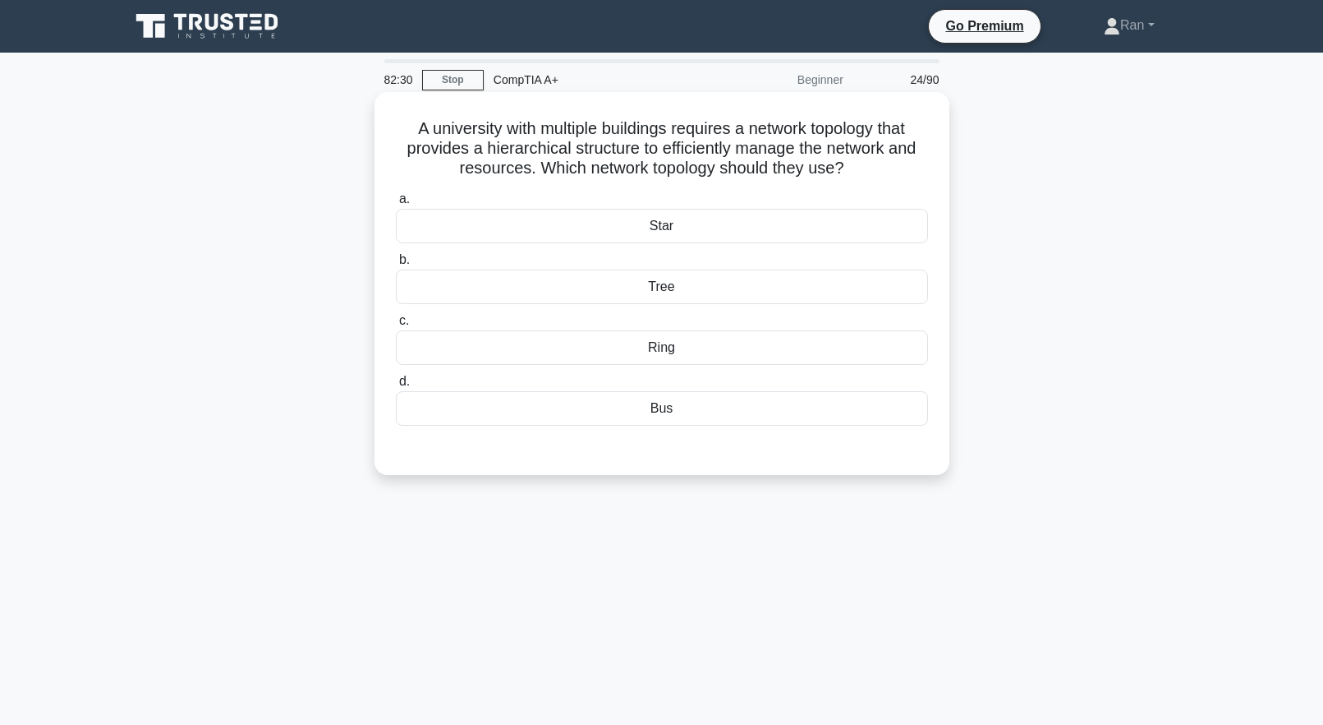
click at [653, 292] on div "Tree" at bounding box center [662, 286] width 532 height 35
click at [396, 265] on input "b. Tree" at bounding box center [396, 260] width 0 height 11
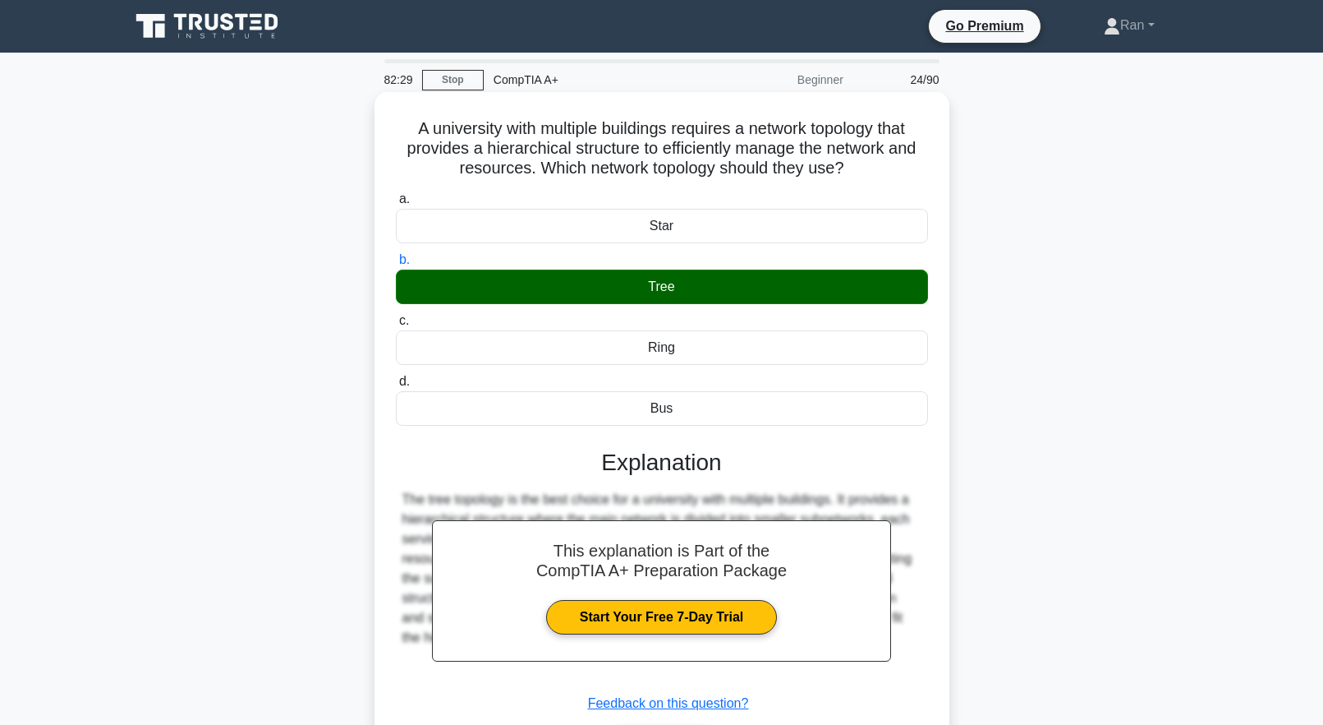
scroll to position [163, 0]
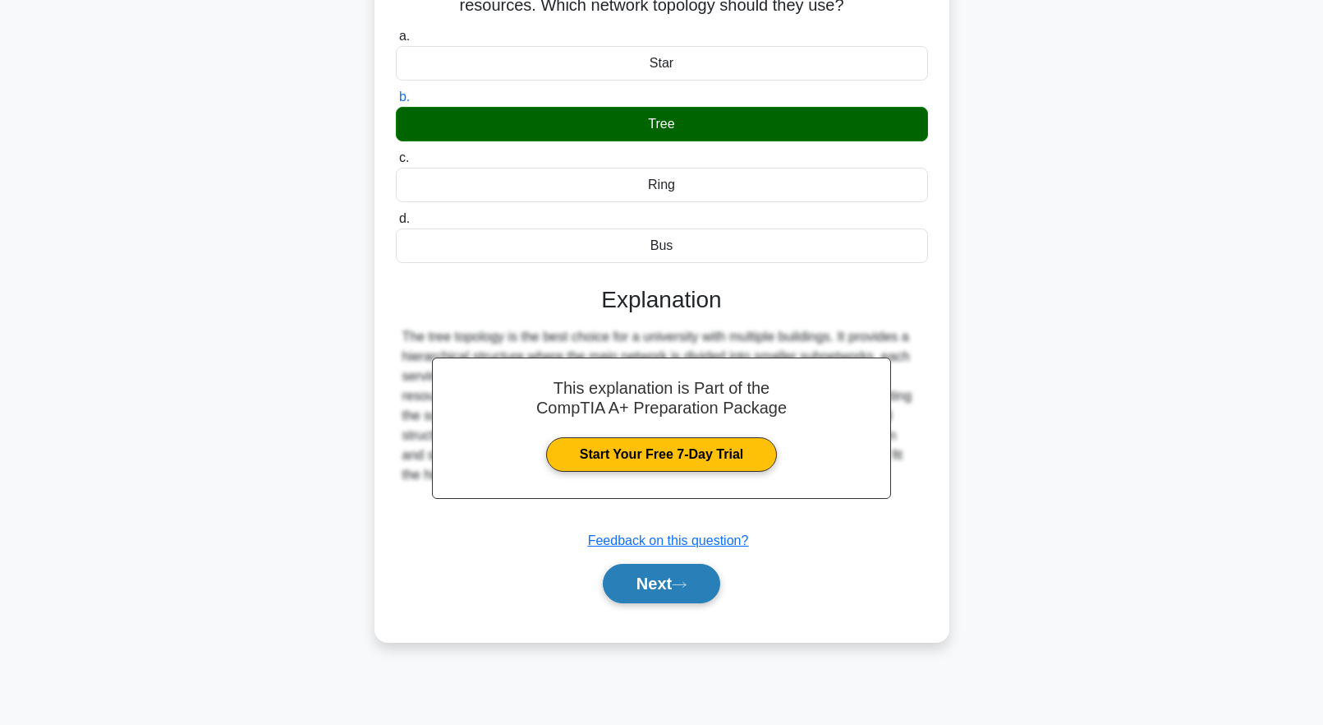
click at [652, 591] on button "Next" at bounding box center [661, 583] width 117 height 39
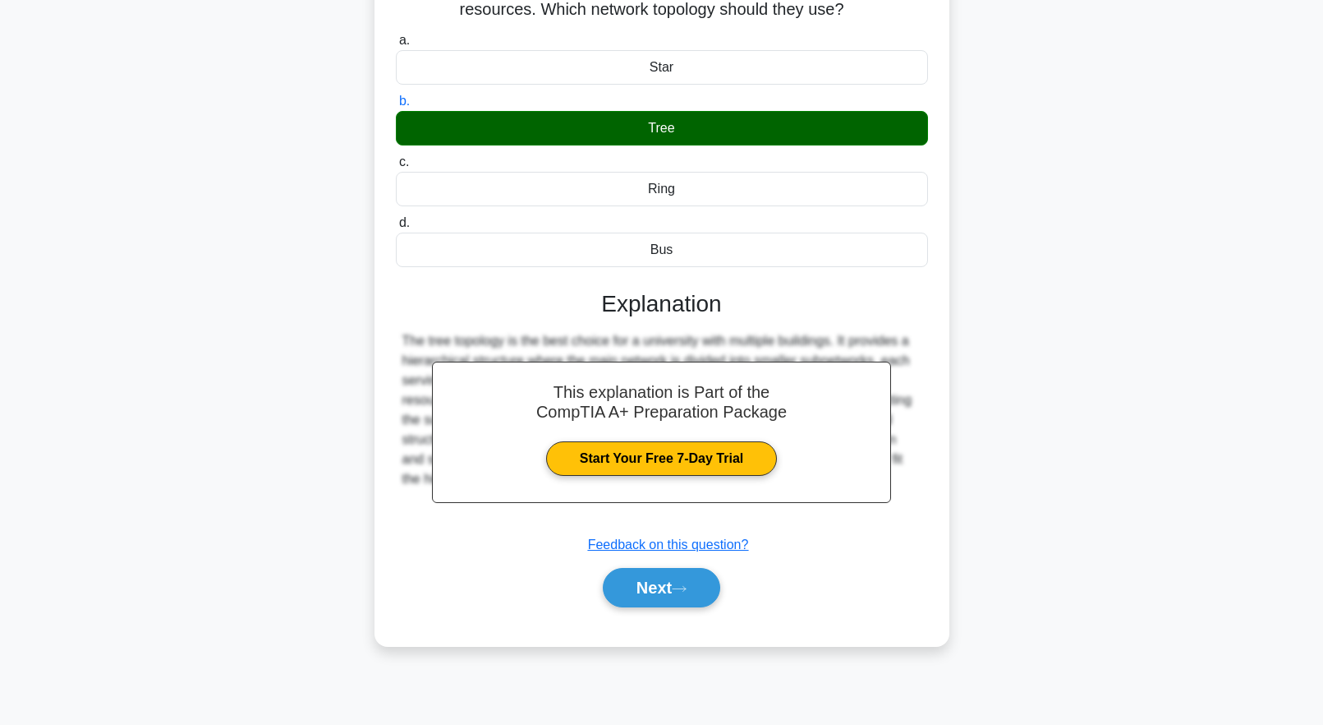
scroll to position [0, 0]
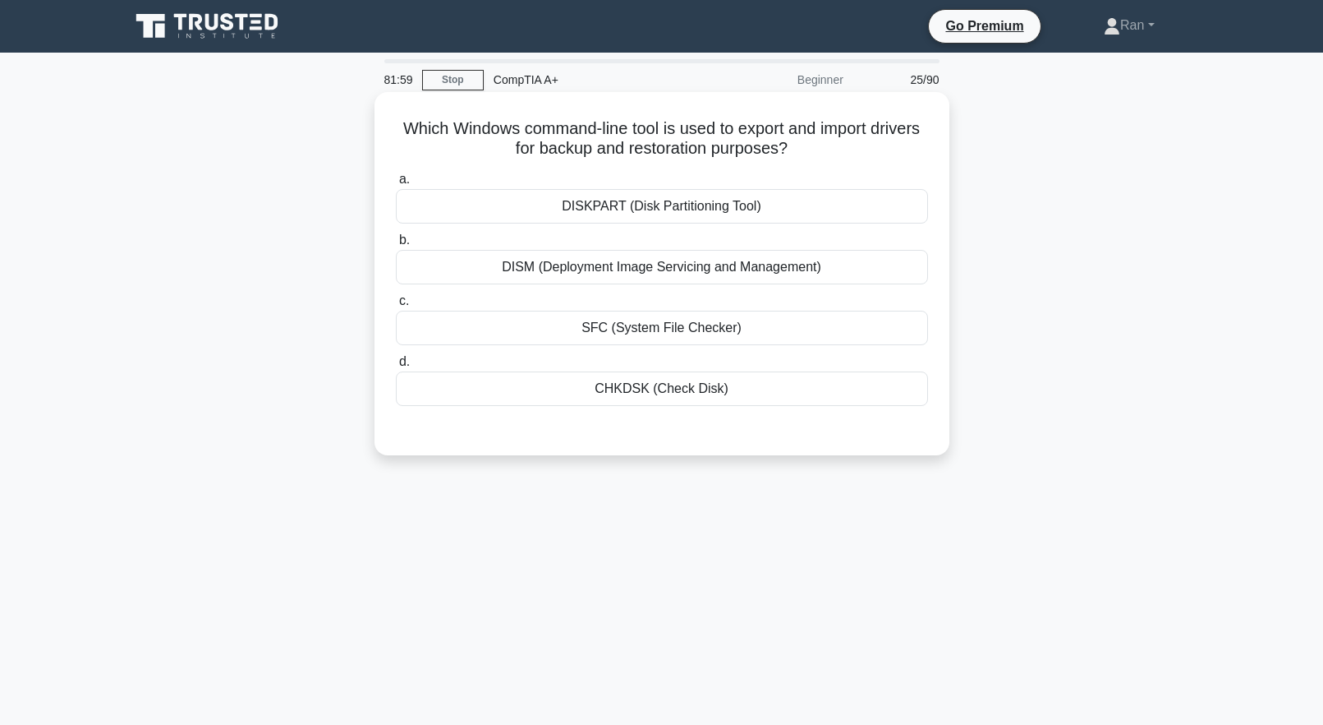
click at [568, 272] on div "DISM (Deployment Image Servicing and Management)" at bounding box center [662, 267] width 532 height 35
click at [396, 246] on input "b. DISM (Deployment Image Servicing and Management)" at bounding box center [396, 240] width 0 height 11
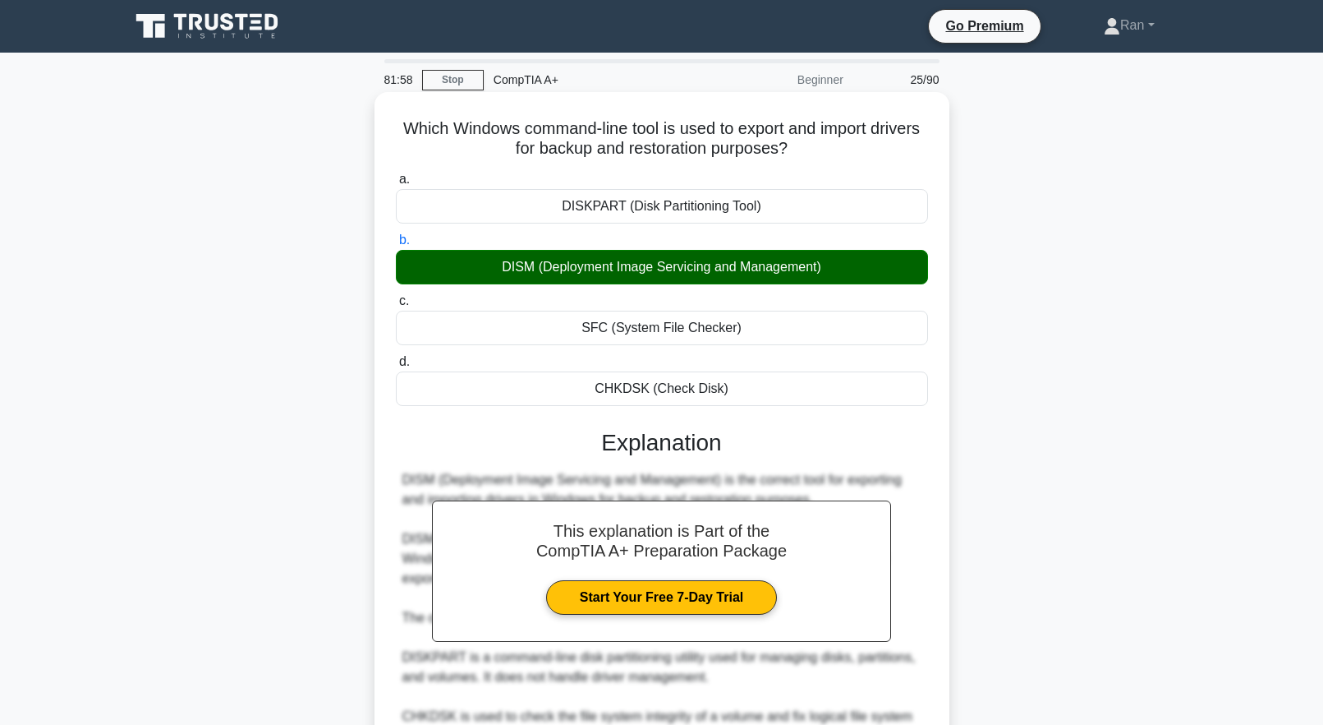
scroll to position [310, 0]
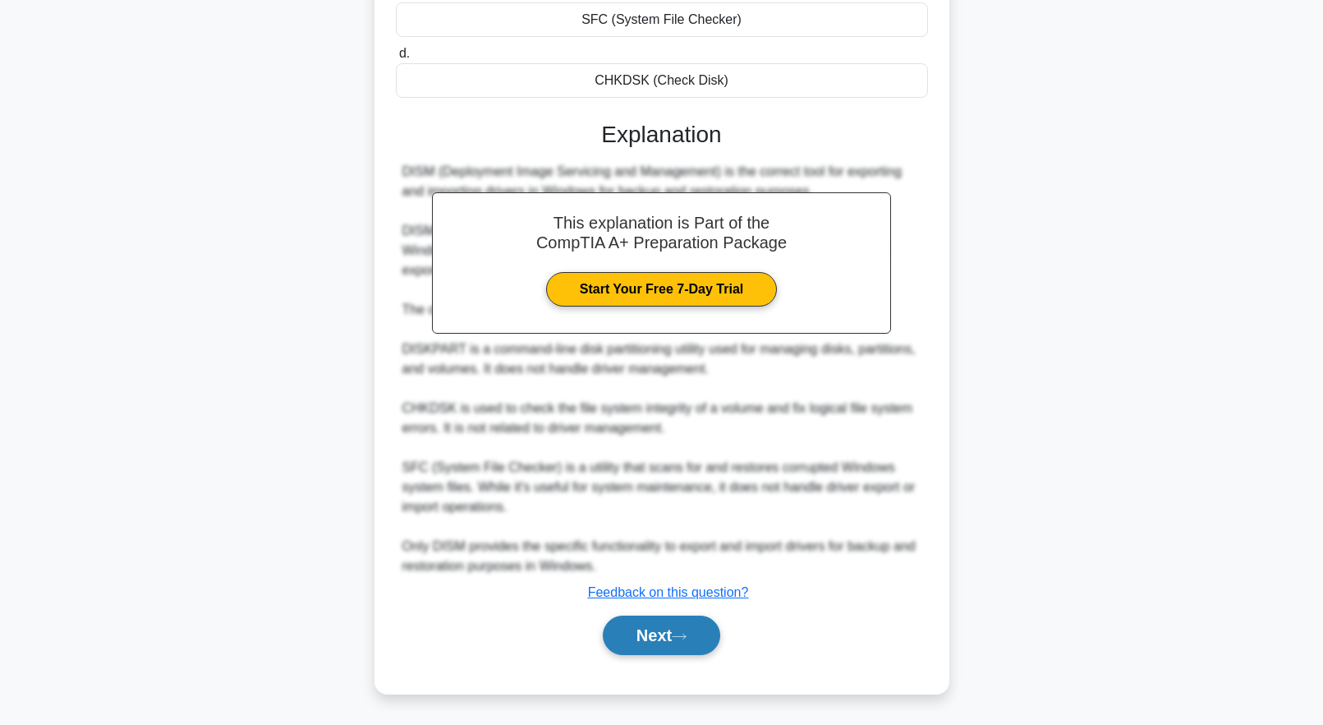
click at [675, 652] on button "Next" at bounding box center [661, 634] width 117 height 39
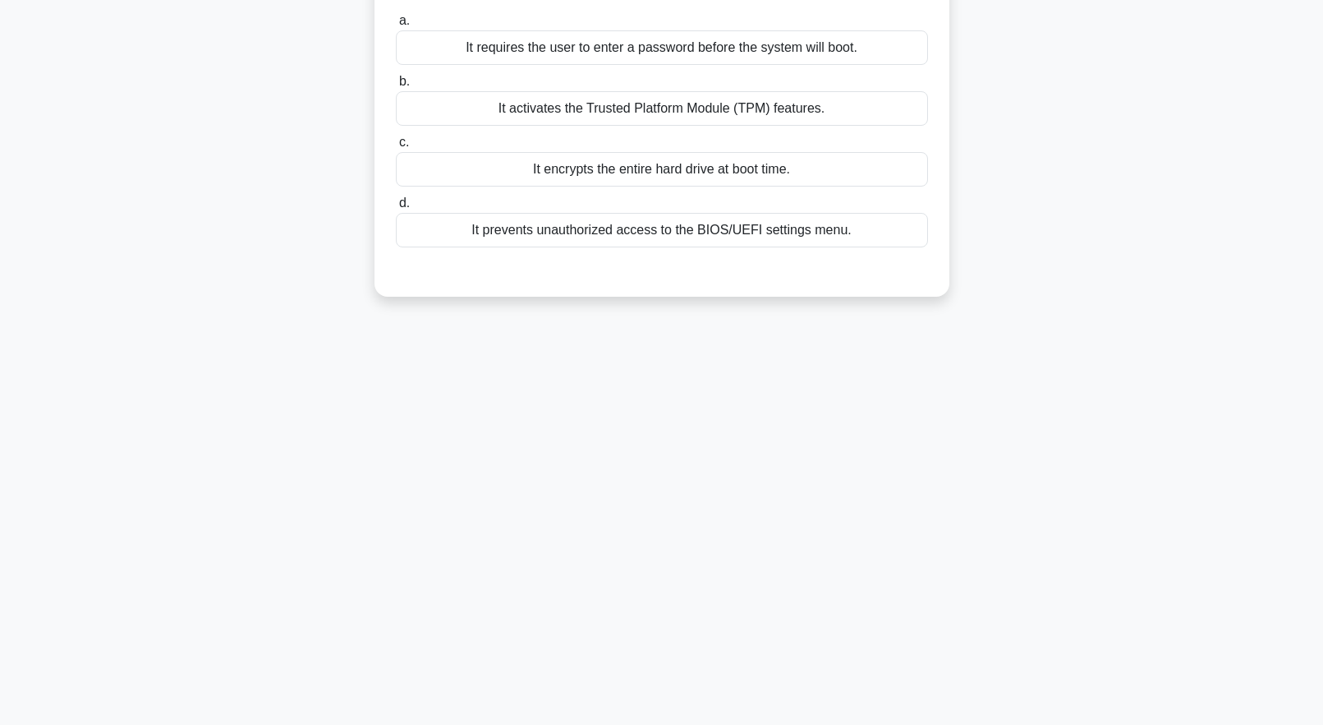
scroll to position [0, 0]
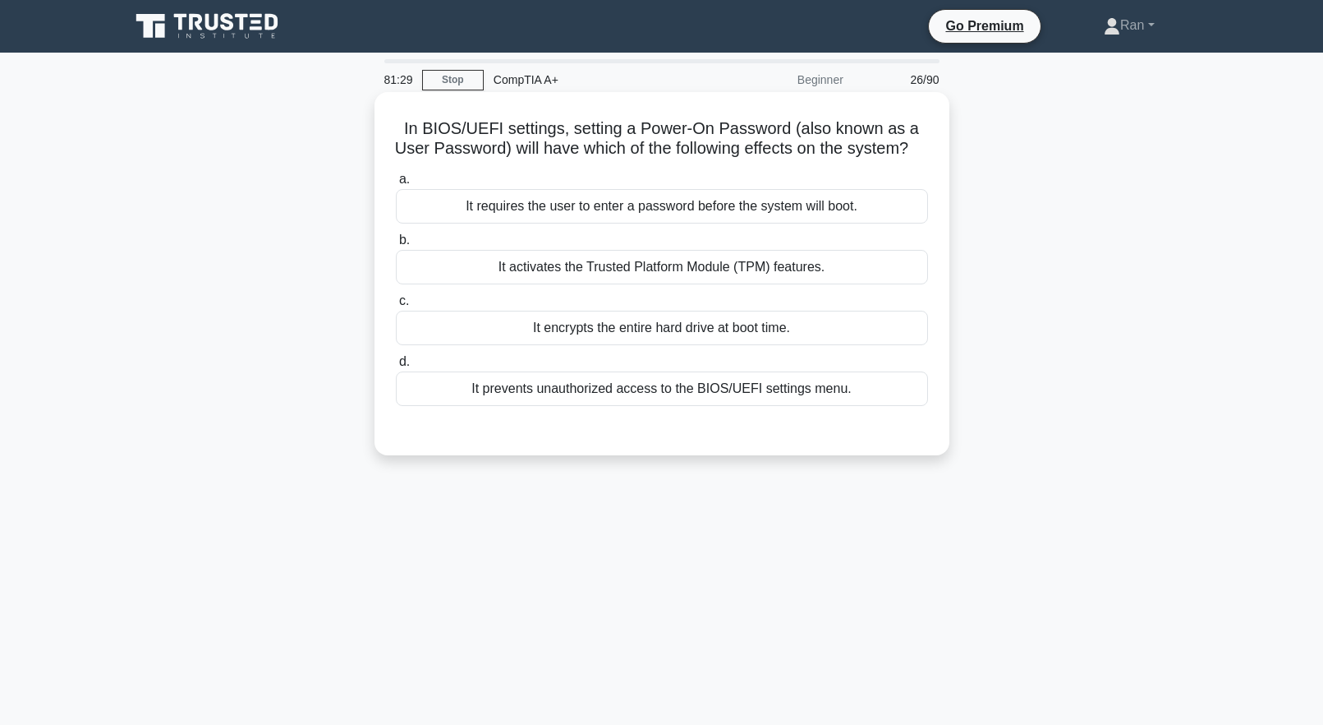
click at [651, 223] on div "It requires the user to enter a password before the system will boot." at bounding box center [662, 206] width 532 height 35
click at [396, 185] on input "a. It requires the user to enter a password before the system will boot." at bounding box center [396, 179] width 0 height 11
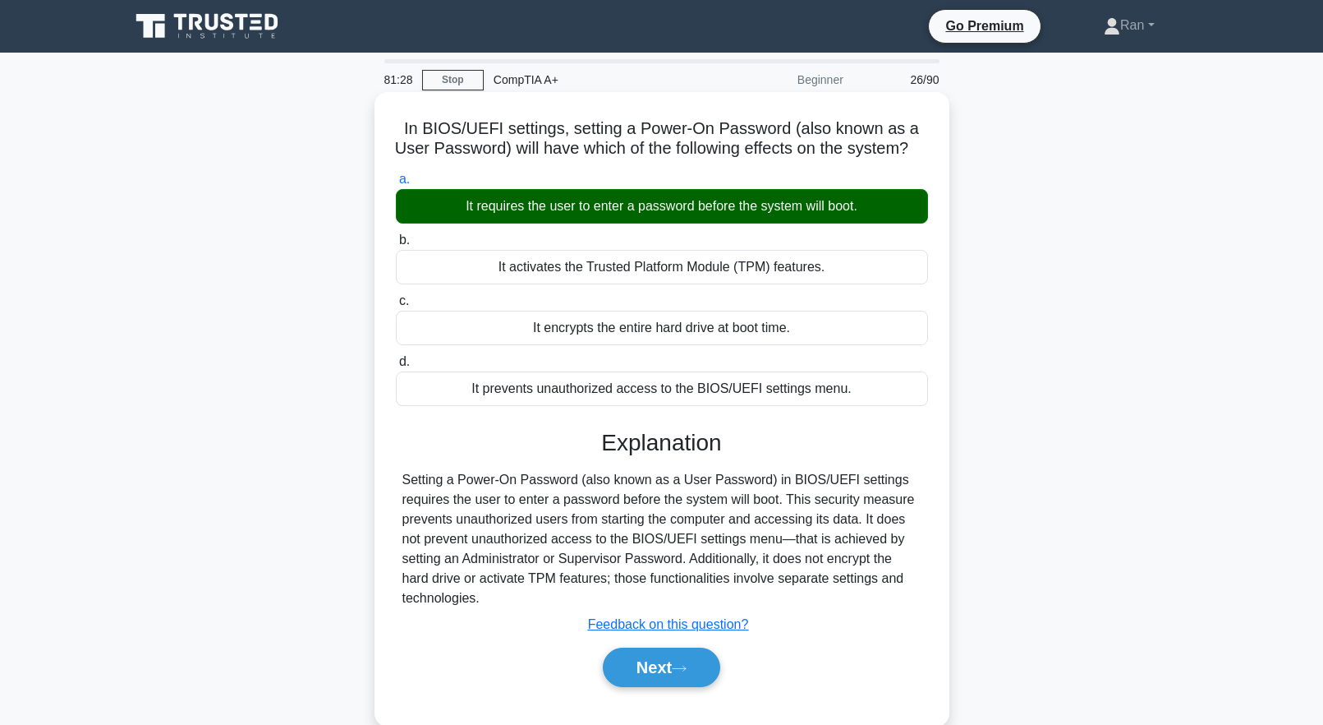
scroll to position [163, 0]
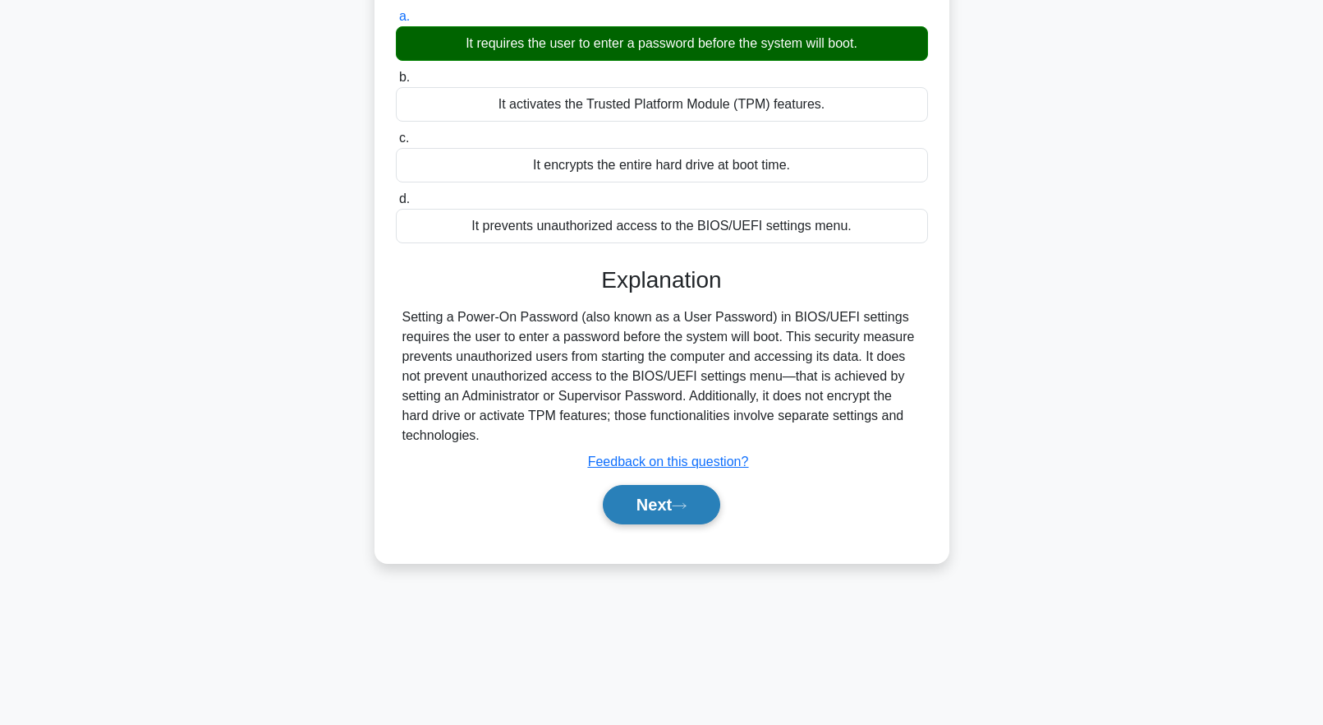
click at [651, 514] on button "Next" at bounding box center [661, 504] width 117 height 39
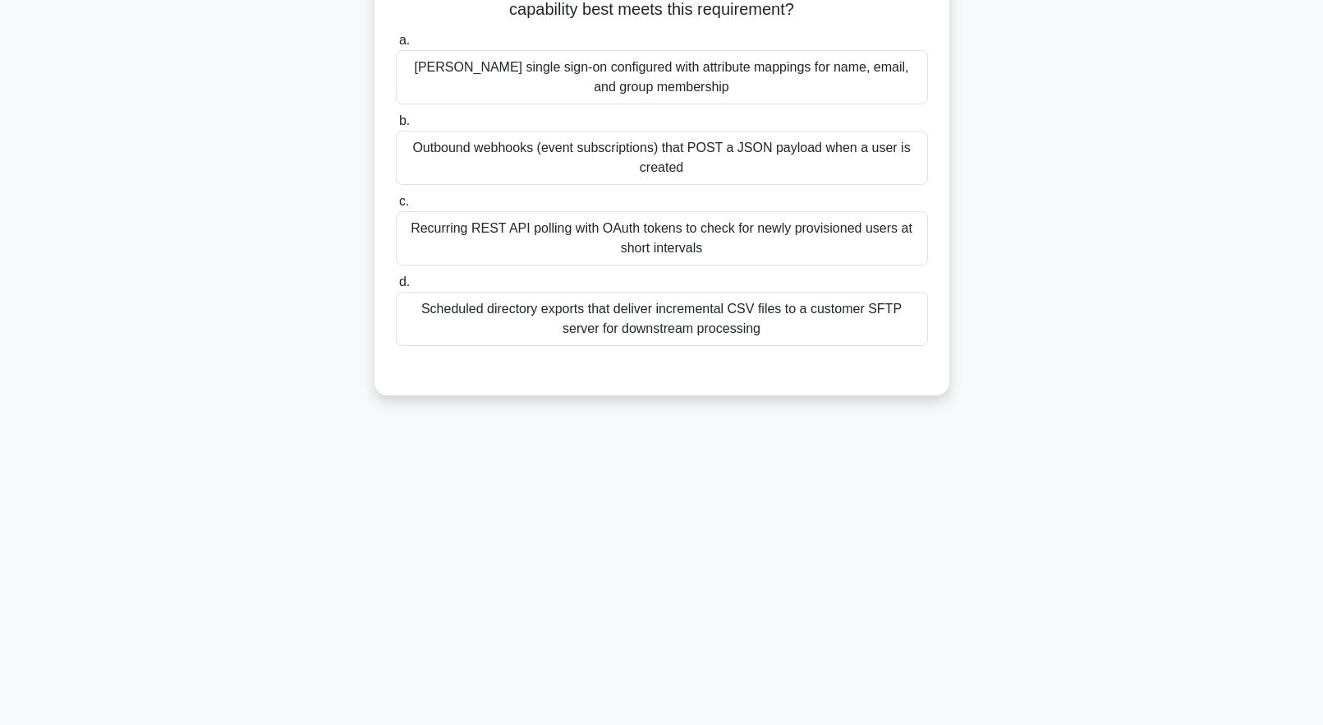
scroll to position [0, 0]
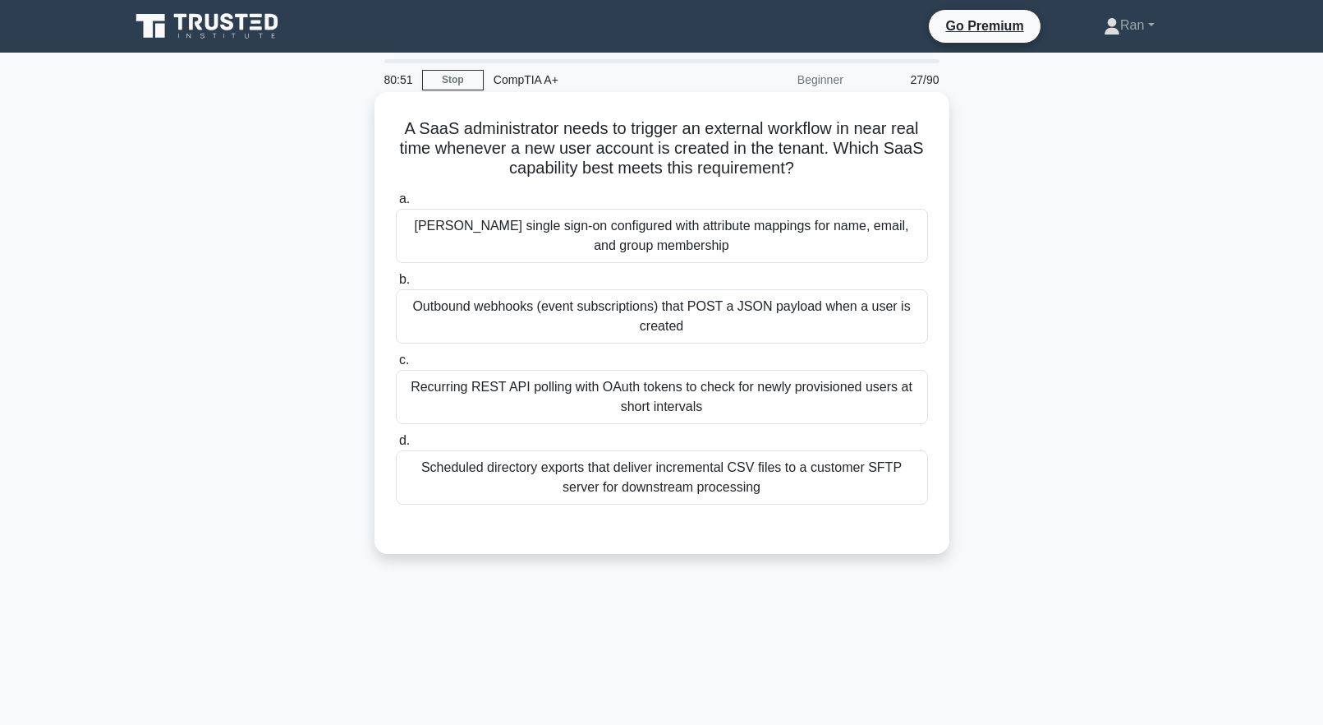
click at [591, 254] on div "SAML single sign-on configured with attribute mappings for name, email, and gro…" at bounding box center [662, 236] width 532 height 54
click at [396, 205] on input "a. SAML single sign-on configured with attribute mappings for name, email, and …" at bounding box center [396, 199] width 0 height 11
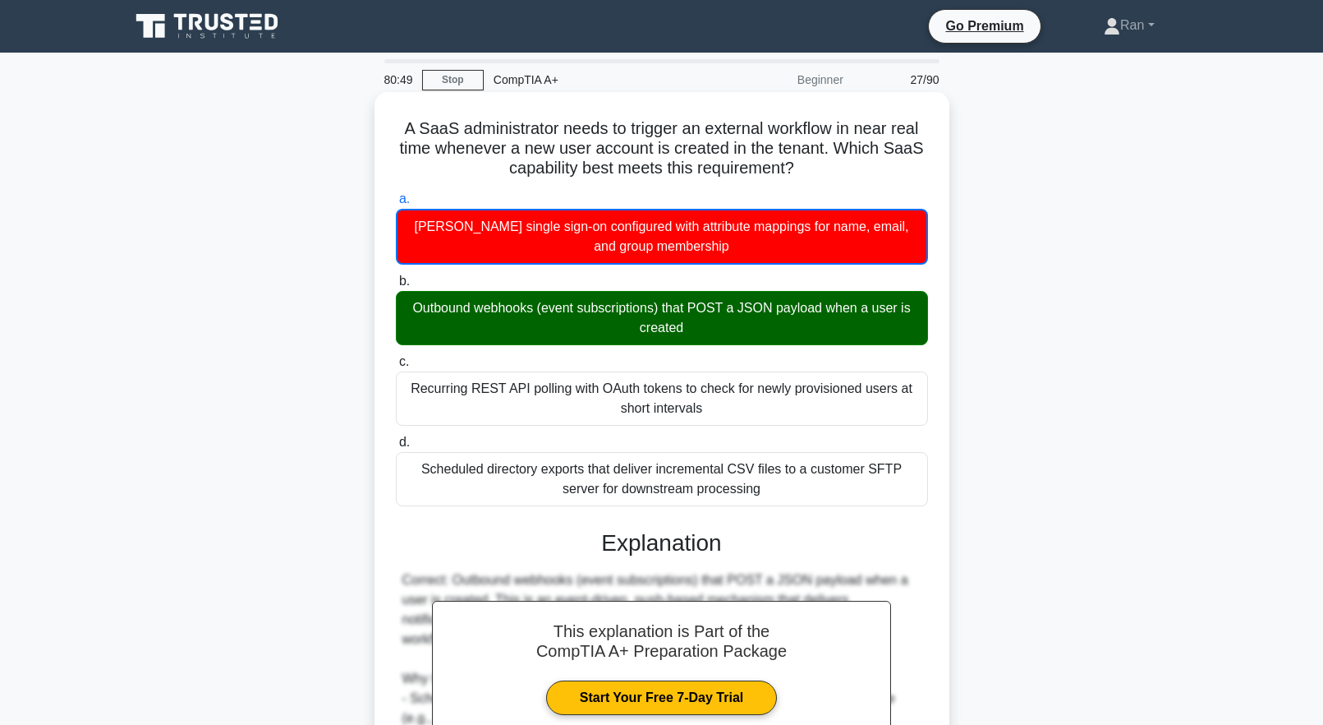
scroll to position [252, 0]
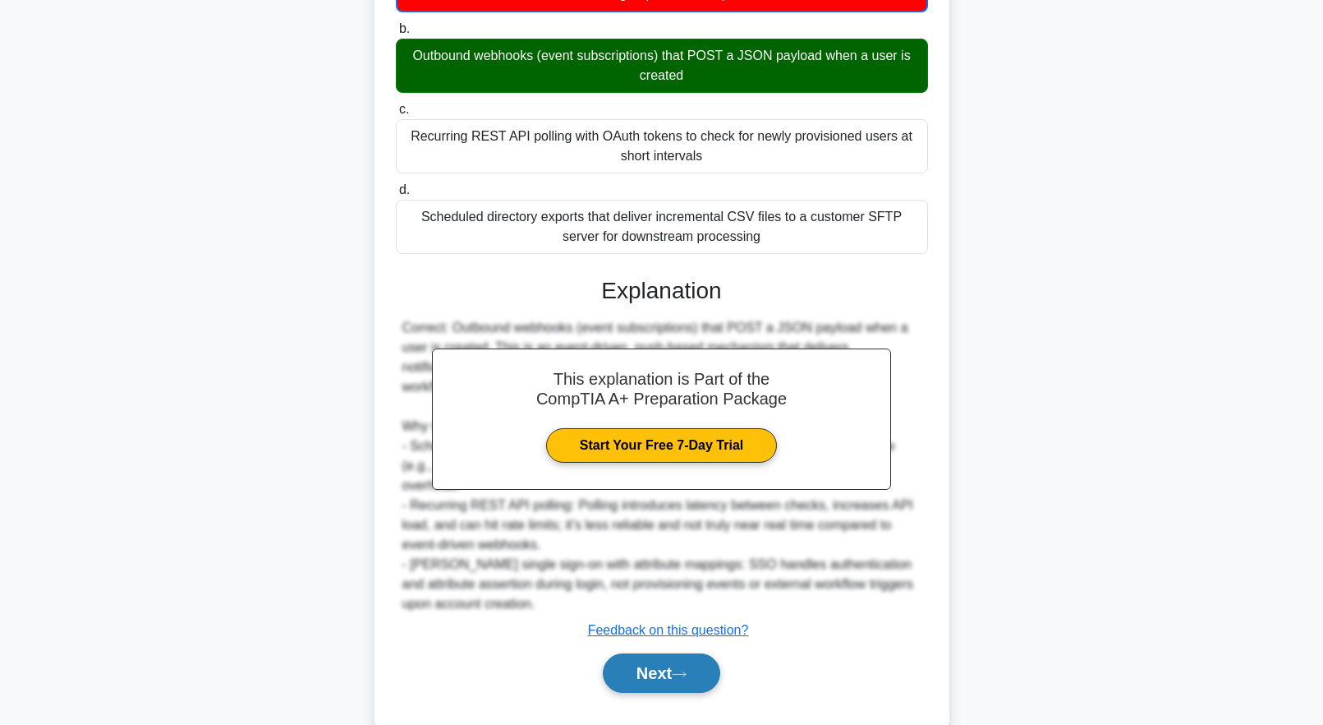
click at [688, 653] on button "Next" at bounding box center [661, 672] width 117 height 39
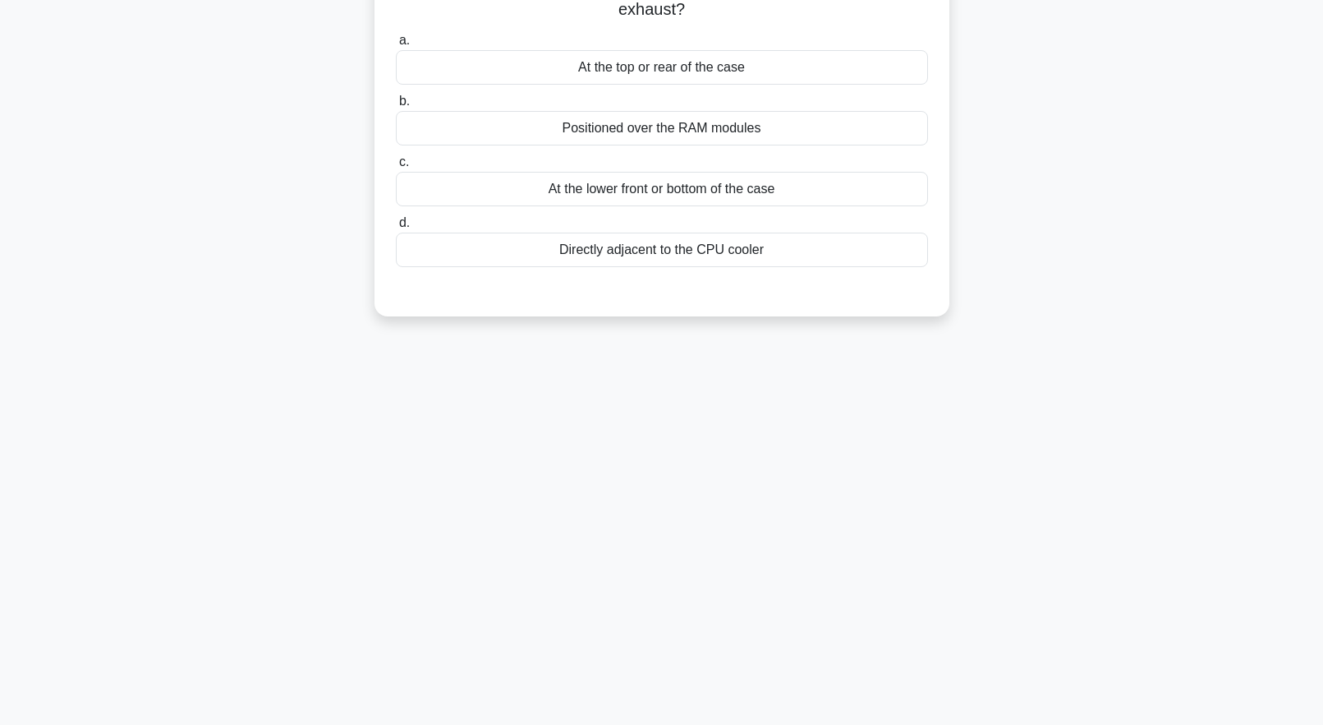
scroll to position [0, 0]
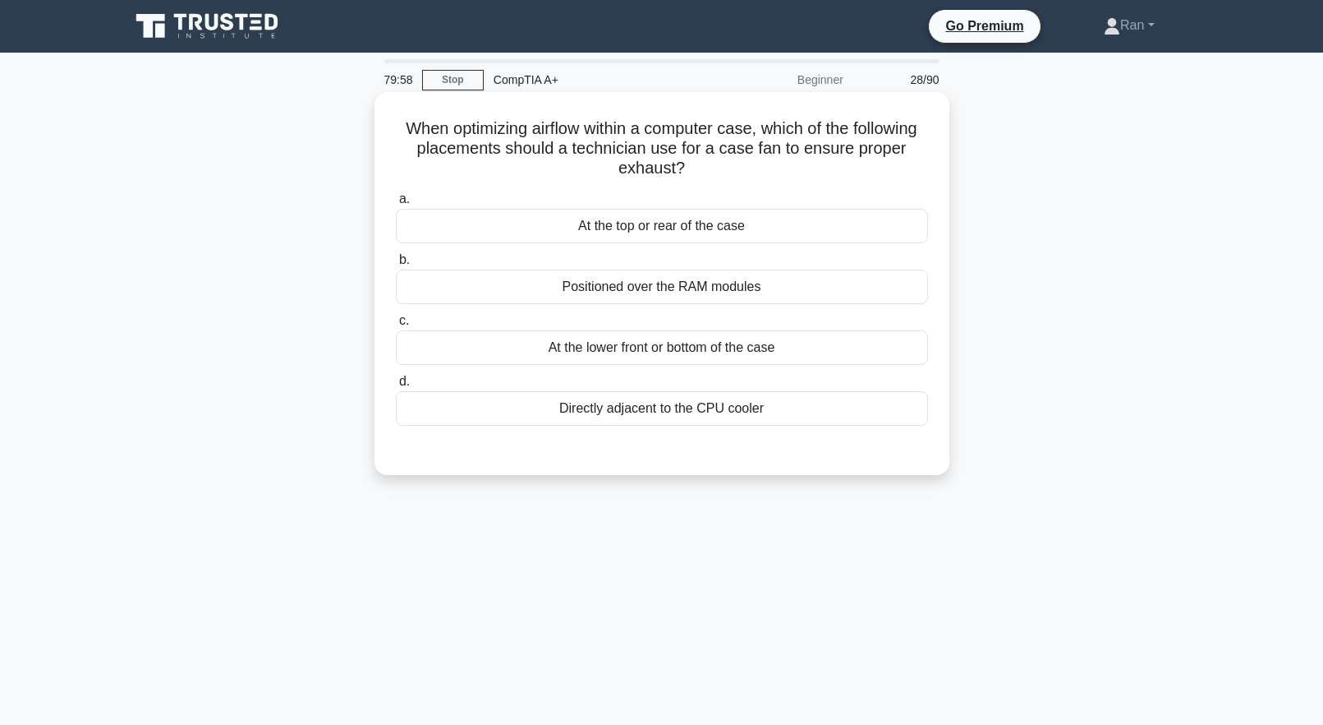
click at [752, 230] on div "At the top or rear of the case" at bounding box center [662, 226] width 532 height 35
click at [396, 205] on input "a. At the top or rear of the case" at bounding box center [396, 199] width 0 height 11
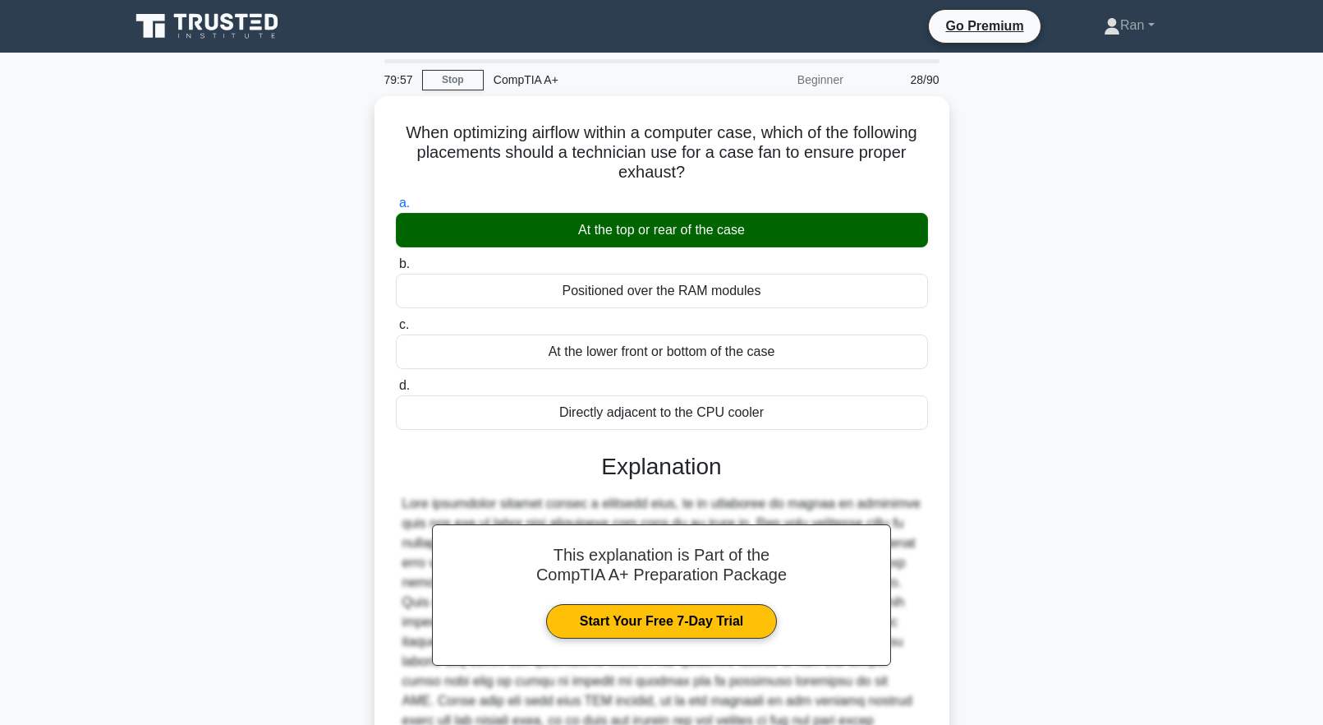
scroll to position [211, 0]
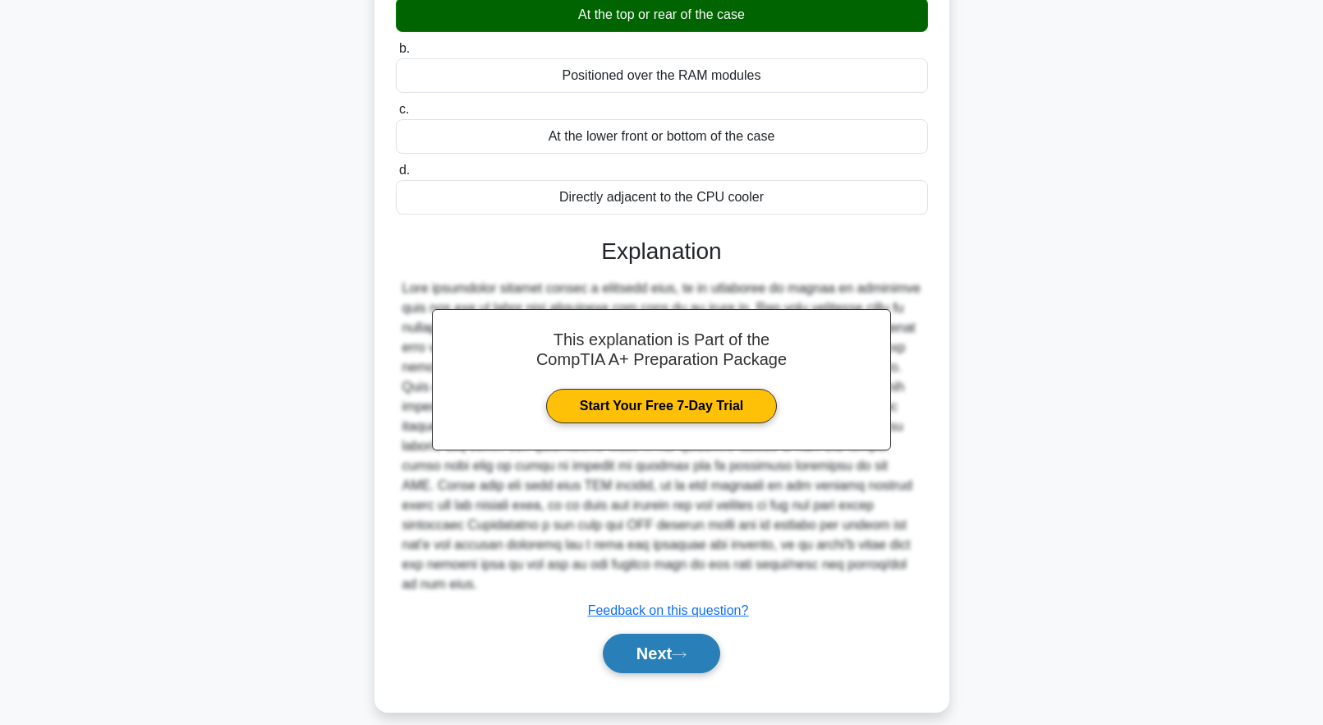
click at [702, 642] on button "Next" at bounding box center [661, 652] width 117 height 39
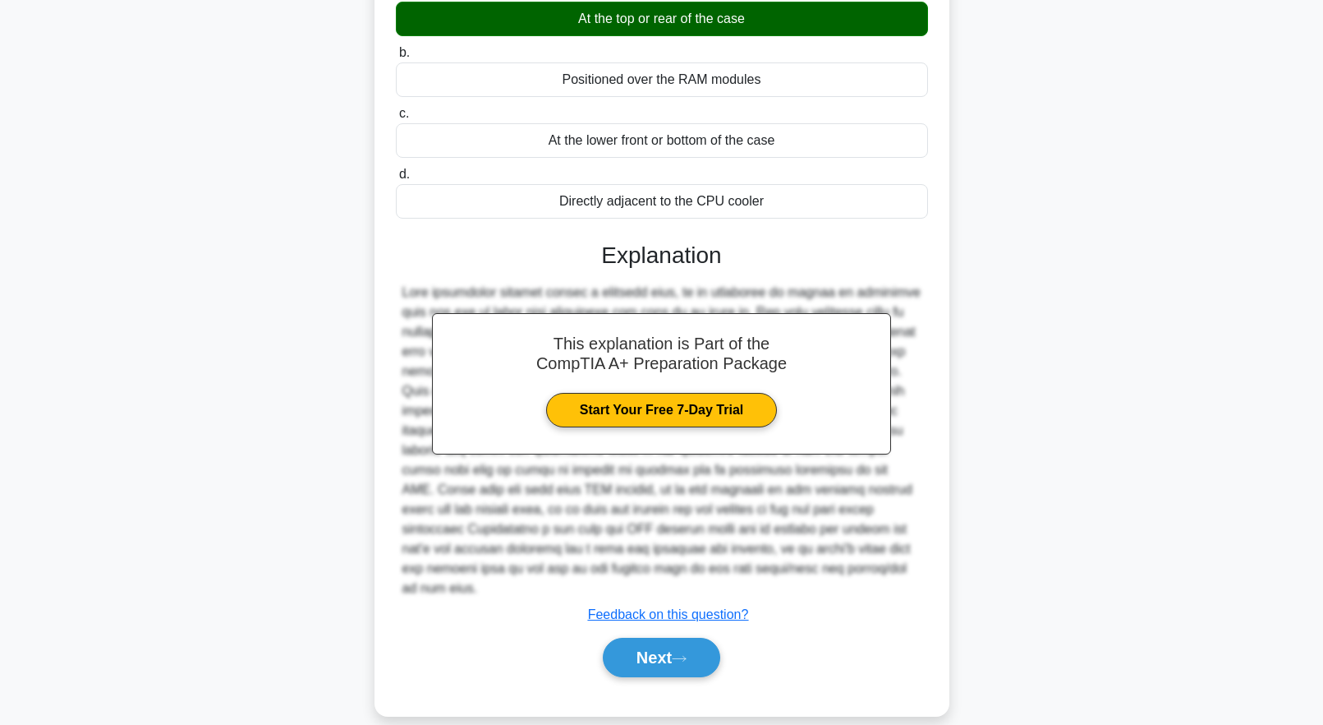
scroll to position [0, 0]
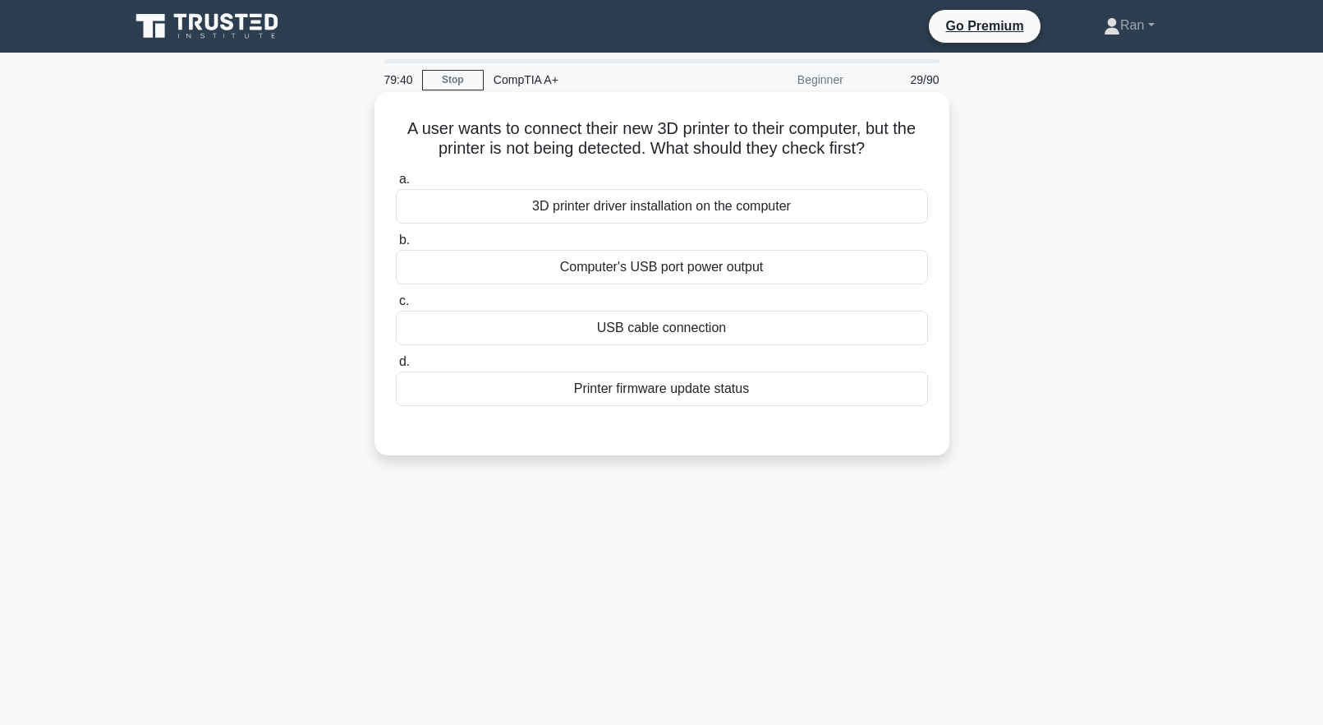
click at [690, 219] on div "3D printer driver installation on the computer" at bounding box center [662, 206] width 532 height 35
click at [396, 185] on input "a. 3D printer driver installation on the computer" at bounding box center [396, 179] width 0 height 11
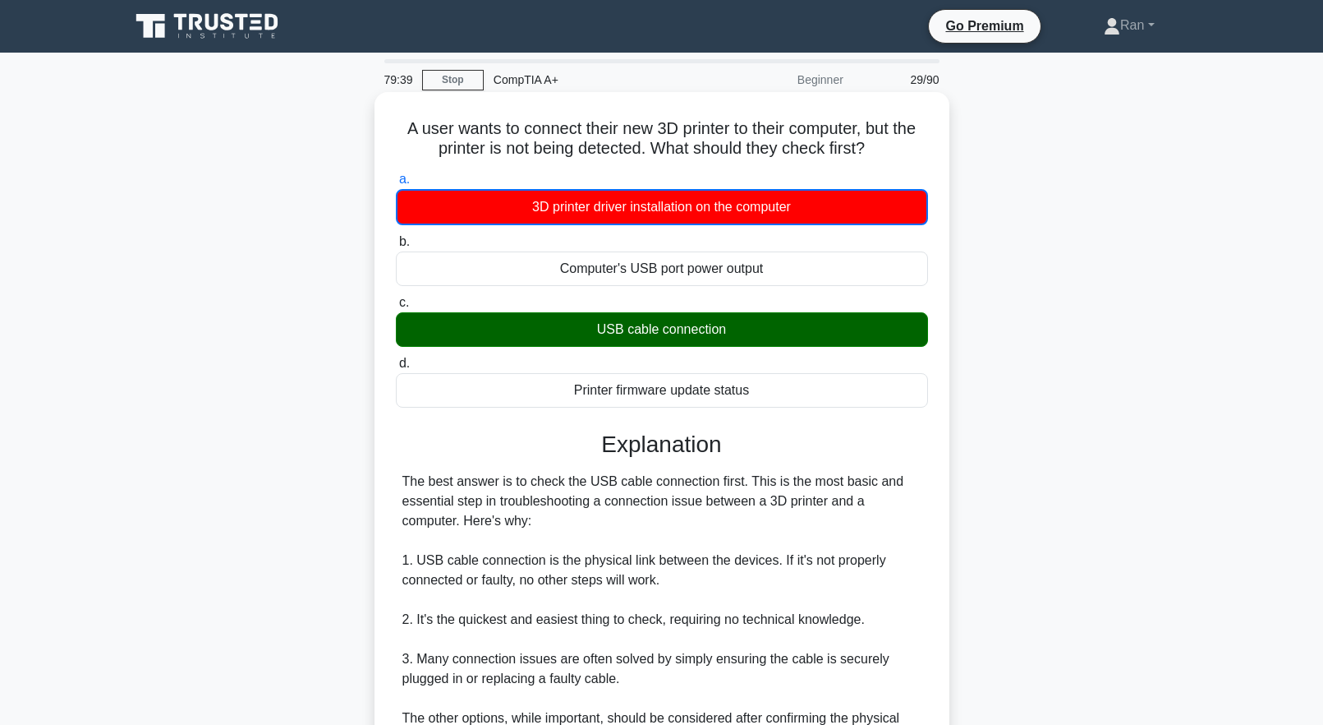
scroll to position [390, 0]
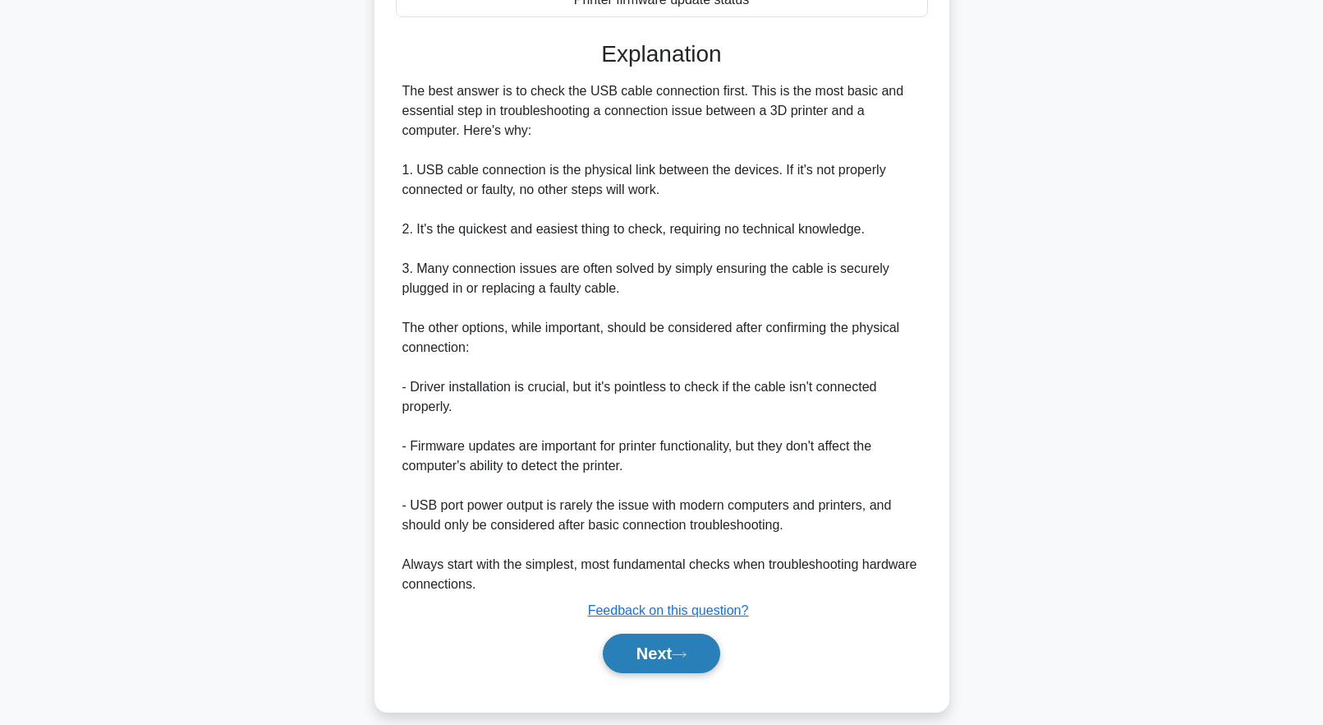
click at [646, 642] on button "Next" at bounding box center [661, 652] width 117 height 39
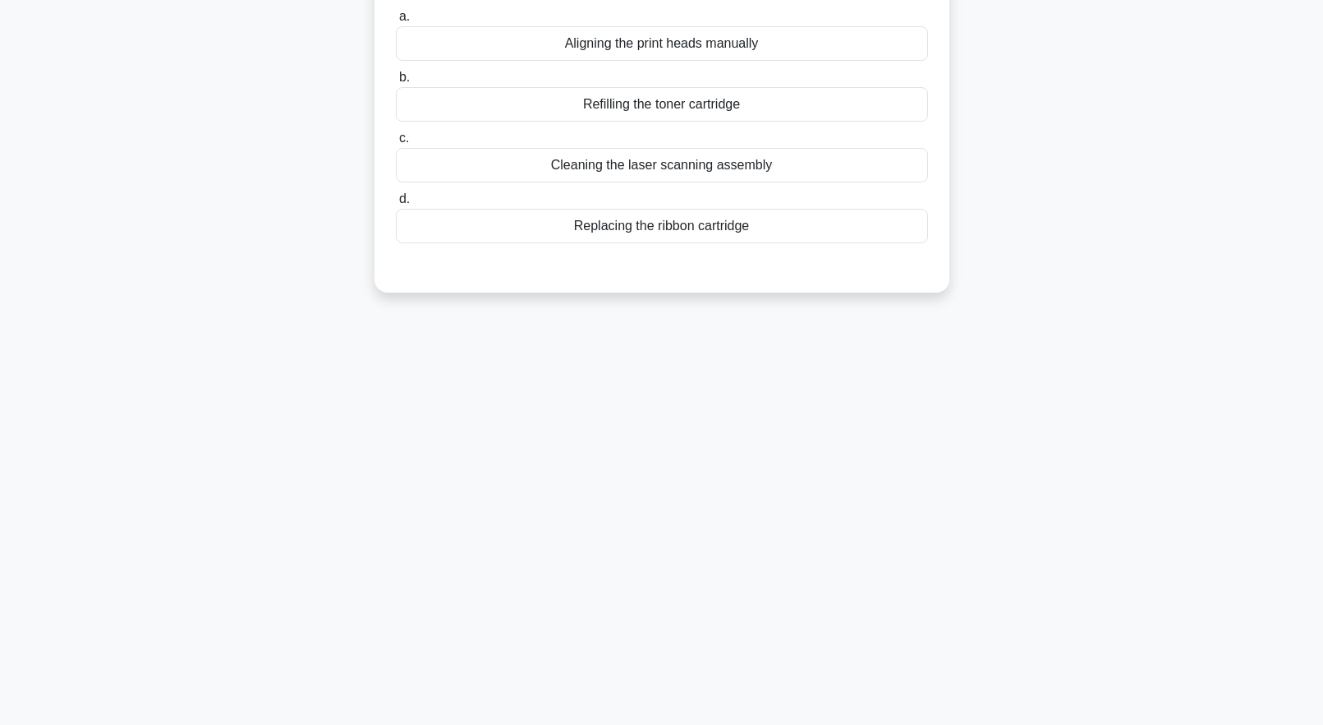
scroll to position [0, 0]
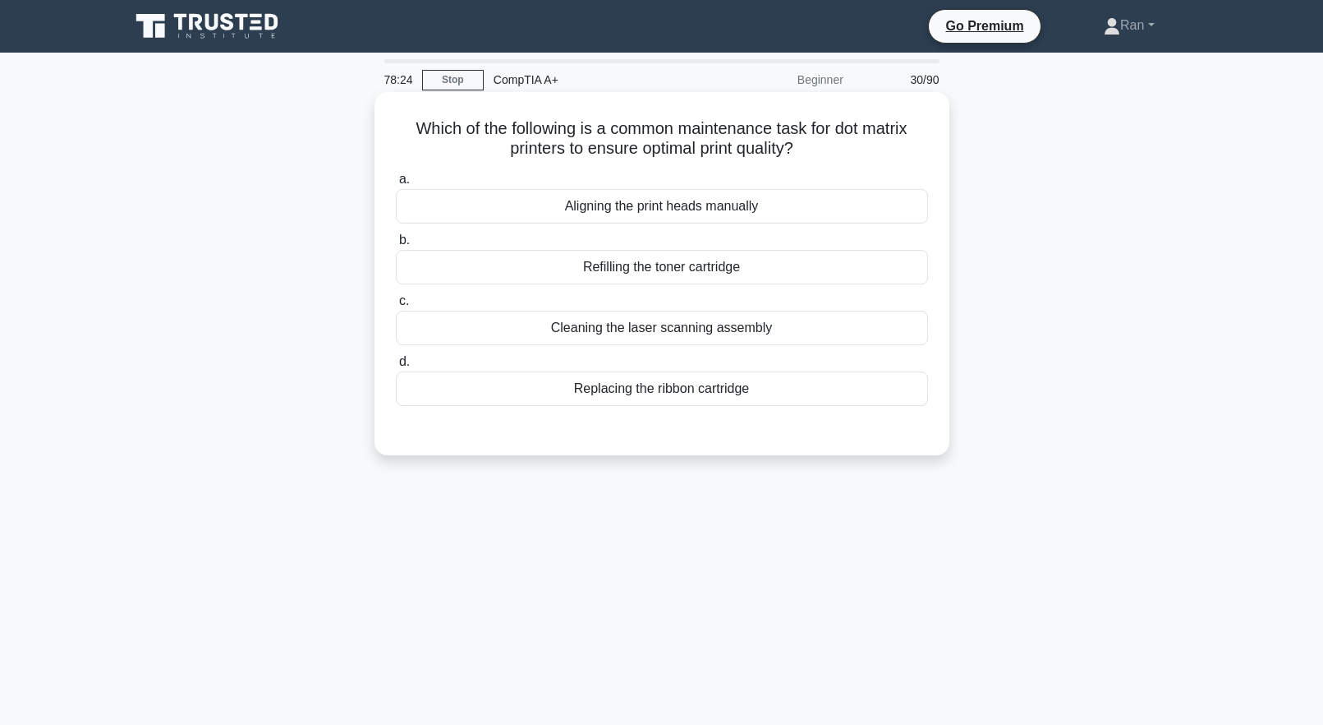
click at [522, 270] on div "Refilling the toner cartridge" at bounding box center [662, 267] width 532 height 35
click at [396, 246] on input "b. Refilling the toner cartridge" at bounding box center [396, 240] width 0 height 11
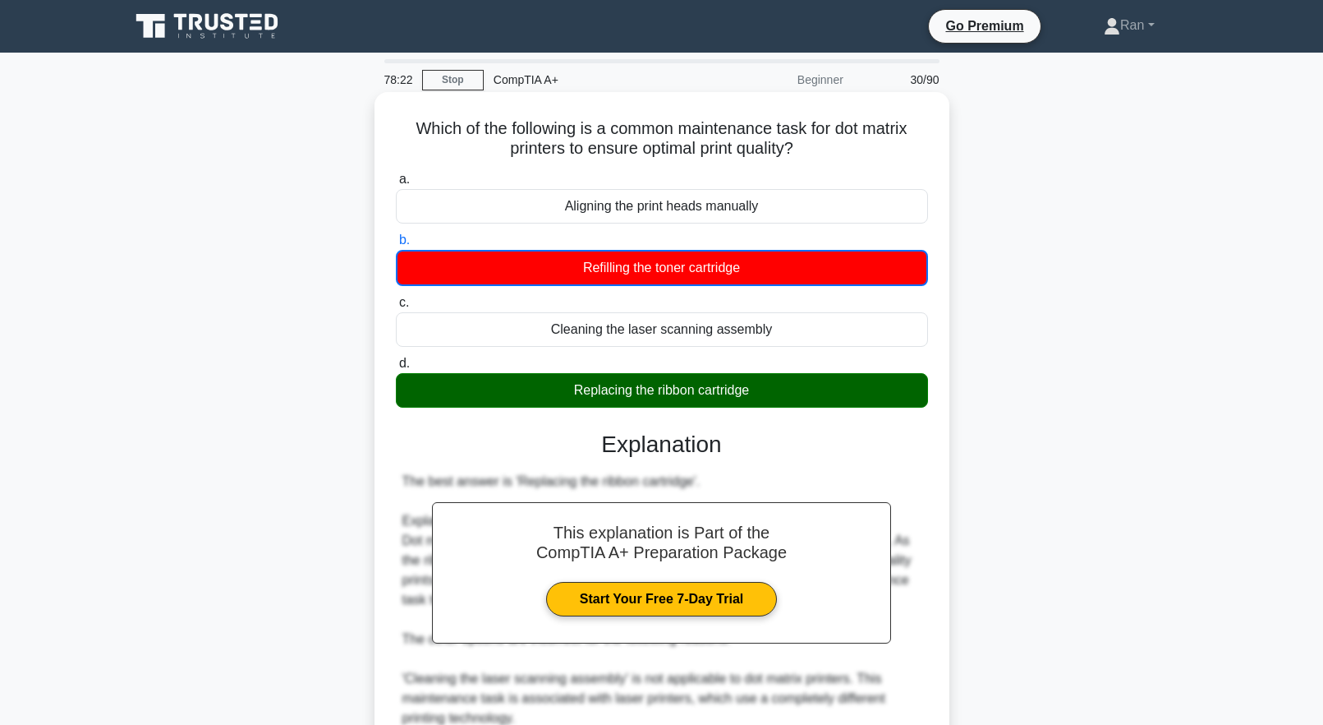
scroll to position [331, 0]
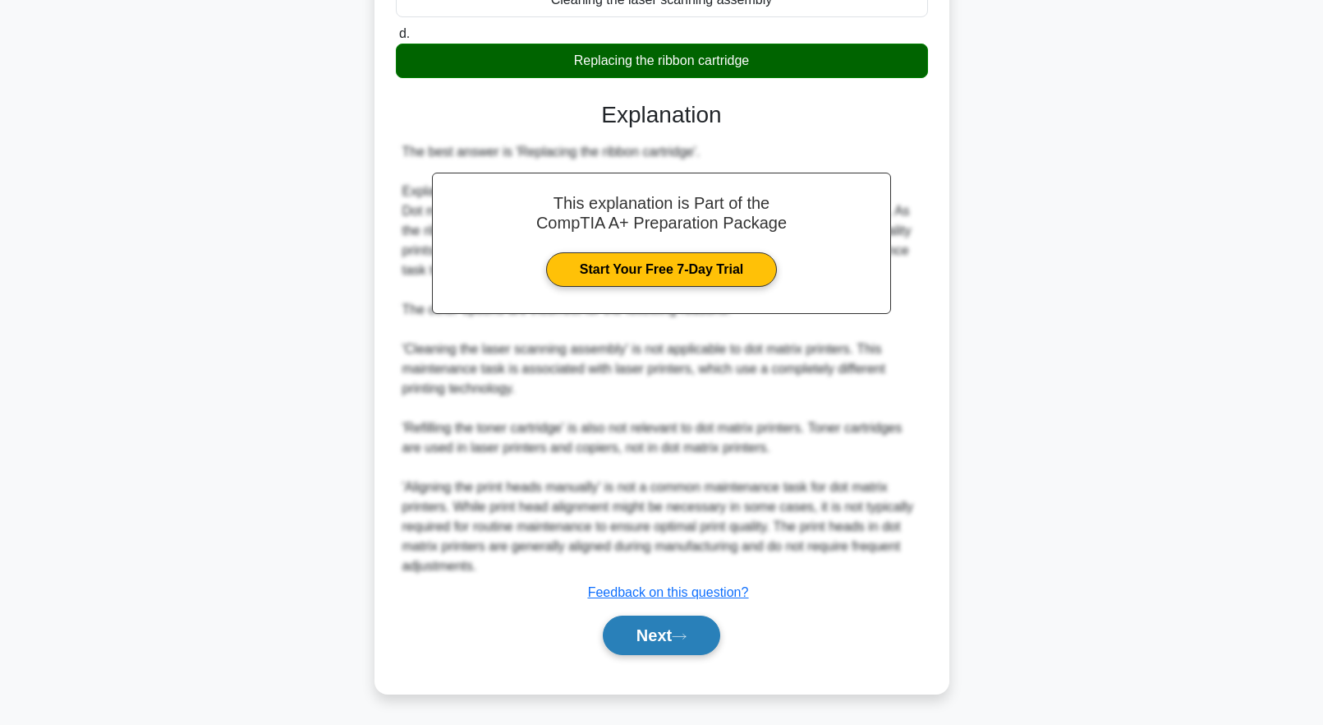
click at [653, 635] on button "Next" at bounding box center [661, 634] width 117 height 39
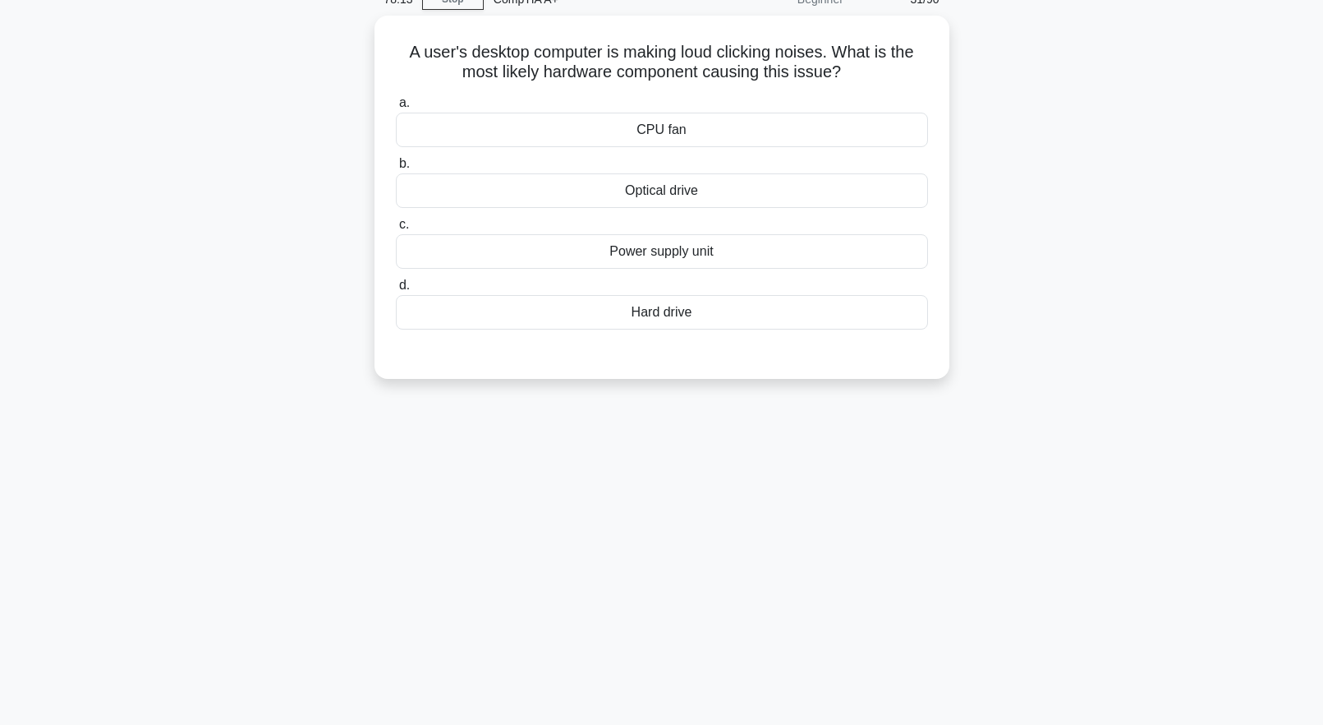
scroll to position [0, 0]
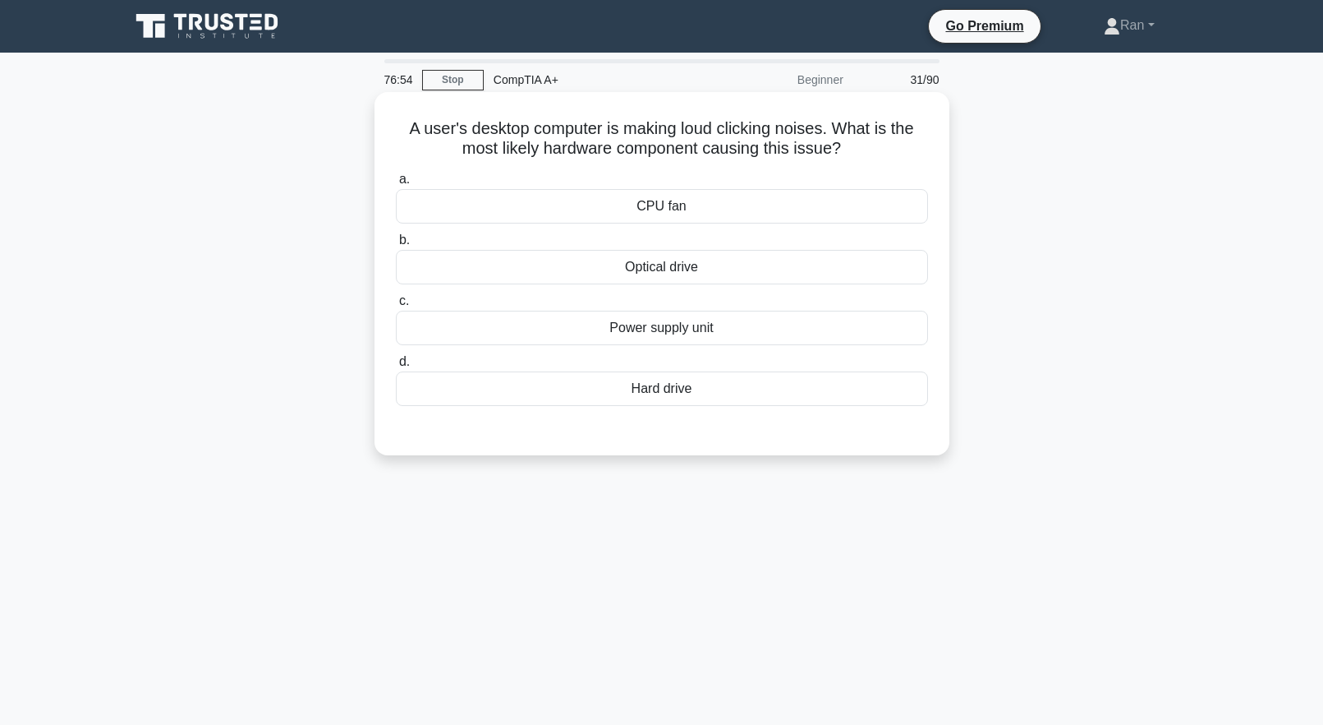
click at [665, 393] on div "Hard drive" at bounding box center [662, 388] width 532 height 35
click at [396, 367] on input "d. Hard drive" at bounding box center [396, 362] width 0 height 11
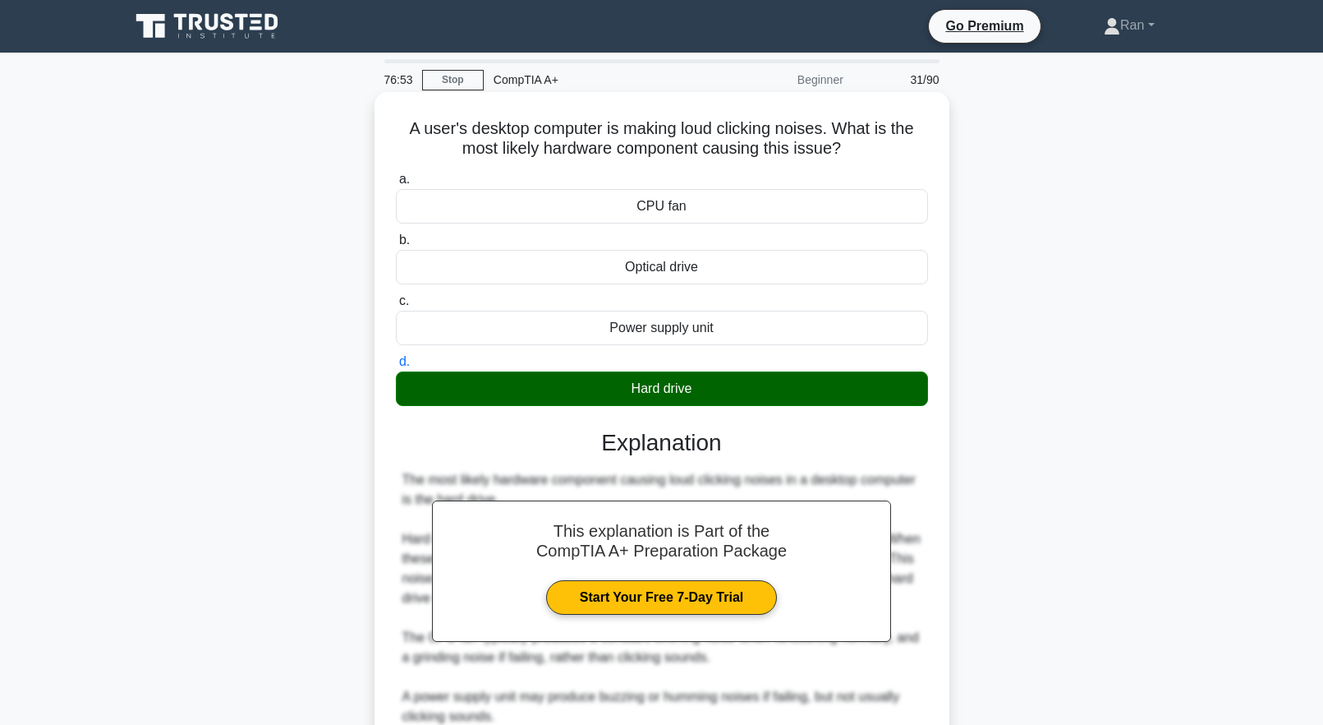
scroll to position [290, 0]
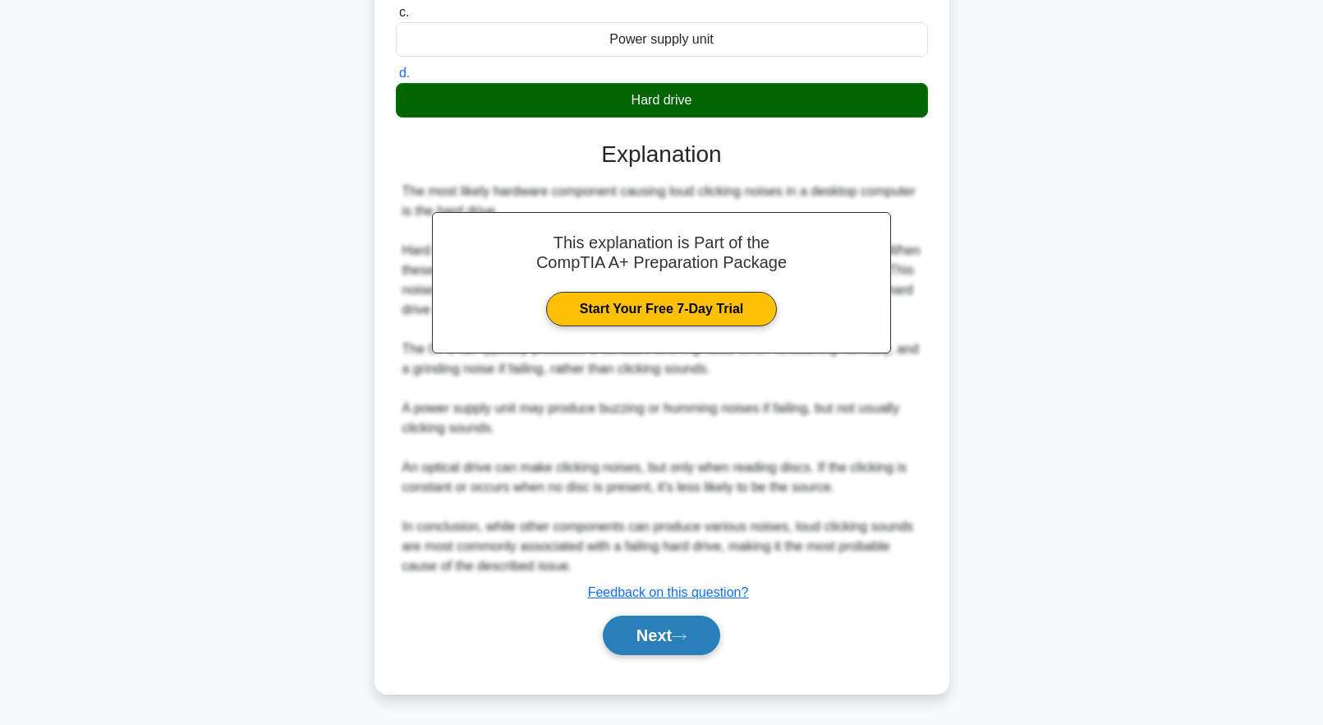
click at [672, 624] on button "Next" at bounding box center [661, 634] width 117 height 39
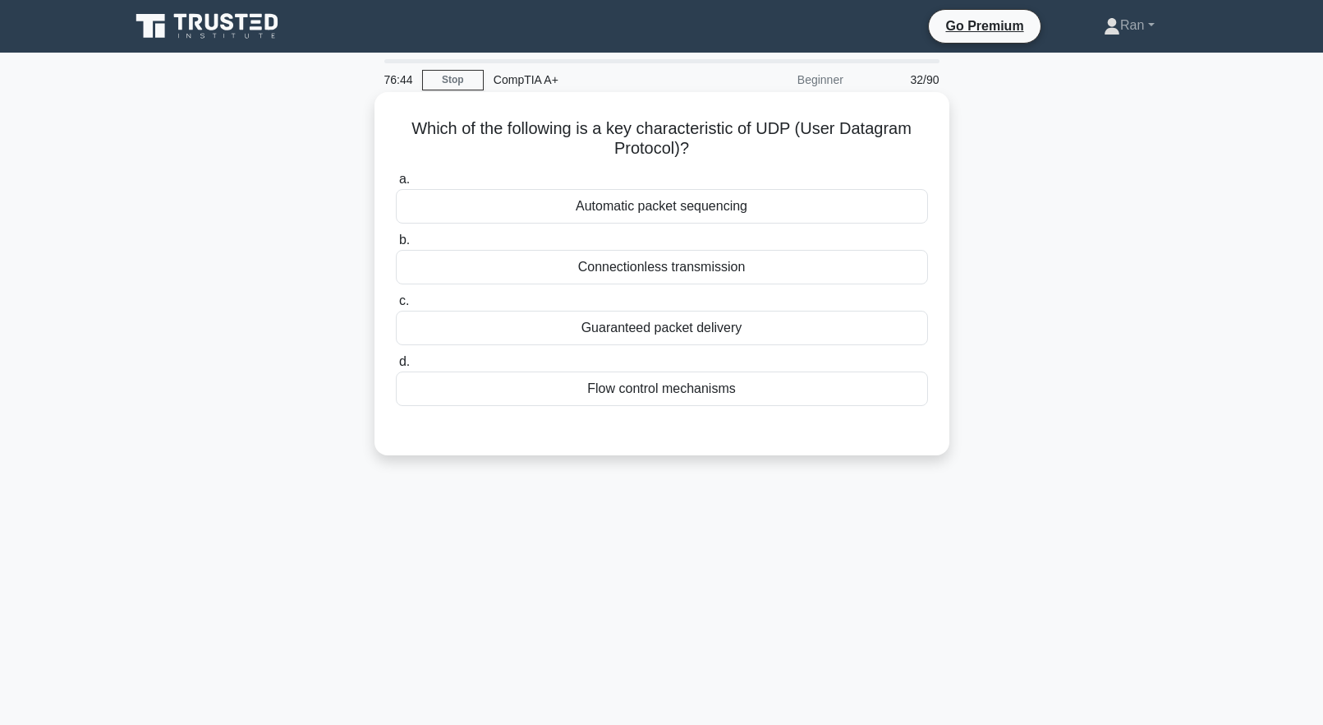
click at [687, 276] on div "Connectionless transmission" at bounding box center [662, 267] width 532 height 35
click at [396, 246] on input "b. Connectionless transmission" at bounding box center [396, 240] width 0 height 11
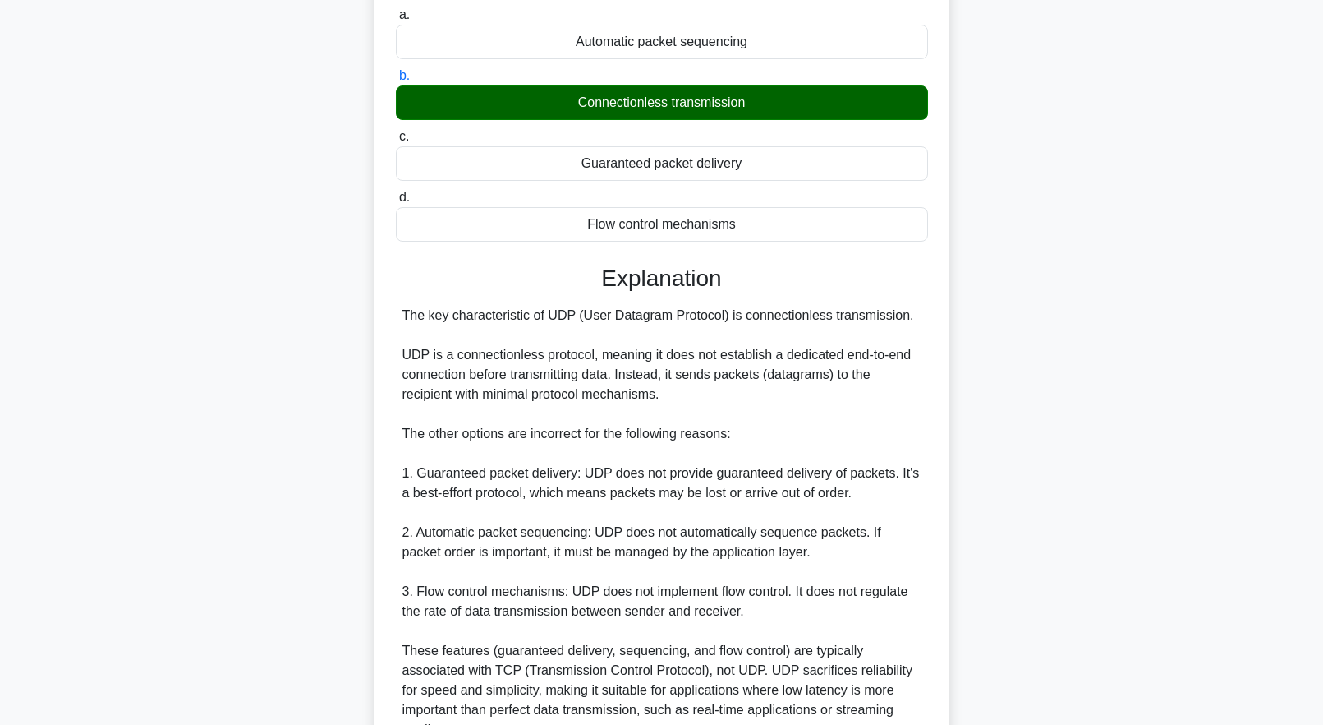
scroll to position [310, 0]
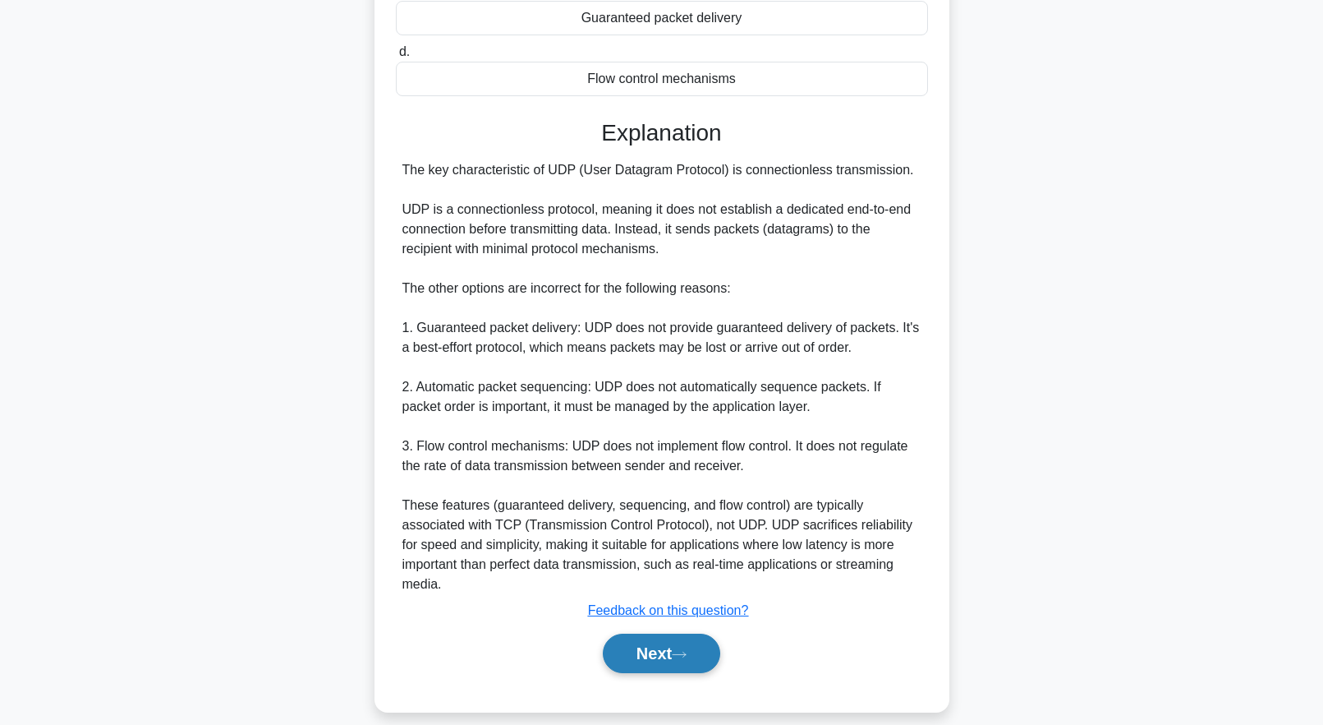
click at [677, 635] on button "Next" at bounding box center [661, 652] width 117 height 39
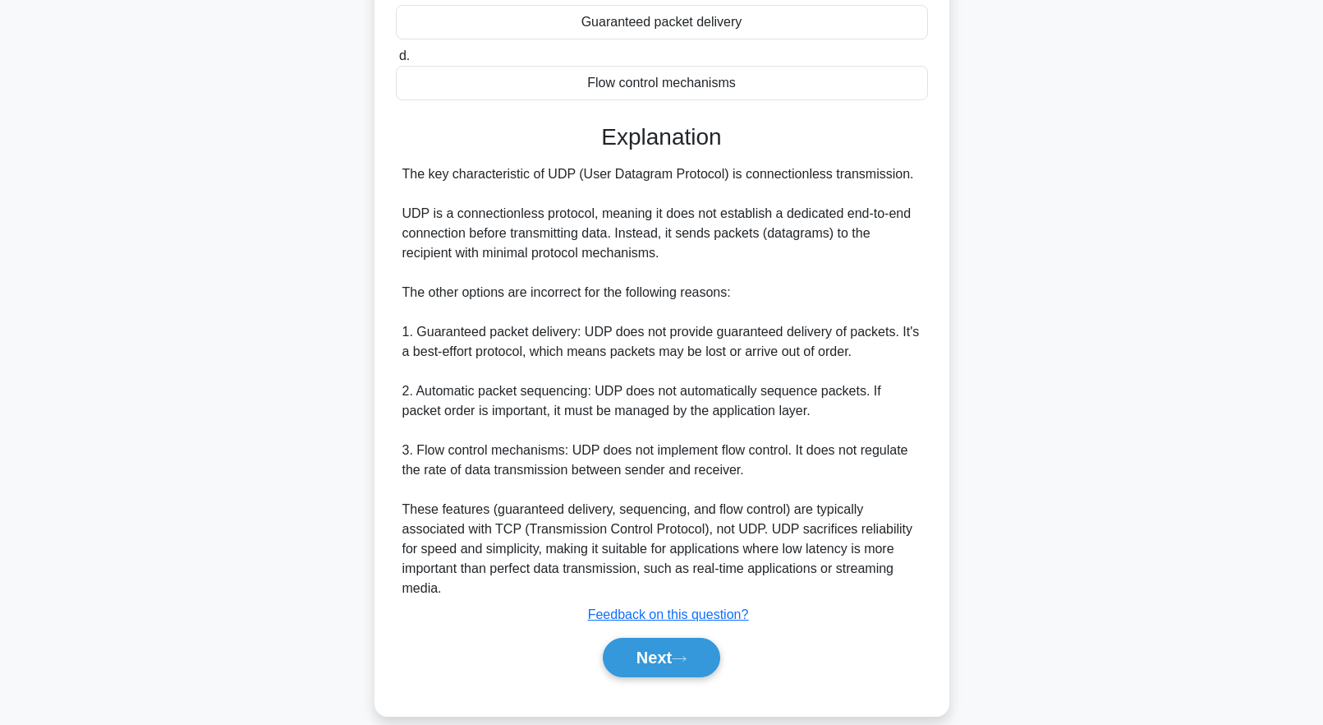
scroll to position [0, 0]
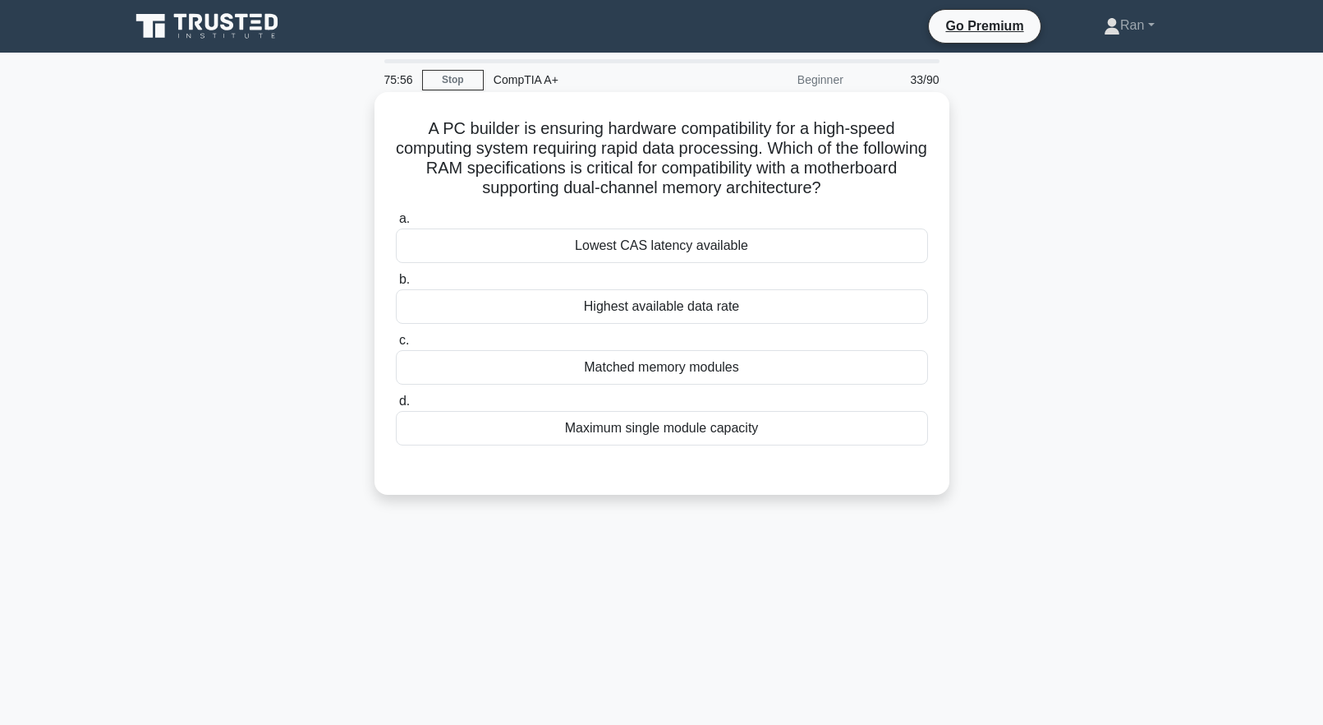
click at [629, 311] on div "Highest available data rate" at bounding box center [662, 306] width 532 height 35
click at [396, 285] on input "b. Highest available data rate" at bounding box center [396, 279] width 0 height 11
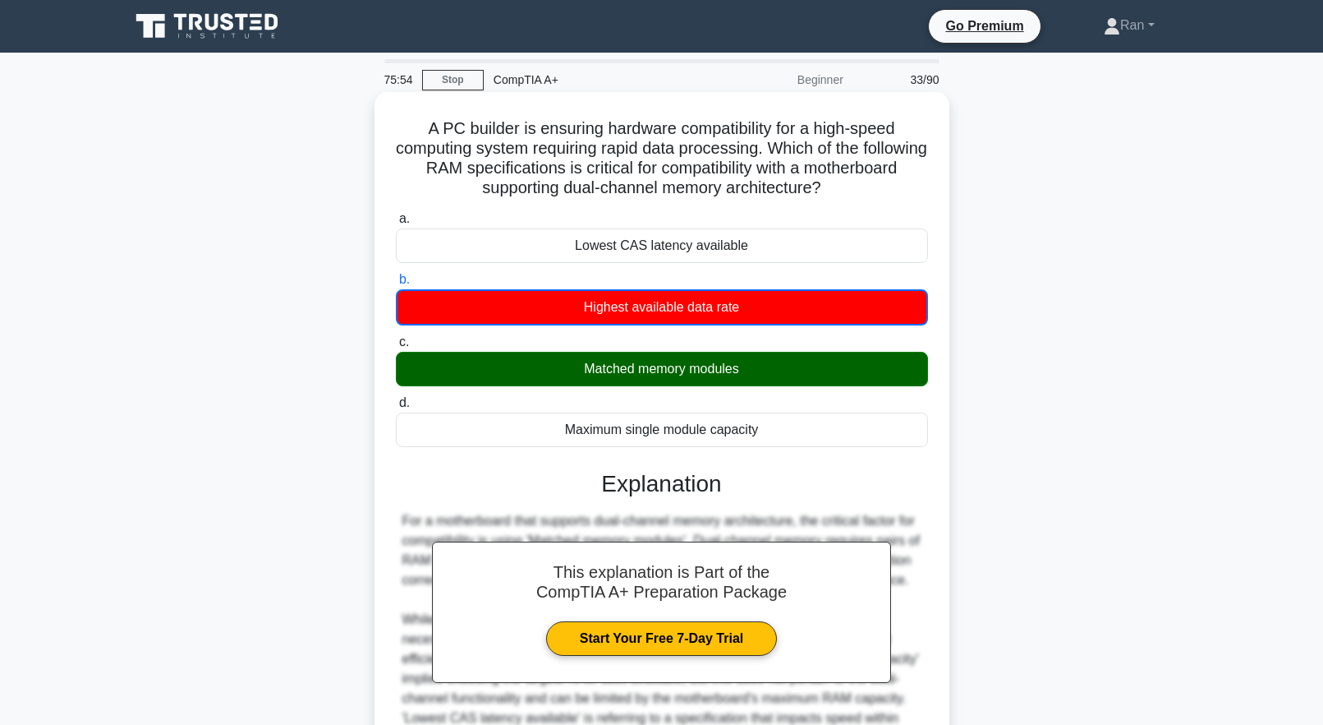
scroll to position [213, 0]
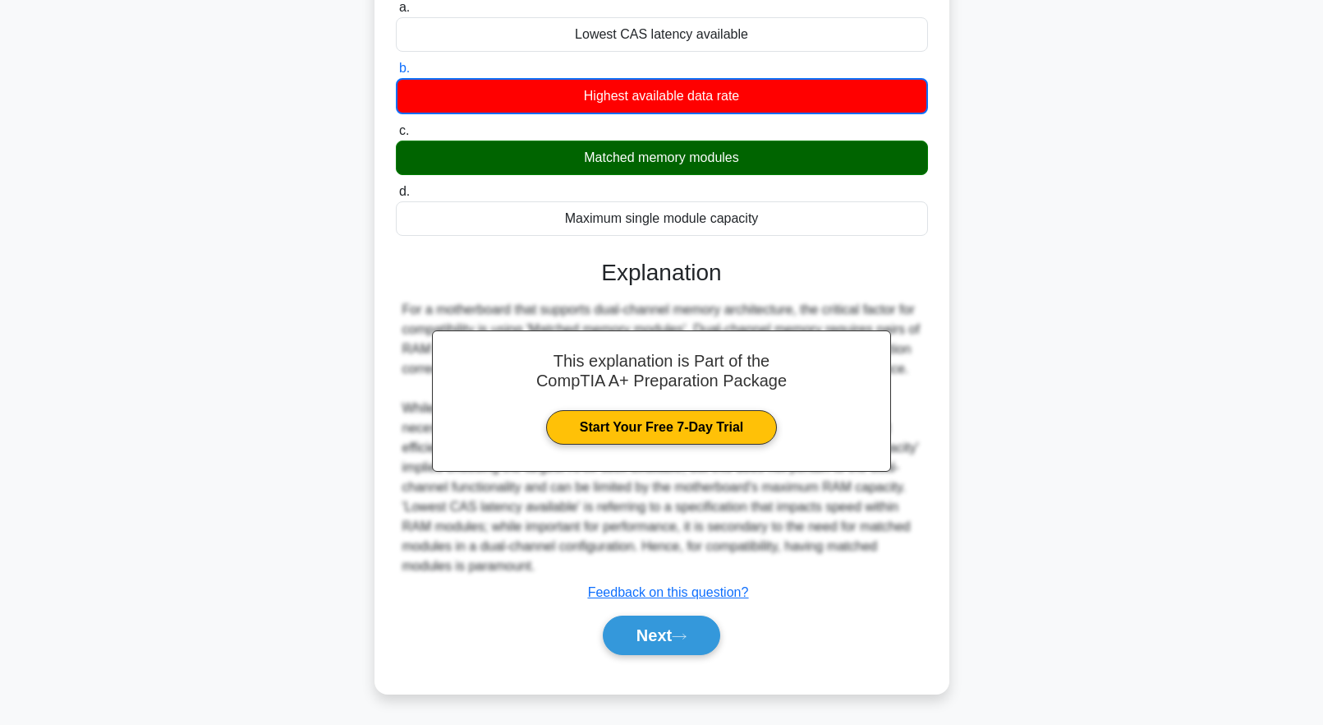
click at [713, 614] on div "Next" at bounding box center [662, 635] width 532 height 53
click at [687, 639] on icon at bounding box center [679, 636] width 15 height 9
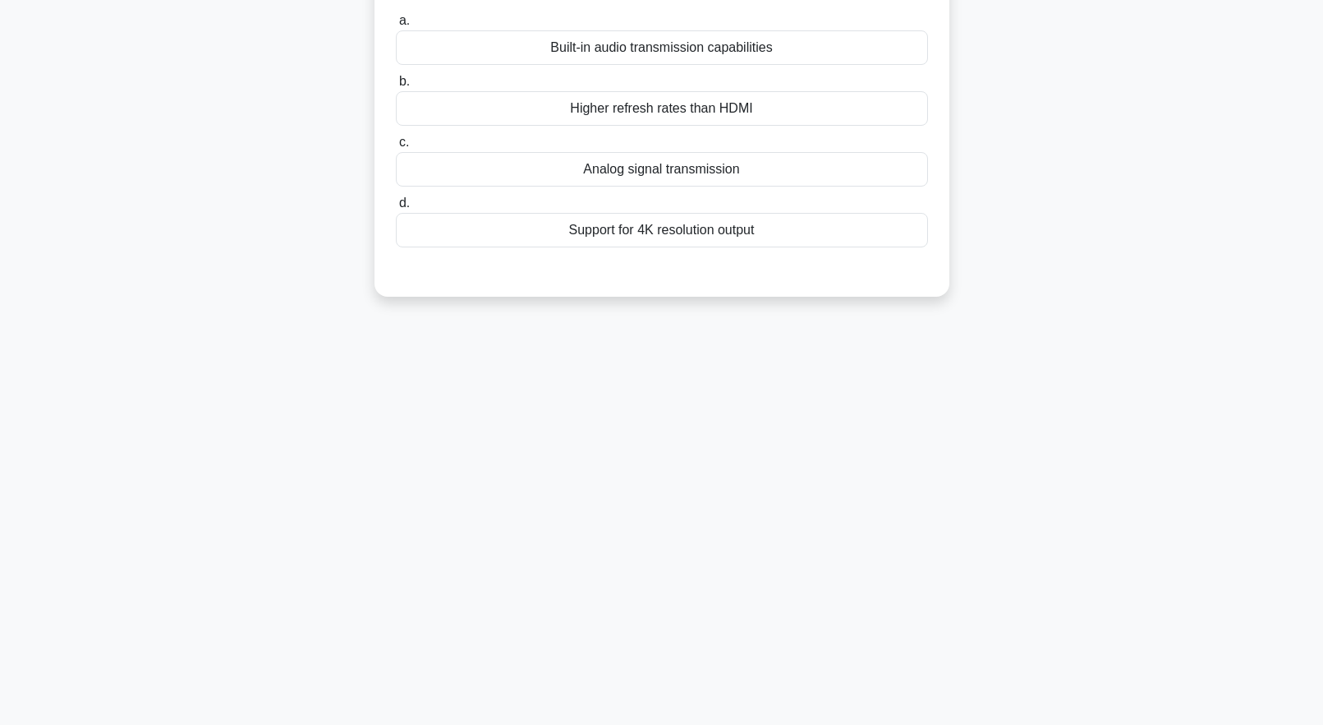
scroll to position [0, 0]
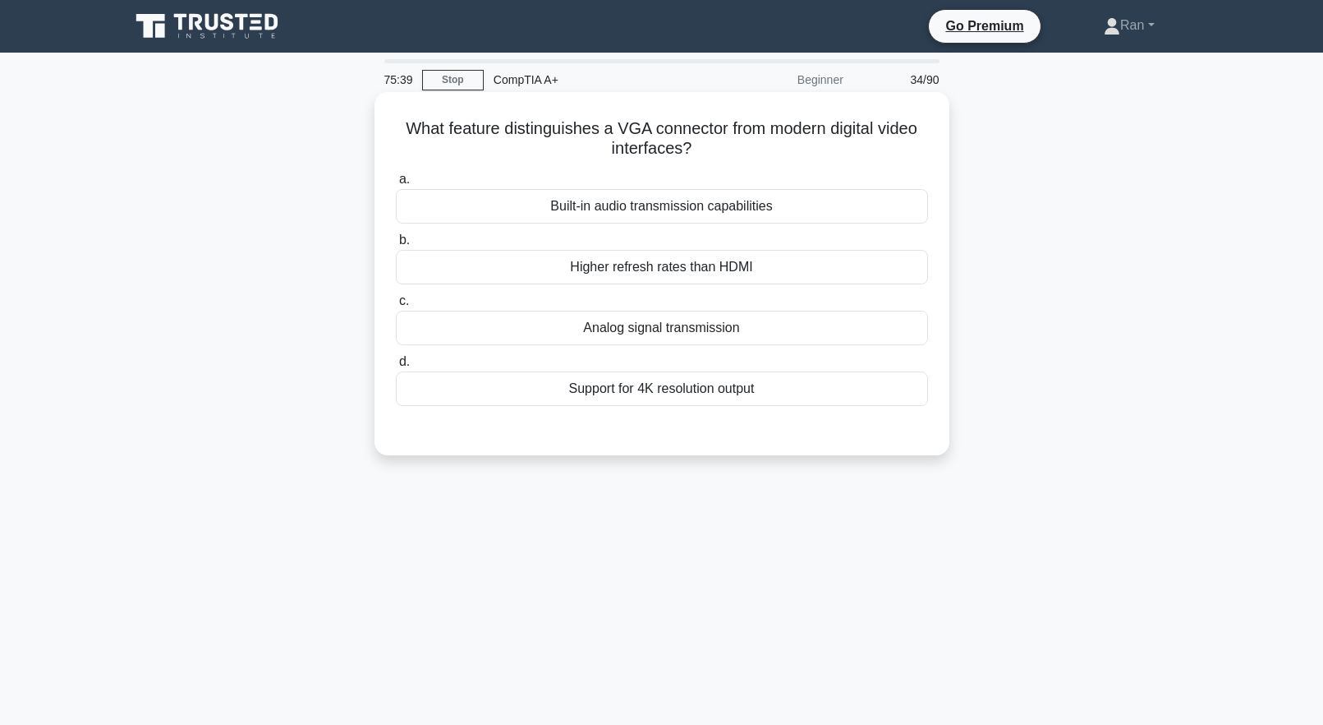
click at [730, 332] on div "Analog signal transmission" at bounding box center [662, 328] width 532 height 35
click at [396, 306] on input "c. Analog signal transmission" at bounding box center [396, 301] width 0 height 11
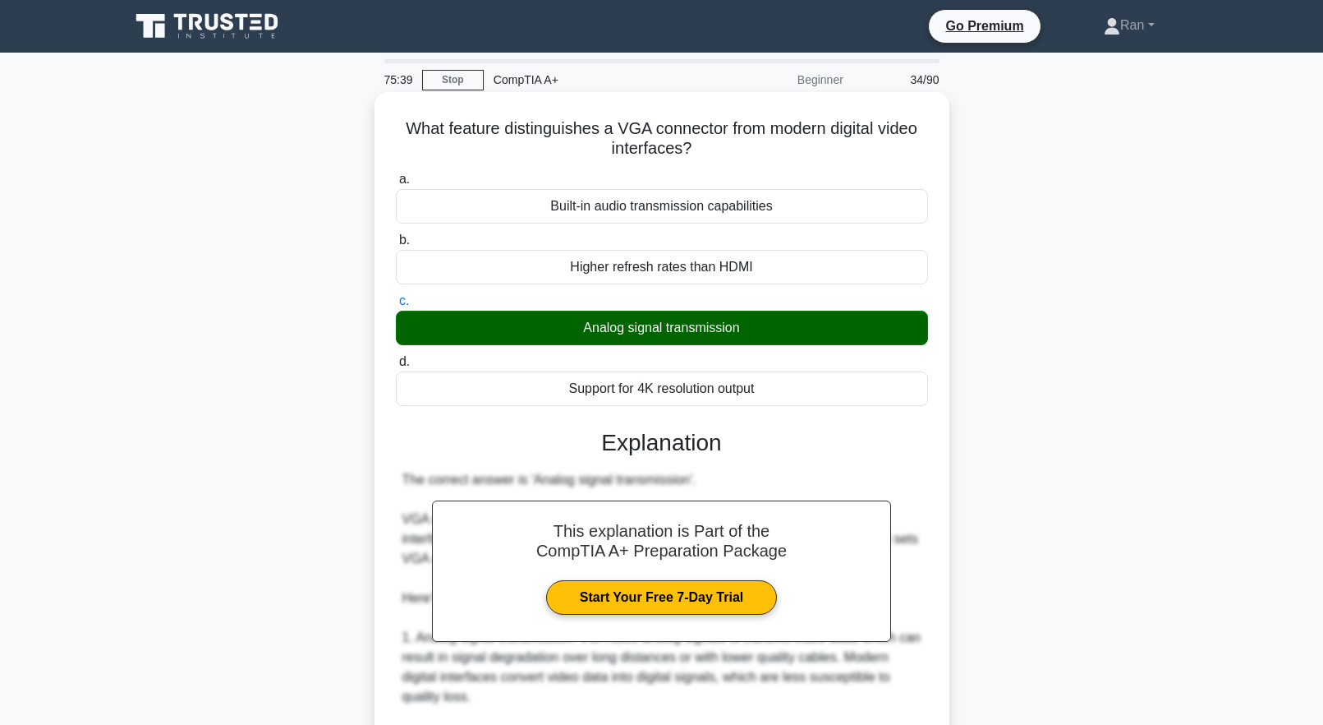
scroll to position [408, 0]
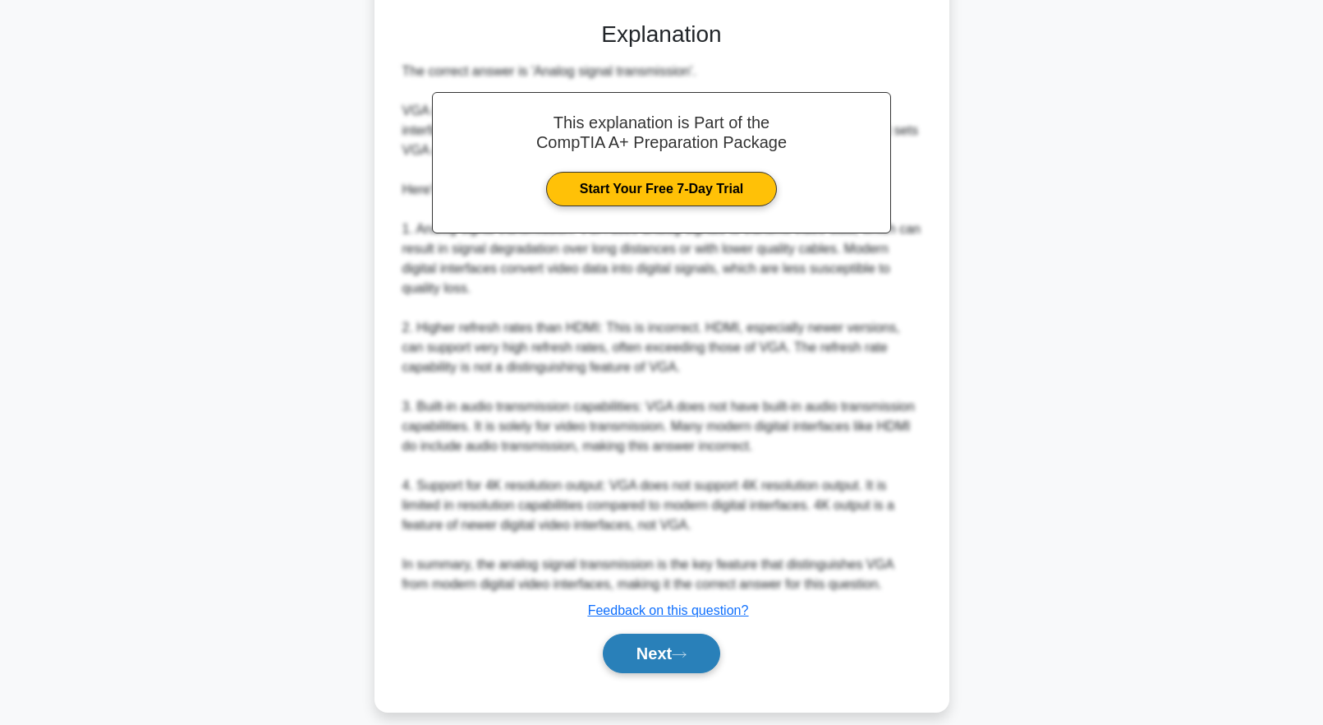
click at [697, 636] on button "Next" at bounding box center [661, 652] width 117 height 39
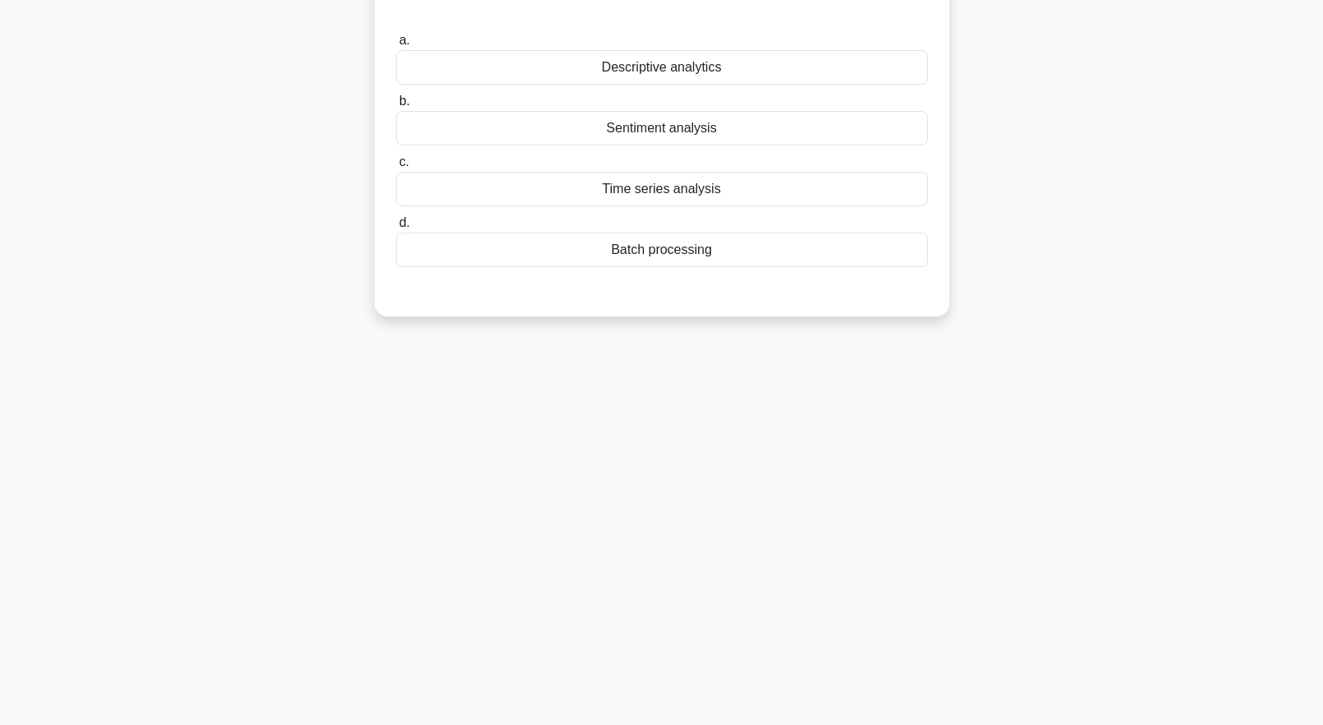
scroll to position [0, 0]
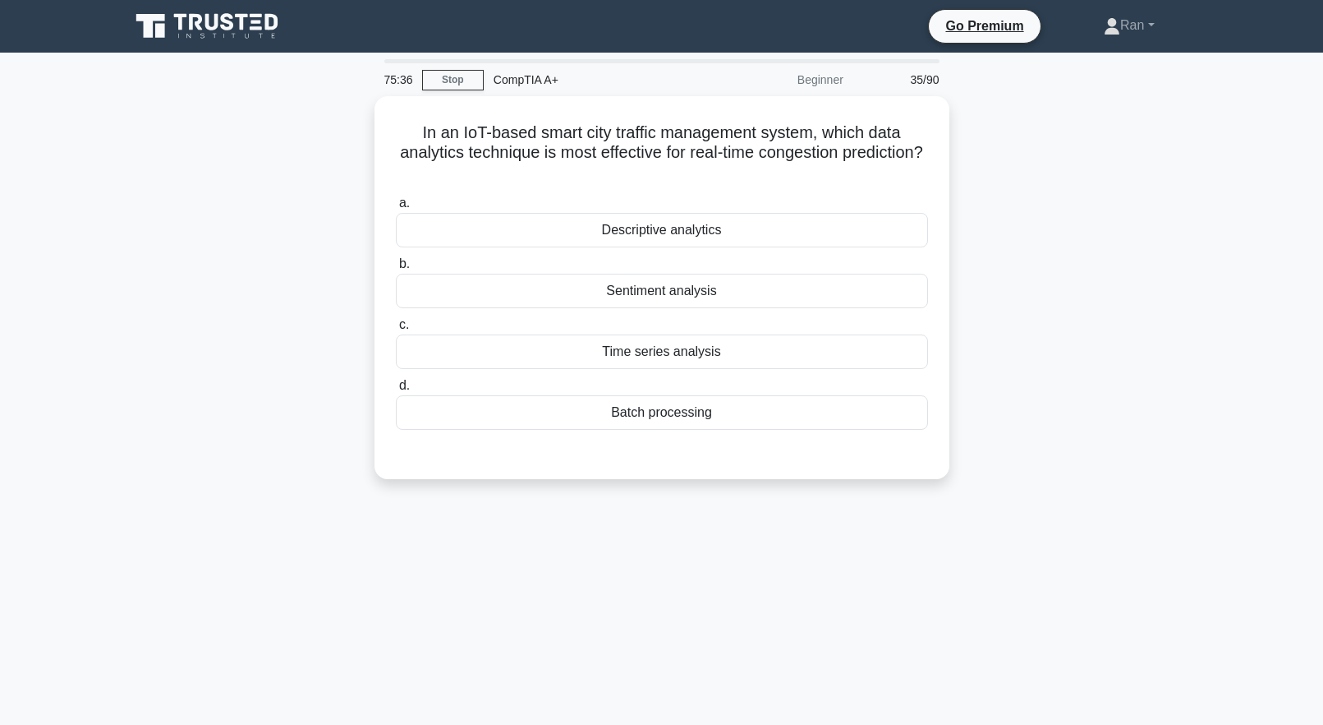
drag, startPoint x: 710, startPoint y: 577, endPoint x: 597, endPoint y: 580, distance: 112.6
click at [594, 578] on div "75:36 Stop CompTIA A+ Beginner 35/90 In an IoT-based smart city traffic managem…" at bounding box center [662, 469] width 1084 height 821
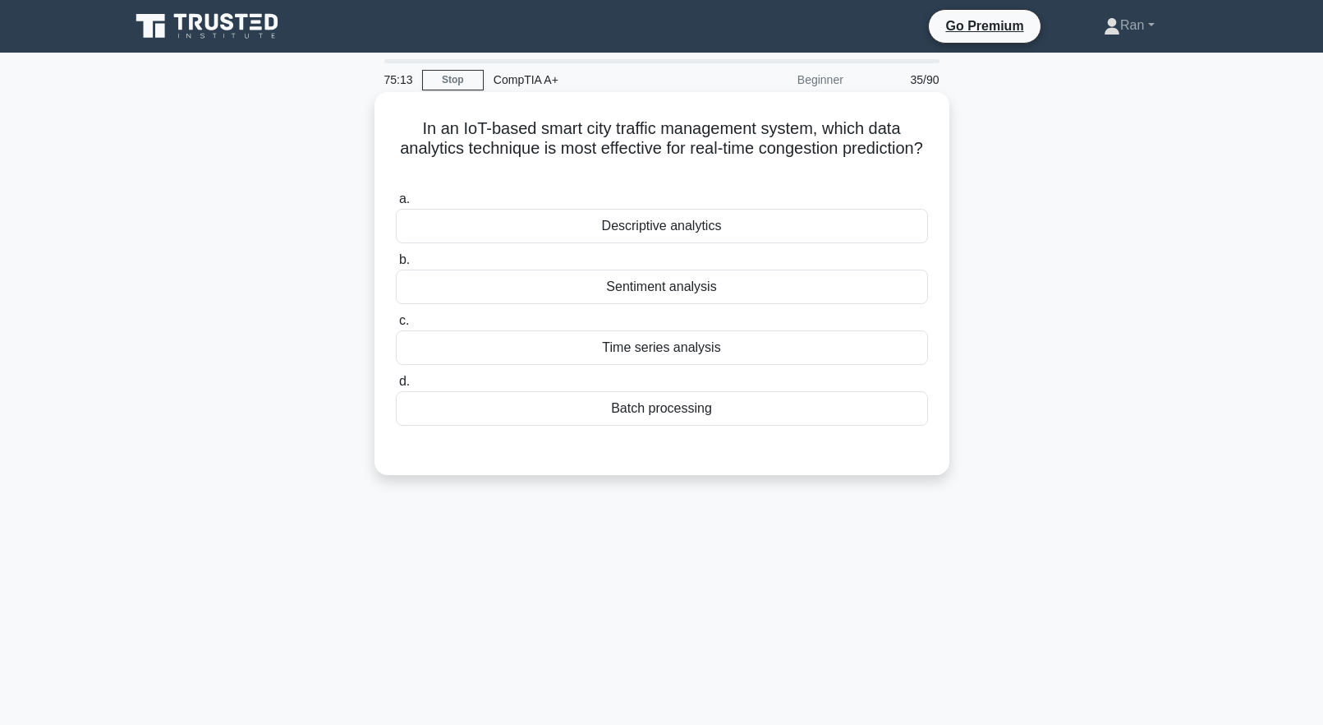
click at [611, 223] on div "Descriptive analytics" at bounding box center [662, 226] width 532 height 35
click at [396, 205] on input "a. Descriptive analytics" at bounding box center [396, 199] width 0 height 11
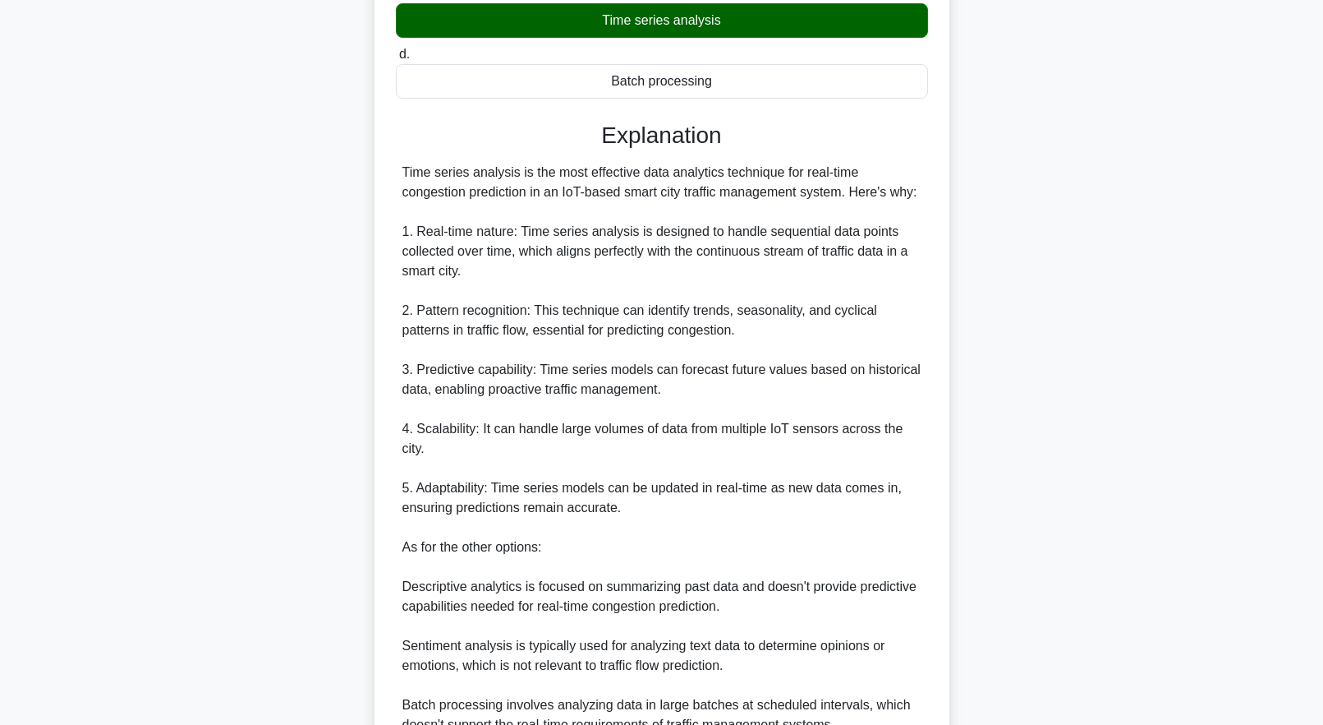
scroll to position [469, 0]
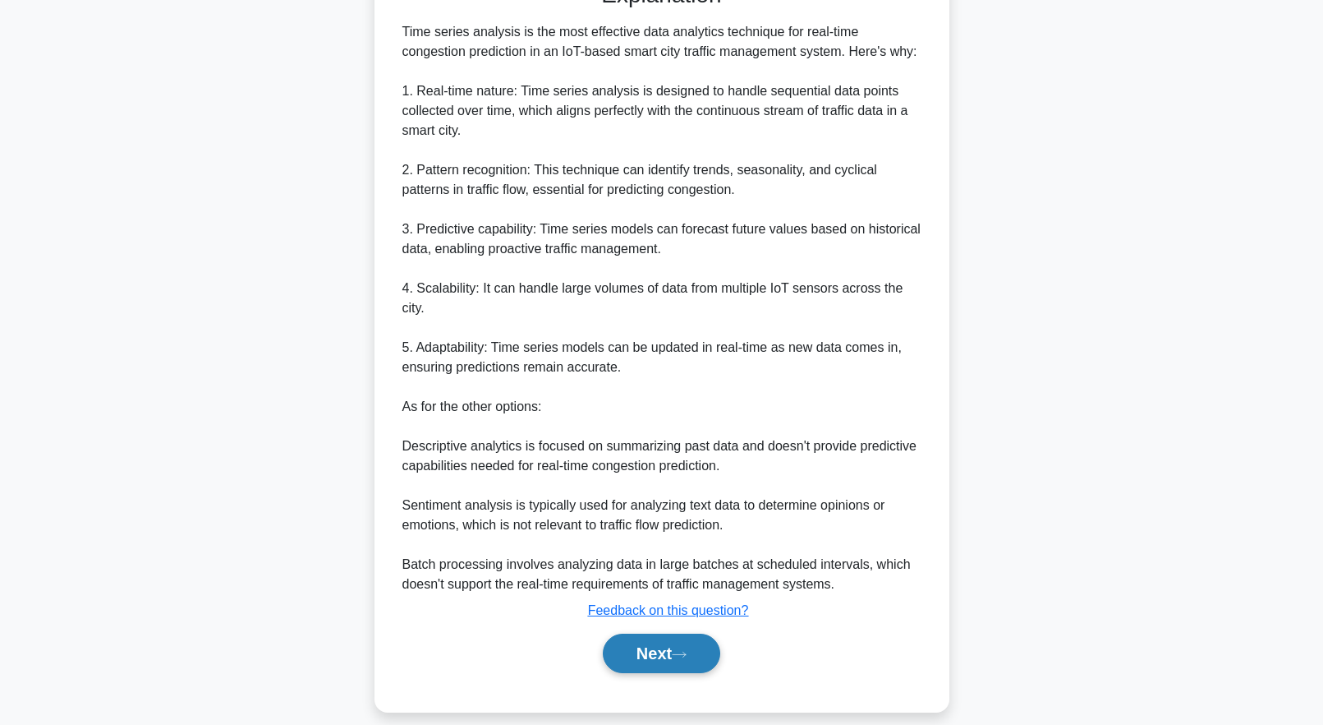
click at [697, 640] on button "Next" at bounding box center [661, 652] width 117 height 39
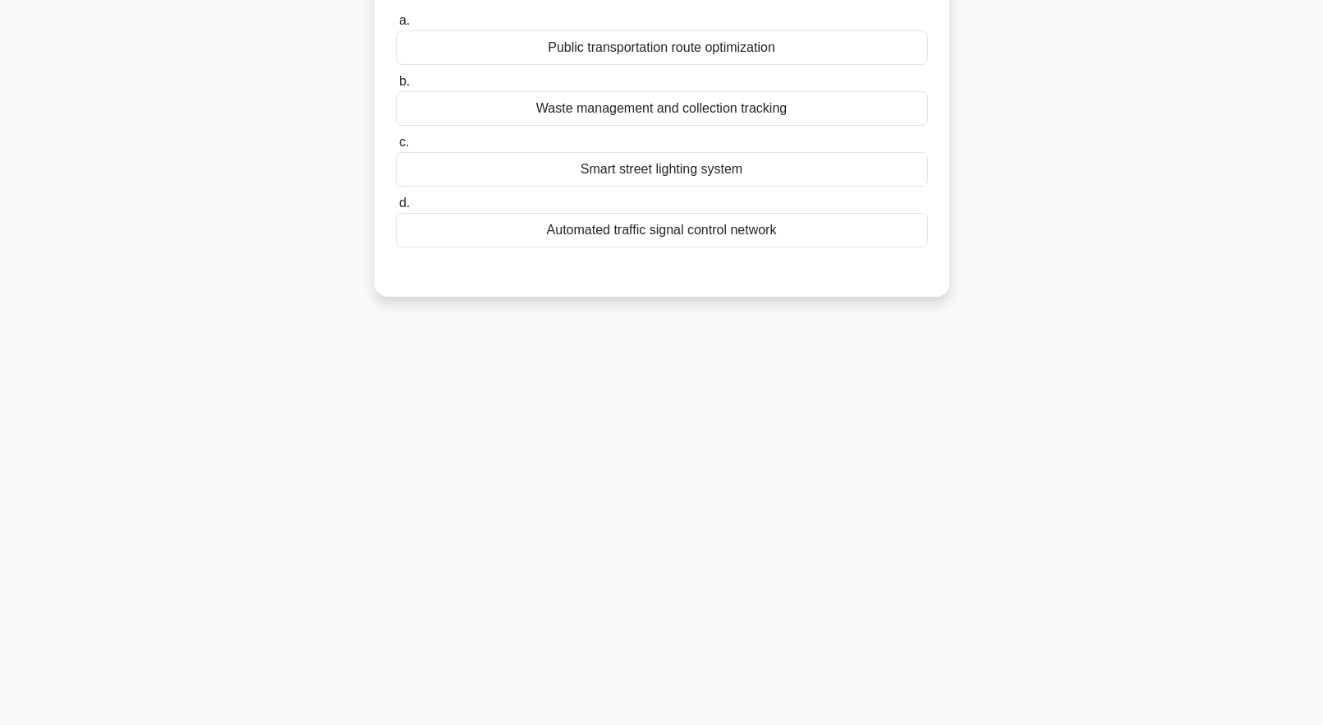
scroll to position [0, 0]
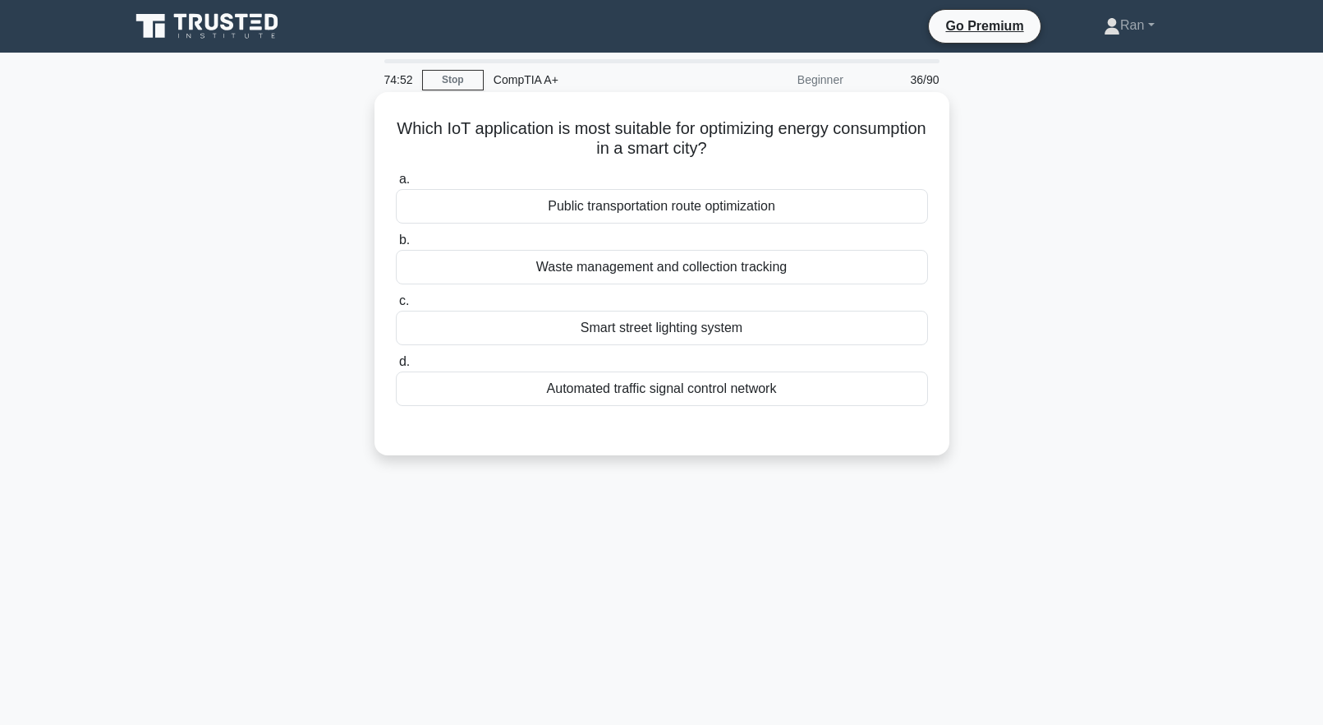
click at [490, 336] on div "Smart street lighting system" at bounding box center [662, 328] width 532 height 35
click at [396, 306] on input "c. Smart street lighting system" at bounding box center [396, 301] width 0 height 11
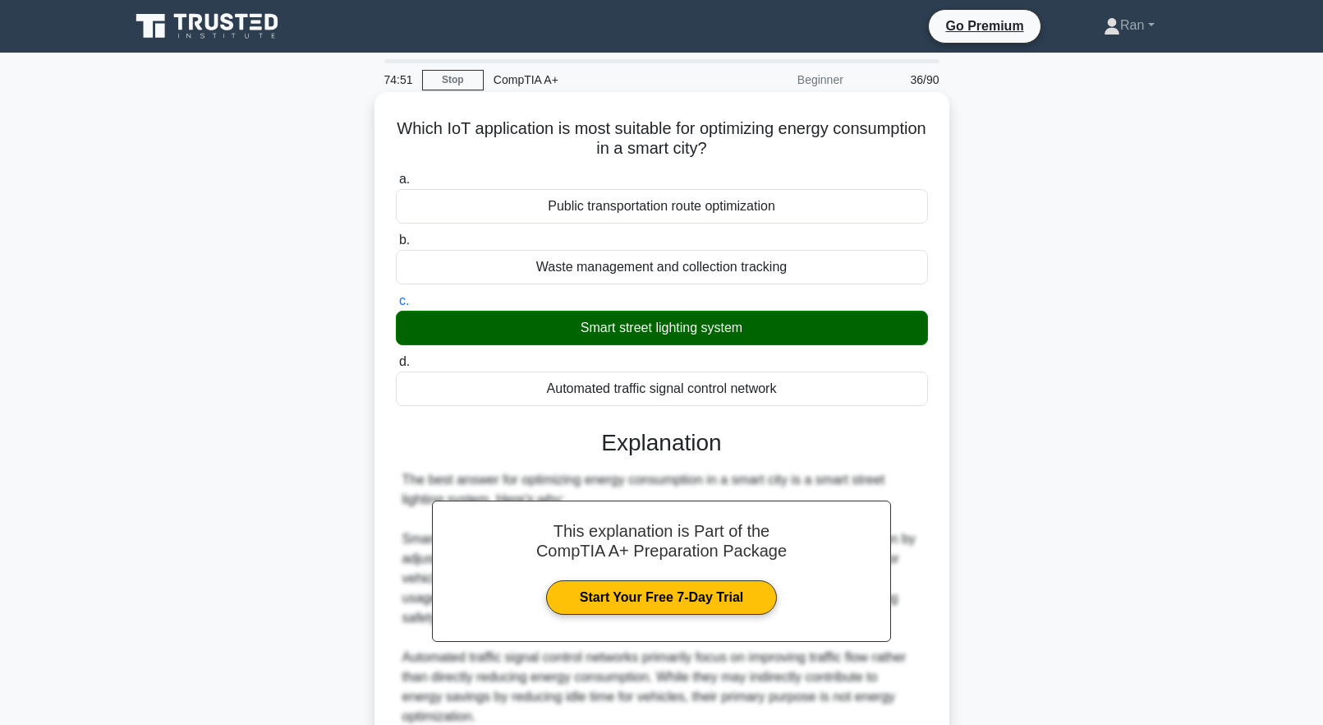
scroll to position [408, 0]
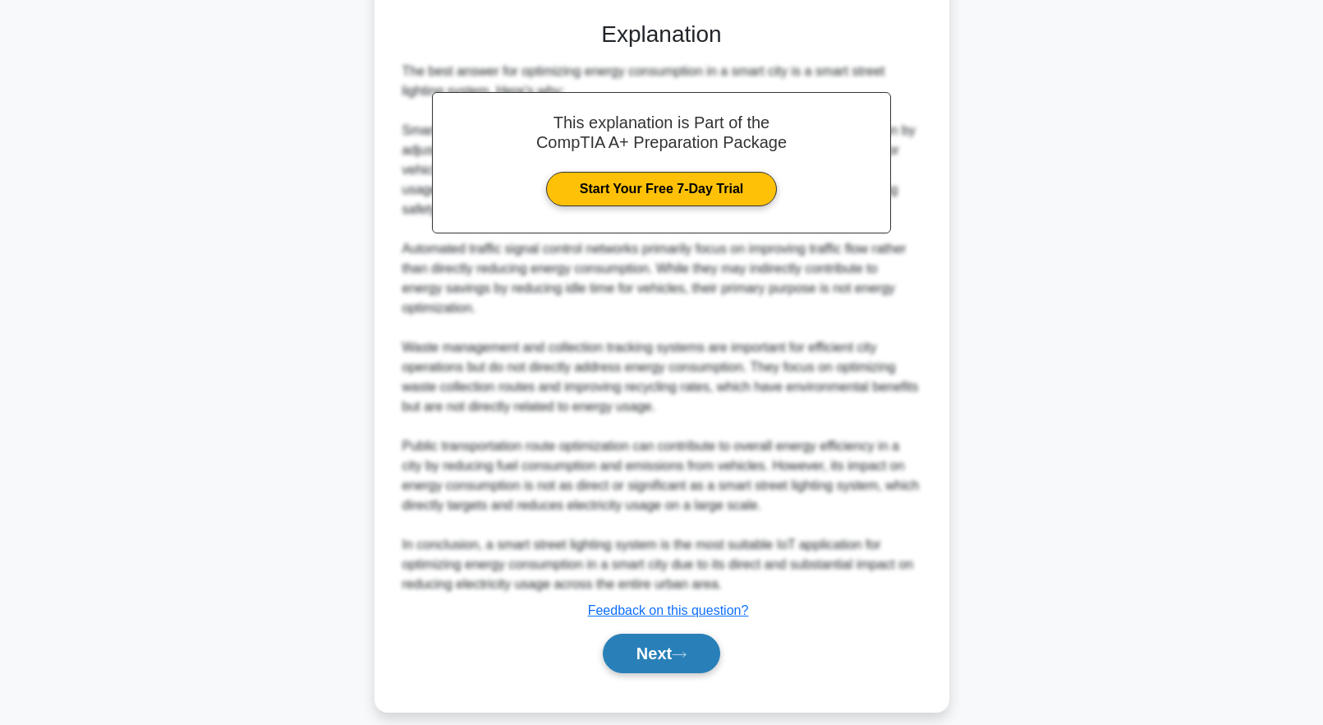
click at [663, 638] on button "Next" at bounding box center [661, 652] width 117 height 39
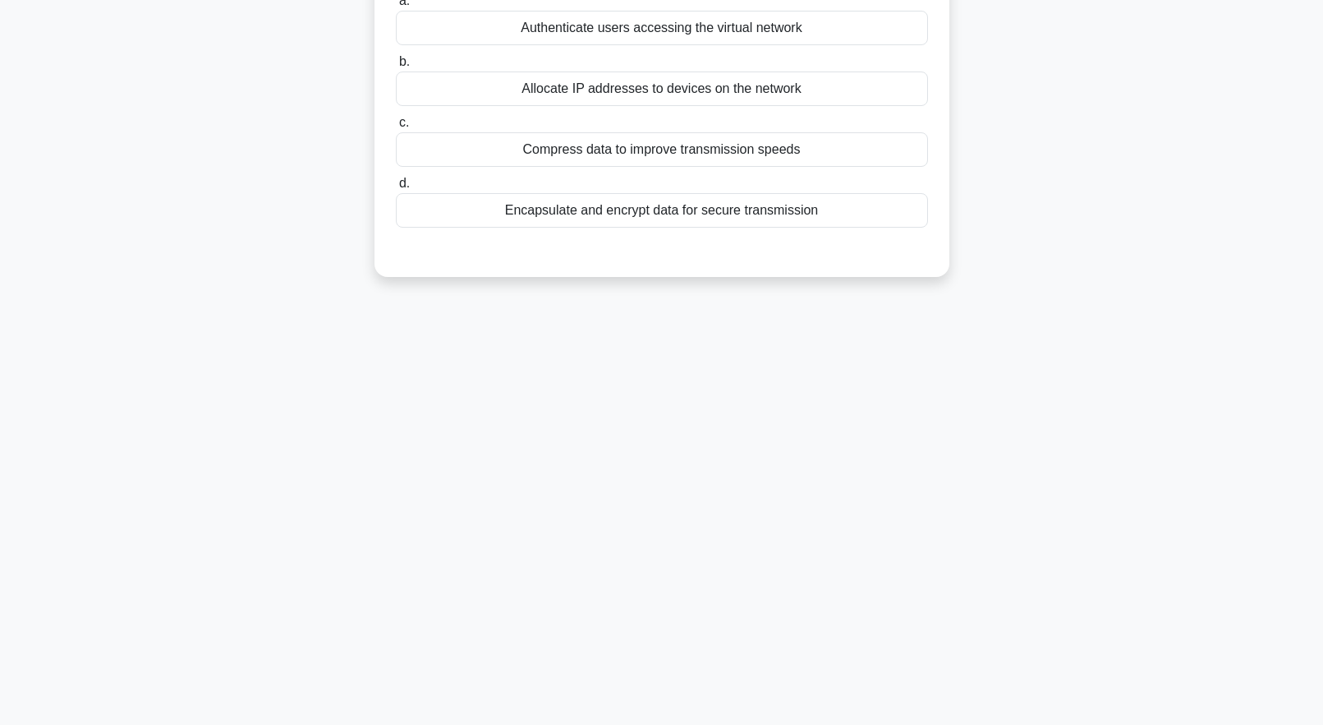
scroll to position [0, 0]
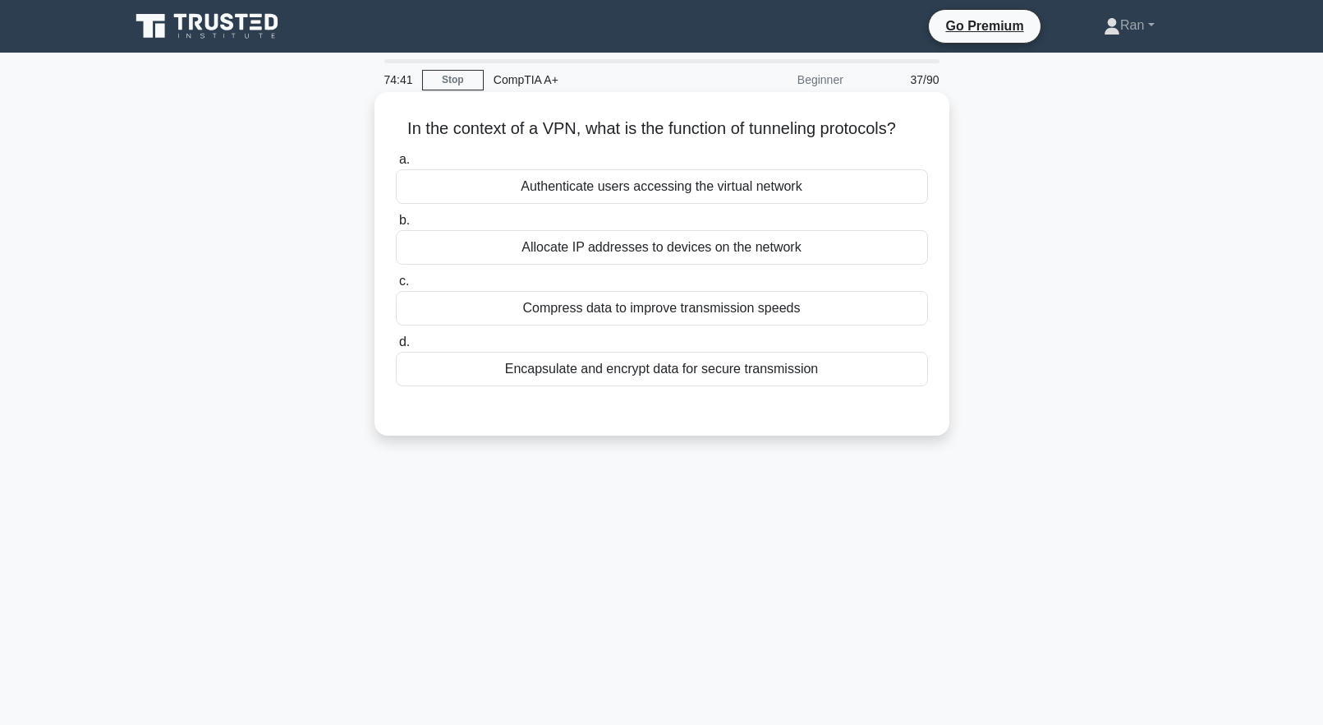
click at [594, 386] on div "Encapsulate and encrypt data for secure transmission" at bounding box center [662, 369] width 532 height 35
click at [396, 347] on input "d. Encapsulate and encrypt data for secure transmission" at bounding box center [396, 342] width 0 height 11
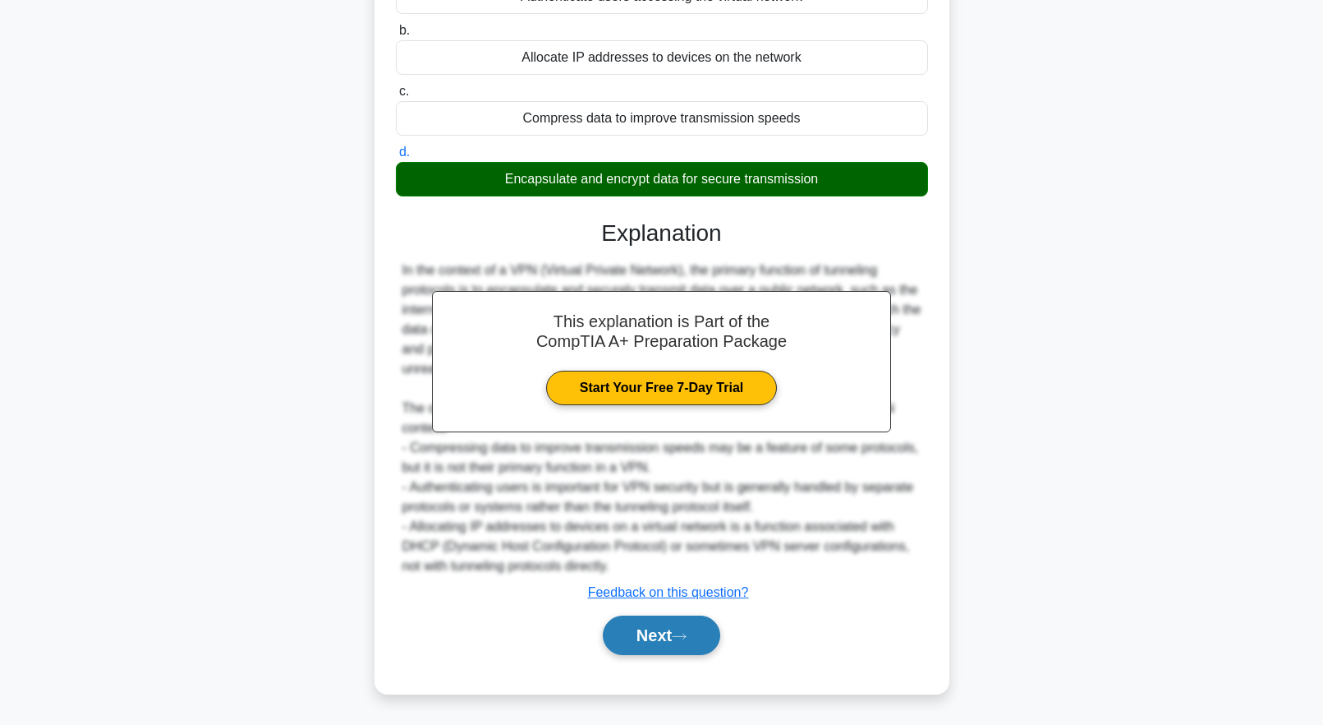
click at [665, 628] on button "Next" at bounding box center [661, 634] width 117 height 39
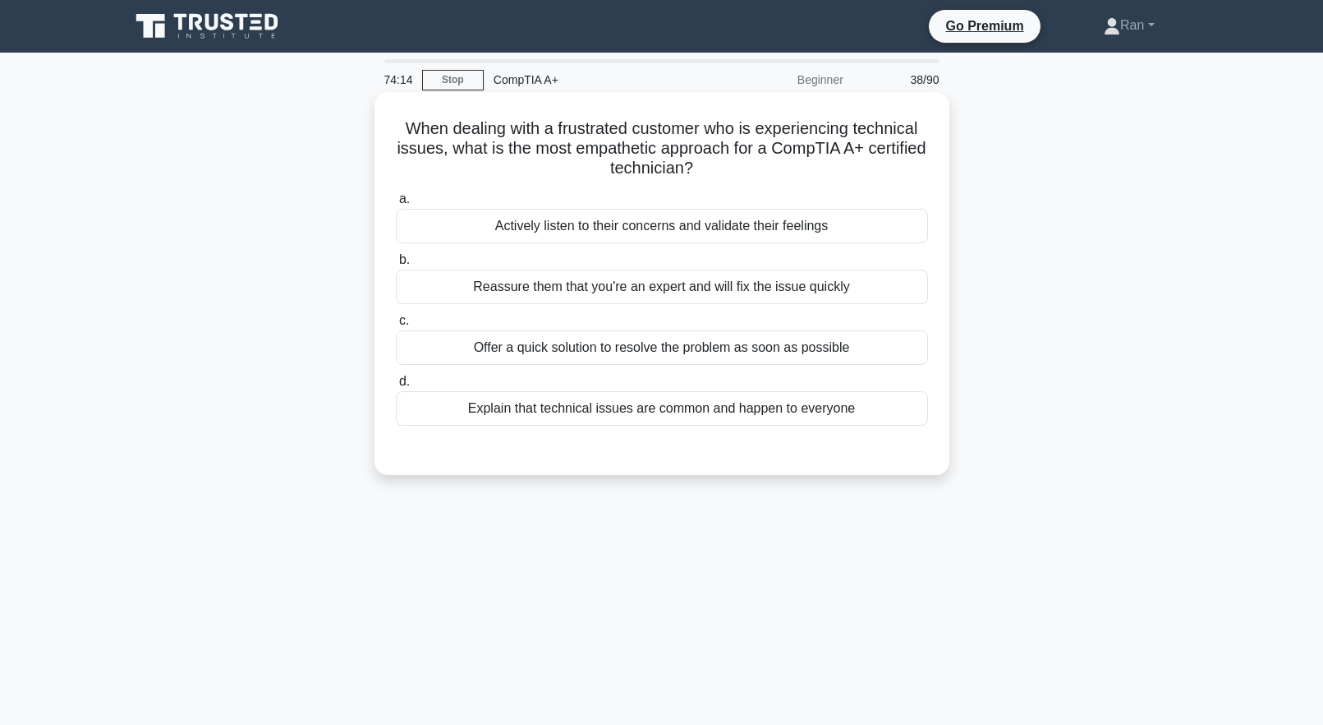
click at [505, 295] on div "Reassure them that you're an expert and will fix the issue quickly" at bounding box center [662, 286] width 532 height 35
click at [396, 265] on input "b. Reassure them that you're an expert and will fix the issue quickly" at bounding box center [396, 260] width 0 height 11
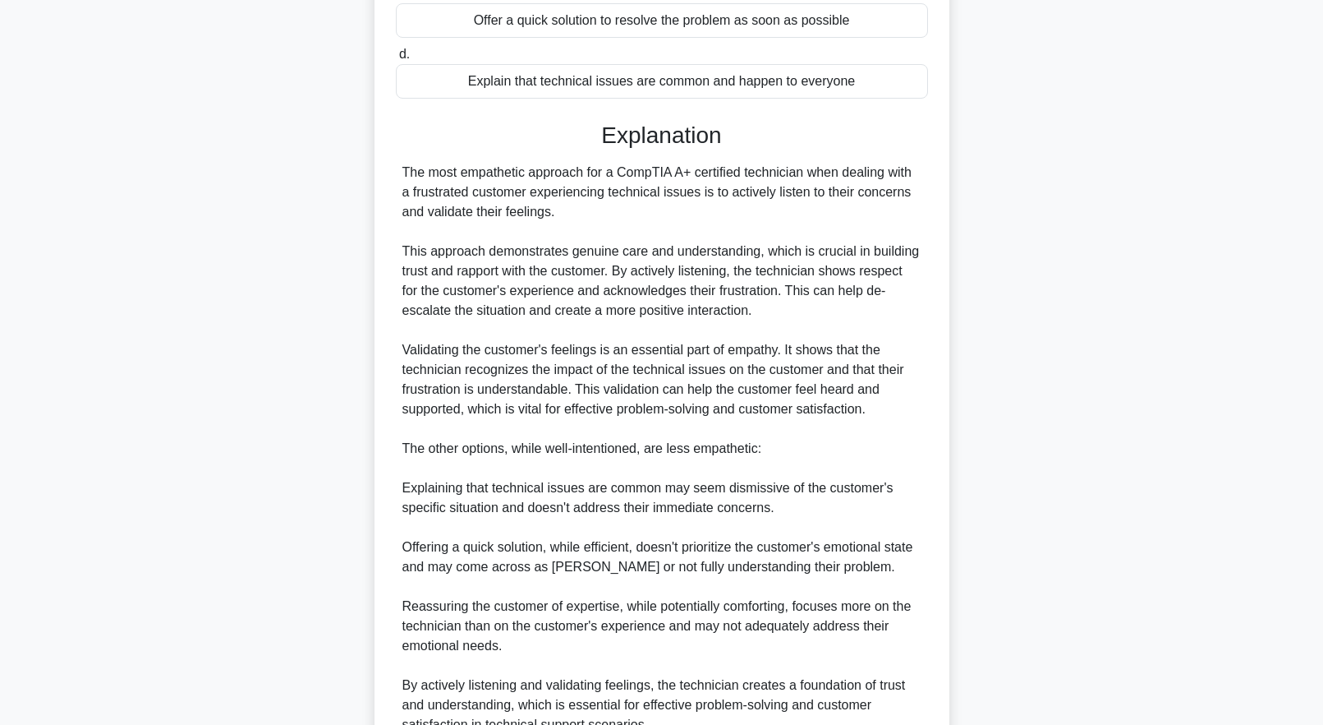
scroll to position [489, 0]
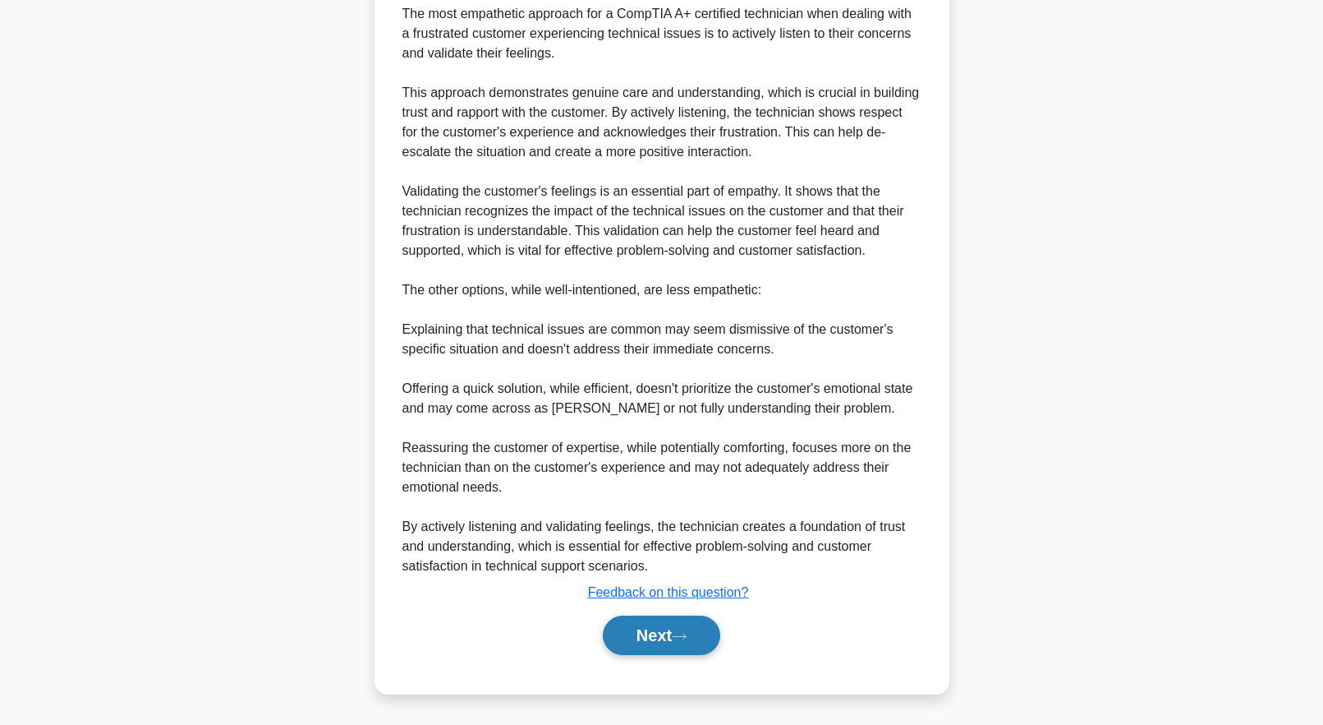
click at [687, 641] on icon at bounding box center [679, 636] width 15 height 9
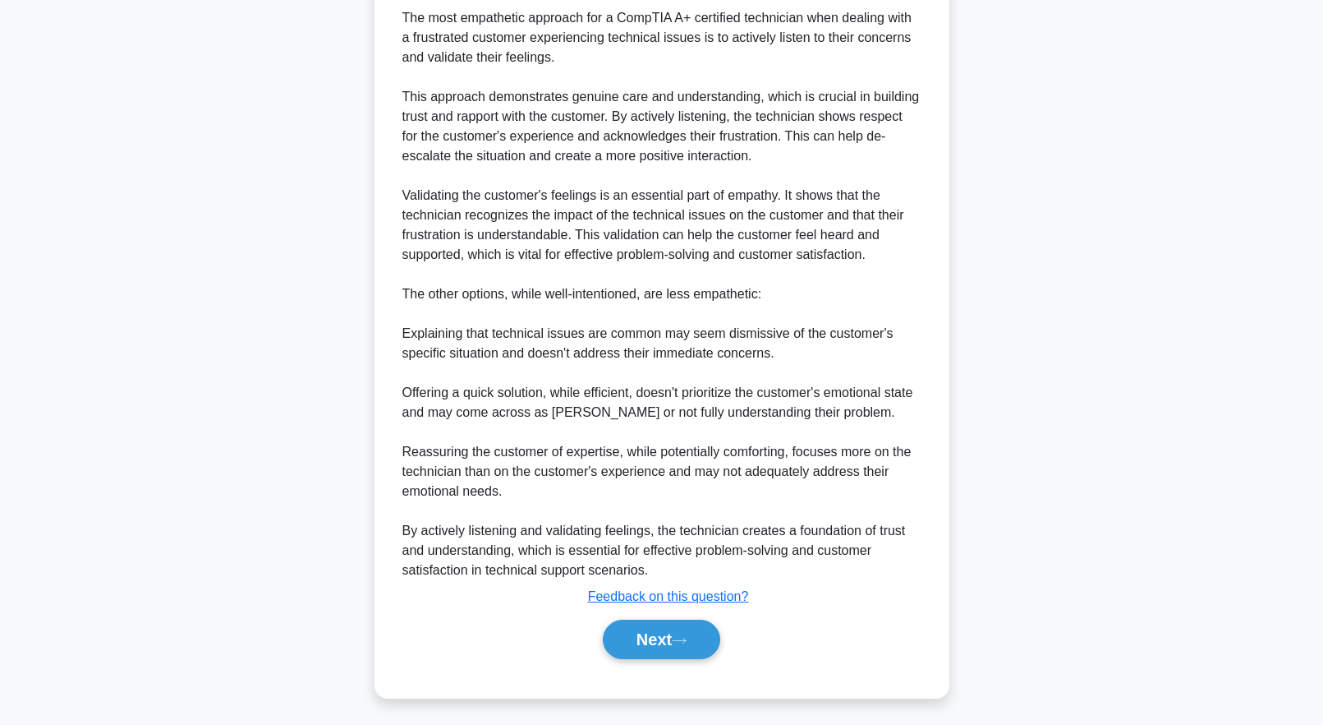
scroll to position [0, 0]
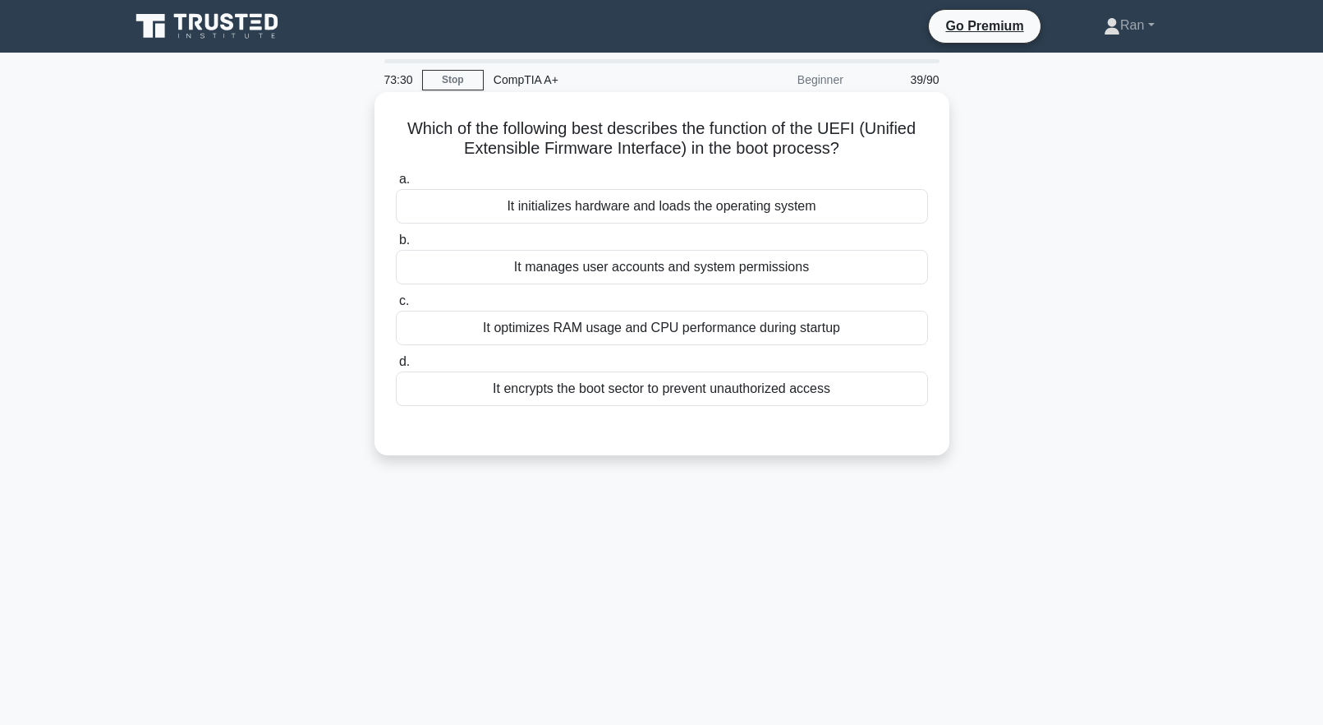
click at [613, 209] on div "It initializes hardware and loads the operating system" at bounding box center [662, 206] width 532 height 35
click at [396, 185] on input "a. It initializes hardware and loads the operating system" at bounding box center [396, 179] width 0 height 11
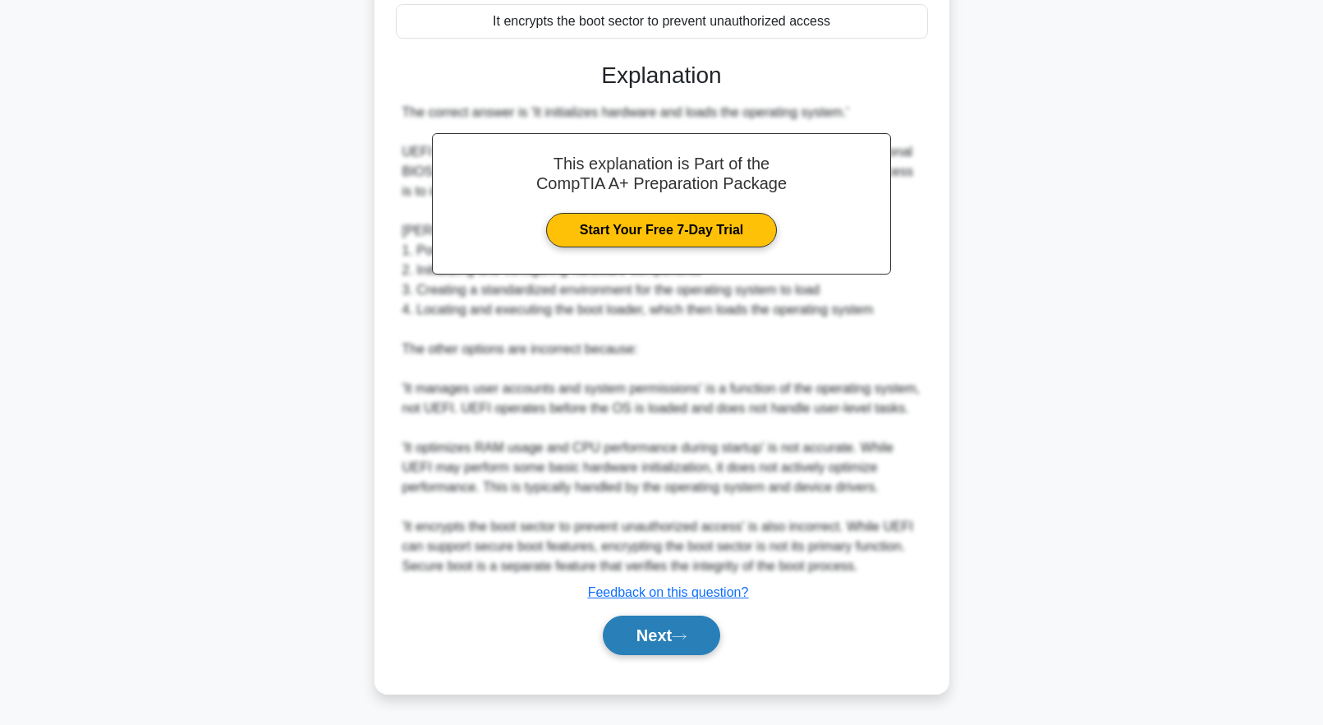
click at [694, 632] on button "Next" at bounding box center [661, 634] width 117 height 39
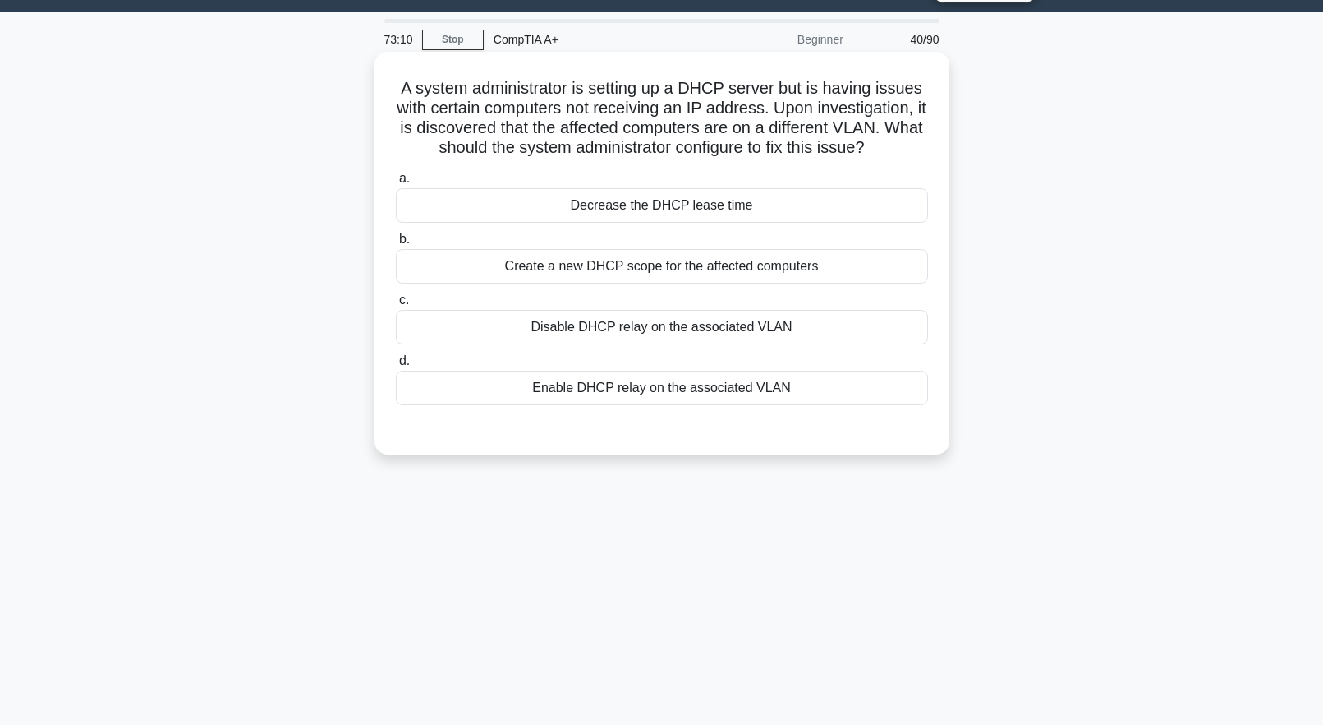
click at [591, 393] on div "Enable DHCP relay on the associated VLAN" at bounding box center [662, 387] width 532 height 35
click at [396, 366] on input "d. Enable DHCP relay on the associated VLAN" at bounding box center [396, 361] width 0 height 11
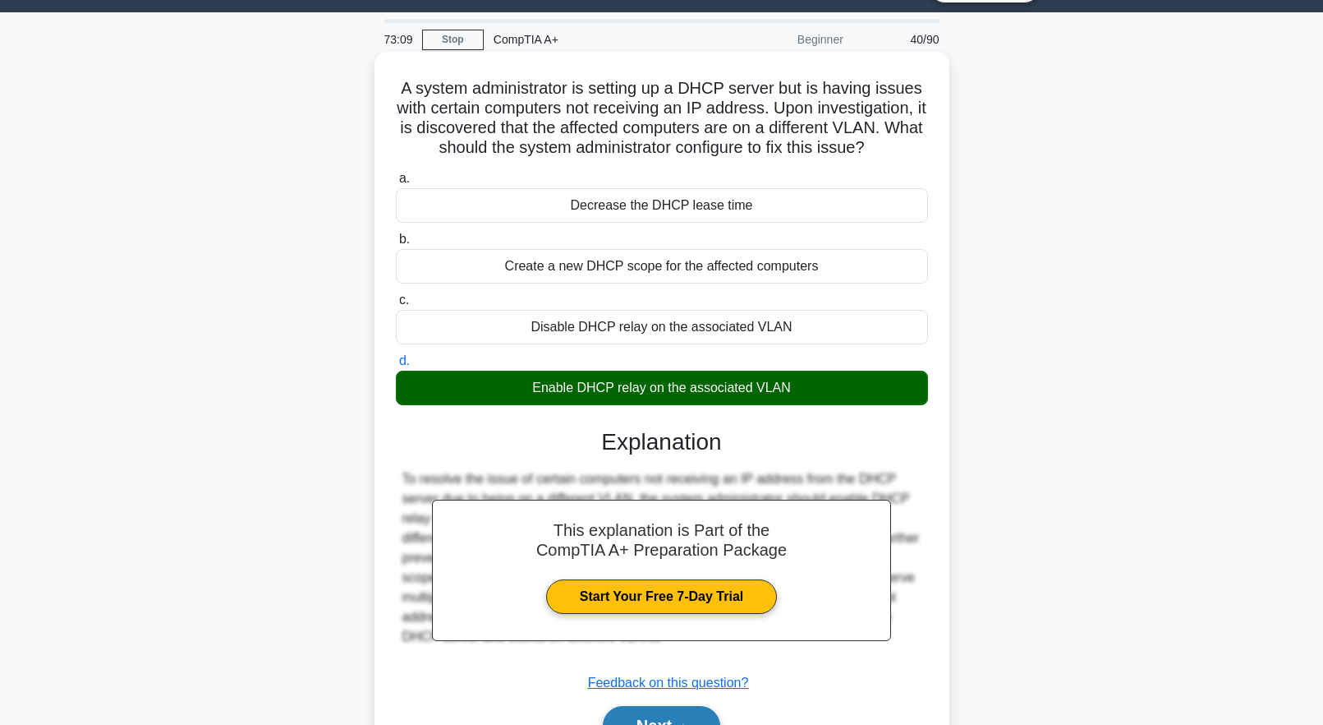
scroll to position [163, 0]
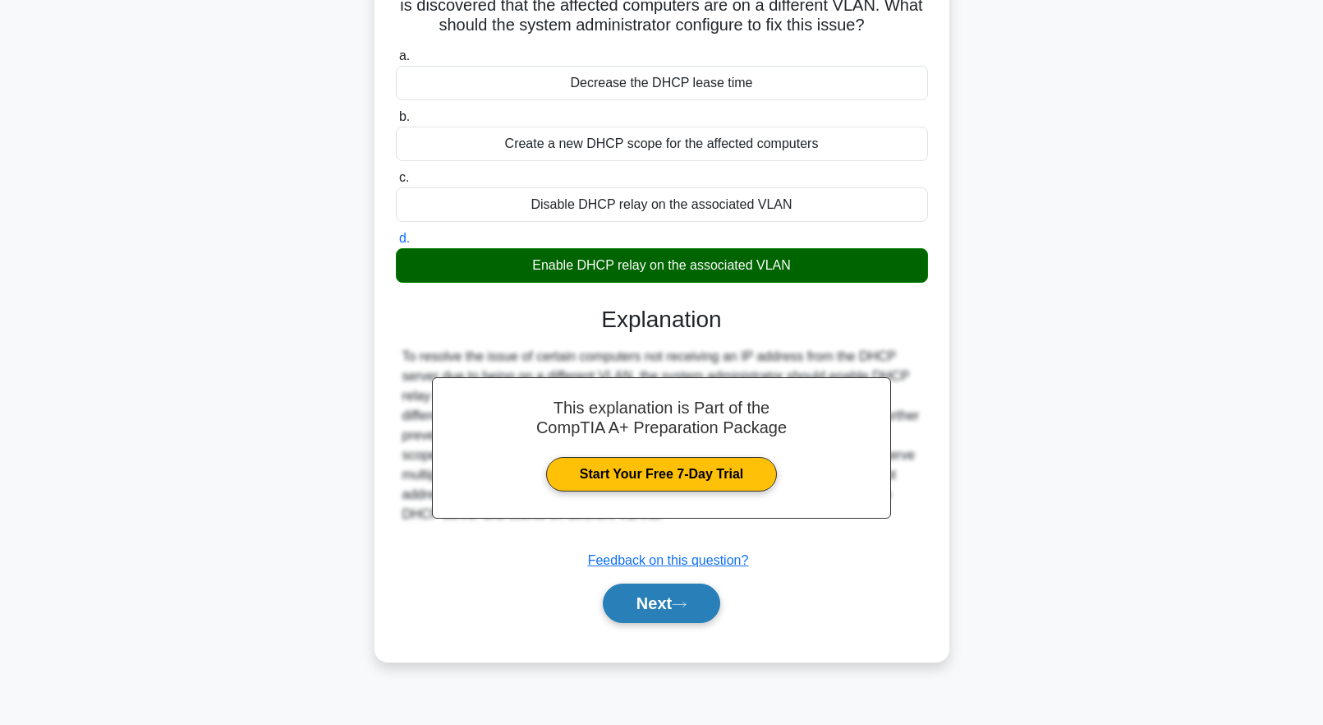
click at [687, 609] on icon at bounding box center [679, 604] width 15 height 9
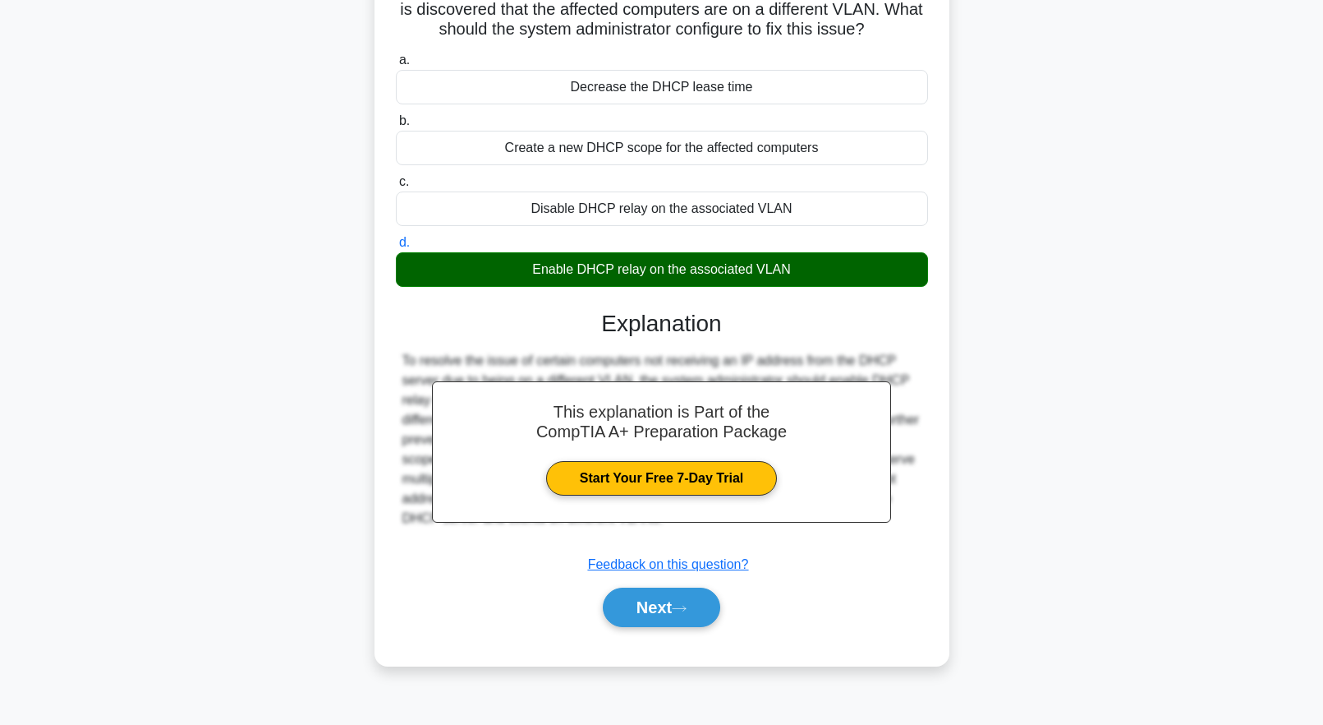
scroll to position [0, 0]
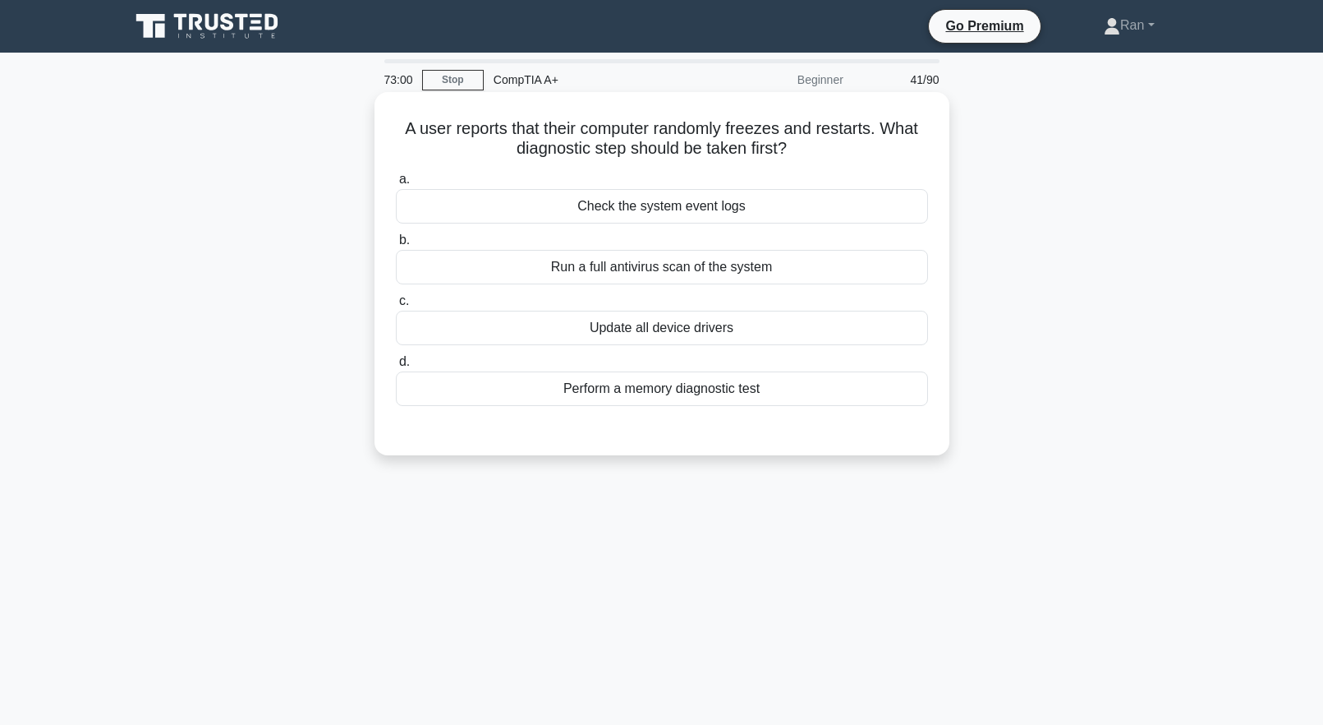
click at [697, 211] on div "Check the system event logs" at bounding box center [662, 206] width 532 height 35
click at [396, 185] on input "a. Check the system event logs" at bounding box center [396, 179] width 0 height 11
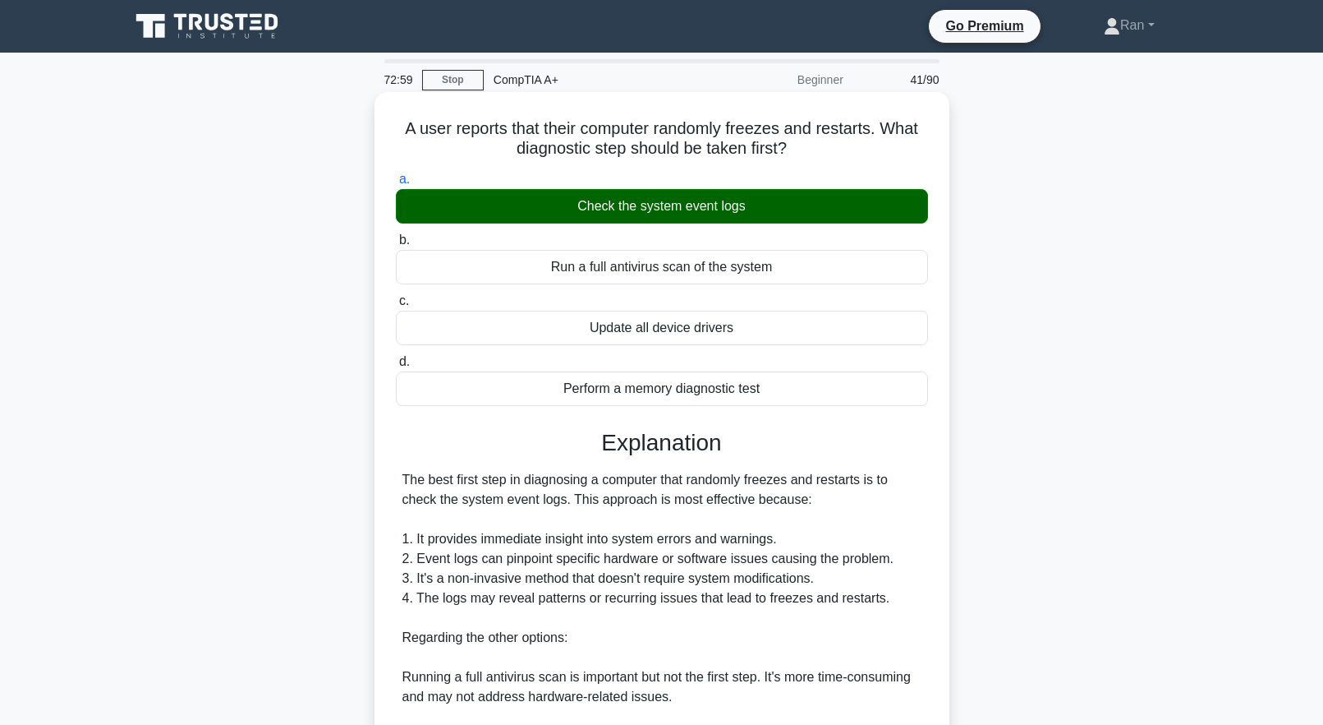
scroll to position [251, 0]
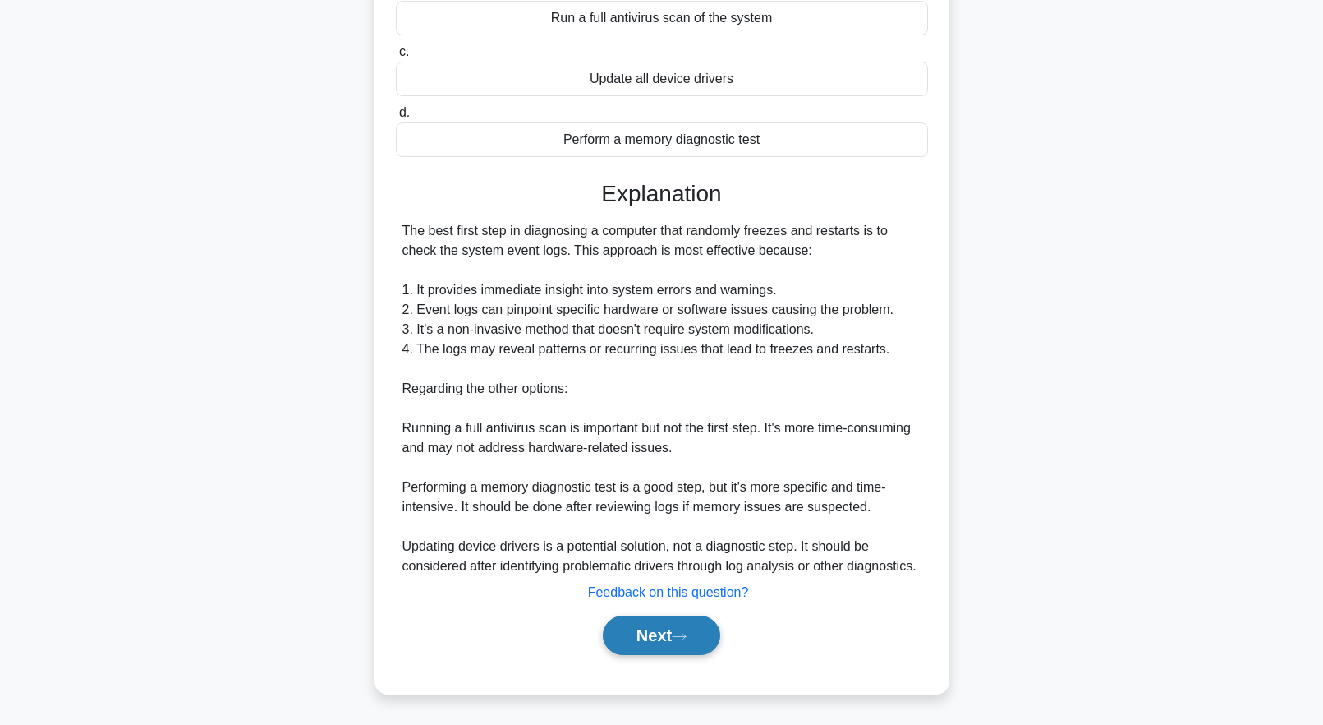
click at [682, 621] on button "Next" at bounding box center [661, 634] width 117 height 39
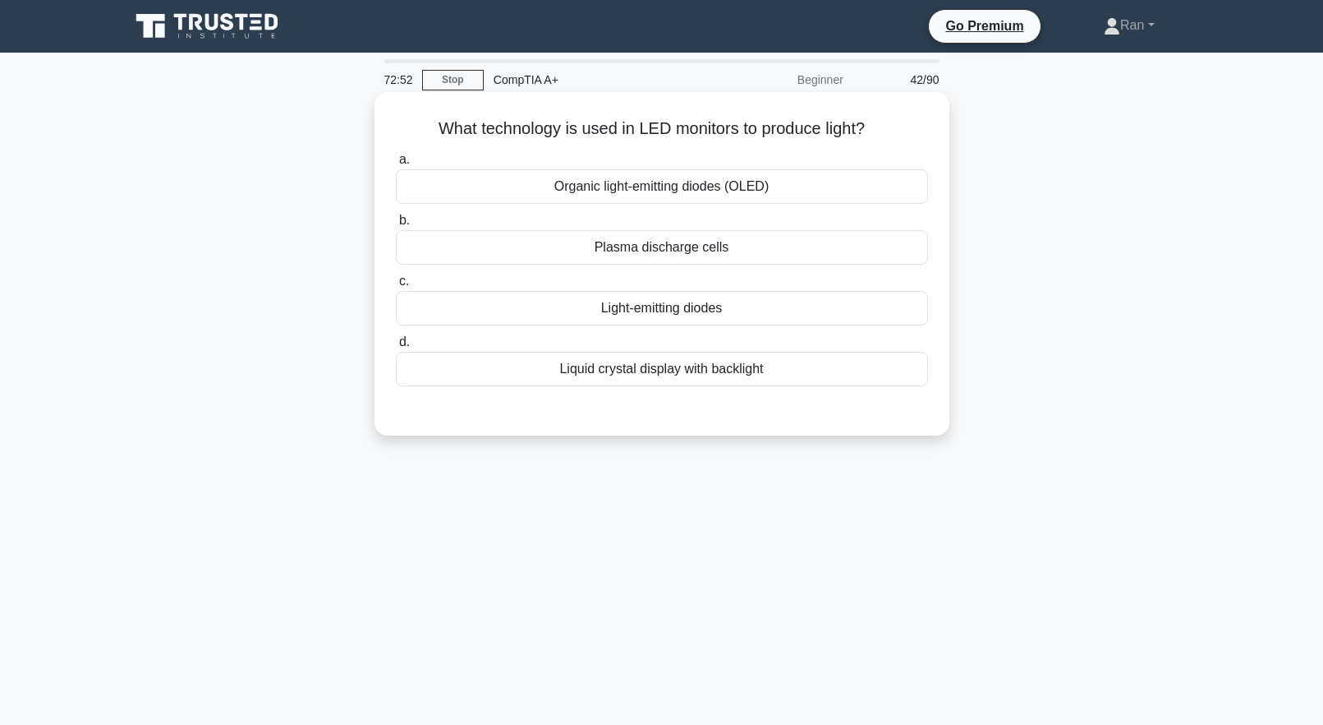
click at [544, 318] on div "Light-emitting diodes" at bounding box center [662, 308] width 532 height 35
click at [396, 287] on input "c. Light-emitting diodes" at bounding box center [396, 281] width 0 height 11
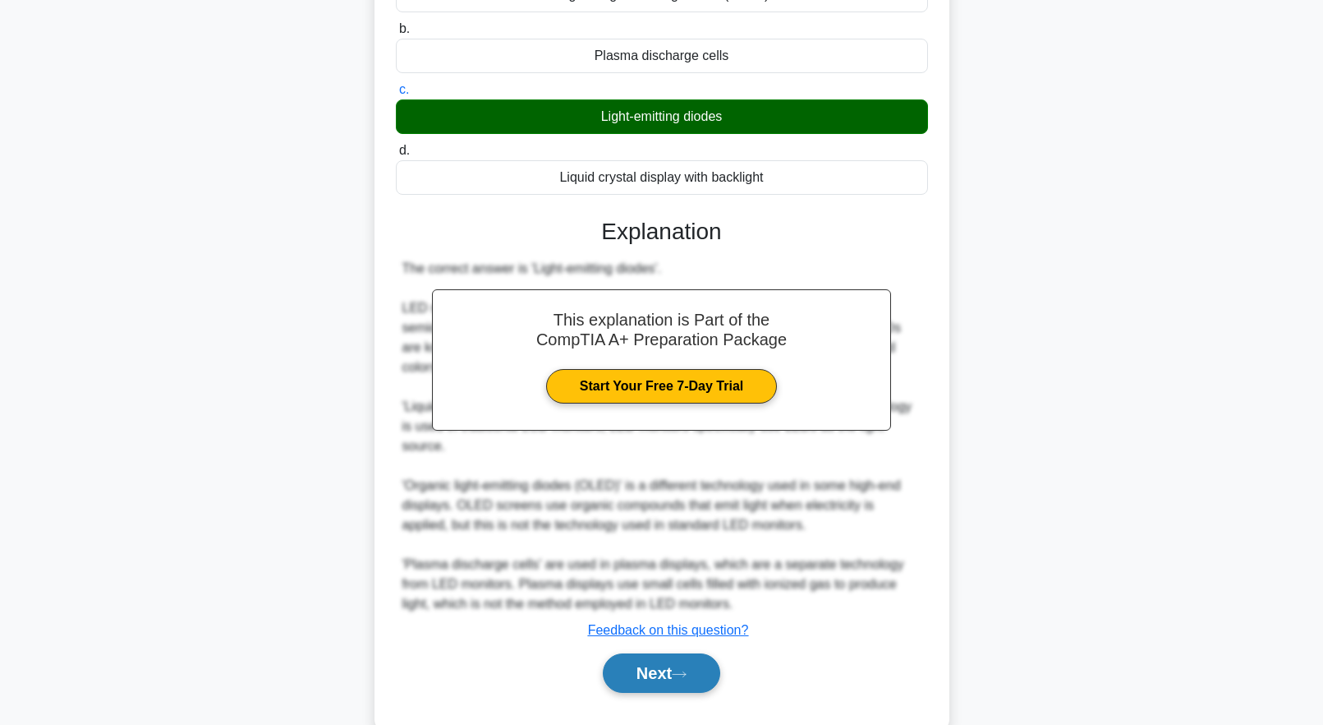
click at [612, 653] on button "Next" at bounding box center [661, 672] width 117 height 39
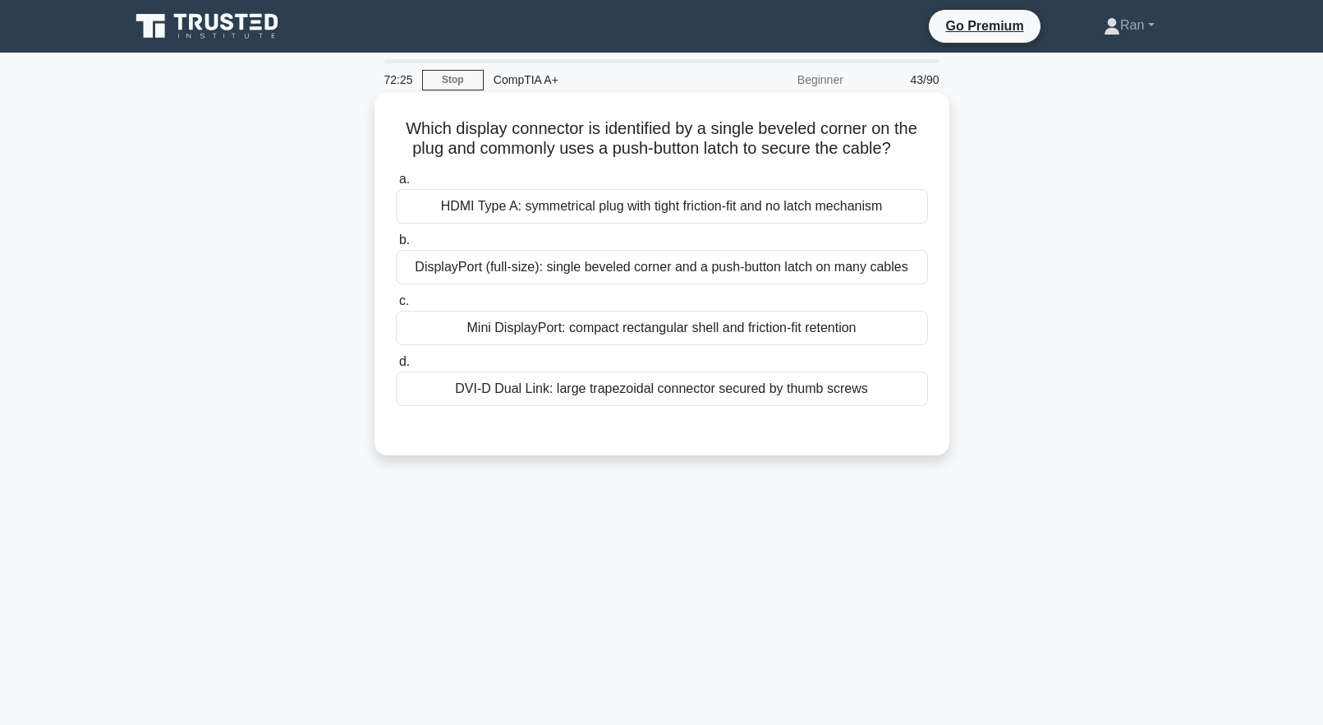
click at [462, 281] on div "DisplayPort (full-size): single beveled corner and a push-button latch on many …" at bounding box center [662, 267] width 532 height 35
click at [396, 246] on input "b. DisplayPort (full-size): single beveled corner and a push-button latch on ma…" at bounding box center [396, 240] width 0 height 11
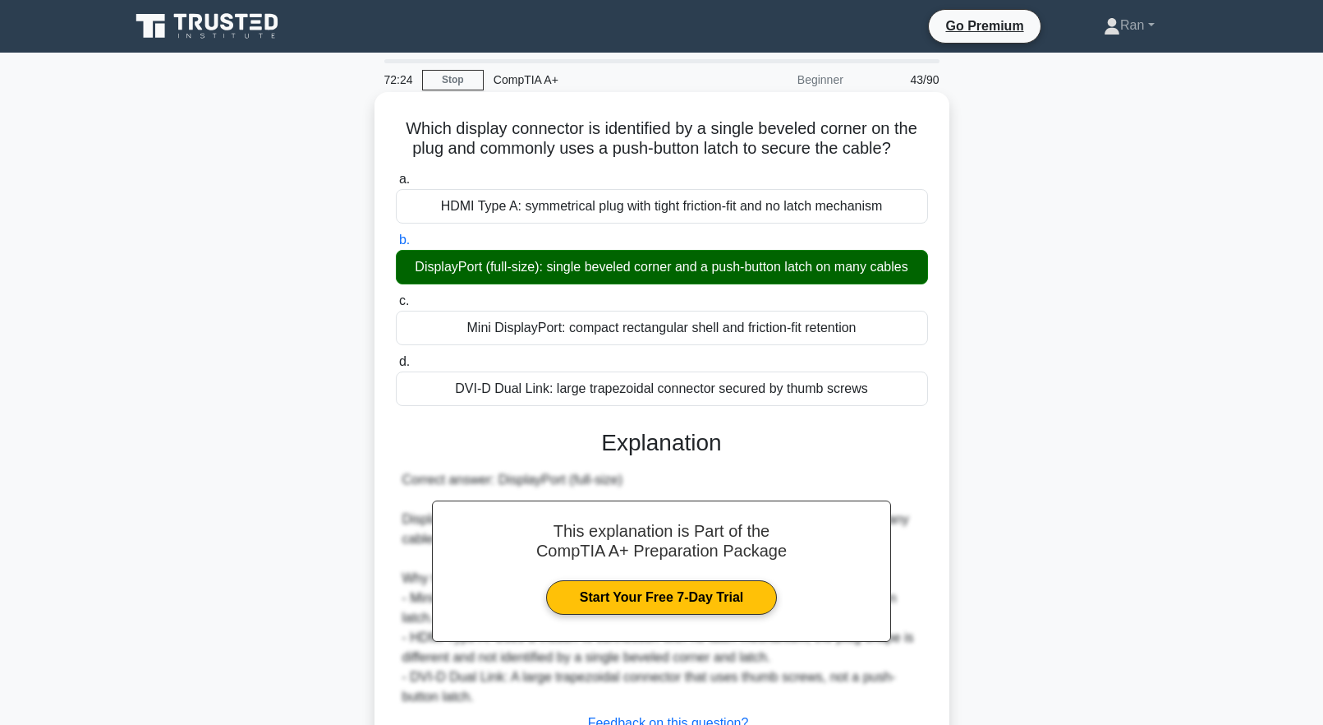
scroll to position [163, 0]
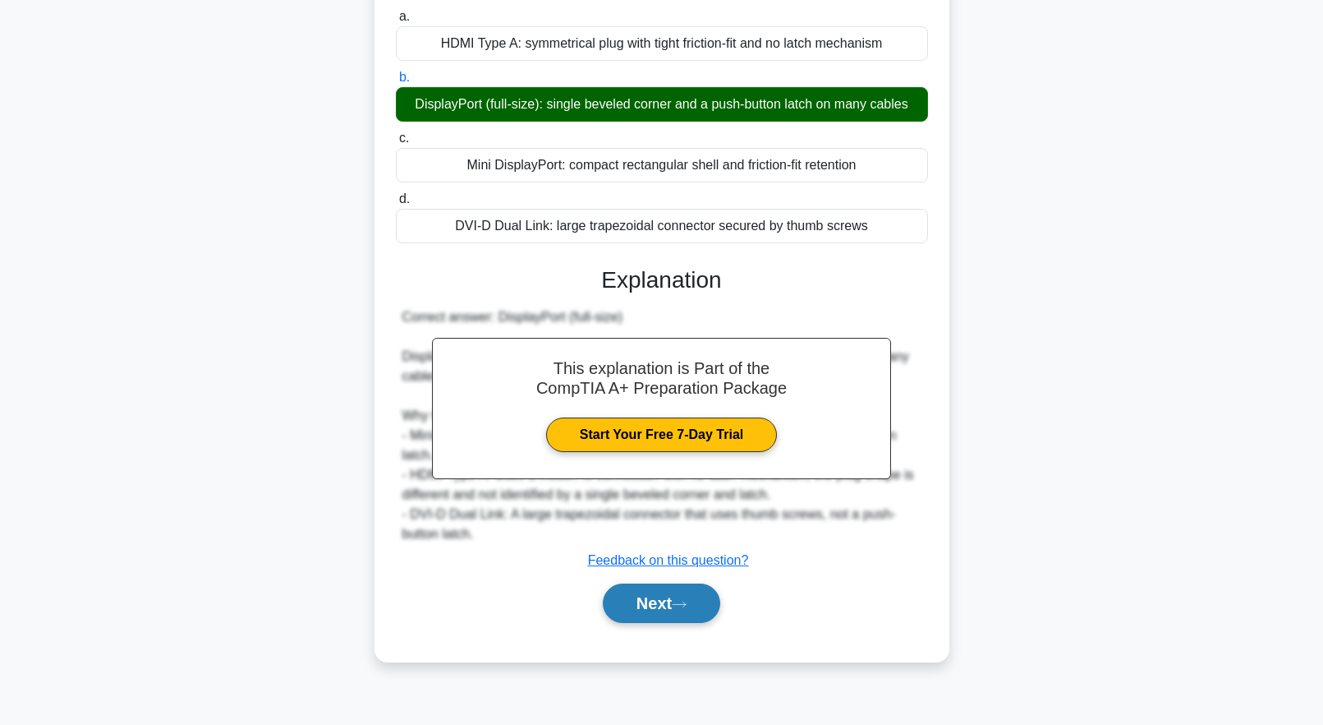
click at [669, 605] on button "Next" at bounding box center [661, 602] width 117 height 39
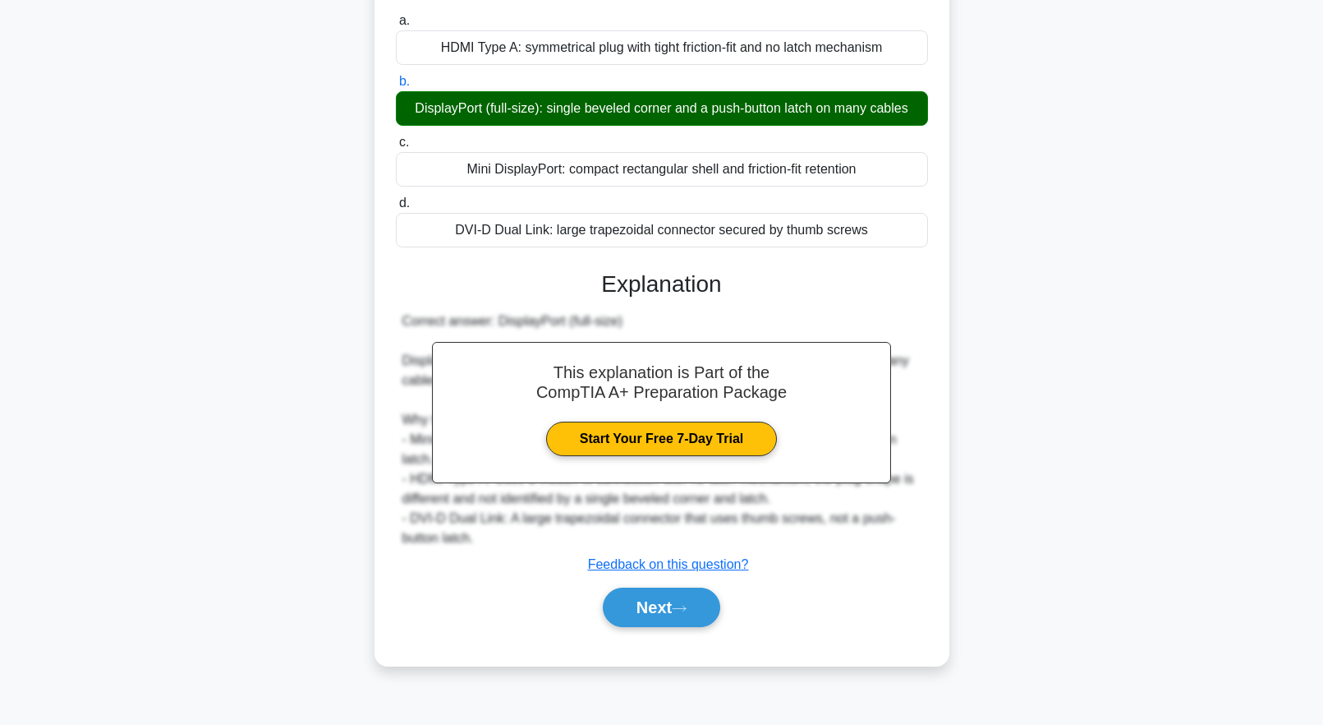
scroll to position [0, 0]
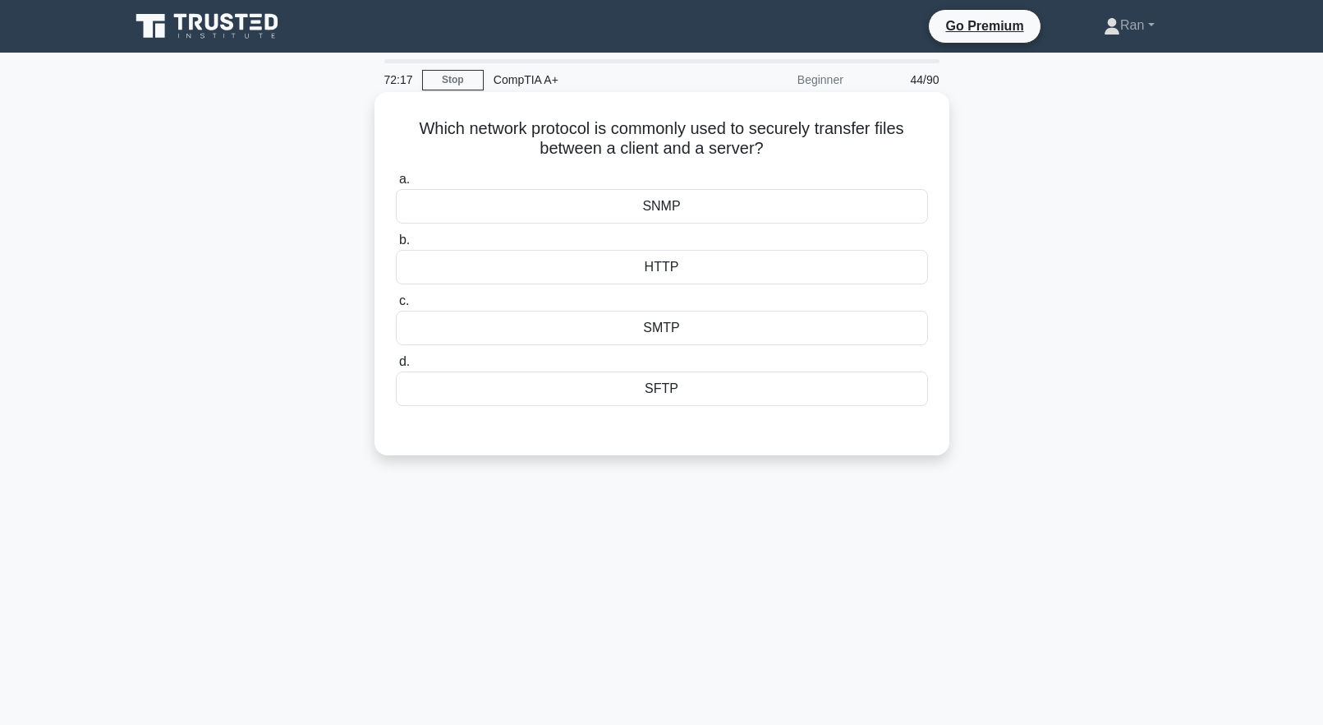
click at [534, 382] on div "SFTP" at bounding box center [662, 388] width 532 height 35
click at [396, 367] on input "d. SFTP" at bounding box center [396, 362] width 0 height 11
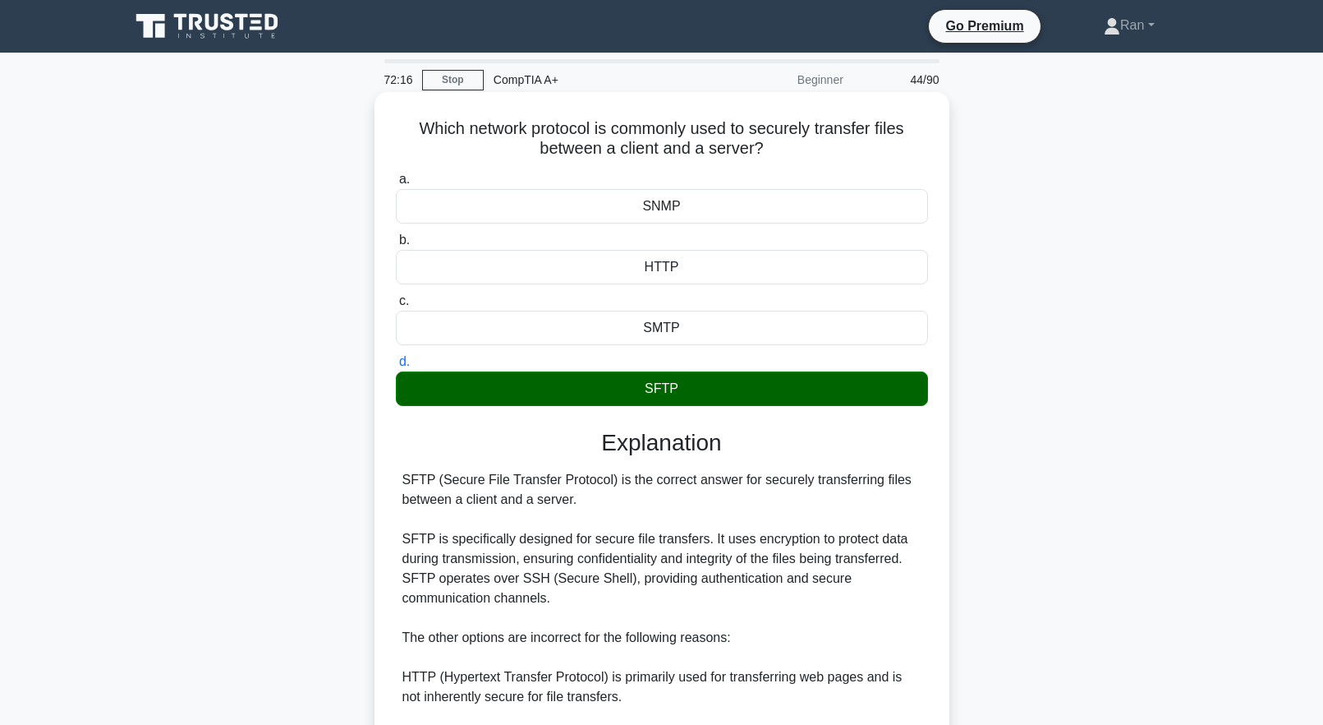
scroll to position [310, 0]
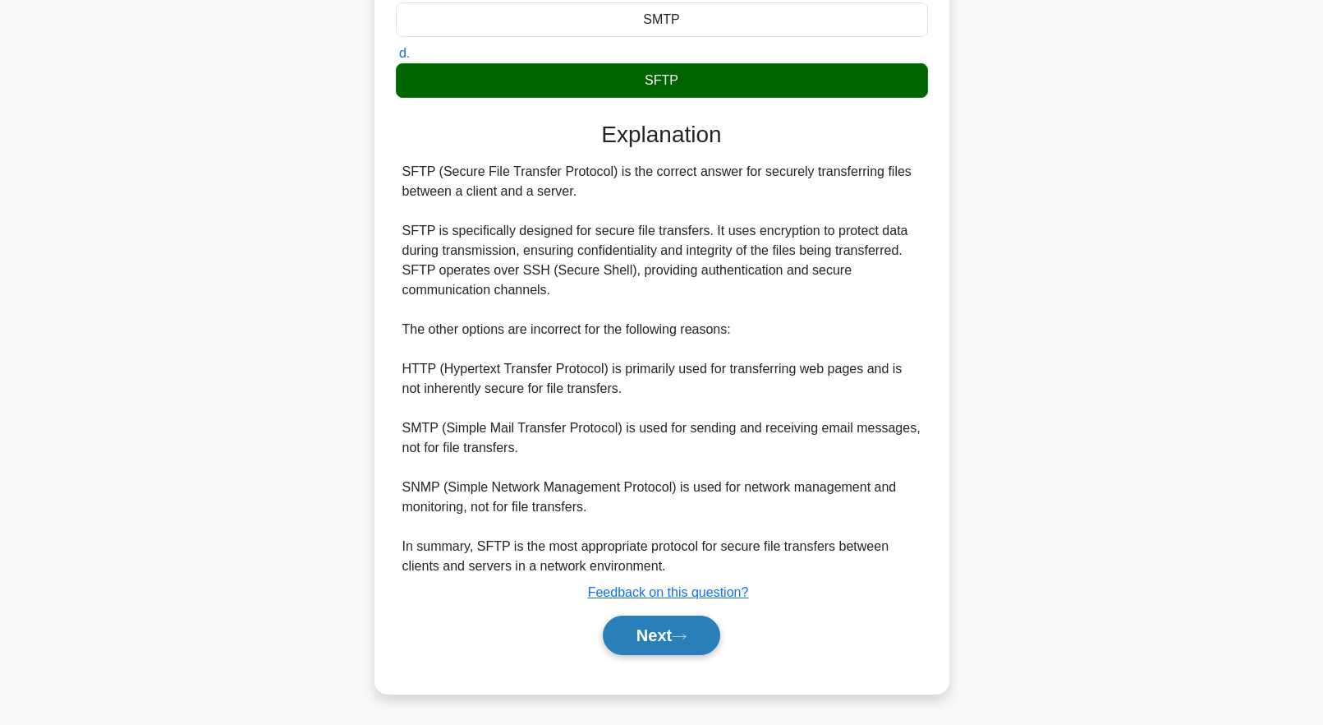
click at [656, 625] on button "Next" at bounding box center [661, 634] width 117 height 39
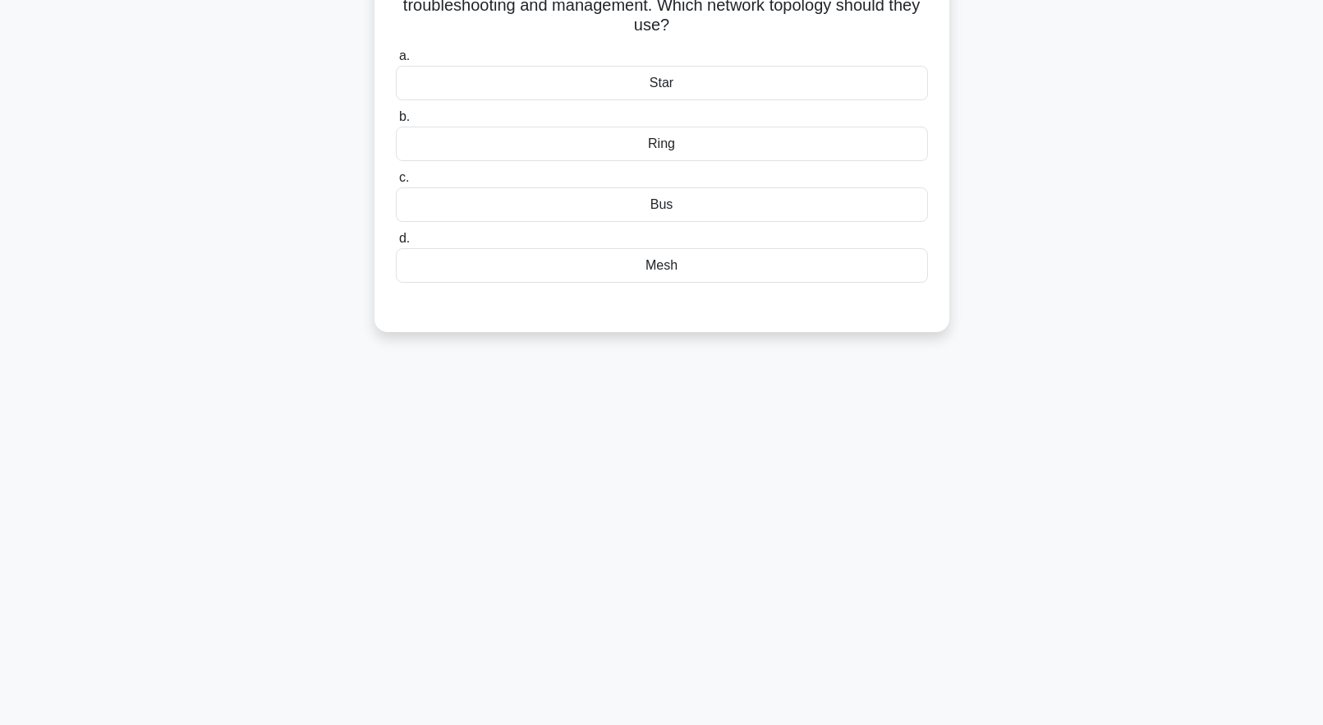
scroll to position [0, 0]
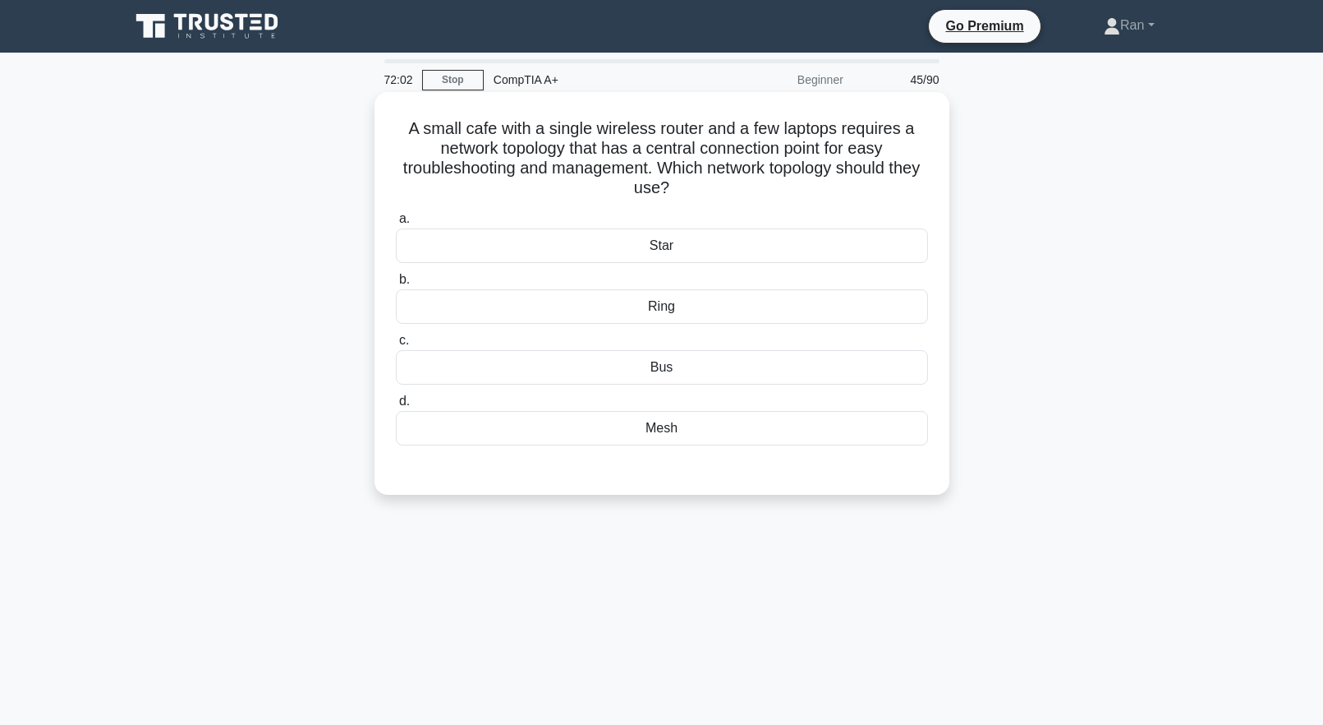
click at [560, 363] on div "Bus" at bounding box center [662, 367] width 532 height 35
click at [396, 346] on input "c. Bus" at bounding box center [396, 340] width 0 height 11
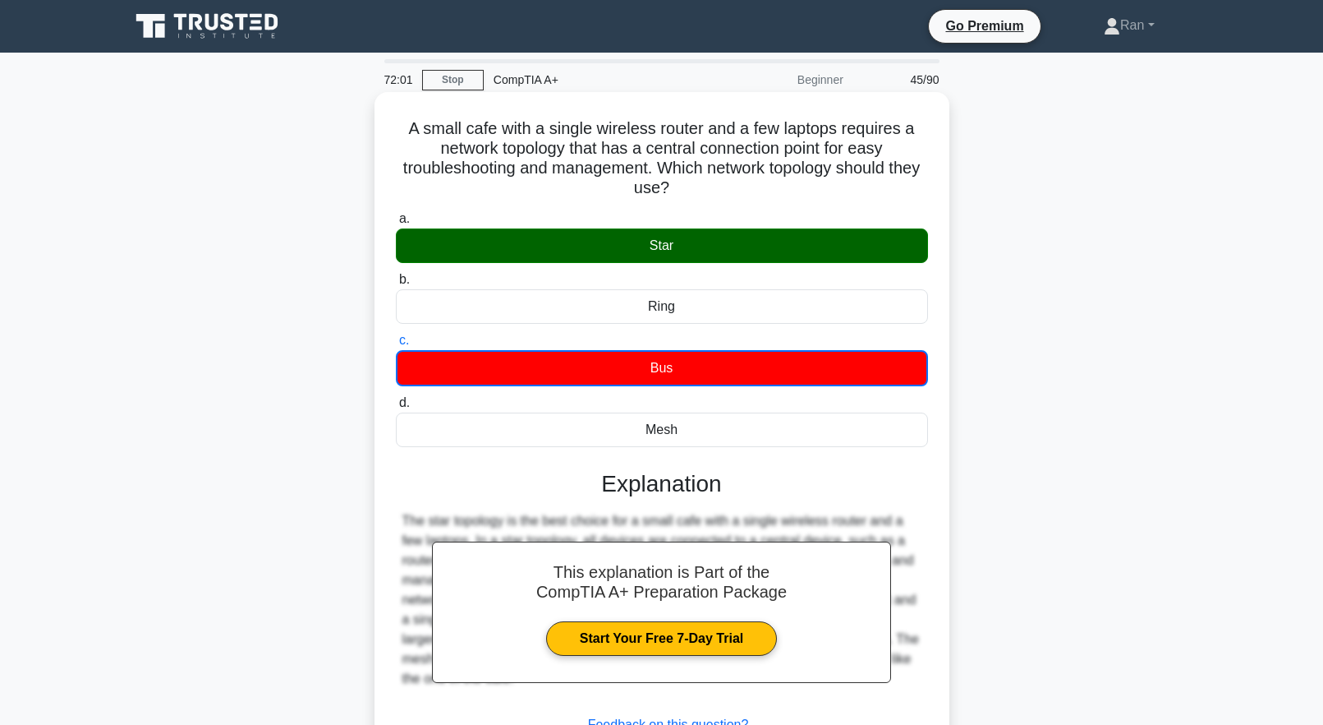
scroll to position [163, 0]
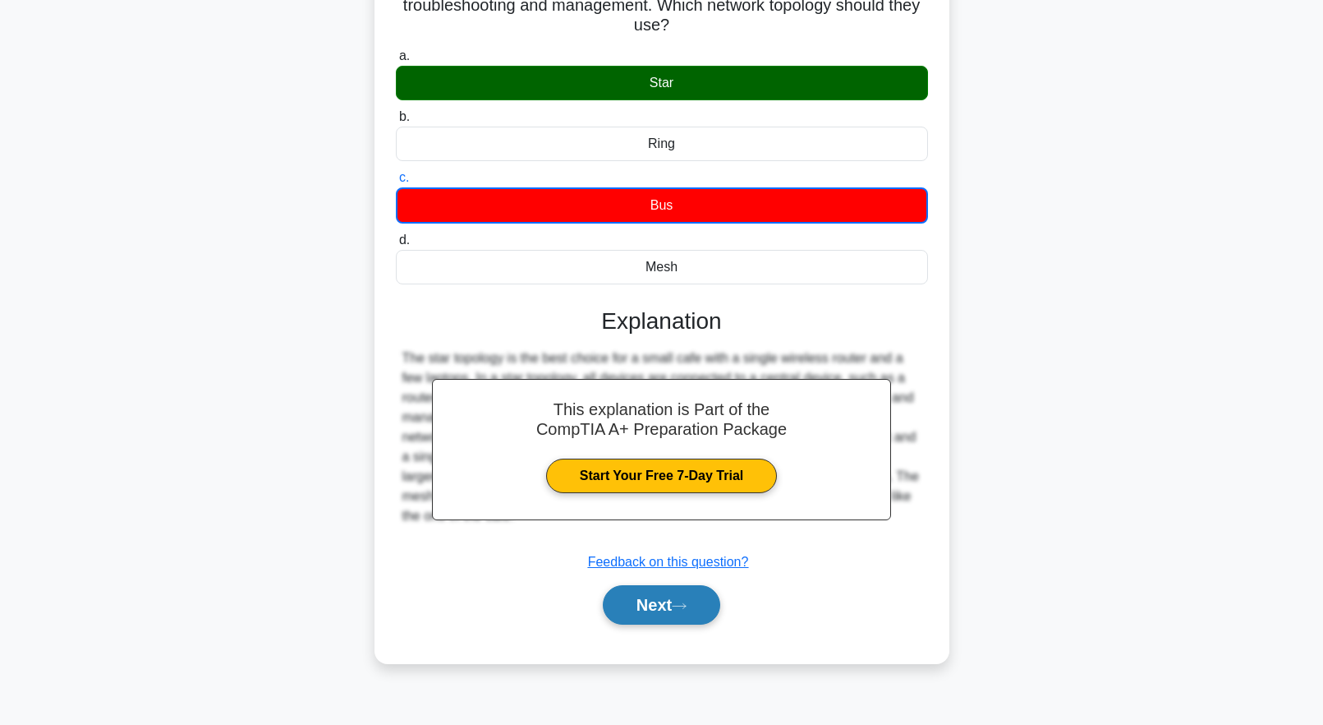
click at [643, 609] on button "Next" at bounding box center [661, 604] width 117 height 39
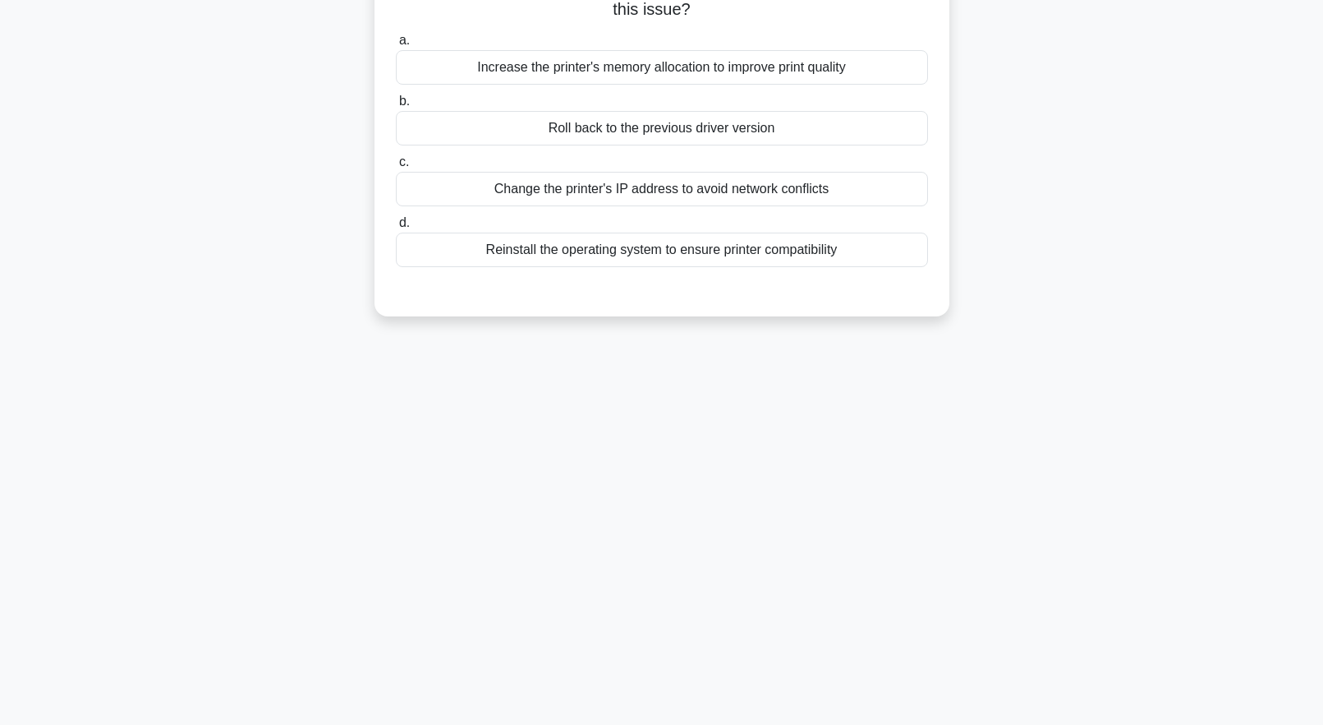
scroll to position [0, 0]
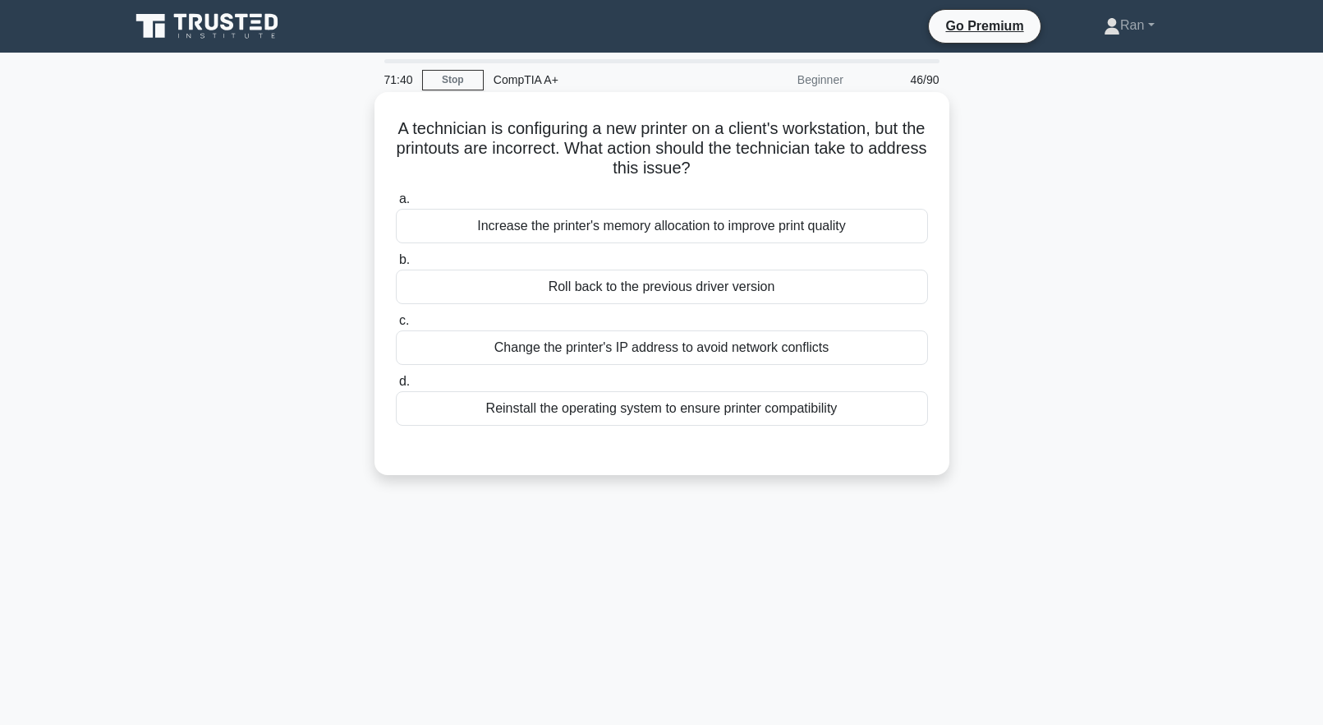
click at [642, 293] on div "Roll back to the previous driver version" at bounding box center [662, 286] width 532 height 35
click at [396, 265] on input "b. Roll back to the previous driver version" at bounding box center [396, 260] width 0 height 11
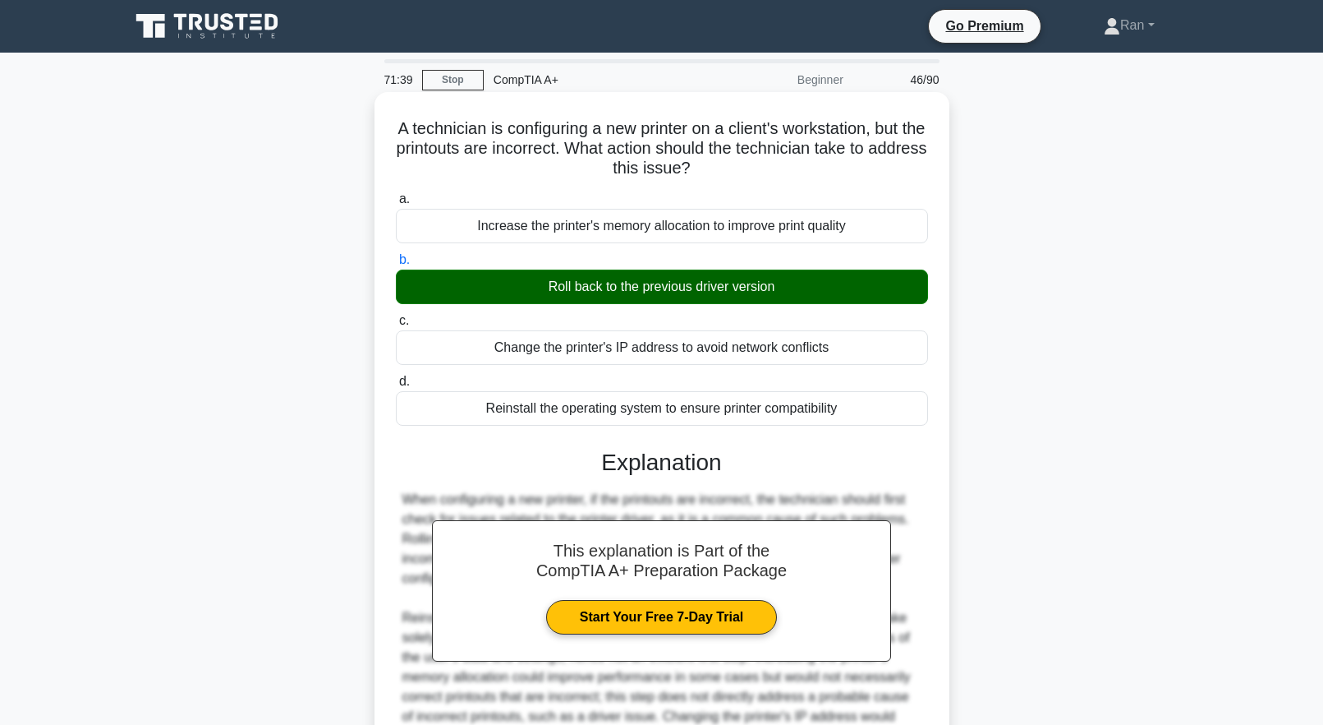
scroll to position [211, 0]
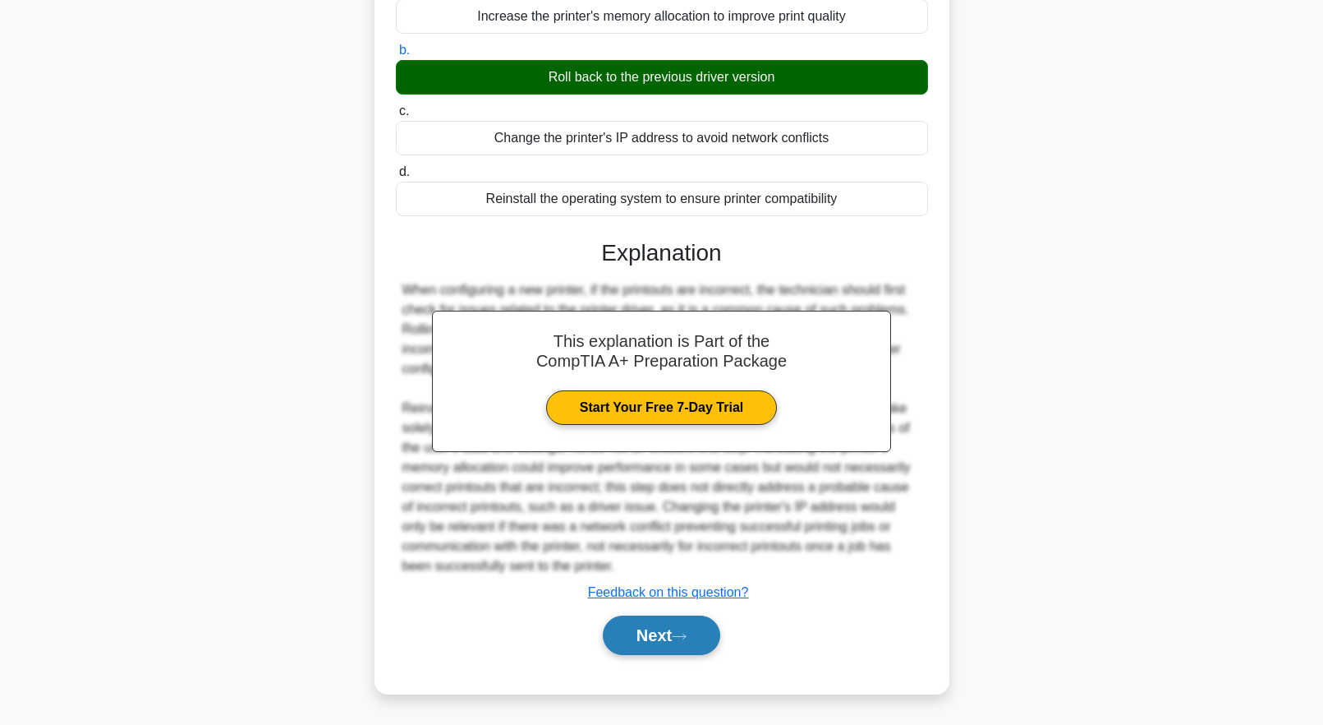
click at [662, 647] on button "Next" at bounding box center [661, 634] width 117 height 39
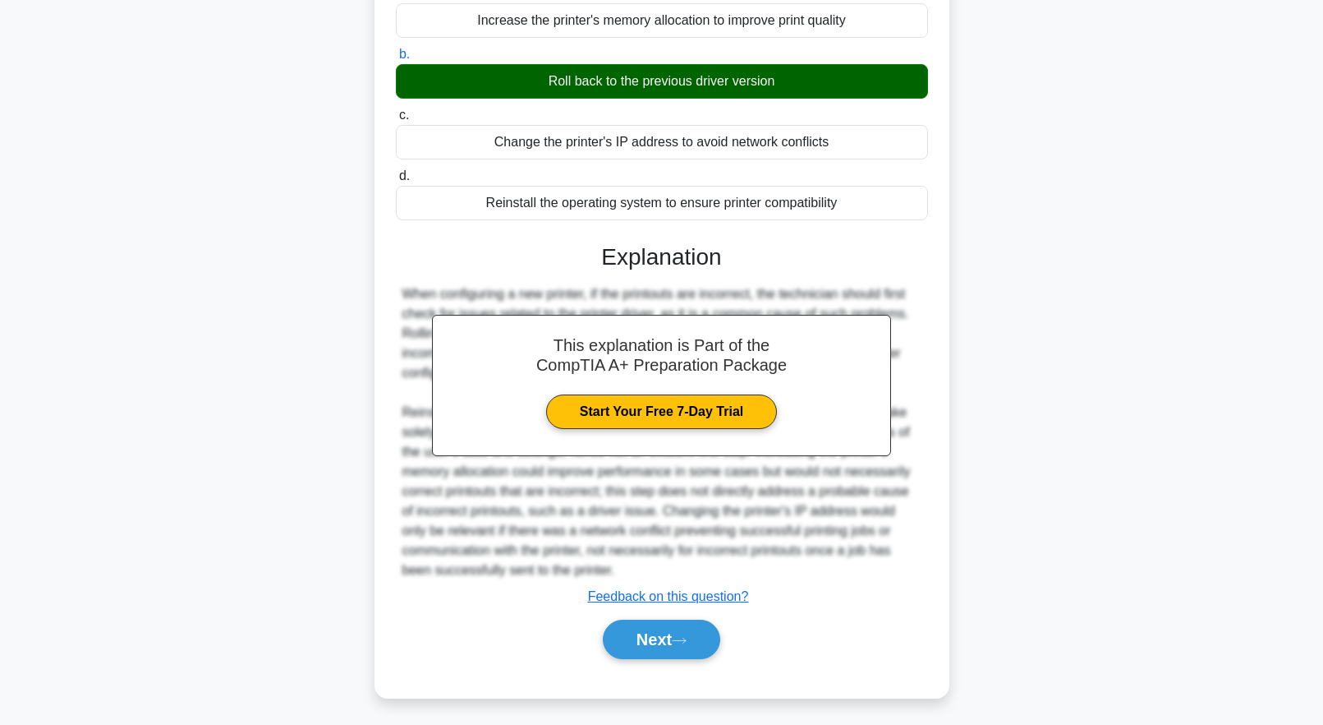
scroll to position [0, 0]
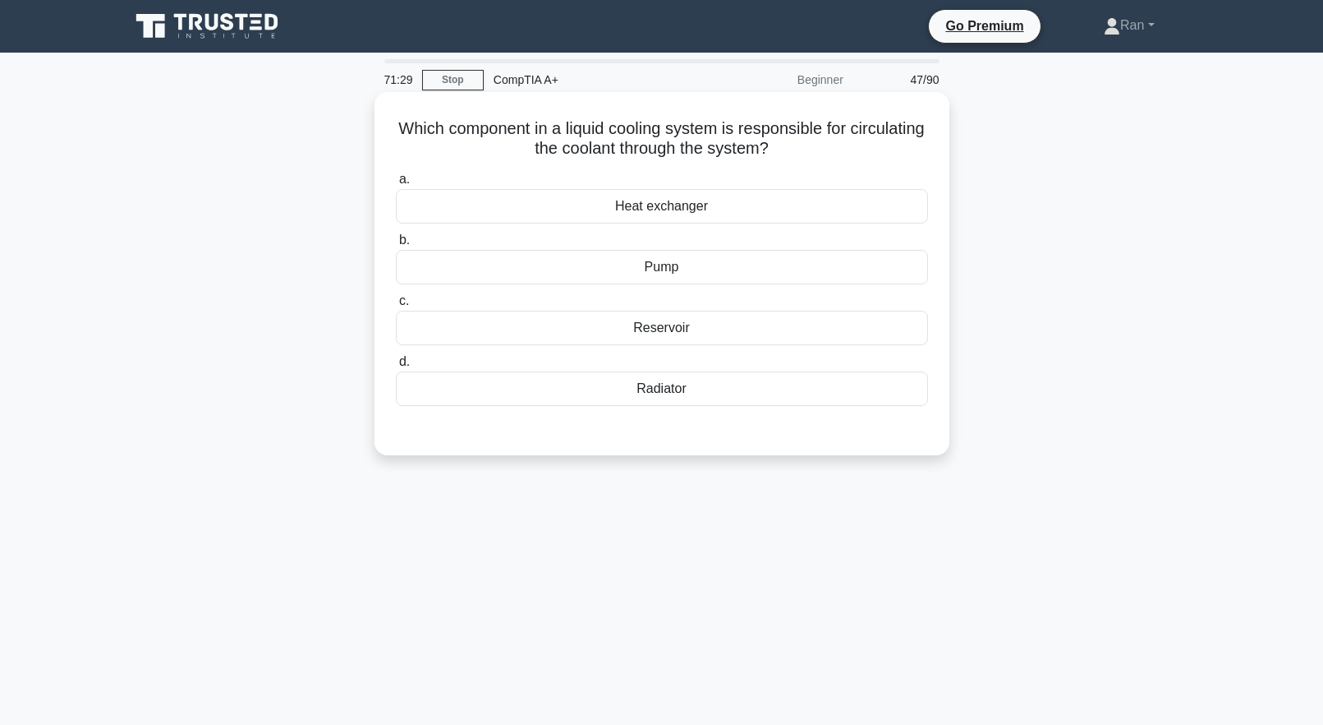
click at [692, 277] on div "Pump" at bounding box center [662, 267] width 532 height 35
click at [396, 246] on input "b. Pump" at bounding box center [396, 240] width 0 height 11
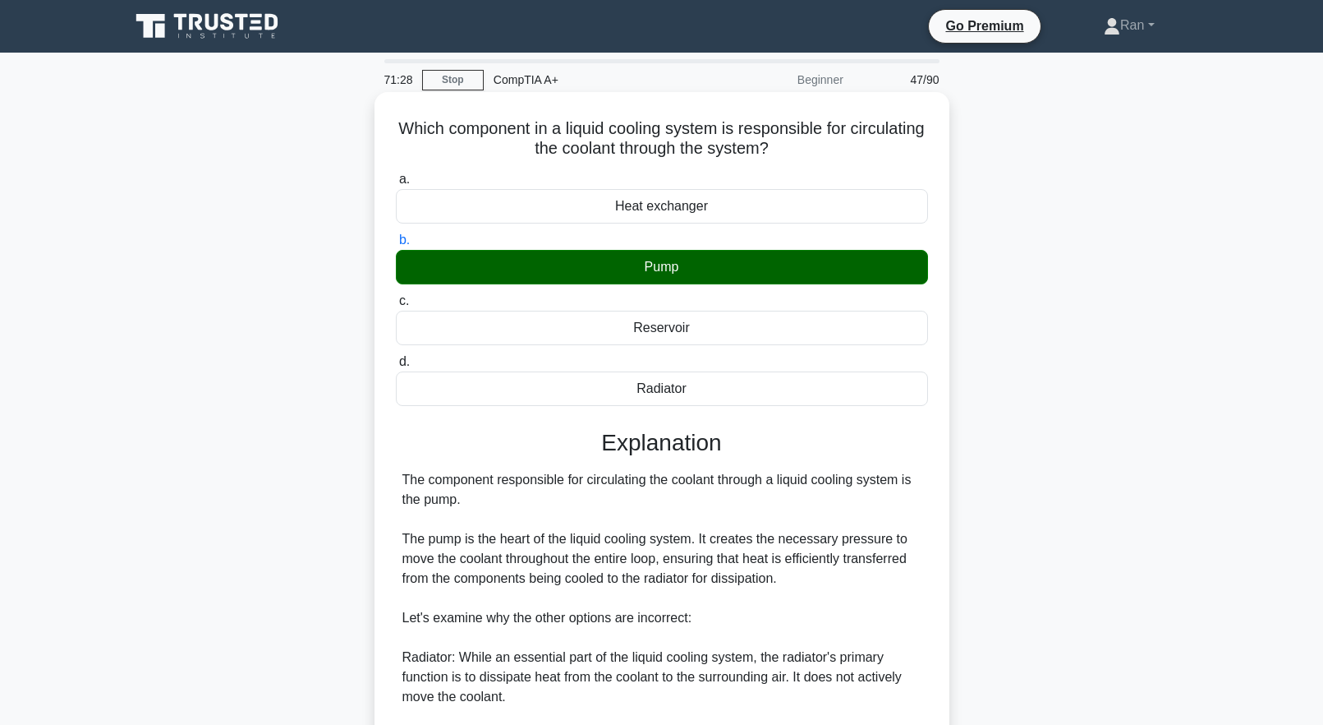
scroll to position [329, 0]
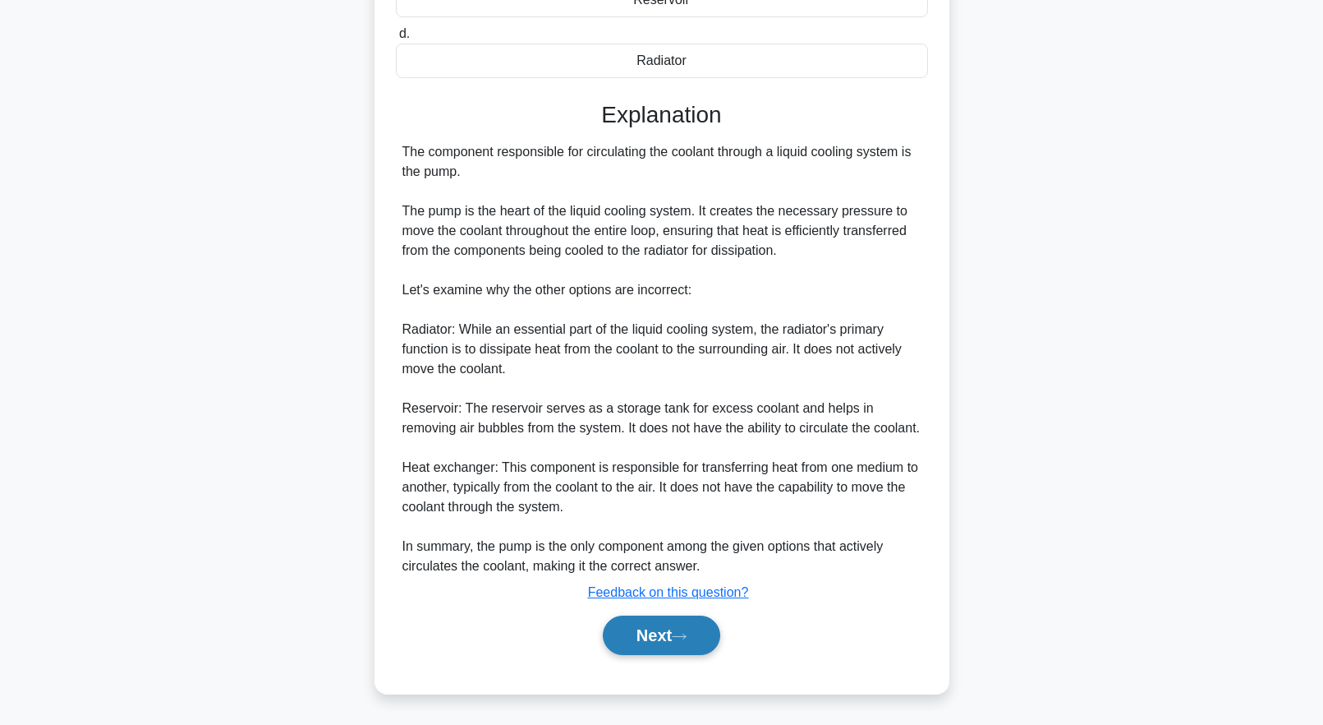
click at [676, 638] on button "Next" at bounding box center [661, 634] width 117 height 39
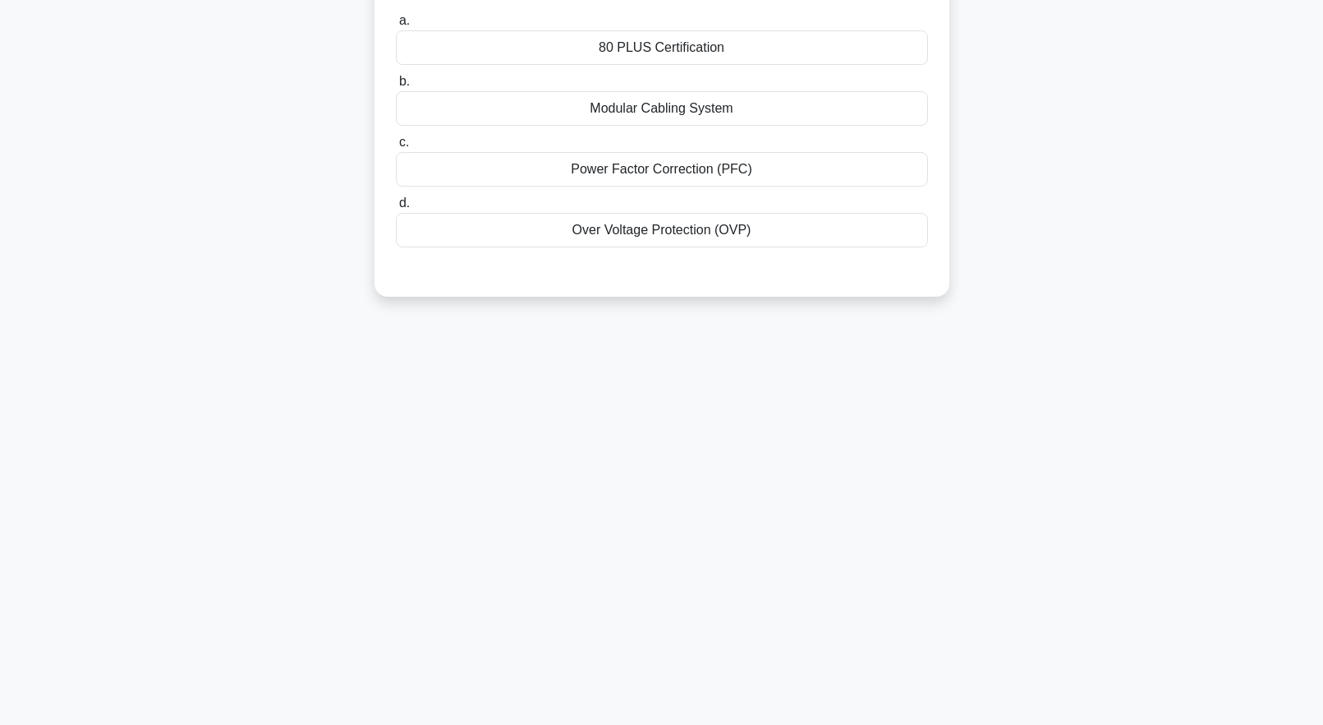
scroll to position [0, 0]
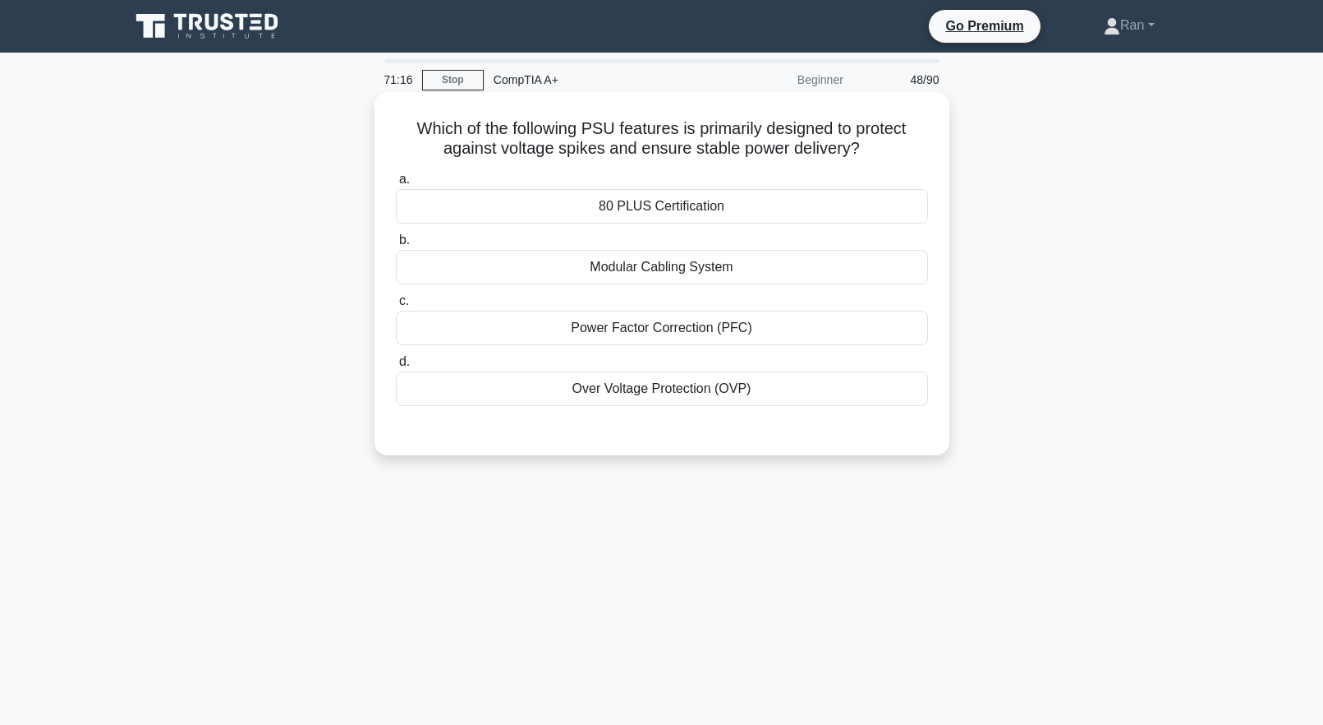
click at [656, 395] on div "Over Voltage Protection (OVP)" at bounding box center [662, 388] width 532 height 35
click at [396, 367] on input "d. Over Voltage Protection (OVP)" at bounding box center [396, 362] width 0 height 11
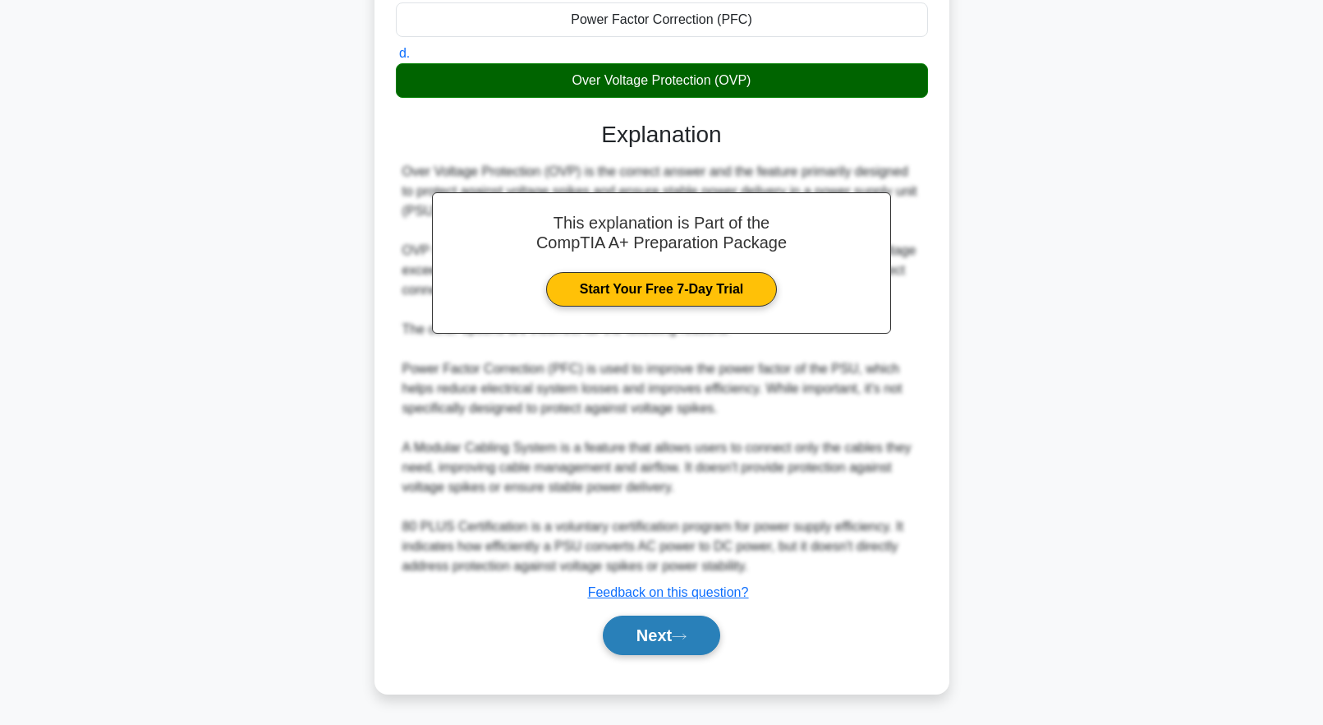
click at [687, 639] on icon at bounding box center [679, 636] width 15 height 9
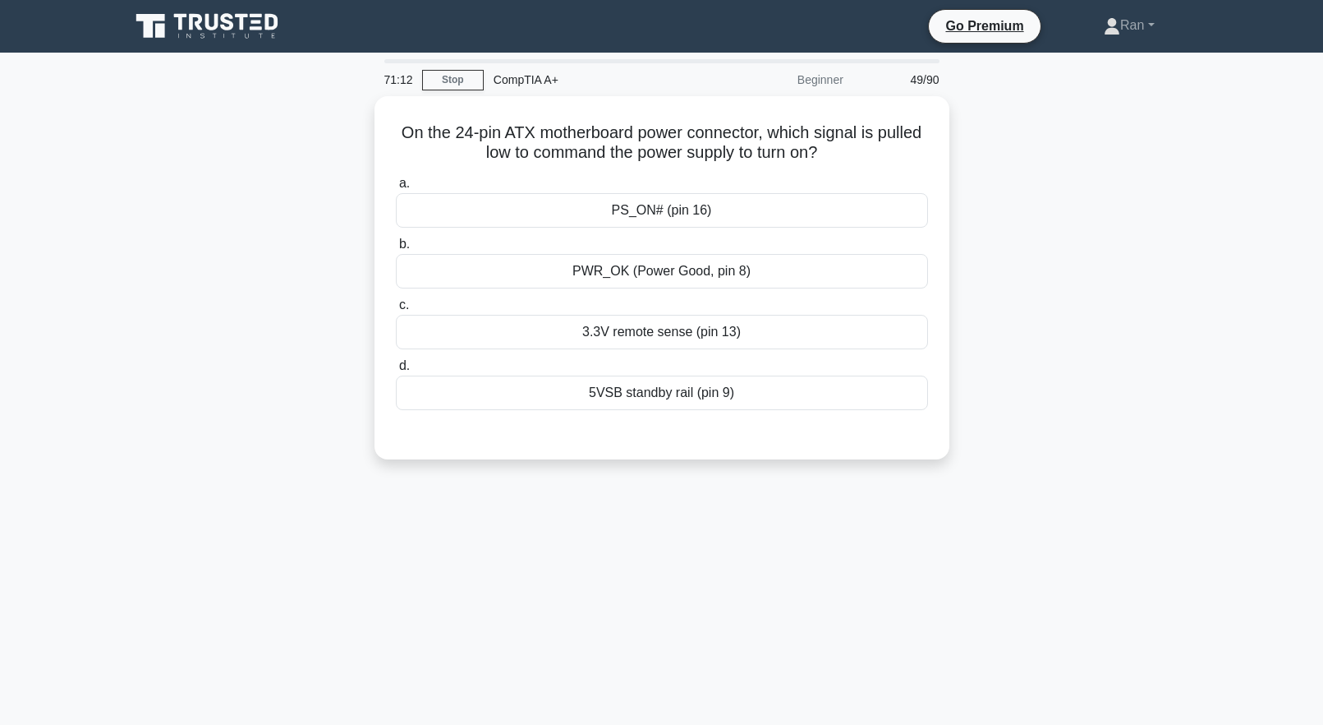
click at [861, 644] on div "71:12 Stop CompTIA A+ Beginner 49/90 On the 24-pin ATX motherboard power connec…" at bounding box center [662, 469] width 1084 height 821
click at [646, 205] on div "PS_ON# (pin 16)" at bounding box center [662, 206] width 532 height 35
click at [396, 185] on input "a. PS_ON# (pin 16)" at bounding box center [396, 179] width 0 height 11
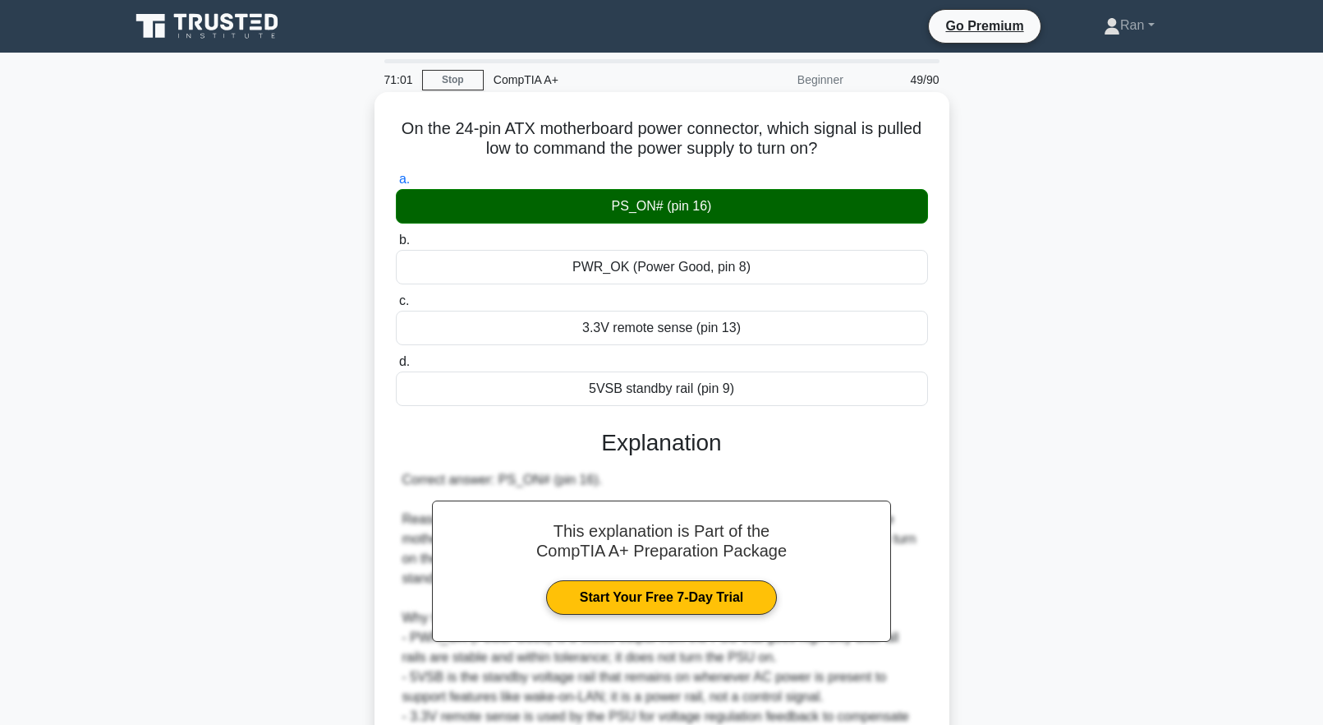
scroll to position [172, 0]
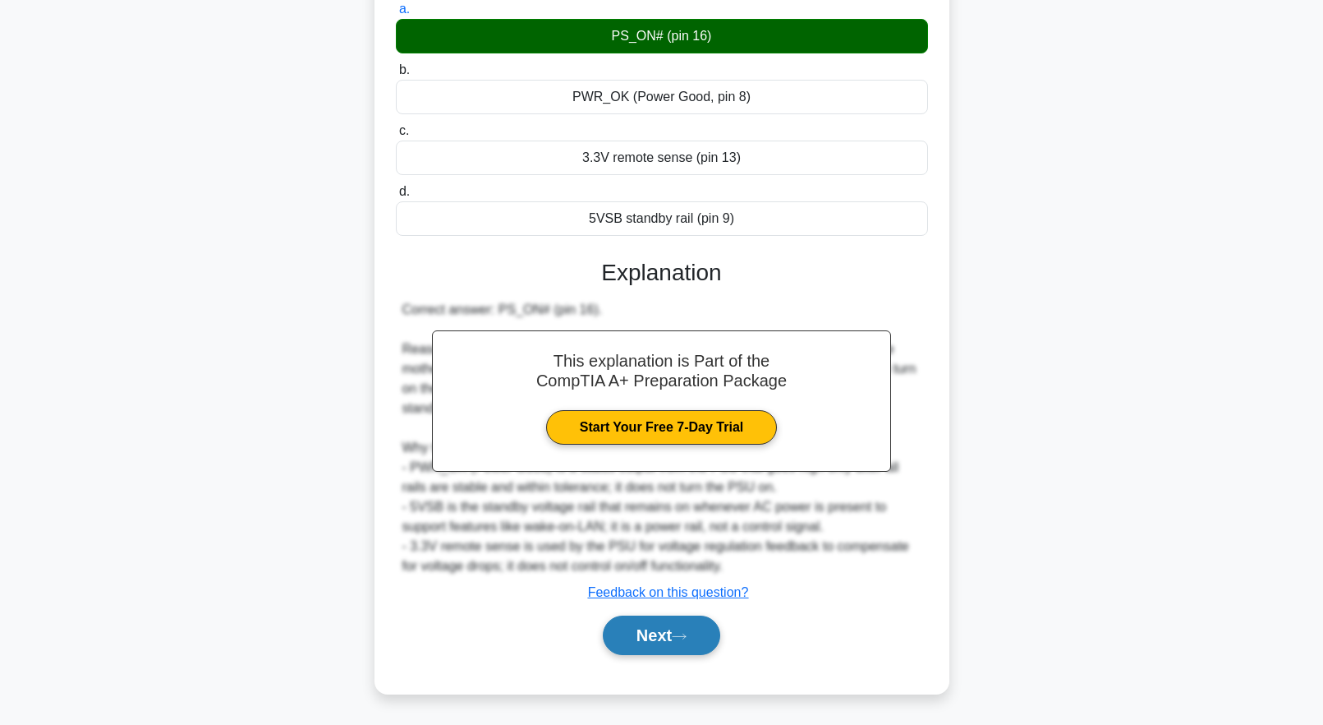
click at [679, 633] on icon at bounding box center [679, 636] width 15 height 9
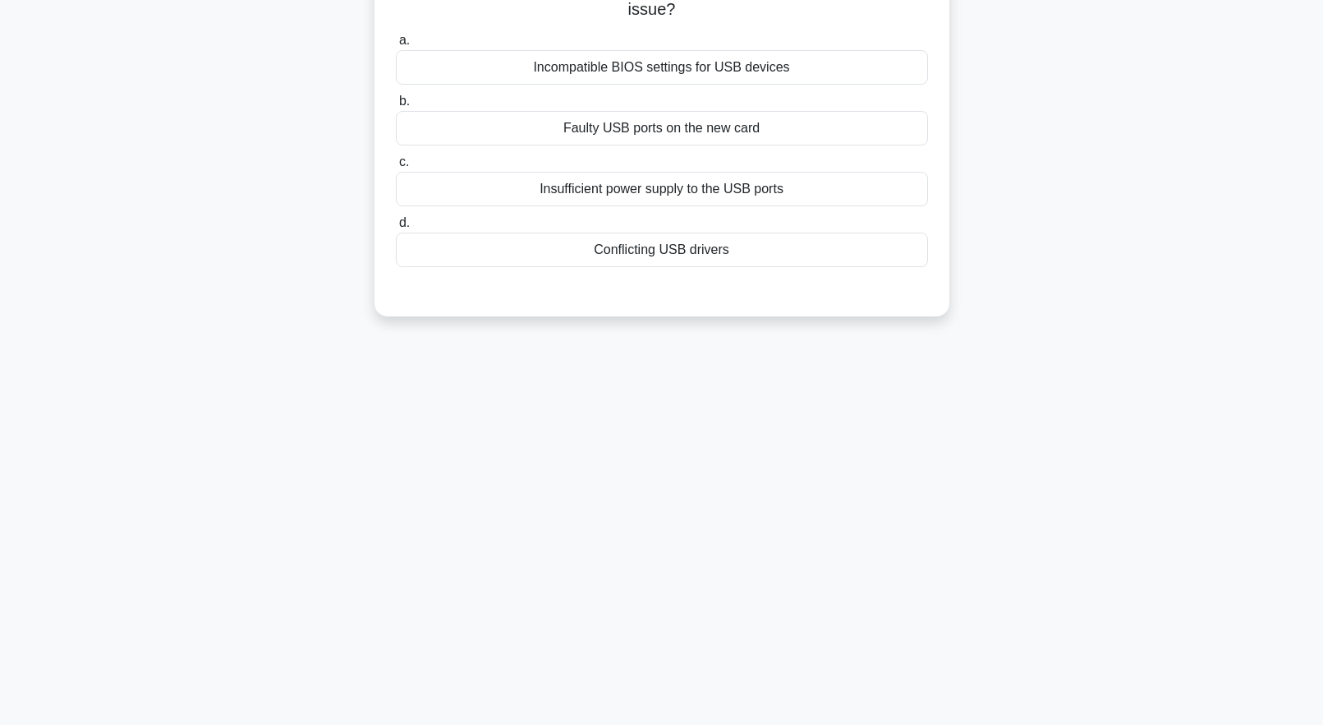
scroll to position [0, 0]
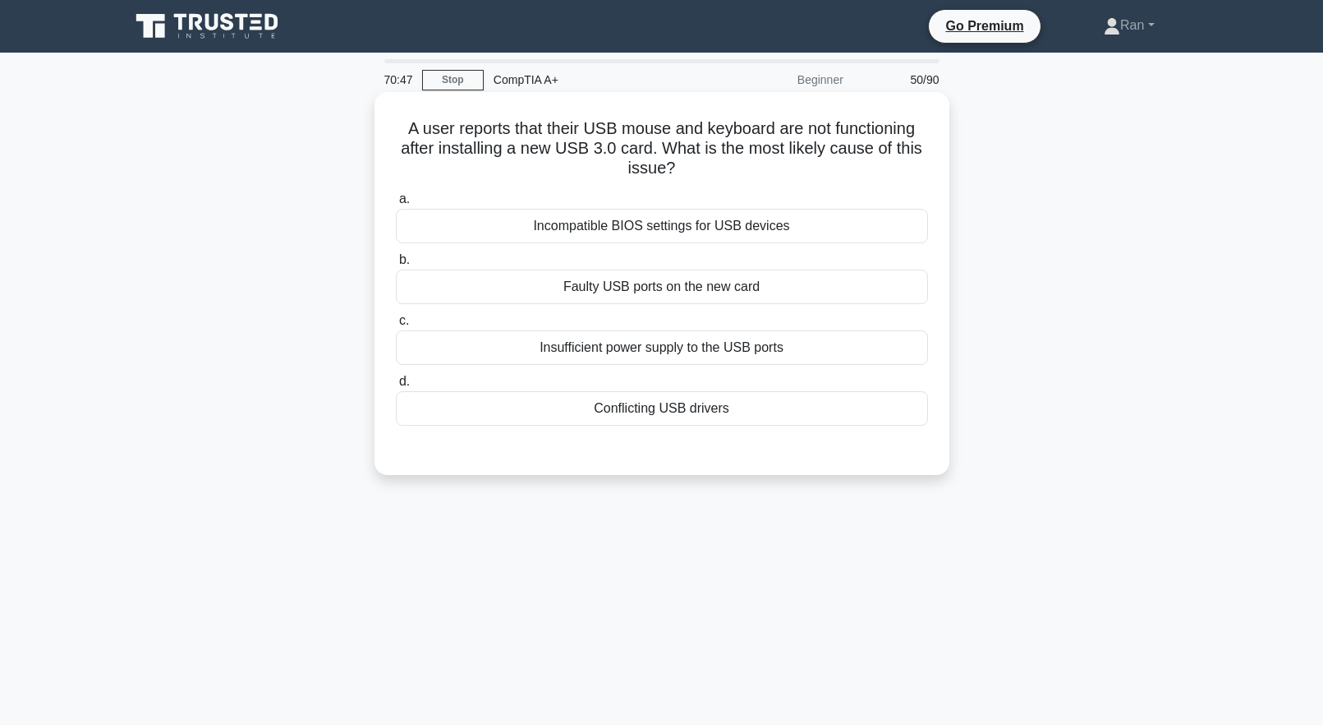
click at [499, 412] on div "Conflicting USB drivers" at bounding box center [662, 408] width 532 height 35
click at [396, 387] on input "d. Conflicting USB drivers" at bounding box center [396, 381] width 0 height 11
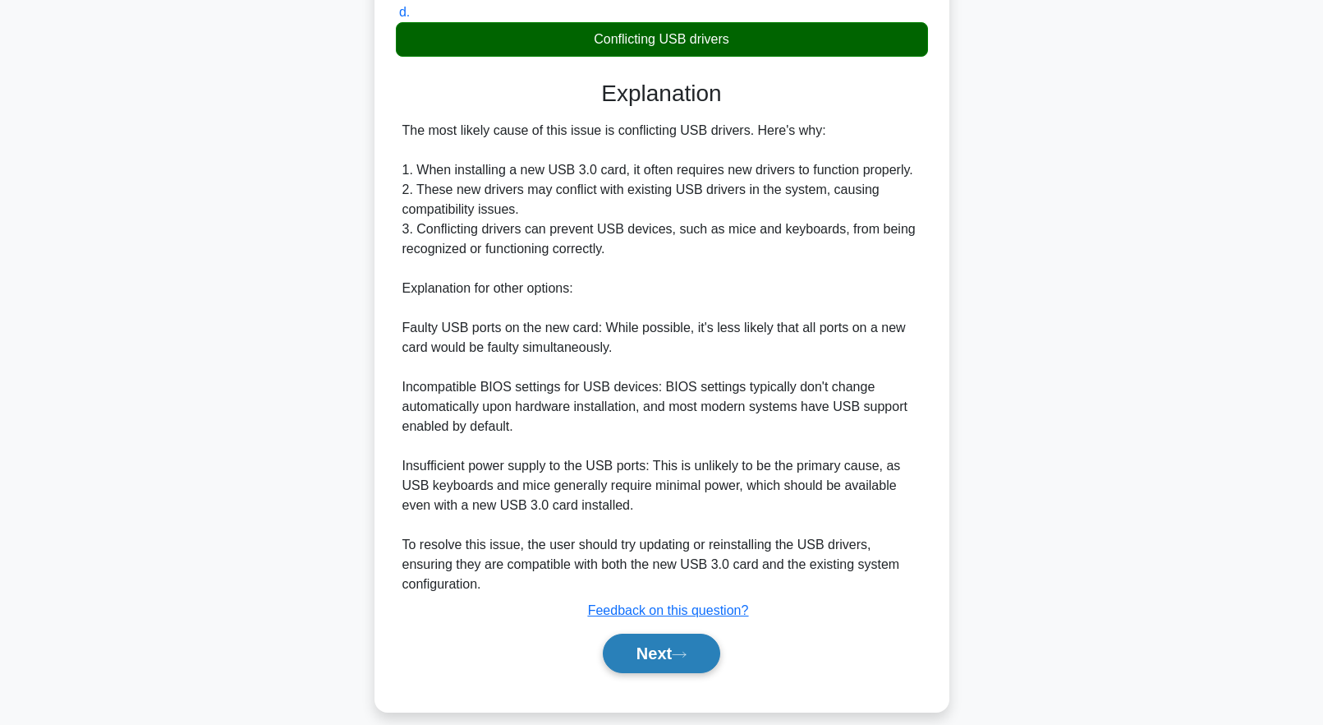
drag, startPoint x: 642, startPoint y: 648, endPoint x: 562, endPoint y: 623, distance: 84.4
click at [642, 648] on button "Next" at bounding box center [661, 652] width 117 height 39
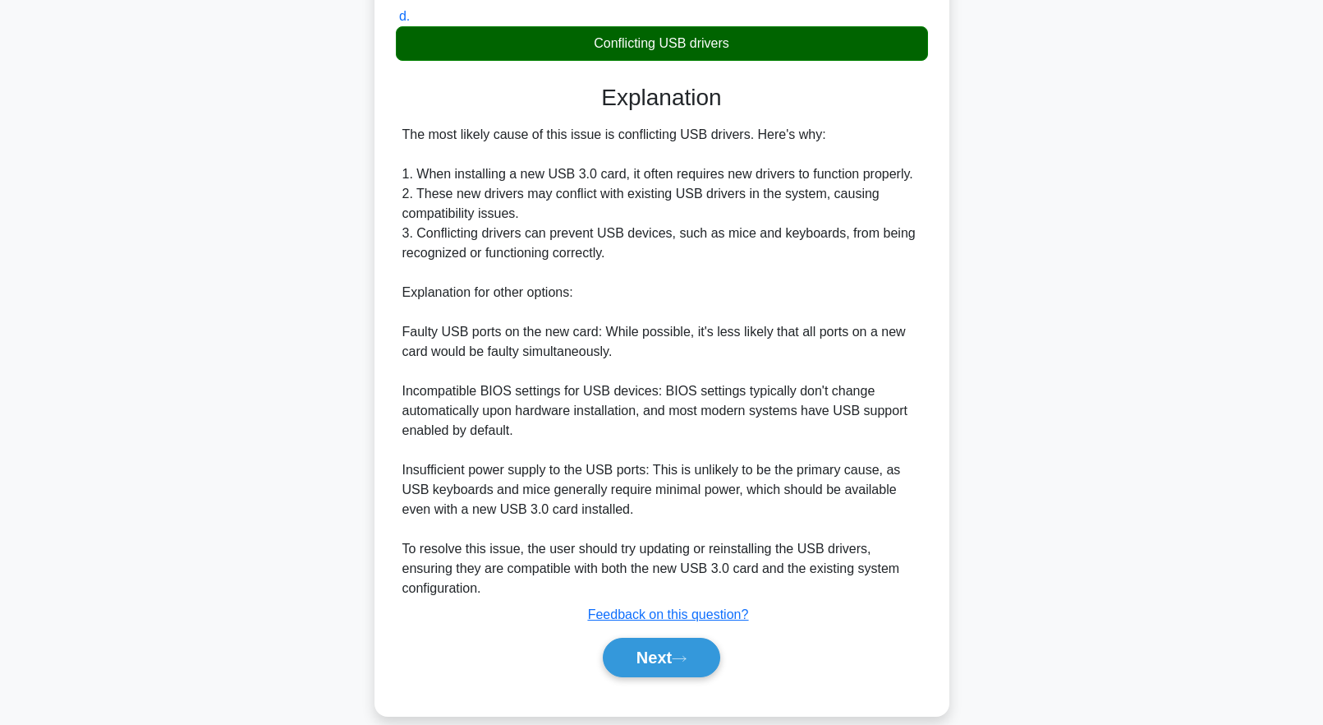
scroll to position [40, 0]
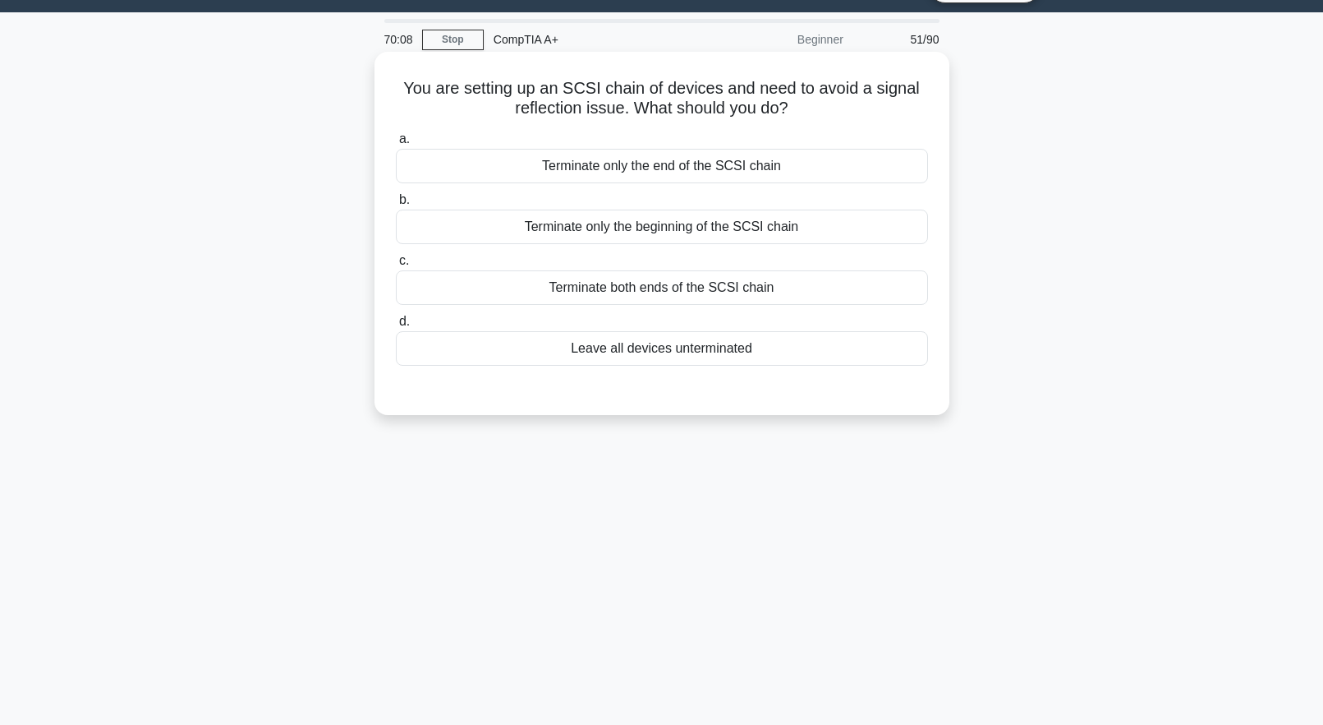
click at [574, 182] on div "Terminate only the end of the SCSI chain" at bounding box center [662, 166] width 532 height 35
click at [396, 145] on input "a. Terminate only the end of the SCSI chain" at bounding box center [396, 139] width 0 height 11
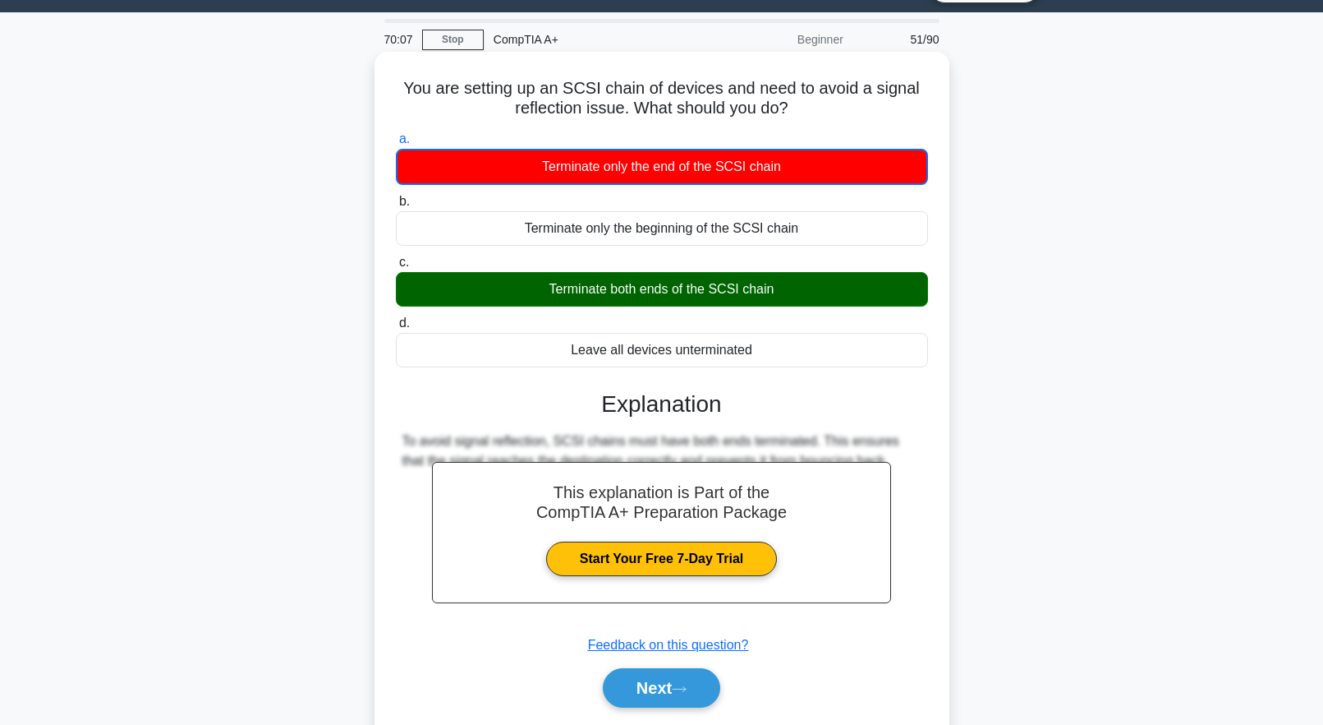
scroll to position [163, 0]
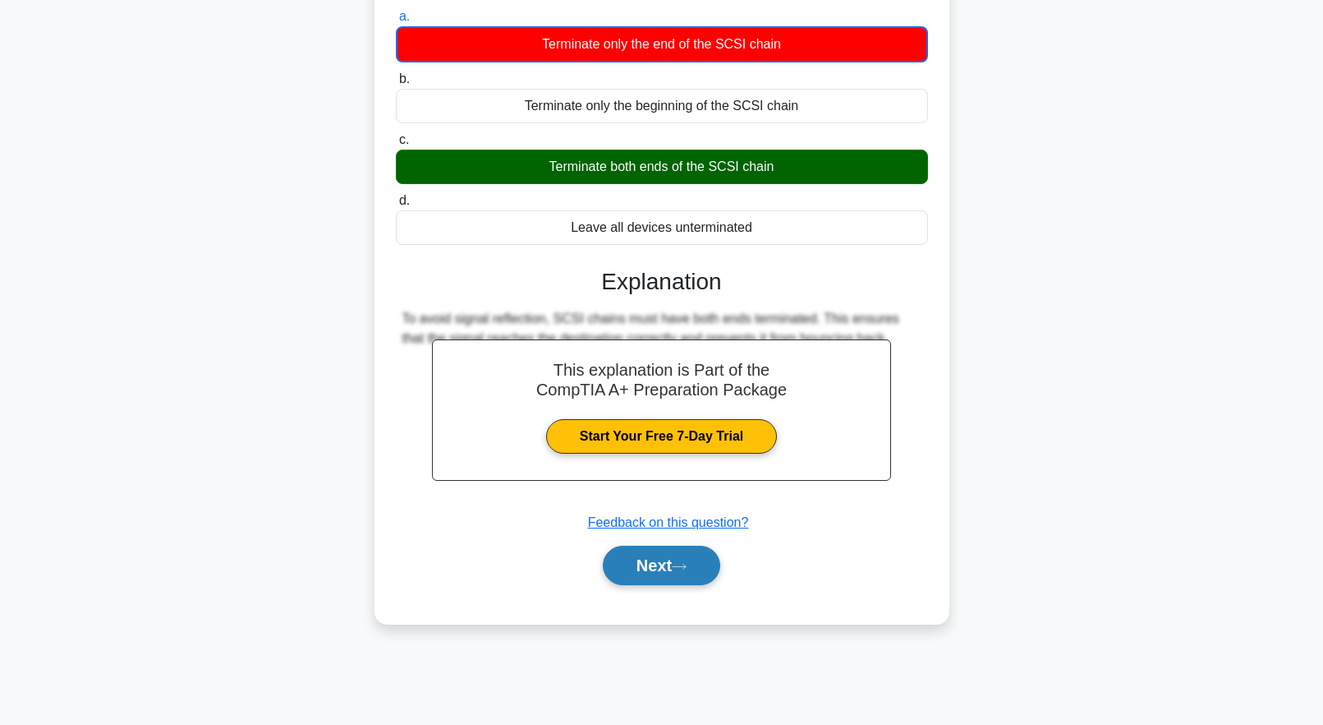
click at [657, 556] on button "Next" at bounding box center [661, 564] width 117 height 39
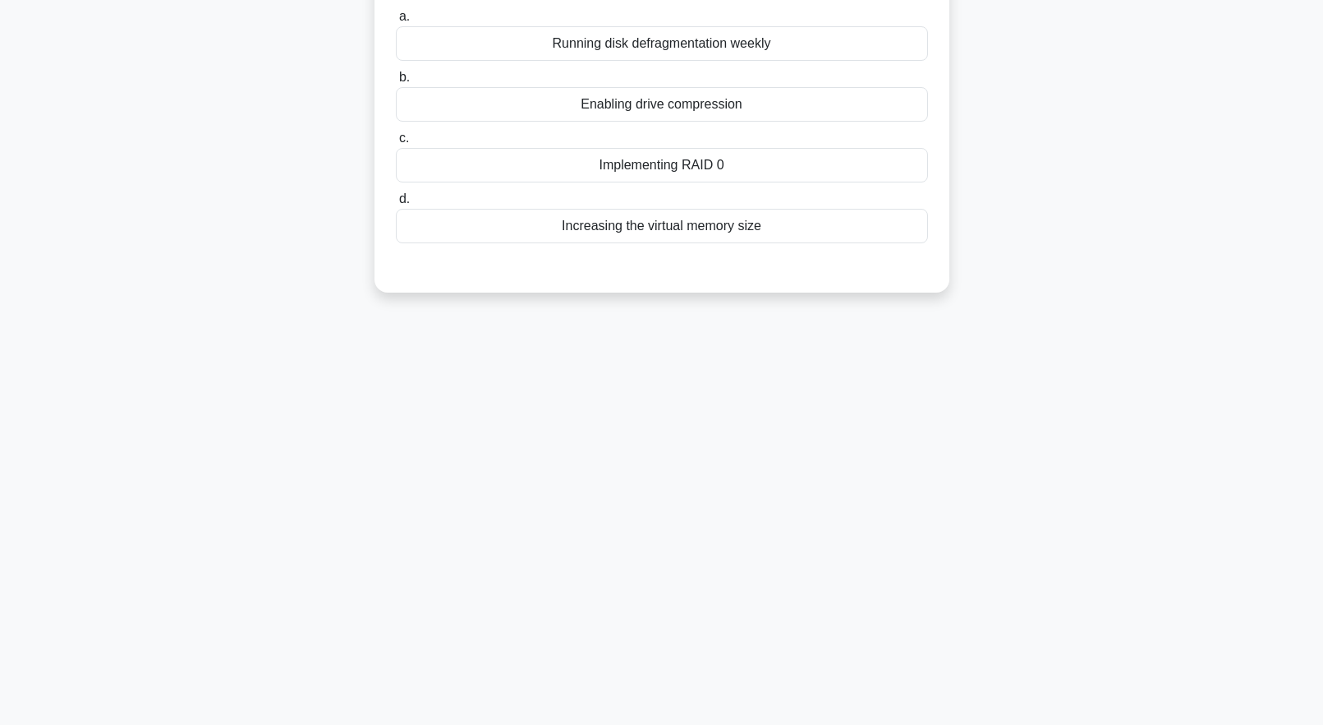
scroll to position [0, 0]
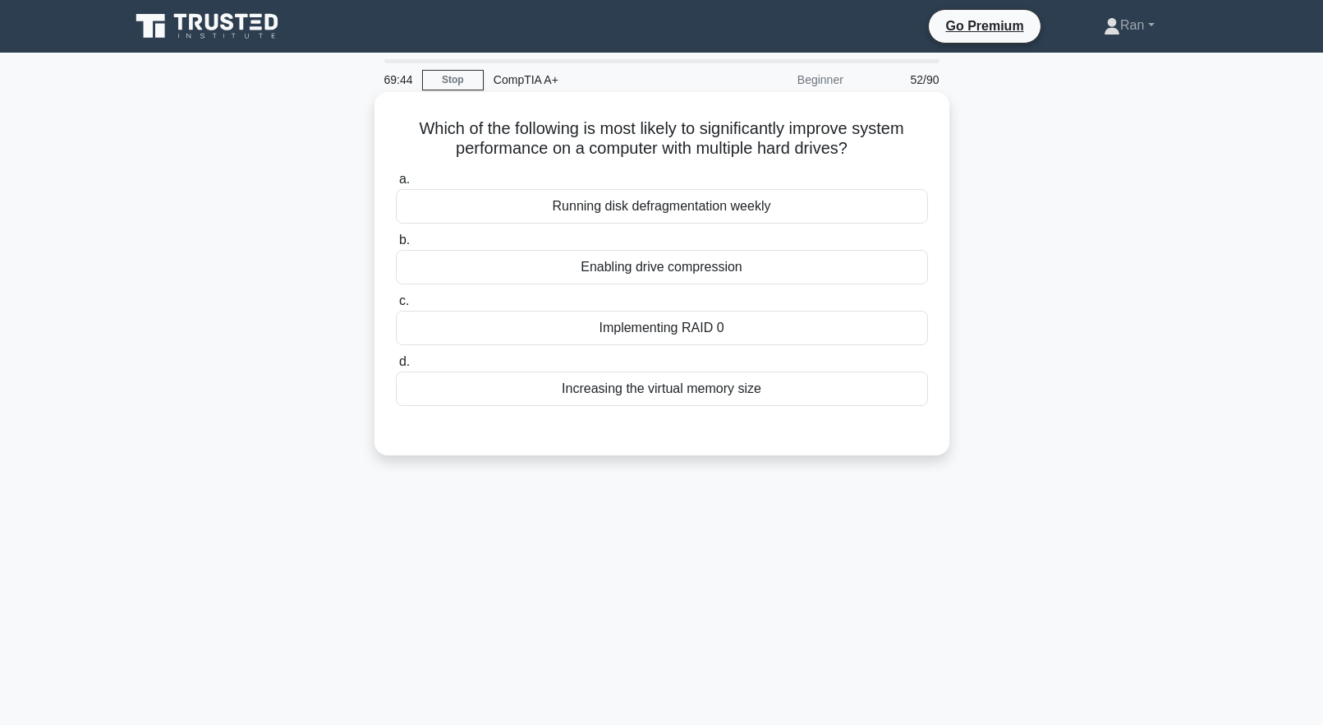
drag, startPoint x: 527, startPoint y: 331, endPoint x: 473, endPoint y: 338, distance: 54.6
click at [527, 331] on div "Implementing RAID 0" at bounding box center [662, 328] width 532 height 35
click at [396, 306] on input "c. Implementing RAID 0" at bounding box center [396, 301] width 0 height 11
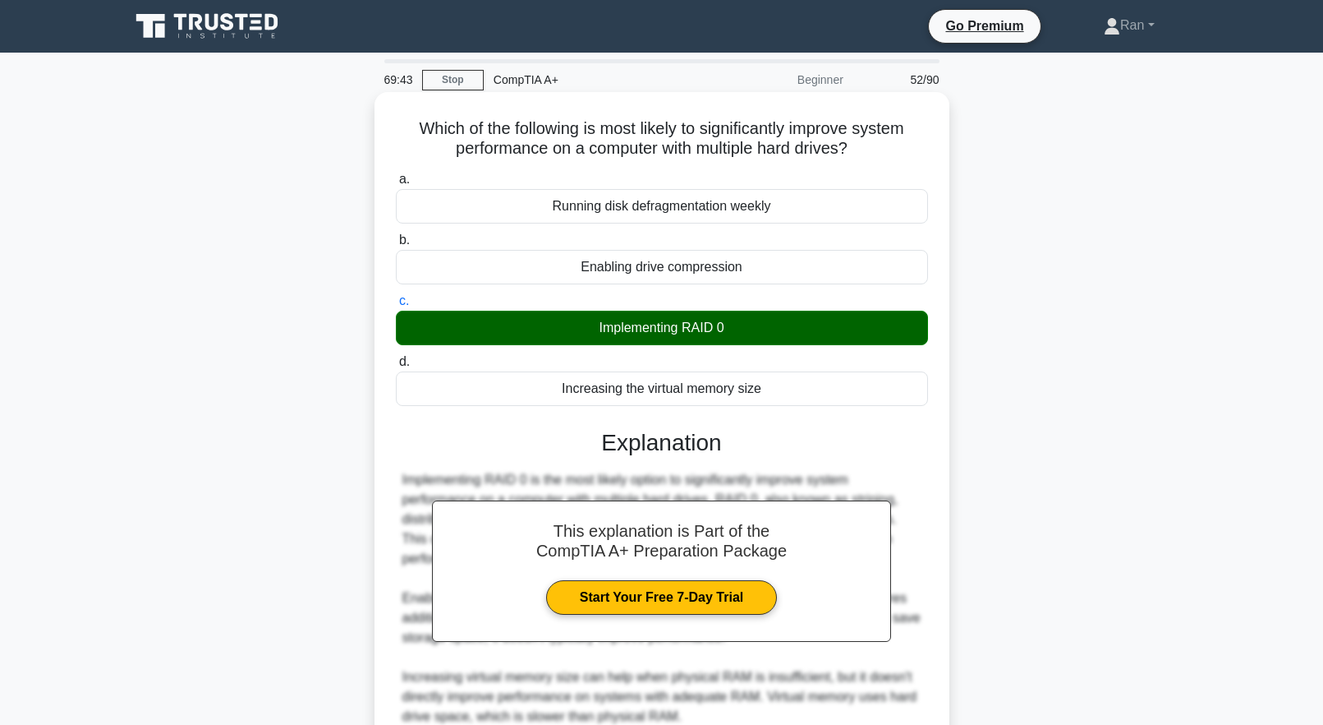
scroll to position [231, 0]
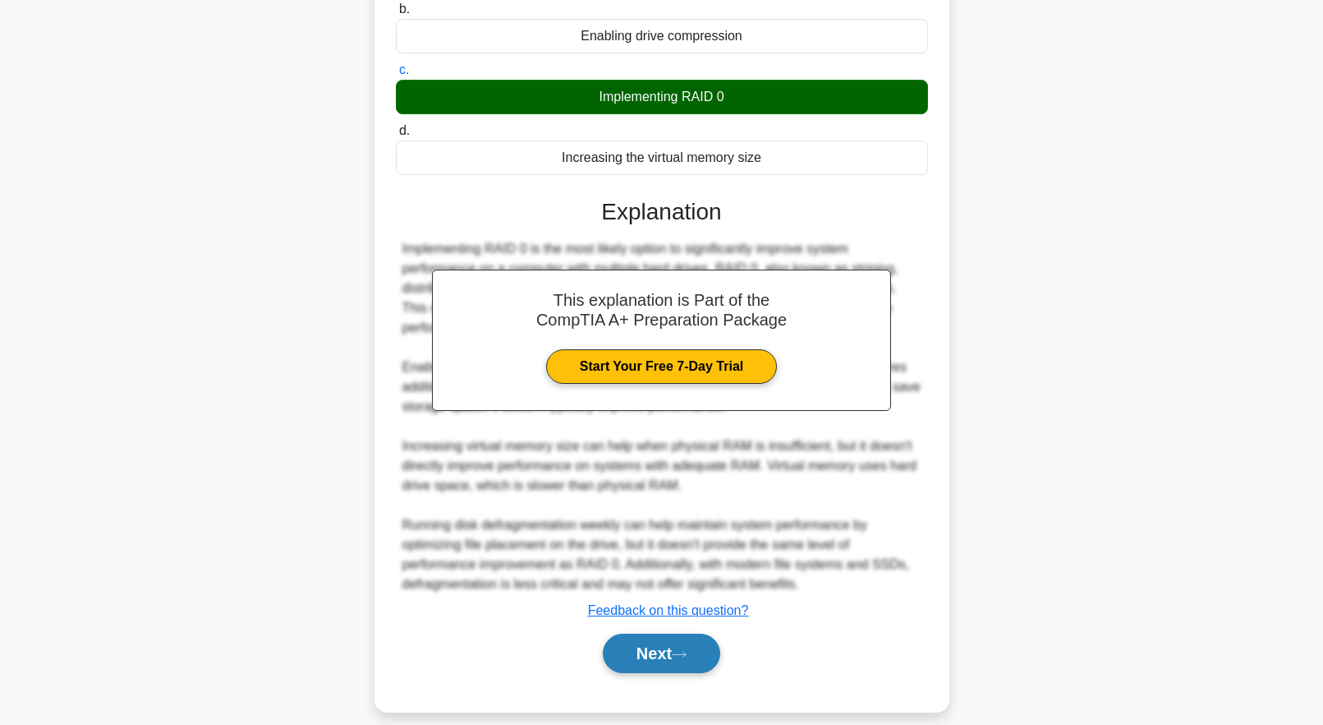
click at [668, 633] on button "Next" at bounding box center [661, 652] width 117 height 39
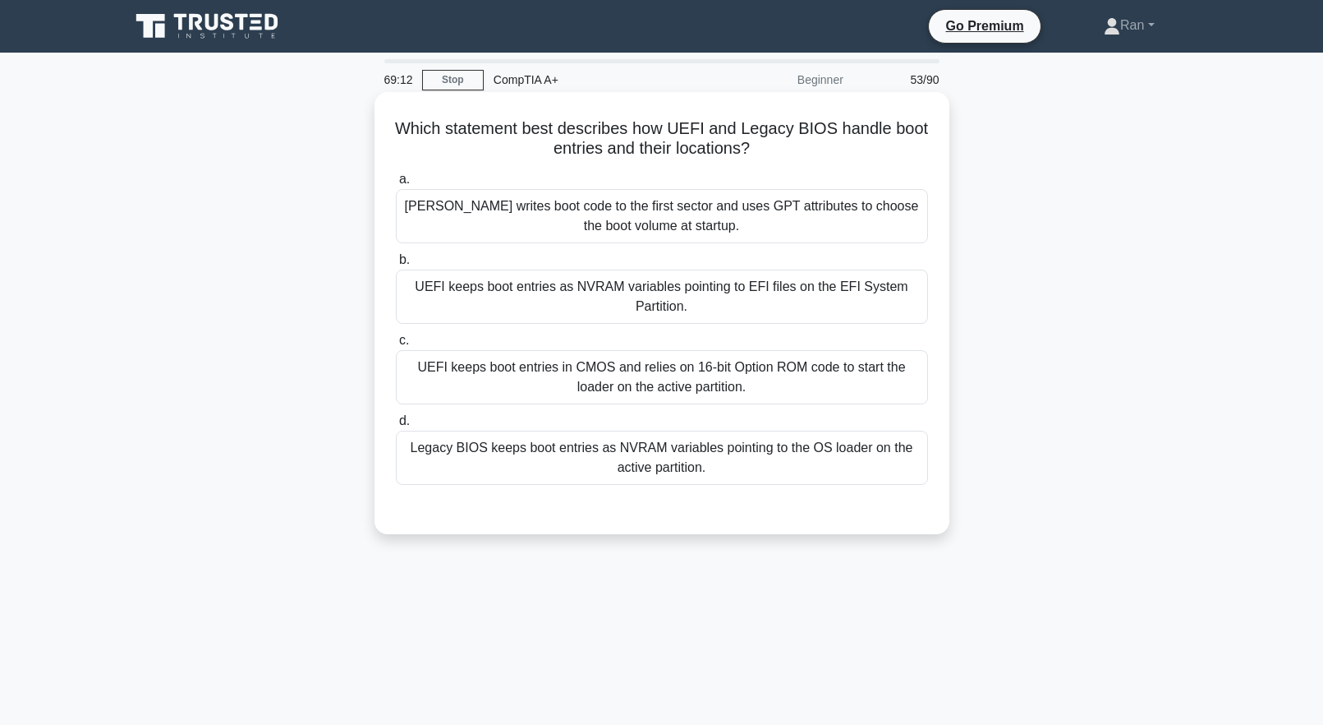
click at [482, 475] on div "Legacy BIOS keeps boot entries as NVRAM variables pointing to the OS loader on …" at bounding box center [662, 457] width 532 height 54
click at [396, 426] on input "d. Legacy BIOS keeps boot entries as NVRAM variables pointing to the OS loader …" at bounding box center [396, 421] width 0 height 11
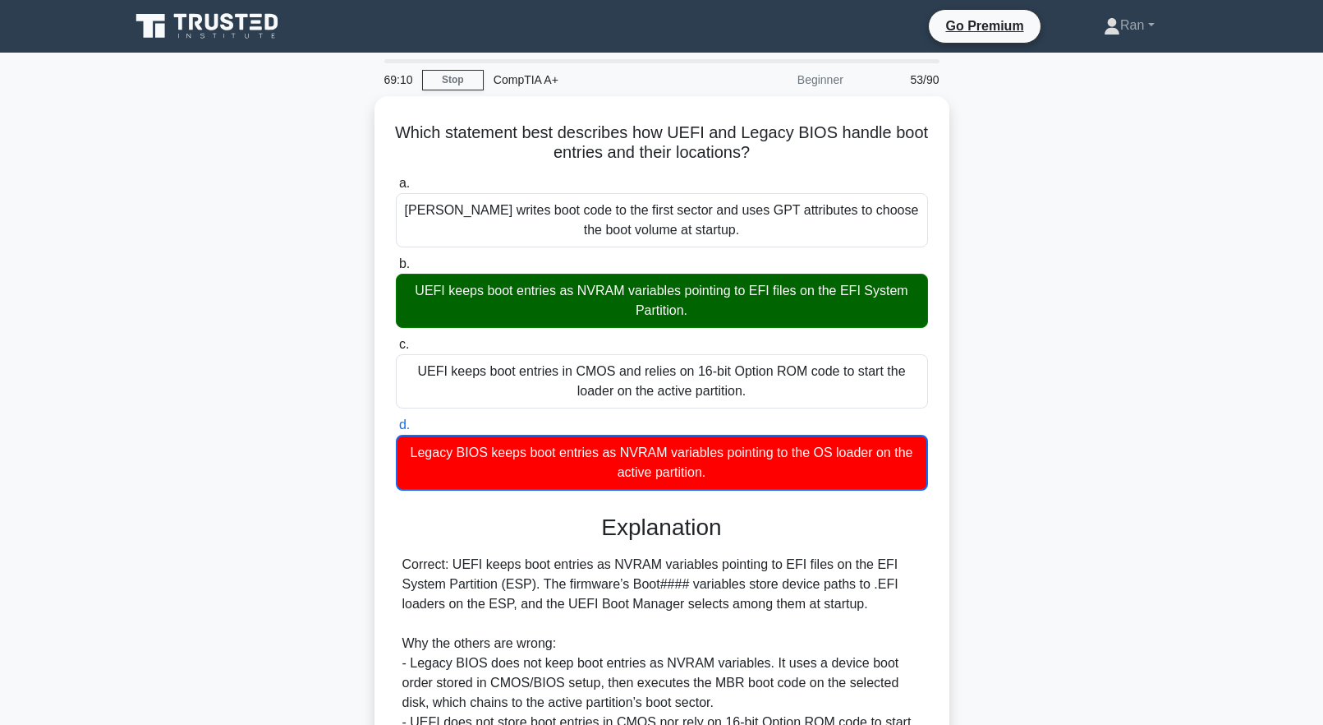
scroll to position [232, 0]
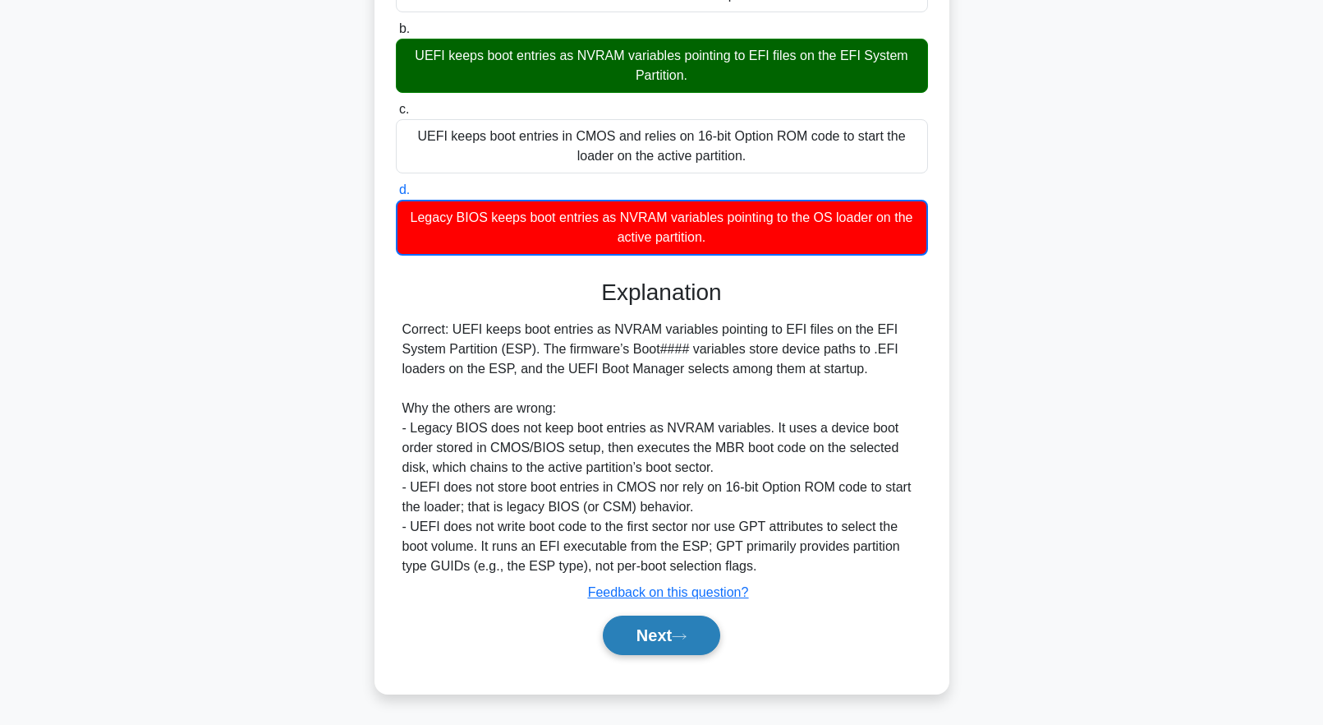
click at [661, 639] on button "Next" at bounding box center [661, 634] width 117 height 39
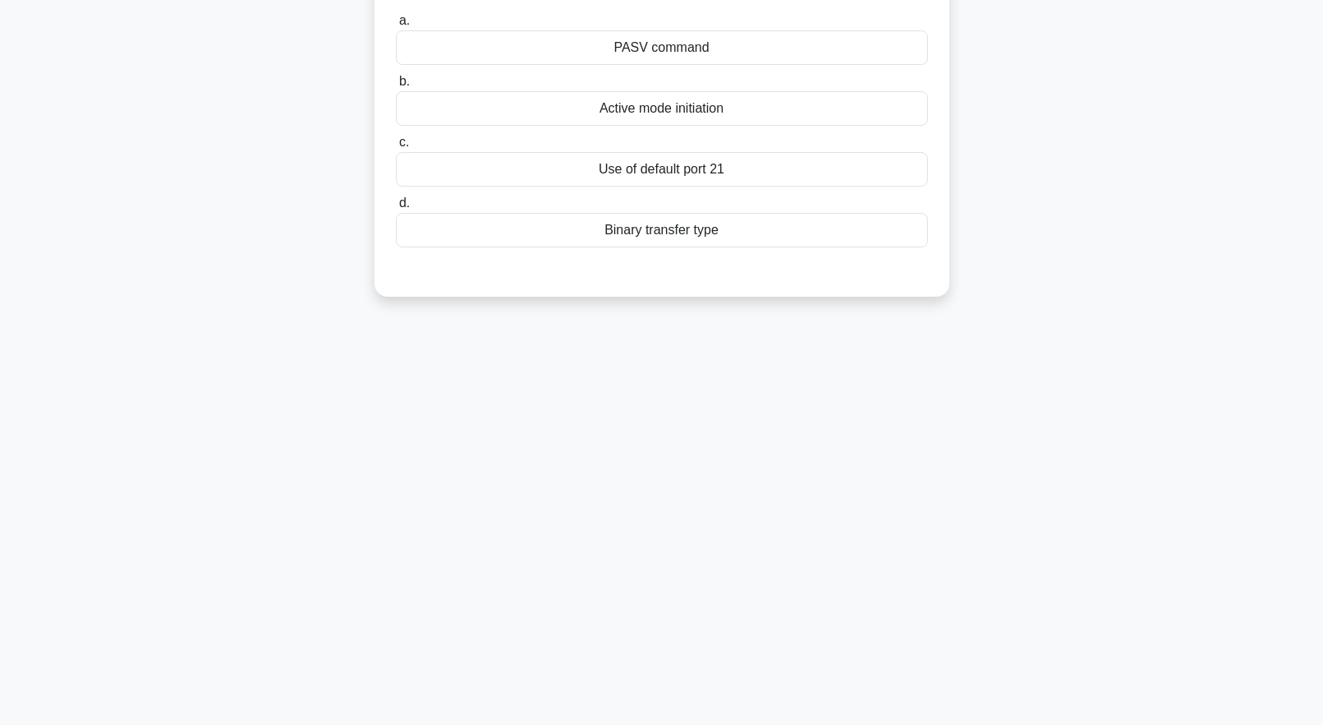
scroll to position [0, 0]
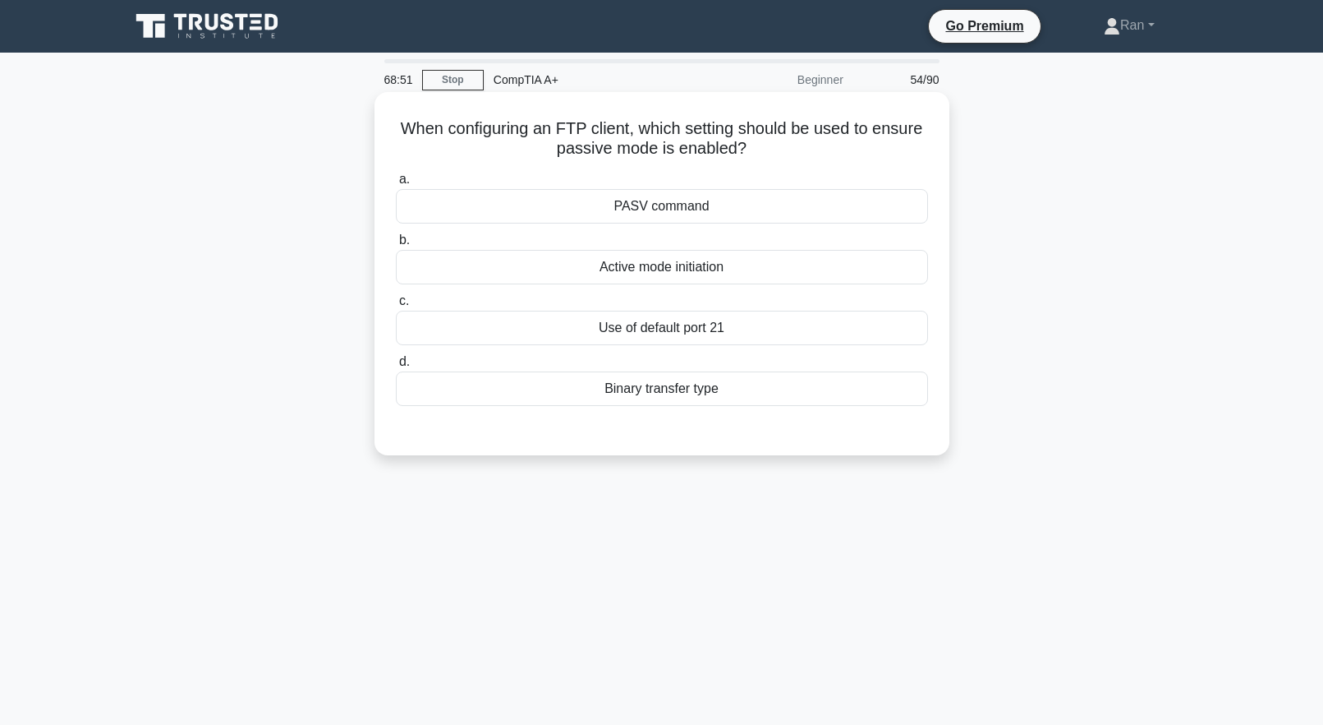
click at [573, 205] on div "PASV command" at bounding box center [662, 206] width 532 height 35
click at [396, 185] on input "a. PASV command" at bounding box center [396, 179] width 0 height 11
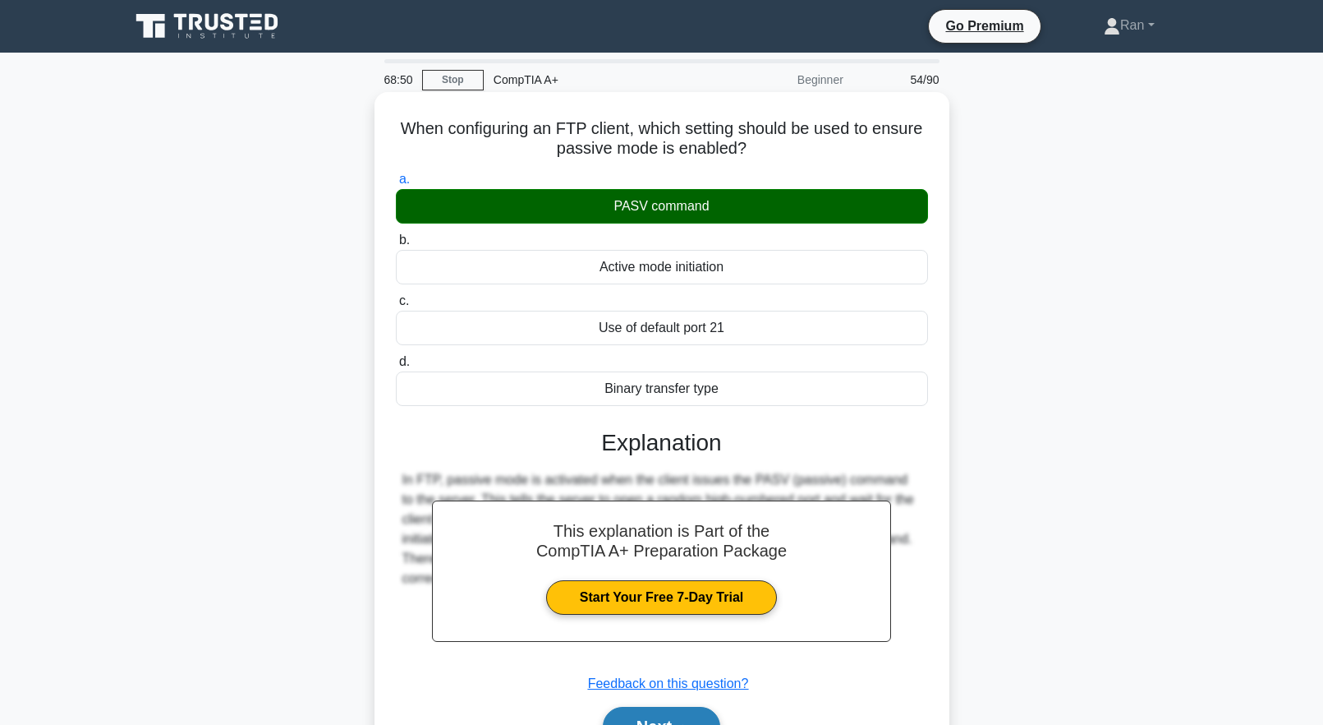
scroll to position [163, 0]
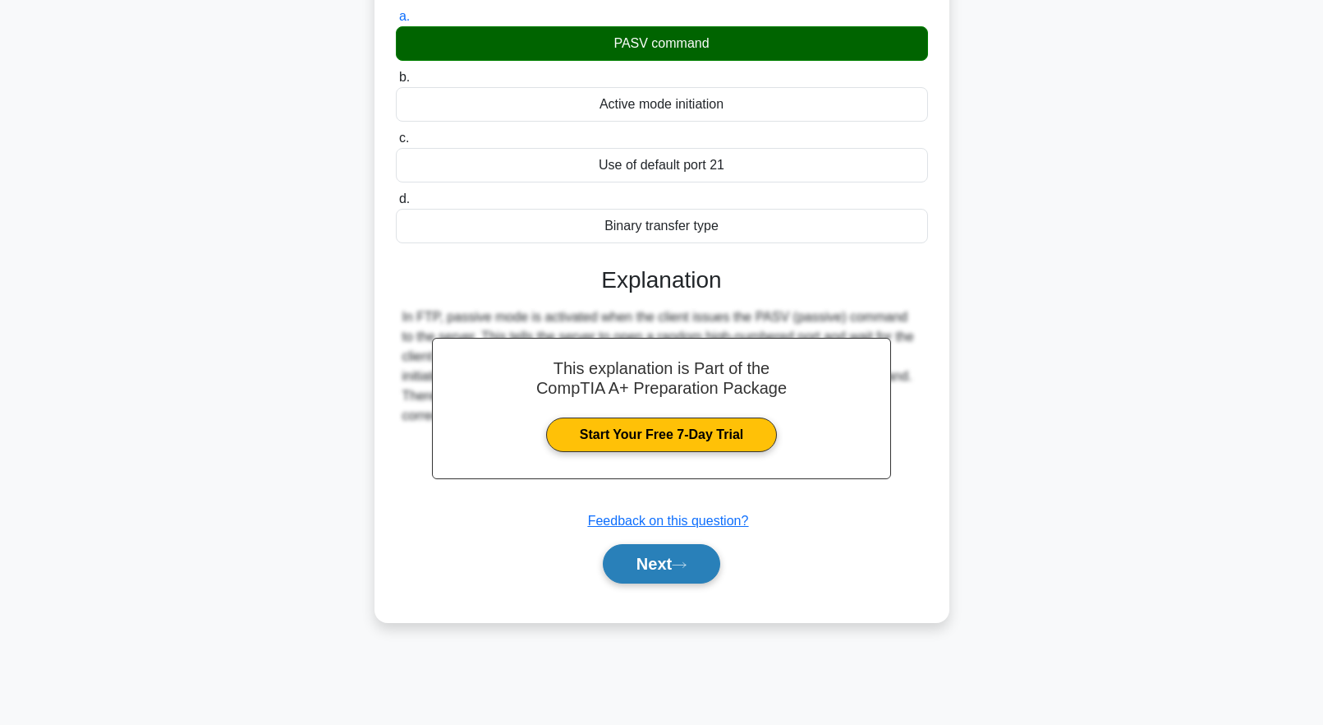
click at [650, 577] on button "Next" at bounding box center [661, 563] width 117 height 39
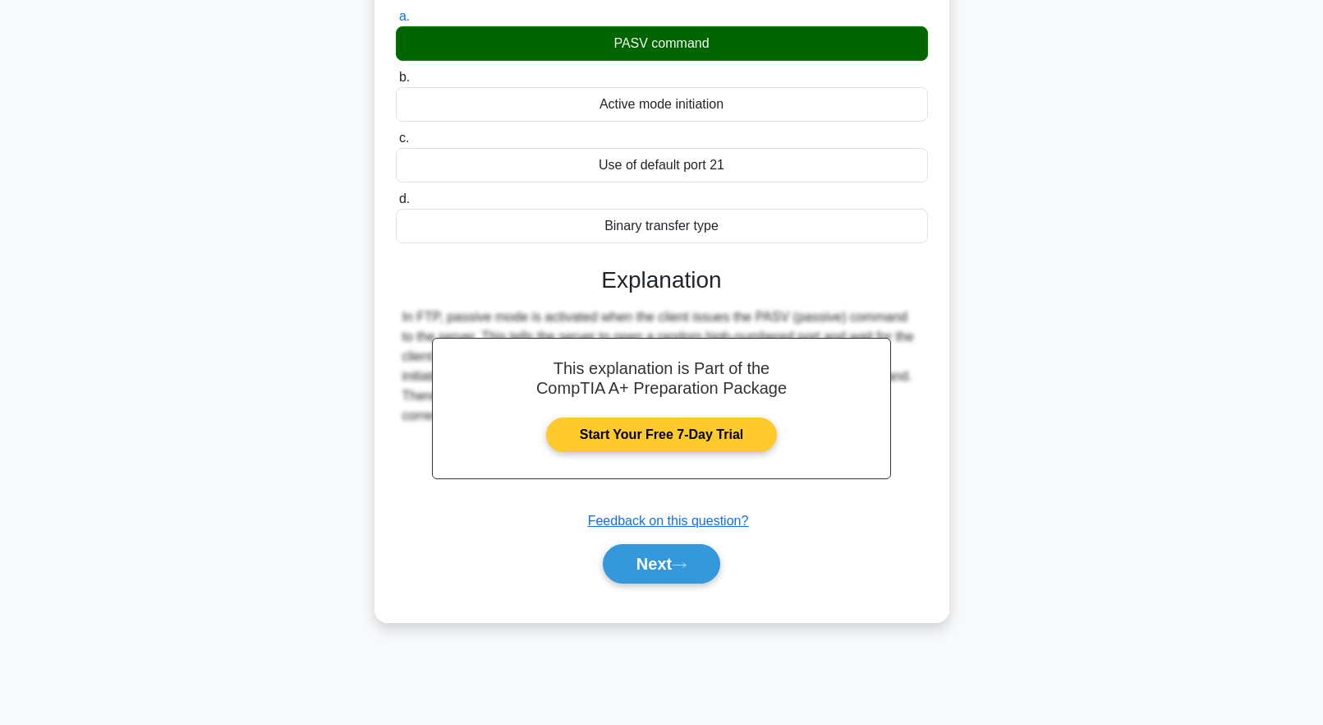
scroll to position [0, 0]
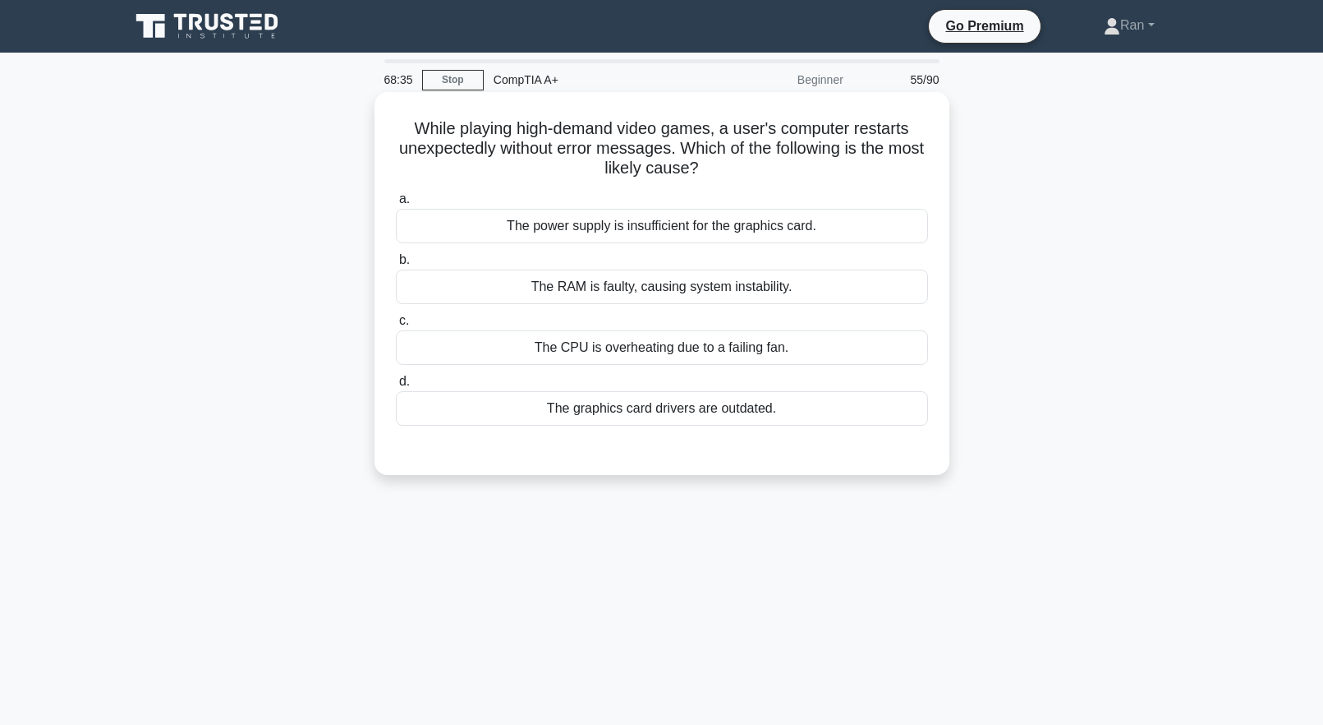
click at [544, 232] on div "The power supply is insufficient for the graphics card." at bounding box center [662, 226] width 532 height 35
click at [396, 205] on input "a. The power supply is insufficient for the graphics card." at bounding box center [396, 199] width 0 height 11
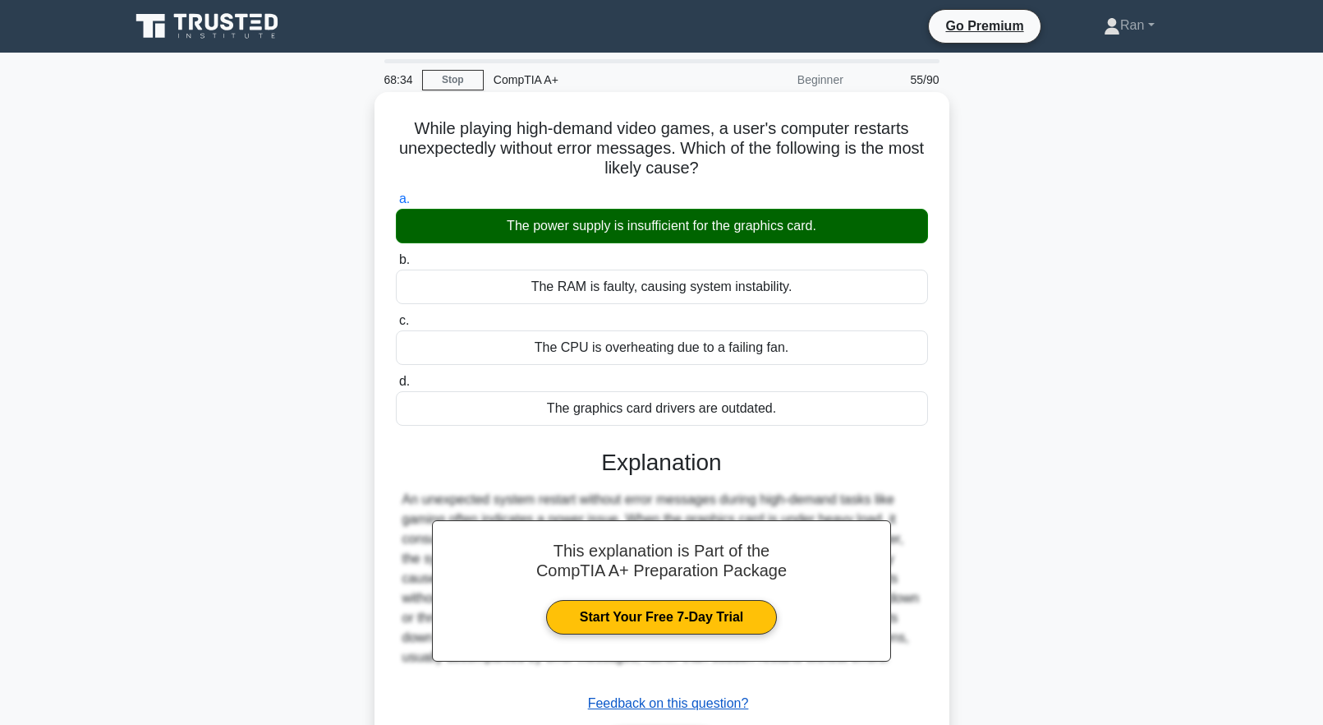
scroll to position [163, 0]
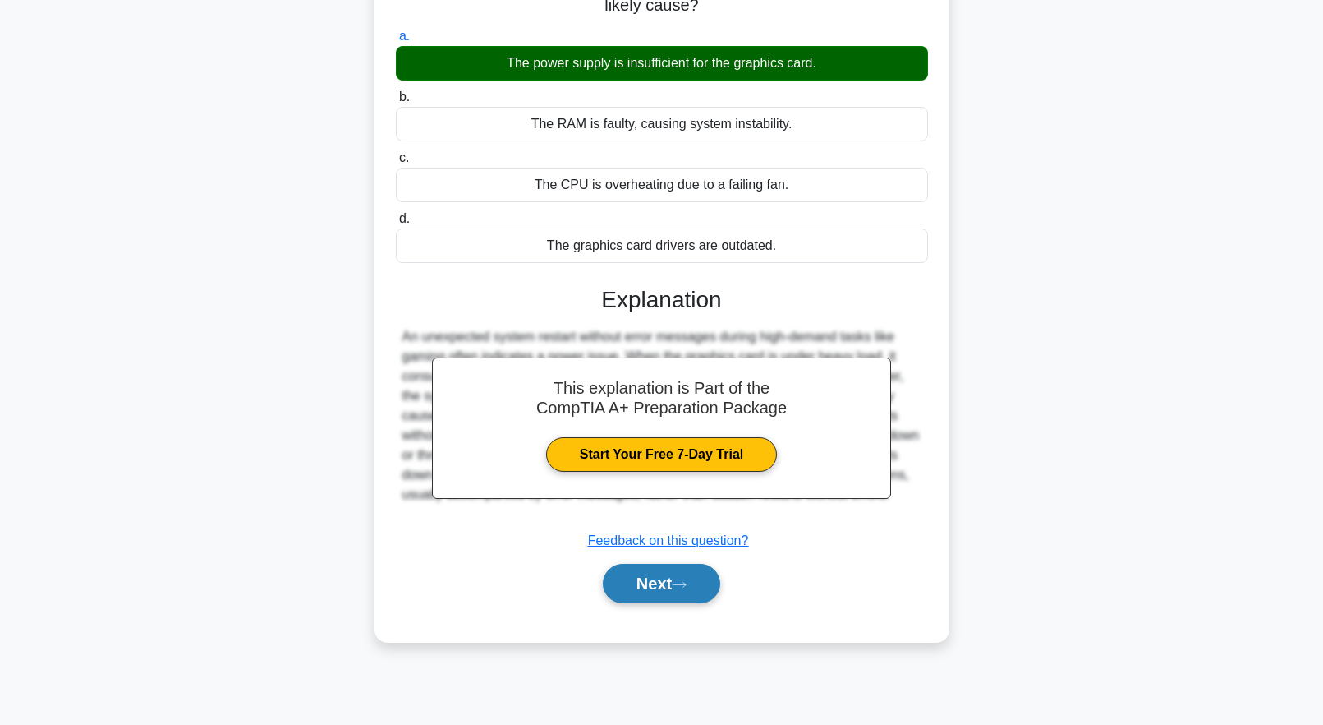
click at [699, 596] on button "Next" at bounding box center [661, 583] width 117 height 39
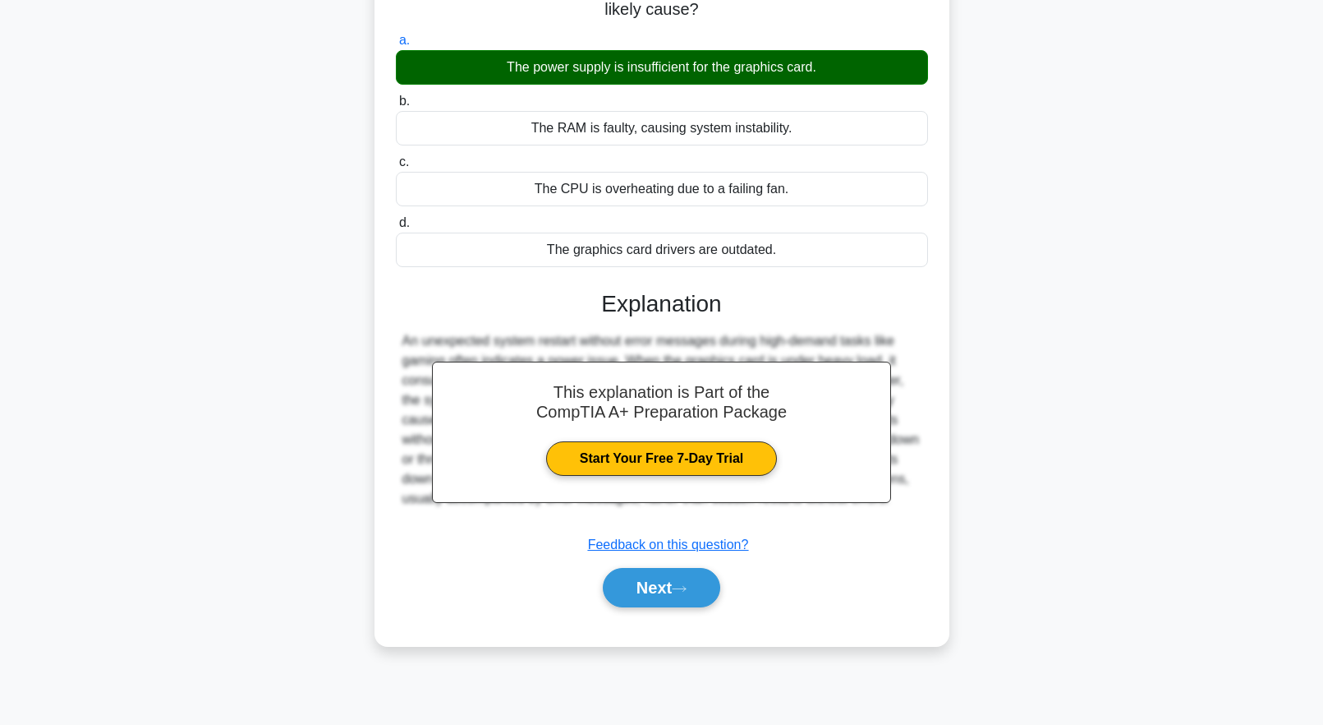
scroll to position [0, 0]
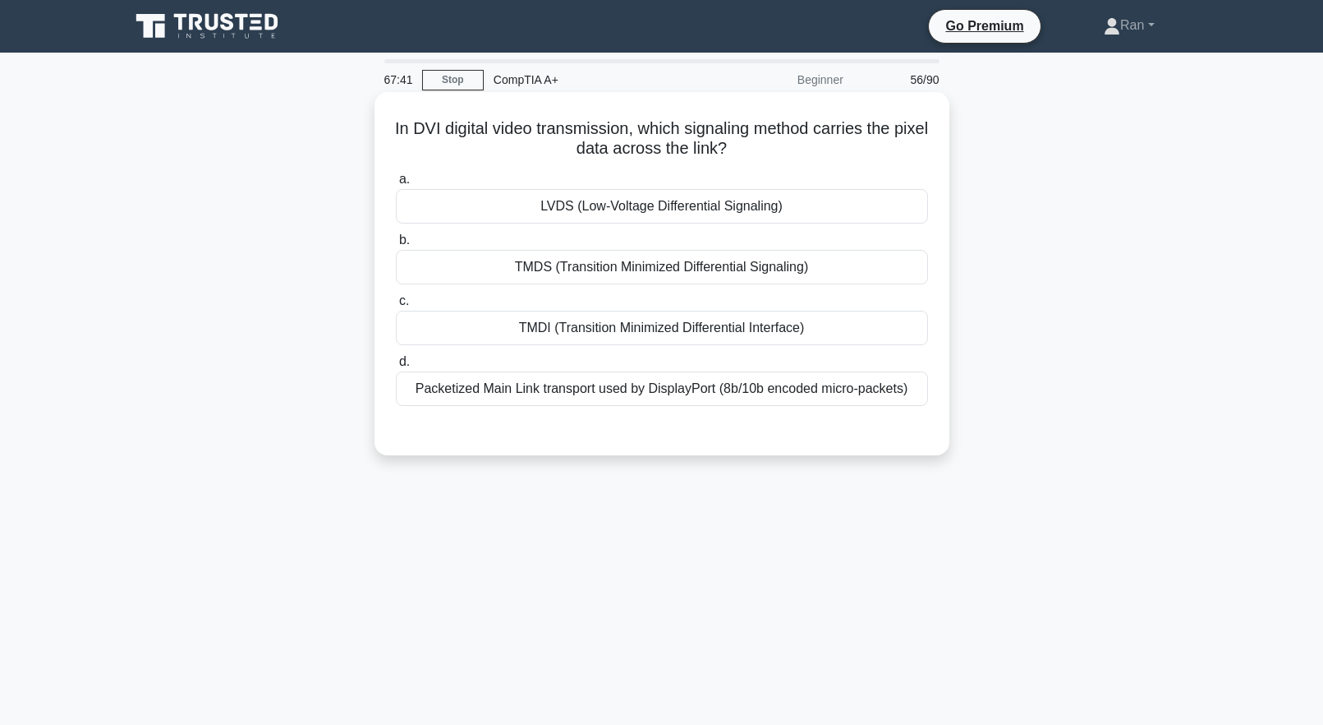
click at [687, 266] on div "TMDS (Transition Minimized Differential Signaling)" at bounding box center [662, 267] width 532 height 35
click at [396, 246] on input "b. TMDS (Transition Minimized Differential Signaling)" at bounding box center [396, 240] width 0 height 11
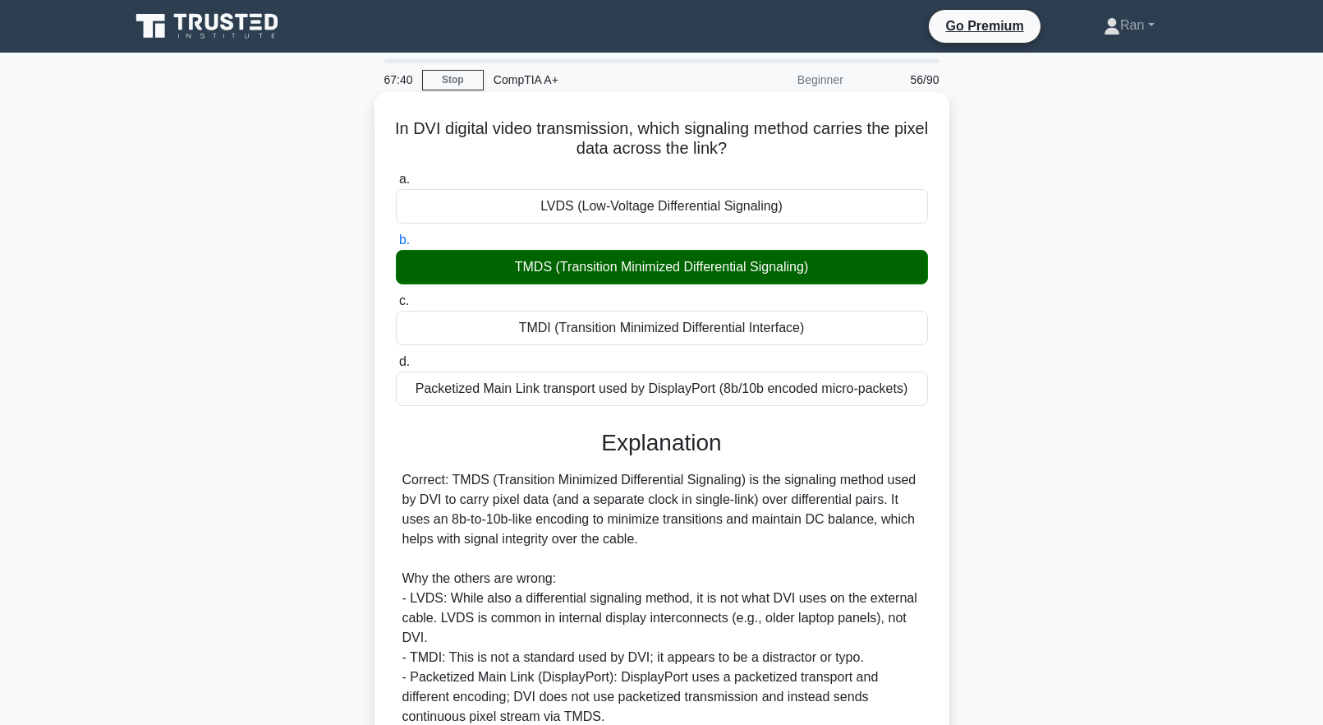
scroll to position [163, 0]
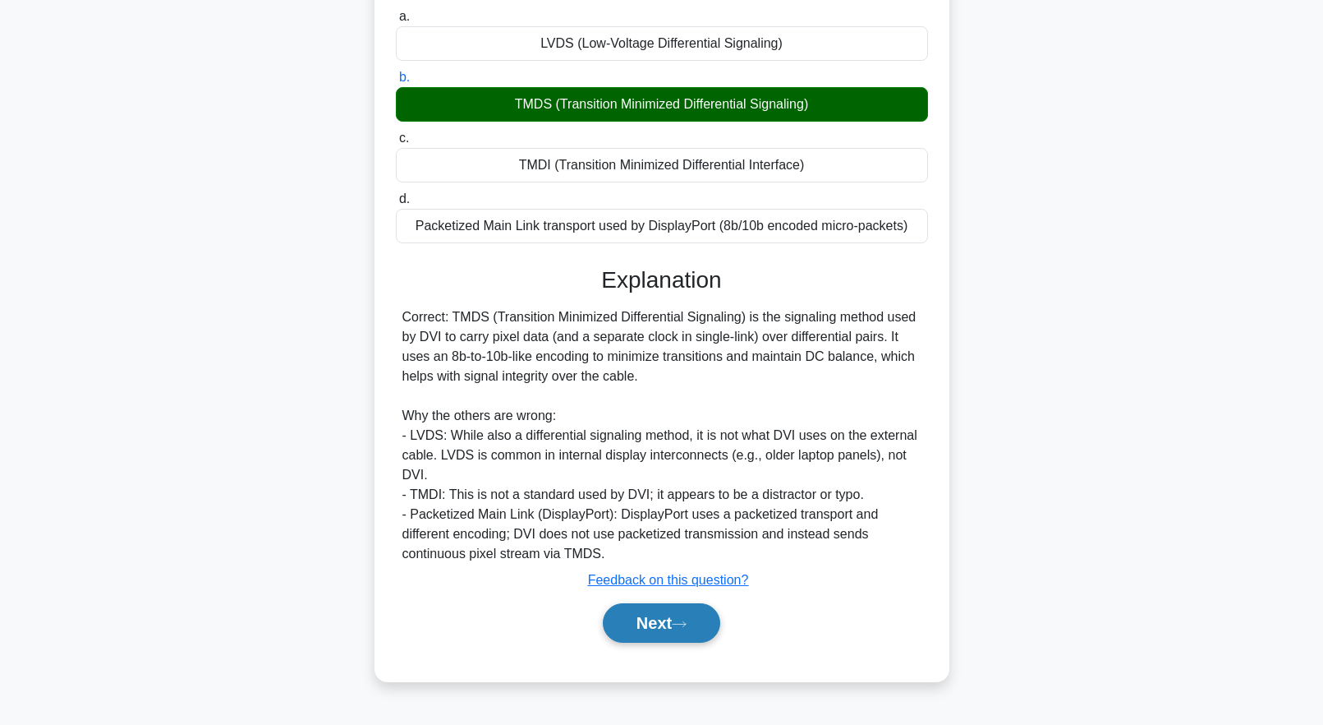
click at [670, 605] on button "Next" at bounding box center [661, 622] width 117 height 39
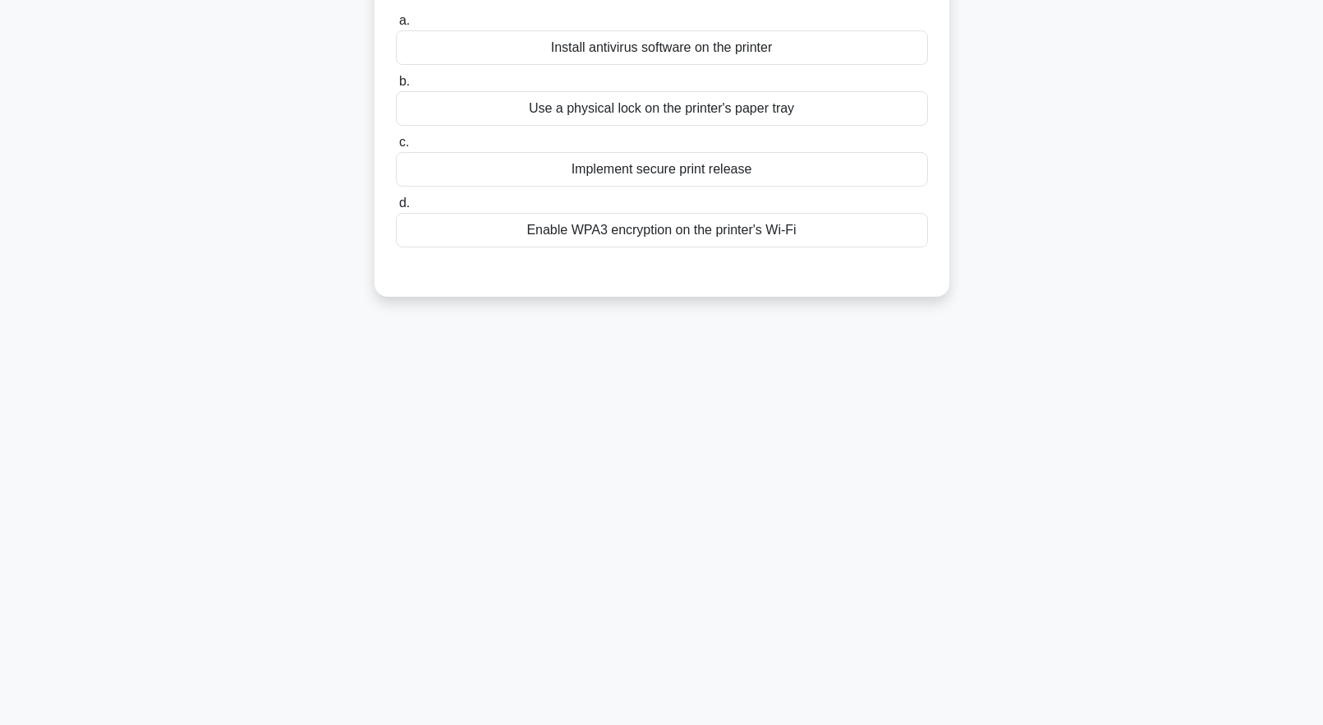
scroll to position [0, 0]
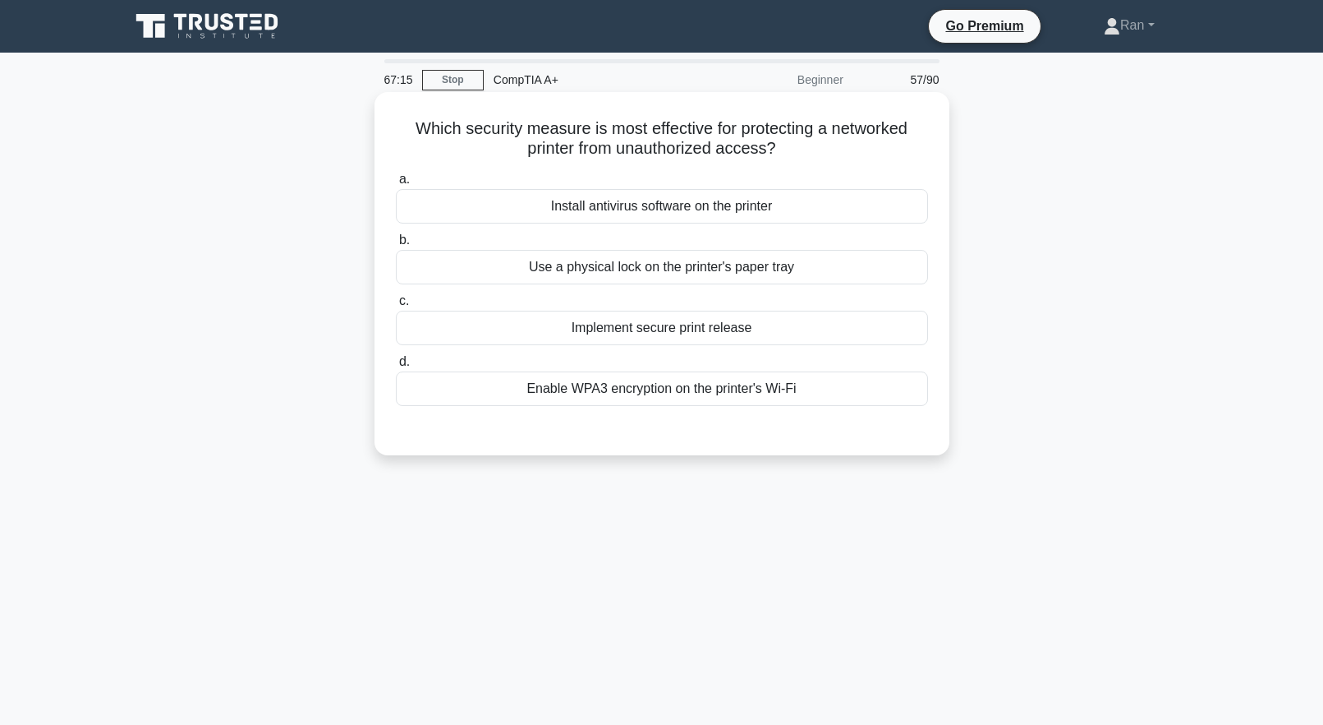
click at [582, 335] on div "Implement secure print release" at bounding box center [662, 328] width 532 height 35
click at [396, 306] on input "c. Implement secure print release" at bounding box center [396, 301] width 0 height 11
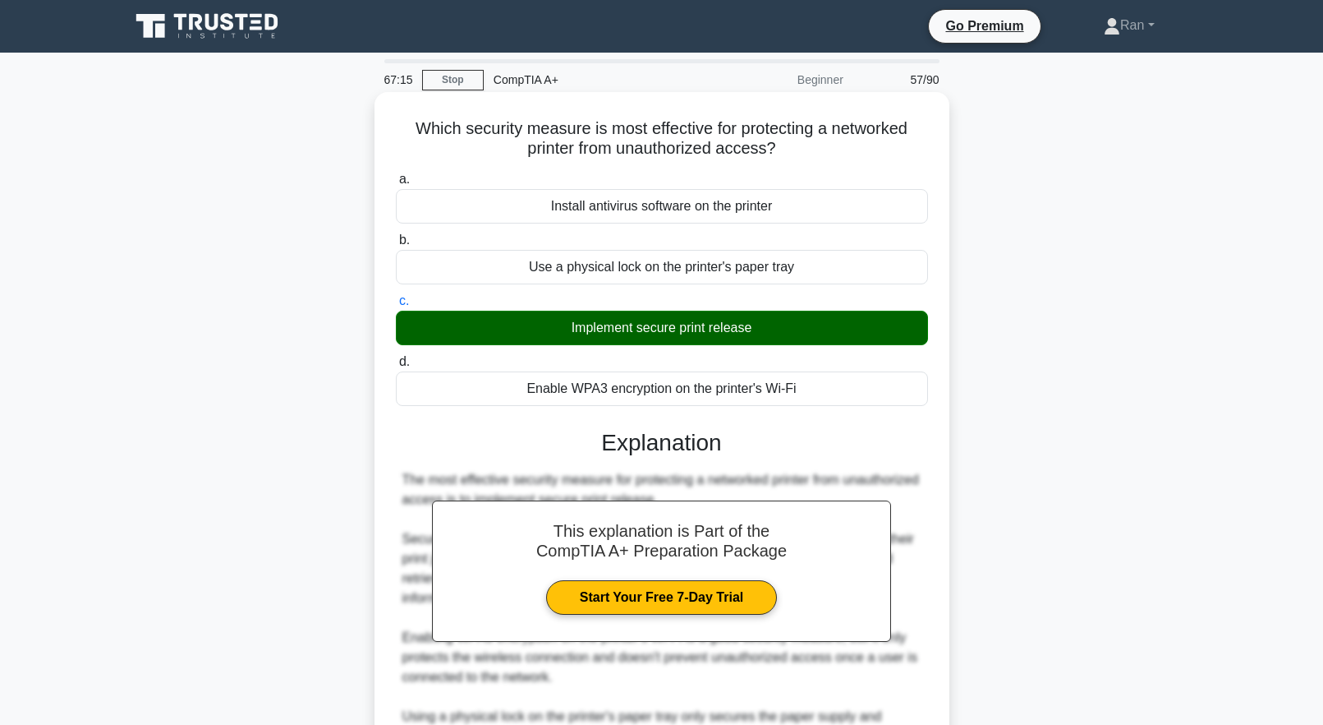
scroll to position [270, 0]
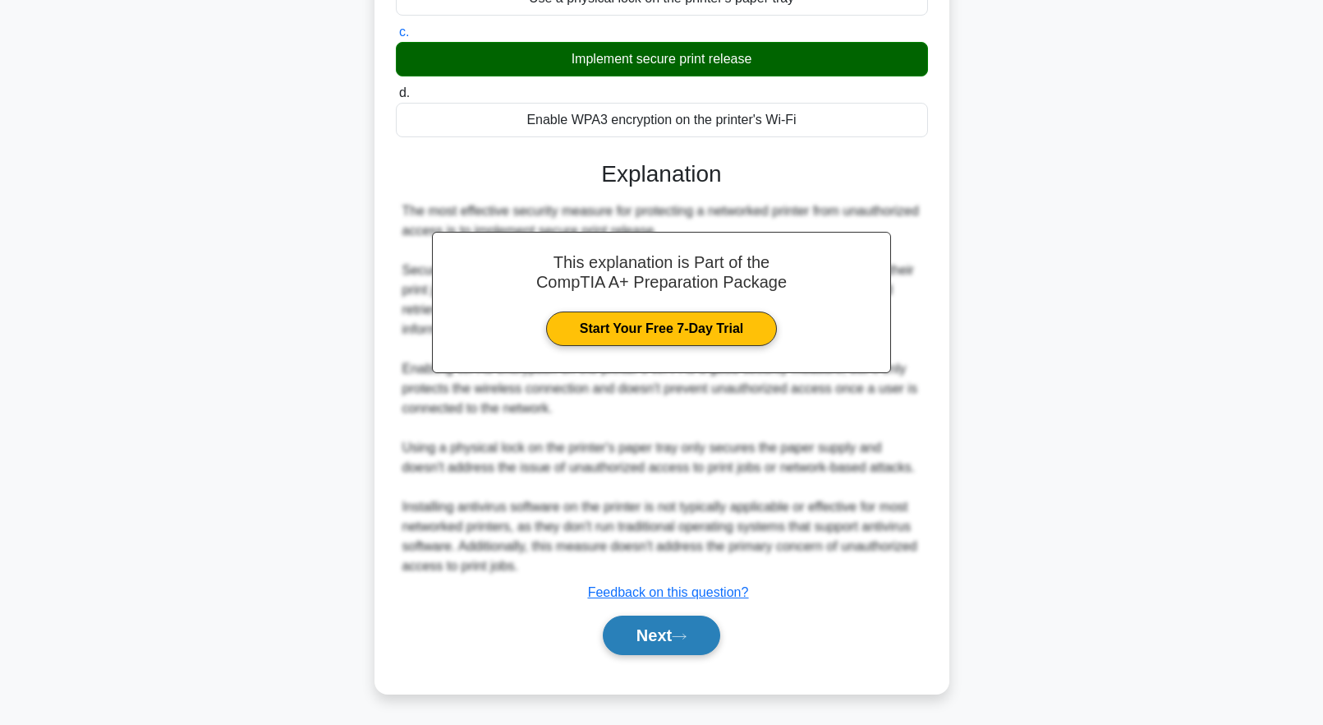
click at [694, 623] on button "Next" at bounding box center [661, 634] width 117 height 39
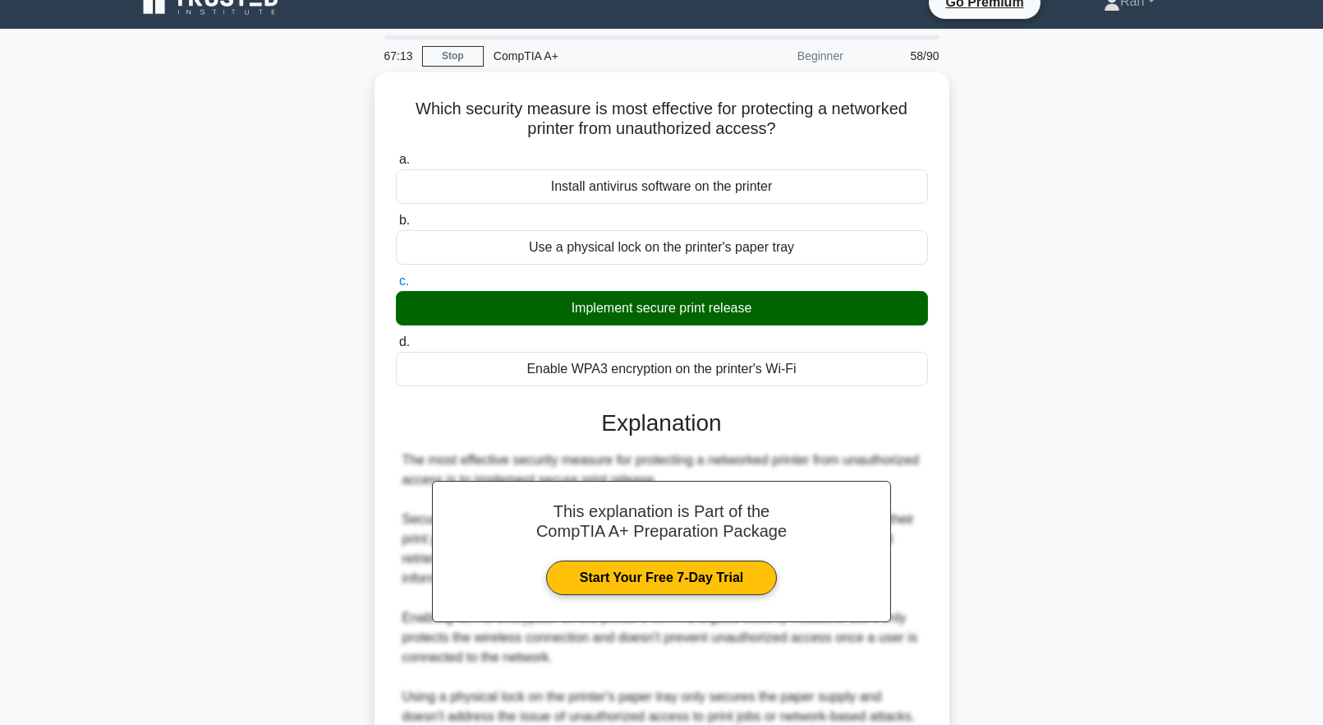
scroll to position [0, 0]
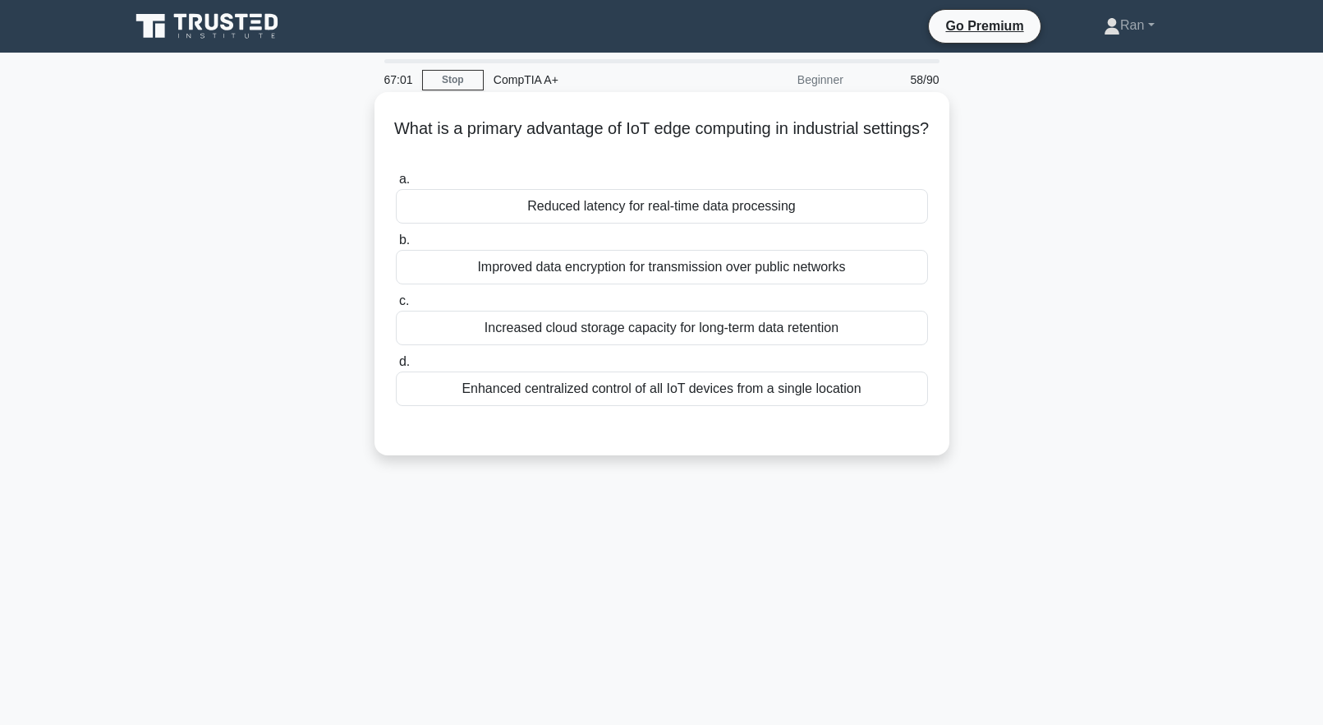
click at [537, 208] on div "Reduced latency for real-time data processing" at bounding box center [662, 206] width 532 height 35
click at [396, 185] on input "a. Reduced latency for real-time data processing" at bounding box center [396, 179] width 0 height 11
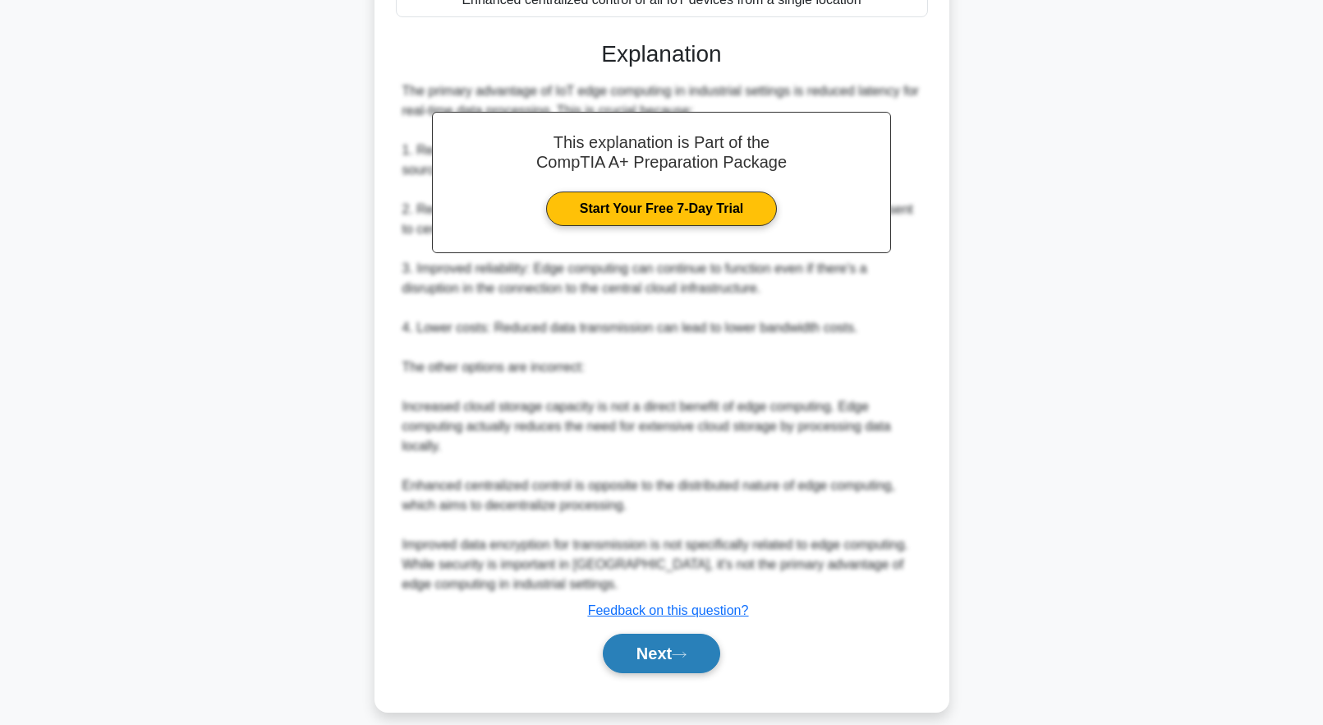
click at [679, 636] on button "Next" at bounding box center [661, 652] width 117 height 39
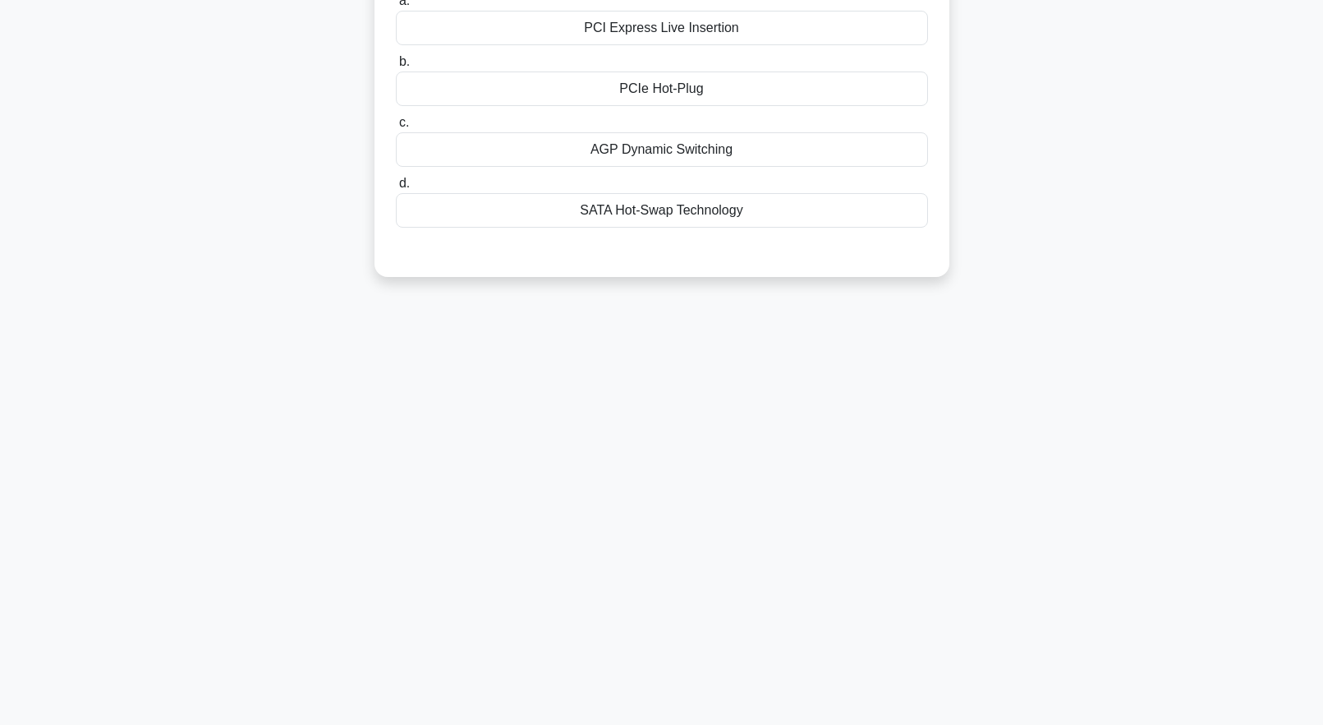
scroll to position [60, 0]
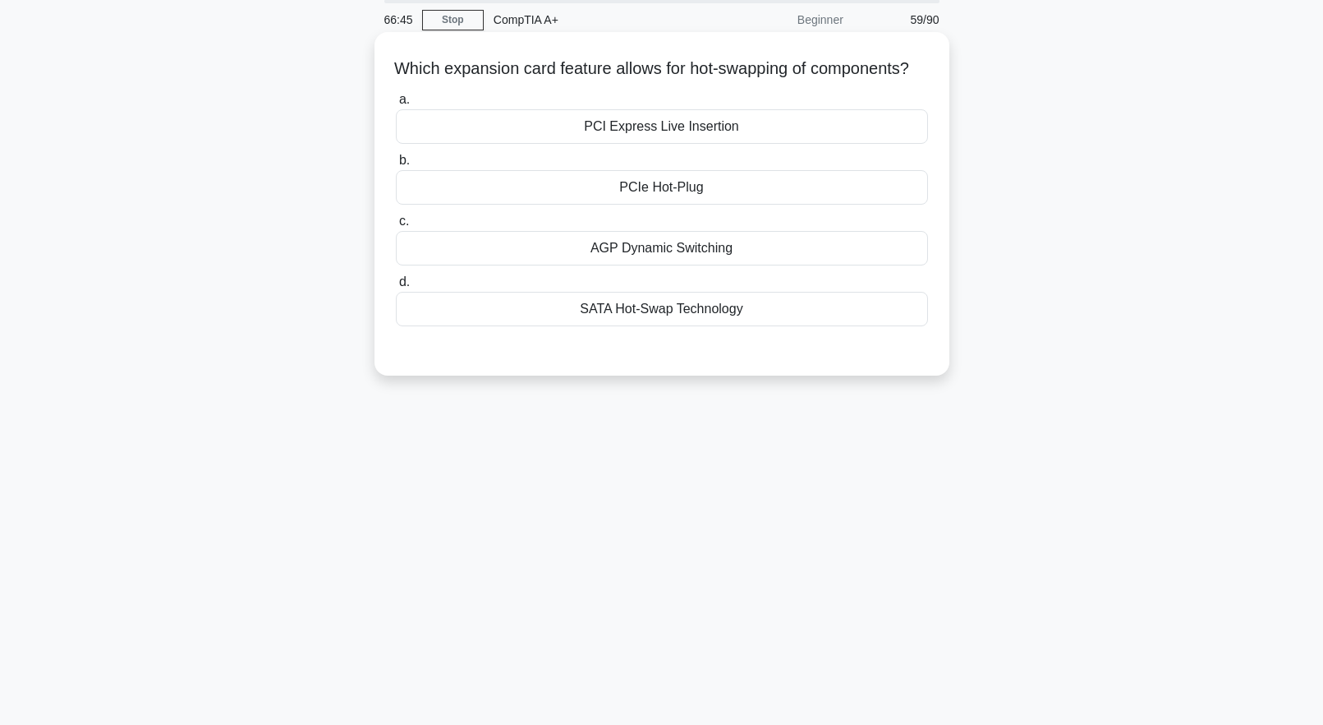
click at [664, 326] on div "SATA Hot-Swap Technology" at bounding box center [662, 309] width 532 height 35
click at [396, 288] on input "d. SATA Hot-Swap Technology" at bounding box center [396, 282] width 0 height 11
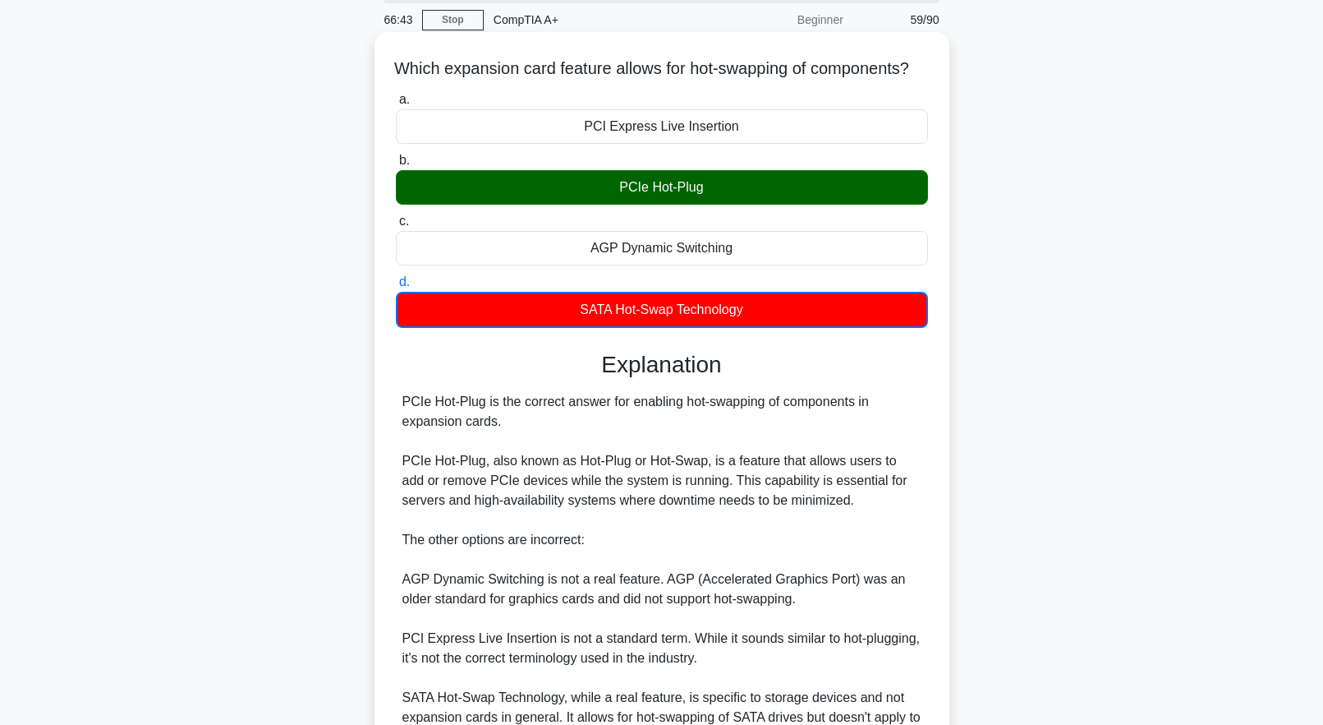
scroll to position [252, 0]
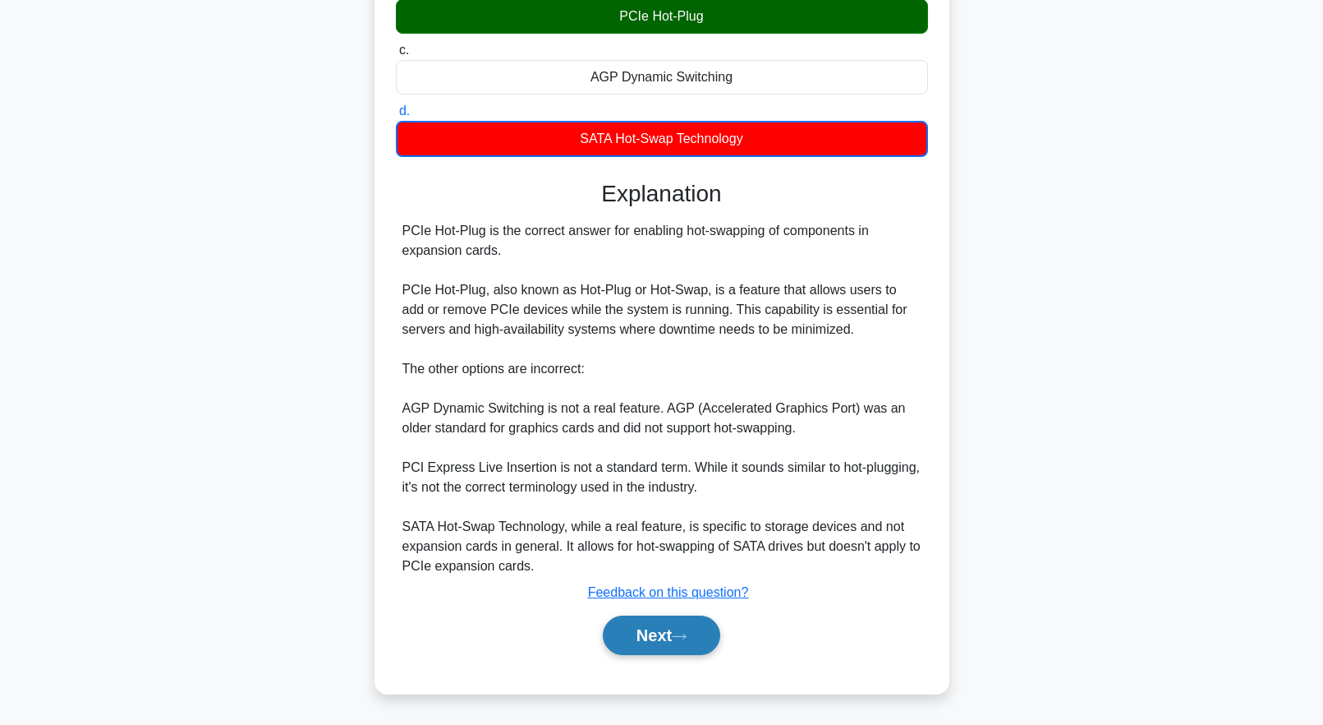
click at [660, 645] on button "Next" at bounding box center [661, 634] width 117 height 39
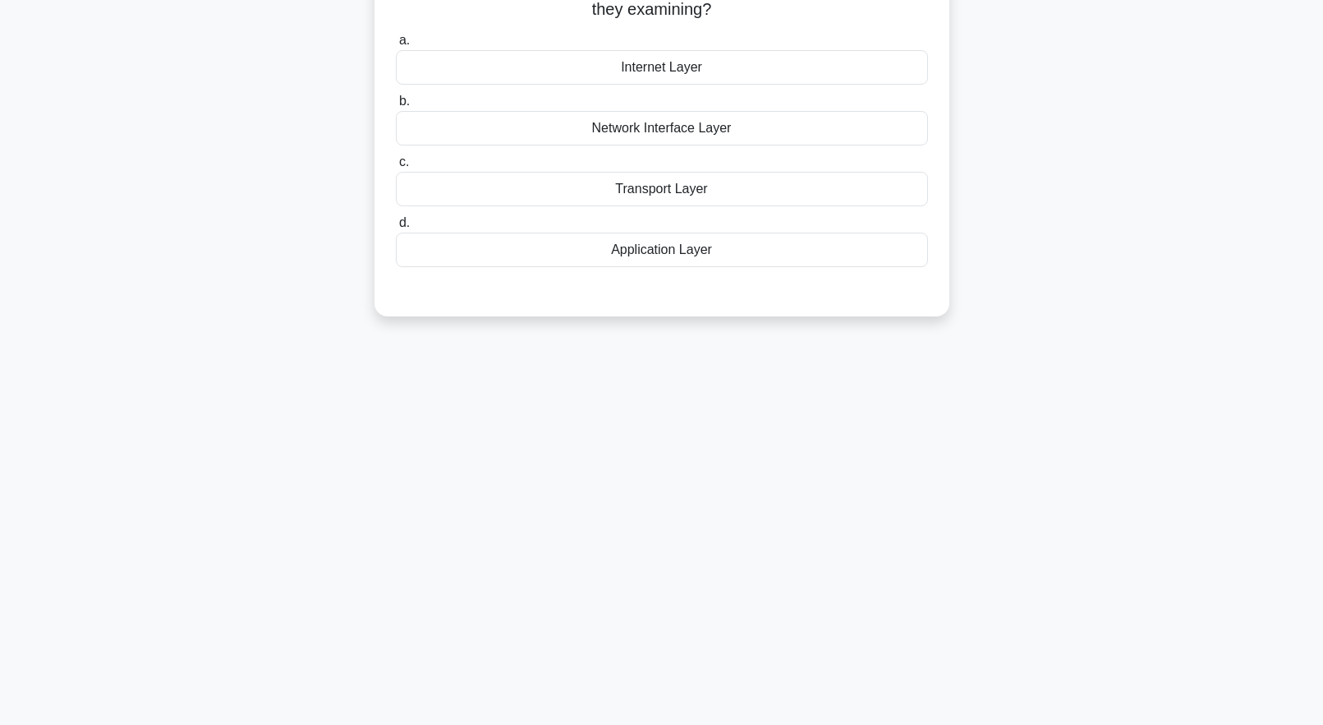
scroll to position [0, 0]
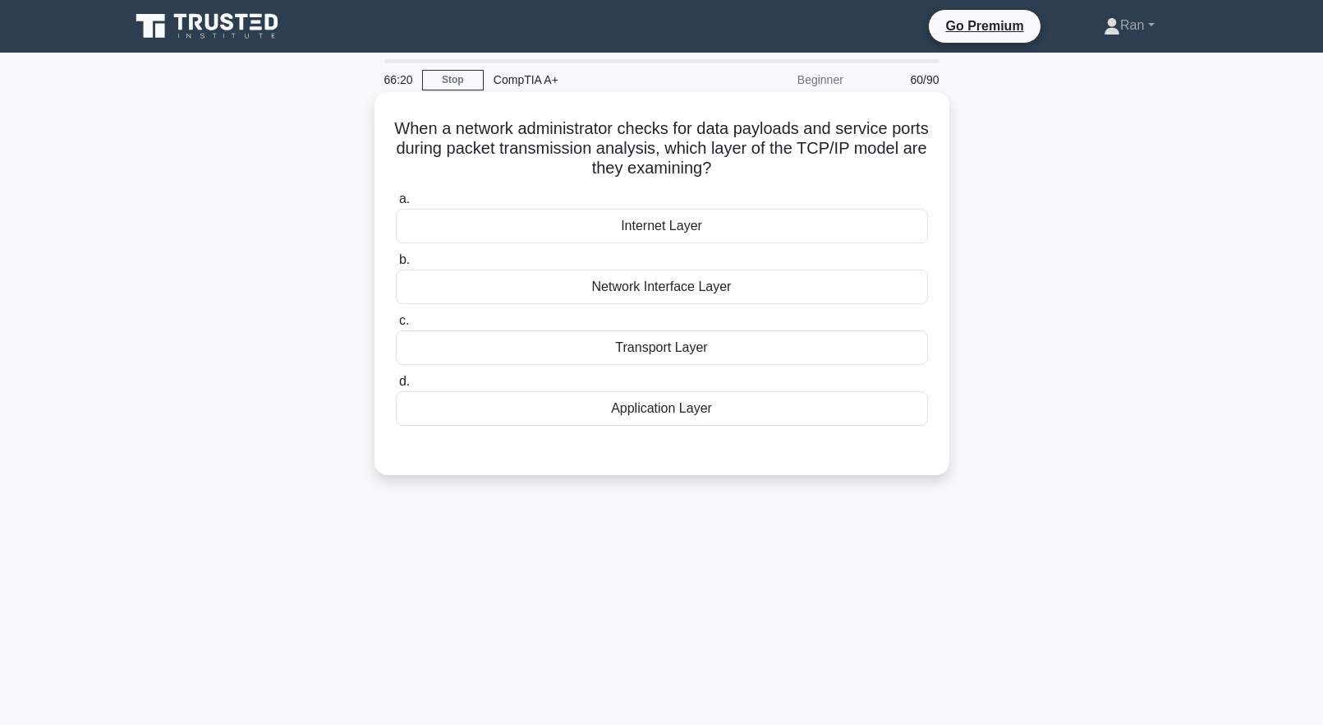
click at [680, 236] on div "Internet Layer" at bounding box center [662, 226] width 532 height 35
click at [396, 205] on input "a. Internet Layer" at bounding box center [396, 199] width 0 height 11
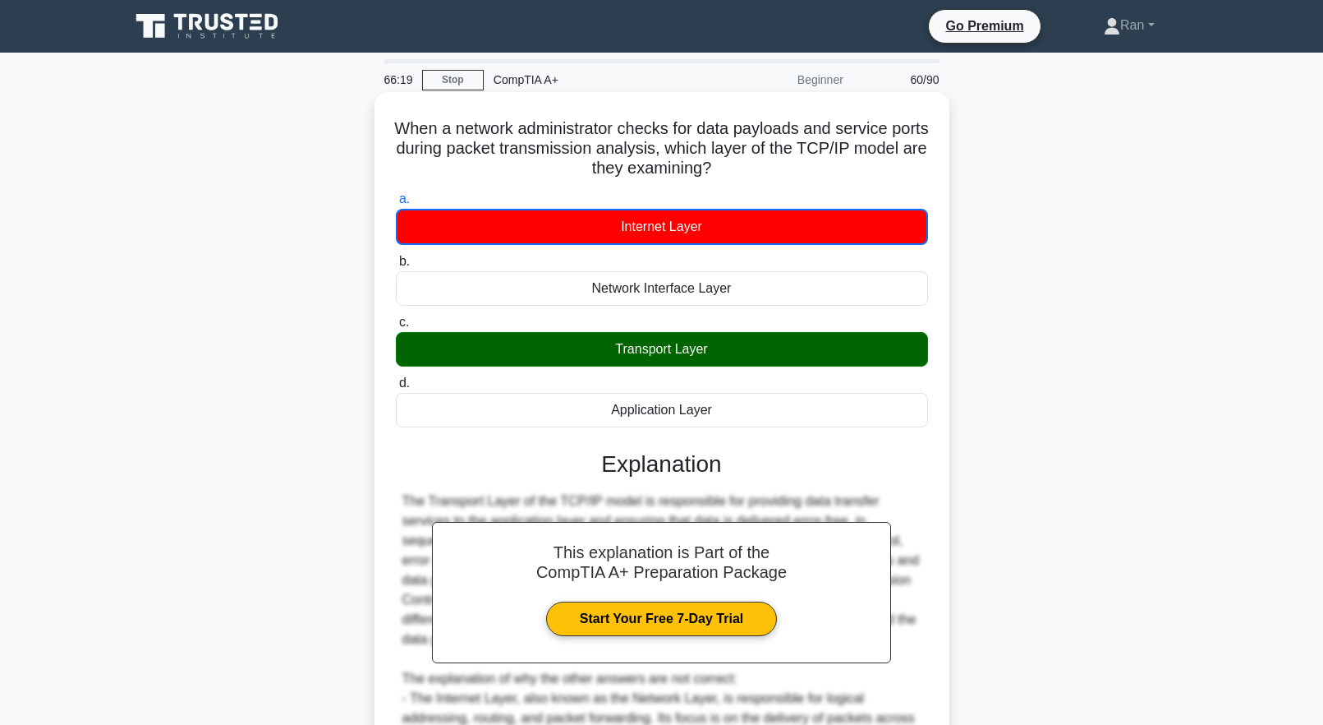
scroll to position [292, 0]
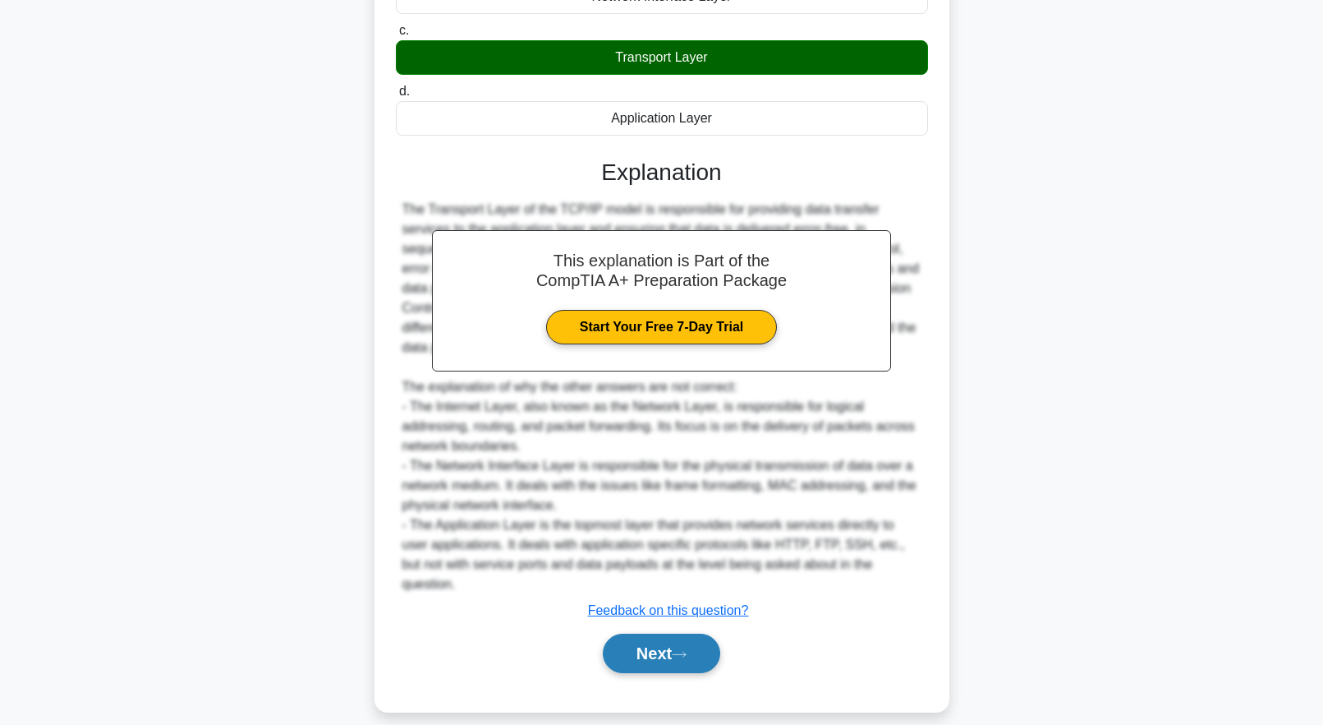
click at [679, 633] on button "Next" at bounding box center [661, 652] width 117 height 39
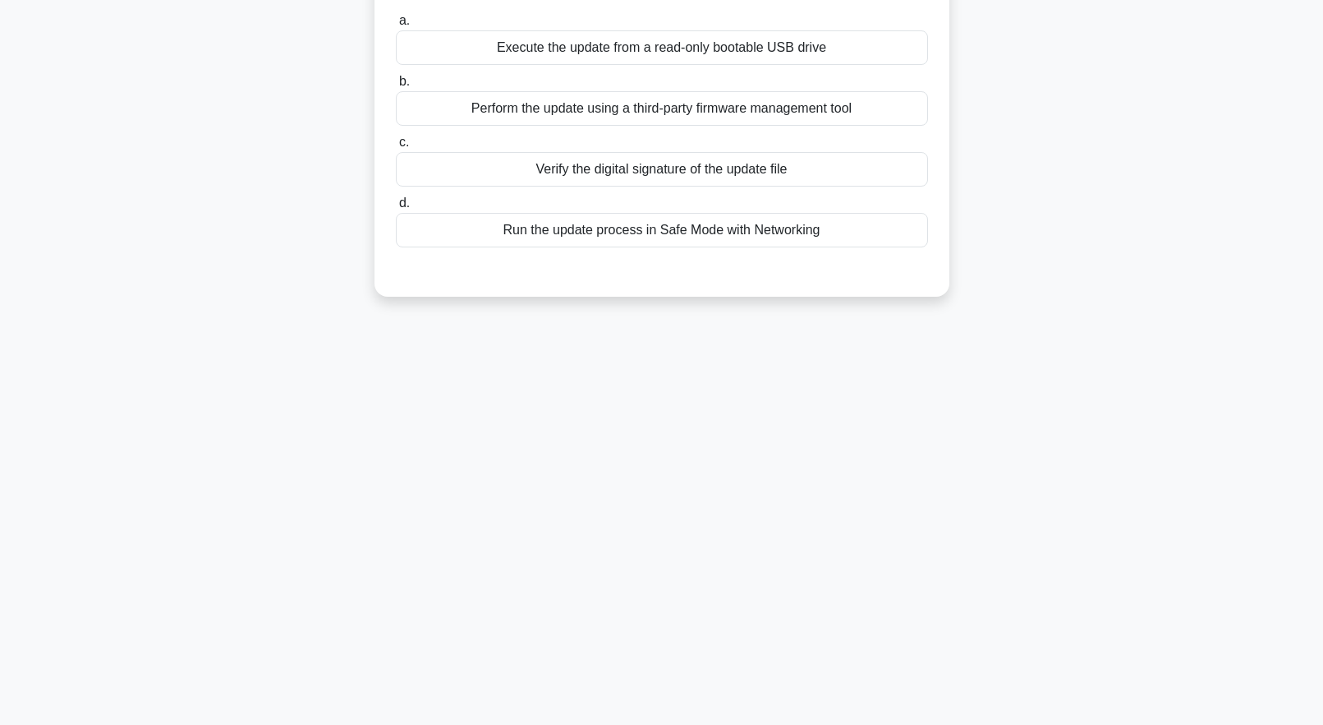
scroll to position [0, 0]
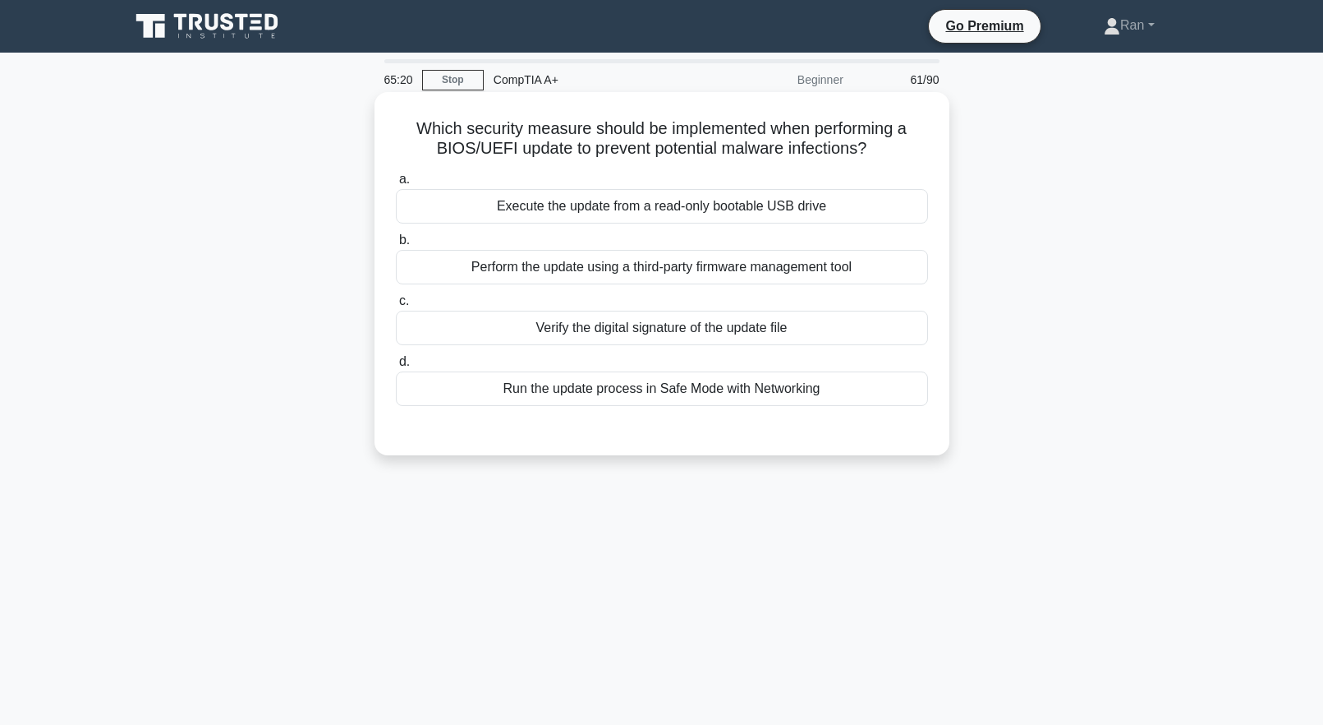
click at [675, 331] on div "Verify the digital signature of the update file" at bounding box center [662, 328] width 532 height 35
click at [396, 306] on input "c. Verify the digital signature of the update file" at bounding box center [396, 301] width 0 height 11
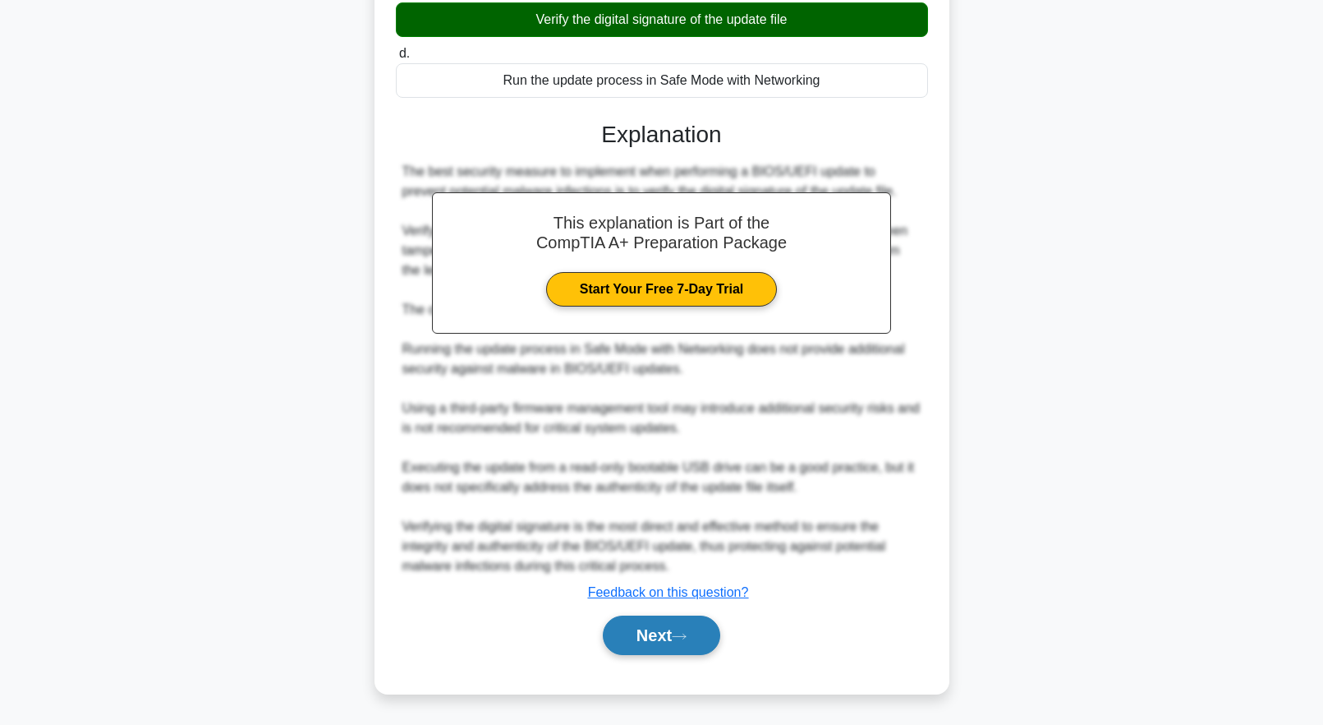
click at [671, 645] on button "Next" at bounding box center [661, 634] width 117 height 39
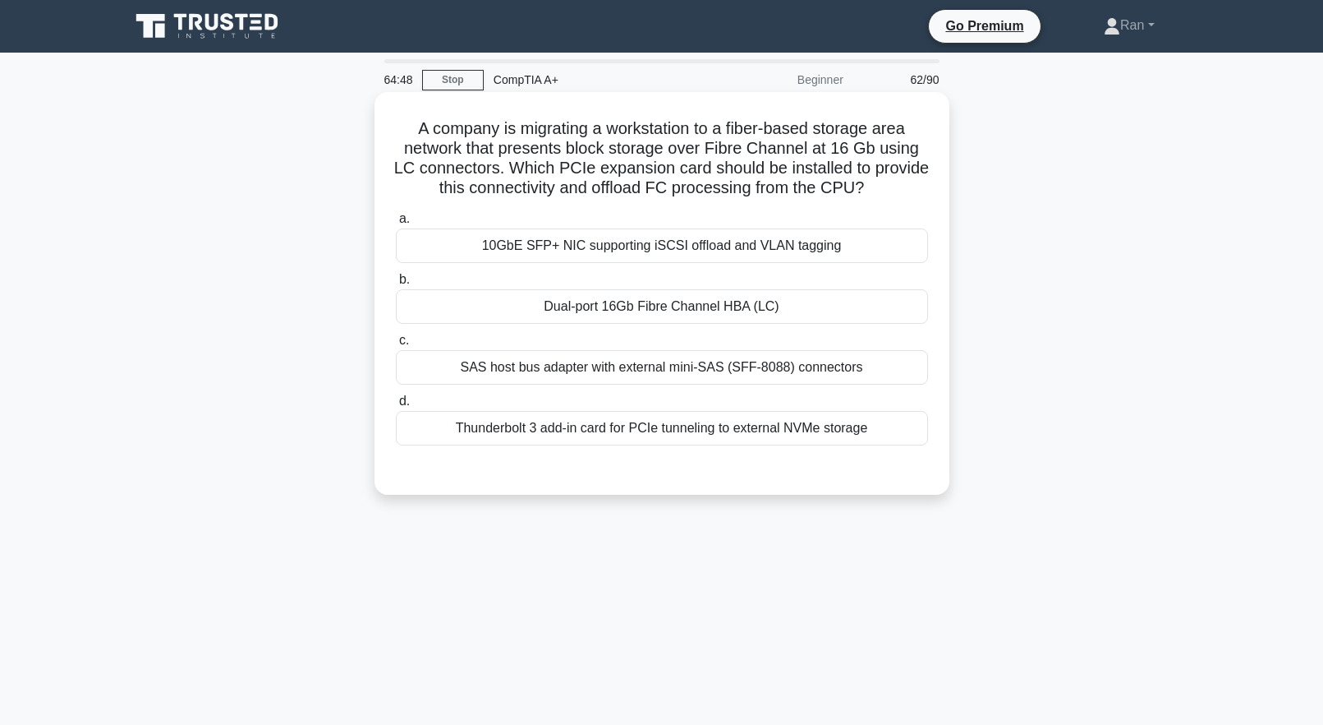
click at [683, 312] on div "Dual-port 16Gb Fibre Channel HBA (LC)" at bounding box center [662, 306] width 532 height 35
click at [396, 285] on input "b. Dual-port 16Gb Fibre Channel HBA (LC)" at bounding box center [396, 279] width 0 height 11
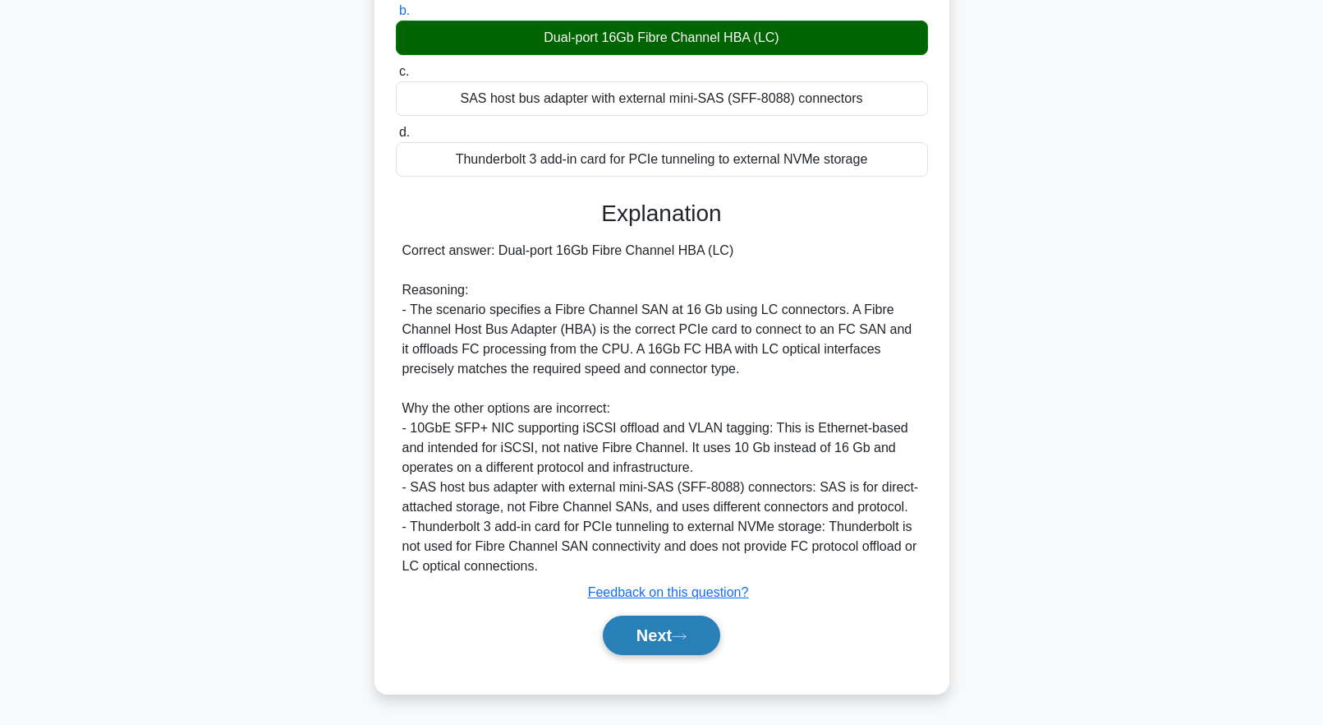
click at [633, 638] on button "Next" at bounding box center [661, 634] width 117 height 39
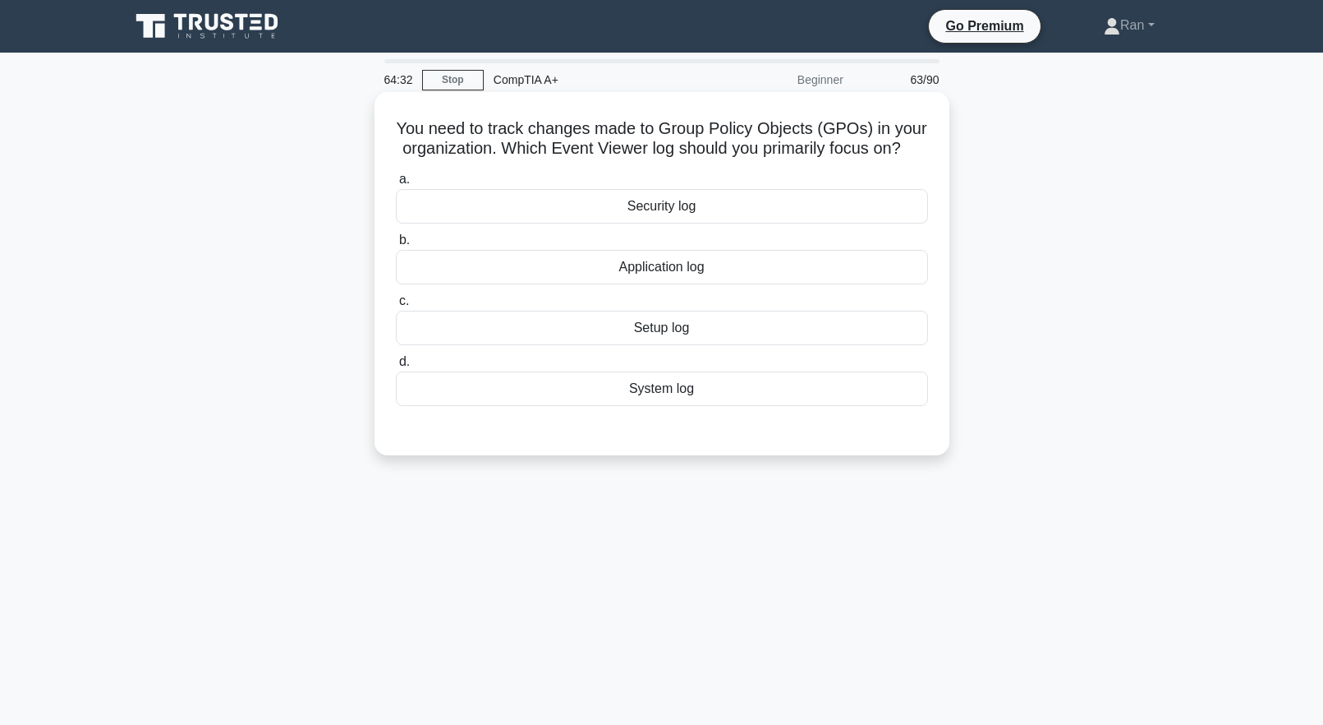
click at [713, 221] on div "Security log" at bounding box center [662, 206] width 532 height 35
click at [396, 185] on input "a. Security log" at bounding box center [396, 179] width 0 height 11
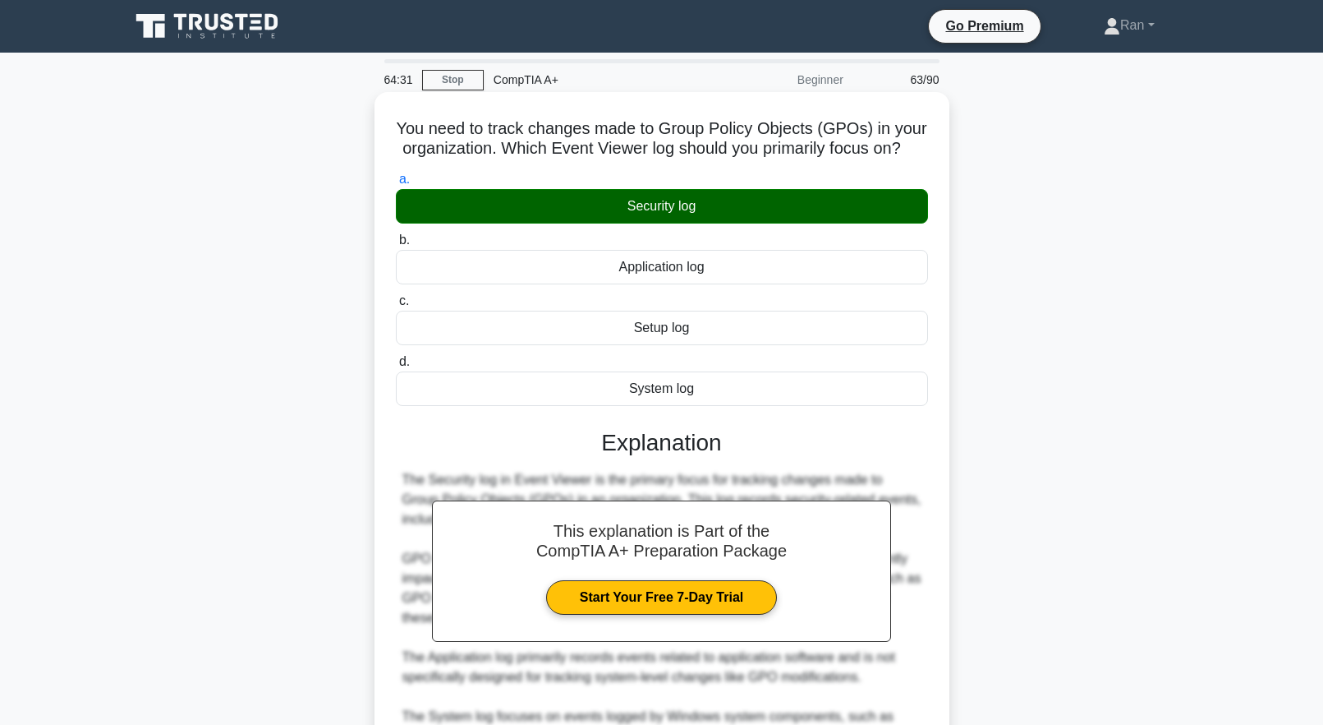
scroll to position [329, 0]
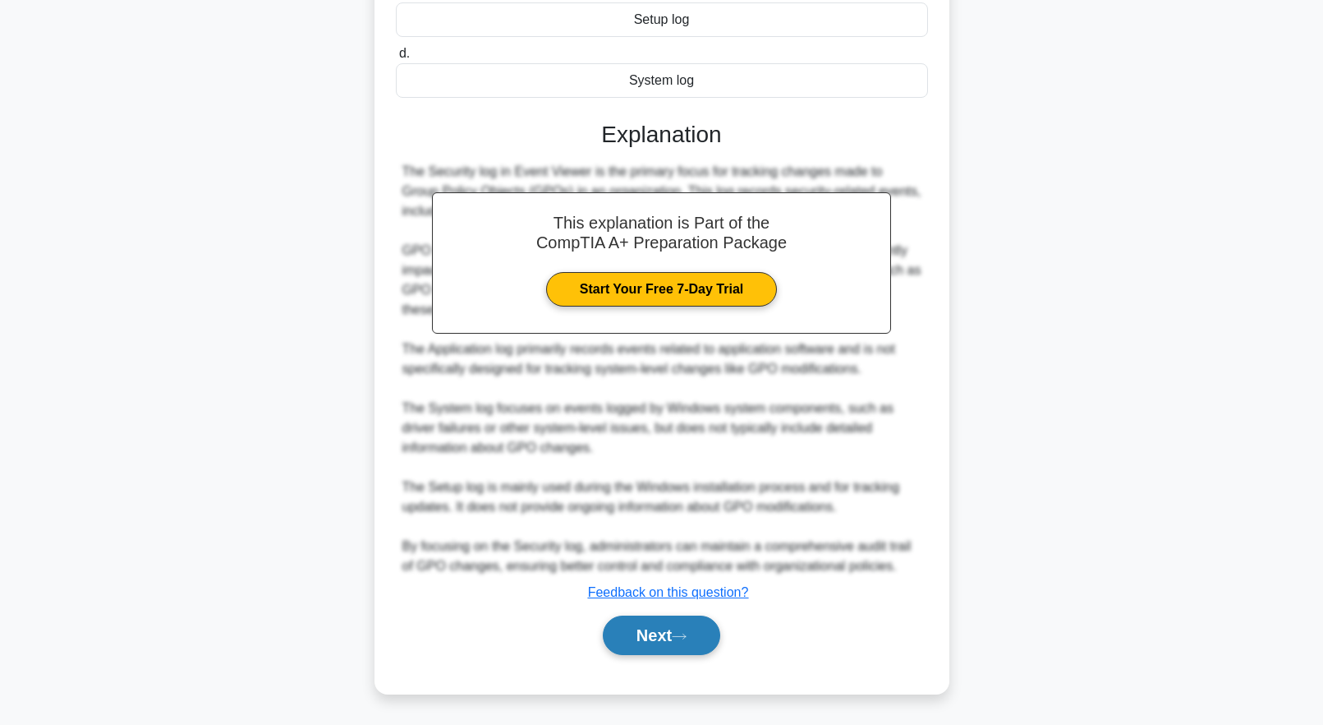
click at [663, 639] on button "Next" at bounding box center [661, 634] width 117 height 39
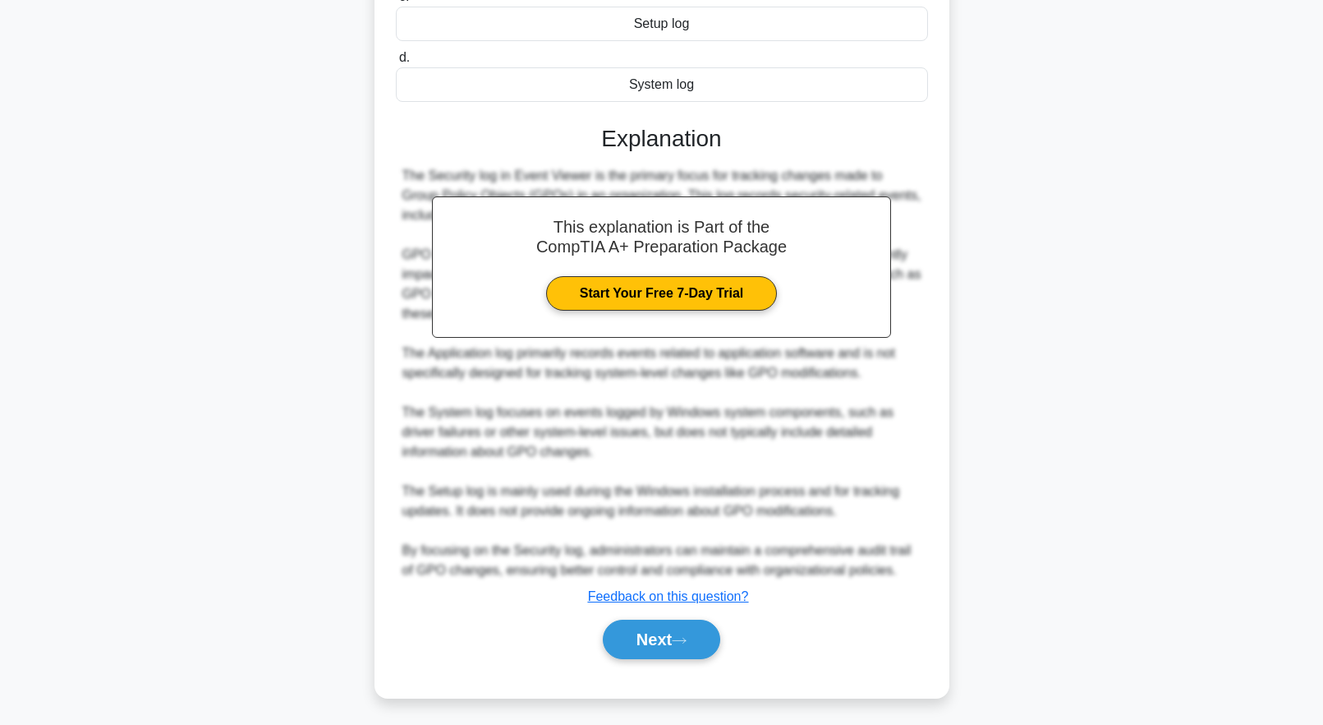
scroll to position [0, 0]
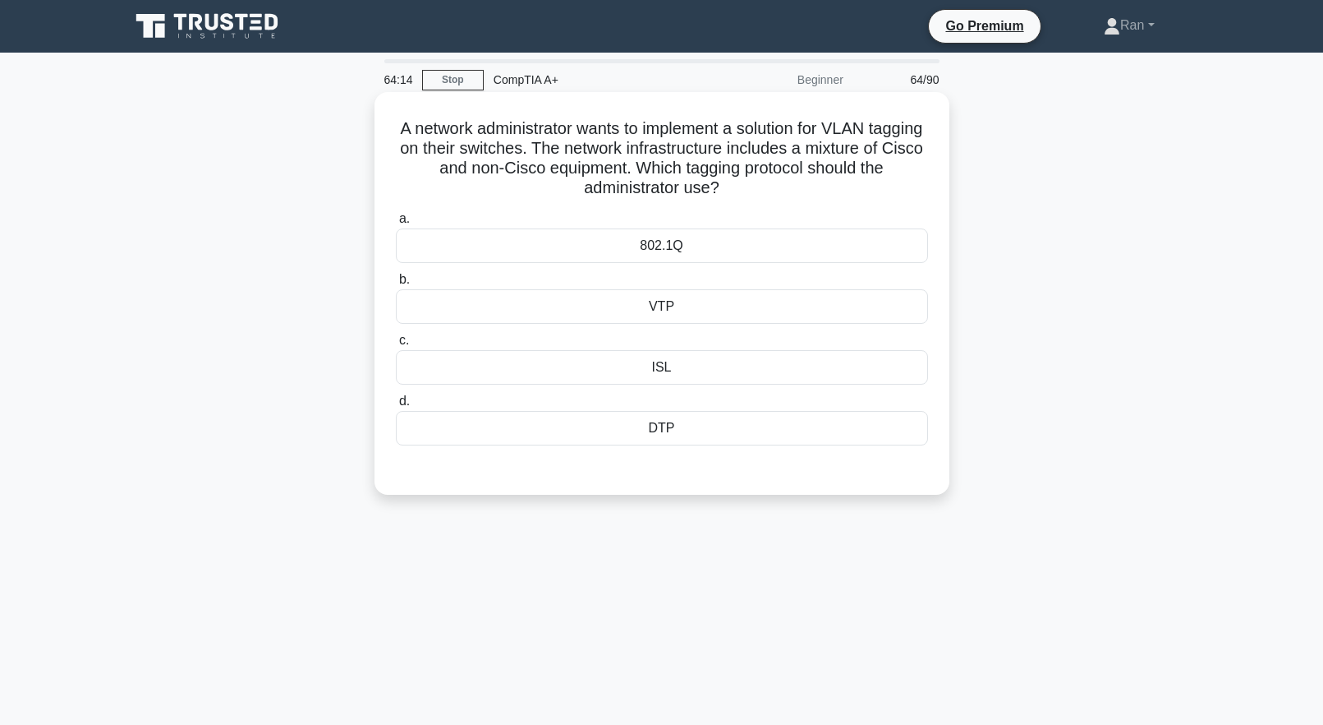
click at [665, 314] on div "VTP" at bounding box center [662, 306] width 532 height 35
click at [396, 285] on input "b. VTP" at bounding box center [396, 279] width 0 height 11
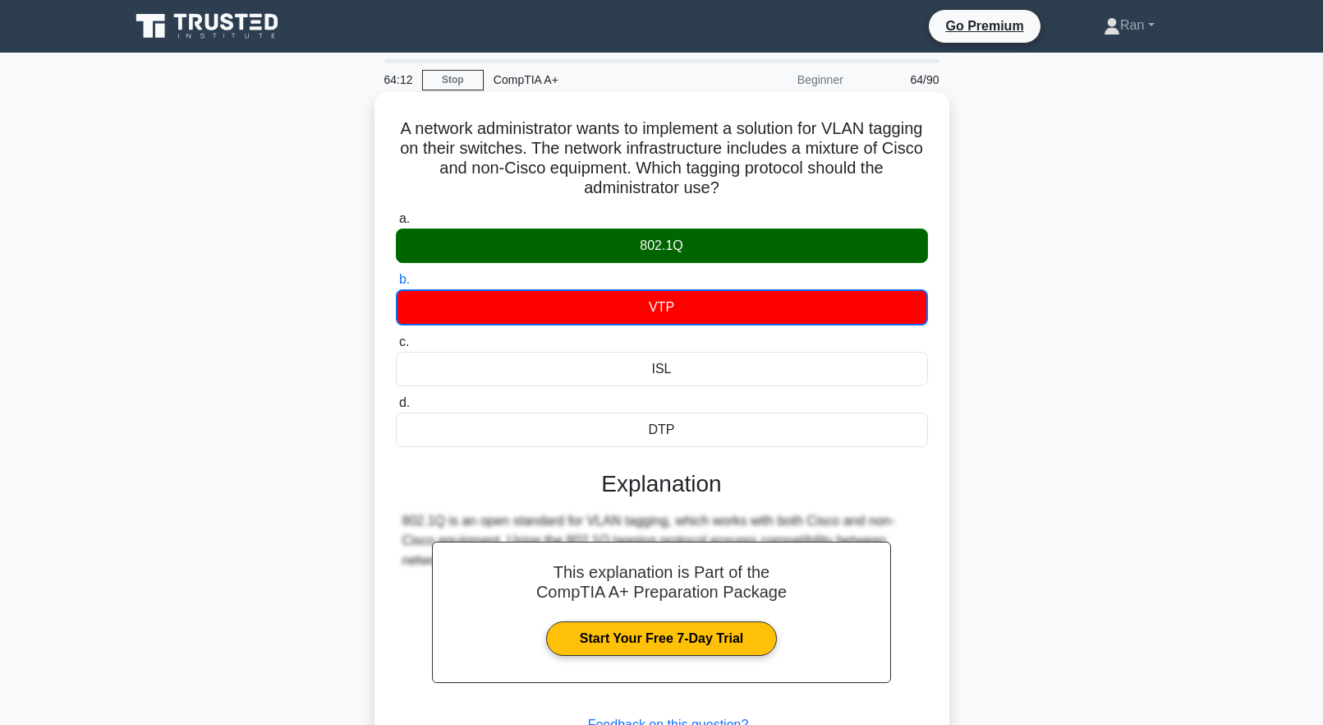
scroll to position [163, 0]
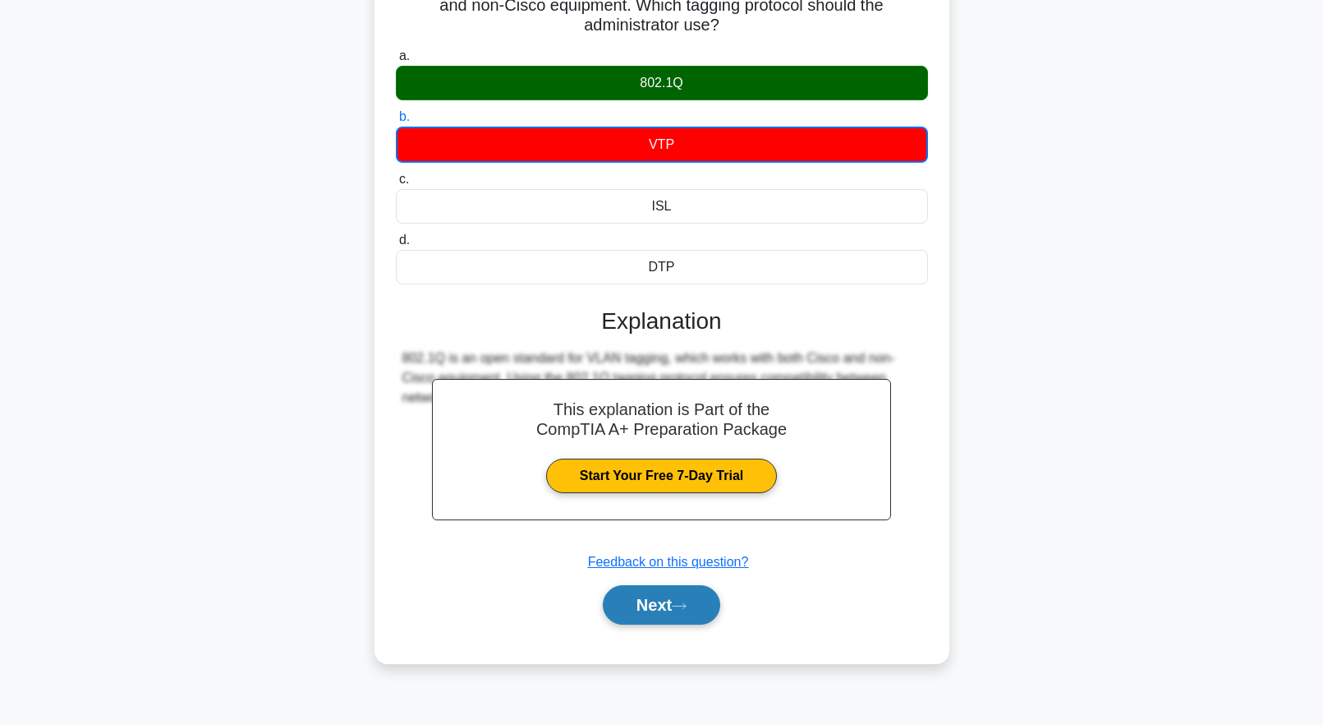
click at [654, 609] on button "Next" at bounding box center [661, 604] width 117 height 39
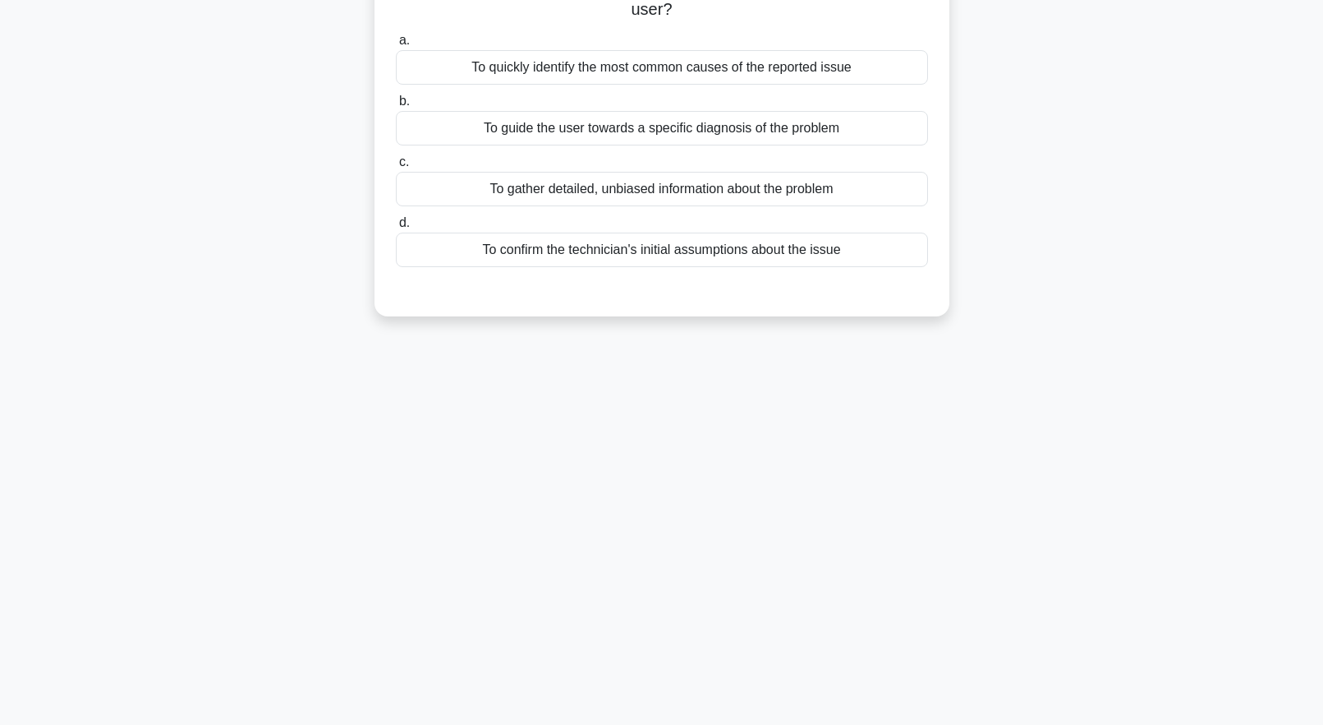
scroll to position [0, 0]
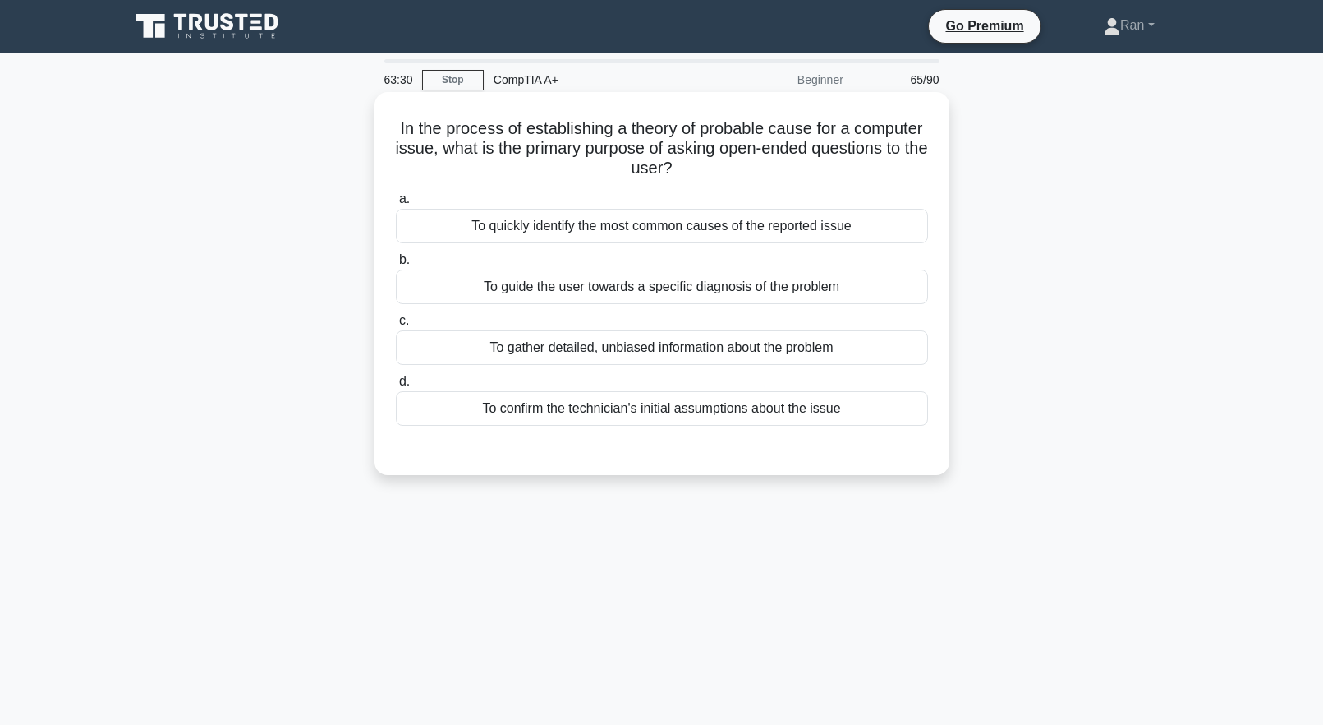
click at [444, 356] on div "To gather detailed, unbiased information about the problem" at bounding box center [662, 347] width 532 height 35
click at [396, 326] on input "c. To gather detailed, unbiased information about the problem" at bounding box center [396, 320] width 0 height 11
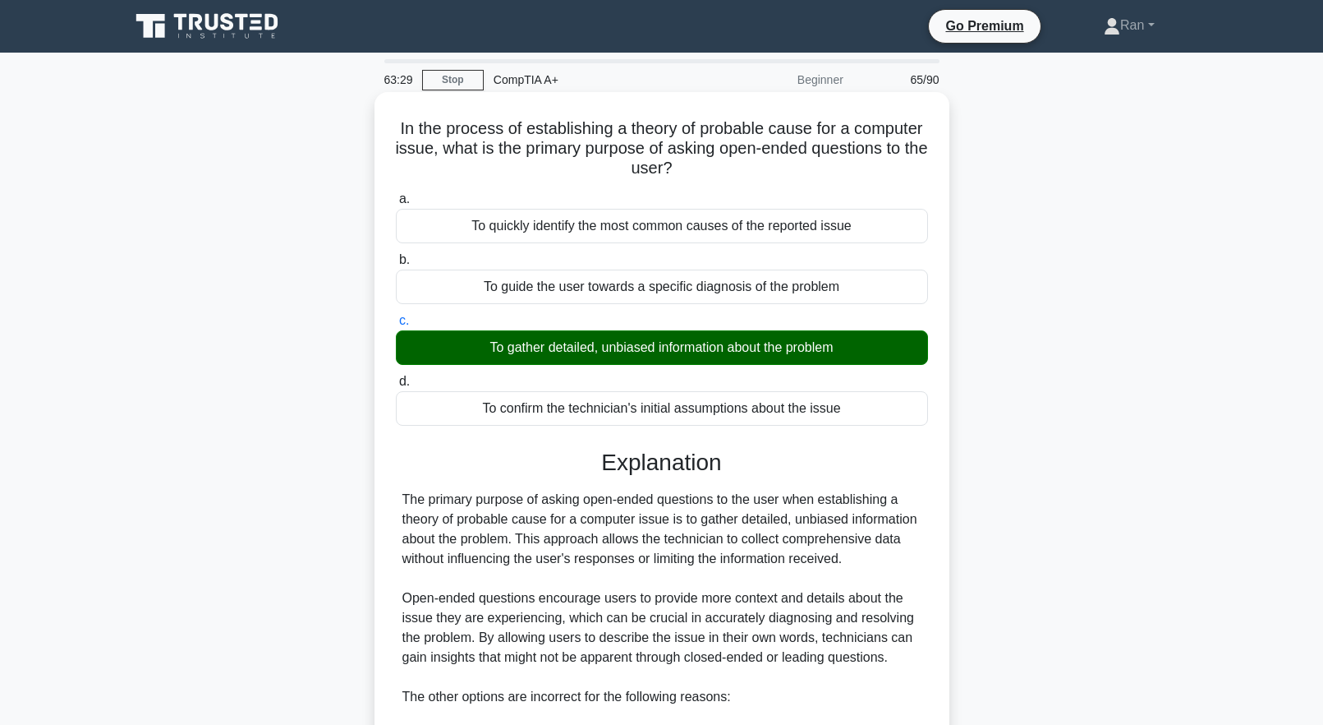
scroll to position [329, 0]
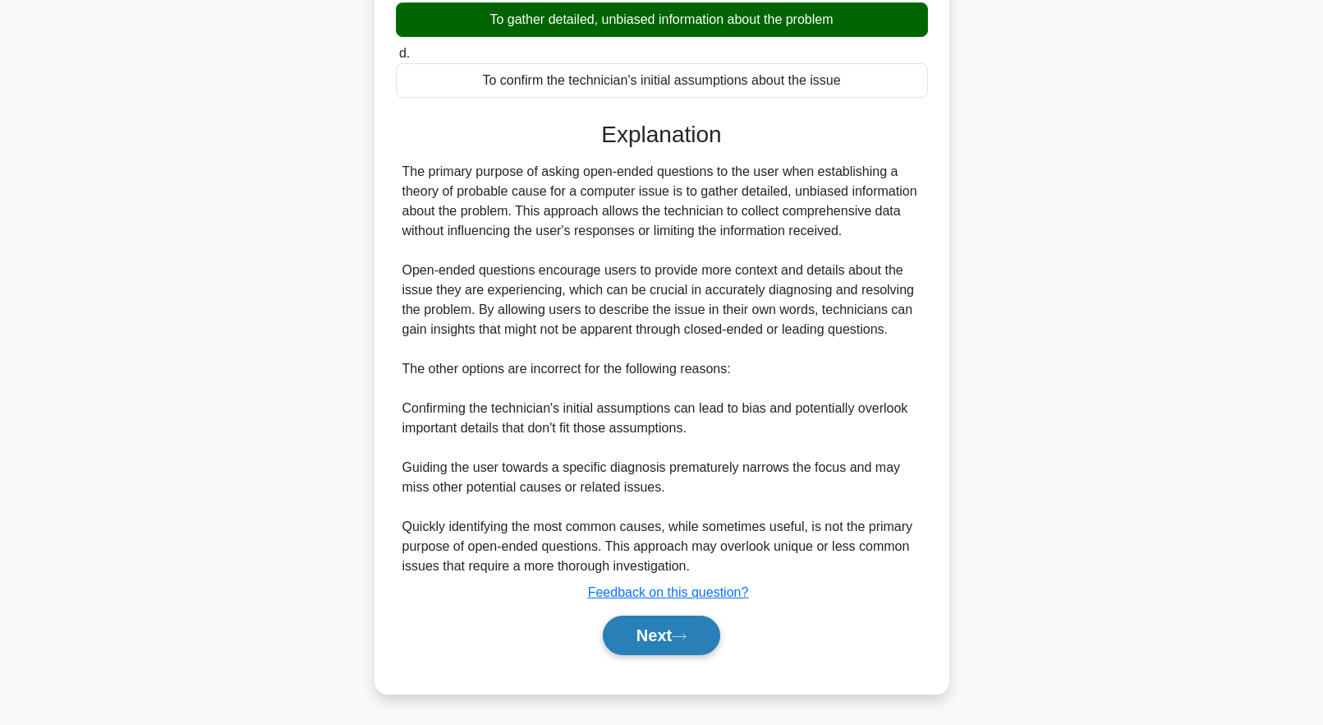
click at [652, 628] on button "Next" at bounding box center [661, 634] width 117 height 39
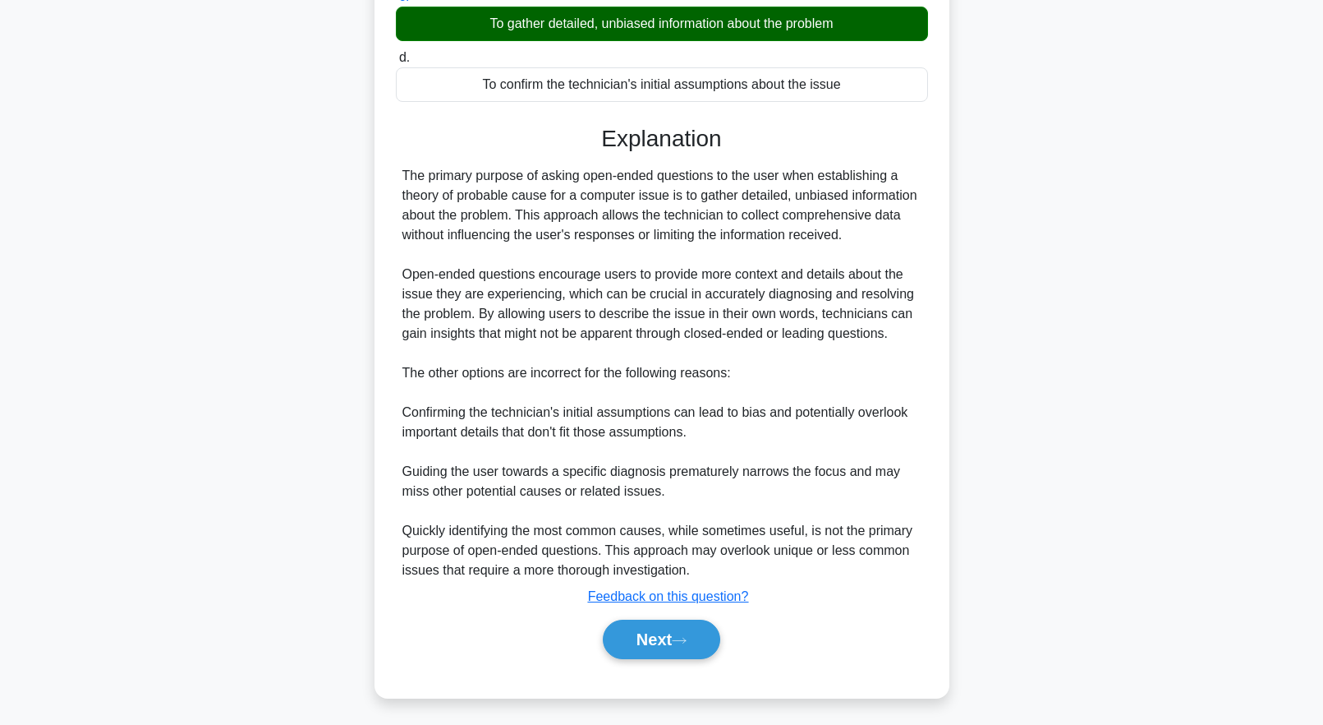
scroll to position [1, 0]
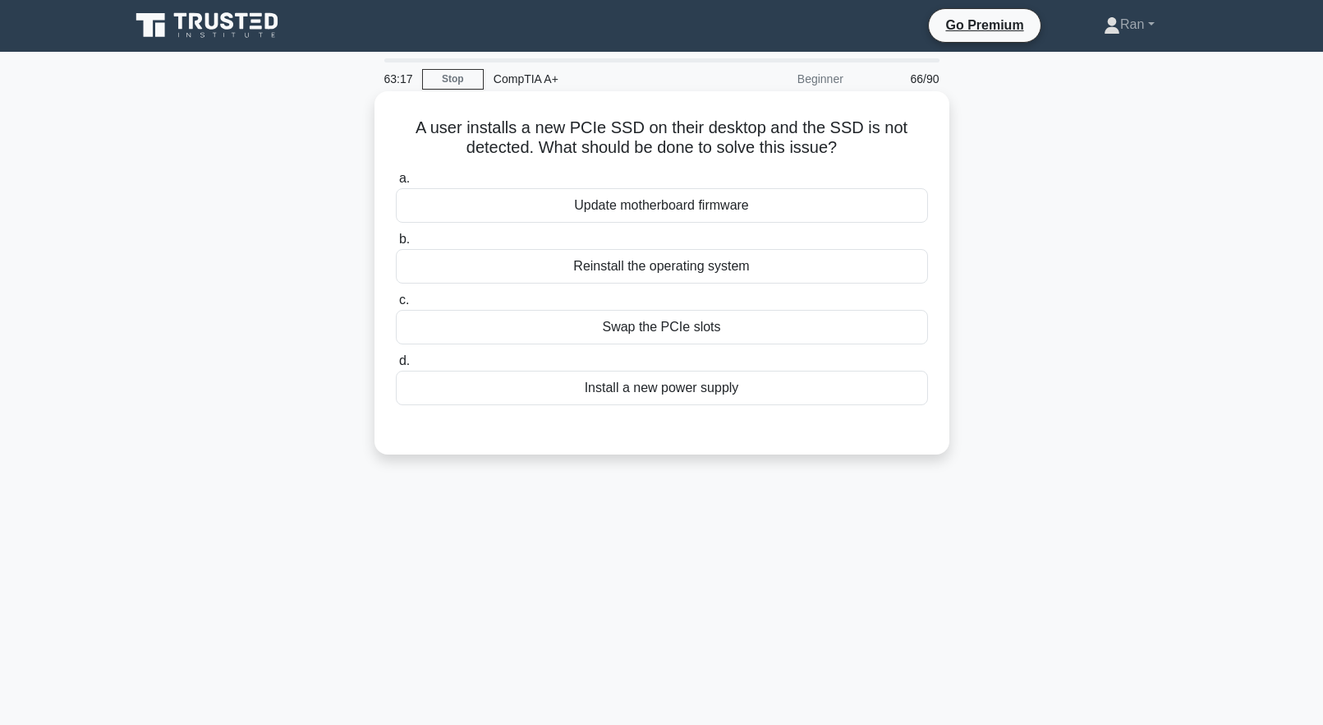
click at [642, 216] on div "Update motherboard firmware" at bounding box center [662, 205] width 532 height 35
click at [396, 184] on input "a. Update motherboard firmware" at bounding box center [396, 178] width 0 height 11
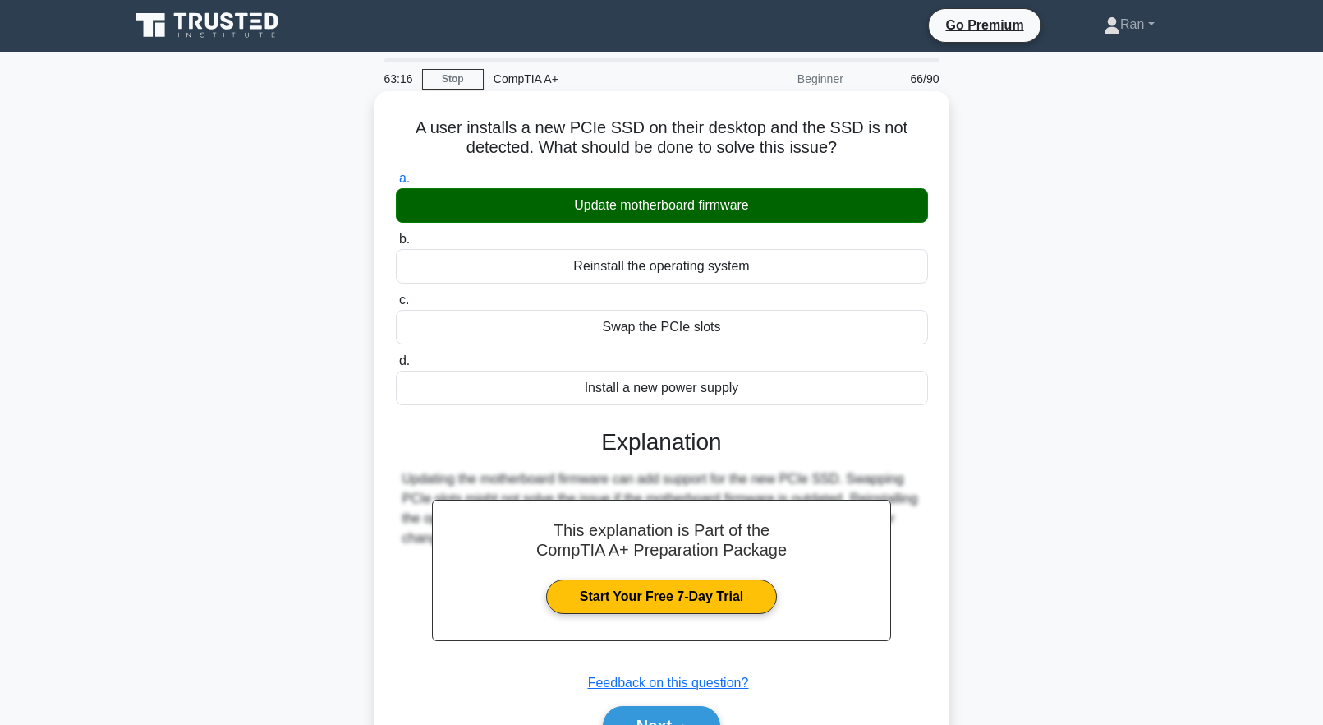
scroll to position [163, 0]
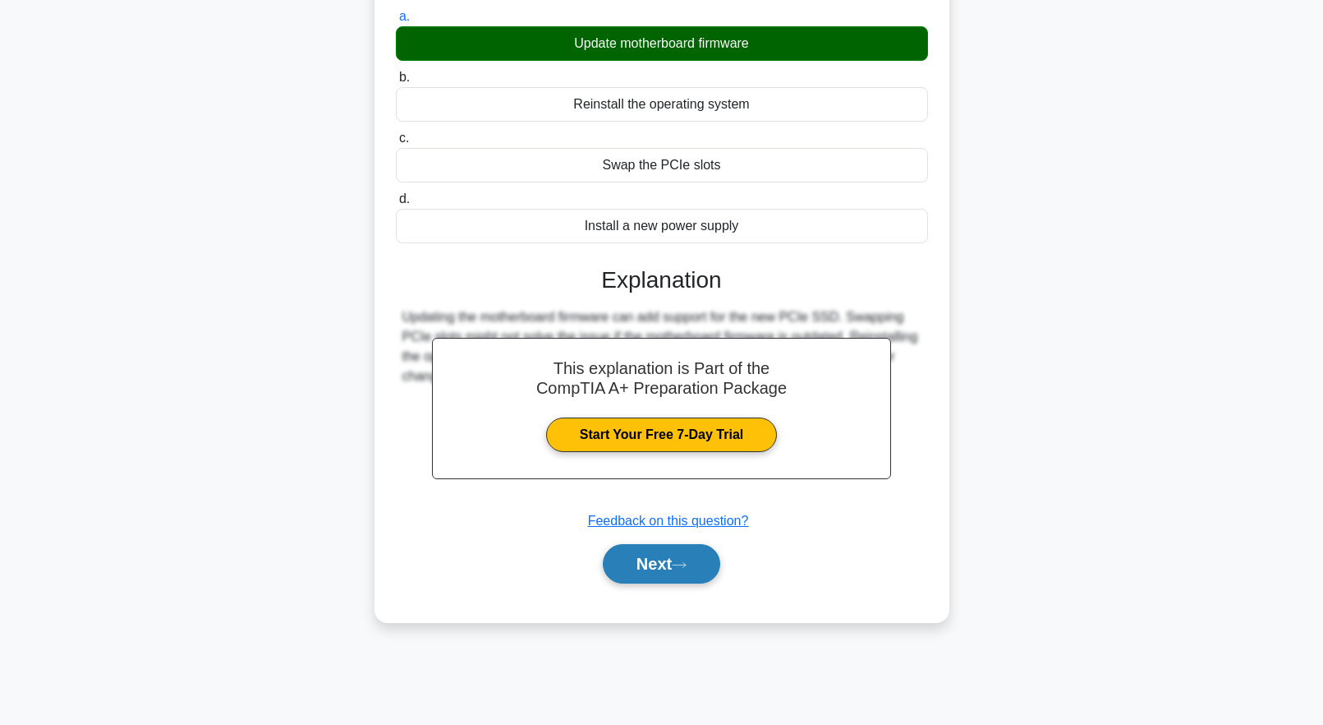
click at [688, 558] on button "Next" at bounding box center [661, 563] width 117 height 39
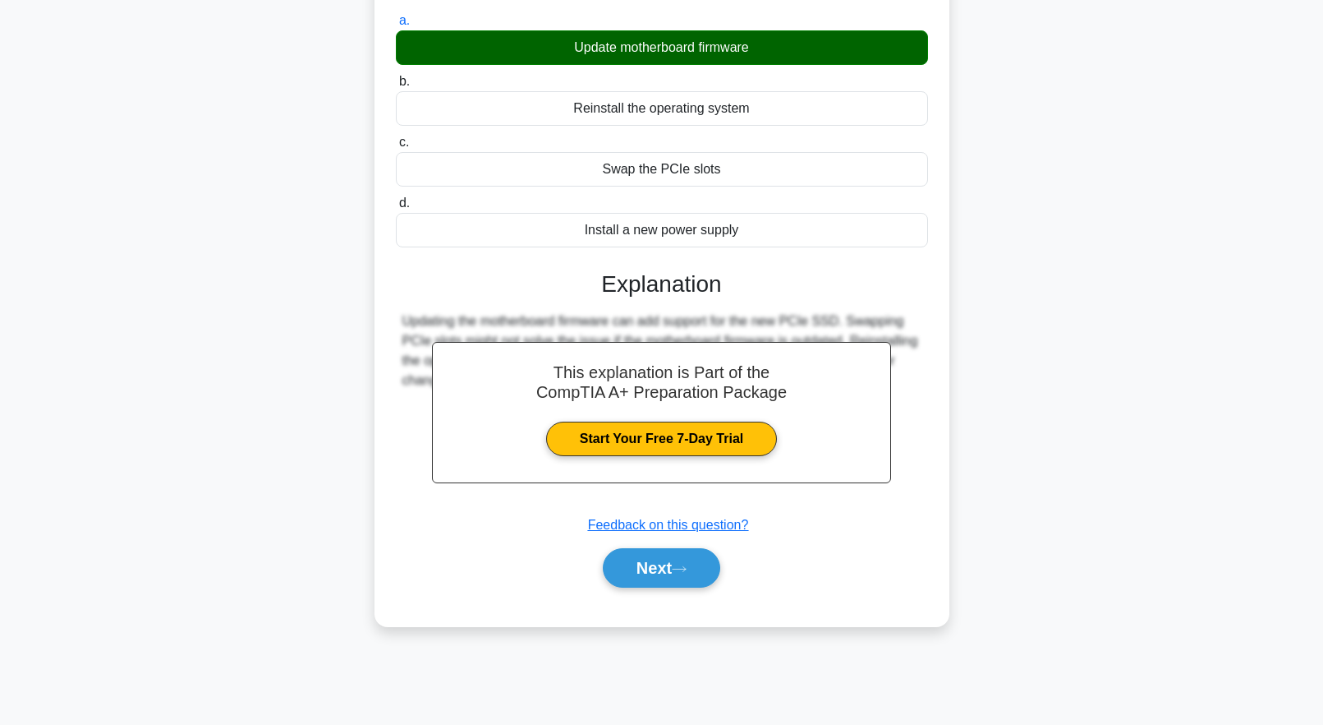
scroll to position [0, 0]
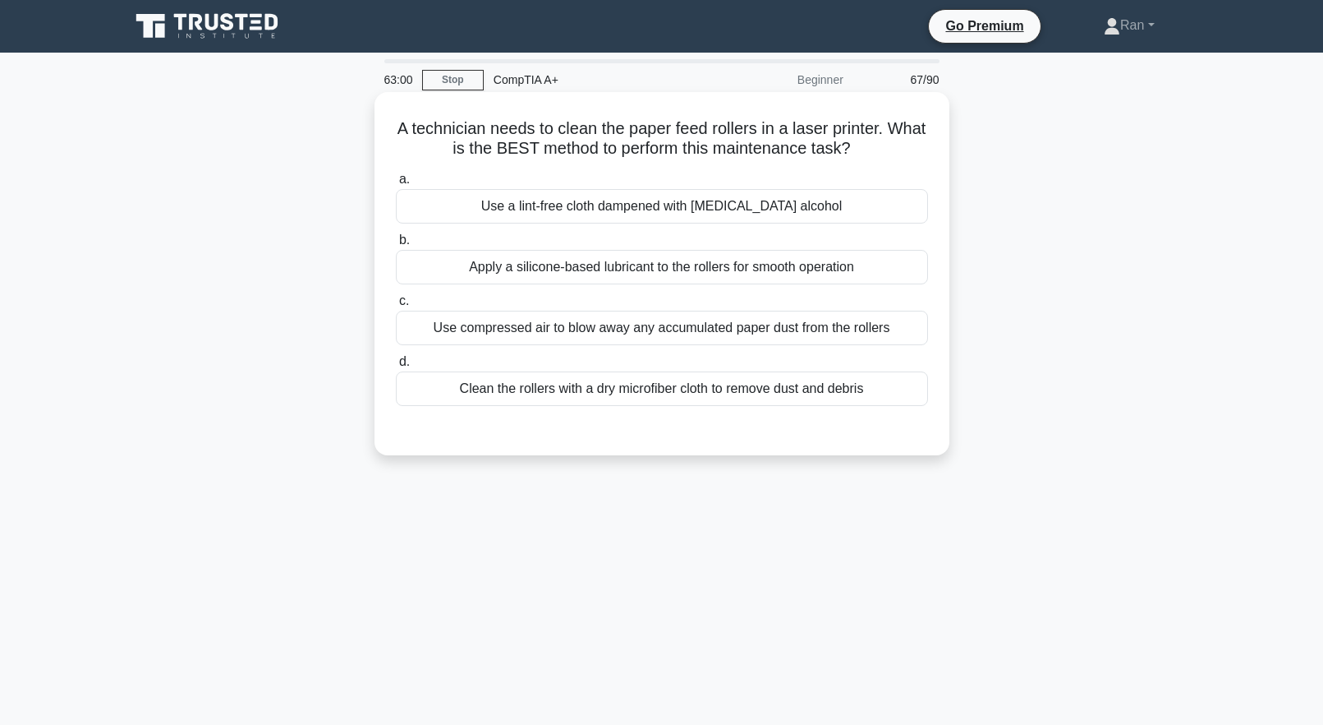
click at [624, 203] on div "Use a lint-free cloth dampened with isopropyl alcohol" at bounding box center [662, 206] width 532 height 35
click at [396, 185] on input "a. Use a lint-free cloth dampened with isopropyl alcohol" at bounding box center [396, 179] width 0 height 11
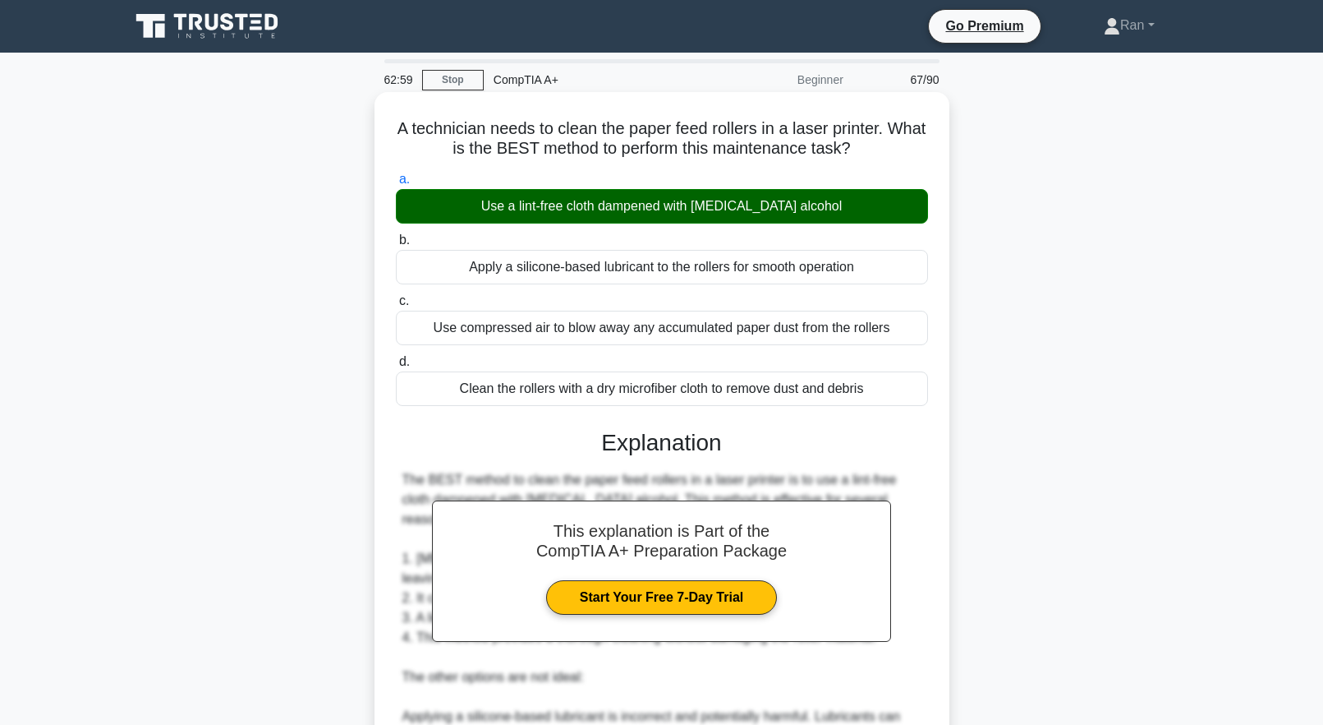
scroll to position [290, 0]
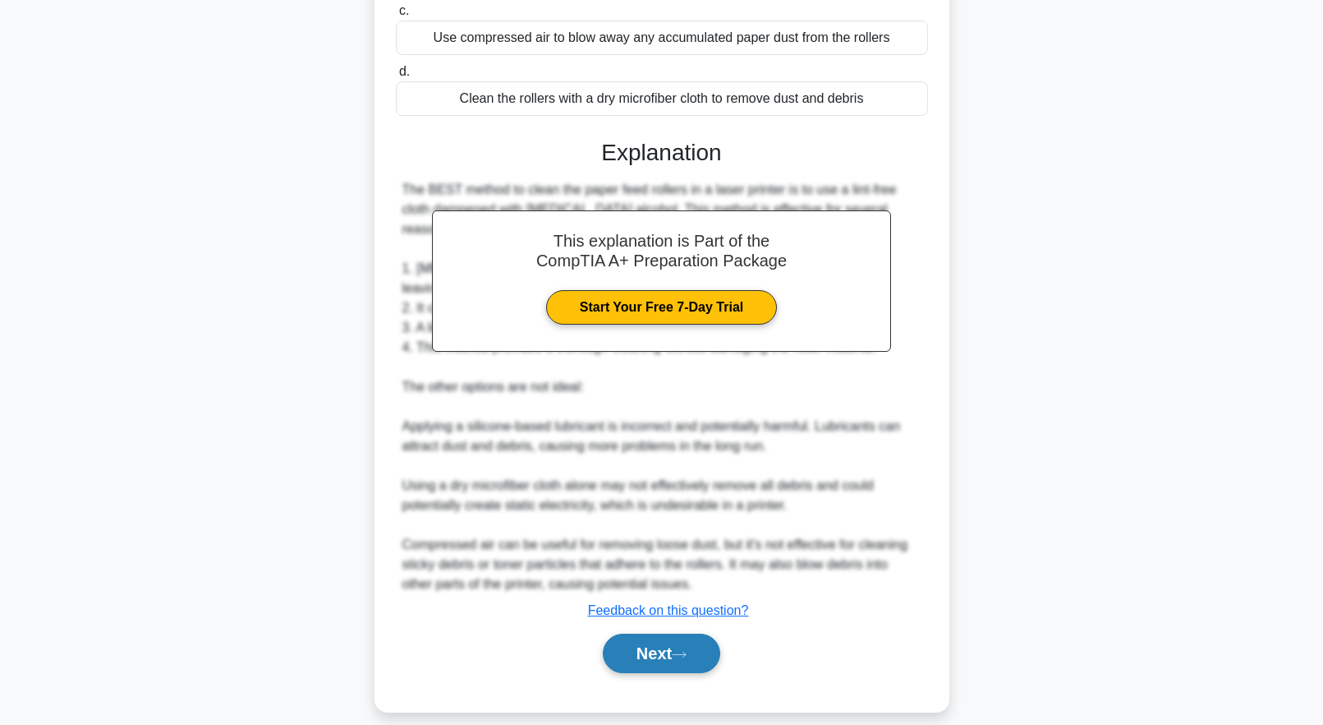
click at [673, 637] on button "Next" at bounding box center [661, 652] width 117 height 39
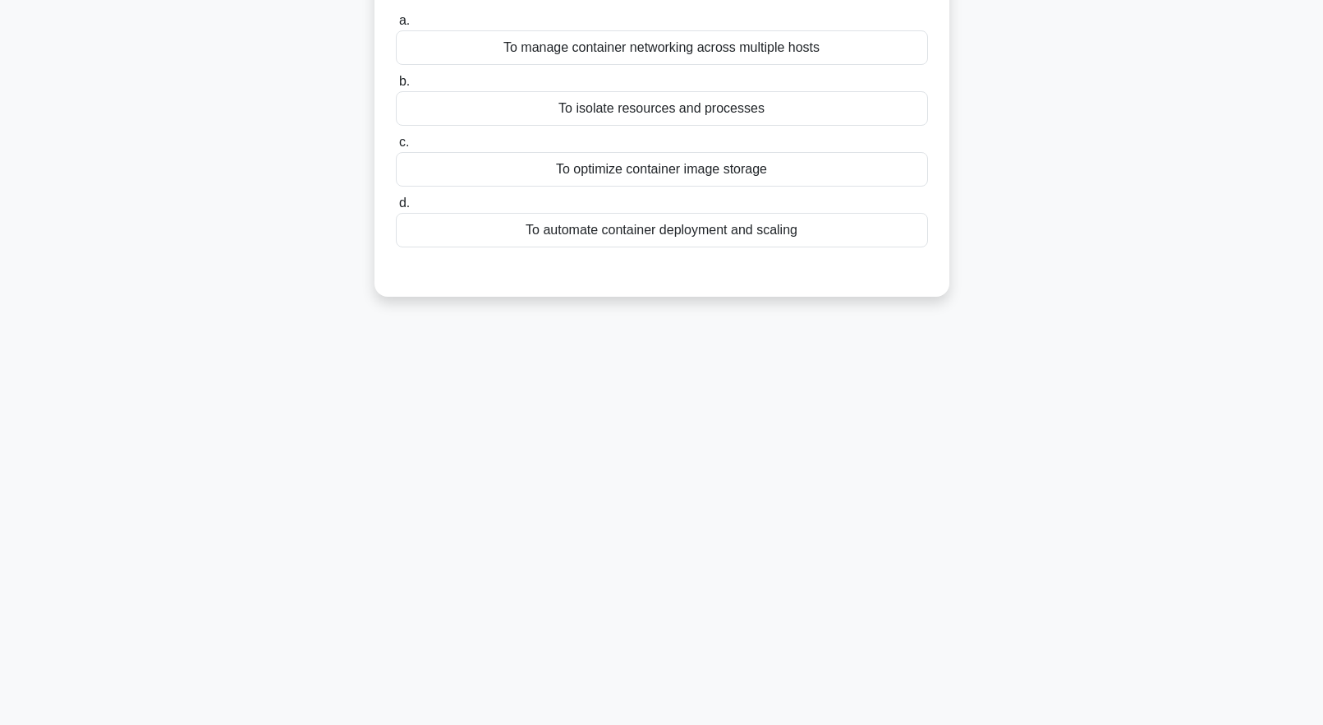
scroll to position [44, 0]
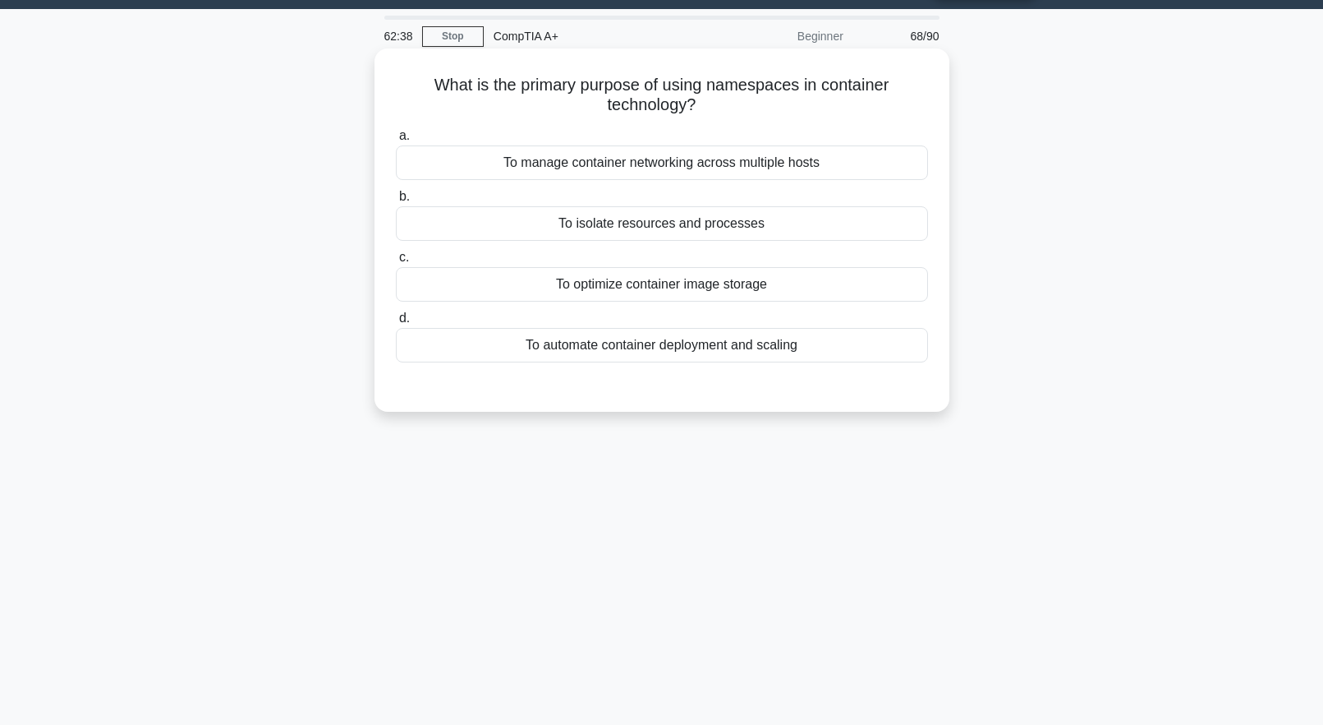
click at [462, 173] on div "To manage container networking across multiple hosts" at bounding box center [662, 162] width 532 height 35
click at [396, 141] on input "a. To manage container networking across multiple hosts" at bounding box center [396, 136] width 0 height 11
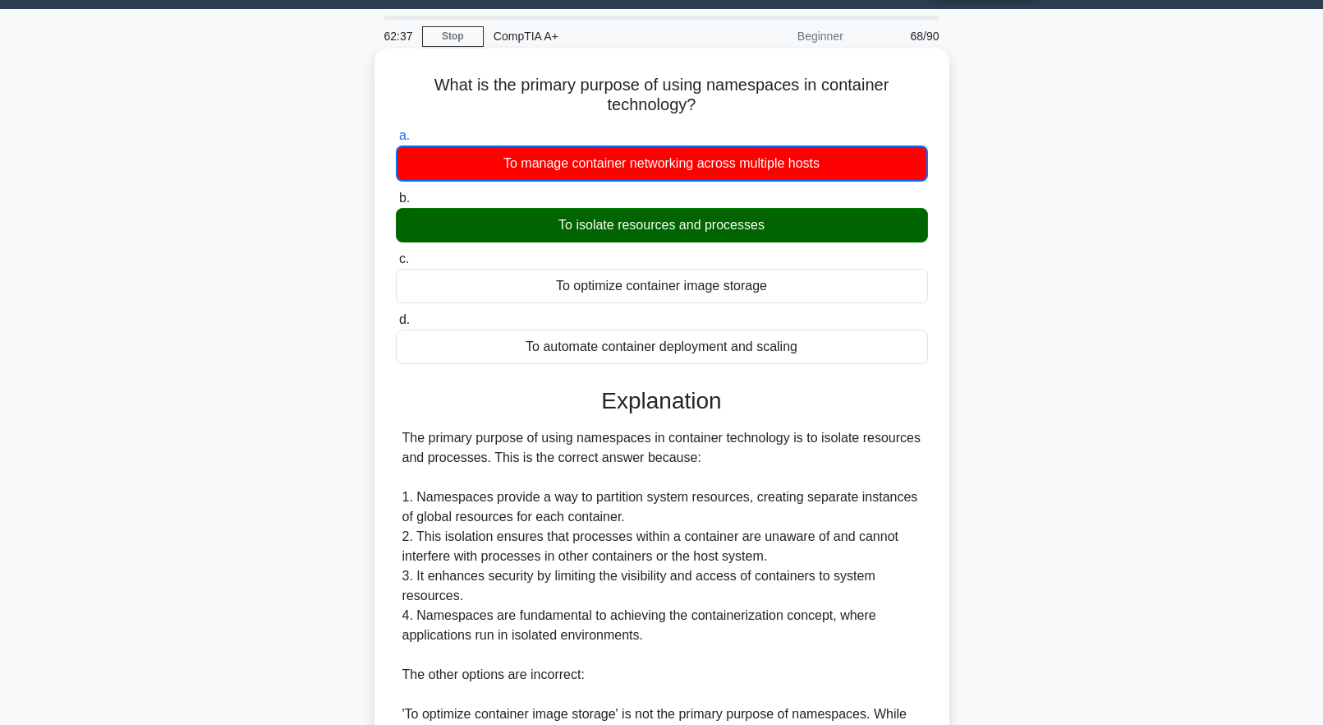
scroll to position [372, 0]
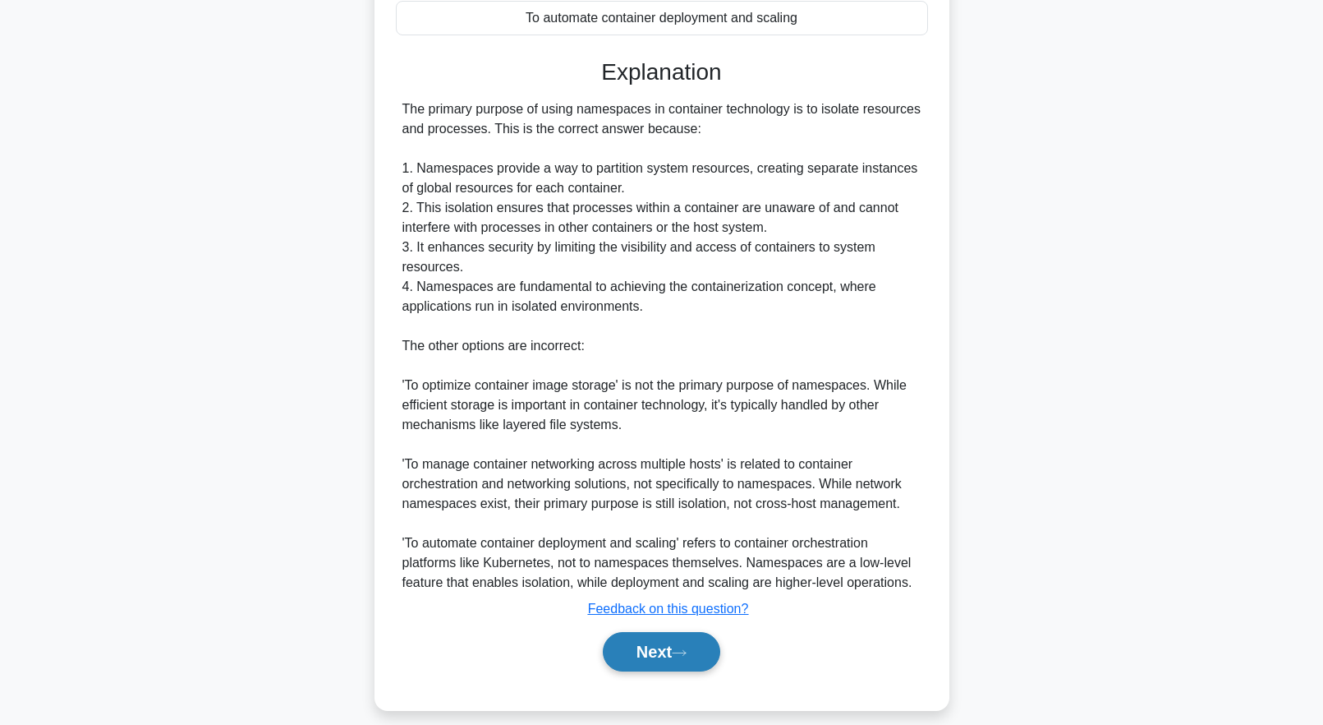
drag, startPoint x: 685, startPoint y: 660, endPoint x: 697, endPoint y: 658, distance: 12.4
click at [686, 658] on button "Next" at bounding box center [661, 651] width 117 height 39
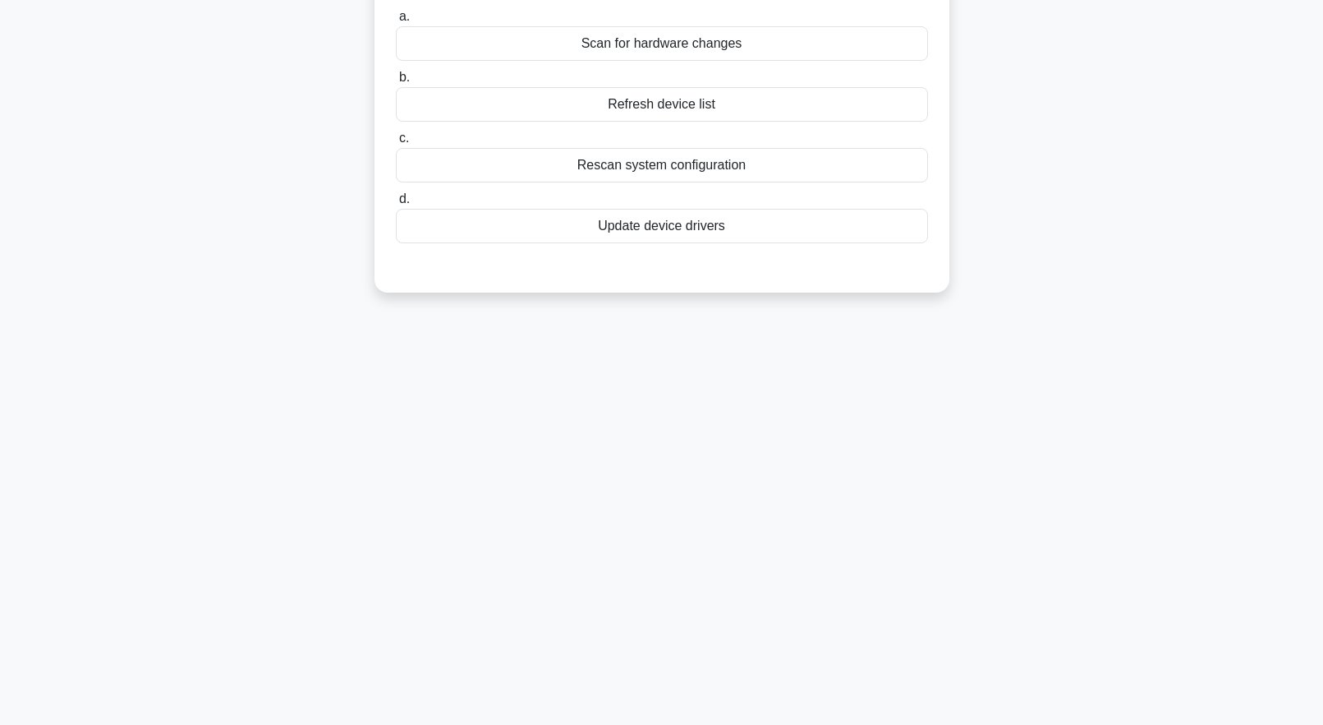
scroll to position [0, 0]
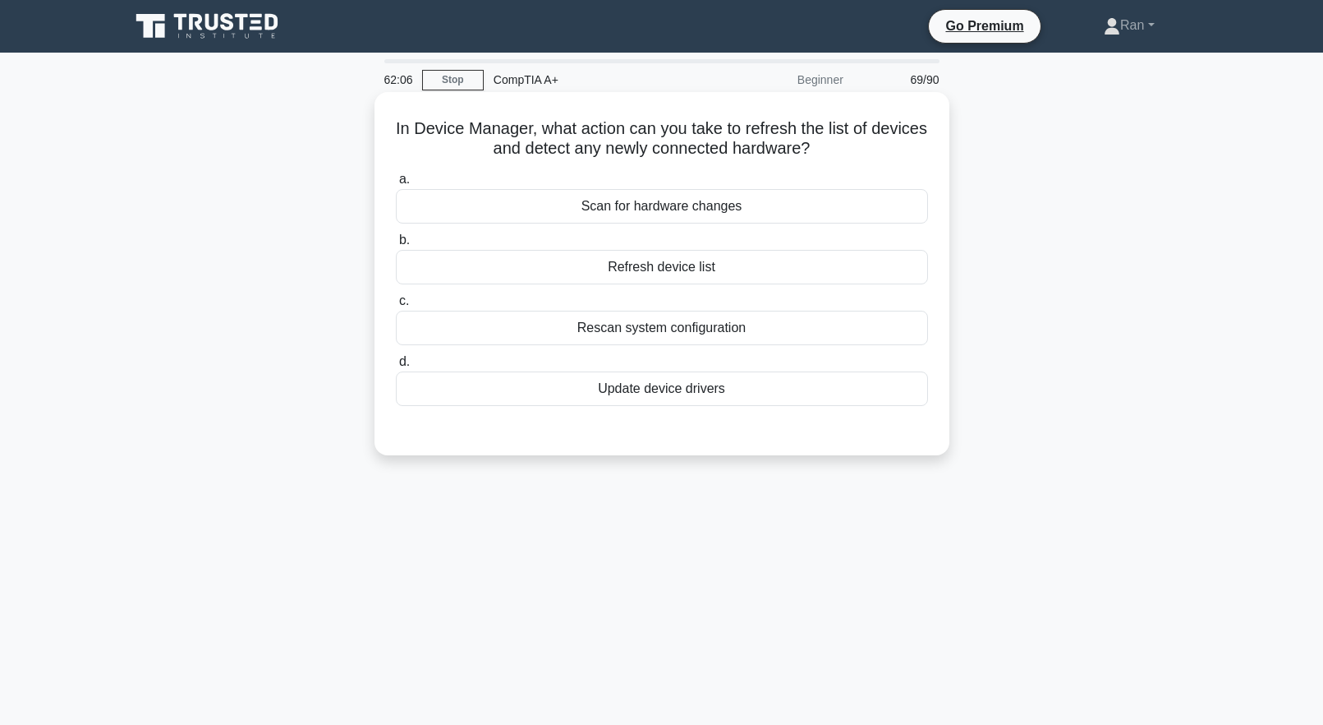
click at [512, 275] on div "Refresh device list" at bounding box center [662, 267] width 532 height 35
click at [396, 246] on input "b. Refresh device list" at bounding box center [396, 240] width 0 height 11
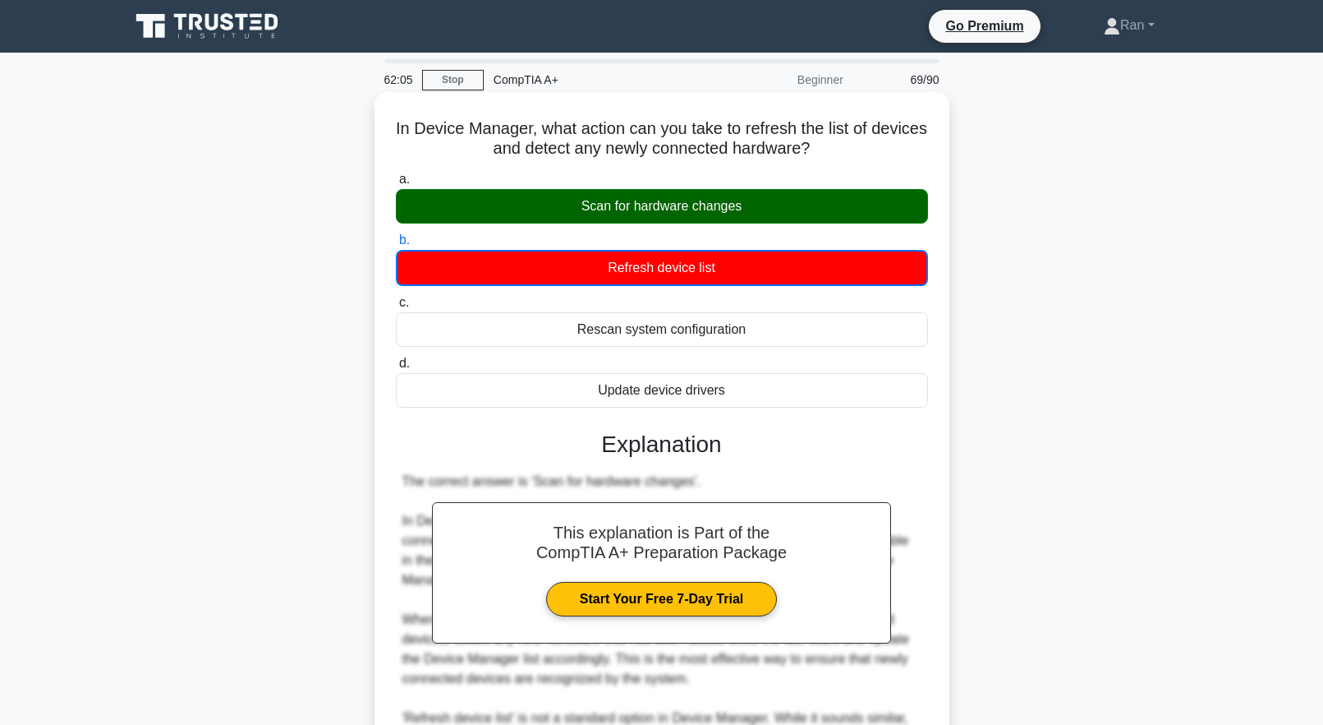
scroll to position [311, 0]
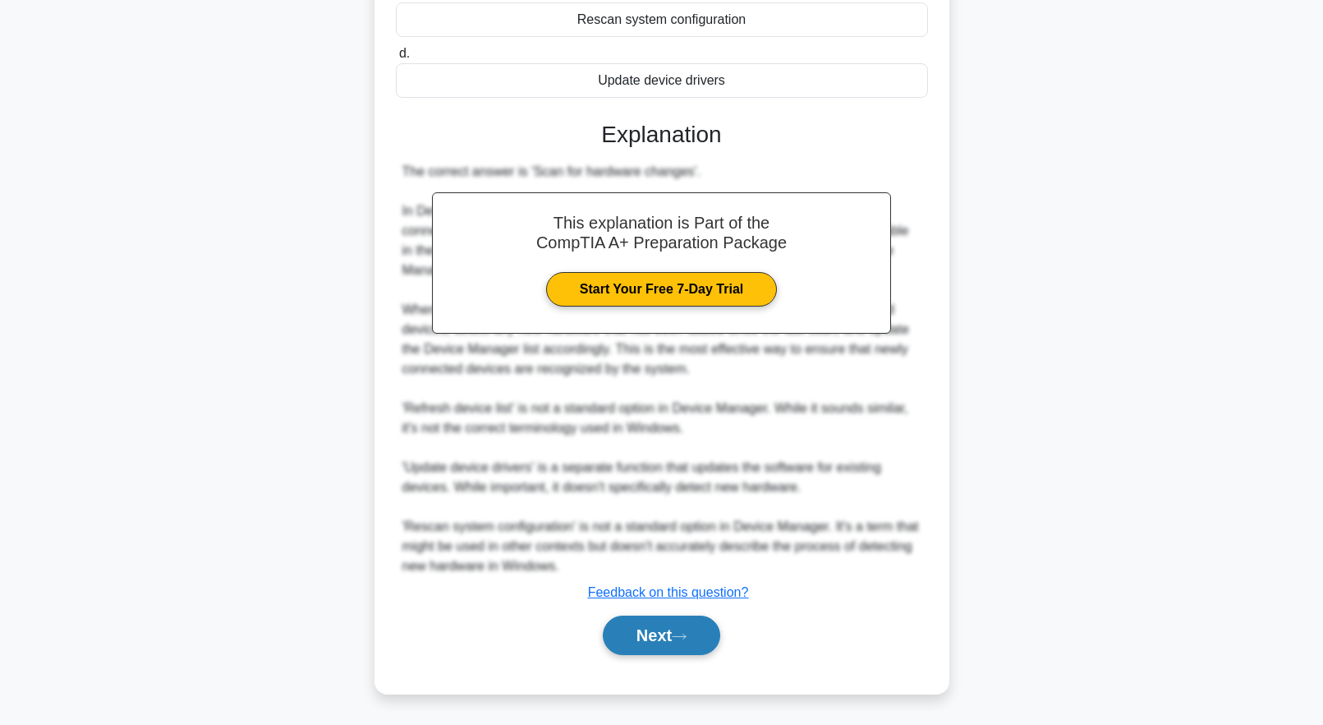
click at [663, 638] on button "Next" at bounding box center [661, 634] width 117 height 39
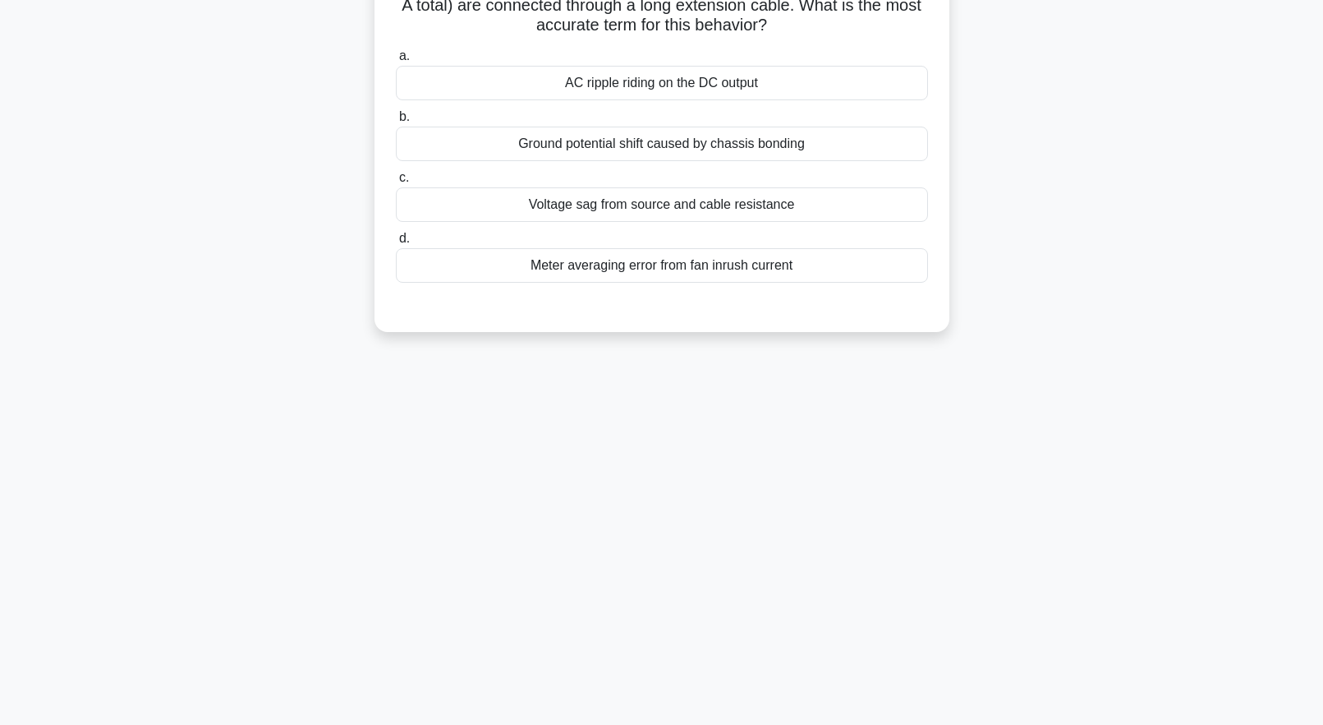
scroll to position [0, 0]
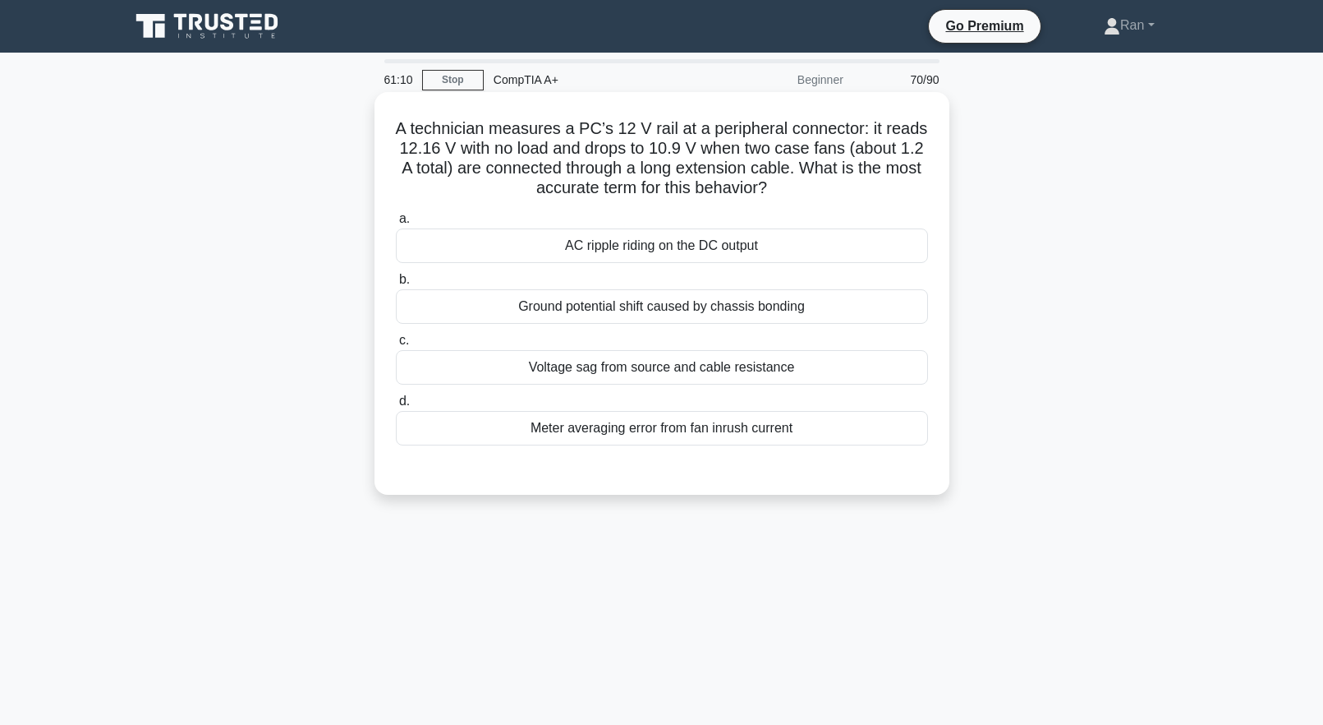
click at [573, 368] on div "Voltage sag from source and cable resistance" at bounding box center [662, 367] width 532 height 35
click at [396, 346] on input "c. Voltage sag from source and cable resistance" at bounding box center [396, 340] width 0 height 11
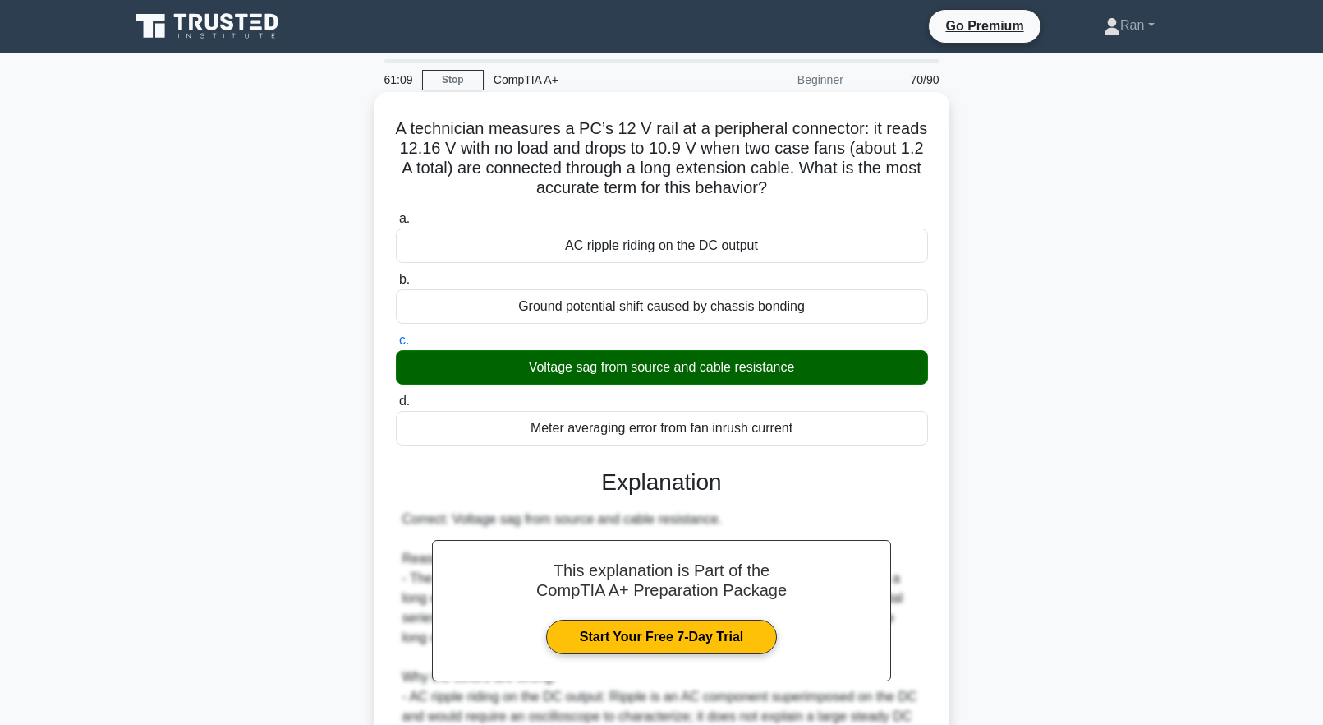
scroll to position [290, 0]
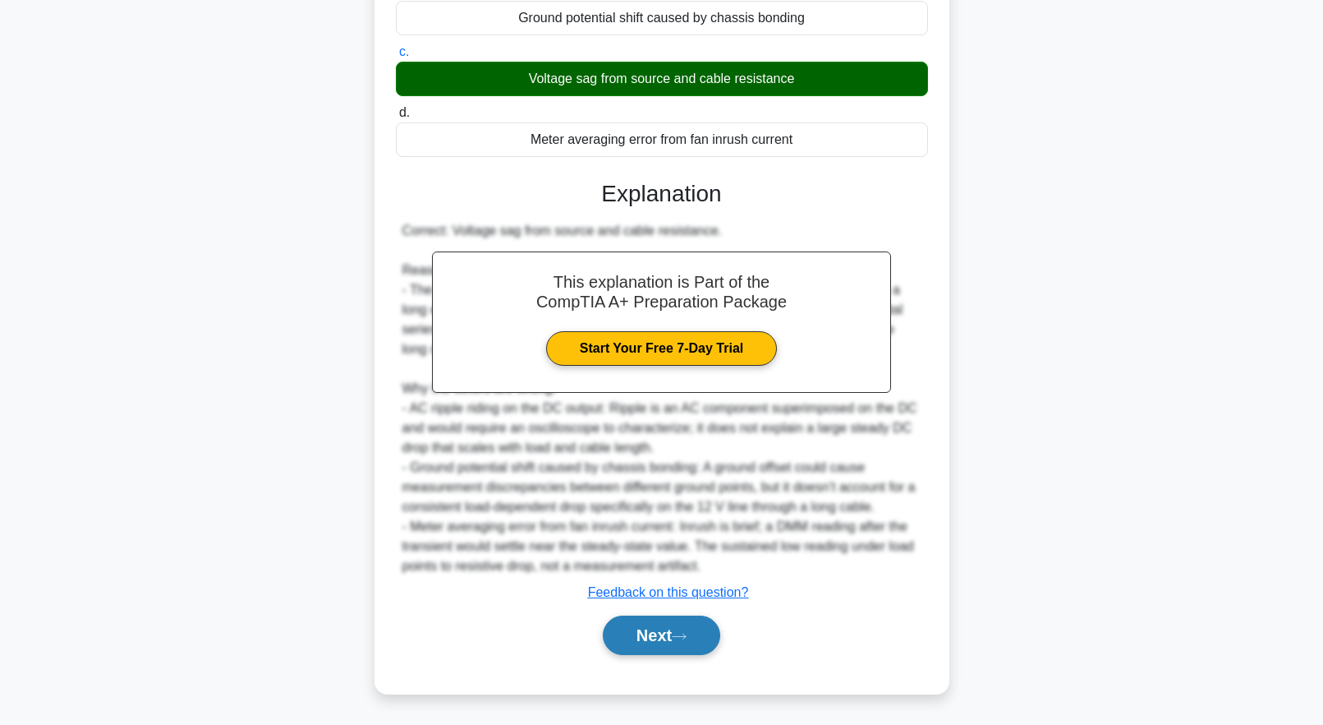
click at [687, 633] on icon at bounding box center [679, 636] width 15 height 9
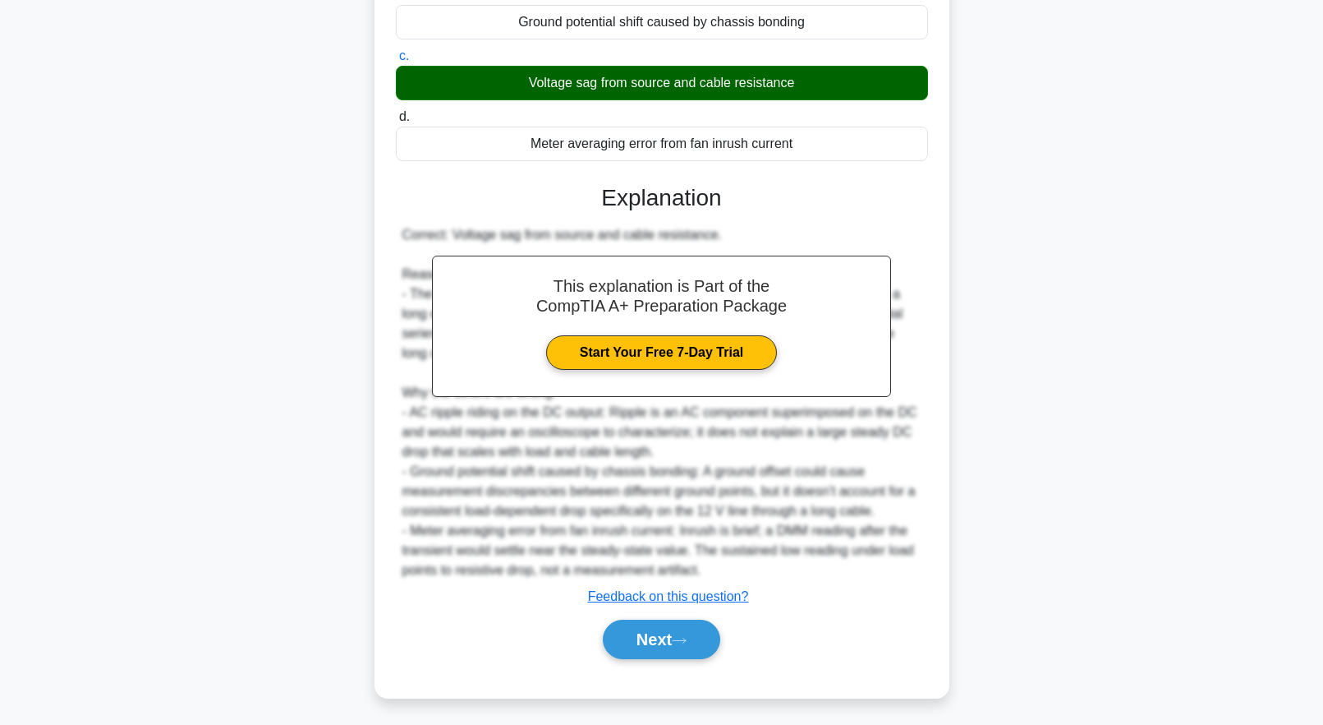
scroll to position [0, 0]
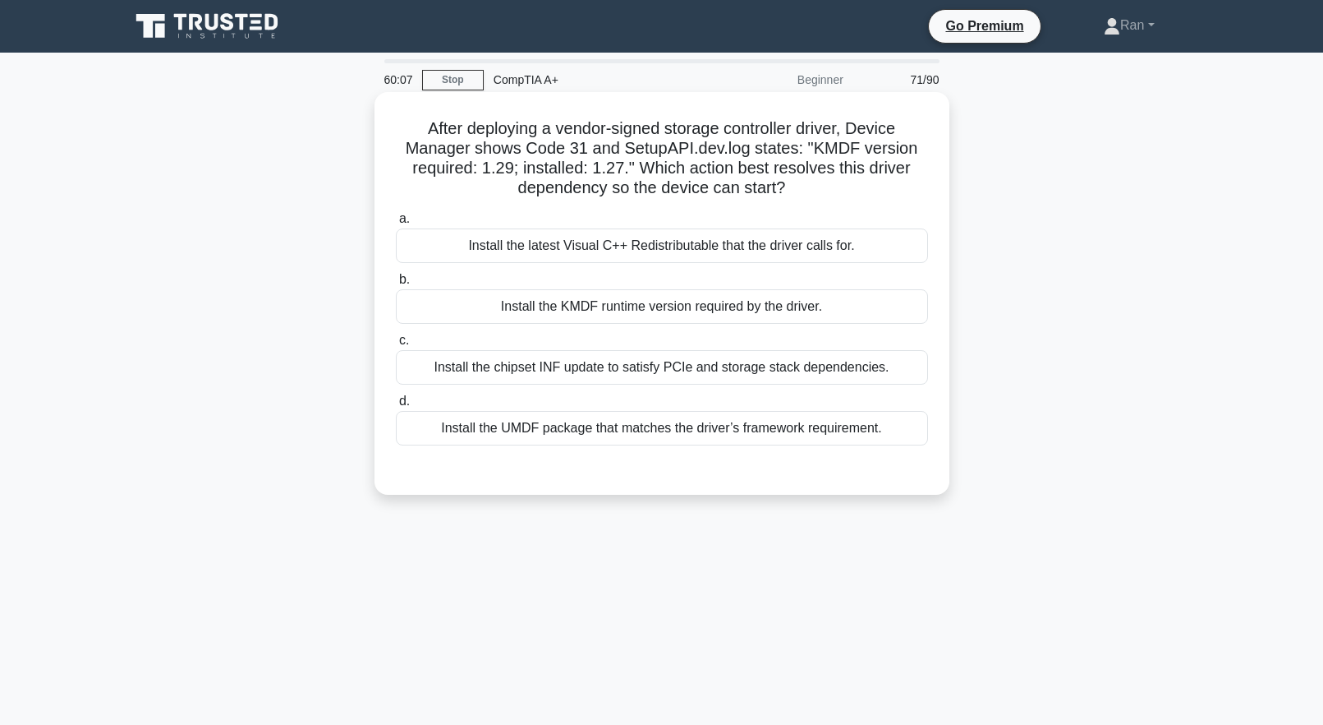
click at [474, 316] on div "Install the KMDF runtime version required by the driver." at bounding box center [662, 306] width 532 height 35
click at [396, 285] on input "b. Install the KMDF runtime version required by the driver." at bounding box center [396, 279] width 0 height 11
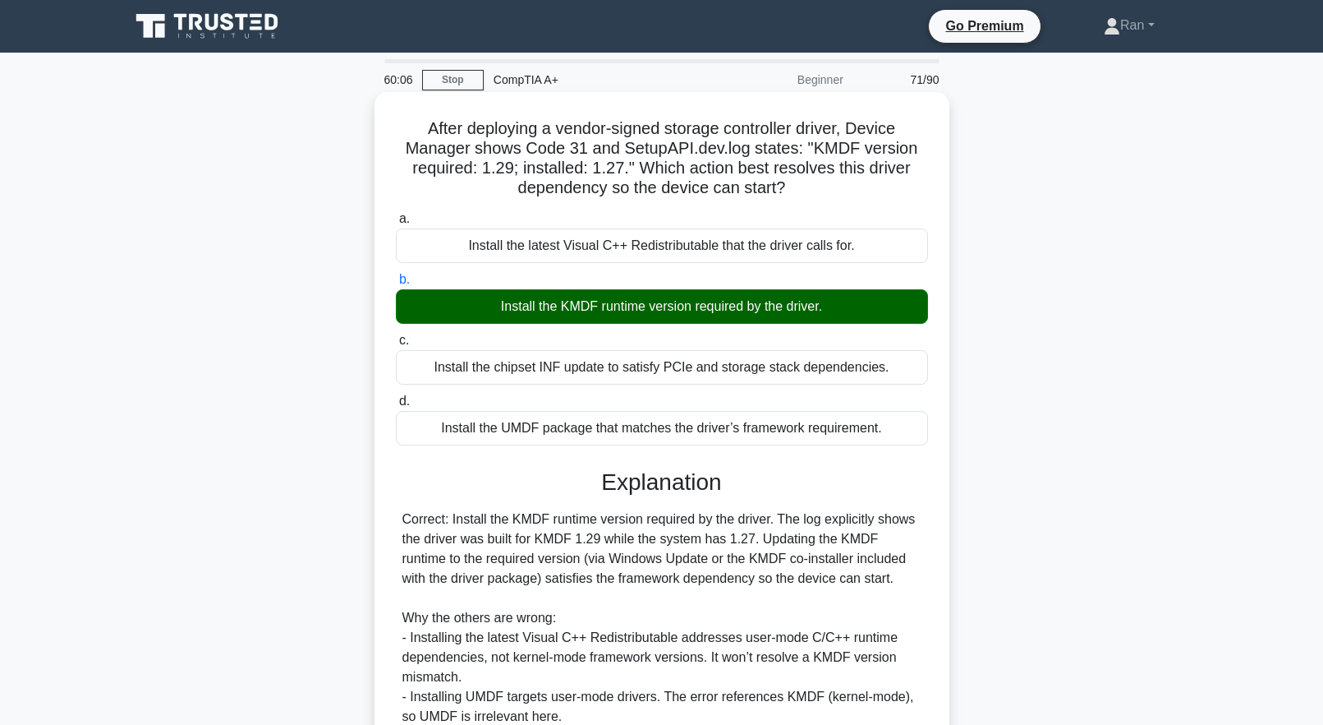
scroll to position [191, 0]
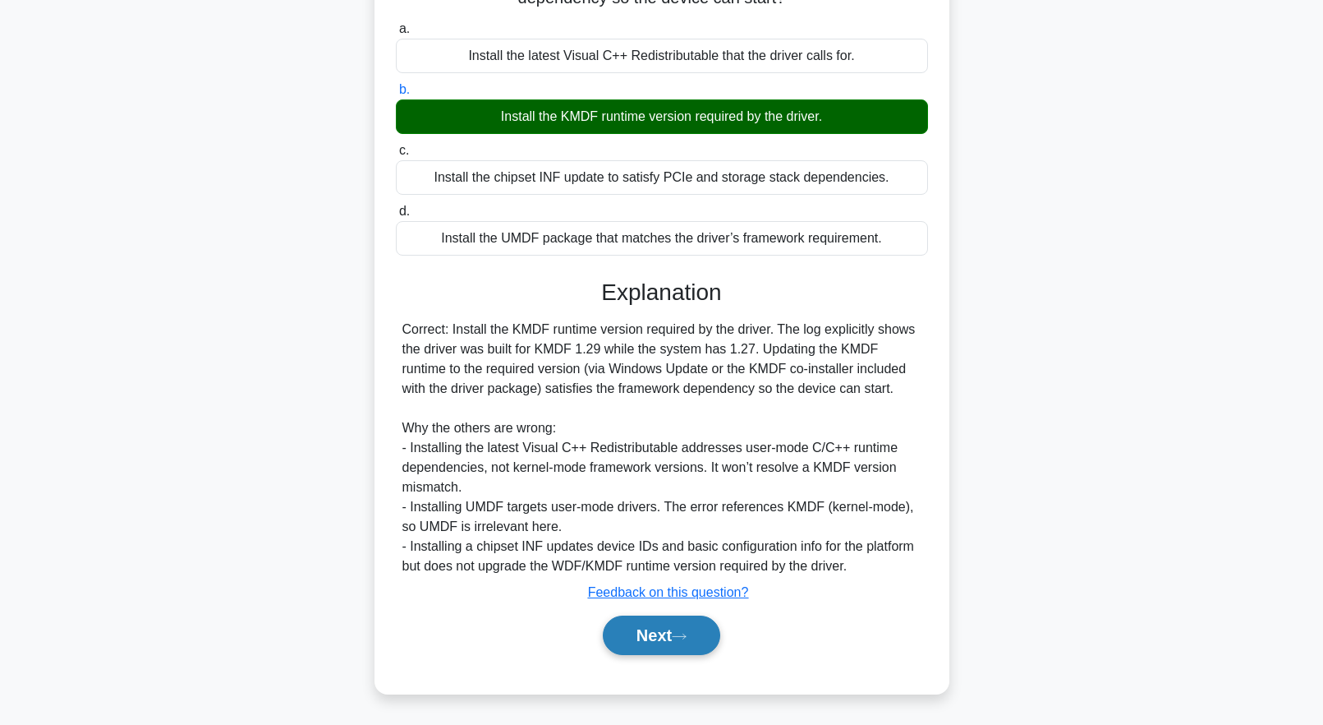
click at [670, 633] on button "Next" at bounding box center [661, 634] width 117 height 39
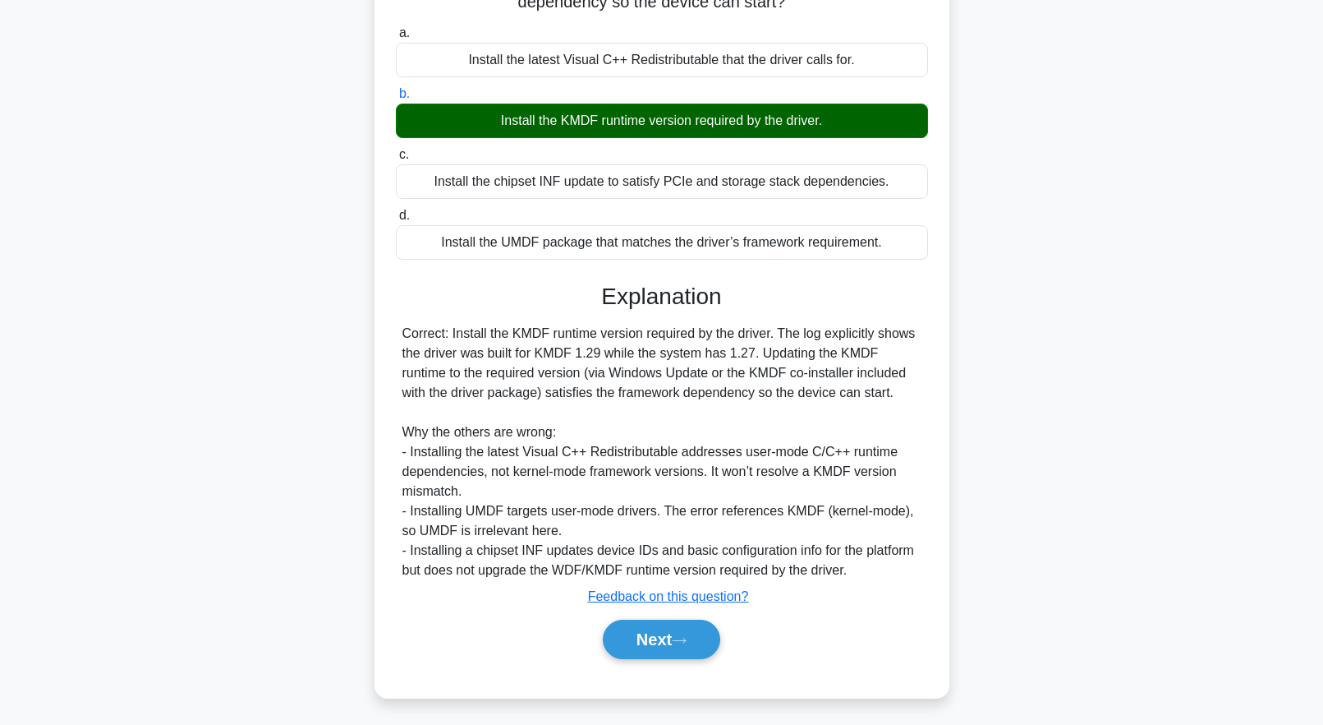
scroll to position [0, 0]
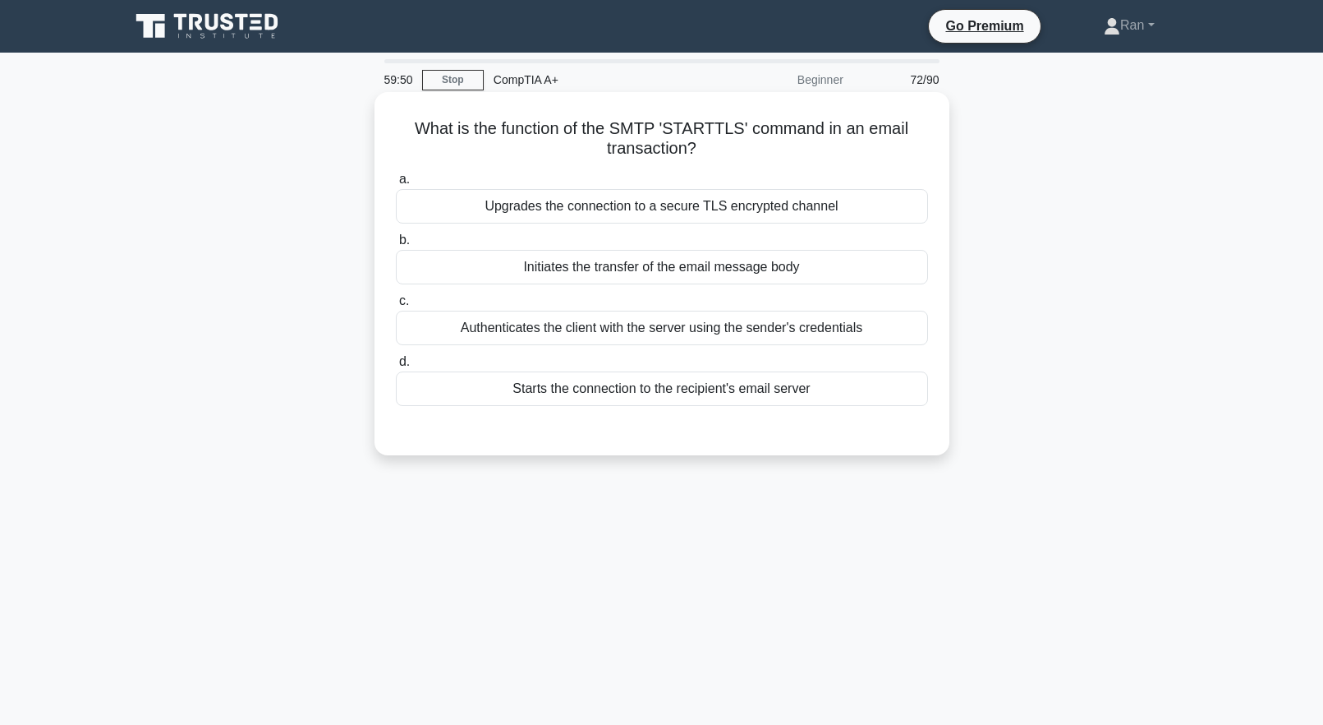
click at [587, 200] on div "Upgrades the connection to a secure TLS encrypted channel" at bounding box center [662, 206] width 532 height 35
click at [396, 185] on input "a. Upgrades the connection to a secure TLS encrypted channel" at bounding box center [396, 179] width 0 height 11
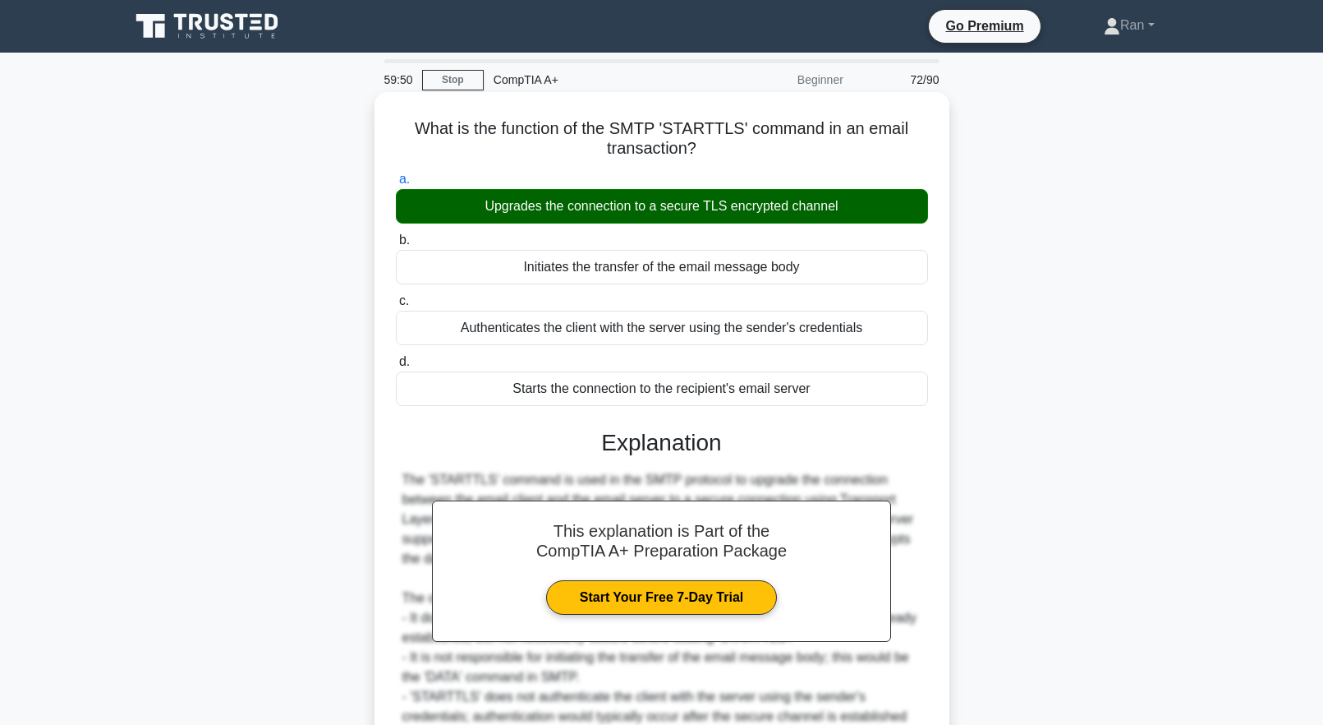
scroll to position [172, 0]
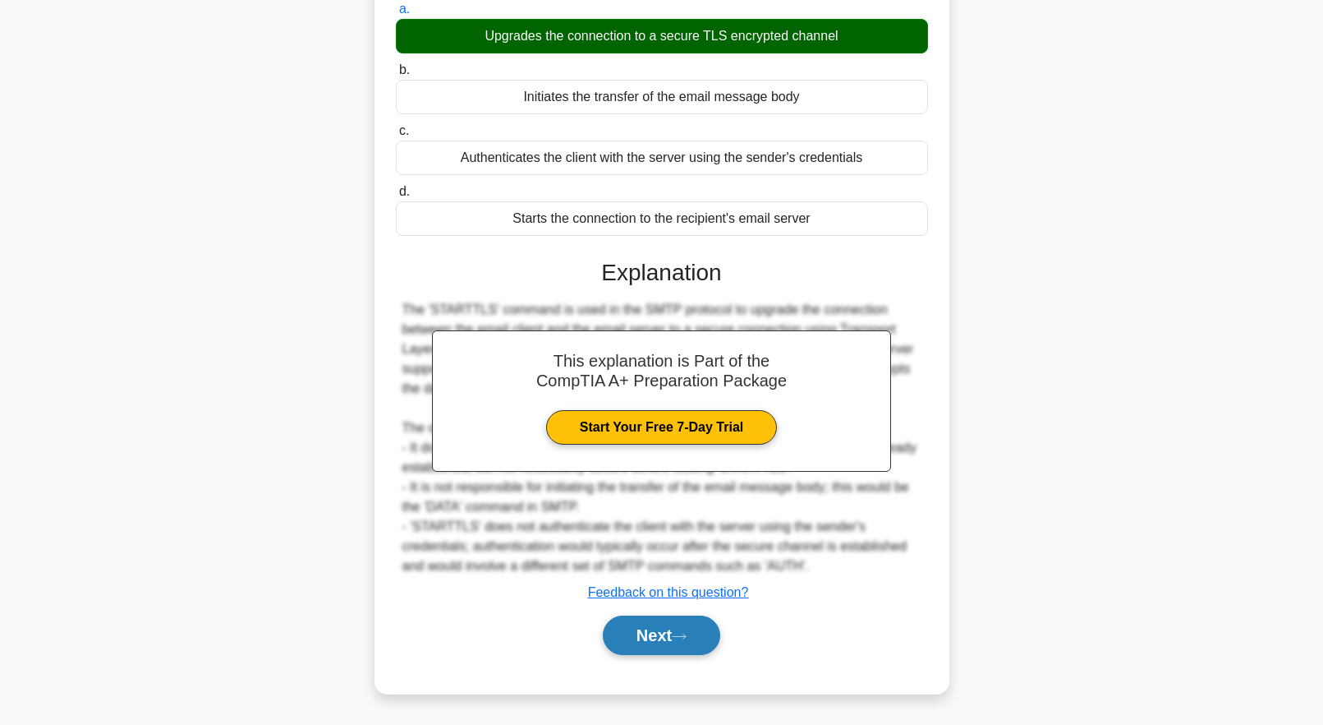
click at [642, 633] on button "Next" at bounding box center [661, 634] width 117 height 39
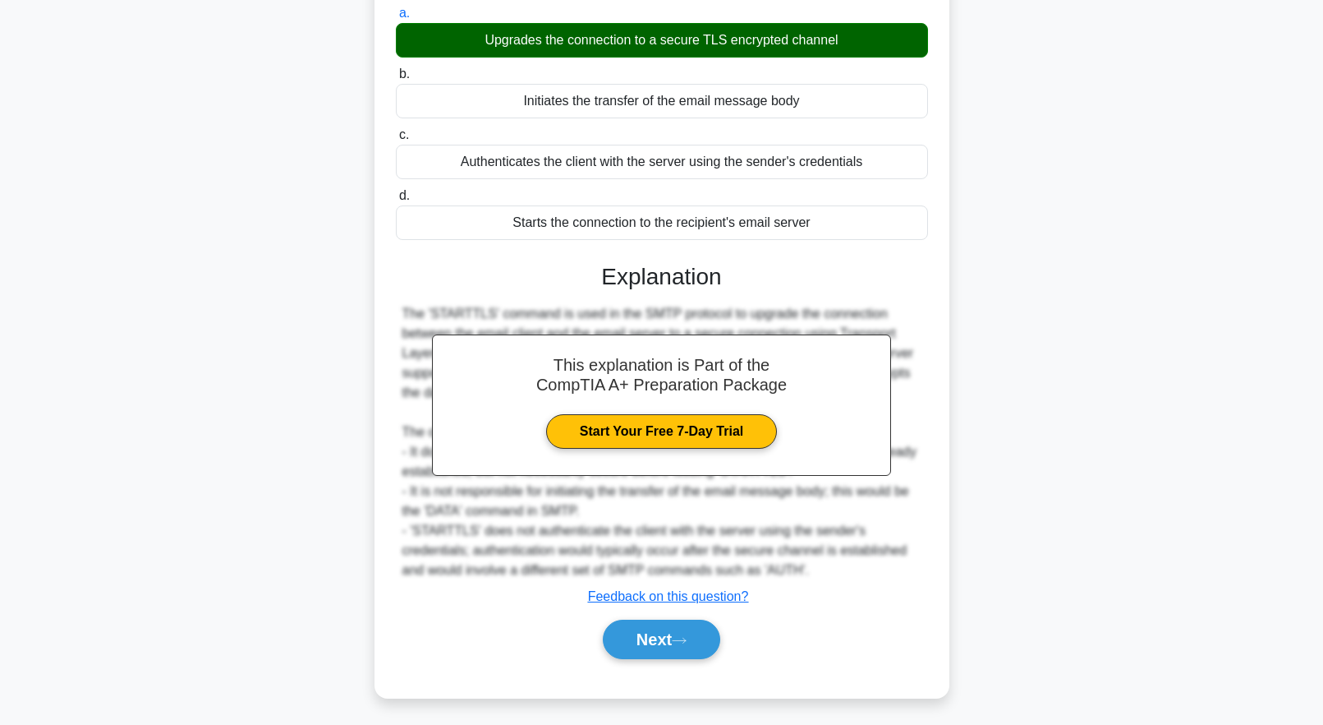
scroll to position [0, 0]
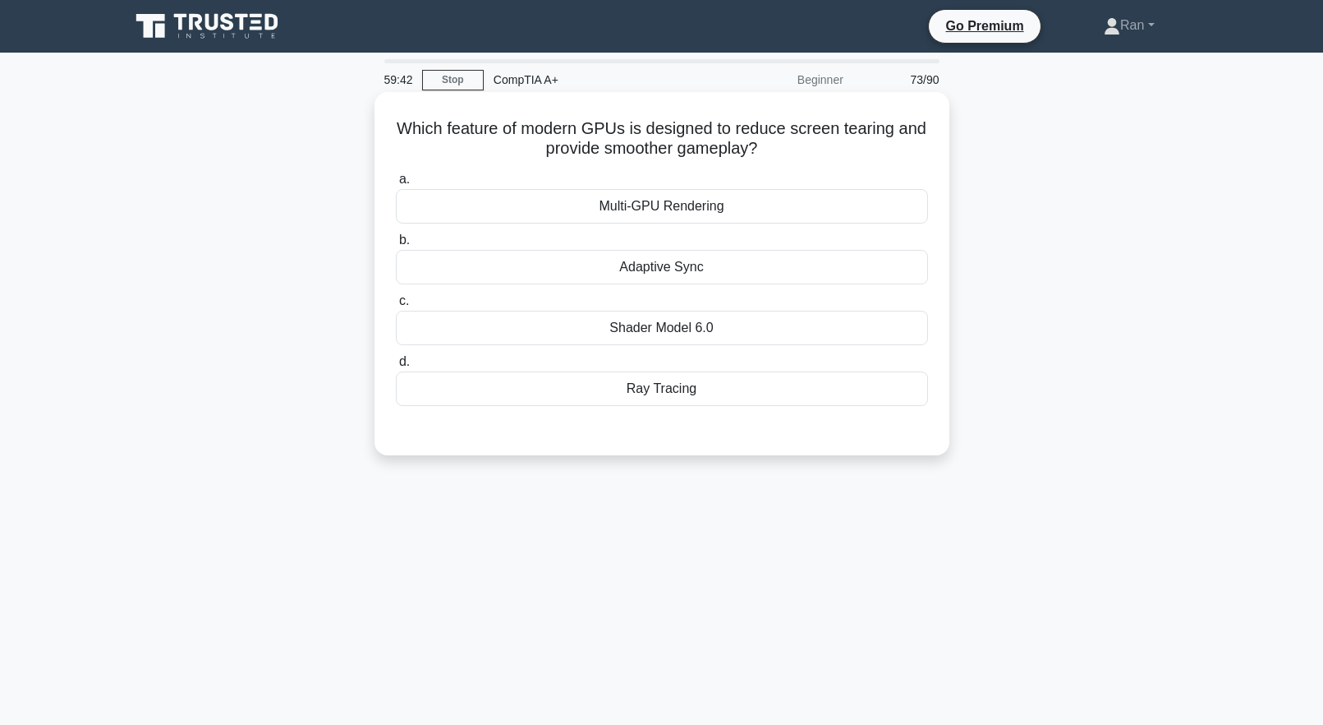
click at [627, 267] on div "Adaptive Sync" at bounding box center [662, 267] width 532 height 35
click at [396, 246] on input "b. Adaptive Sync" at bounding box center [396, 240] width 0 height 11
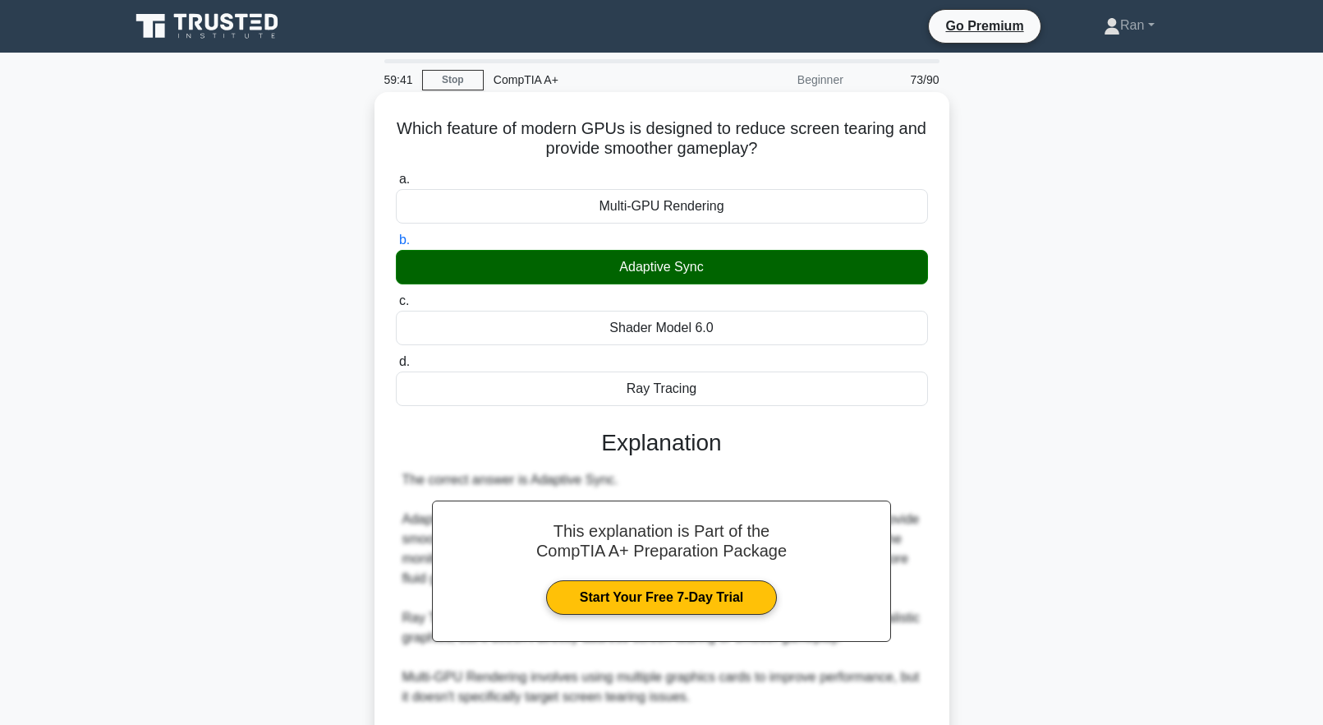
scroll to position [211, 0]
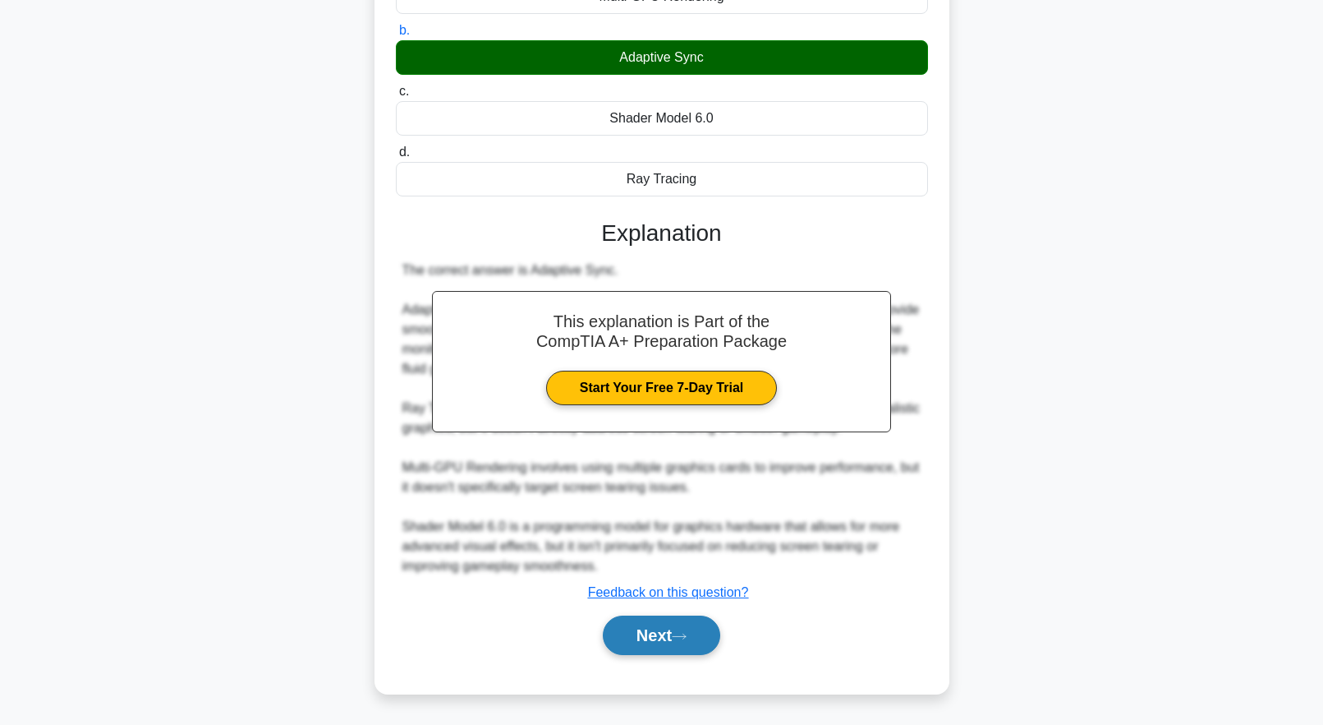
click at [660, 628] on button "Next" at bounding box center [661, 634] width 117 height 39
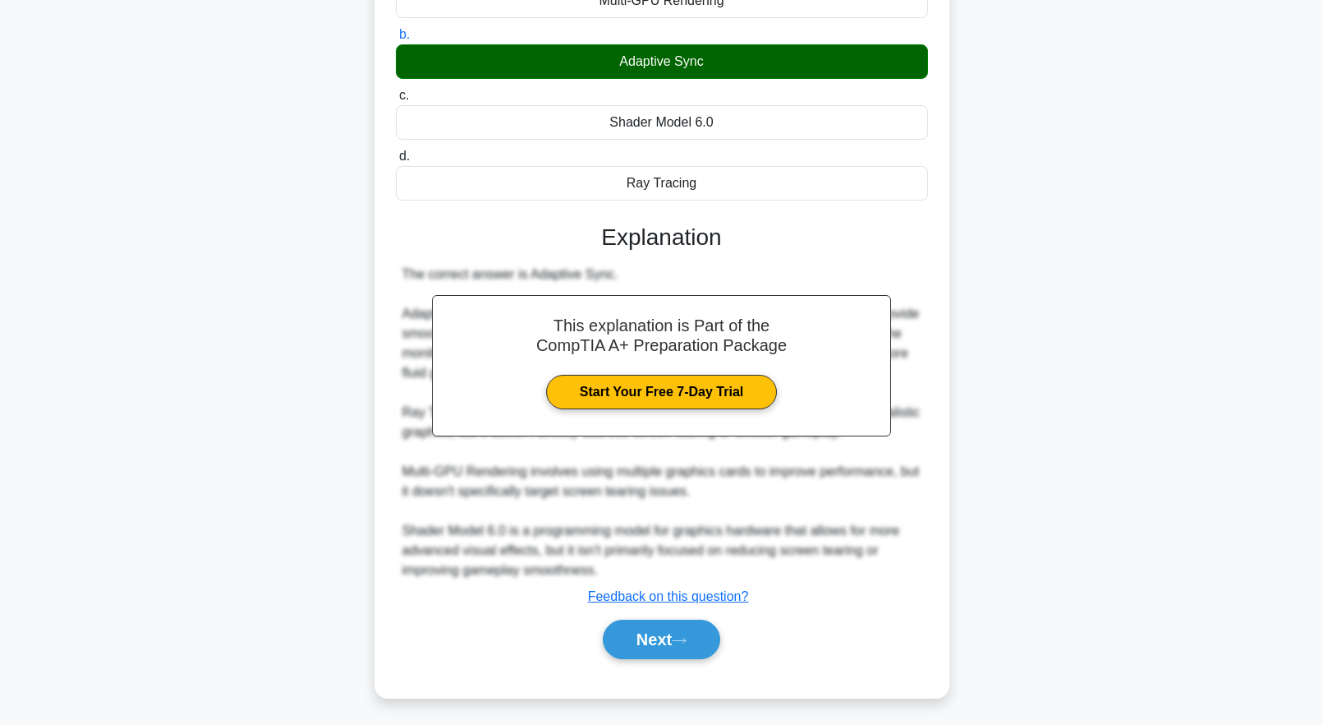
scroll to position [0, 0]
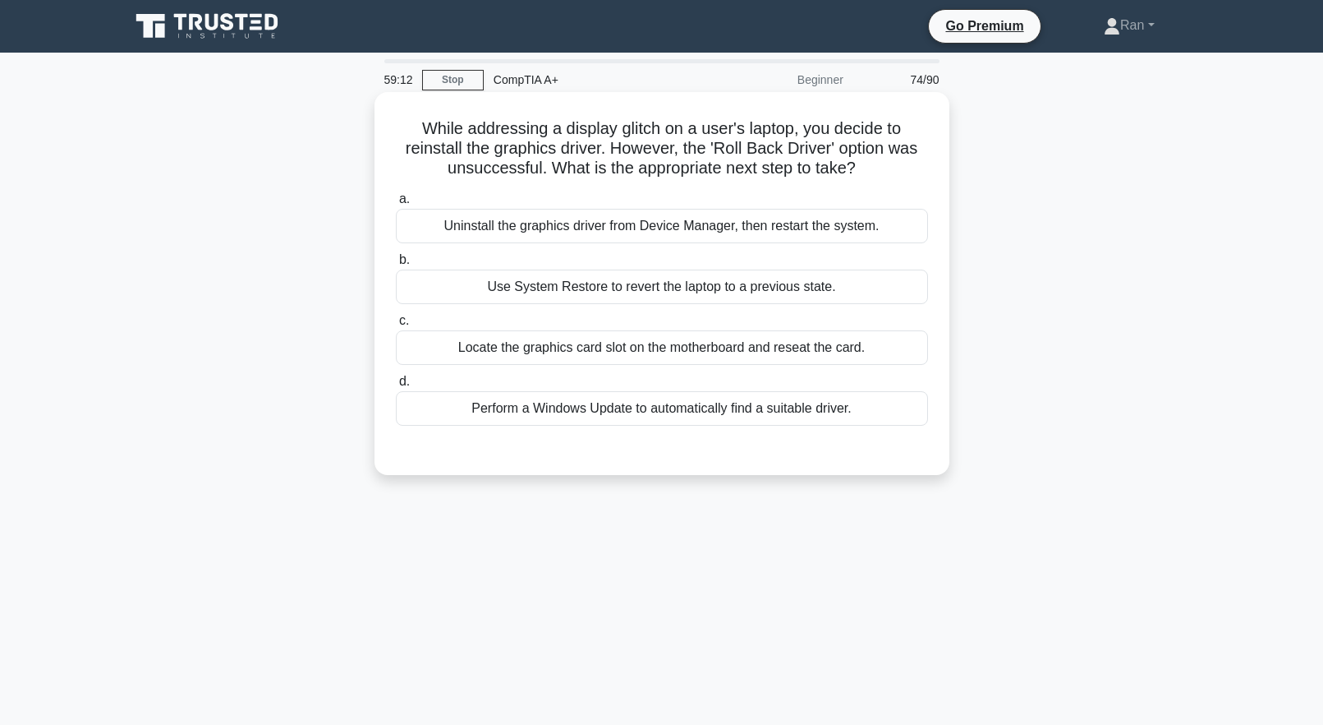
click at [547, 293] on div "Use System Restore to revert the laptop to a previous state." at bounding box center [662, 286] width 532 height 35
click at [396, 265] on input "b. Use System Restore to revert the laptop to a previous state." at bounding box center [396, 260] width 0 height 11
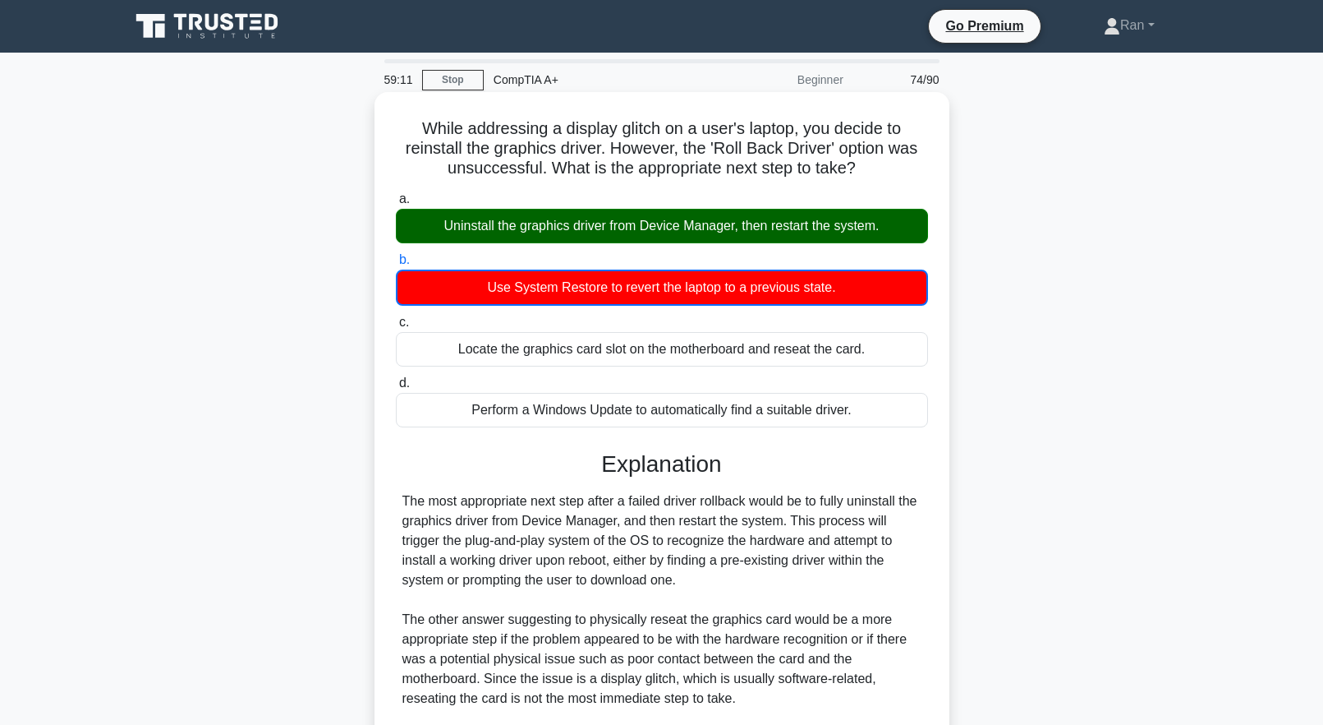
scroll to position [292, 0]
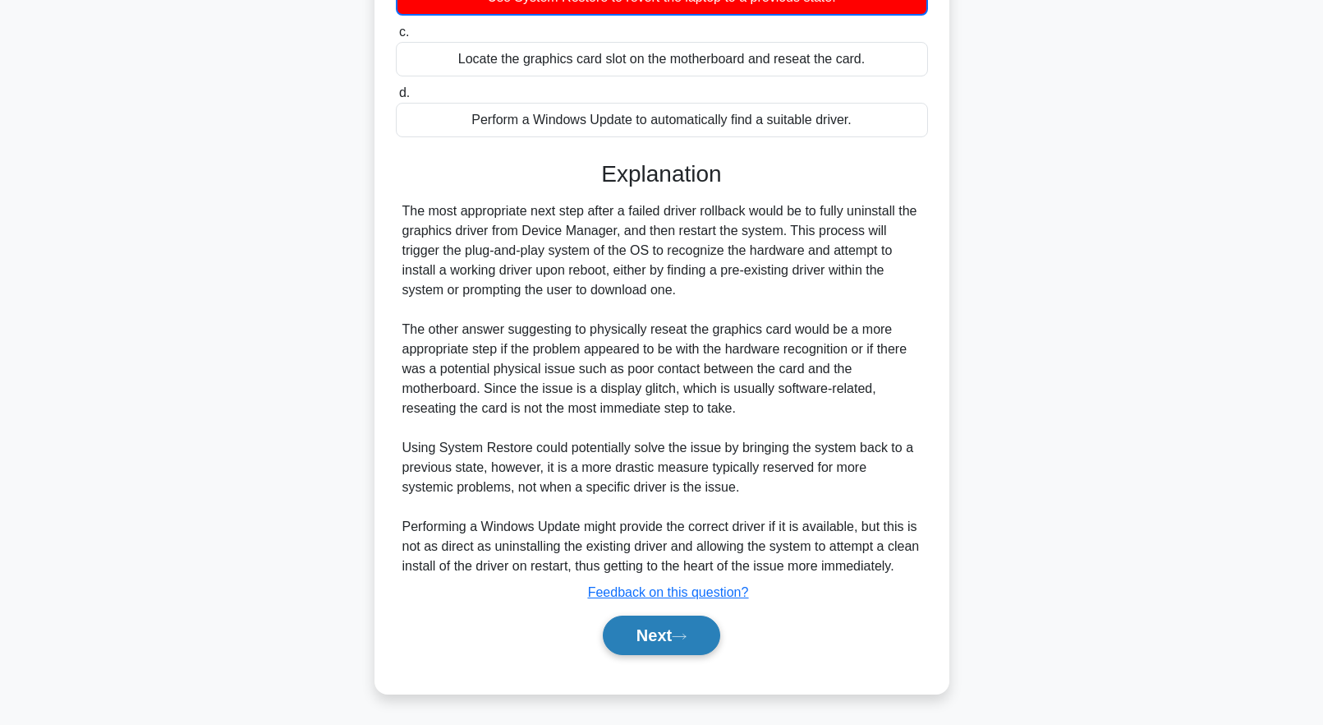
click at [654, 636] on button "Next" at bounding box center [661, 634] width 117 height 39
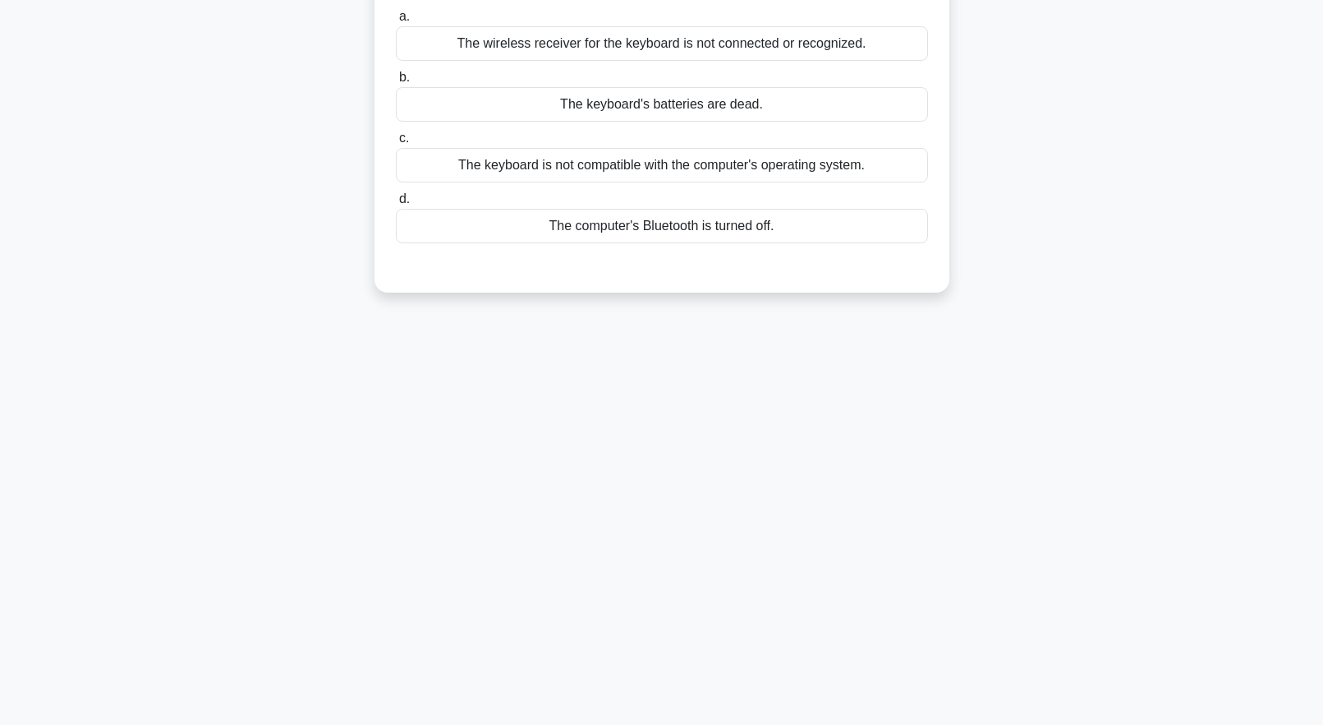
scroll to position [0, 0]
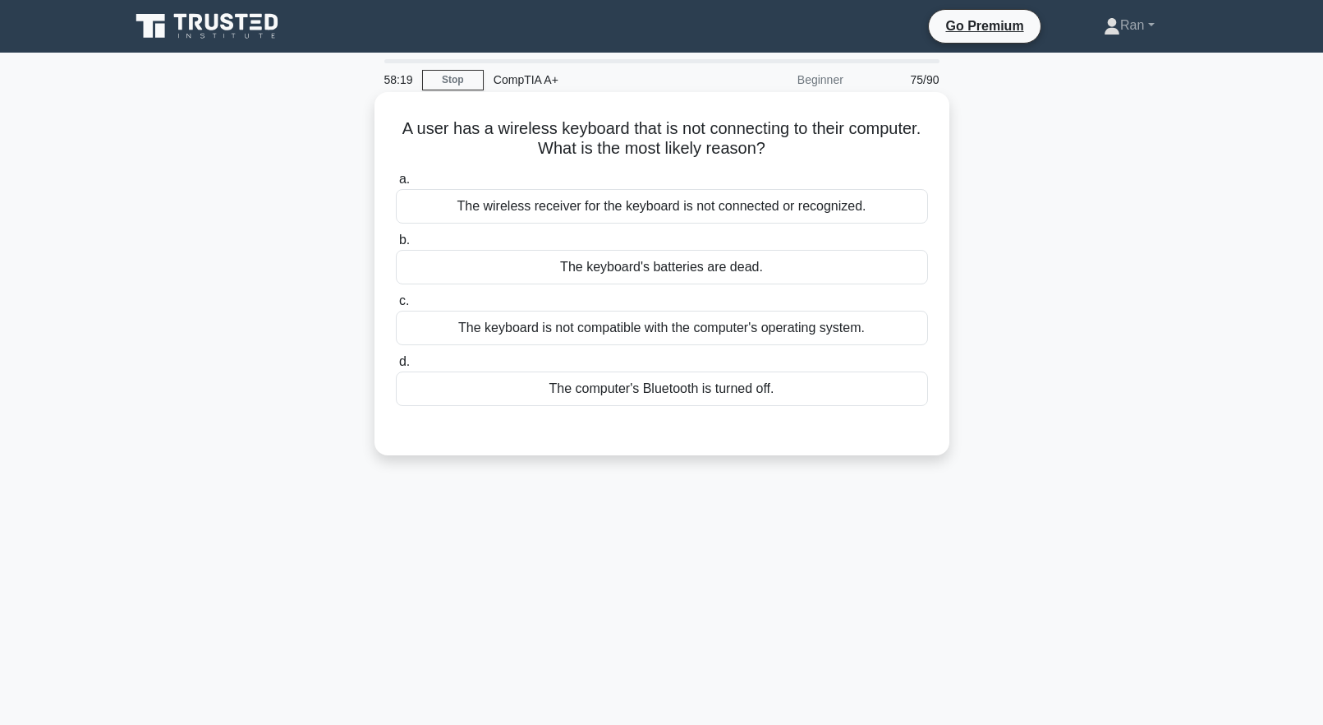
click at [614, 390] on div "The computer's Bluetooth is turned off." at bounding box center [662, 388] width 532 height 35
click at [396, 367] on input "d. The computer's Bluetooth is turned off." at bounding box center [396, 362] width 0 height 11
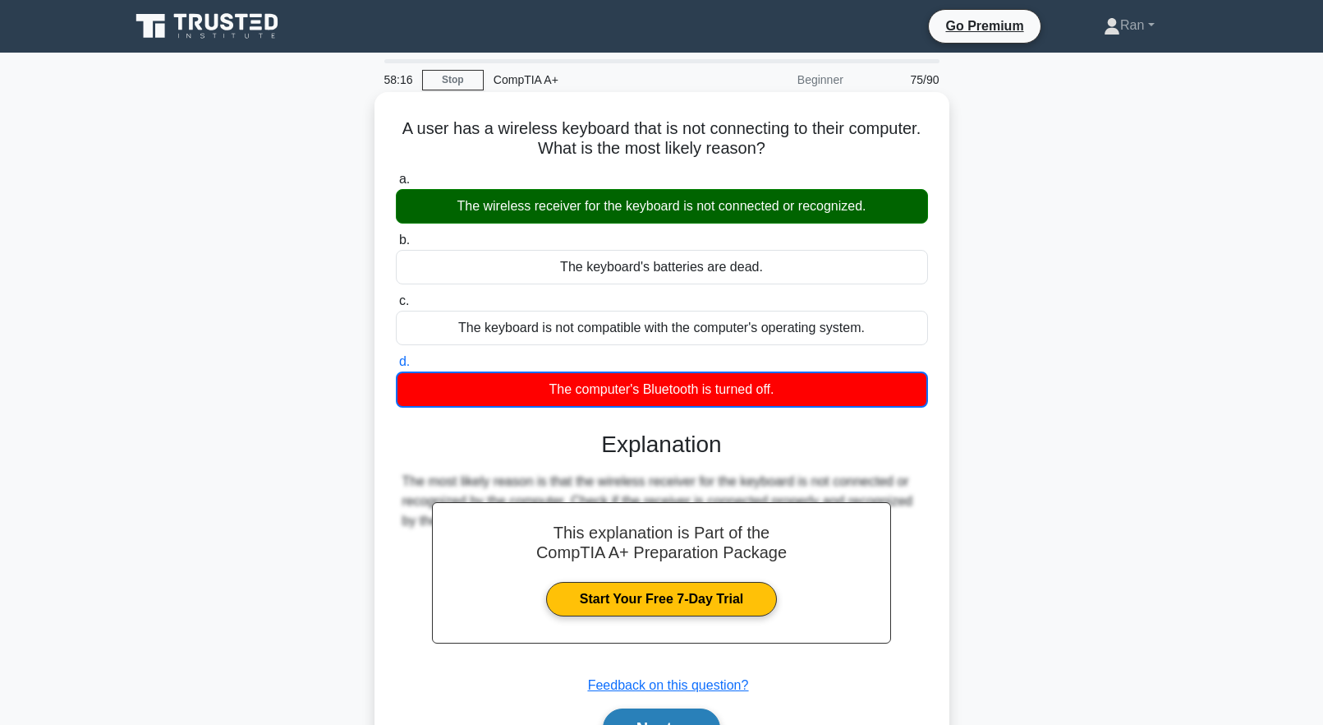
scroll to position [163, 0]
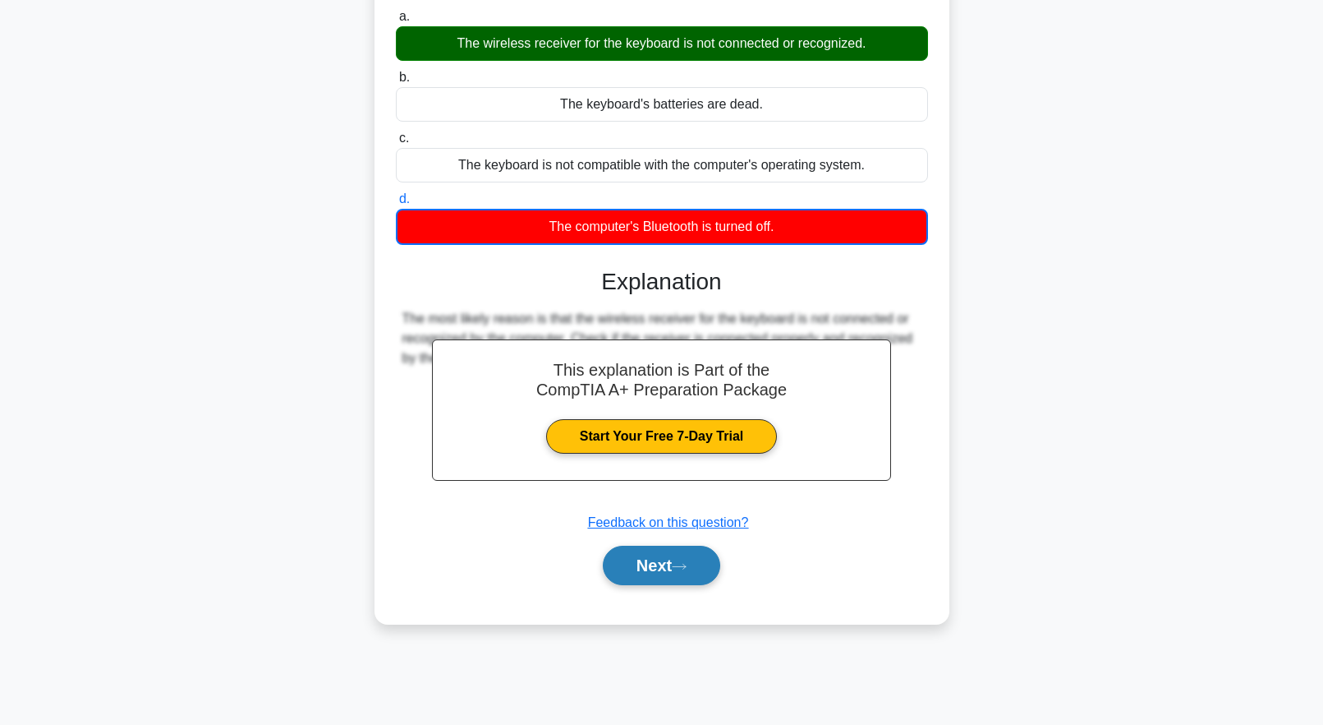
click at [669, 583] on button "Next" at bounding box center [661, 564] width 117 height 39
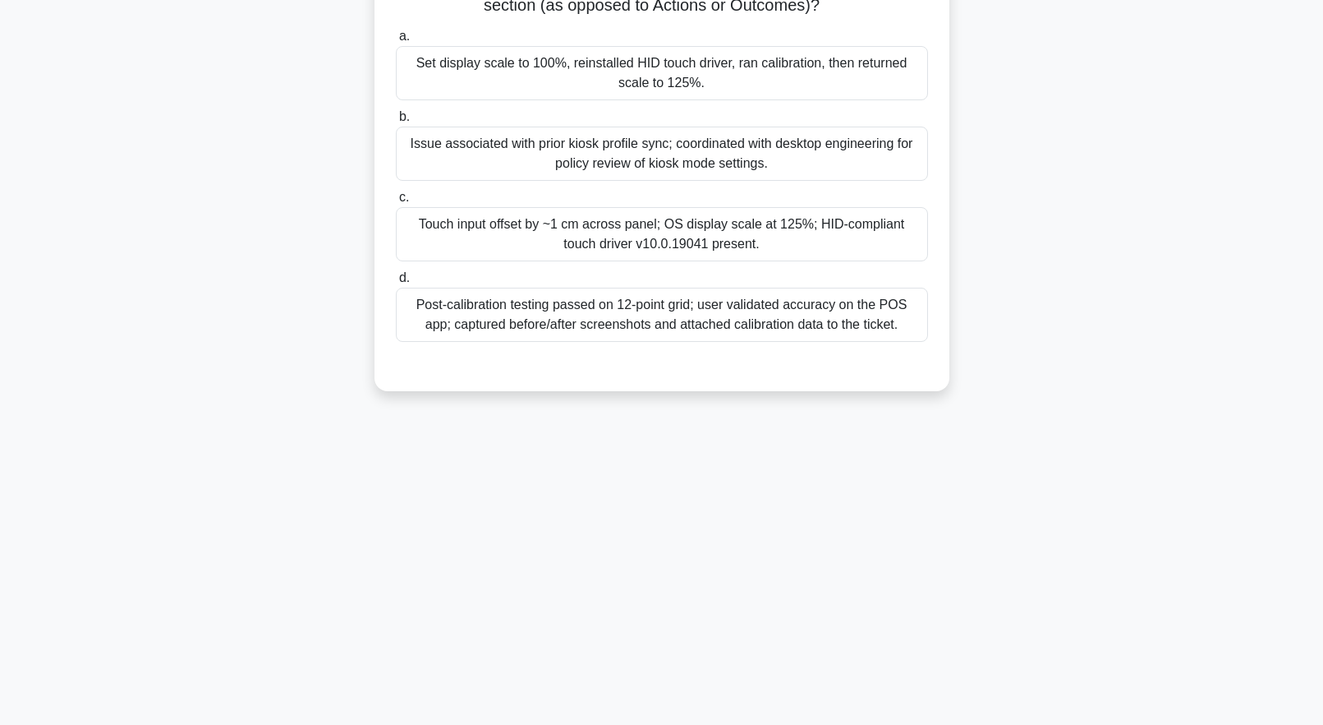
click at [590, 315] on div "Post-calibration testing passed on 12-point grid; user validated accuracy on th…" at bounding box center [662, 315] width 532 height 54
click at [396, 283] on input "d. Post-calibration testing passed on 12-point grid; user validated accuracy on…" at bounding box center [396, 278] width 0 height 11
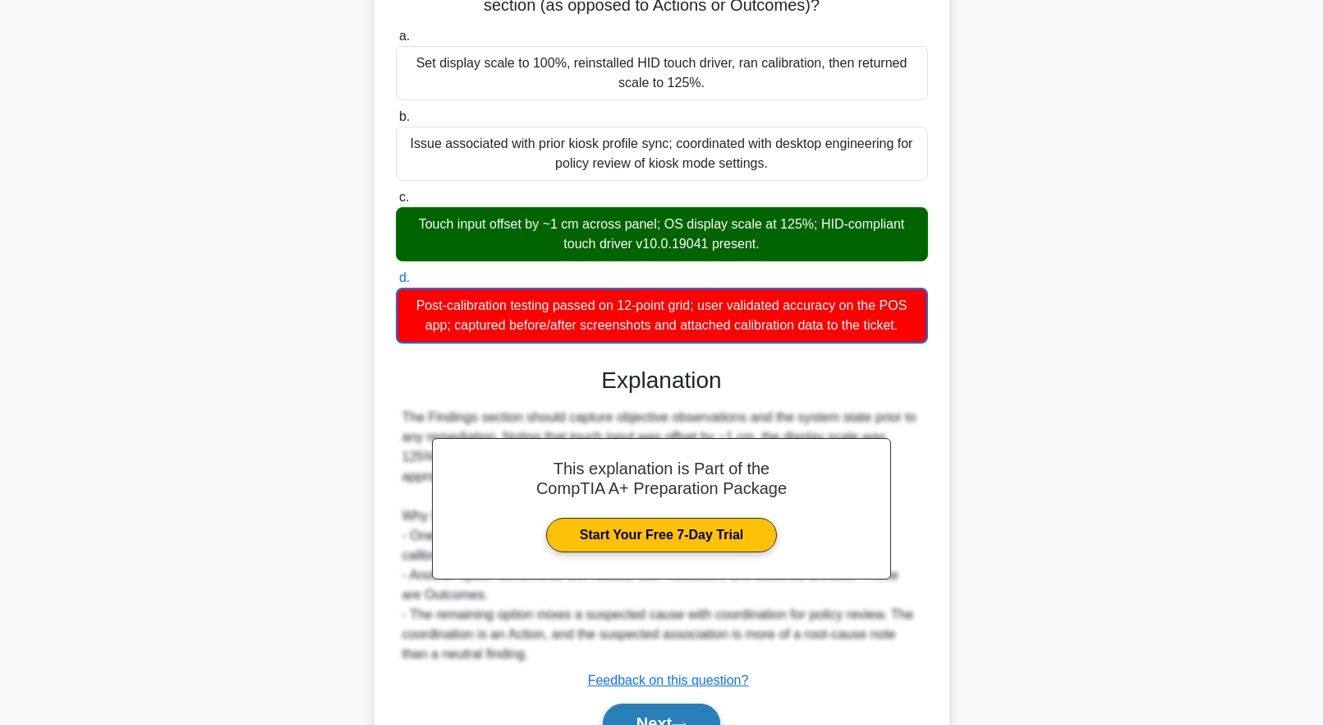
click at [691, 714] on button "Next" at bounding box center [661, 722] width 117 height 39
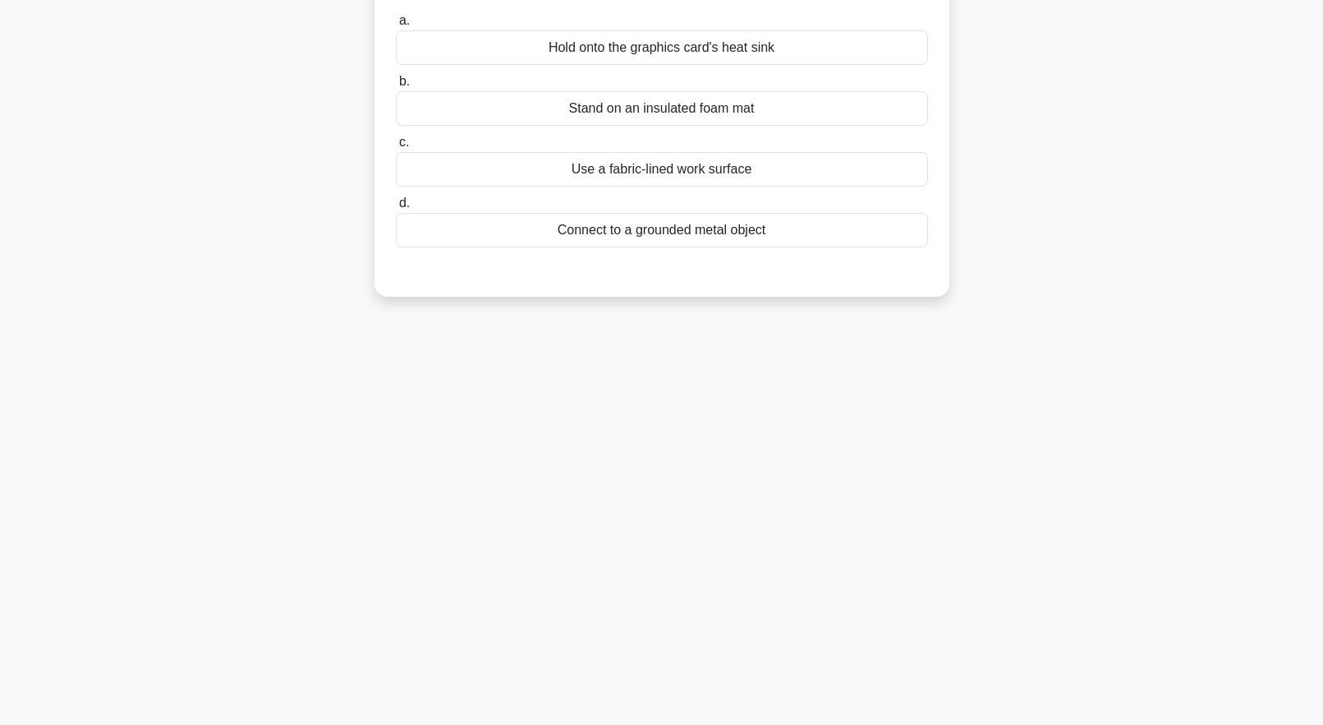
scroll to position [0, 0]
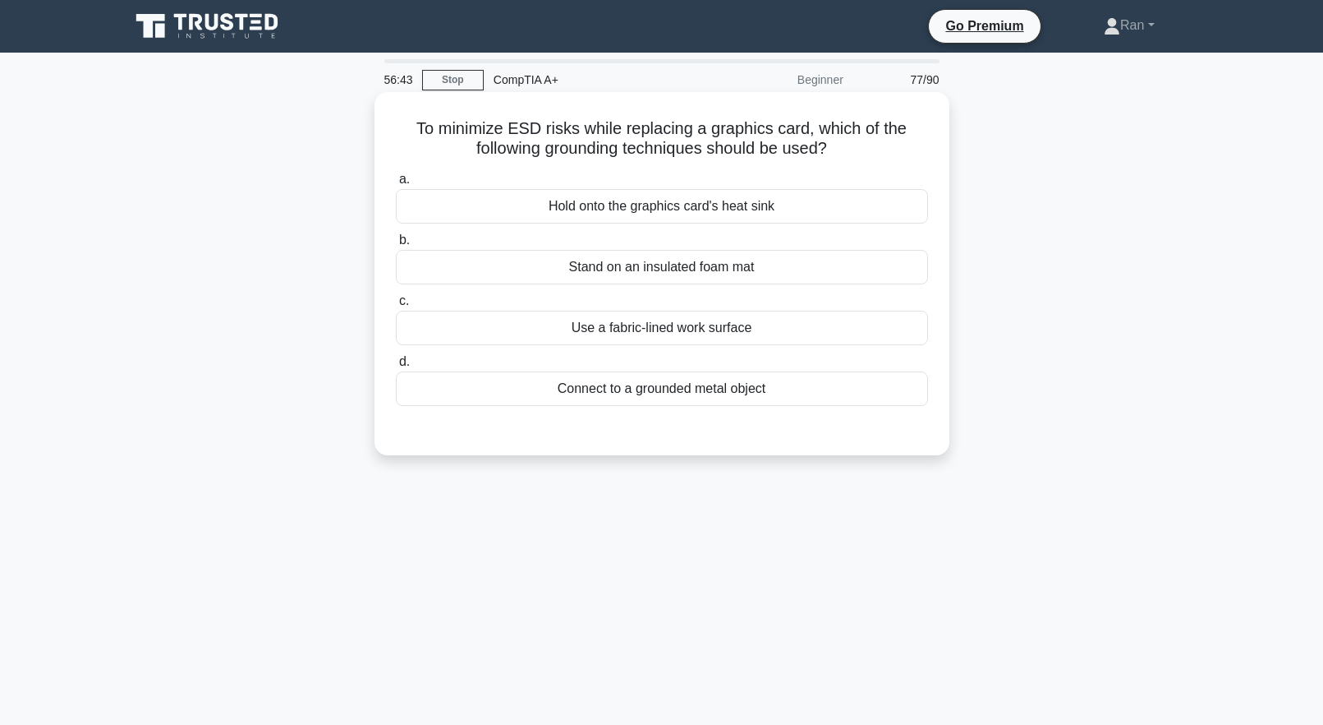
click at [668, 390] on div "Connect to a grounded metal object" at bounding box center [662, 388] width 532 height 35
click at [396, 367] on input "d. Connect to a grounded metal object" at bounding box center [396, 362] width 0 height 11
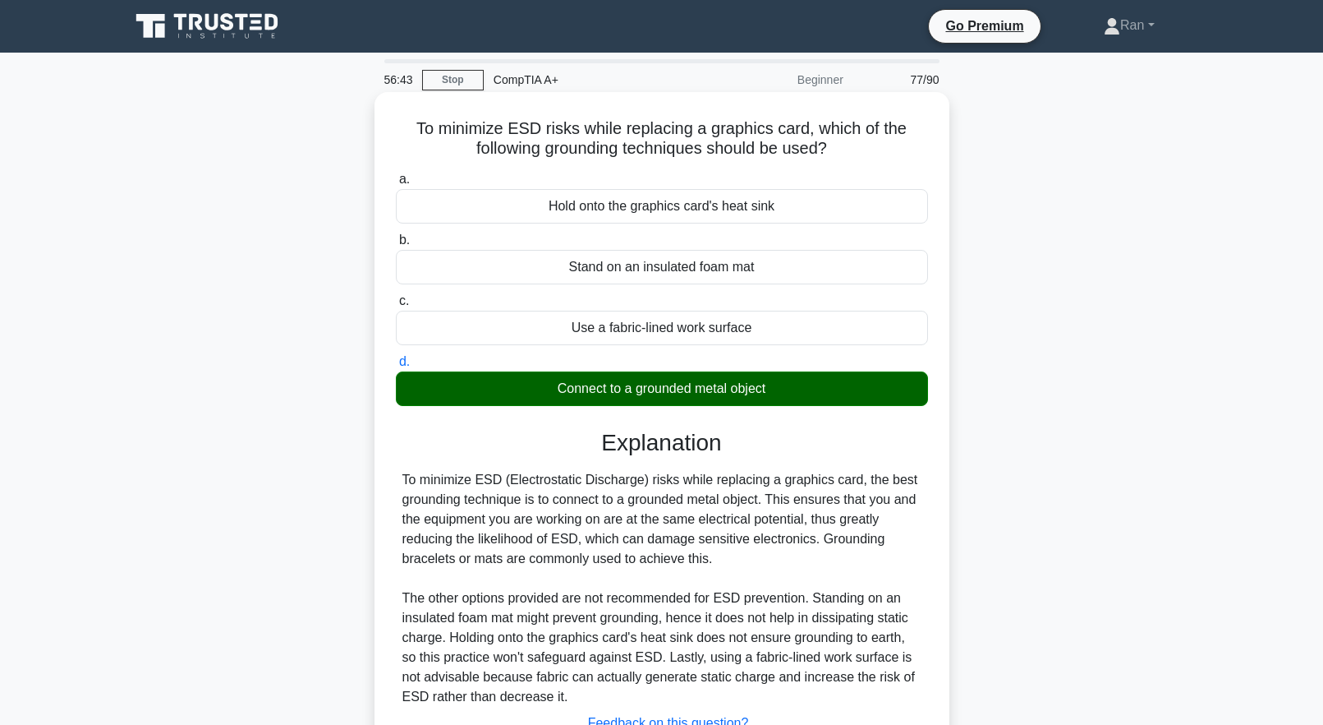
scroll to position [163, 0]
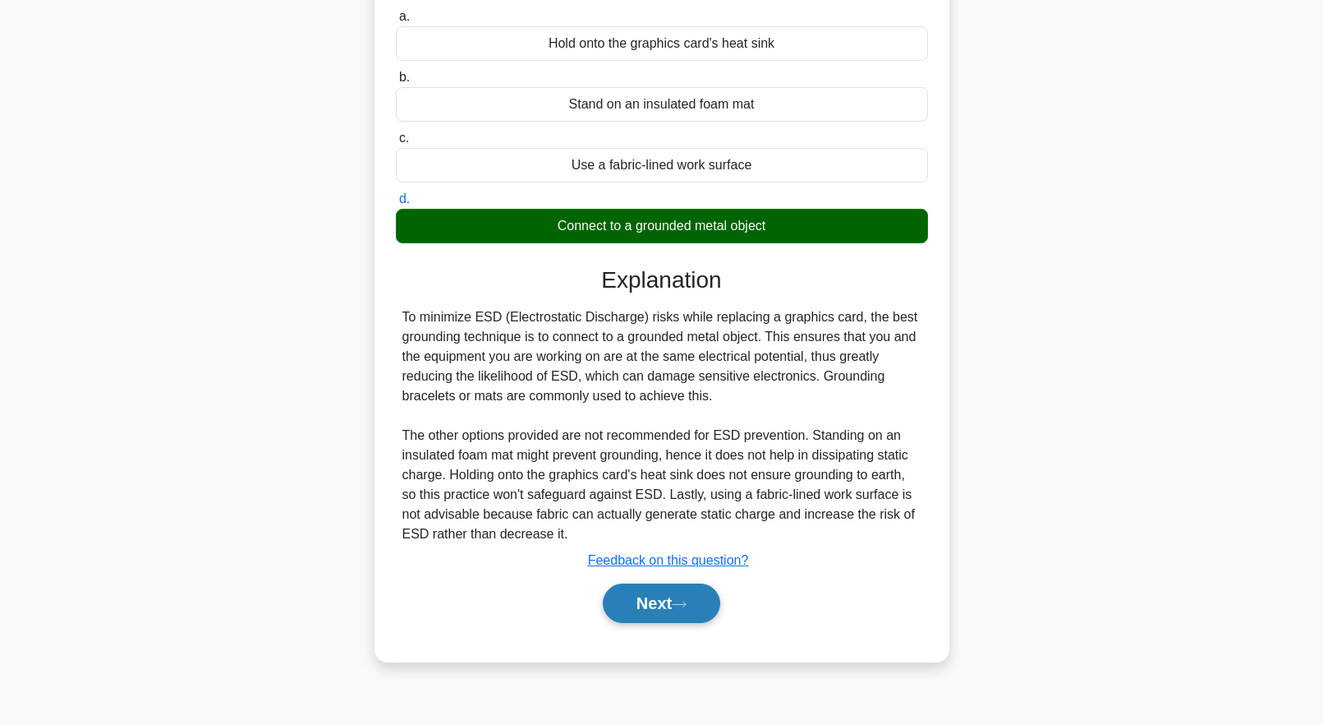
click at [710, 602] on button "Next" at bounding box center [661, 602] width 117 height 39
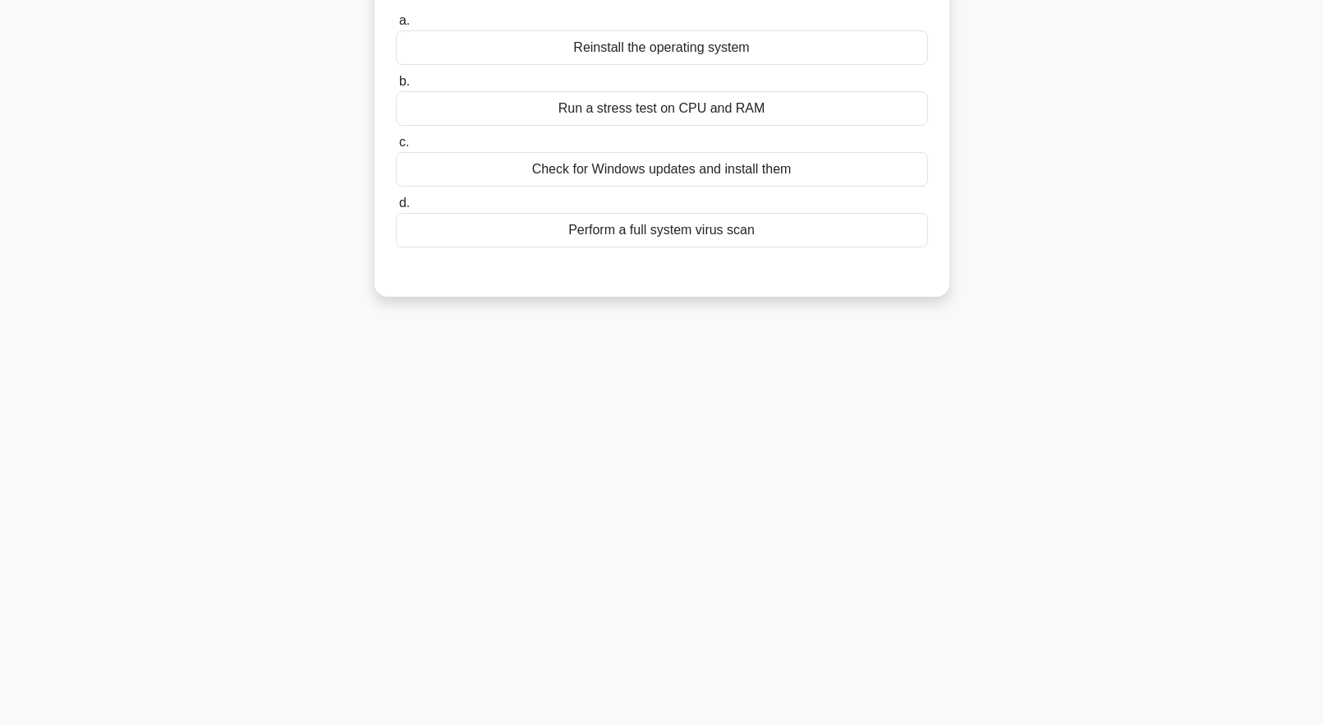
scroll to position [0, 0]
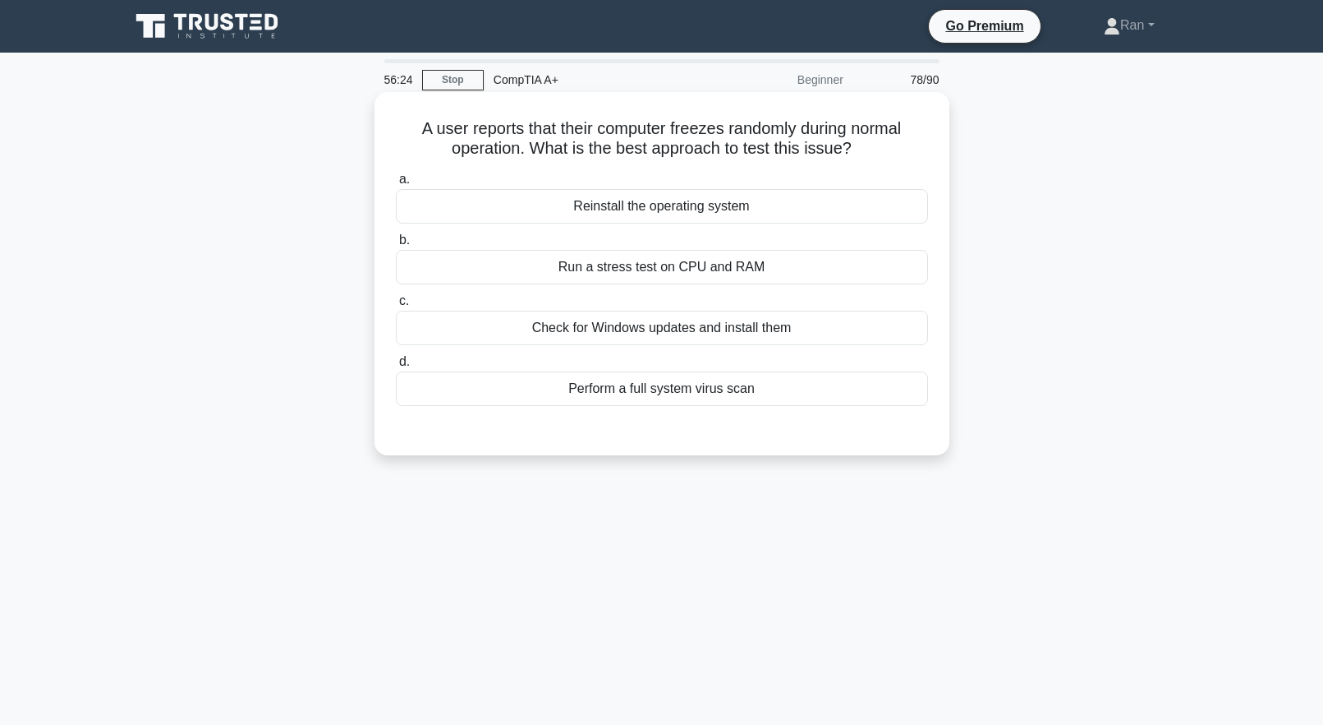
click at [755, 336] on div "Check for Windows updates and install them" at bounding box center [662, 328] width 532 height 35
click at [396, 306] on input "c. Check for Windows updates and install them" at bounding box center [396, 301] width 0 height 11
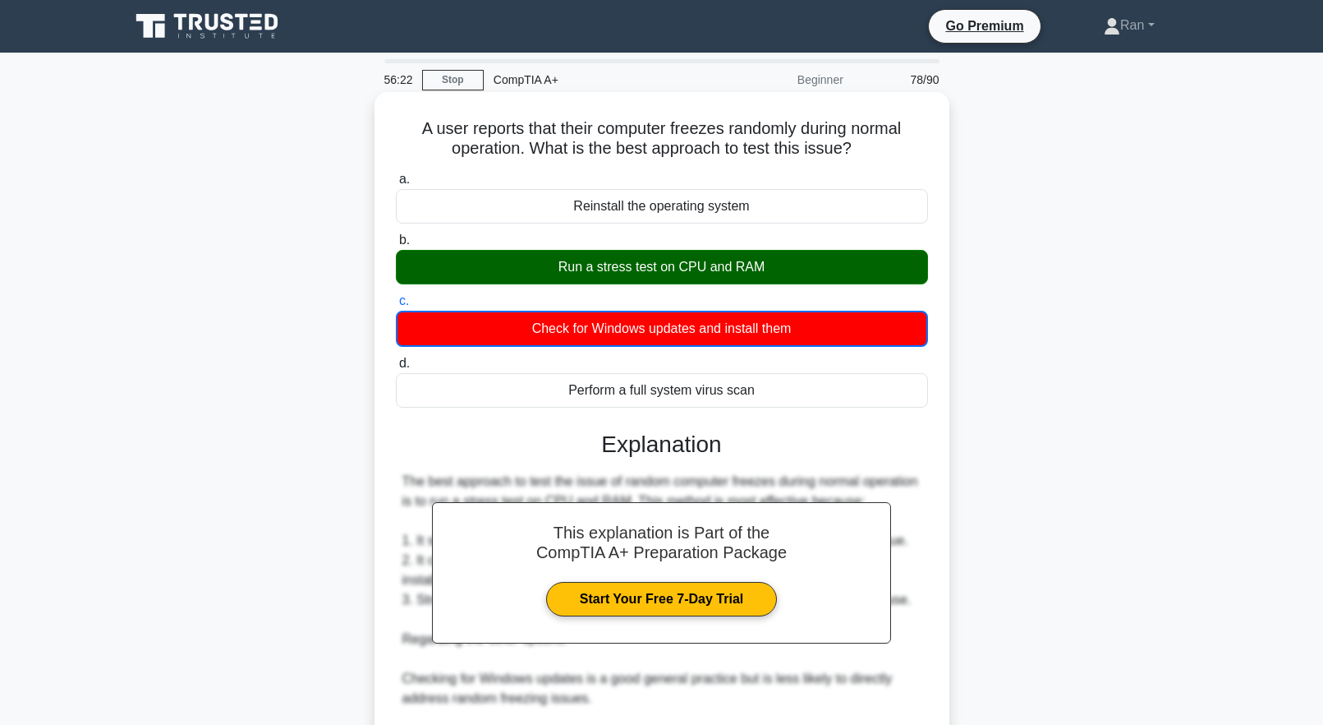
scroll to position [331, 0]
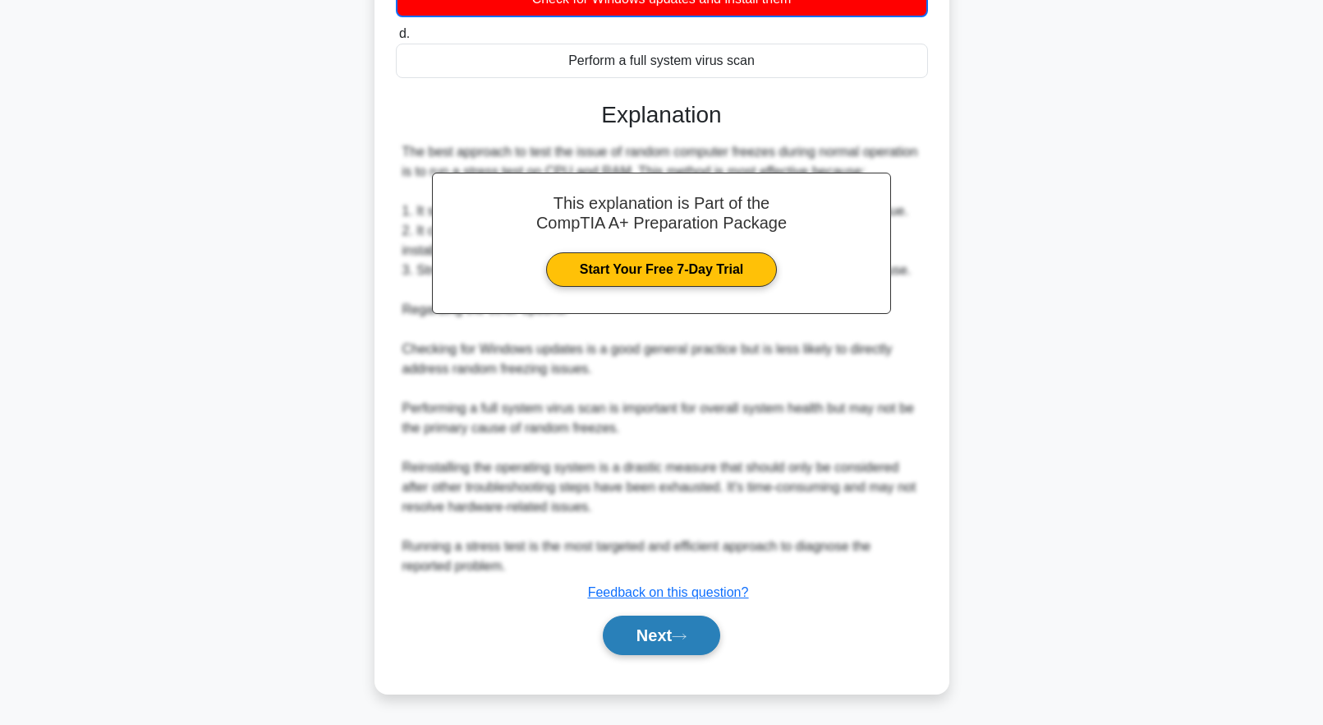
click at [688, 626] on button "Next" at bounding box center [661, 634] width 117 height 39
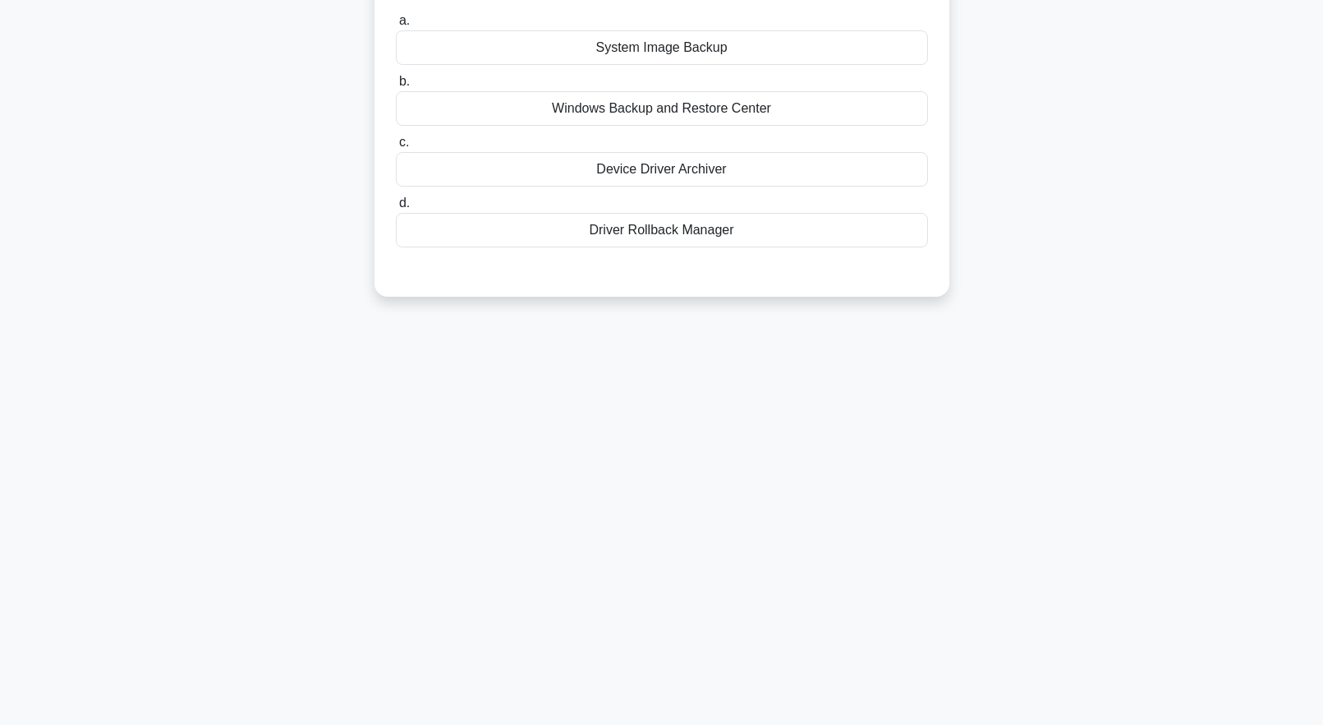
scroll to position [0, 0]
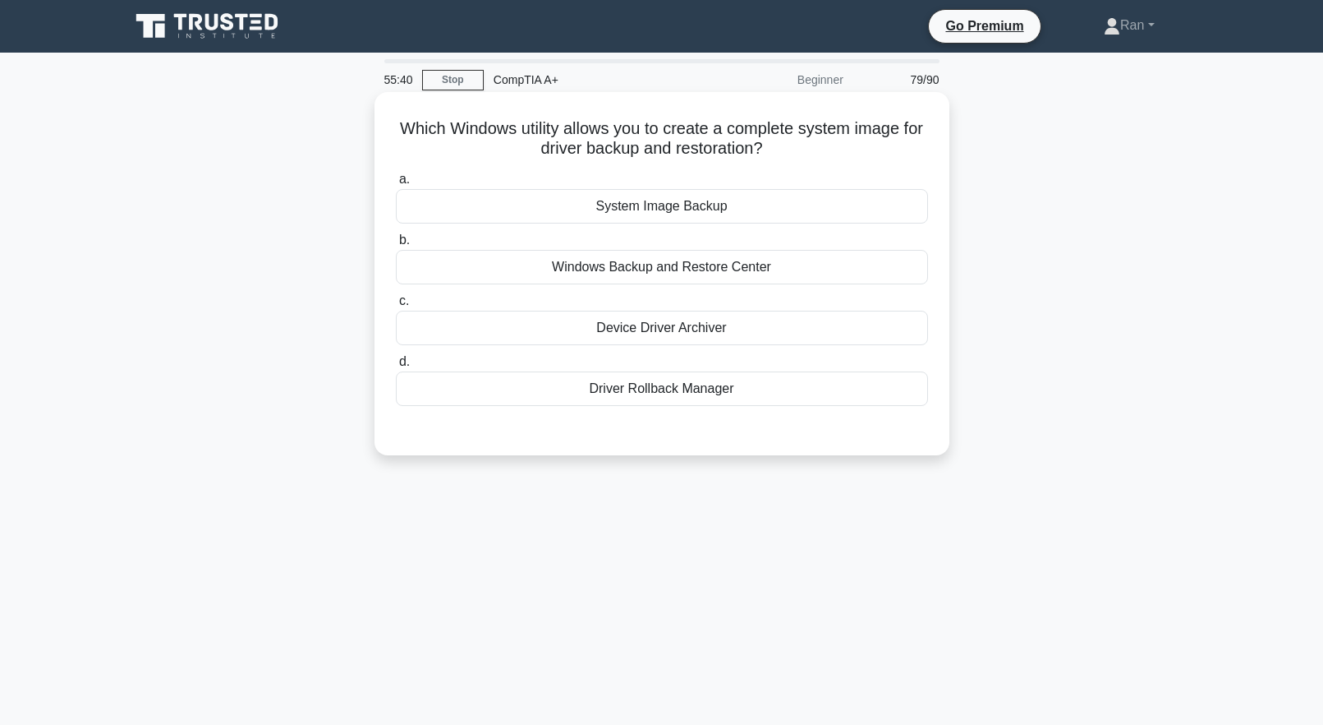
click at [592, 209] on div "System Image Backup" at bounding box center [662, 206] width 532 height 35
click at [396, 185] on input "a. System Image Backup" at bounding box center [396, 179] width 0 height 11
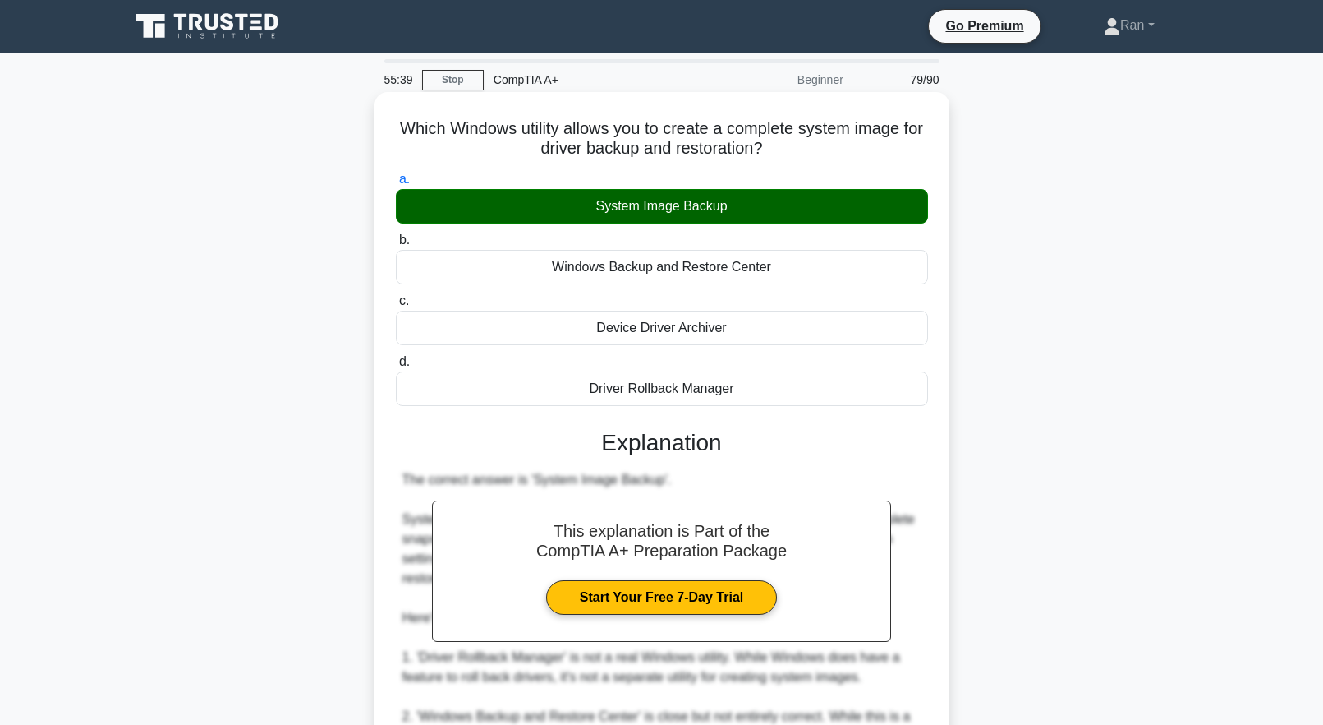
scroll to position [329, 0]
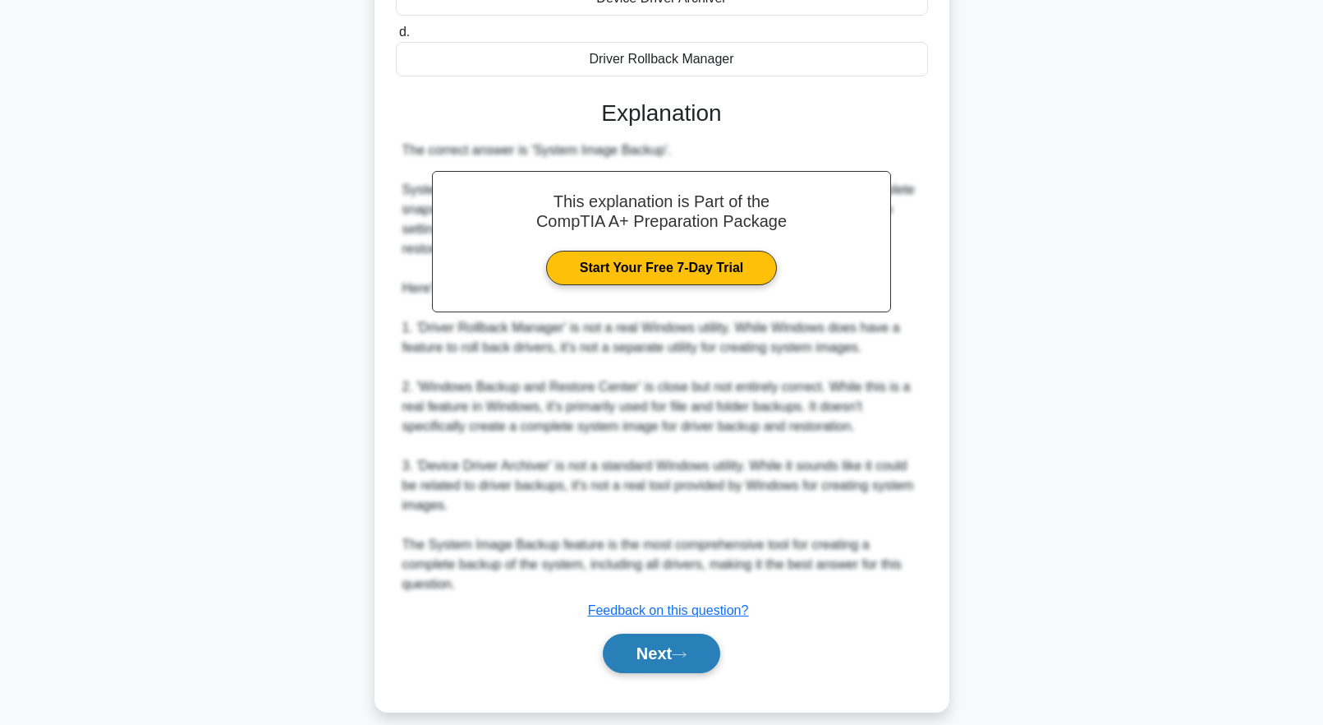
click at [642, 633] on button "Next" at bounding box center [661, 652] width 117 height 39
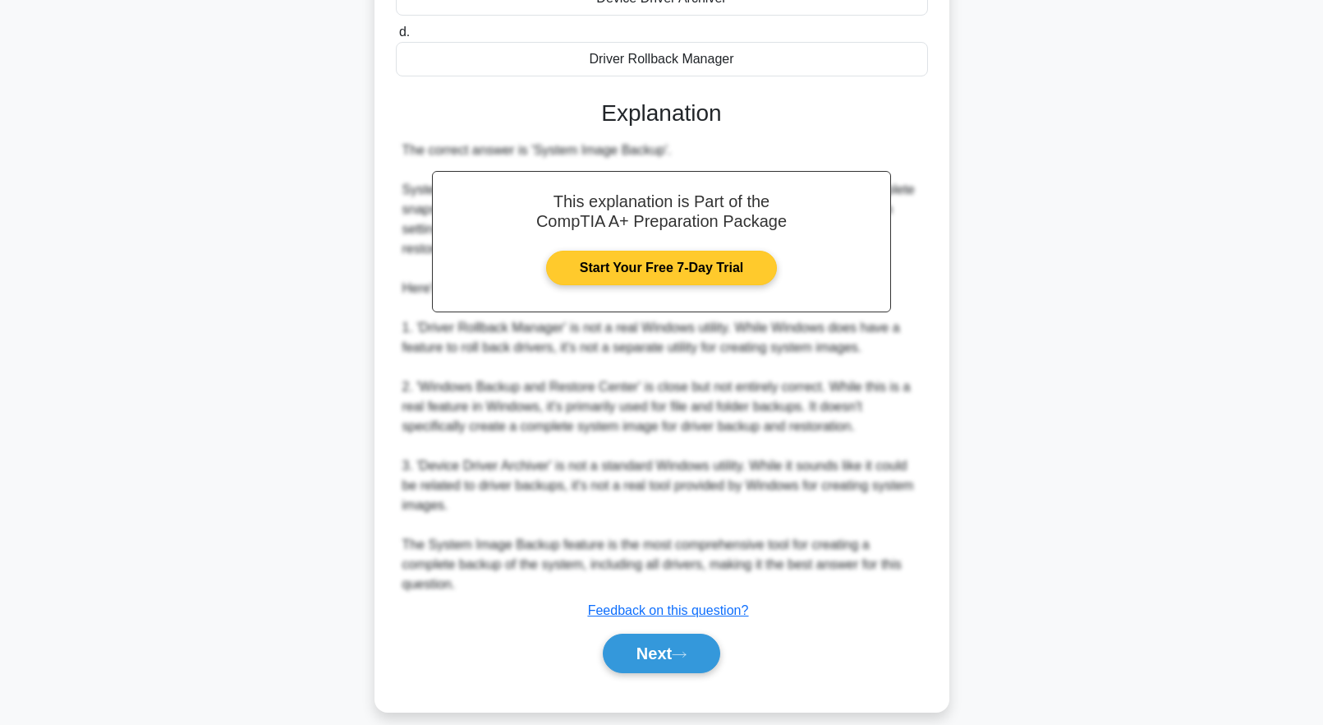
scroll to position [0, 0]
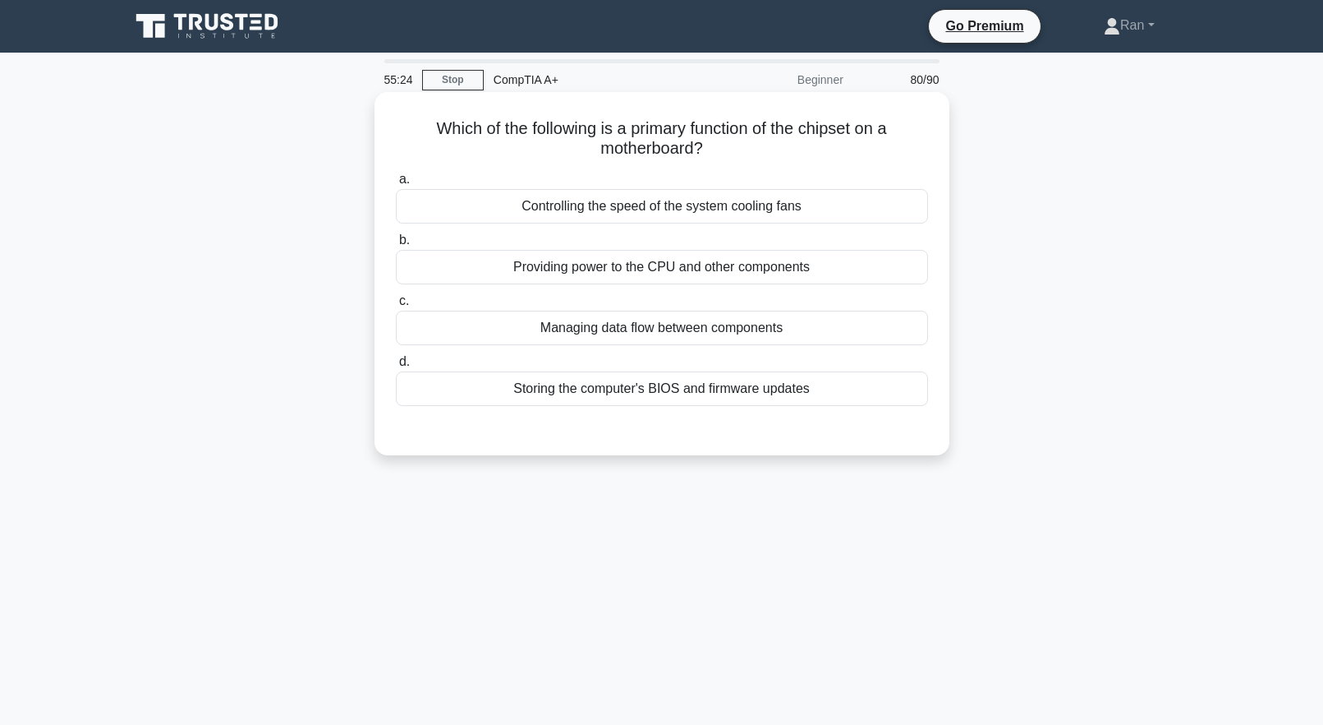
click at [665, 271] on div "Providing power to the CPU and other components" at bounding box center [662, 267] width 532 height 35
click at [396, 246] on input "b. Providing power to the CPU and other components" at bounding box center [396, 240] width 0 height 11
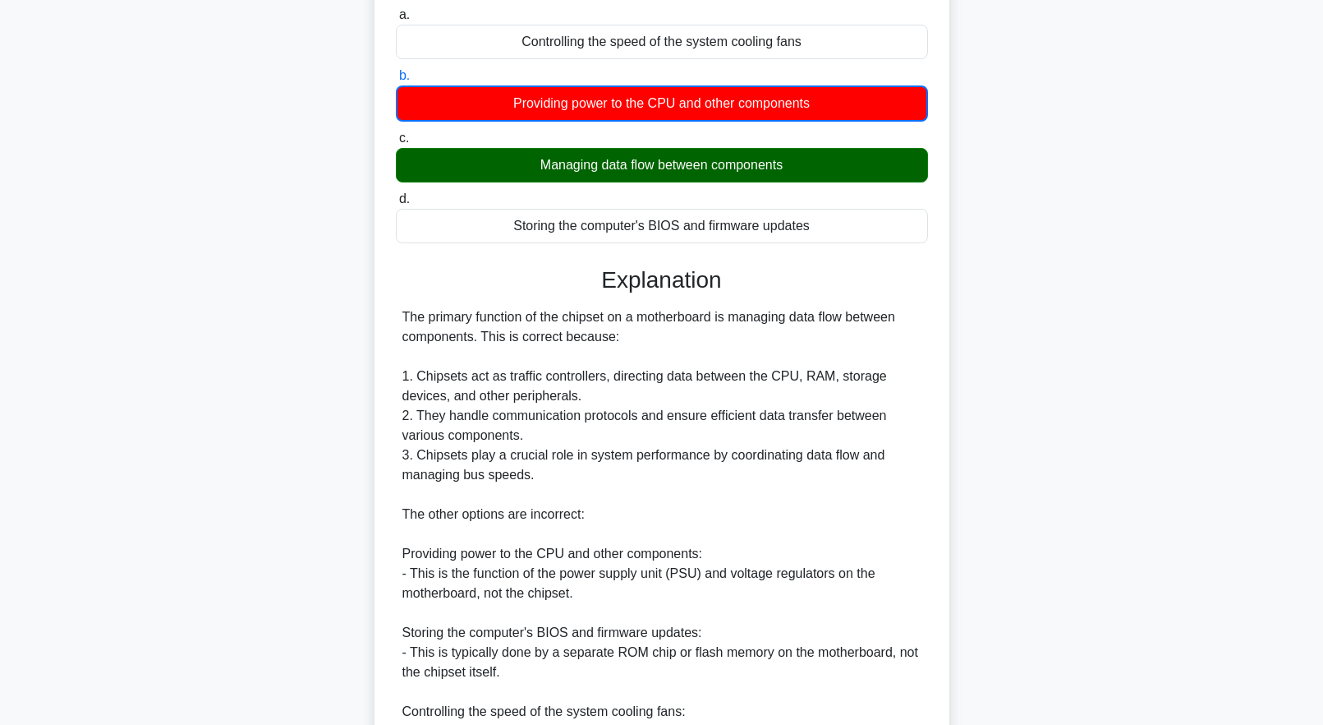
scroll to position [410, 0]
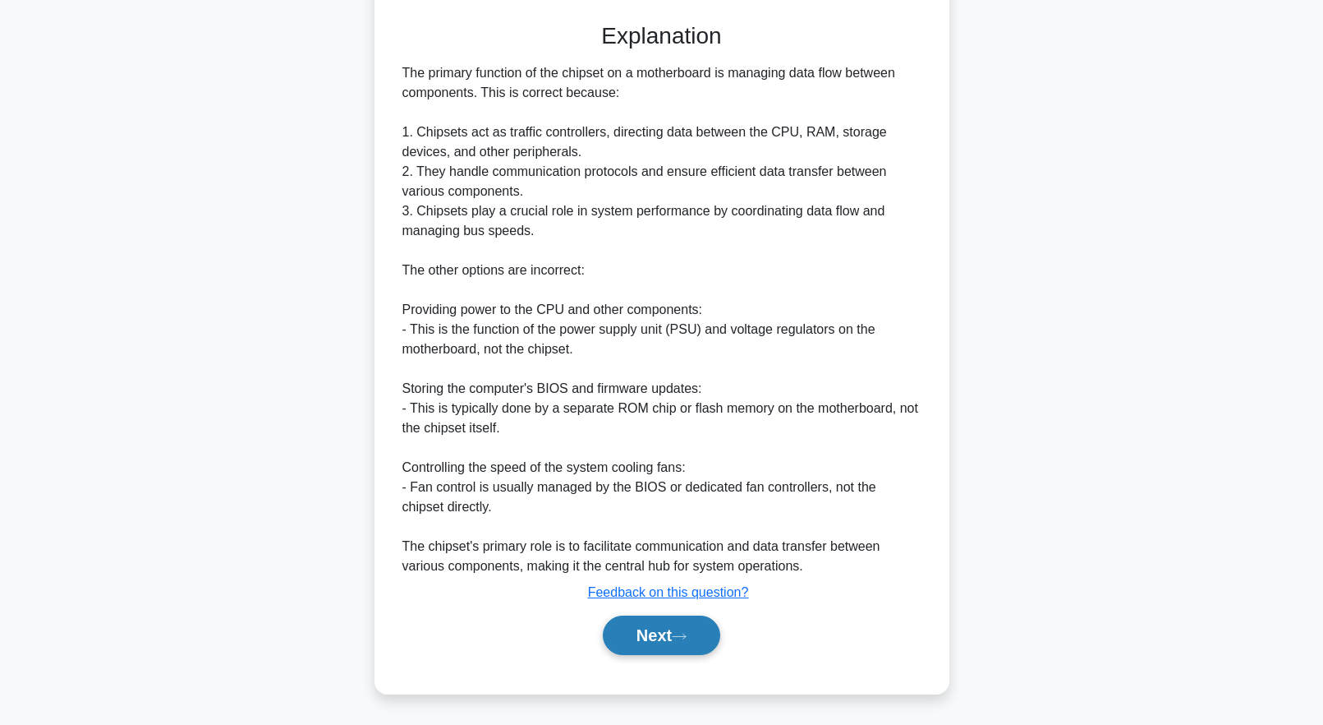
click at [668, 633] on button "Next" at bounding box center [661, 634] width 117 height 39
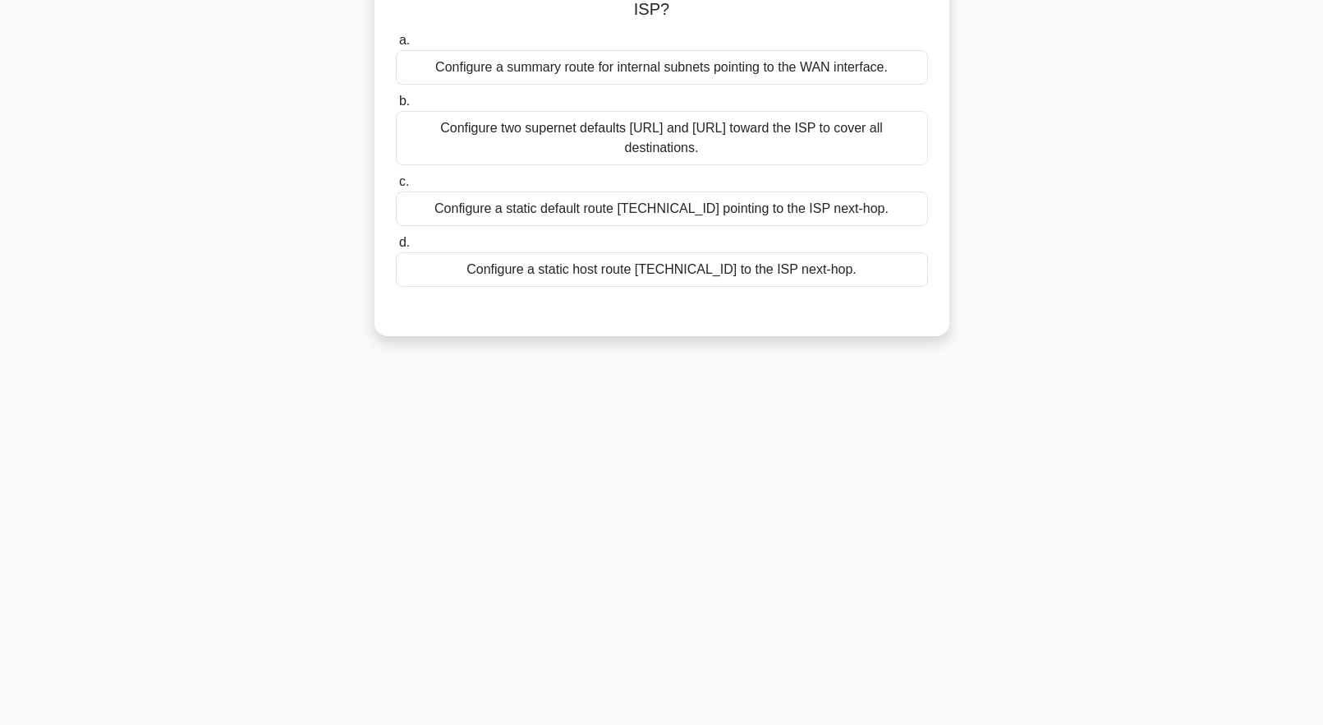
scroll to position [0, 0]
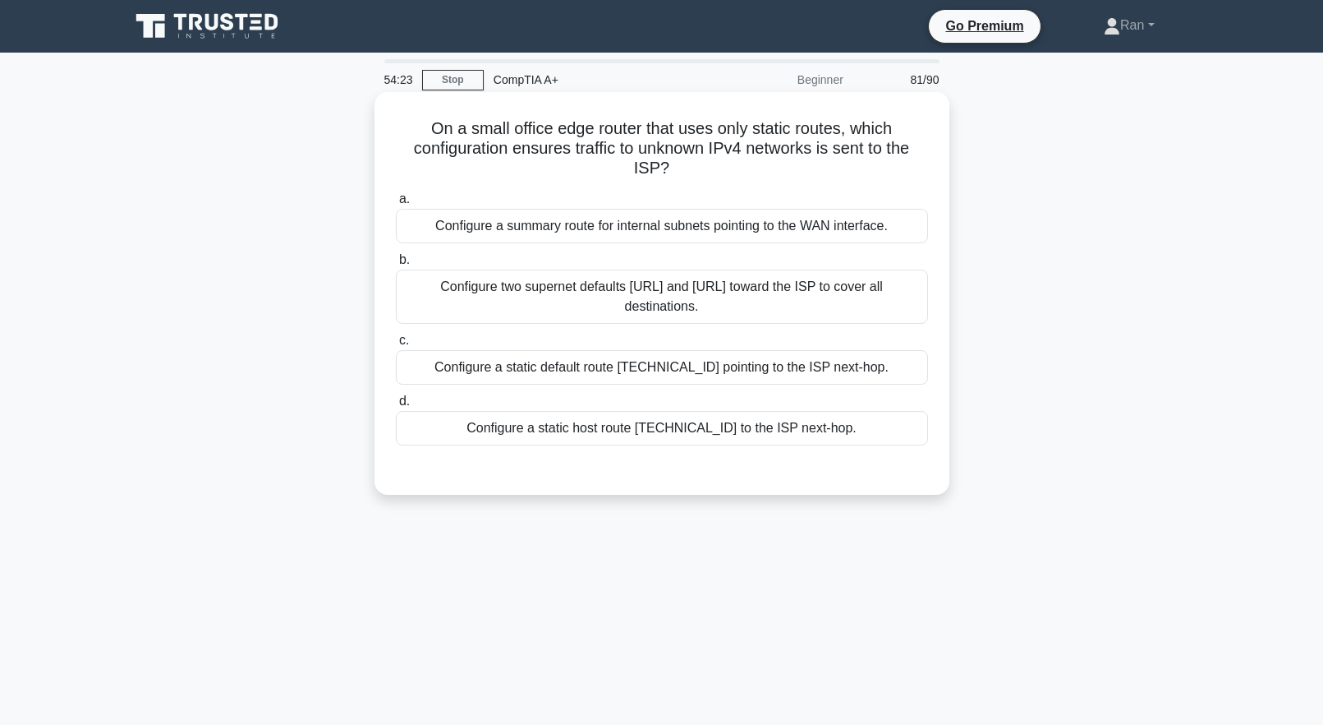
click at [679, 371] on div "Configure a static default route 0.0.0.0/0 pointing to the ISP next-hop." at bounding box center [662, 367] width 532 height 35
click at [396, 346] on input "c. Configure a static default route 0.0.0.0/0 pointing to the ISP next-hop." at bounding box center [396, 340] width 0 height 11
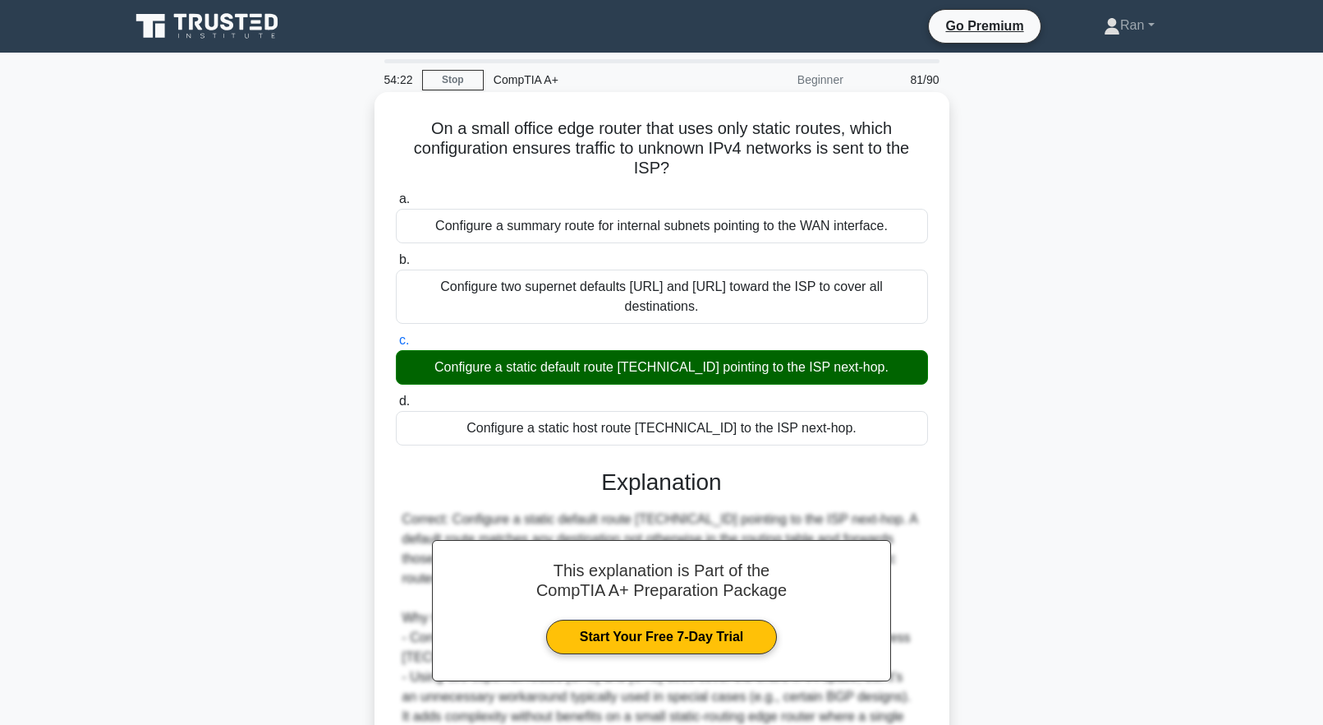
scroll to position [231, 0]
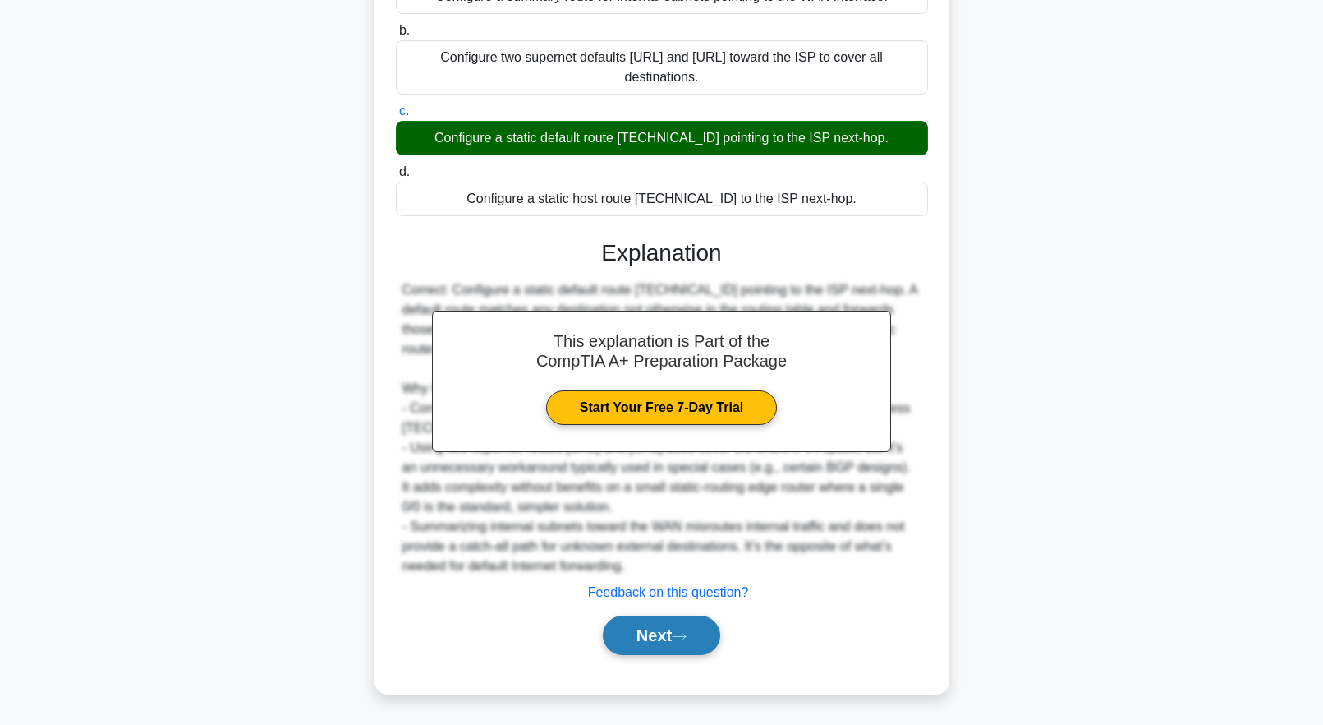
click at [686, 637] on icon at bounding box center [679, 635] width 13 height 5
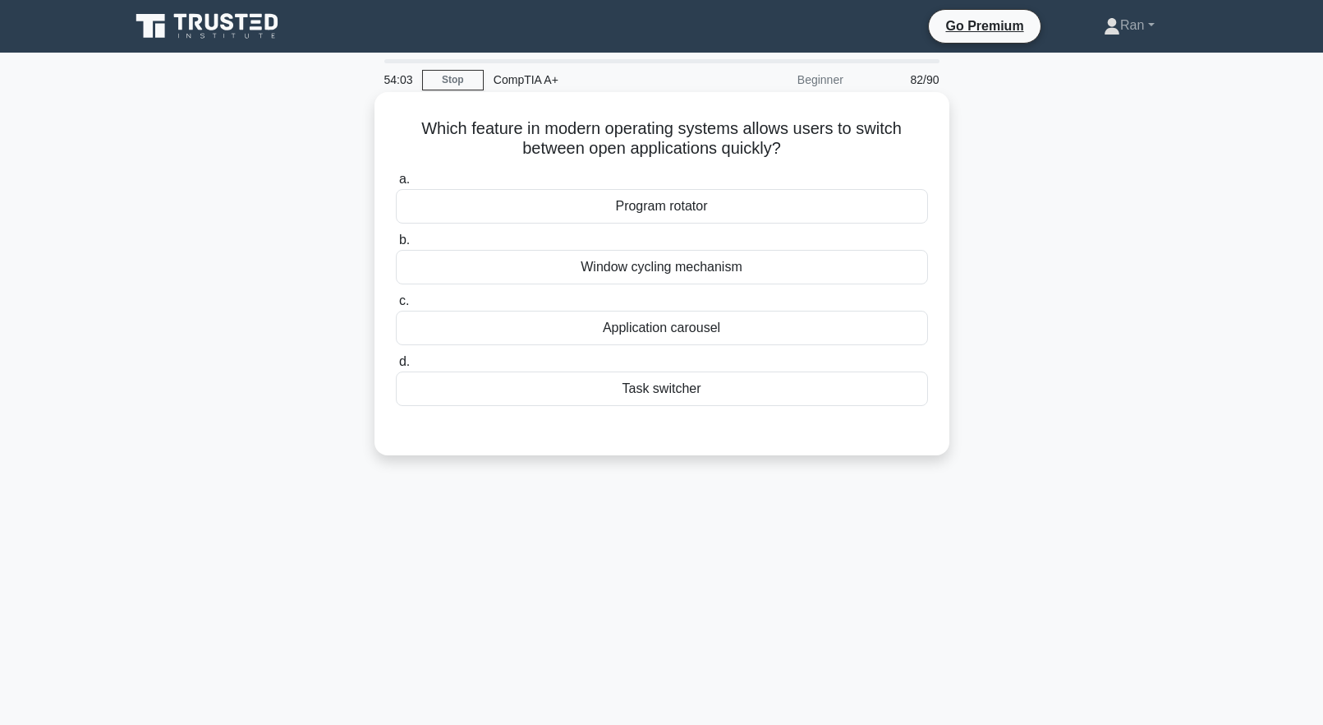
click at [701, 272] on div "Window cycling mechanism" at bounding box center [662, 267] width 532 height 35
click at [396, 246] on input "b. Window cycling mechanism" at bounding box center [396, 240] width 0 height 11
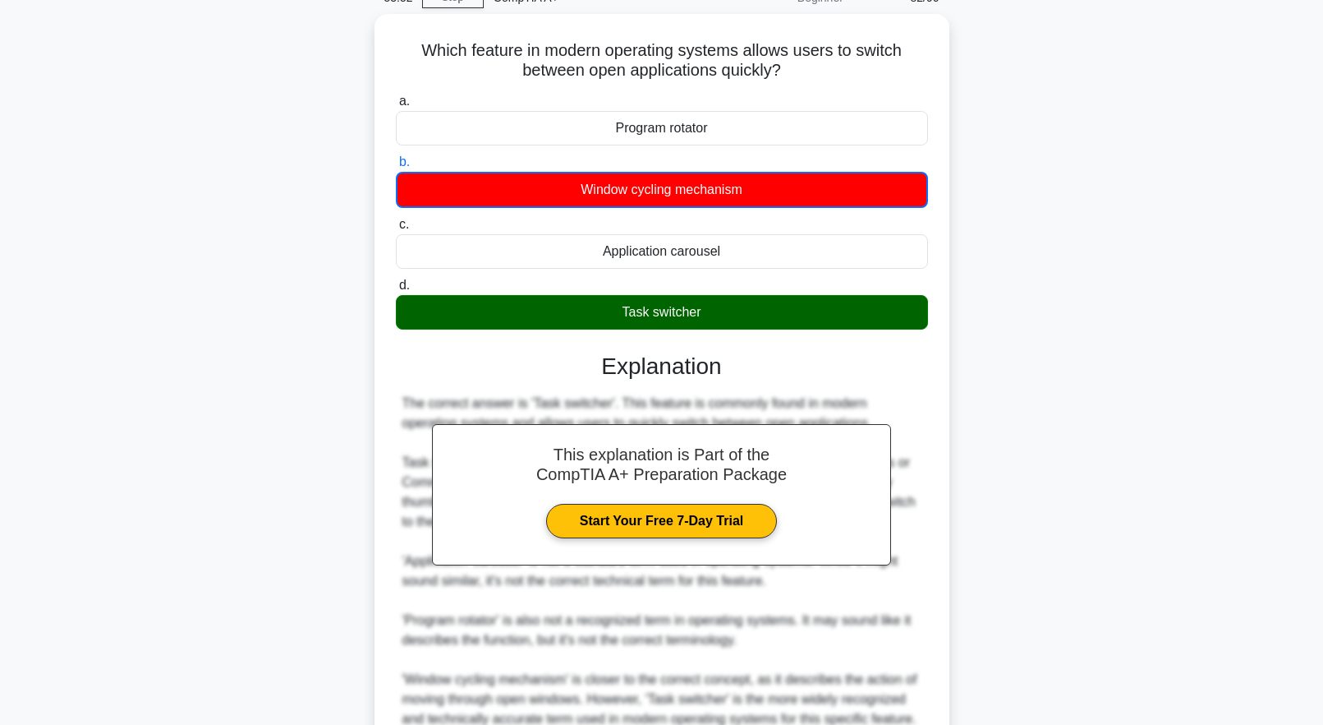
scroll to position [232, 0]
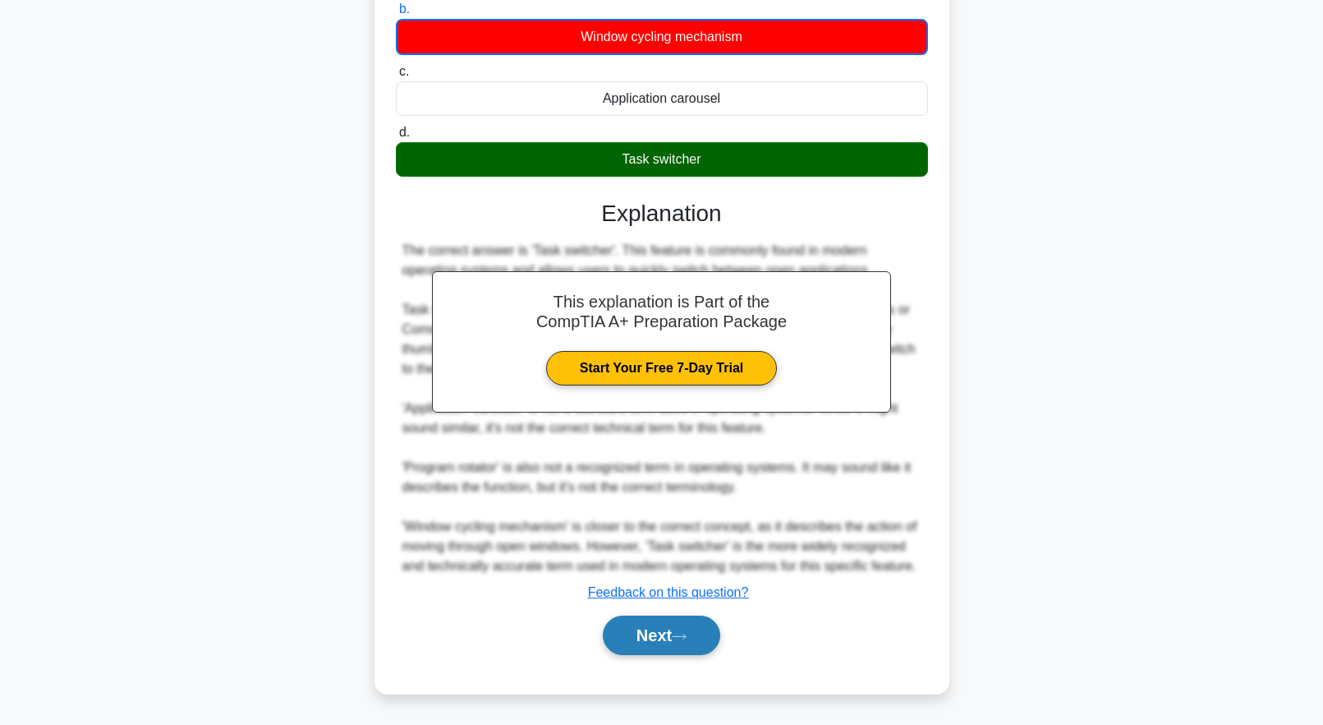
click at [684, 628] on button "Next" at bounding box center [661, 634] width 117 height 39
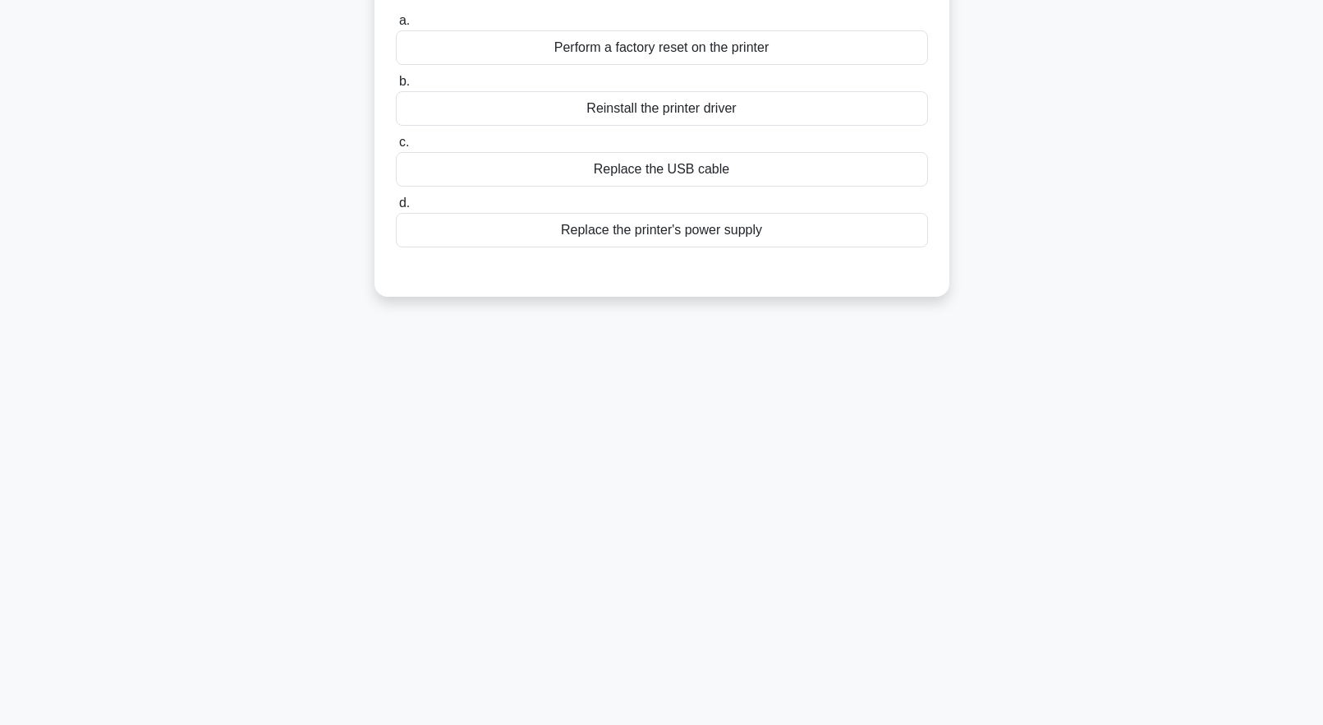
scroll to position [0, 0]
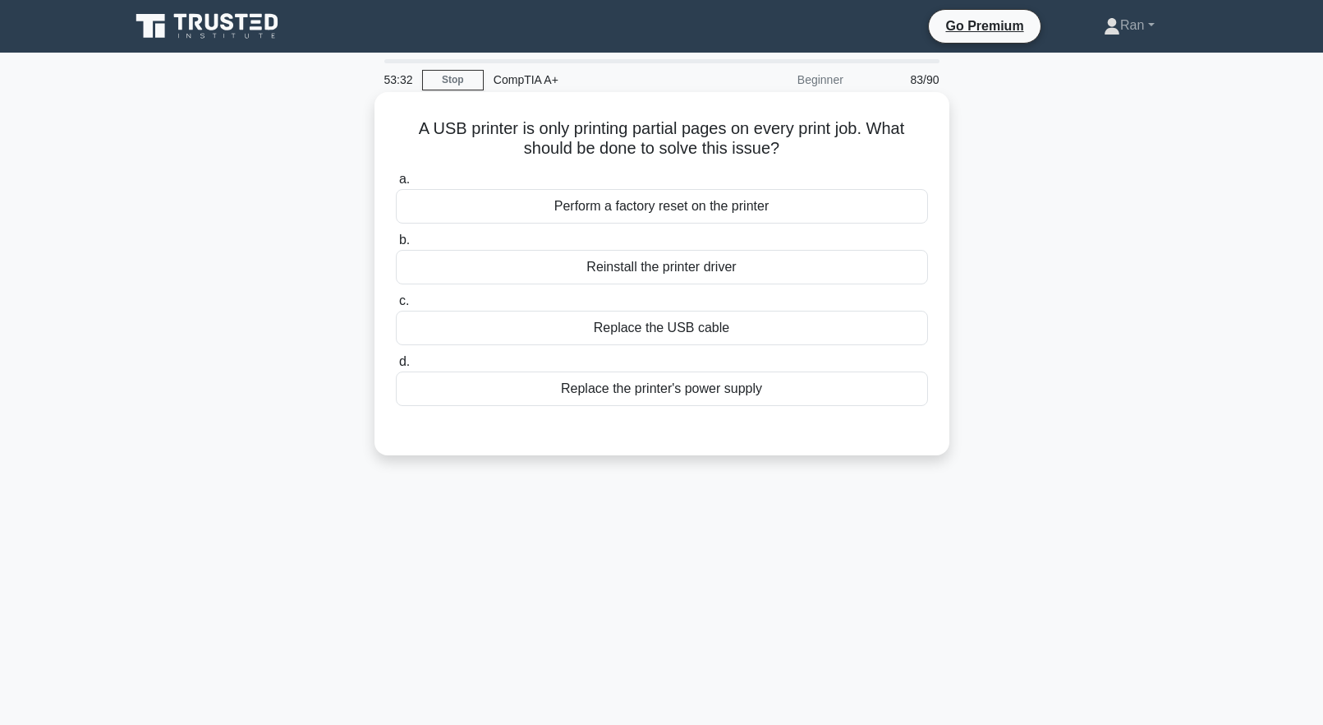
drag, startPoint x: 591, startPoint y: 329, endPoint x: 430, endPoint y: 359, distance: 163.0
click at [588, 329] on div "Replace the USB cable" at bounding box center [662, 328] width 532 height 35
click at [396, 306] on input "c. Replace the USB cable" at bounding box center [396, 301] width 0 height 11
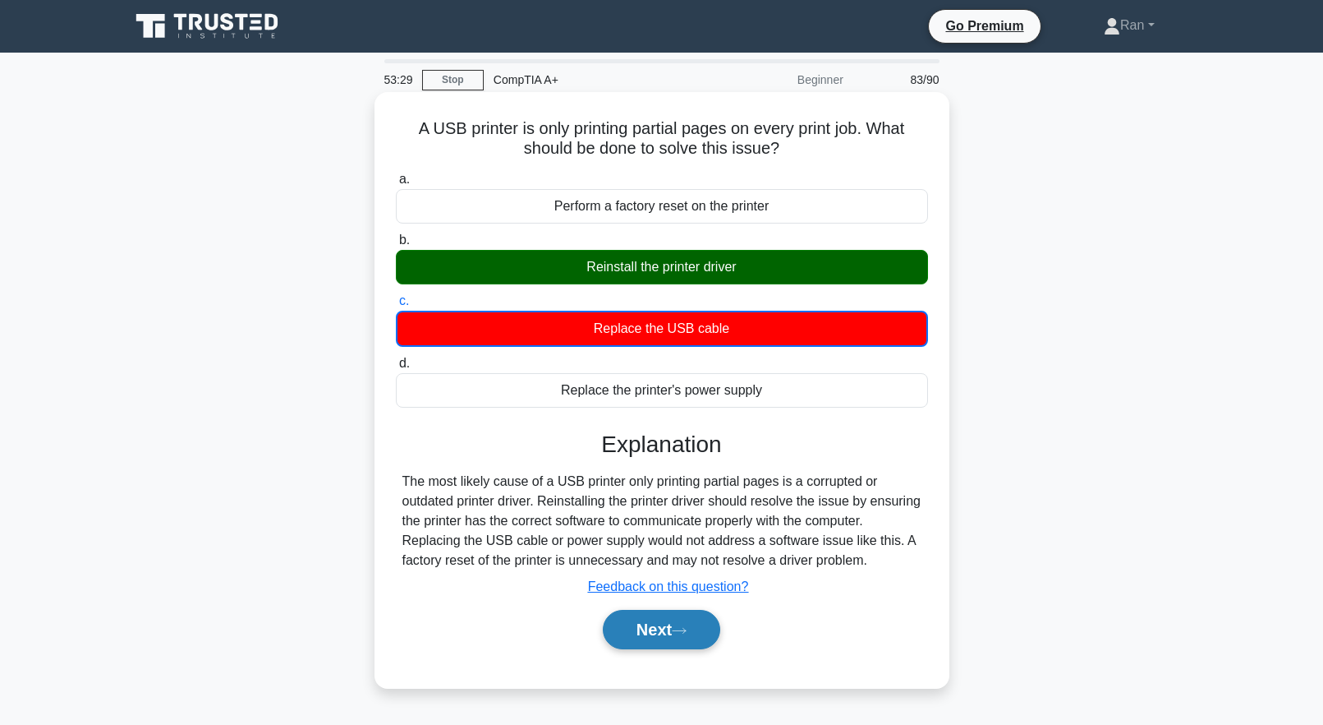
click at [642, 626] on button "Next" at bounding box center [661, 629] width 117 height 39
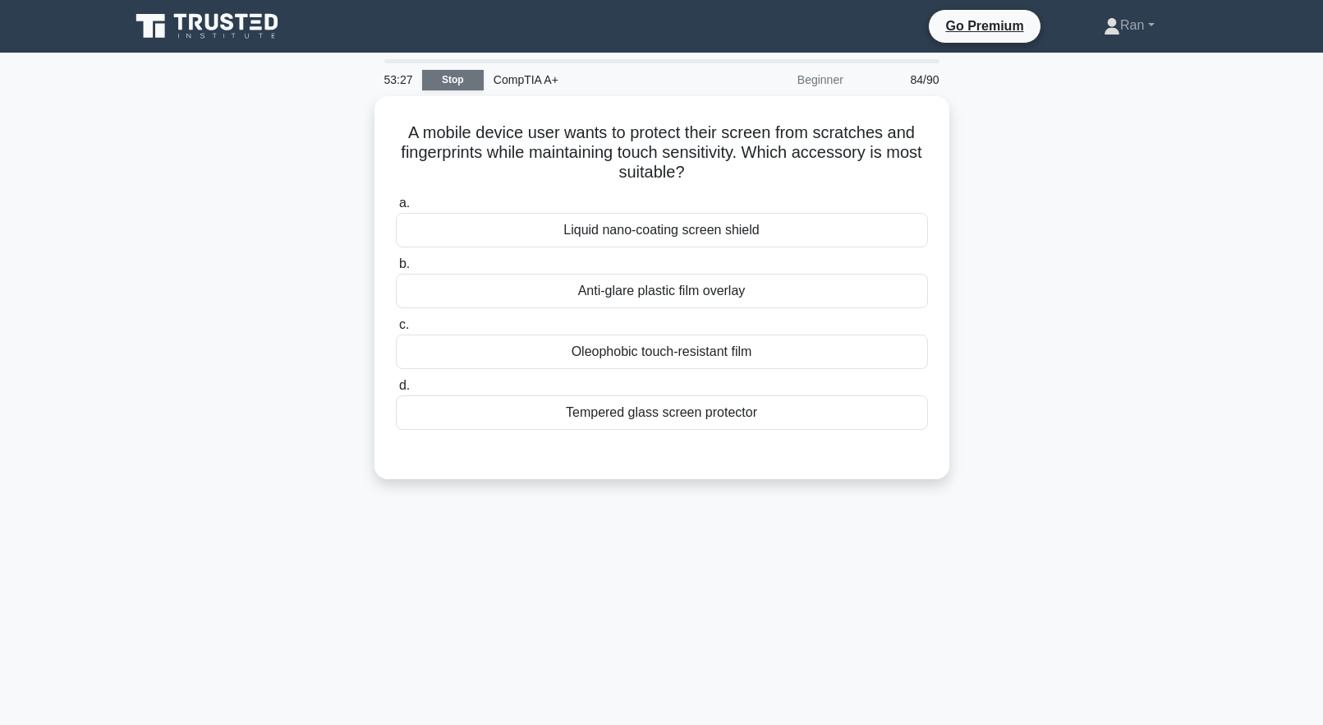
click at [435, 89] on link "Stop" at bounding box center [453, 80] width 62 height 21
